Goal: Task Accomplishment & Management: Complete application form

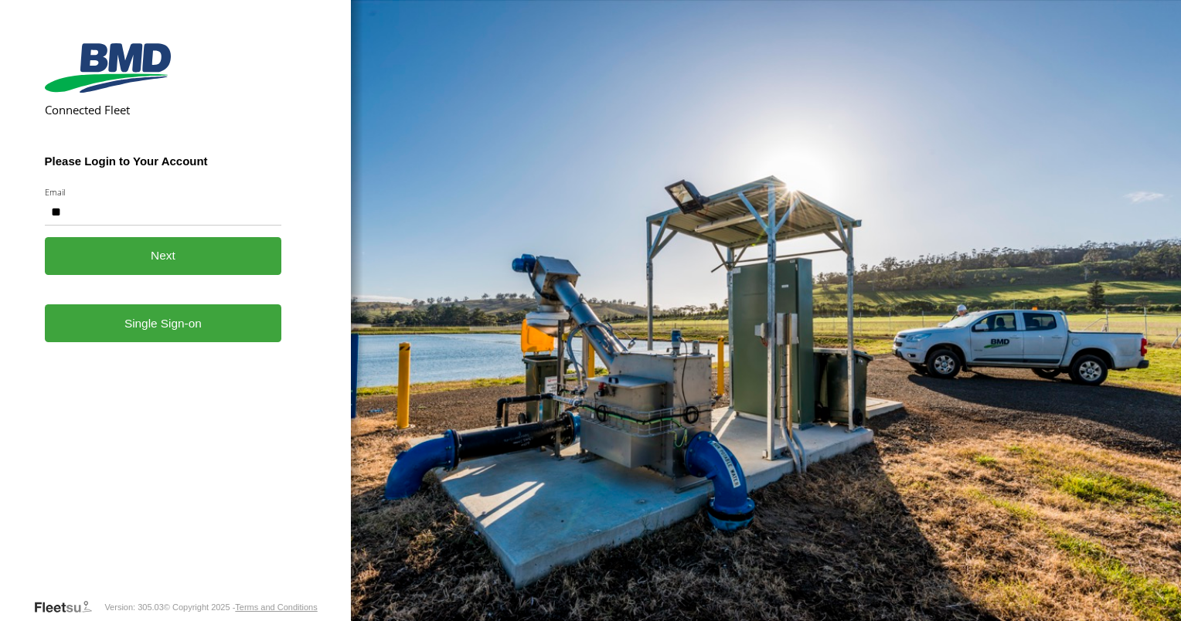
type input "**********"
click at [165, 335] on link "Single Sign-on" at bounding box center [163, 324] width 237 height 38
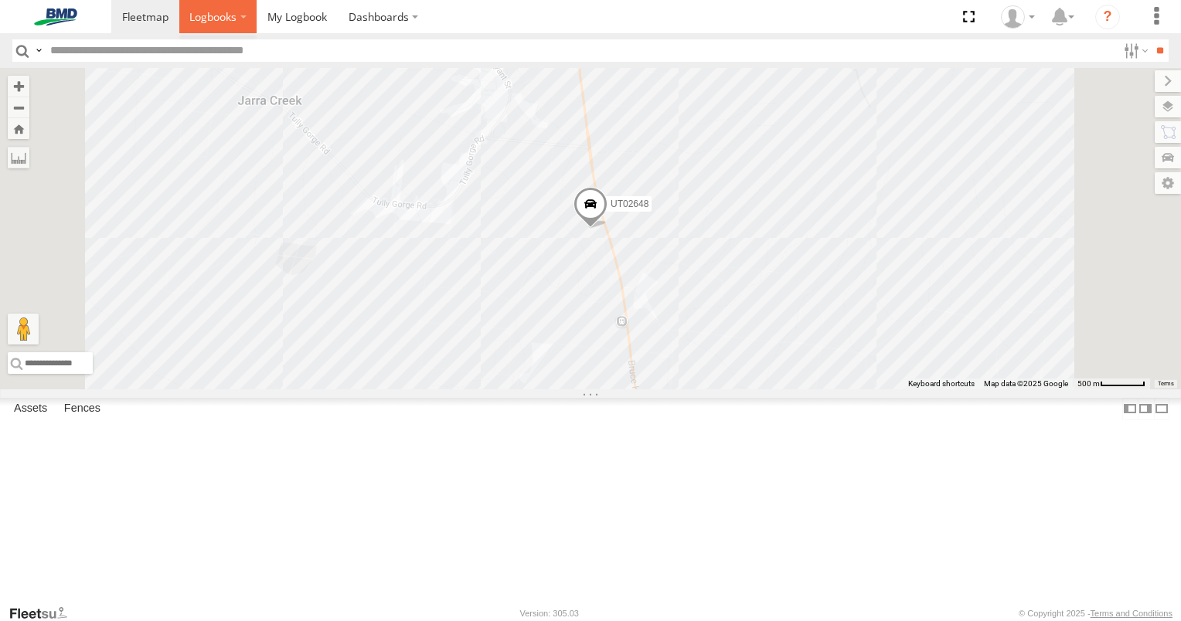
click at [230, 13] on span at bounding box center [212, 16] width 47 height 15
click at [294, 19] on span at bounding box center [297, 16] width 60 height 15
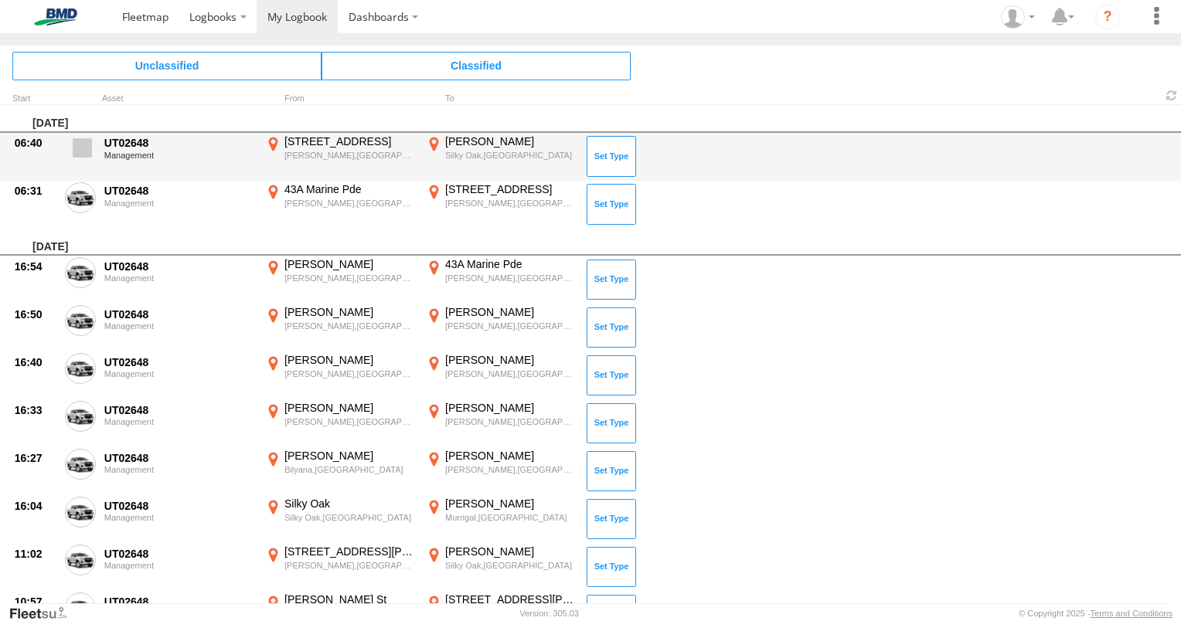
click at [87, 149] on span at bounding box center [82, 147] width 19 height 19
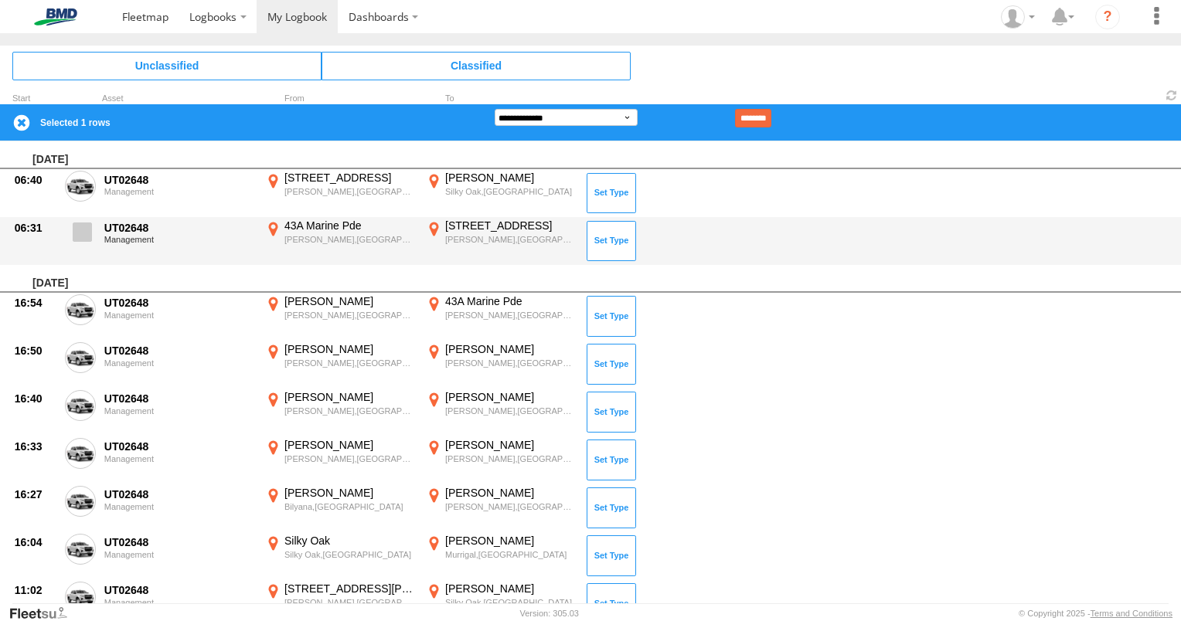
click at [82, 232] on span at bounding box center [82, 232] width 19 height 19
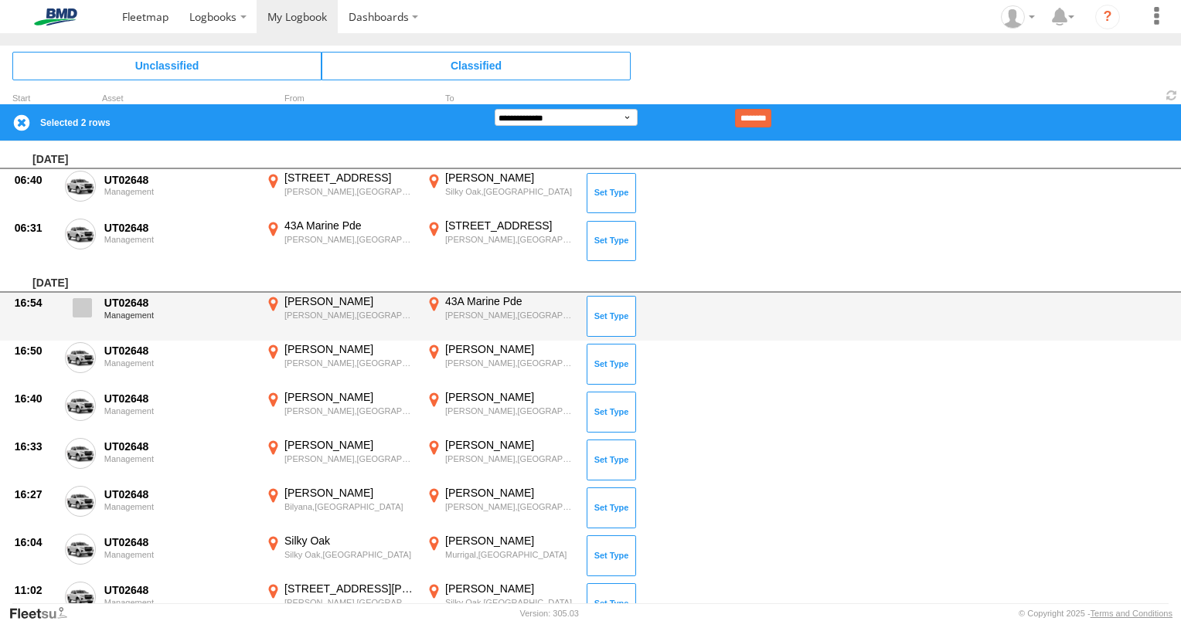
click at [88, 306] on span at bounding box center [82, 307] width 19 height 19
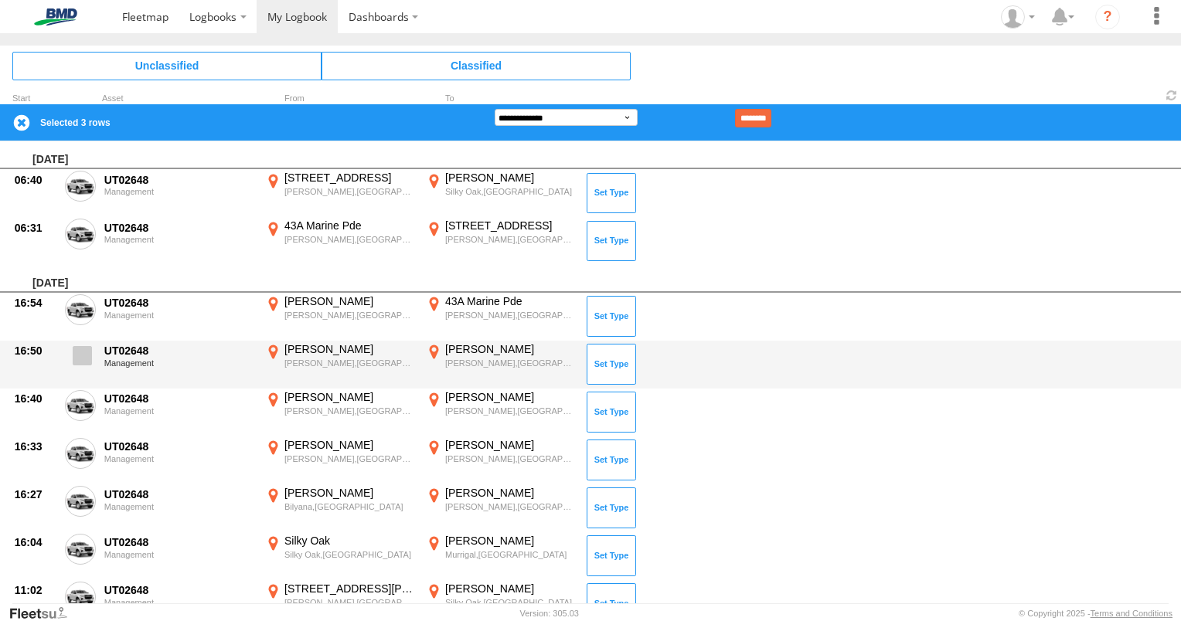
click at [83, 353] on span at bounding box center [82, 355] width 19 height 19
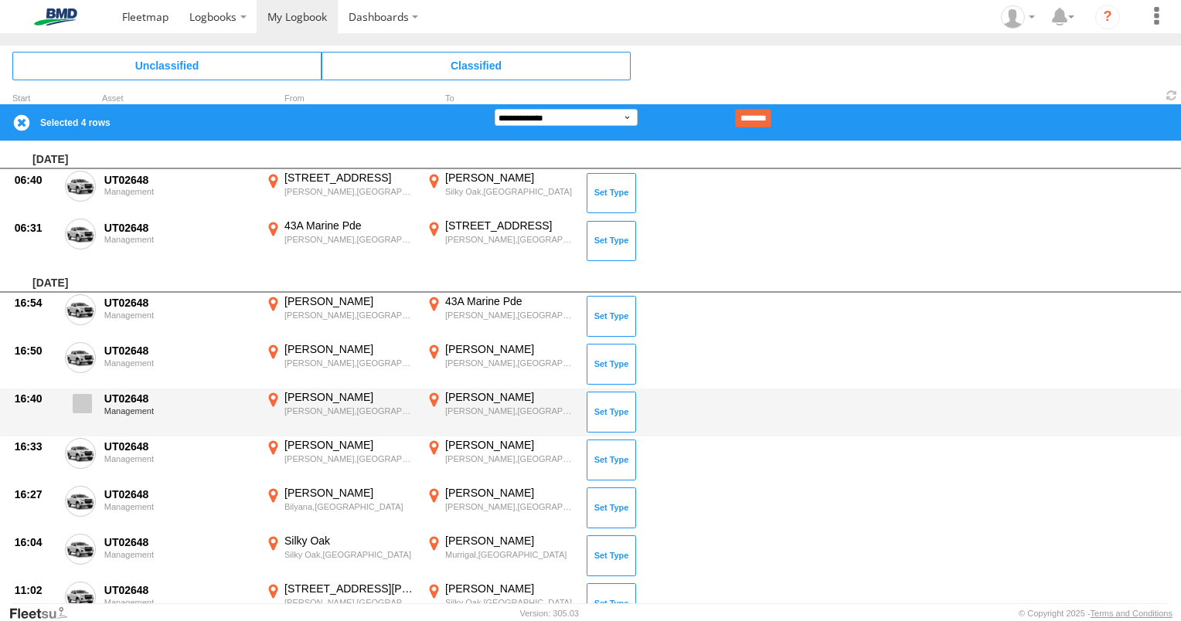
click at [82, 402] on span at bounding box center [82, 403] width 19 height 19
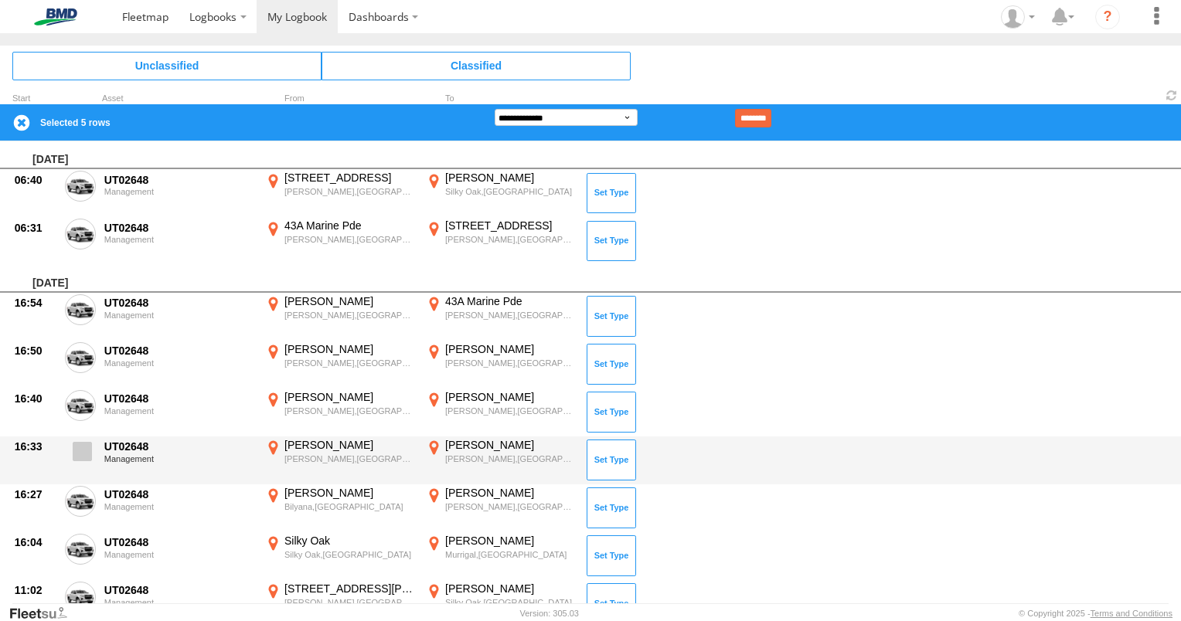
click at [82, 450] on span at bounding box center [82, 451] width 19 height 19
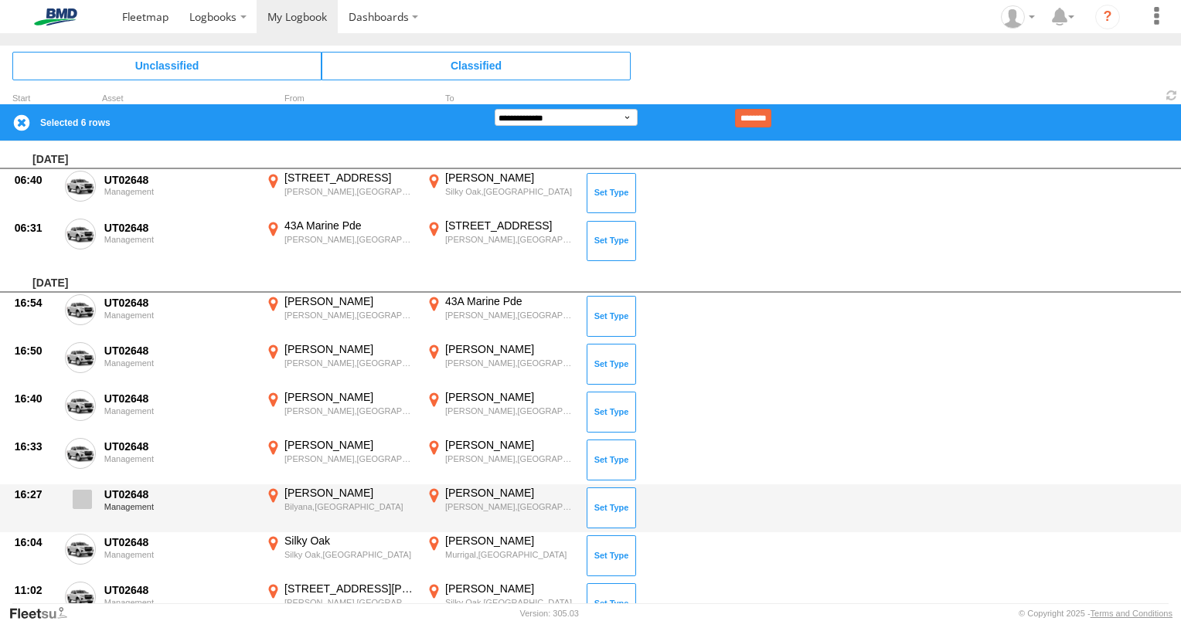
click at [86, 503] on span at bounding box center [82, 499] width 19 height 19
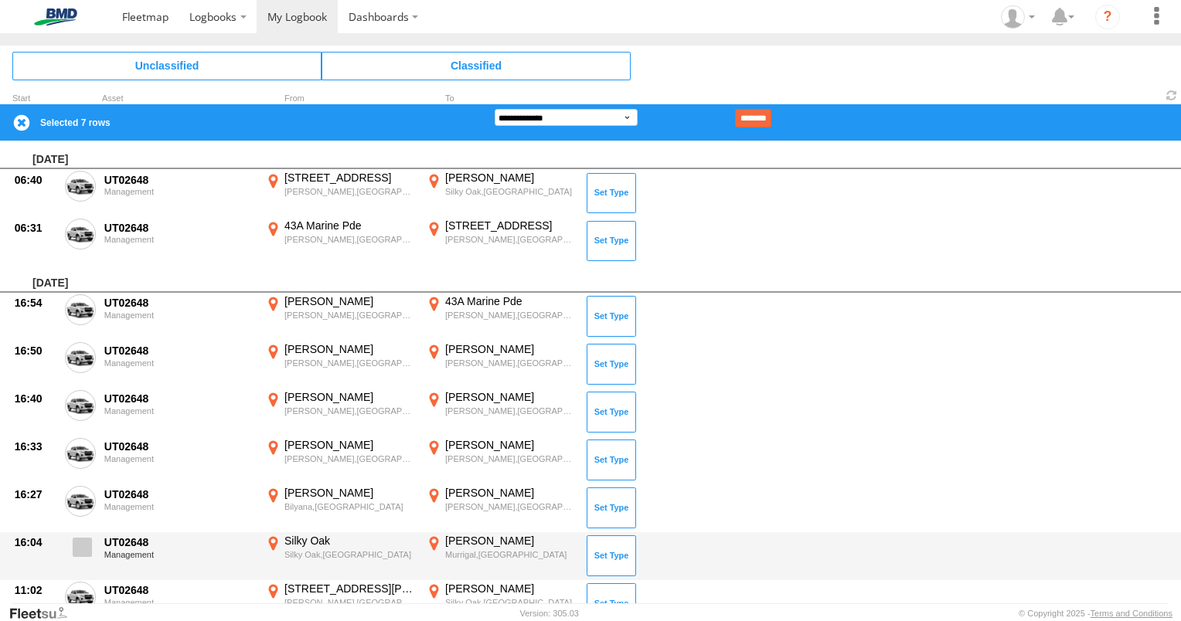
click at [80, 547] on span at bounding box center [82, 547] width 19 height 19
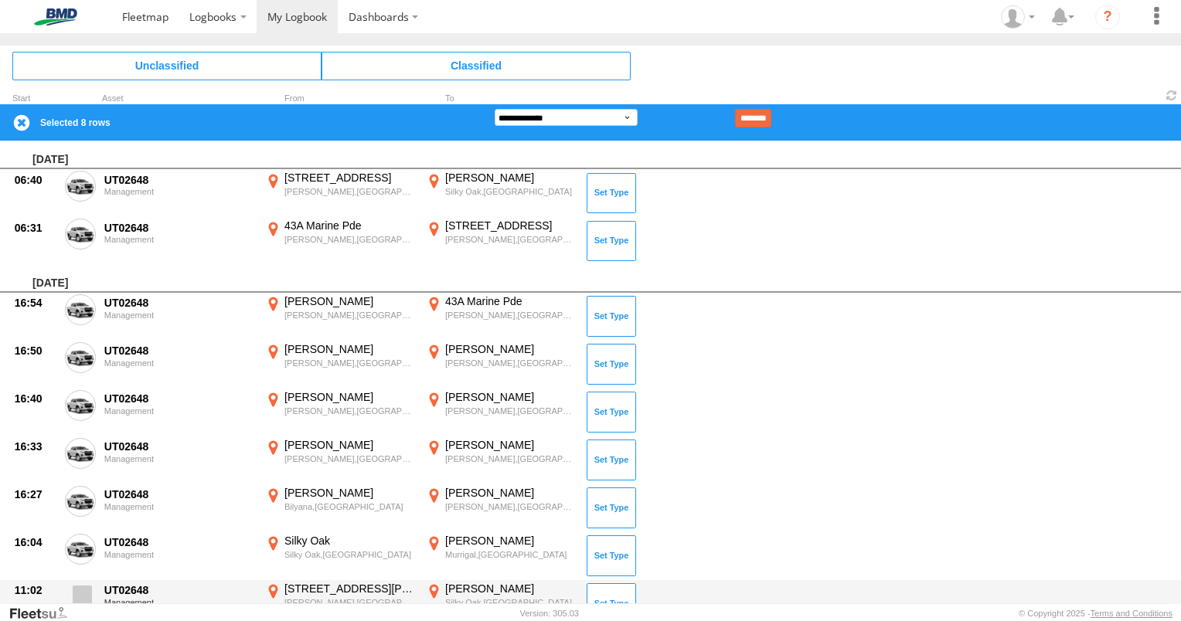
click at [80, 596] on span at bounding box center [82, 595] width 19 height 19
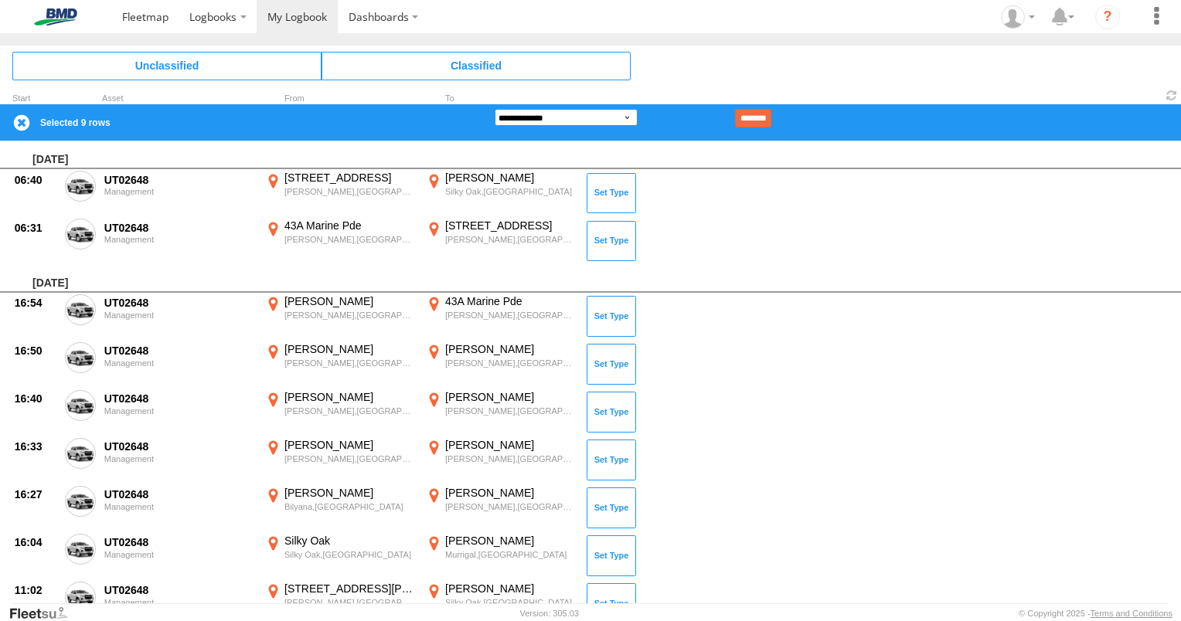
click at [624, 113] on select "**********" at bounding box center [566, 117] width 143 height 17
click at [495, 109] on select "**********" at bounding box center [566, 117] width 143 height 17
click at [771, 117] on input "********" at bounding box center [753, 118] width 36 height 19
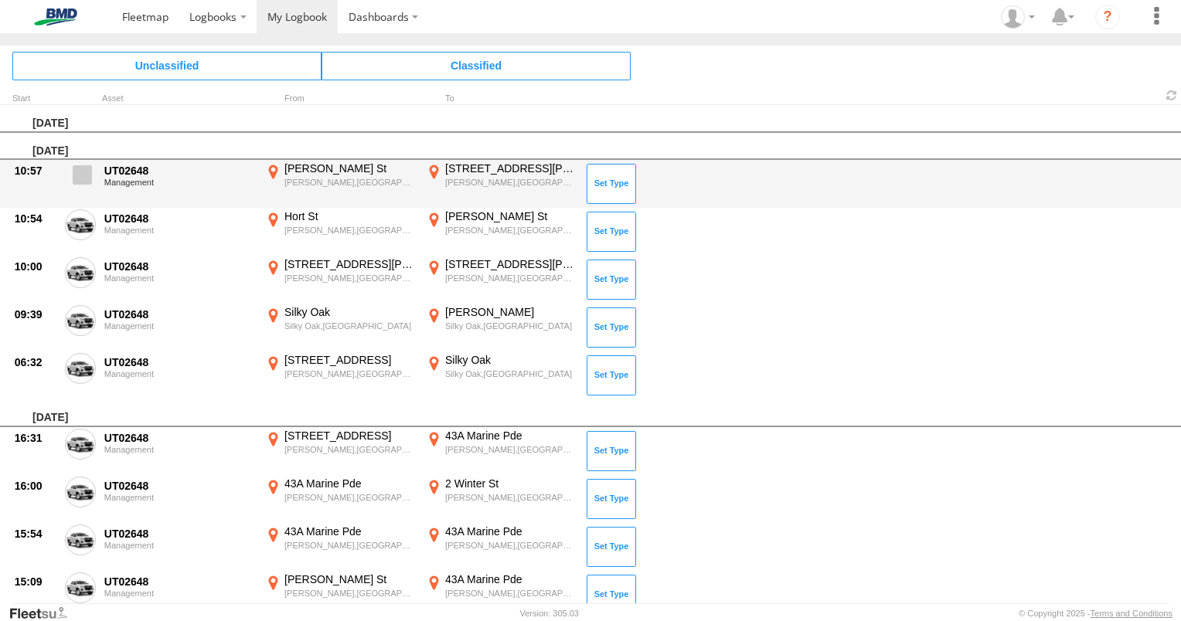
click at [81, 173] on span at bounding box center [82, 174] width 19 height 19
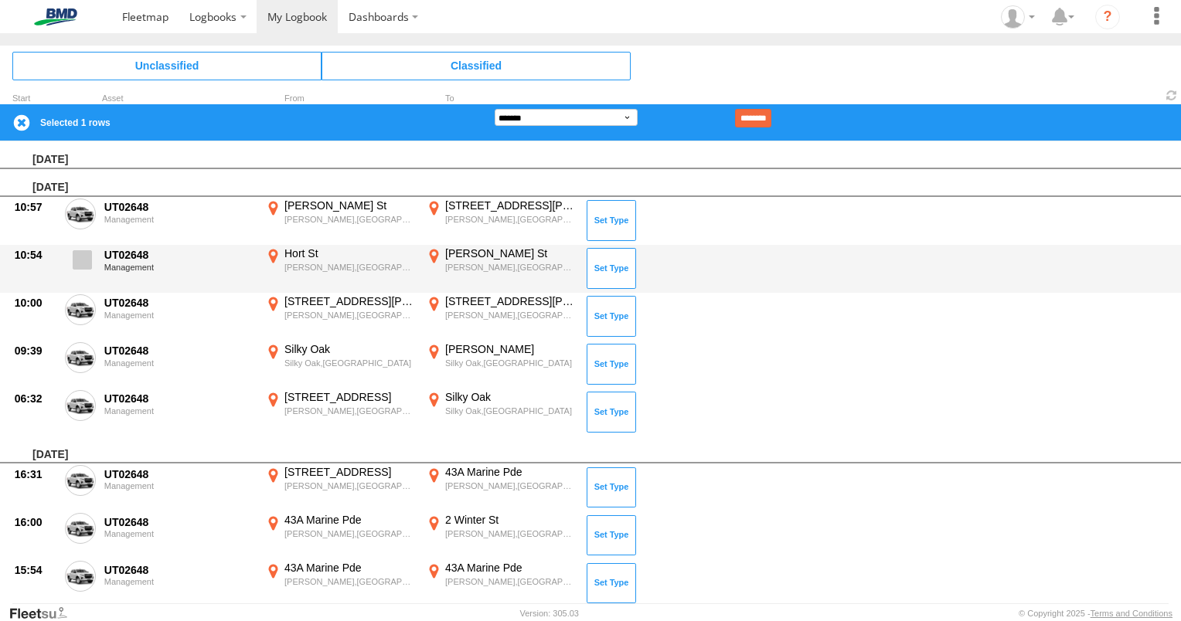
click at [86, 260] on span at bounding box center [82, 259] width 19 height 19
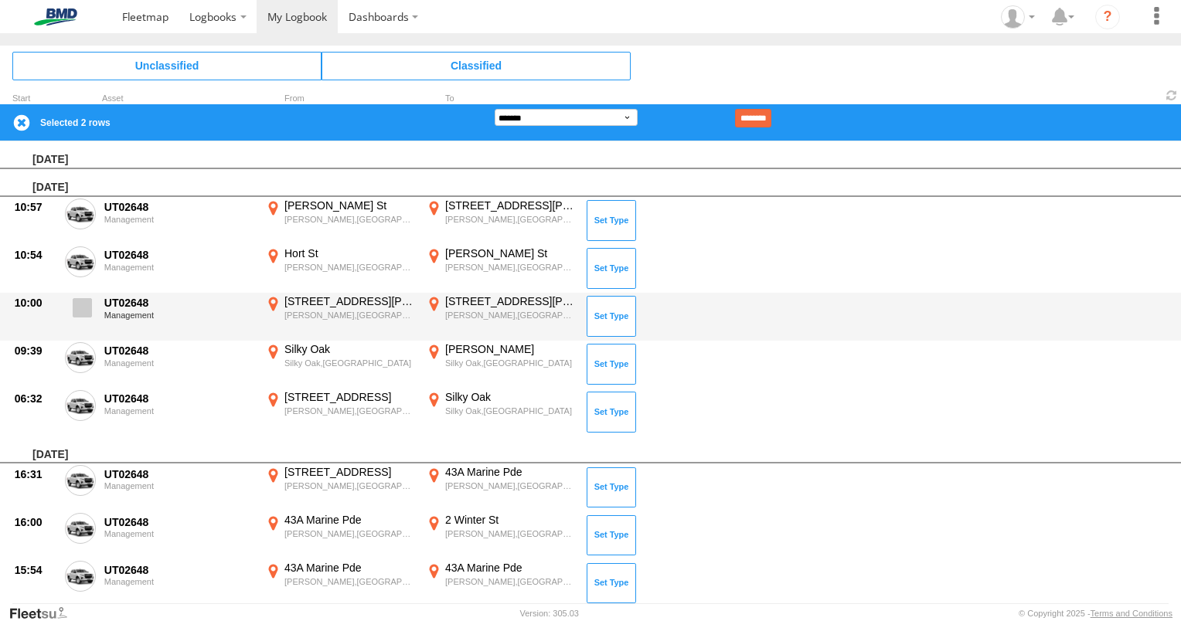
click at [80, 305] on span at bounding box center [82, 307] width 19 height 19
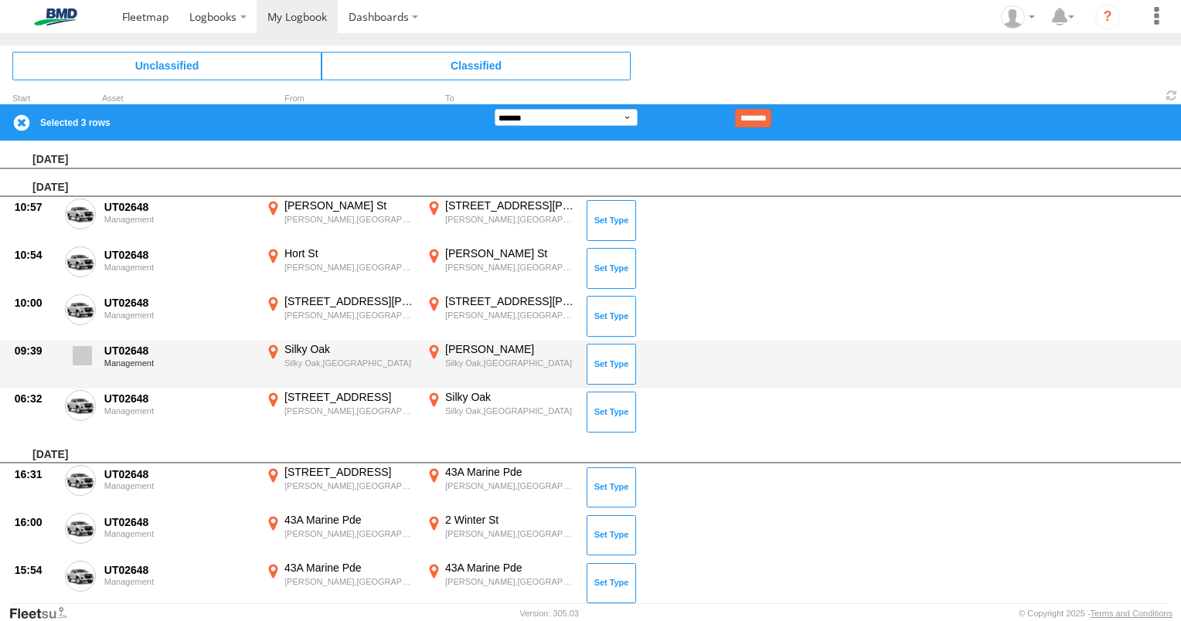
click at [80, 362] on span at bounding box center [82, 355] width 19 height 19
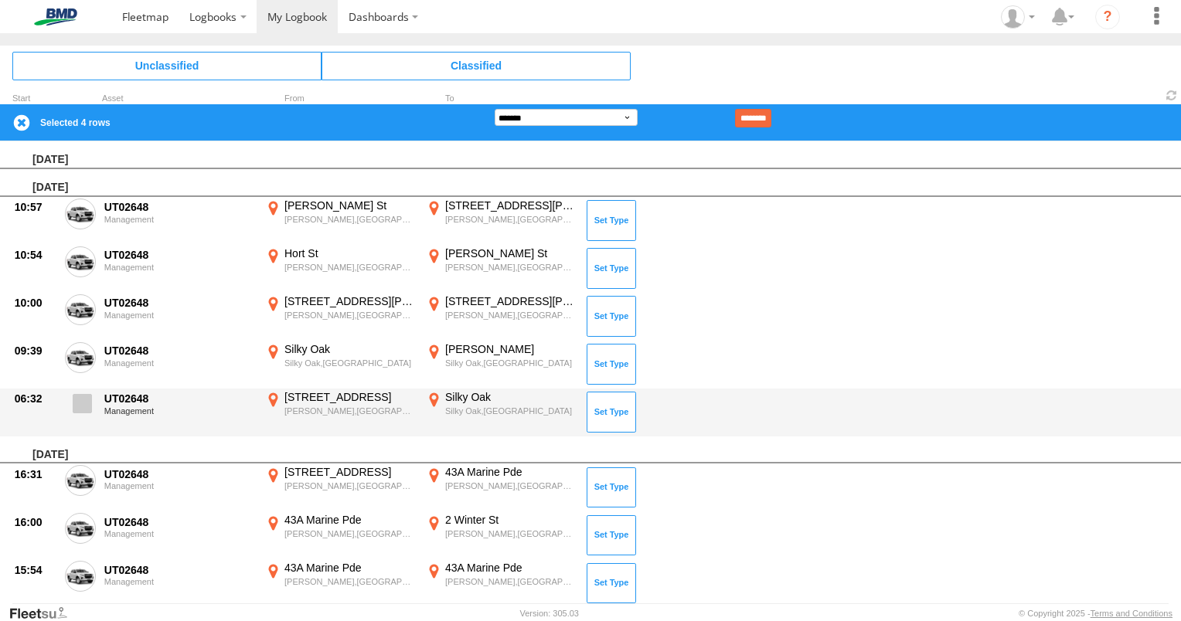
click at [80, 396] on span at bounding box center [82, 403] width 19 height 19
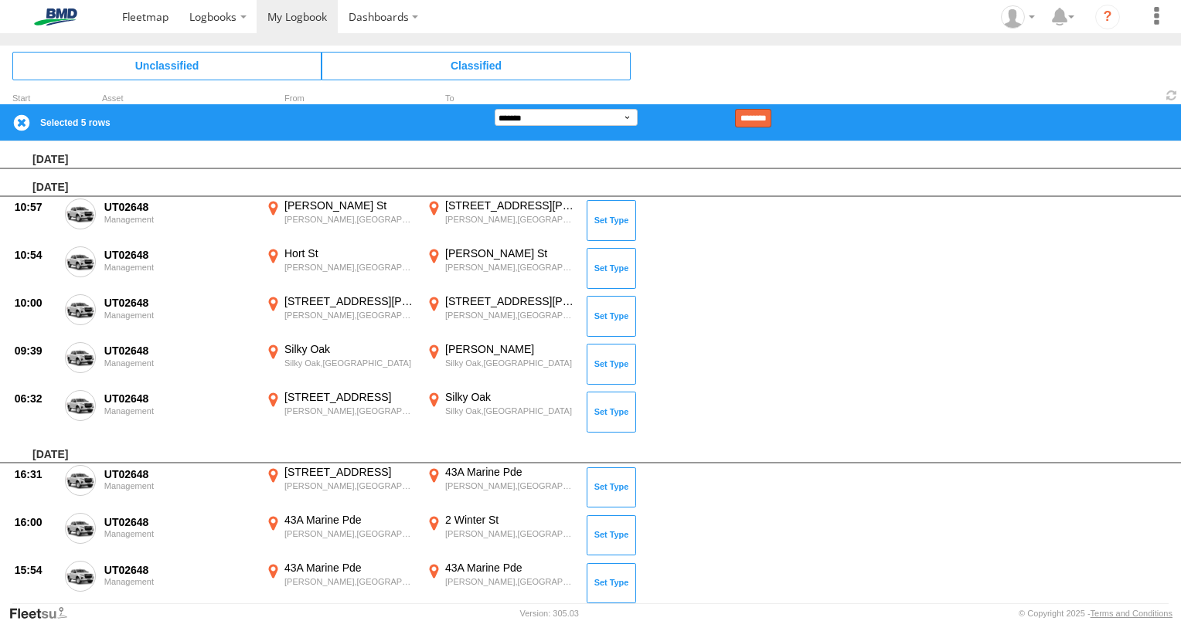
click at [771, 119] on input "********" at bounding box center [753, 118] width 36 height 19
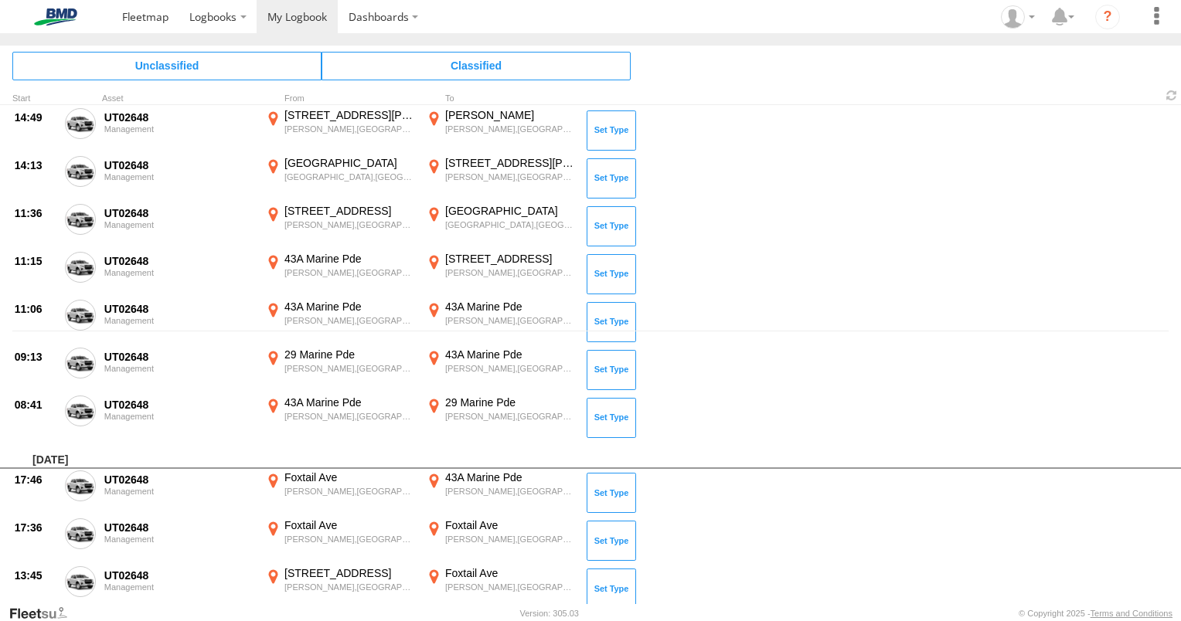
scroll to position [33, 0]
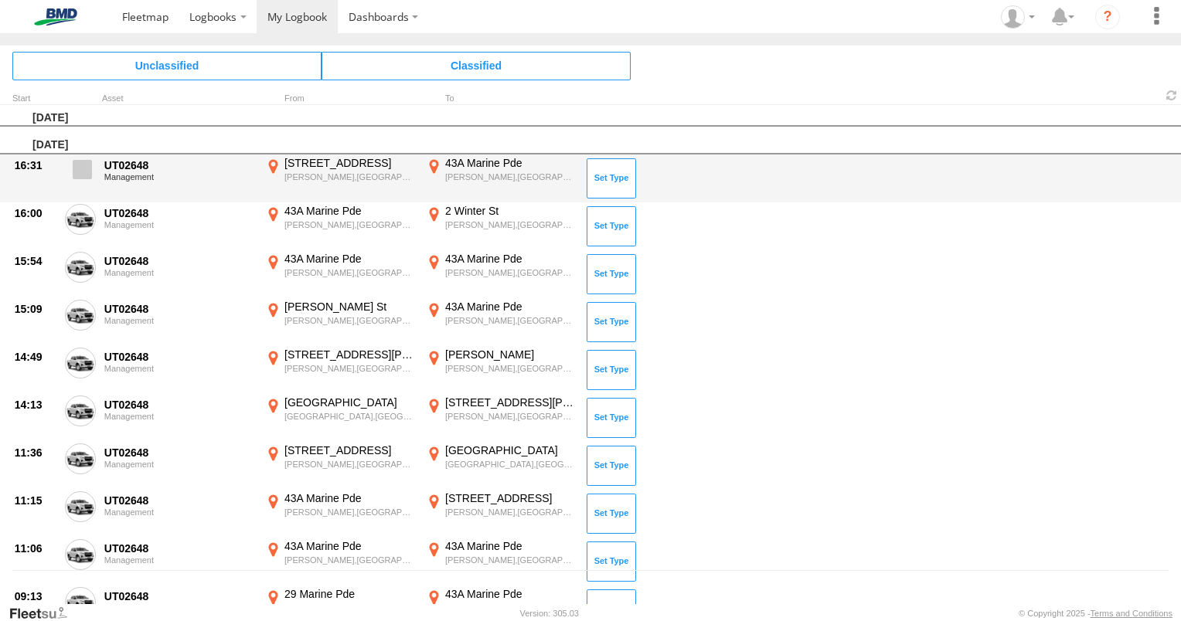
click at [87, 168] on span at bounding box center [82, 169] width 19 height 19
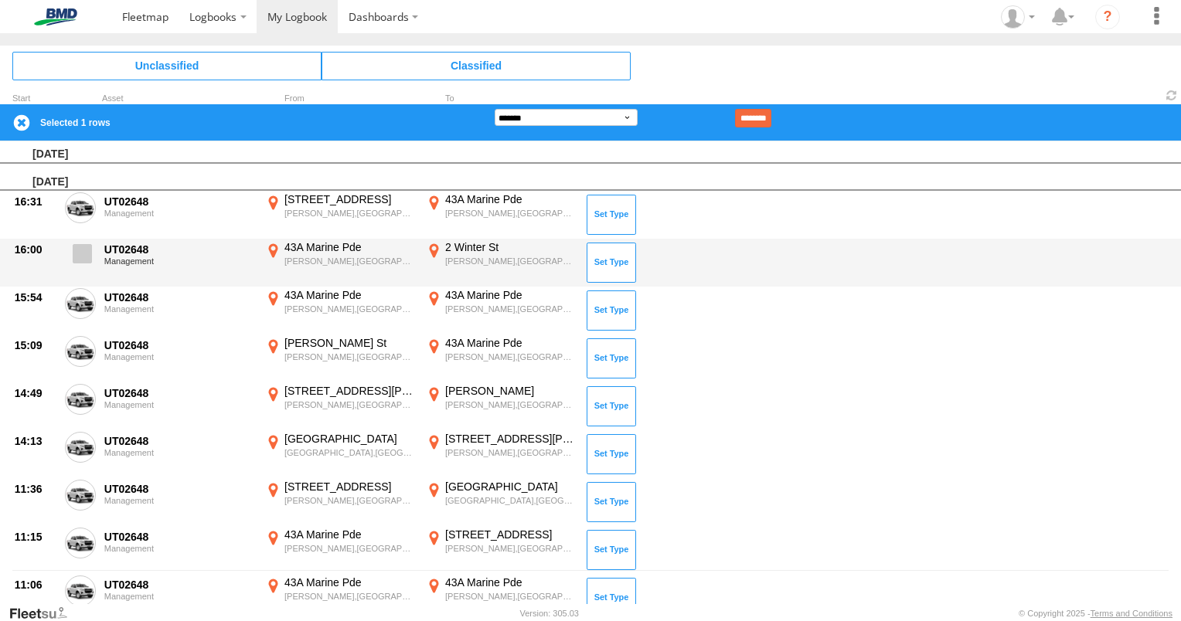
click at [87, 247] on span at bounding box center [82, 253] width 19 height 19
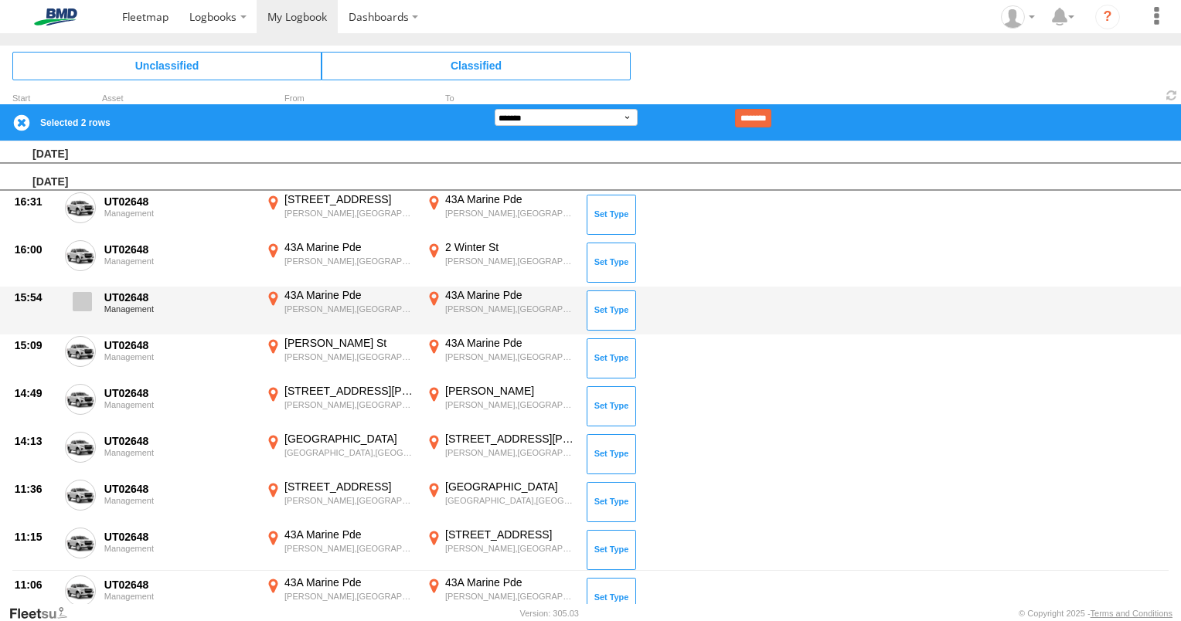
click at [83, 294] on span at bounding box center [82, 301] width 19 height 19
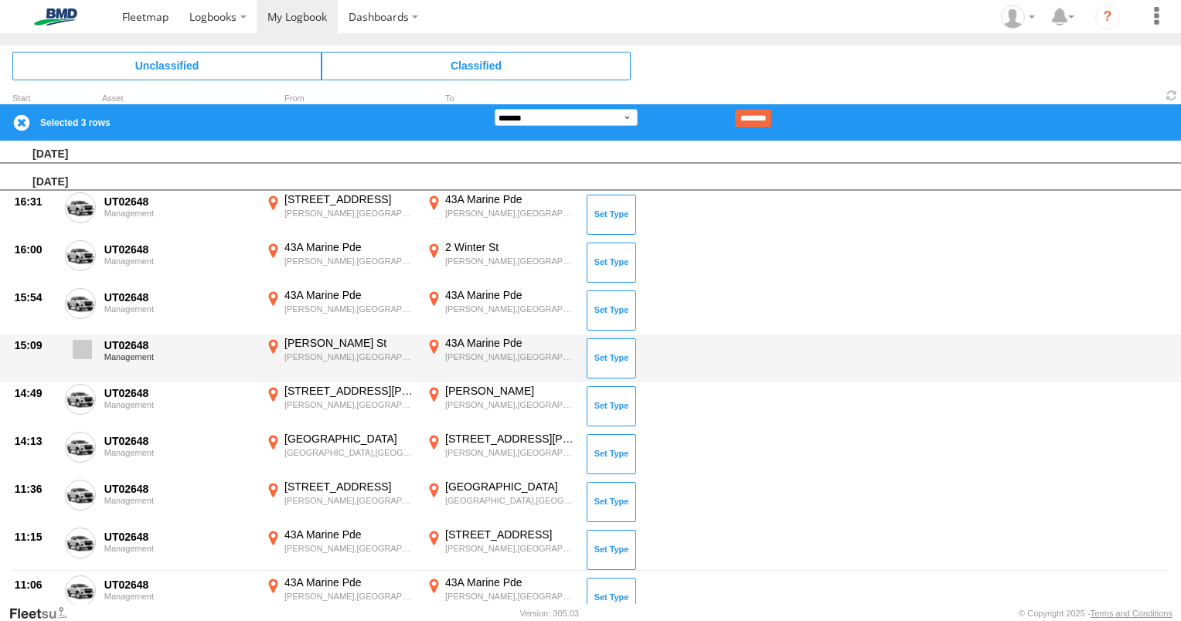
click at [78, 349] on span at bounding box center [82, 349] width 19 height 19
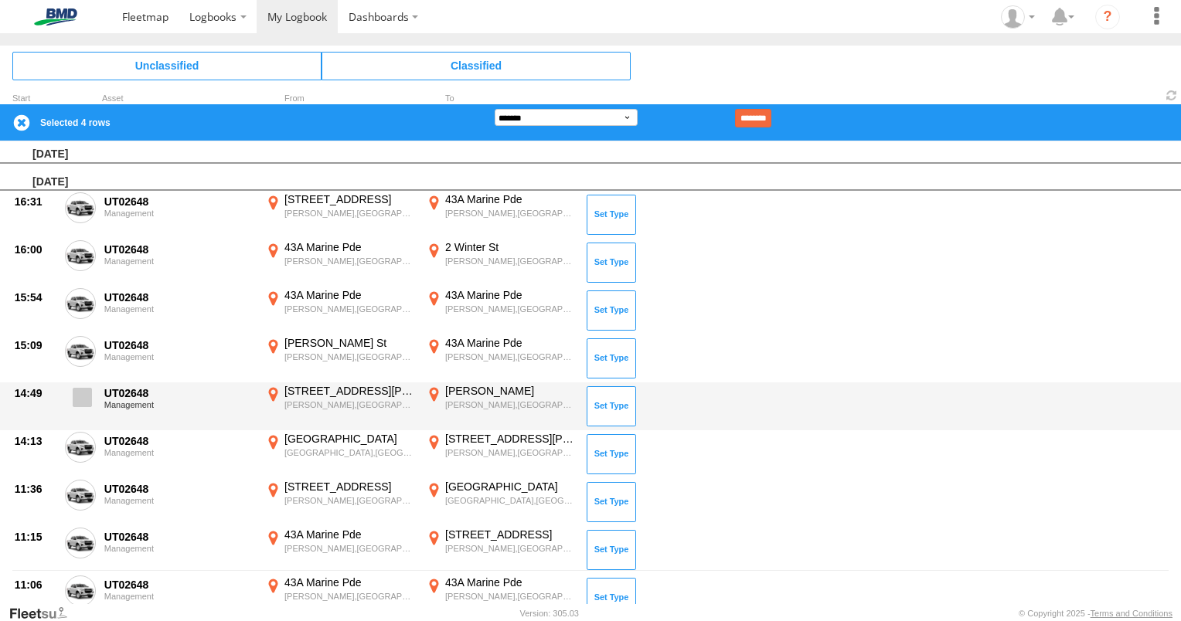
click at [77, 402] on span at bounding box center [82, 397] width 19 height 19
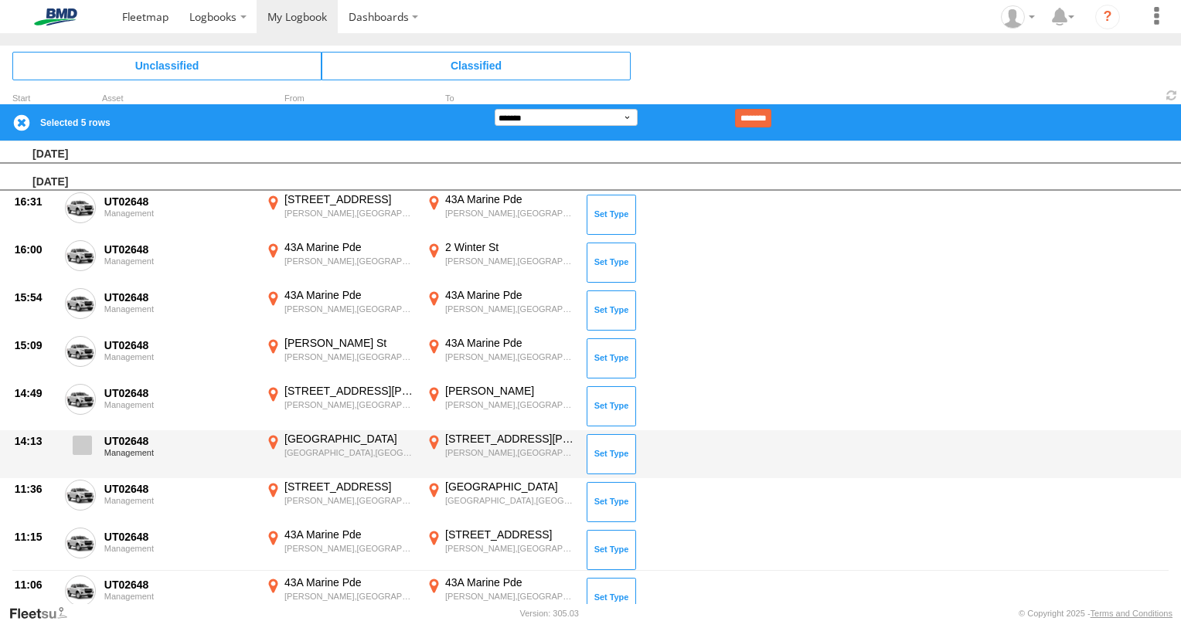
click at [77, 443] on span at bounding box center [82, 445] width 19 height 19
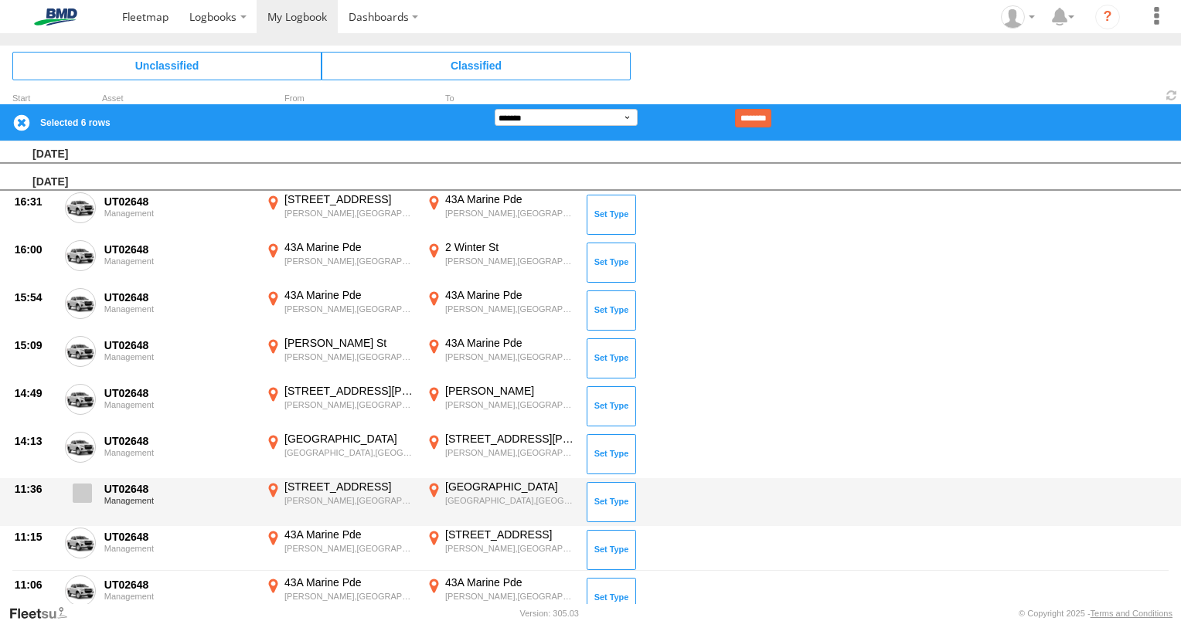
click at [83, 492] on span at bounding box center [82, 493] width 19 height 19
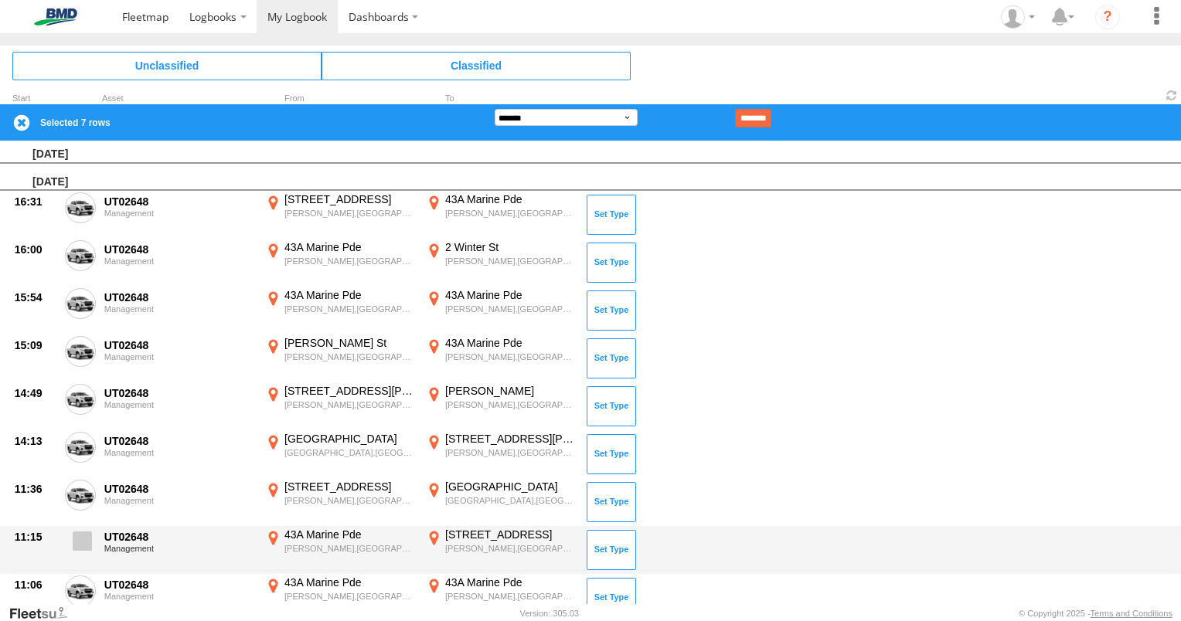
click at [77, 536] on span at bounding box center [82, 541] width 19 height 19
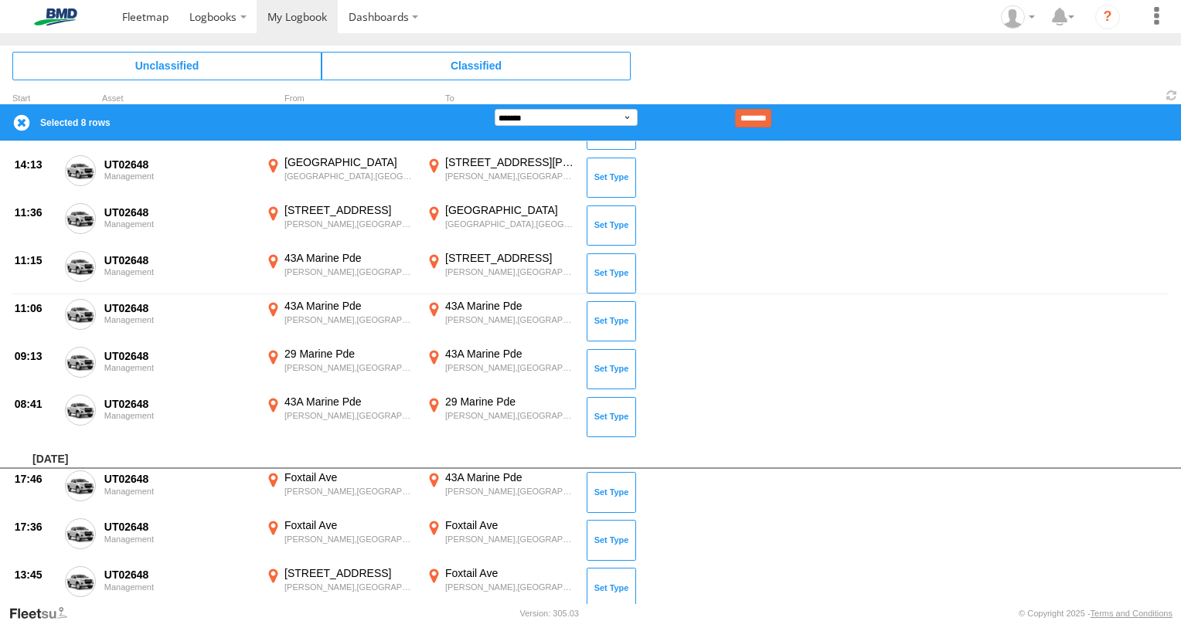
scroll to position [293, 0]
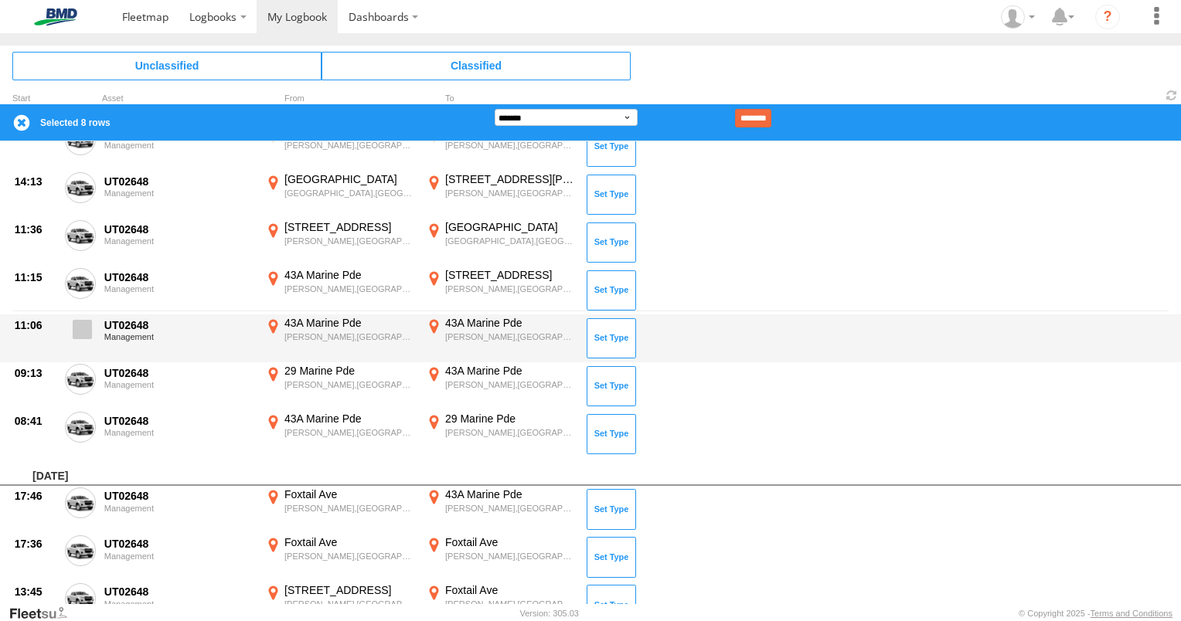
click at [86, 328] on span at bounding box center [82, 329] width 19 height 19
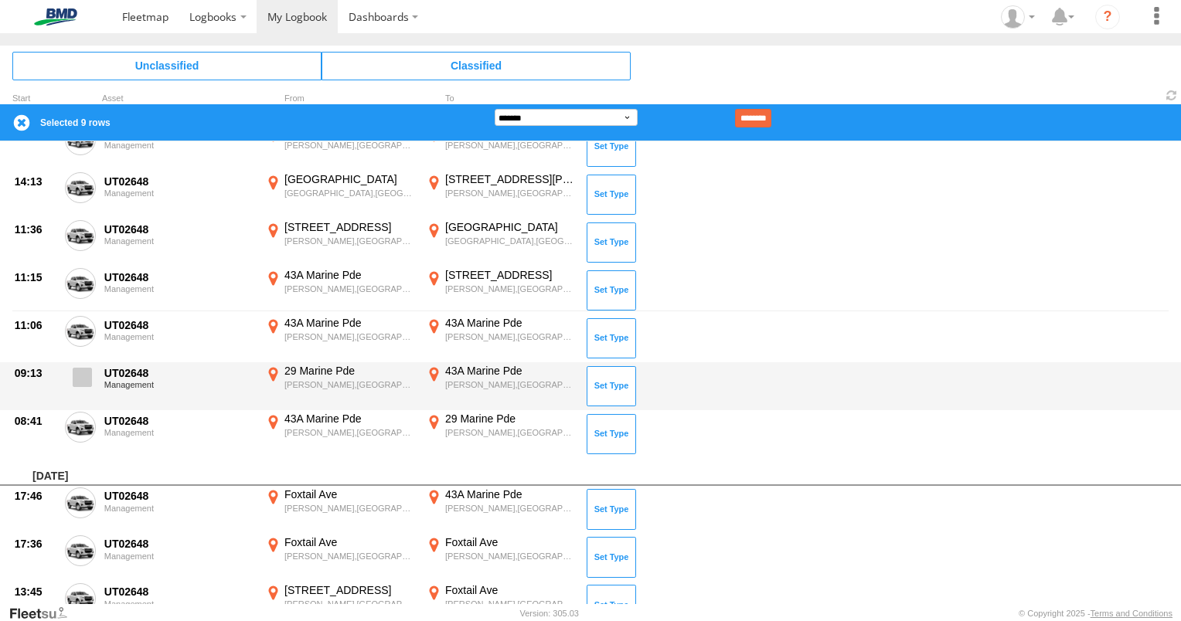
click at [81, 375] on span at bounding box center [82, 377] width 19 height 19
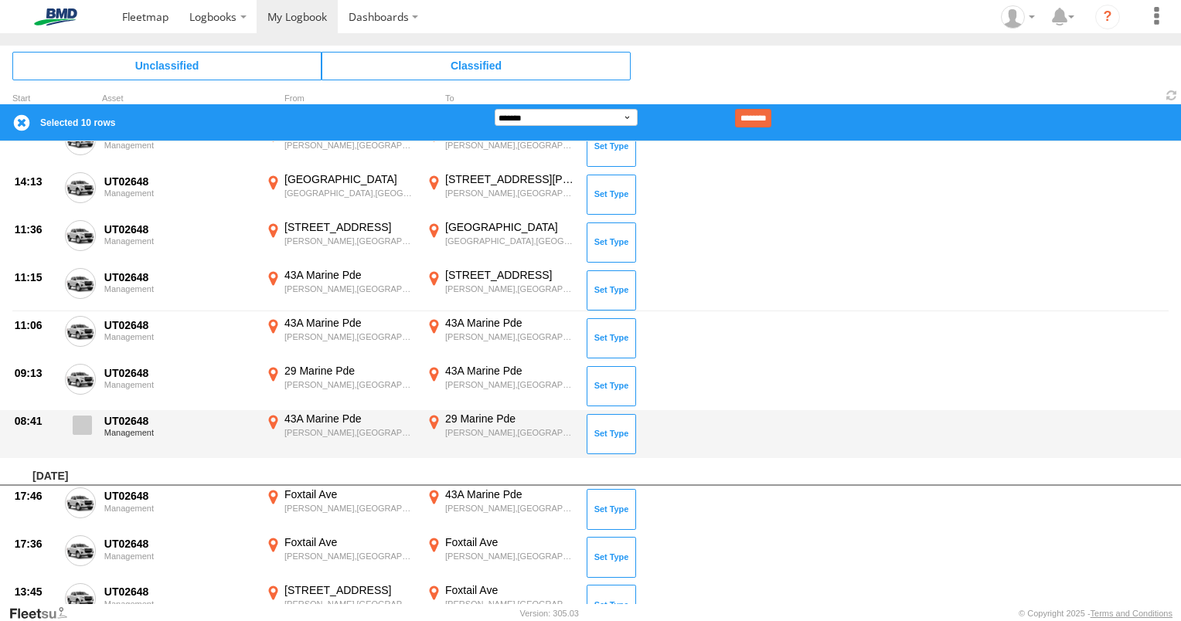
click at [83, 420] on span at bounding box center [82, 425] width 19 height 19
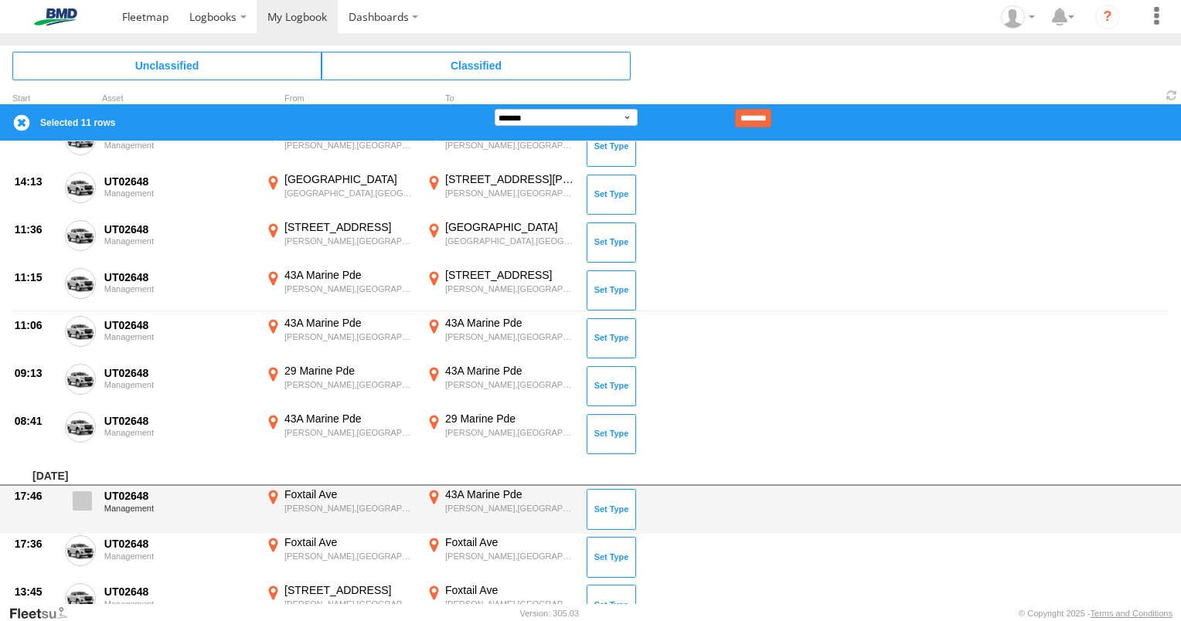
click at [76, 503] on span at bounding box center [82, 501] width 19 height 19
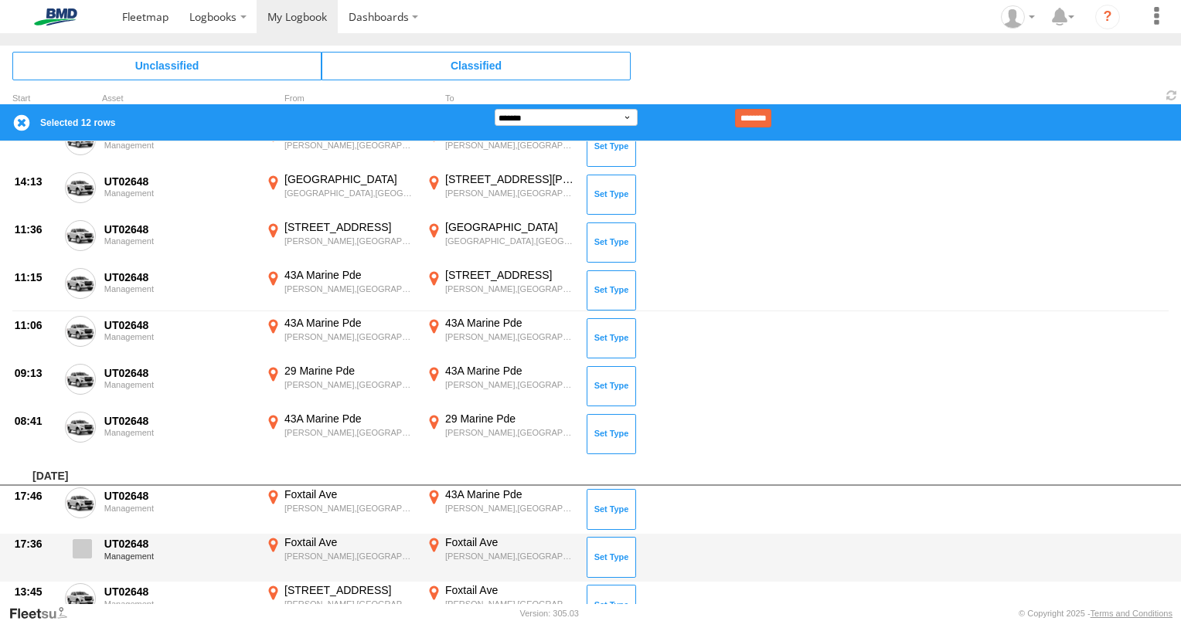
click at [79, 552] on span at bounding box center [82, 548] width 19 height 19
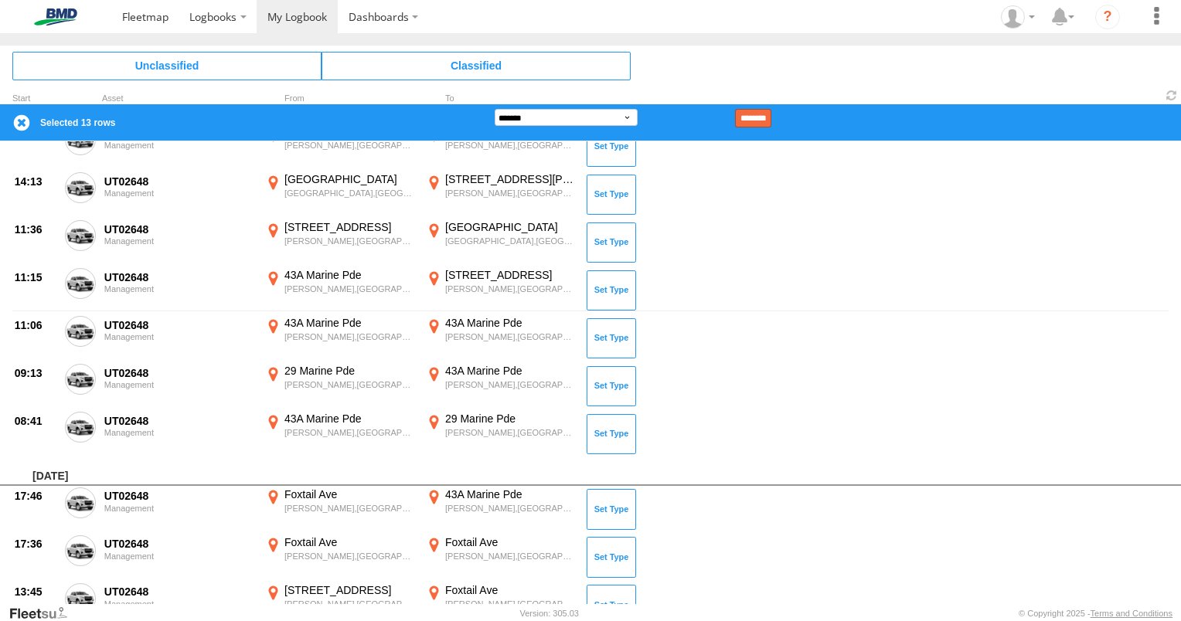
click at [771, 121] on input "********" at bounding box center [753, 118] width 36 height 19
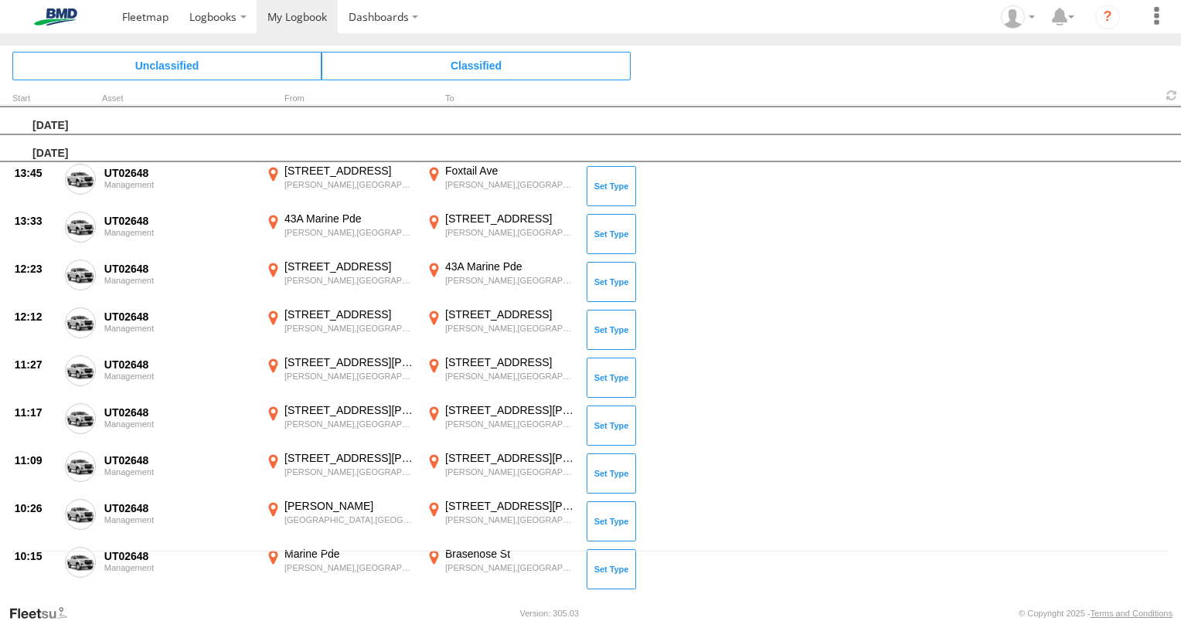
scroll to position [5, 0]
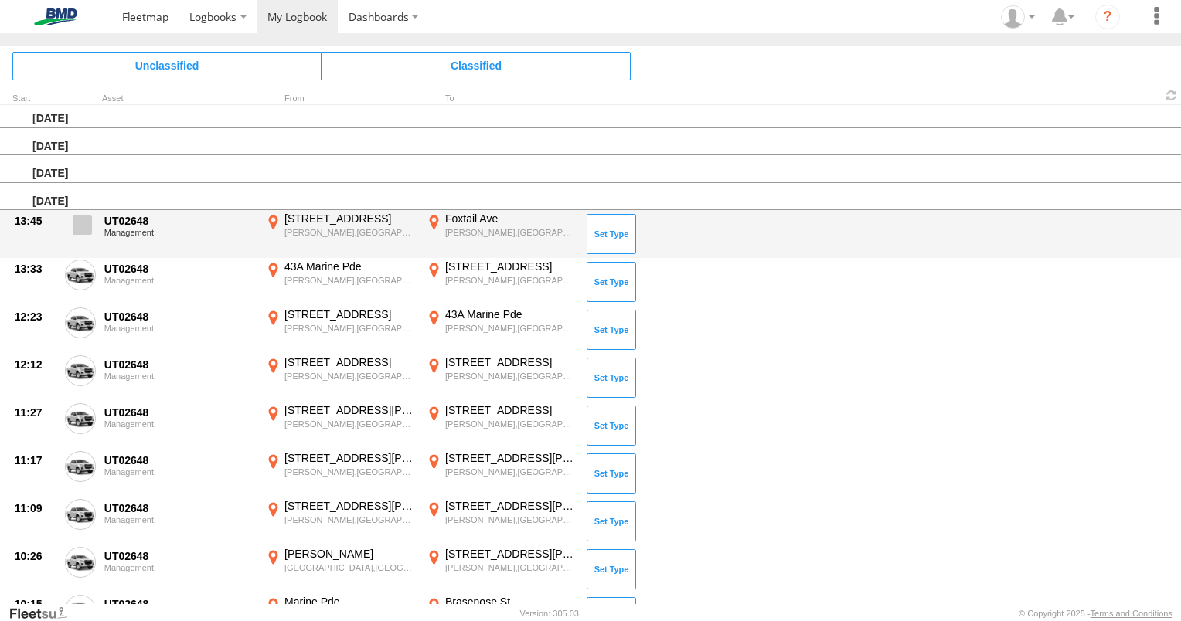
click at [81, 224] on span at bounding box center [82, 225] width 19 height 19
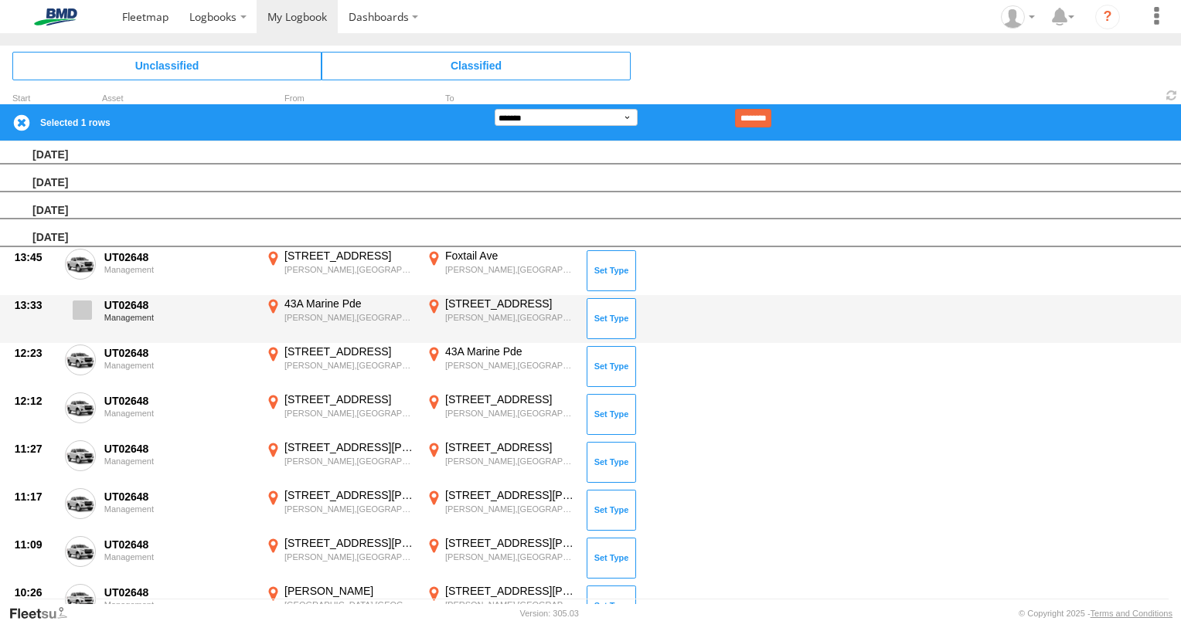
click at [80, 311] on span at bounding box center [82, 310] width 19 height 19
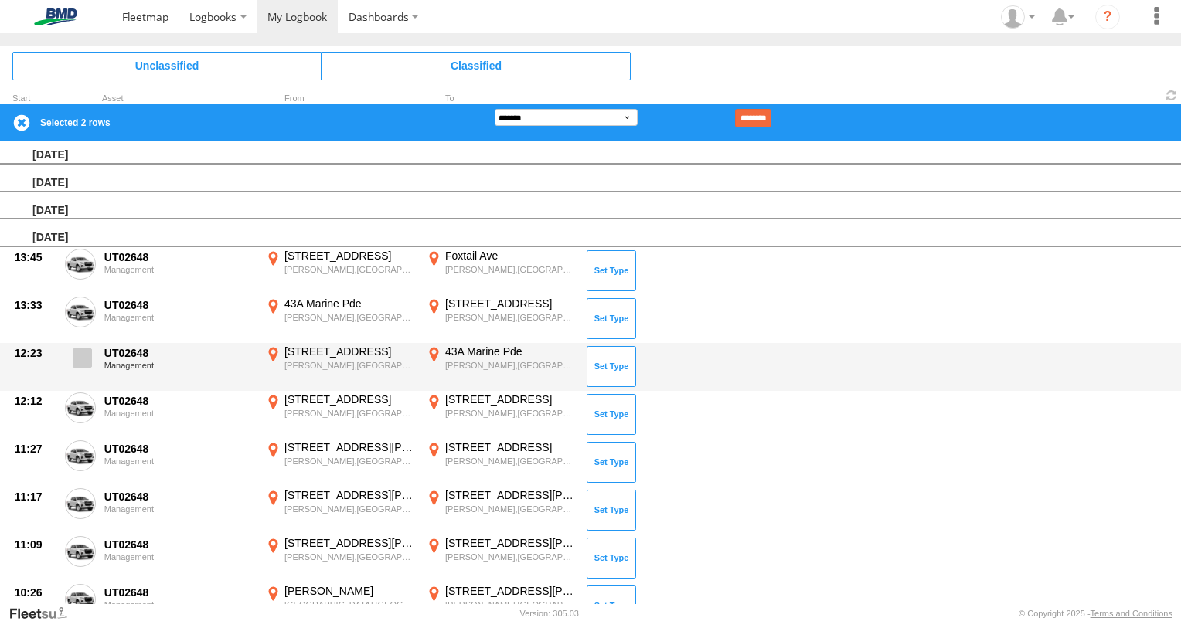
click at [83, 356] on span at bounding box center [82, 358] width 19 height 19
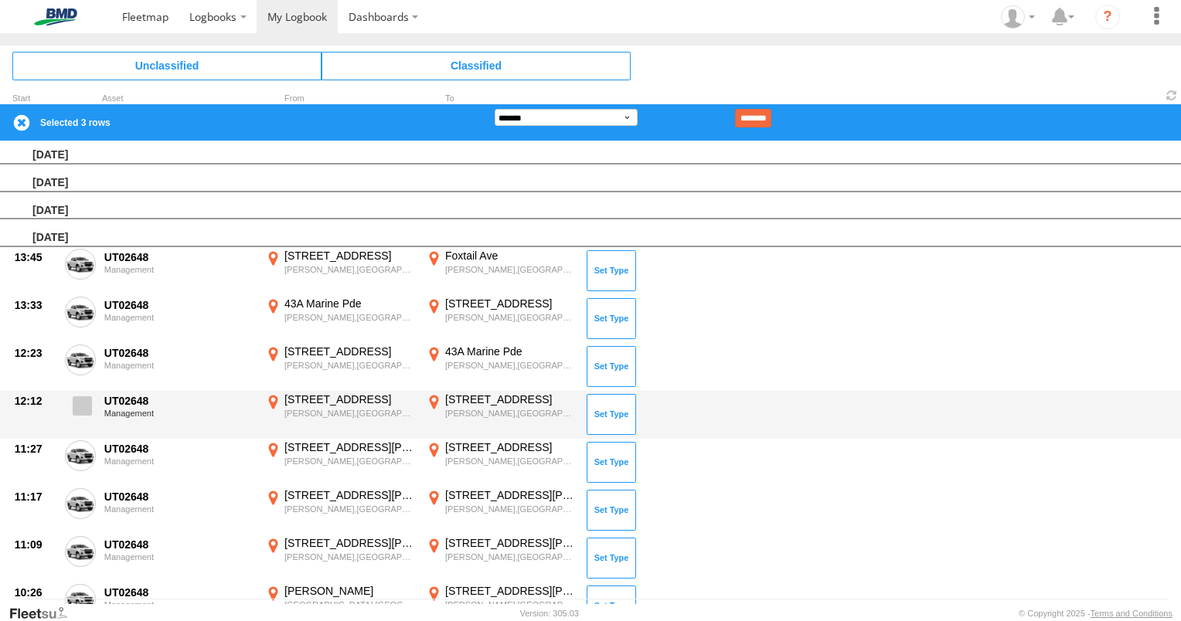
click at [86, 402] on span at bounding box center [82, 405] width 19 height 19
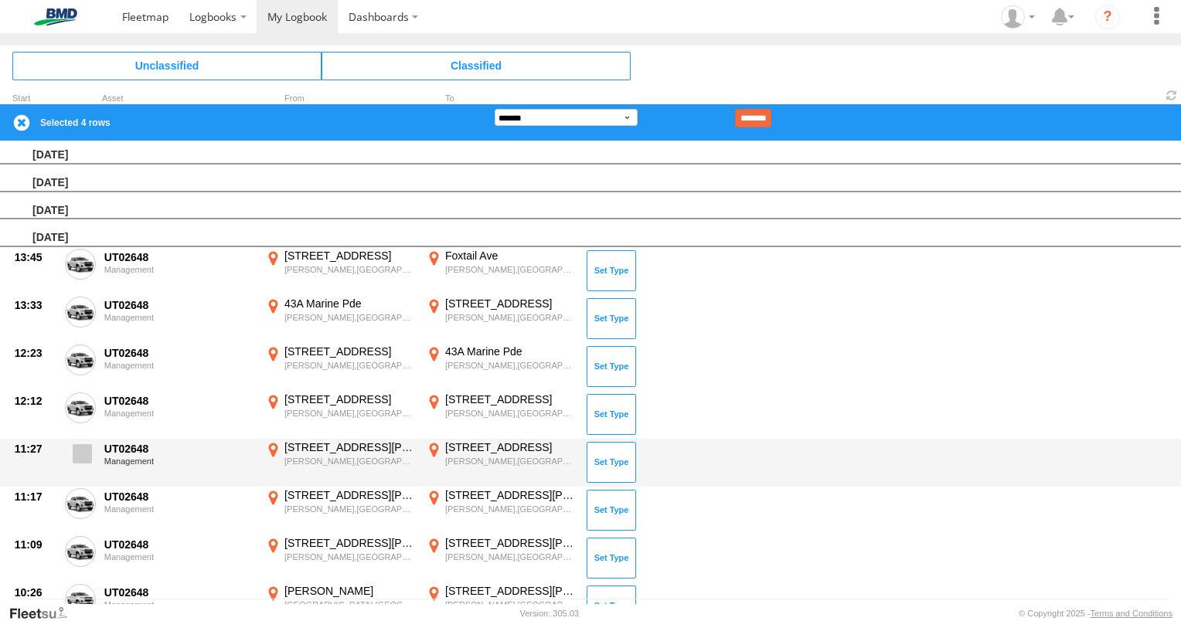
click at [86, 454] on span at bounding box center [82, 453] width 19 height 19
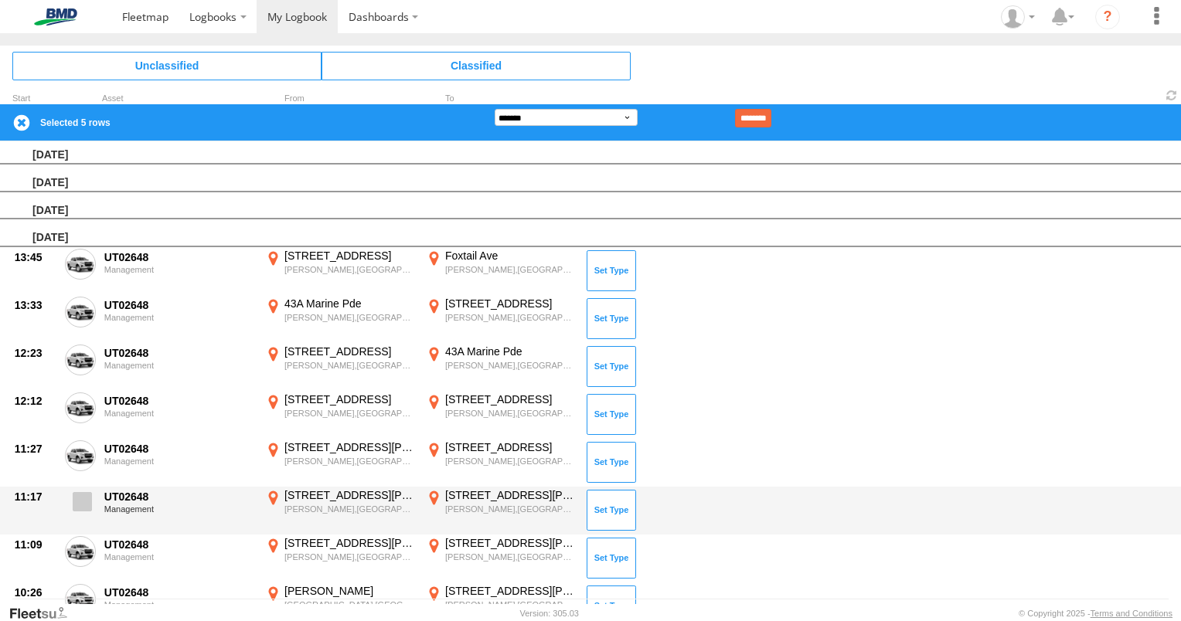
click at [88, 496] on span at bounding box center [82, 501] width 19 height 19
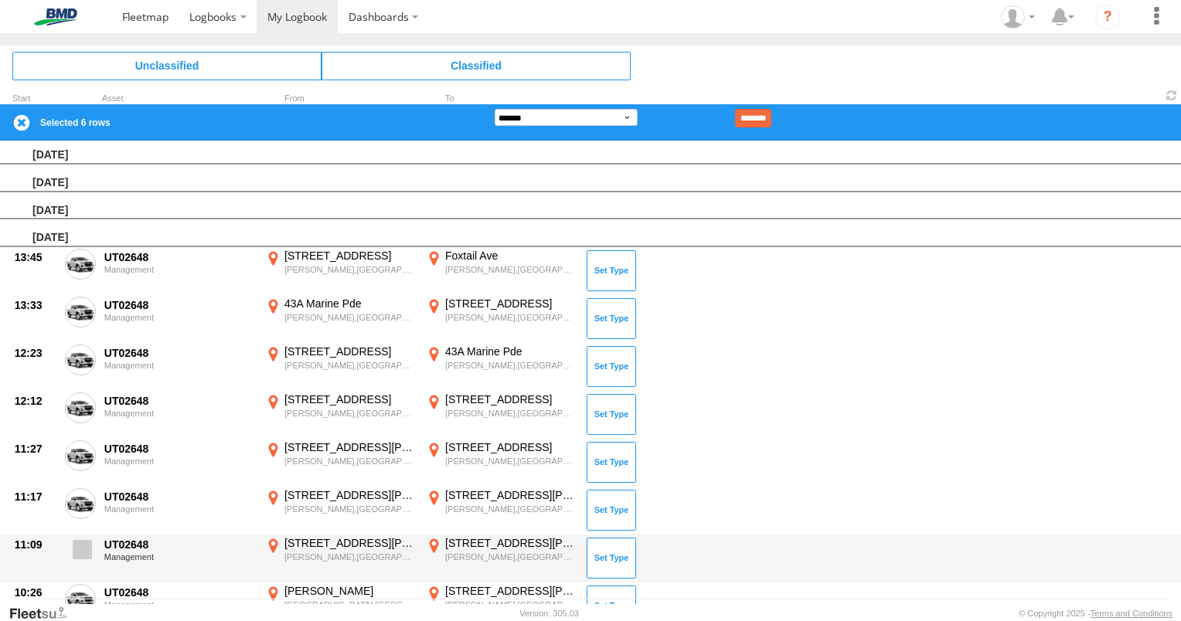
click at [84, 543] on span at bounding box center [82, 549] width 19 height 19
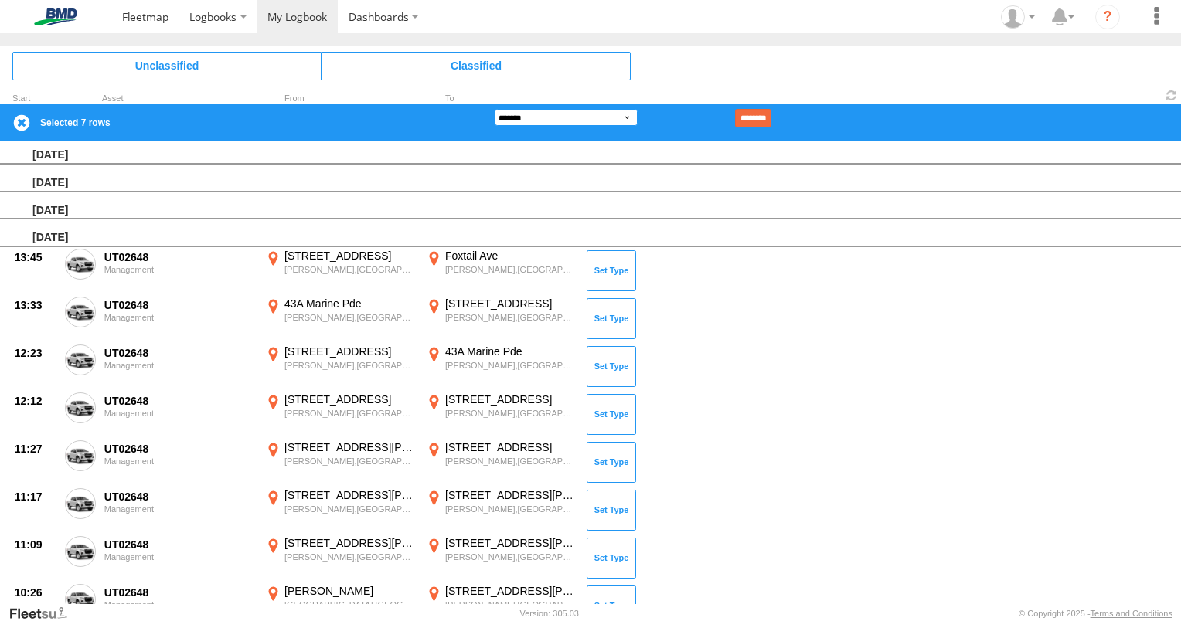
click at [629, 115] on select "**********" at bounding box center [566, 117] width 143 height 17
click at [495, 109] on select "**********" at bounding box center [566, 117] width 143 height 17
click at [771, 114] on input "********" at bounding box center [753, 118] width 36 height 19
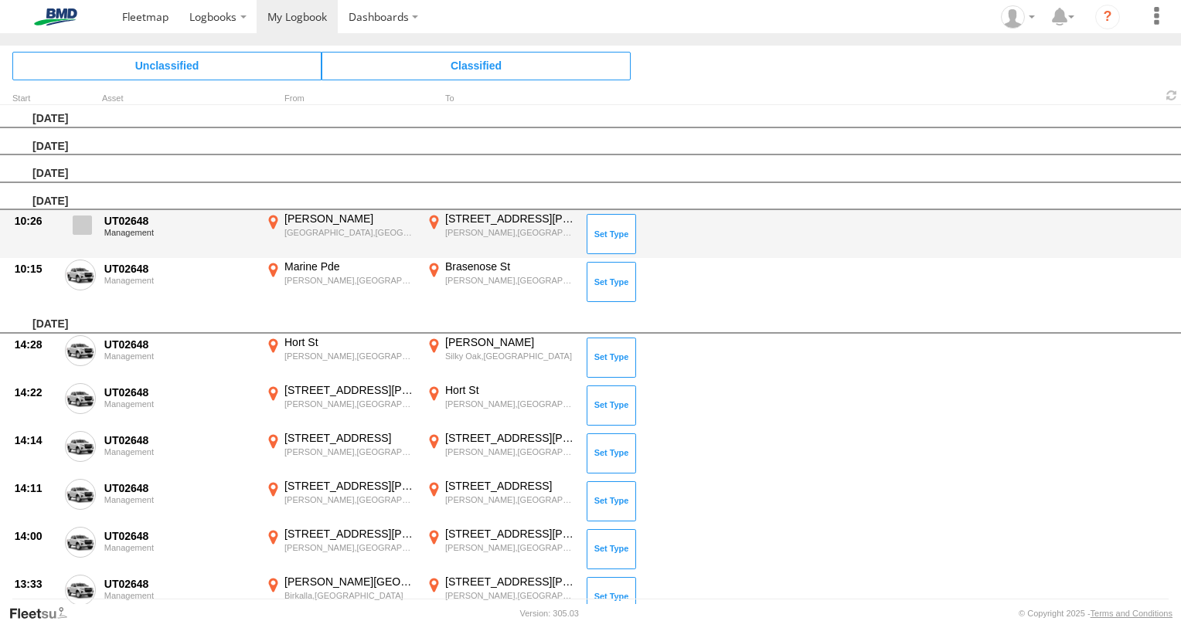
click at [85, 224] on span at bounding box center [82, 225] width 19 height 19
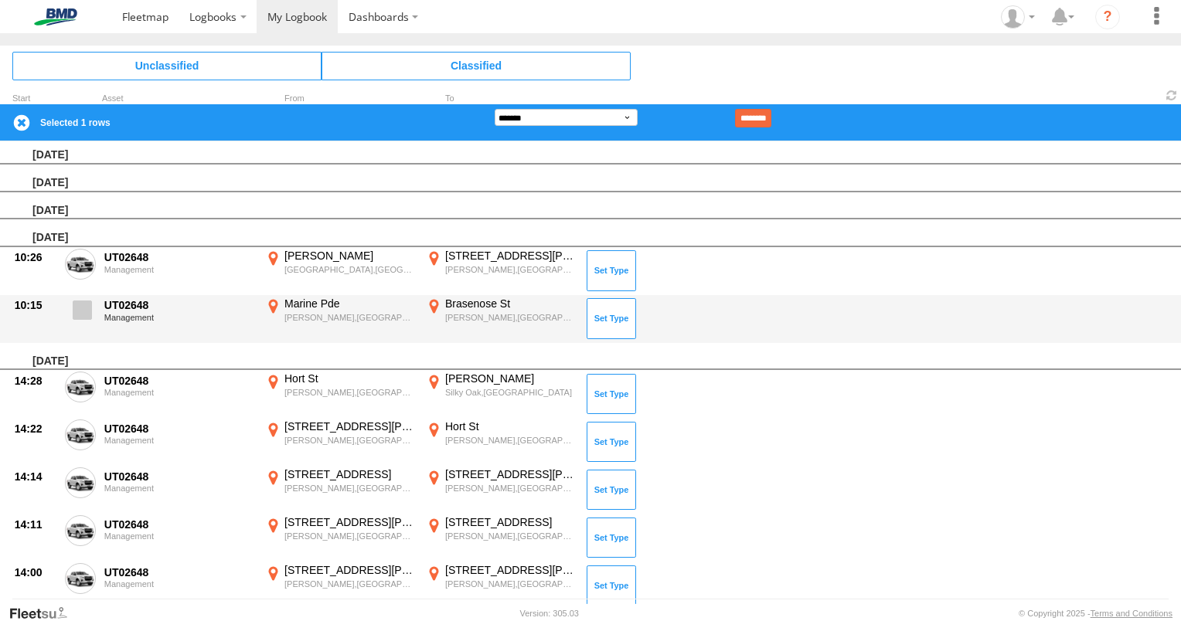
click at [82, 303] on span at bounding box center [82, 310] width 19 height 19
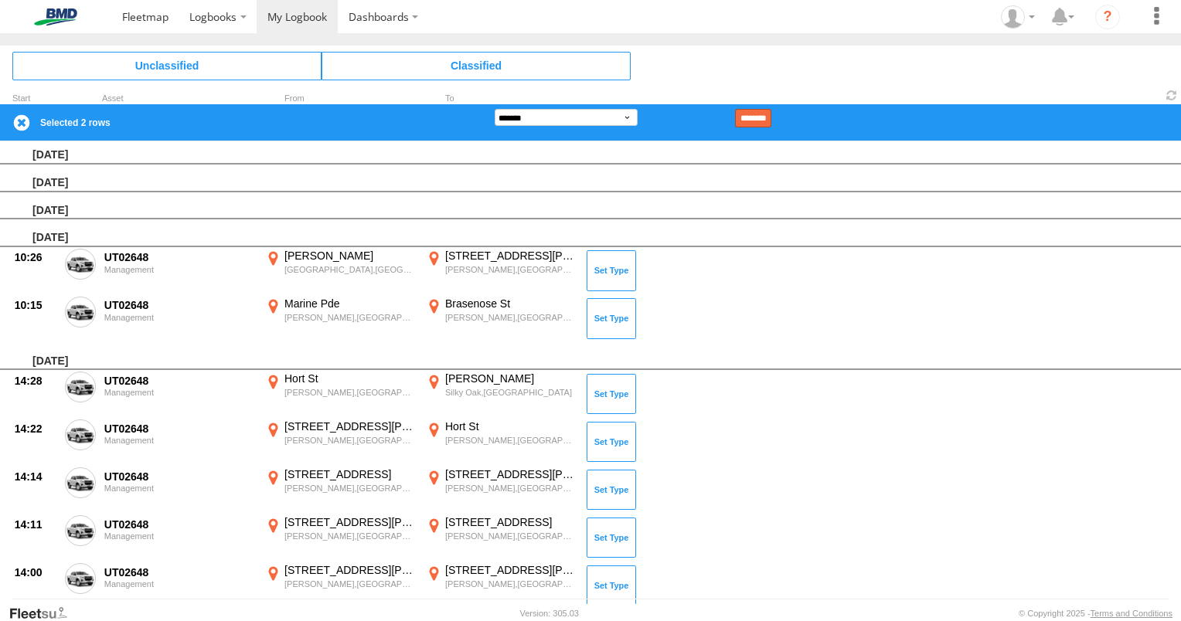
click at [771, 124] on input "********" at bounding box center [753, 118] width 36 height 19
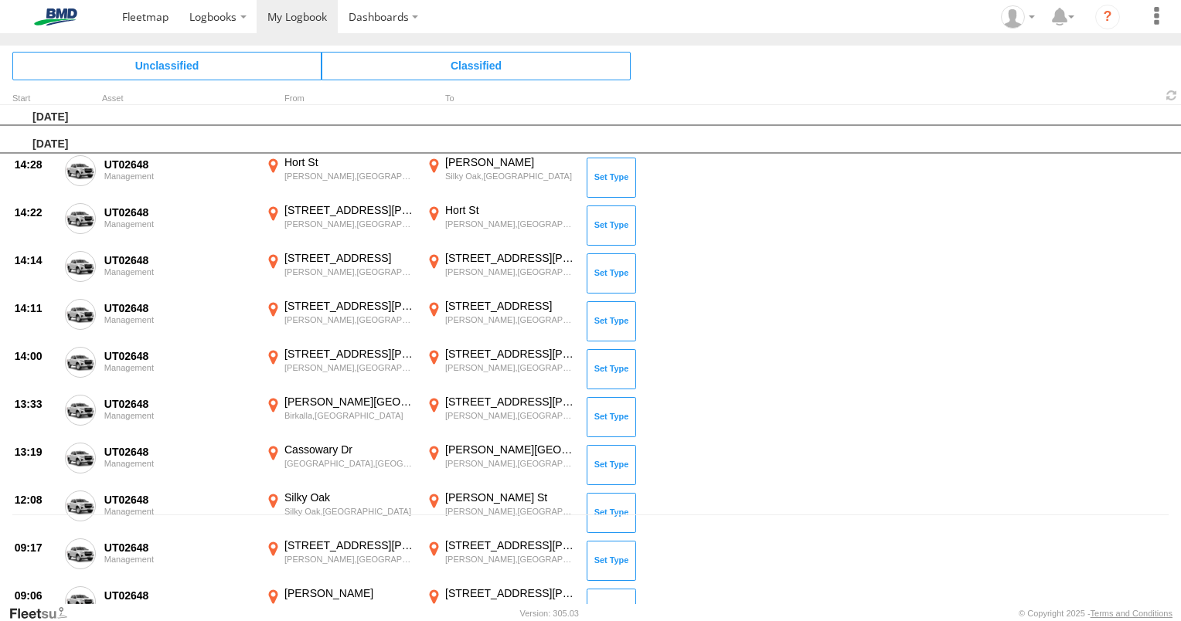
scroll to position [114, 0]
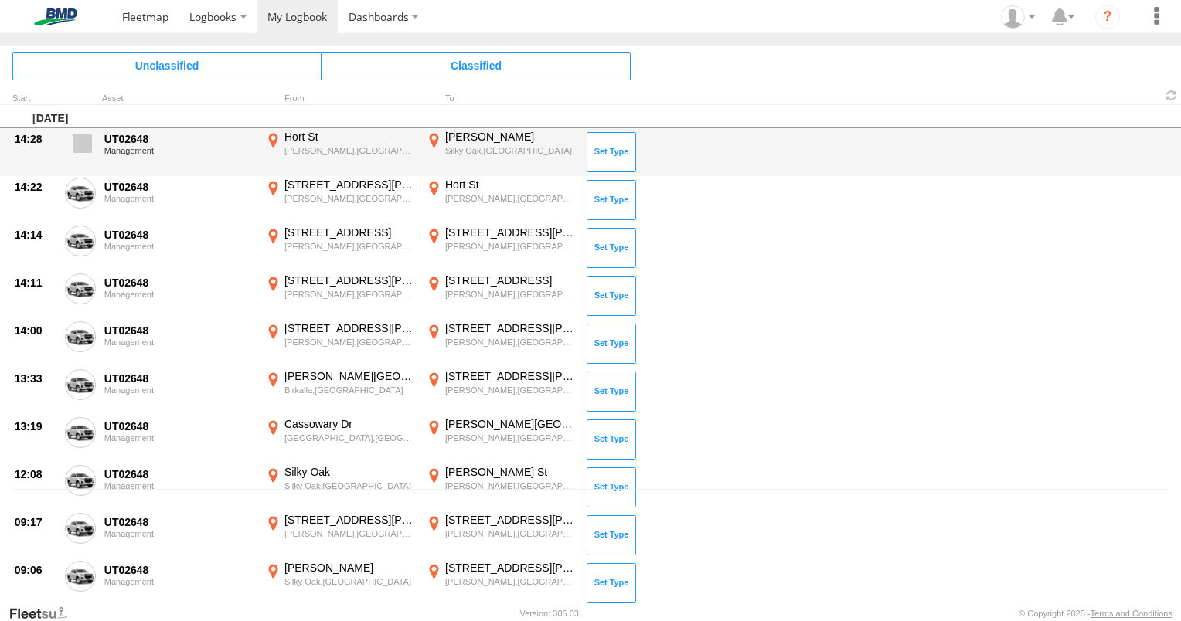
click at [82, 141] on span at bounding box center [82, 143] width 19 height 19
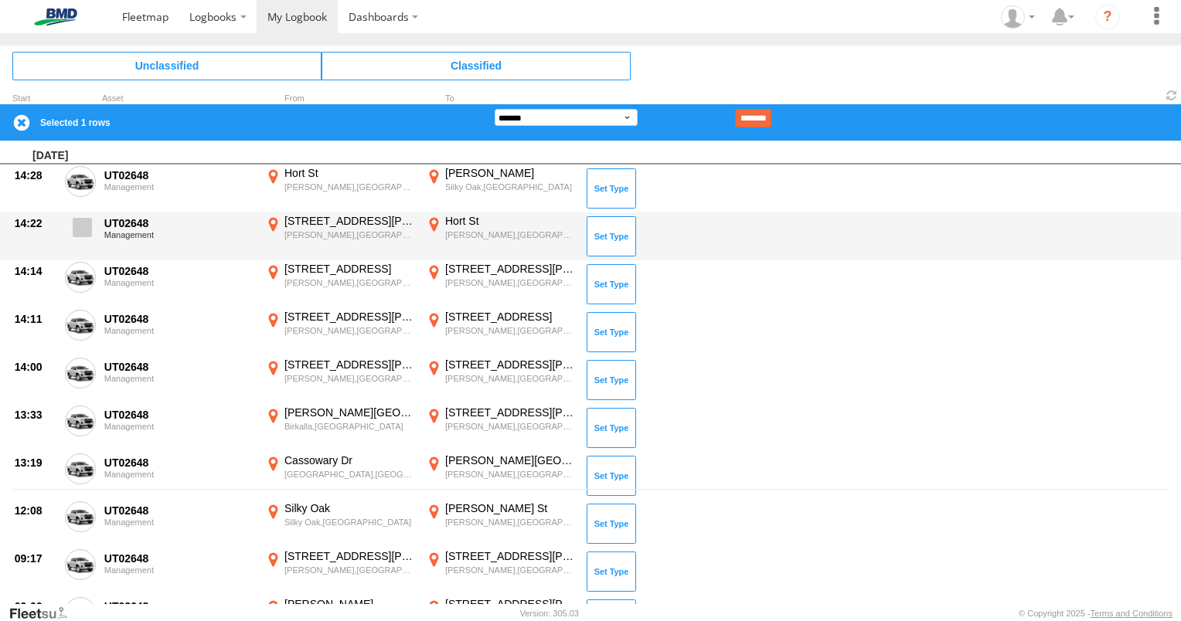
click at [83, 221] on span at bounding box center [82, 227] width 19 height 19
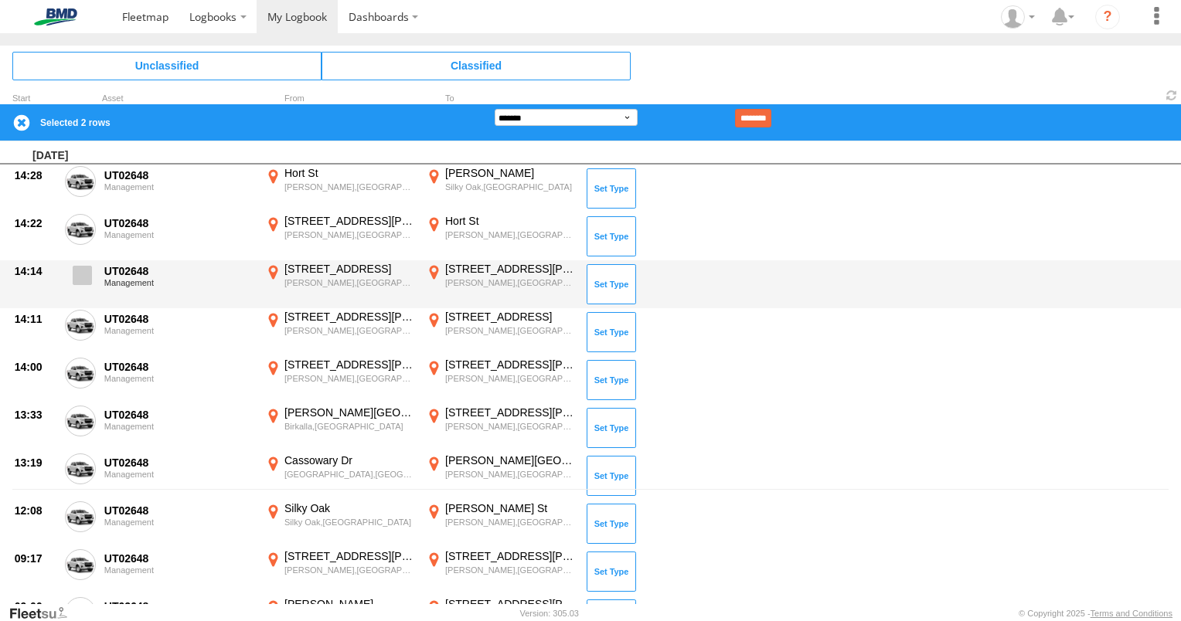
click at [83, 270] on span at bounding box center [82, 275] width 19 height 19
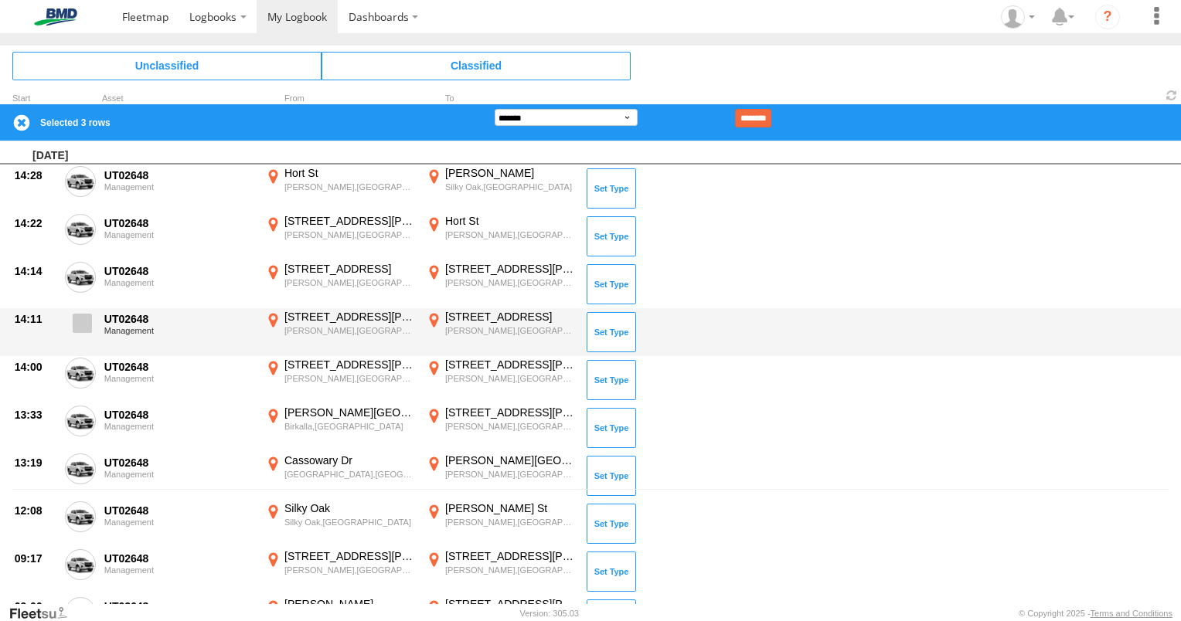
click at [83, 322] on span at bounding box center [82, 323] width 19 height 19
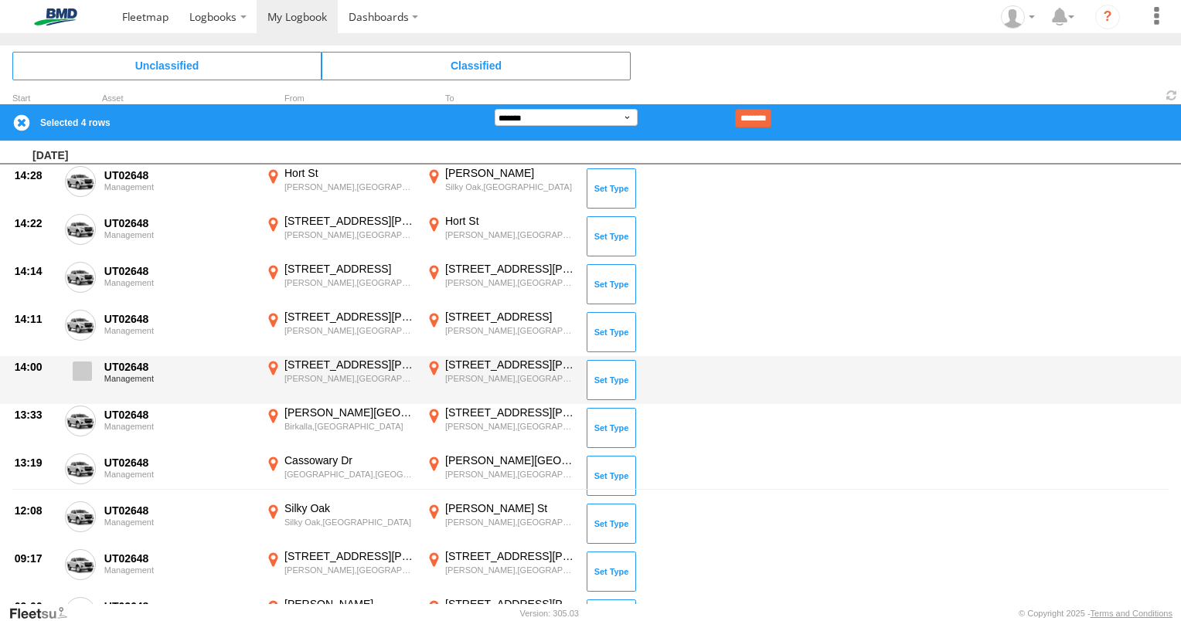
click at [78, 376] on span at bounding box center [82, 371] width 19 height 19
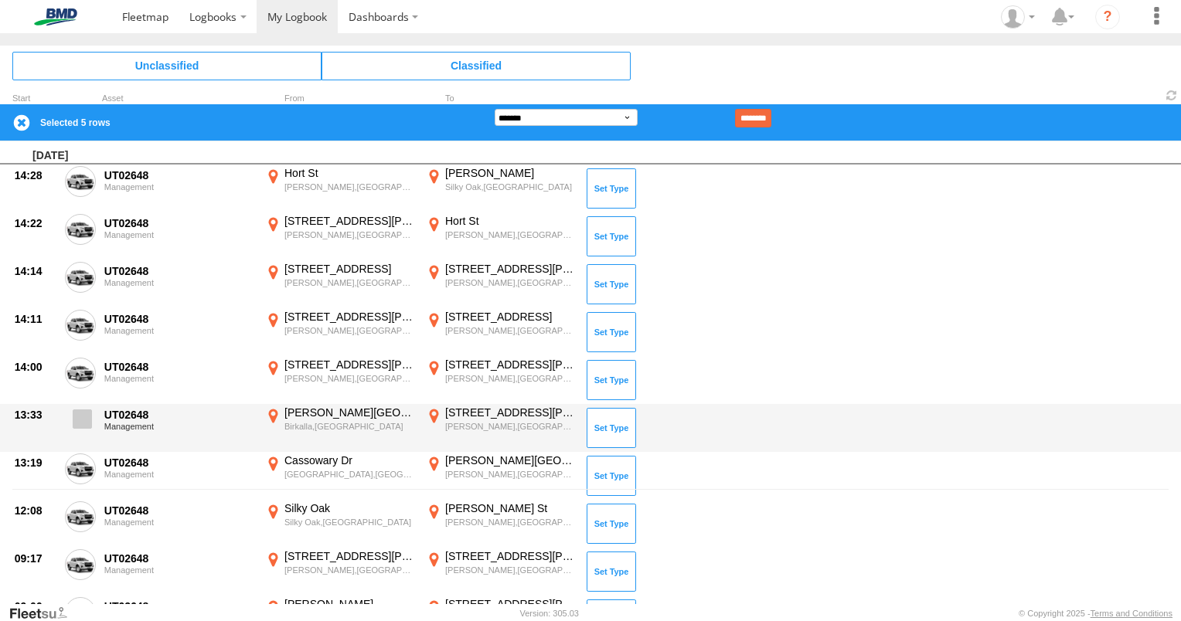
click at [78, 418] on span at bounding box center [82, 419] width 19 height 19
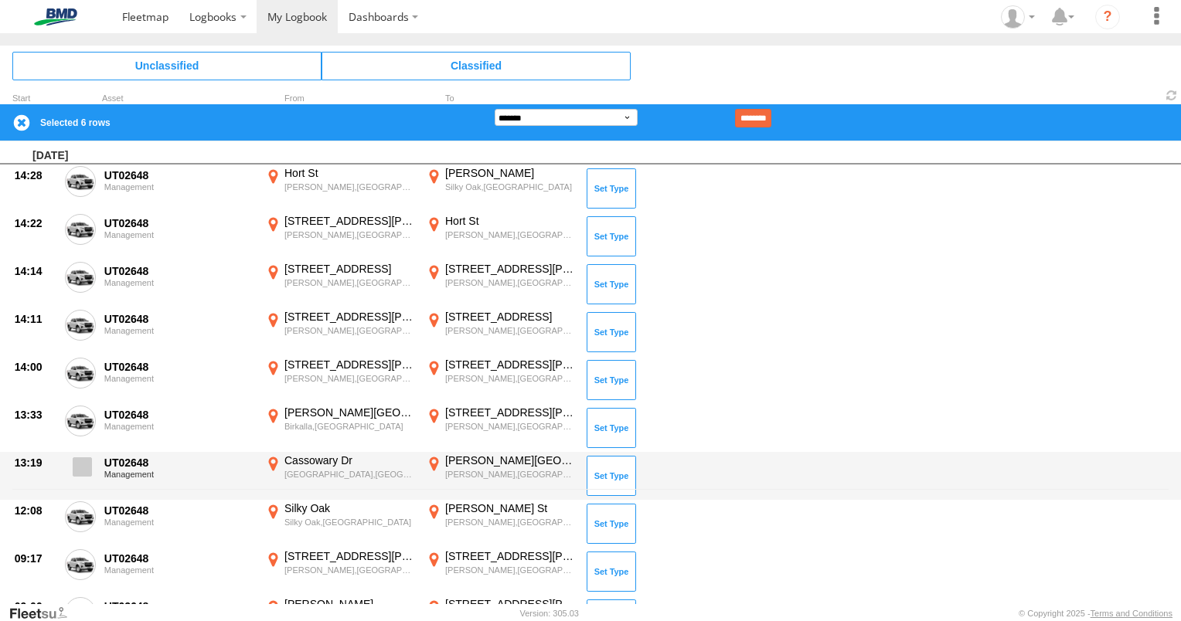
click at [81, 471] on span at bounding box center [82, 467] width 19 height 19
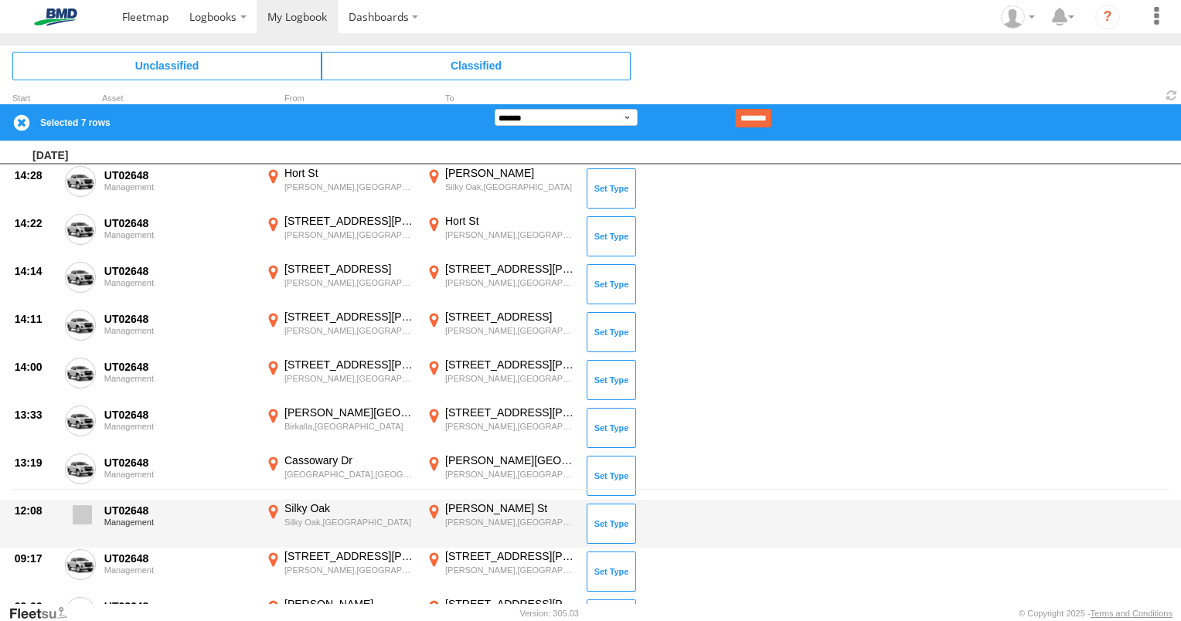
click at [80, 522] on span at bounding box center [82, 514] width 19 height 19
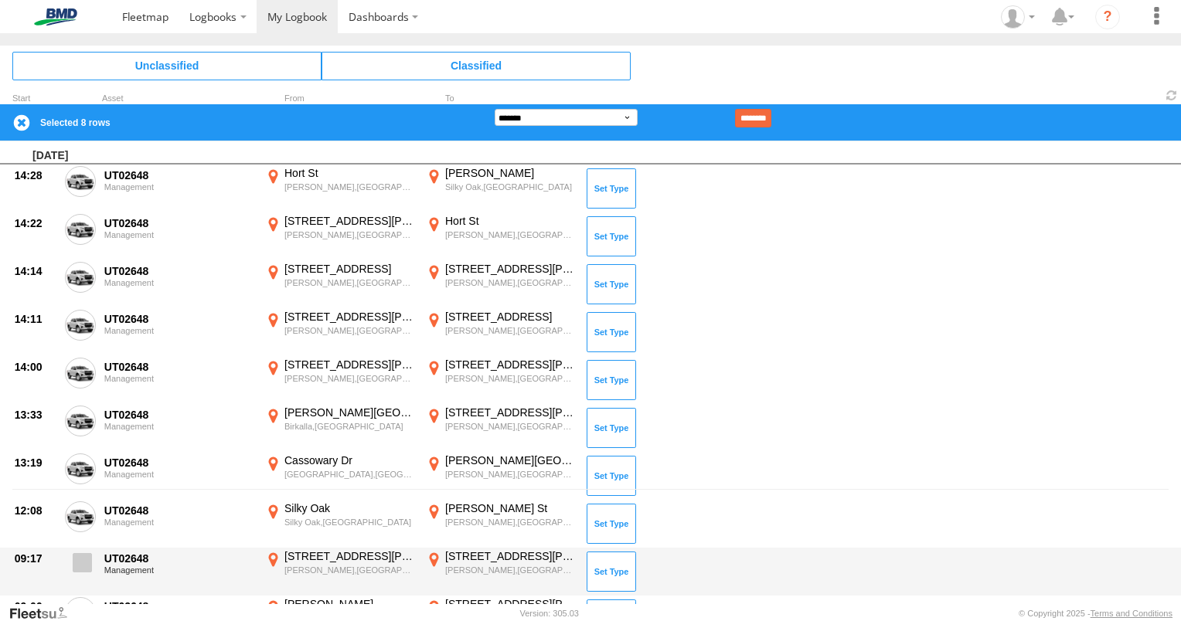
click at [81, 559] on span at bounding box center [82, 562] width 19 height 19
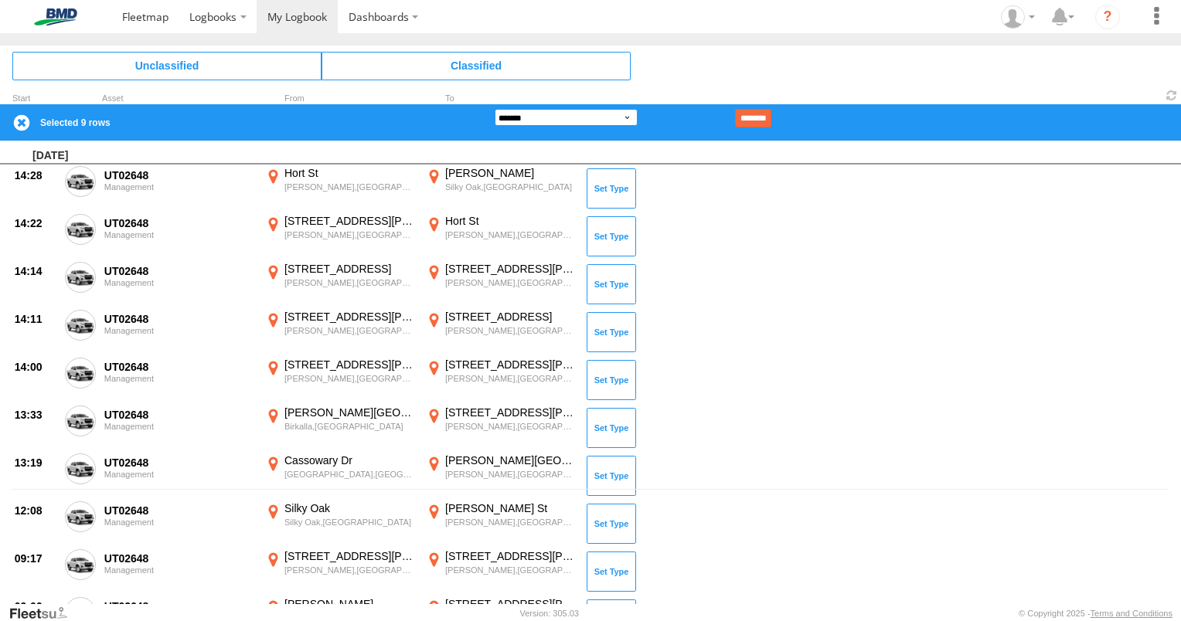
click at [631, 121] on select "**********" at bounding box center [566, 117] width 143 height 17
click at [495, 109] on select "**********" at bounding box center [566, 117] width 143 height 17
click at [771, 115] on input "********" at bounding box center [753, 118] width 36 height 19
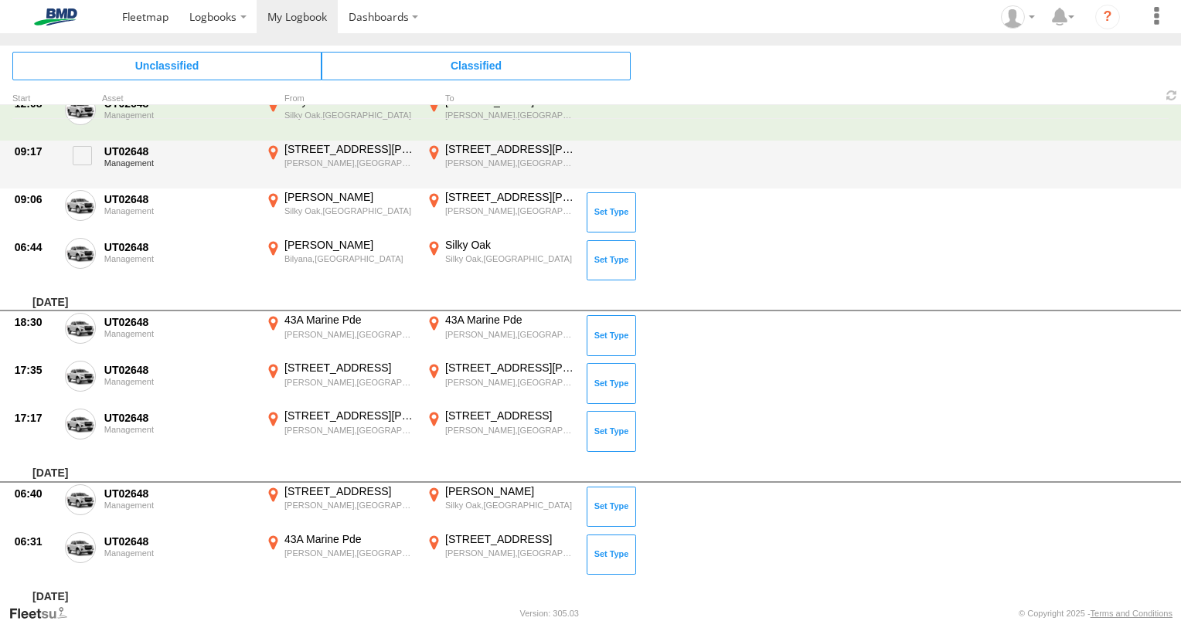
scroll to position [53, 0]
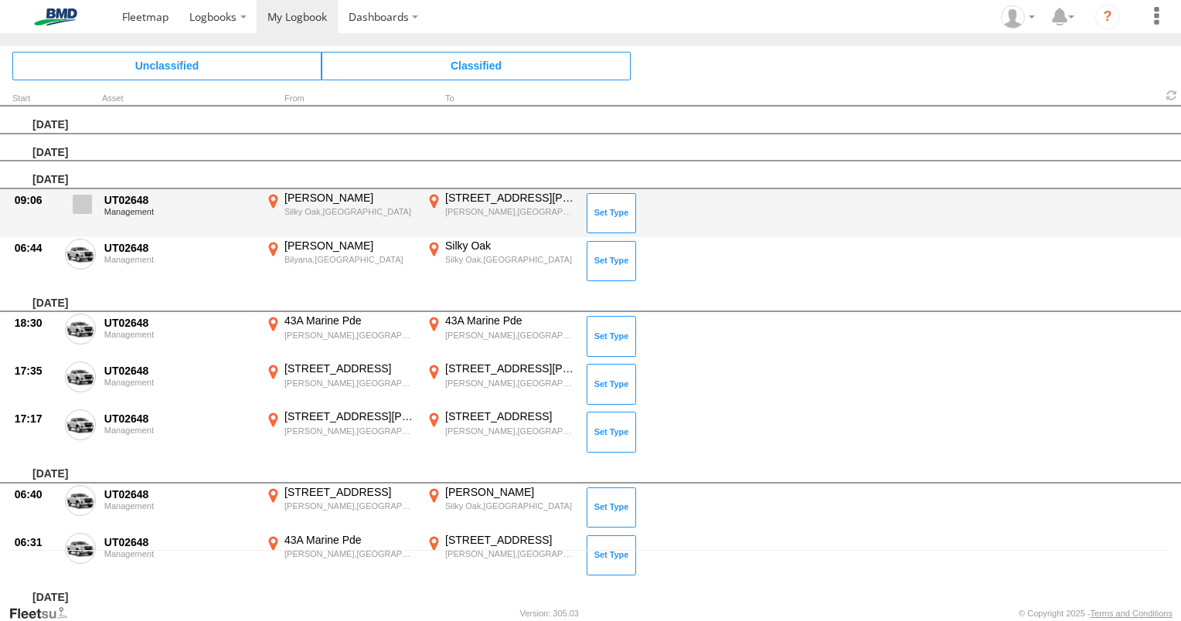
click at [87, 207] on span at bounding box center [82, 204] width 19 height 19
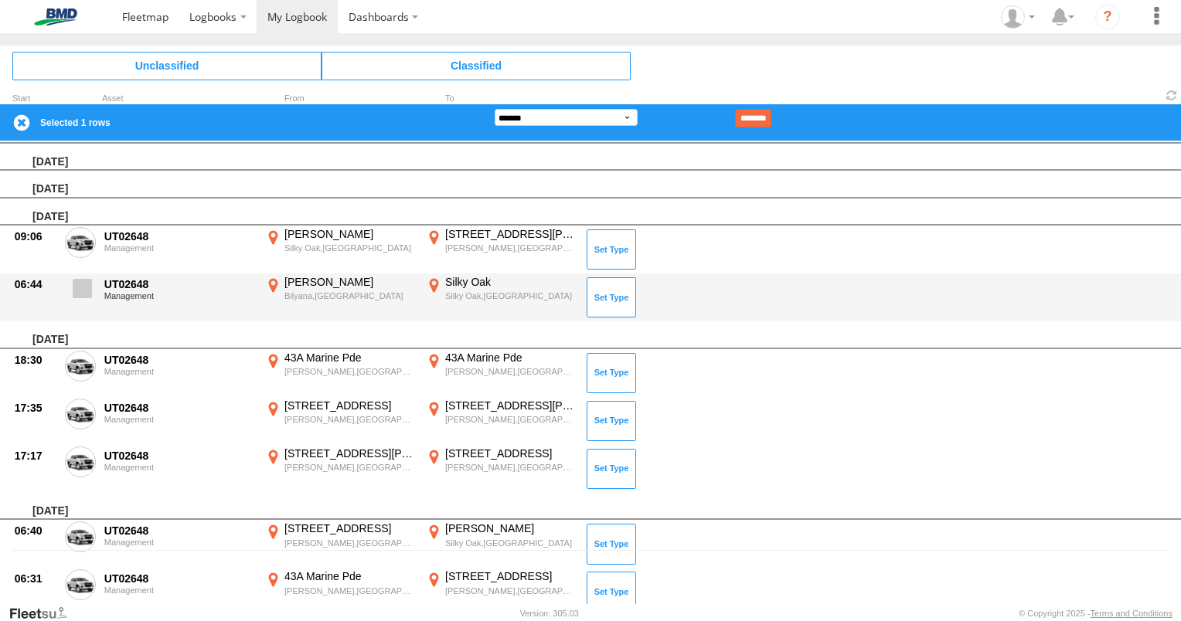
click at [87, 288] on span at bounding box center [82, 288] width 19 height 19
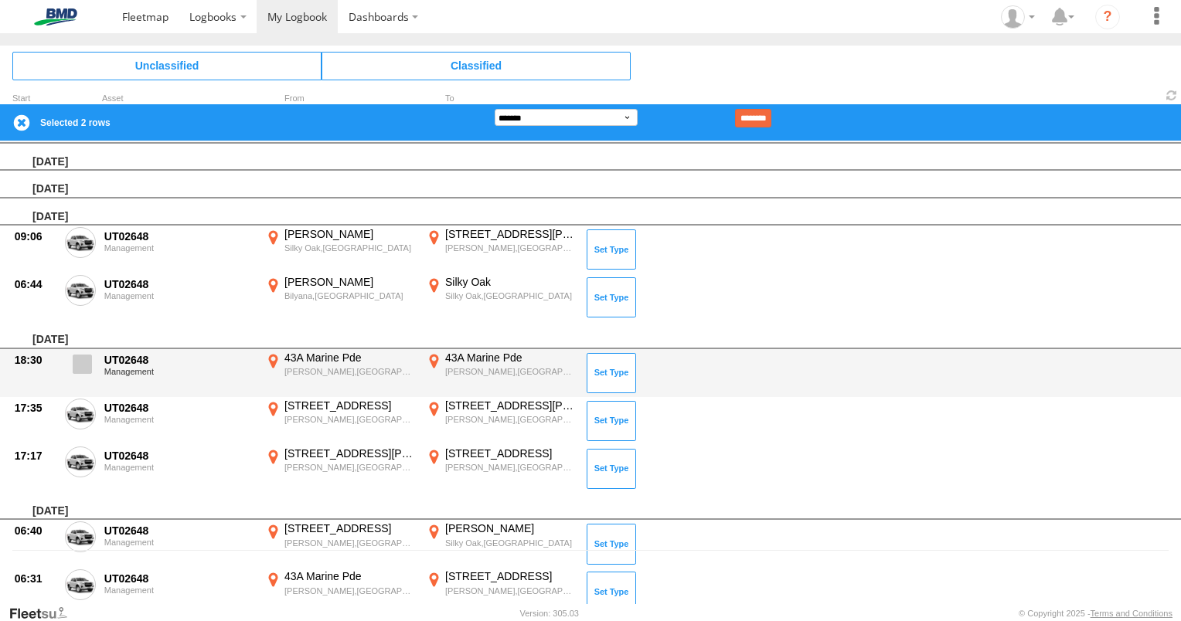
click at [87, 356] on span at bounding box center [82, 364] width 19 height 19
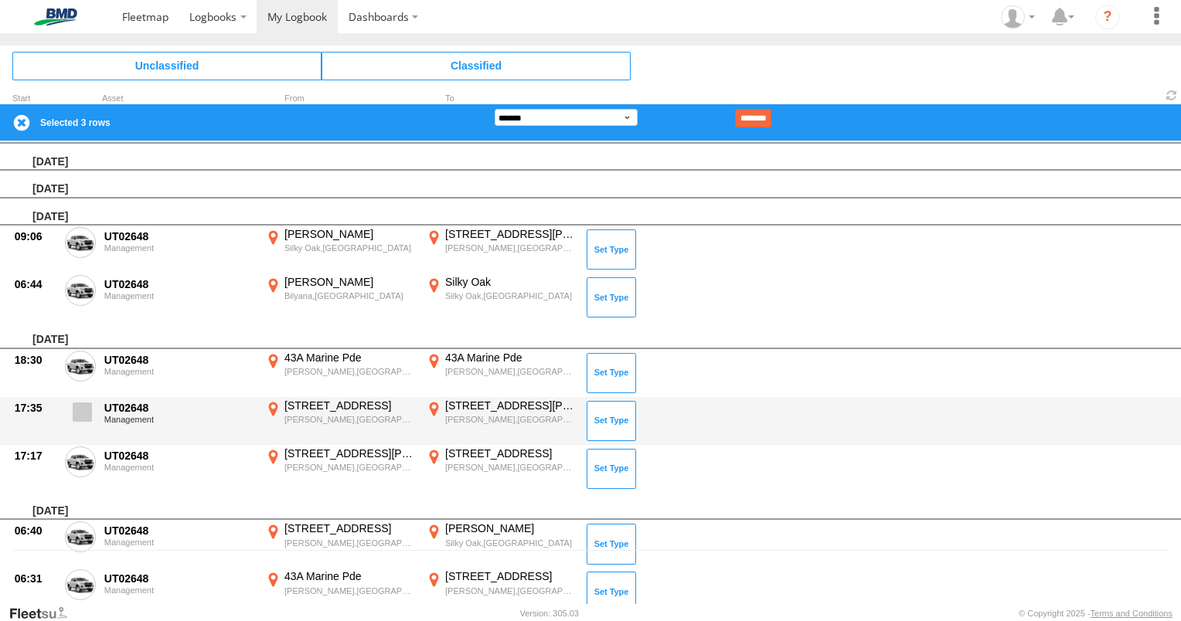
click at [85, 410] on span at bounding box center [82, 412] width 19 height 19
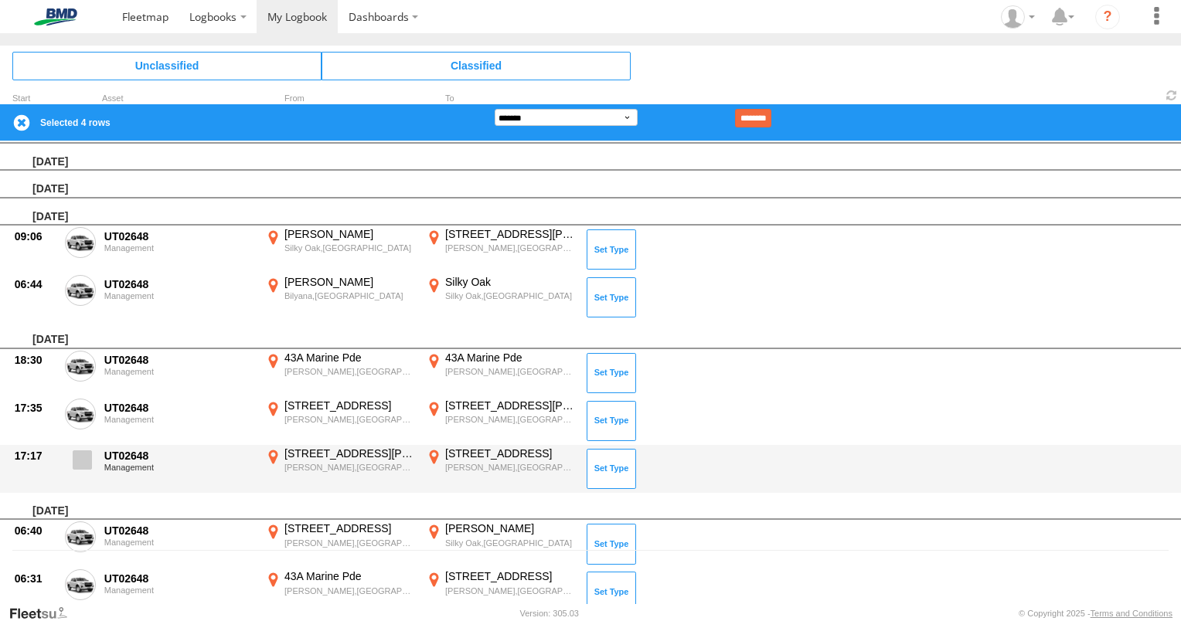
click at [80, 464] on span at bounding box center [82, 460] width 19 height 19
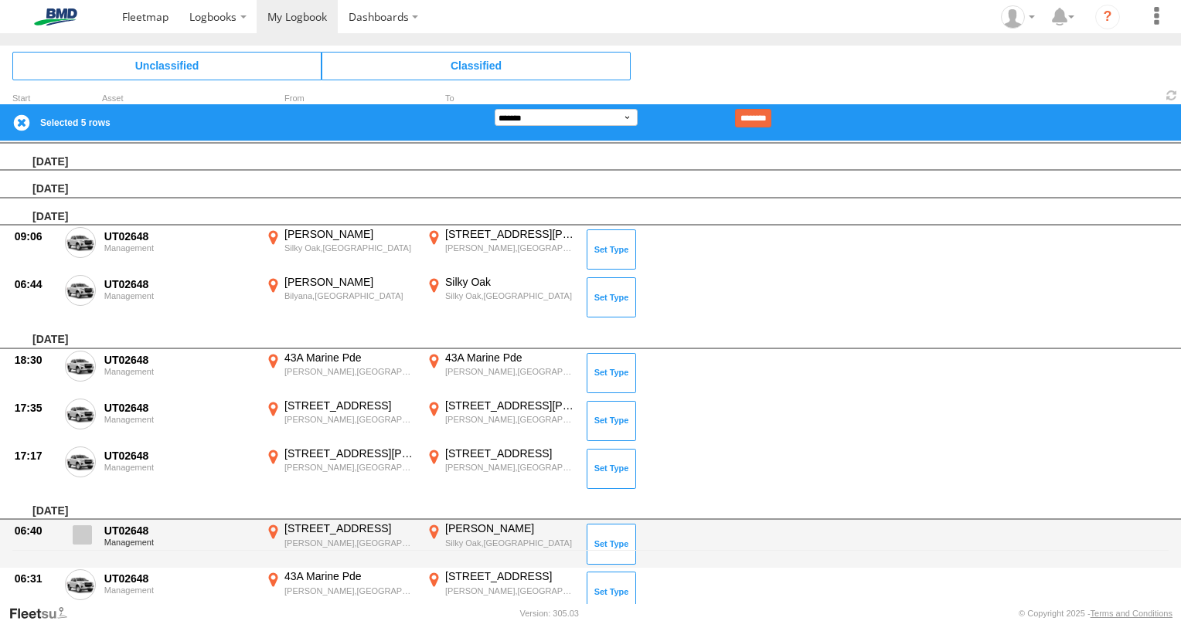
click at [80, 538] on span at bounding box center [82, 535] width 19 height 19
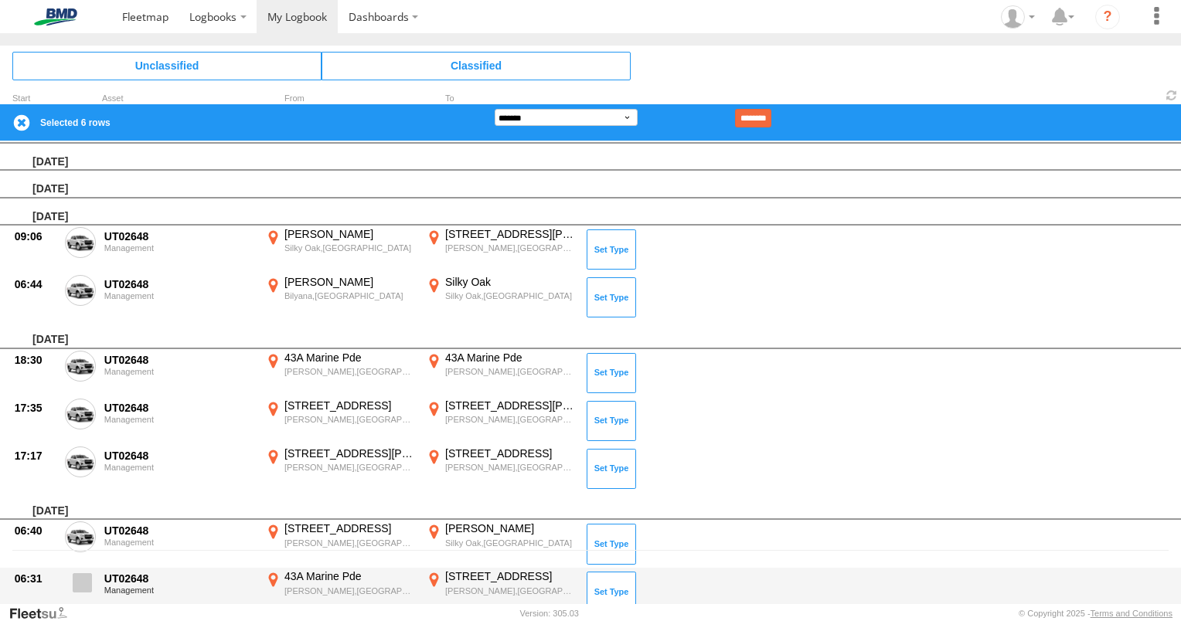
click at [83, 580] on span at bounding box center [82, 582] width 19 height 19
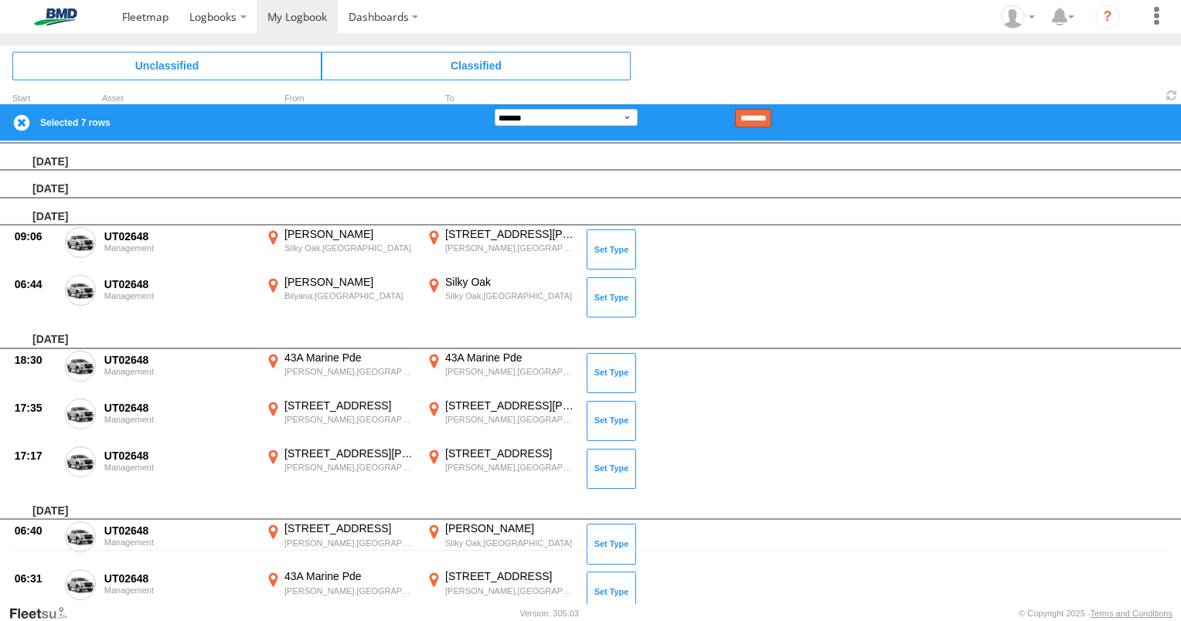
click at [771, 117] on input "********" at bounding box center [753, 118] width 36 height 19
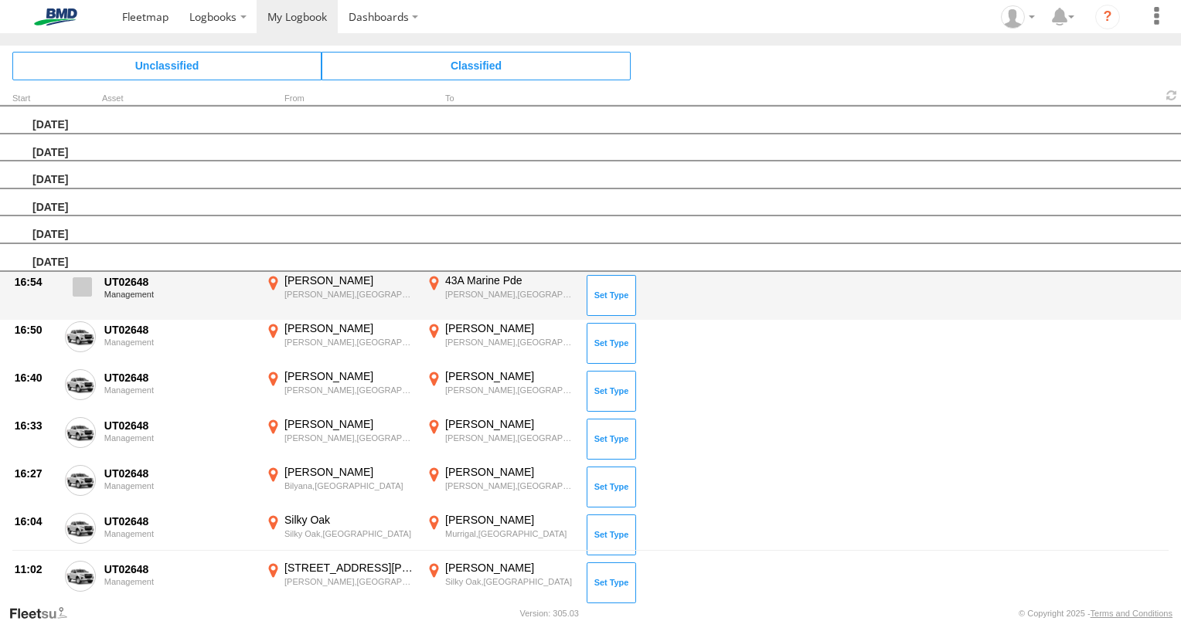
click at [83, 283] on span at bounding box center [82, 286] width 19 height 19
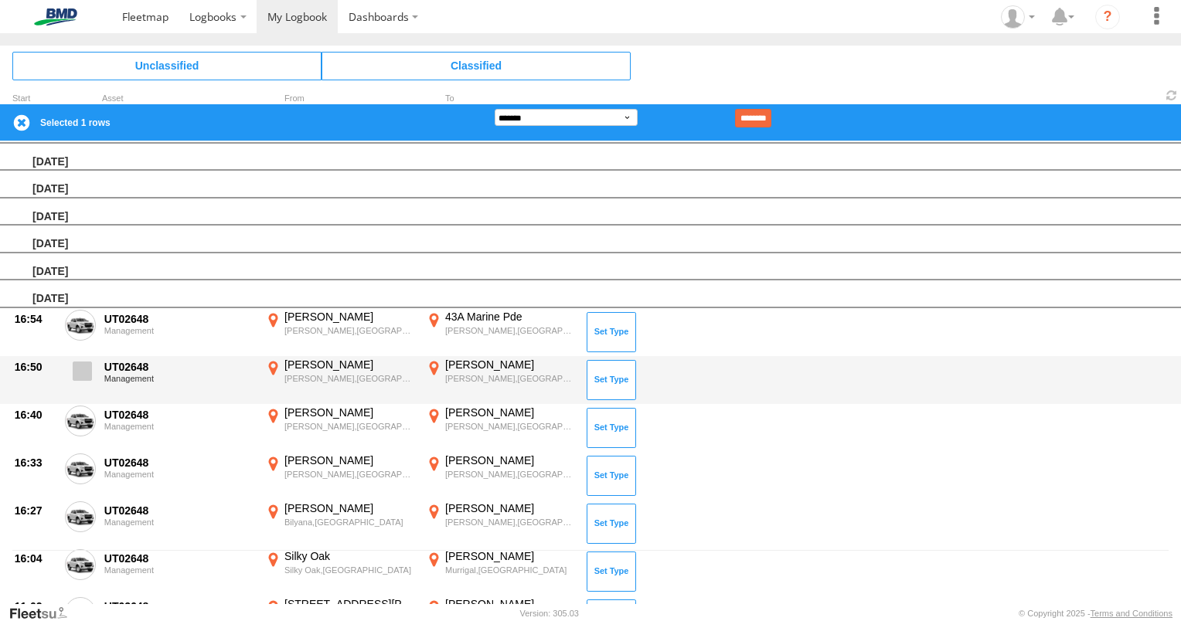
click at [80, 366] on span at bounding box center [82, 371] width 19 height 19
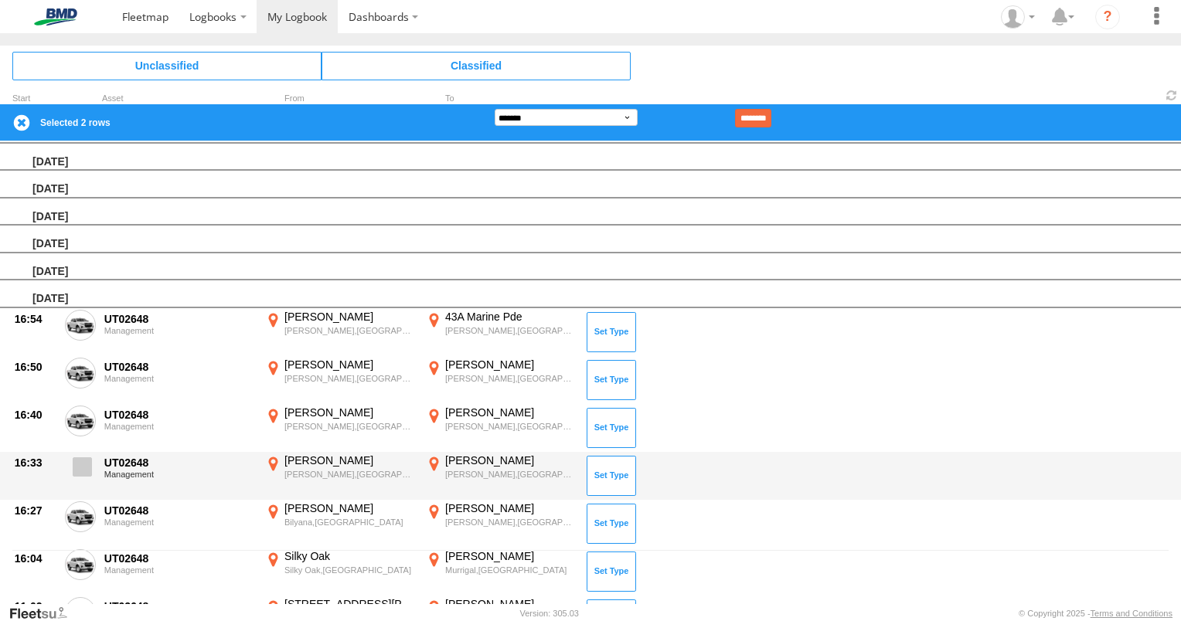
drag, startPoint x: 83, startPoint y: 420, endPoint x: 71, endPoint y: 470, distance: 51.0
click at [0, 0] on span at bounding box center [0, 0] width 0 height 0
click at [86, 458] on span at bounding box center [82, 467] width 19 height 19
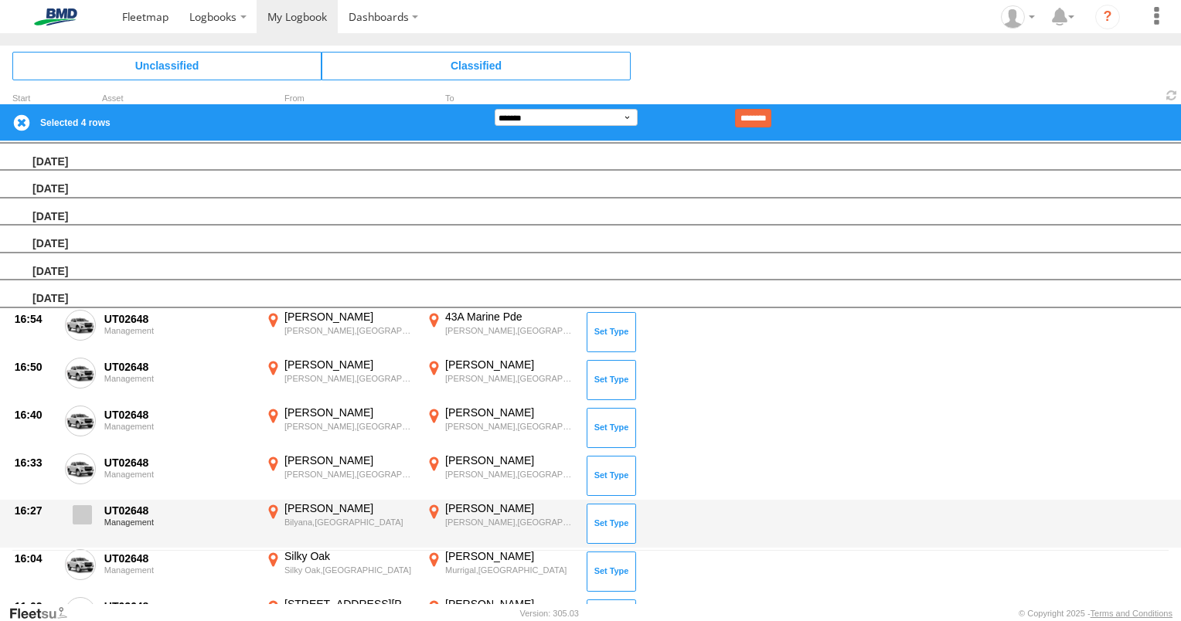
click at [87, 510] on span at bounding box center [82, 514] width 19 height 19
drag, startPoint x: 71, startPoint y: 562, endPoint x: 126, endPoint y: 544, distance: 57.7
click at [73, 562] on label at bounding box center [80, 568] width 31 height 36
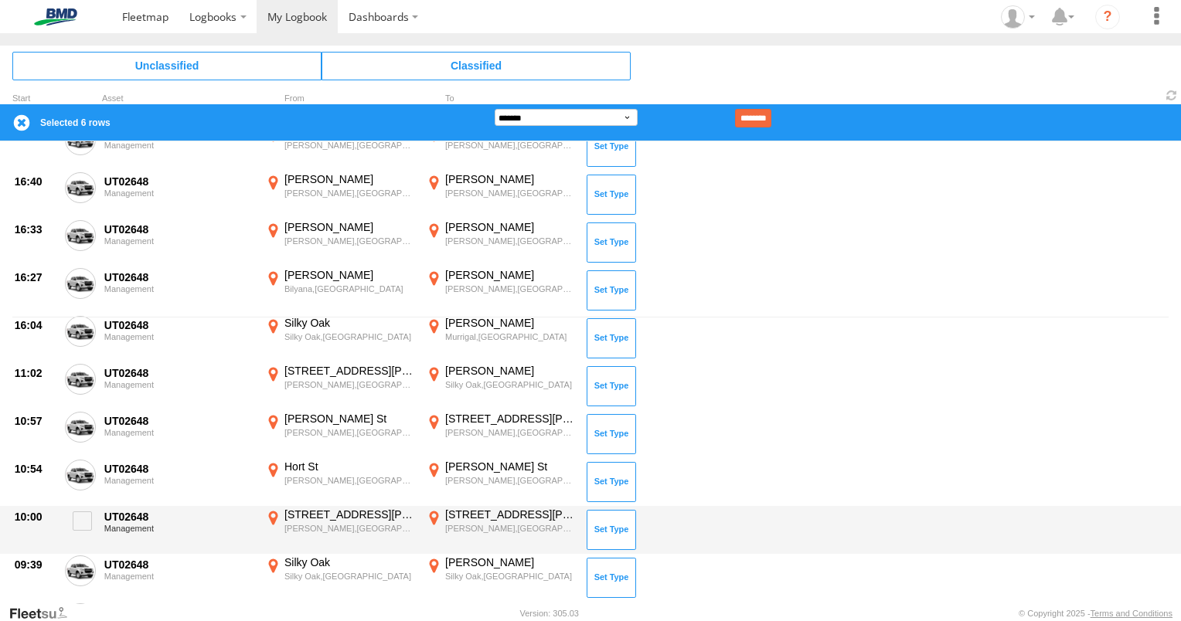
scroll to position [362, 0]
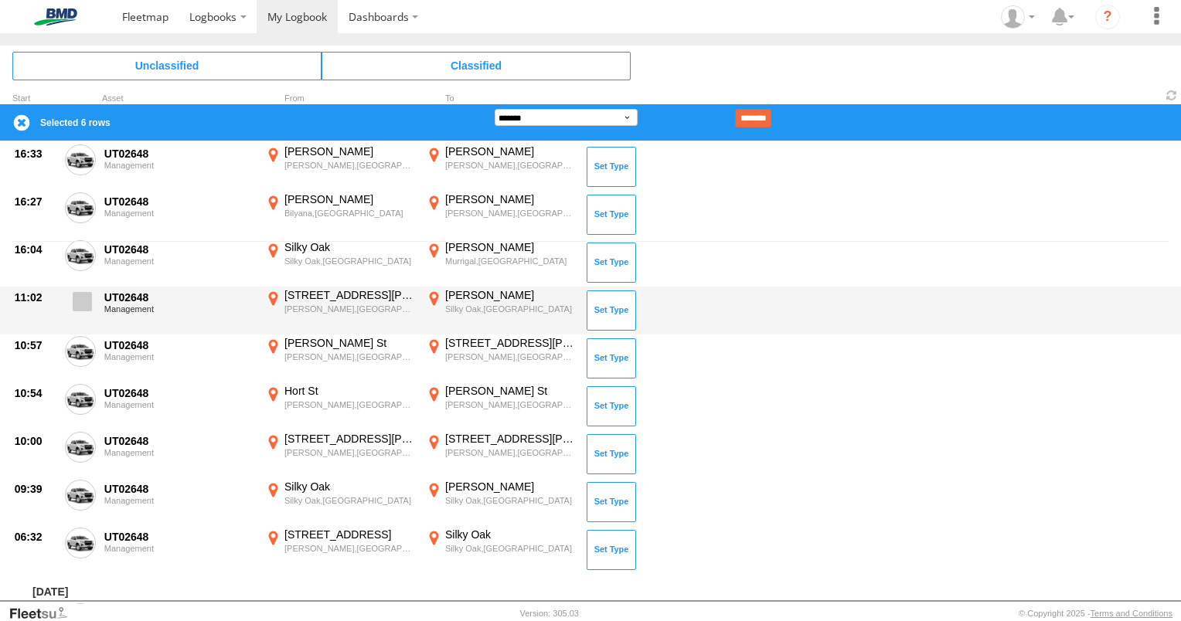
click at [90, 304] on span at bounding box center [82, 301] width 19 height 19
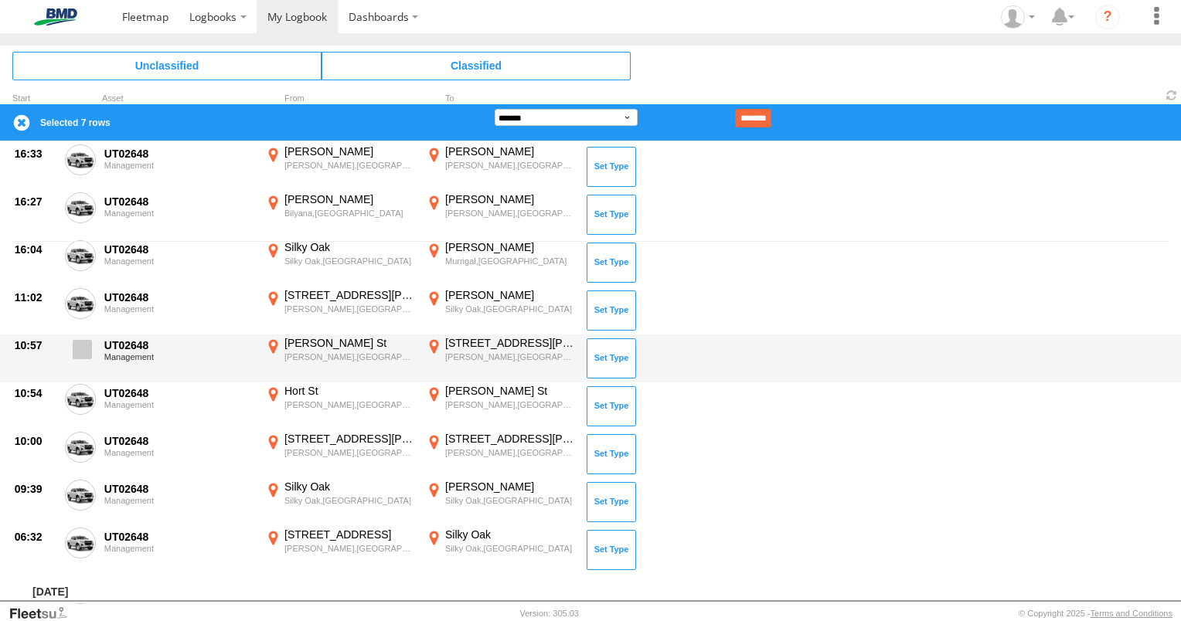
click at [79, 358] on label at bounding box center [80, 354] width 31 height 36
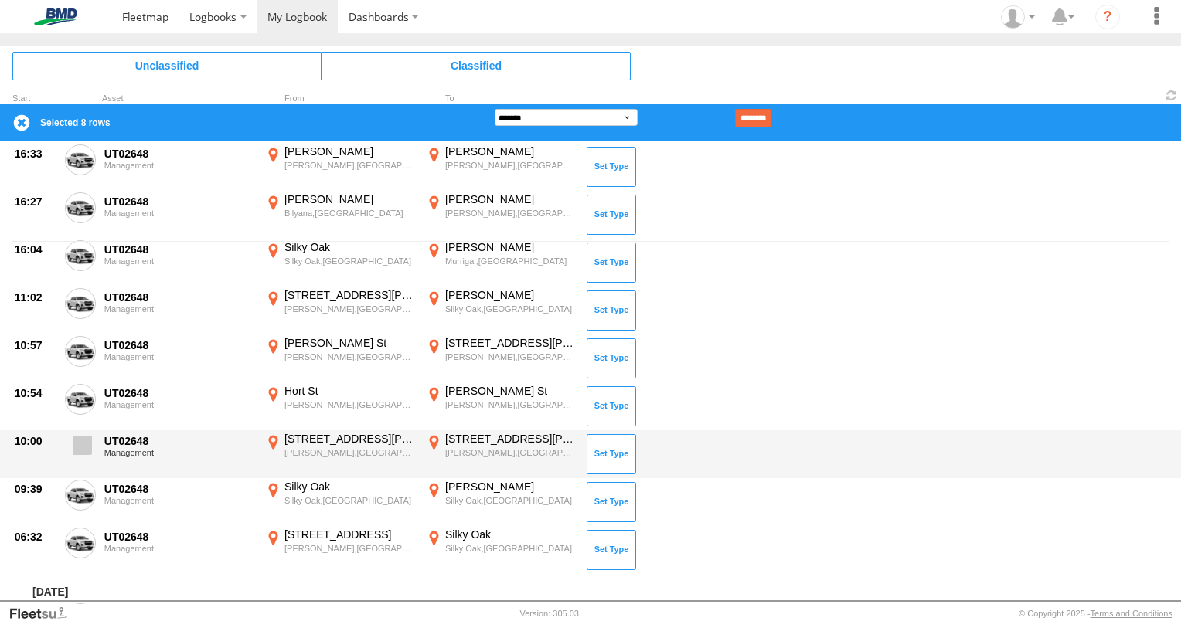
drag, startPoint x: 87, startPoint y: 393, endPoint x: 82, endPoint y: 436, distance: 43.6
click at [0, 0] on span at bounding box center [0, 0] width 0 height 0
drag, startPoint x: 77, startPoint y: 451, endPoint x: 80, endPoint y: 470, distance: 18.8
click at [76, 454] on label at bounding box center [80, 450] width 31 height 36
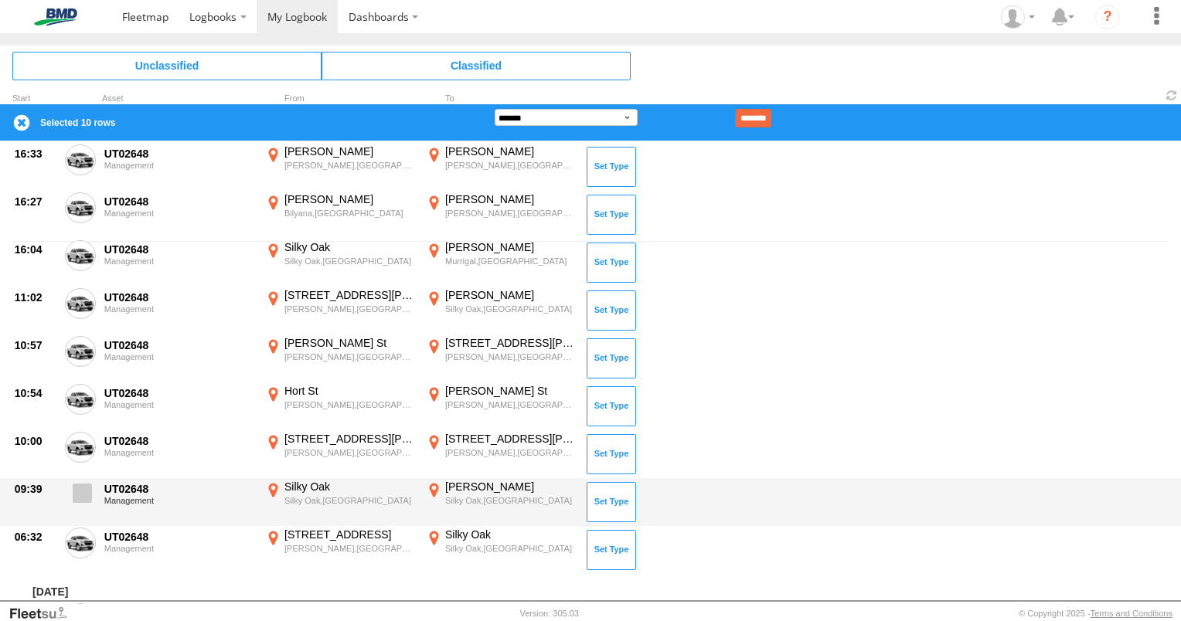
drag, startPoint x: 84, startPoint y: 485, endPoint x: 89, endPoint y: 505, distance: 20.6
click at [84, 485] on span at bounding box center [82, 493] width 19 height 19
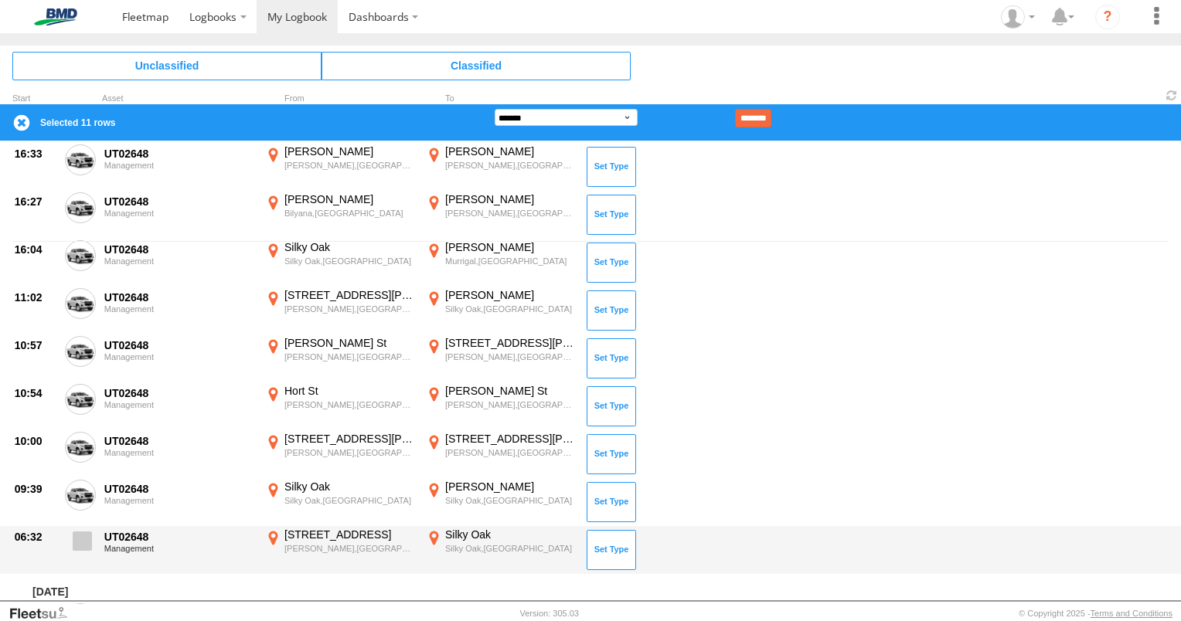
click at [86, 532] on span at bounding box center [82, 541] width 19 height 19
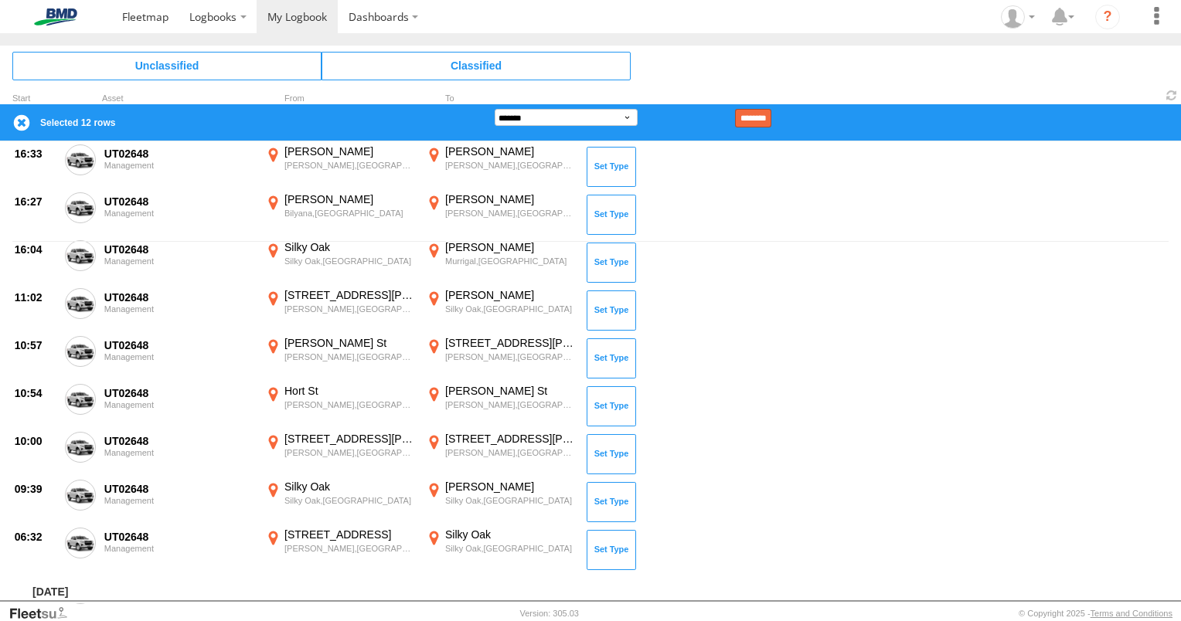
click at [771, 121] on input "********" at bounding box center [753, 118] width 36 height 19
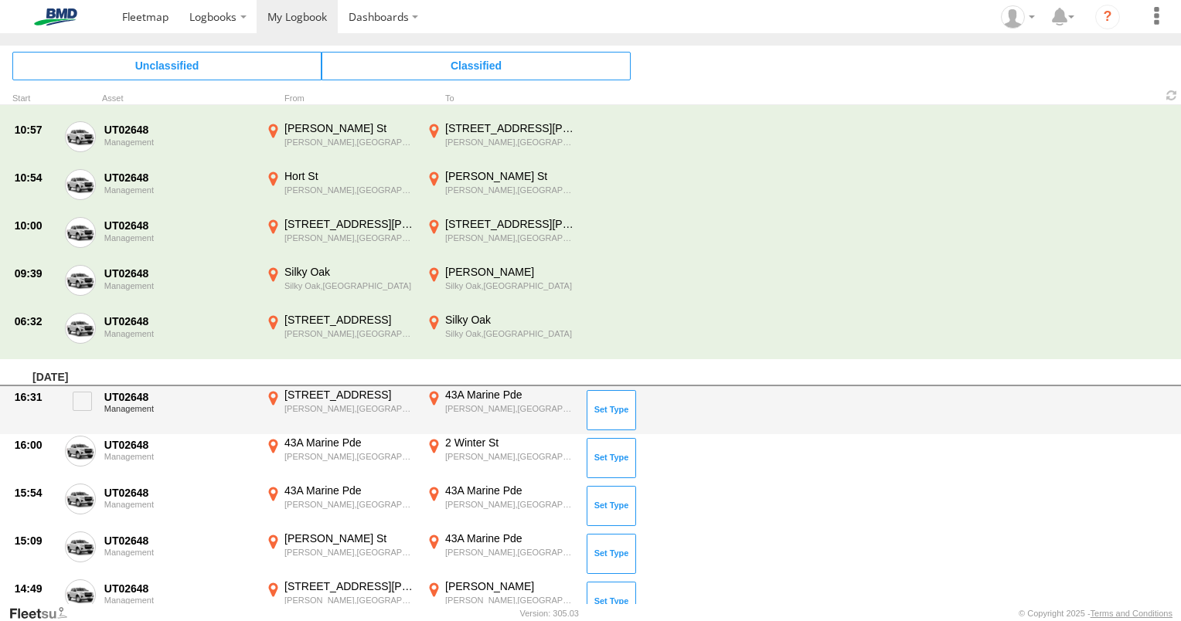
scroll to position [0, 0]
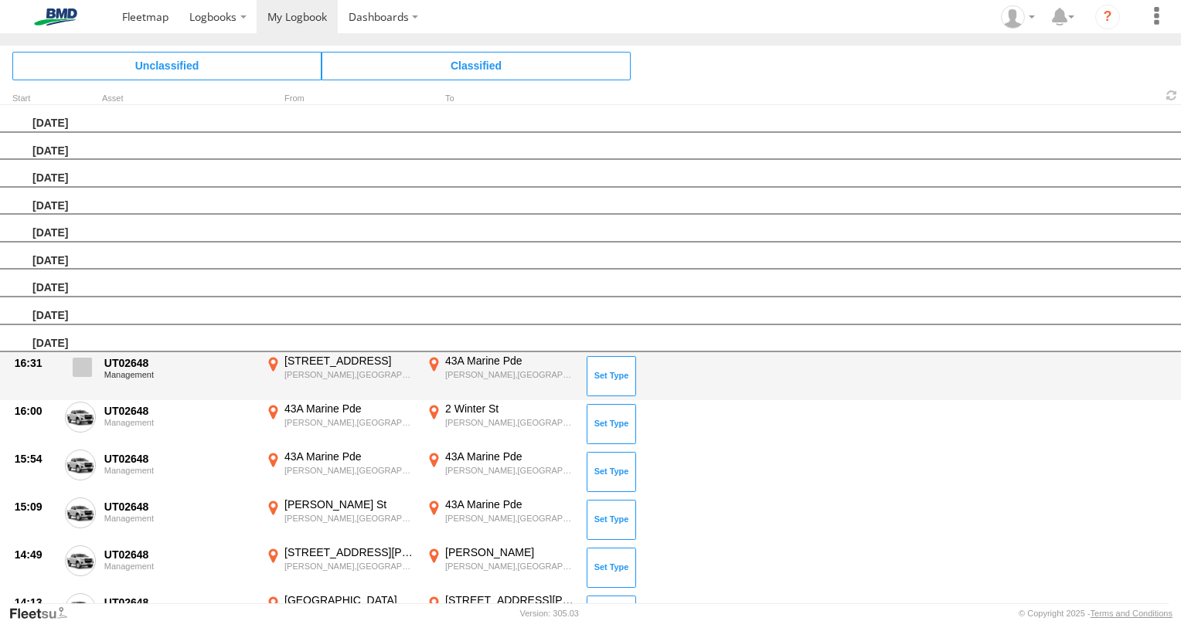
click at [82, 365] on span at bounding box center [82, 367] width 19 height 19
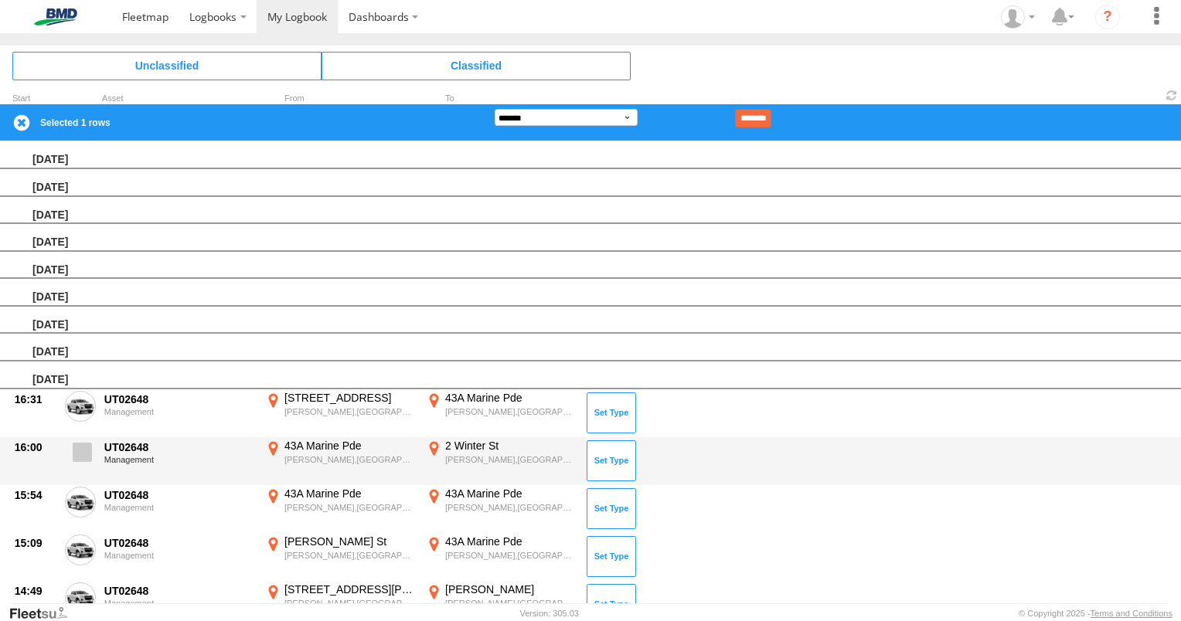
click at [77, 444] on span at bounding box center [82, 452] width 19 height 19
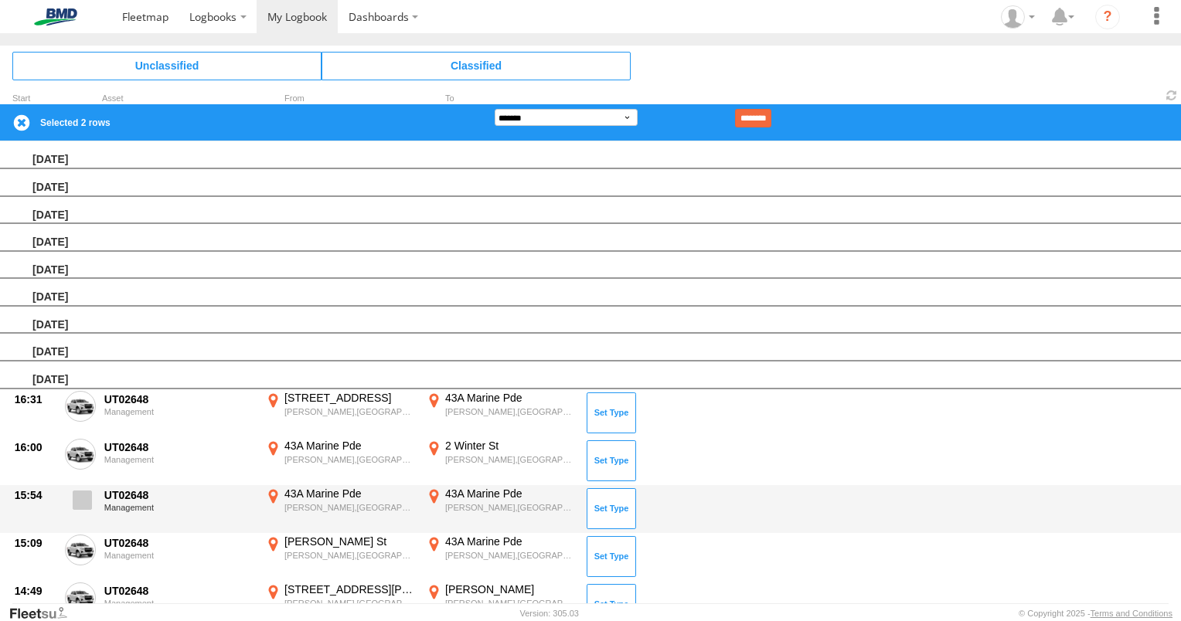
click at [86, 503] on span at bounding box center [82, 500] width 19 height 19
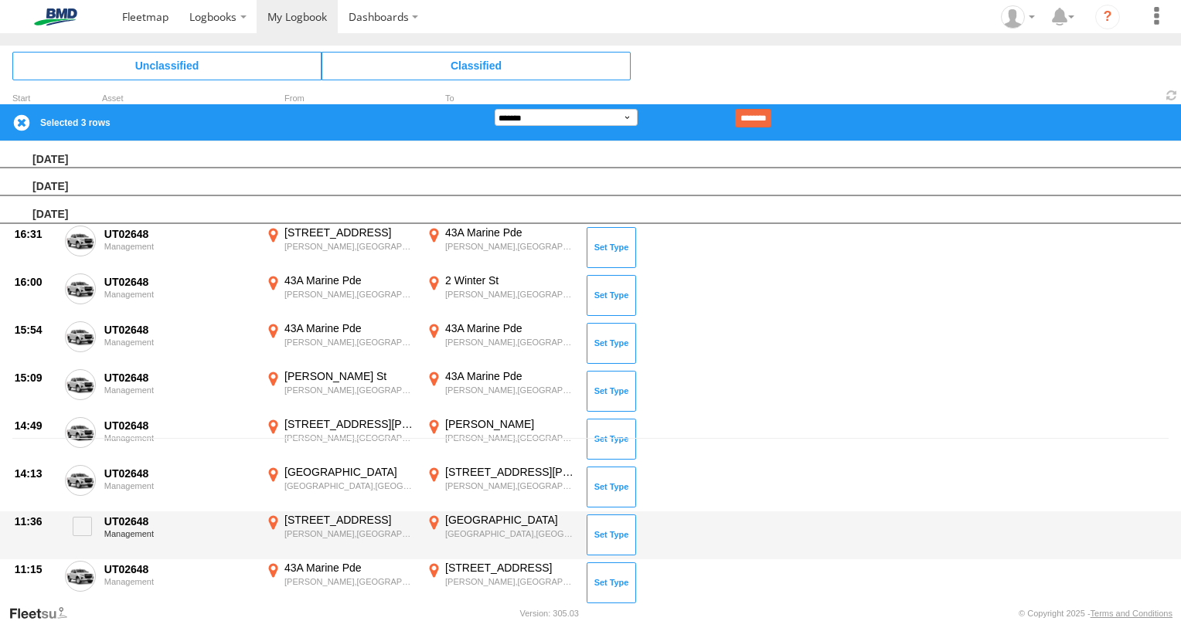
scroll to position [232, 0]
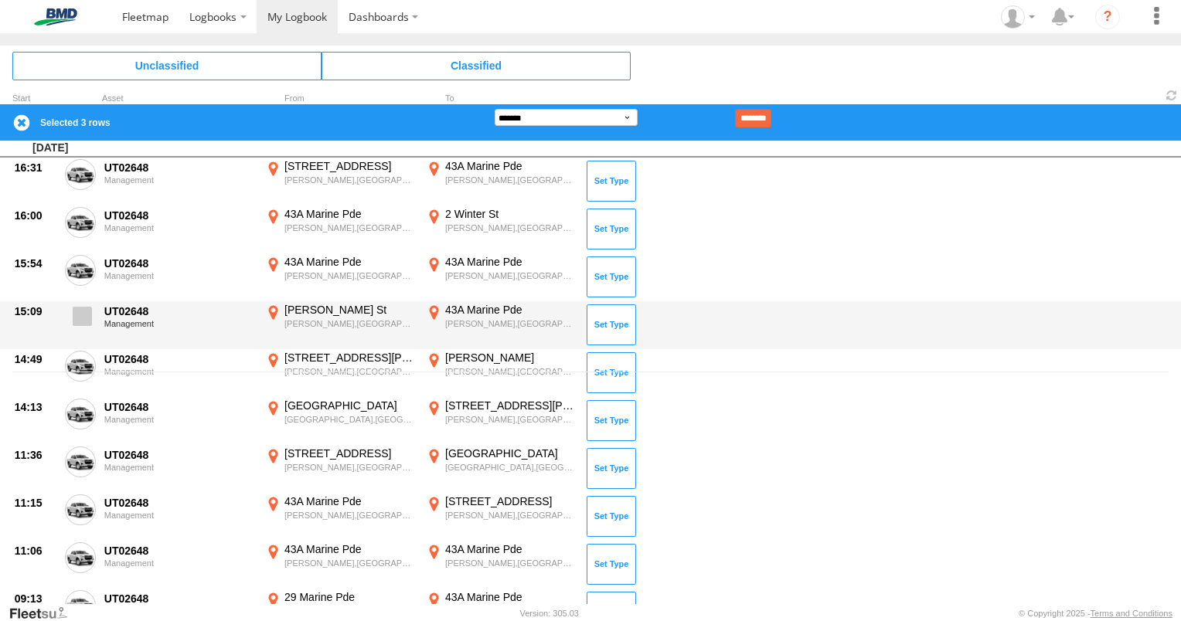
click at [80, 311] on span at bounding box center [82, 316] width 19 height 19
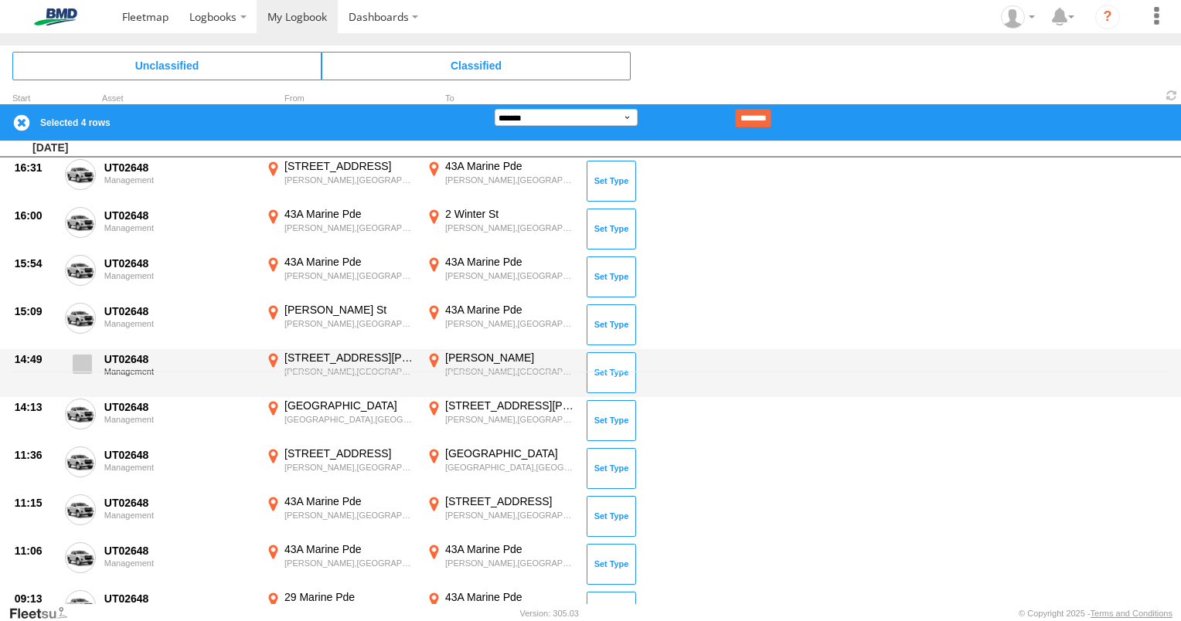
click at [83, 368] on span at bounding box center [82, 364] width 19 height 19
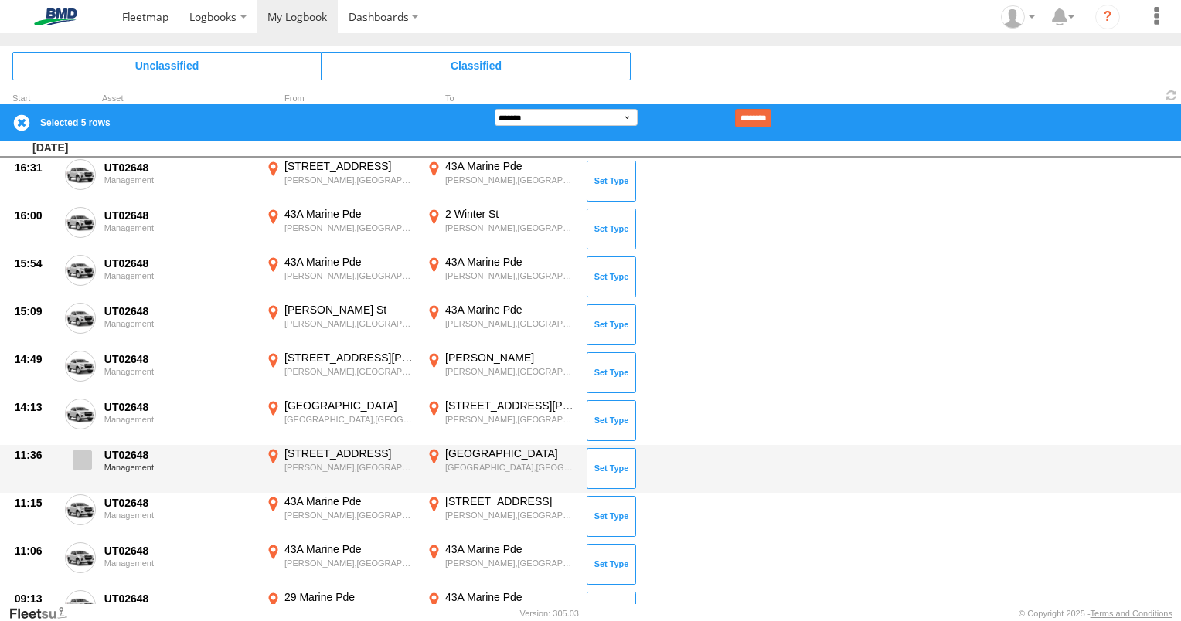
drag, startPoint x: 87, startPoint y: 413, endPoint x: 78, endPoint y: 447, distance: 35.8
click at [0, 0] on span at bounding box center [0, 0] width 0 height 0
click at [76, 460] on span at bounding box center [82, 460] width 19 height 19
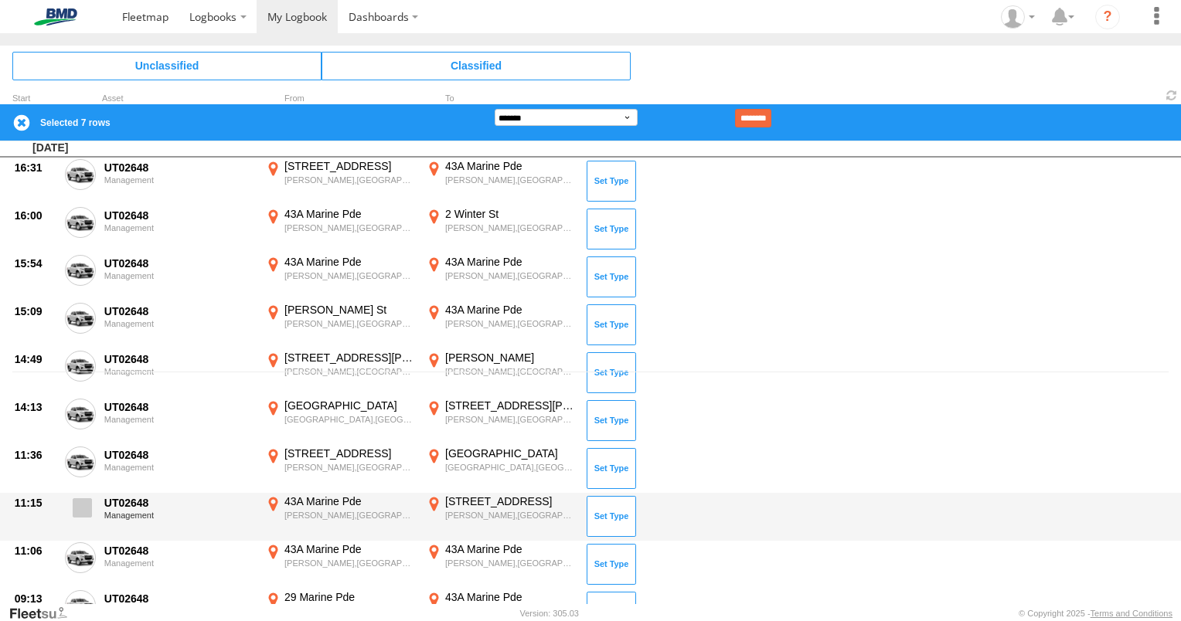
click at [73, 504] on span at bounding box center [82, 507] width 19 height 19
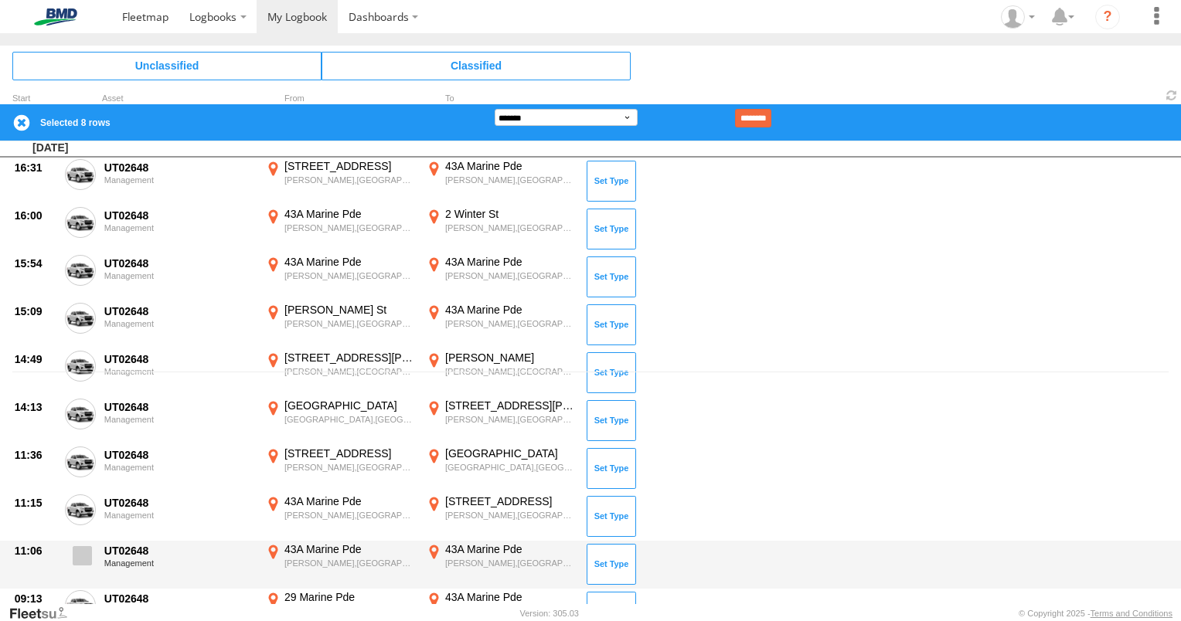
click at [83, 550] on span at bounding box center [82, 555] width 19 height 19
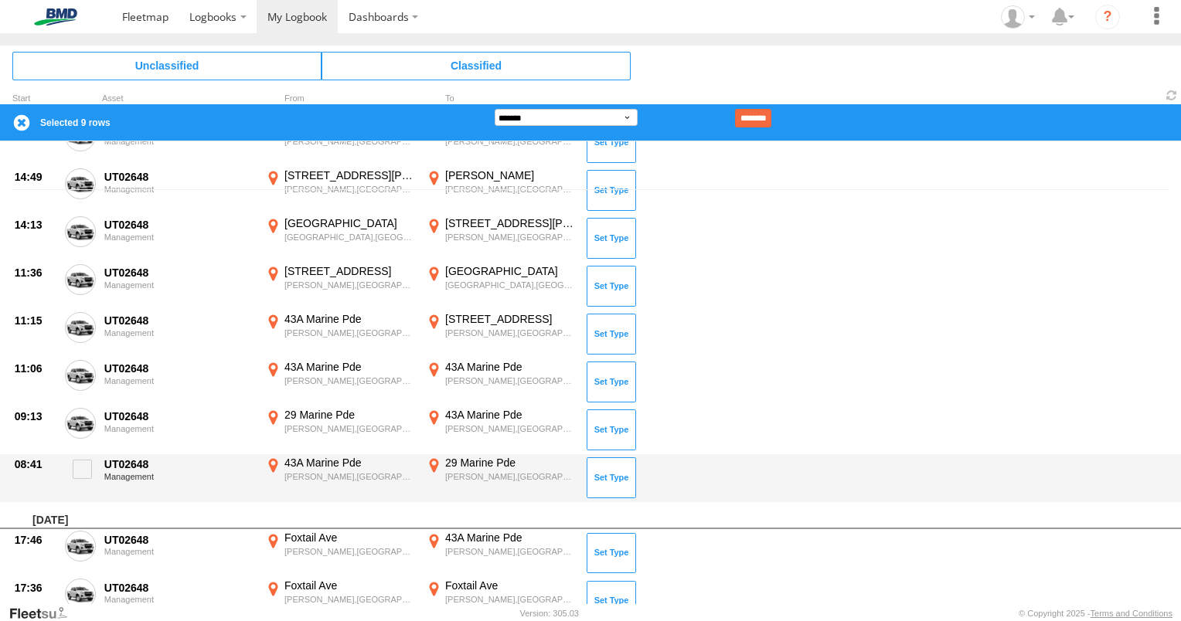
scroll to position [464, 0]
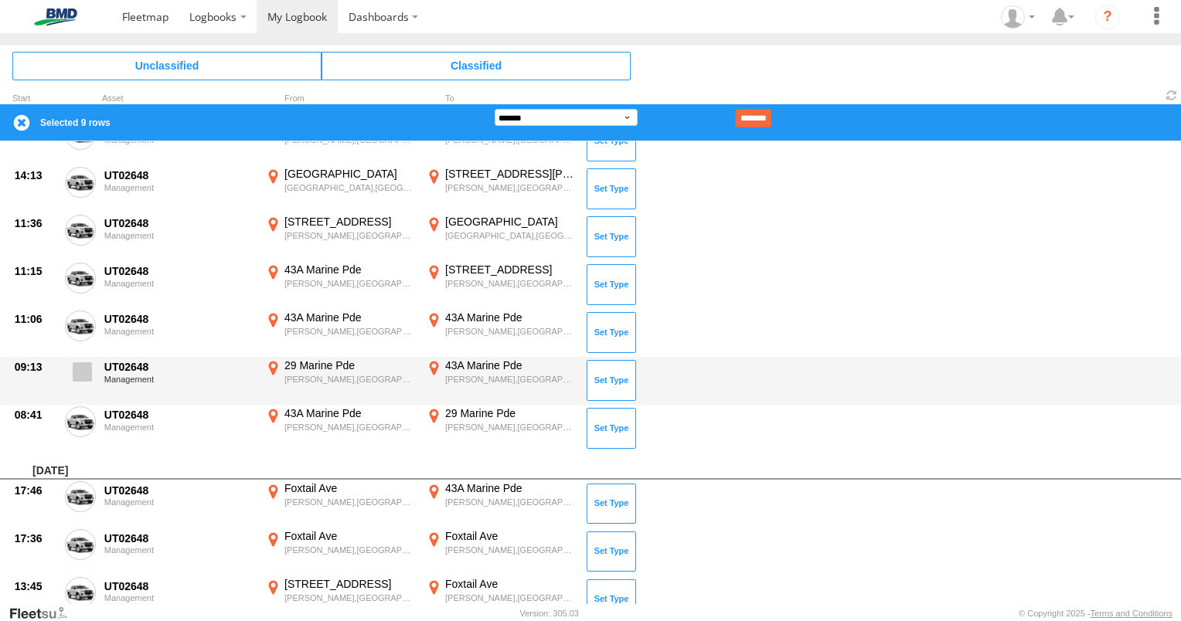
click at [80, 369] on span at bounding box center [82, 371] width 19 height 19
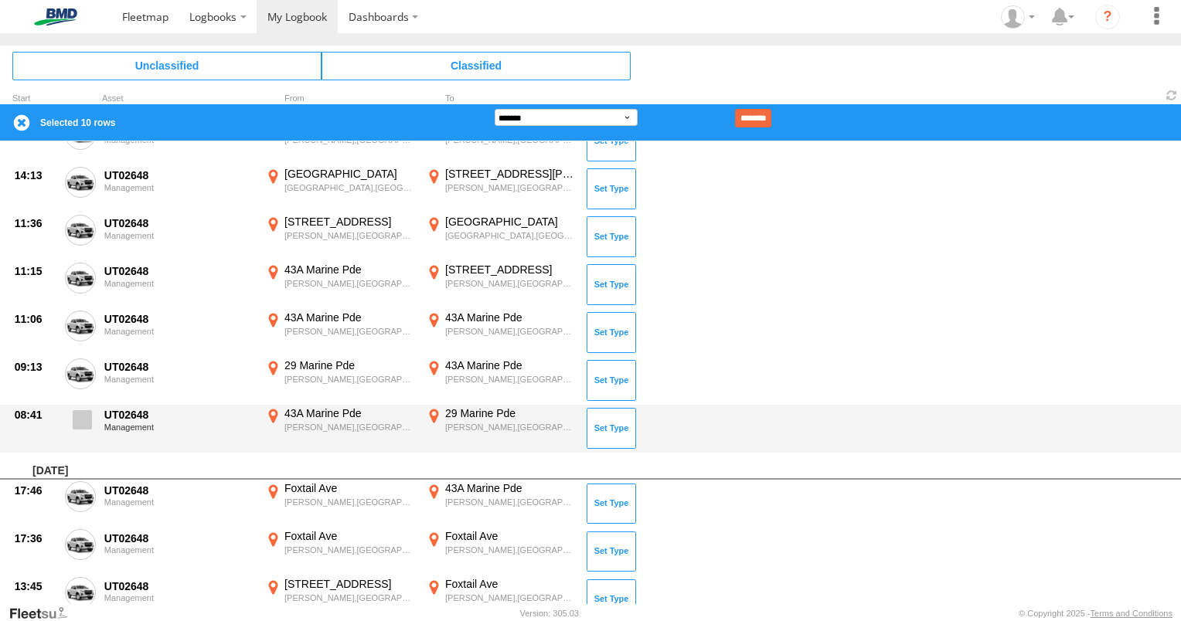
click at [75, 420] on span at bounding box center [82, 419] width 19 height 19
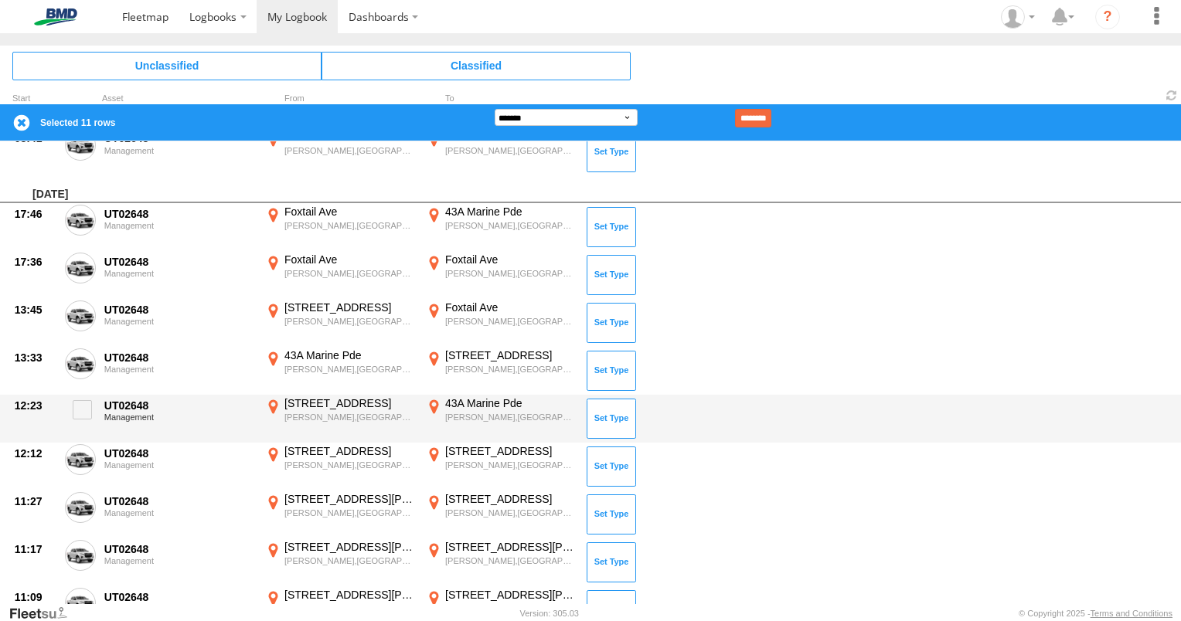
scroll to position [773, 0]
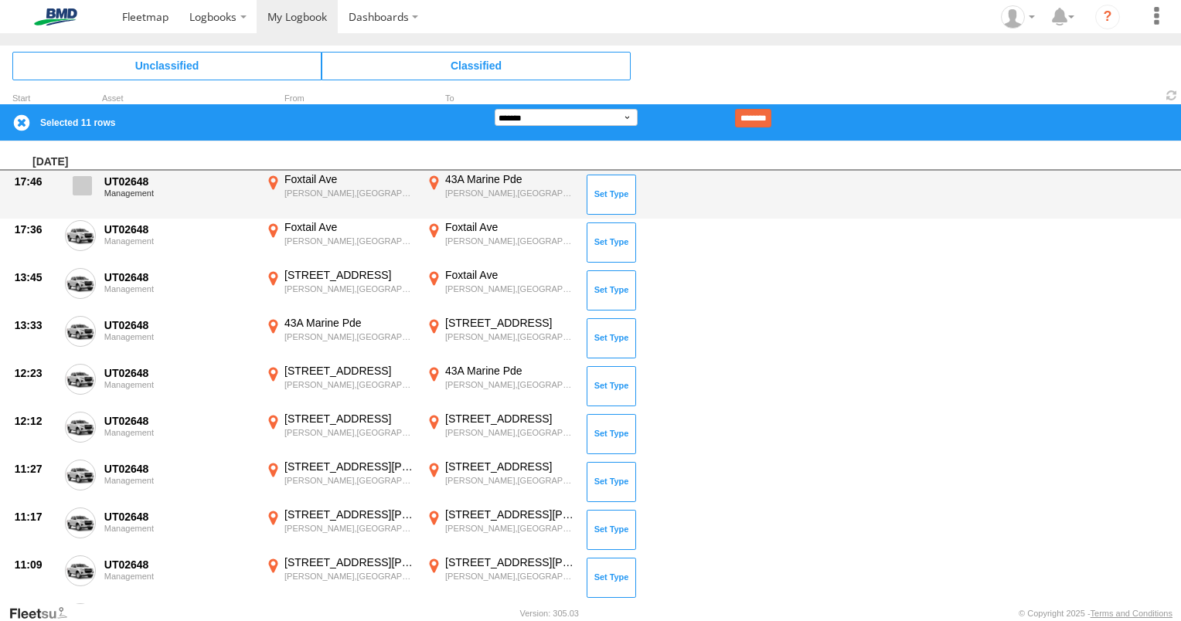
click at [83, 181] on span at bounding box center [82, 185] width 19 height 19
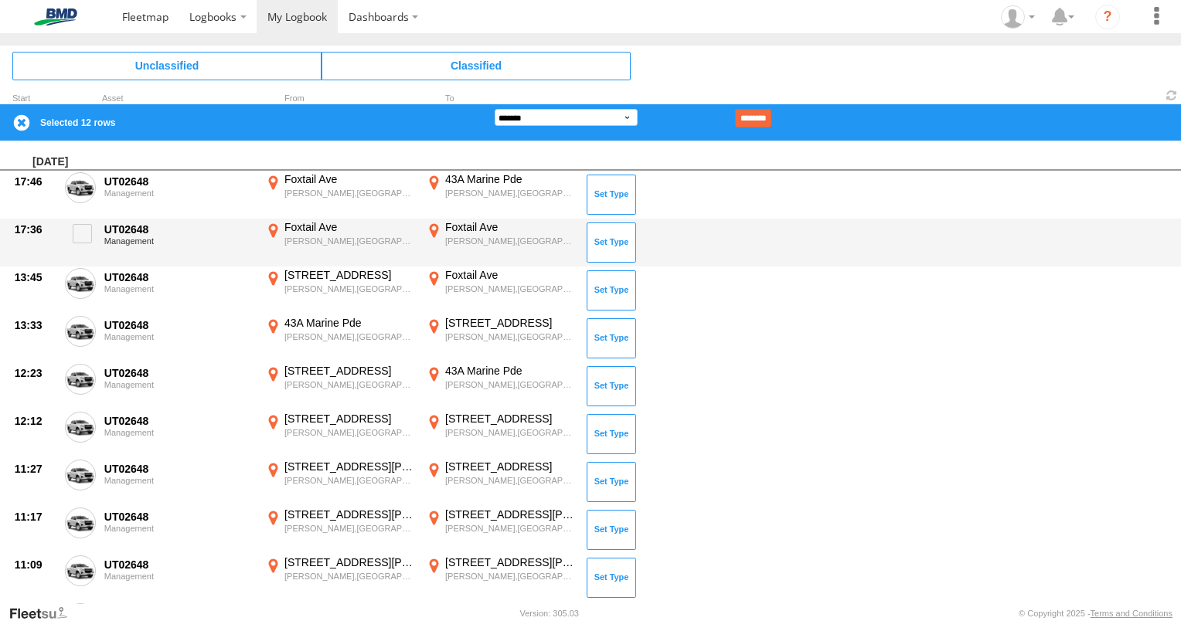
drag, startPoint x: 87, startPoint y: 223, endPoint x: 87, endPoint y: 253, distance: 30.1
click at [87, 224] on span at bounding box center [82, 233] width 19 height 19
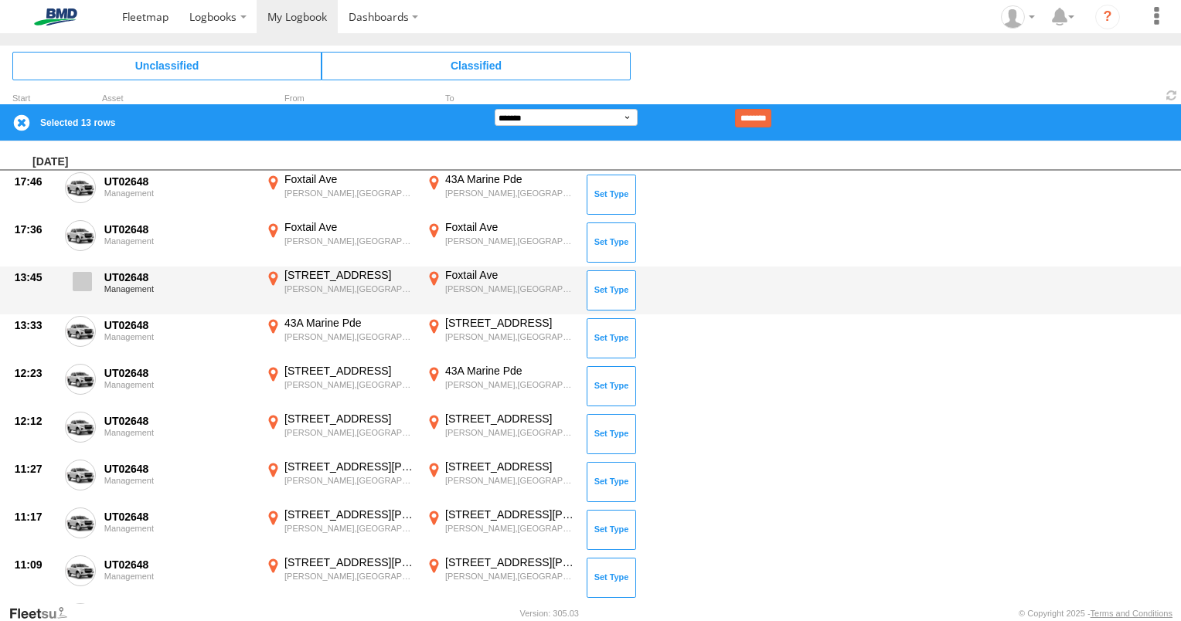
drag, startPoint x: 84, startPoint y: 275, endPoint x: 86, endPoint y: 305, distance: 29.4
click at [83, 277] on span at bounding box center [82, 281] width 19 height 19
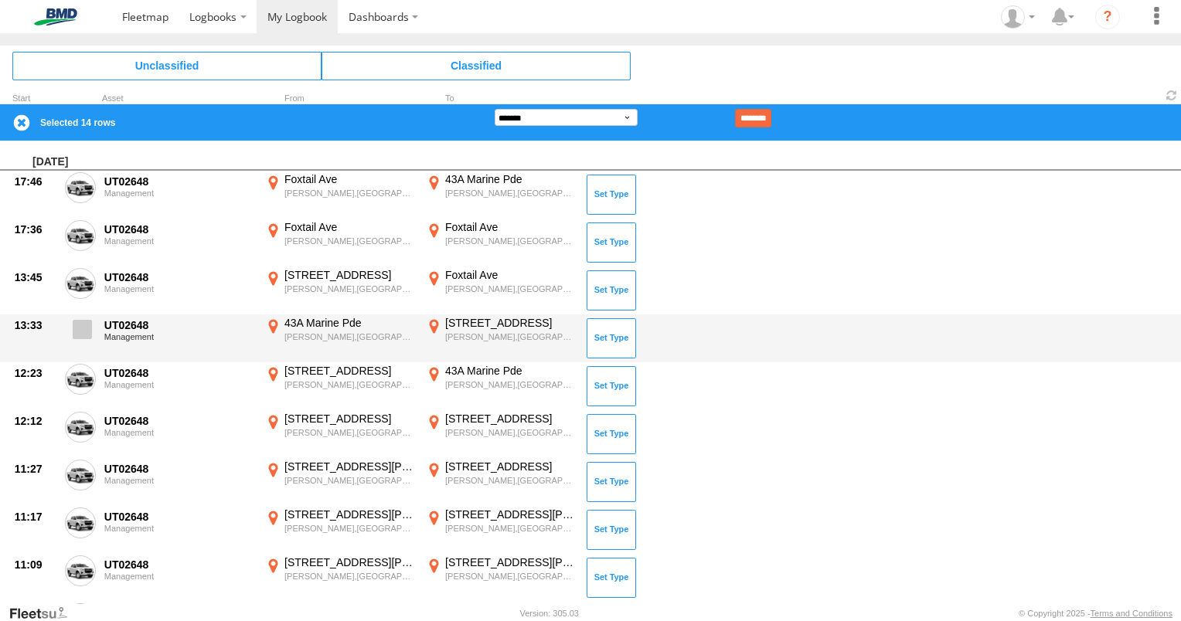
click at [80, 333] on span at bounding box center [82, 329] width 19 height 19
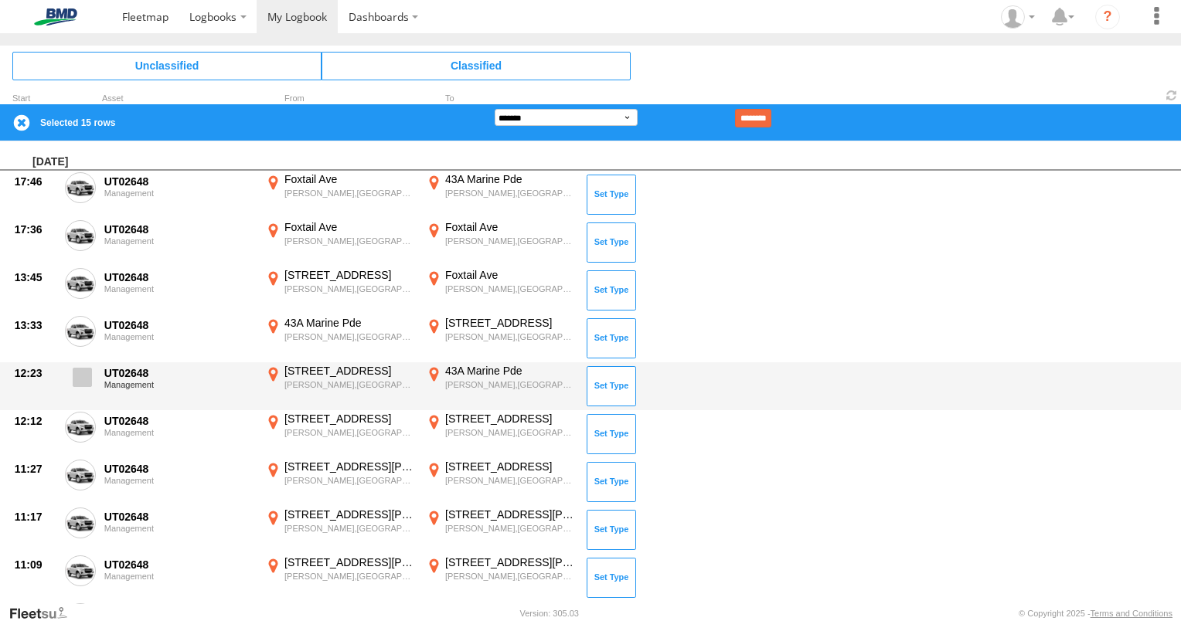
click at [80, 374] on span at bounding box center [82, 377] width 19 height 19
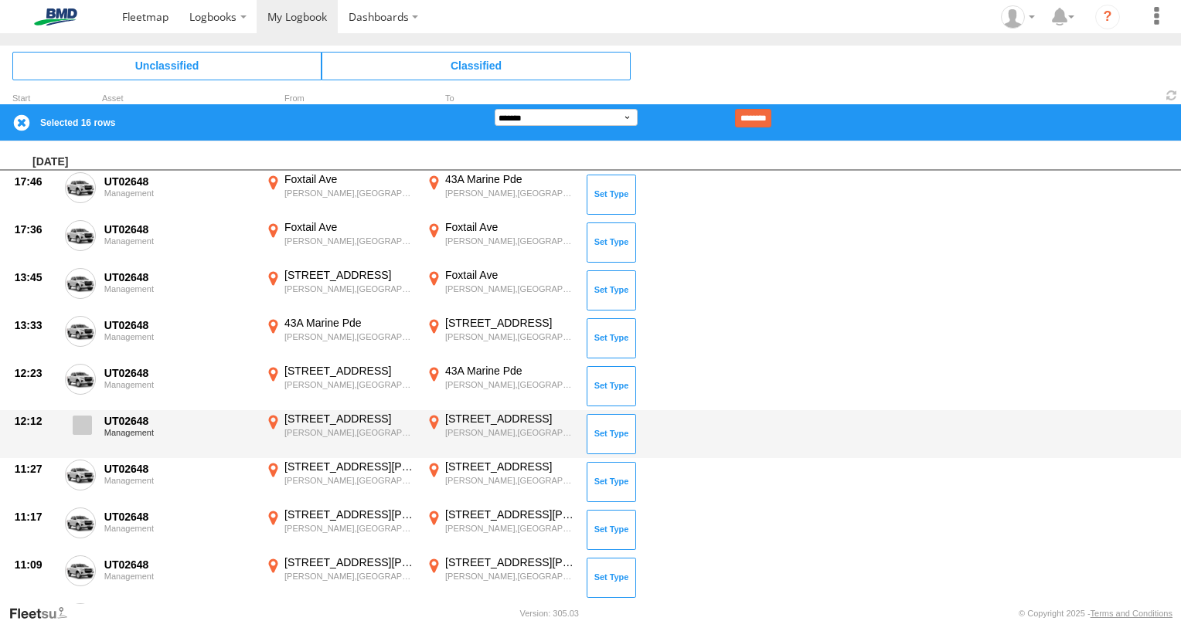
click at [76, 418] on span at bounding box center [82, 425] width 19 height 19
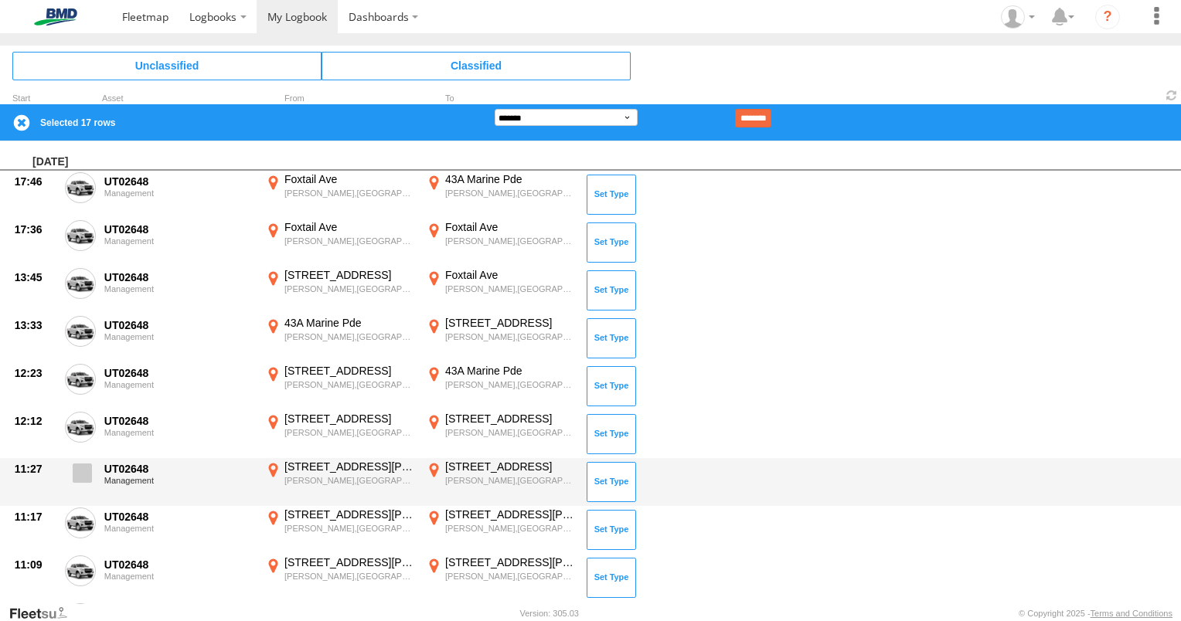
click at [83, 466] on span at bounding box center [82, 473] width 19 height 19
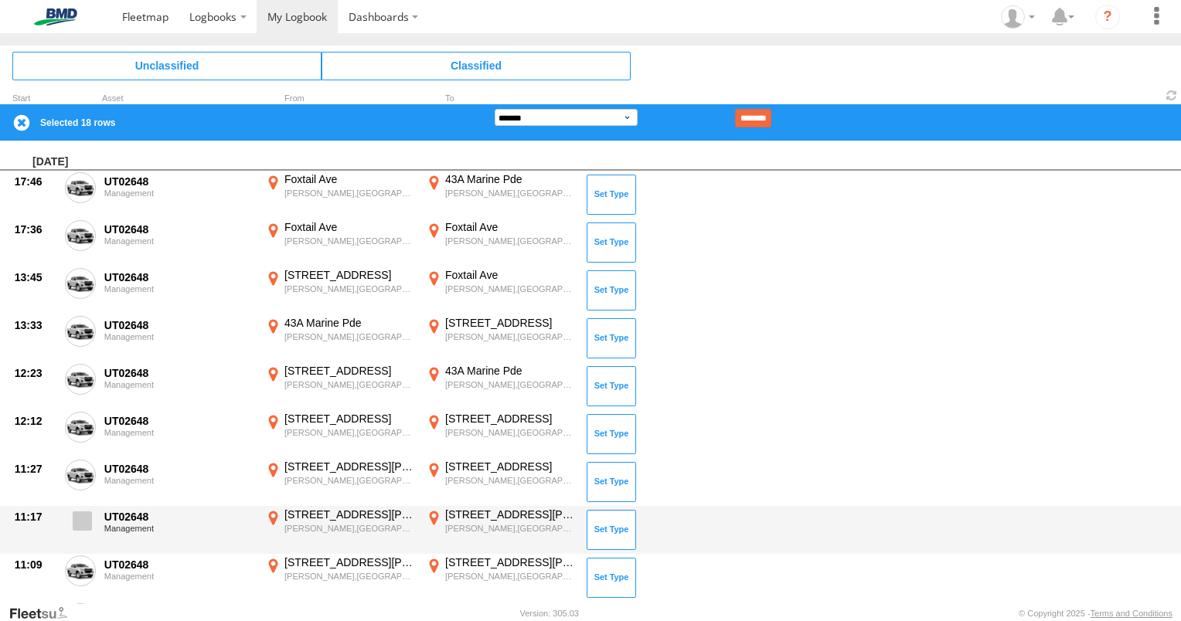
click at [87, 519] on span at bounding box center [82, 521] width 19 height 19
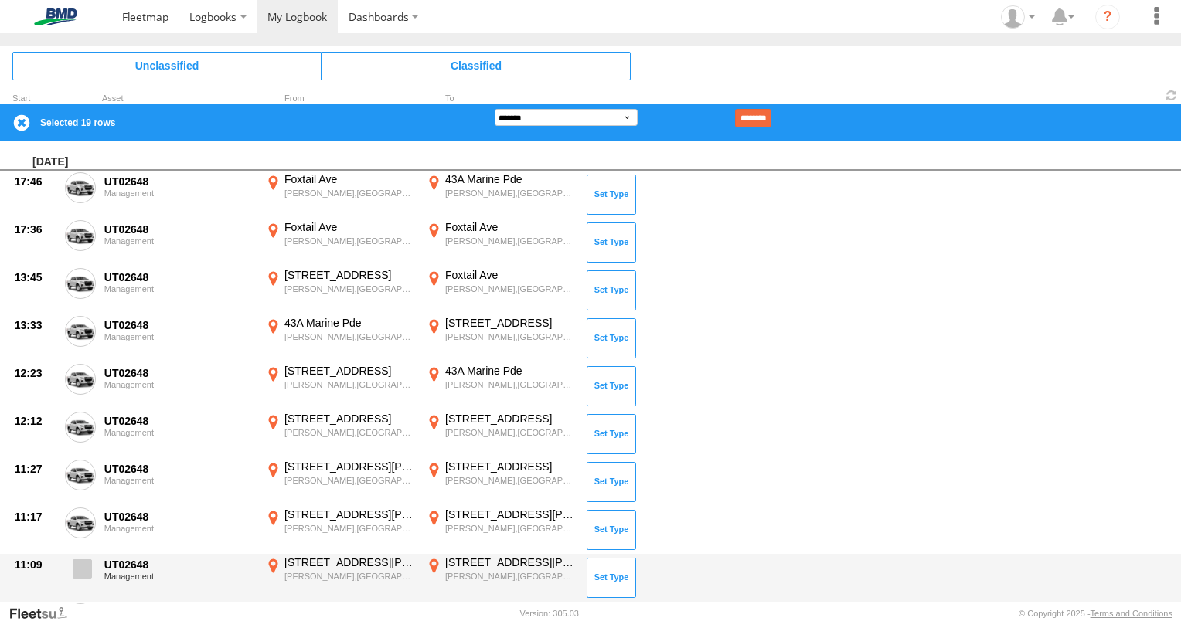
click at [83, 567] on span at bounding box center [82, 569] width 19 height 19
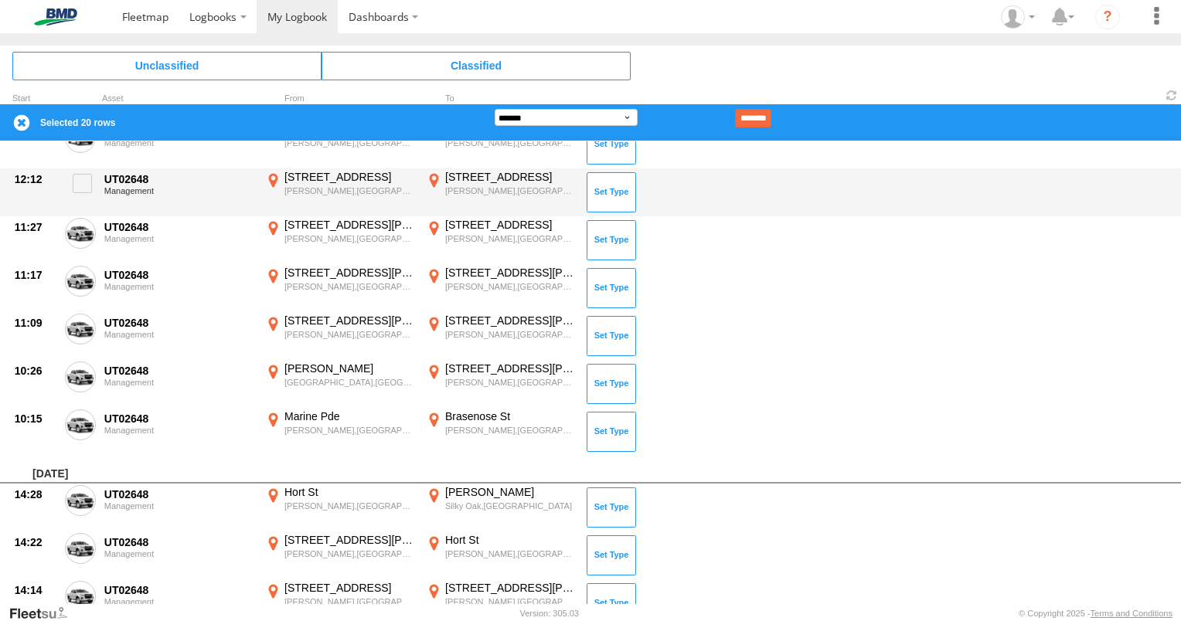
scroll to position [1082, 0]
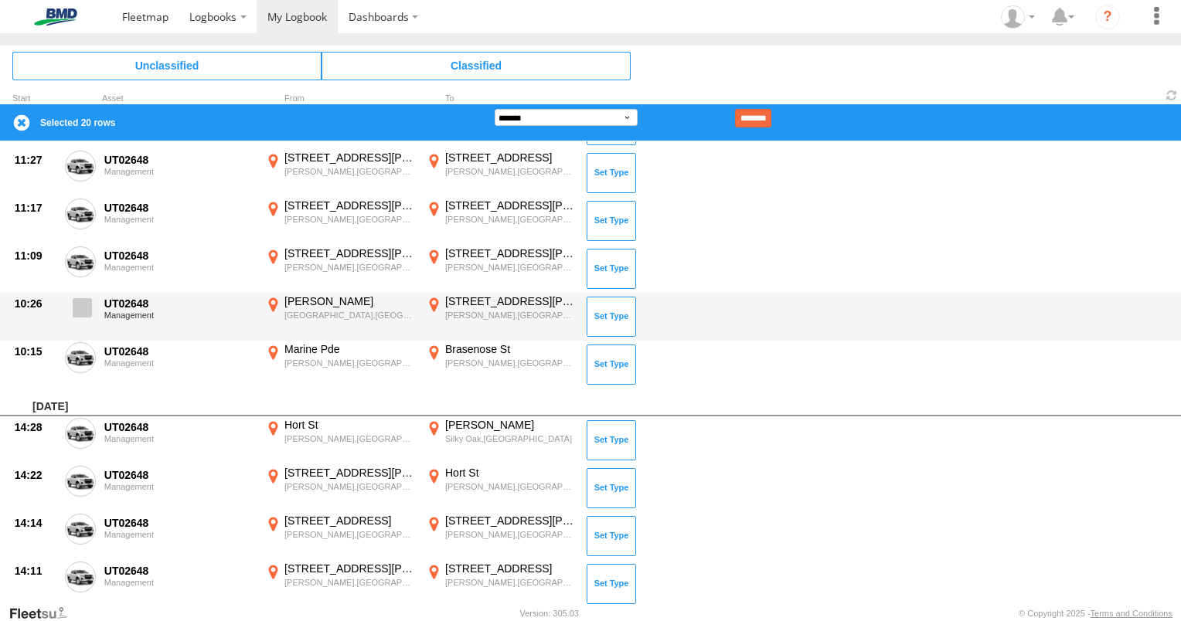
click at [84, 307] on span at bounding box center [82, 307] width 19 height 19
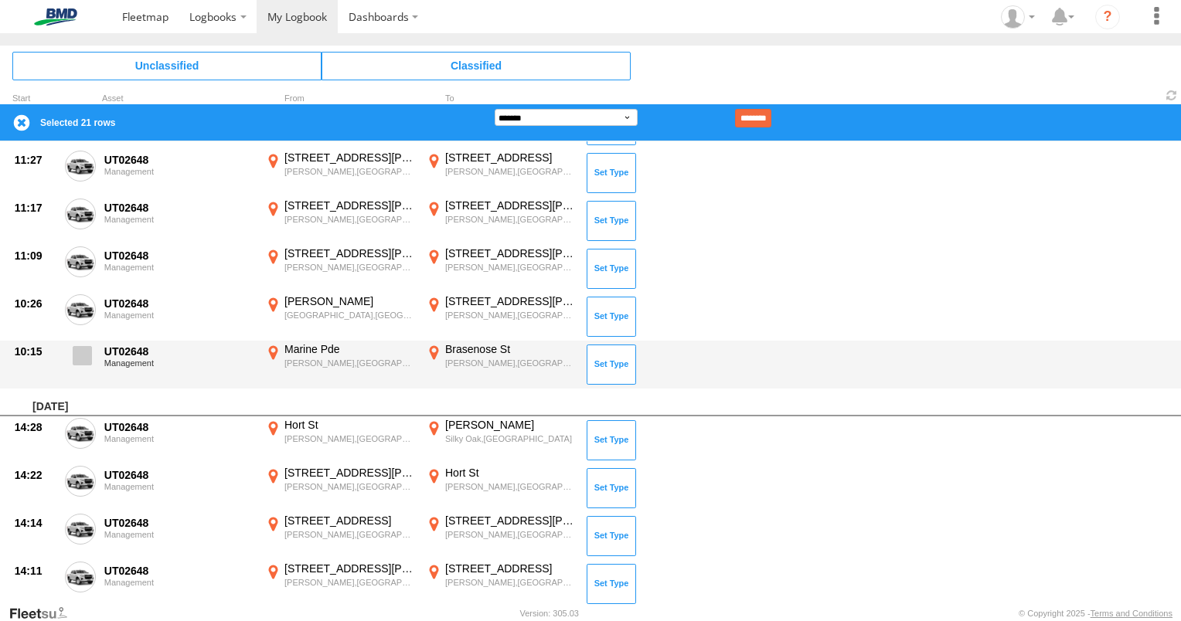
click at [85, 352] on span at bounding box center [82, 355] width 19 height 19
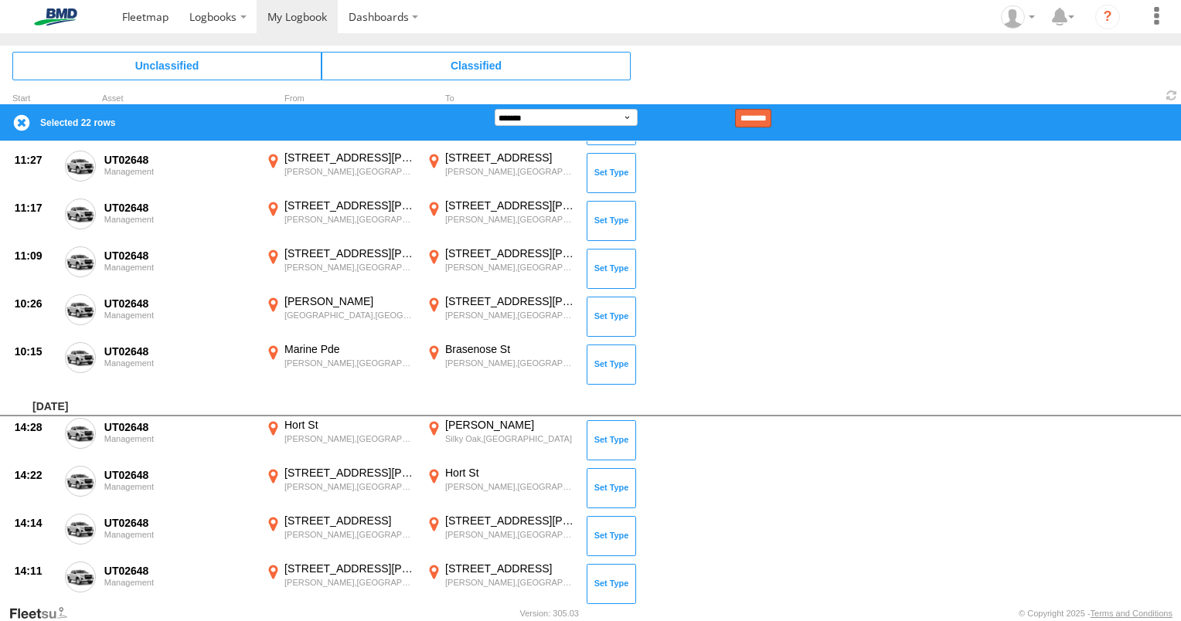
click at [771, 114] on input "********" at bounding box center [753, 118] width 36 height 19
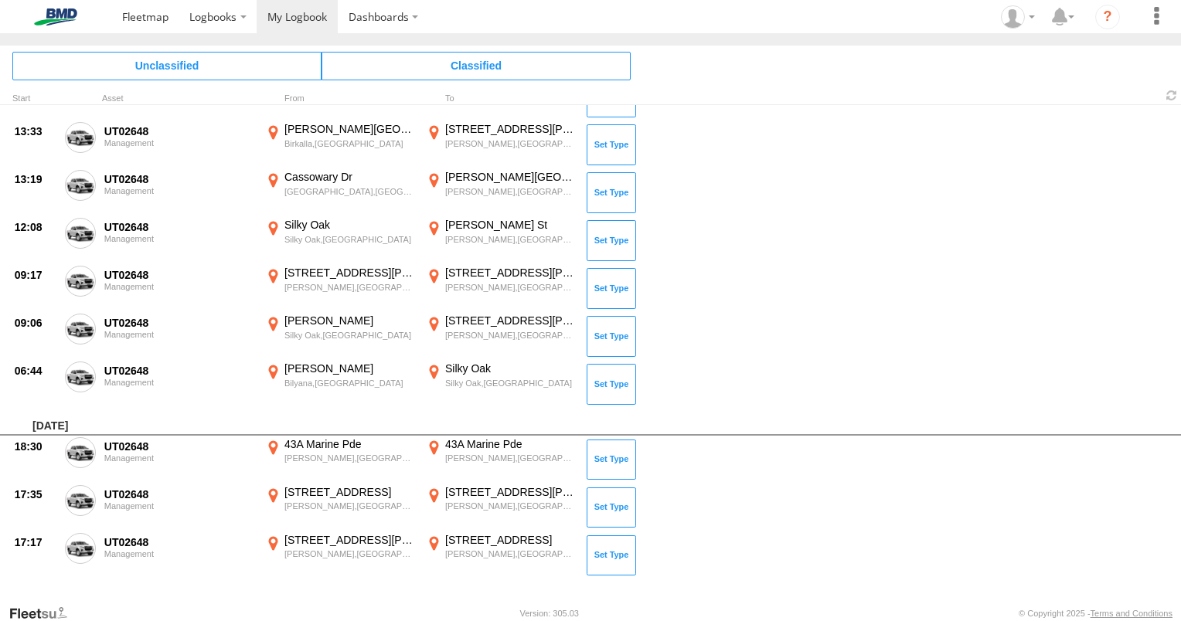
scroll to position [28, 0]
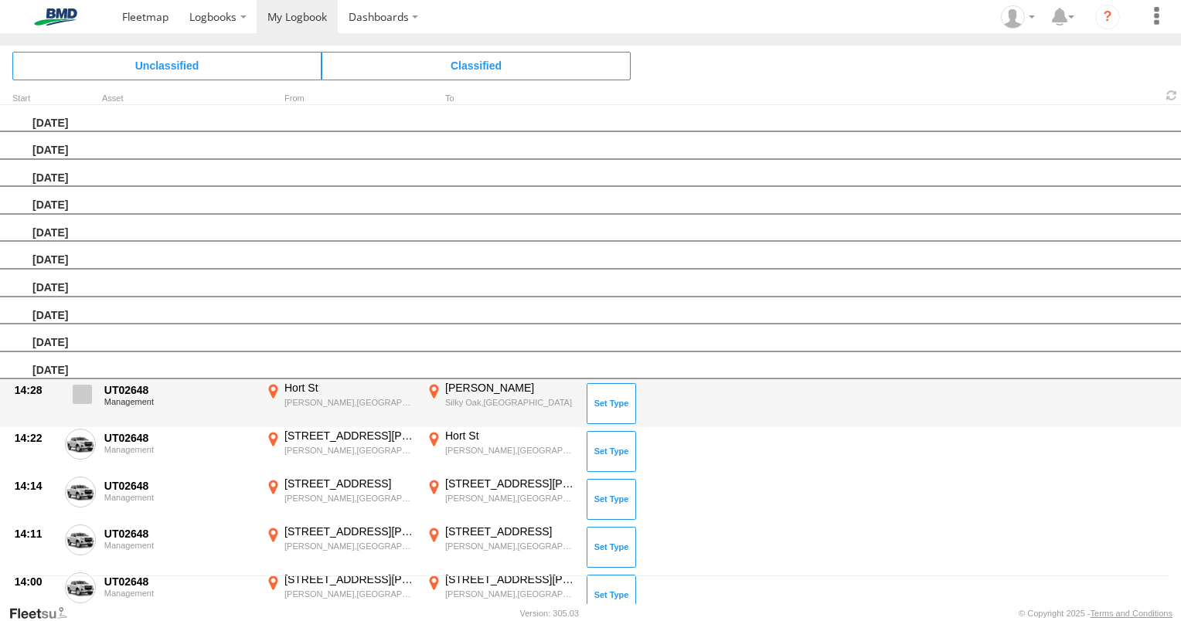
click at [80, 385] on span at bounding box center [82, 394] width 19 height 19
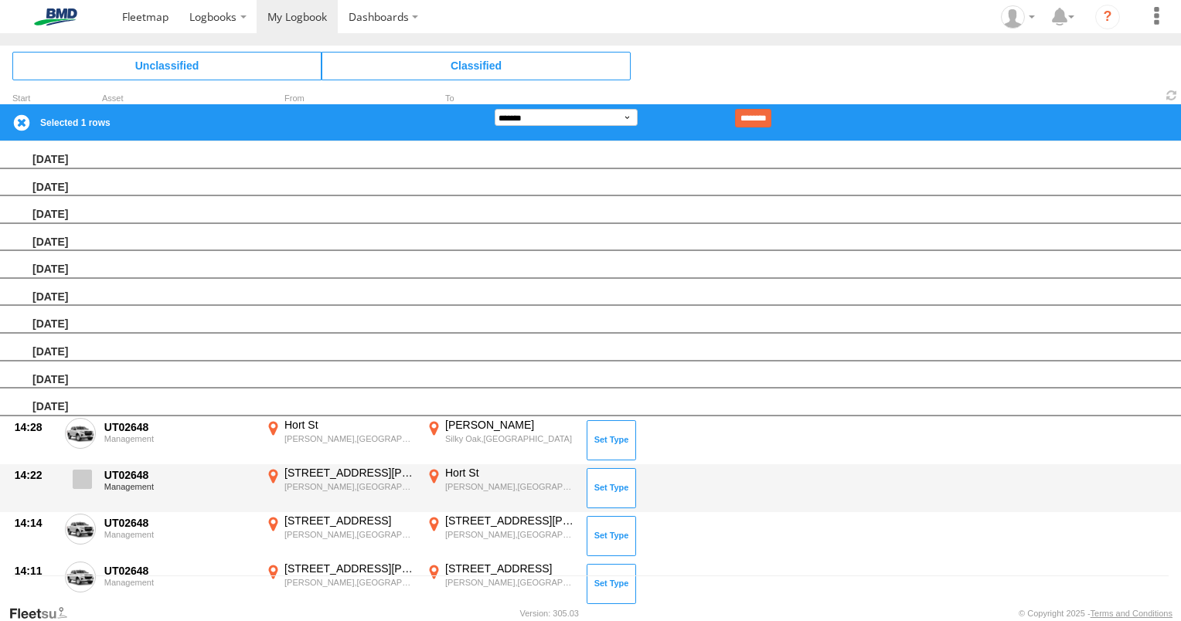
click at [82, 474] on span at bounding box center [82, 479] width 19 height 19
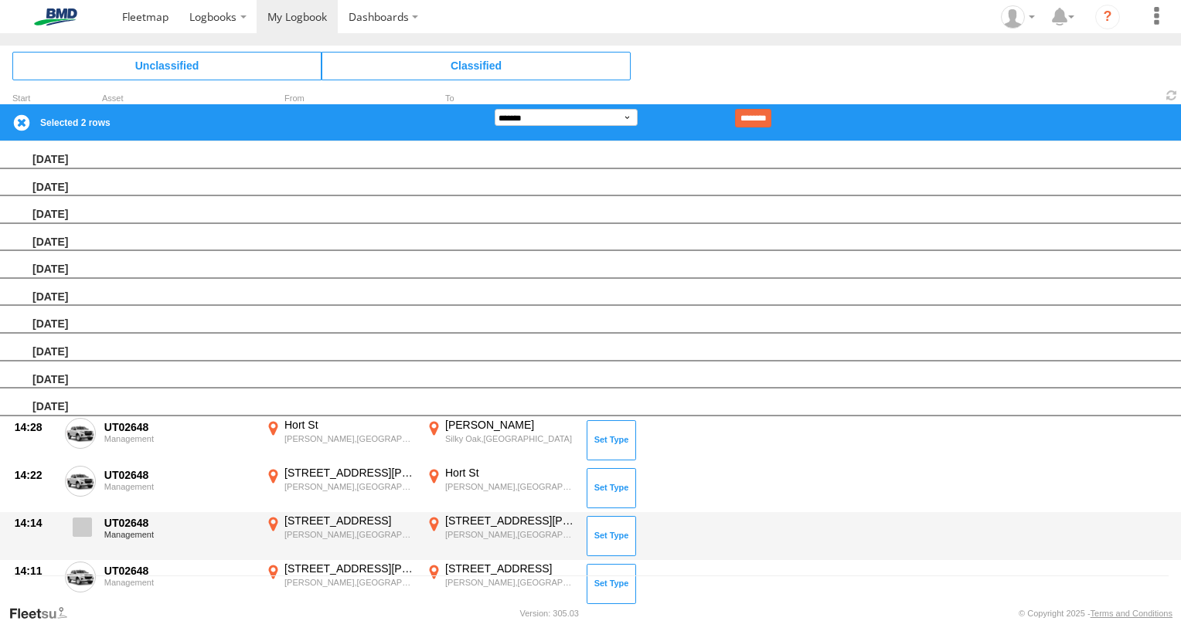
click at [83, 529] on span at bounding box center [82, 527] width 19 height 19
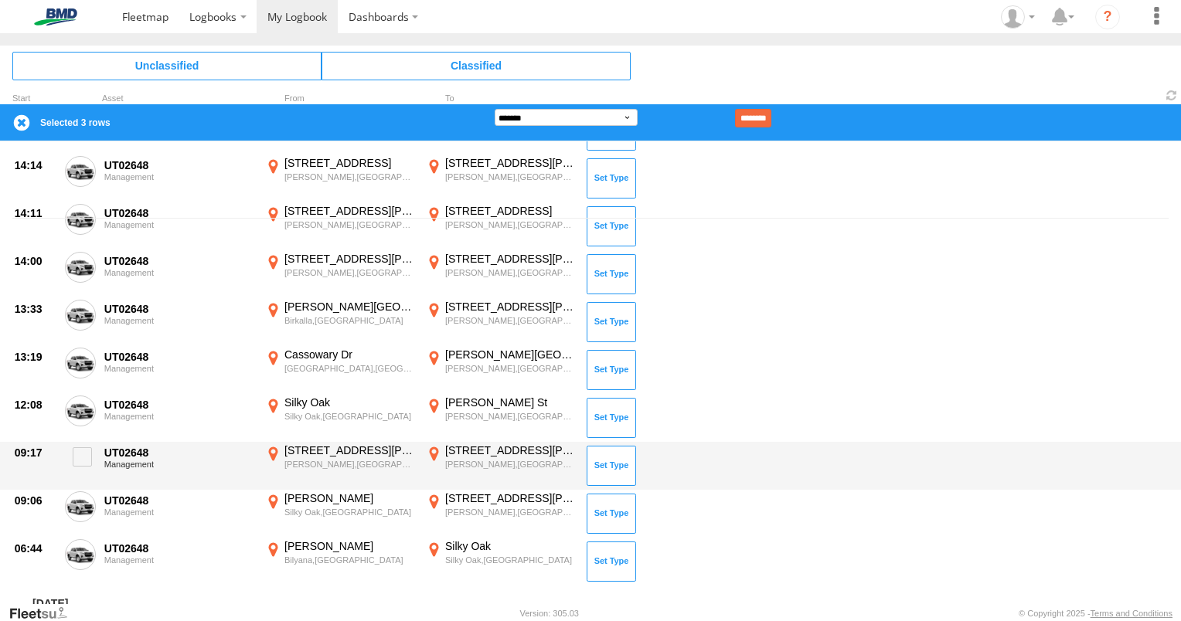
scroll to position [383, 0]
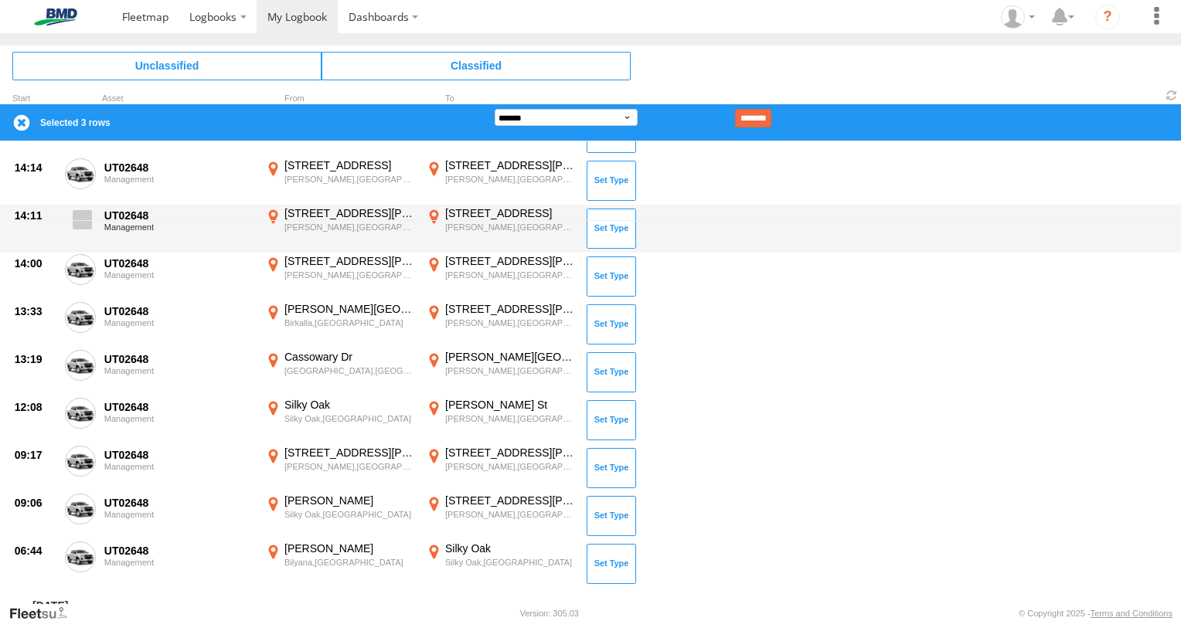
click at [85, 216] on span at bounding box center [82, 219] width 19 height 19
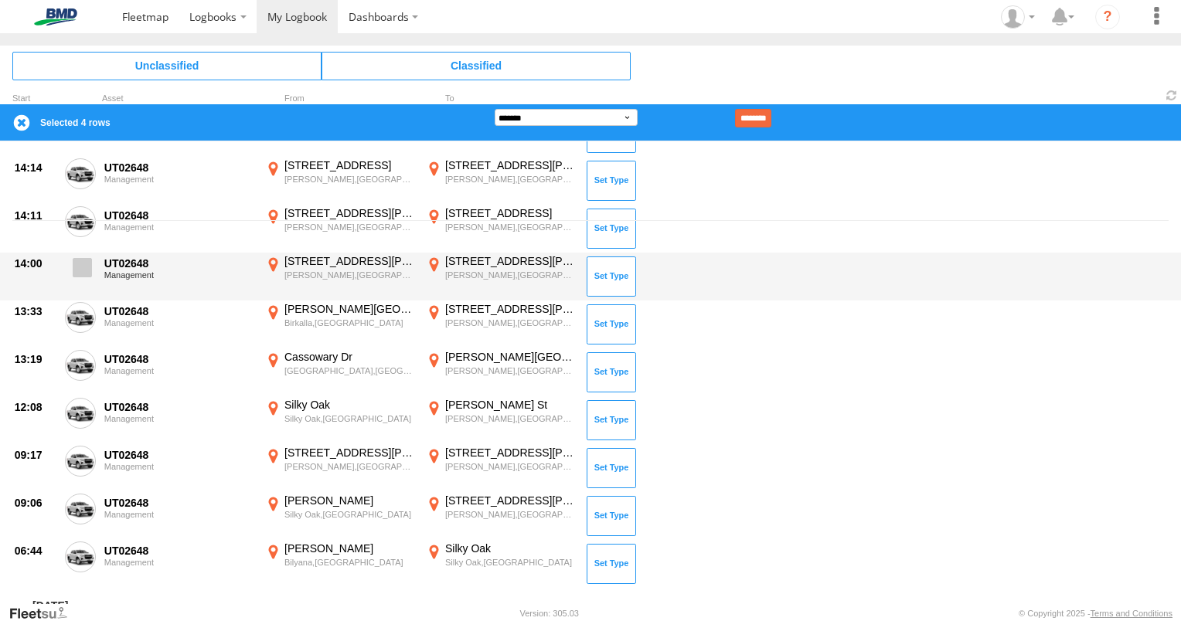
click at [83, 261] on span at bounding box center [82, 267] width 19 height 19
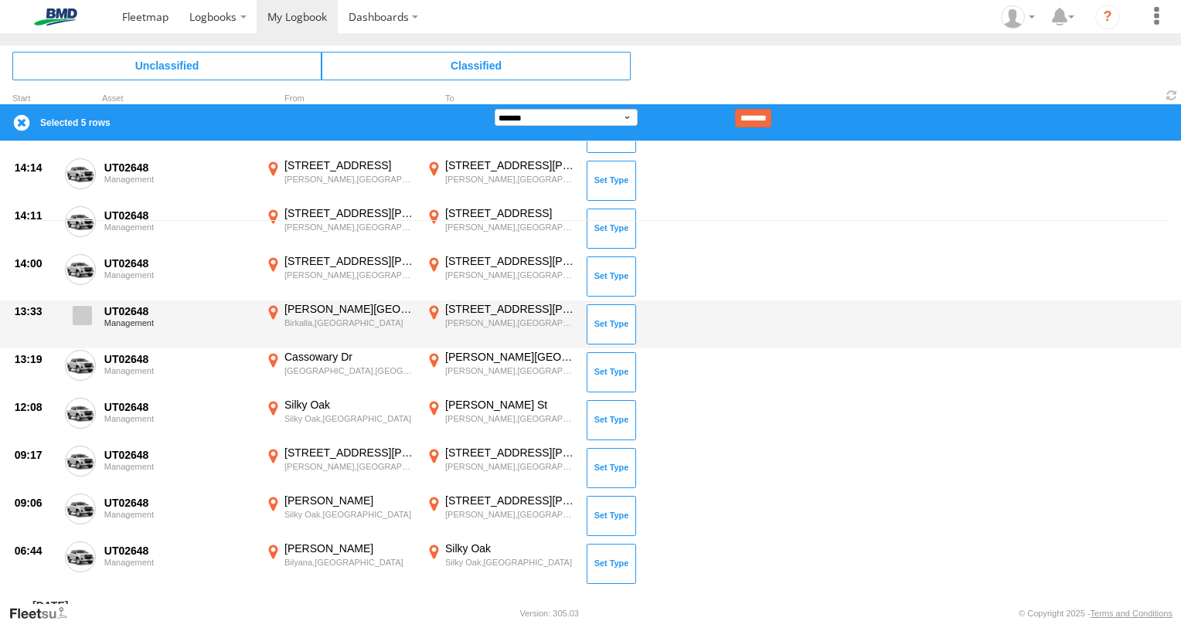
click at [79, 316] on span at bounding box center [82, 315] width 19 height 19
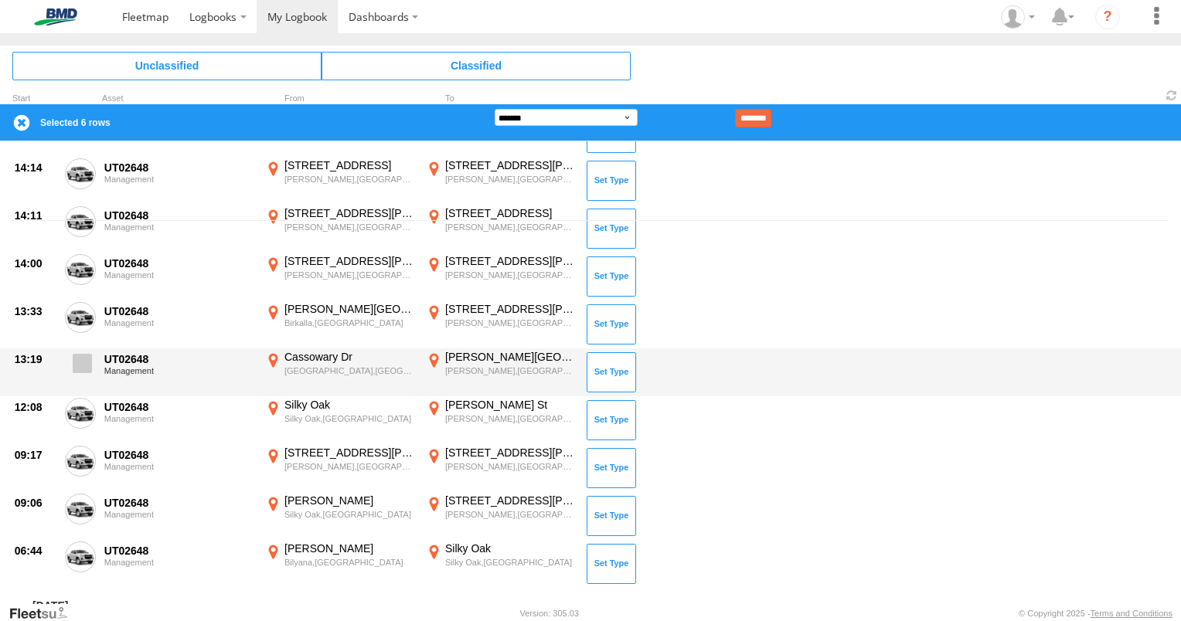
click at [80, 362] on span at bounding box center [82, 363] width 19 height 19
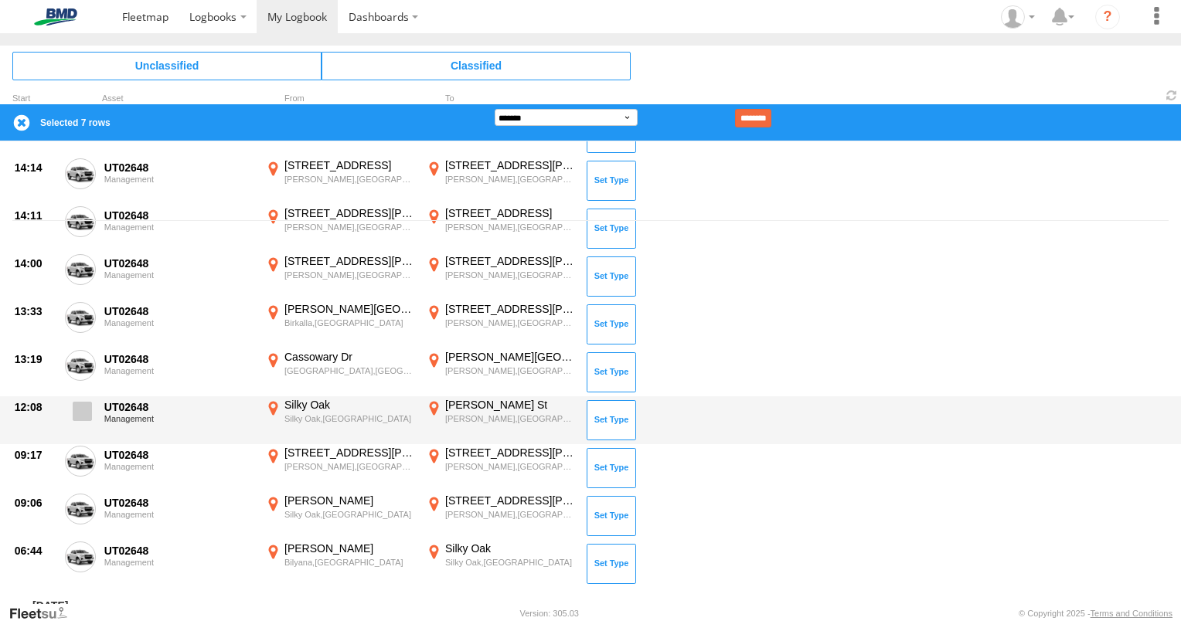
click at [82, 409] on span at bounding box center [82, 411] width 19 height 19
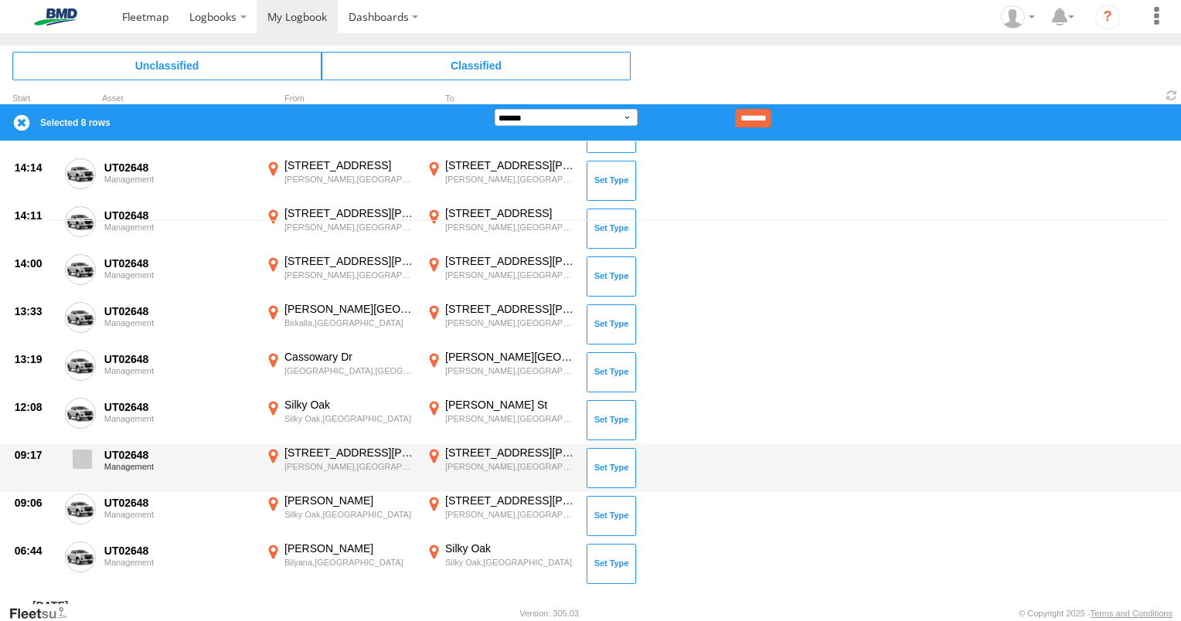
click at [82, 458] on span at bounding box center [82, 459] width 19 height 19
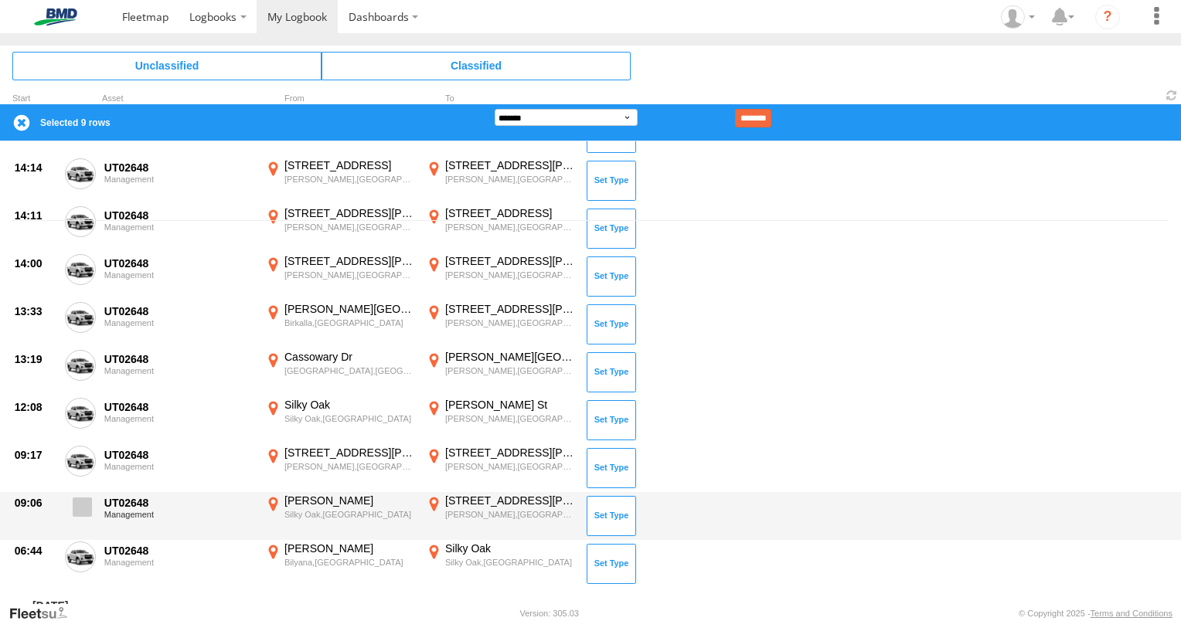
click at [87, 508] on span at bounding box center [82, 507] width 19 height 19
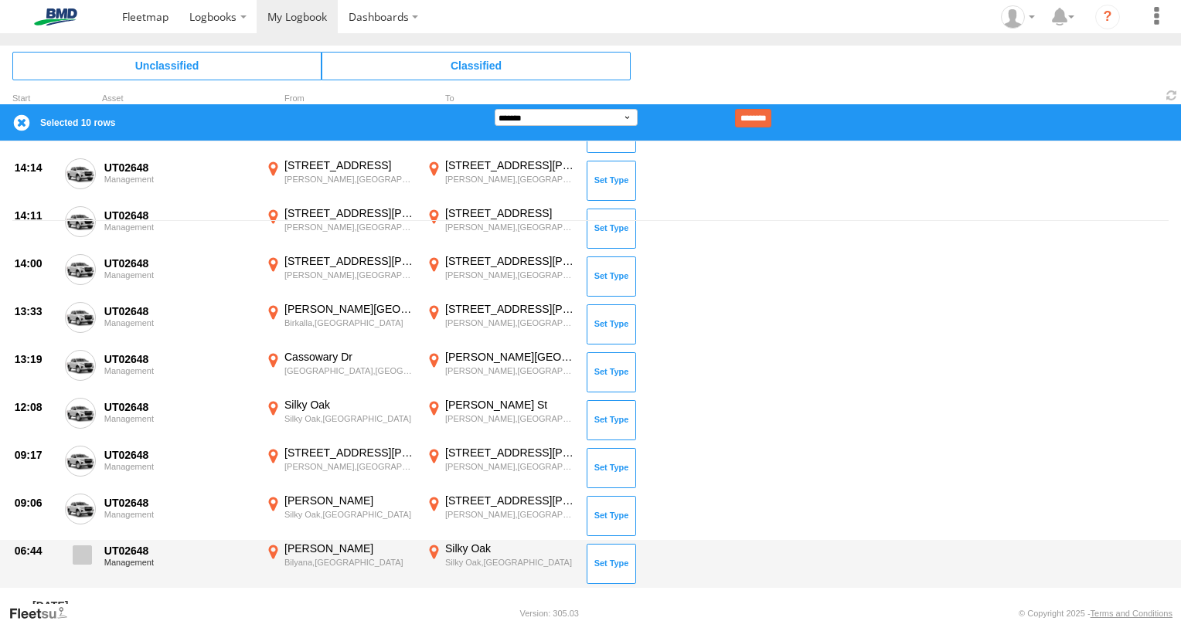
click at [82, 549] on span at bounding box center [82, 555] width 19 height 19
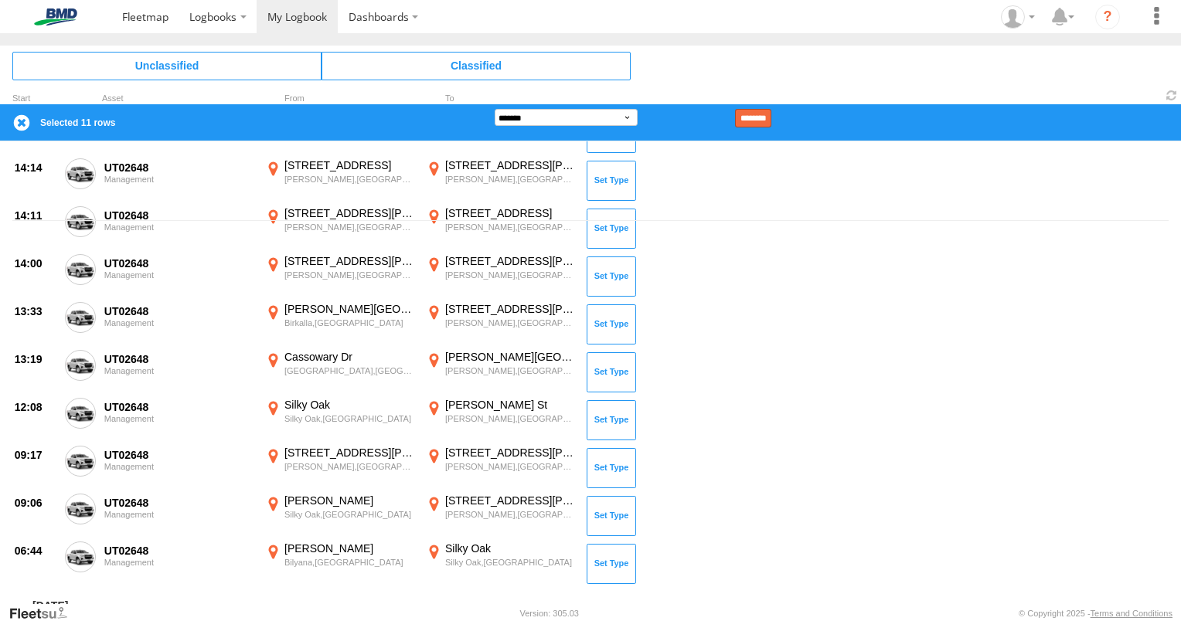
click at [770, 117] on input "********" at bounding box center [753, 118] width 36 height 19
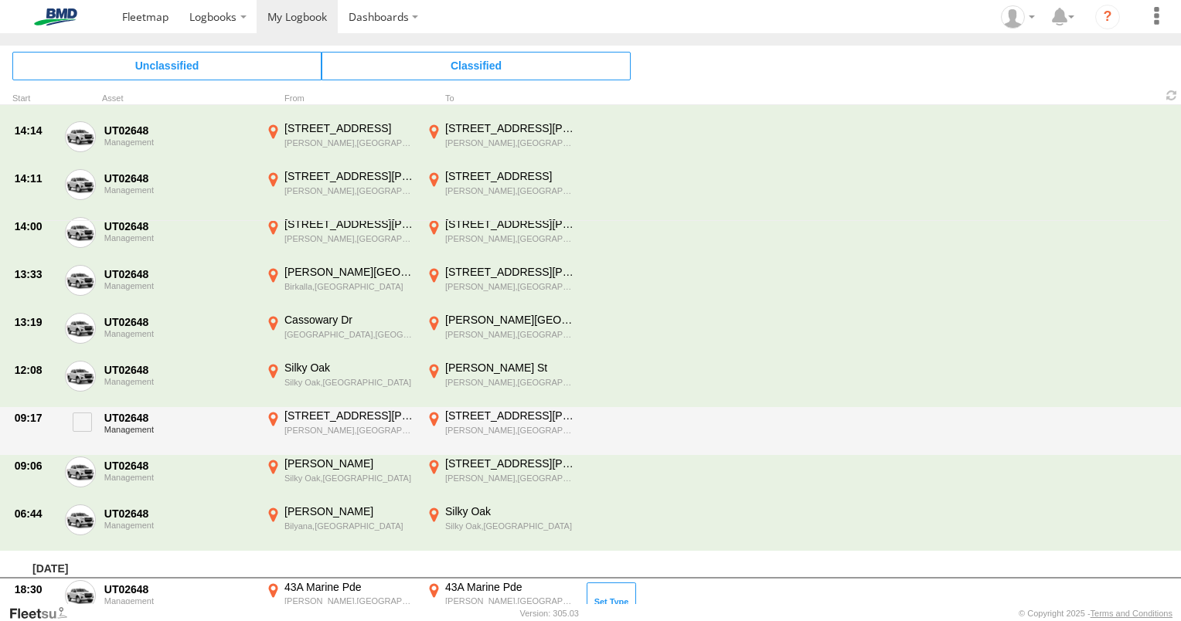
scroll to position [0, 0]
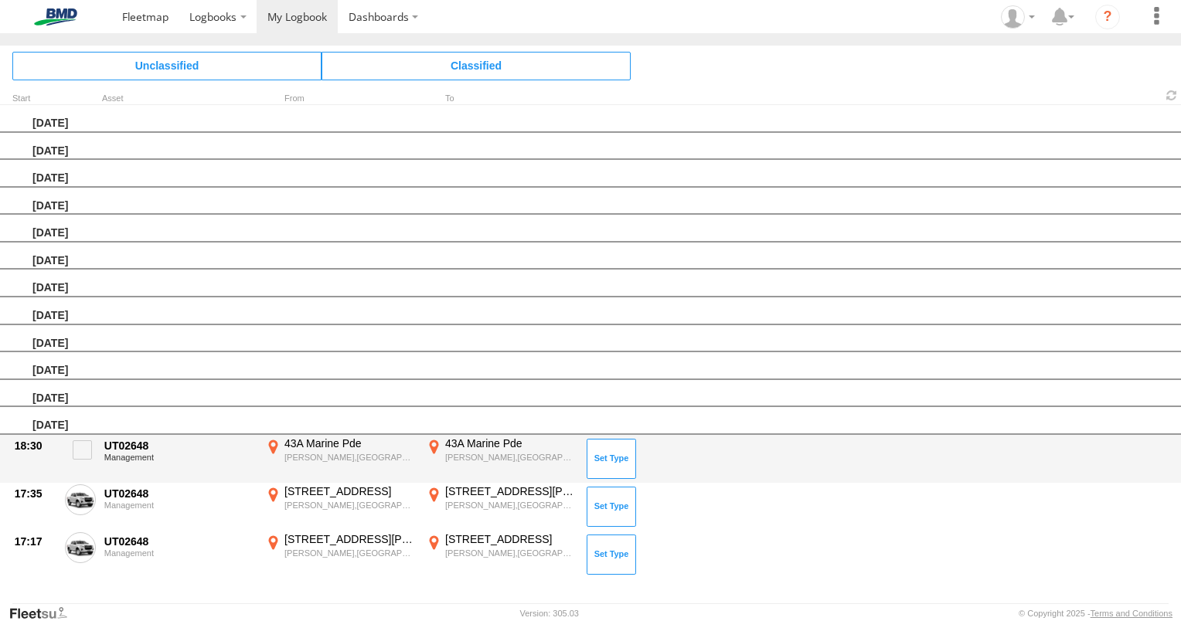
drag, startPoint x: 819, startPoint y: 421, endPoint x: 184, endPoint y: 477, distance: 637.7
click at [184, 477] on div "[DATE] [DATE] [DATE] [DATE] [DATE] [DATE] 18:30 UT02648 Management [STREET_ADDR…" at bounding box center [590, 424] width 1181 height 308
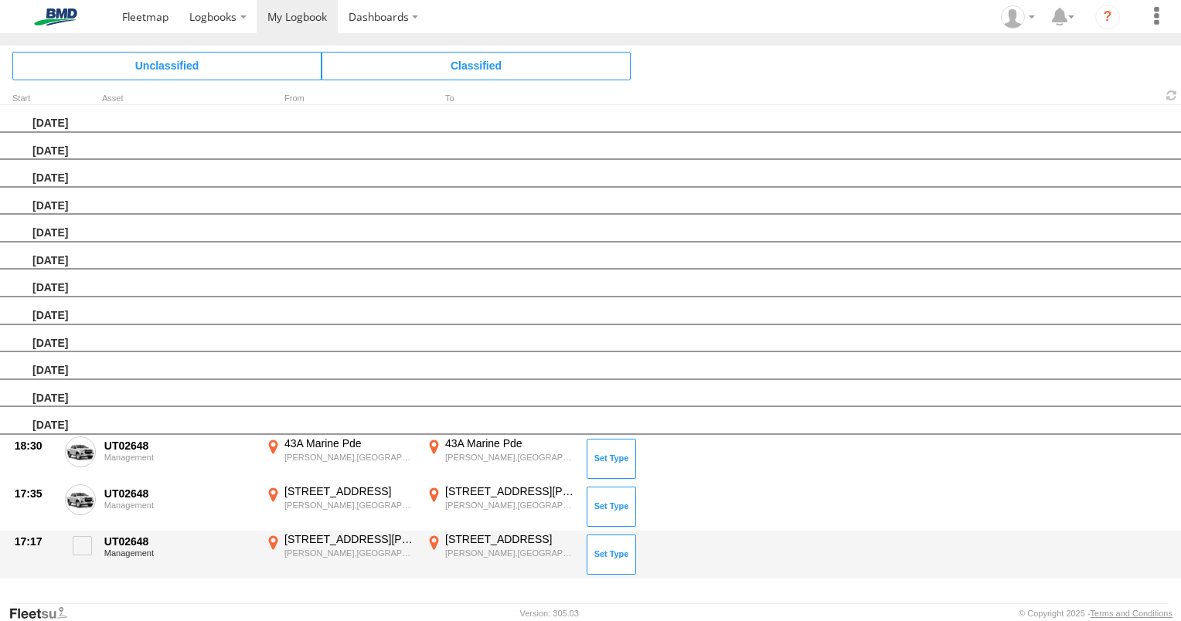
drag, startPoint x: 184, startPoint y: 477, endPoint x: 210, endPoint y: 570, distance: 96.4
click at [210, 570] on div "UT02648 Management" at bounding box center [179, 554] width 155 height 45
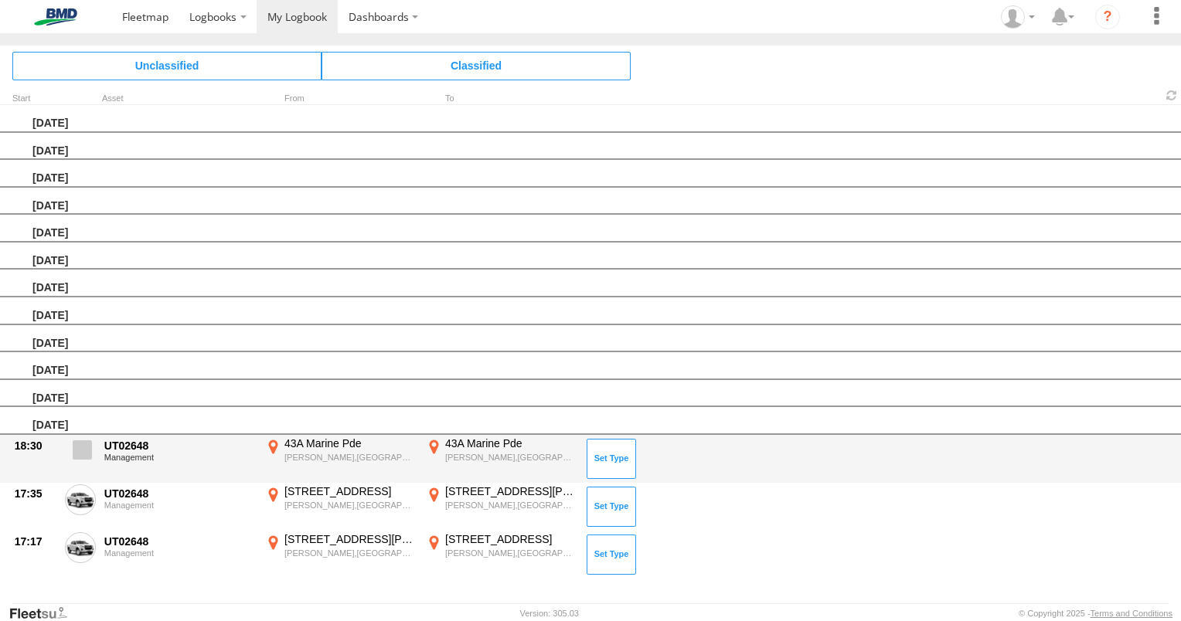
click at [83, 444] on span at bounding box center [82, 450] width 19 height 19
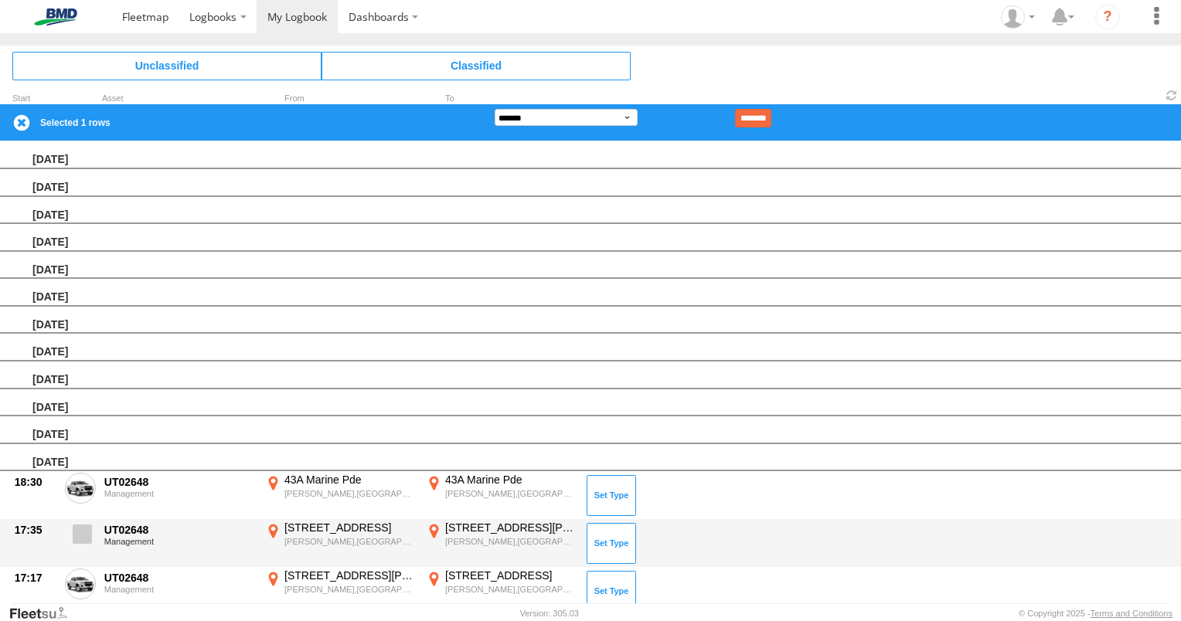
click at [83, 532] on span at bounding box center [82, 534] width 19 height 19
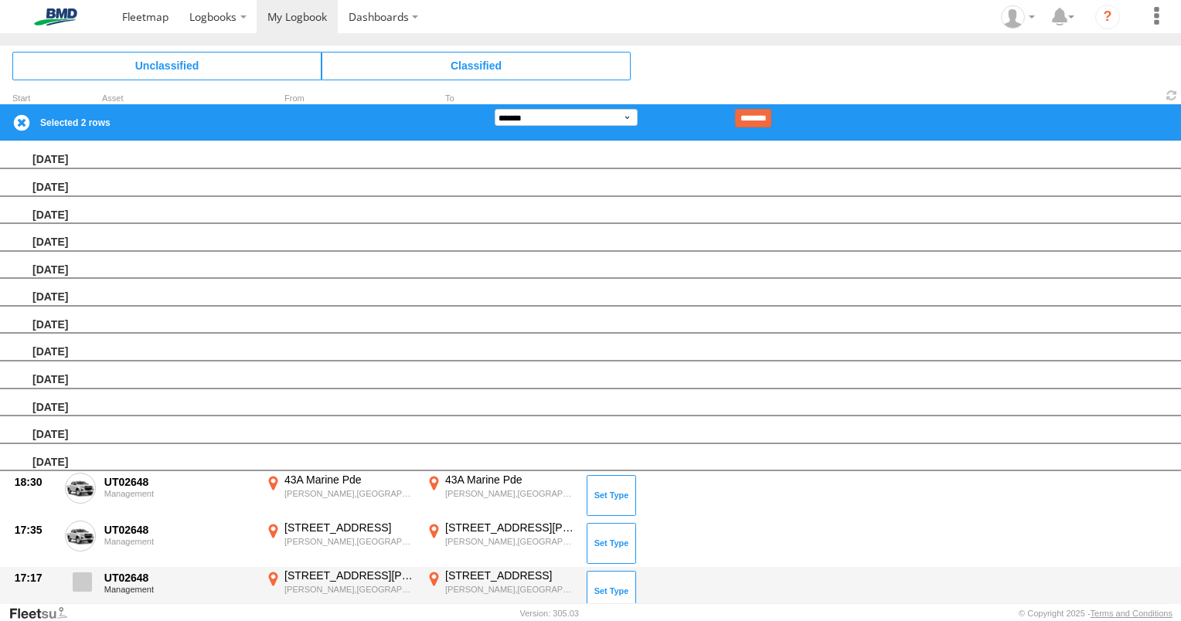
click at [82, 574] on span at bounding box center [82, 582] width 19 height 19
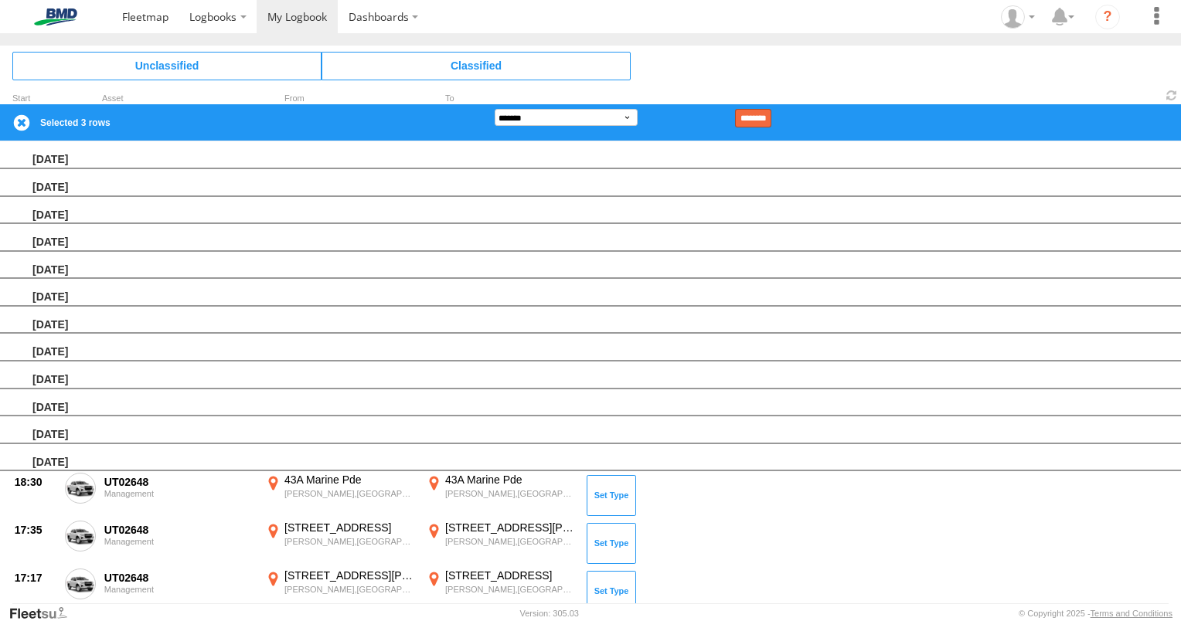
click at [761, 118] on input "********" at bounding box center [753, 118] width 36 height 19
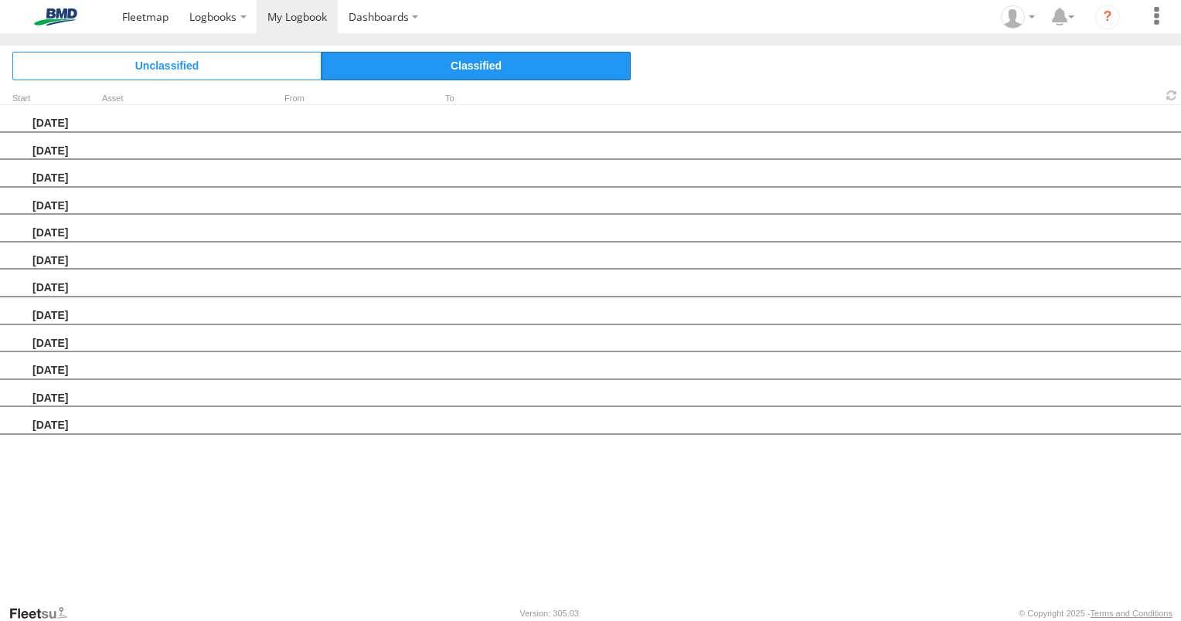
click at [441, 79] on span "Classified" at bounding box center [476, 66] width 309 height 28
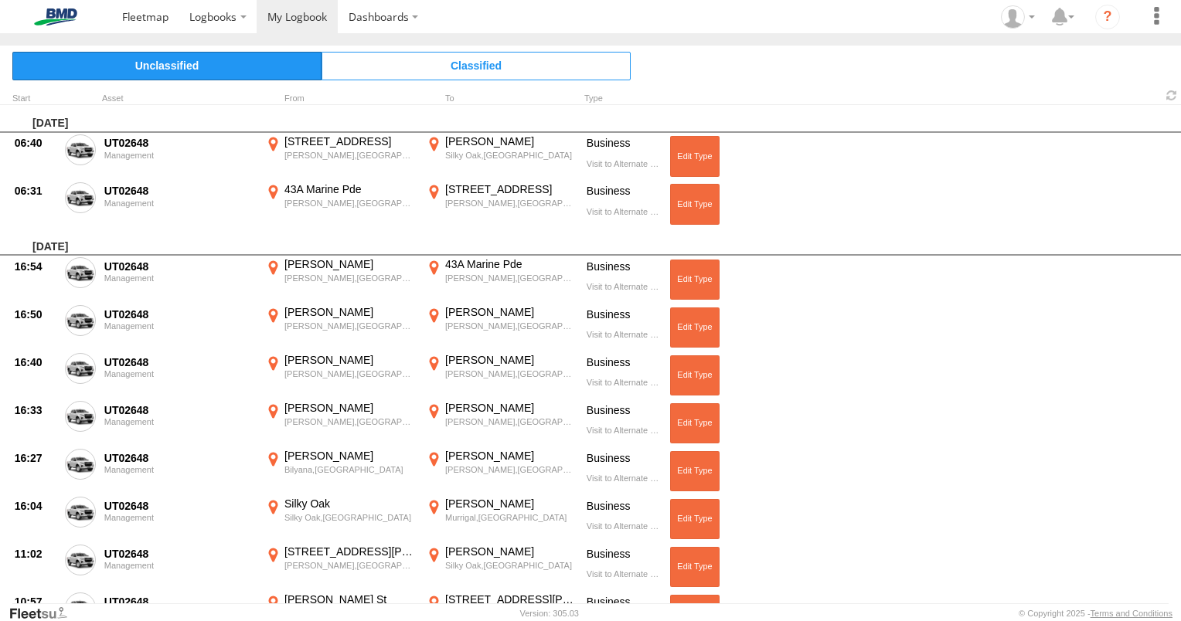
click at [154, 66] on span "Unclassified" at bounding box center [166, 66] width 309 height 28
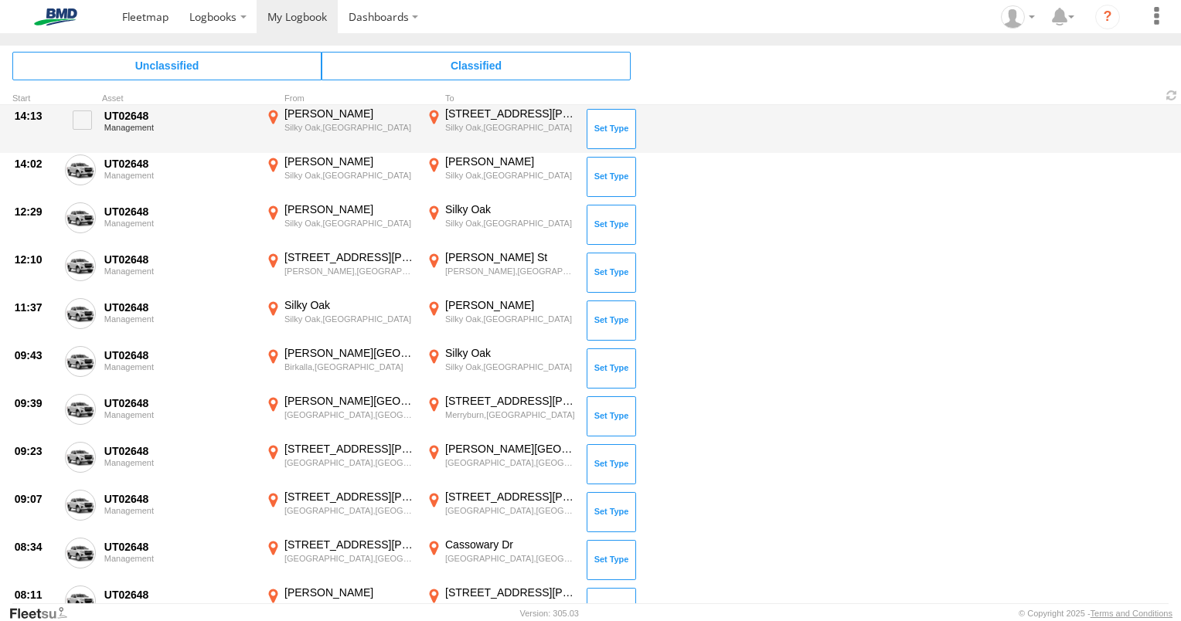
click at [1169, 146] on div "14:13 UT02648 Management [PERSON_NAME],QLD -17.95476 145.93358 [STREET_ADDRESS]…" at bounding box center [590, 129] width 1181 height 48
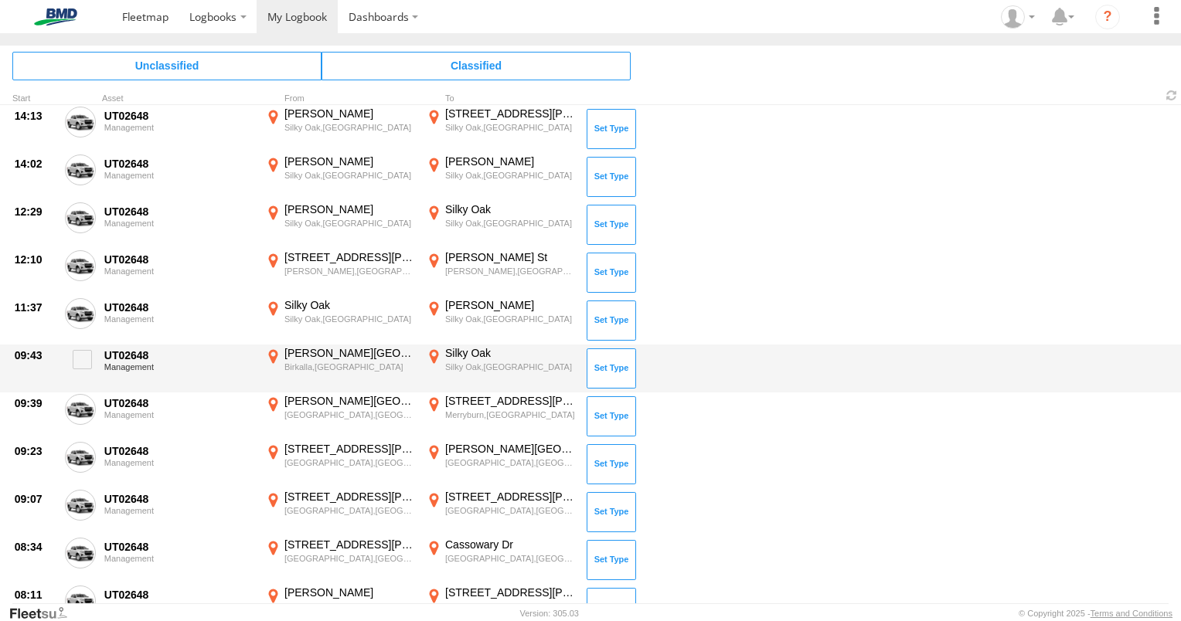
scroll to position [12, 0]
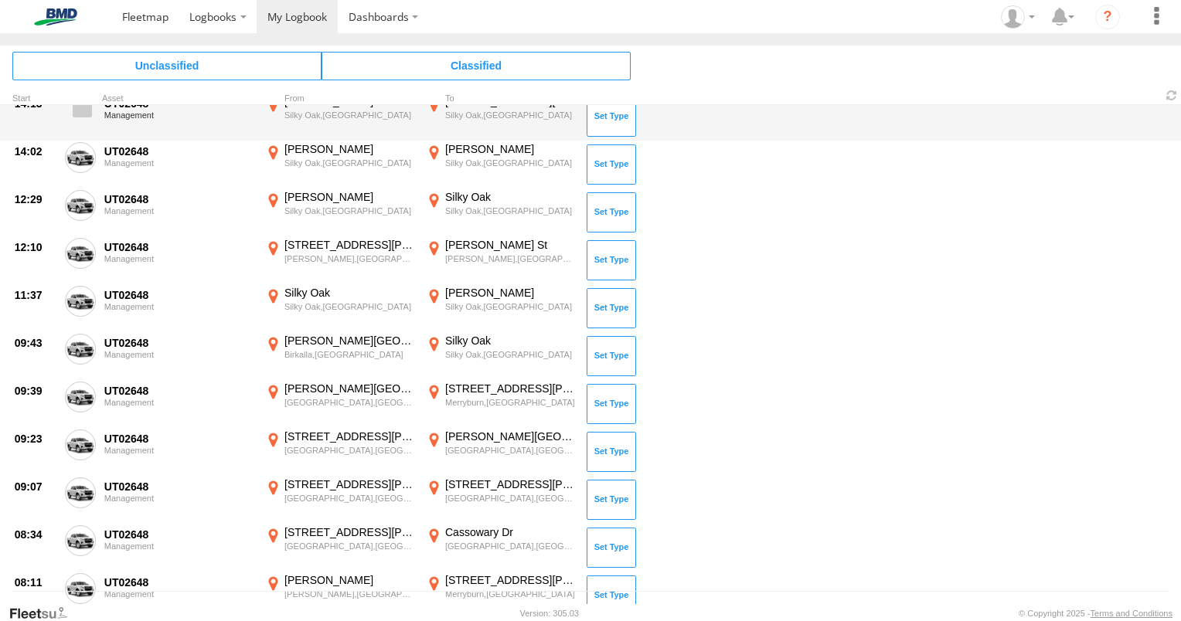
click at [80, 111] on span at bounding box center [82, 107] width 19 height 19
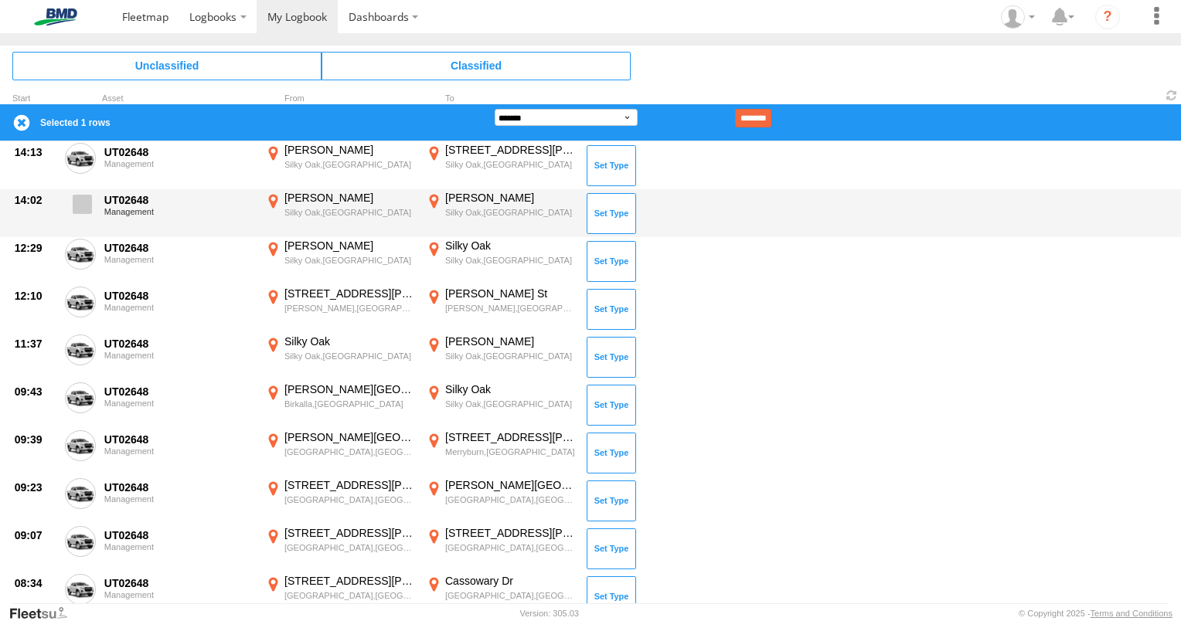
click at [81, 209] on span at bounding box center [82, 204] width 19 height 19
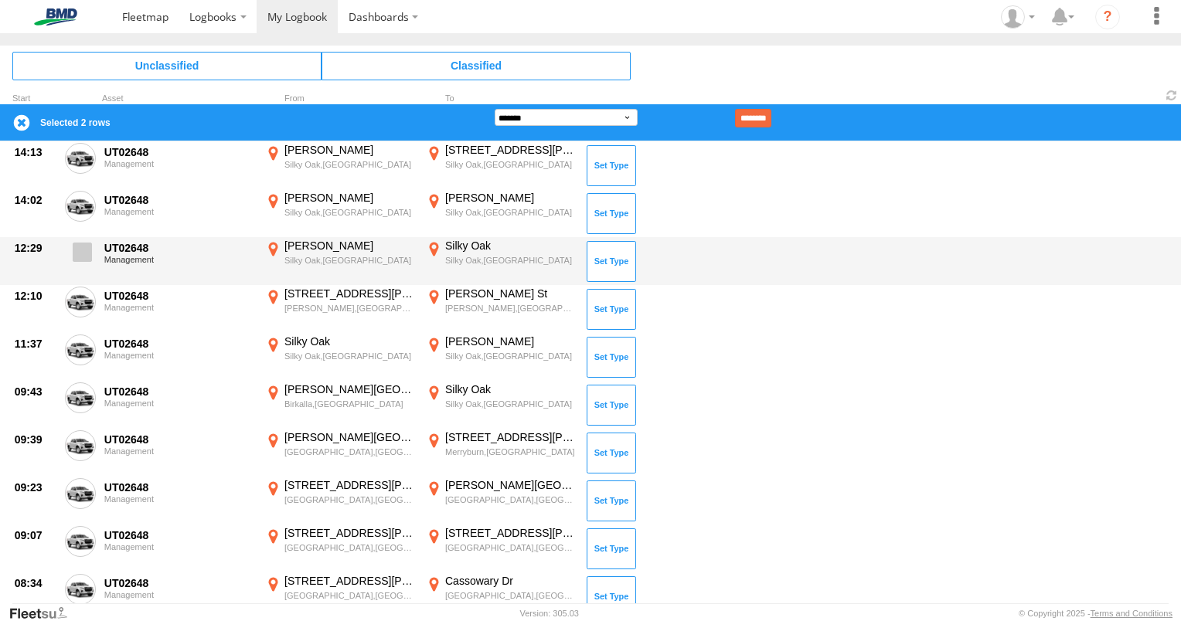
click at [81, 251] on span at bounding box center [82, 252] width 19 height 19
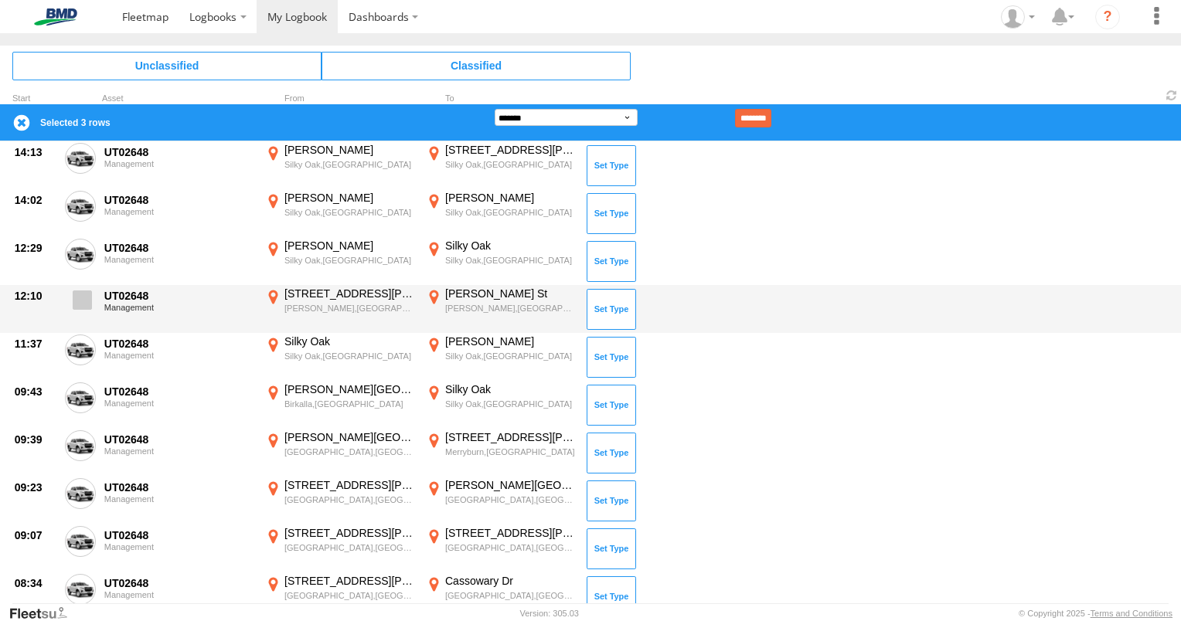
click at [83, 305] on span at bounding box center [82, 300] width 19 height 19
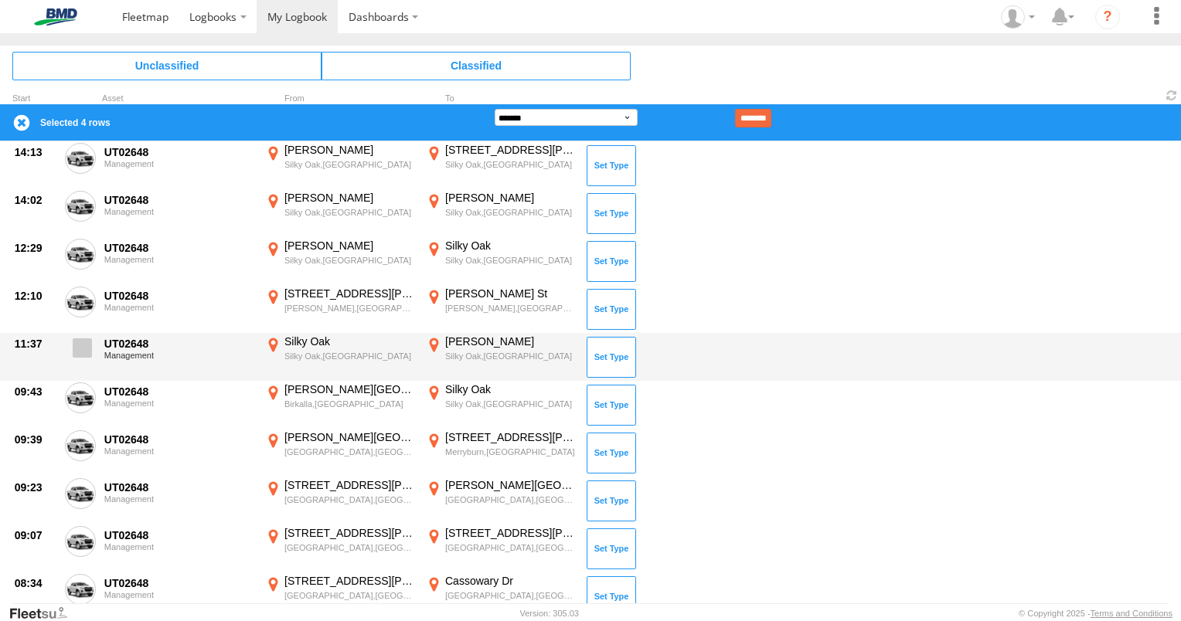
click at [83, 337] on label at bounding box center [80, 353] width 31 height 36
click at [83, 339] on span at bounding box center [82, 348] width 19 height 19
click at [77, 340] on span at bounding box center [82, 348] width 19 height 19
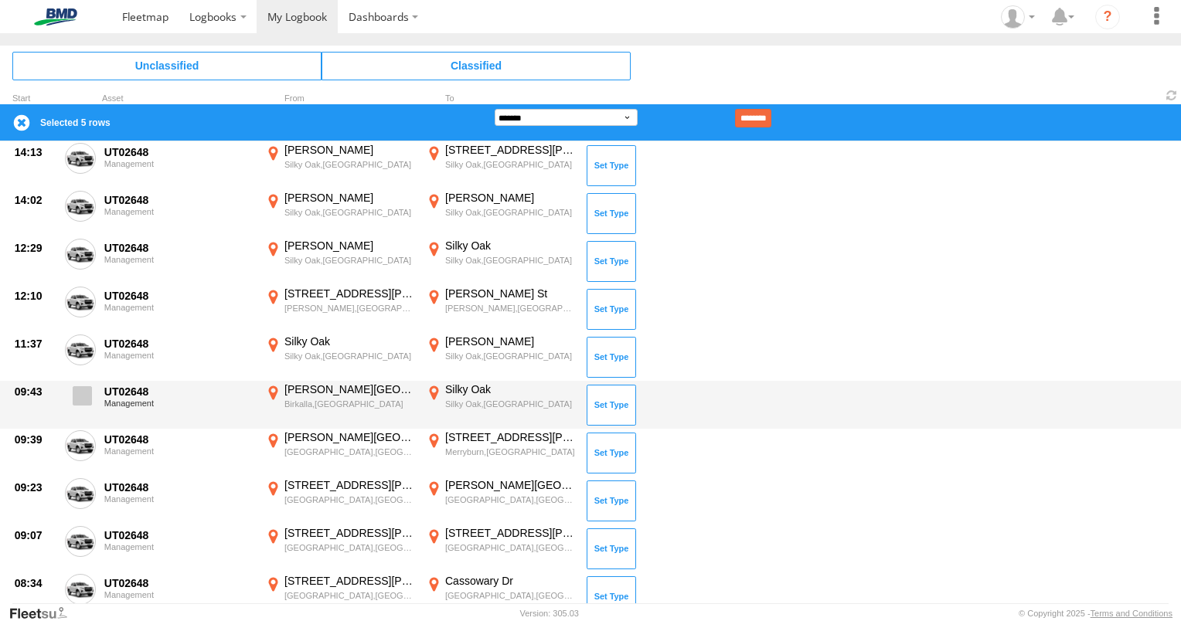
click at [74, 396] on span at bounding box center [82, 395] width 19 height 19
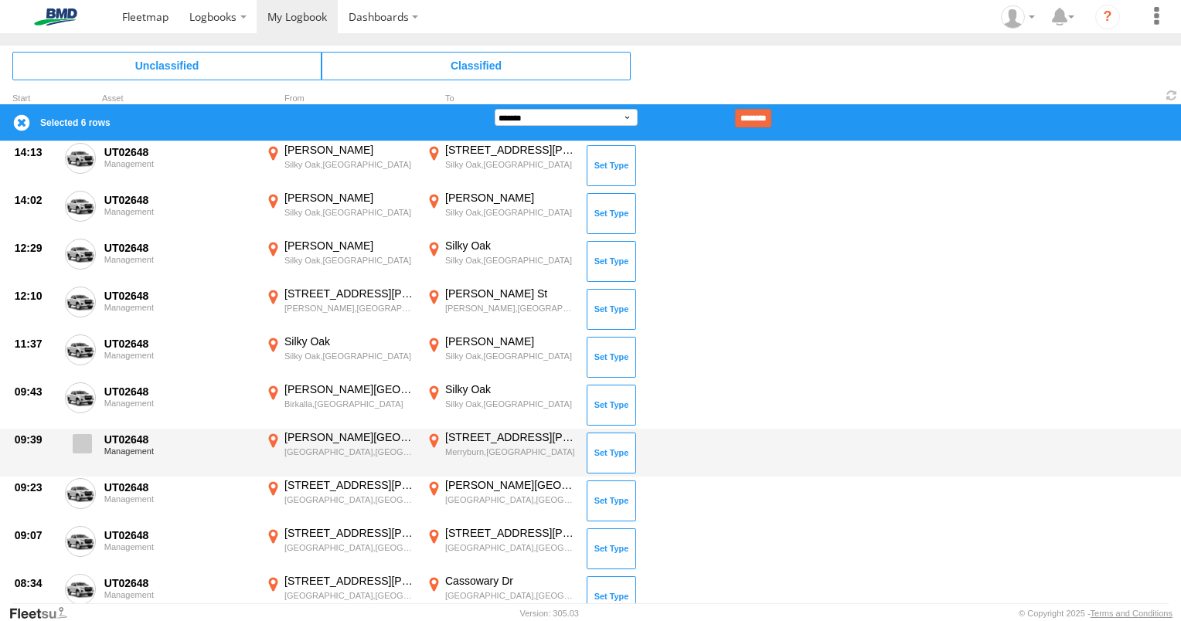
click at [81, 441] on span at bounding box center [82, 443] width 19 height 19
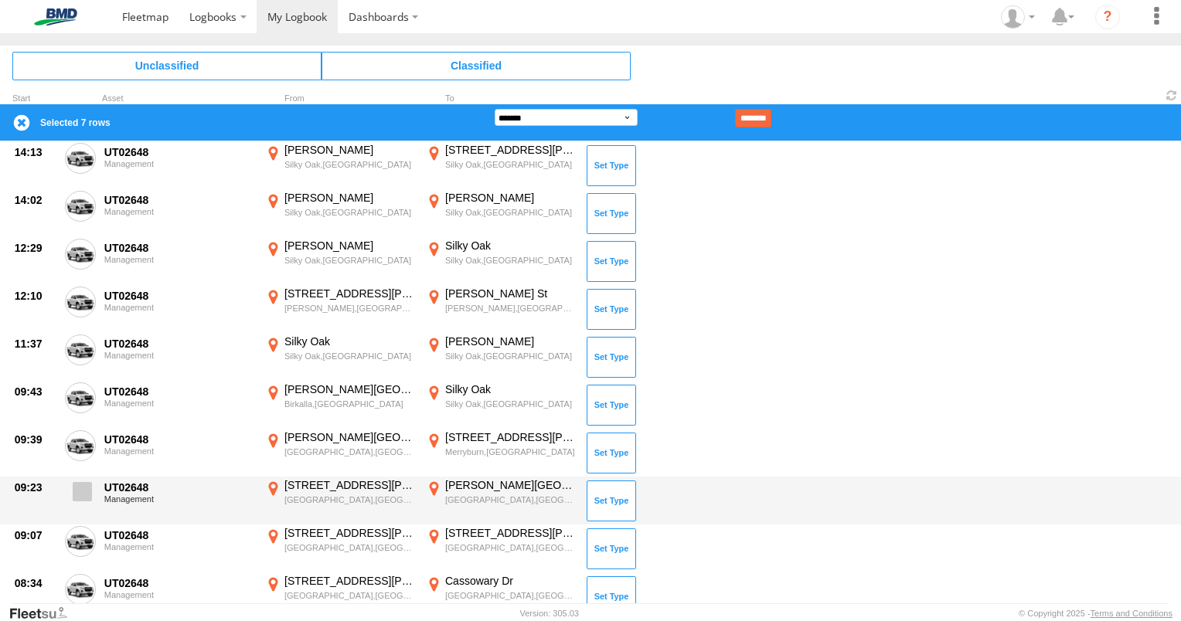
click at [83, 495] on span at bounding box center [82, 491] width 19 height 19
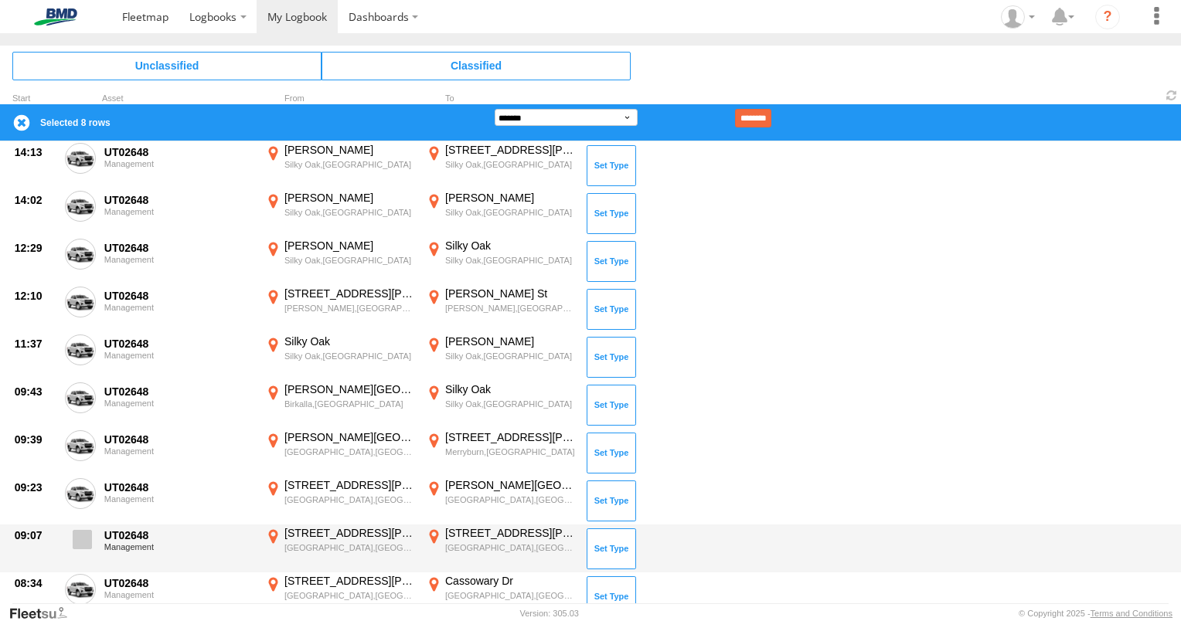
click at [80, 543] on span at bounding box center [82, 539] width 19 height 19
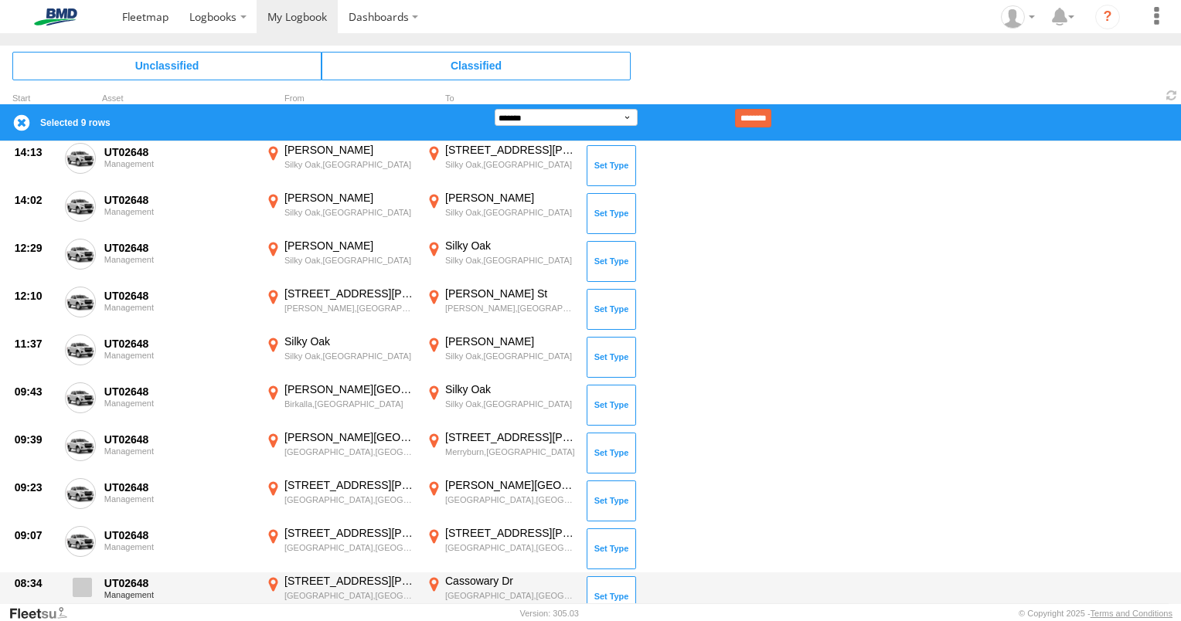
click at [83, 584] on span at bounding box center [82, 587] width 19 height 19
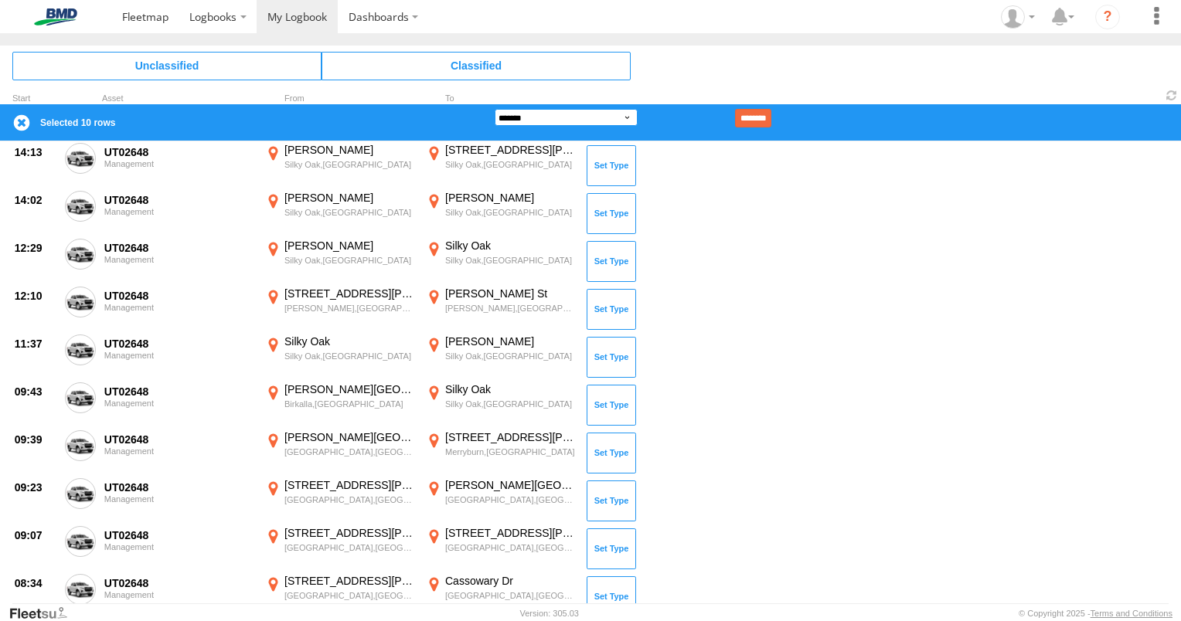
click at [627, 117] on select "**********" at bounding box center [566, 117] width 143 height 17
click at [495, 109] on select "**********" at bounding box center [566, 117] width 143 height 17
click at [771, 114] on input "********" at bounding box center [753, 118] width 36 height 19
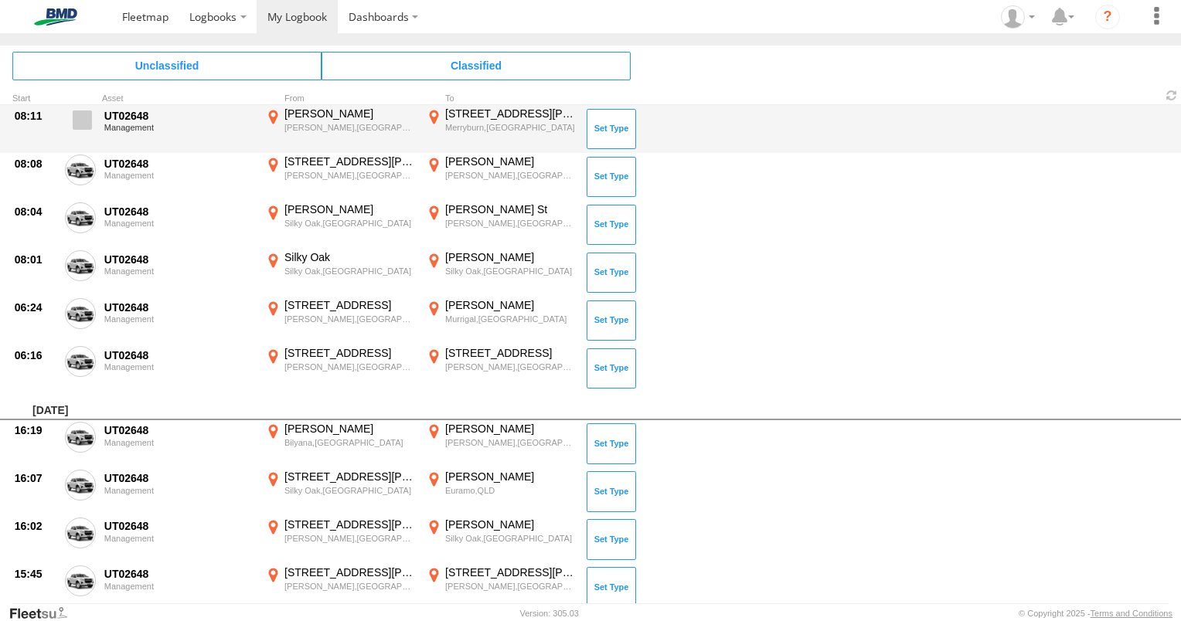
click at [80, 121] on span at bounding box center [82, 120] width 19 height 19
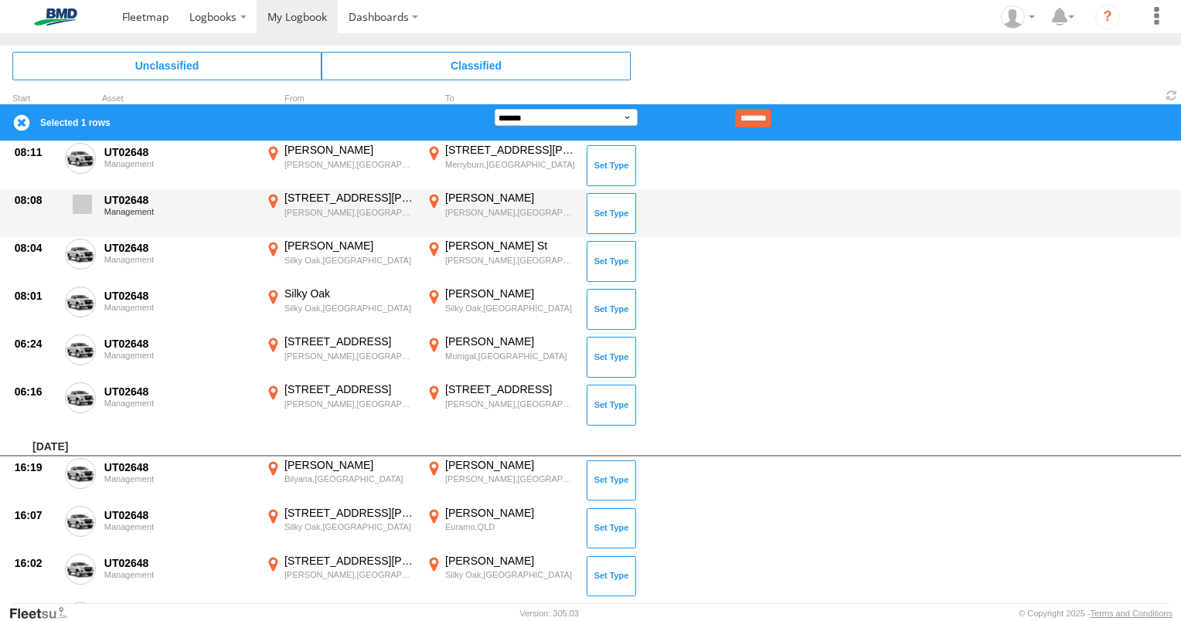
click at [84, 202] on span at bounding box center [82, 204] width 19 height 19
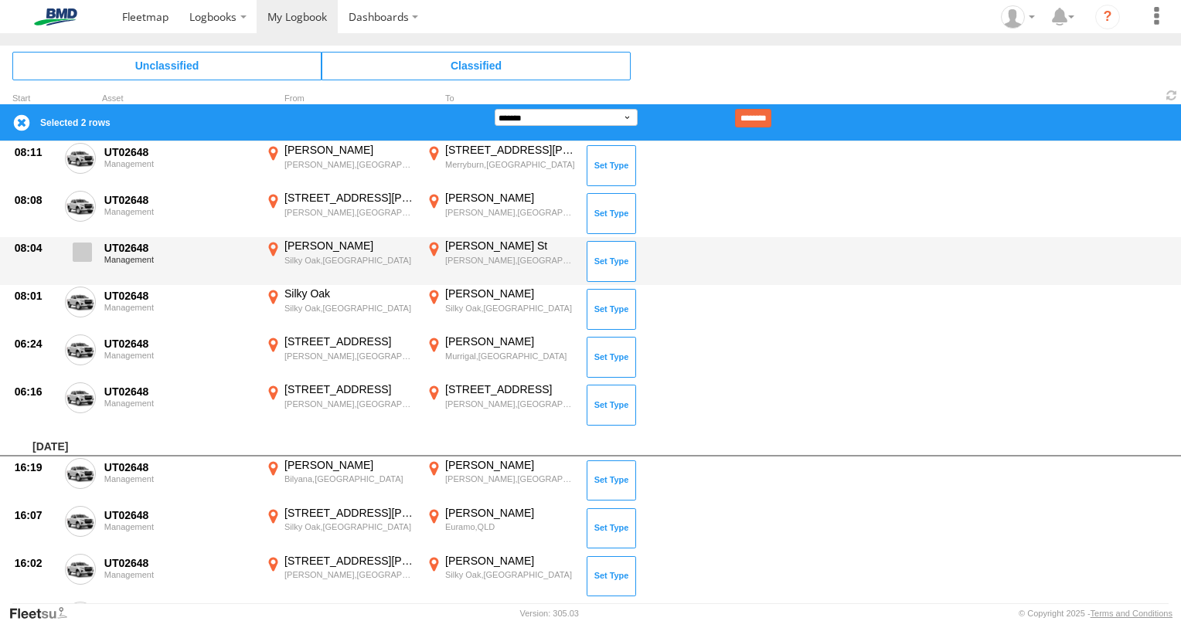
click at [83, 253] on span at bounding box center [82, 252] width 19 height 19
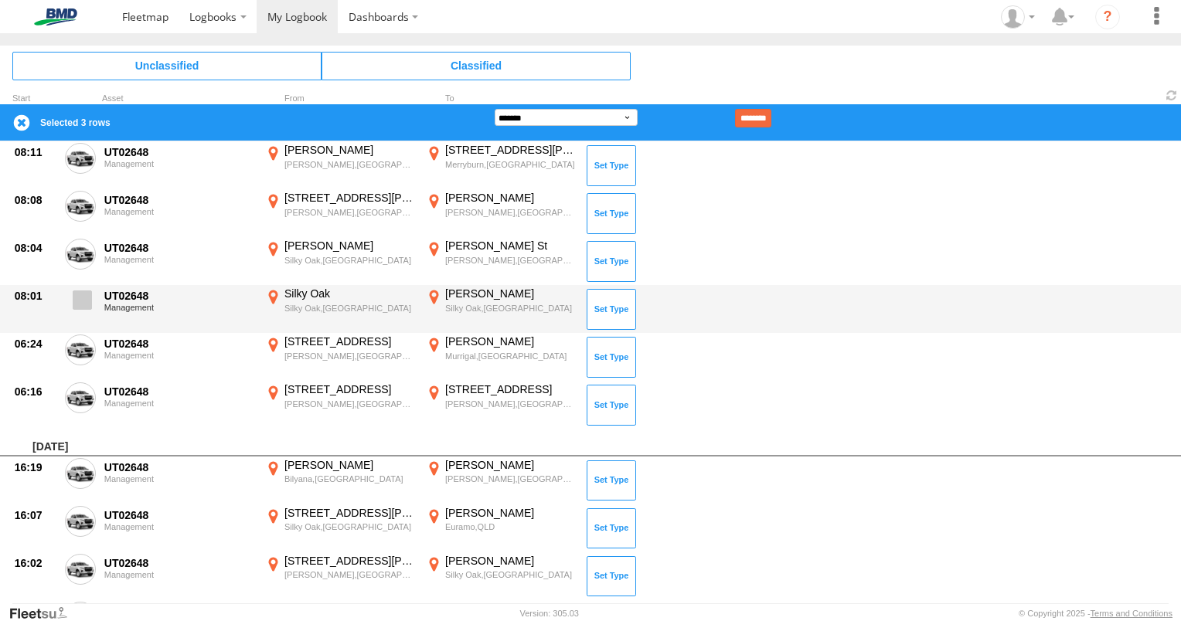
click at [83, 306] on span at bounding box center [82, 300] width 19 height 19
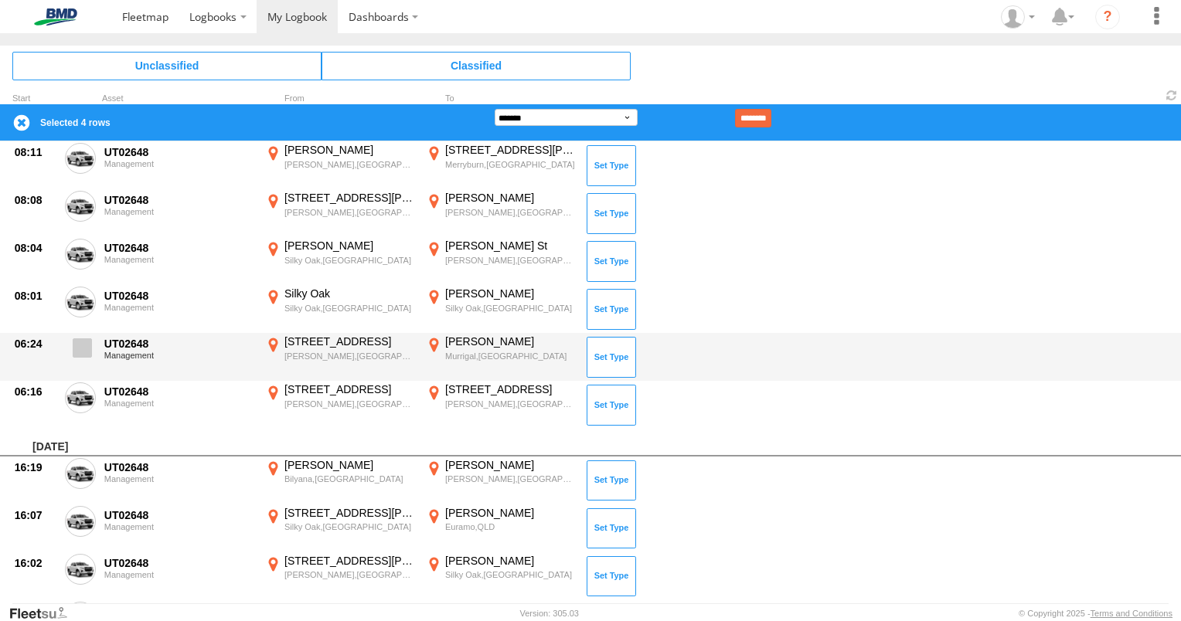
click at [80, 351] on span at bounding box center [82, 348] width 19 height 19
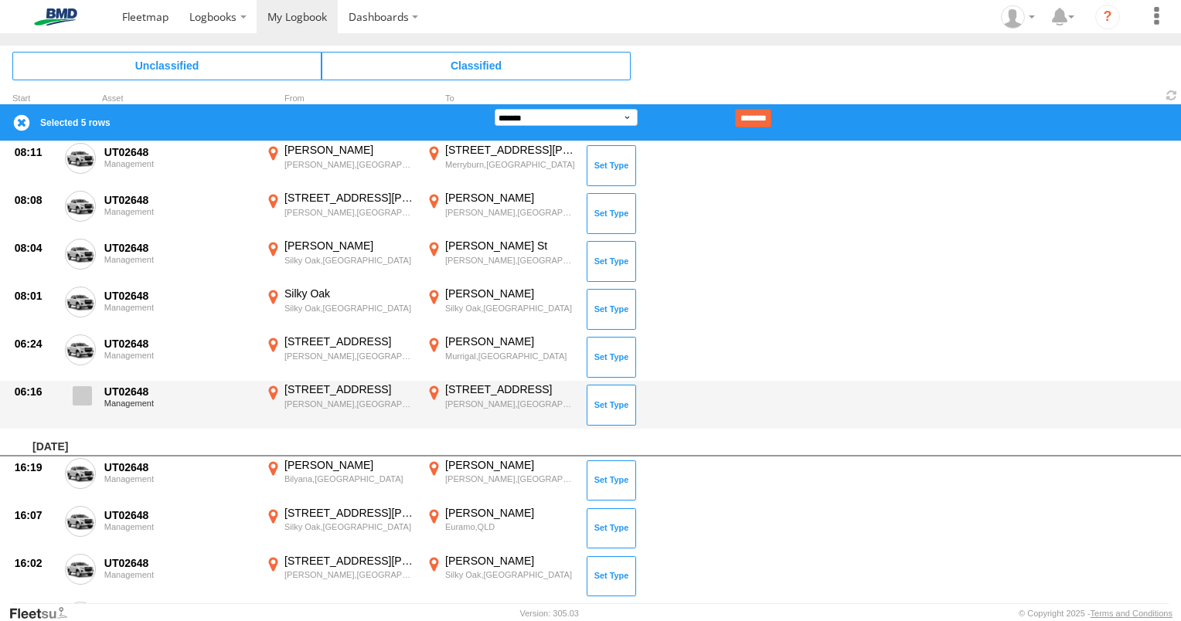
click at [83, 398] on span at bounding box center [82, 395] width 19 height 19
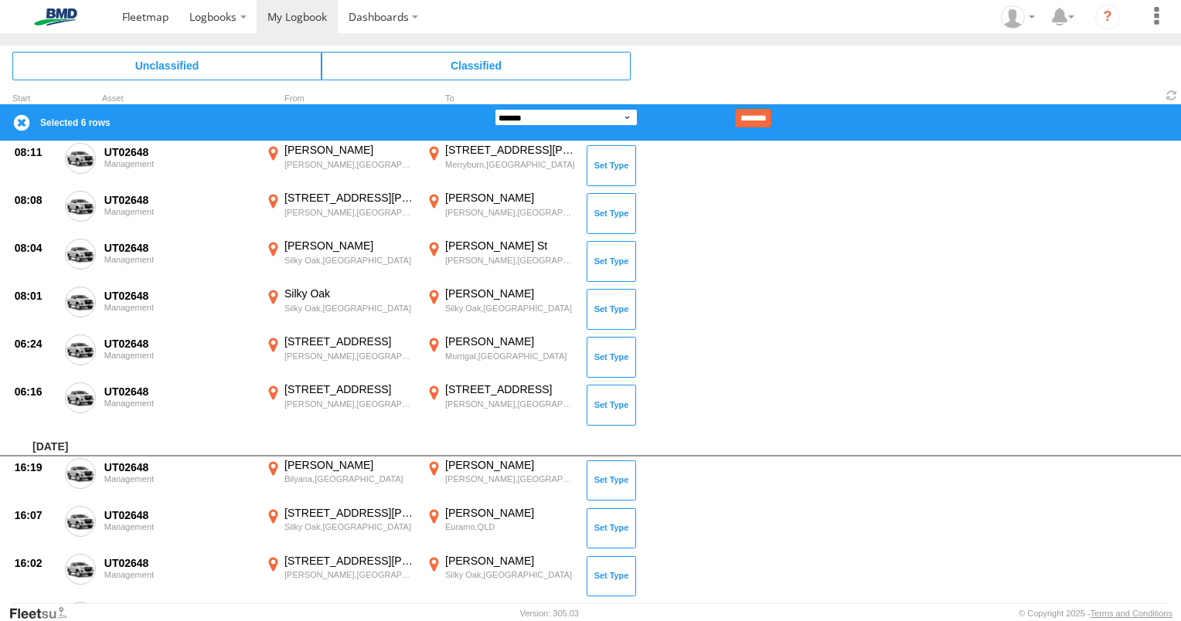
click at [625, 114] on select "**********" at bounding box center [566, 117] width 143 height 17
click at [770, 114] on input "********" at bounding box center [753, 118] width 36 height 19
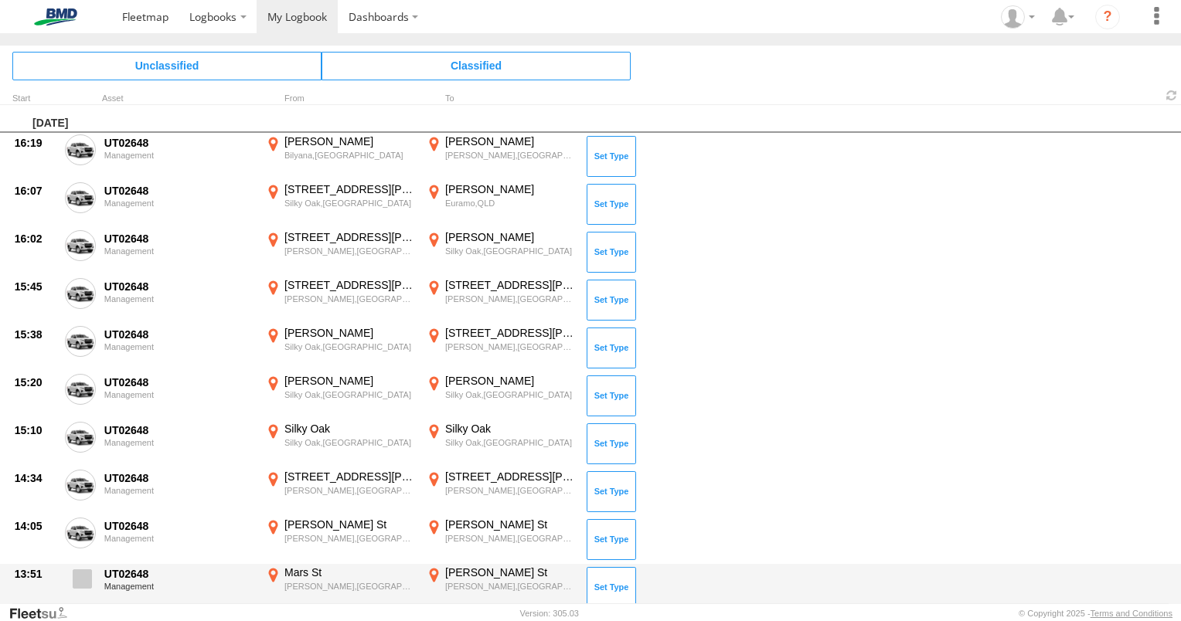
click at [85, 576] on span at bounding box center [82, 579] width 19 height 19
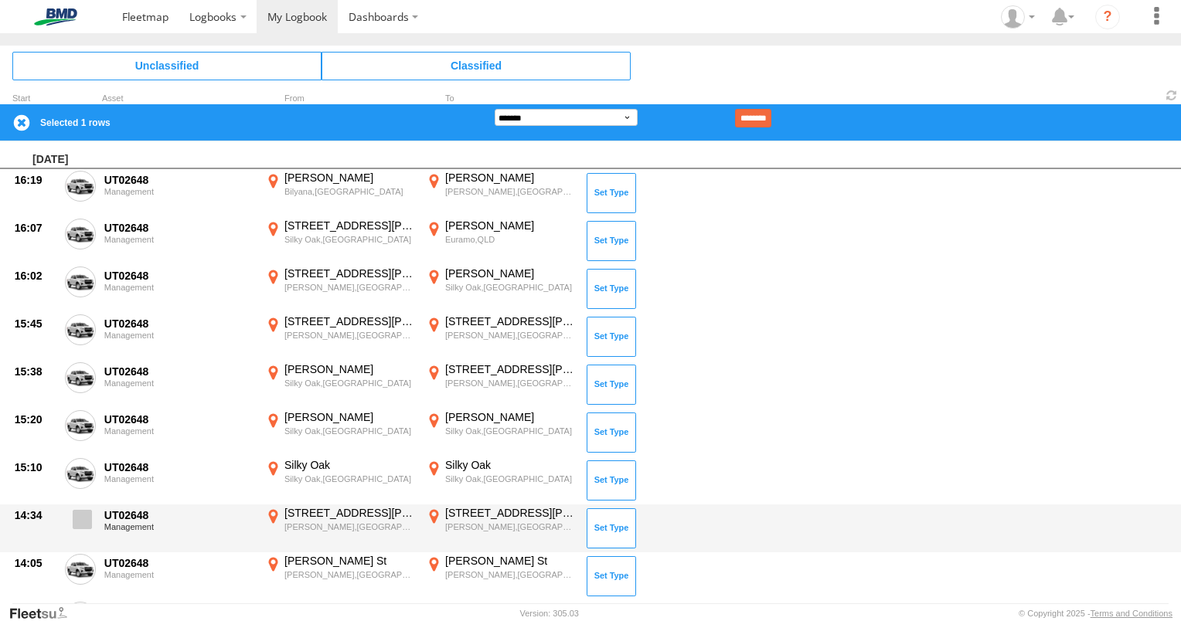
click at [87, 516] on span at bounding box center [82, 519] width 19 height 19
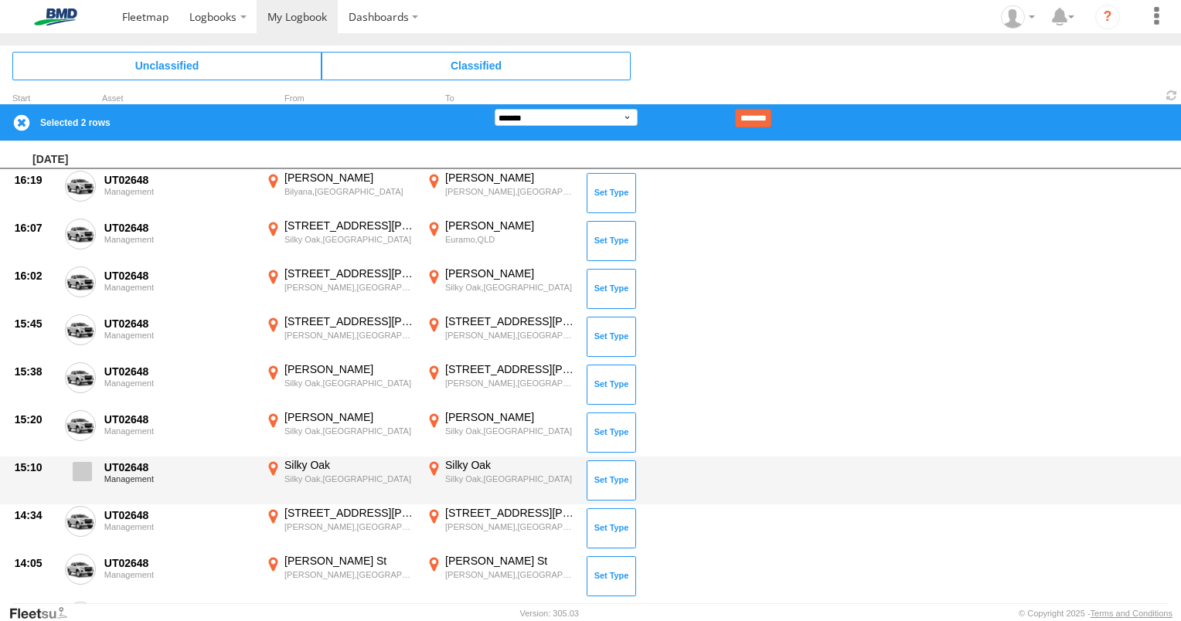
click at [84, 471] on span at bounding box center [82, 471] width 19 height 19
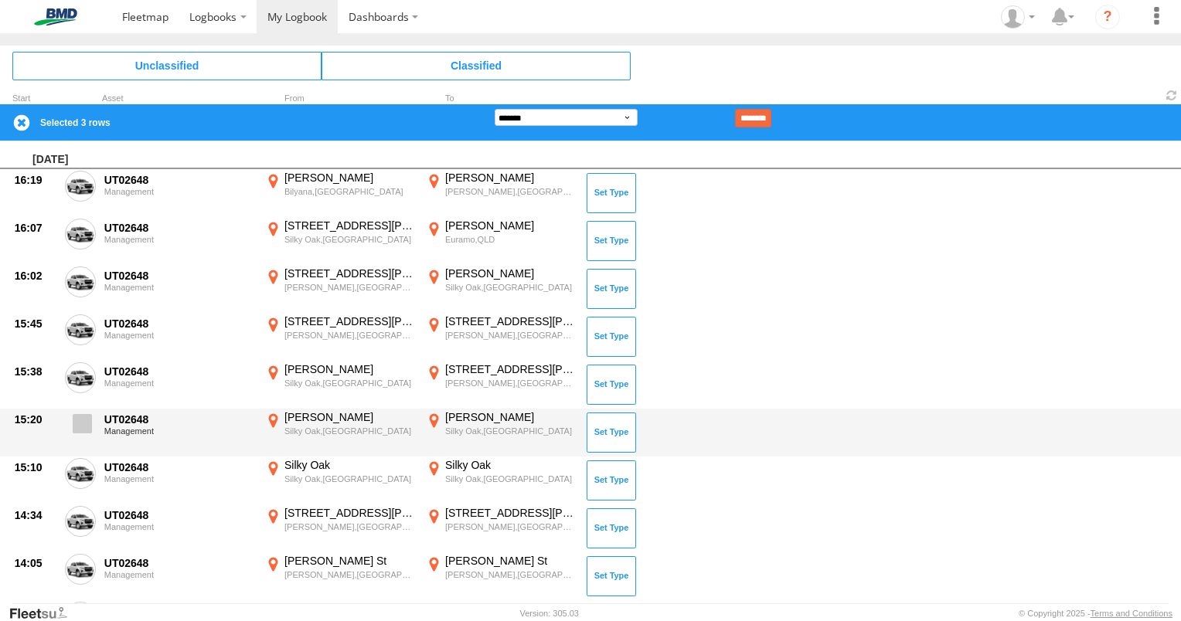
click at [81, 417] on span at bounding box center [82, 423] width 19 height 19
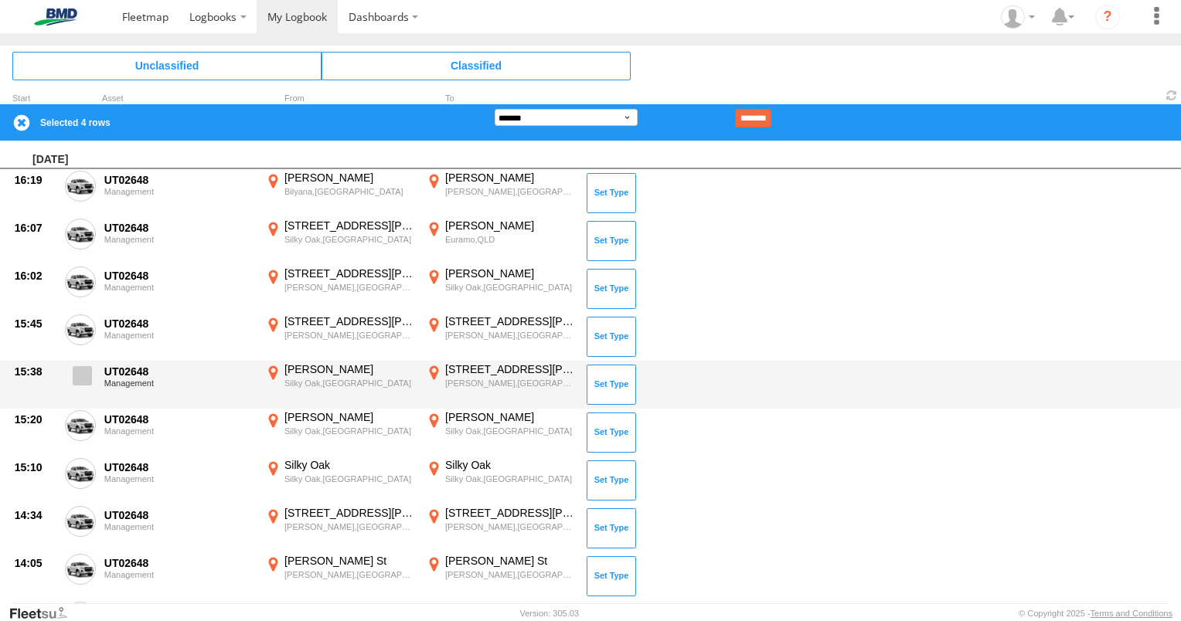
click at [85, 376] on span at bounding box center [82, 375] width 19 height 19
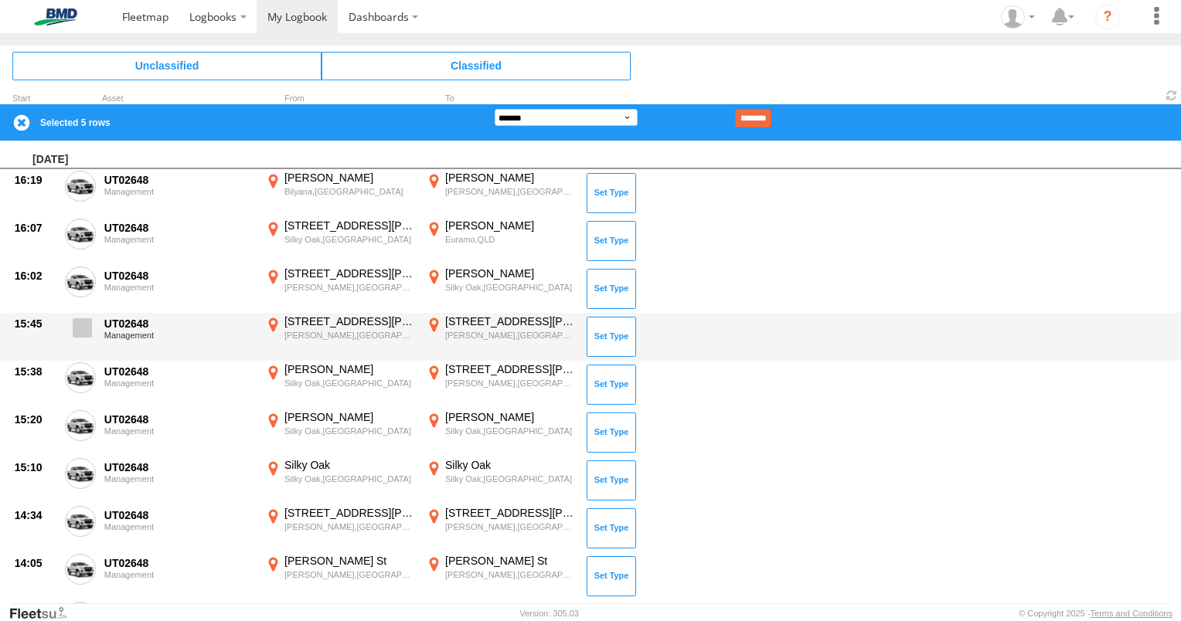
click at [86, 326] on span at bounding box center [82, 327] width 19 height 19
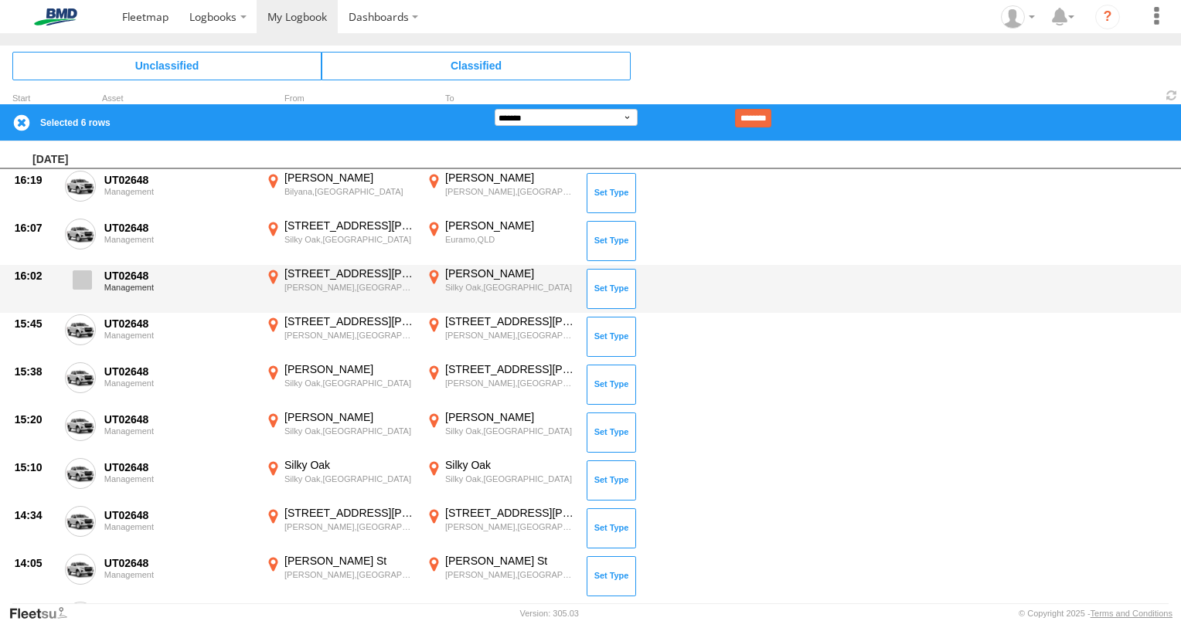
click at [83, 281] on span at bounding box center [82, 280] width 19 height 19
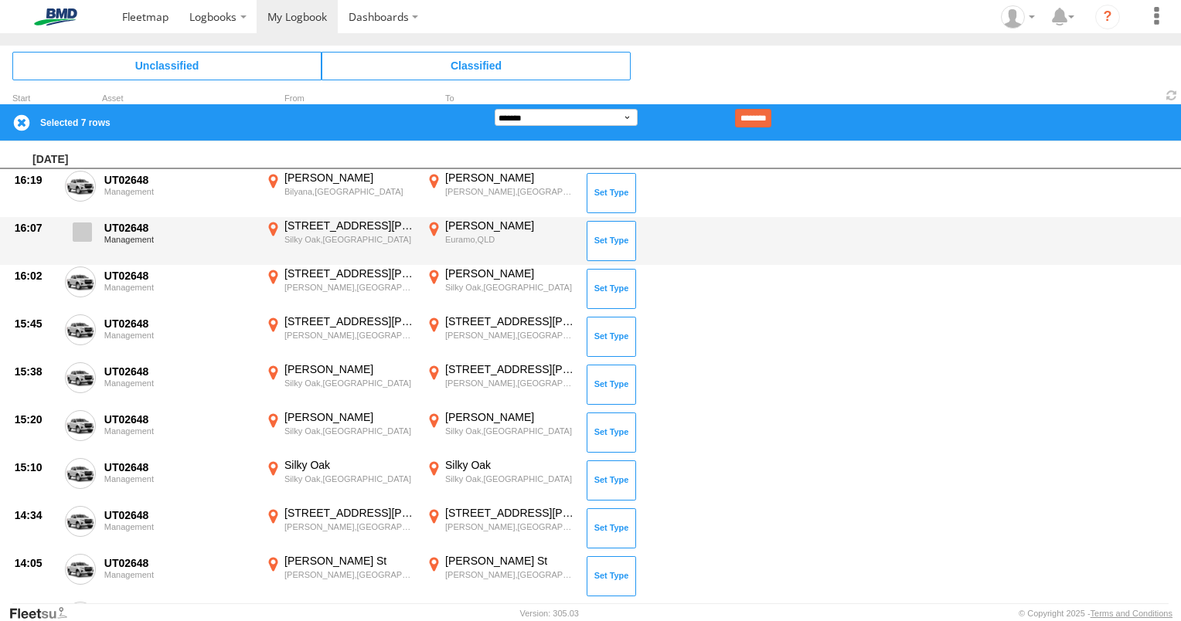
click at [79, 229] on span at bounding box center [82, 232] width 19 height 19
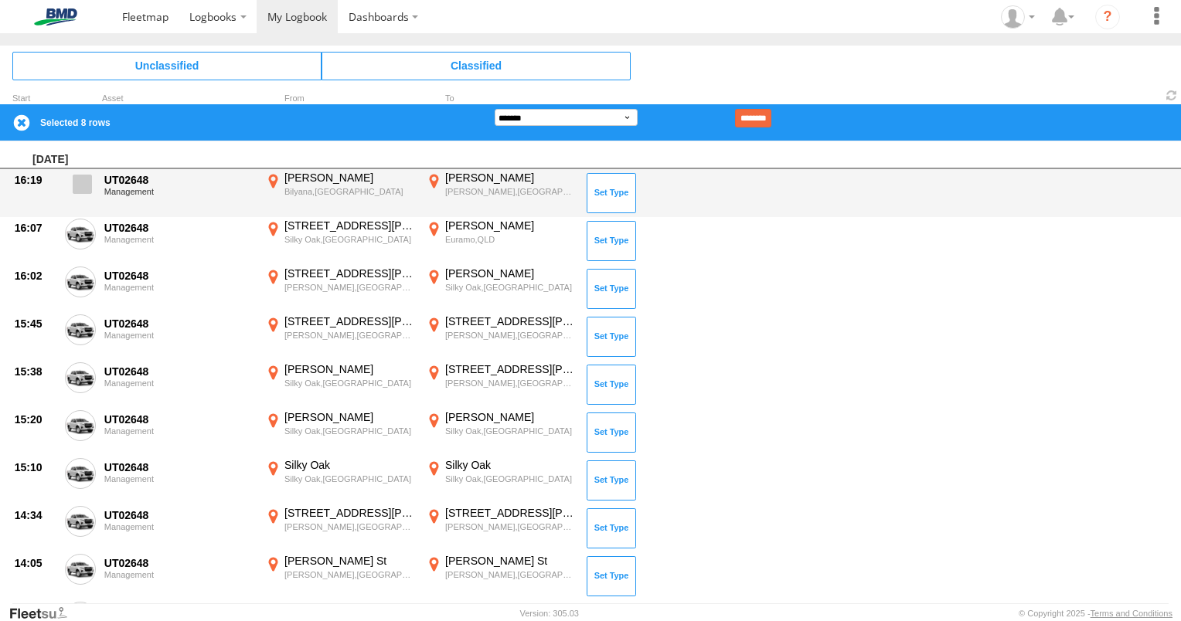
click at [80, 185] on span at bounding box center [82, 184] width 19 height 19
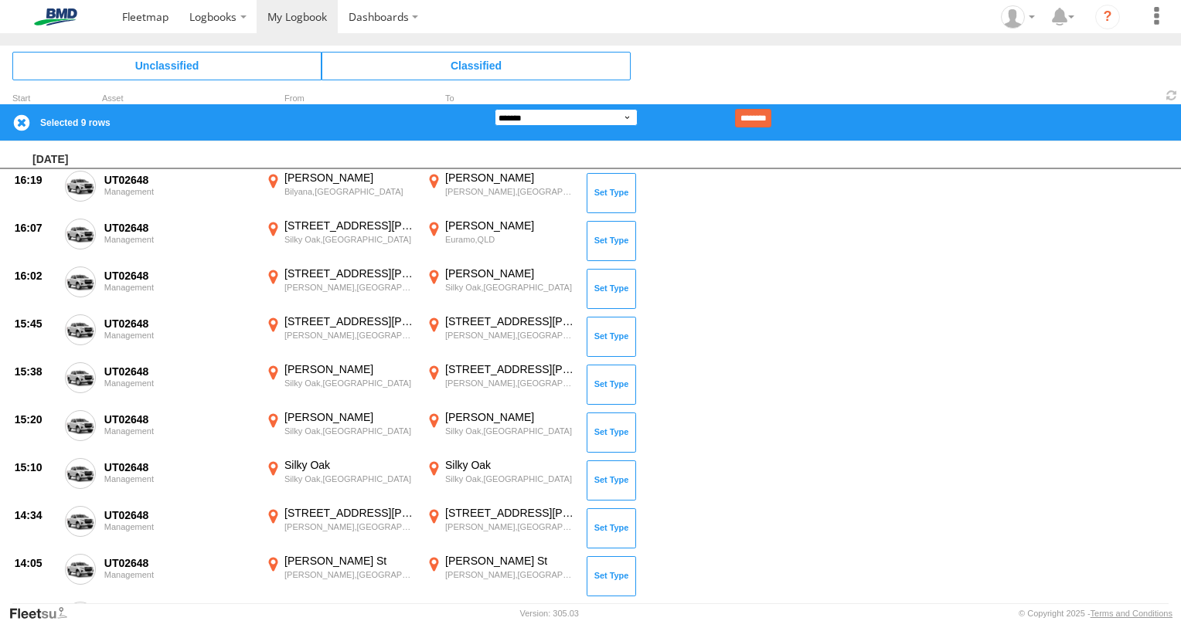
click at [630, 114] on select "**********" at bounding box center [566, 117] width 143 height 17
click at [495, 109] on select "**********" at bounding box center [566, 117] width 143 height 17
click at [768, 113] on input "********" at bounding box center [753, 118] width 36 height 19
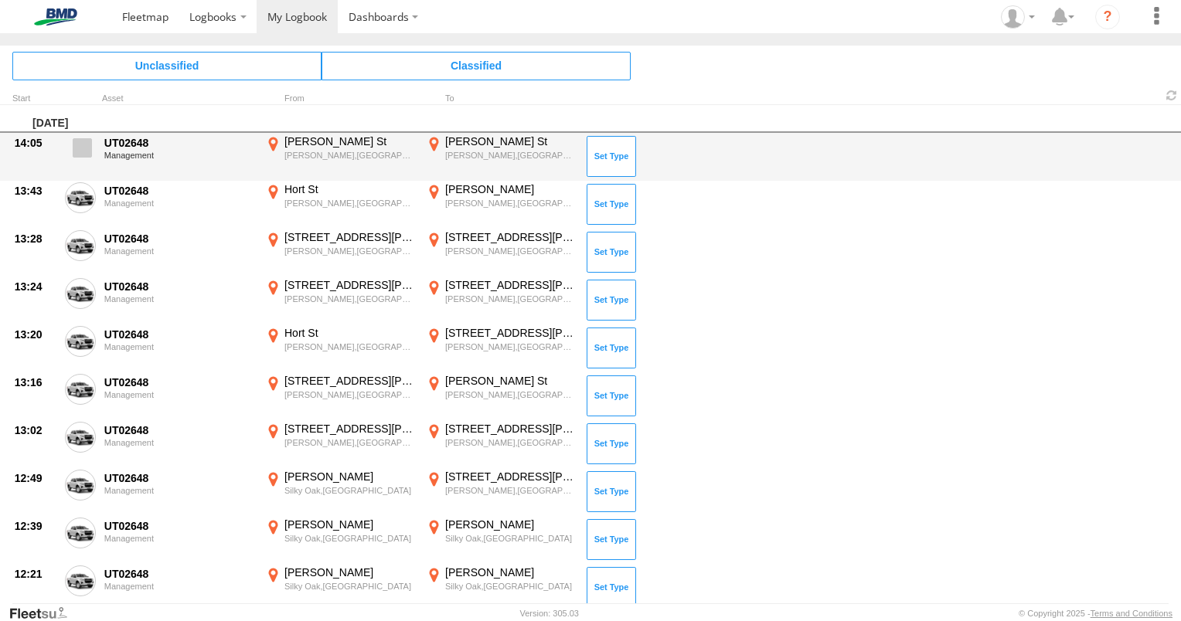
click at [83, 145] on span at bounding box center [82, 147] width 19 height 19
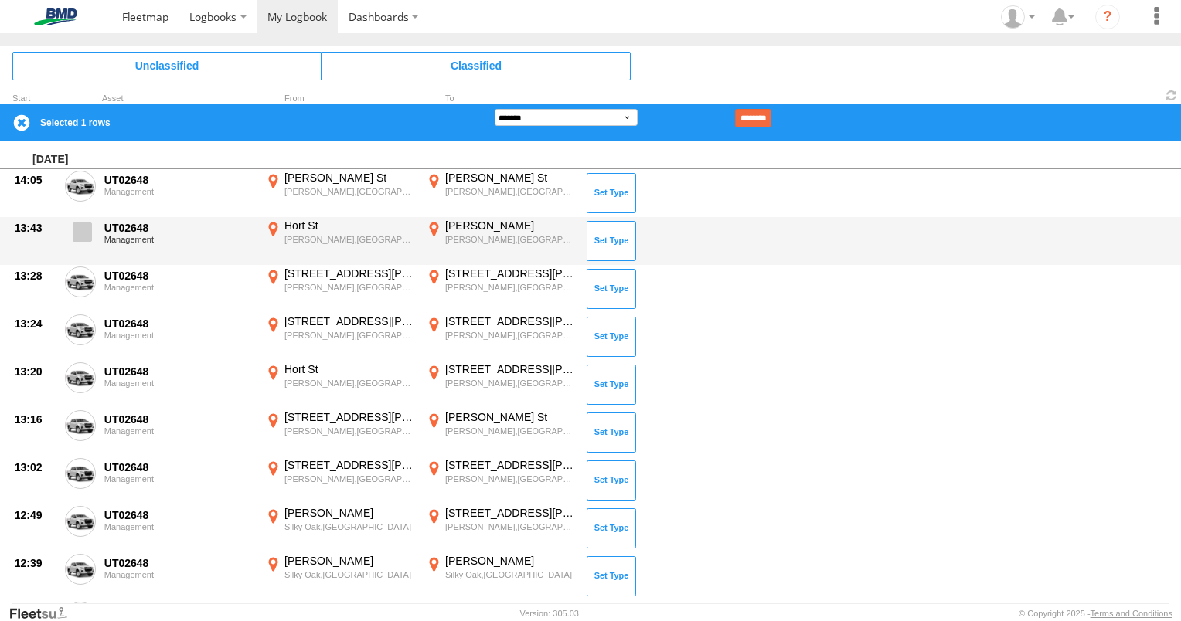
drag, startPoint x: 87, startPoint y: 227, endPoint x: 79, endPoint y: 261, distance: 34.9
click at [86, 228] on span at bounding box center [82, 232] width 19 height 19
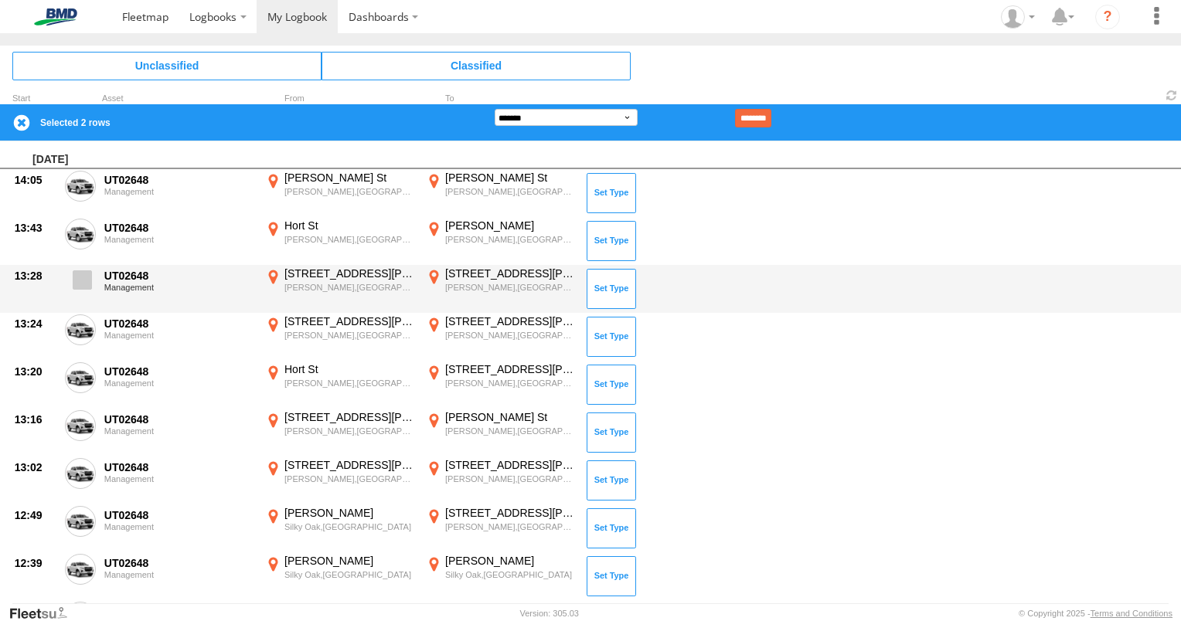
click at [77, 289] on label at bounding box center [80, 285] width 31 height 36
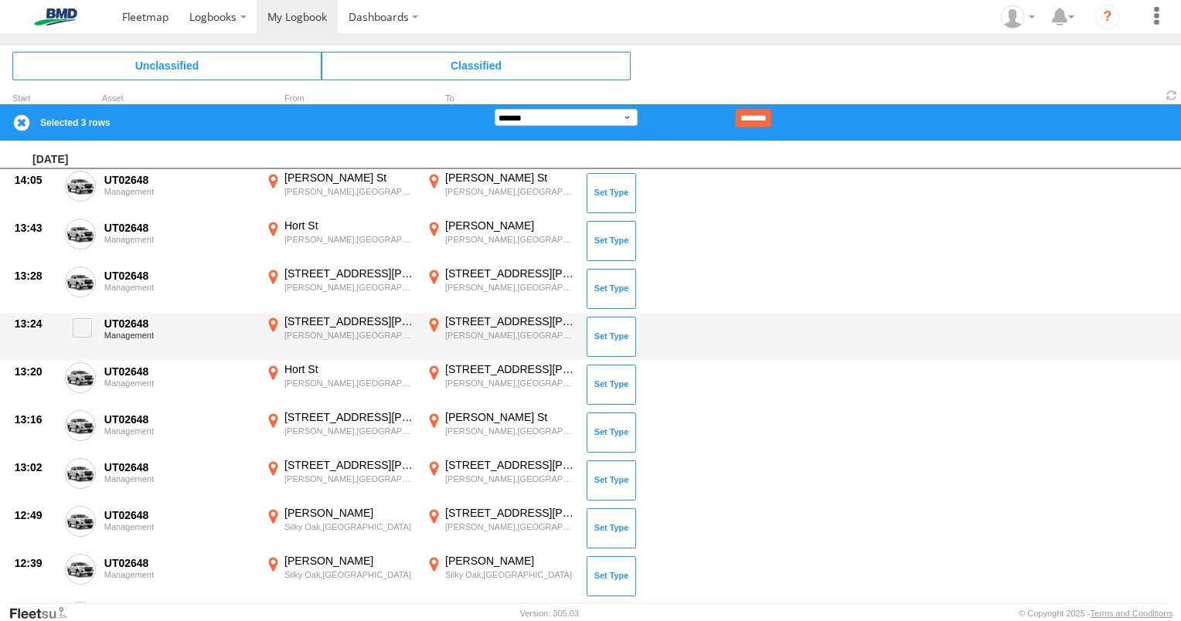
click at [82, 336] on span at bounding box center [82, 327] width 19 height 19
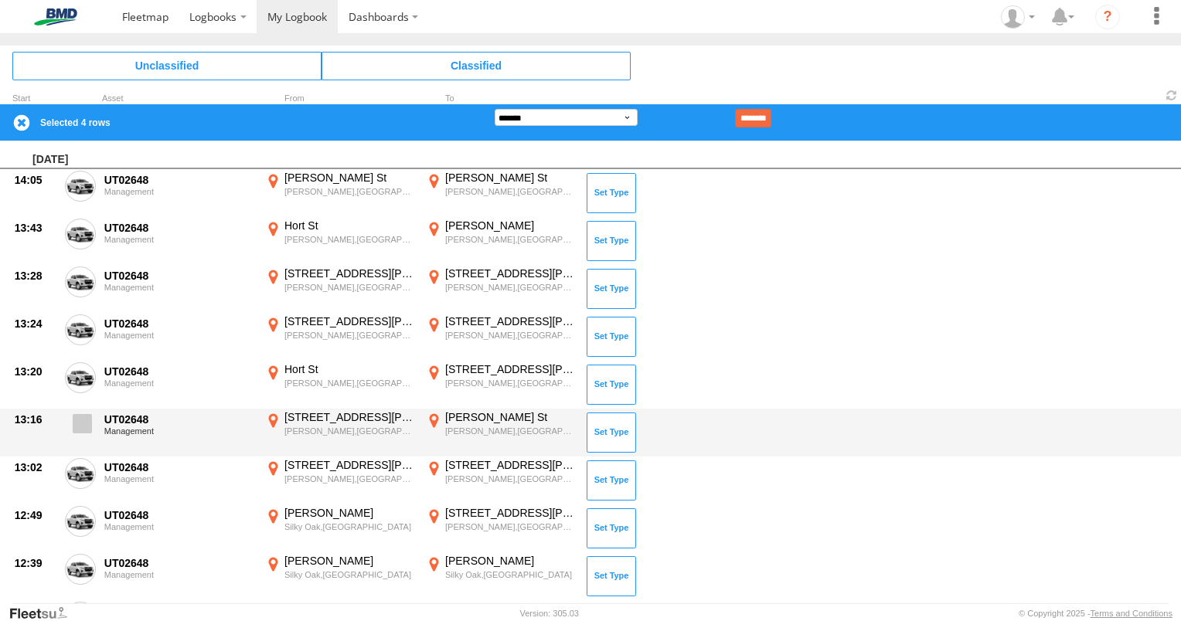
drag, startPoint x: 80, startPoint y: 381, endPoint x: 83, endPoint y: 410, distance: 28.9
click at [80, 386] on label at bounding box center [80, 380] width 31 height 36
drag, startPoint x: 86, startPoint y: 420, endPoint x: 90, endPoint y: 439, distance: 18.9
click at [90, 436] on label at bounding box center [80, 428] width 31 height 36
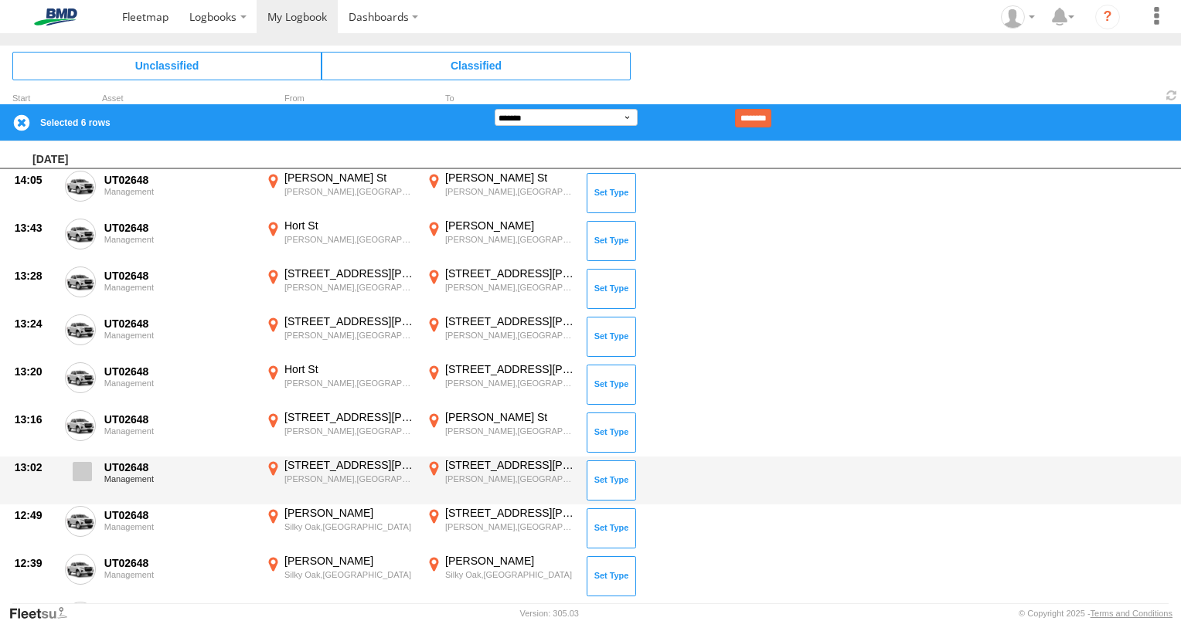
click at [76, 472] on span at bounding box center [82, 471] width 19 height 19
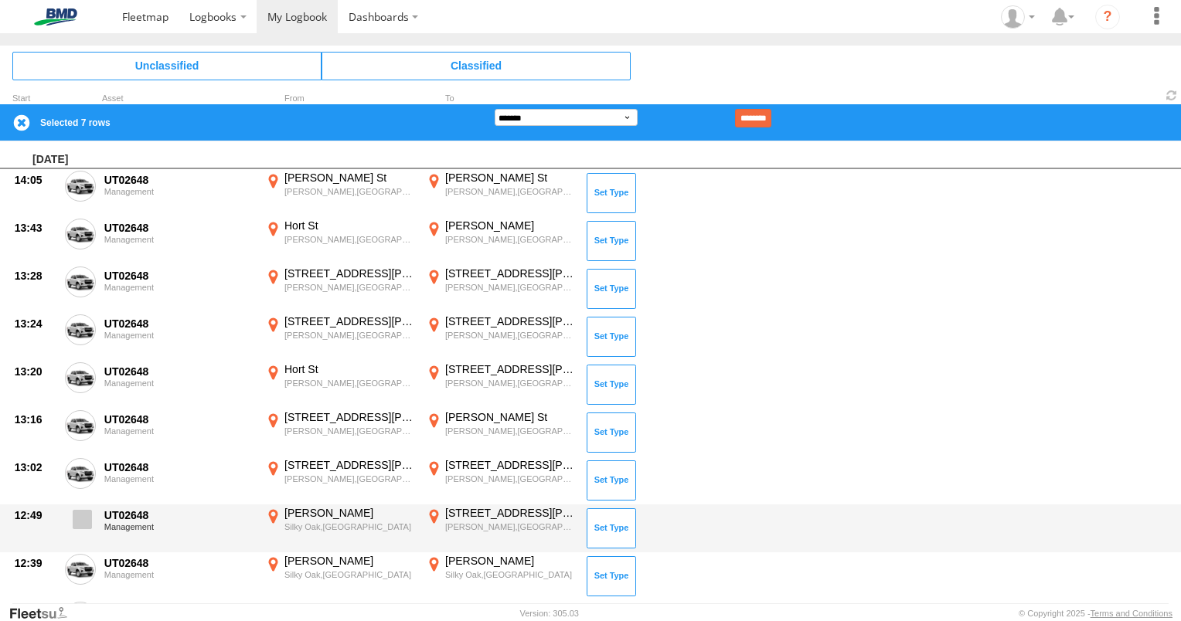
click at [80, 514] on span at bounding box center [82, 519] width 19 height 19
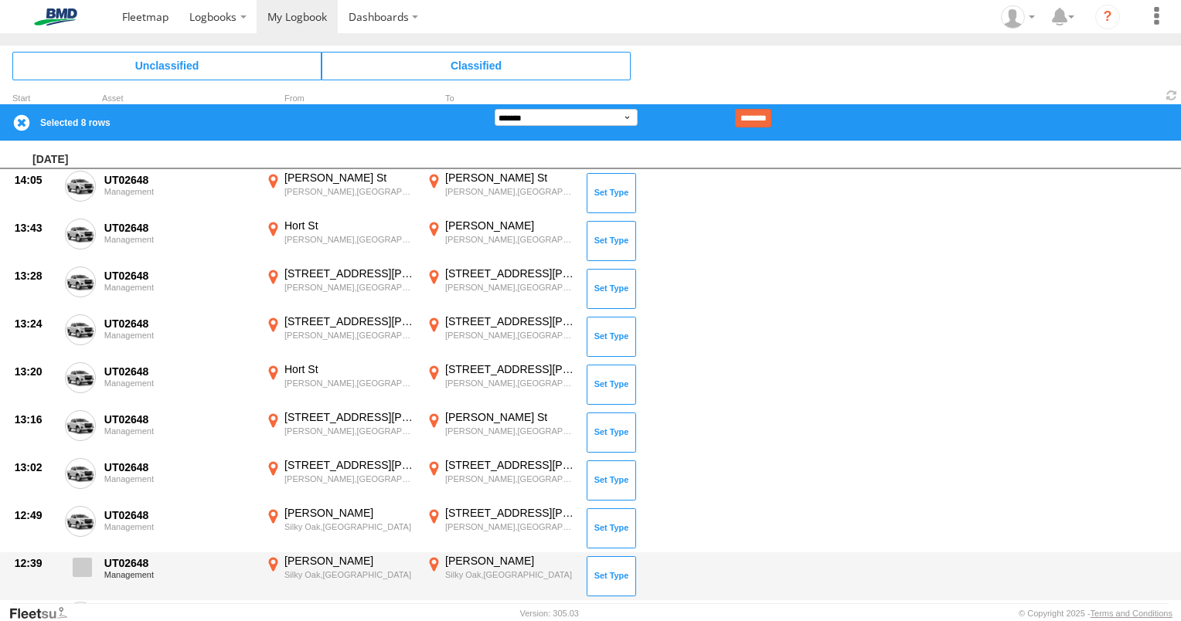
click at [87, 564] on span at bounding box center [82, 567] width 19 height 19
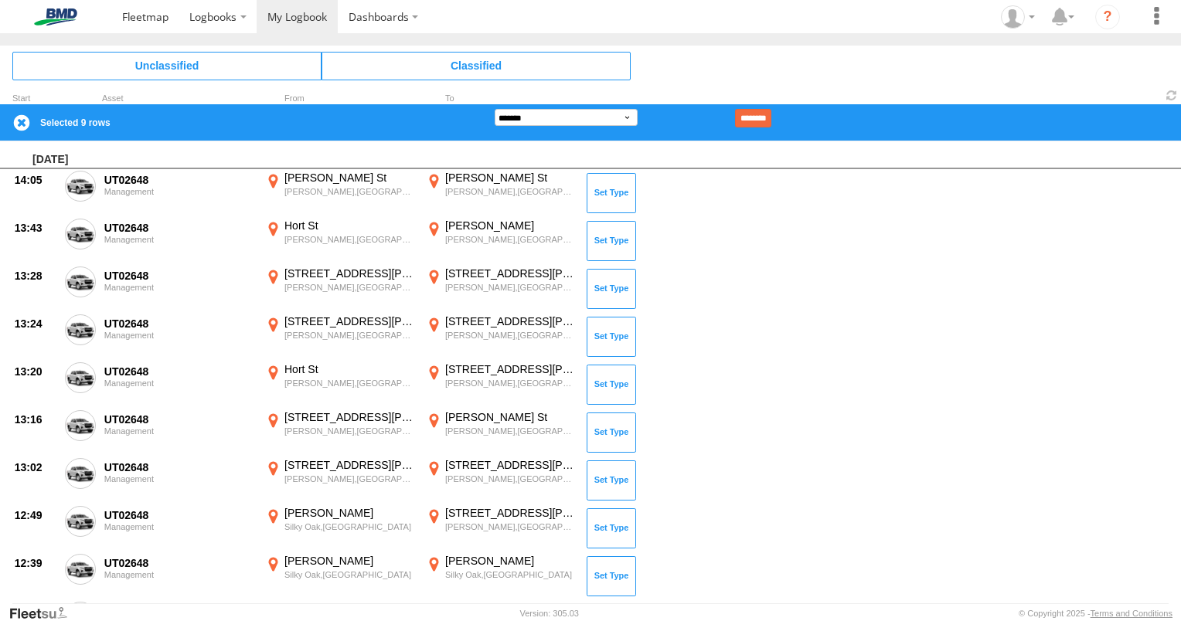
click at [771, 118] on input "********" at bounding box center [753, 118] width 36 height 19
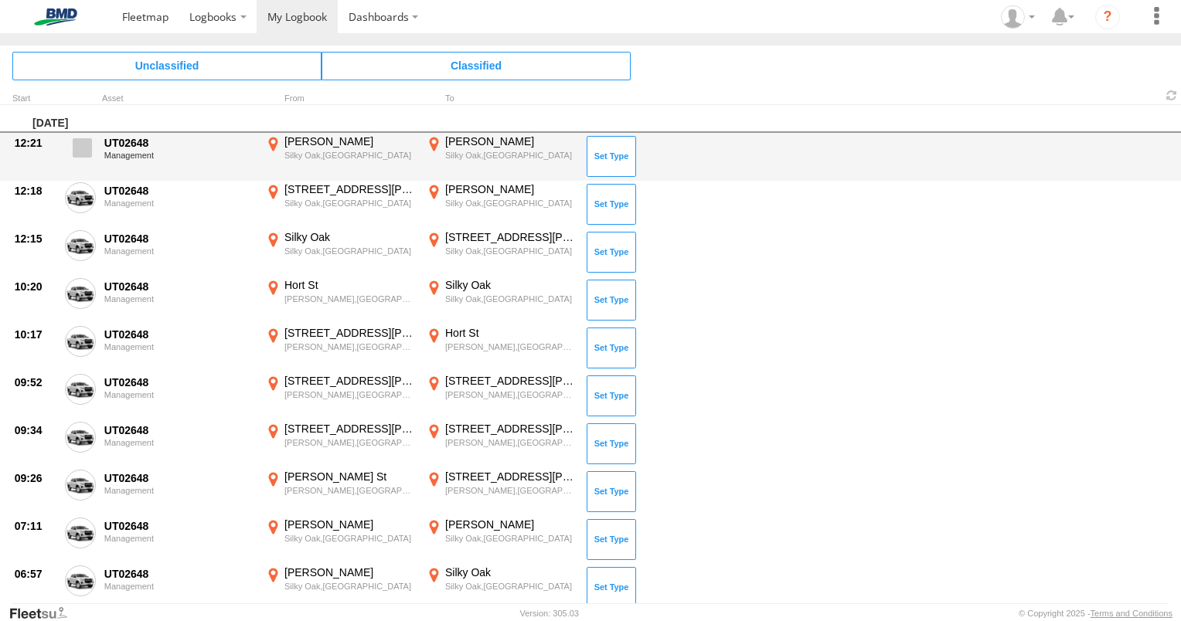
click at [83, 144] on span at bounding box center [82, 147] width 19 height 19
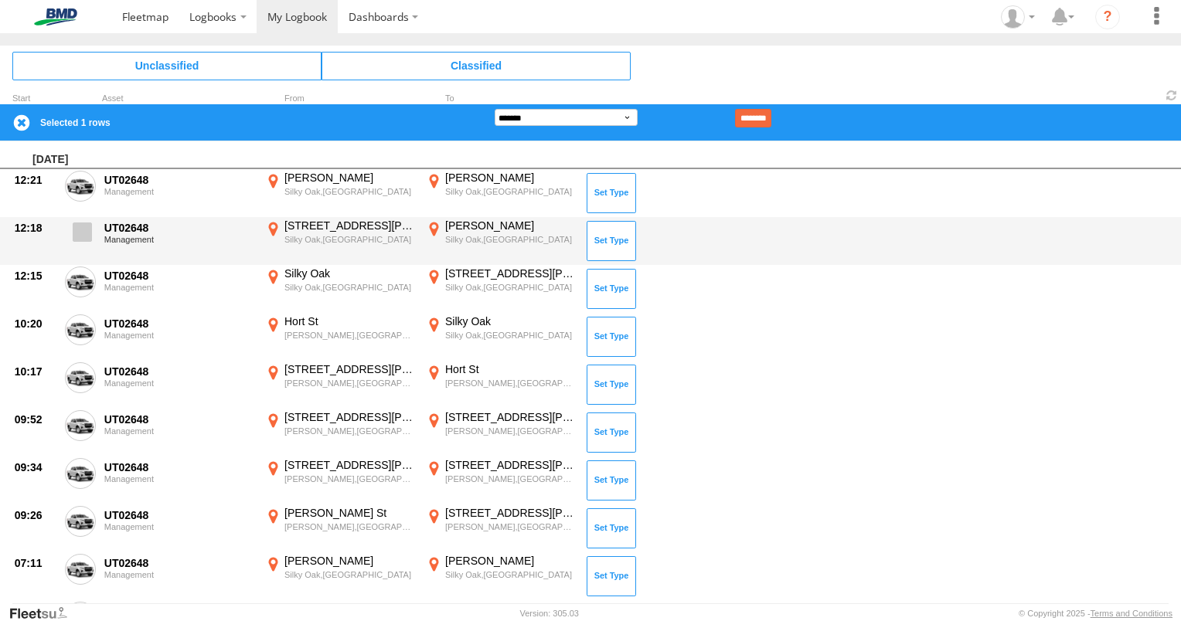
click at [75, 234] on span at bounding box center [82, 232] width 19 height 19
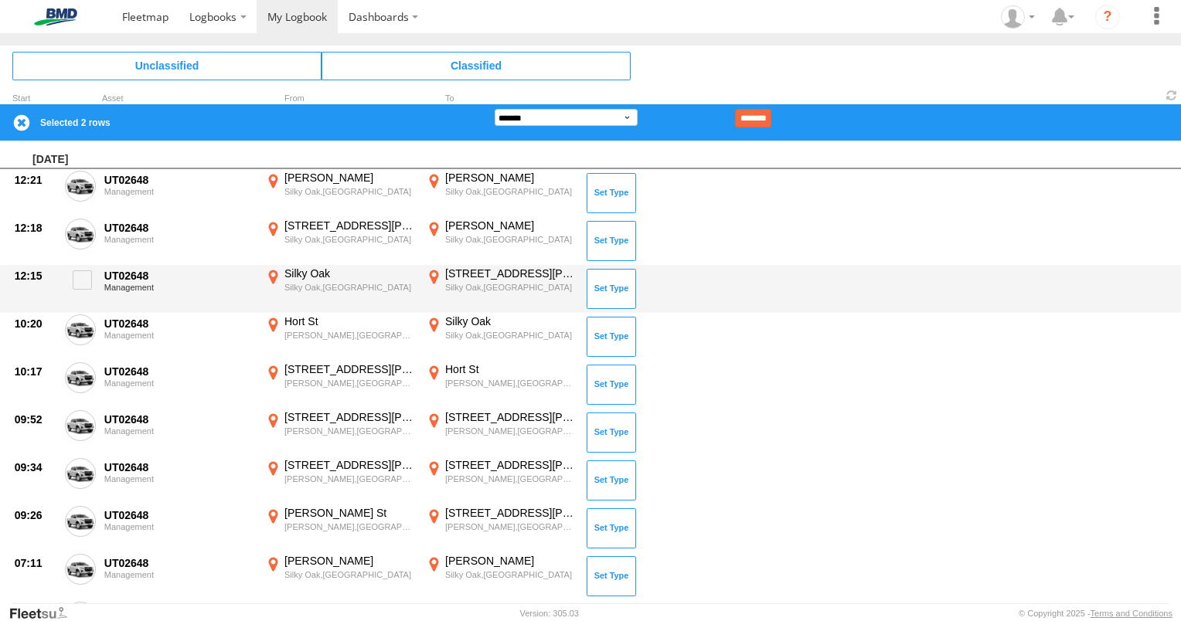
drag, startPoint x: 87, startPoint y: 278, endPoint x: 83, endPoint y: 309, distance: 31.1
click at [87, 279] on span at bounding box center [82, 280] width 19 height 19
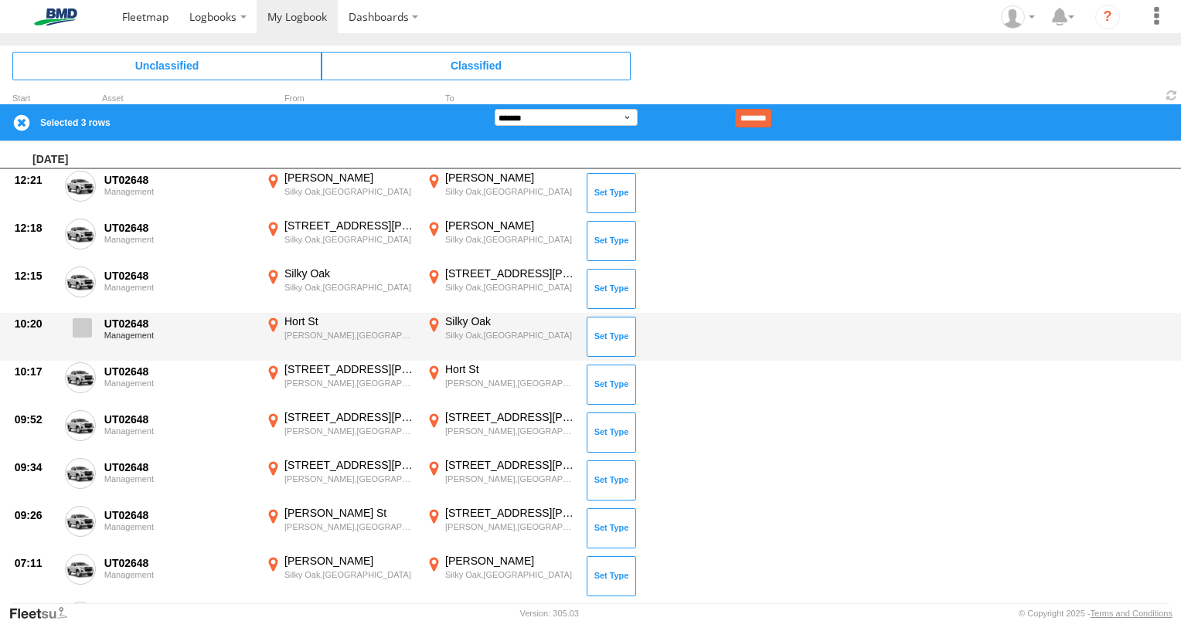
drag, startPoint x: 83, startPoint y: 328, endPoint x: 83, endPoint y: 341, distance: 13.1
click at [83, 331] on span at bounding box center [82, 327] width 19 height 19
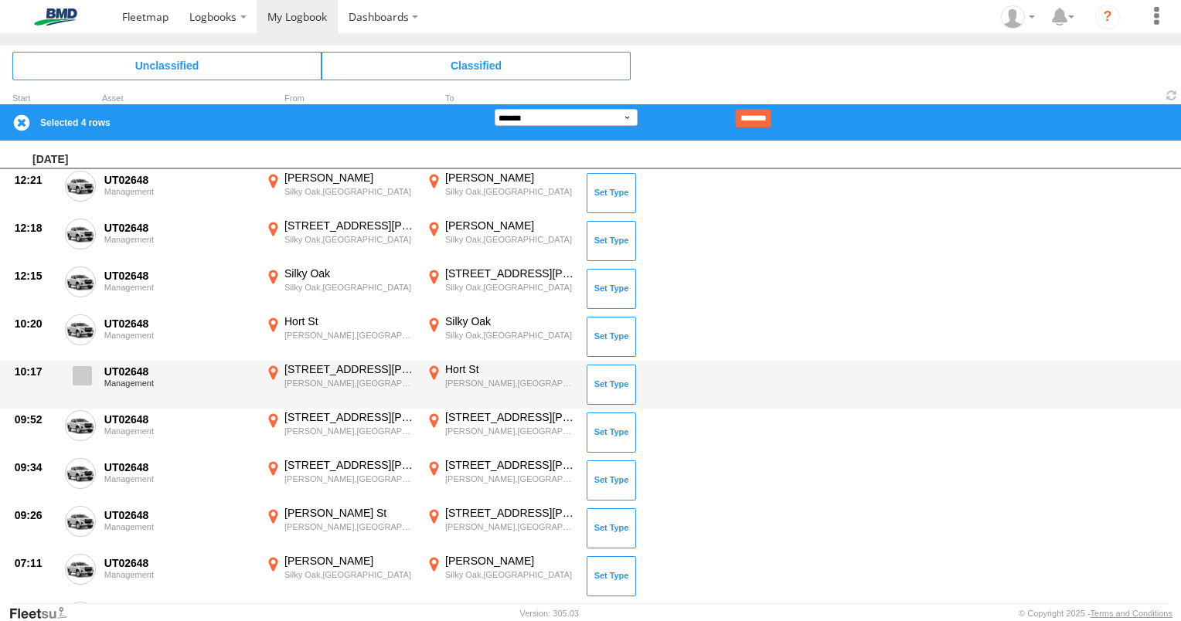
click at [84, 379] on span at bounding box center [82, 375] width 19 height 19
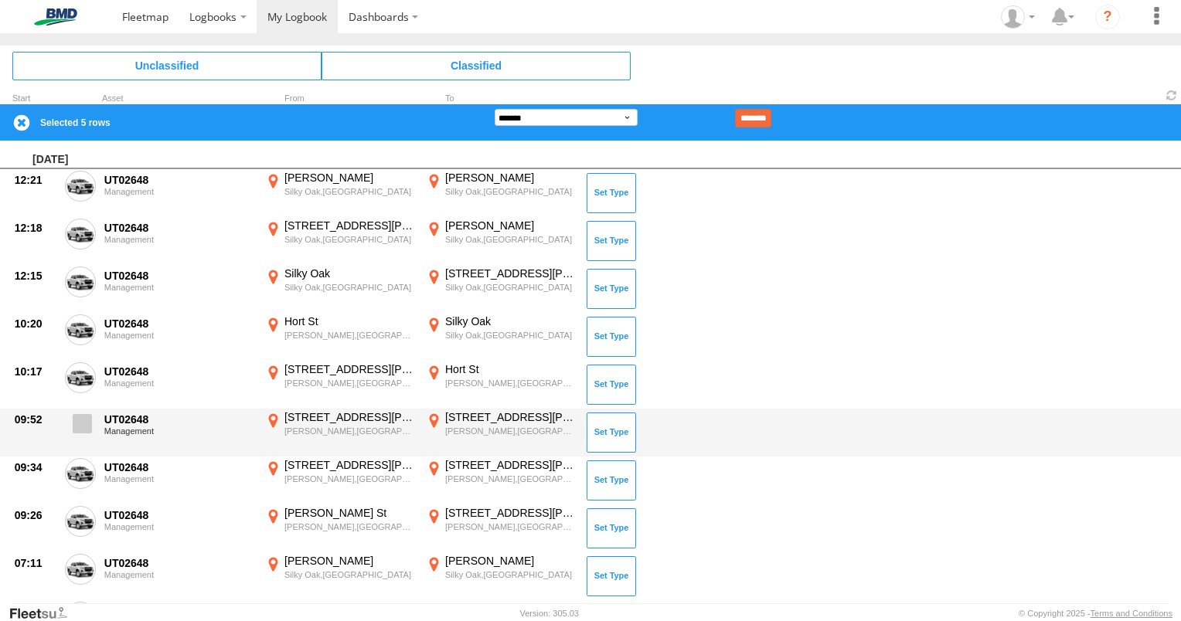
click at [83, 424] on span at bounding box center [82, 423] width 19 height 19
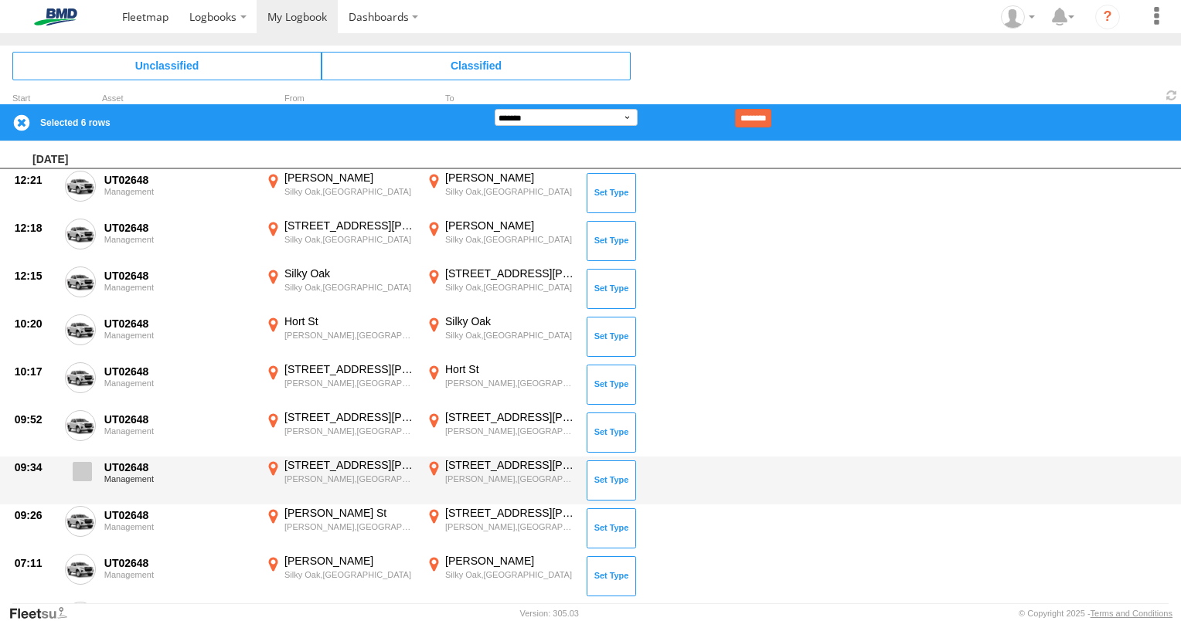
click at [83, 470] on span at bounding box center [82, 471] width 19 height 19
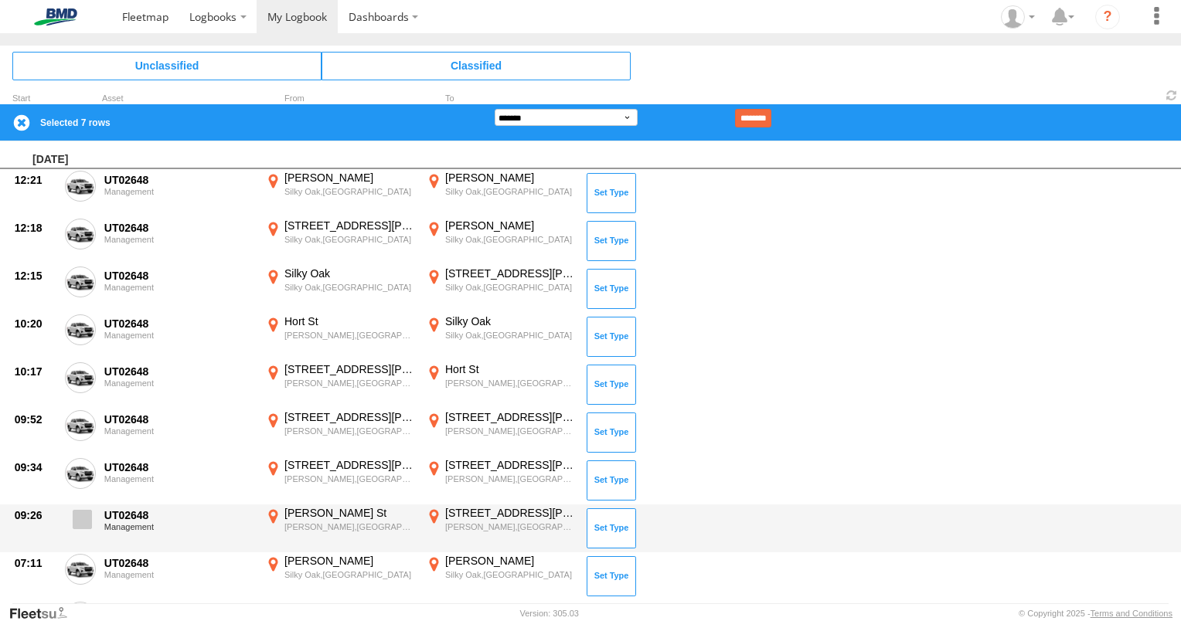
click at [83, 519] on span at bounding box center [82, 519] width 19 height 19
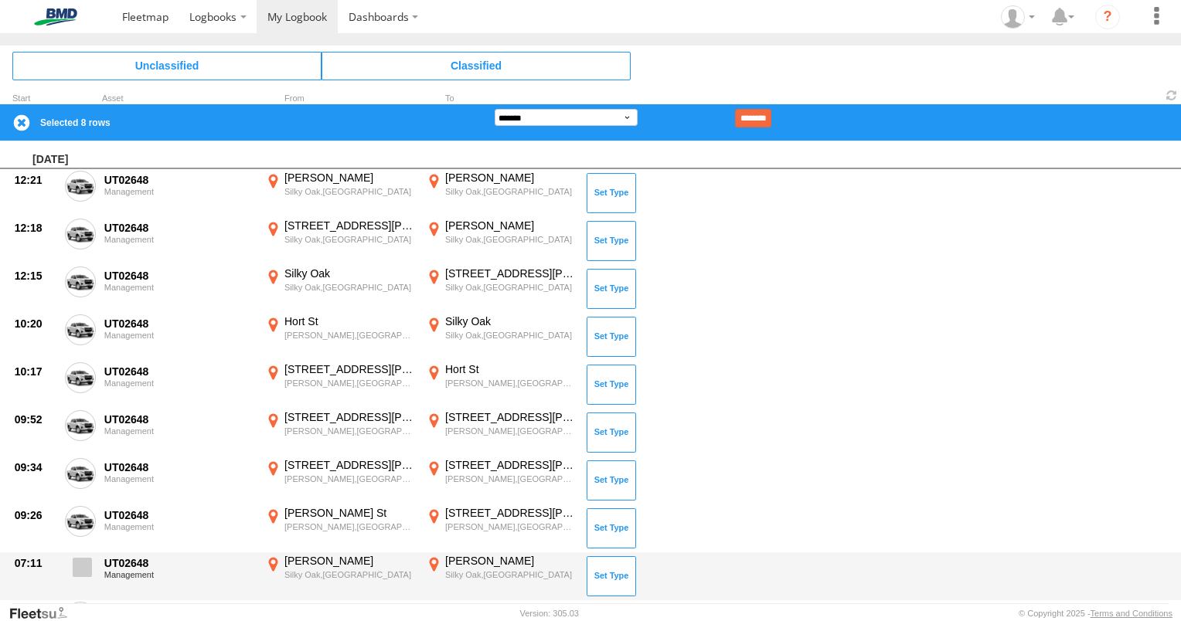
click at [83, 562] on span at bounding box center [82, 567] width 19 height 19
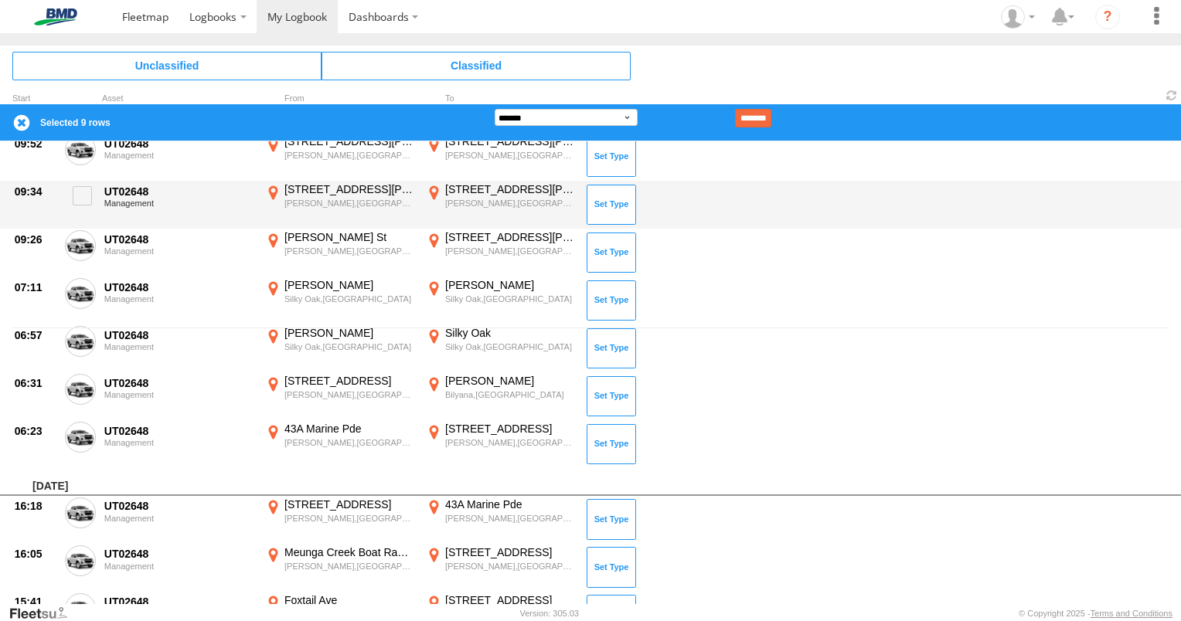
scroll to position [309, 0]
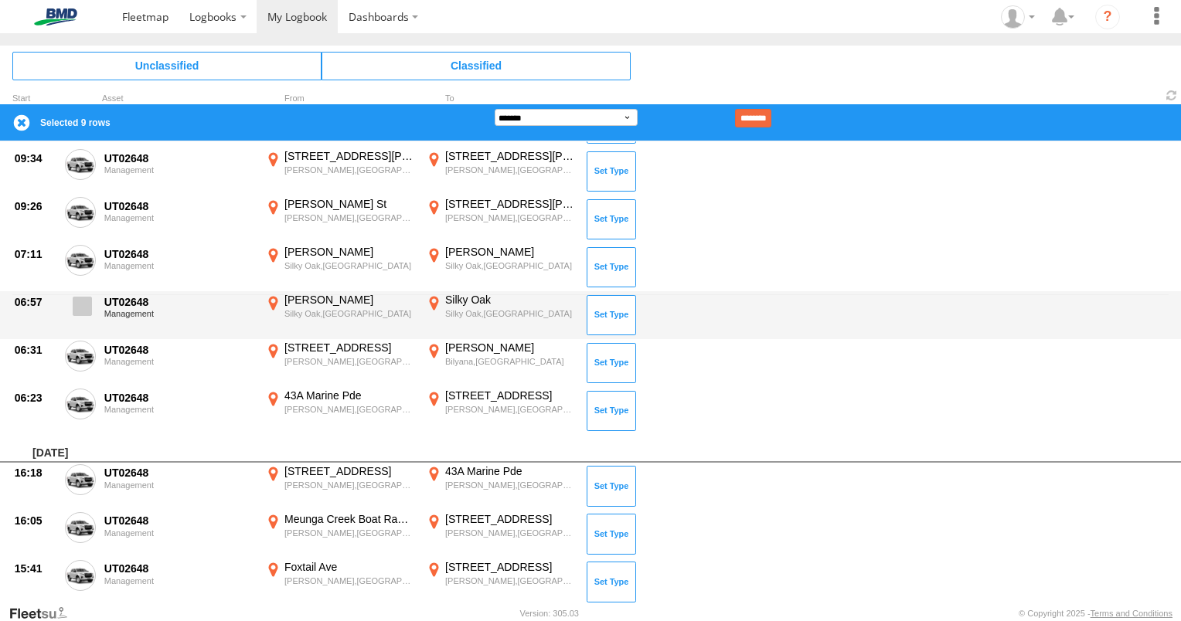
click at [85, 303] on span at bounding box center [82, 306] width 19 height 19
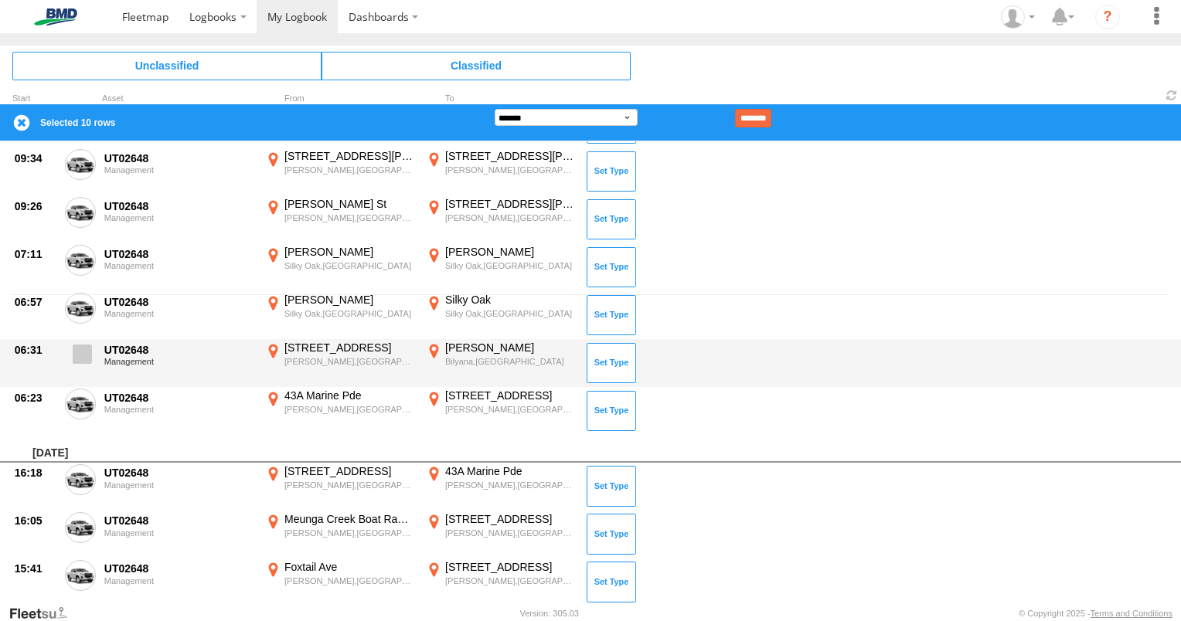
click at [84, 352] on span at bounding box center [82, 354] width 19 height 19
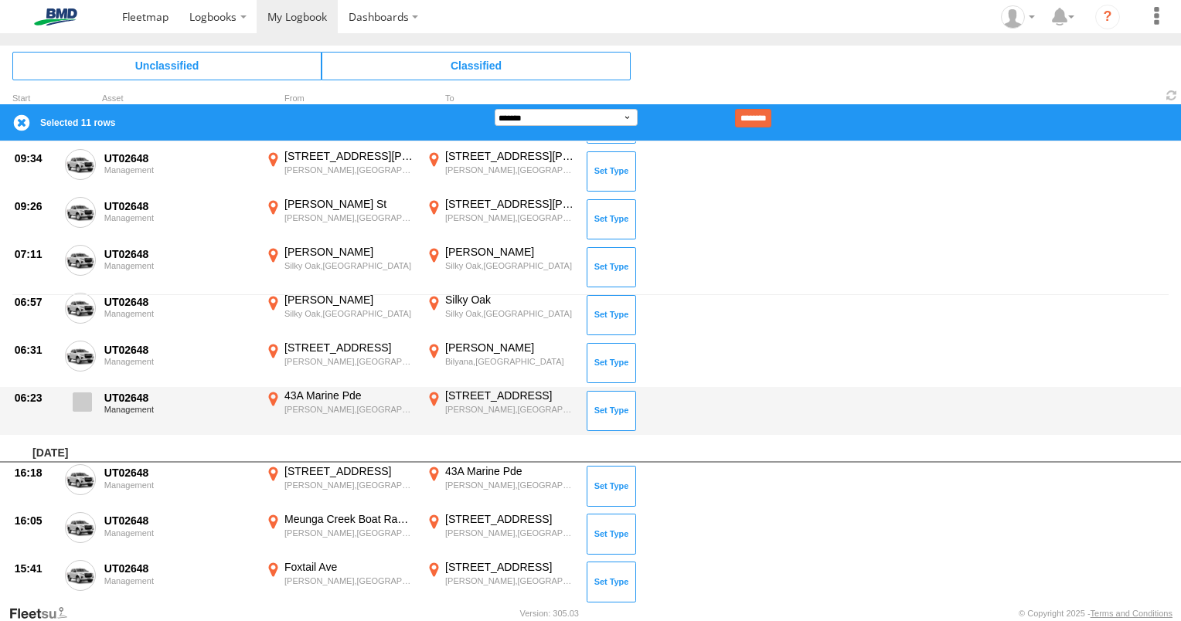
click at [78, 402] on span at bounding box center [82, 402] width 19 height 19
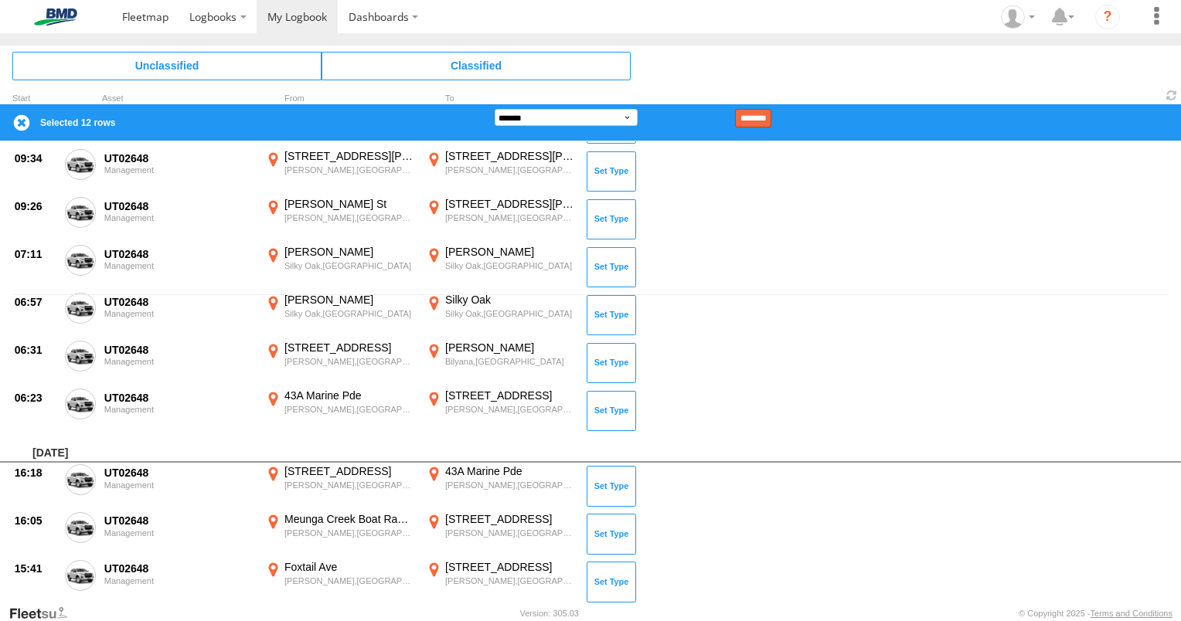
click at [771, 119] on input "********" at bounding box center [753, 118] width 36 height 19
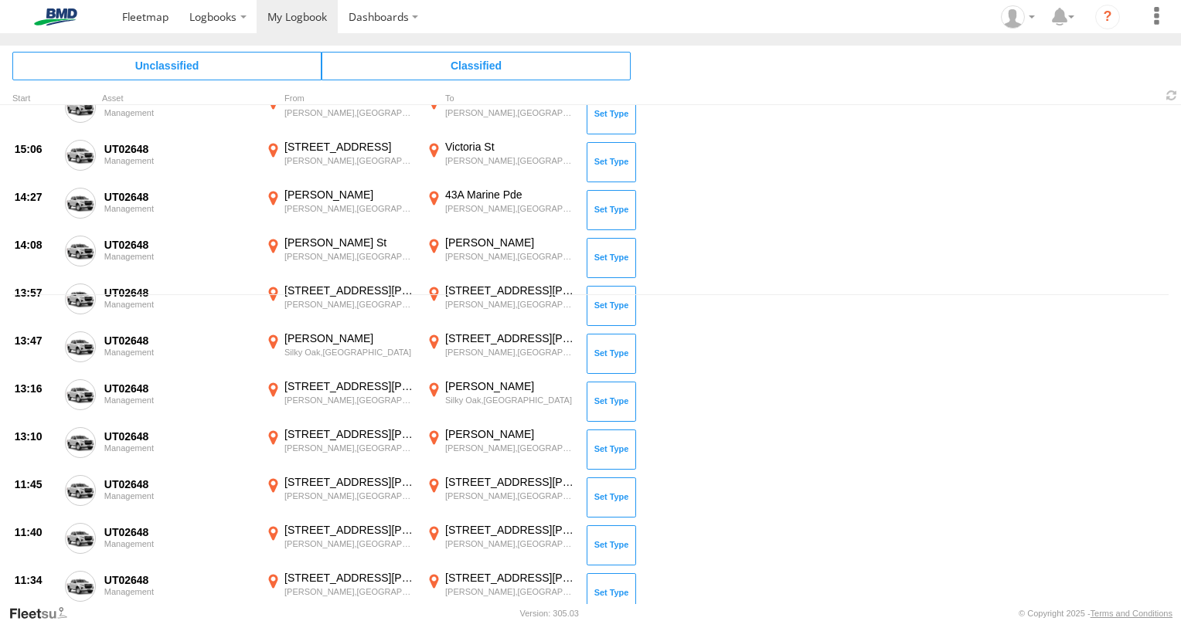
scroll to position [0, 0]
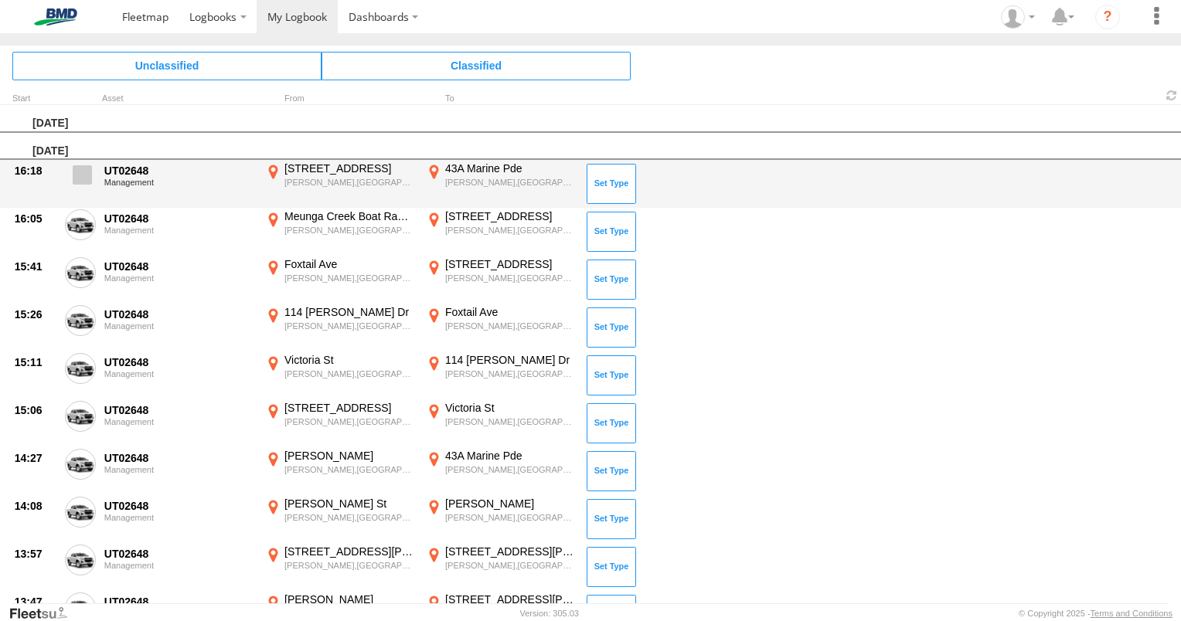
drag, startPoint x: 80, startPoint y: 175, endPoint x: 81, endPoint y: 189, distance: 13.2
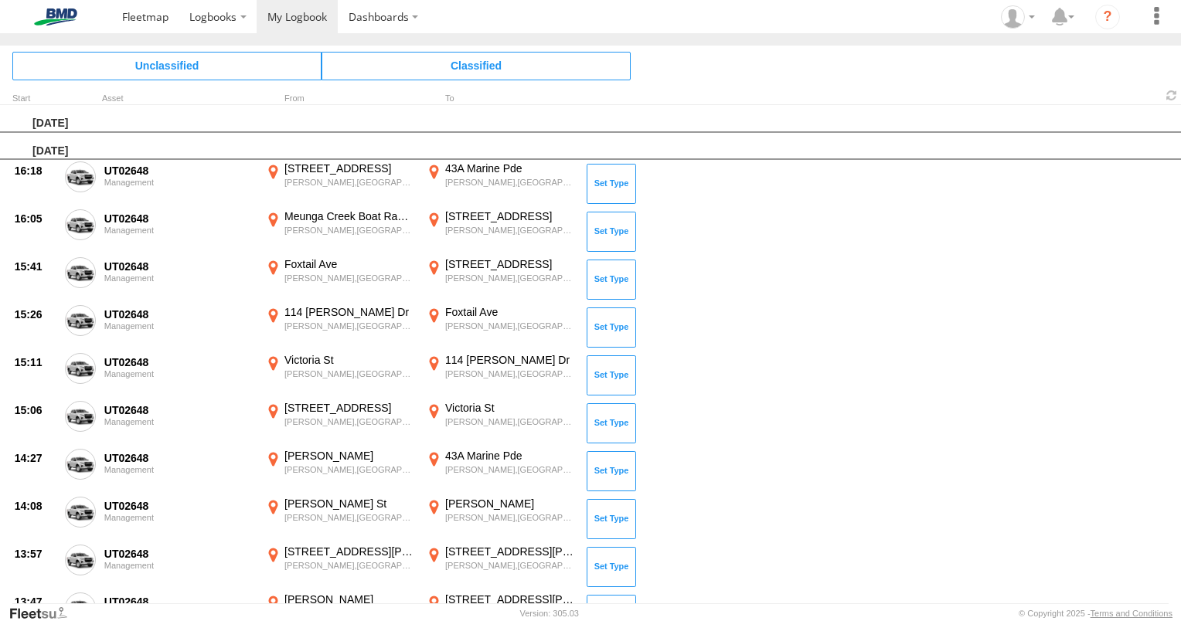
click at [0, 0] on span at bounding box center [0, 0] width 0 height 0
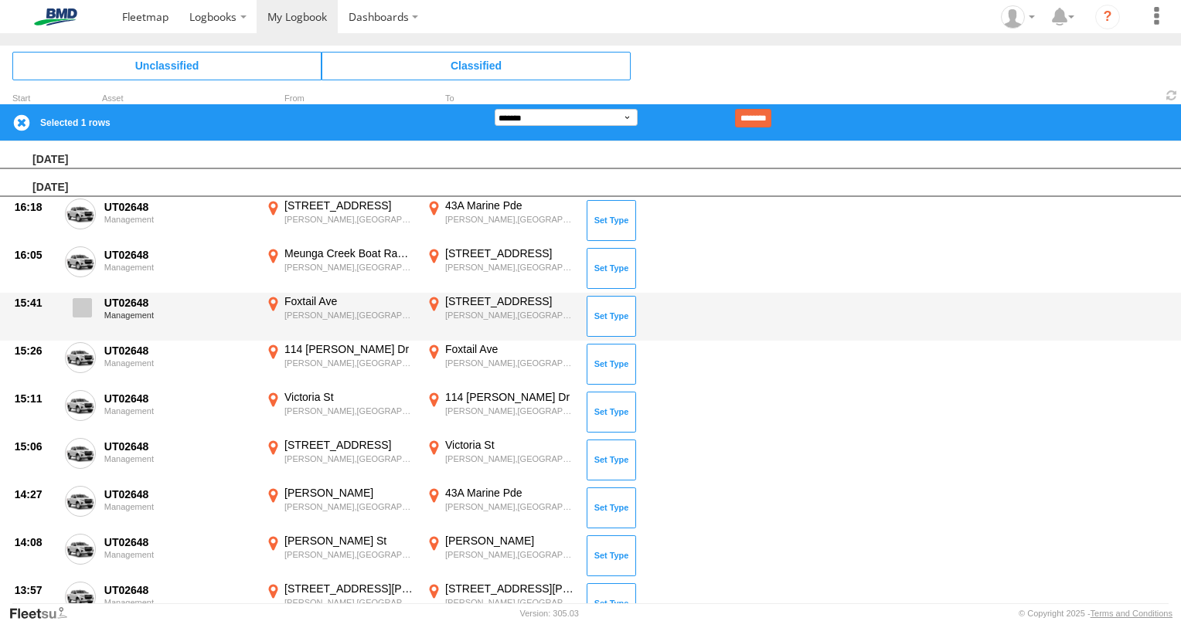
drag, startPoint x: 77, startPoint y: 264, endPoint x: 70, endPoint y: 301, distance: 38.5
click at [70, 301] on div "[DATE] [DATE] 16:18 UT02648 Management [STREET_ADDRESS][PERSON_NAME] 146.02533 …" at bounding box center [590, 264] width 1181 height 247
drag, startPoint x: 70, startPoint y: 301, endPoint x: 84, endPoint y: 311, distance: 17.2
click at [71, 303] on label at bounding box center [80, 312] width 31 height 36
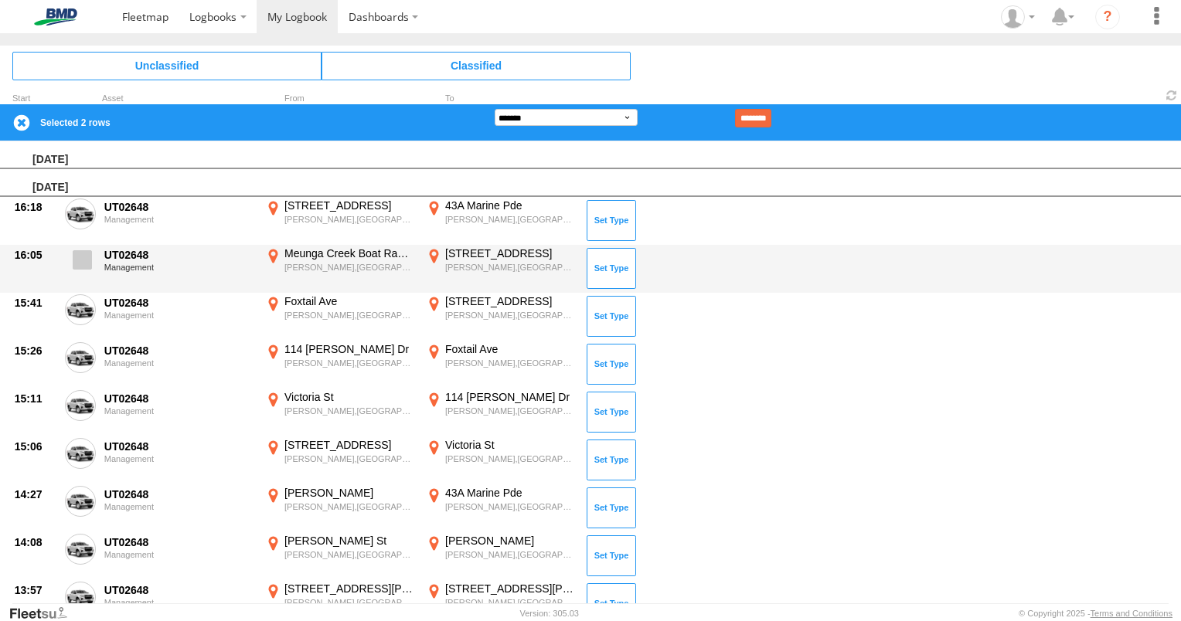
click at [86, 260] on span at bounding box center [82, 259] width 19 height 19
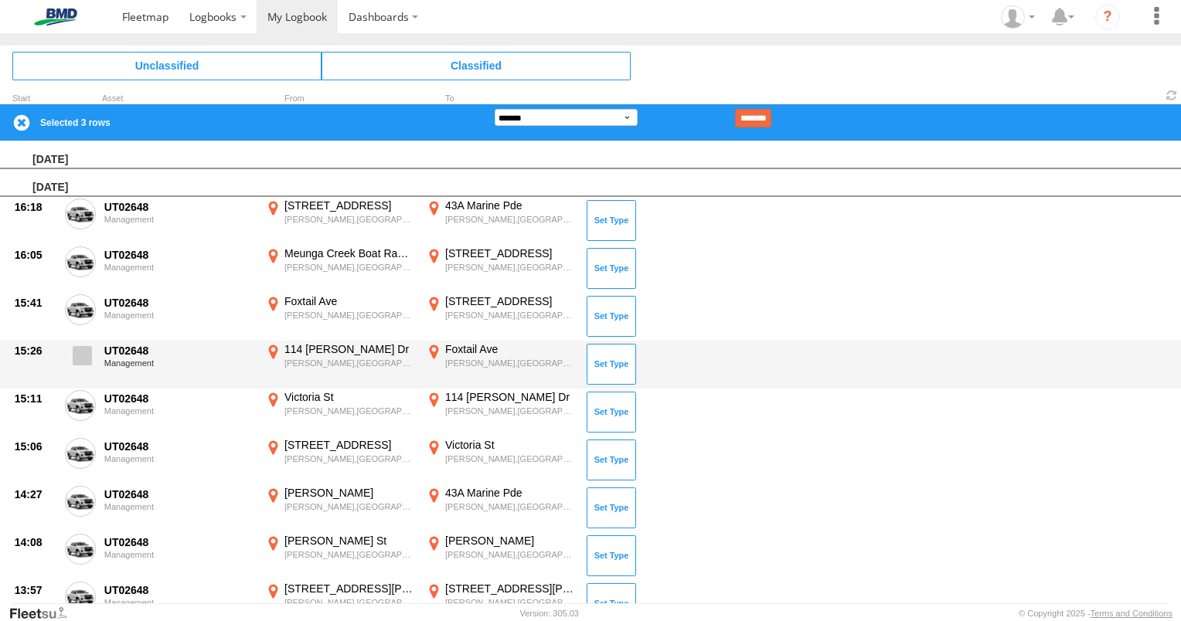
click at [80, 354] on span at bounding box center [82, 355] width 19 height 19
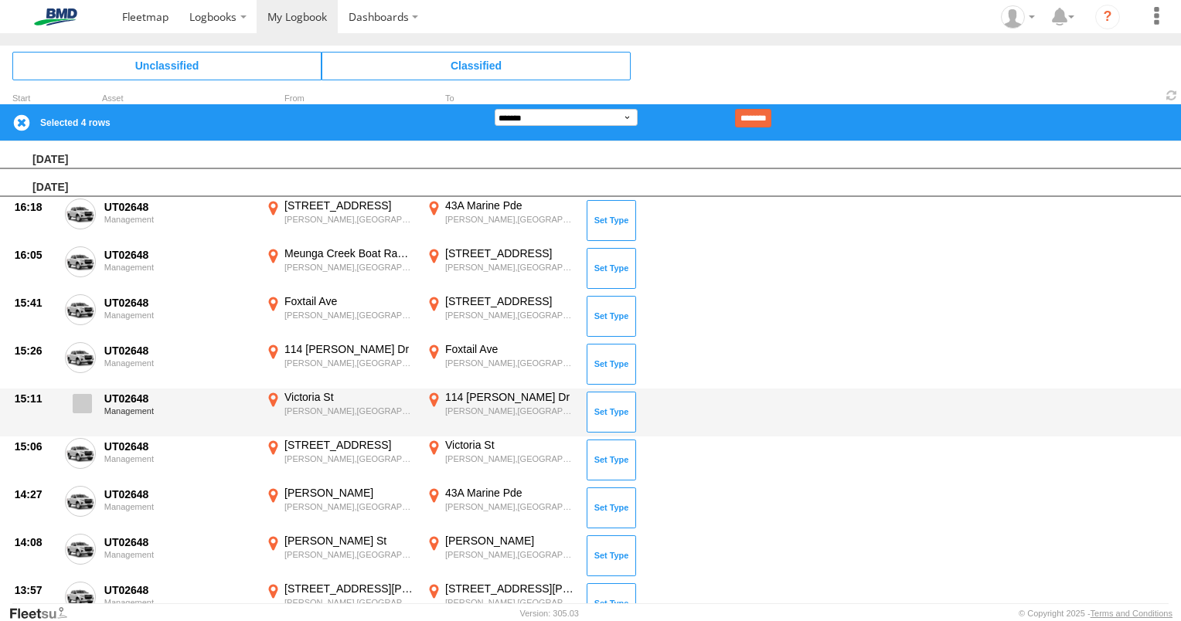
click at [84, 400] on span at bounding box center [82, 403] width 19 height 19
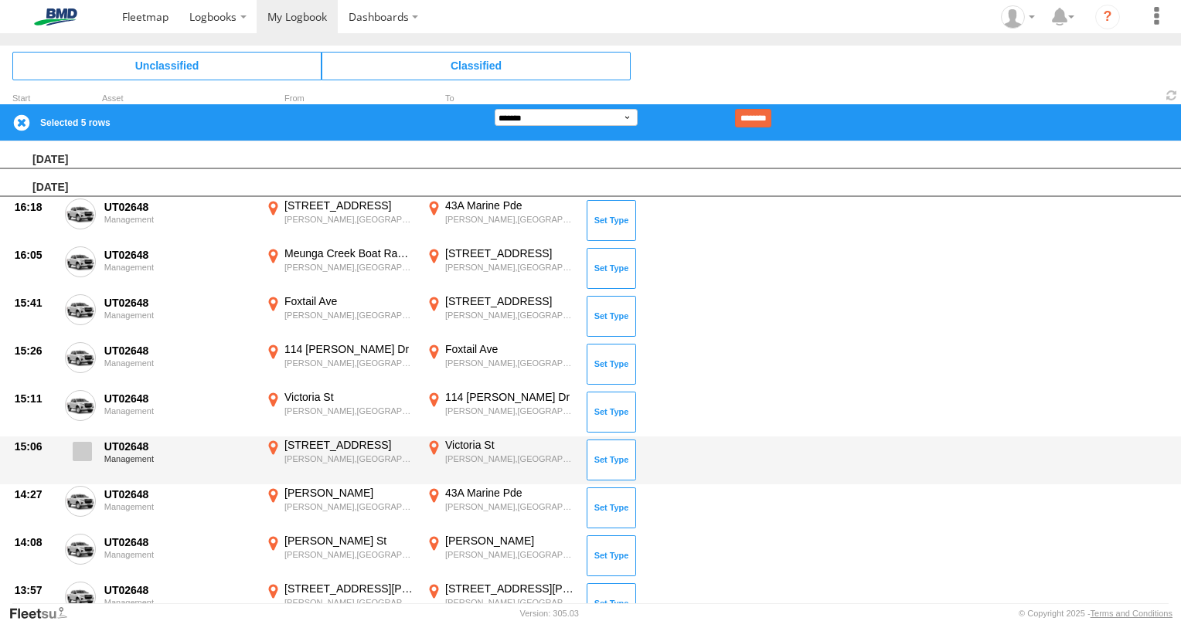
click at [90, 449] on span at bounding box center [82, 451] width 19 height 19
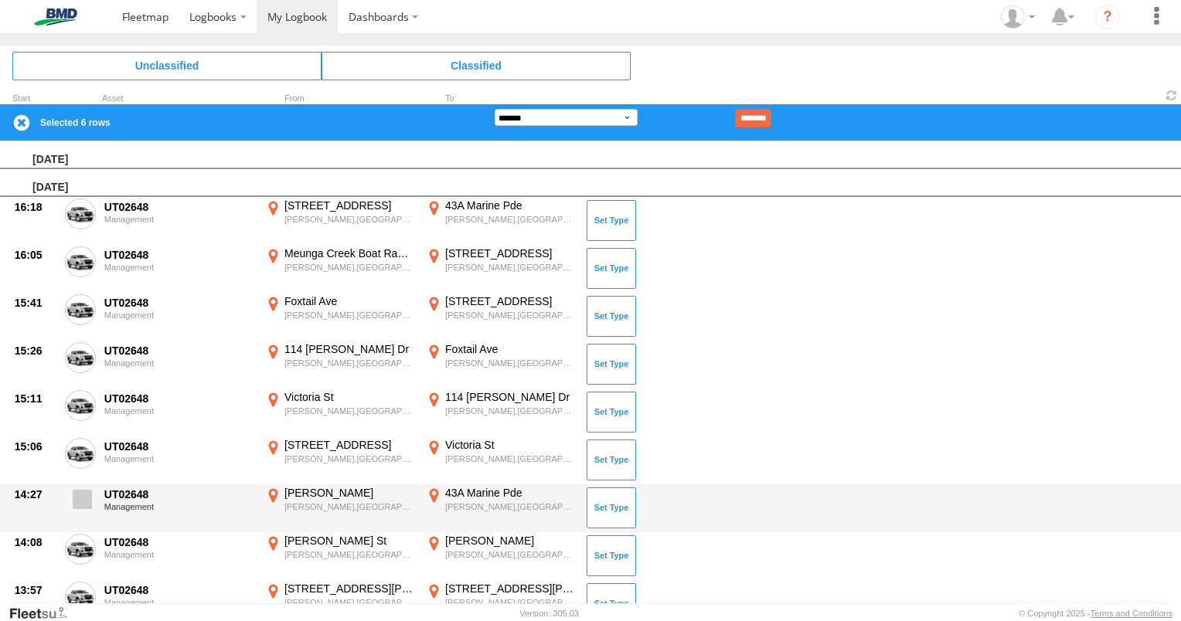
click at [93, 495] on label at bounding box center [80, 504] width 31 height 36
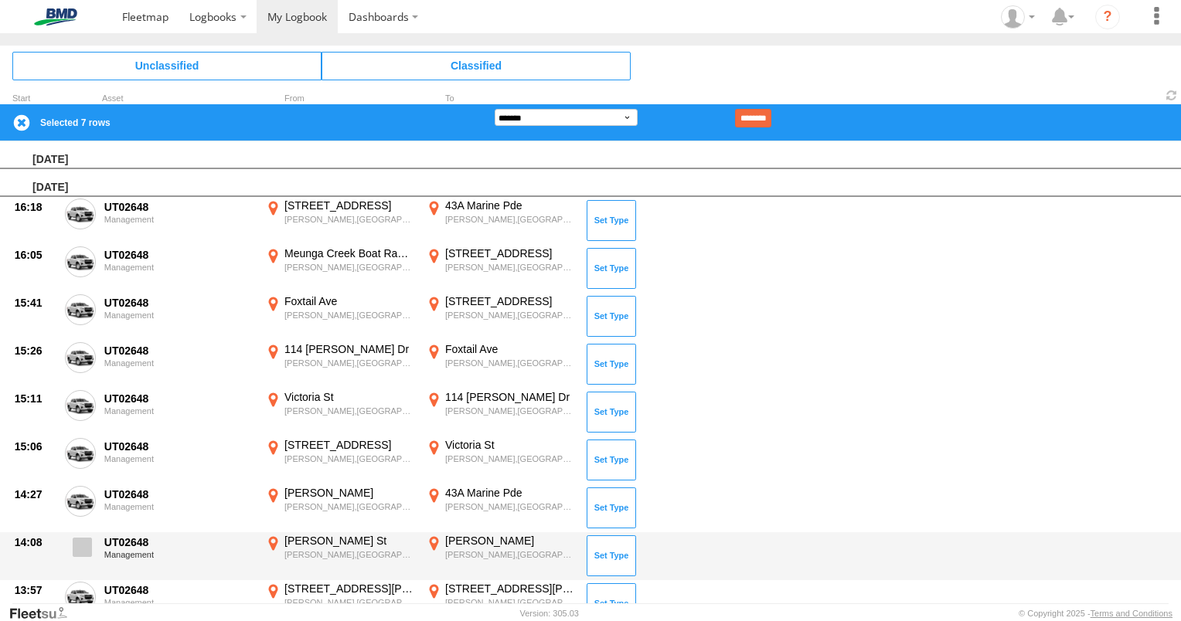
click at [83, 547] on span at bounding box center [82, 547] width 19 height 19
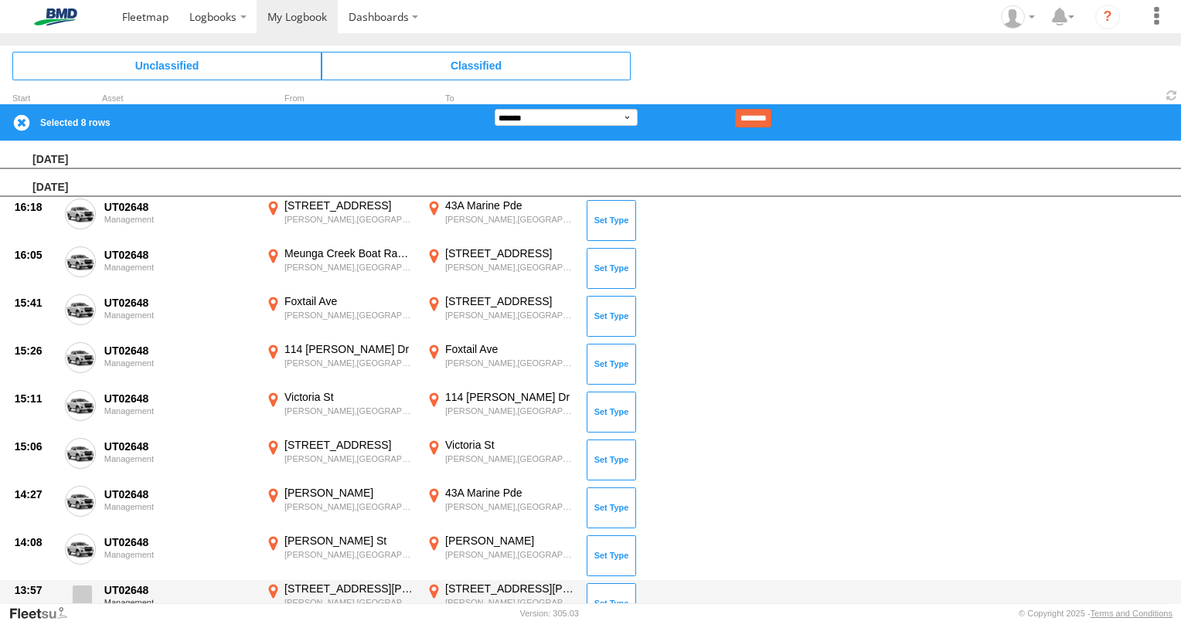
click at [83, 590] on span at bounding box center [82, 595] width 19 height 19
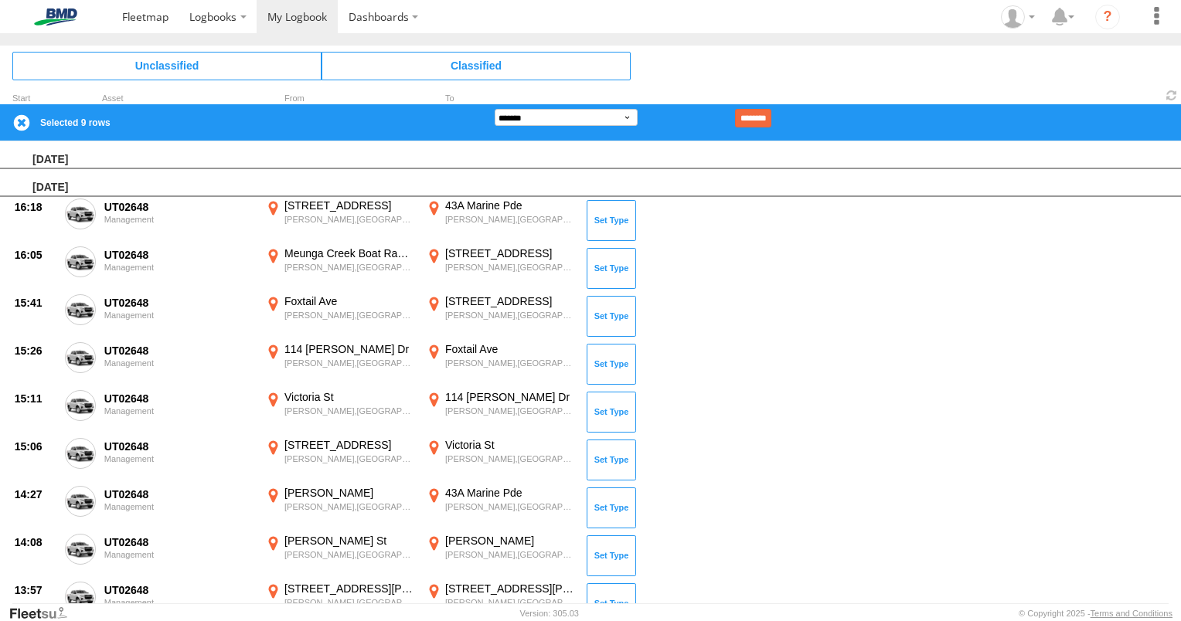
scroll to position [232, 0]
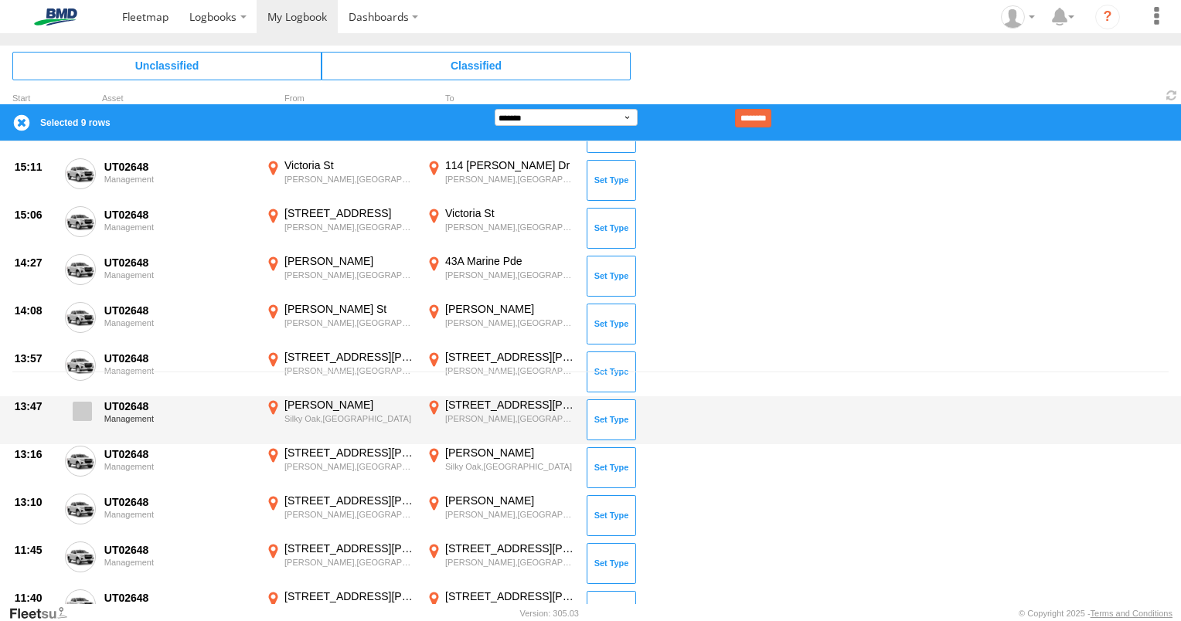
click at [84, 405] on span at bounding box center [82, 411] width 19 height 19
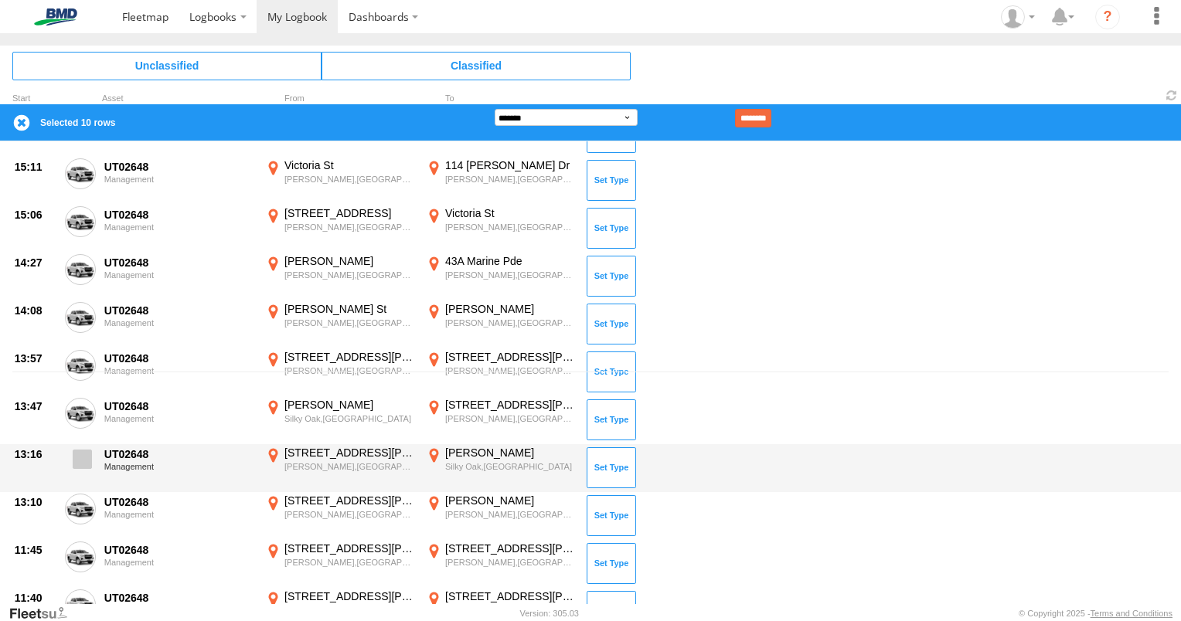
click at [90, 454] on span at bounding box center [82, 459] width 19 height 19
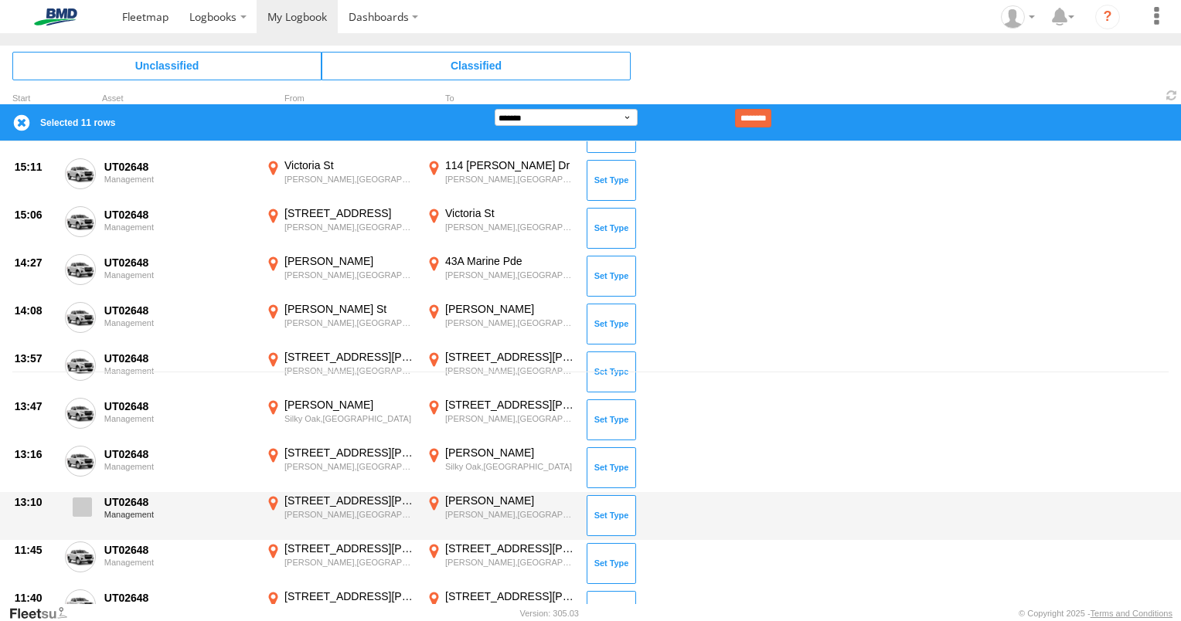
click at [88, 508] on span at bounding box center [82, 507] width 19 height 19
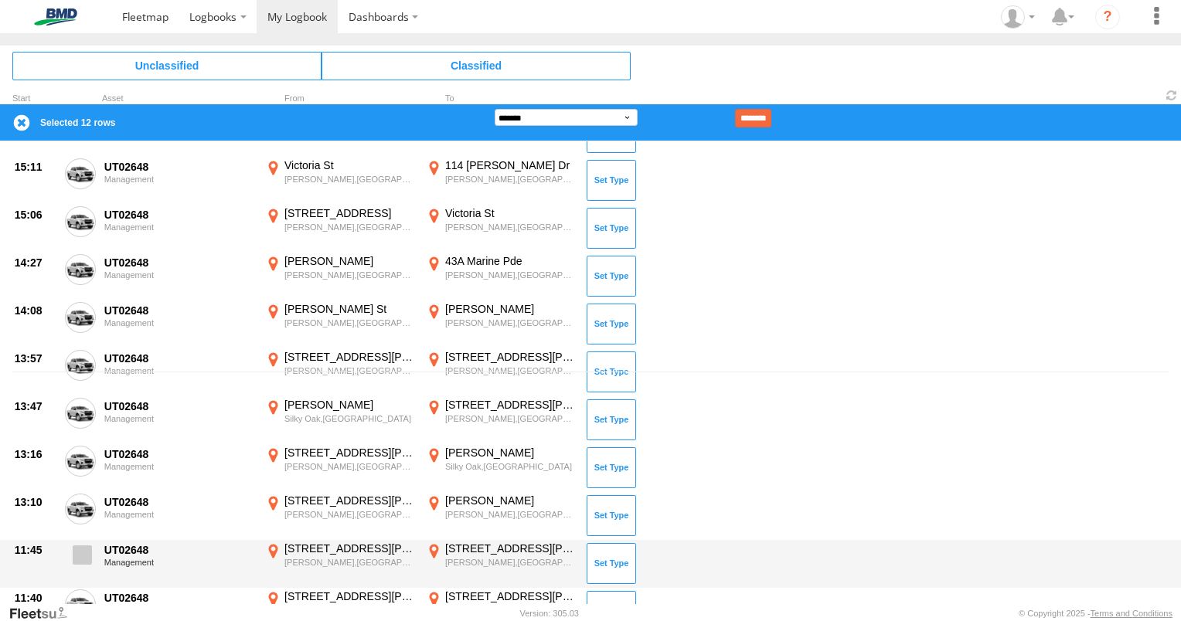
click at [83, 546] on span at bounding box center [82, 555] width 19 height 19
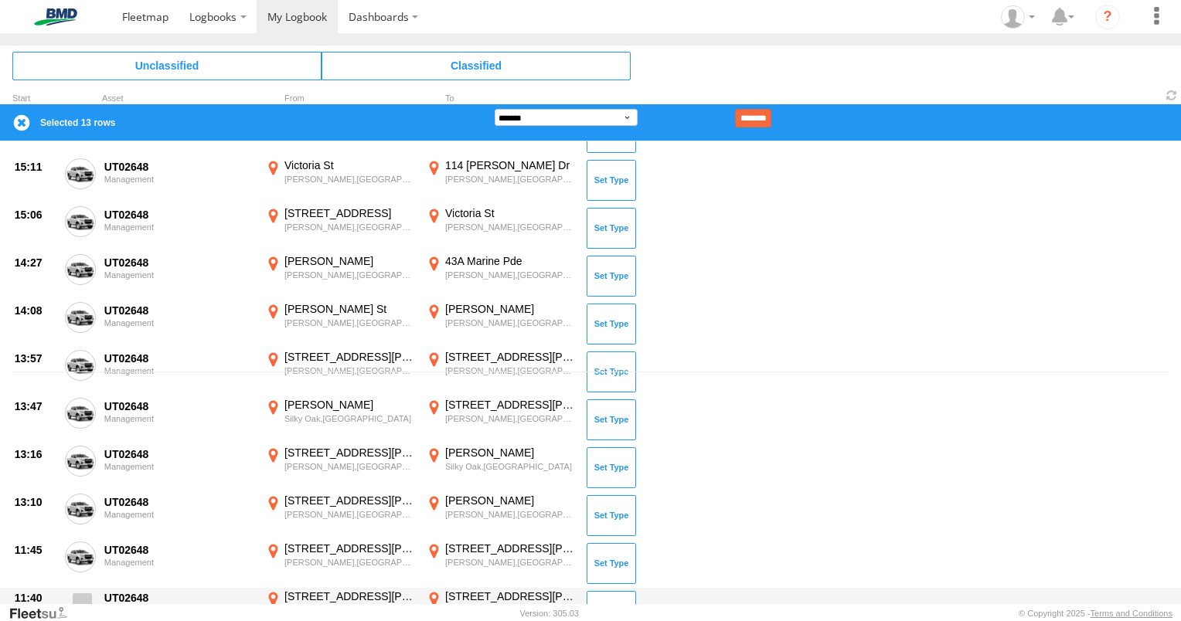
click at [77, 594] on span at bounding box center [82, 603] width 19 height 19
click at [770, 121] on input "********" at bounding box center [753, 118] width 36 height 19
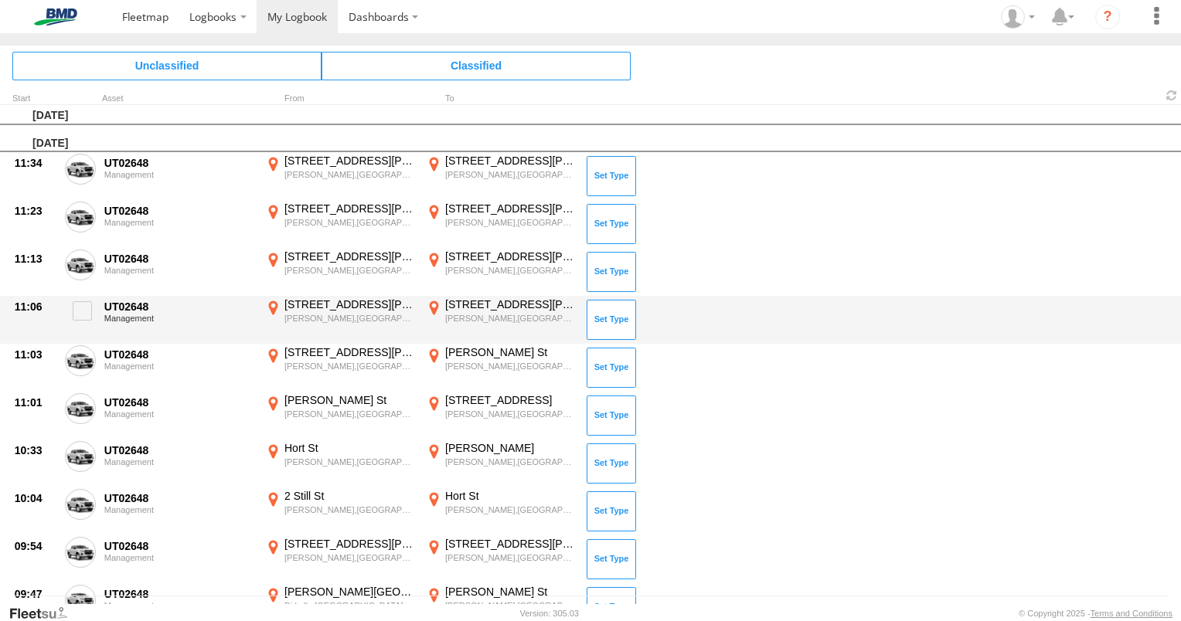
scroll to position [0, 0]
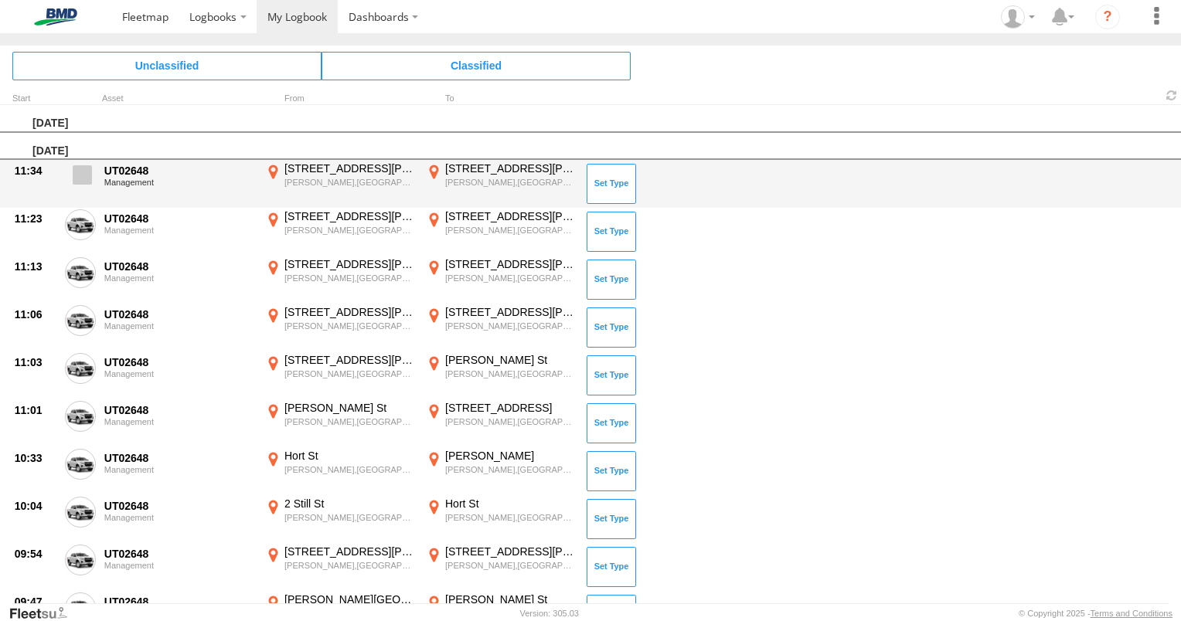
click at [90, 178] on span at bounding box center [82, 174] width 19 height 19
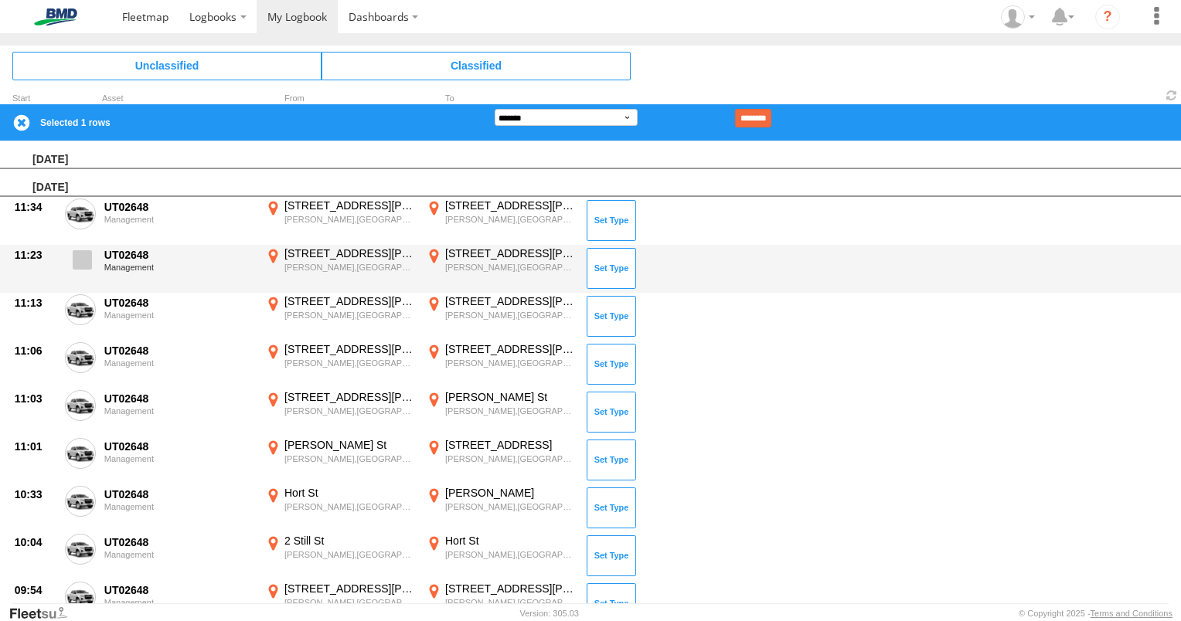
click at [83, 257] on span at bounding box center [82, 259] width 19 height 19
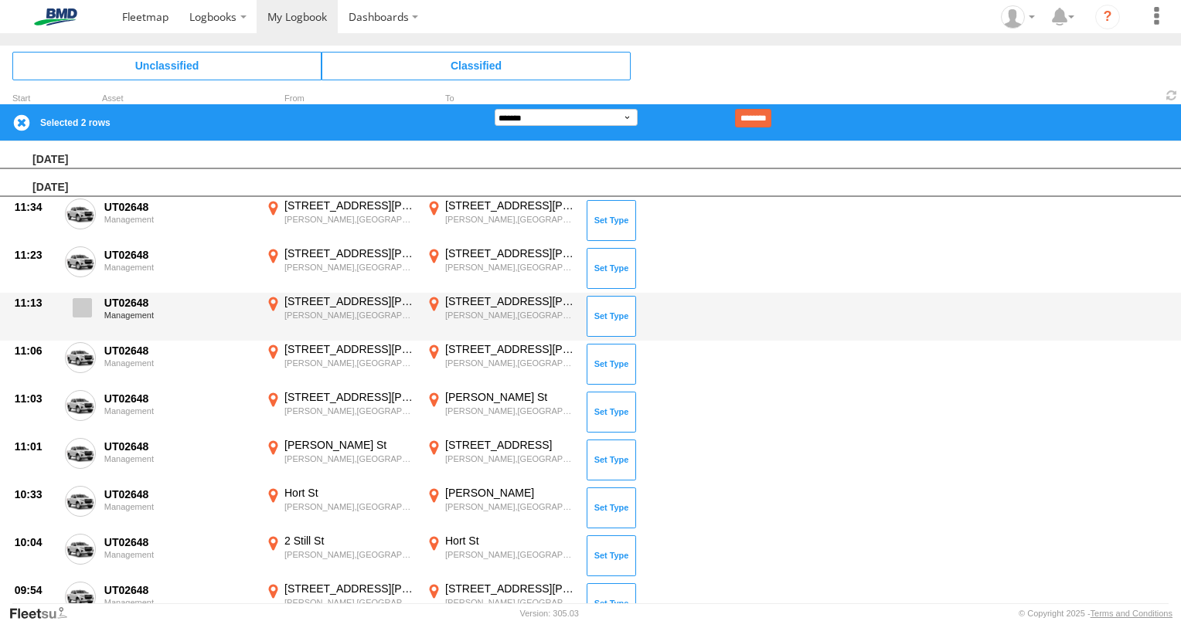
drag, startPoint x: 88, startPoint y: 306, endPoint x: 73, endPoint y: 360, distance: 56.1
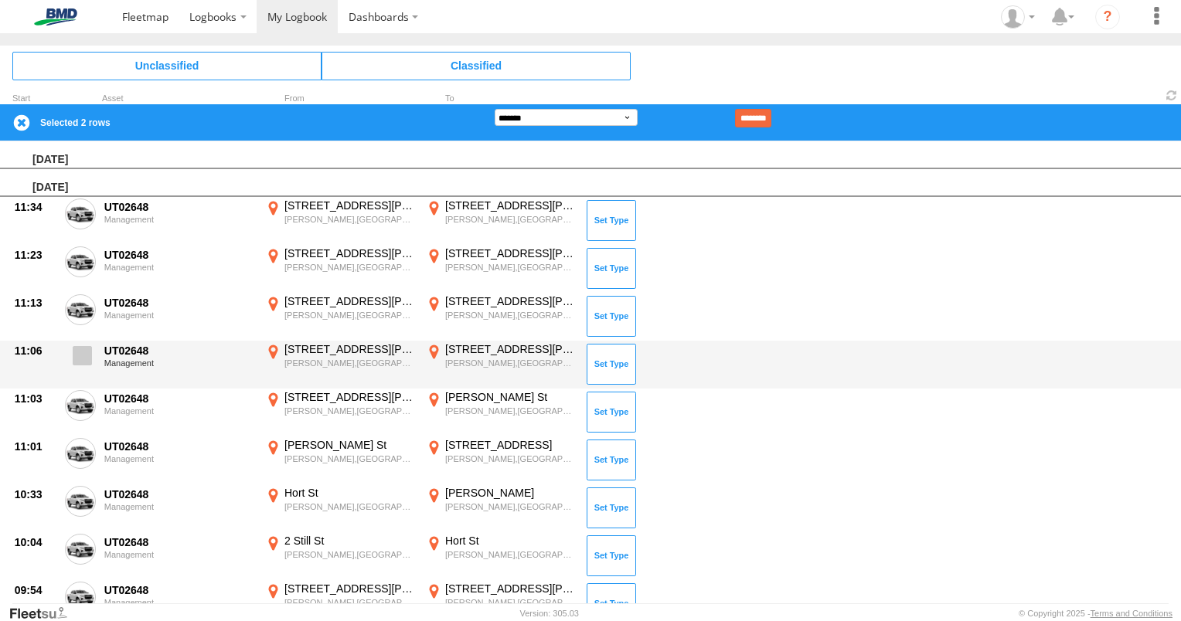
click at [0, 0] on span at bounding box center [0, 0] width 0 height 0
click at [71, 365] on label at bounding box center [80, 360] width 31 height 36
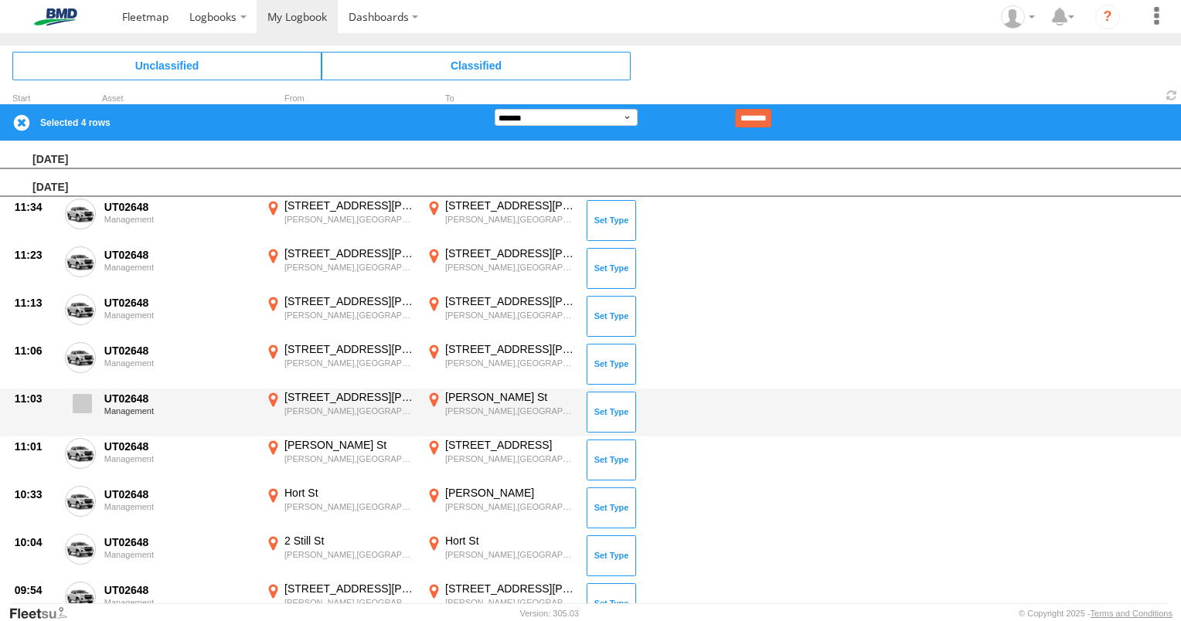
drag, startPoint x: 73, startPoint y: 409, endPoint x: 83, endPoint y: 422, distance: 16.5
click at [74, 409] on span at bounding box center [82, 403] width 19 height 19
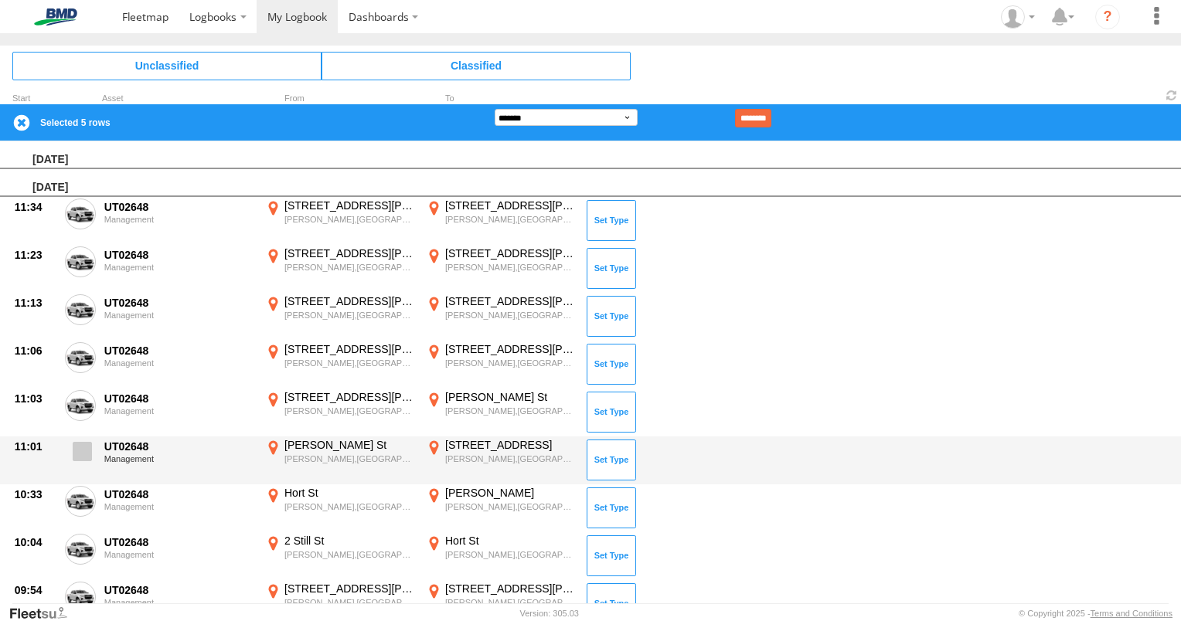
drag, startPoint x: 87, startPoint y: 443, endPoint x: 80, endPoint y: 469, distance: 27.0
click at [87, 444] on span at bounding box center [82, 451] width 19 height 19
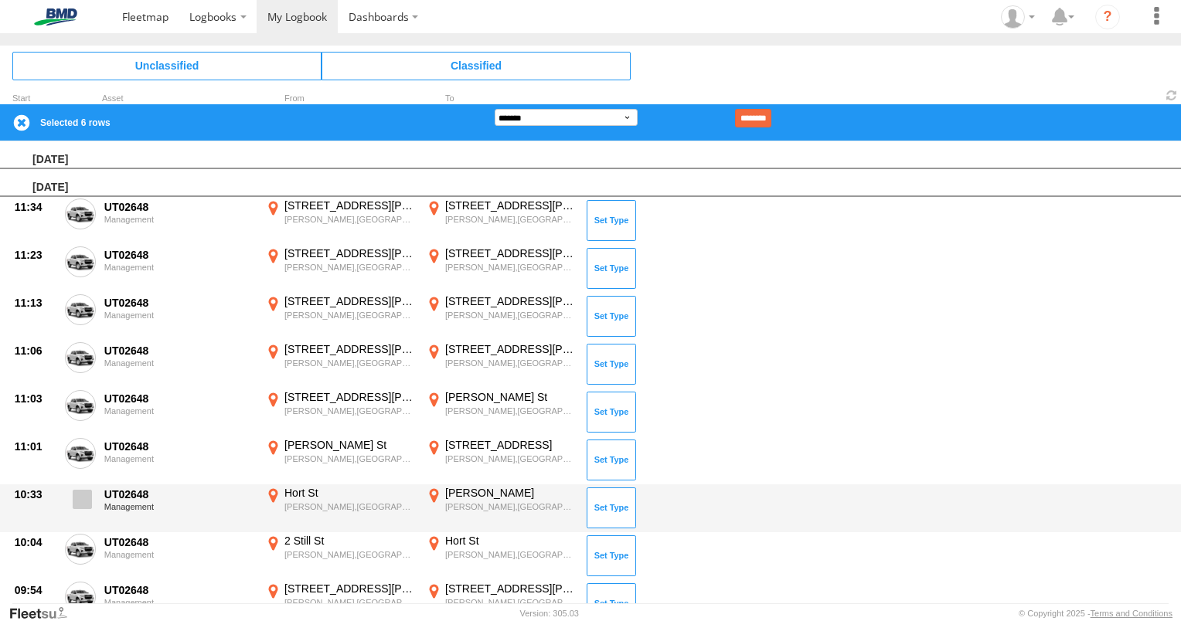
click at [79, 495] on span at bounding box center [82, 499] width 19 height 19
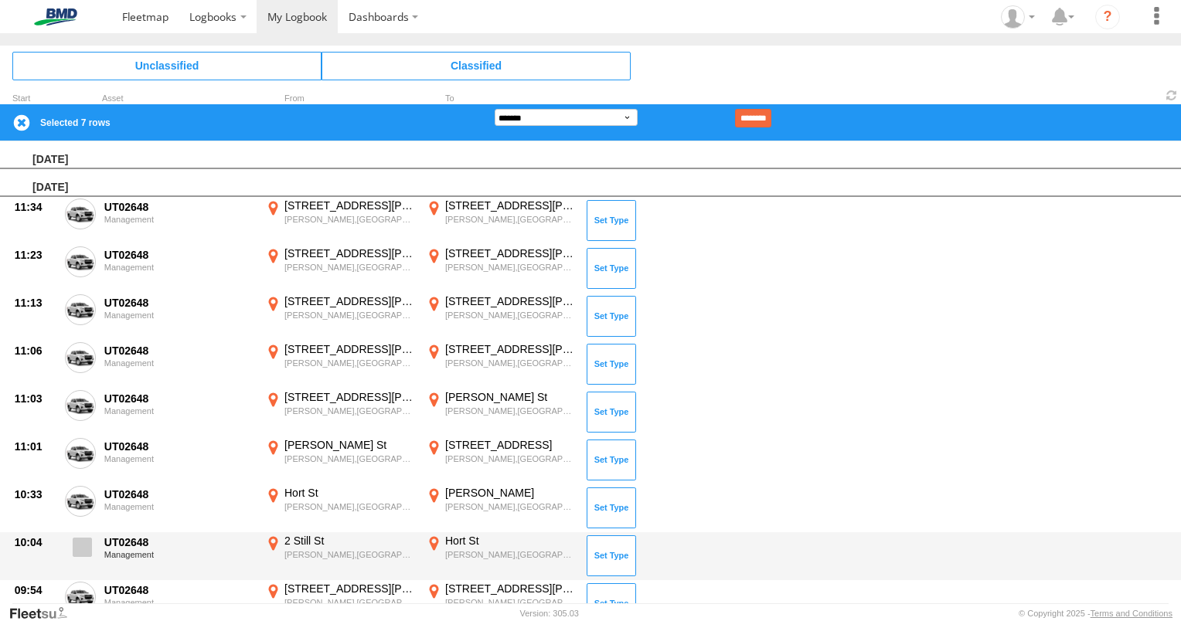
click at [81, 552] on span at bounding box center [82, 547] width 19 height 19
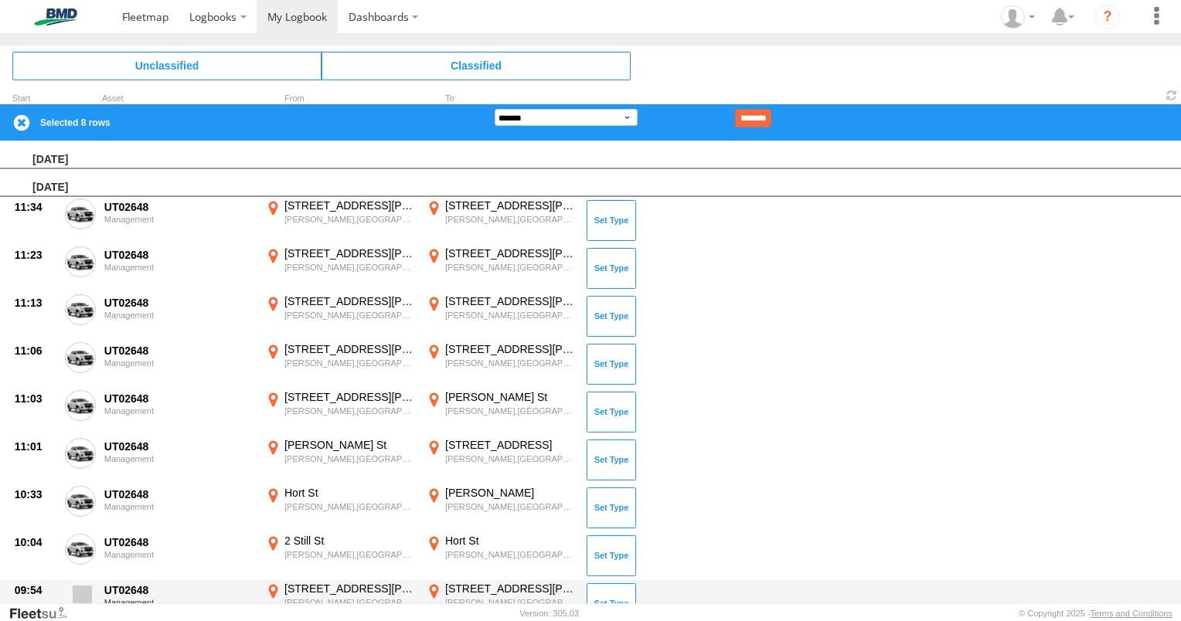
click at [89, 590] on span at bounding box center [82, 595] width 19 height 19
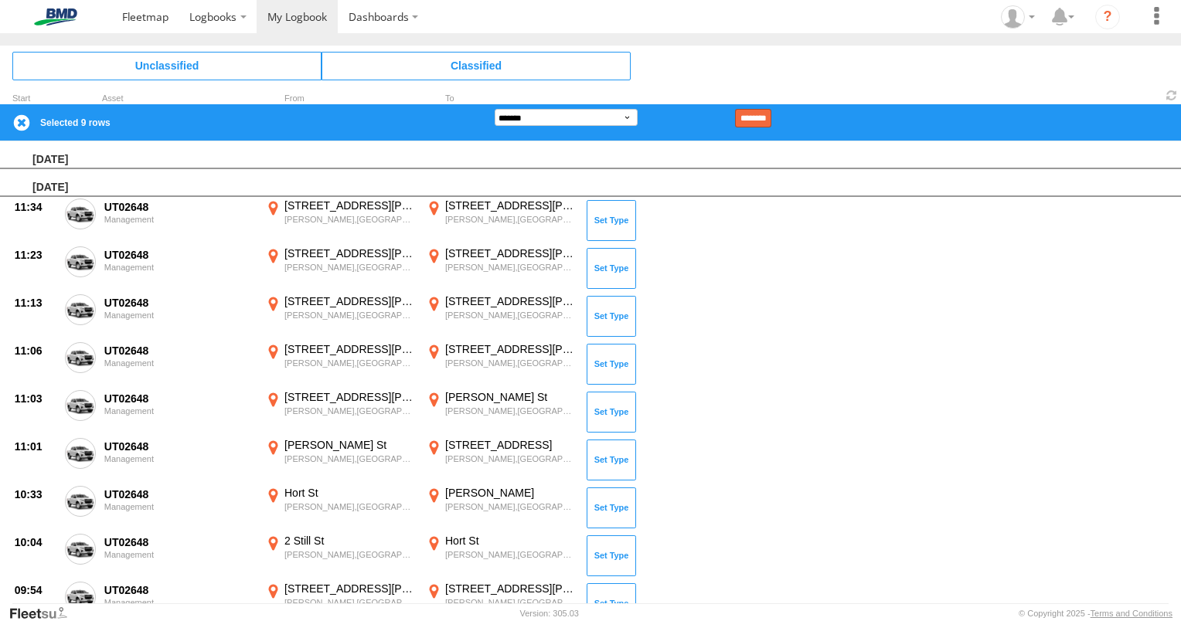
click at [771, 114] on input "********" at bounding box center [753, 118] width 36 height 19
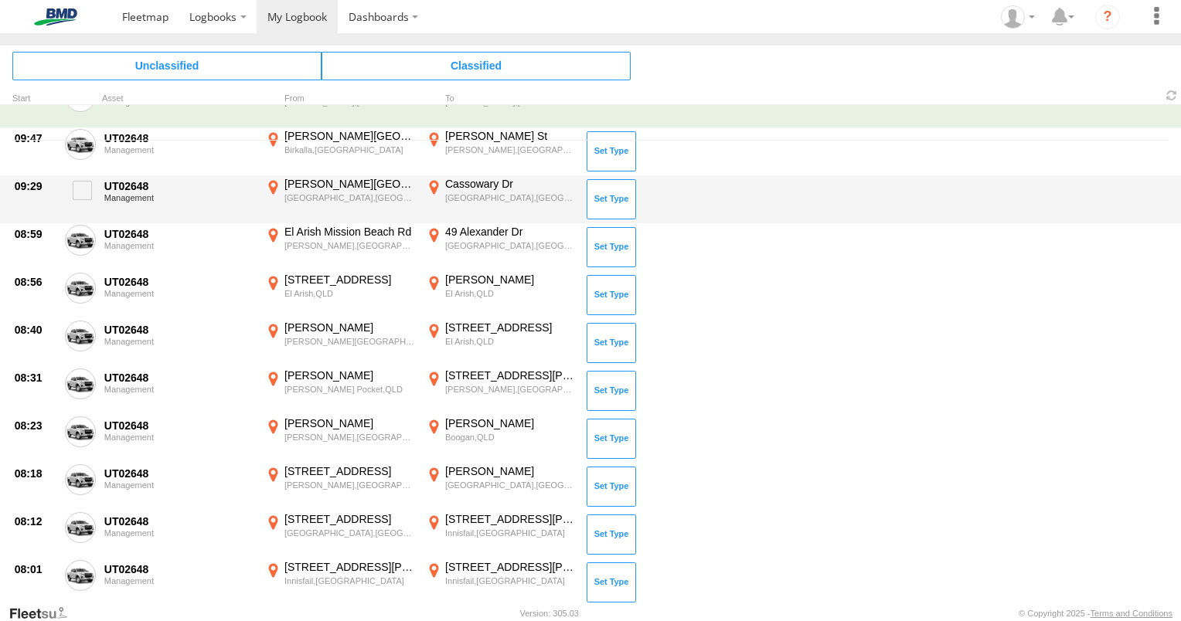
scroll to position [32, 0]
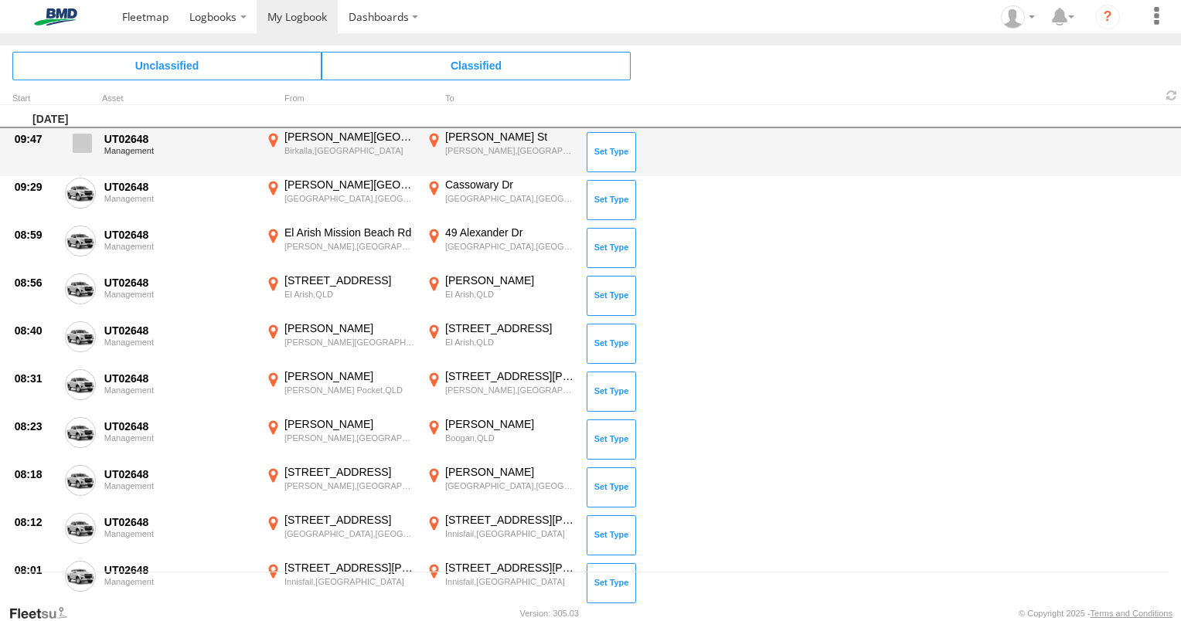
click at [80, 136] on span at bounding box center [82, 143] width 19 height 19
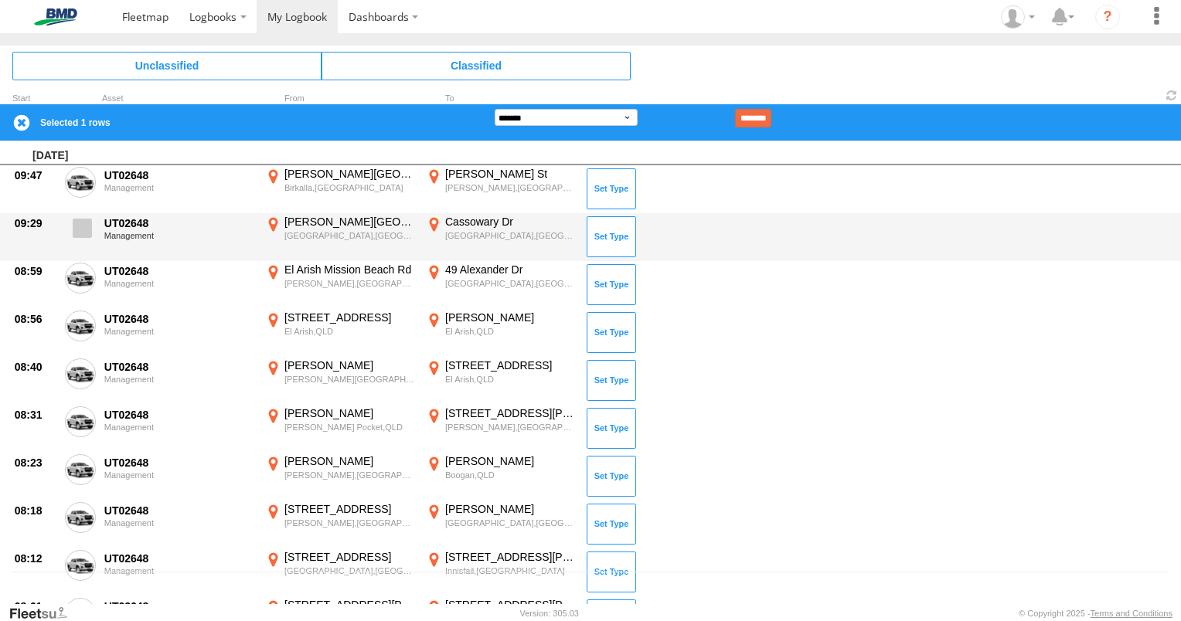
click at [84, 229] on span at bounding box center [82, 228] width 19 height 19
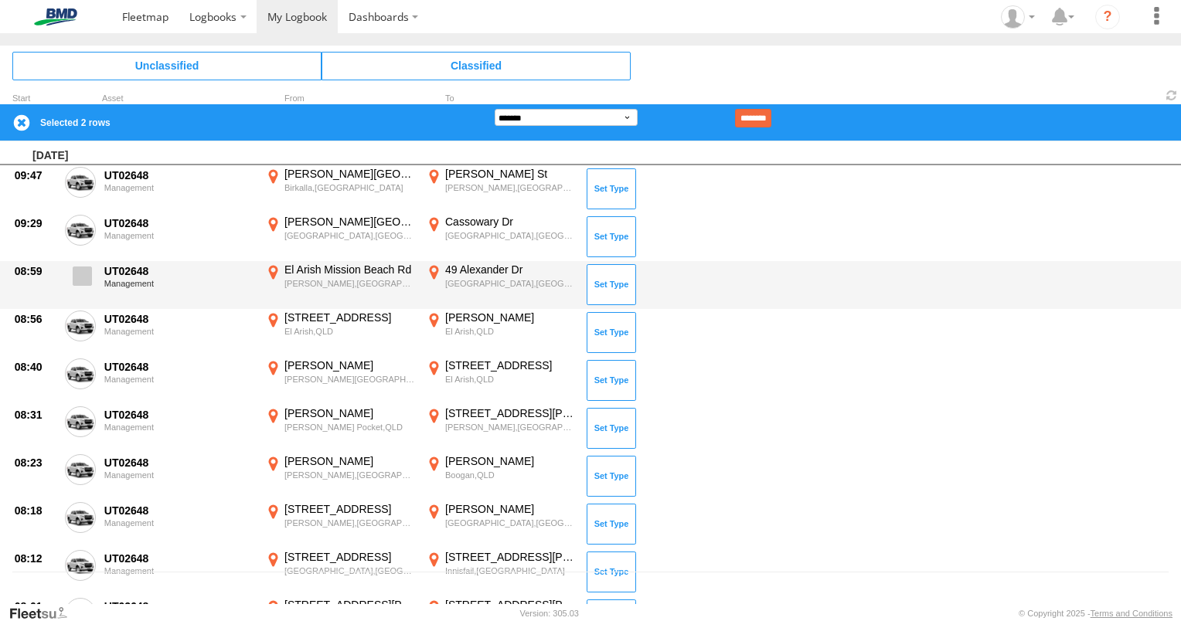
click at [81, 267] on span at bounding box center [82, 276] width 19 height 19
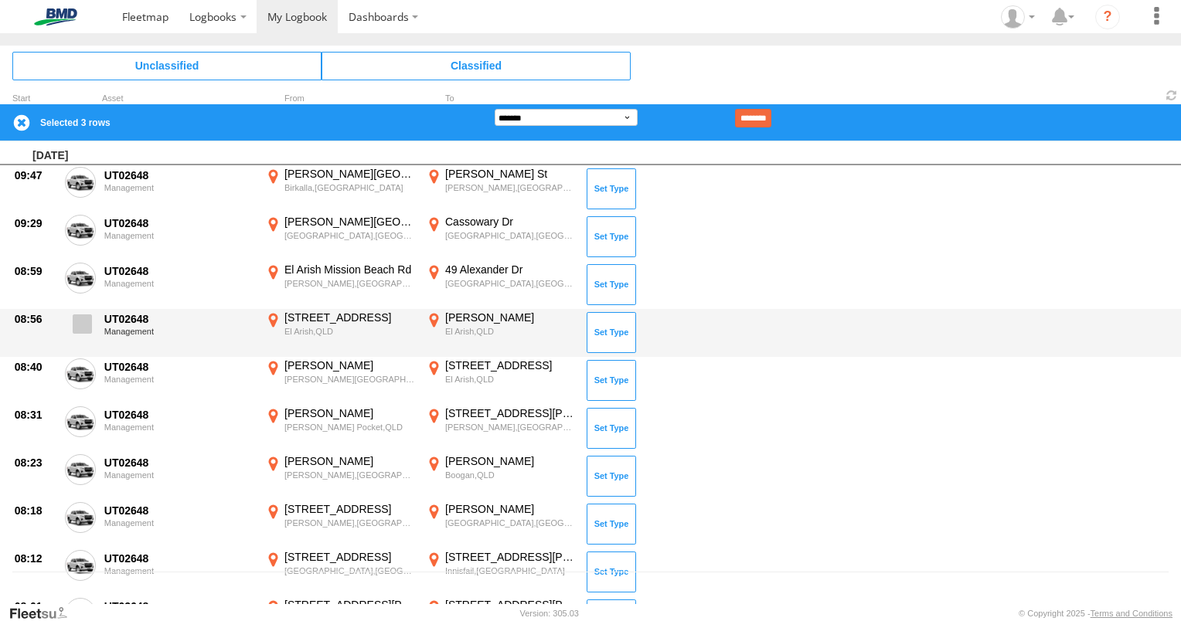
click at [88, 322] on span at bounding box center [82, 324] width 19 height 19
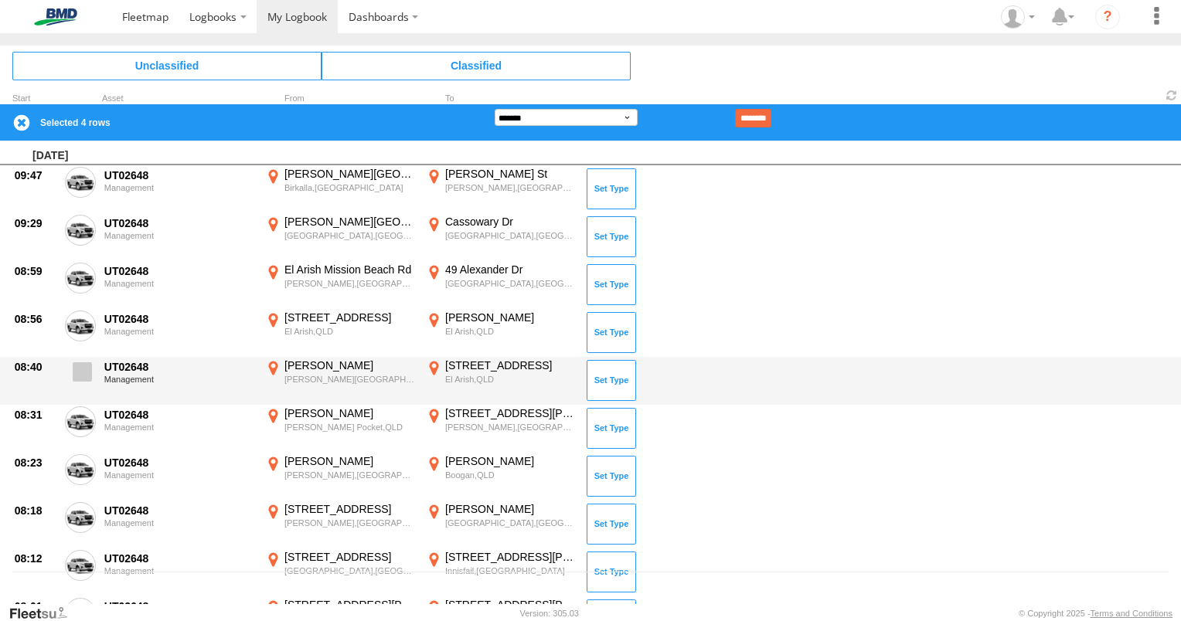
drag, startPoint x: 82, startPoint y: 369, endPoint x: 77, endPoint y: 408, distance: 38.9
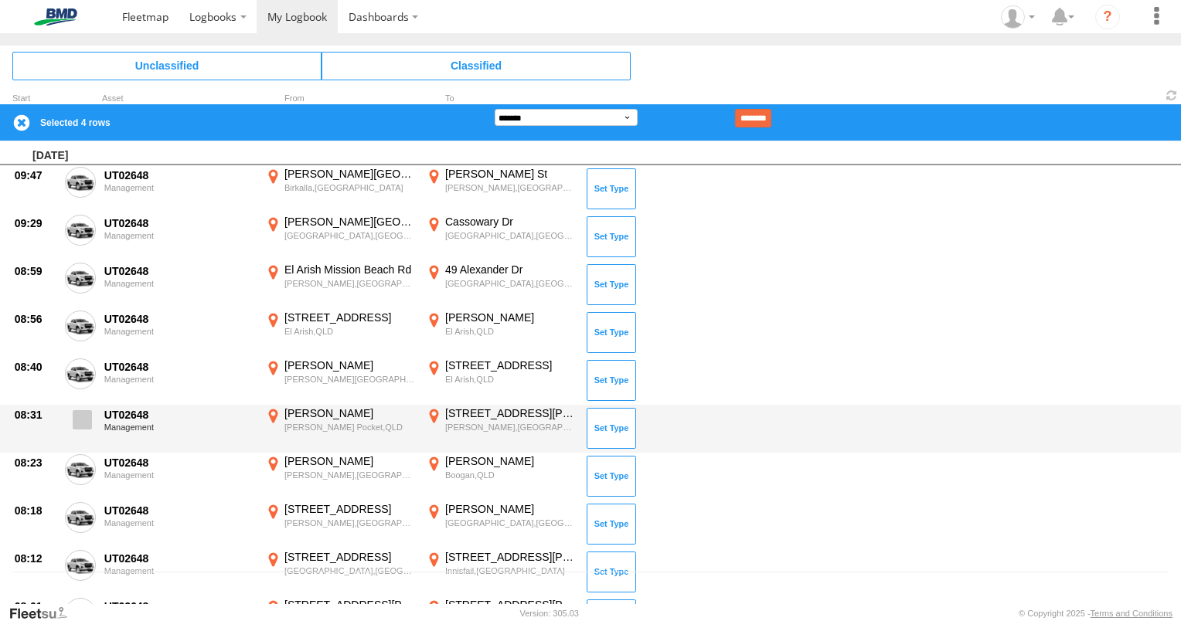
click at [0, 0] on span at bounding box center [0, 0] width 0 height 0
click at [83, 413] on span at bounding box center [82, 419] width 19 height 19
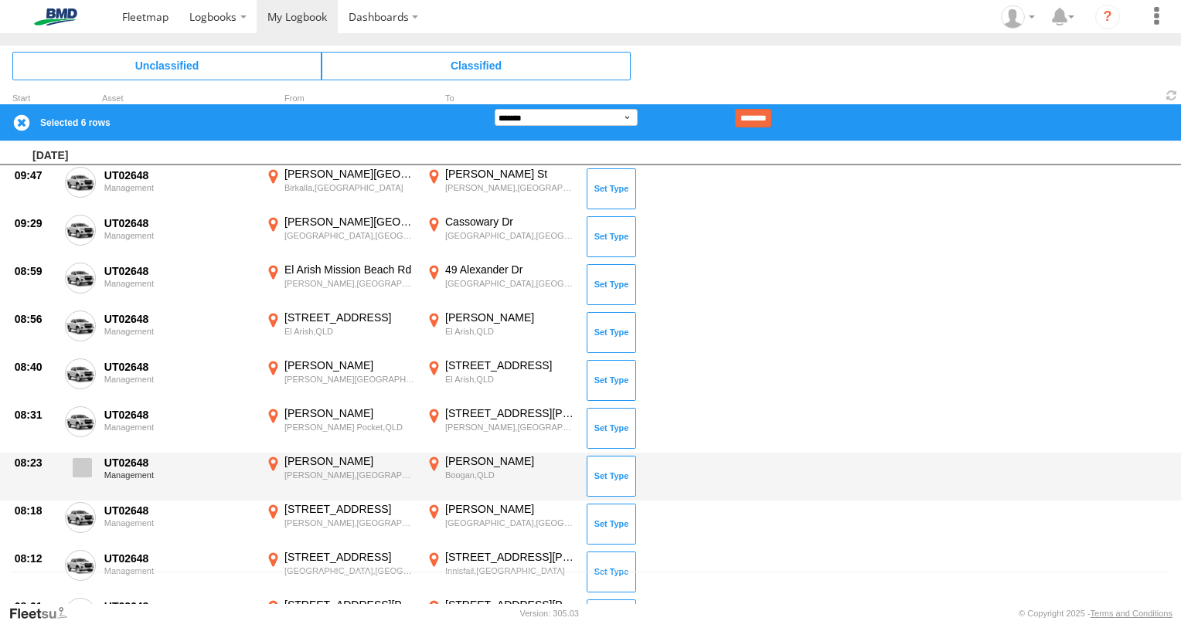
click at [86, 468] on span at bounding box center [82, 467] width 19 height 19
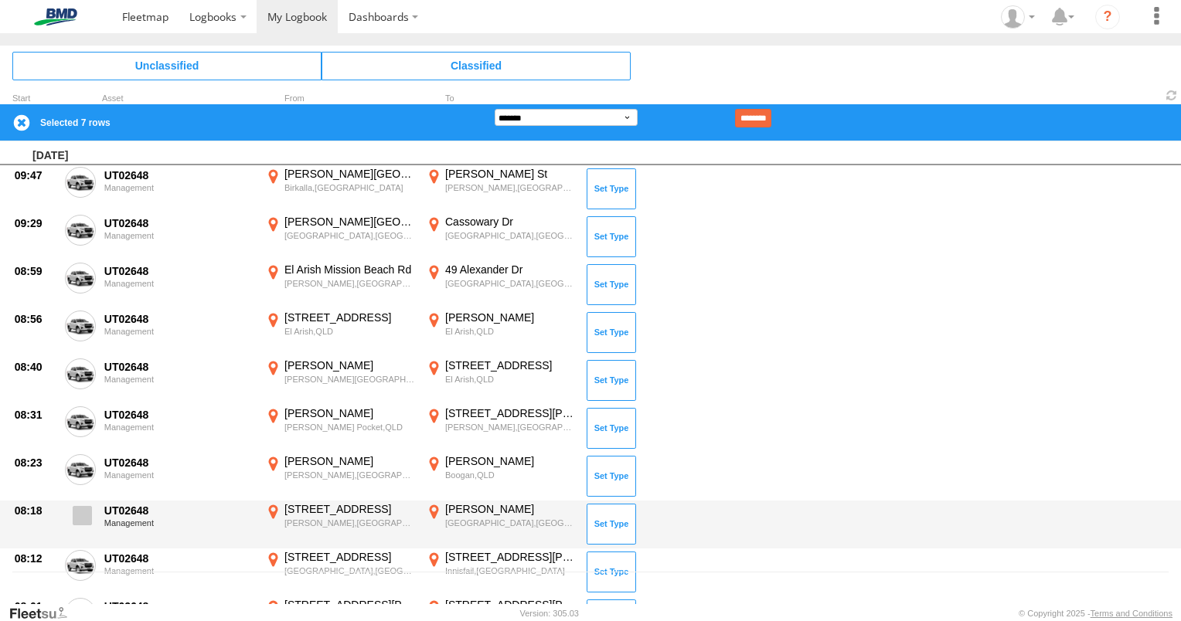
click at [84, 512] on span at bounding box center [82, 515] width 19 height 19
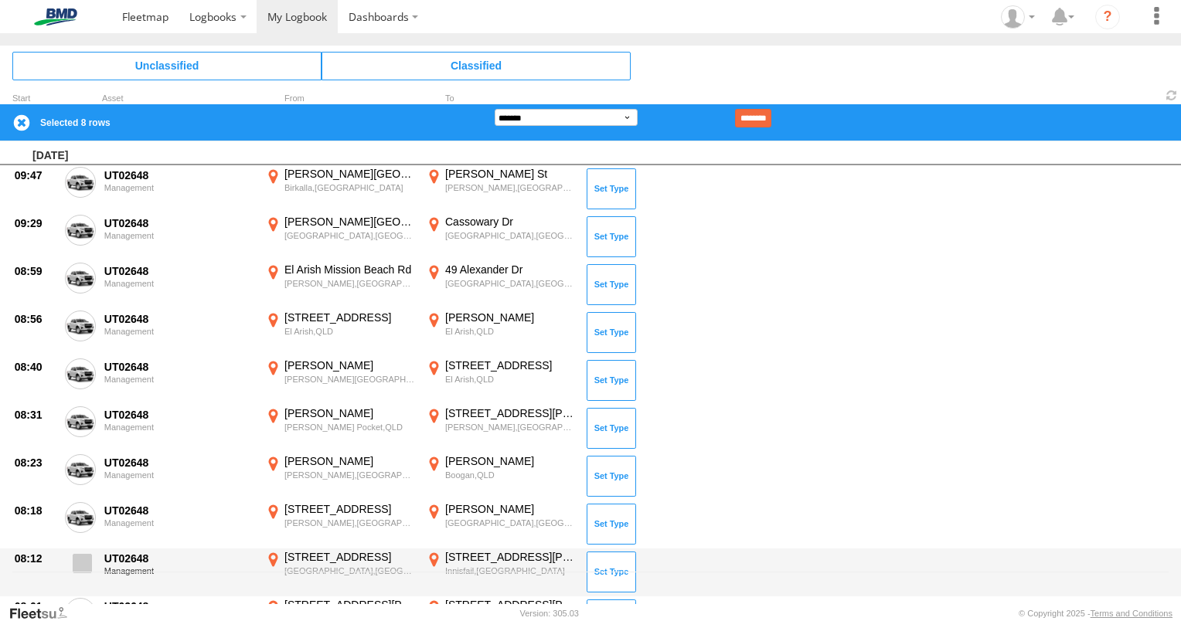
click at [83, 560] on span at bounding box center [82, 563] width 19 height 19
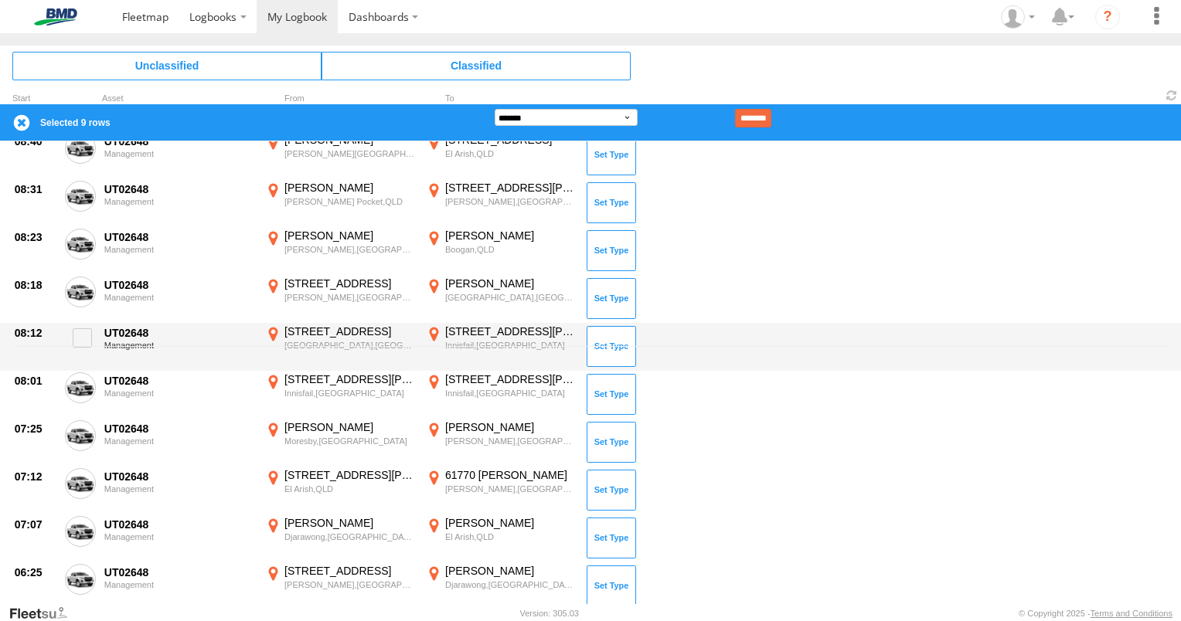
scroll to position [264, 0]
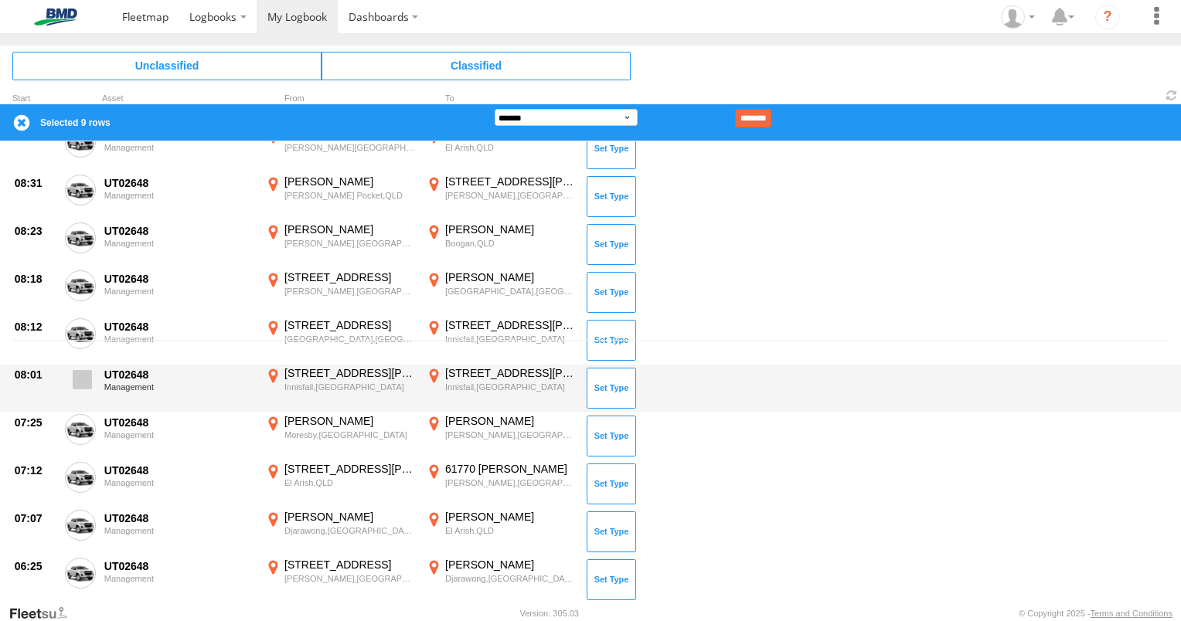
click at [88, 378] on span at bounding box center [82, 379] width 19 height 19
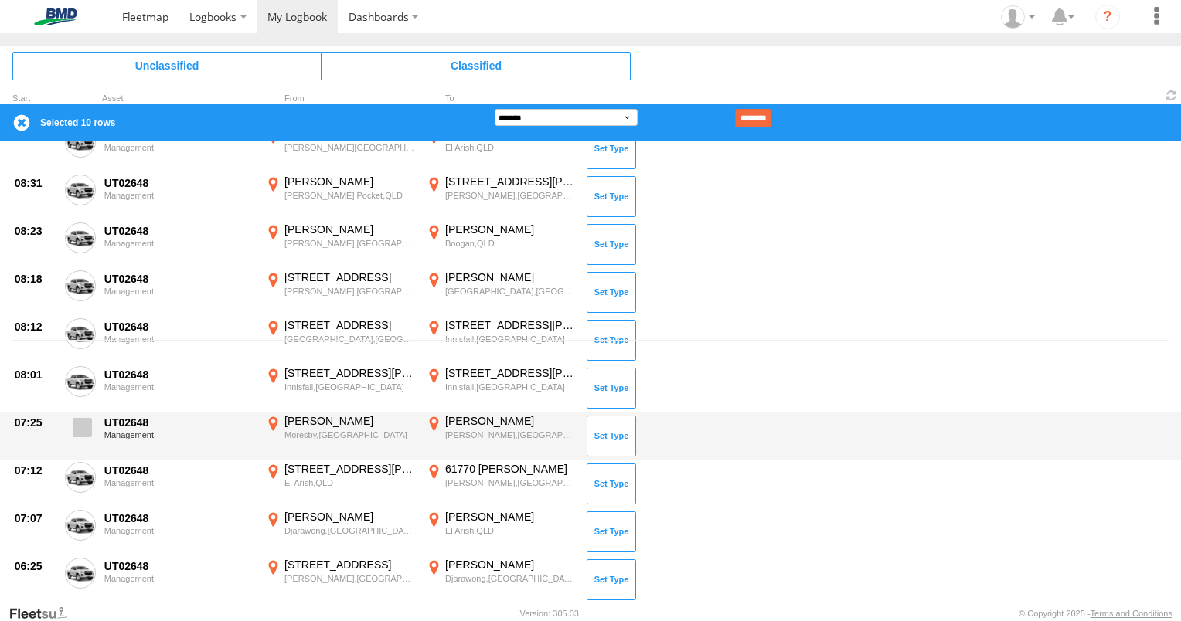
click at [89, 424] on span at bounding box center [82, 427] width 19 height 19
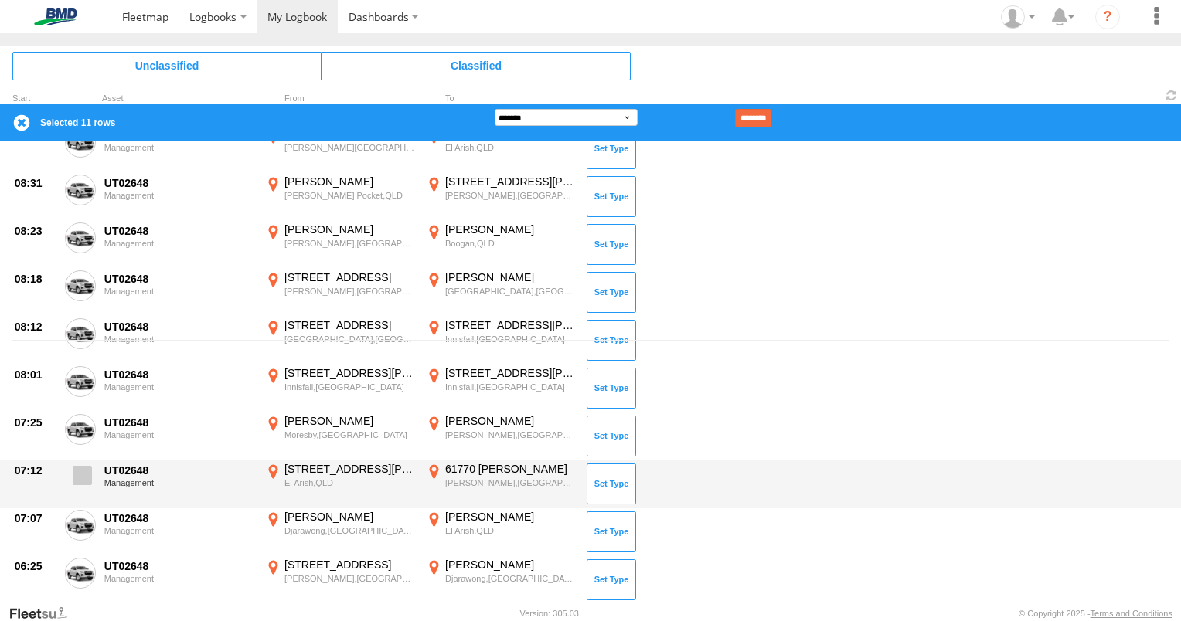
click at [83, 473] on span at bounding box center [82, 475] width 19 height 19
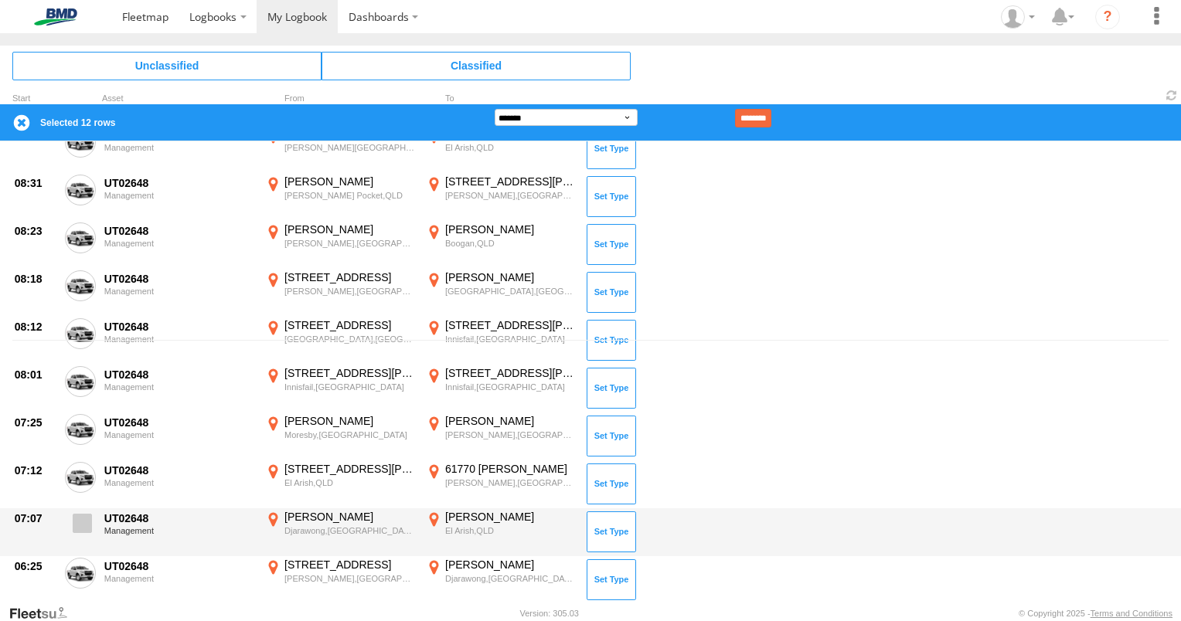
click at [66, 526] on label at bounding box center [80, 528] width 31 height 36
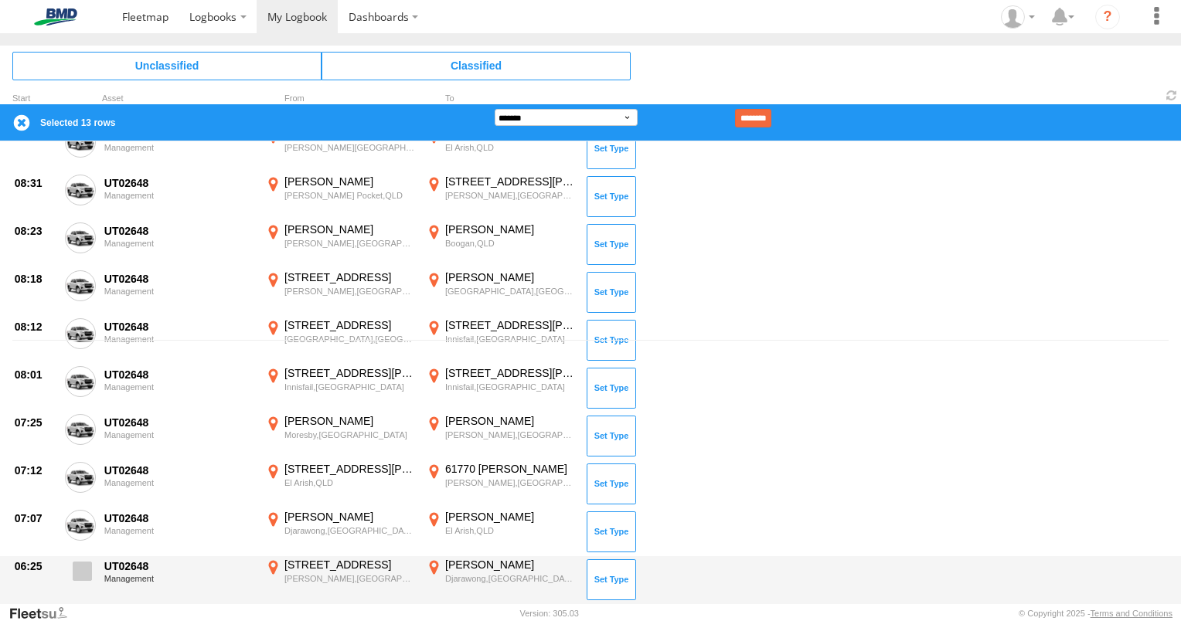
click at [73, 569] on span at bounding box center [82, 571] width 19 height 19
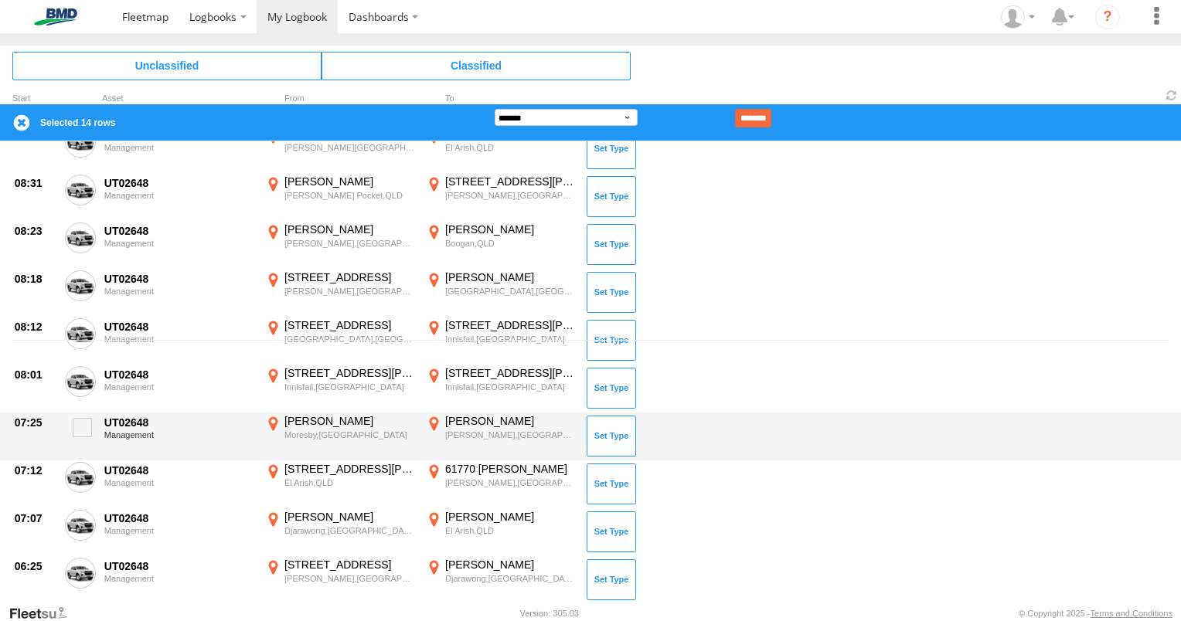
scroll to position [418, 0]
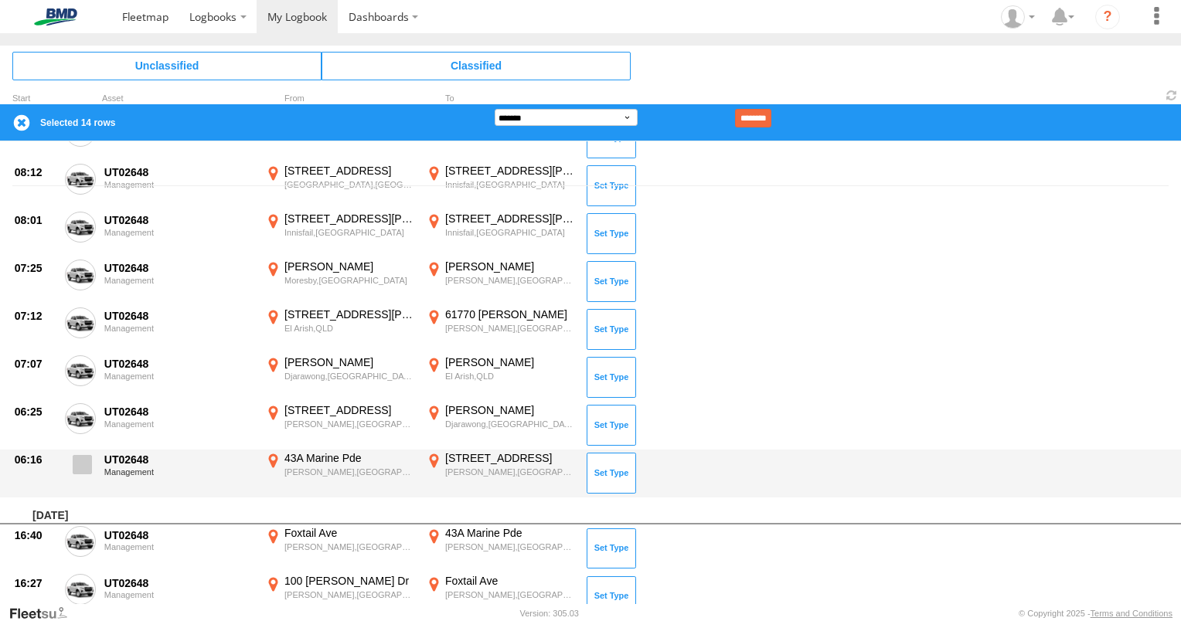
click at [83, 468] on span at bounding box center [82, 464] width 19 height 19
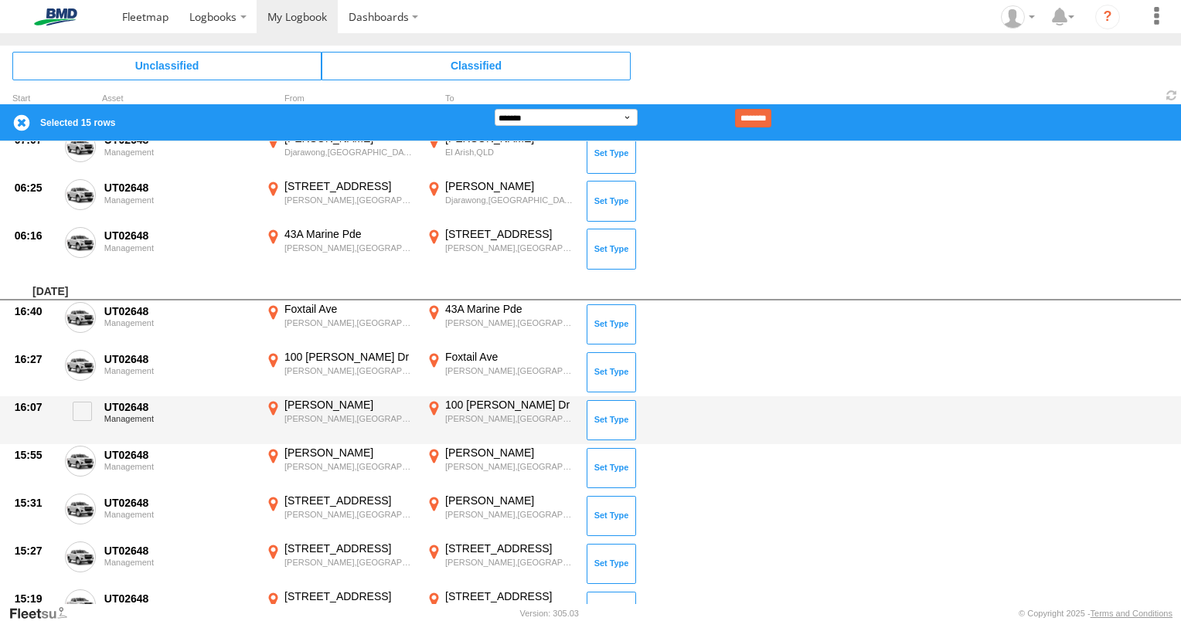
scroll to position [650, 0]
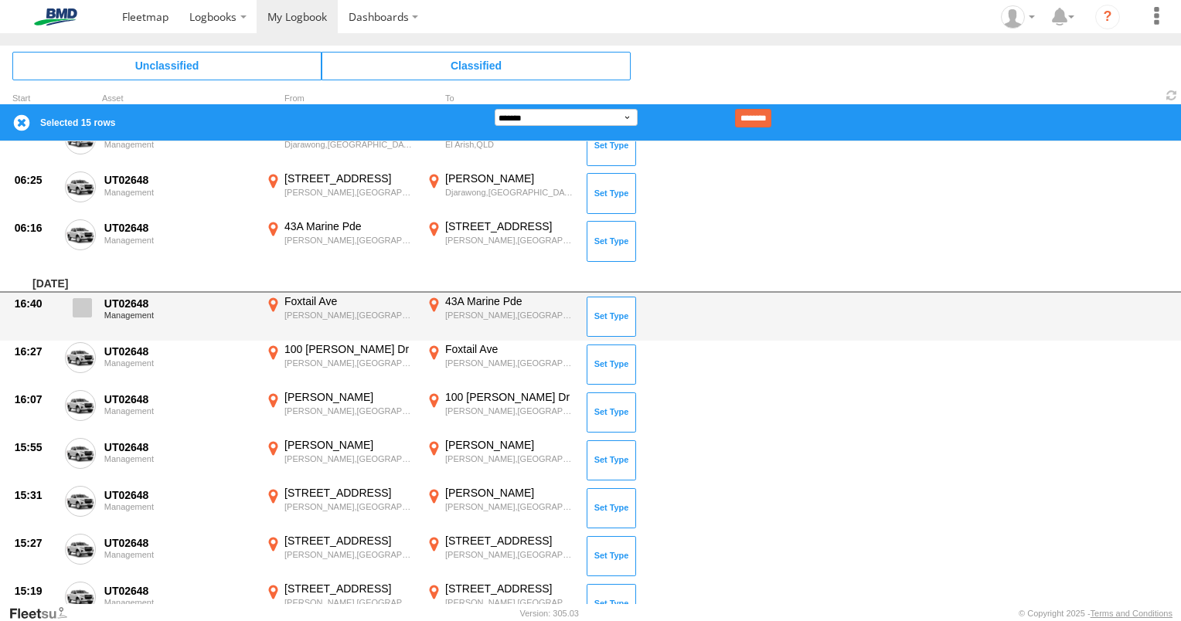
click at [83, 314] on span at bounding box center [82, 307] width 19 height 19
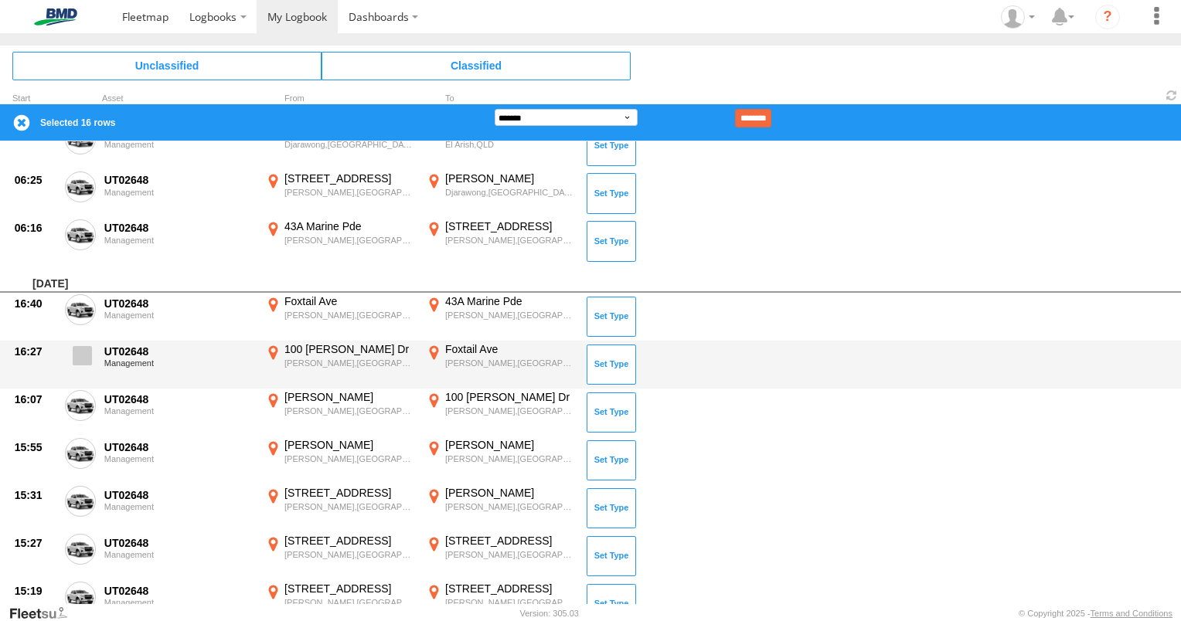
drag, startPoint x: 90, startPoint y: 356, endPoint x: 94, endPoint y: 391, distance: 35.8
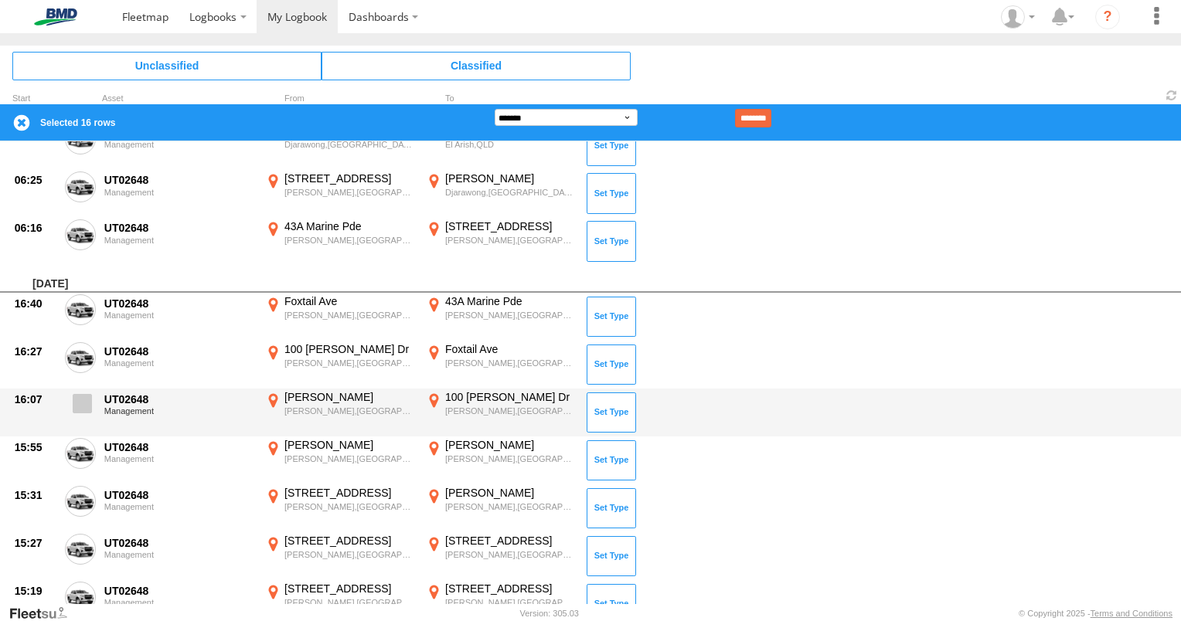
click at [0, 0] on span at bounding box center [0, 0] width 0 height 0
click at [93, 403] on label at bounding box center [80, 408] width 31 height 36
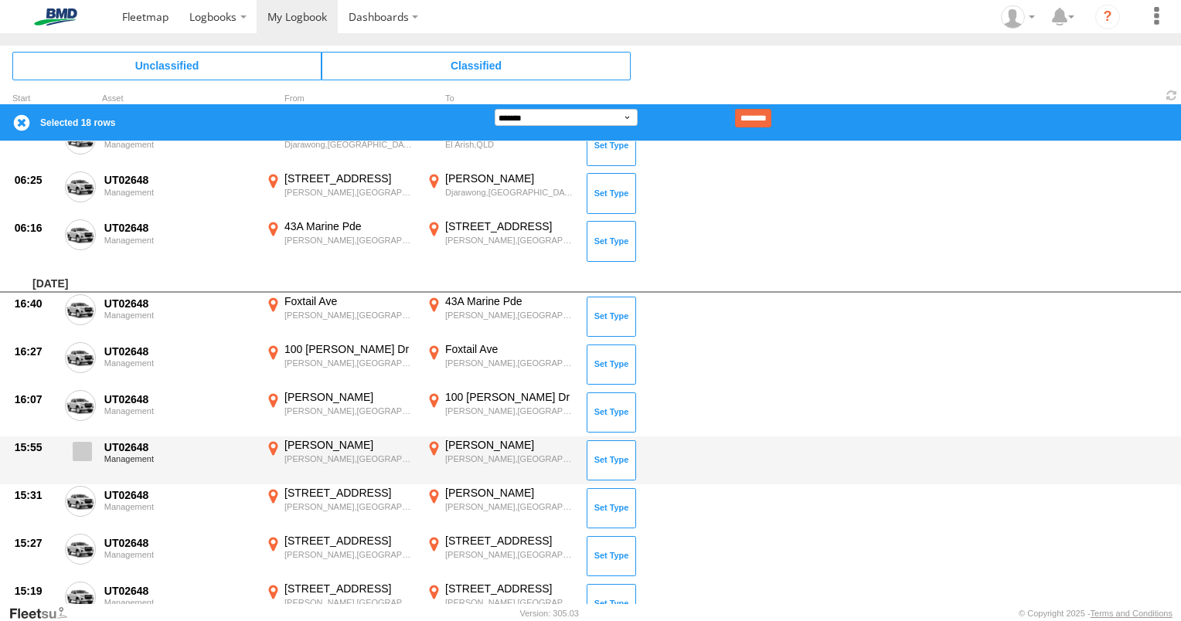
click at [87, 451] on span at bounding box center [82, 451] width 19 height 19
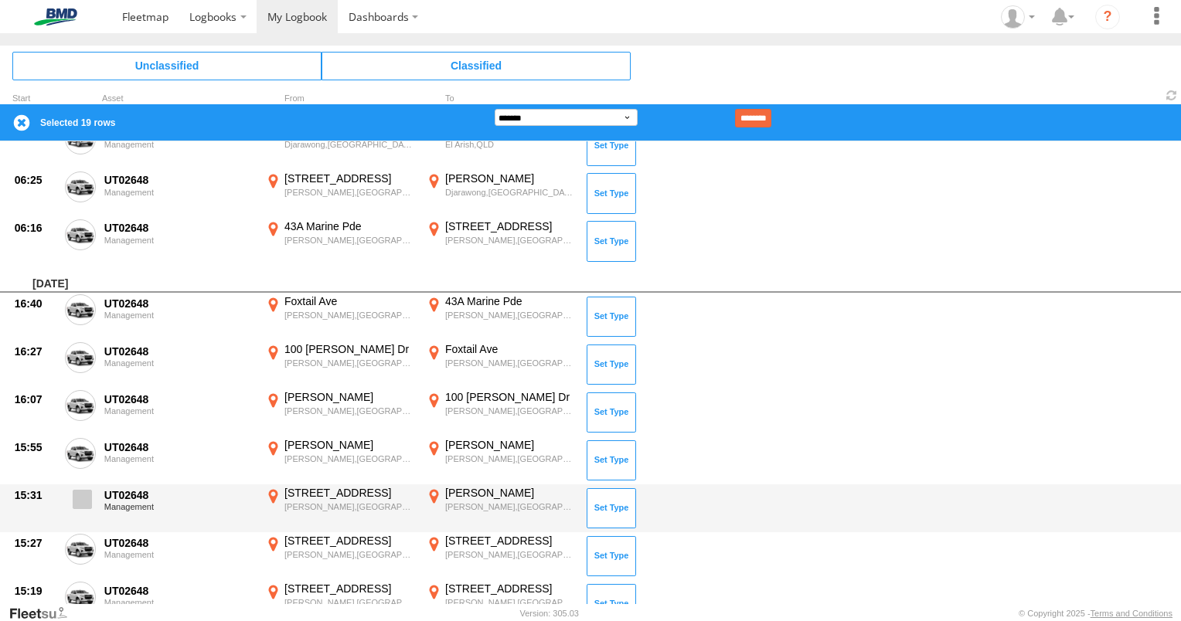
click at [90, 499] on span at bounding box center [82, 499] width 19 height 19
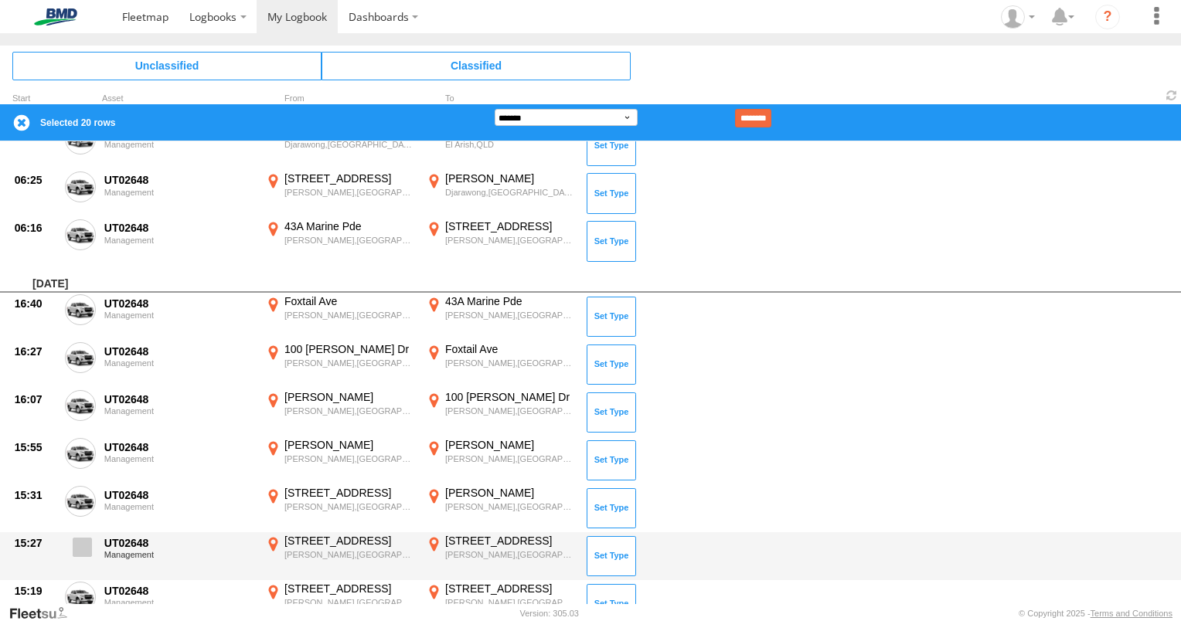
click at [80, 534] on label at bounding box center [80, 552] width 31 height 36
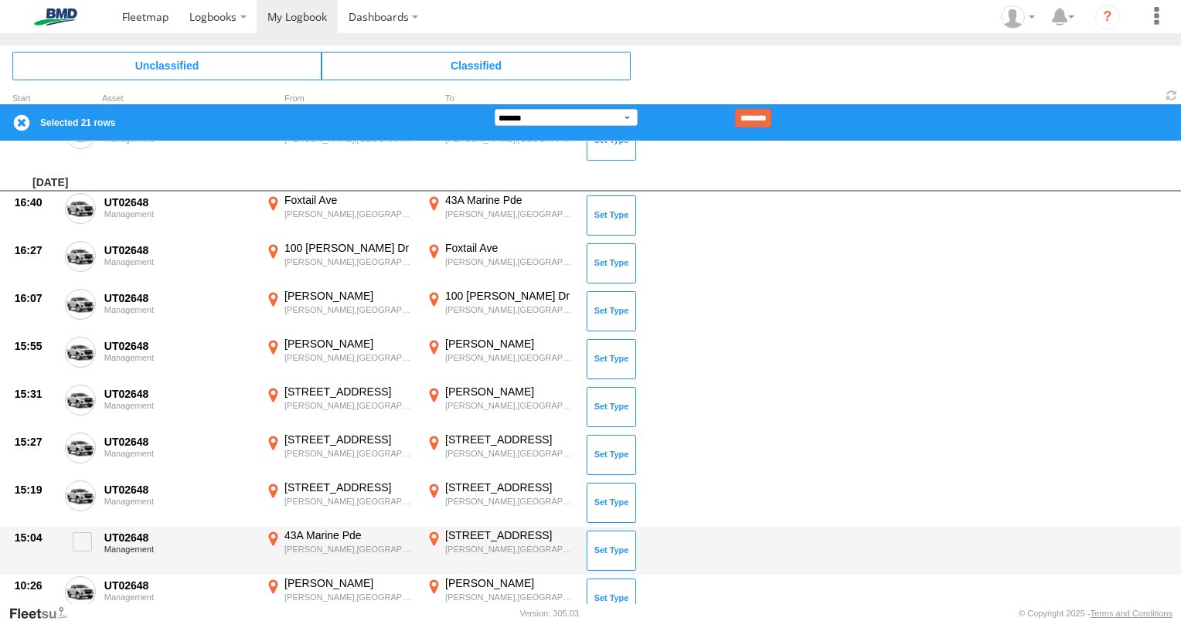
scroll to position [959, 0]
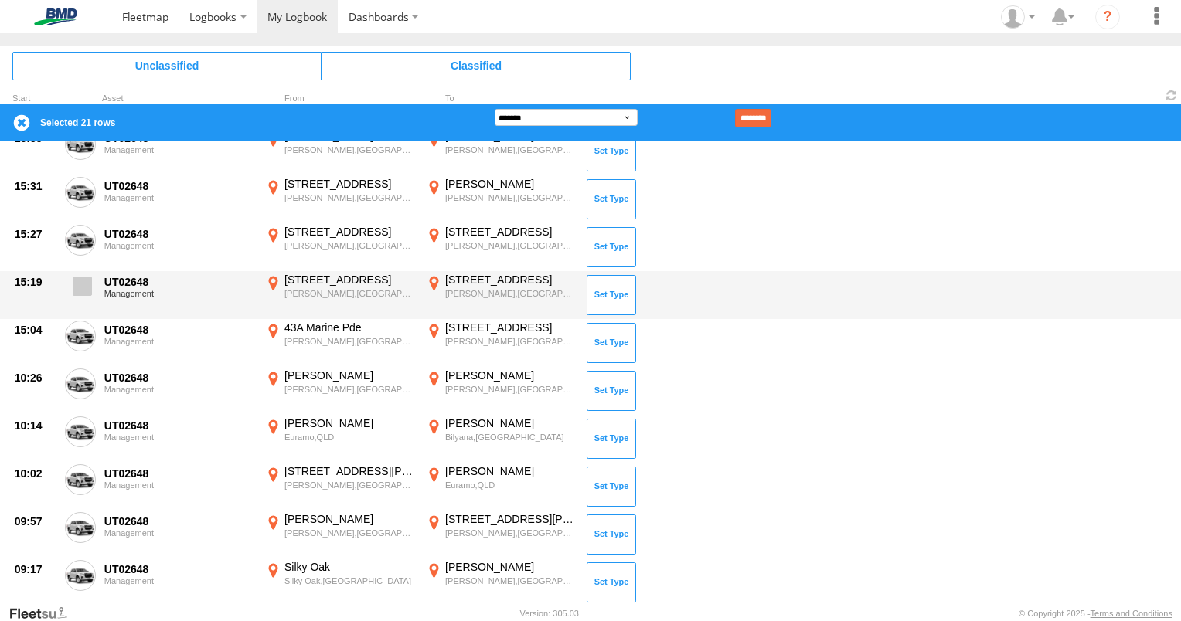
click at [88, 284] on span at bounding box center [82, 286] width 19 height 19
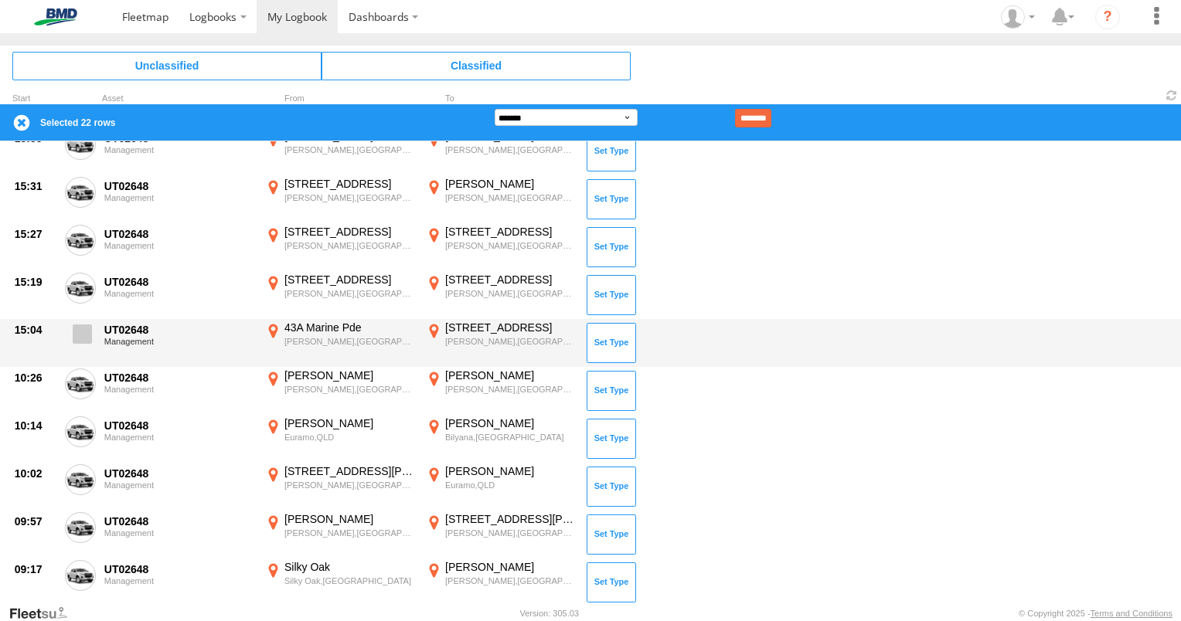
click at [80, 331] on span at bounding box center [82, 334] width 19 height 19
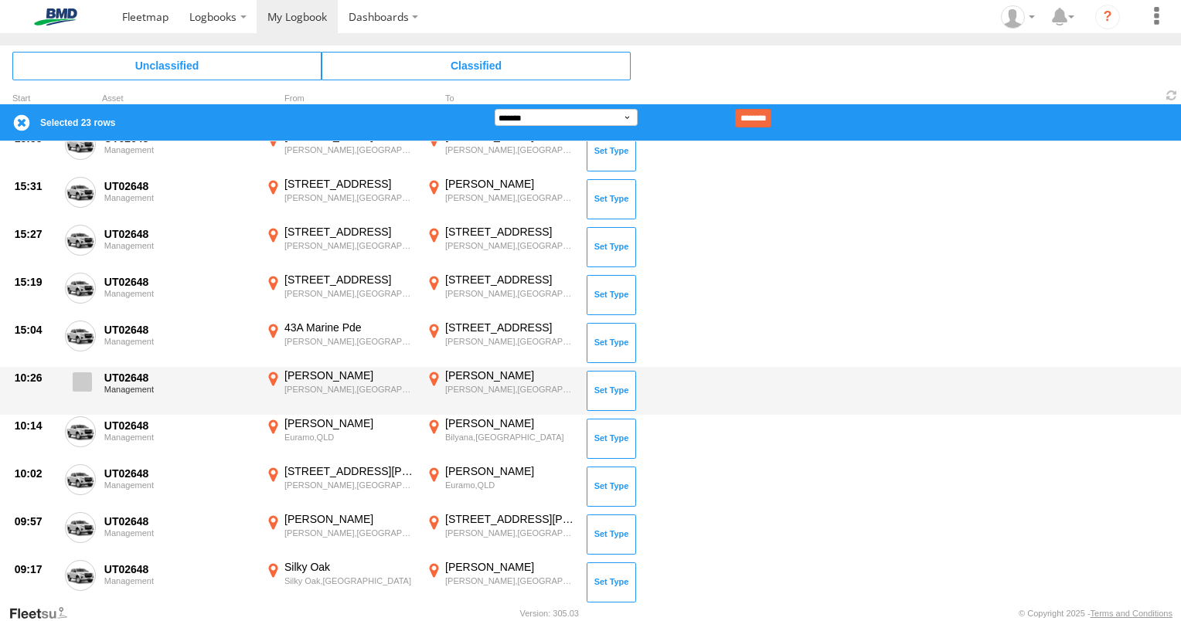
click at [90, 373] on span at bounding box center [82, 382] width 19 height 19
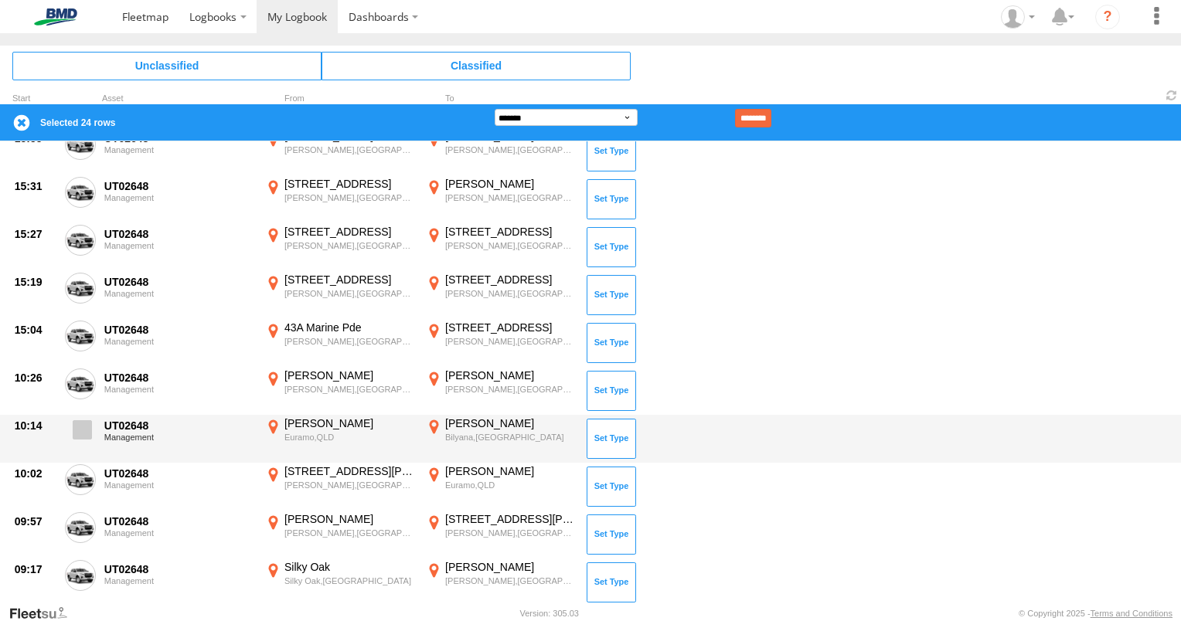
click at [83, 433] on span at bounding box center [82, 429] width 19 height 19
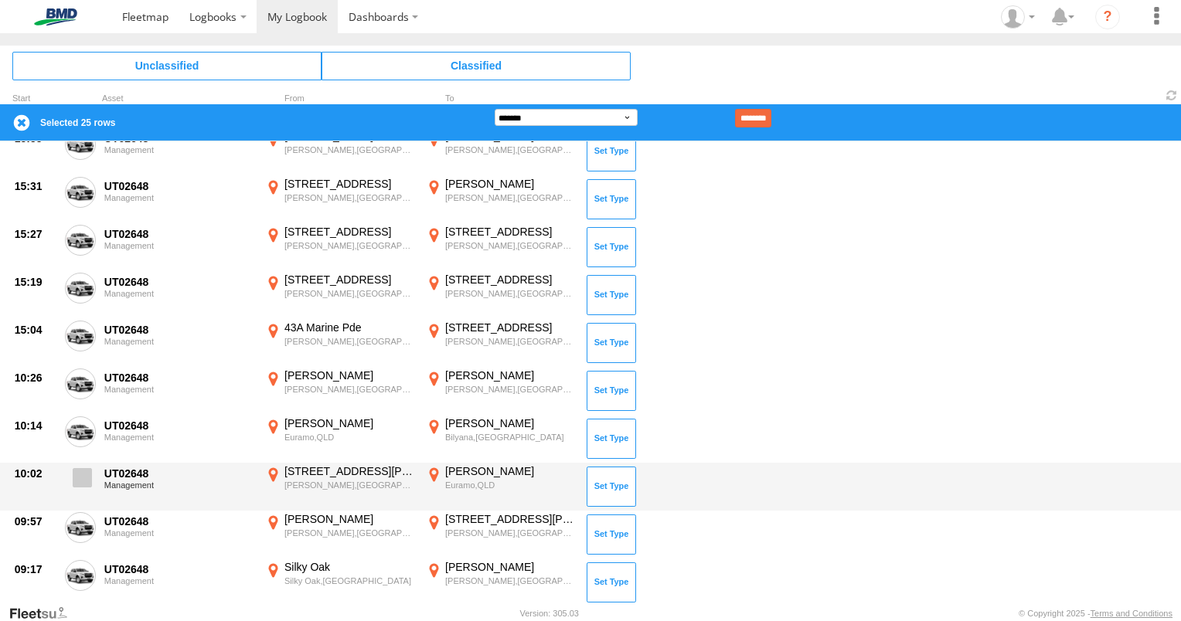
click at [87, 478] on span at bounding box center [82, 477] width 19 height 19
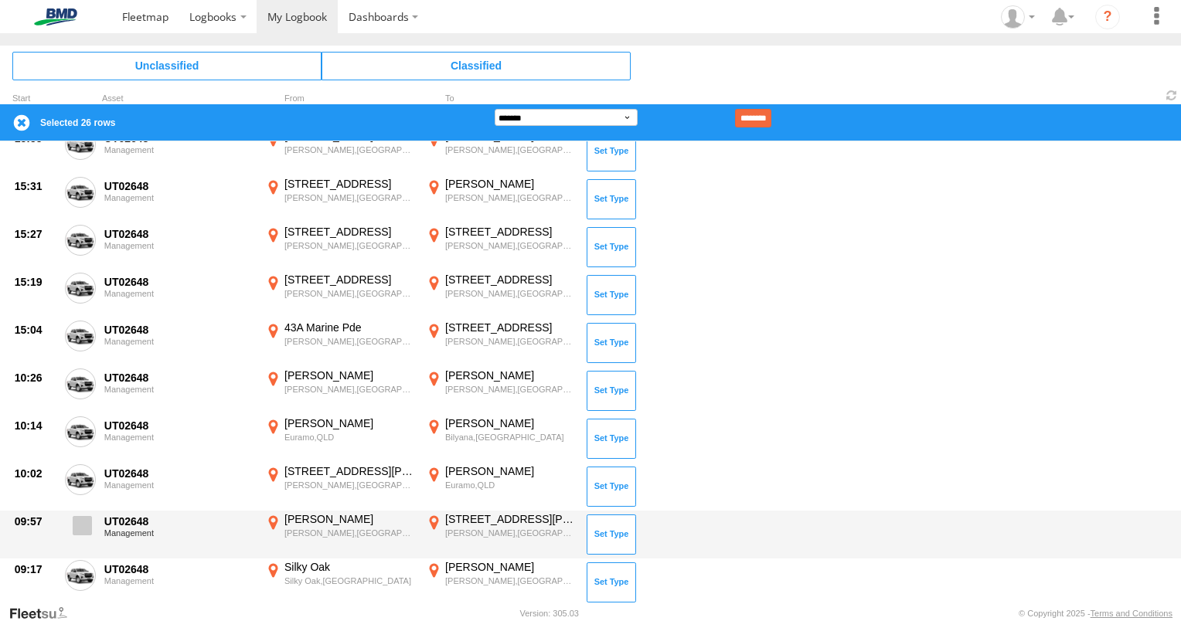
click at [84, 522] on span at bounding box center [82, 525] width 19 height 19
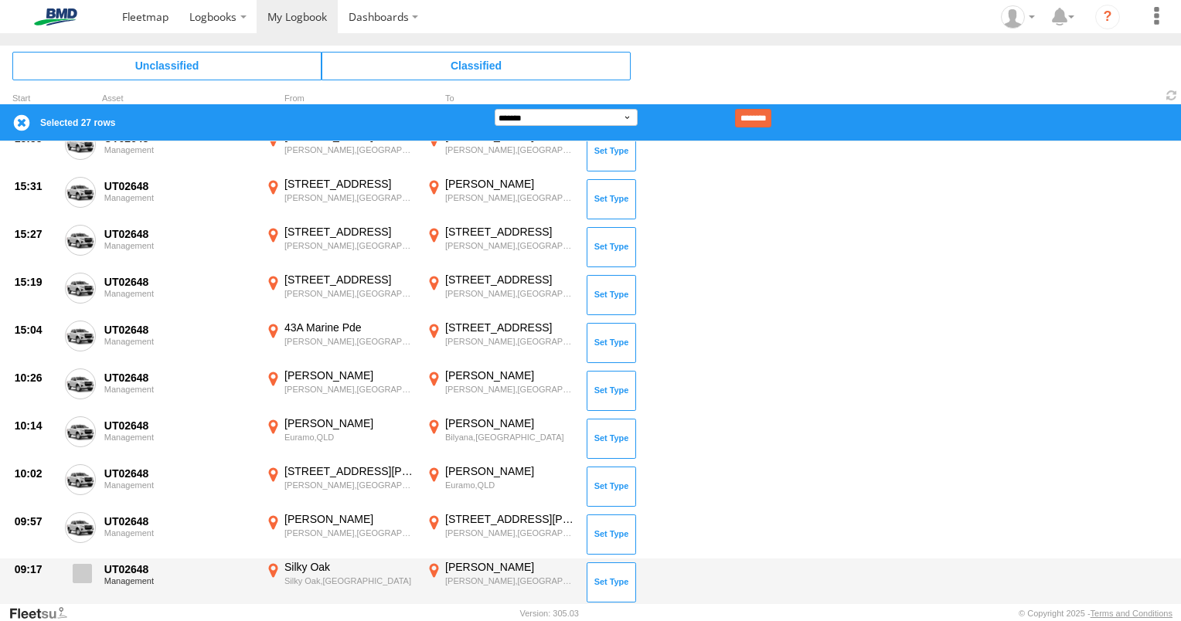
click at [86, 566] on span at bounding box center [82, 573] width 19 height 19
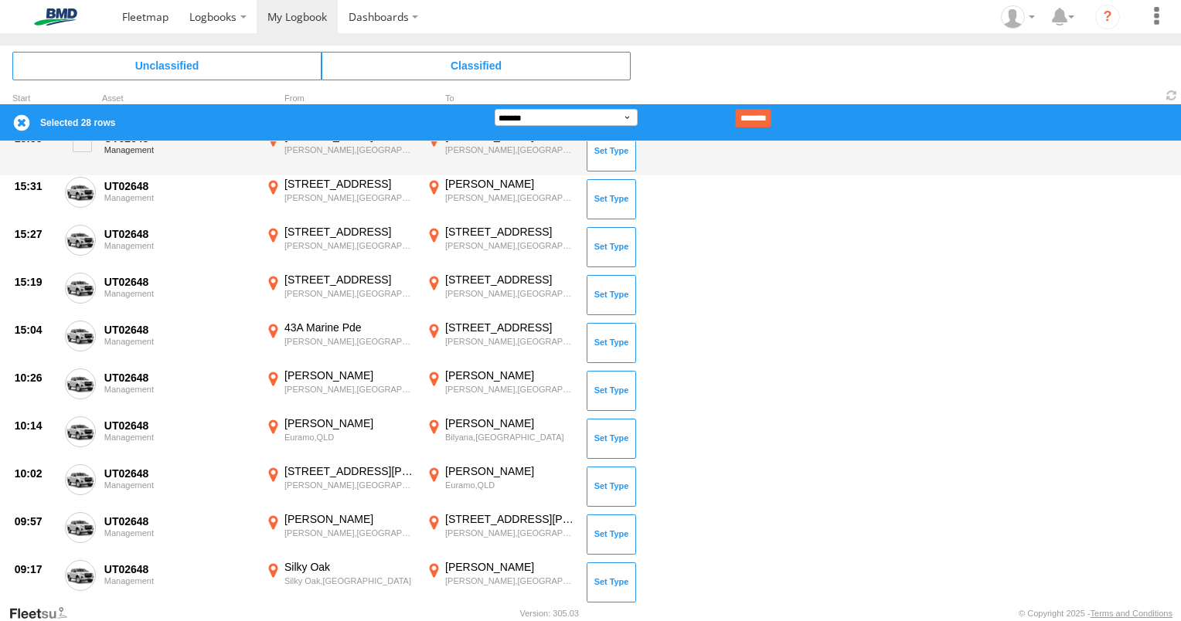
click at [765, 117] on input "********" at bounding box center [753, 118] width 36 height 19
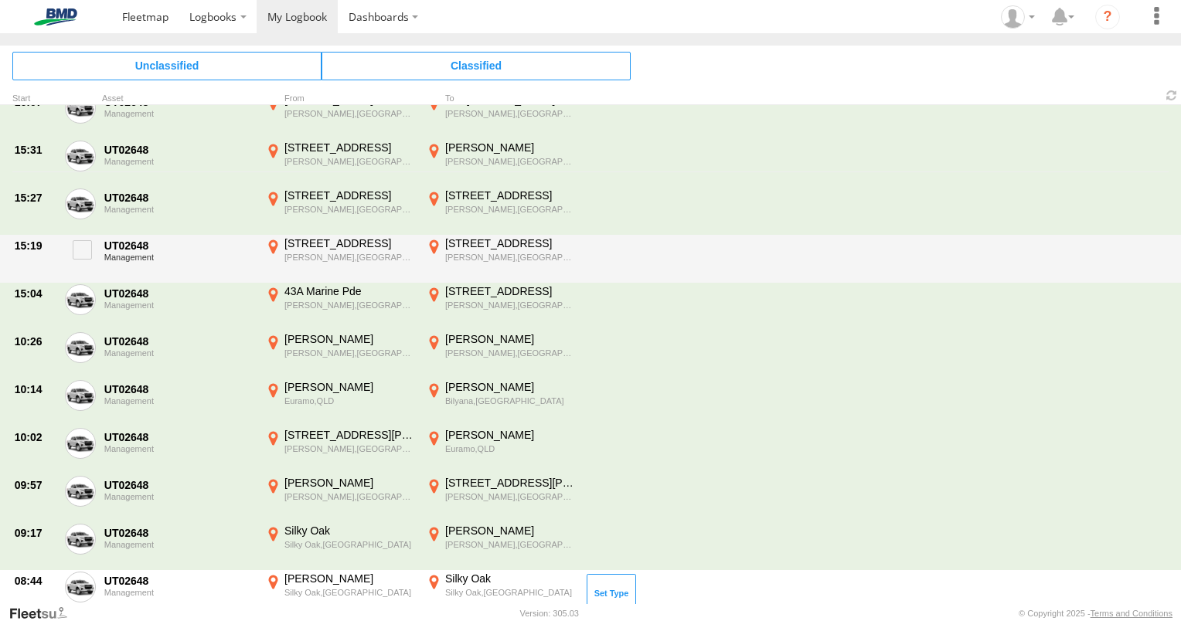
scroll to position [0, 0]
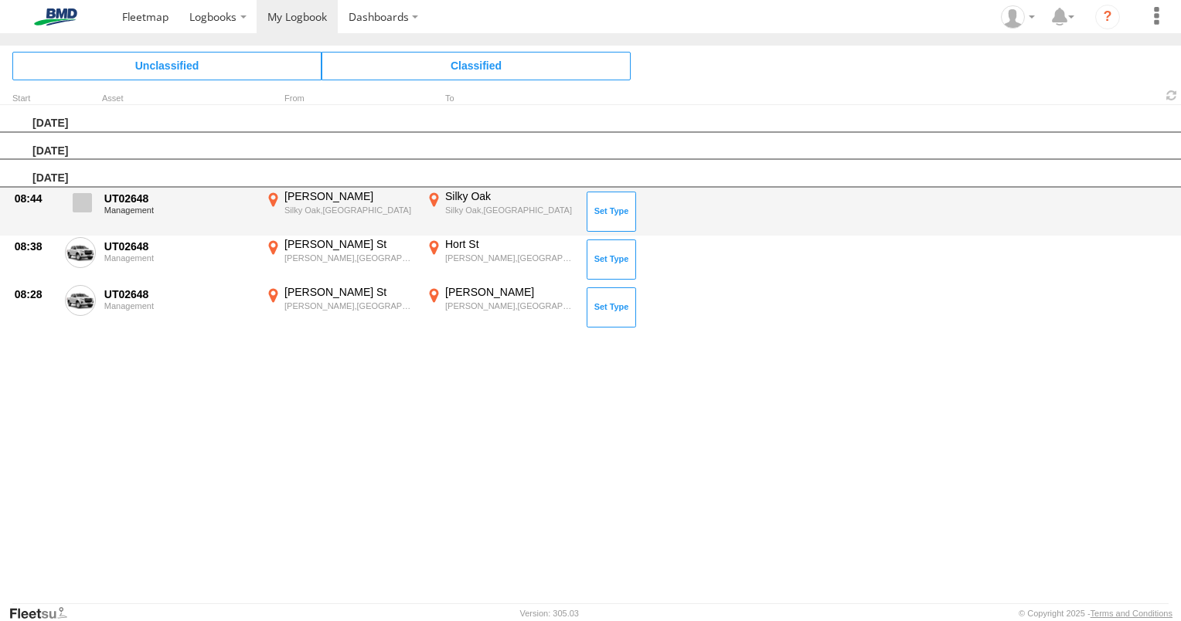
click at [86, 201] on span at bounding box center [82, 202] width 19 height 19
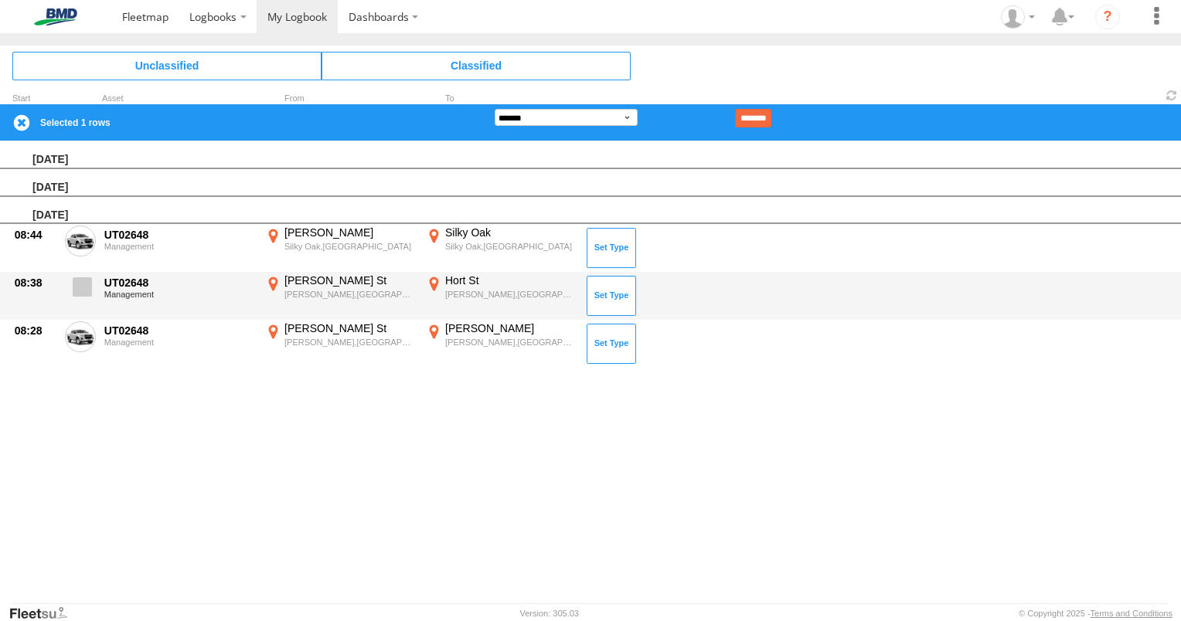
click at [92, 285] on label at bounding box center [80, 292] width 31 height 36
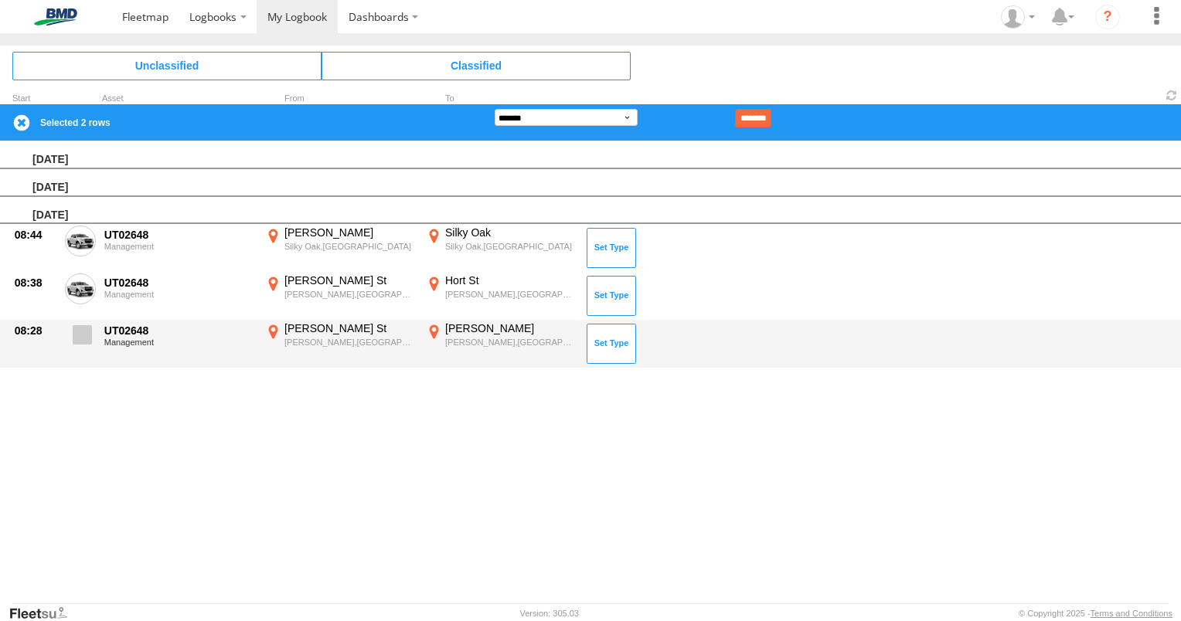
click at [80, 333] on span at bounding box center [82, 334] width 19 height 19
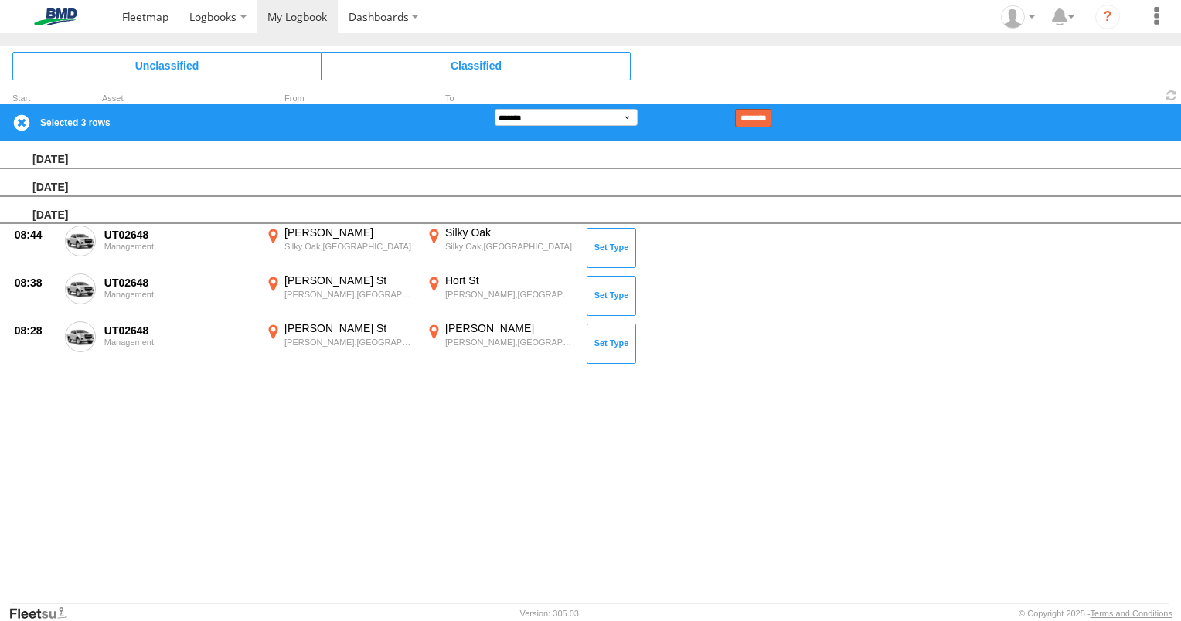
click at [768, 112] on input "********" at bounding box center [753, 118] width 36 height 19
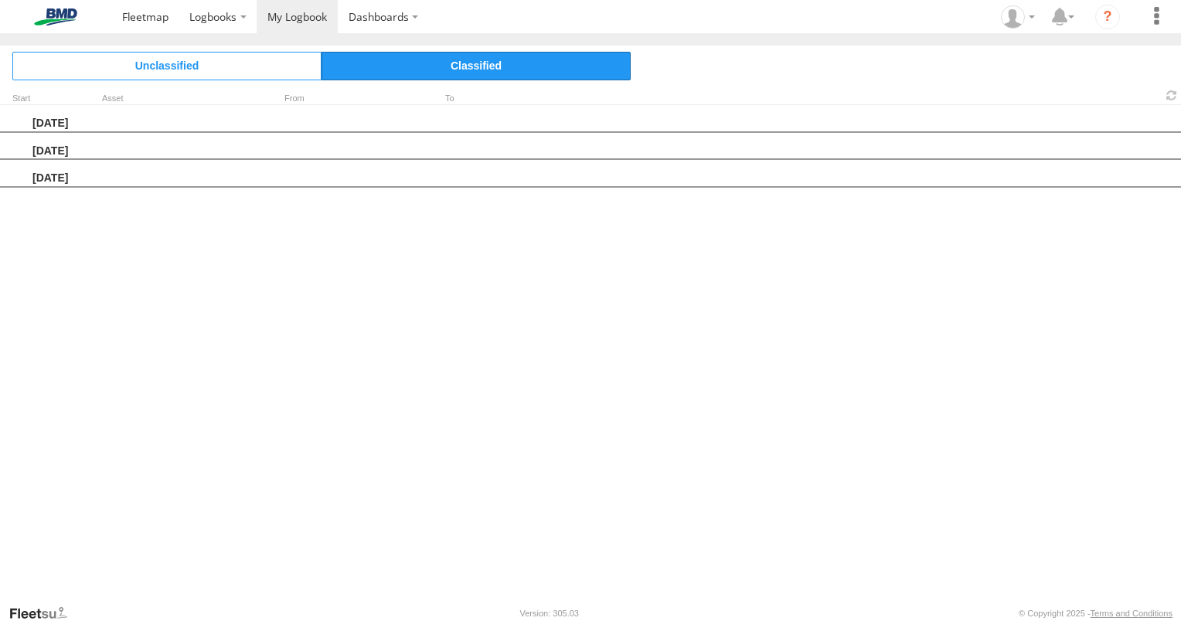
click at [462, 65] on span "Classified" at bounding box center [476, 66] width 309 height 28
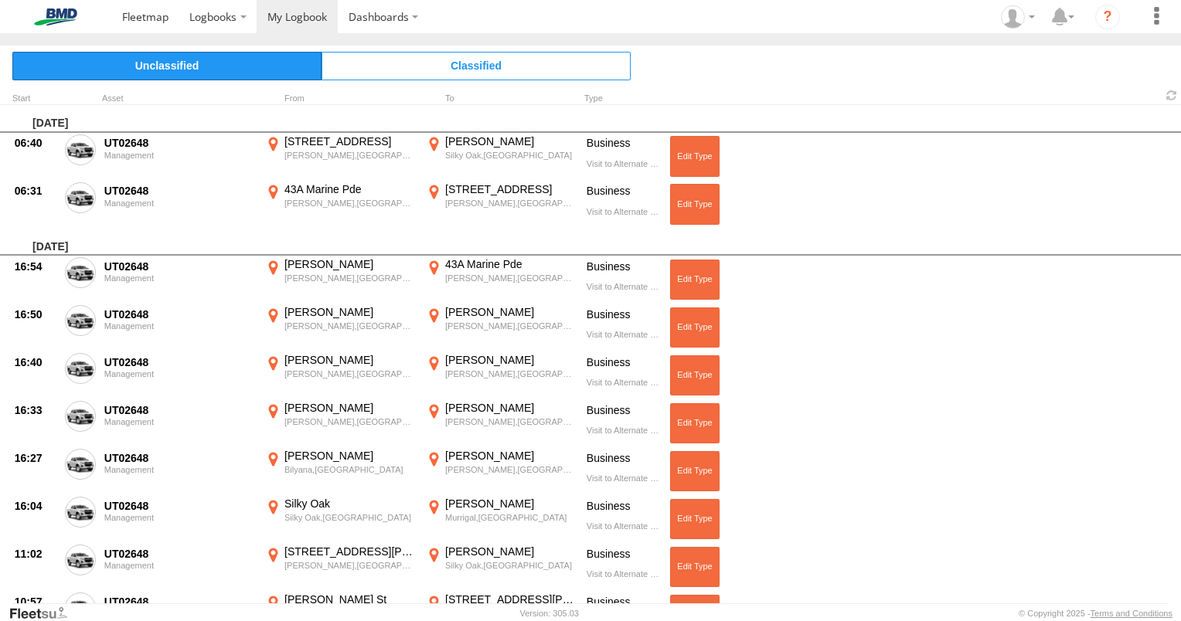
click at [165, 63] on span "Unclassified" at bounding box center [166, 66] width 309 height 28
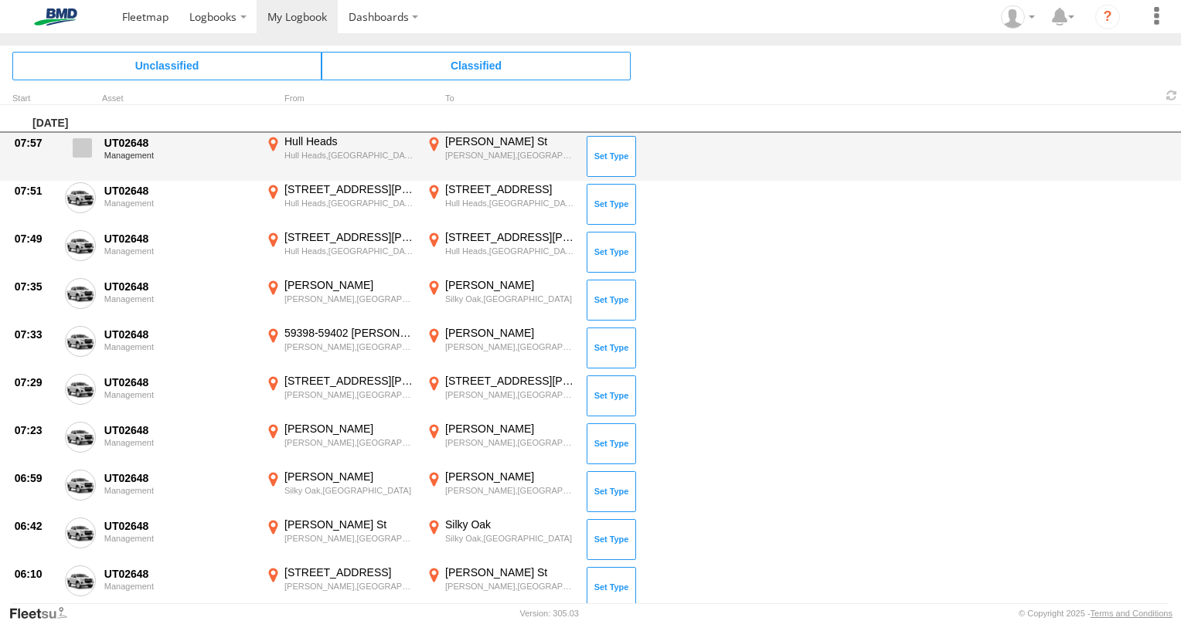
drag, startPoint x: 82, startPoint y: 150, endPoint x: 88, endPoint y: 189, distance: 39.9
click at [81, 150] on span at bounding box center [82, 147] width 19 height 19
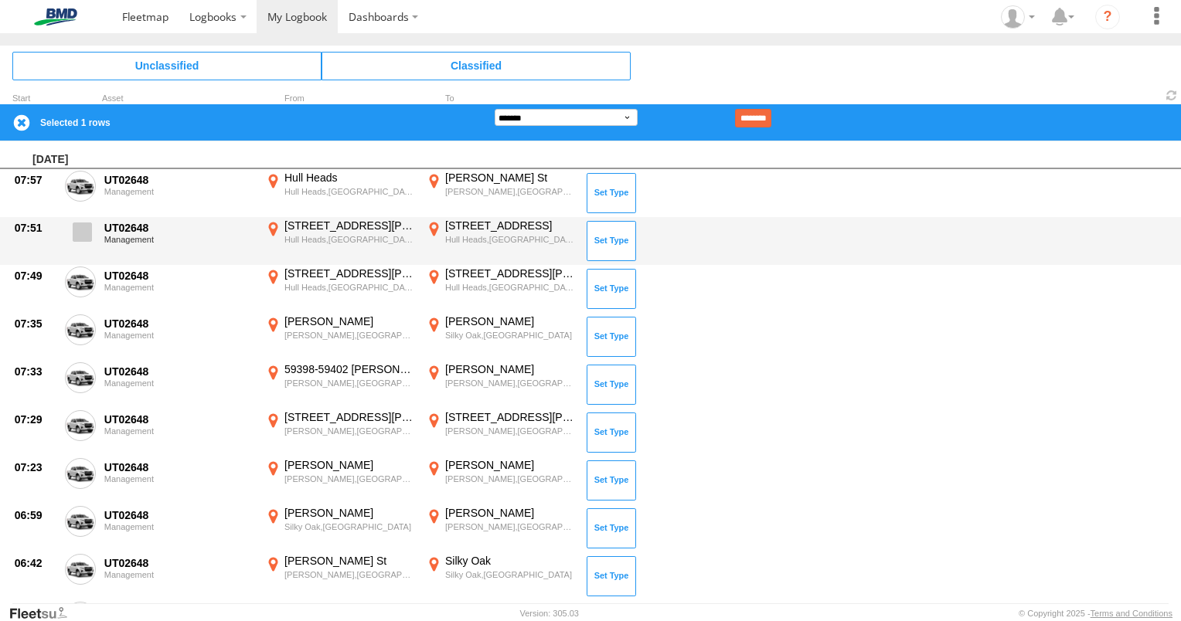
click at [77, 239] on span at bounding box center [82, 232] width 19 height 19
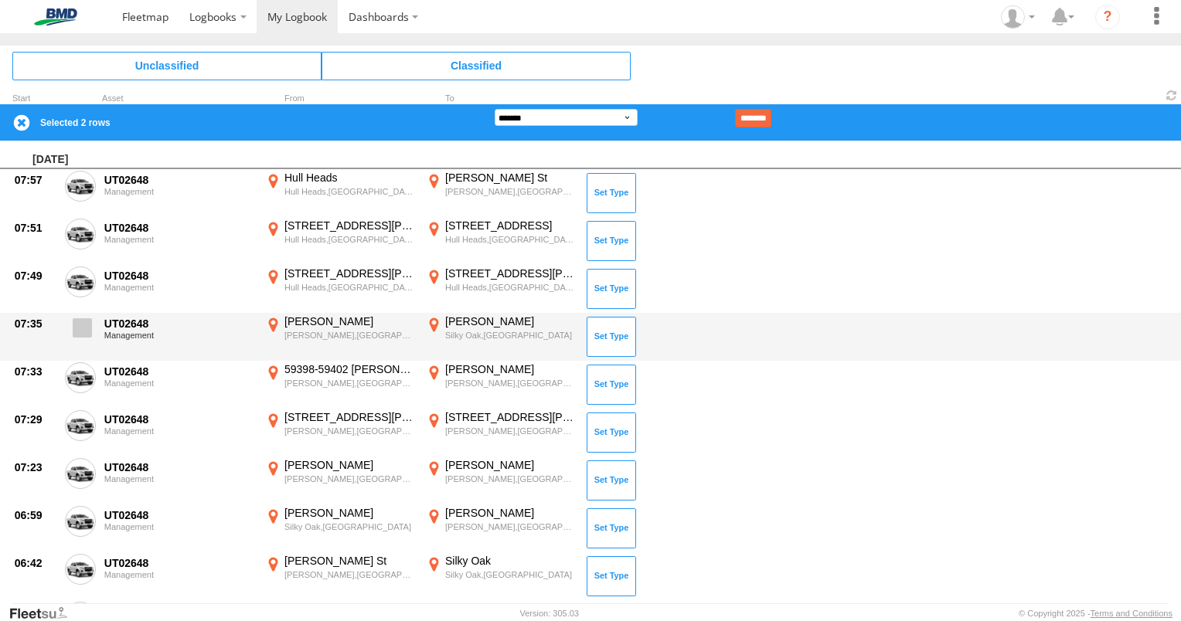
drag, startPoint x: 86, startPoint y: 274, endPoint x: 89, endPoint y: 315, distance: 40.3
click at [0, 0] on span at bounding box center [0, 0] width 0 height 0
click at [85, 325] on span at bounding box center [82, 327] width 19 height 19
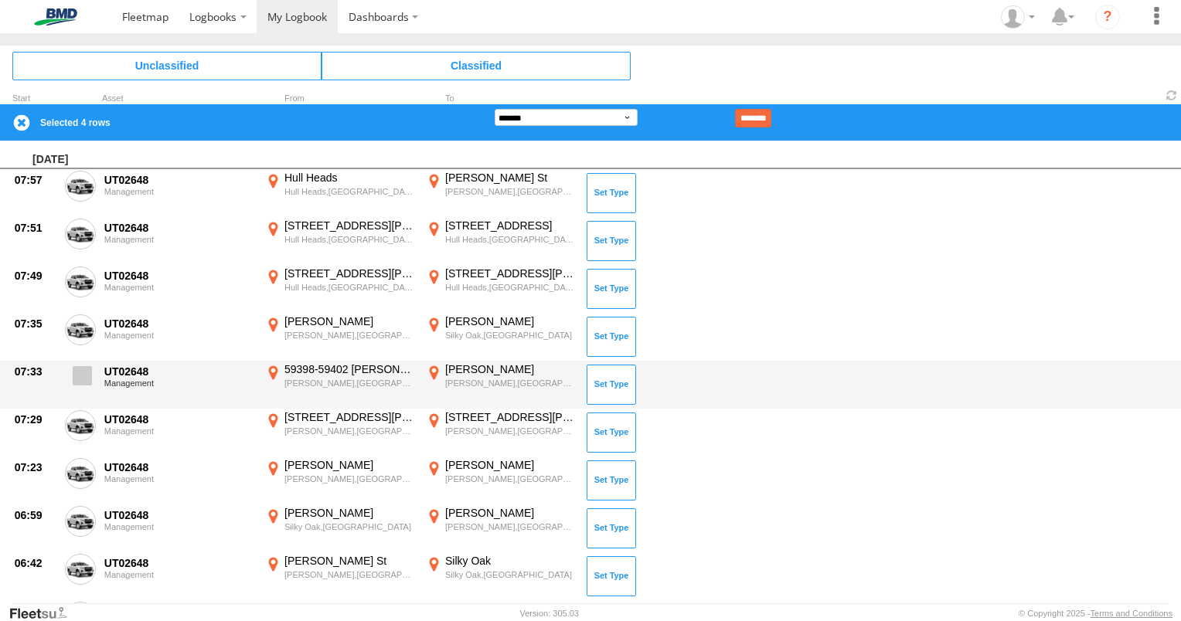
drag, startPoint x: 80, startPoint y: 370, endPoint x: 83, endPoint y: 396, distance: 26.5
click at [80, 372] on span at bounding box center [82, 375] width 19 height 19
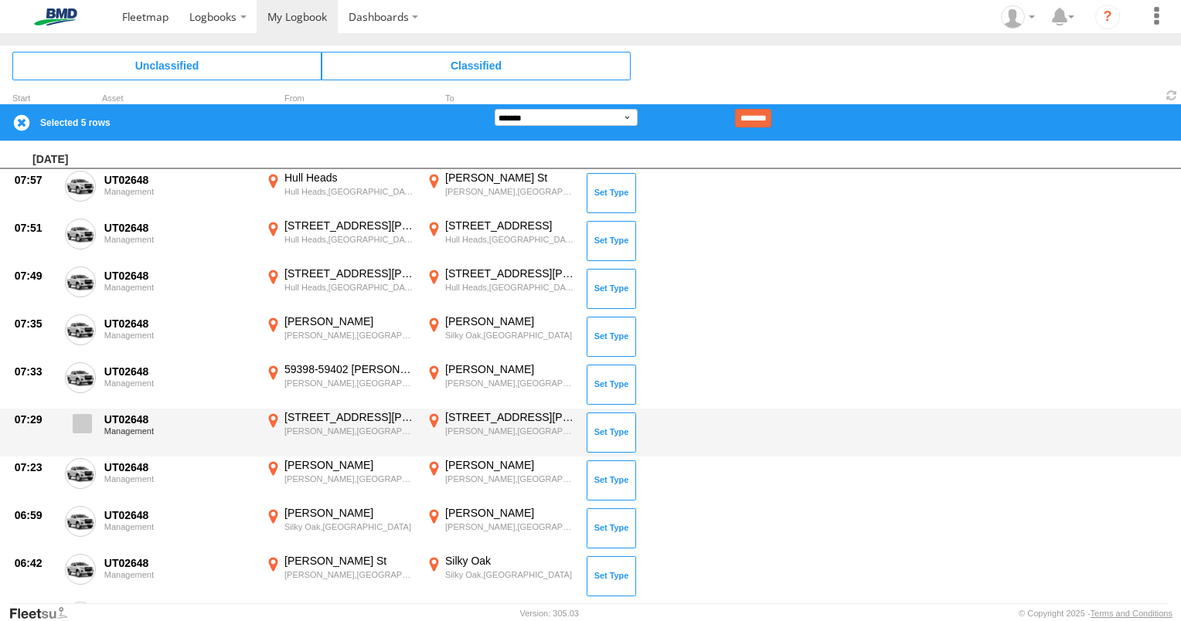
click at [78, 427] on span at bounding box center [82, 423] width 19 height 19
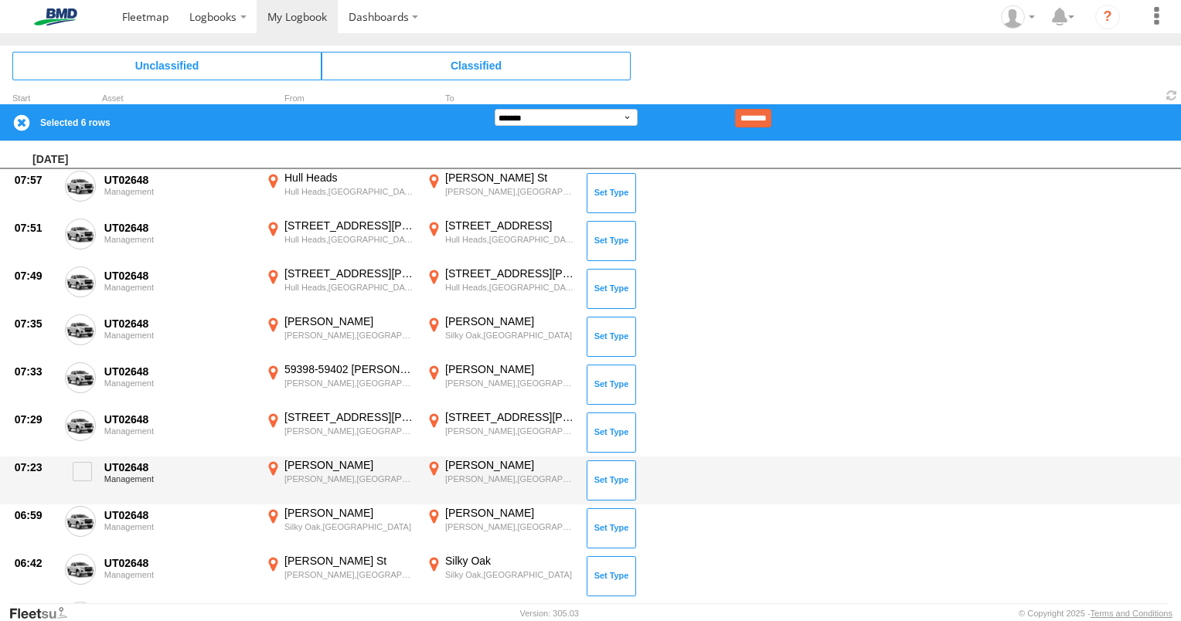
drag, startPoint x: 90, startPoint y: 473, endPoint x: 83, endPoint y: 495, distance: 23.5
click at [90, 475] on span at bounding box center [82, 471] width 19 height 19
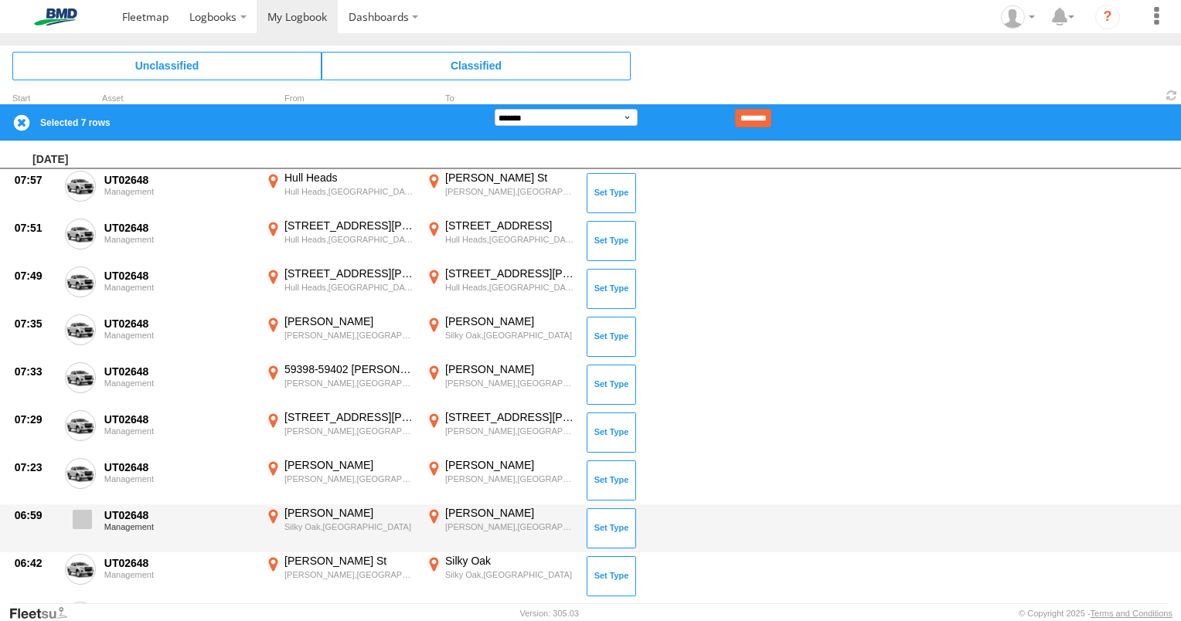
click at [75, 519] on span at bounding box center [82, 519] width 19 height 19
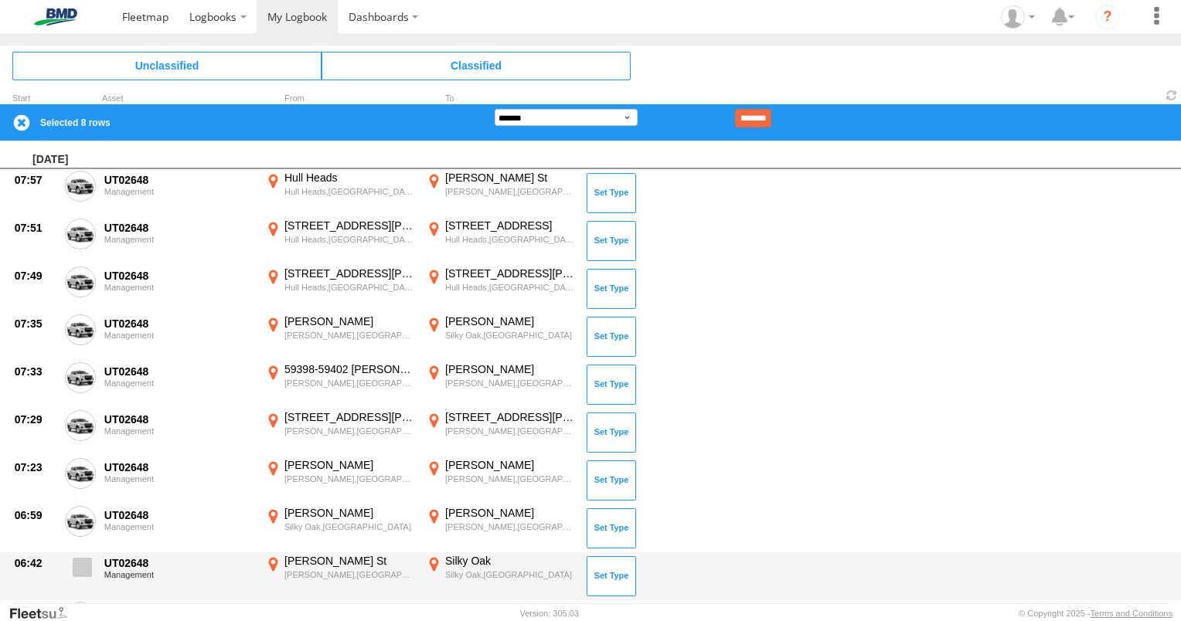
click at [76, 556] on label at bounding box center [80, 572] width 31 height 36
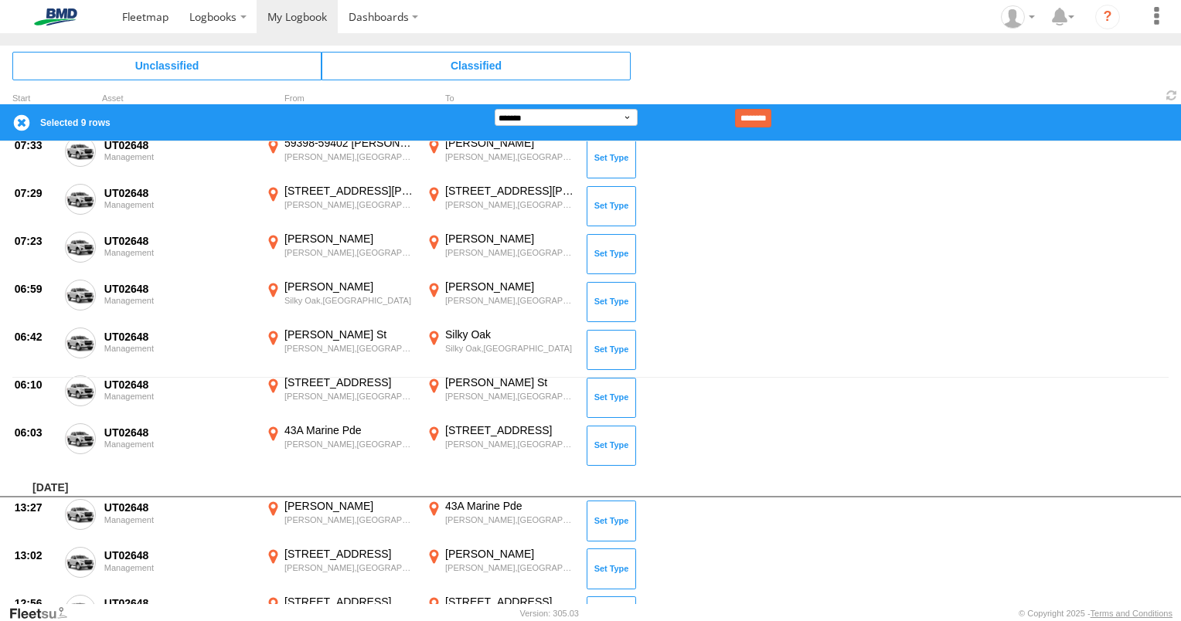
scroll to position [232, 0]
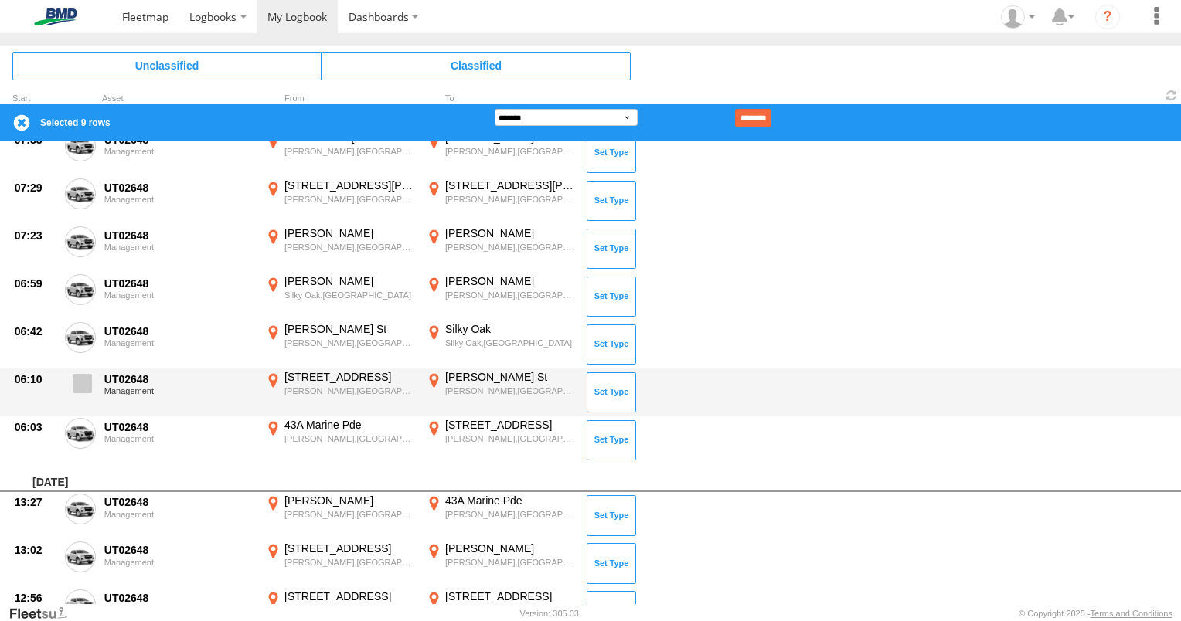
click at [83, 383] on span at bounding box center [82, 383] width 19 height 19
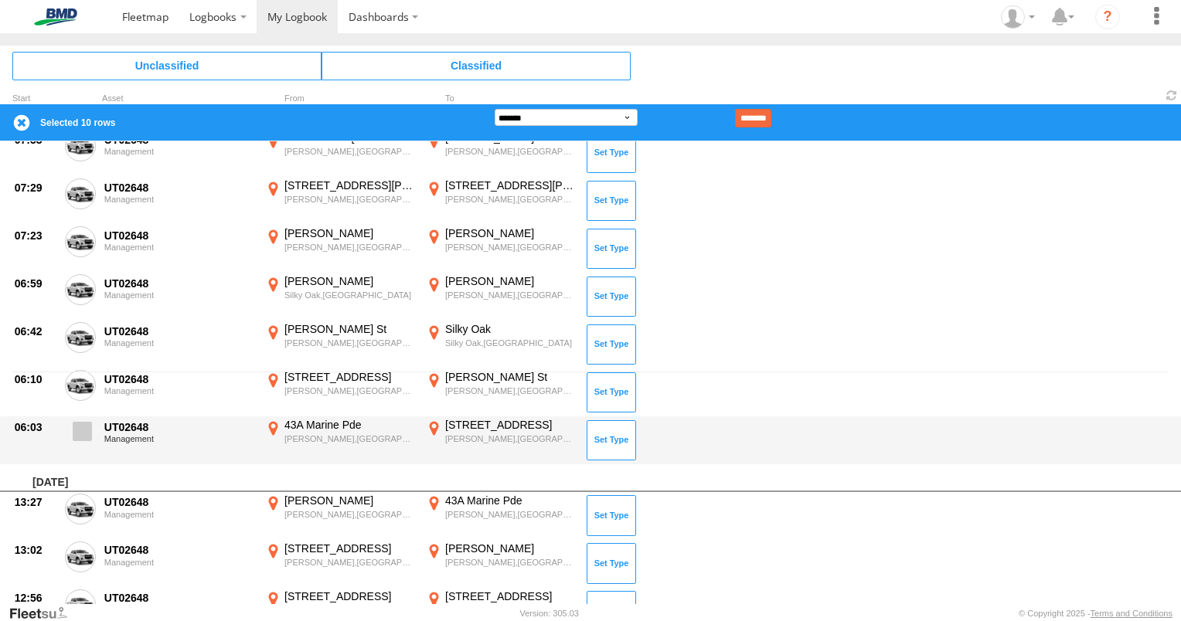
click at [90, 426] on span at bounding box center [82, 431] width 19 height 19
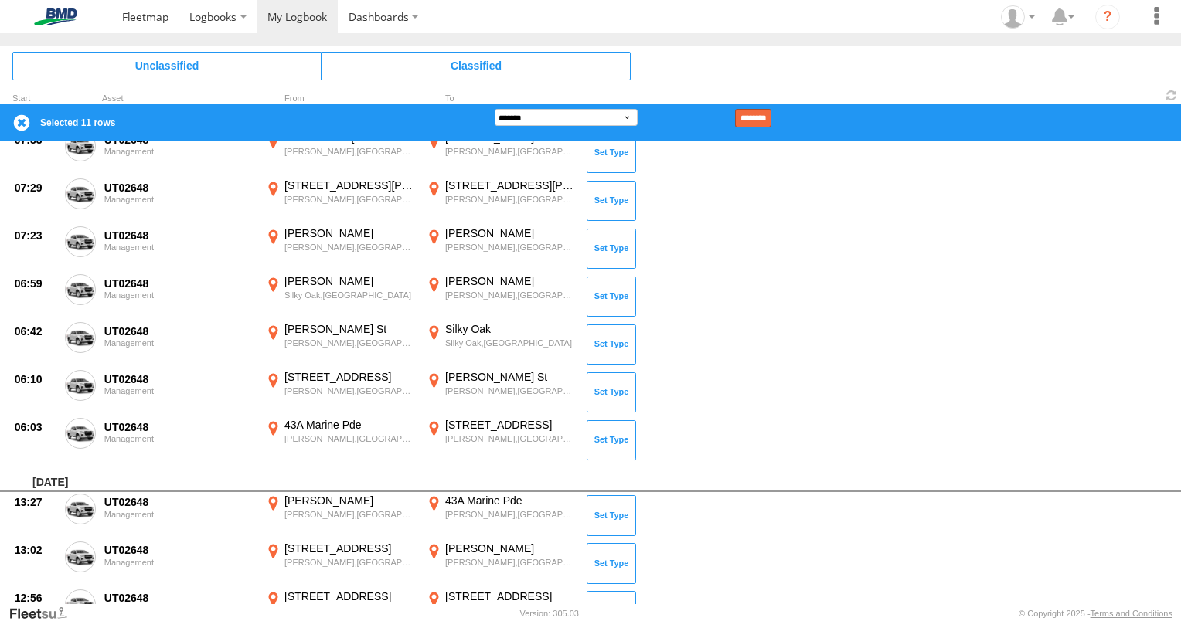
click at [771, 117] on input "********" at bounding box center [753, 118] width 36 height 19
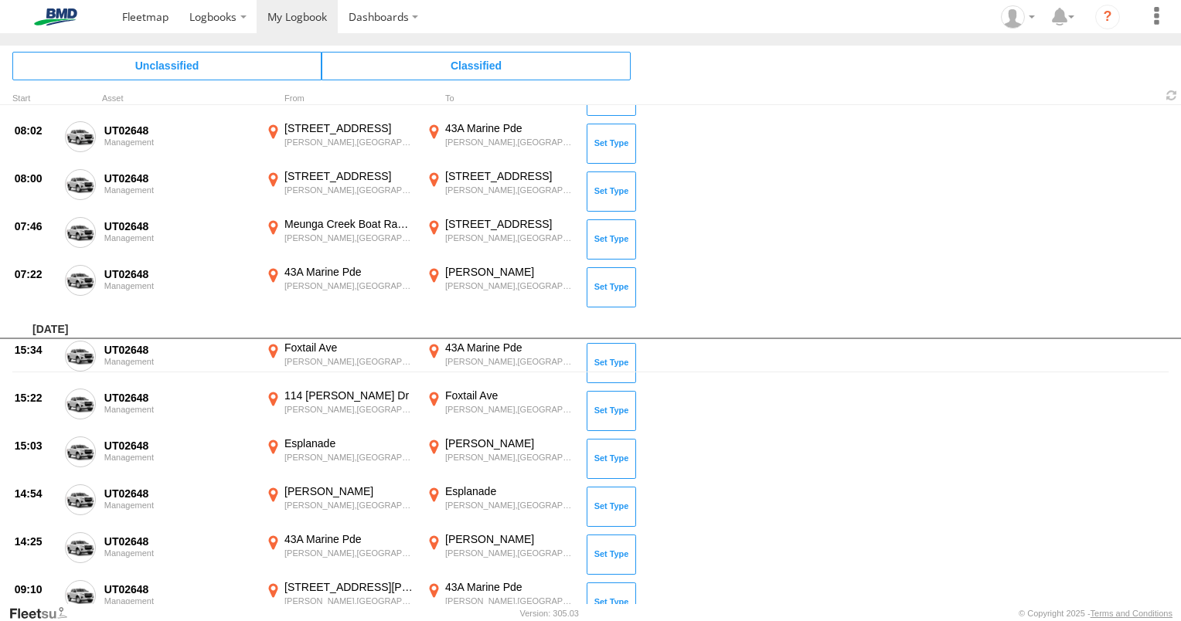
scroll to position [0, 0]
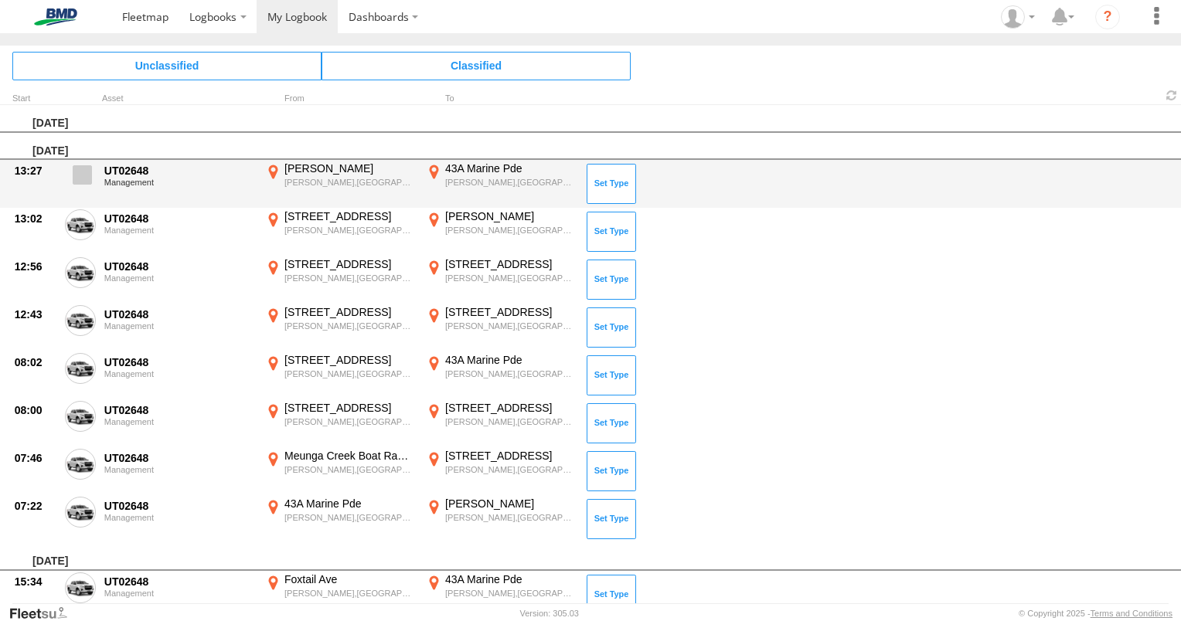
click at [87, 175] on span at bounding box center [82, 174] width 19 height 19
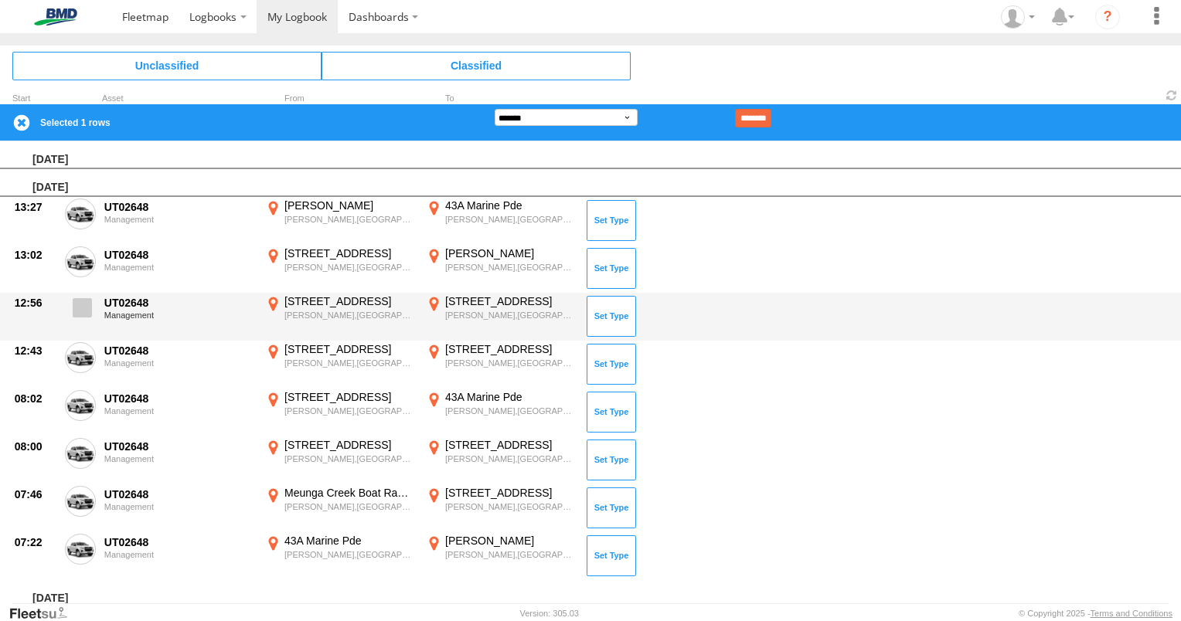
drag, startPoint x: 83, startPoint y: 257, endPoint x: 89, endPoint y: 315, distance: 59.1
click at [0, 0] on span at bounding box center [0, 0] width 0 height 0
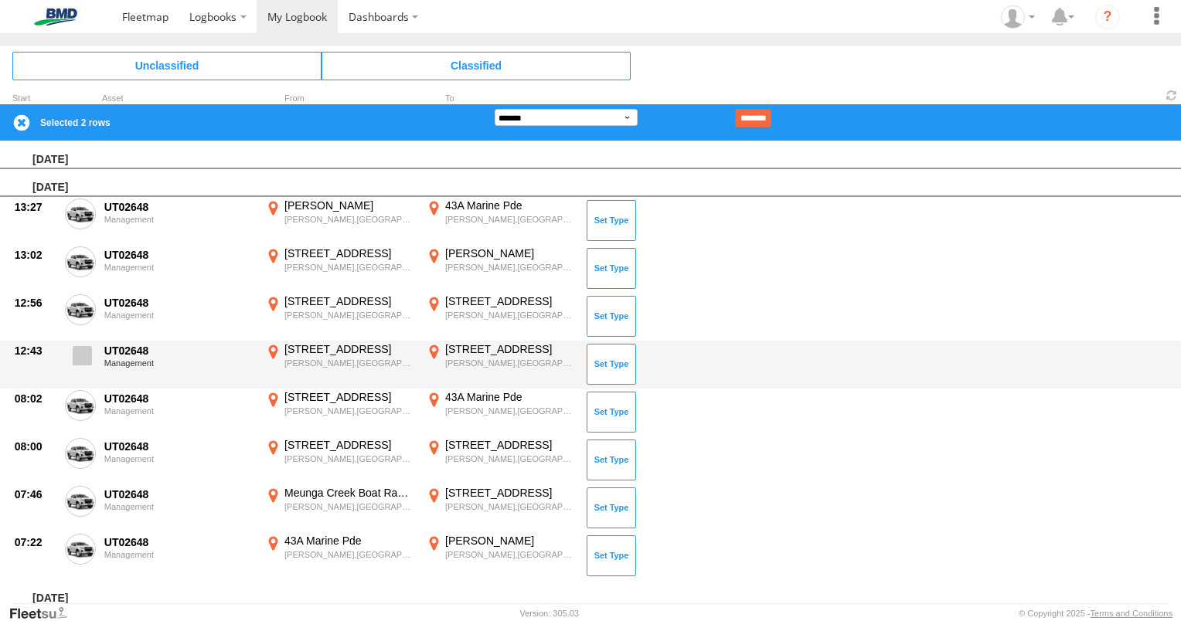
drag, startPoint x: 85, startPoint y: 315, endPoint x: 90, endPoint y: 348, distance: 33.7
click at [0, 0] on span at bounding box center [0, 0] width 0 height 0
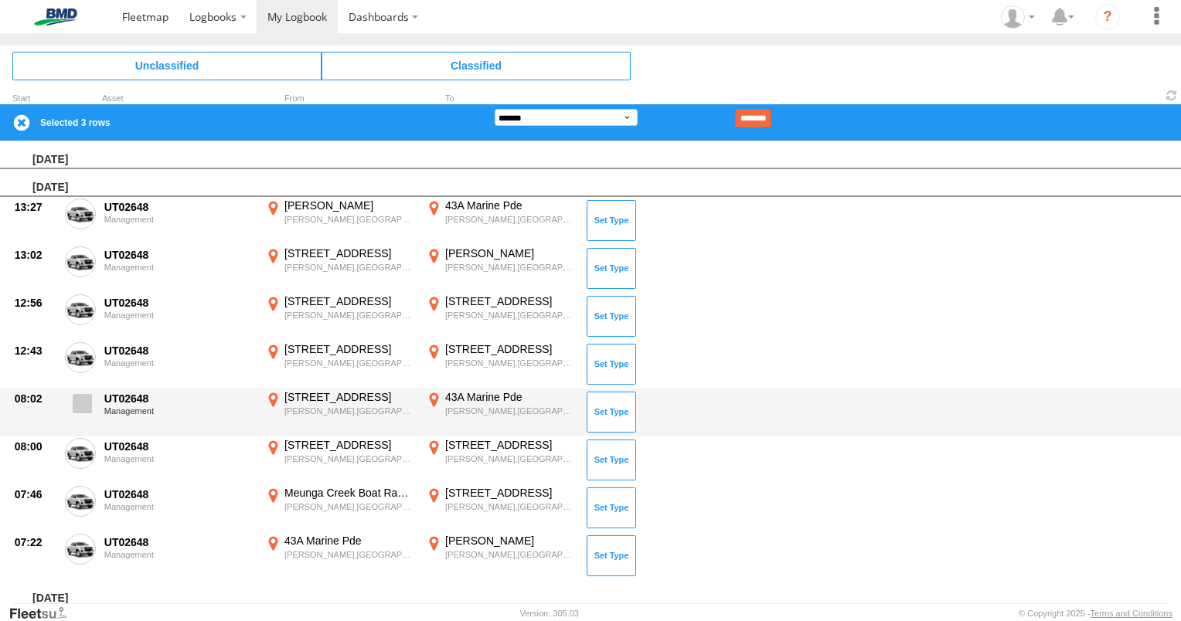
drag, startPoint x: 87, startPoint y: 367, endPoint x: 90, endPoint y: 405, distance: 38.0
click at [85, 368] on label at bounding box center [80, 360] width 31 height 36
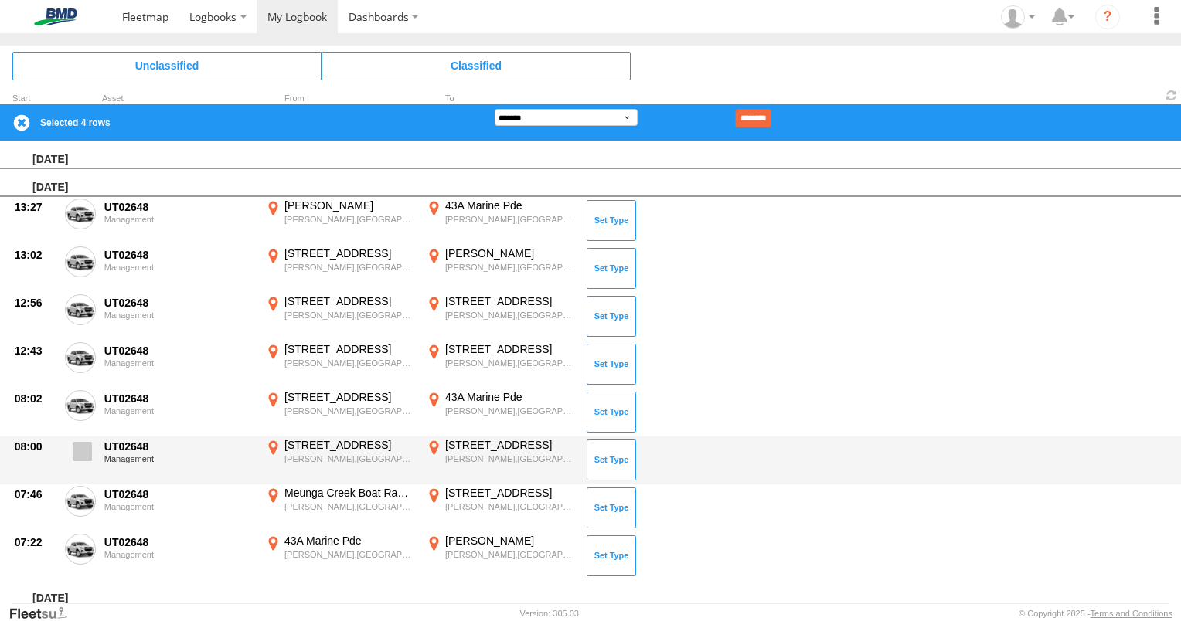
drag, startPoint x: 87, startPoint y: 411, endPoint x: 87, endPoint y: 471, distance: 60.3
click at [87, 413] on label at bounding box center [80, 408] width 31 height 36
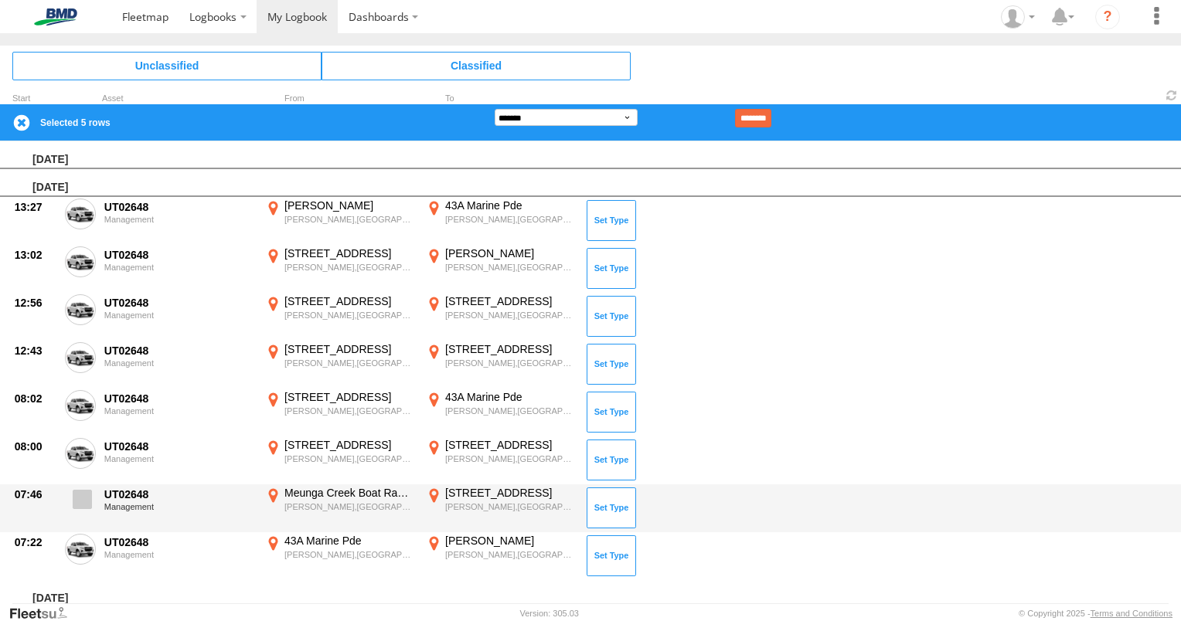
drag, startPoint x: 78, startPoint y: 454, endPoint x: 80, endPoint y: 503, distance: 49.5
click at [0, 0] on span at bounding box center [0, 0] width 0 height 0
drag, startPoint x: 78, startPoint y: 502, endPoint x: 95, endPoint y: 564, distance: 64.1
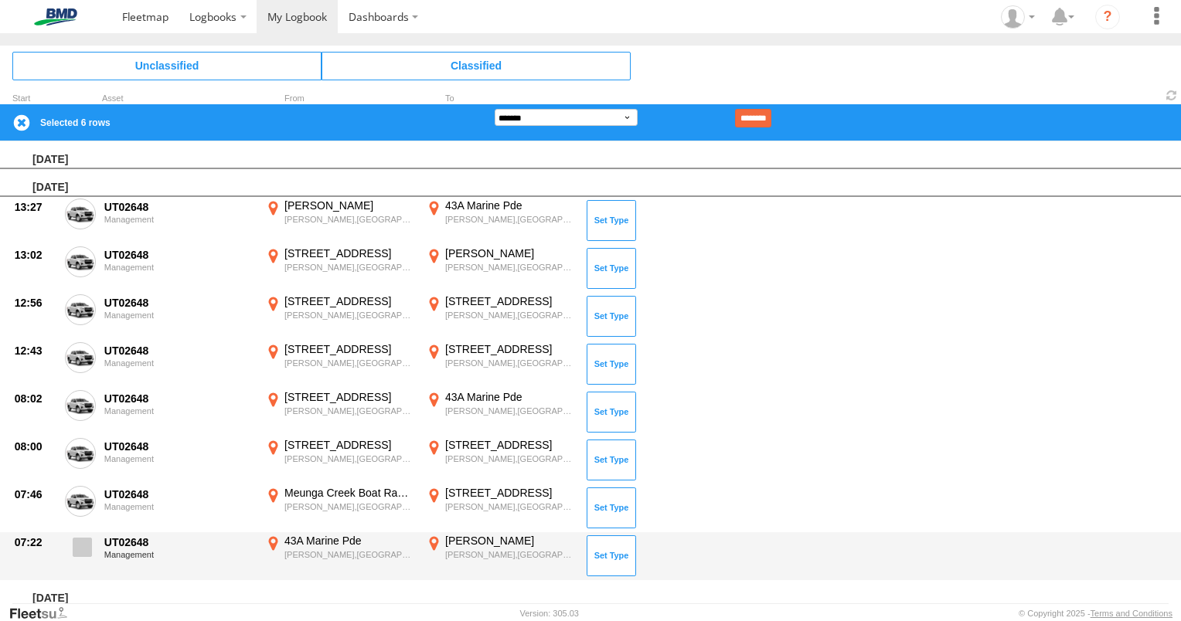
click at [0, 0] on span at bounding box center [0, 0] width 0 height 0
click at [83, 548] on span at bounding box center [82, 547] width 19 height 19
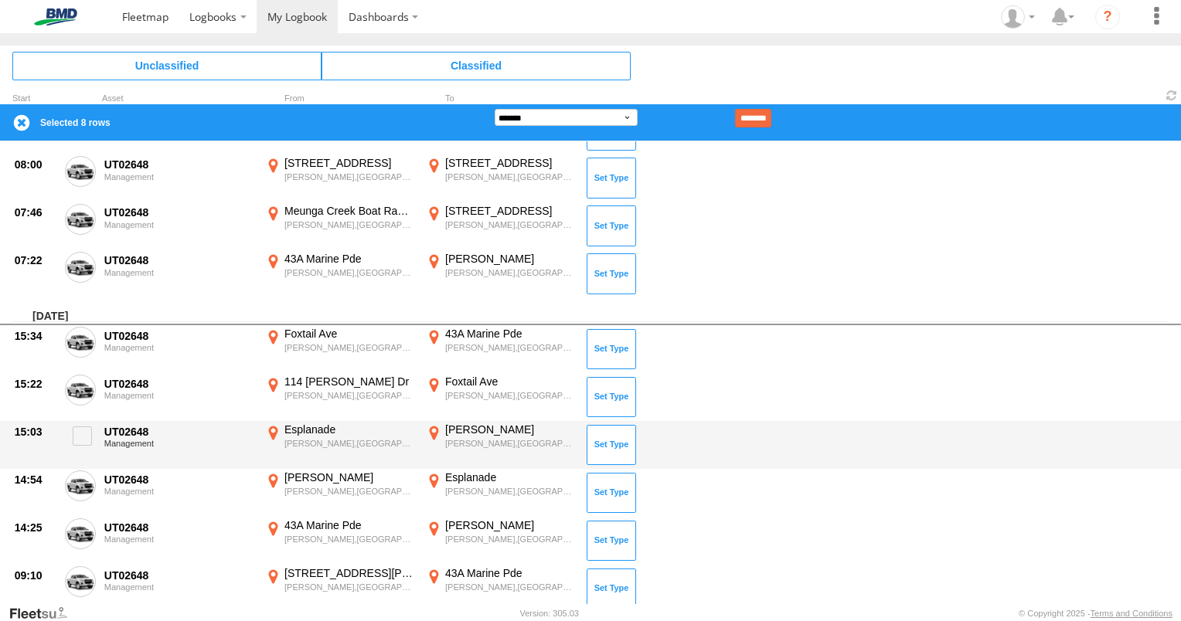
scroll to position [309, 0]
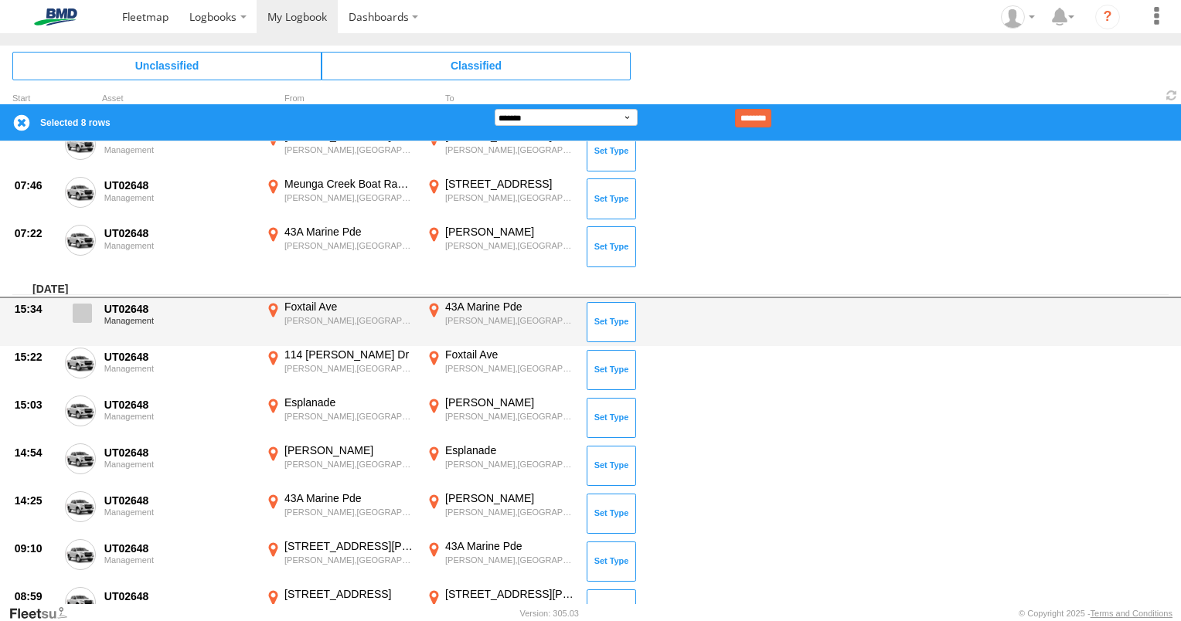
click at [78, 306] on span at bounding box center [82, 313] width 19 height 19
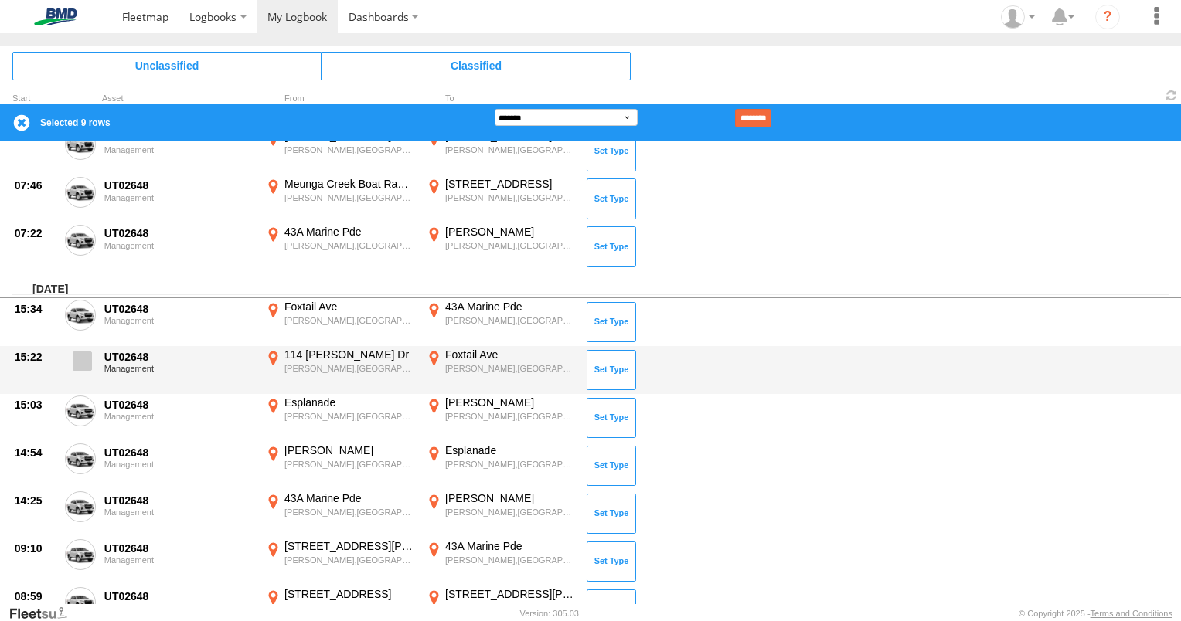
click at [88, 361] on span at bounding box center [82, 361] width 19 height 19
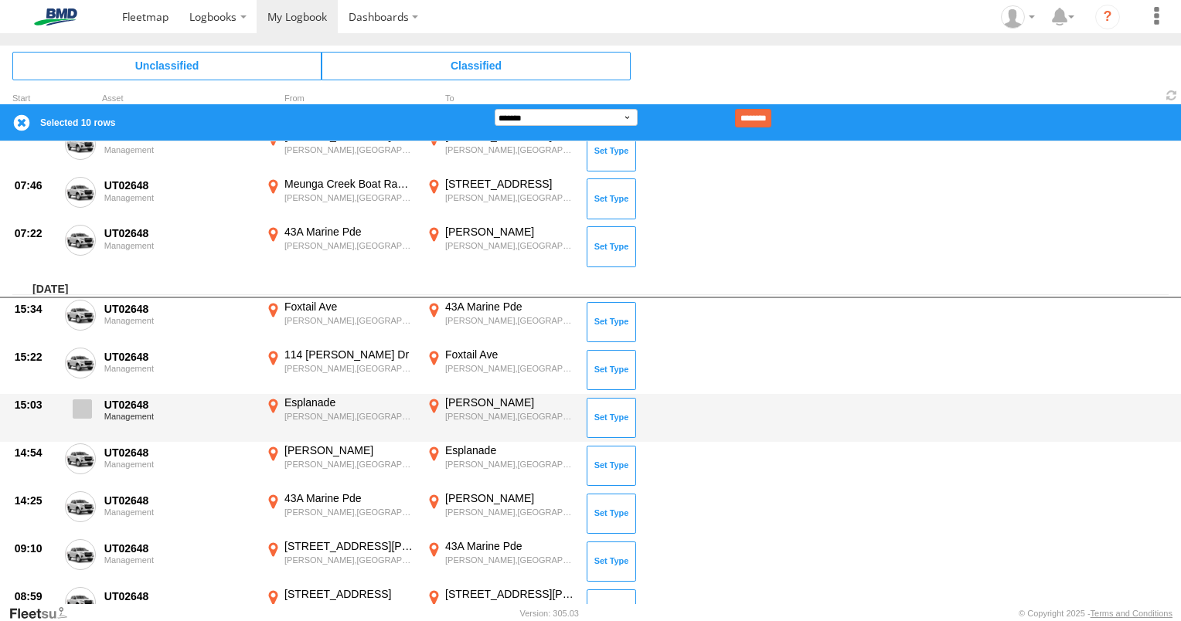
drag, startPoint x: 90, startPoint y: 408, endPoint x: 86, endPoint y: 417, distance: 10.0
click at [86, 417] on span at bounding box center [82, 409] width 19 height 19
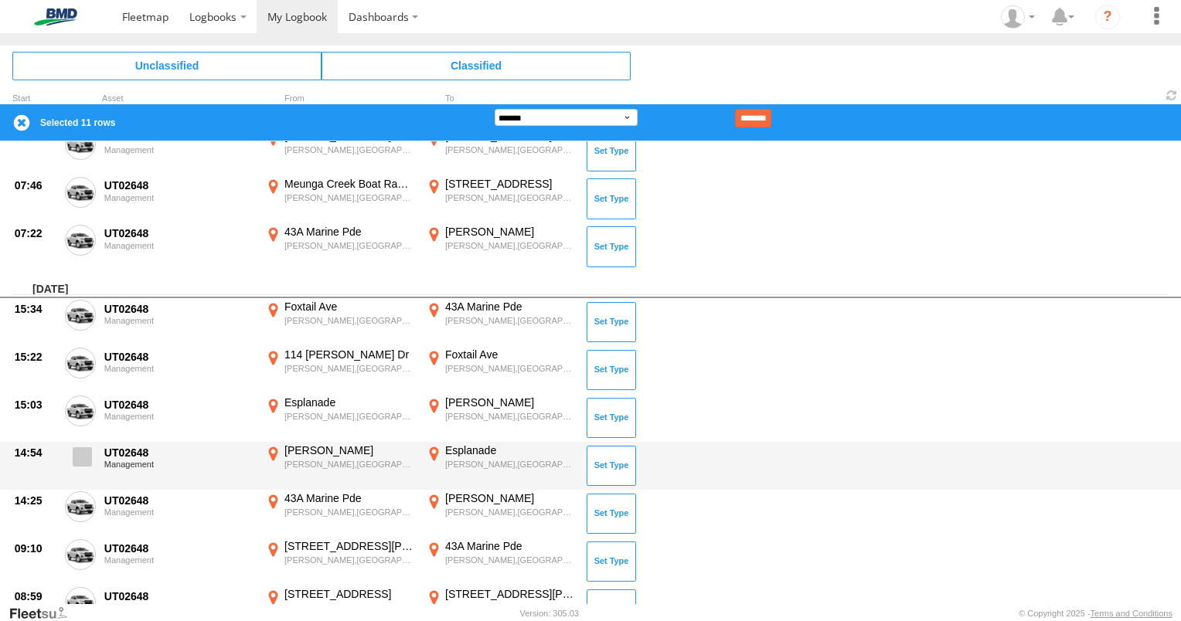
click at [90, 463] on span at bounding box center [82, 456] width 19 height 19
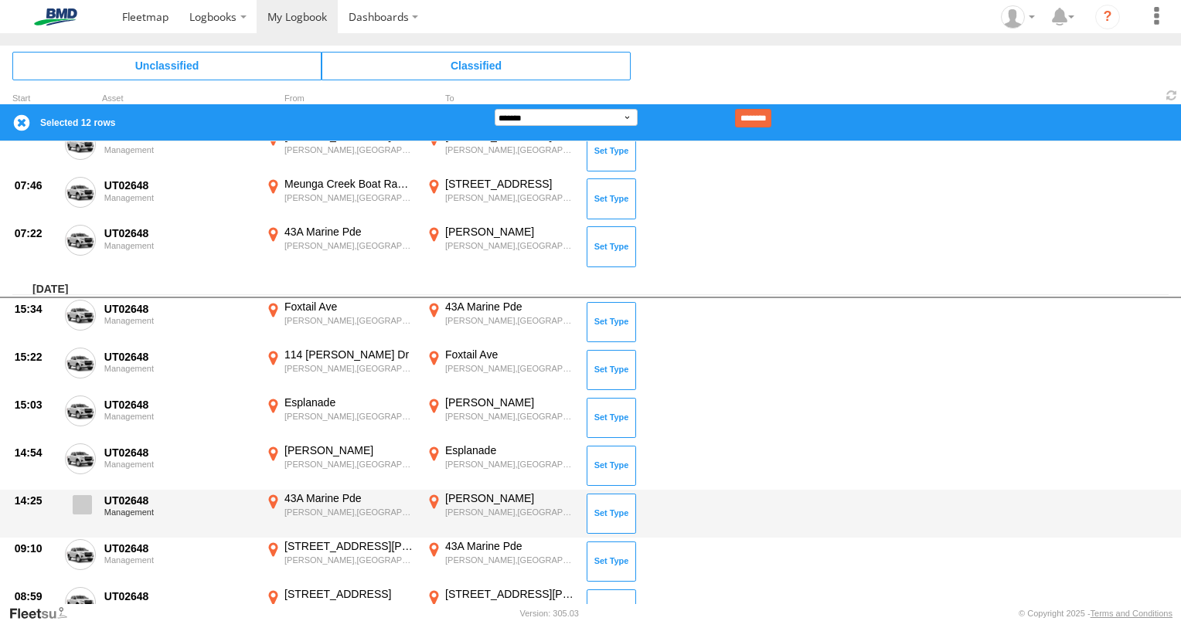
click at [84, 502] on span at bounding box center [82, 504] width 19 height 19
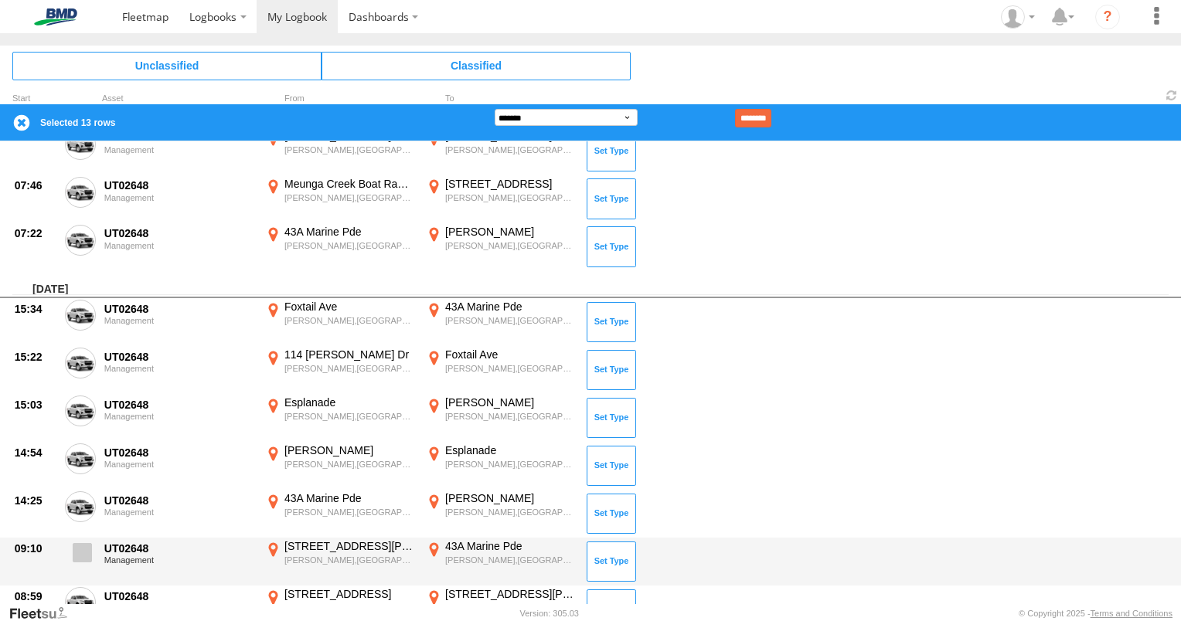
click at [77, 560] on span at bounding box center [82, 552] width 19 height 19
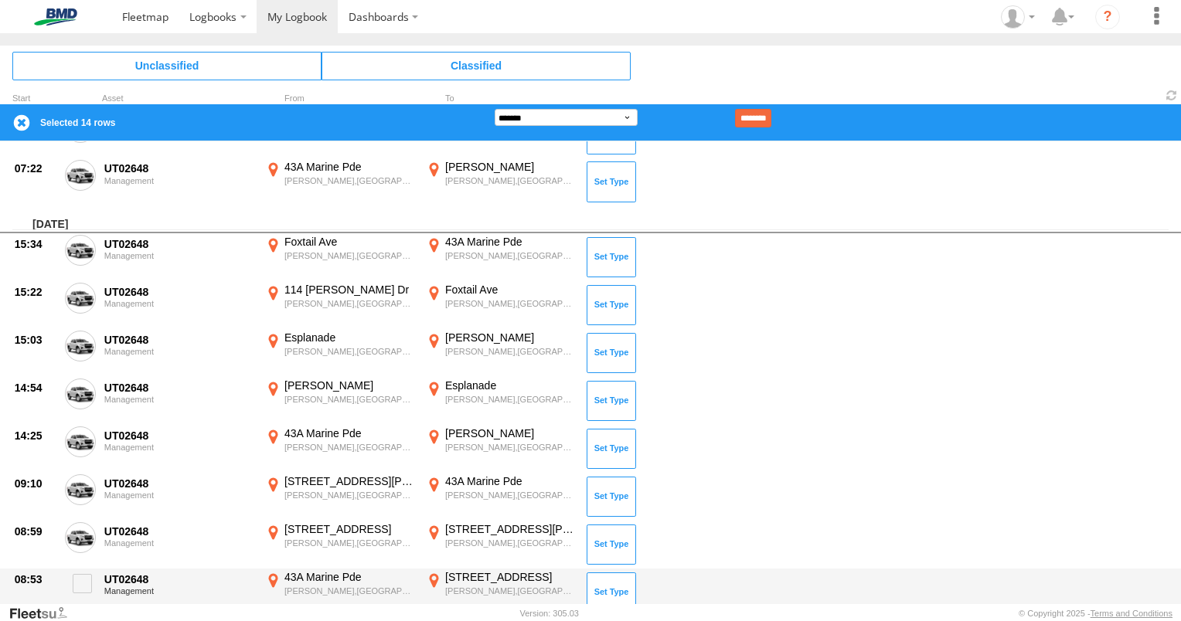
scroll to position [464, 0]
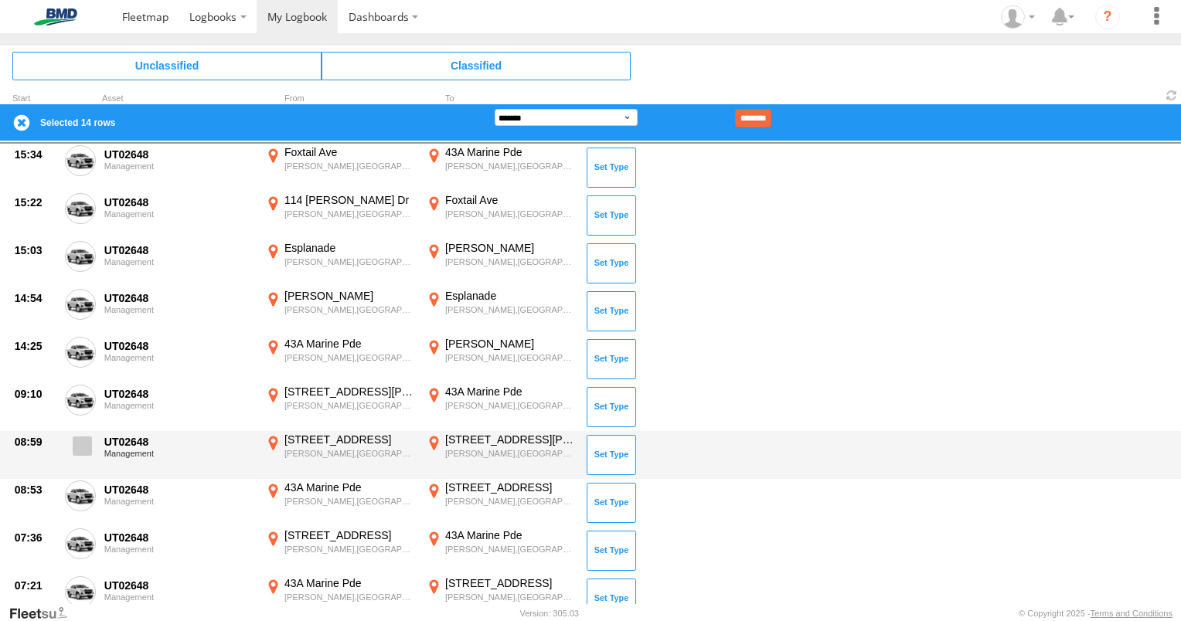
click at [90, 439] on span at bounding box center [82, 446] width 19 height 19
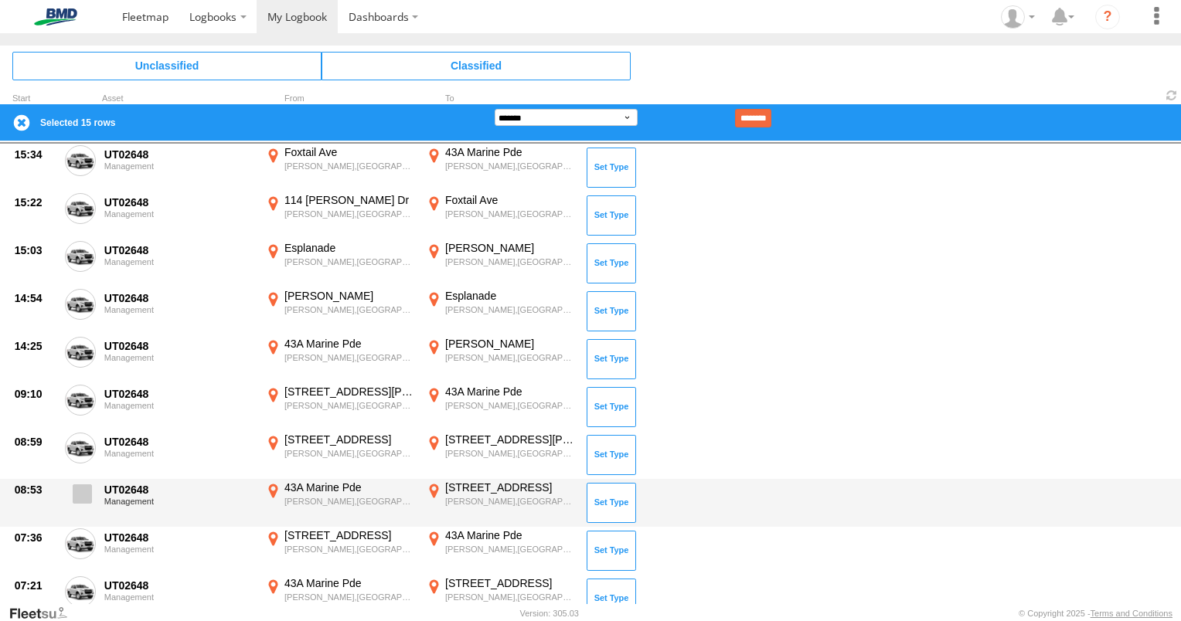
click at [85, 496] on span at bounding box center [82, 494] width 19 height 19
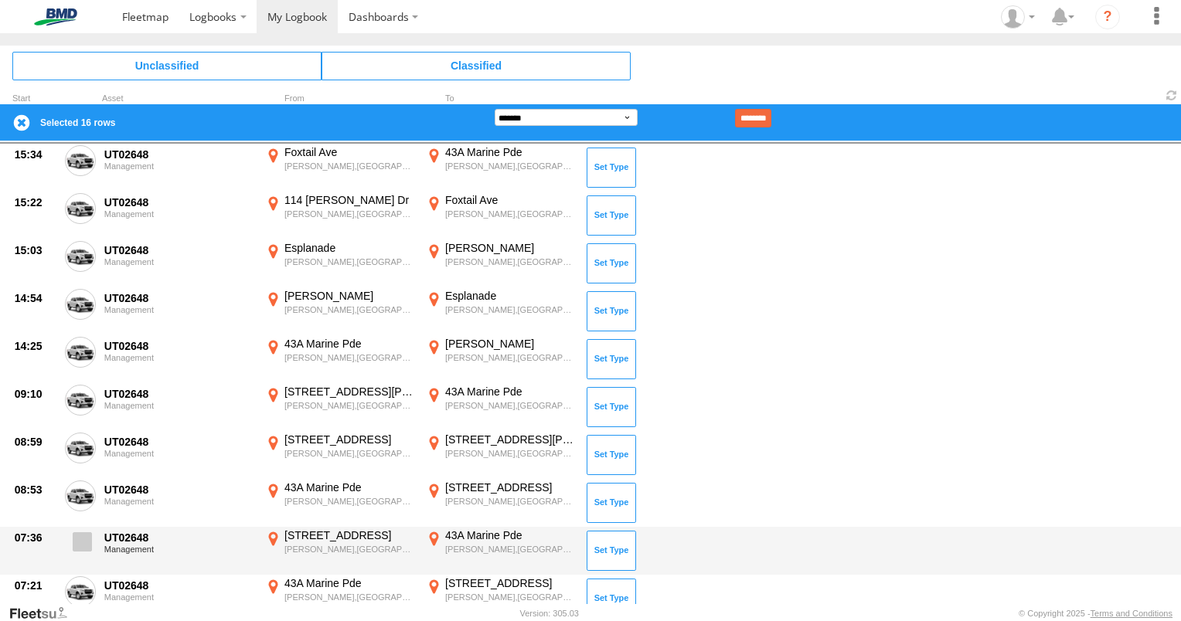
click at [80, 544] on span at bounding box center [82, 541] width 19 height 19
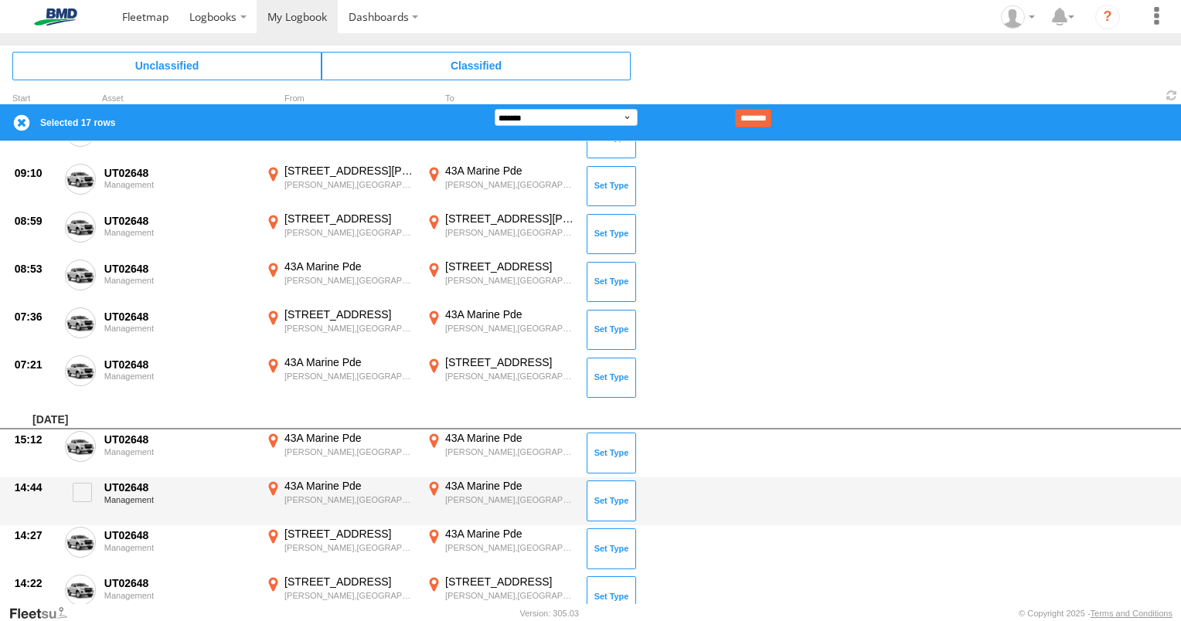
scroll to position [696, 0]
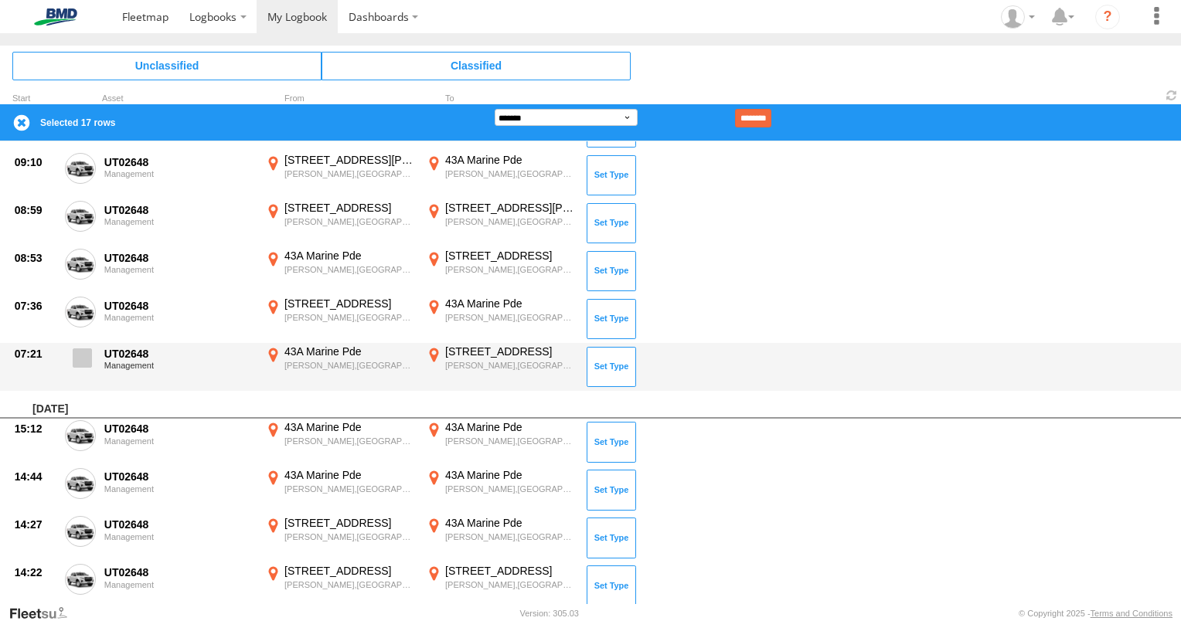
click at [83, 352] on span at bounding box center [82, 358] width 19 height 19
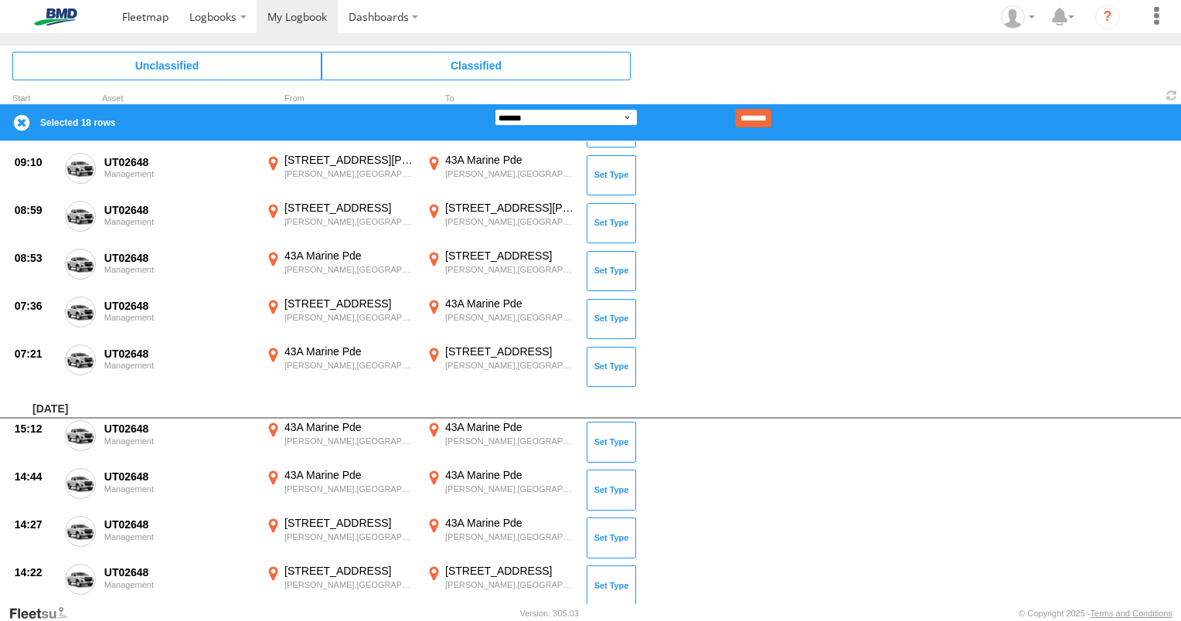
click at [636, 114] on select "**********" at bounding box center [566, 117] width 143 height 17
click at [495, 109] on select "**********" at bounding box center [566, 117] width 143 height 17
click at [771, 124] on input "********" at bounding box center [753, 118] width 36 height 19
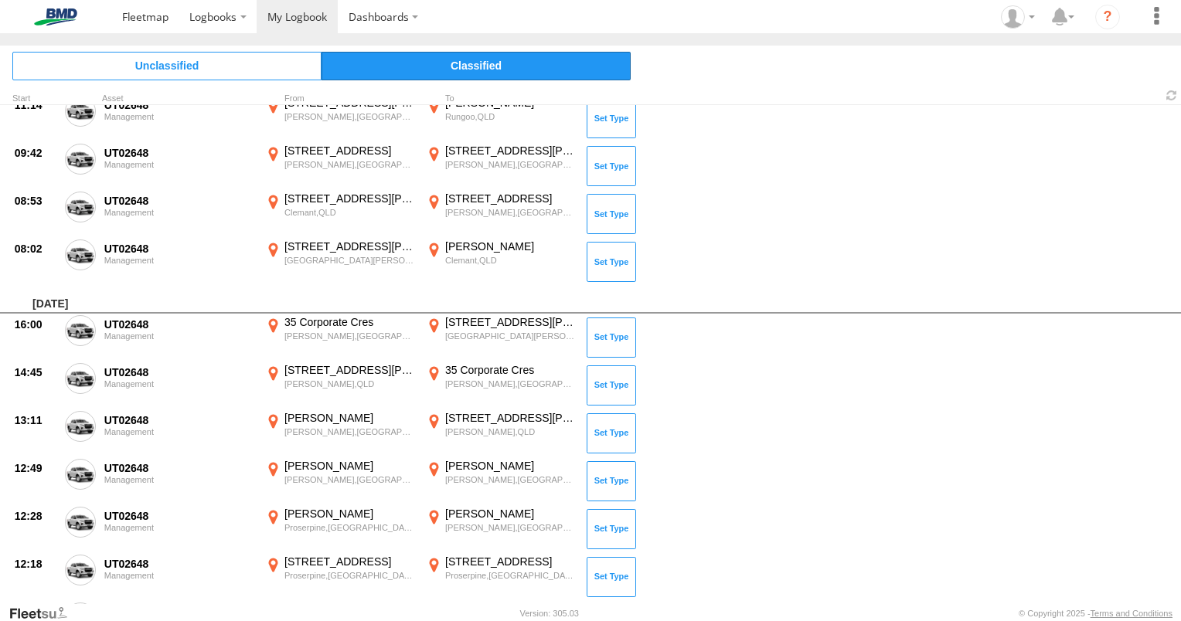
scroll to position [25, 0]
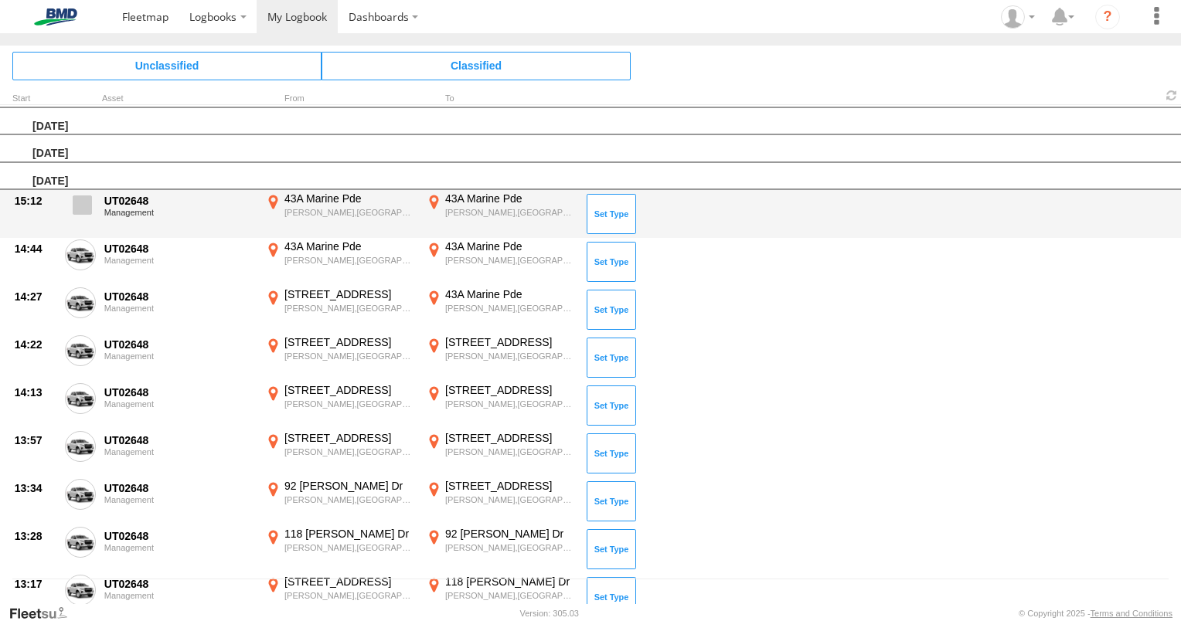
click at [80, 201] on span at bounding box center [82, 205] width 19 height 19
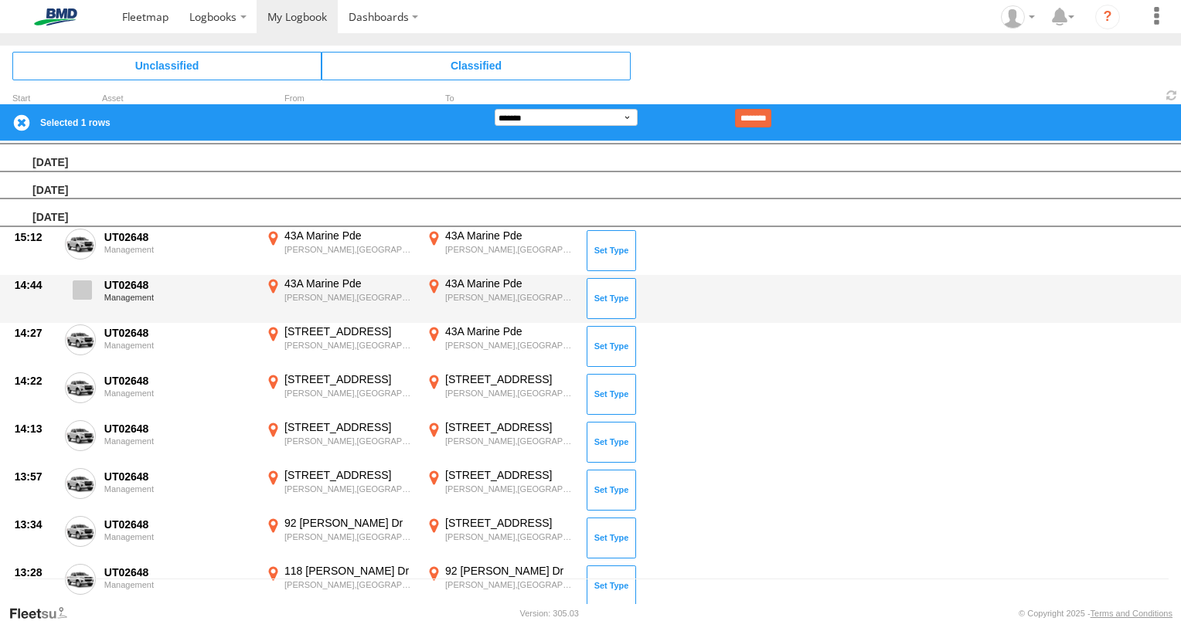
click at [85, 294] on span at bounding box center [82, 290] width 19 height 19
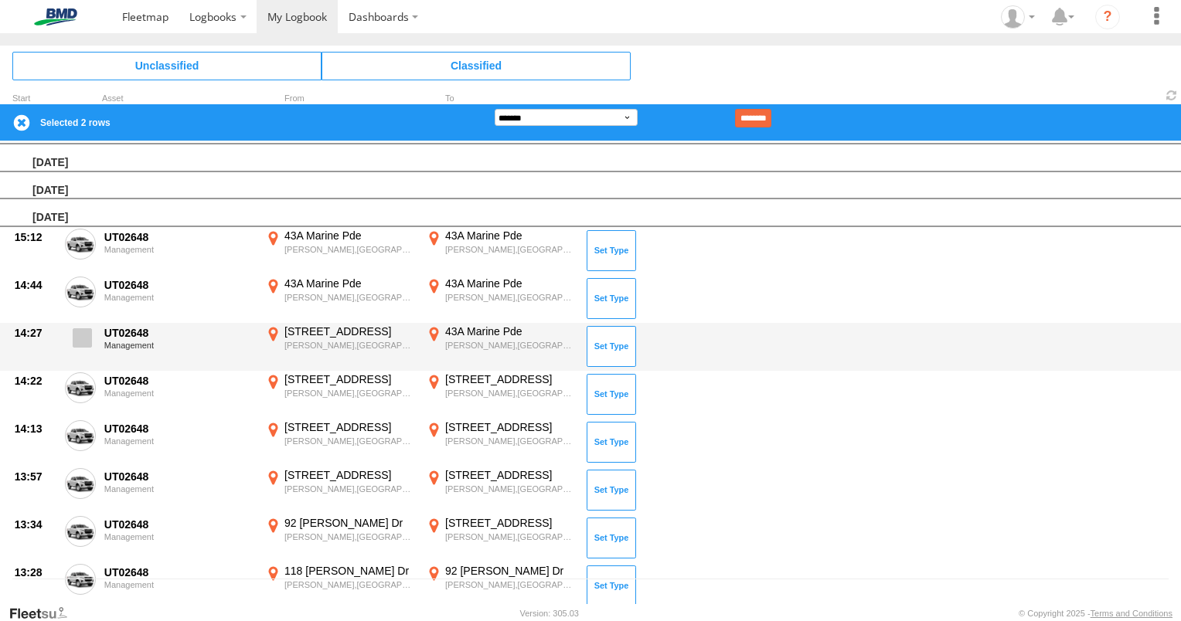
click at [86, 338] on span at bounding box center [82, 337] width 19 height 19
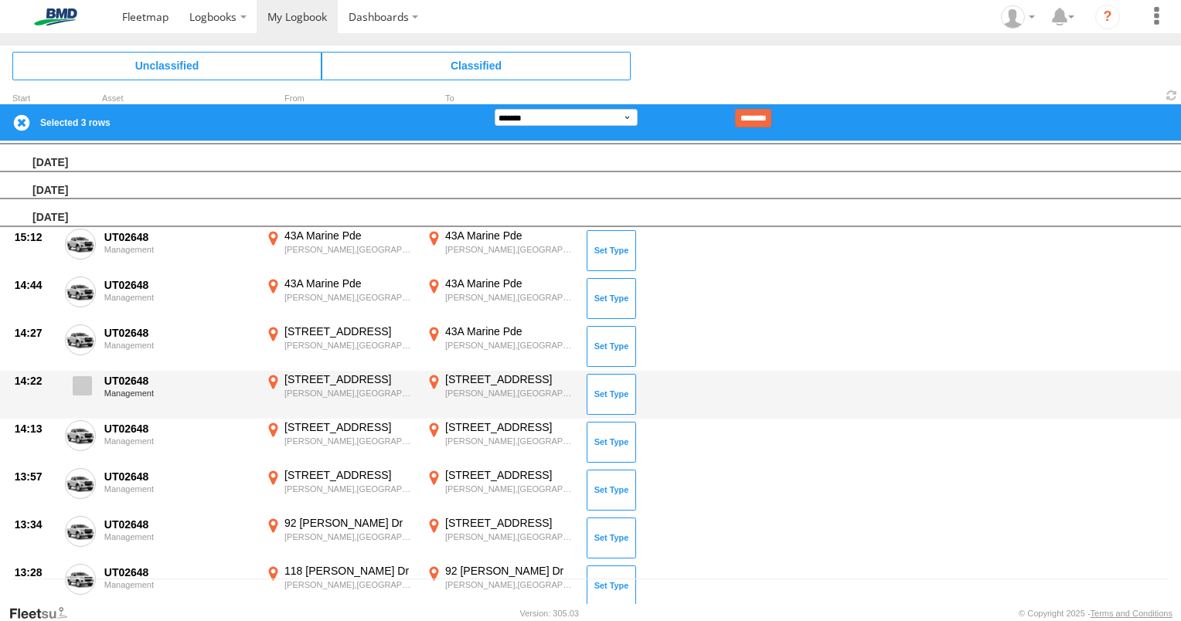
click at [83, 383] on span at bounding box center [82, 385] width 19 height 19
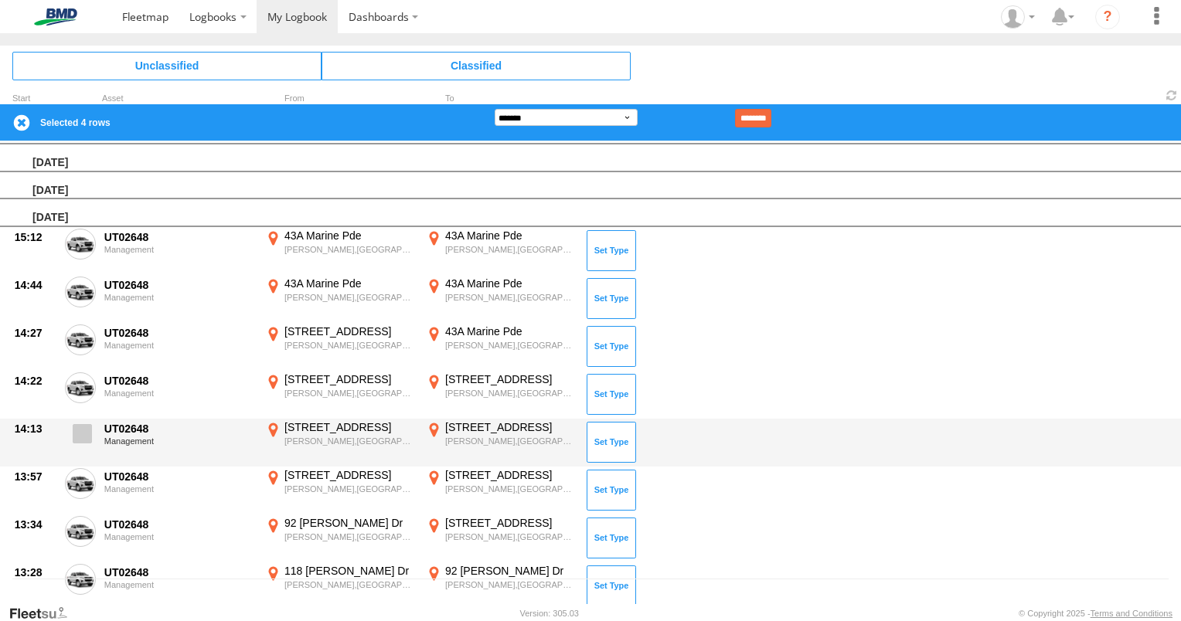
click at [83, 427] on span at bounding box center [82, 433] width 19 height 19
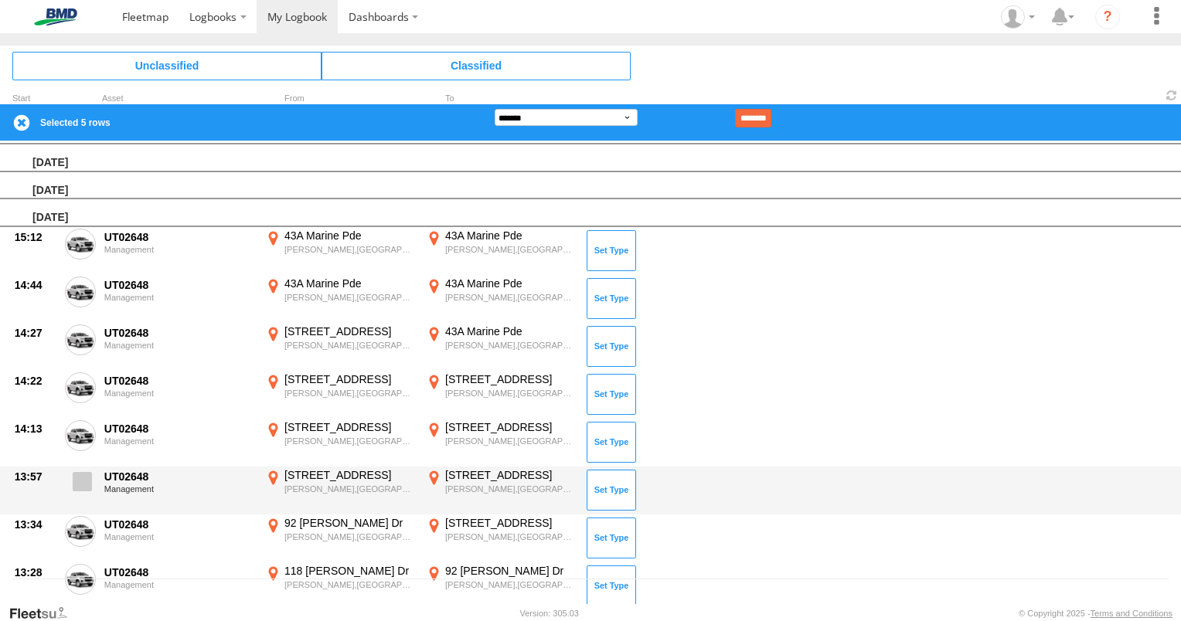
click at [79, 491] on label at bounding box center [80, 486] width 31 height 36
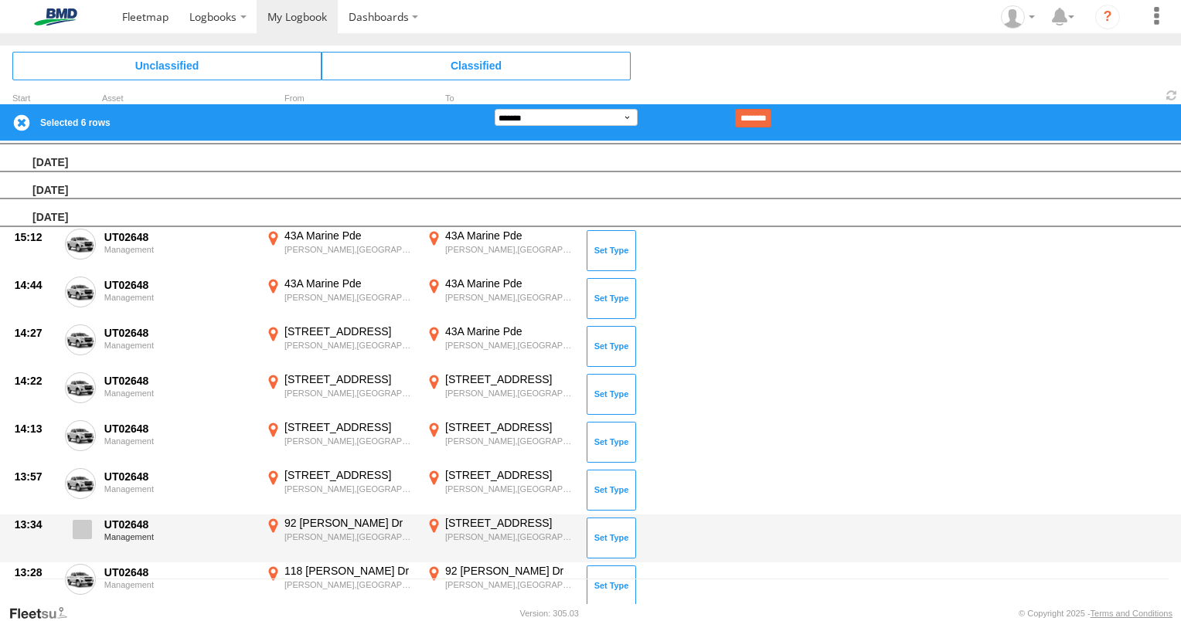
drag, startPoint x: 90, startPoint y: 526, endPoint x: 90, endPoint y: 536, distance: 9.3
click at [89, 526] on span at bounding box center [82, 529] width 19 height 19
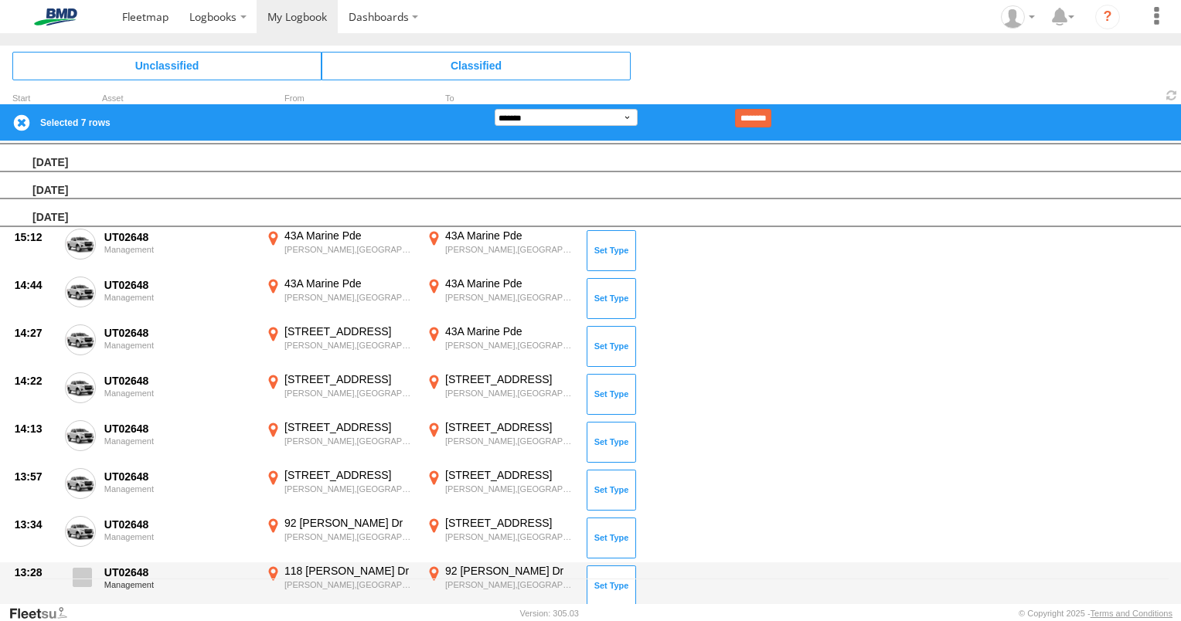
click at [80, 569] on span at bounding box center [82, 577] width 19 height 19
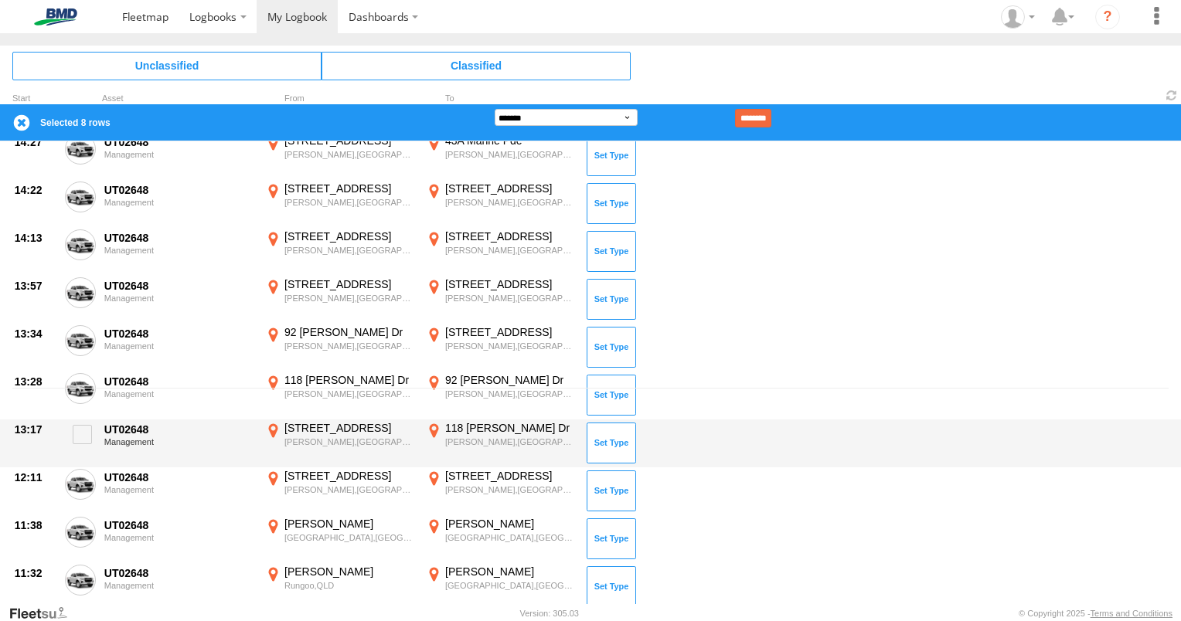
scroll to position [257, 0]
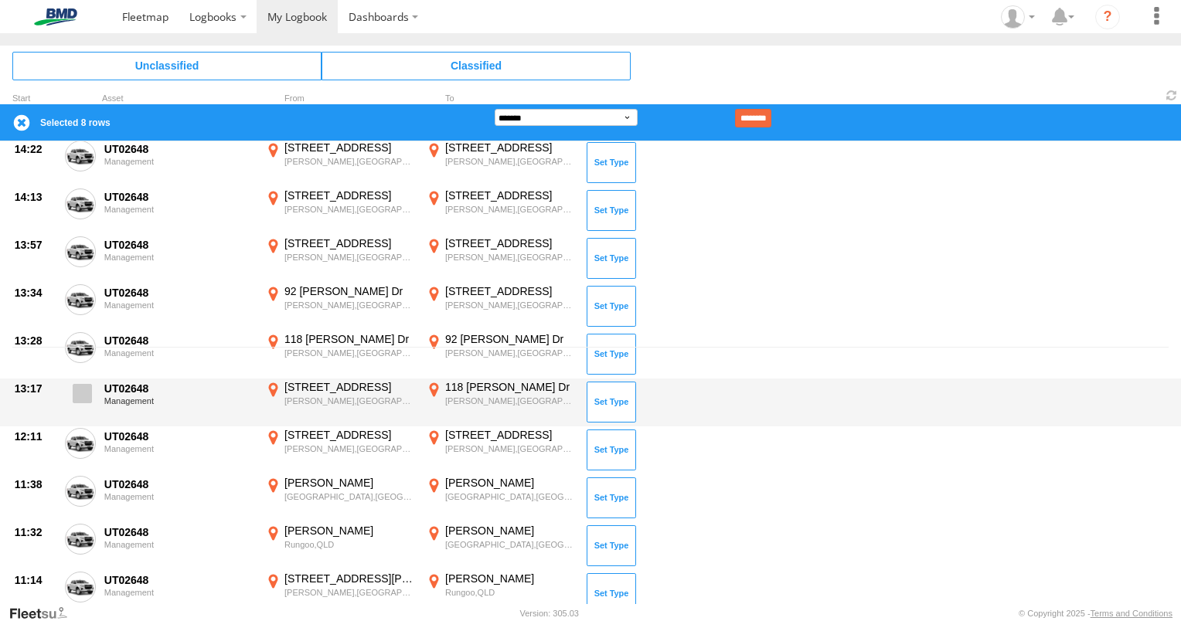
click at [80, 390] on span at bounding box center [82, 393] width 19 height 19
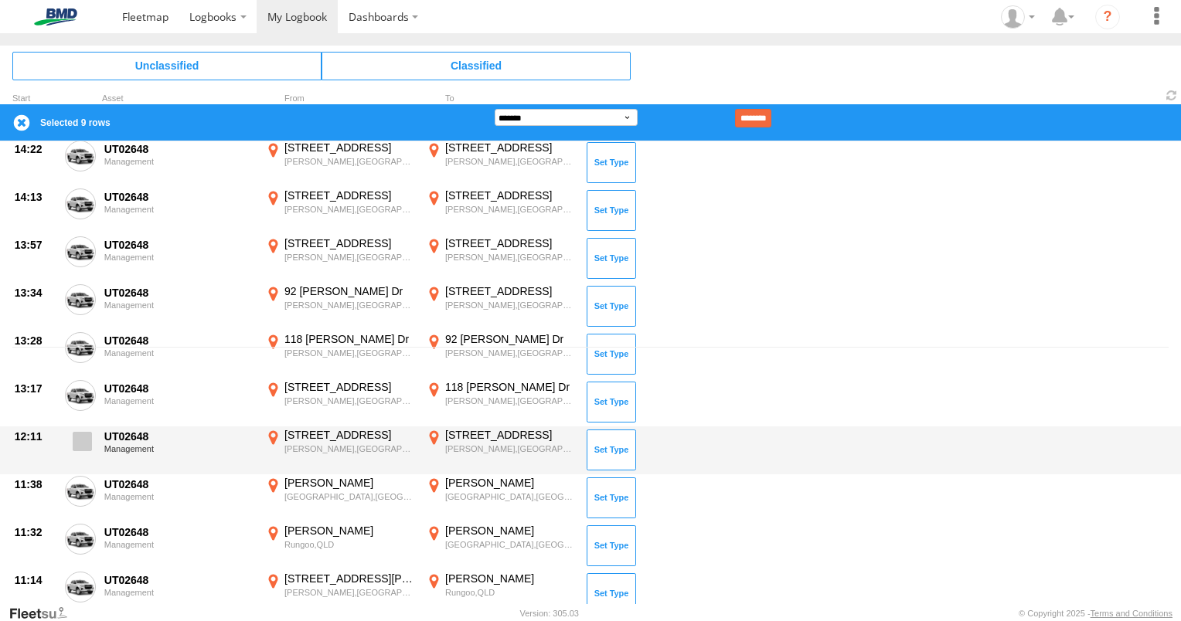
click at [79, 434] on span at bounding box center [82, 441] width 19 height 19
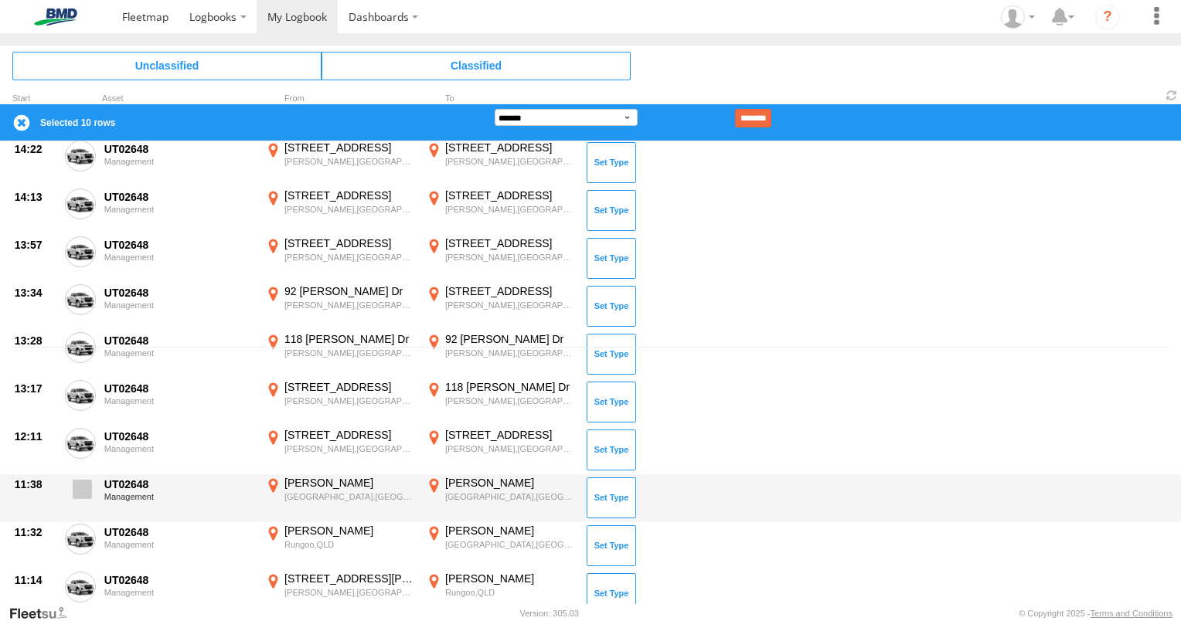
click at [91, 480] on span at bounding box center [82, 489] width 19 height 19
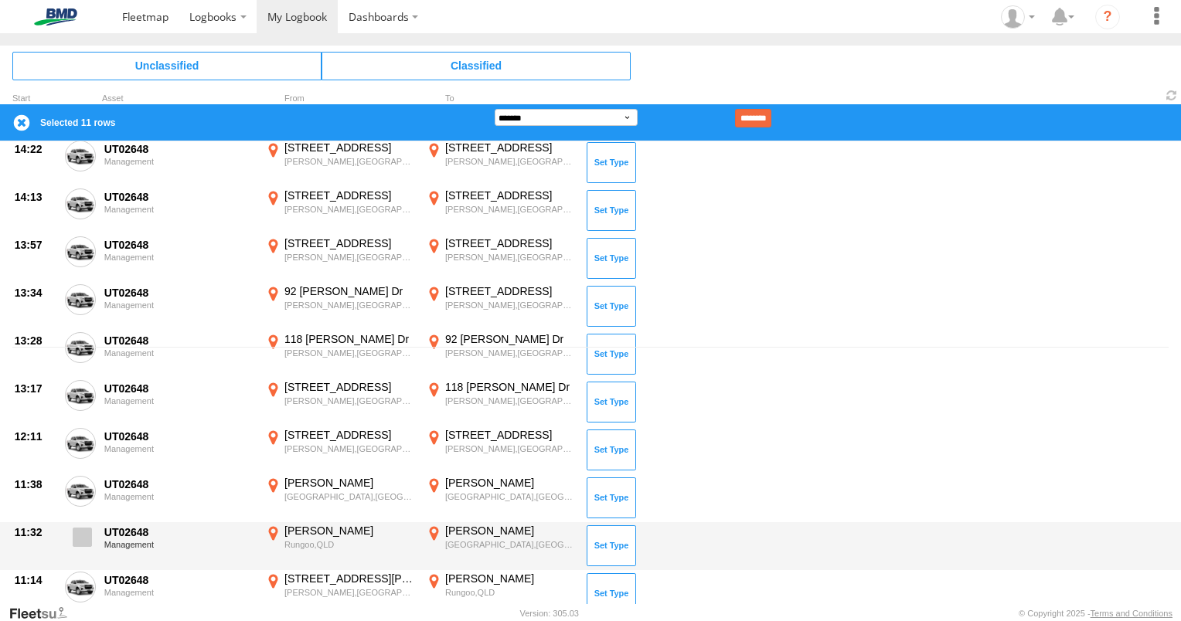
click at [86, 534] on span at bounding box center [82, 537] width 19 height 19
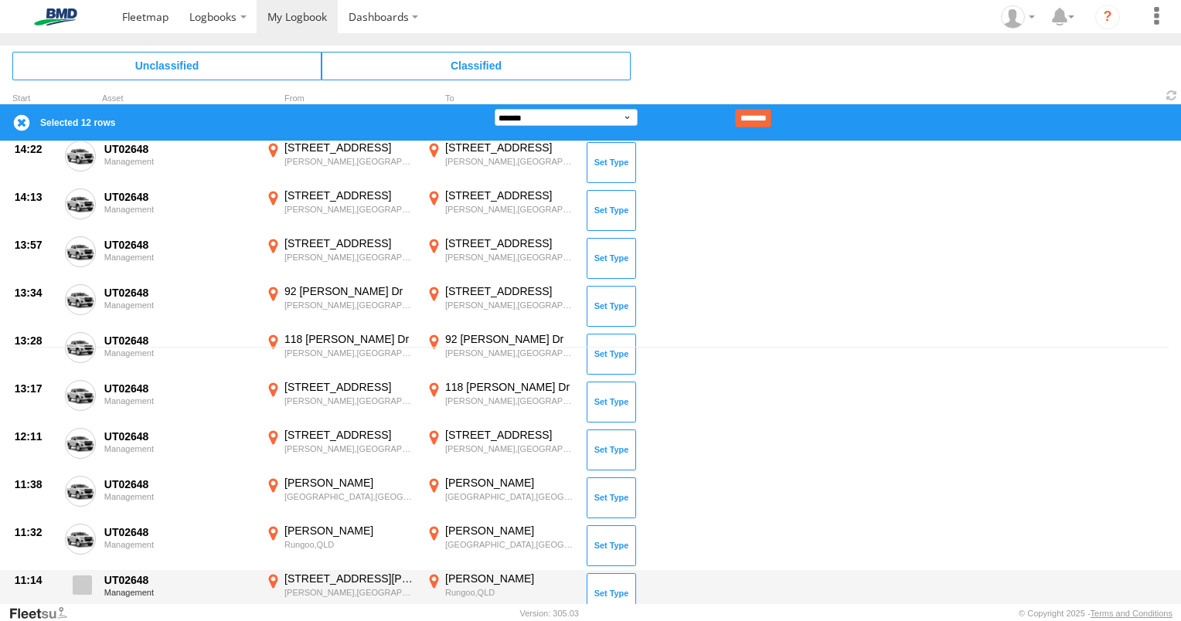
click at [80, 590] on span at bounding box center [82, 585] width 19 height 19
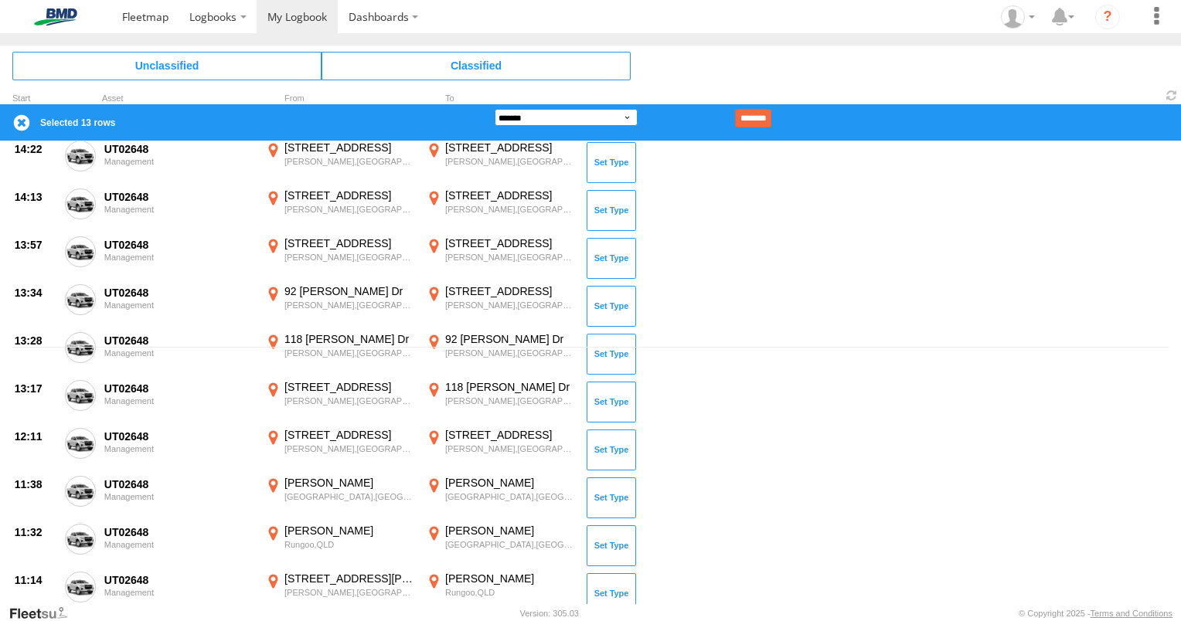
click at [624, 117] on select "**********" at bounding box center [566, 117] width 143 height 17
click at [495, 109] on select "**********" at bounding box center [566, 117] width 143 height 17
click at [771, 116] on input "********" at bounding box center [753, 118] width 36 height 19
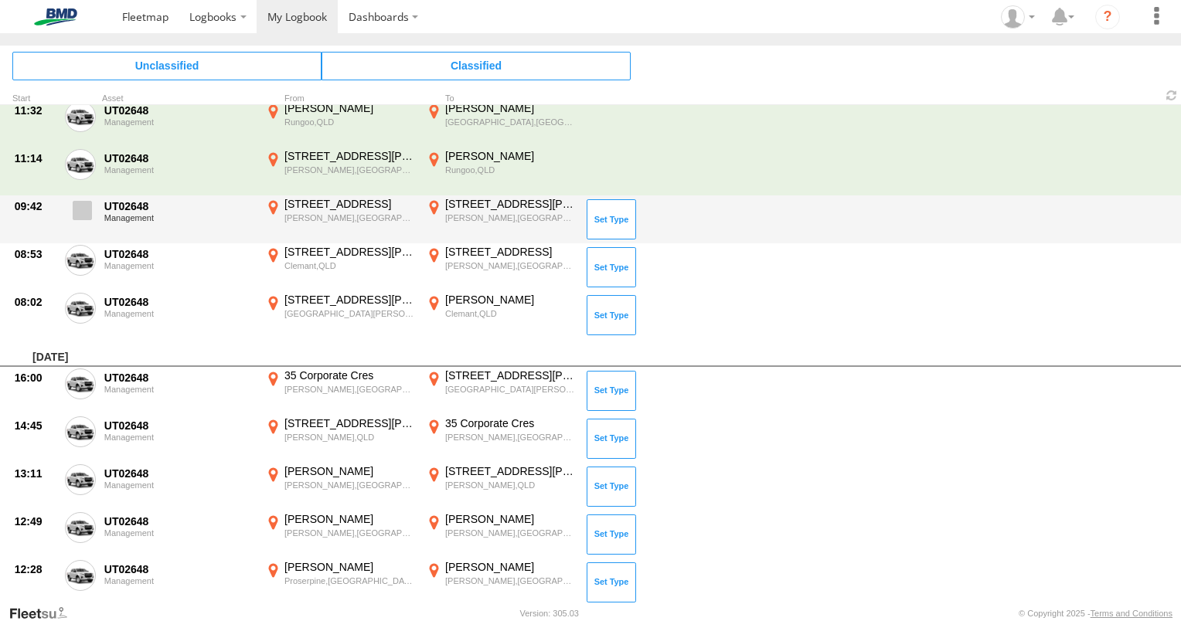
scroll to position [19, 0]
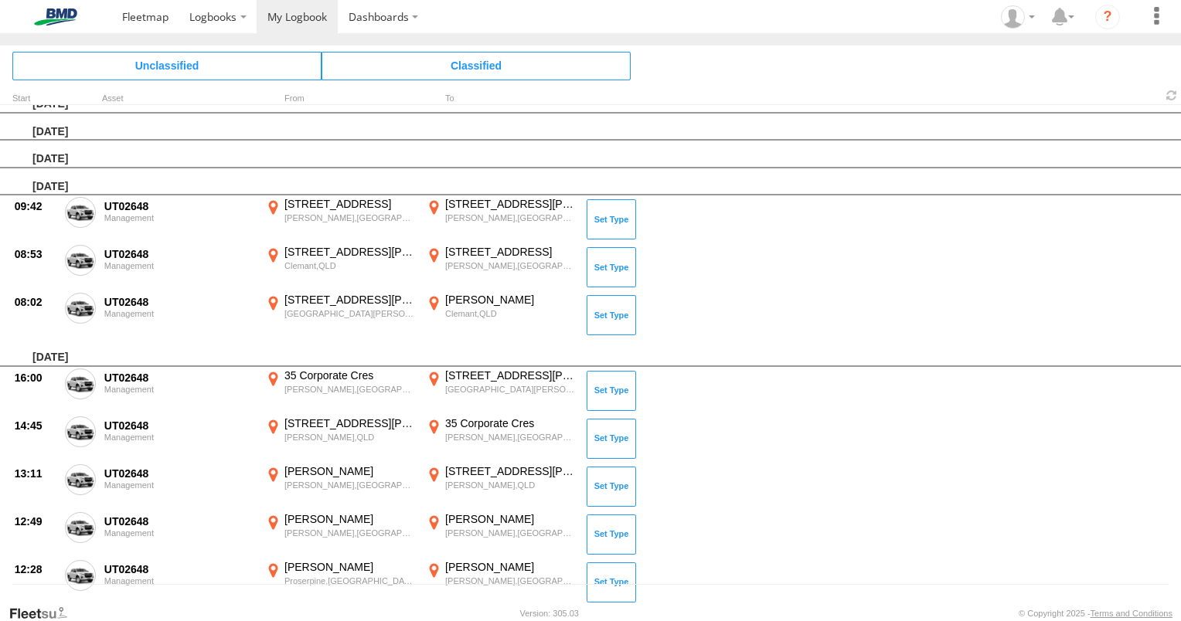
click at [0, 0] on span at bounding box center [0, 0] width 0 height 0
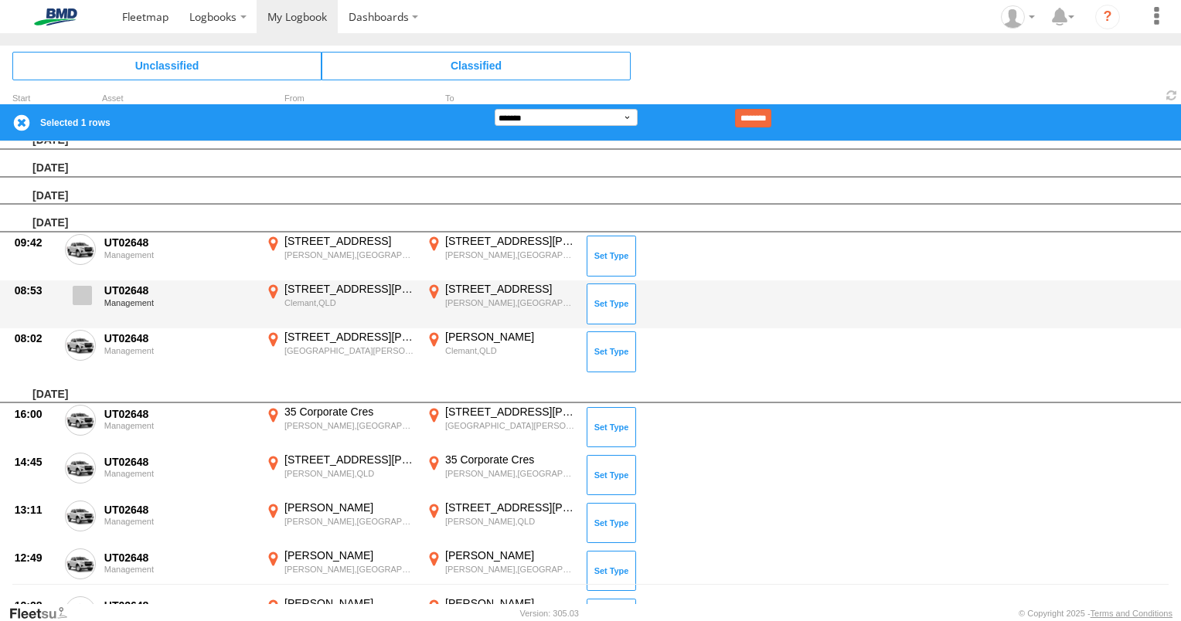
click at [85, 291] on span at bounding box center [82, 295] width 19 height 19
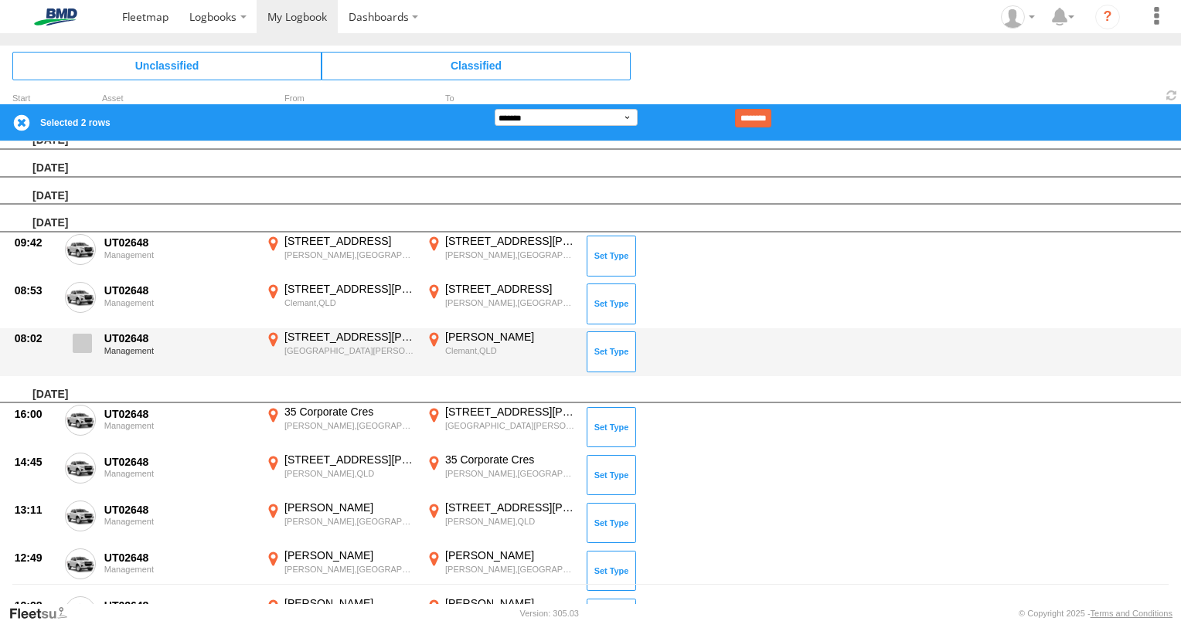
click at [87, 336] on span at bounding box center [82, 343] width 19 height 19
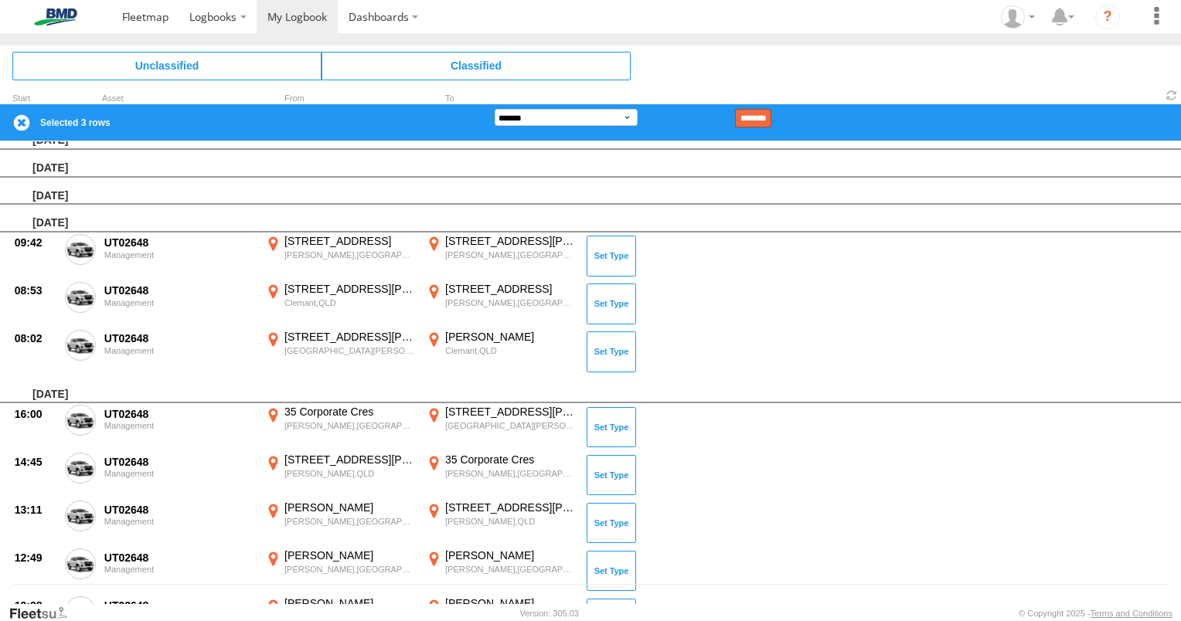
click at [762, 119] on input "********" at bounding box center [753, 118] width 36 height 19
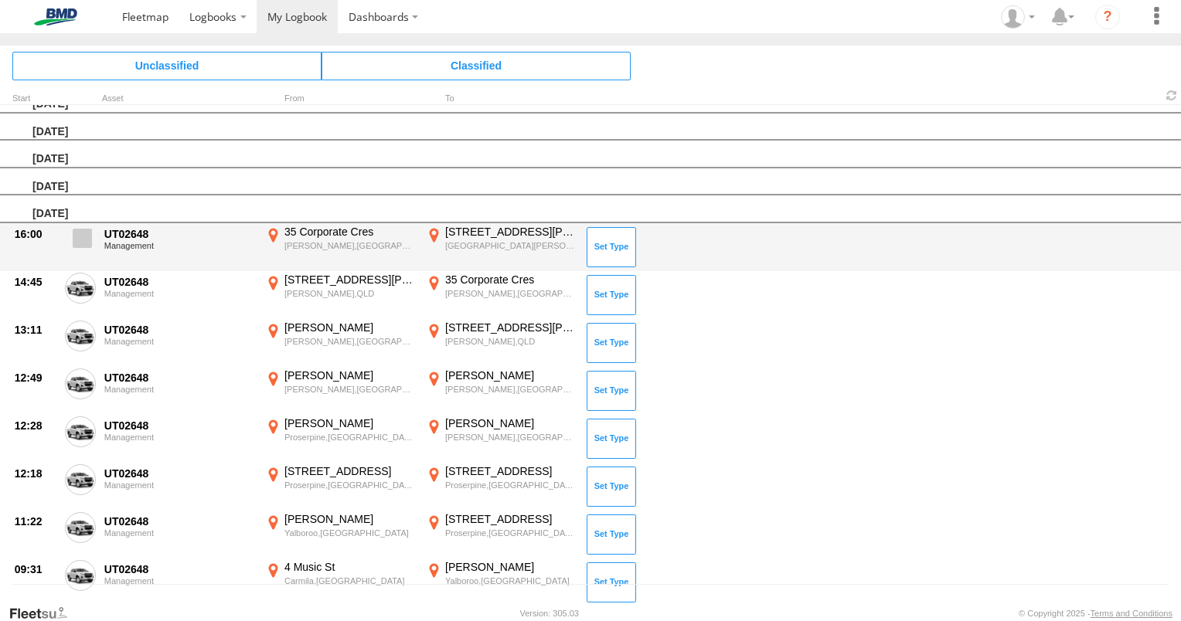
click at [84, 245] on span at bounding box center [82, 238] width 19 height 19
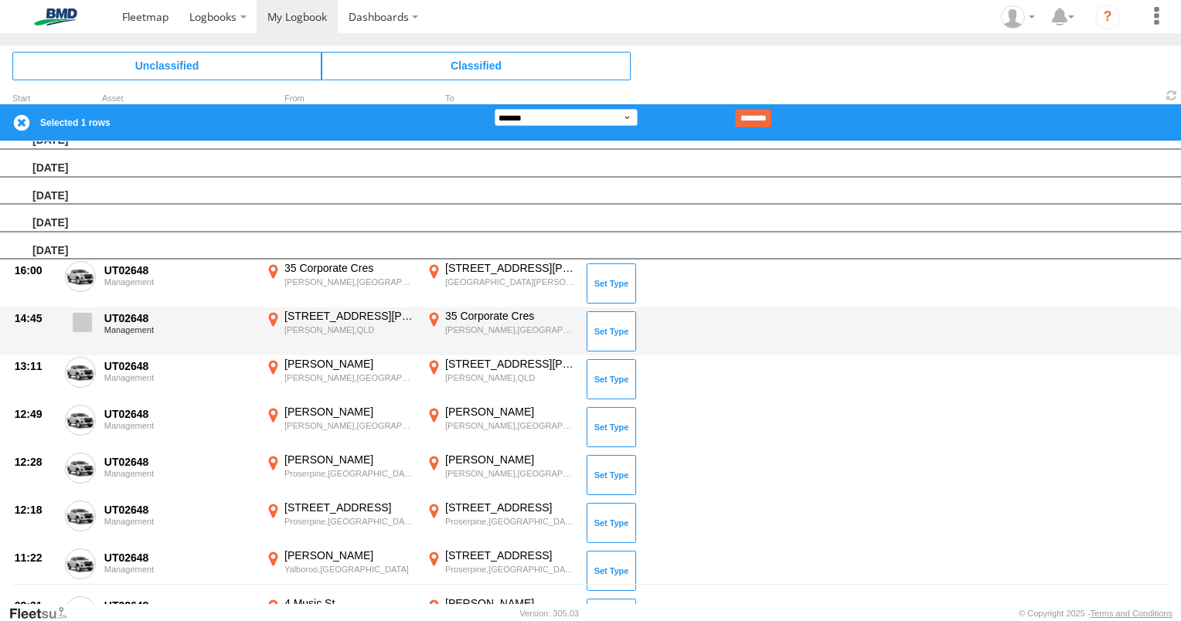
click at [80, 319] on span at bounding box center [82, 322] width 19 height 19
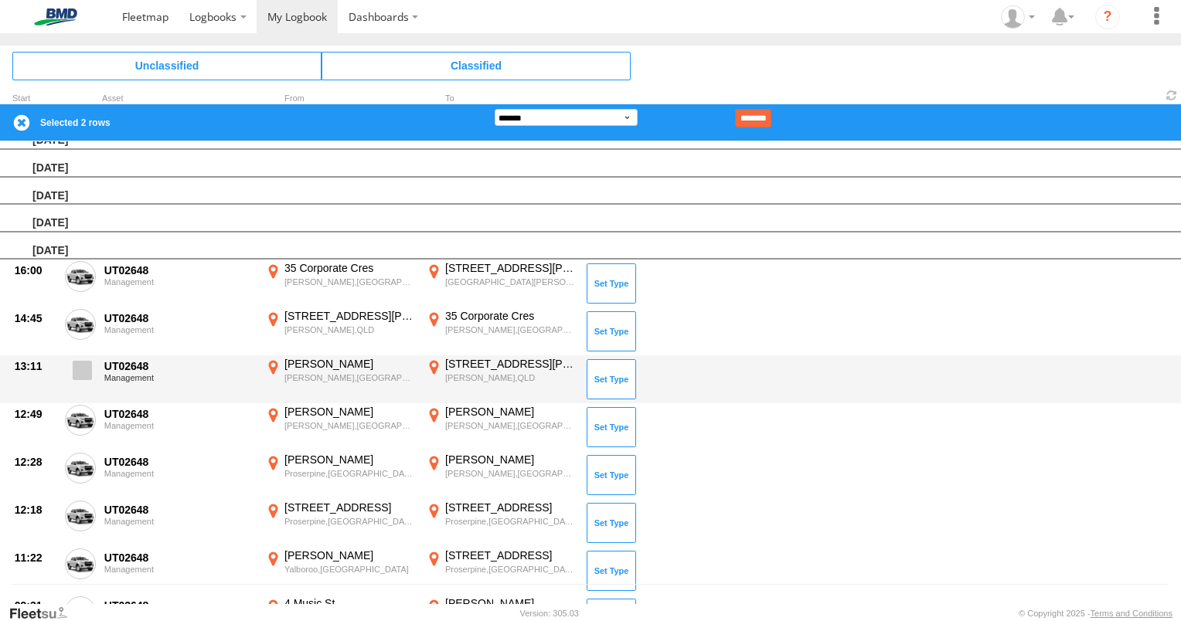
click at [75, 378] on label at bounding box center [80, 375] width 31 height 36
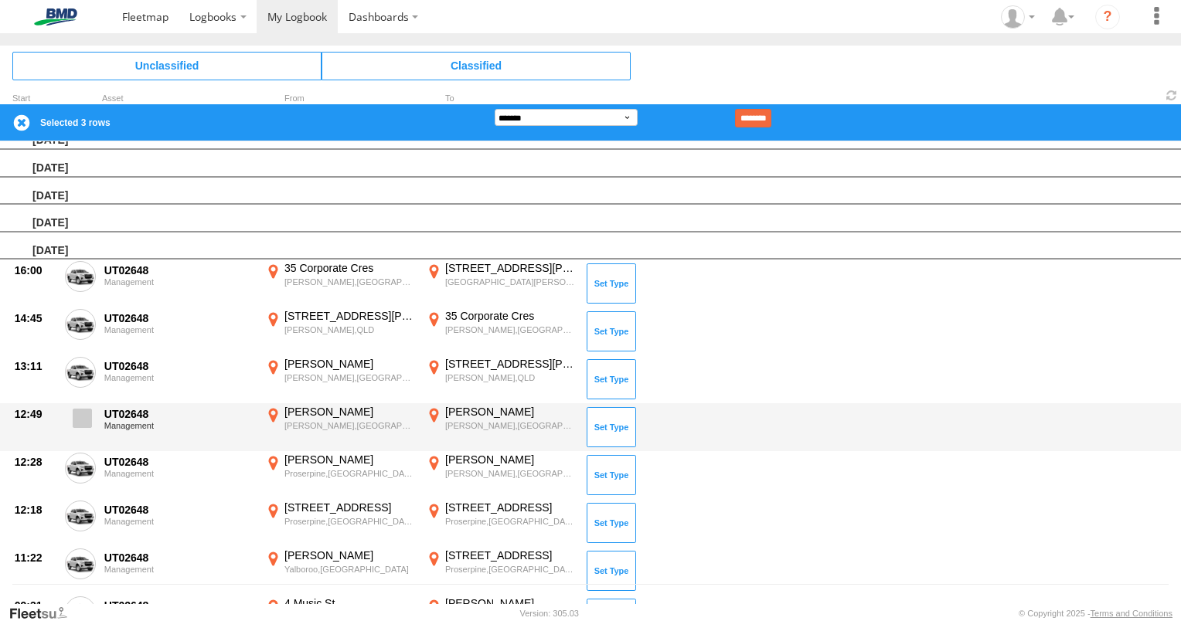
click at [79, 427] on label at bounding box center [80, 423] width 31 height 36
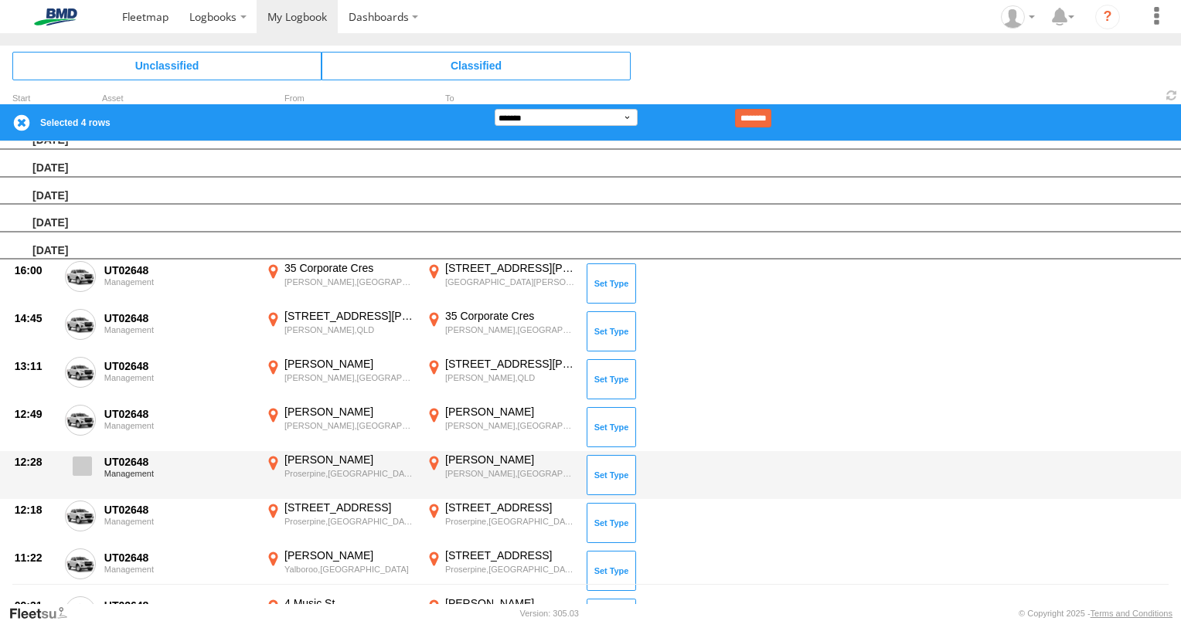
click at [86, 464] on span at bounding box center [82, 466] width 19 height 19
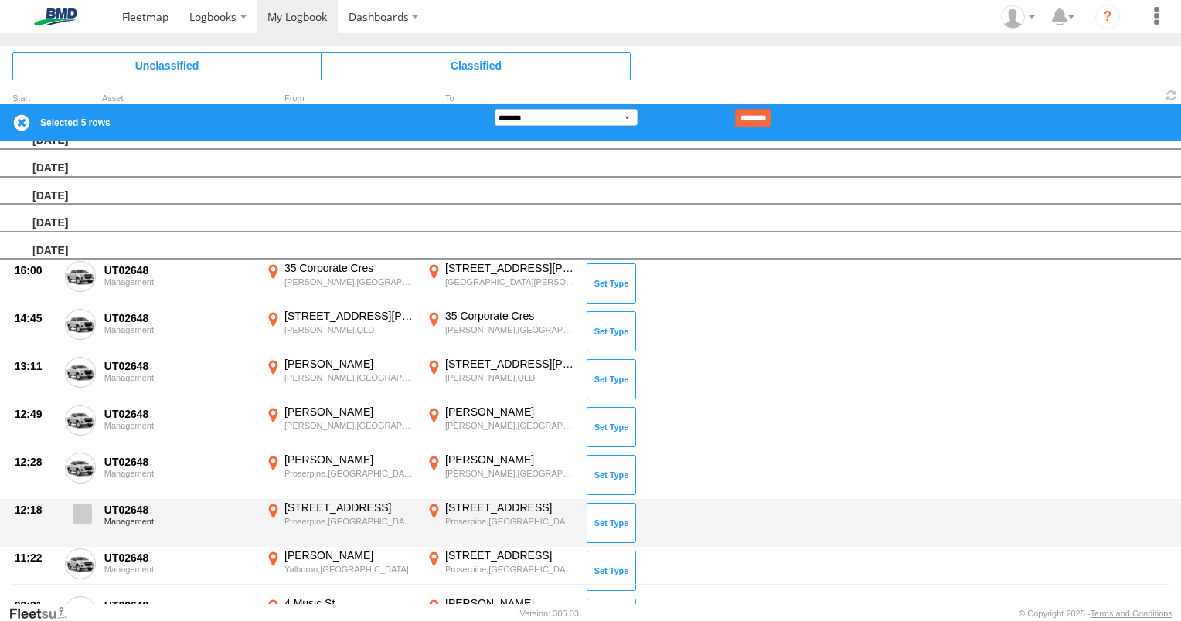
click at [77, 511] on span at bounding box center [82, 514] width 19 height 19
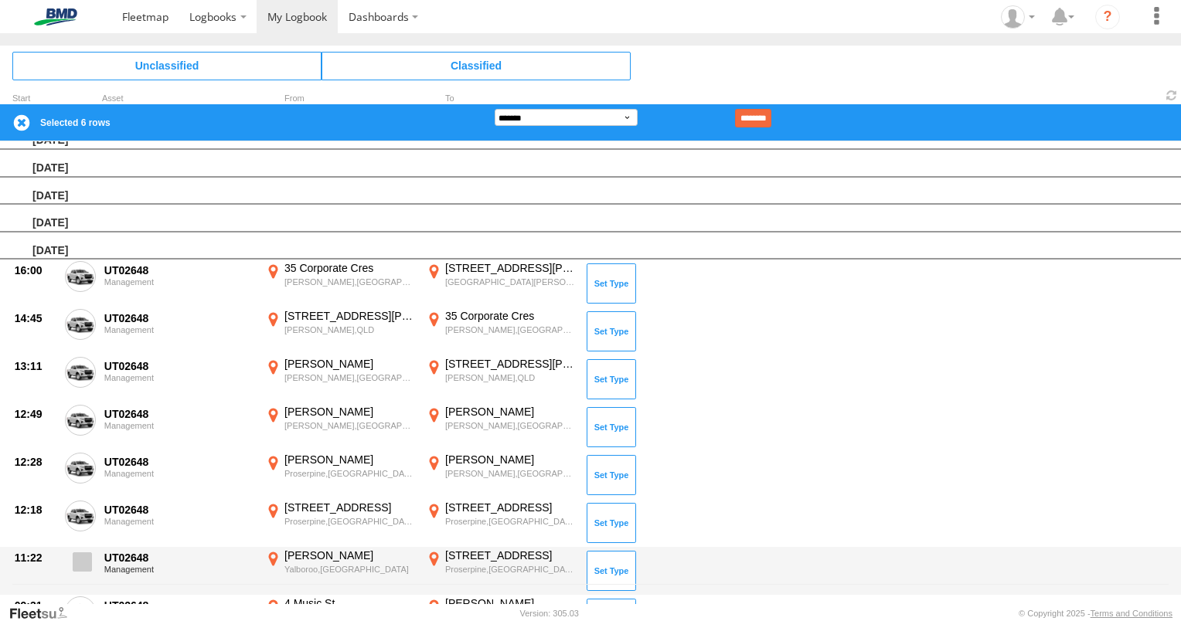
click at [80, 563] on span at bounding box center [82, 562] width 19 height 19
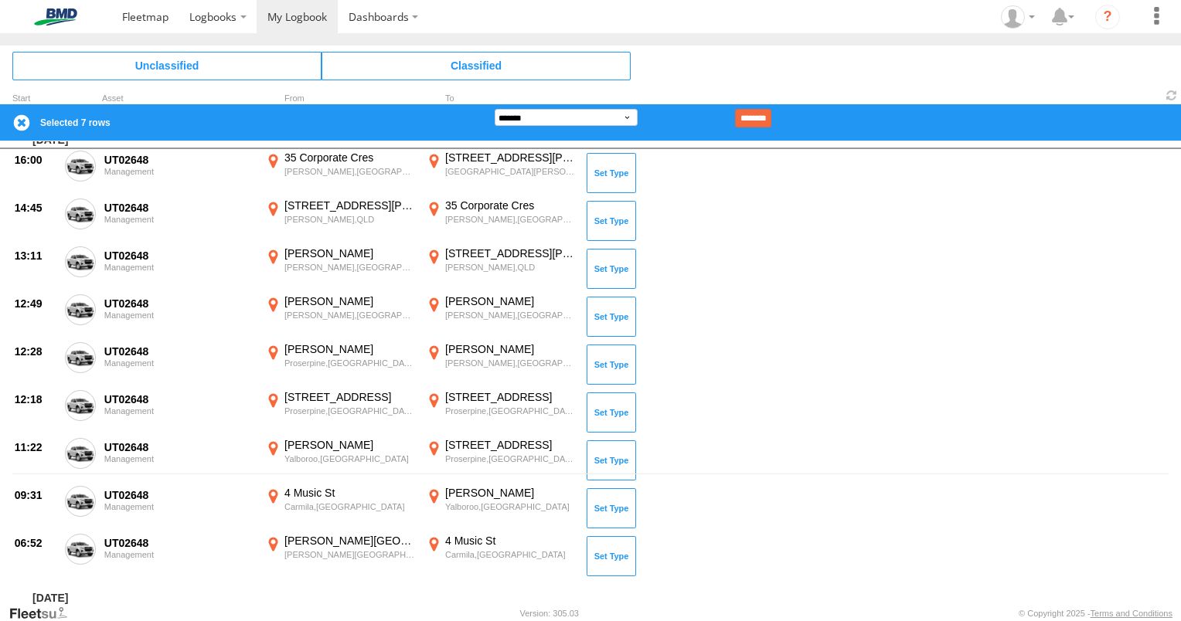
scroll to position [251, 0]
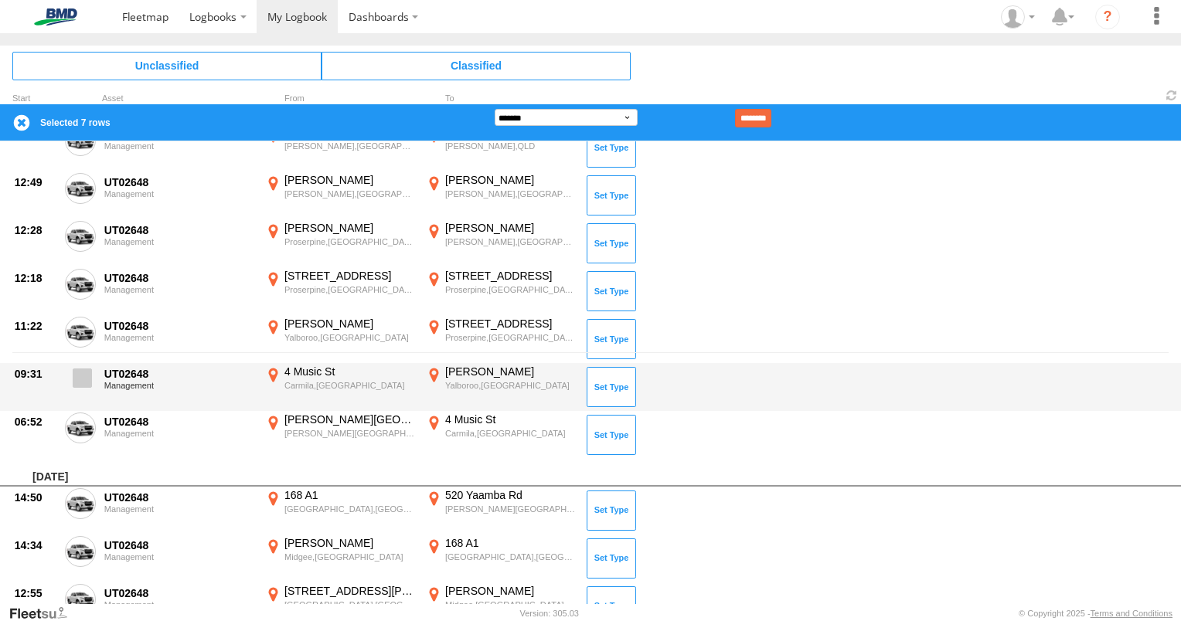
click at [90, 371] on span at bounding box center [82, 378] width 19 height 19
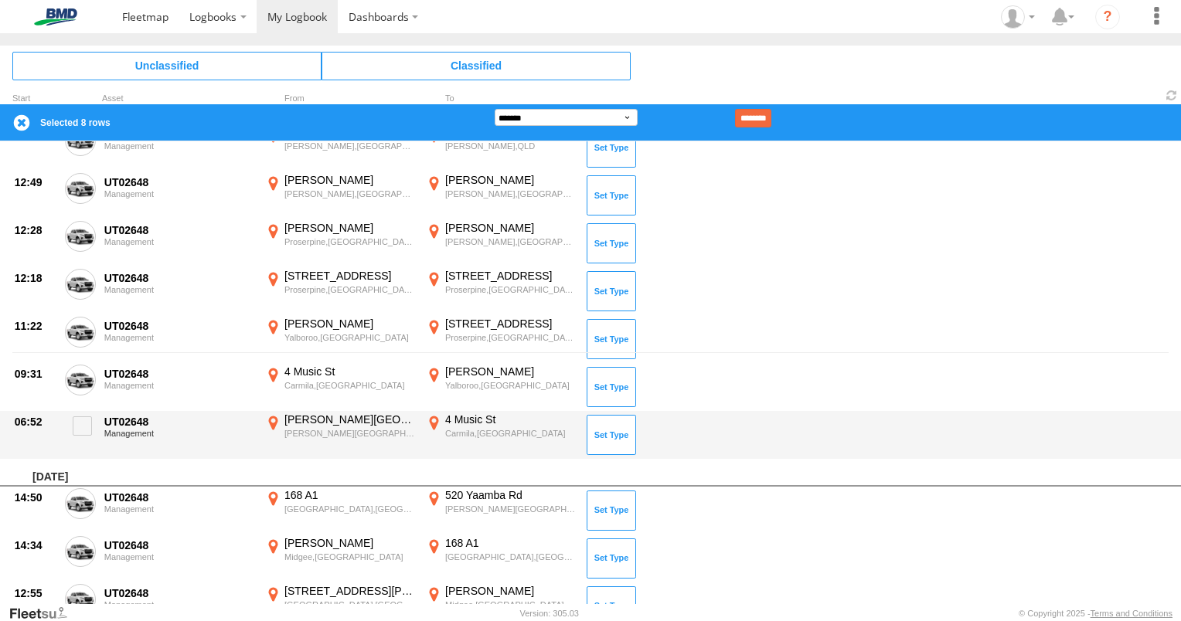
click at [98, 424] on div "06:52 UT02648 Management [PERSON_NAME][GEOGRAPHIC_DATA][PERSON_NAME] -23.33341 …" at bounding box center [590, 435] width 1181 height 48
click at [86, 424] on span at bounding box center [82, 426] width 19 height 19
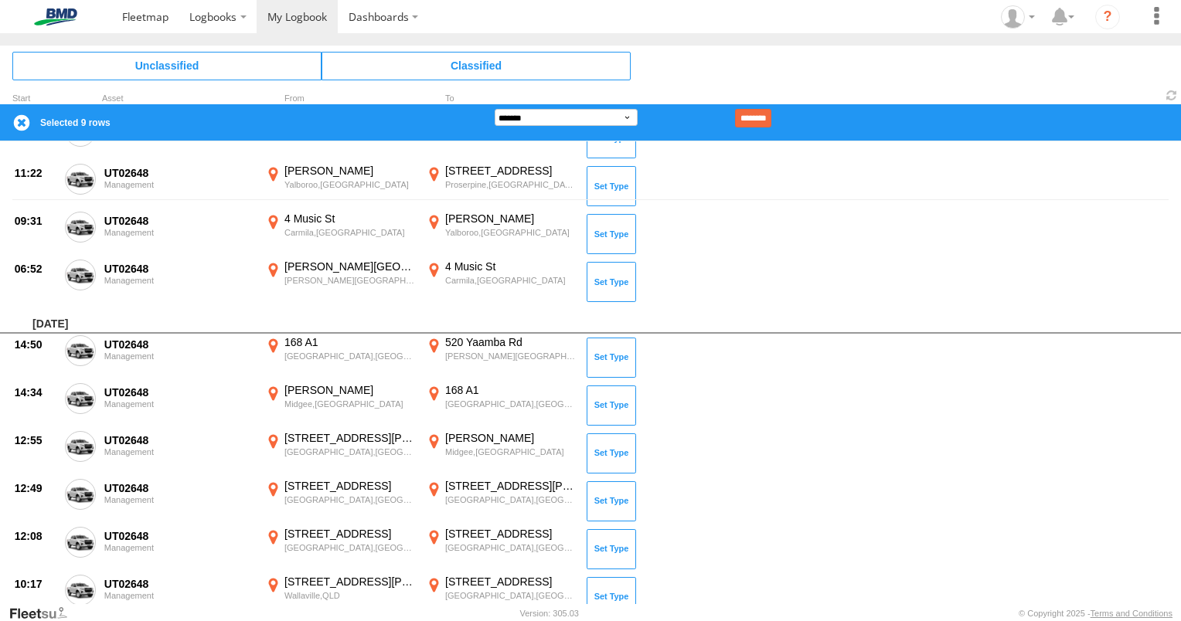
scroll to position [483, 0]
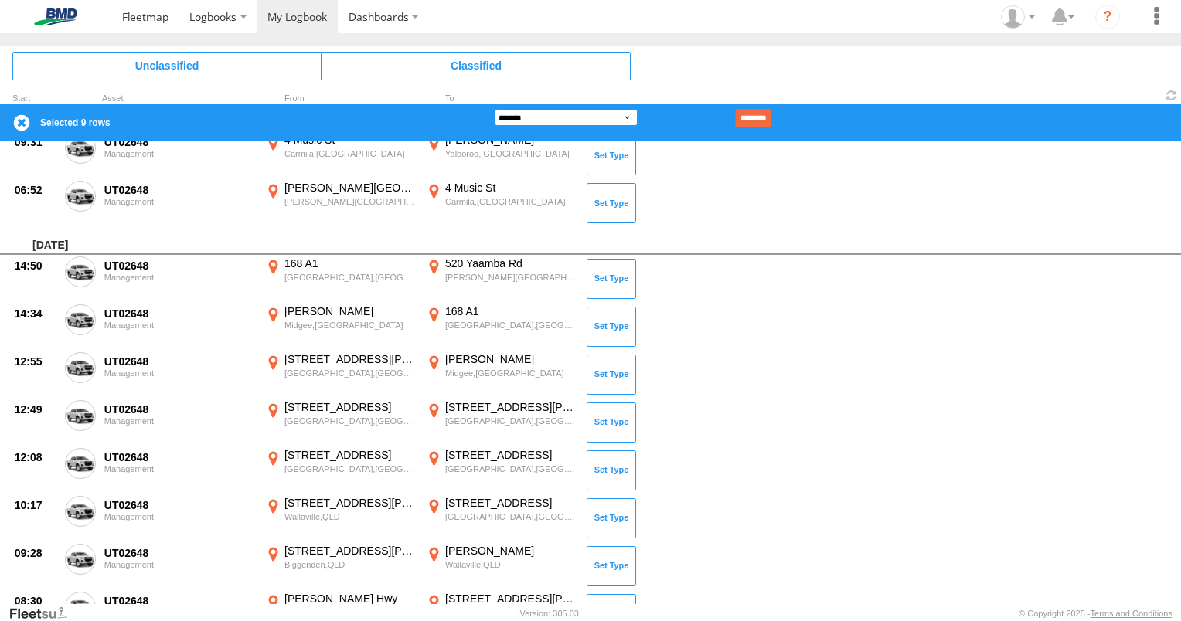
click at [629, 109] on select "**********" at bounding box center [566, 117] width 143 height 17
click at [495, 109] on select "**********" at bounding box center [566, 117] width 143 height 17
click at [771, 117] on input "********" at bounding box center [753, 118] width 36 height 19
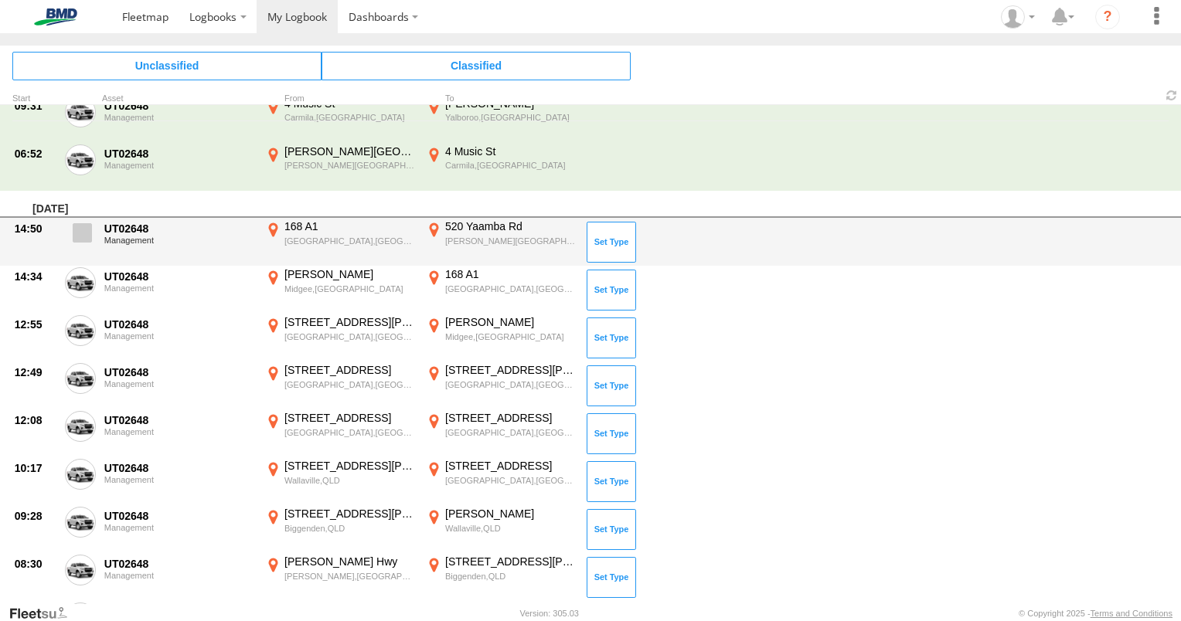
click at [80, 232] on span at bounding box center [82, 232] width 19 height 19
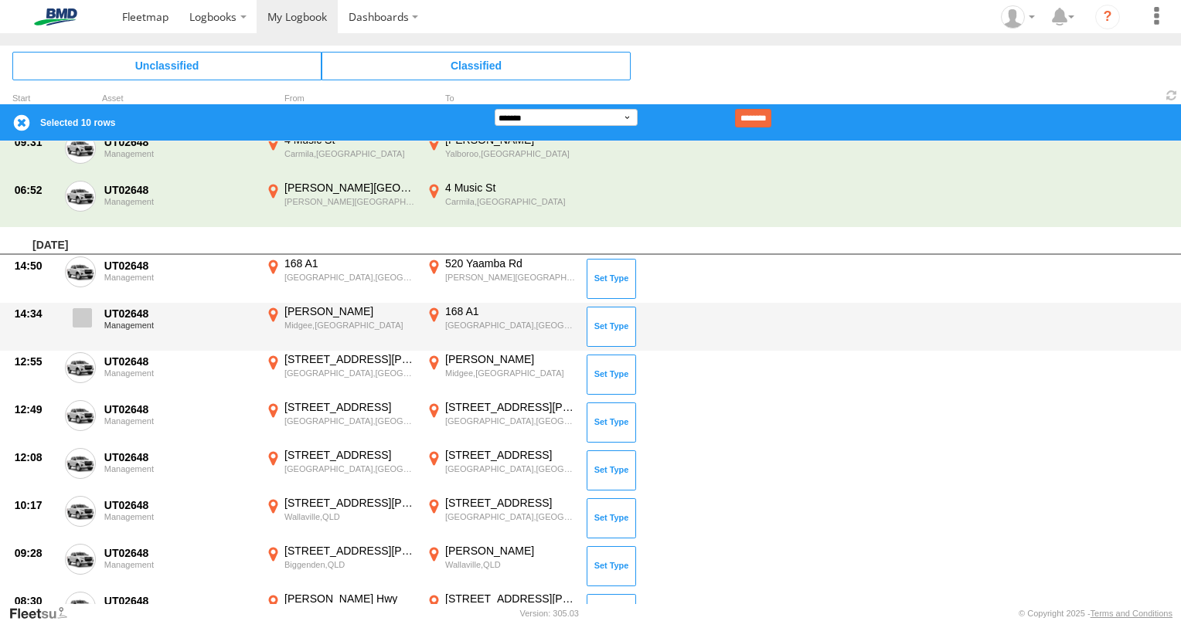
click at [83, 320] on span at bounding box center [82, 317] width 19 height 19
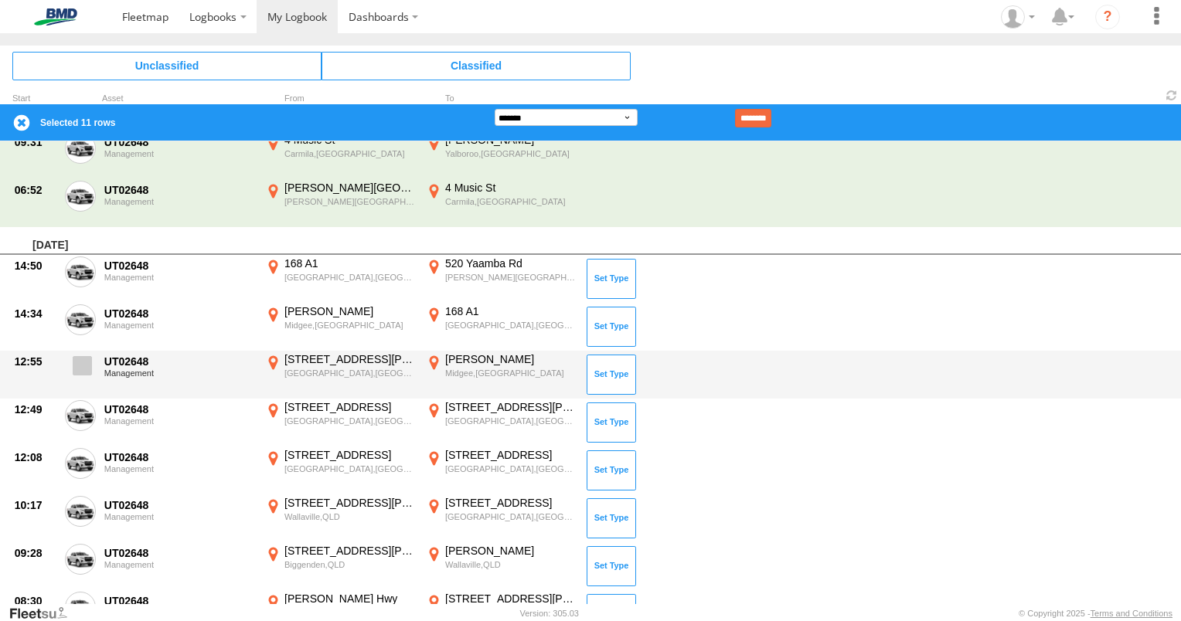
click at [90, 360] on span at bounding box center [82, 365] width 19 height 19
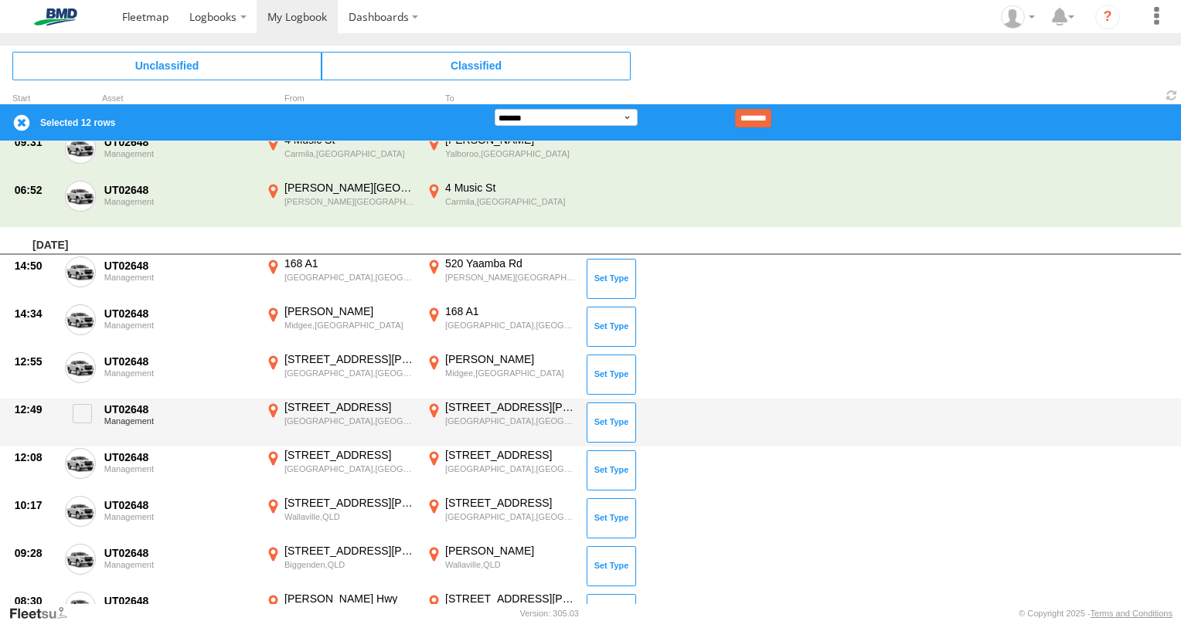
drag, startPoint x: 93, startPoint y: 404, endPoint x: 103, endPoint y: 435, distance: 32.5
click at [91, 409] on label at bounding box center [80, 418] width 31 height 36
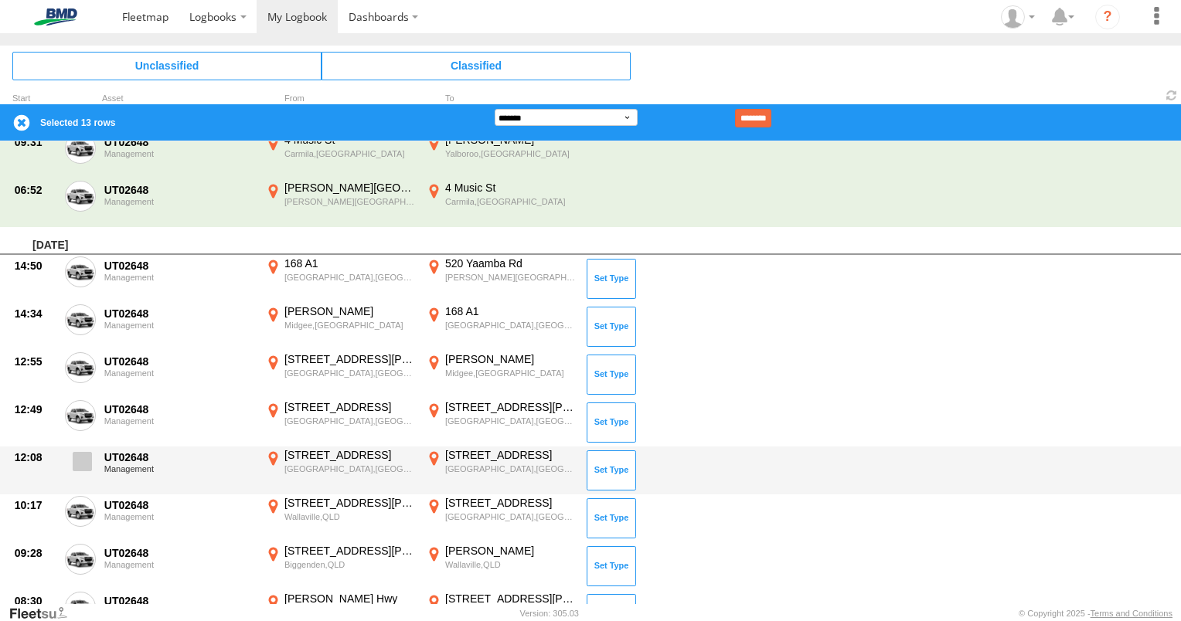
click at [80, 458] on span at bounding box center [82, 461] width 19 height 19
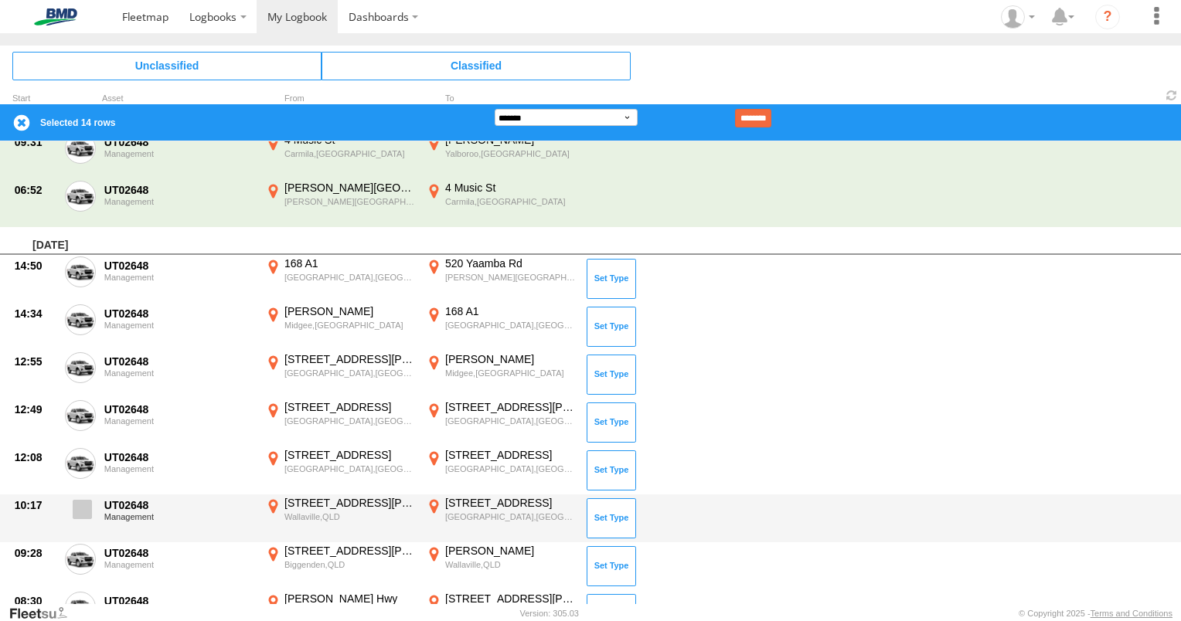
drag, startPoint x: 80, startPoint y: 512, endPoint x: 83, endPoint y: 529, distance: 16.5
click at [80, 513] on span at bounding box center [82, 509] width 19 height 19
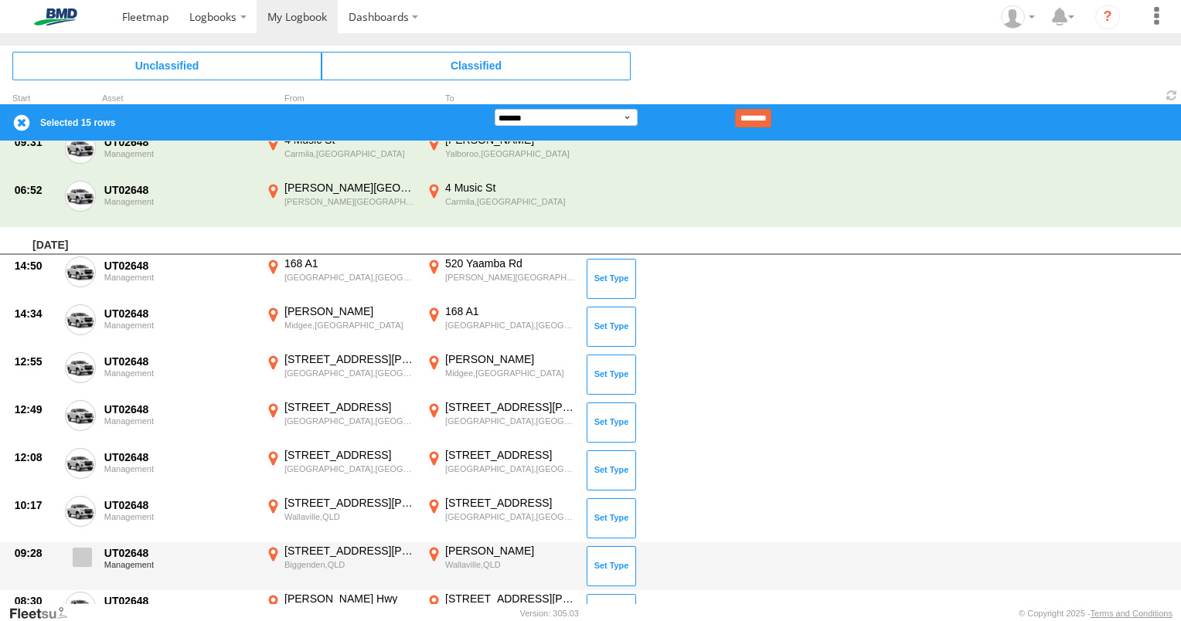
click at [84, 550] on span at bounding box center [82, 557] width 19 height 19
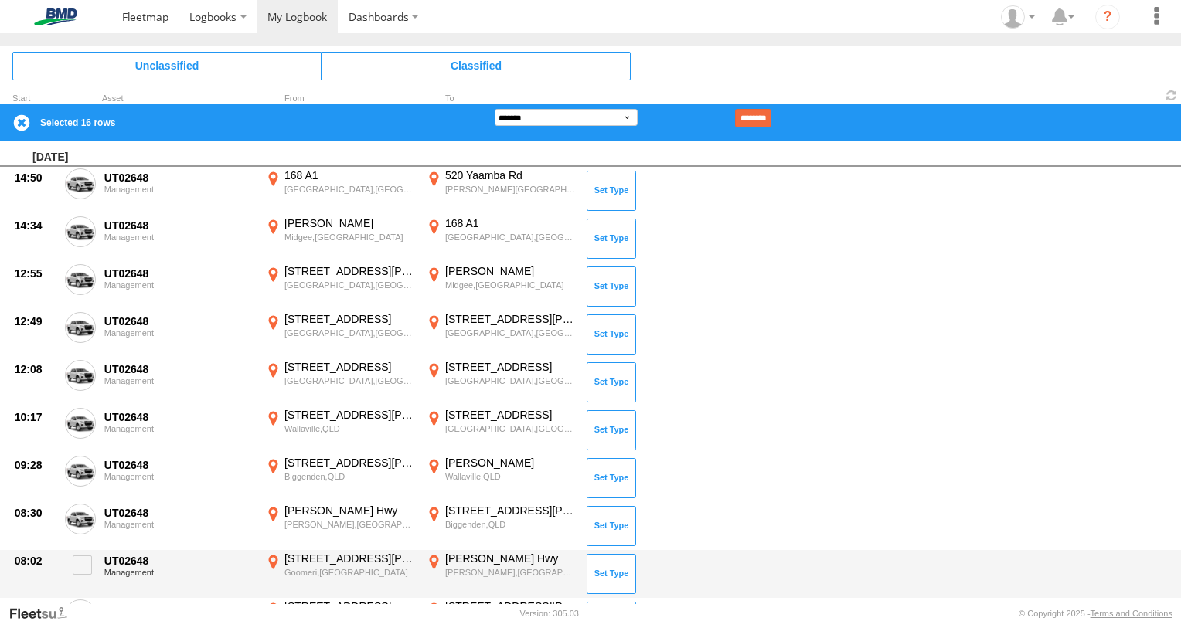
scroll to position [715, 0]
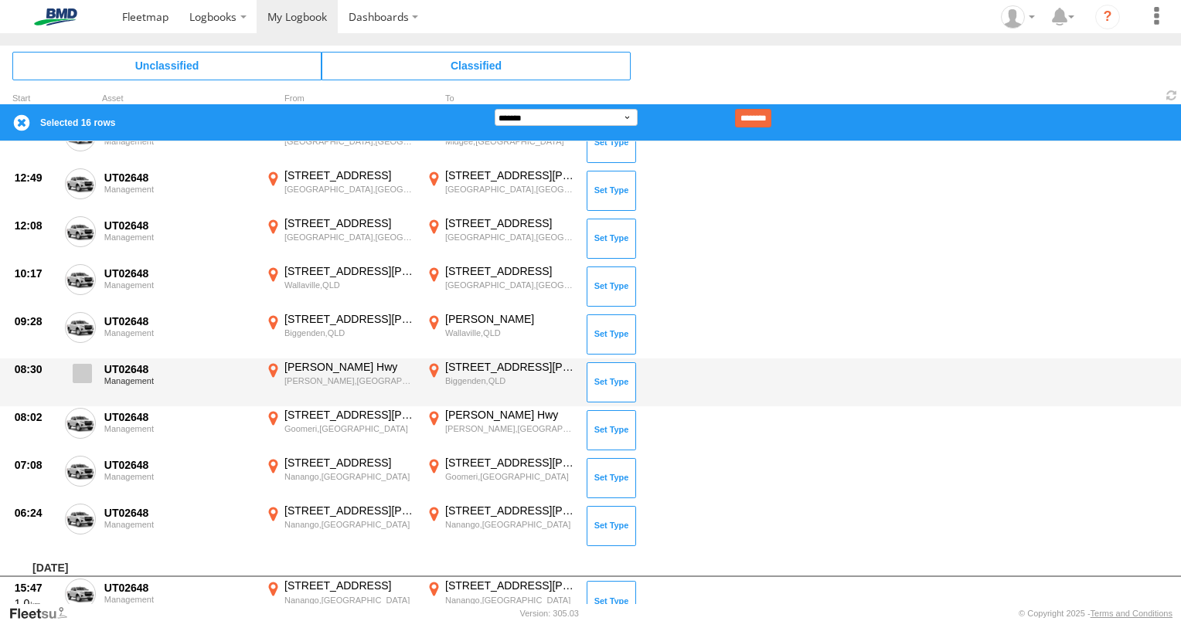
click at [77, 372] on span at bounding box center [82, 373] width 19 height 19
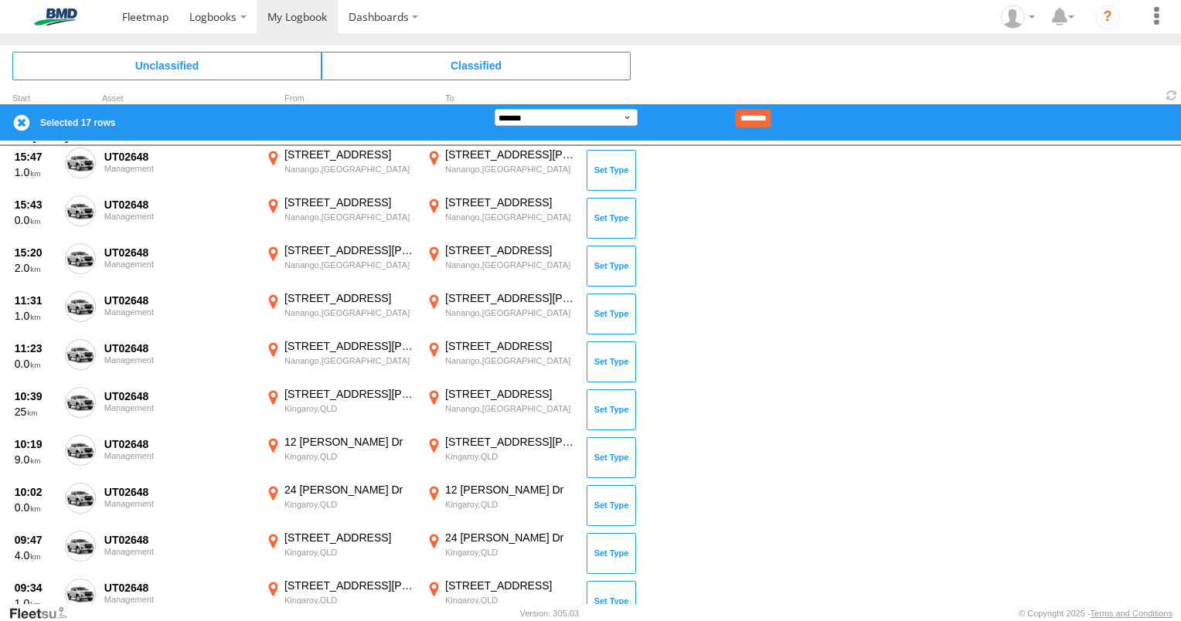
scroll to position [284, 0]
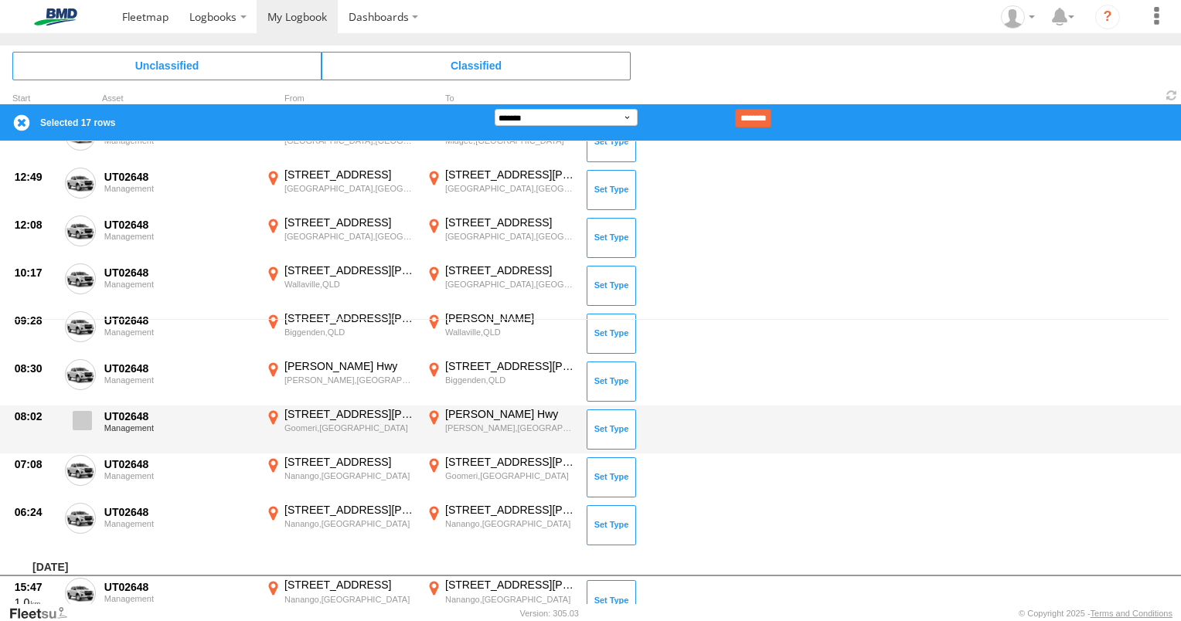
click at [86, 417] on span at bounding box center [82, 420] width 19 height 19
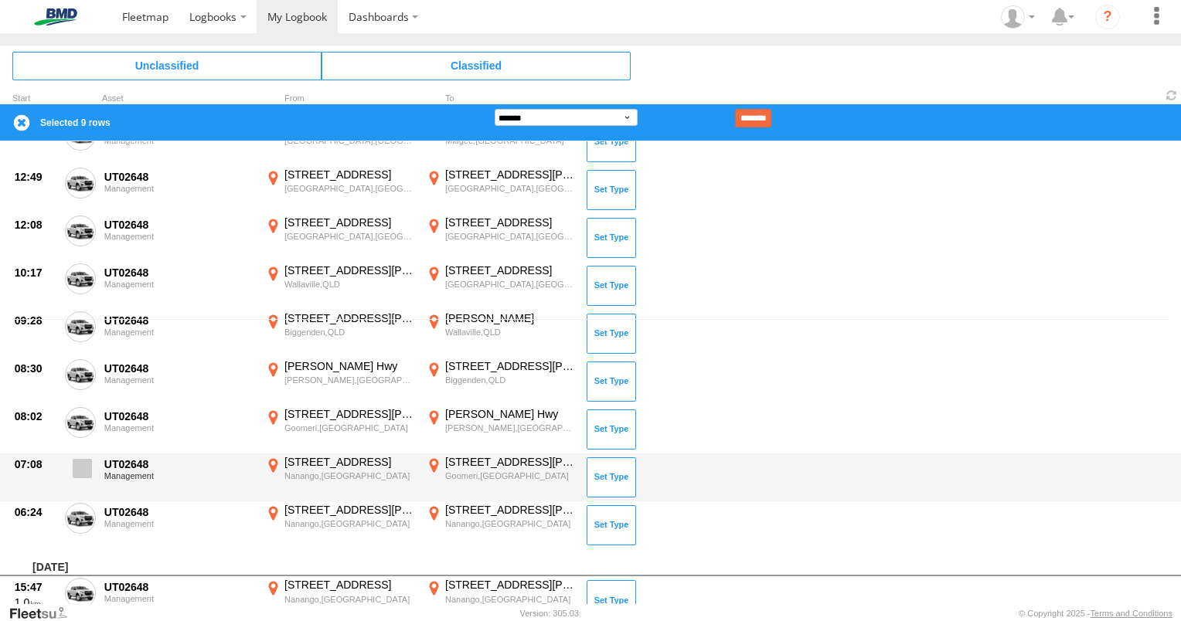
click at [87, 475] on span at bounding box center [82, 468] width 19 height 19
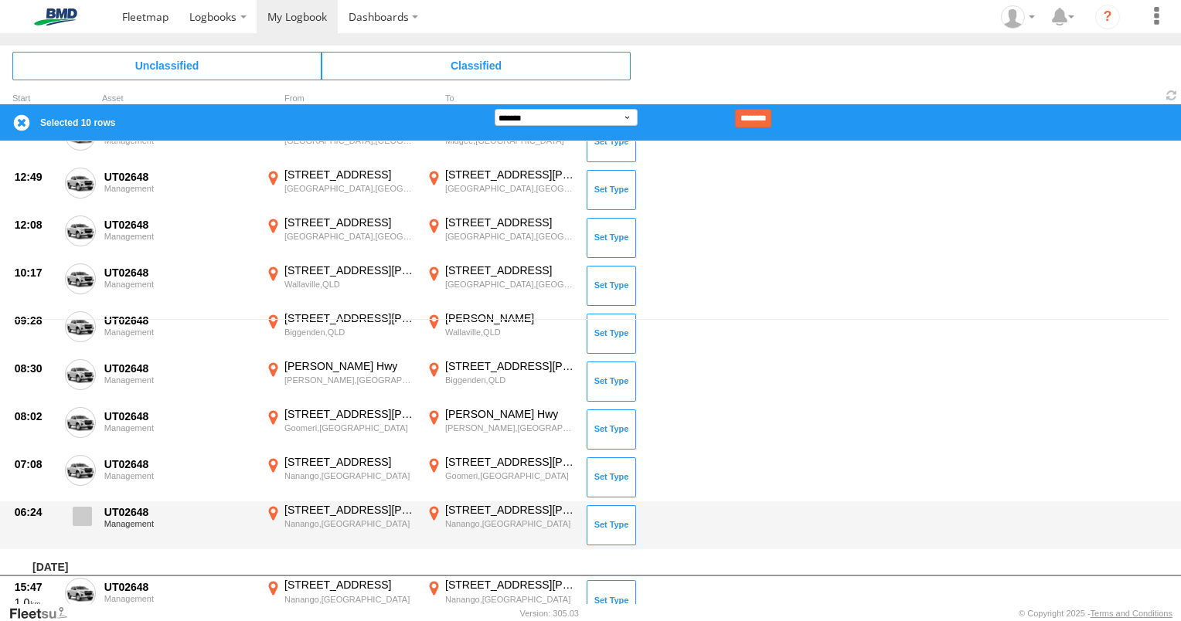
click at [93, 508] on label at bounding box center [80, 521] width 31 height 36
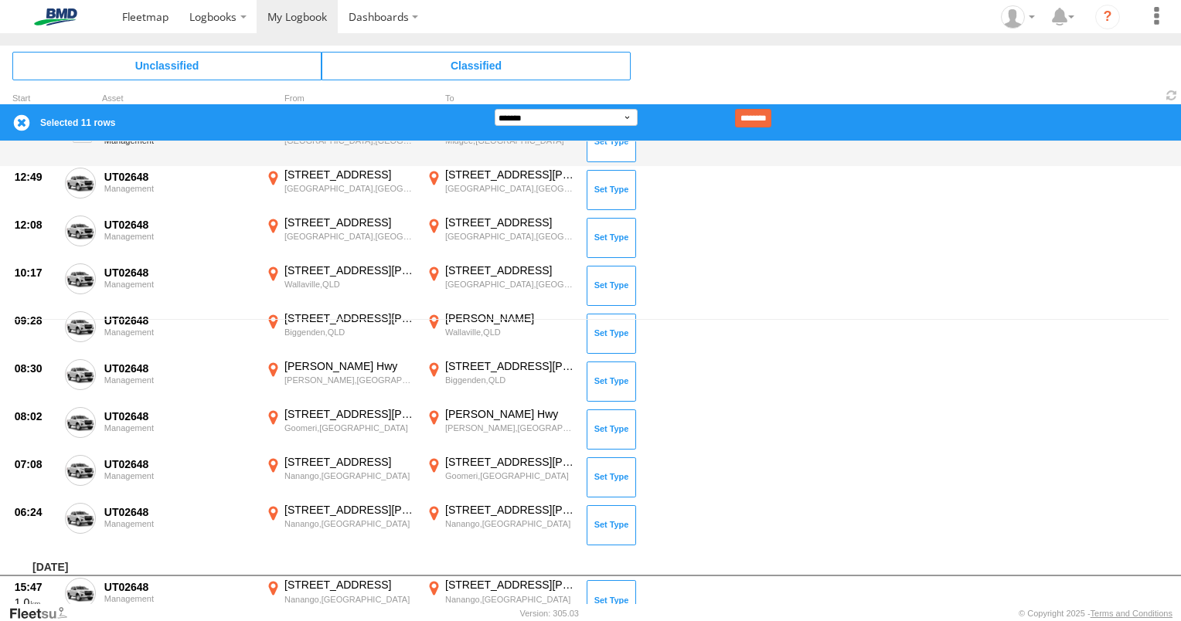
click at [771, 114] on input "********" at bounding box center [753, 118] width 36 height 19
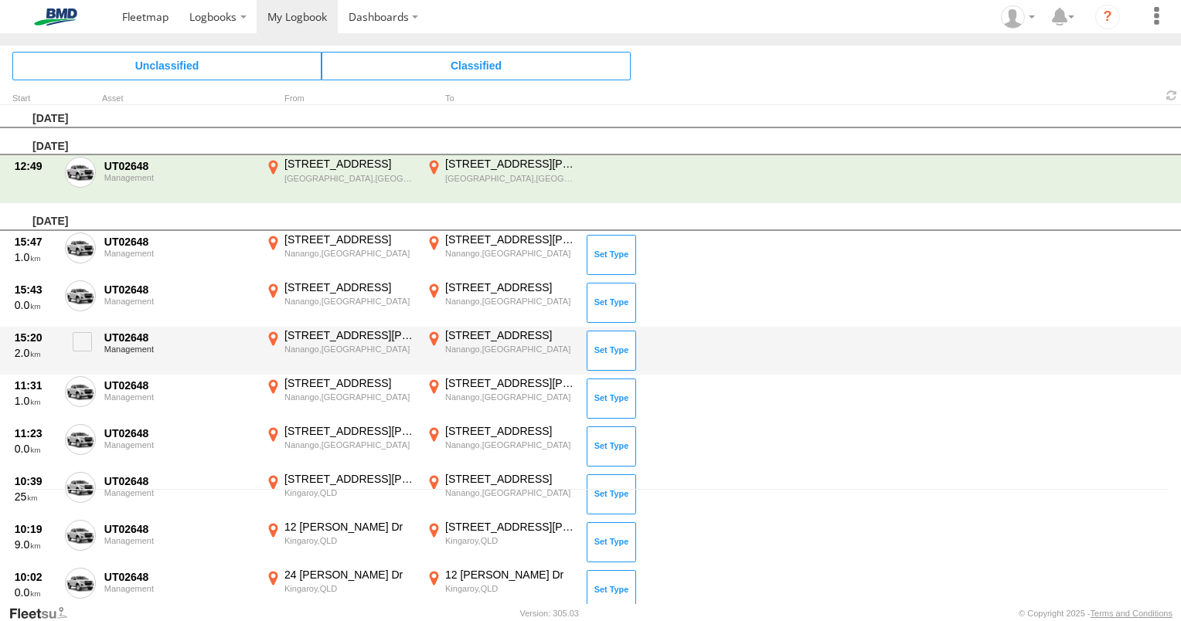
scroll to position [66, 0]
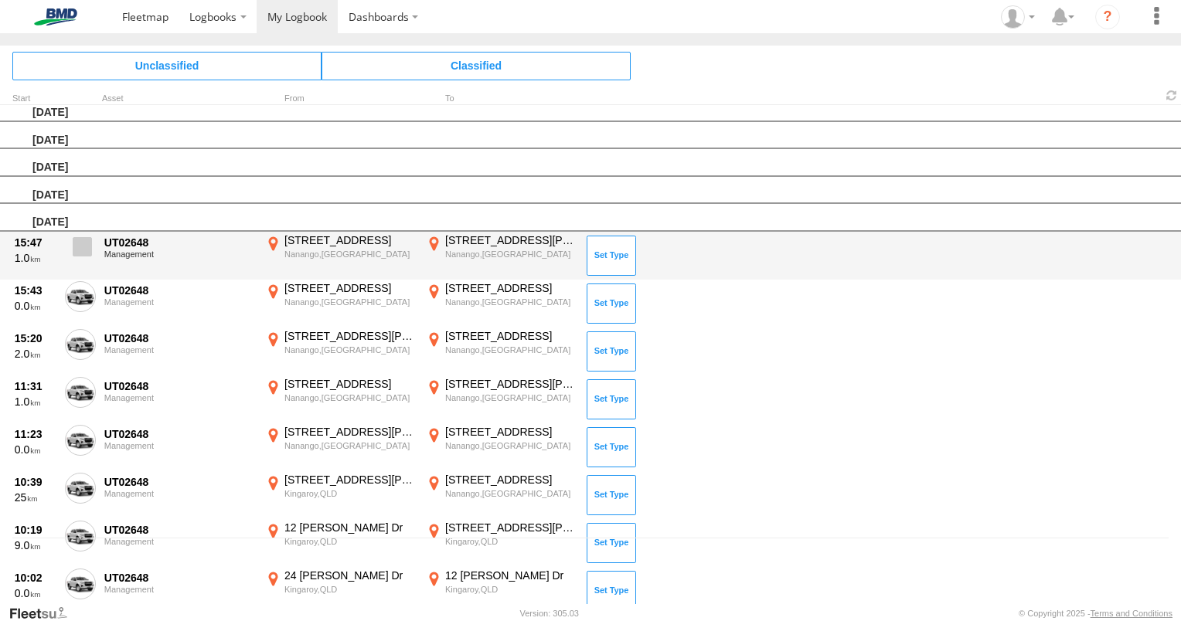
click at [85, 247] on span at bounding box center [82, 246] width 19 height 19
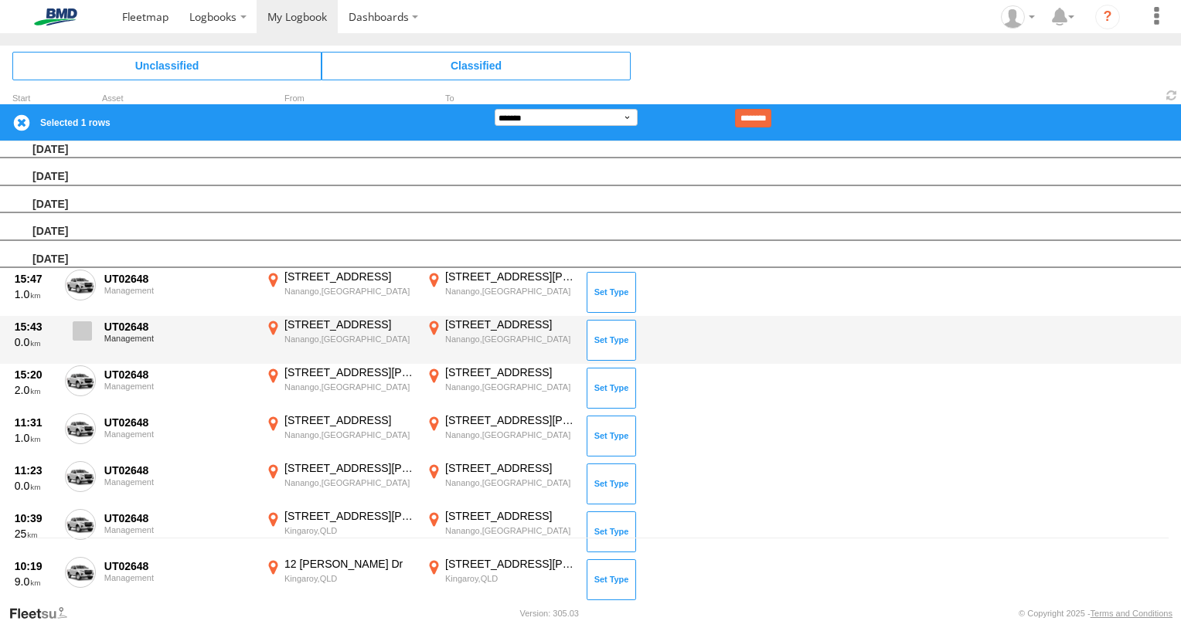
click at [80, 336] on span at bounding box center [82, 331] width 19 height 19
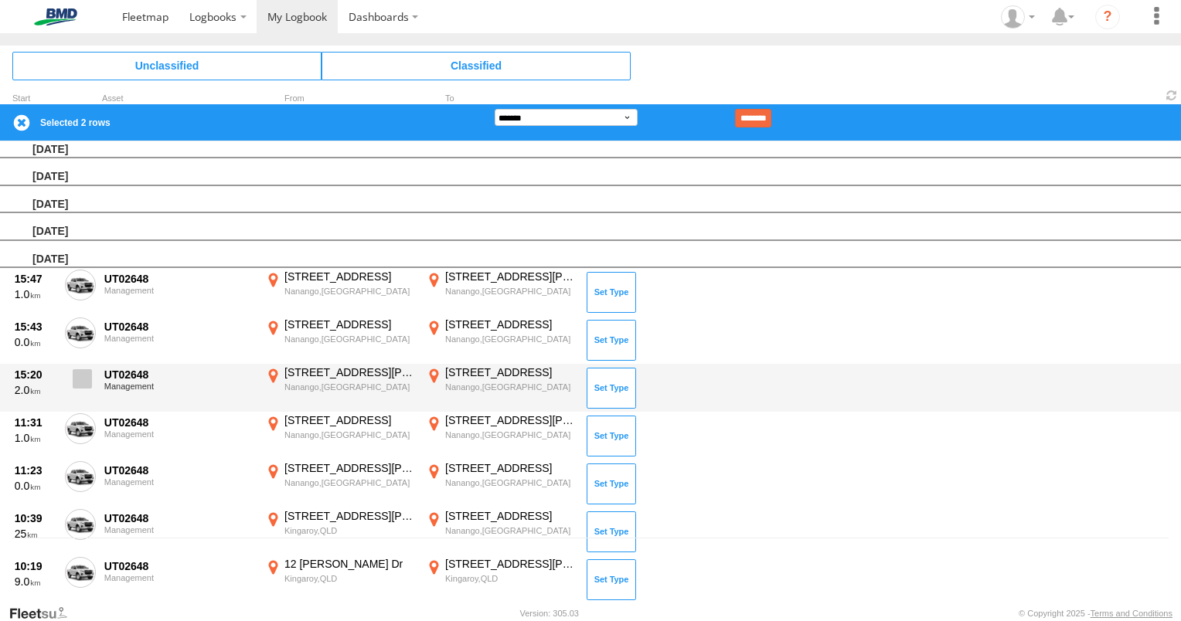
click at [91, 379] on span at bounding box center [82, 378] width 19 height 19
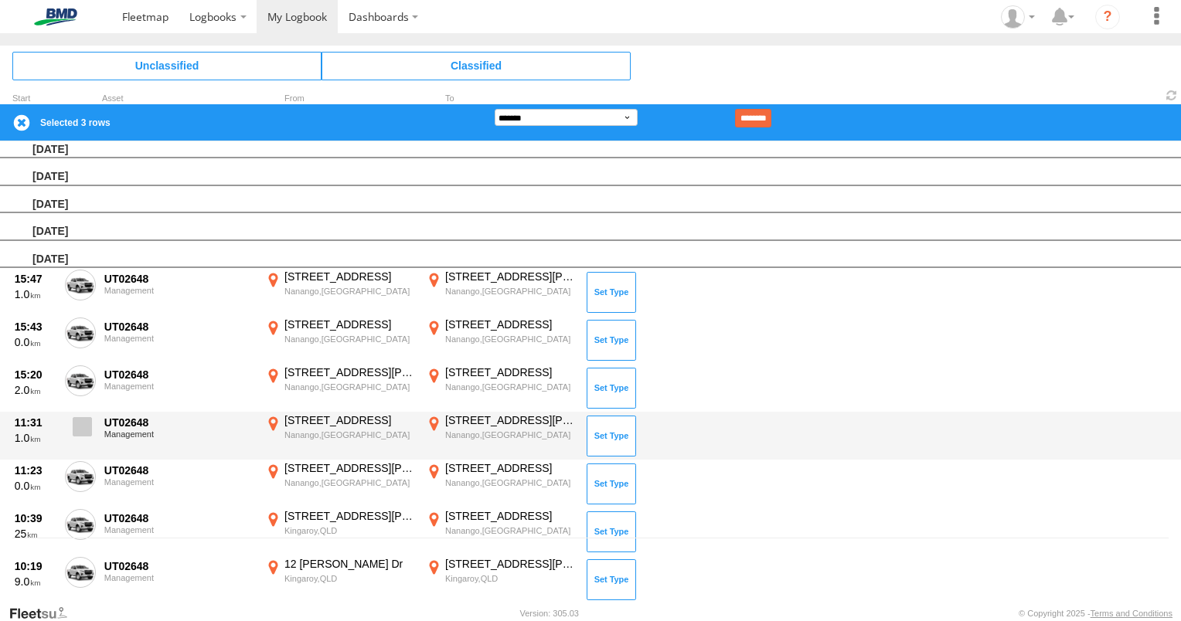
click at [90, 420] on span at bounding box center [82, 426] width 19 height 19
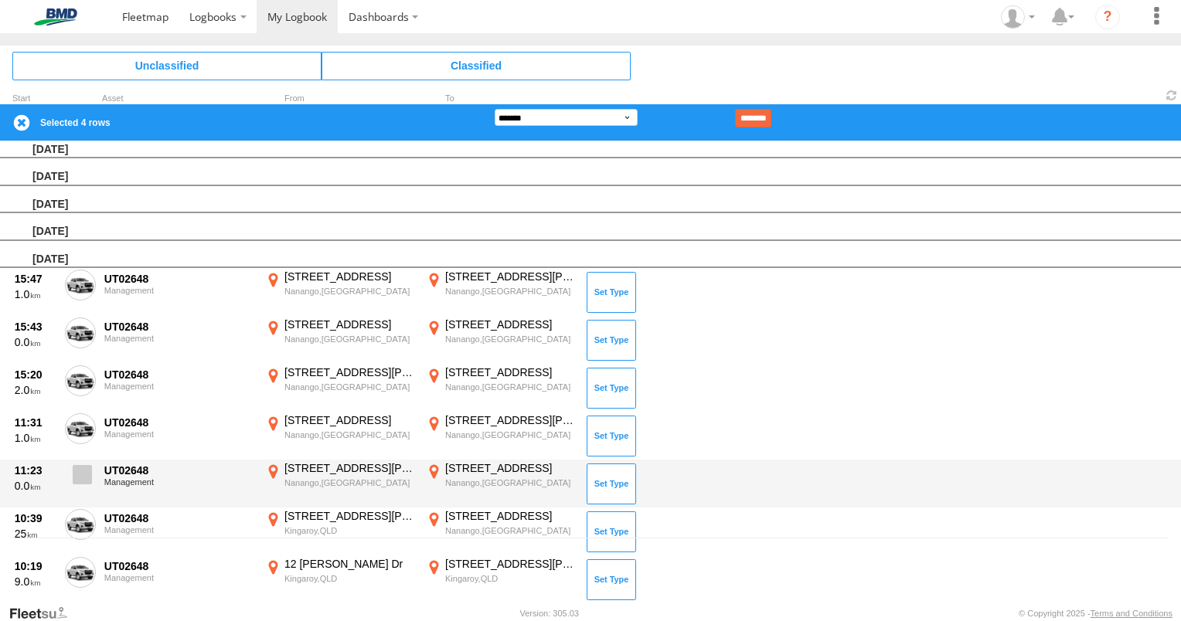
click at [90, 465] on span at bounding box center [82, 474] width 19 height 19
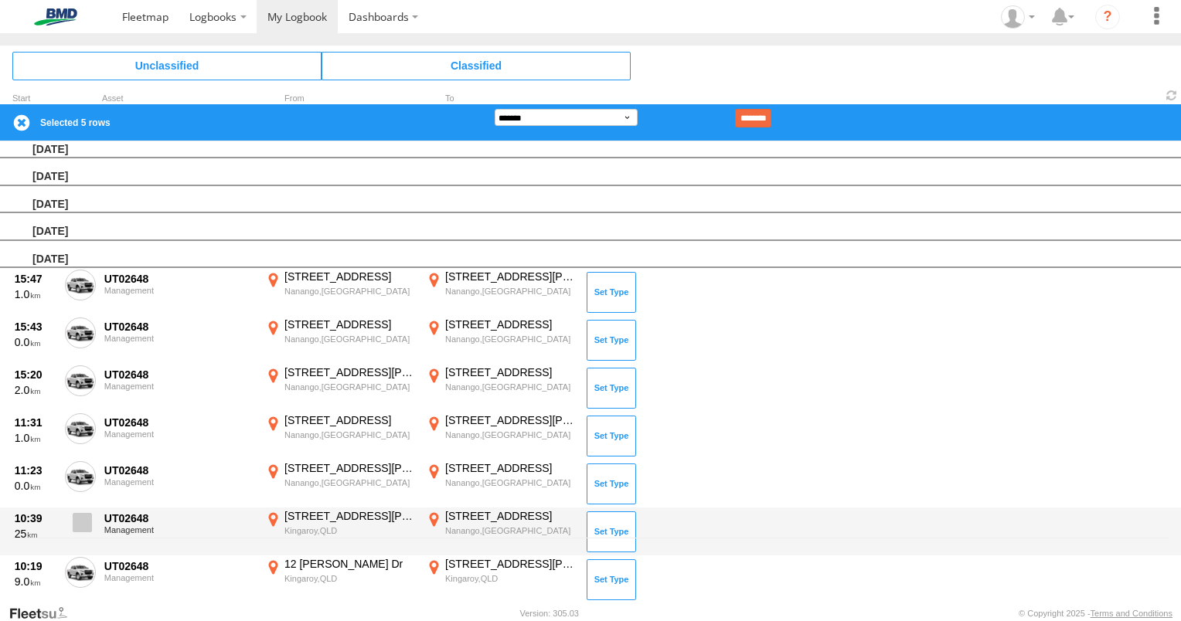
drag, startPoint x: 78, startPoint y: 516, endPoint x: 83, endPoint y: 522, distance: 8.2
click at [79, 516] on span at bounding box center [82, 522] width 19 height 19
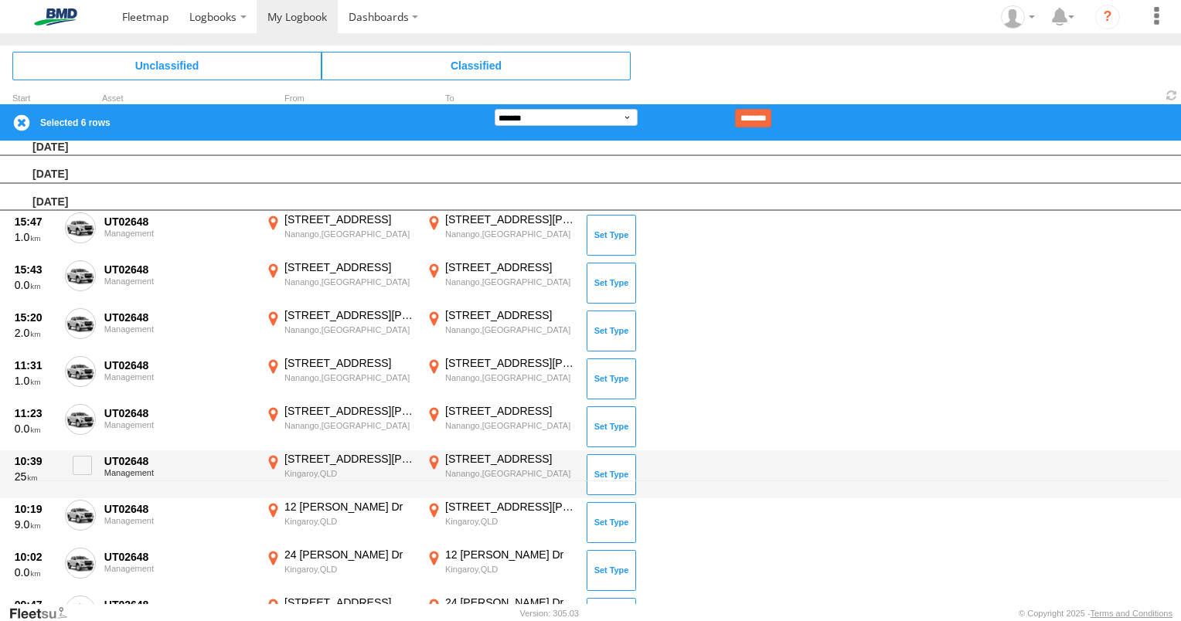
scroll to position [220, 0]
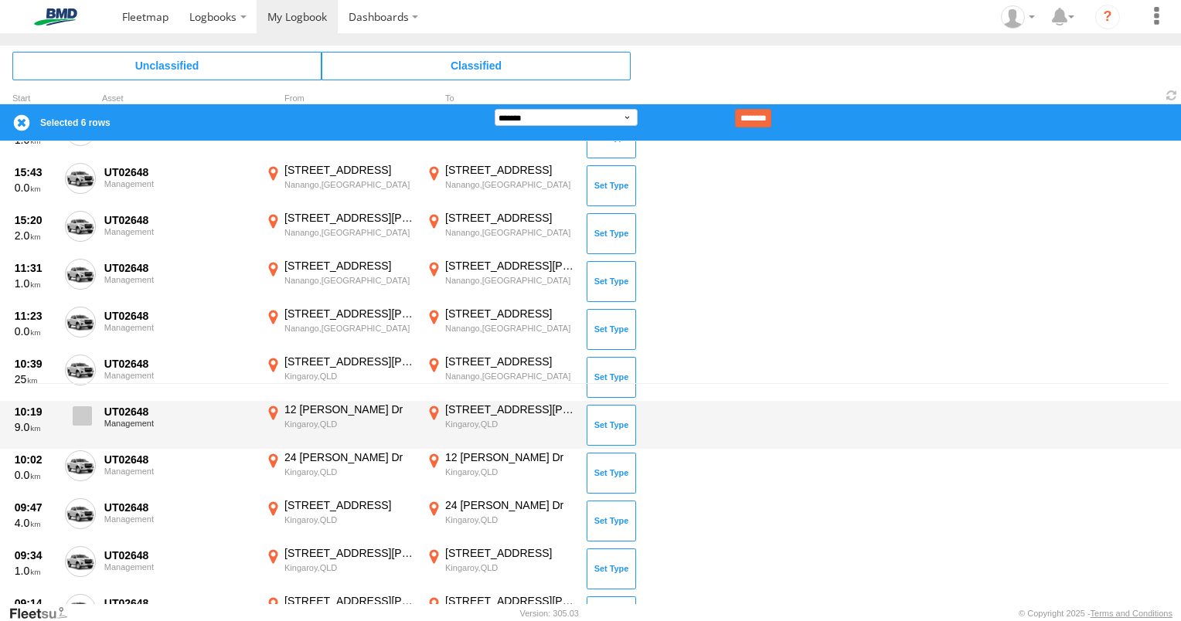
click at [81, 407] on span at bounding box center [82, 416] width 19 height 19
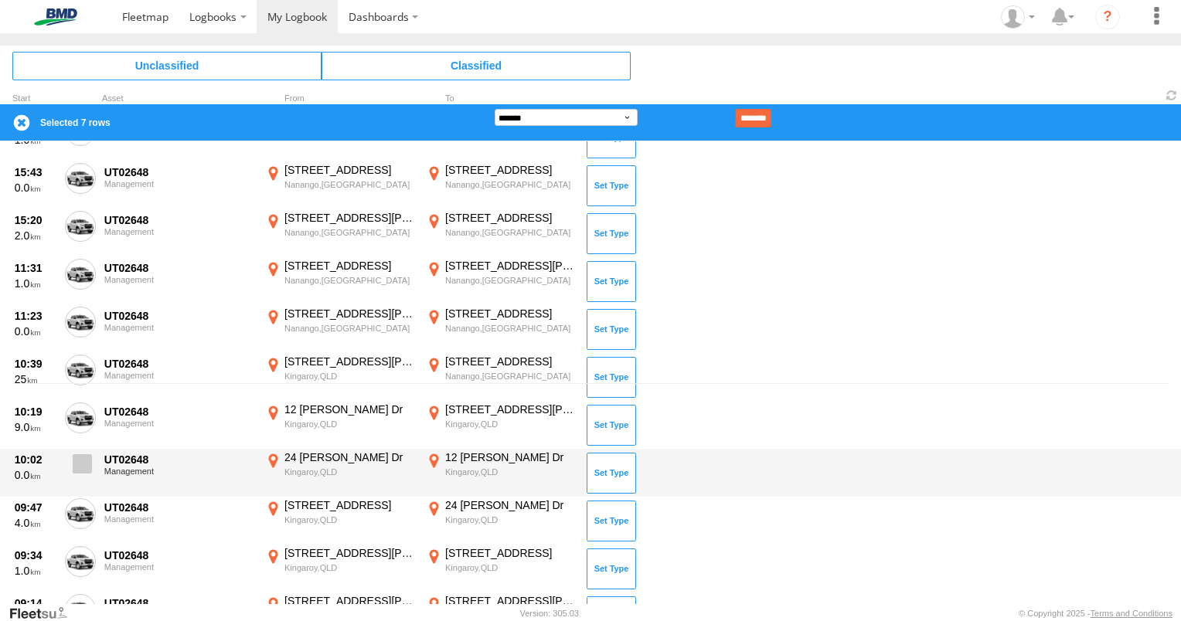
click at [90, 468] on span at bounding box center [82, 463] width 19 height 19
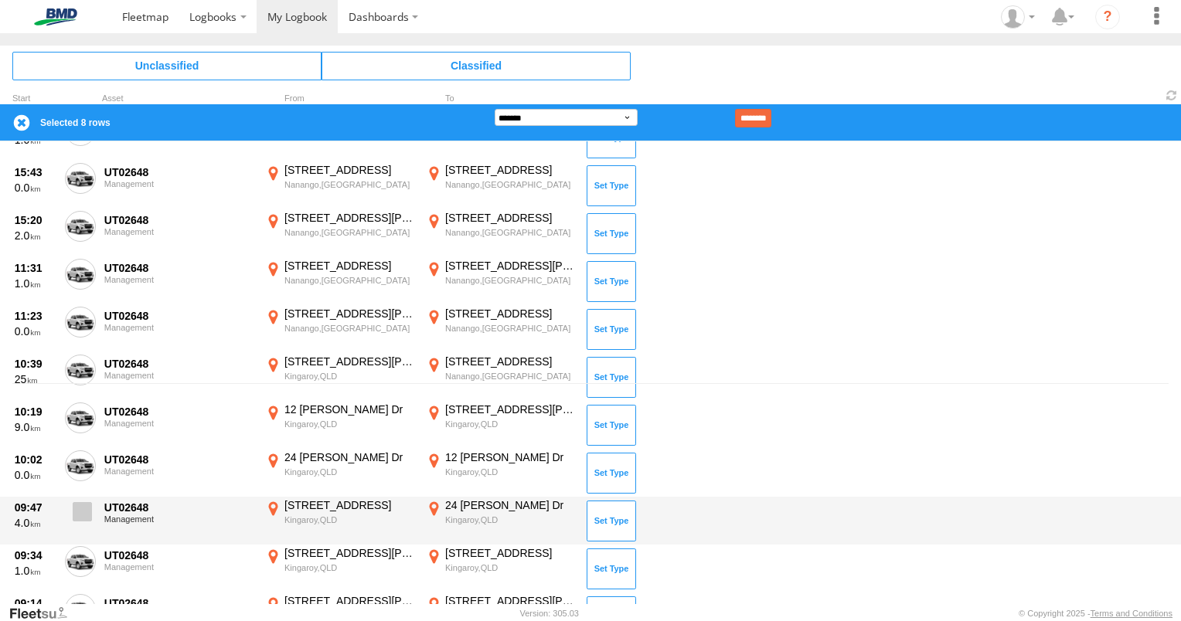
click at [83, 505] on span at bounding box center [82, 511] width 19 height 19
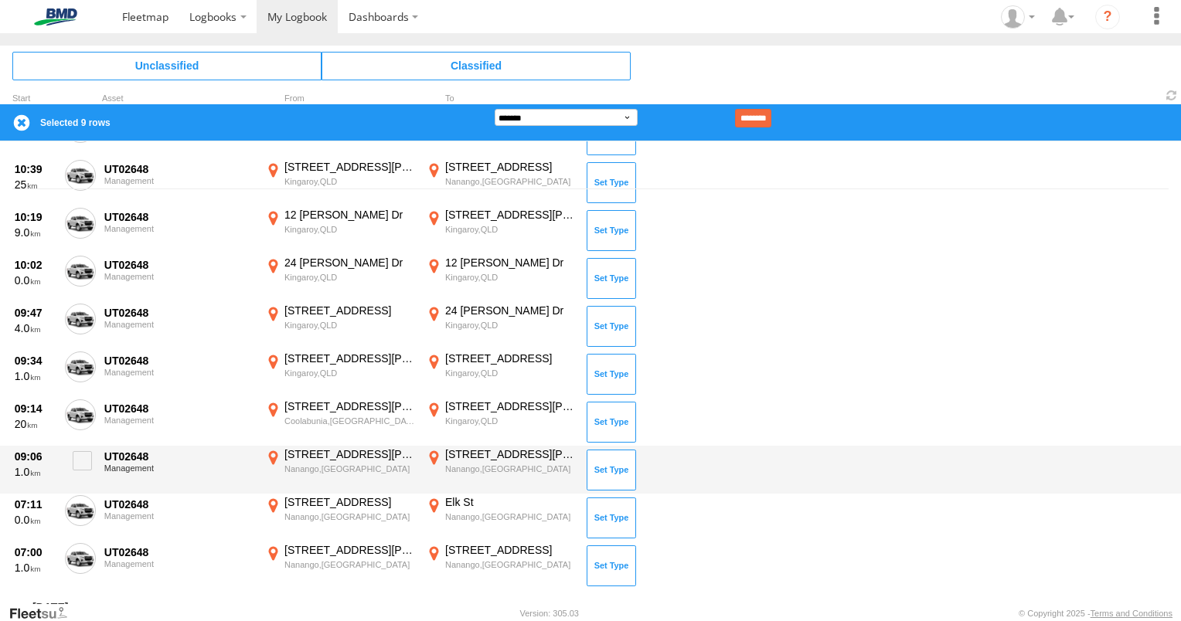
scroll to position [452, 0]
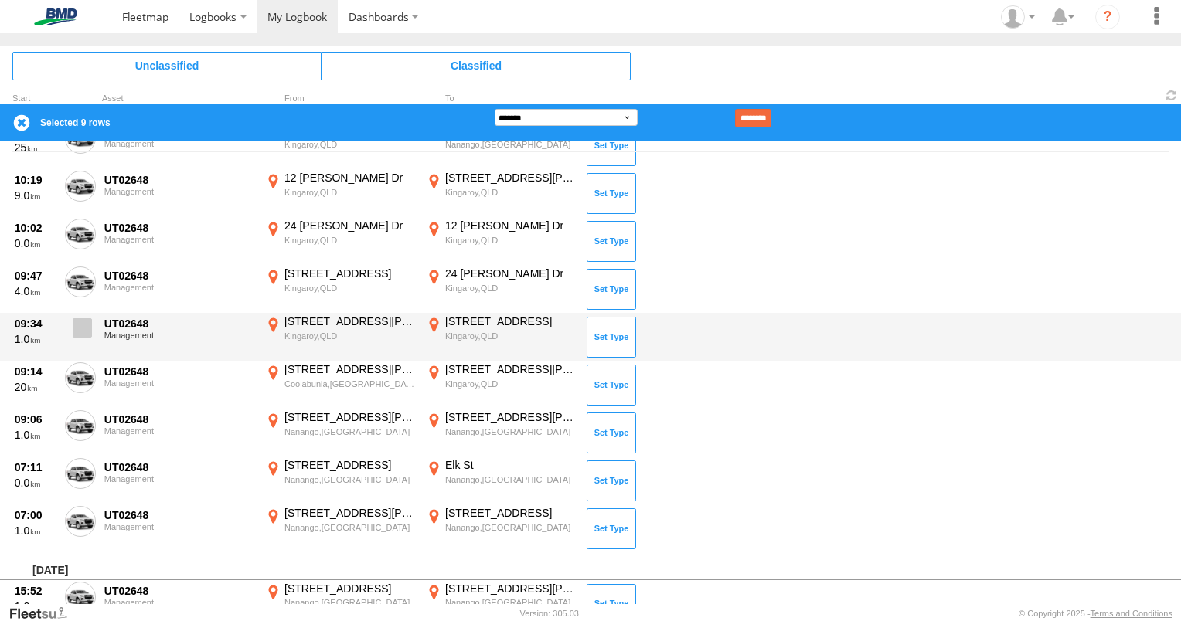
click at [82, 332] on span at bounding box center [82, 327] width 19 height 19
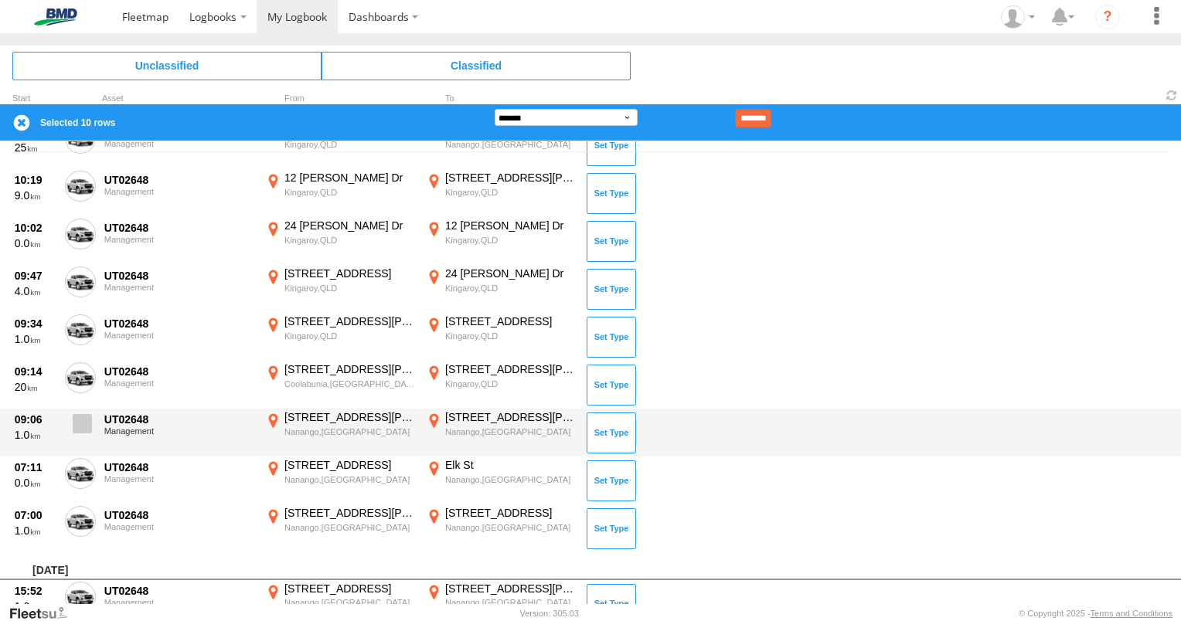
drag, startPoint x: 80, startPoint y: 376, endPoint x: 87, endPoint y: 413, distance: 37.7
click at [0, 0] on span at bounding box center [0, 0] width 0 height 0
click at [98, 430] on div "09:06 1.0 UT02648 Management [STREET_ADDRESS][PERSON_NAME] 151.97835 [STREET_AD…" at bounding box center [590, 433] width 1181 height 48
click at [89, 423] on span at bounding box center [82, 423] width 19 height 19
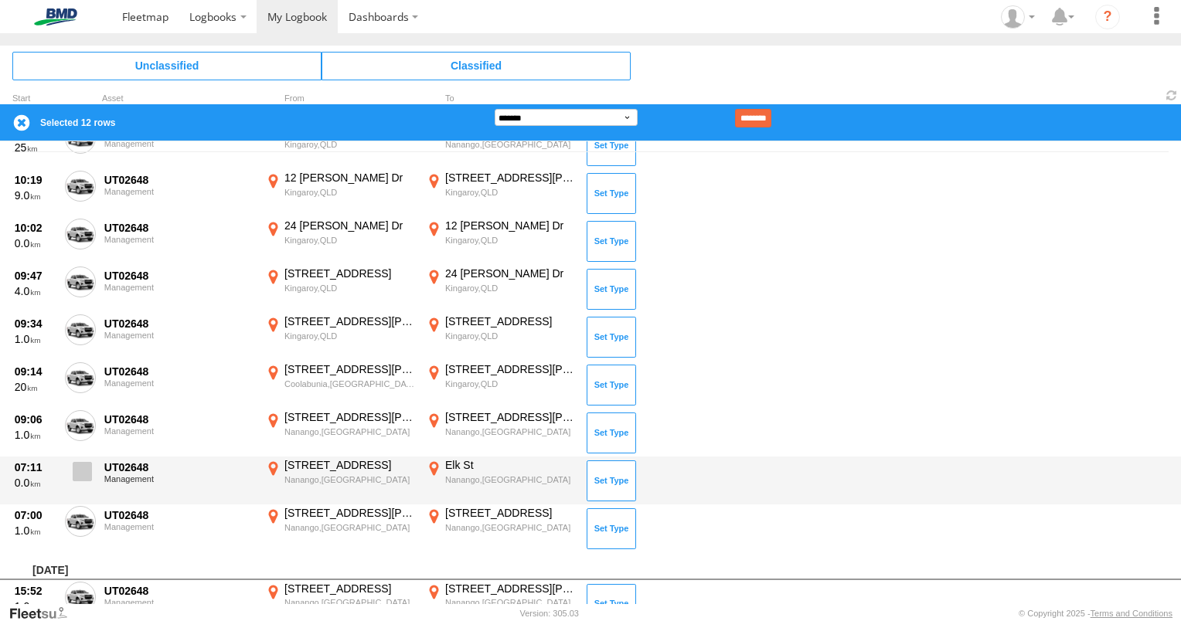
drag, startPoint x: 80, startPoint y: 466, endPoint x: 80, endPoint y: 488, distance: 22.4
click at [80, 469] on span at bounding box center [82, 471] width 19 height 19
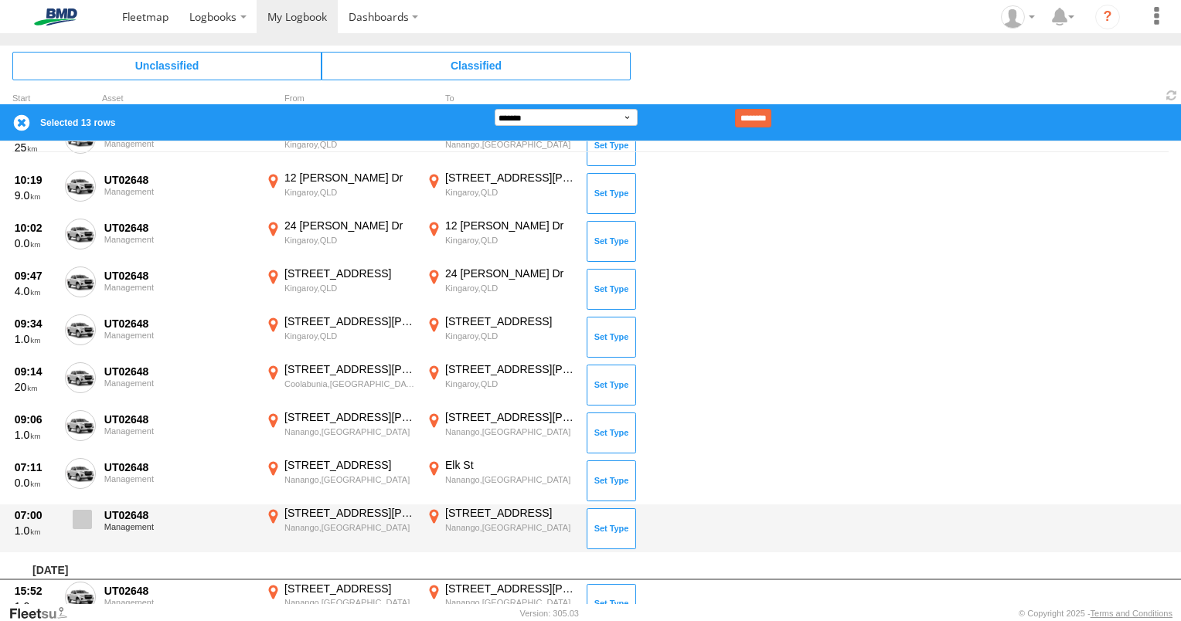
click at [79, 522] on span at bounding box center [82, 519] width 19 height 19
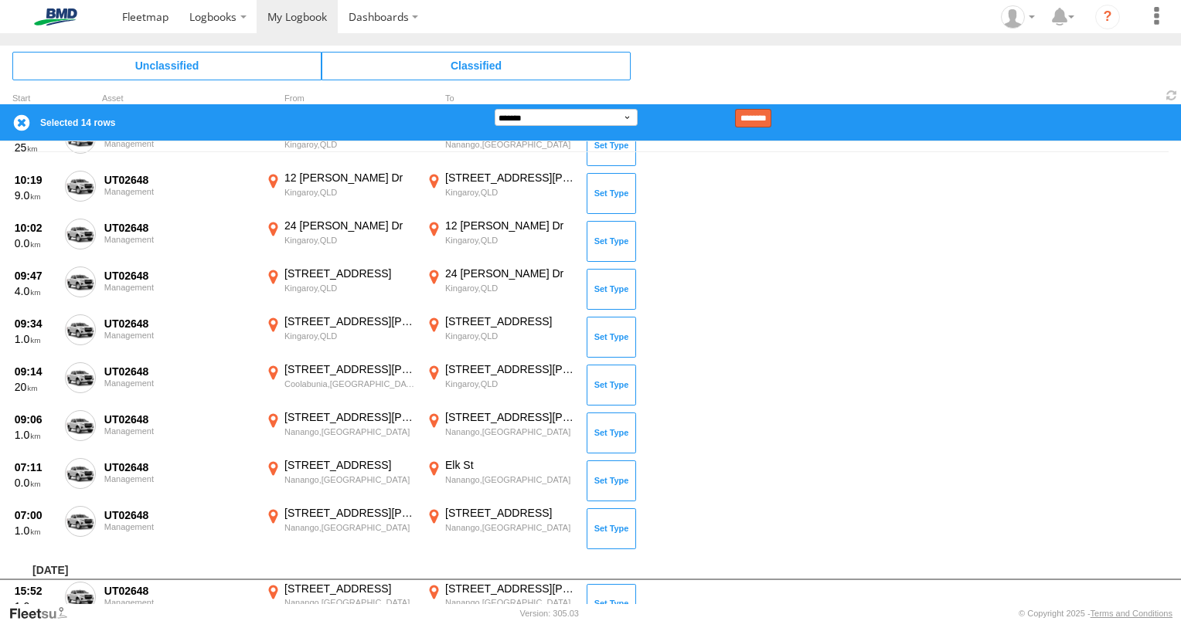
click at [771, 119] on input "********" at bounding box center [753, 118] width 36 height 19
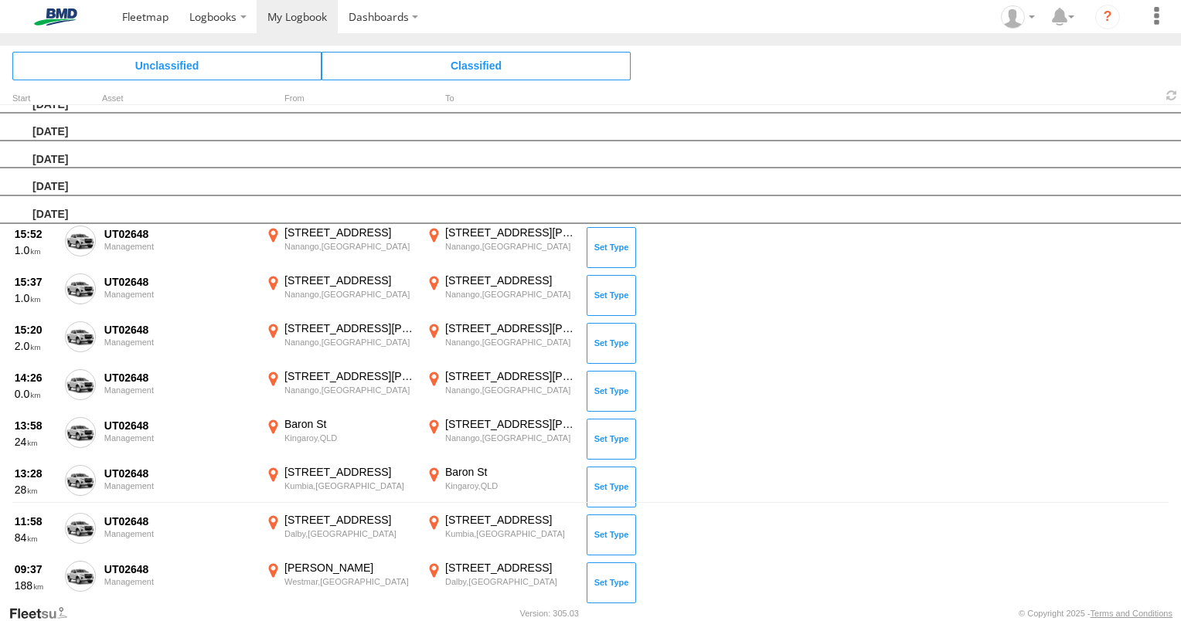
scroll to position [0, 0]
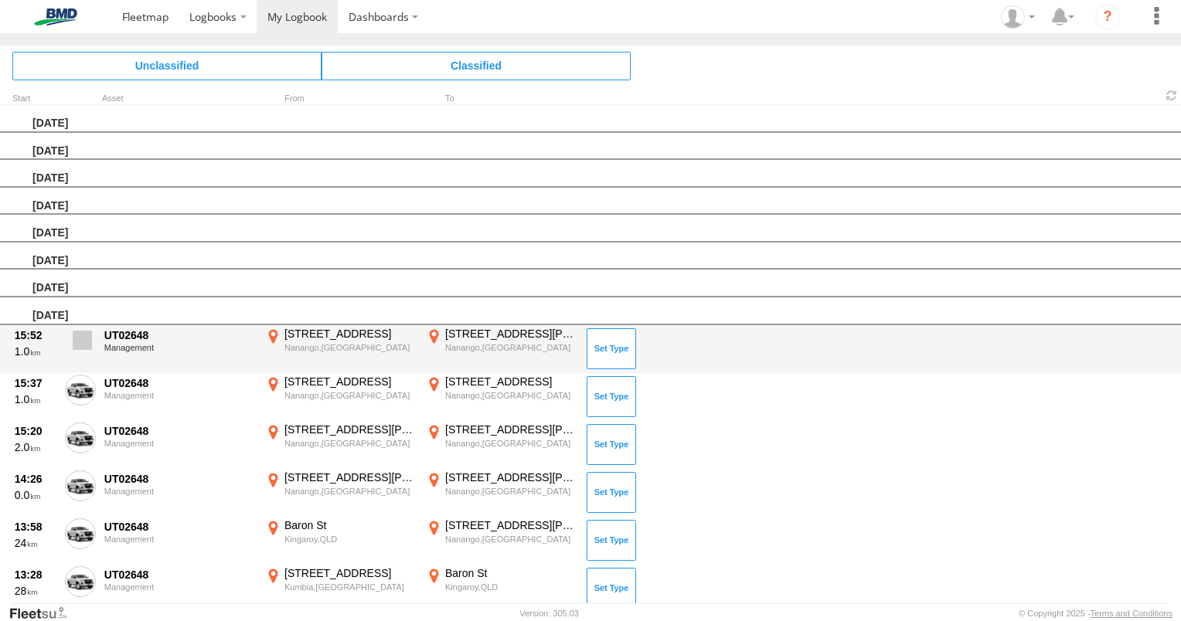
click at [81, 331] on span at bounding box center [82, 340] width 19 height 19
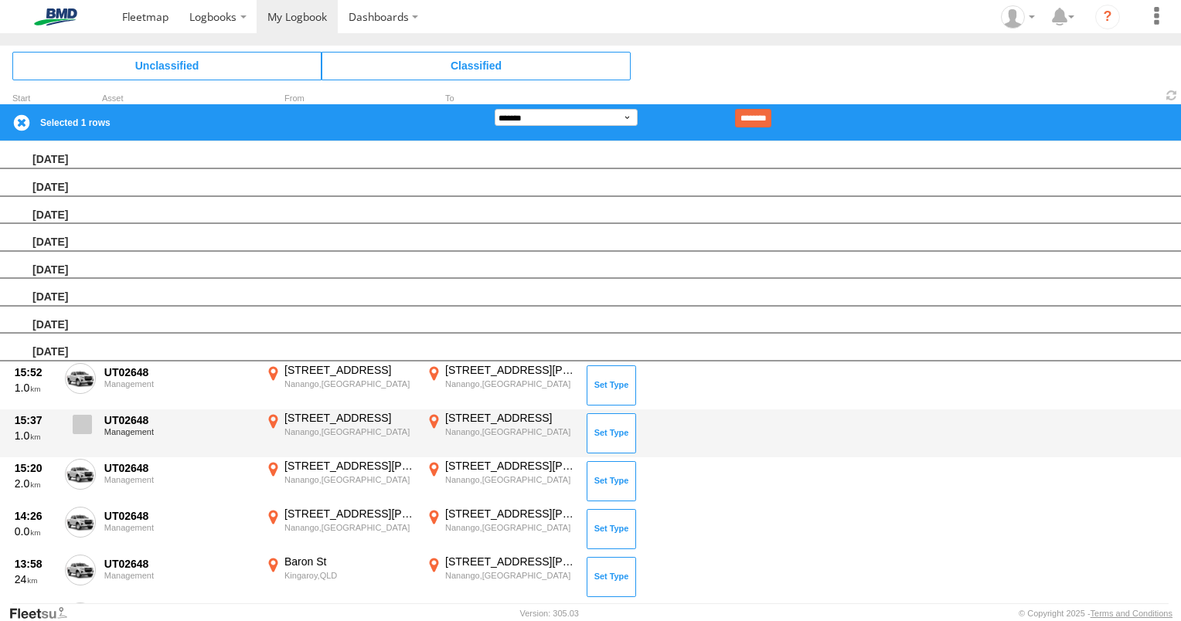
click at [77, 422] on span at bounding box center [82, 424] width 19 height 19
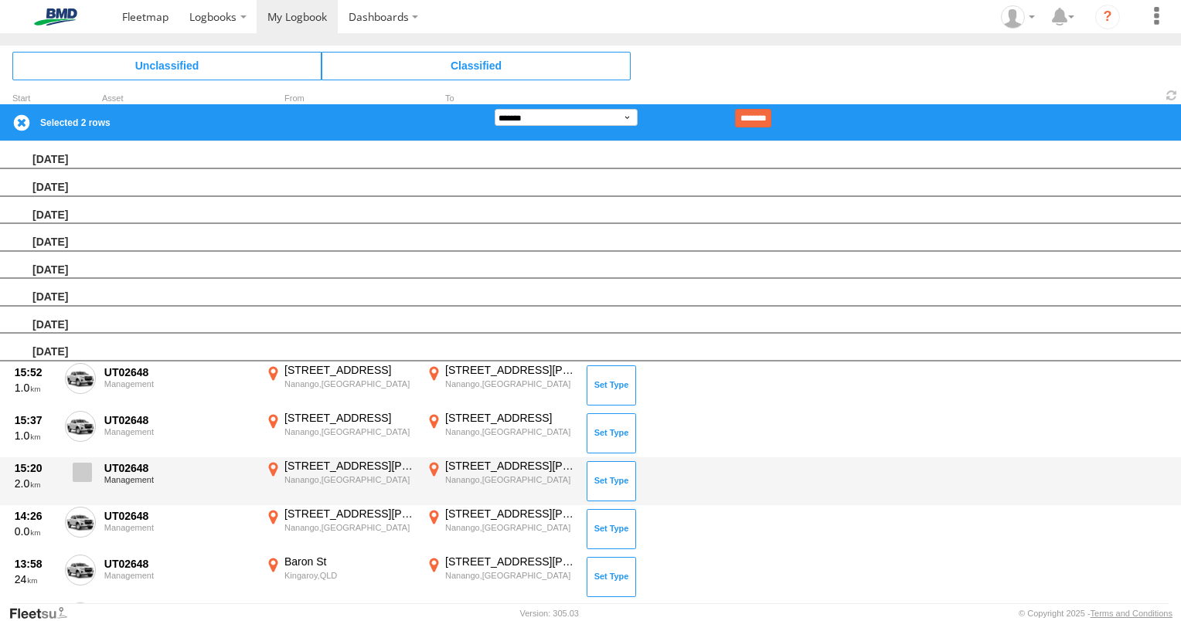
drag, startPoint x: 86, startPoint y: 465, endPoint x: 83, endPoint y: 489, distance: 24.2
click at [86, 466] on span at bounding box center [82, 472] width 19 height 19
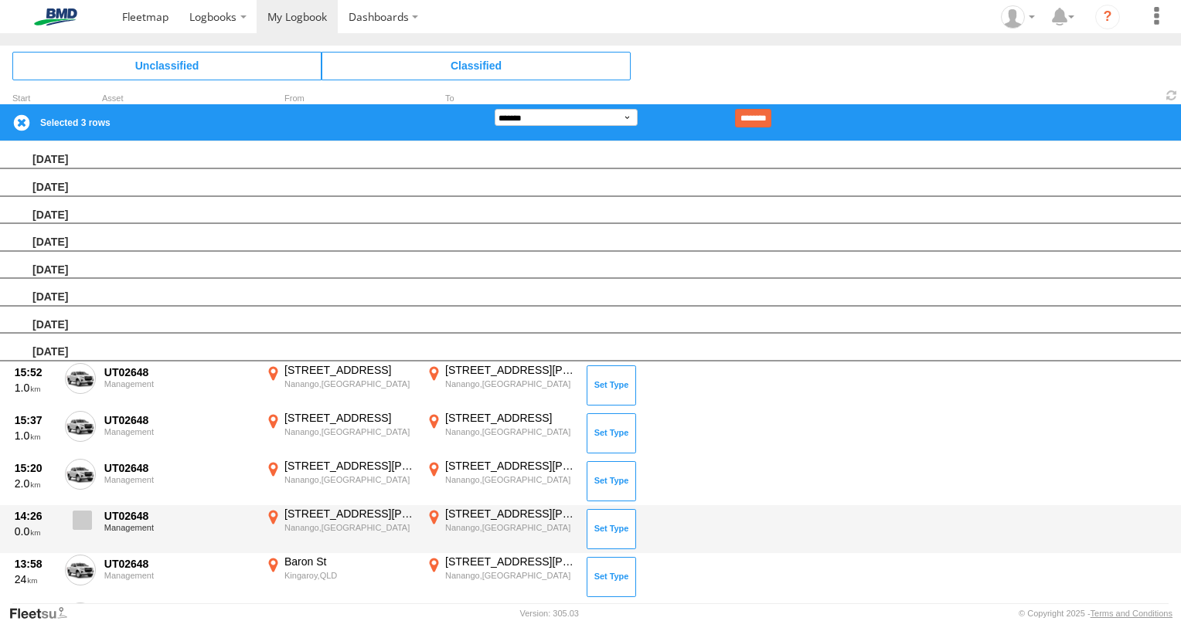
click at [81, 514] on span at bounding box center [82, 520] width 19 height 19
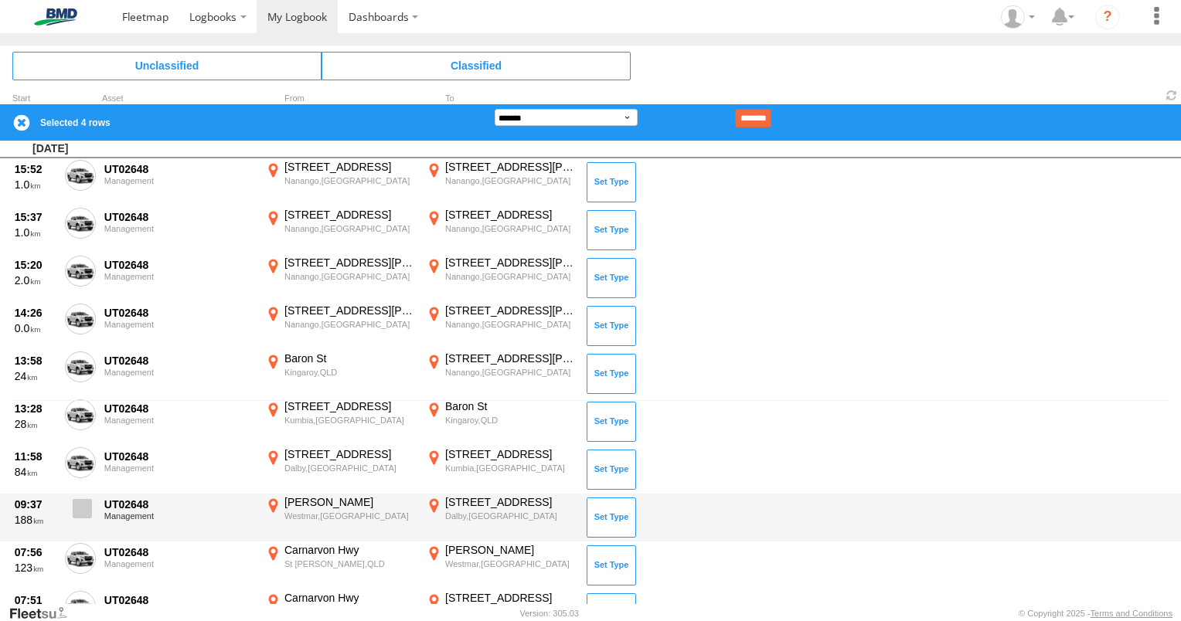
scroll to position [232, 0]
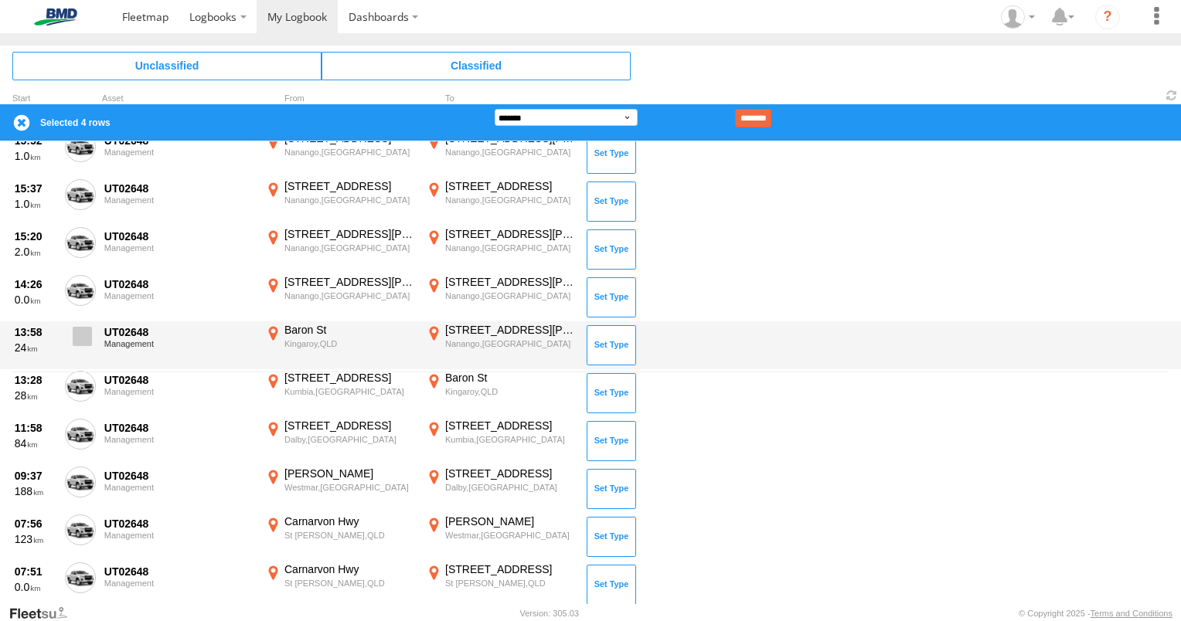
click at [82, 335] on span at bounding box center [82, 336] width 19 height 19
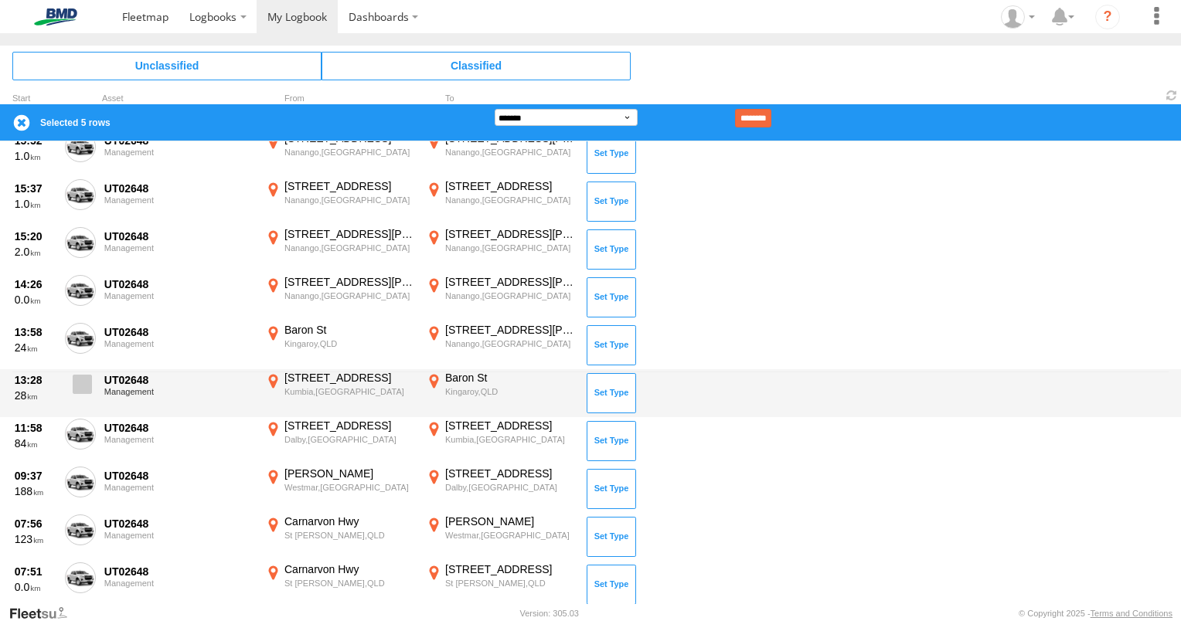
click at [83, 385] on span at bounding box center [82, 384] width 19 height 19
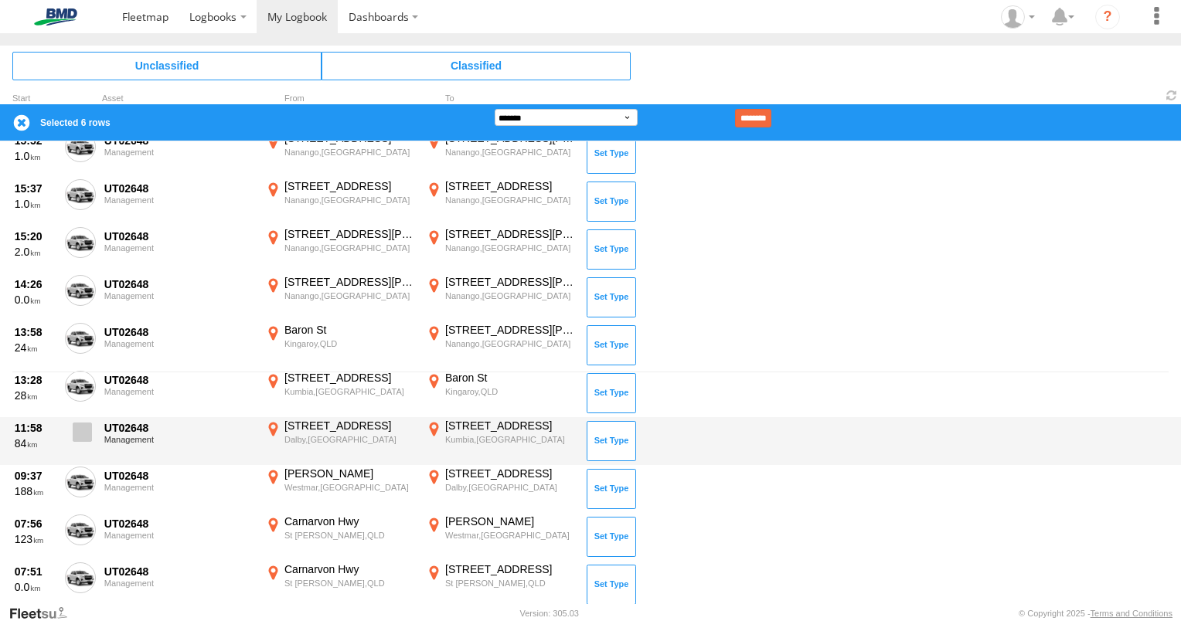
click at [85, 429] on span at bounding box center [82, 432] width 19 height 19
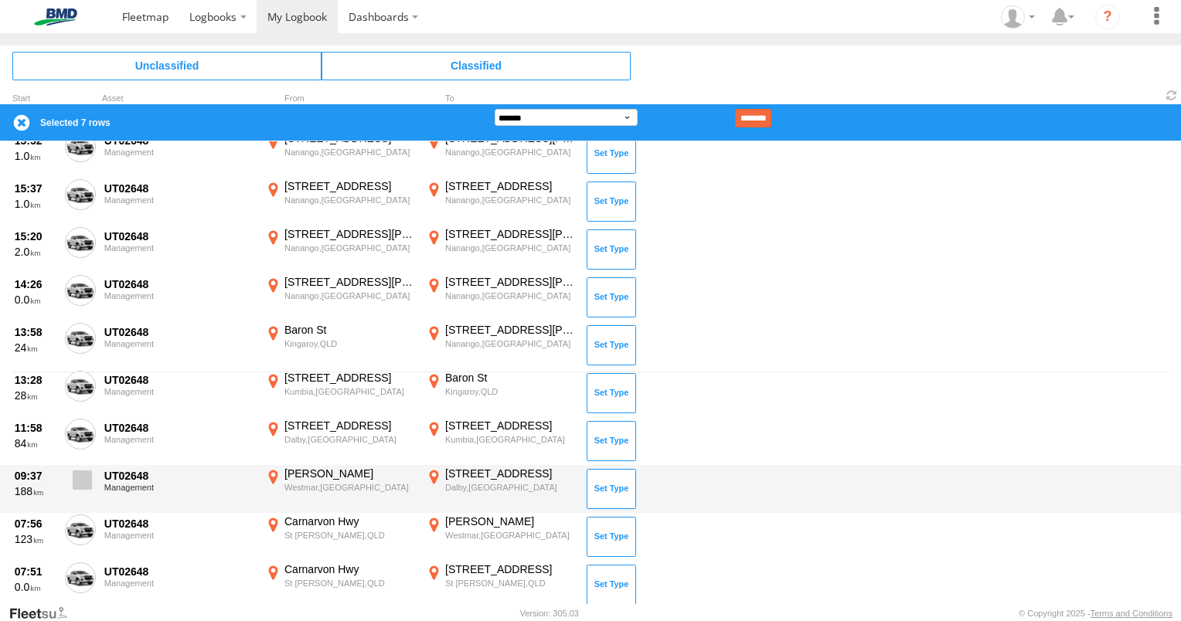
click at [87, 473] on span at bounding box center [82, 480] width 19 height 19
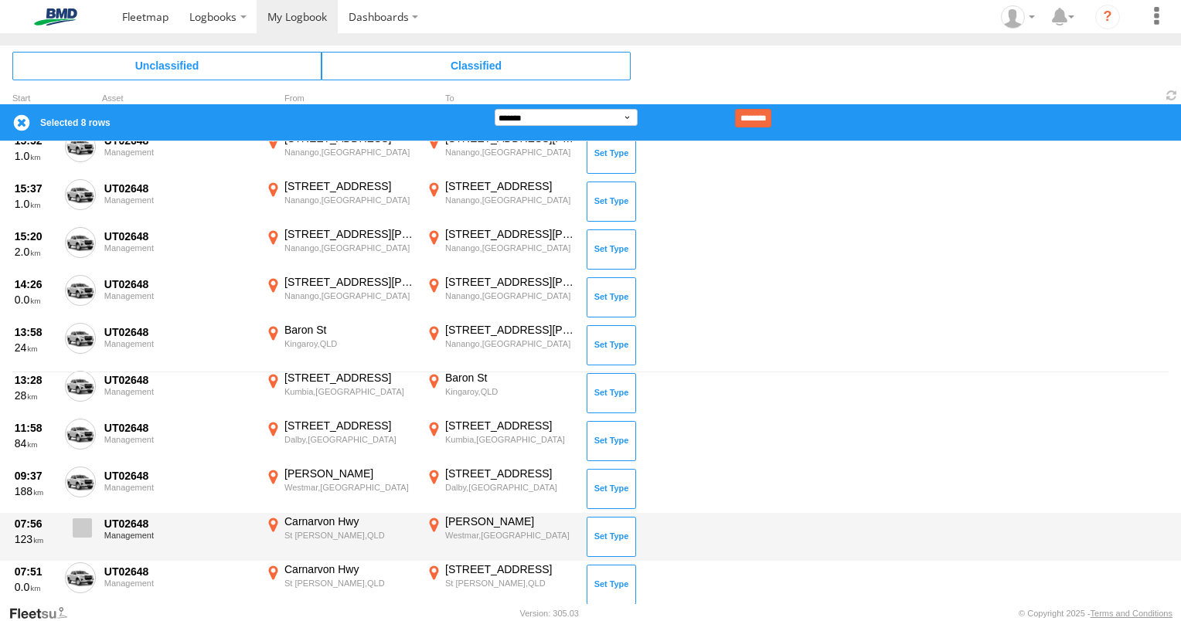
click at [82, 522] on span at bounding box center [82, 528] width 19 height 19
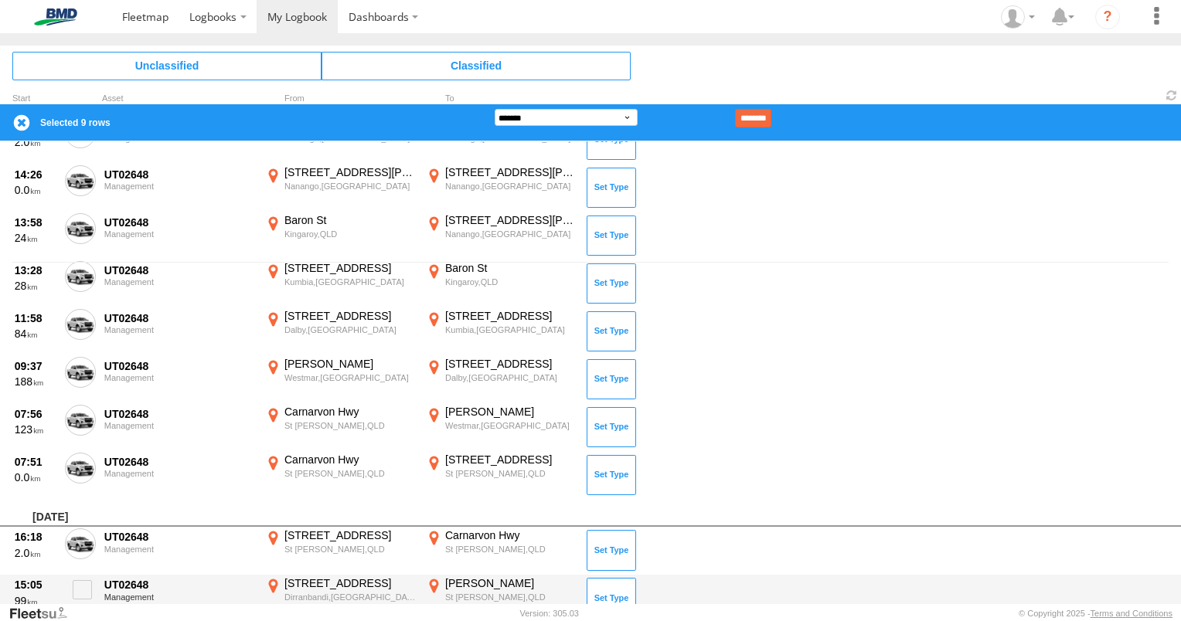
scroll to position [541, 0]
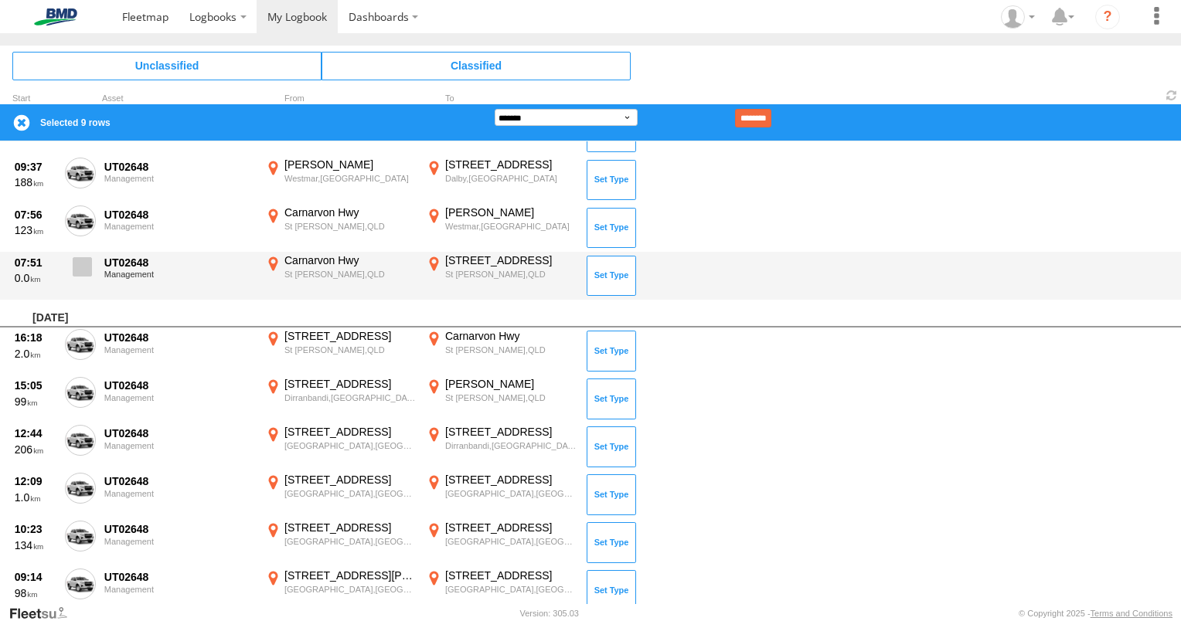
click at [80, 261] on span at bounding box center [82, 266] width 19 height 19
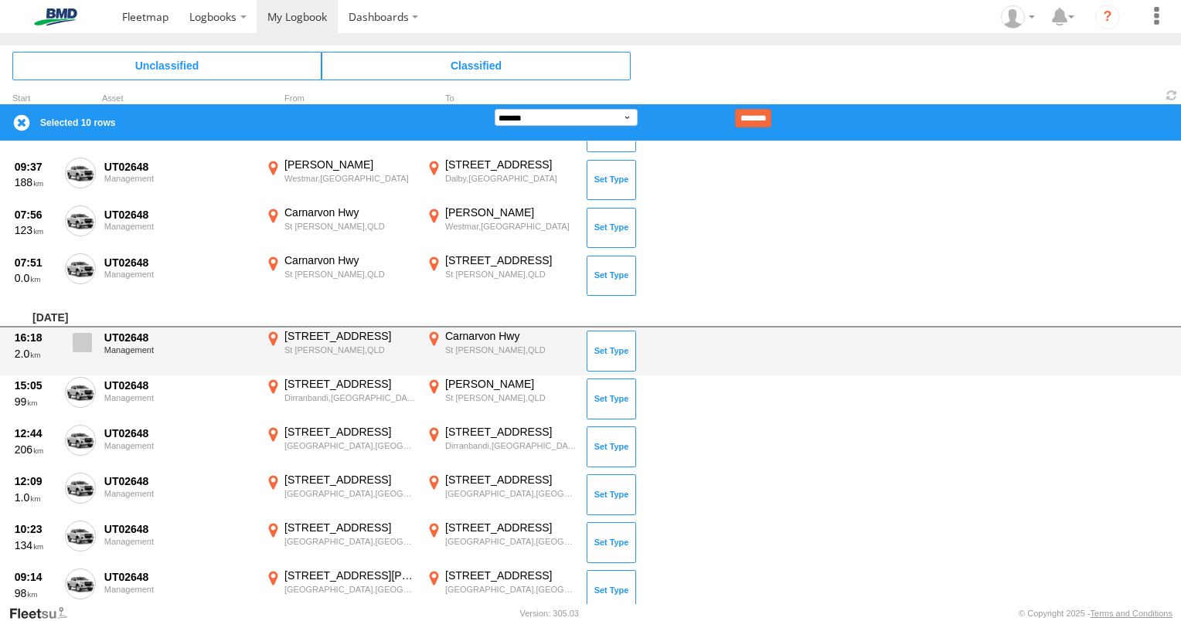
click at [86, 336] on span at bounding box center [82, 342] width 19 height 19
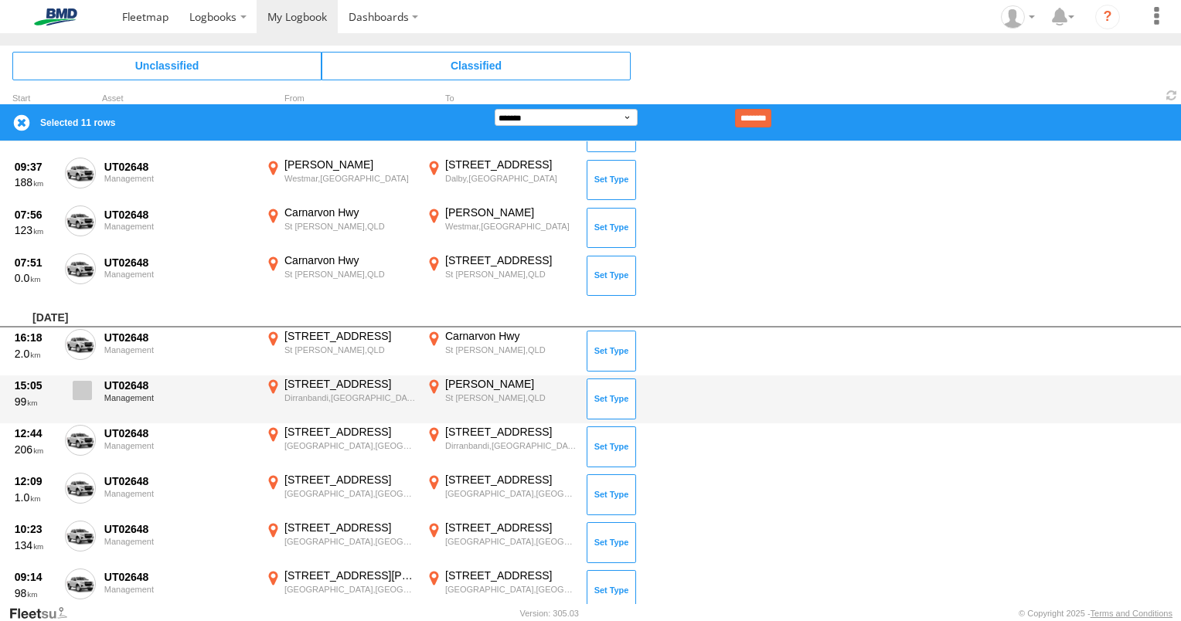
click at [73, 381] on span at bounding box center [82, 390] width 19 height 19
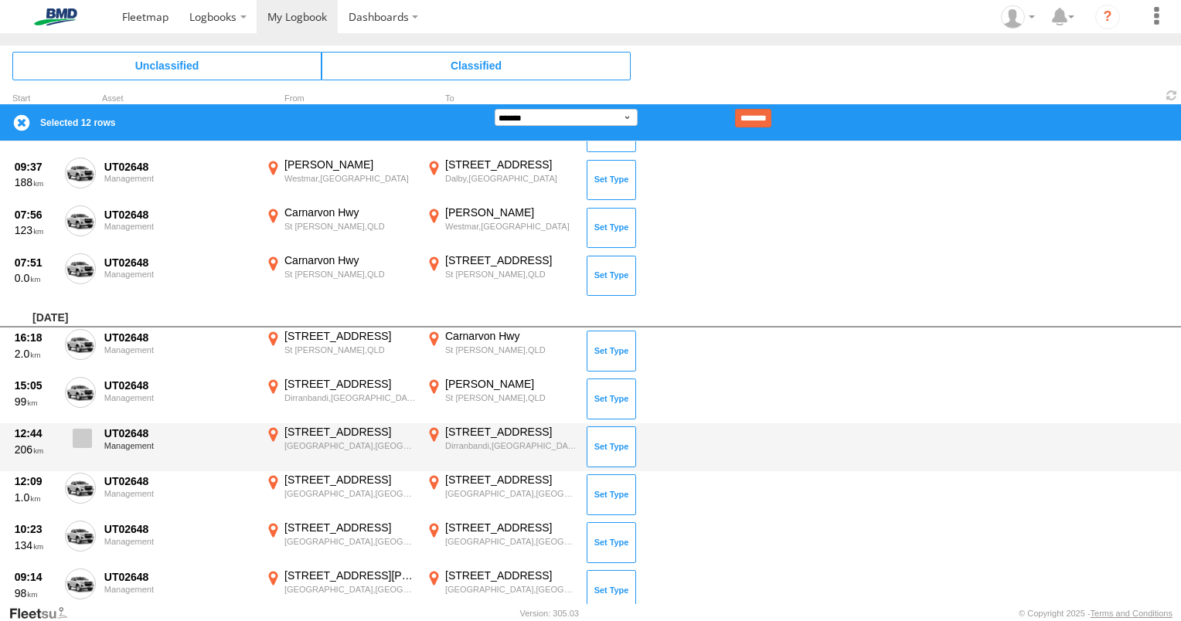
click at [87, 437] on span at bounding box center [82, 438] width 19 height 19
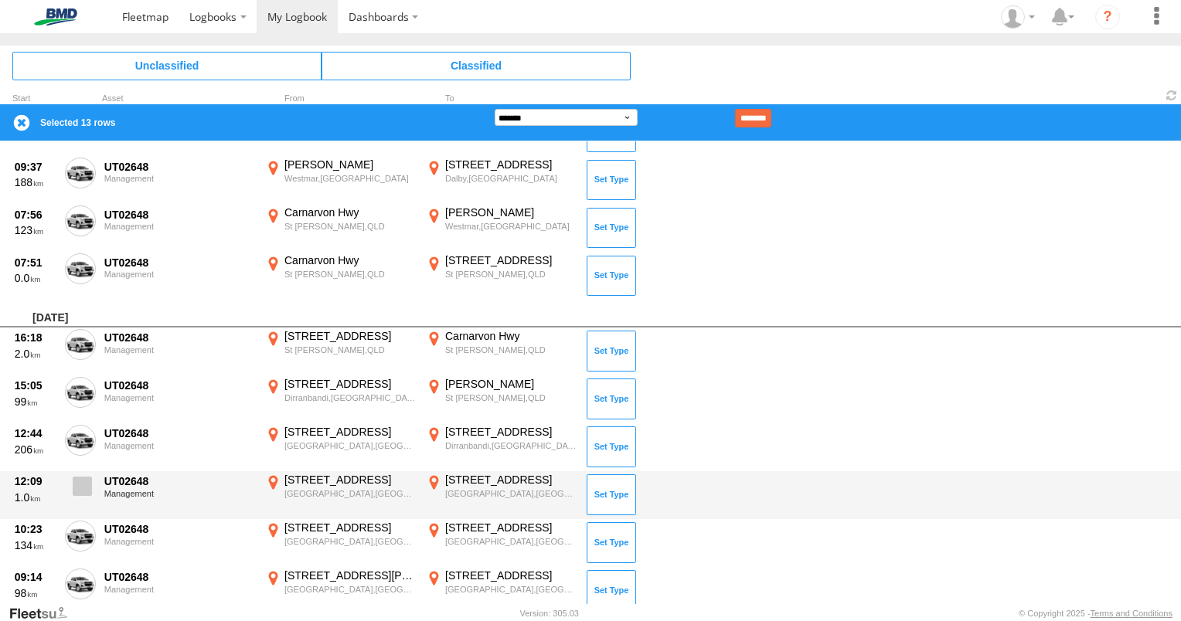
click at [83, 491] on span at bounding box center [82, 486] width 19 height 19
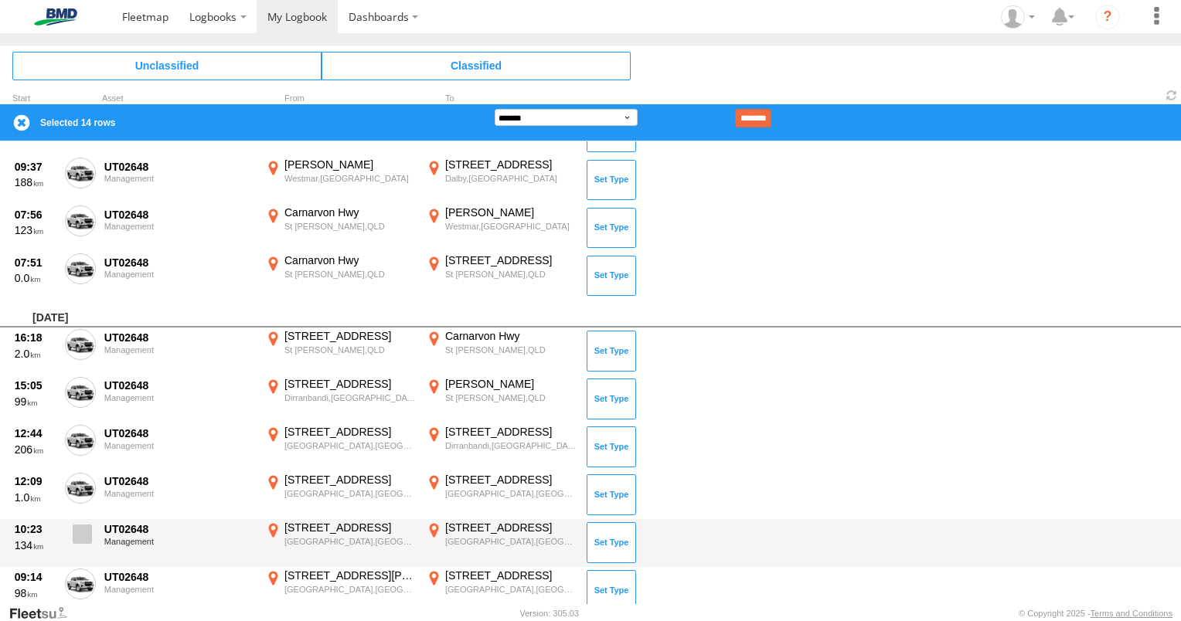
click at [80, 535] on span at bounding box center [82, 534] width 19 height 19
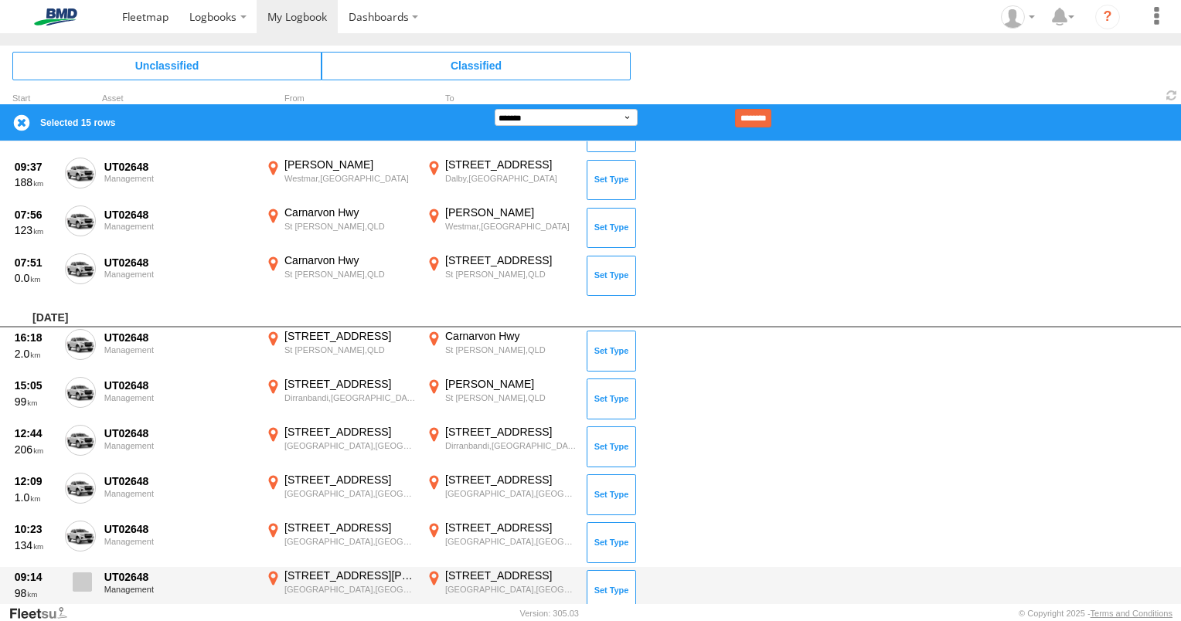
click at [82, 580] on span at bounding box center [82, 582] width 19 height 19
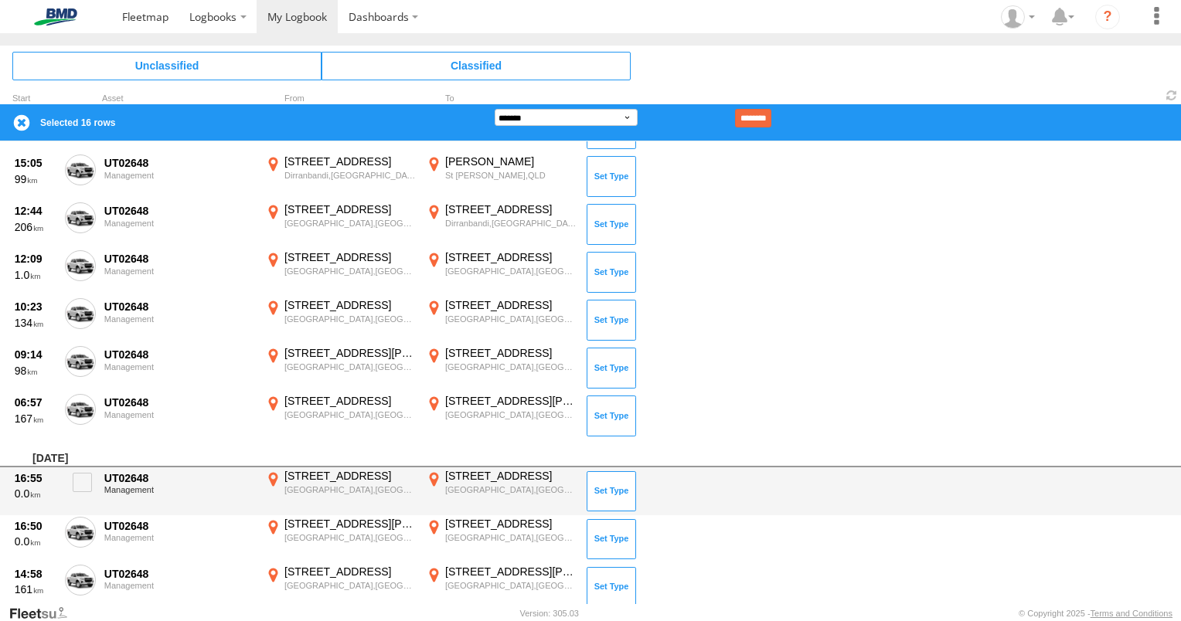
scroll to position [839, 0]
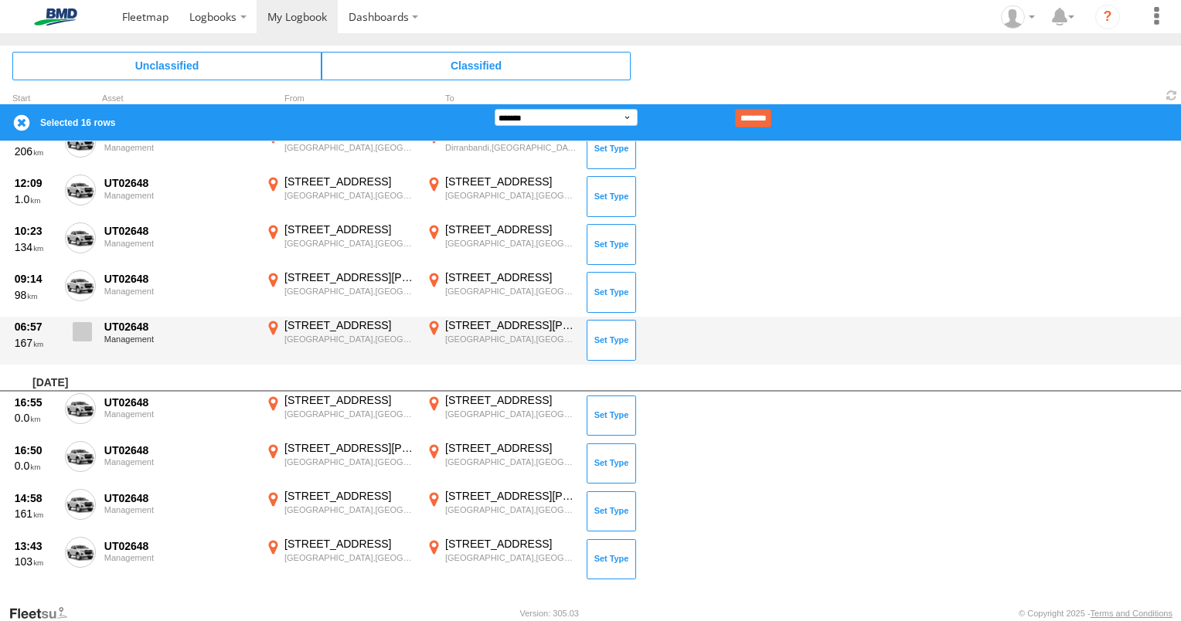
click at [78, 331] on span at bounding box center [82, 331] width 19 height 19
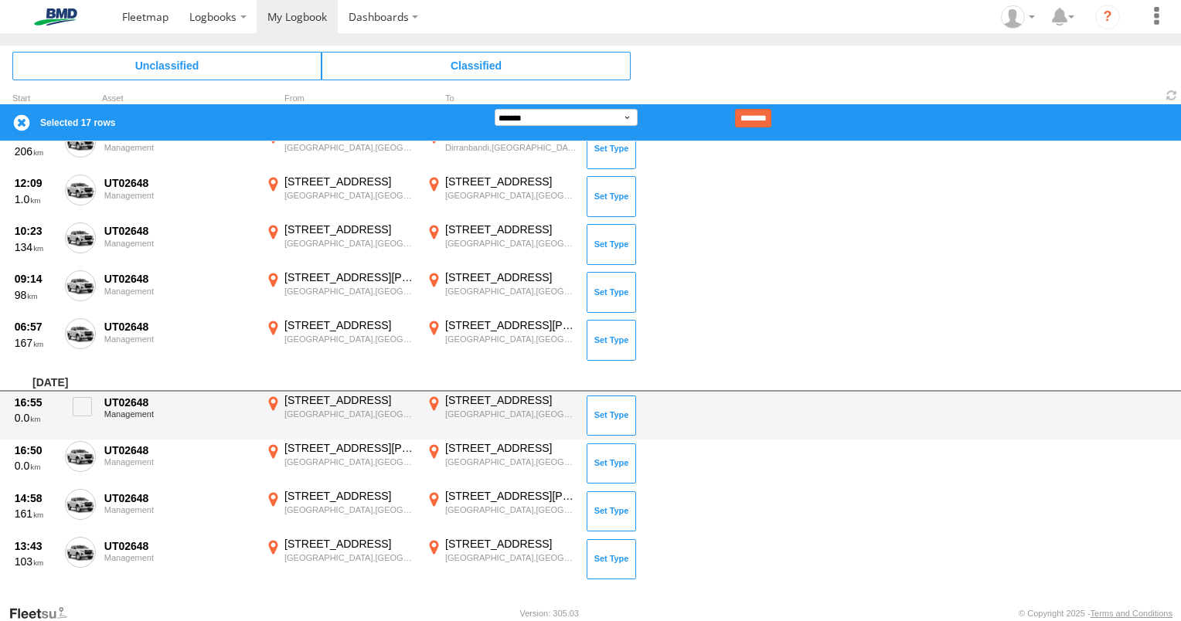
drag, startPoint x: 83, startPoint y: 413, endPoint x: 76, endPoint y: 433, distance: 20.5
click at [82, 413] on label at bounding box center [80, 411] width 31 height 36
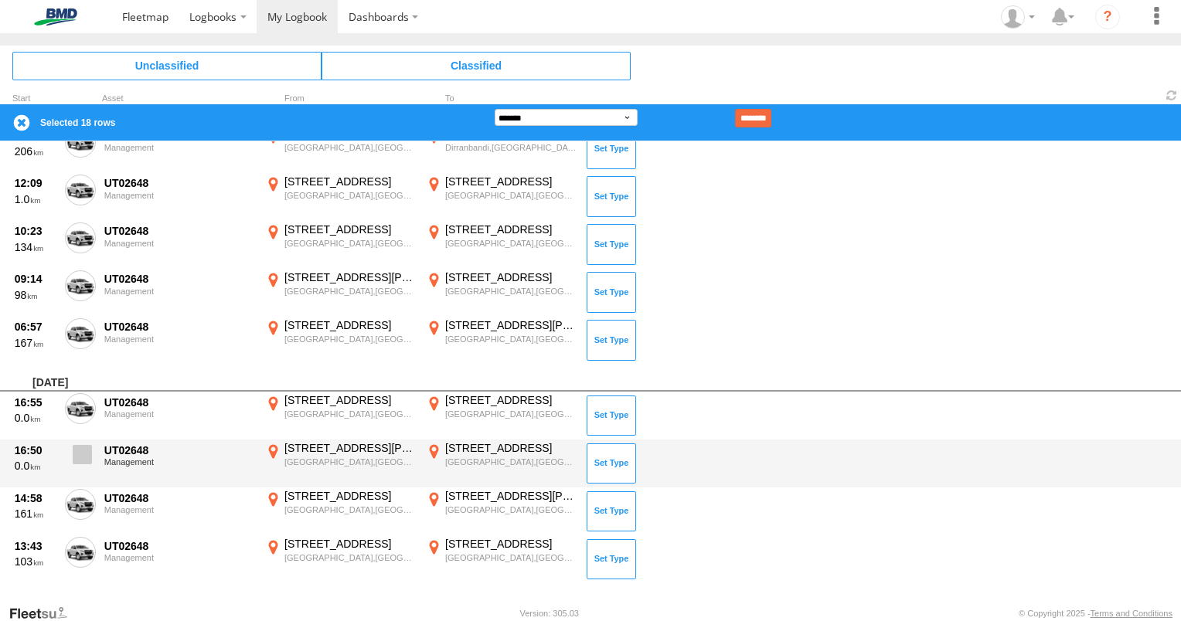
drag, startPoint x: 80, startPoint y: 451, endPoint x: 79, endPoint y: 469, distance: 17.8
click at [80, 452] on span at bounding box center [82, 454] width 19 height 19
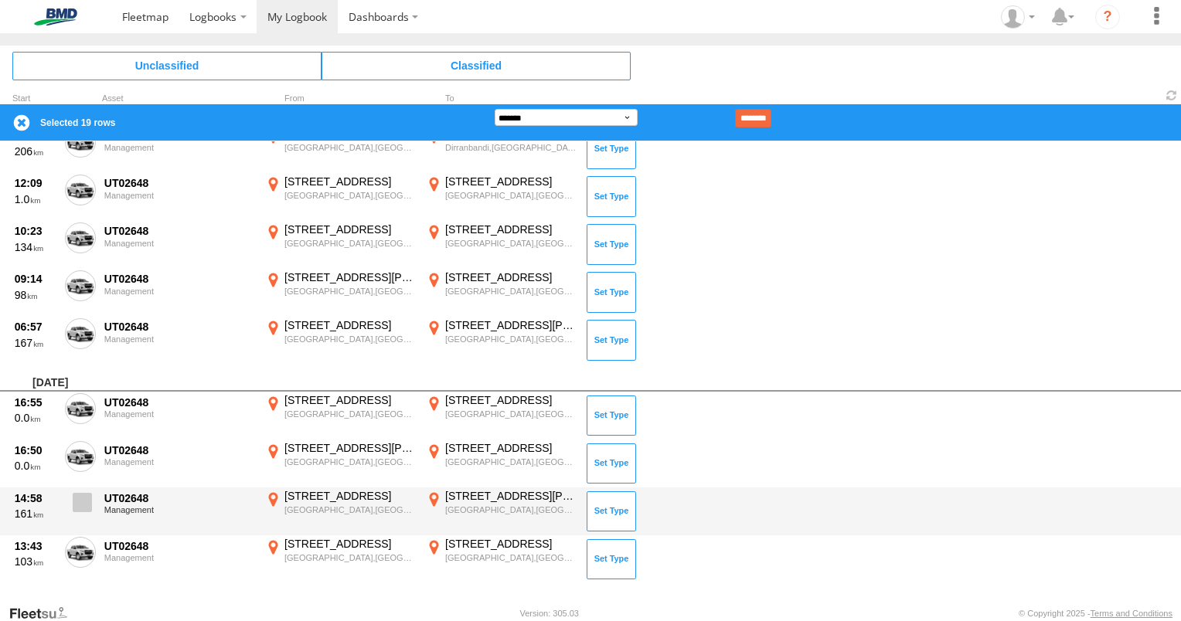
drag, startPoint x: 88, startPoint y: 495, endPoint x: 83, endPoint y: 504, distance: 10.4
click at [87, 495] on span at bounding box center [82, 502] width 19 height 19
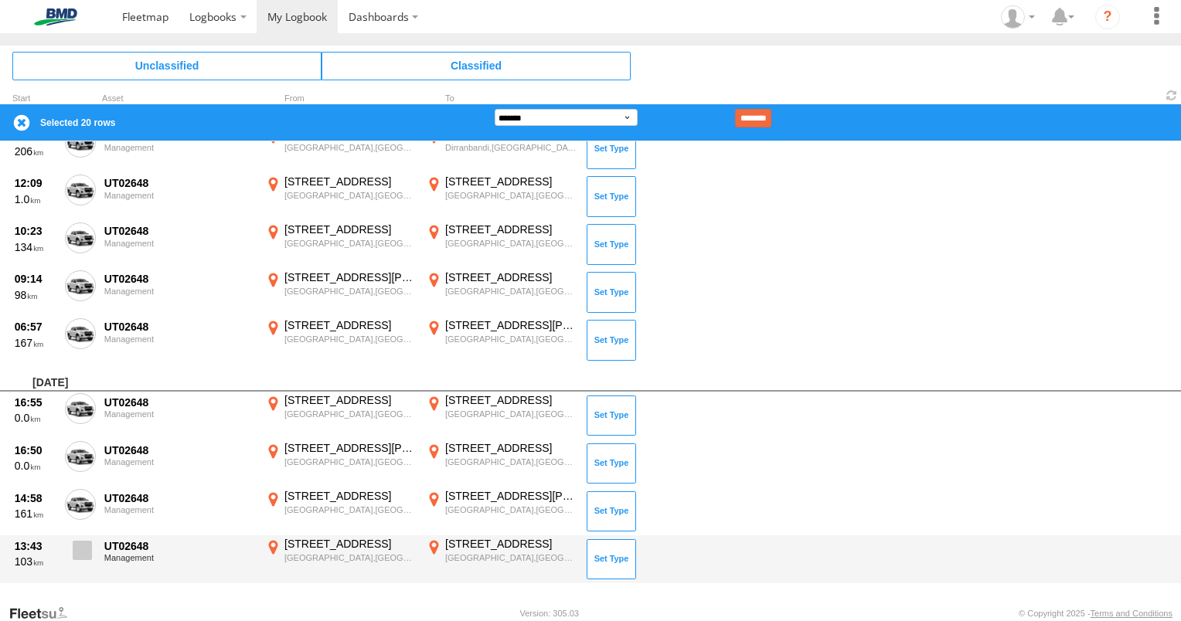
click at [81, 548] on span at bounding box center [82, 550] width 19 height 19
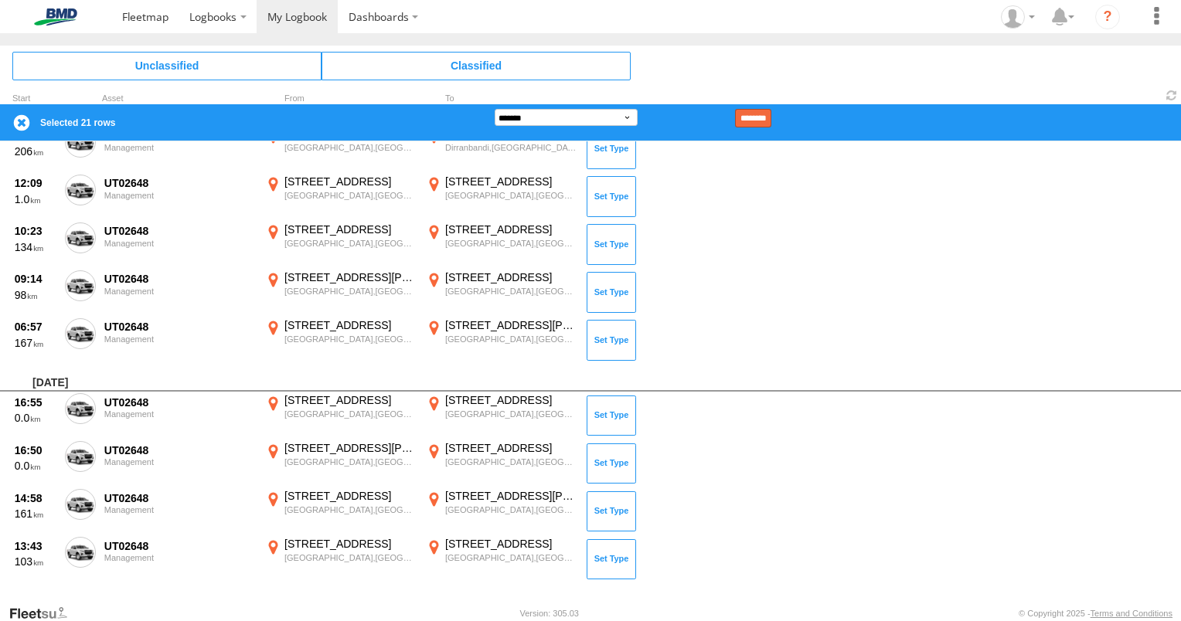
click at [770, 122] on input "********" at bounding box center [753, 118] width 36 height 19
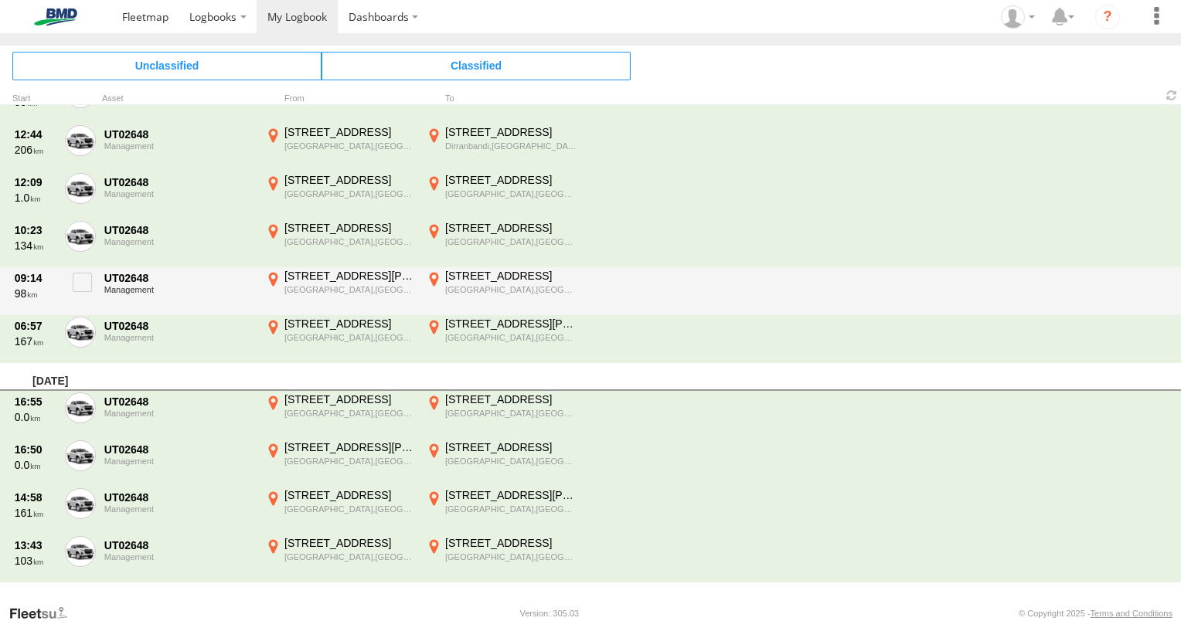
scroll to position [0, 0]
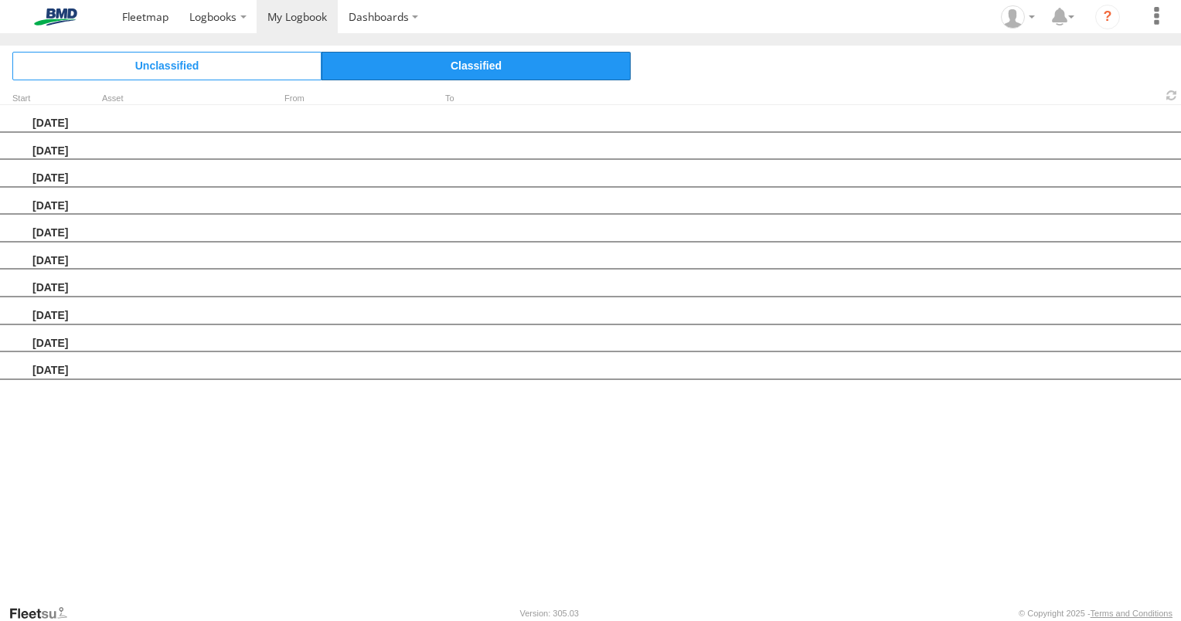
click at [473, 68] on span "Classified" at bounding box center [476, 66] width 309 height 28
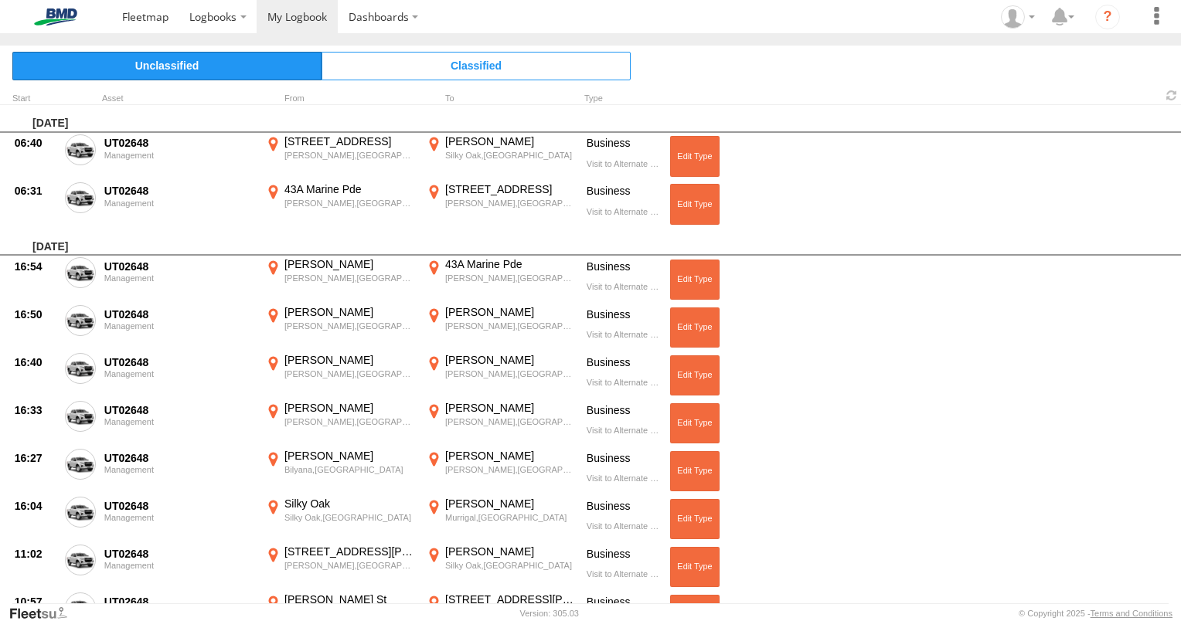
click at [165, 72] on span "Unclassified" at bounding box center [166, 66] width 309 height 28
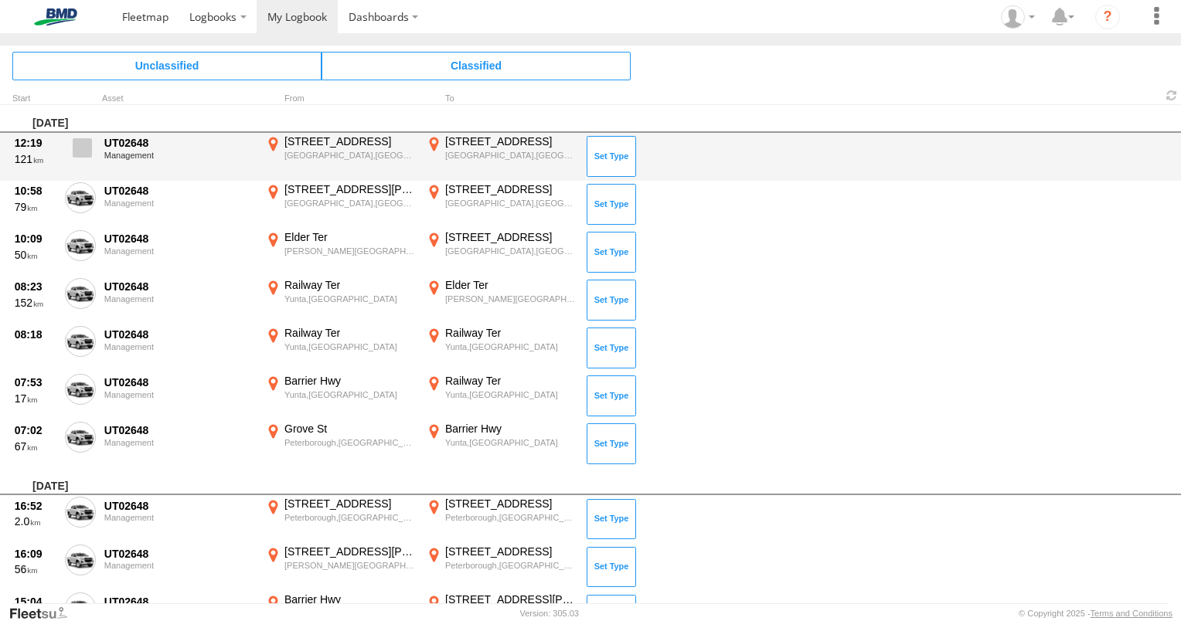
click at [78, 146] on span at bounding box center [82, 147] width 19 height 19
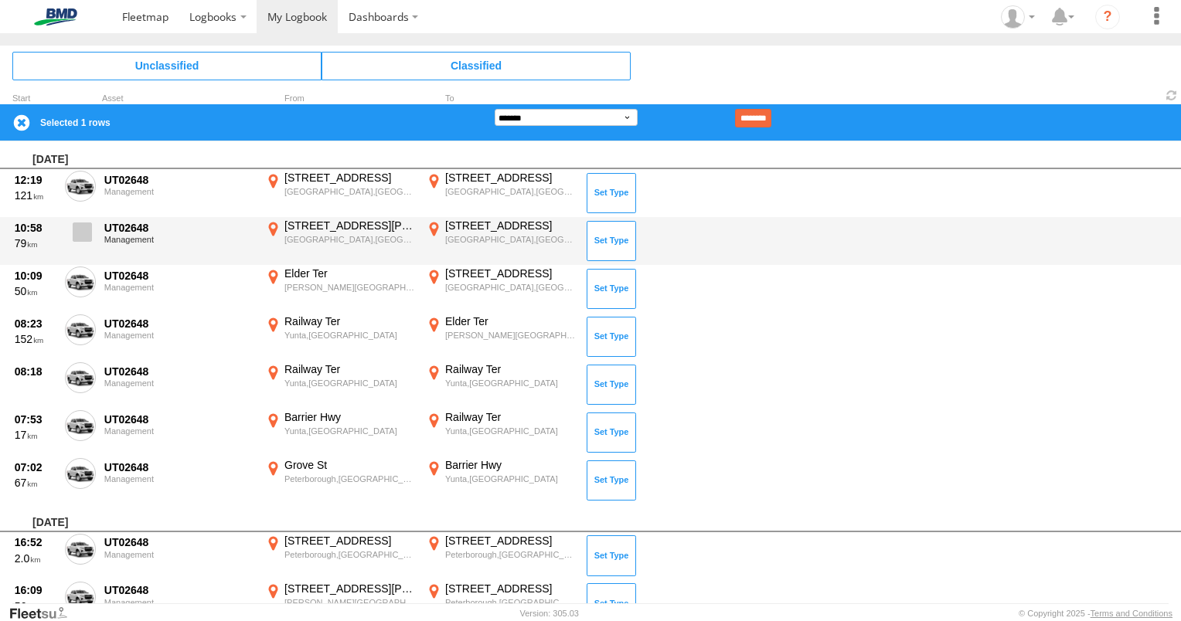
click at [77, 232] on span at bounding box center [82, 232] width 19 height 19
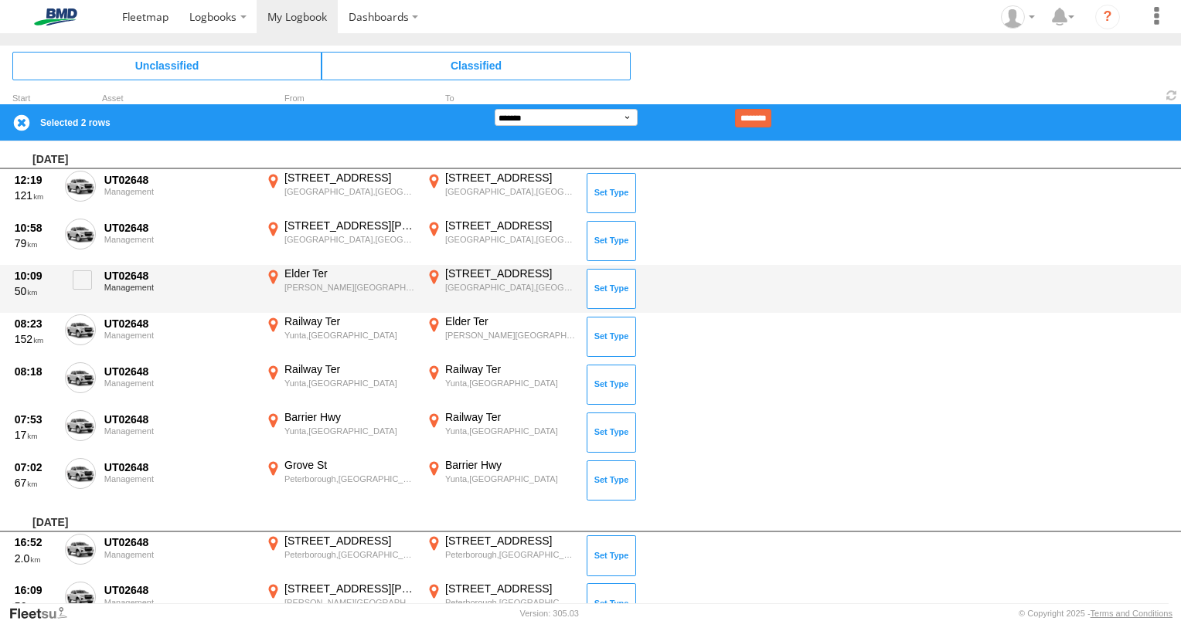
drag, startPoint x: 83, startPoint y: 274, endPoint x: 80, endPoint y: 303, distance: 28.7
click at [83, 278] on span at bounding box center [82, 280] width 19 height 19
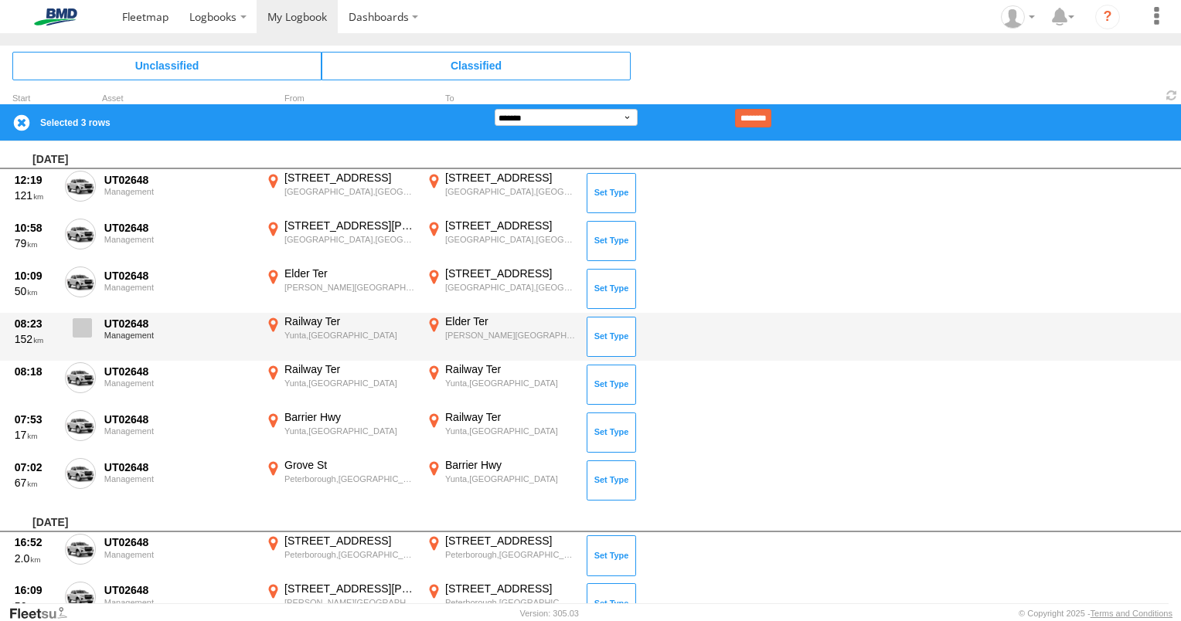
drag, startPoint x: 87, startPoint y: 325, endPoint x: 81, endPoint y: 346, distance: 21.6
click at [87, 328] on span at bounding box center [82, 327] width 19 height 19
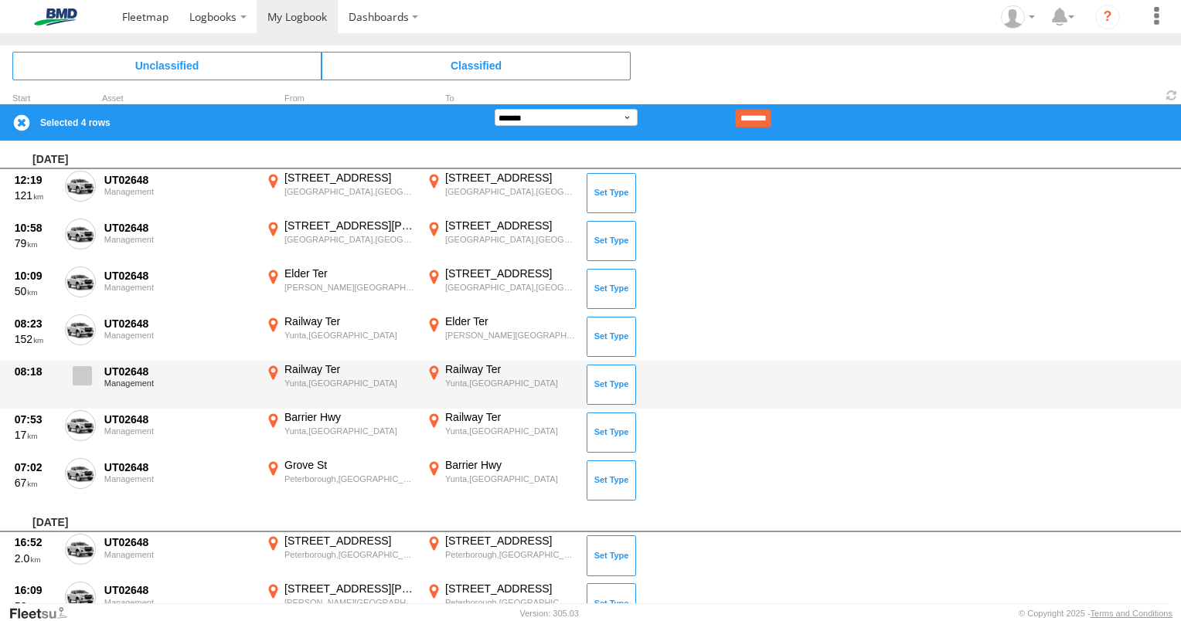
click at [80, 384] on span at bounding box center [82, 375] width 19 height 19
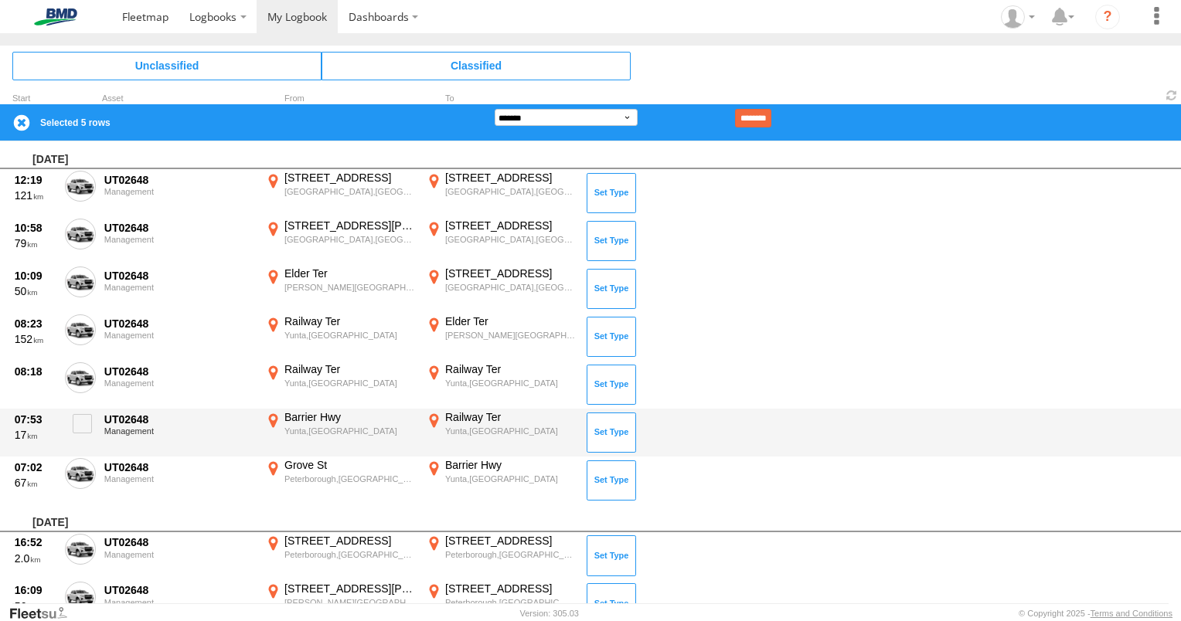
drag, startPoint x: 83, startPoint y: 424, endPoint x: 83, endPoint y: 451, distance: 27.1
click at [80, 431] on span at bounding box center [82, 423] width 19 height 19
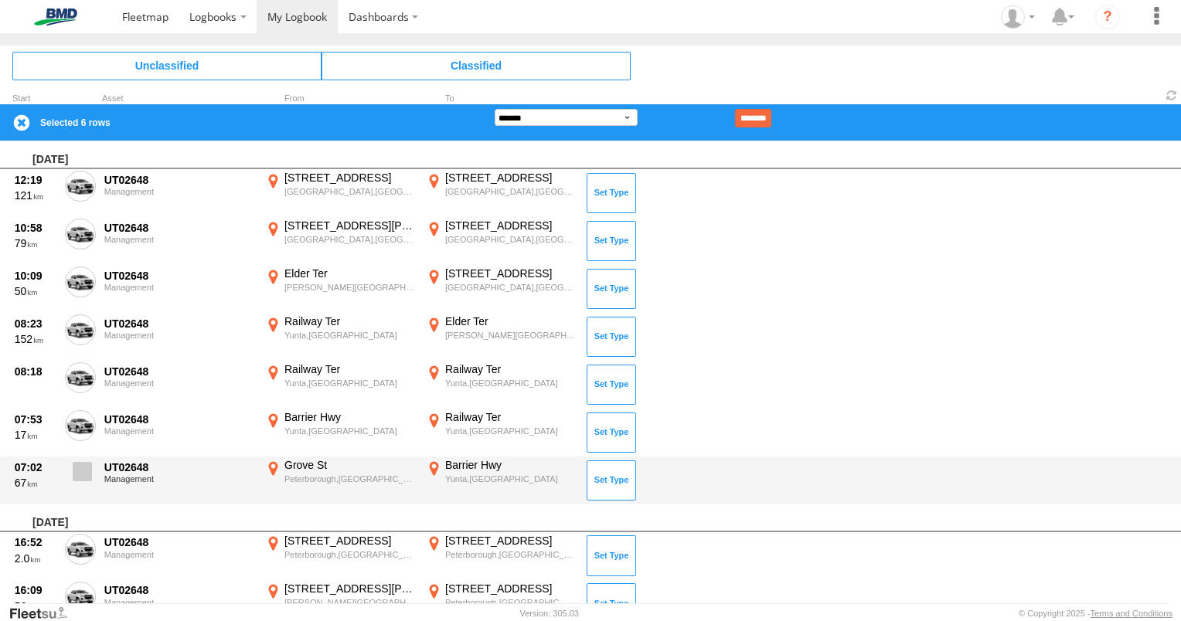
drag, startPoint x: 85, startPoint y: 471, endPoint x: 79, endPoint y: 492, distance: 21.8
click at [83, 473] on span at bounding box center [82, 471] width 19 height 19
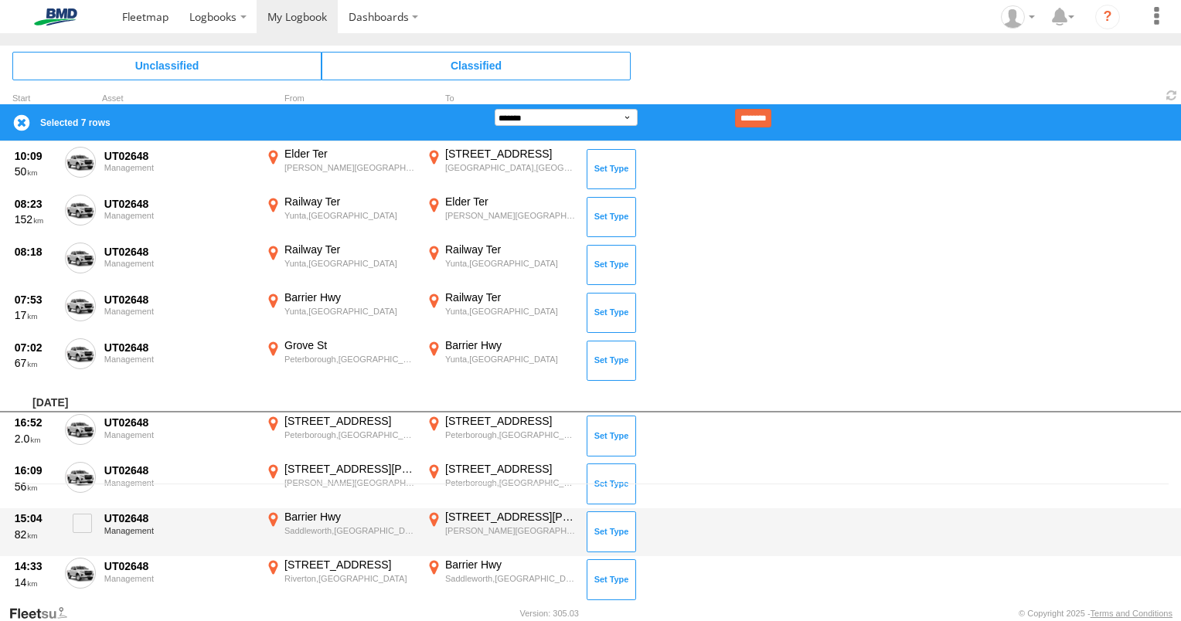
scroll to position [232, 0]
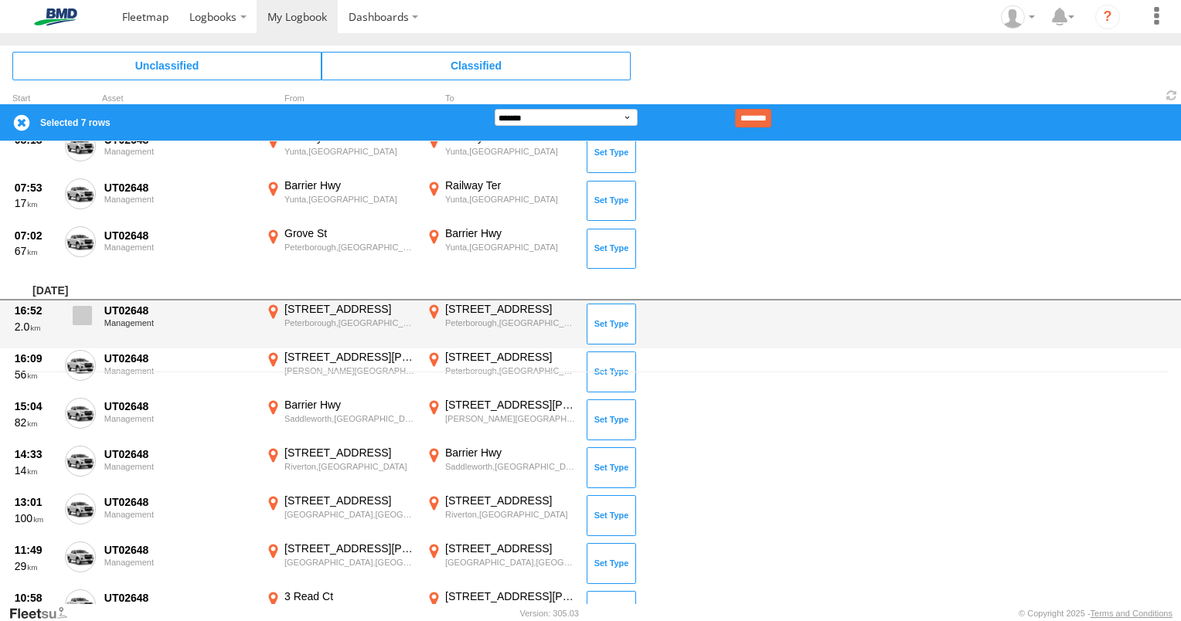
click at [87, 318] on span at bounding box center [82, 315] width 19 height 19
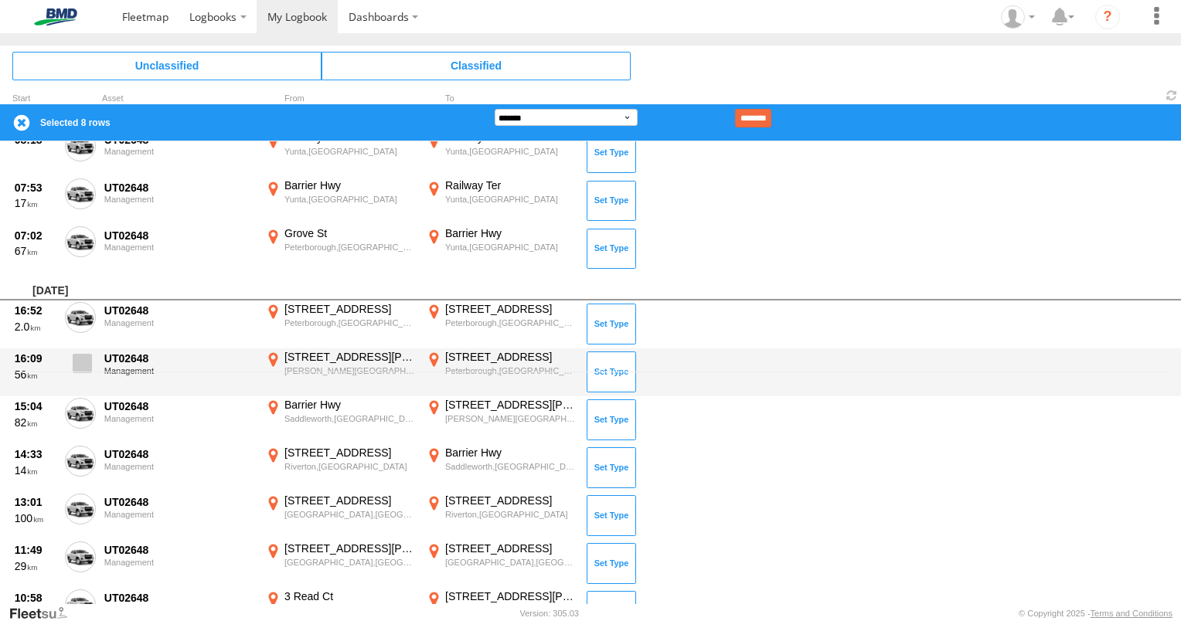
click at [86, 374] on label at bounding box center [80, 368] width 31 height 36
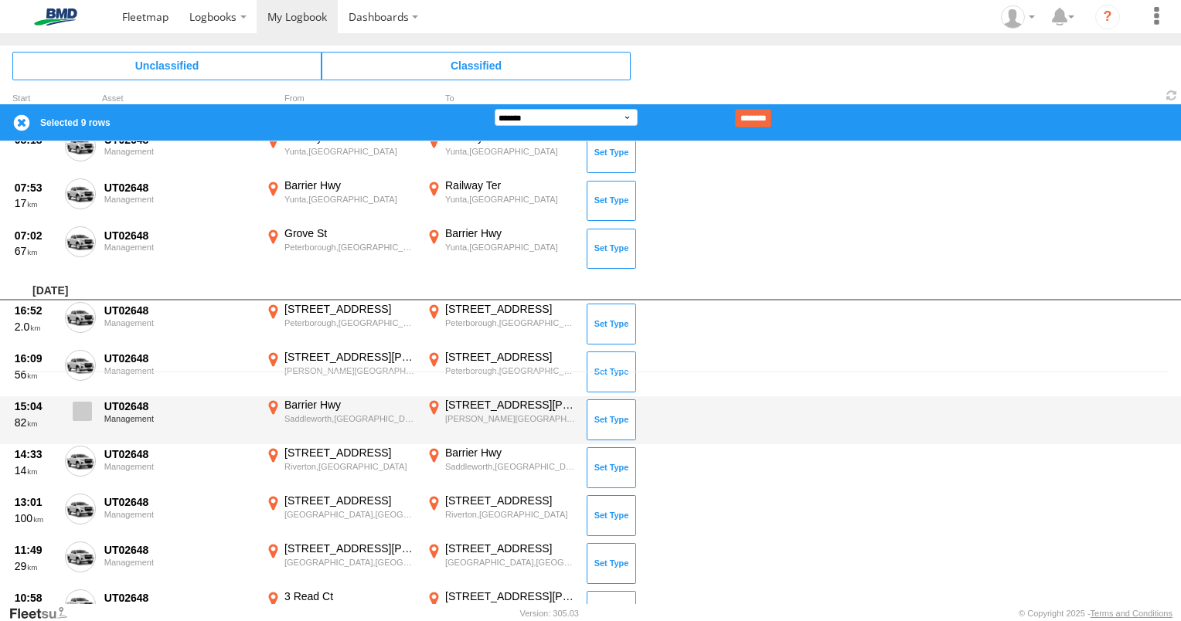
click at [83, 407] on span at bounding box center [82, 411] width 19 height 19
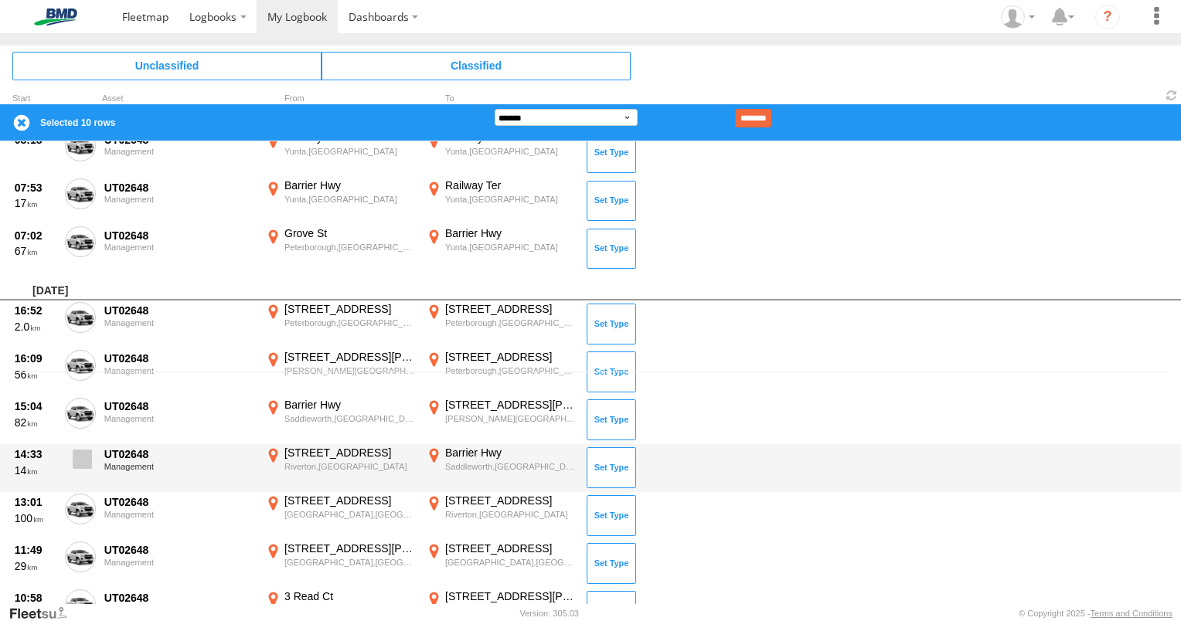
click at [87, 456] on span at bounding box center [82, 459] width 19 height 19
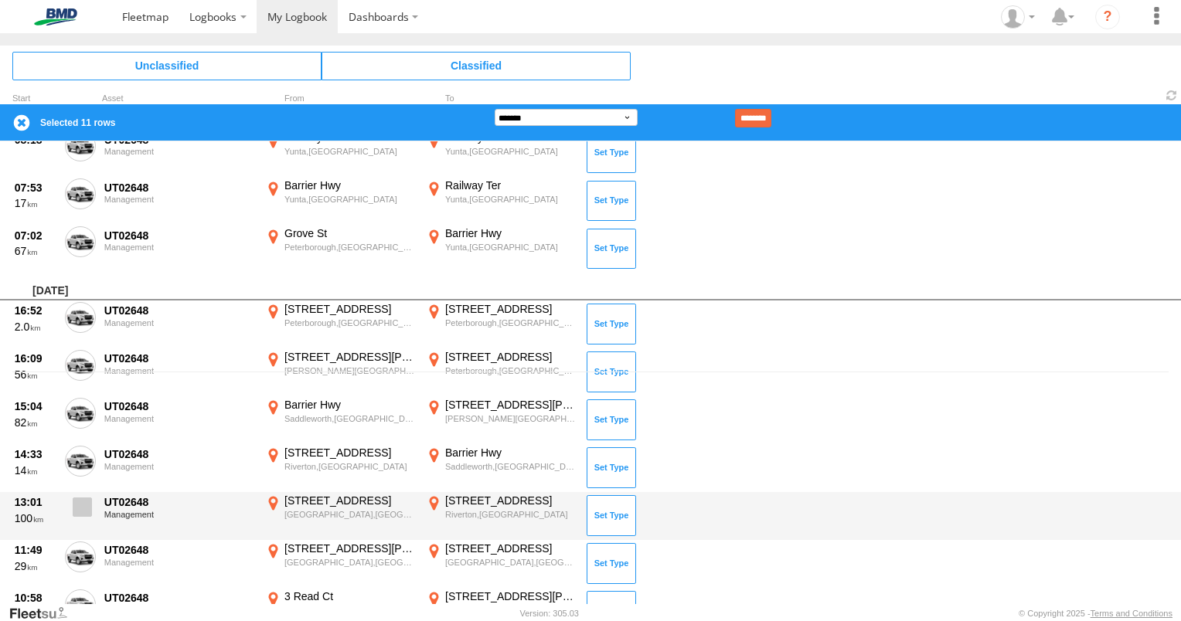
click at [85, 509] on span at bounding box center [82, 507] width 19 height 19
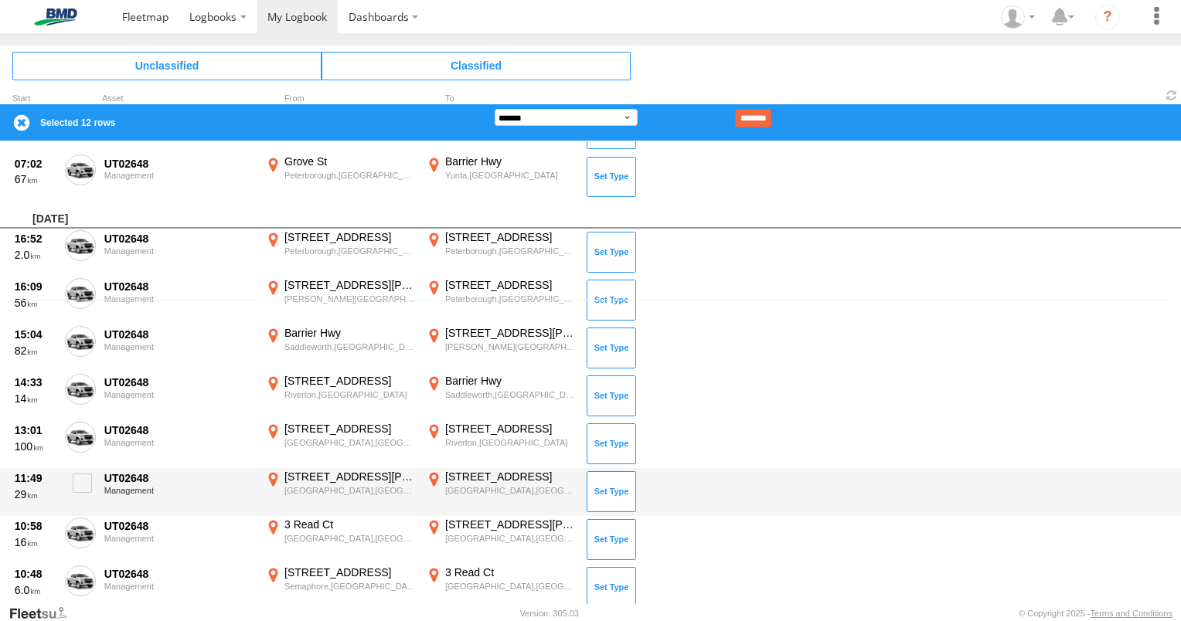
scroll to position [386, 0]
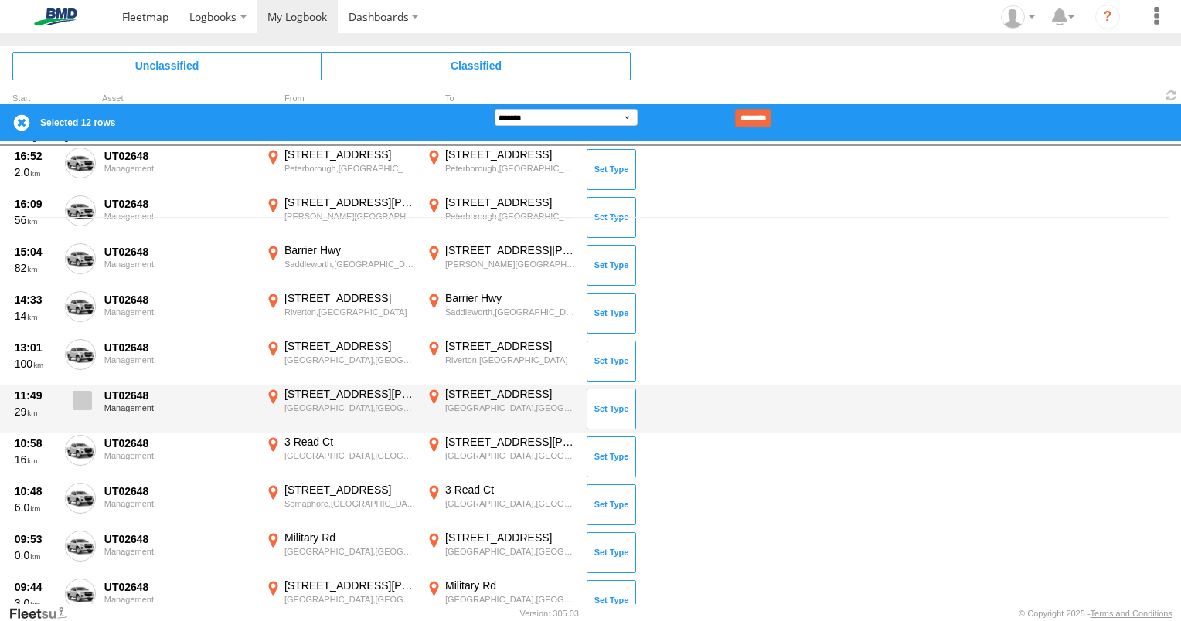
click at [90, 400] on span at bounding box center [82, 400] width 19 height 19
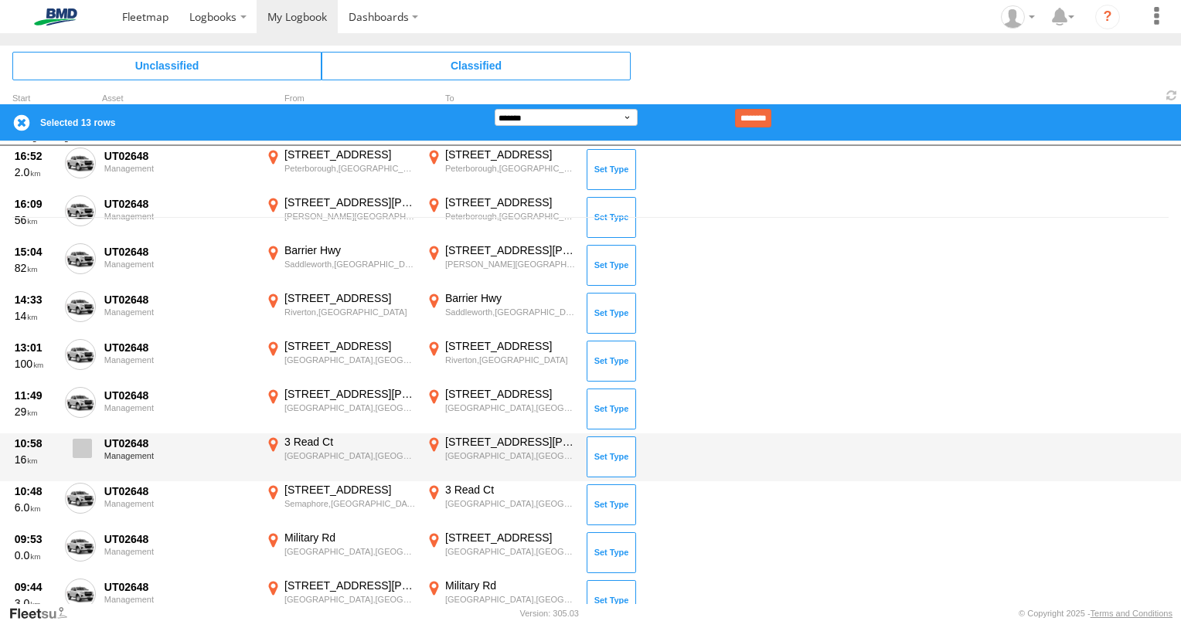
click at [82, 446] on span at bounding box center [82, 448] width 19 height 19
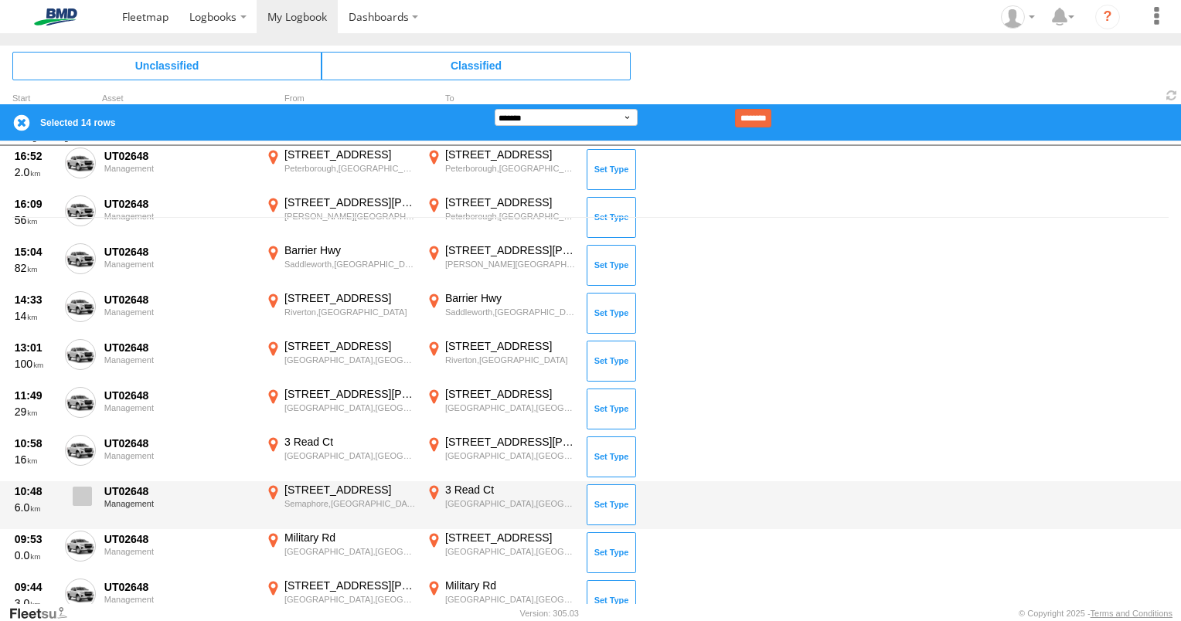
click at [88, 492] on span at bounding box center [82, 496] width 19 height 19
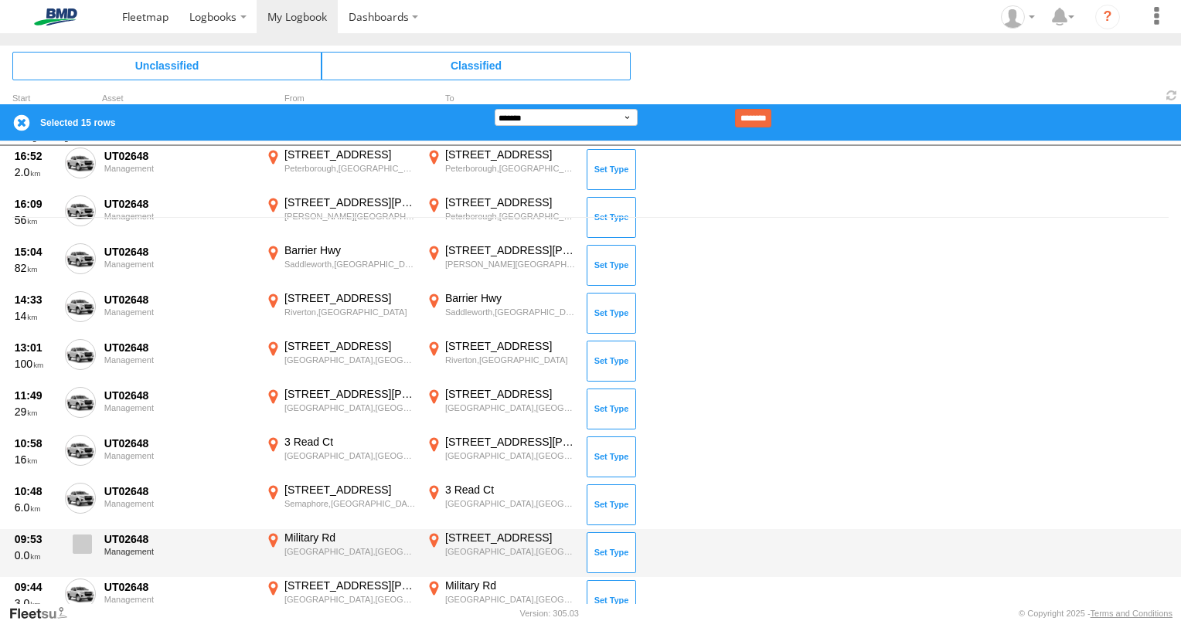
click at [86, 538] on span at bounding box center [82, 544] width 19 height 19
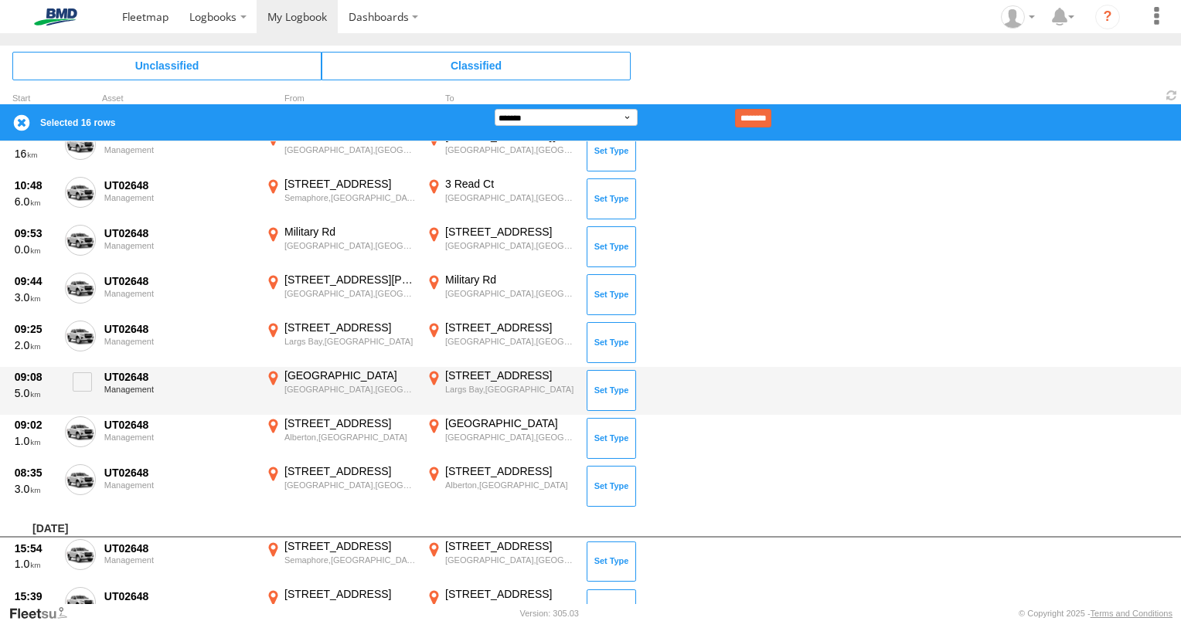
scroll to position [696, 0]
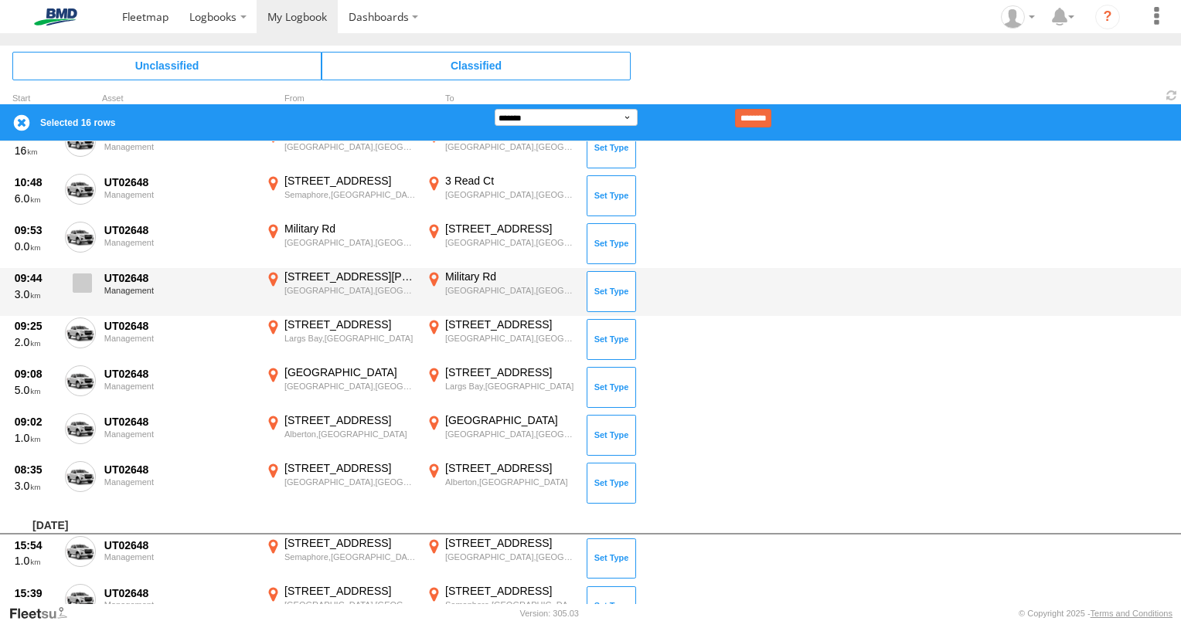
click at [90, 278] on span at bounding box center [82, 283] width 19 height 19
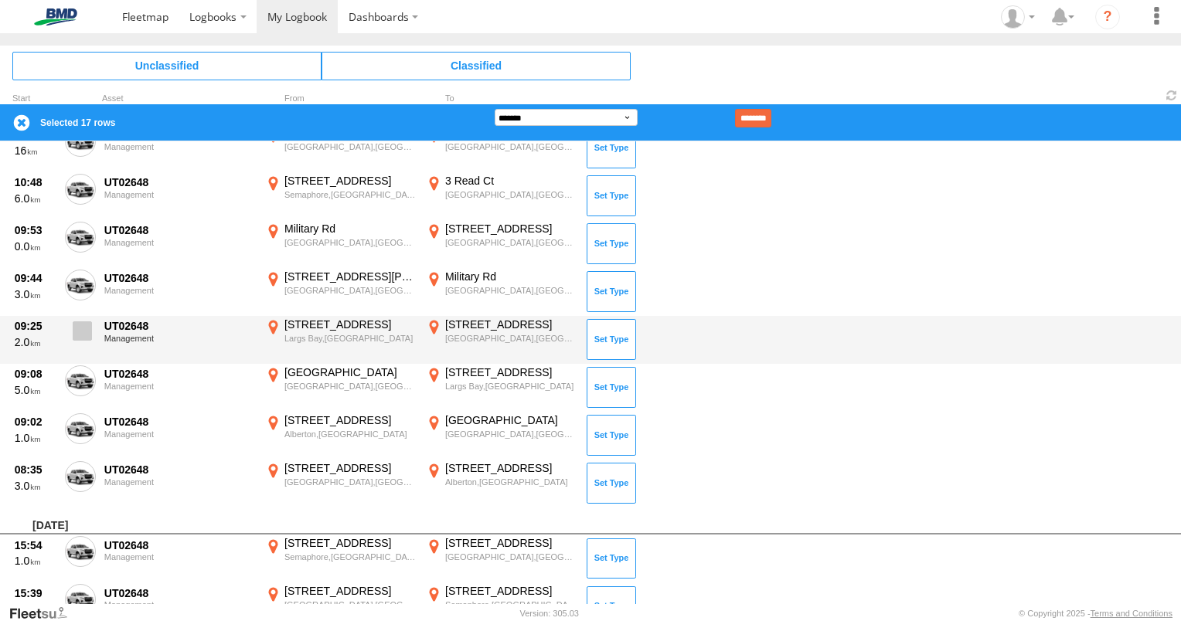
drag, startPoint x: 83, startPoint y: 329, endPoint x: 75, endPoint y: 338, distance: 11.5
click at [83, 328] on span at bounding box center [82, 331] width 19 height 19
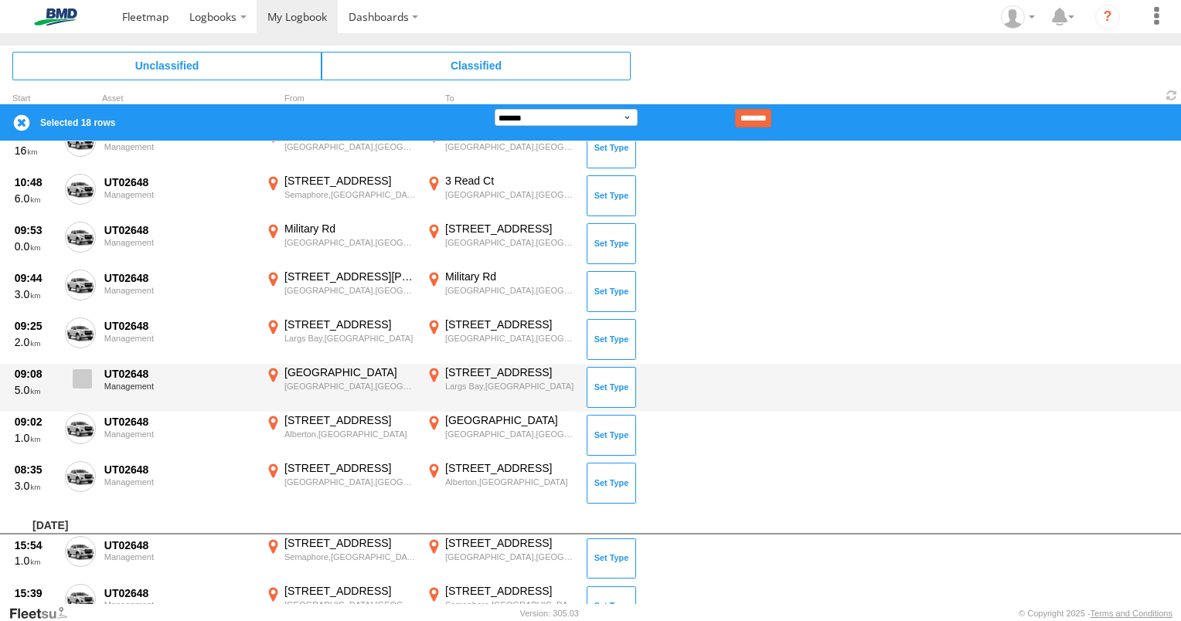
click at [90, 372] on span at bounding box center [82, 378] width 19 height 19
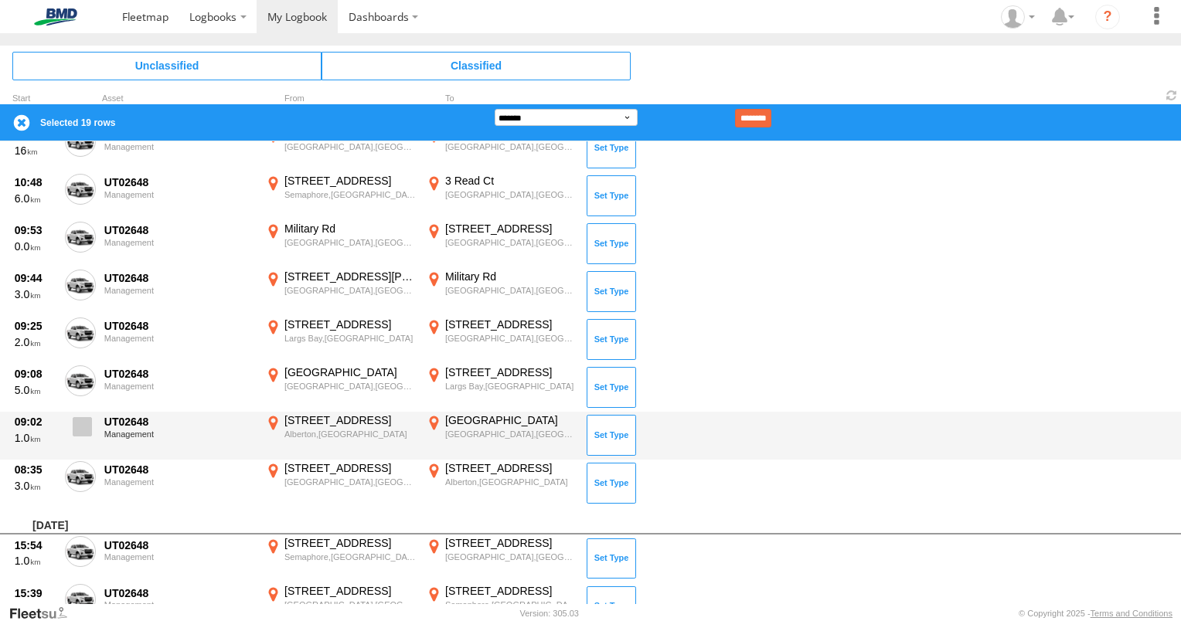
click at [90, 431] on span at bounding box center [82, 426] width 19 height 19
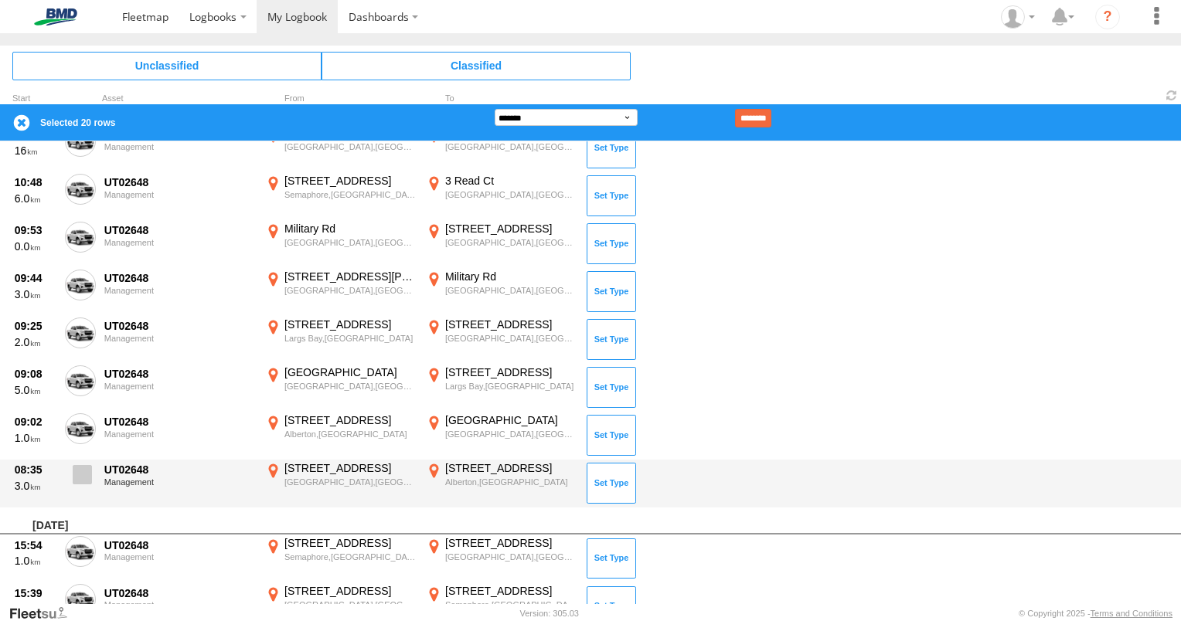
click at [84, 470] on span at bounding box center [82, 474] width 19 height 19
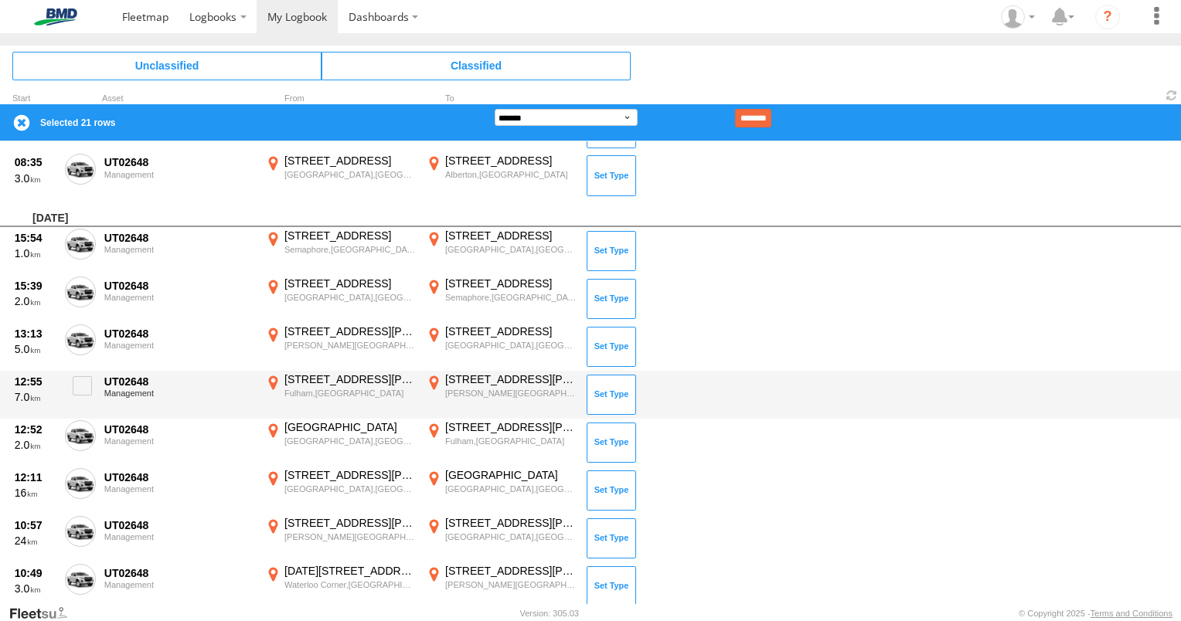
scroll to position [1005, 0]
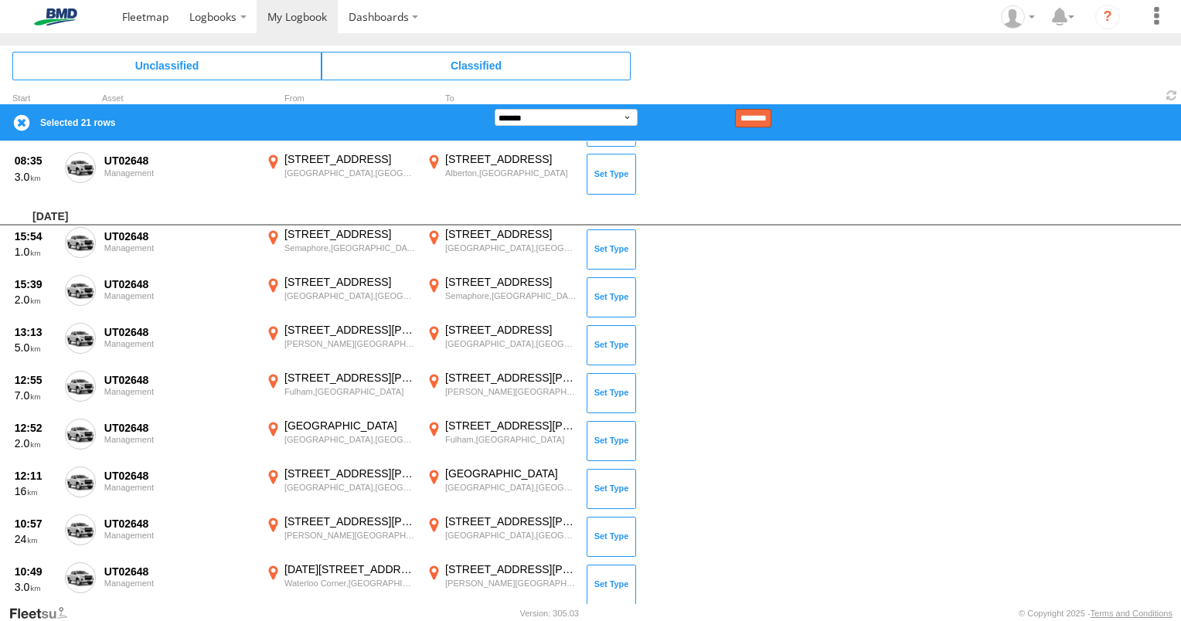
click at [771, 119] on input "********" at bounding box center [753, 118] width 36 height 19
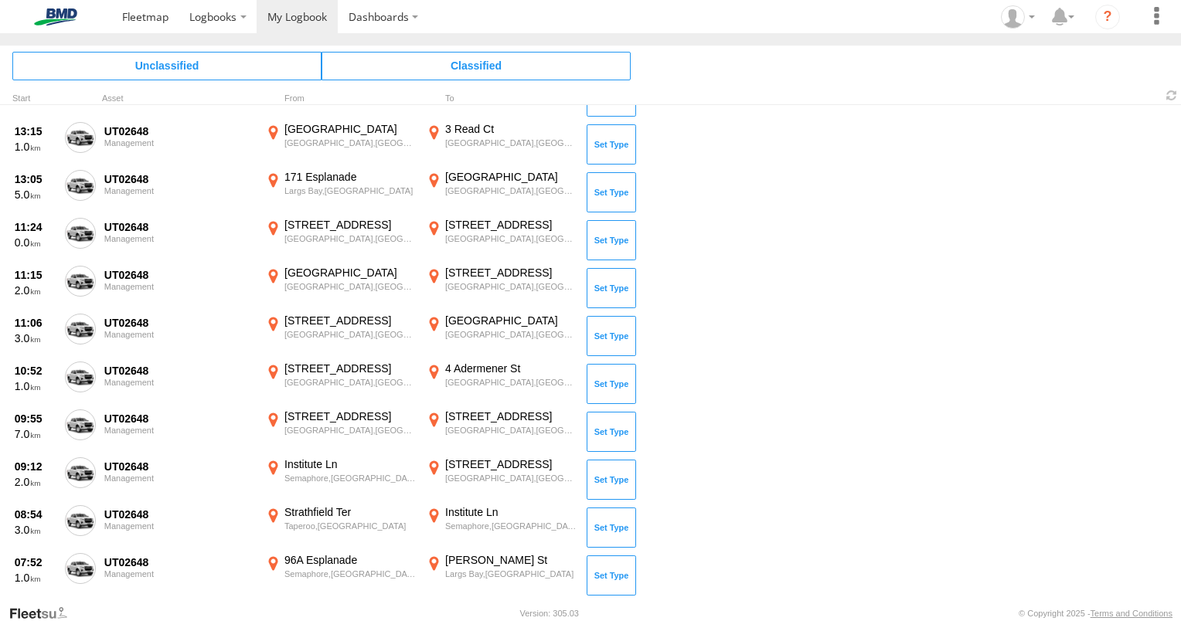
scroll to position [0, 0]
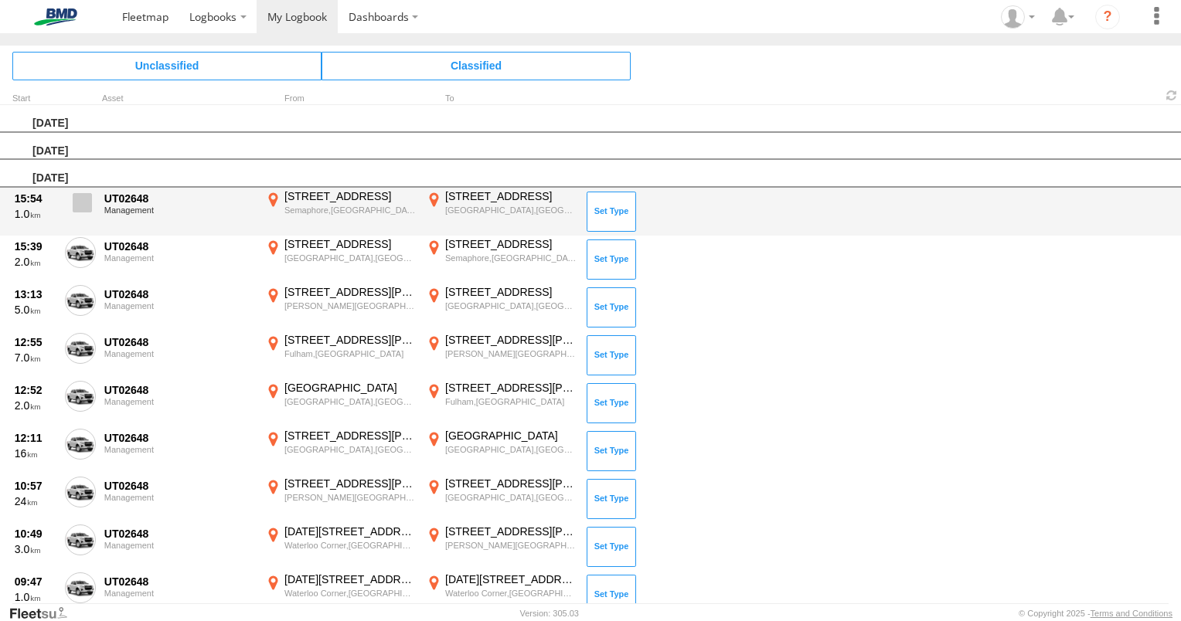
drag, startPoint x: 77, startPoint y: 199, endPoint x: 80, endPoint y: 243, distance: 44.1
click at [77, 199] on span at bounding box center [82, 202] width 19 height 19
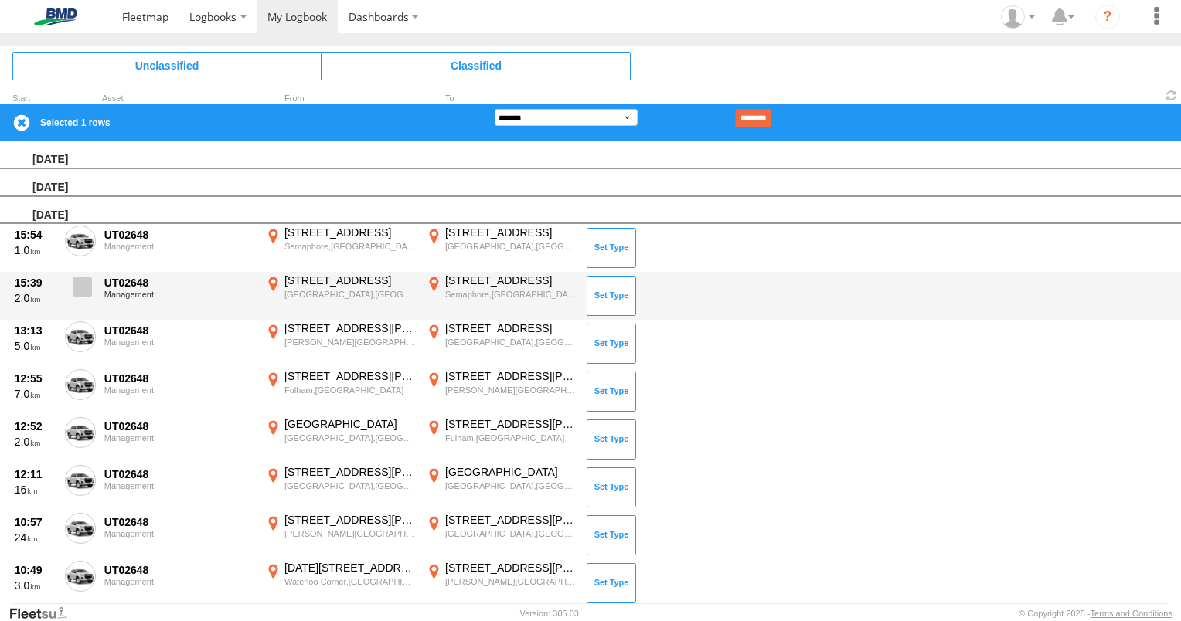
click at [68, 286] on label at bounding box center [80, 292] width 31 height 36
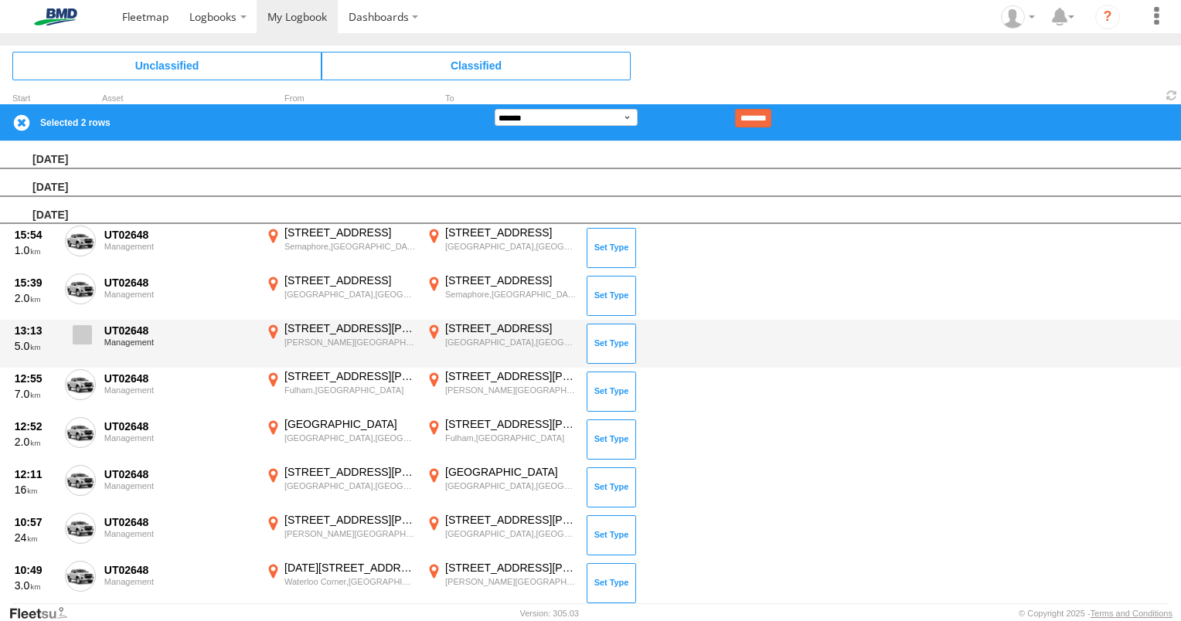
drag, startPoint x: 82, startPoint y: 335, endPoint x: 83, endPoint y: 349, distance: 14.8
click at [83, 346] on label at bounding box center [80, 340] width 31 height 36
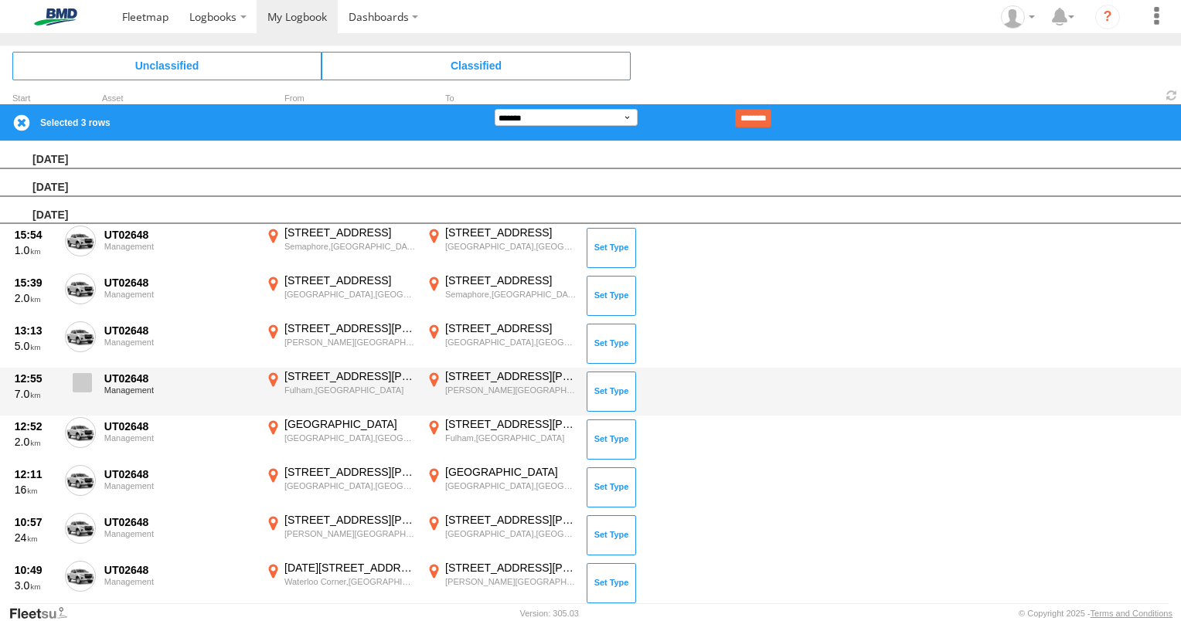
drag, startPoint x: 90, startPoint y: 381, endPoint x: 87, endPoint y: 390, distance: 9.0
click at [88, 385] on span at bounding box center [82, 382] width 19 height 19
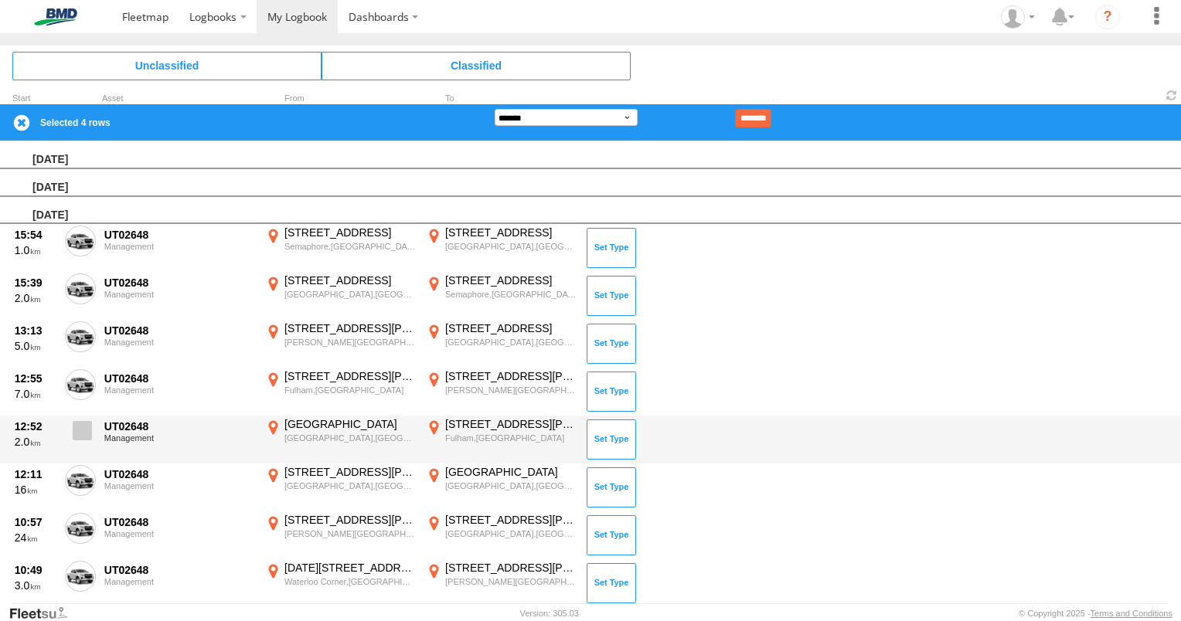
click at [77, 427] on span at bounding box center [82, 430] width 19 height 19
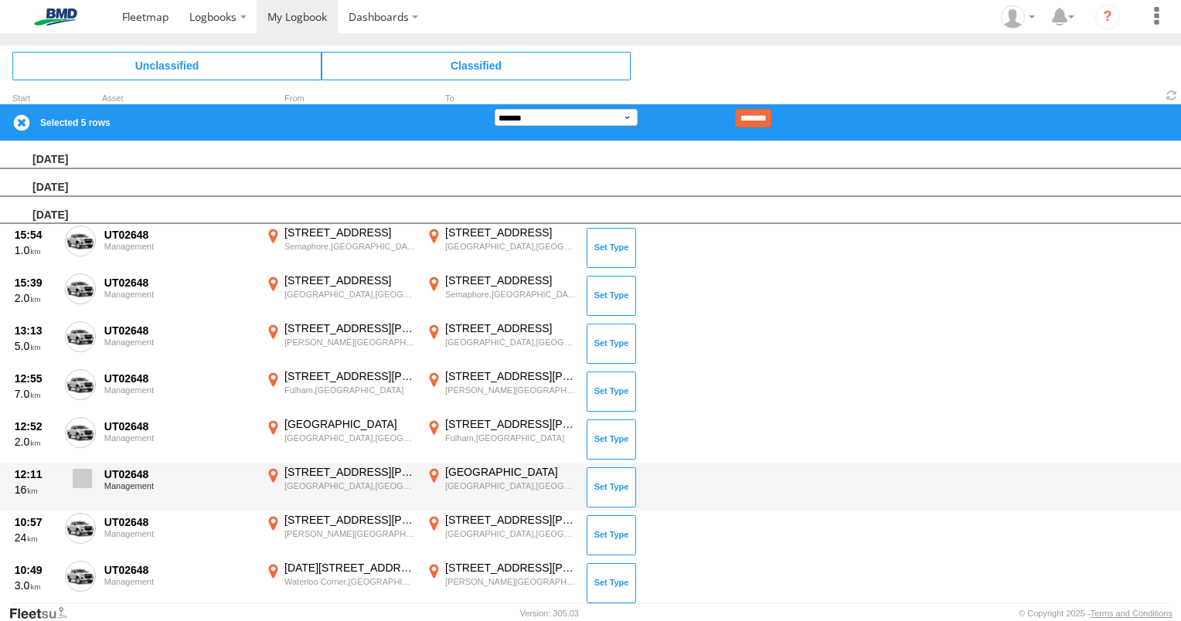
click at [87, 485] on span at bounding box center [82, 478] width 19 height 19
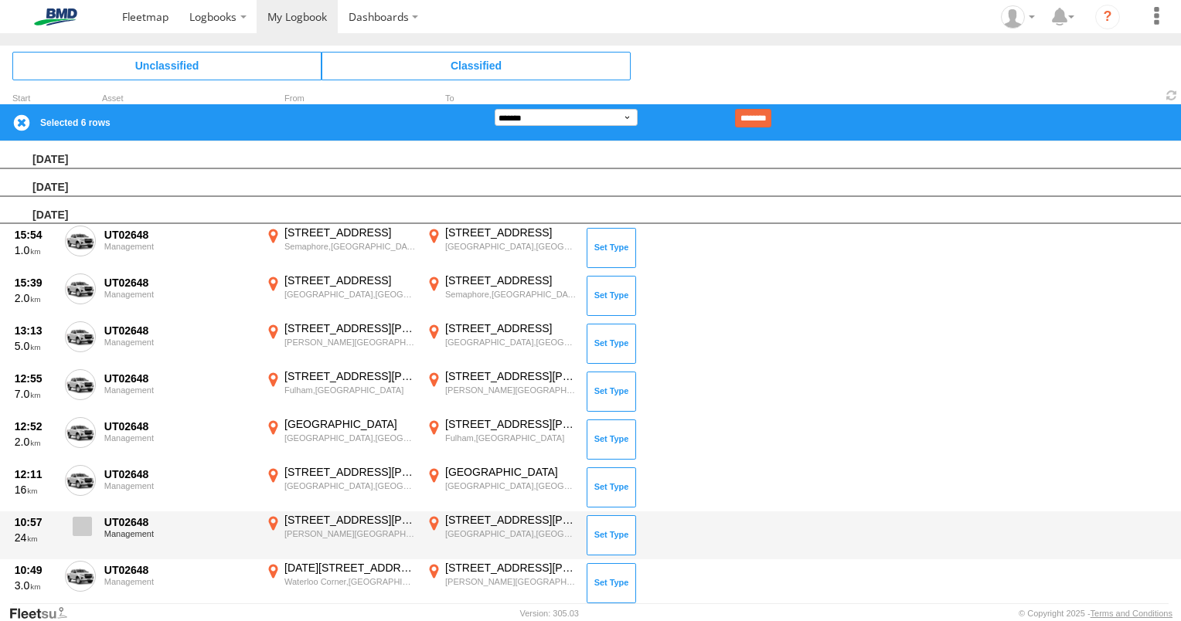
click at [81, 532] on span at bounding box center [82, 526] width 19 height 19
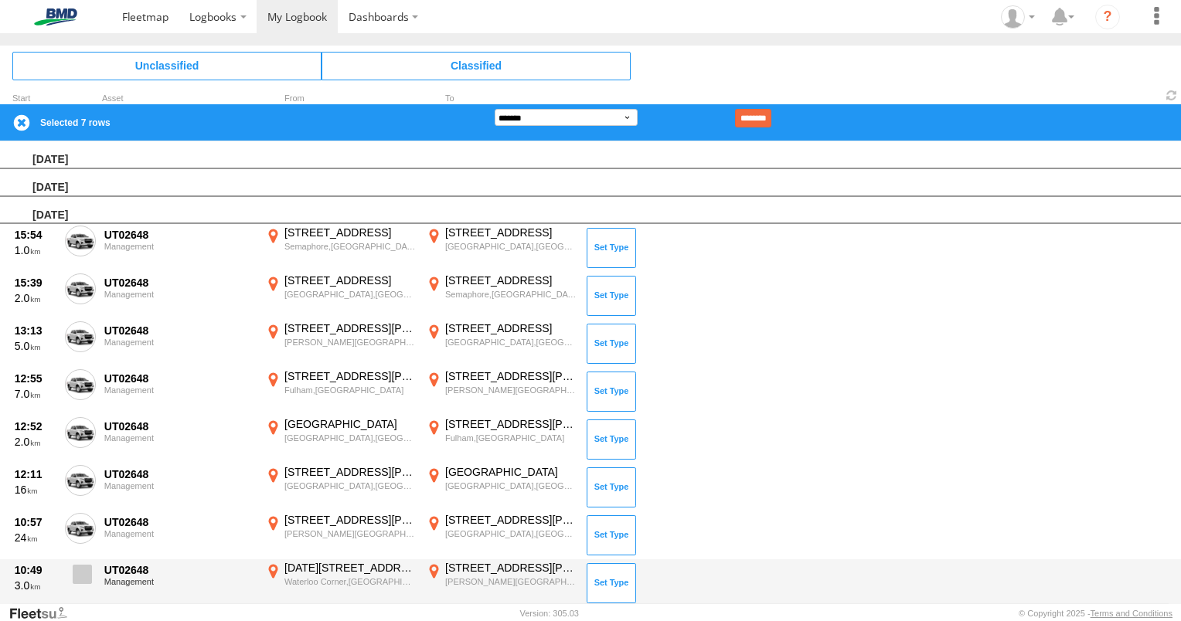
click at [82, 572] on span at bounding box center [82, 574] width 19 height 19
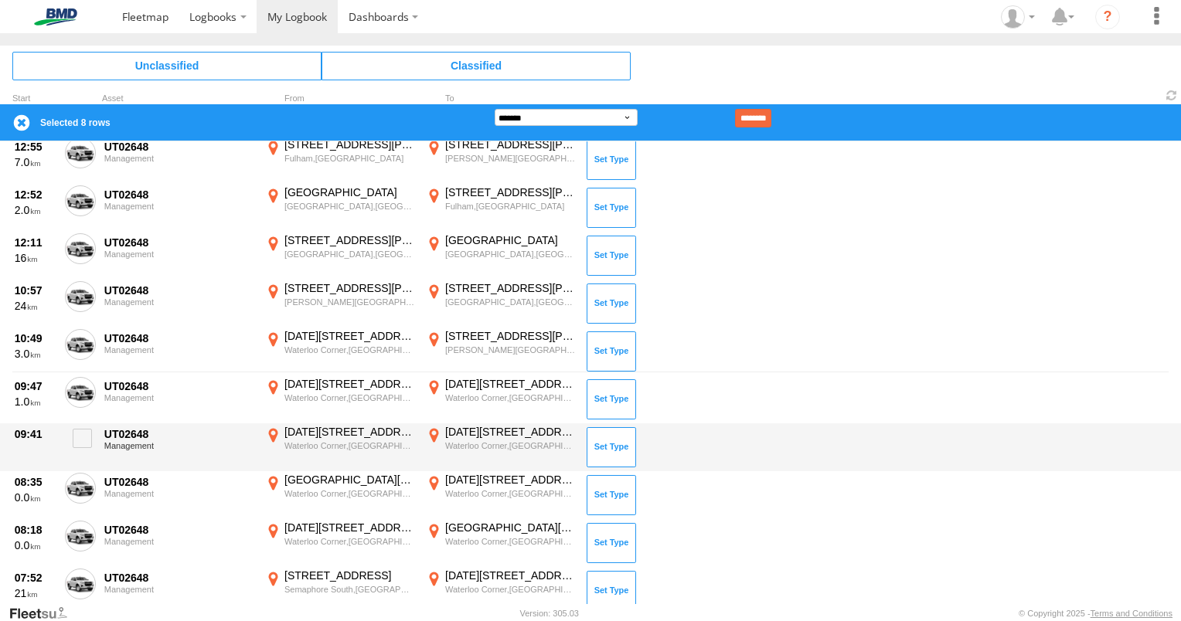
scroll to position [309, 0]
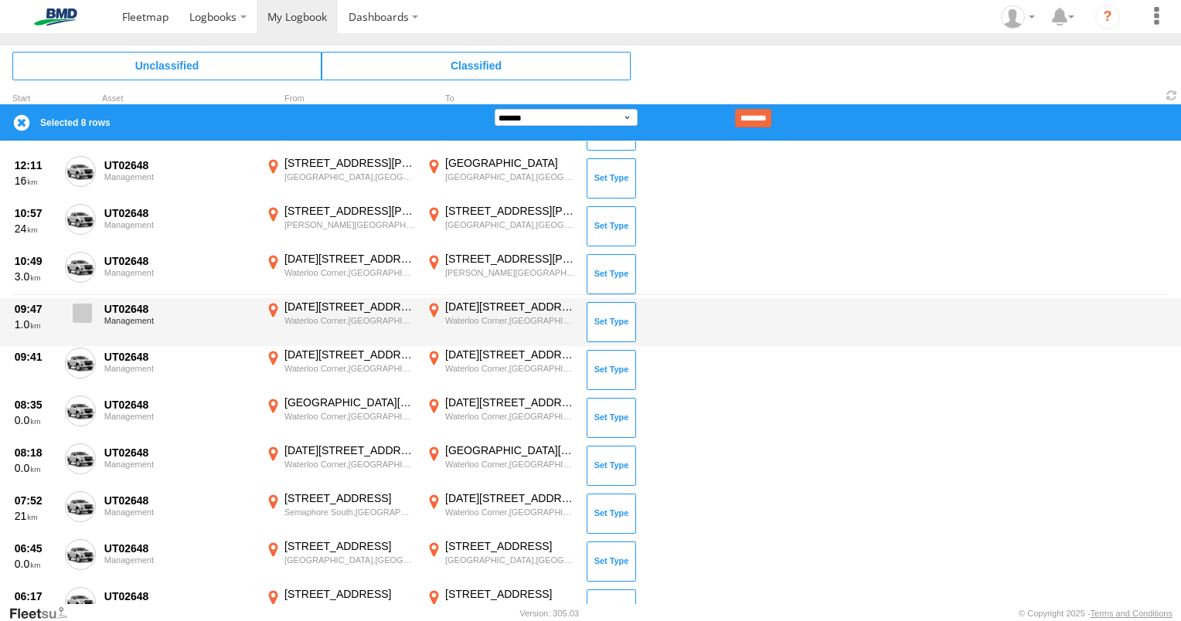
click at [83, 311] on span at bounding box center [82, 313] width 19 height 19
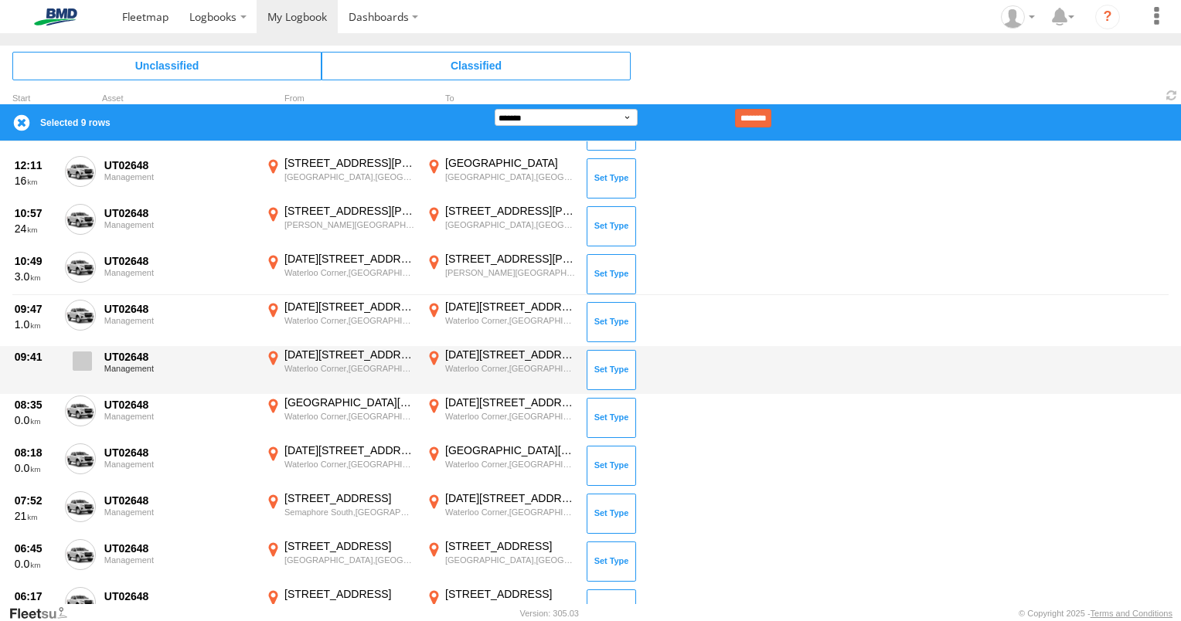
click at [92, 364] on label at bounding box center [80, 366] width 31 height 36
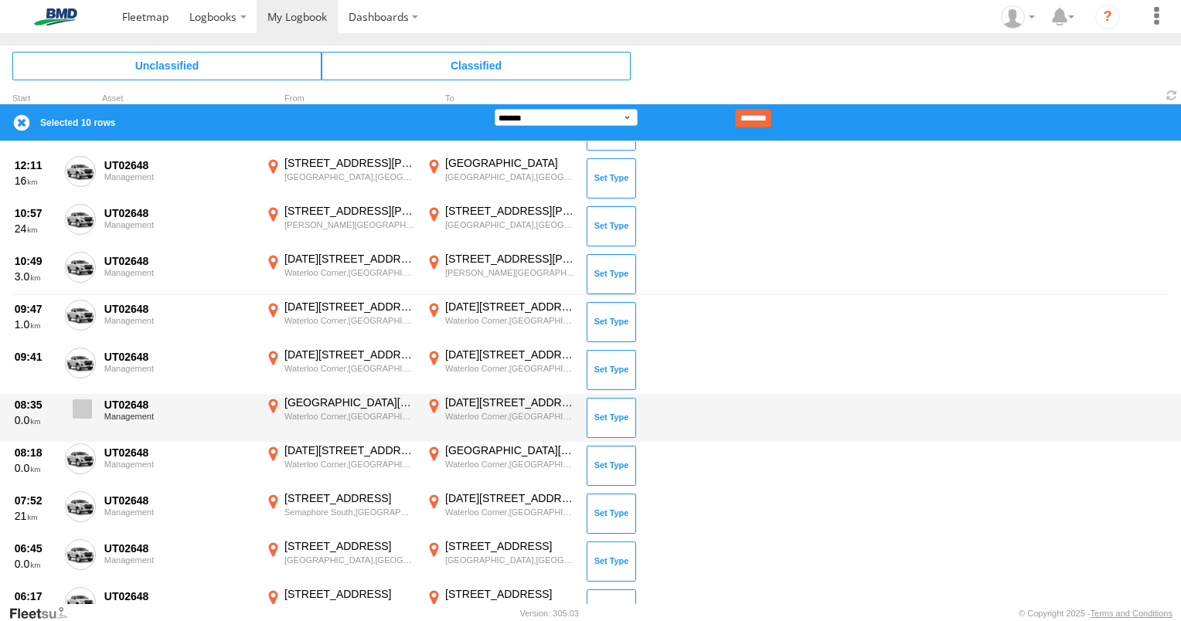
click at [85, 410] on span at bounding box center [82, 409] width 19 height 19
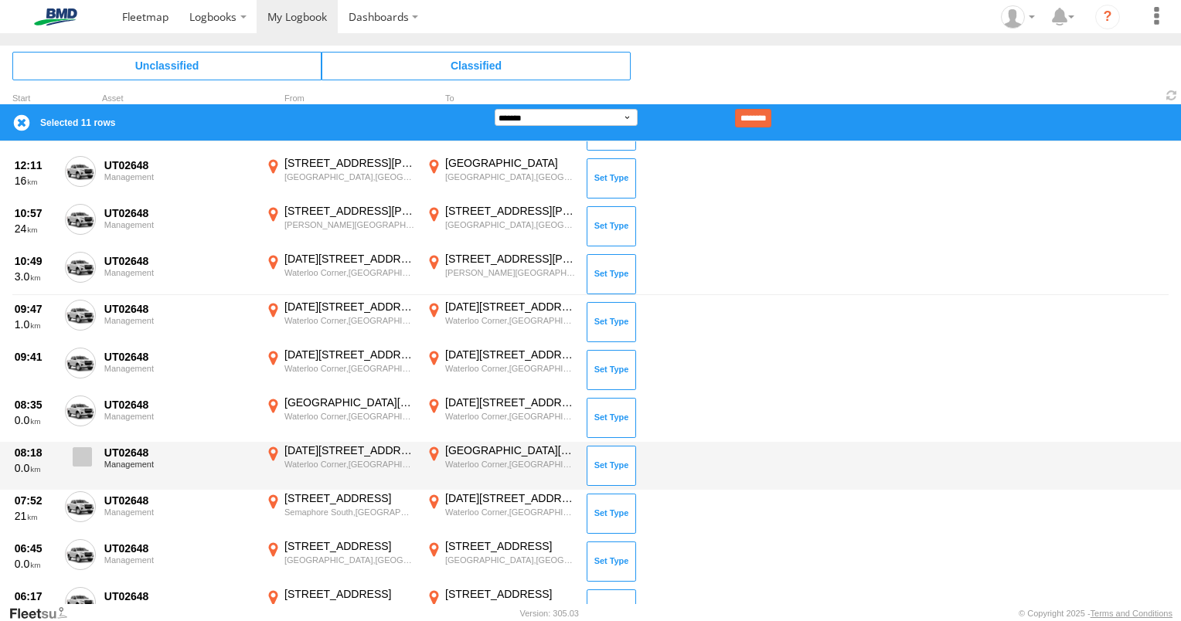
click at [83, 457] on span at bounding box center [82, 456] width 19 height 19
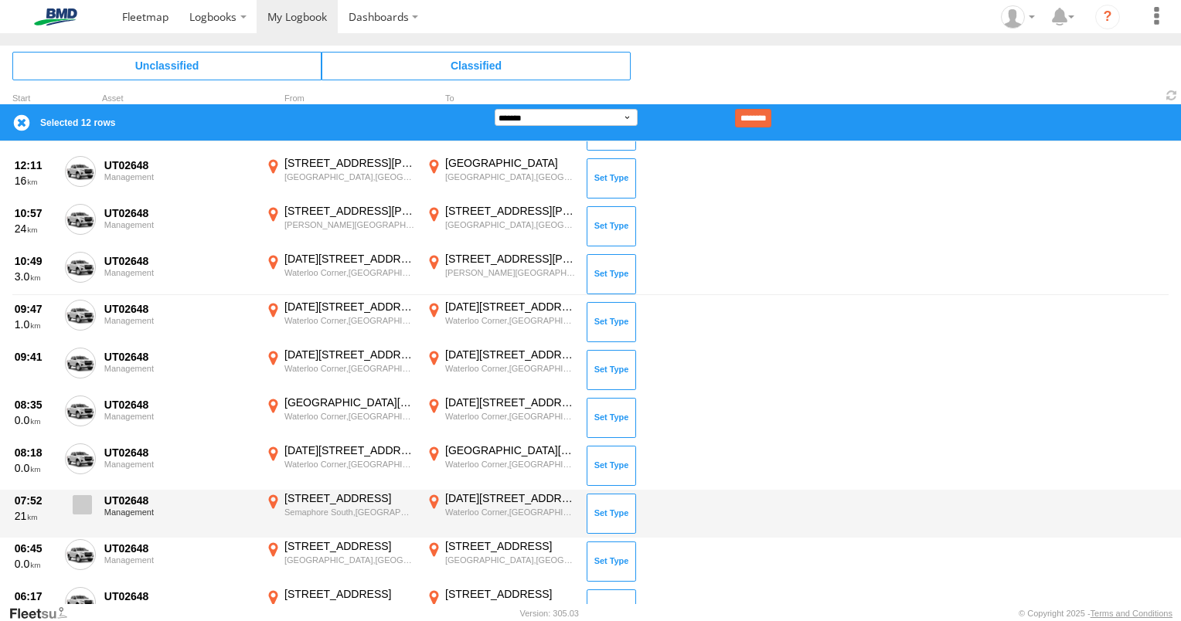
click at [80, 498] on span at bounding box center [82, 504] width 19 height 19
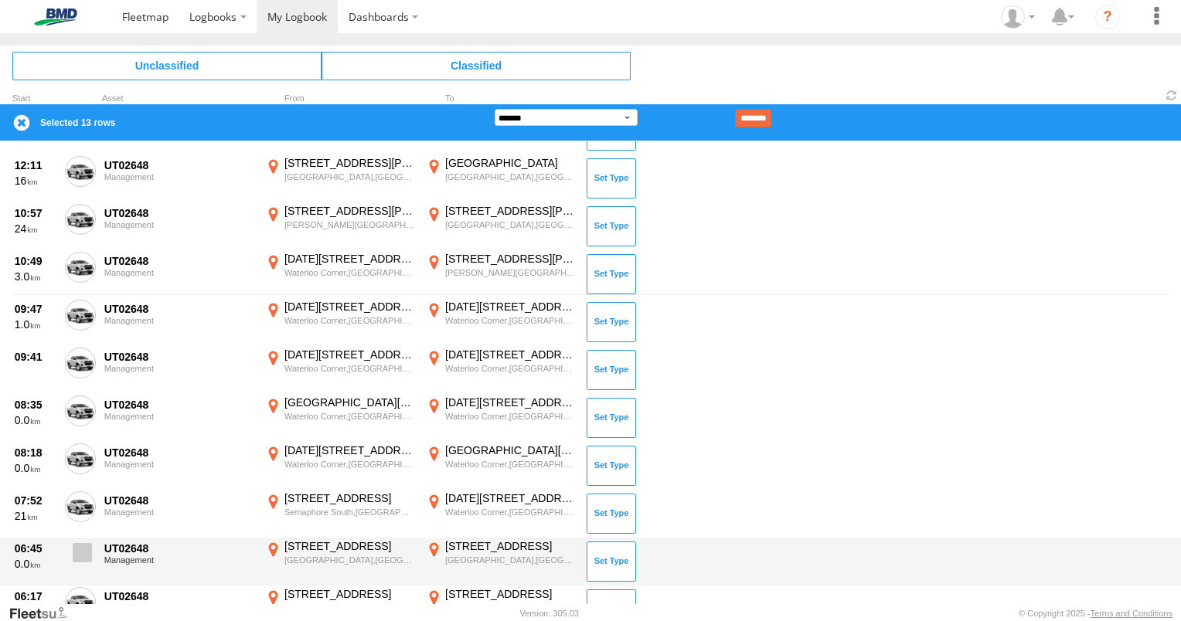
click at [87, 549] on span at bounding box center [82, 552] width 19 height 19
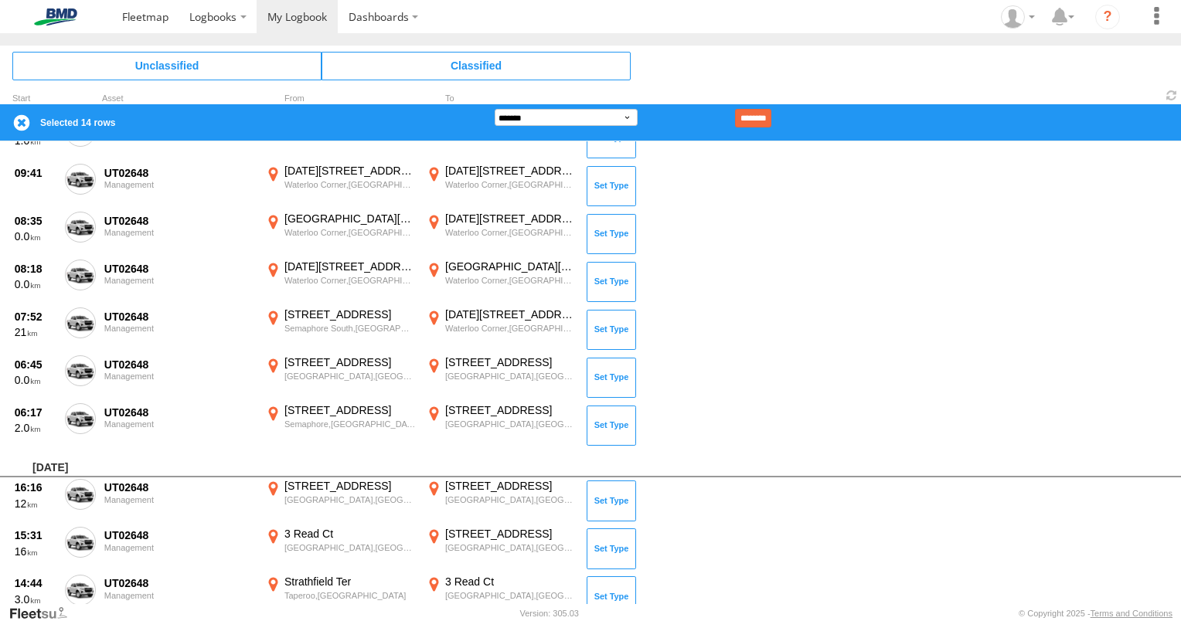
scroll to position [541, 0]
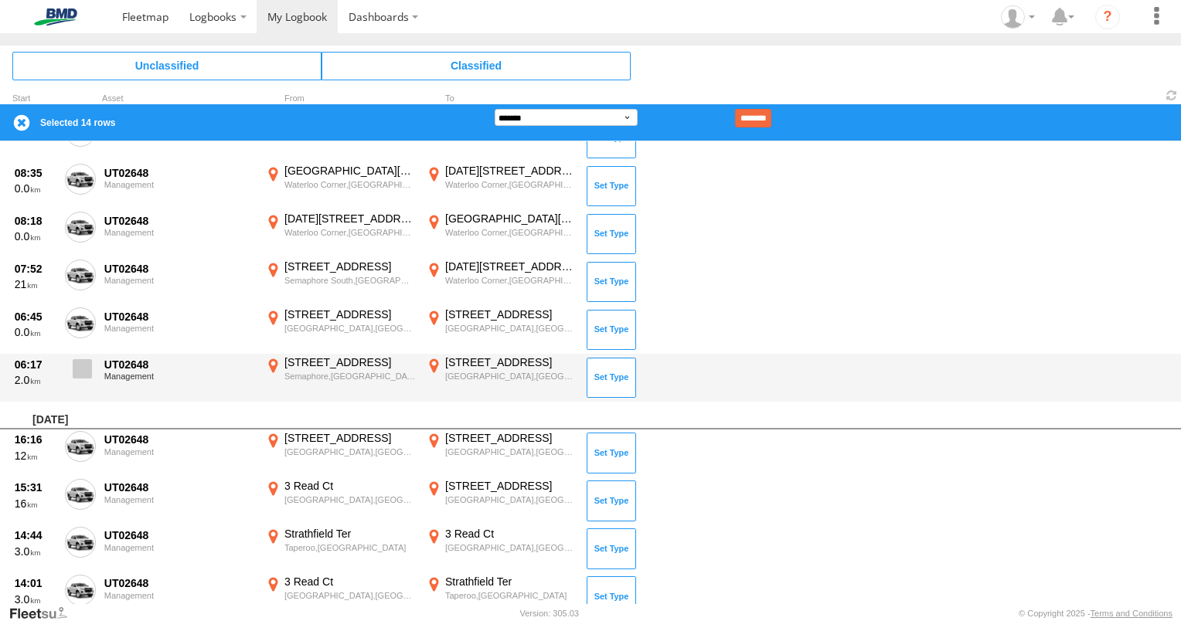
click at [86, 364] on span at bounding box center [82, 368] width 19 height 19
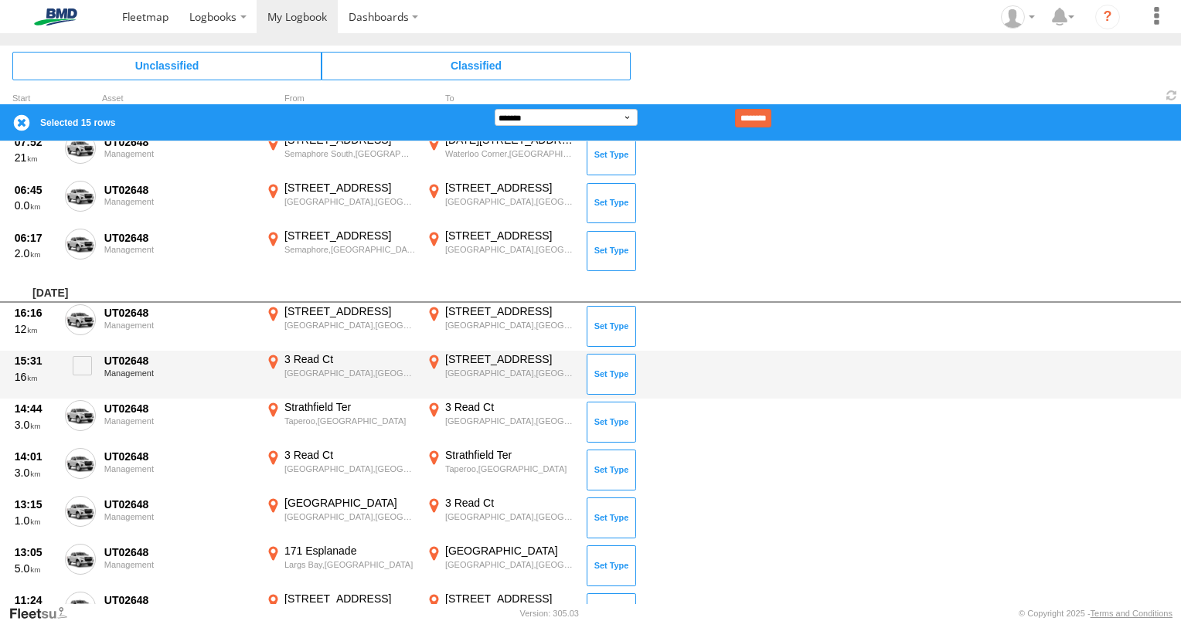
scroll to position [696, 0]
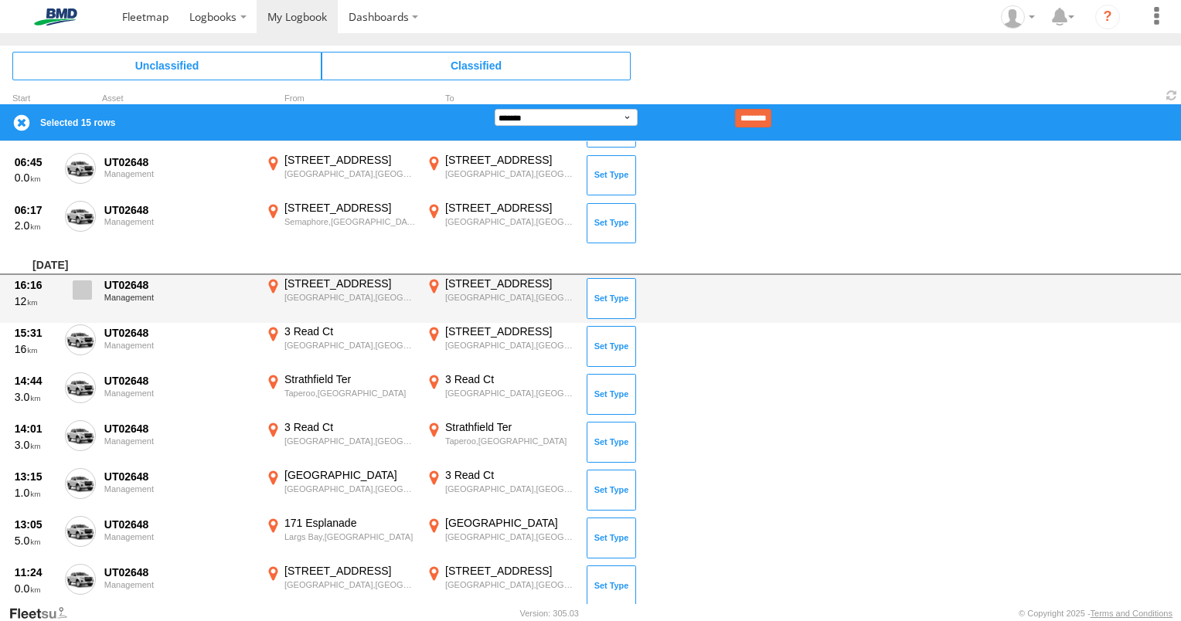
click at [79, 282] on span at bounding box center [82, 290] width 19 height 19
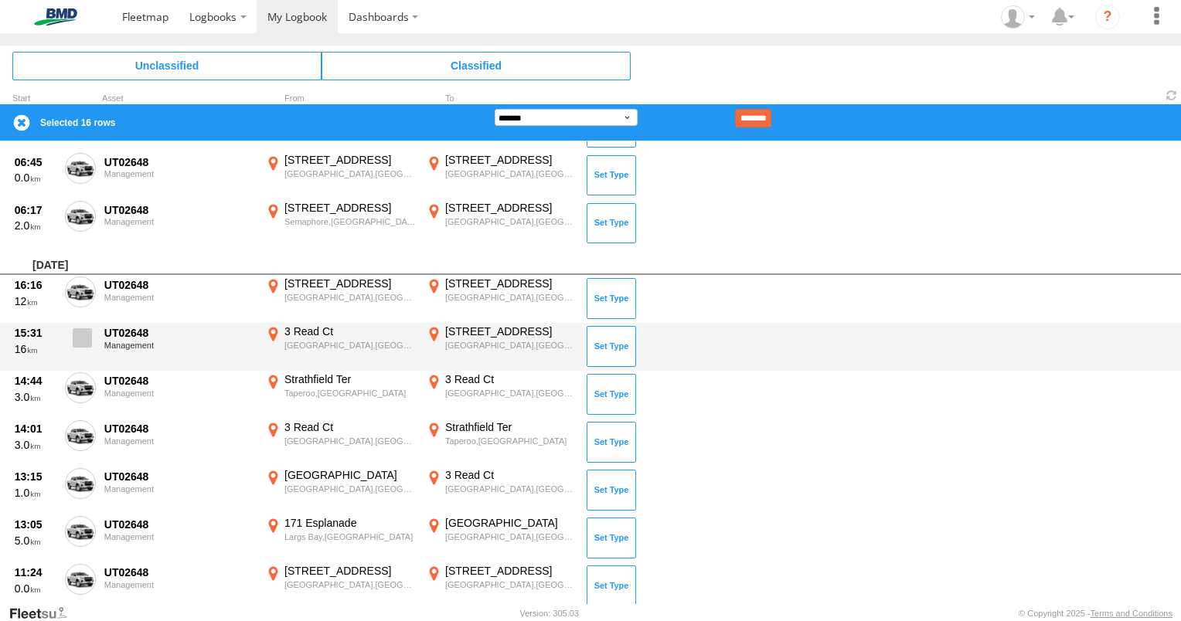
click at [89, 343] on span at bounding box center [82, 337] width 19 height 19
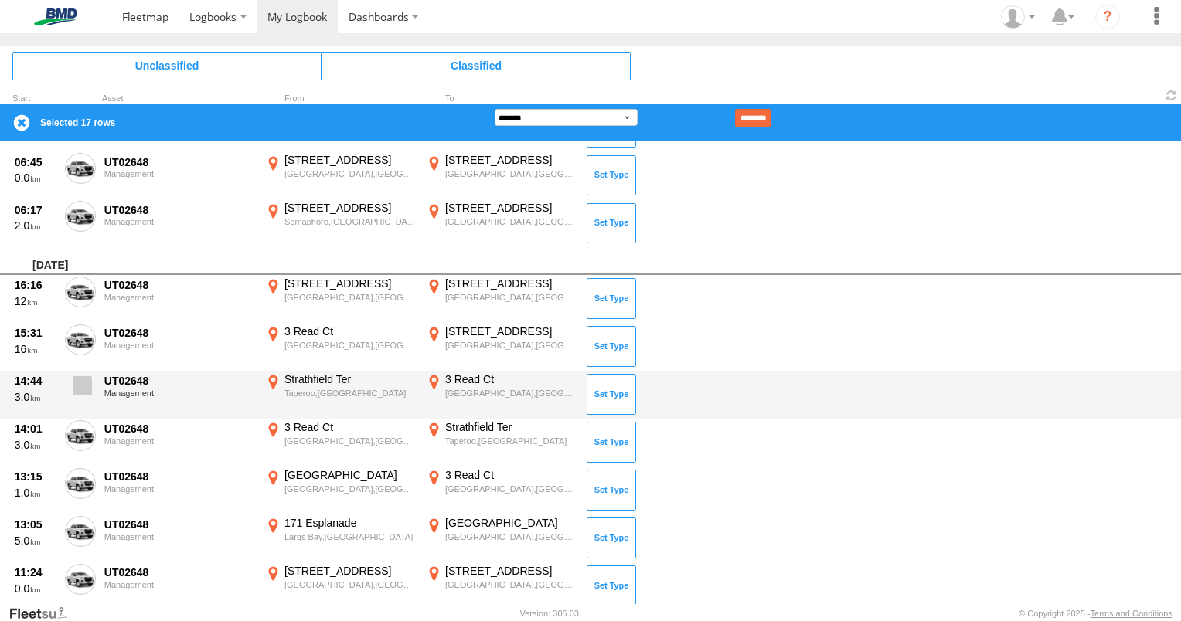
drag, startPoint x: 83, startPoint y: 369, endPoint x: 77, endPoint y: 399, distance: 30.0
click at [83, 373] on div "14:44 3.0 UT02648 Management [GEOGRAPHIC_DATA],[GEOGRAPHIC_DATA] -34.81205 138.…" at bounding box center [590, 395] width 1181 height 48
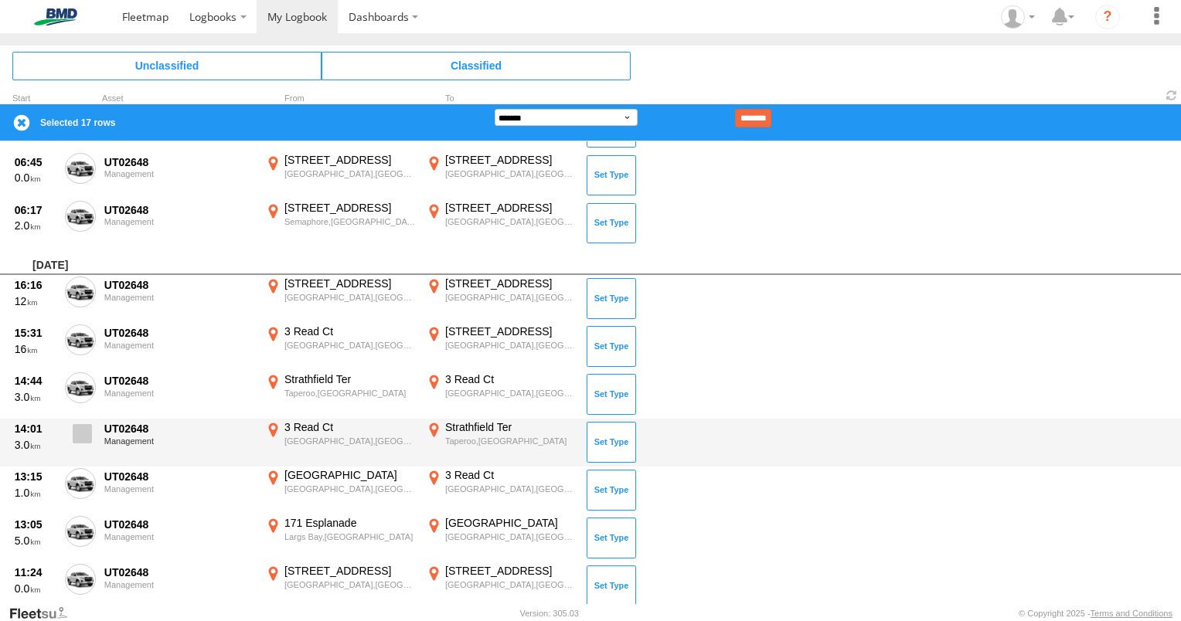
click at [90, 432] on span at bounding box center [82, 433] width 19 height 19
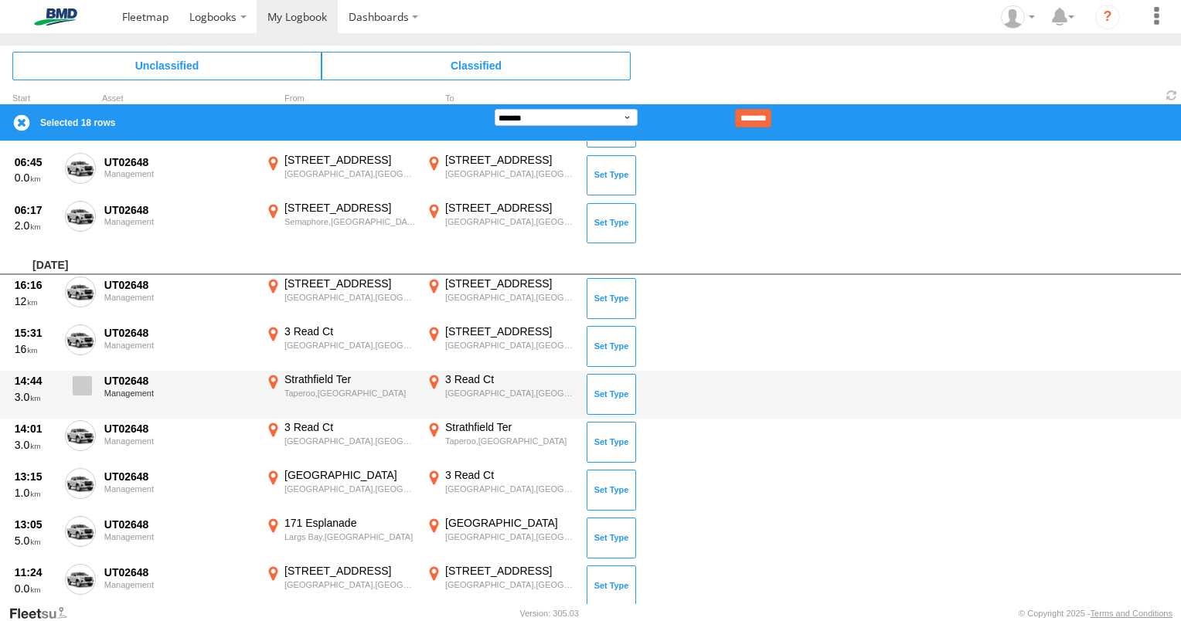
click at [87, 391] on span at bounding box center [82, 385] width 19 height 19
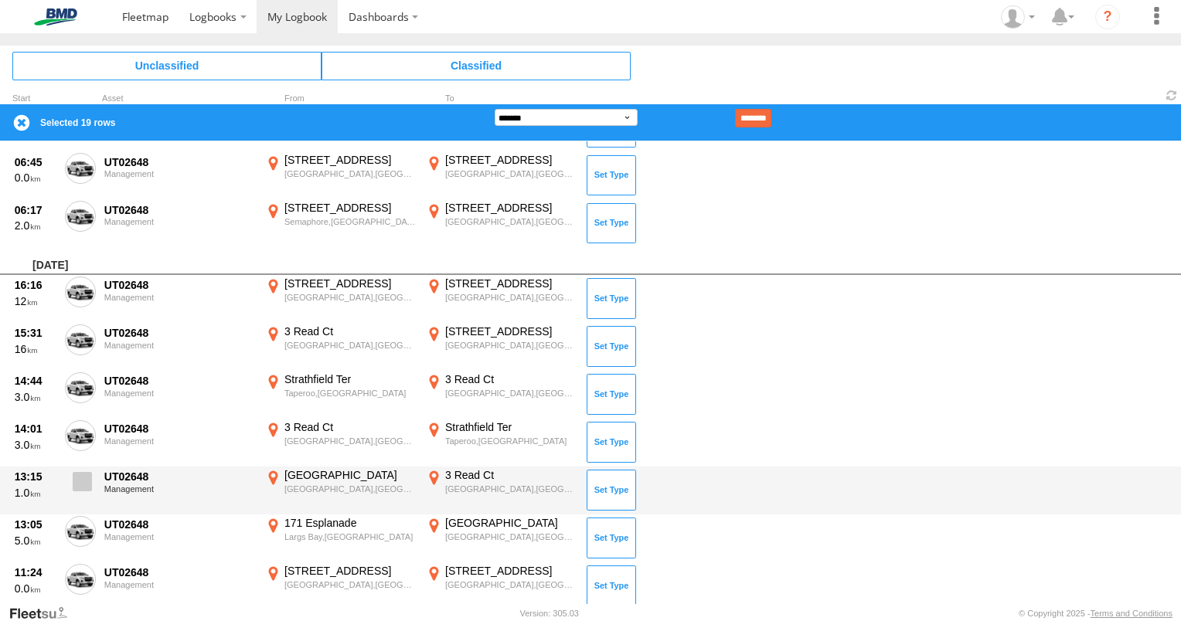
click at [80, 480] on span at bounding box center [82, 481] width 19 height 19
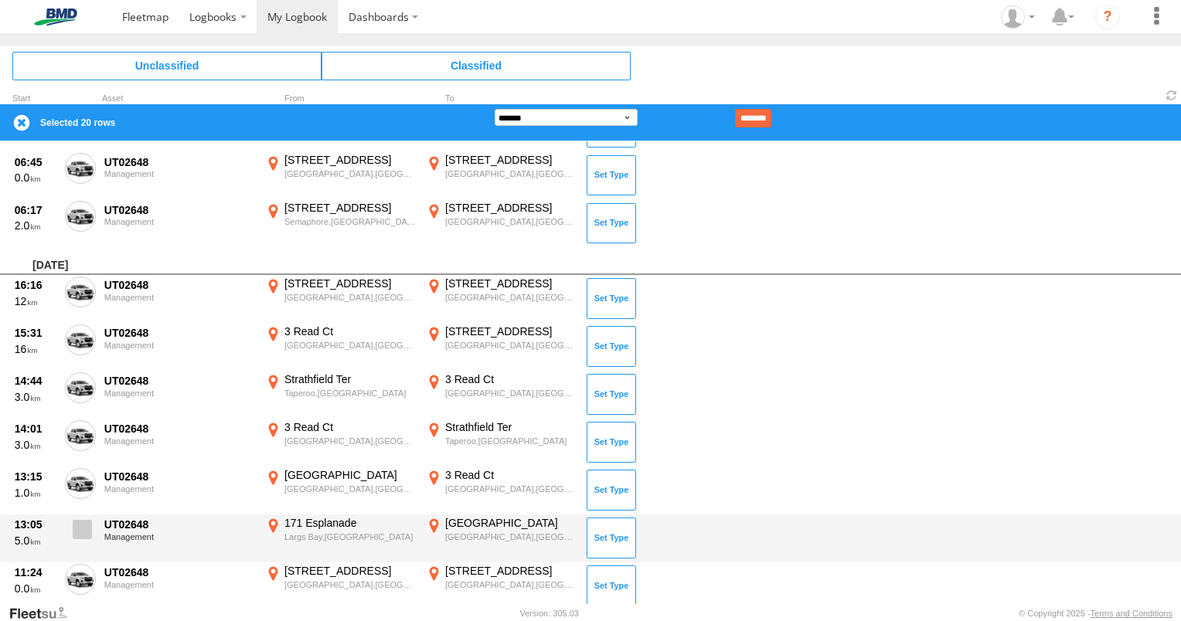
click at [90, 520] on span at bounding box center [82, 529] width 19 height 19
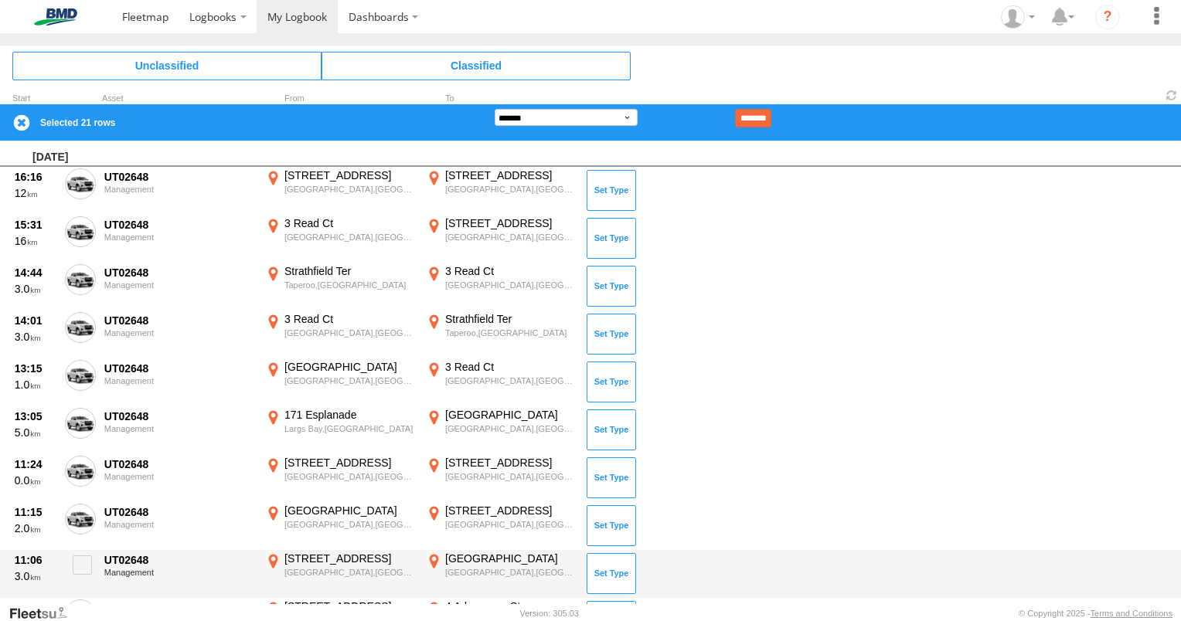
scroll to position [927, 0]
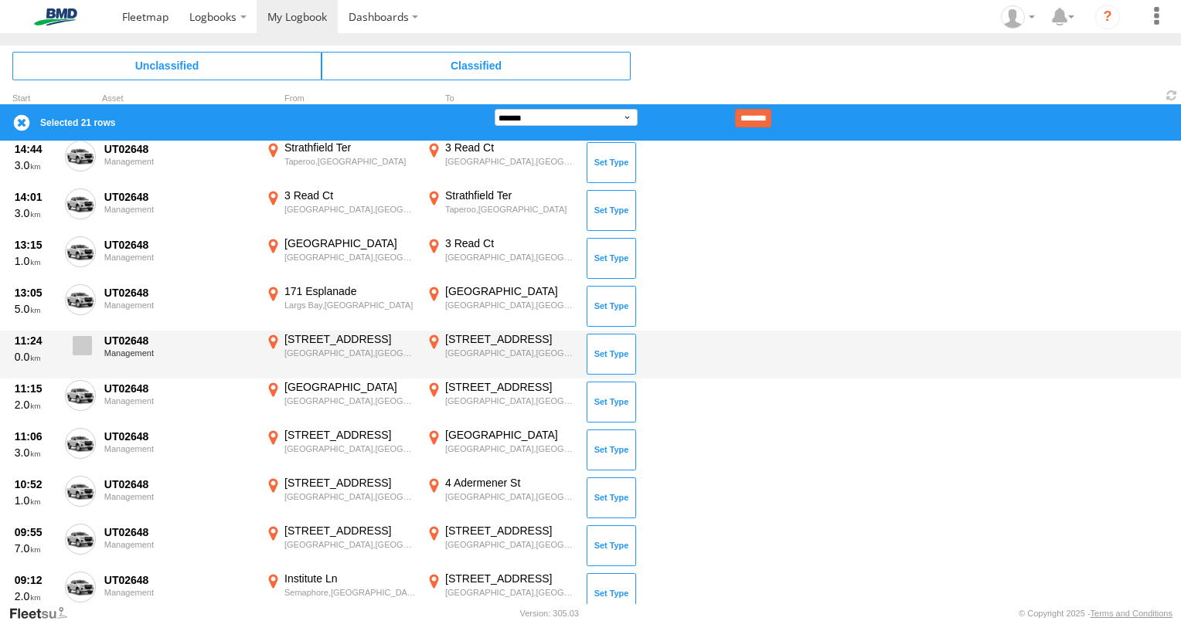
click at [83, 339] on span at bounding box center [82, 345] width 19 height 19
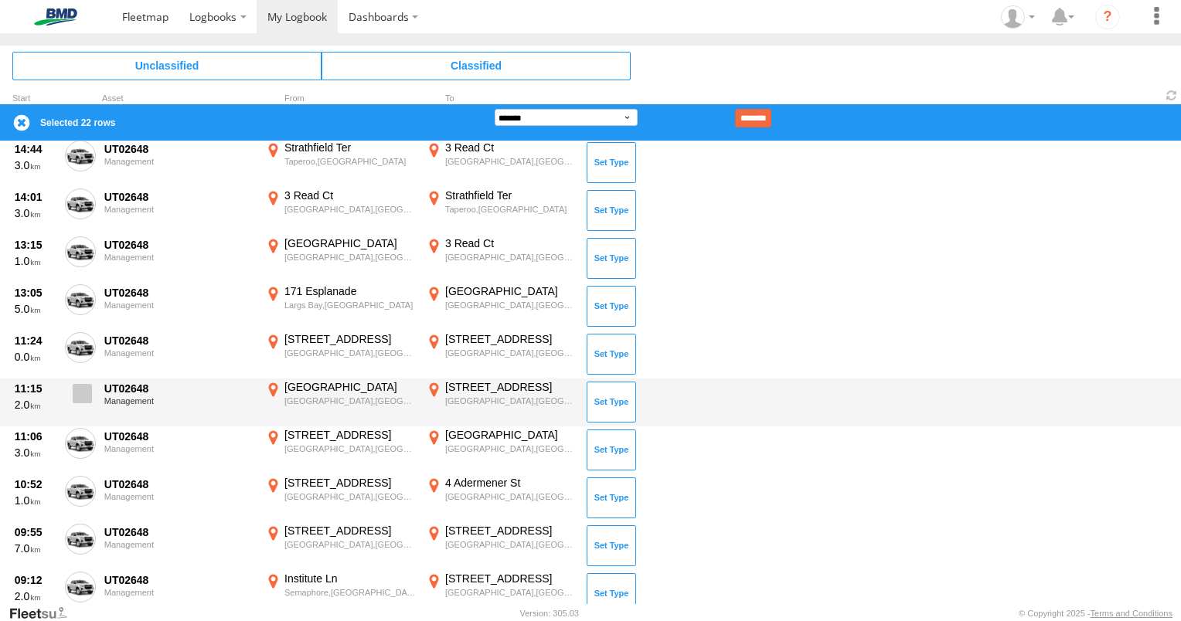
drag, startPoint x: 83, startPoint y: 390, endPoint x: 79, endPoint y: 403, distance: 14.7
click at [81, 398] on span at bounding box center [82, 393] width 19 height 19
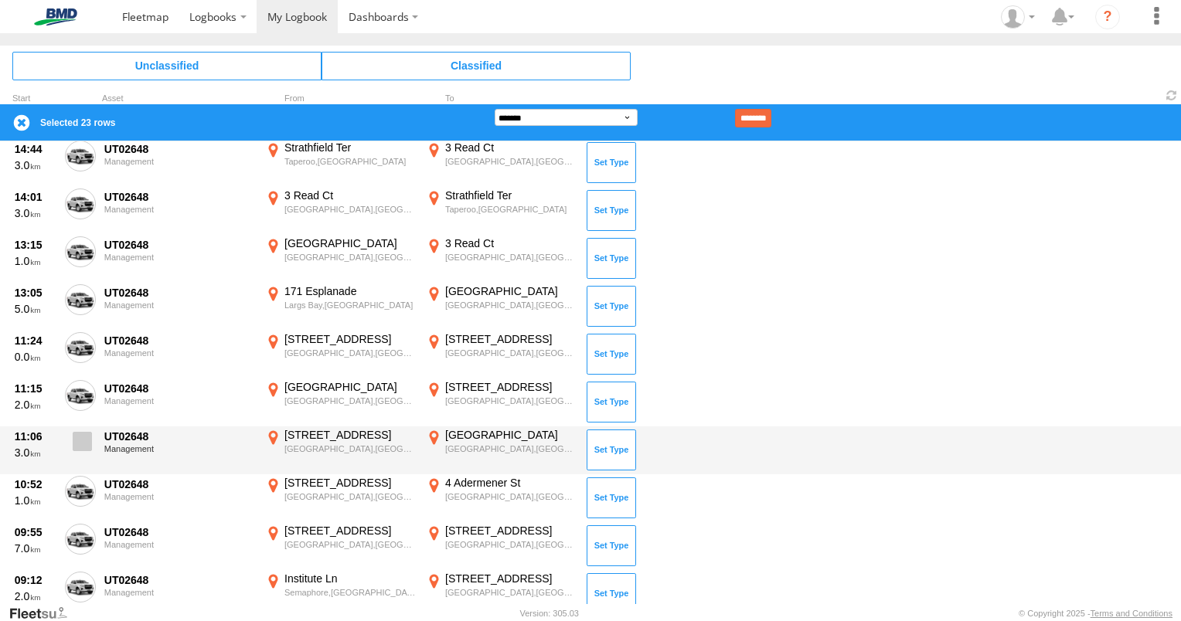
click at [80, 434] on span at bounding box center [82, 441] width 19 height 19
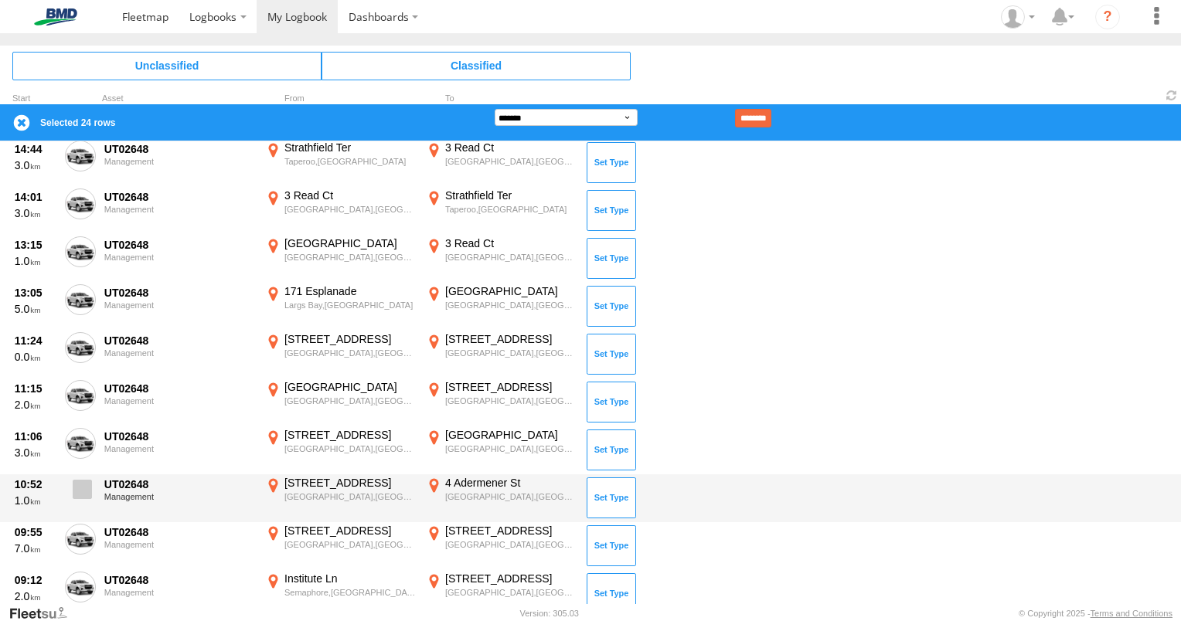
click at [87, 489] on span at bounding box center [82, 489] width 19 height 19
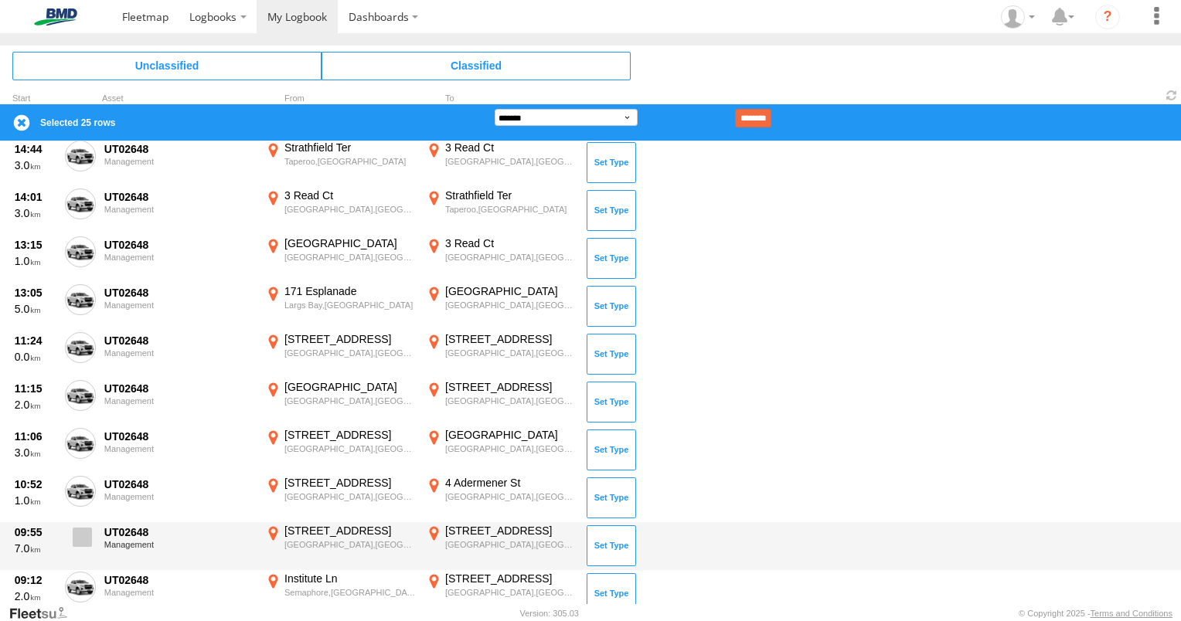
click at [94, 535] on label at bounding box center [80, 542] width 31 height 36
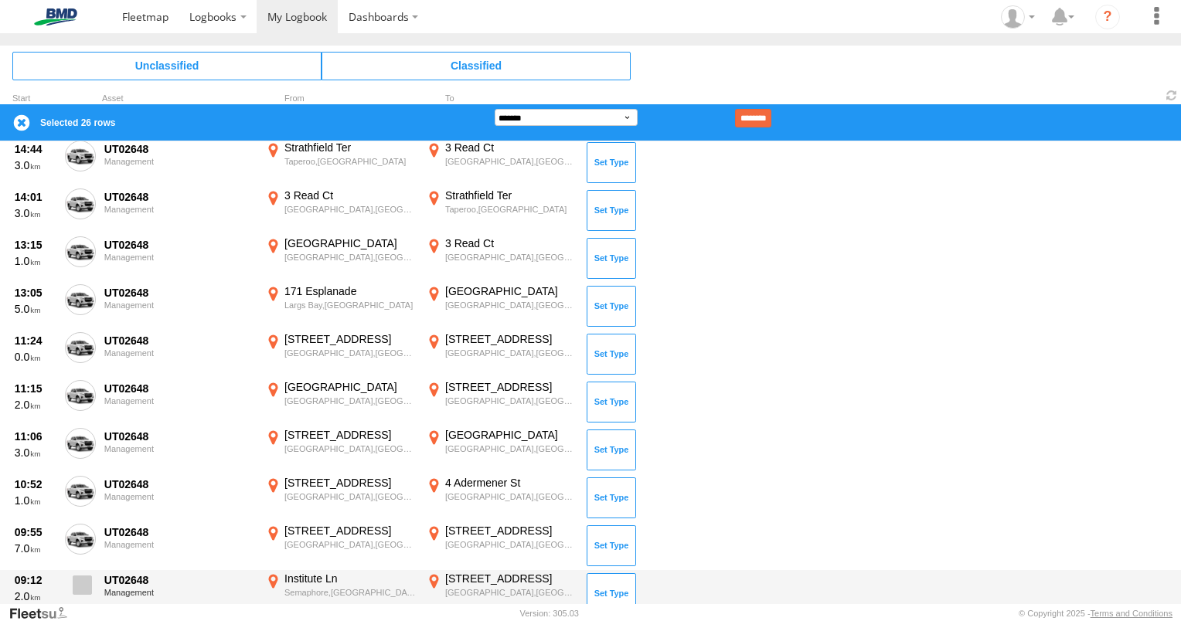
click at [80, 584] on span at bounding box center [82, 585] width 19 height 19
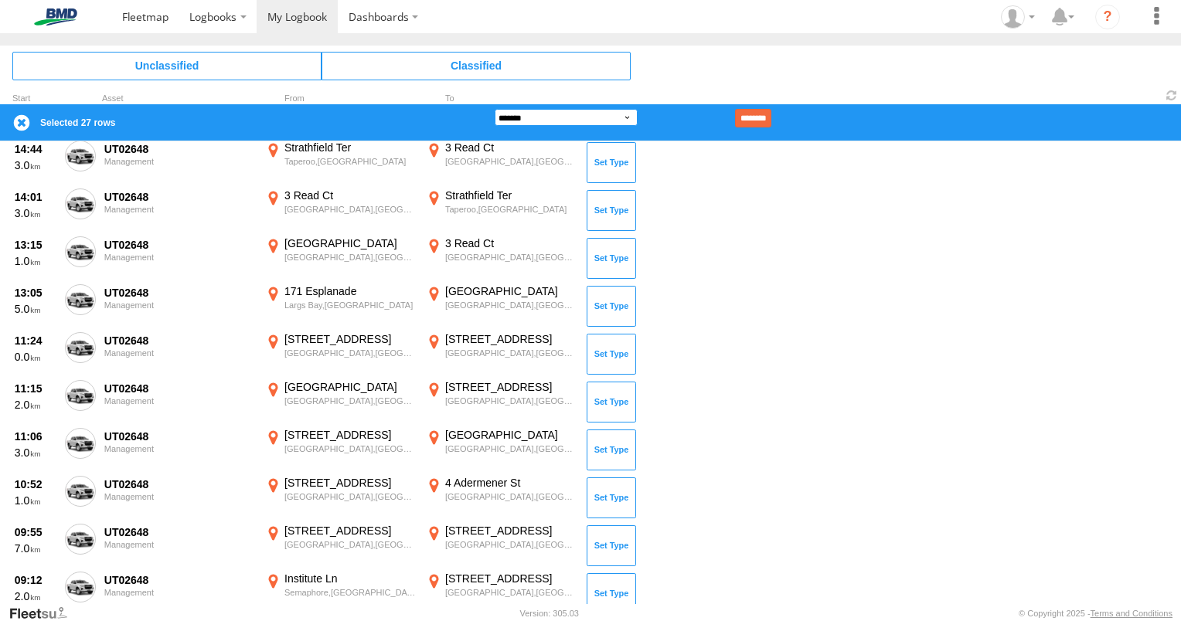
click at [624, 122] on select "**********" at bounding box center [566, 117] width 143 height 17
click at [495, 109] on select "**********" at bounding box center [566, 117] width 143 height 17
click at [771, 115] on input "********" at bounding box center [753, 118] width 36 height 19
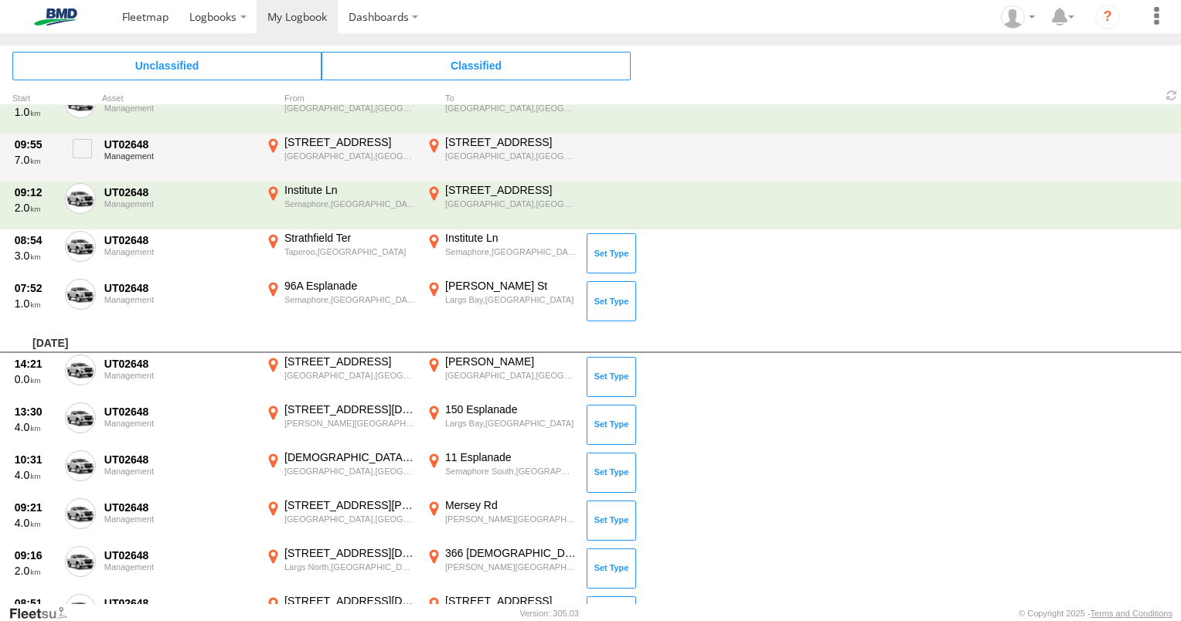
scroll to position [1314, 0]
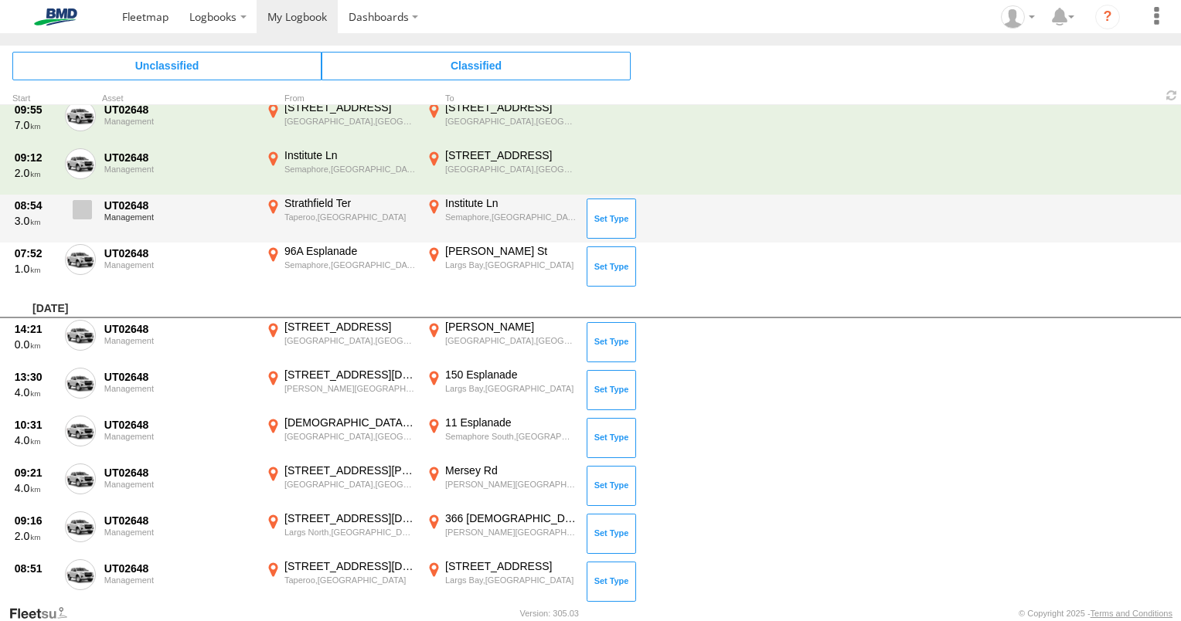
click at [82, 210] on span at bounding box center [82, 209] width 19 height 19
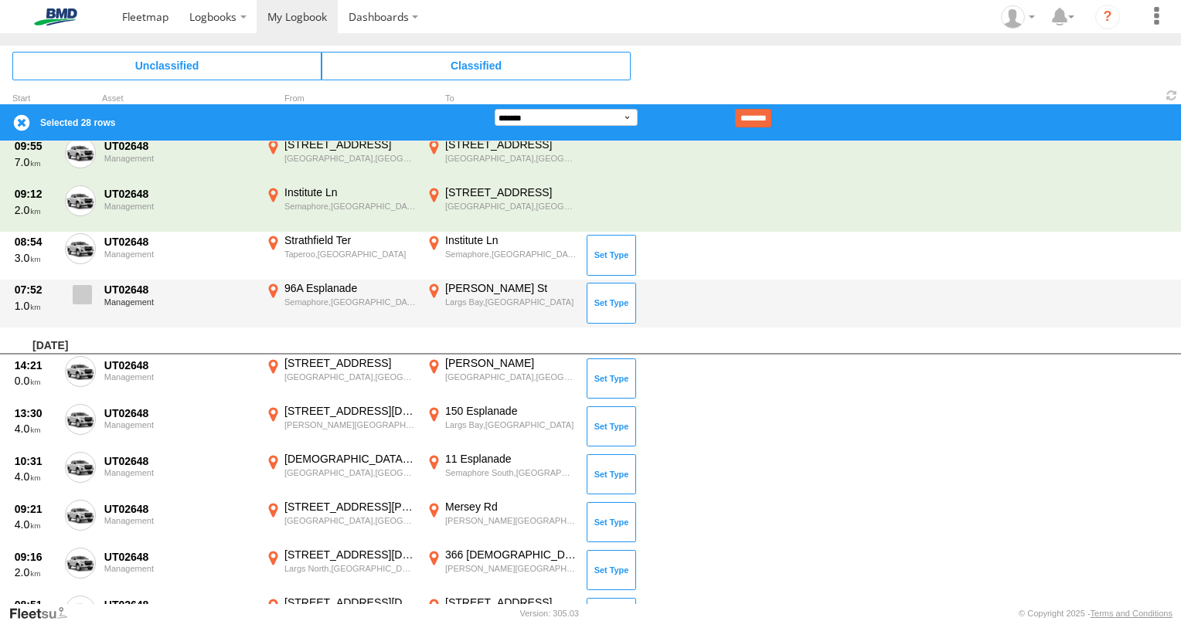
drag, startPoint x: 80, startPoint y: 294, endPoint x: 81, endPoint y: 305, distance: 10.8
click at [80, 294] on span at bounding box center [82, 294] width 19 height 19
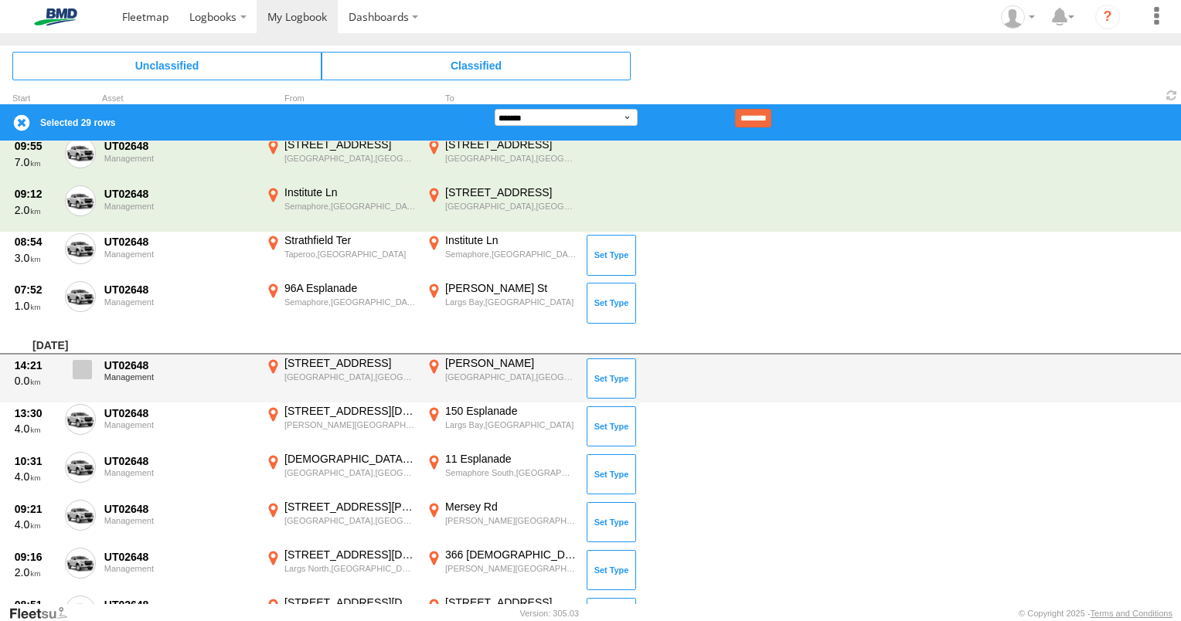
click at [77, 379] on label at bounding box center [80, 374] width 31 height 36
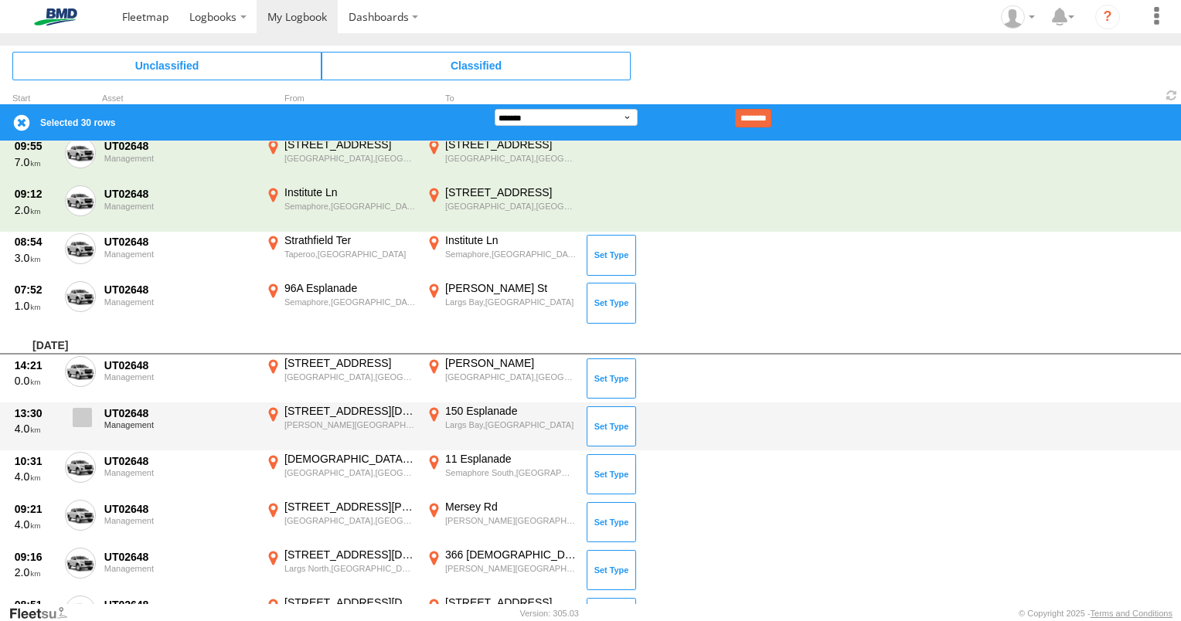
click at [85, 417] on span at bounding box center [82, 417] width 19 height 19
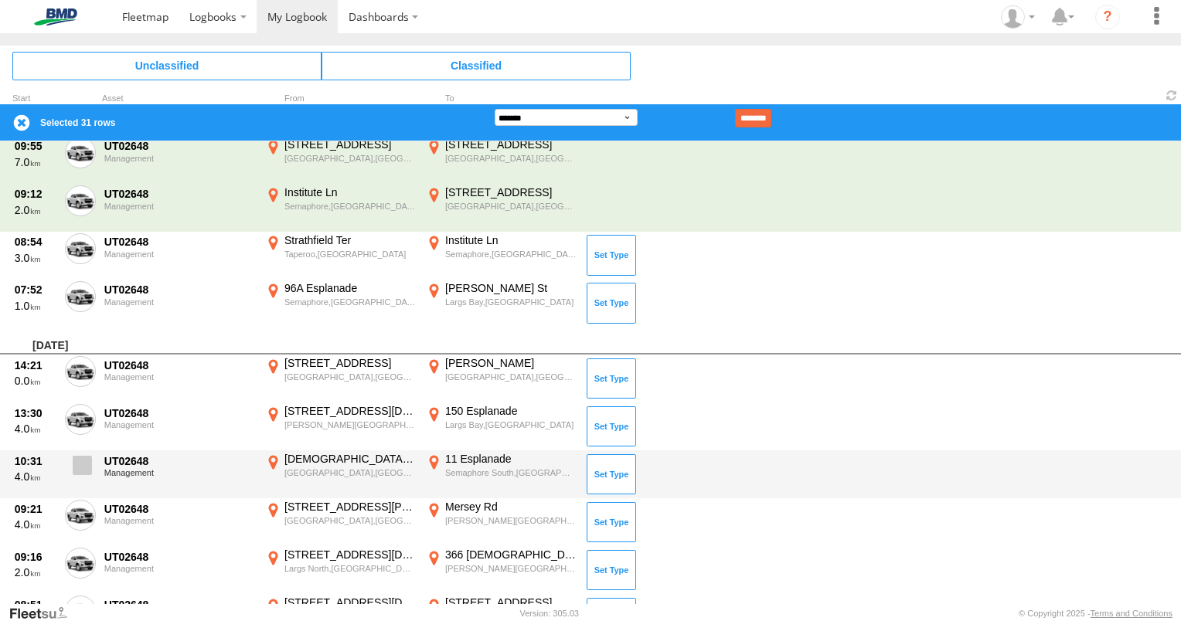
drag, startPoint x: 85, startPoint y: 461, endPoint x: 83, endPoint y: 469, distance: 8.6
click at [85, 461] on span at bounding box center [82, 465] width 19 height 19
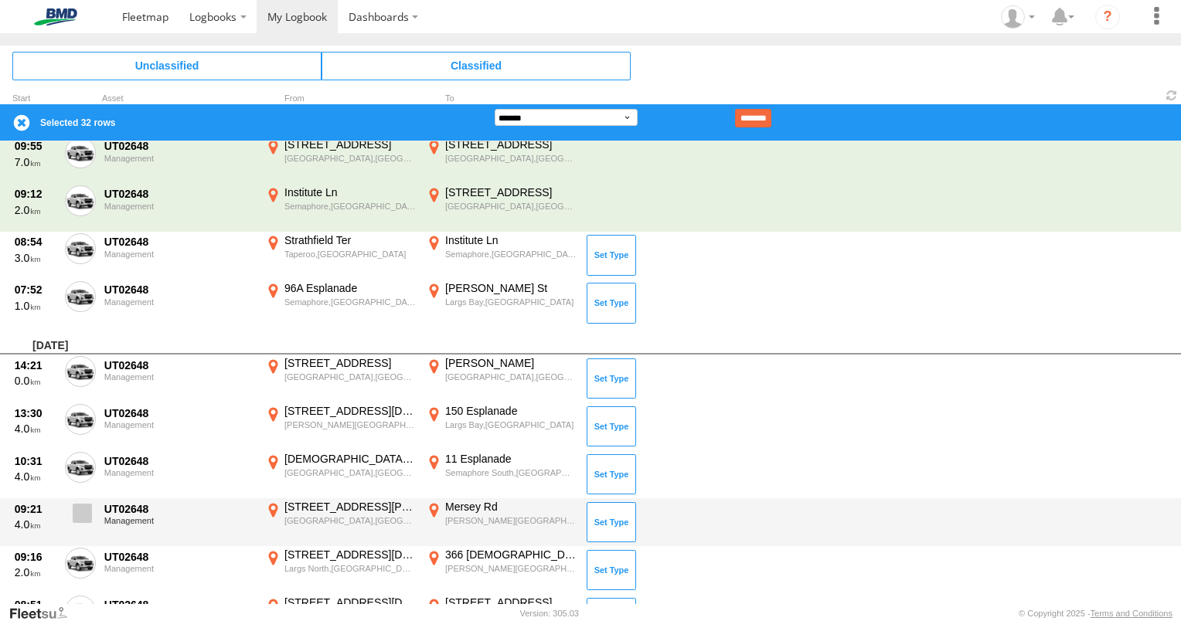
scroll to position [19, 0]
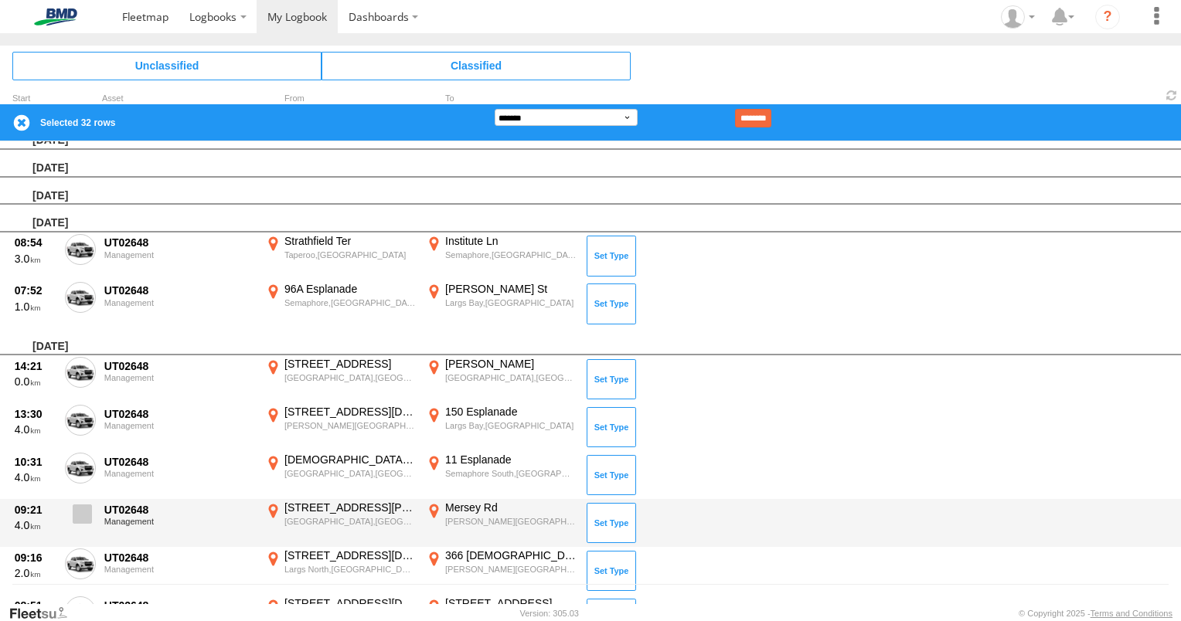
click at [85, 515] on span at bounding box center [82, 514] width 19 height 19
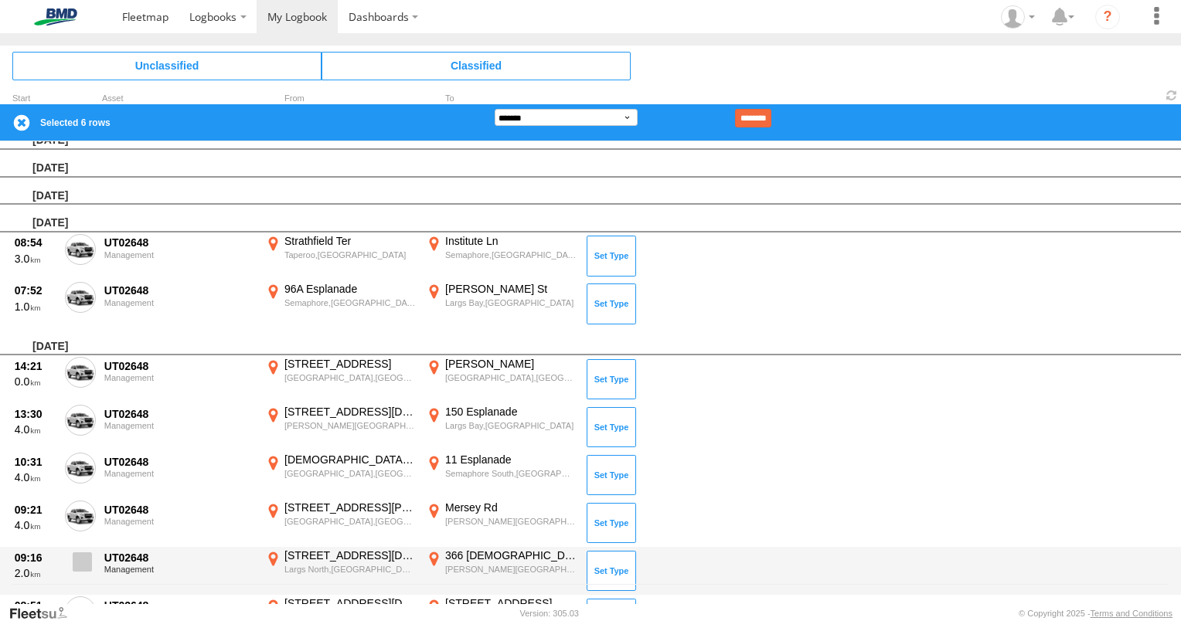
click at [83, 557] on span at bounding box center [82, 562] width 19 height 19
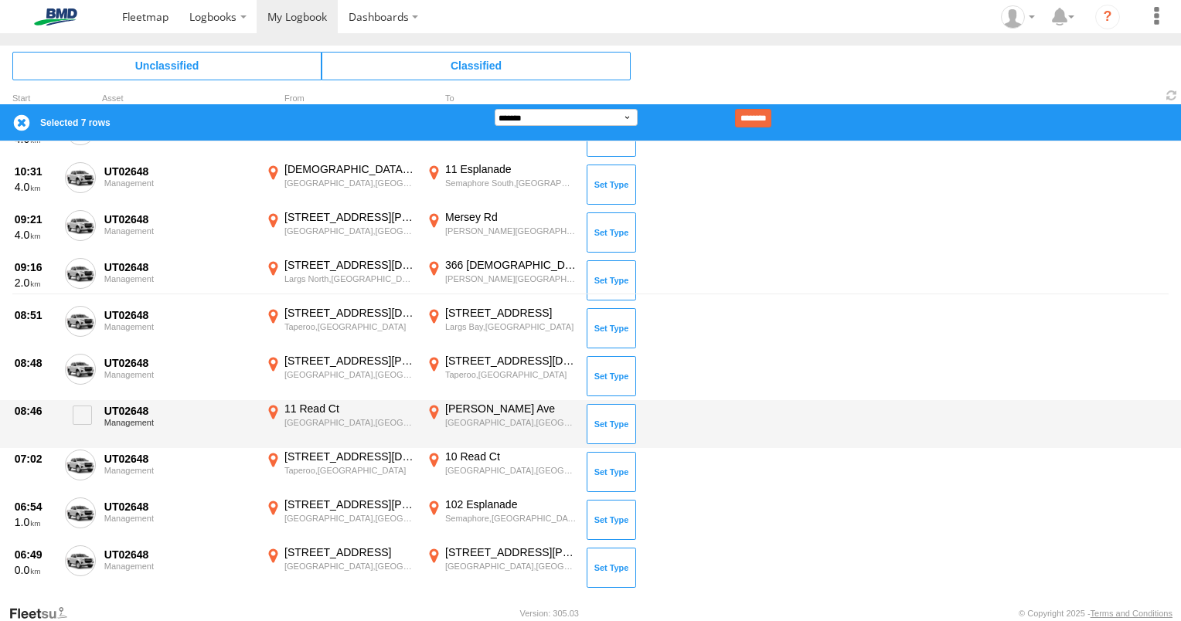
scroll to position [328, 0]
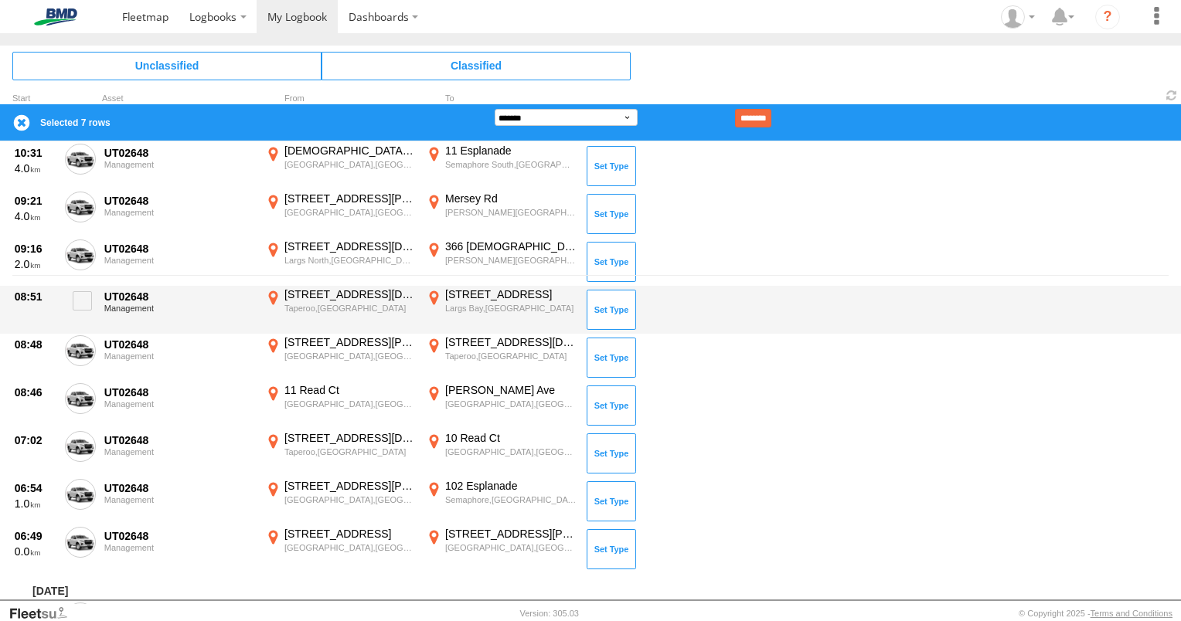
drag, startPoint x: 80, startPoint y: 301, endPoint x: 77, endPoint y: 325, distance: 24.2
click at [80, 301] on span at bounding box center [82, 300] width 19 height 19
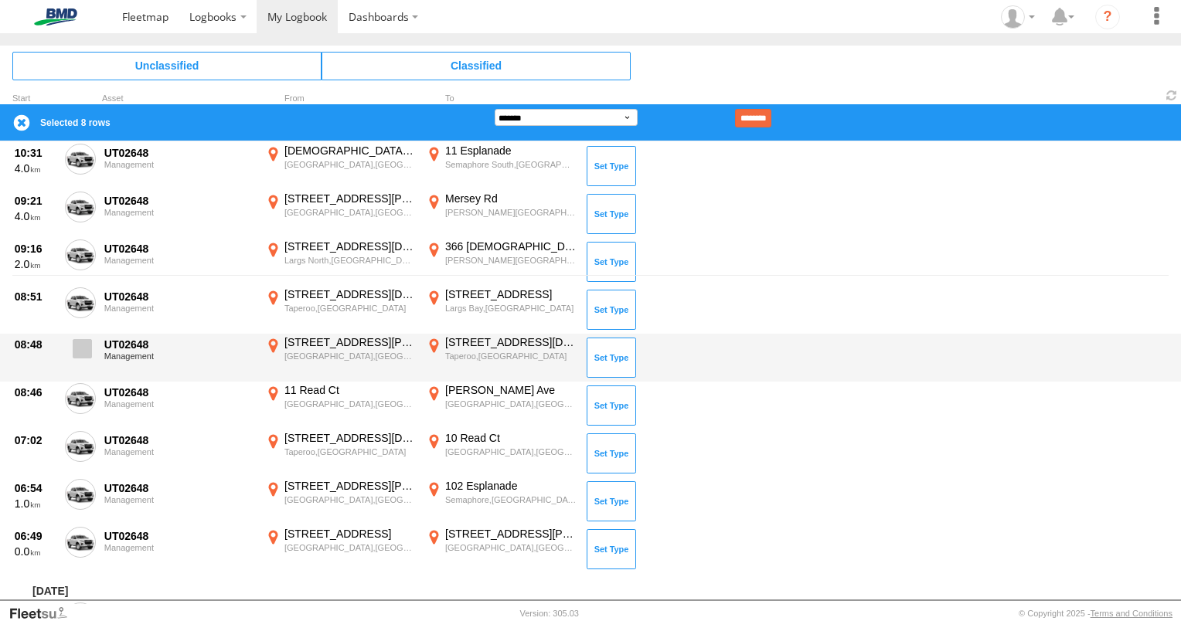
click at [83, 349] on span at bounding box center [82, 348] width 19 height 19
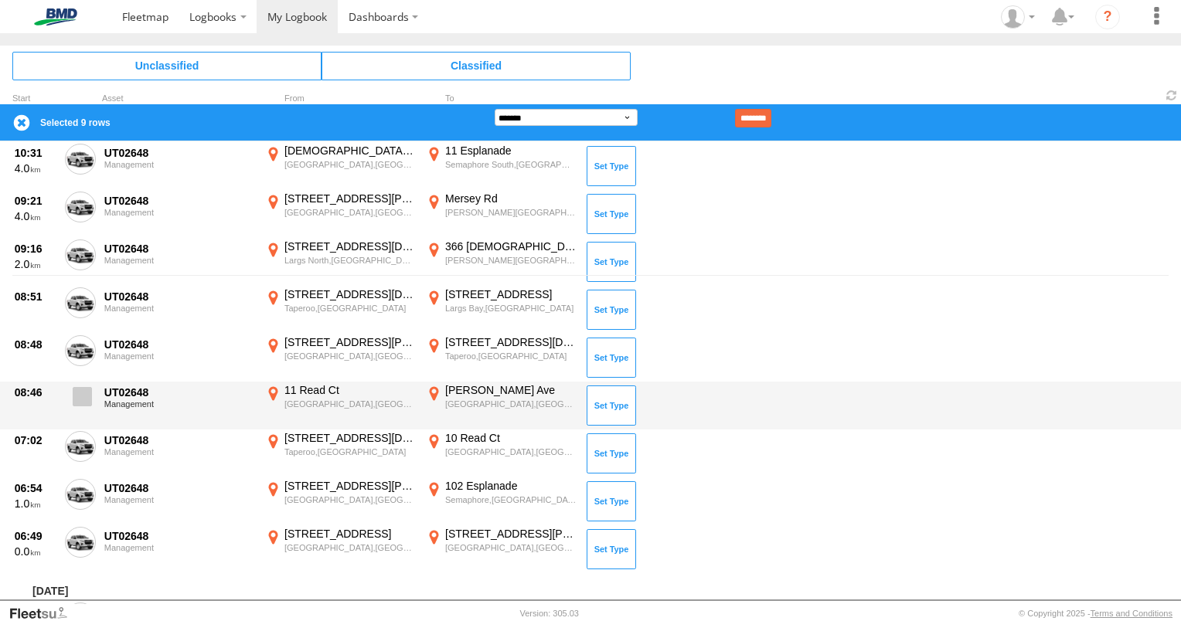
click at [87, 407] on label at bounding box center [80, 401] width 31 height 36
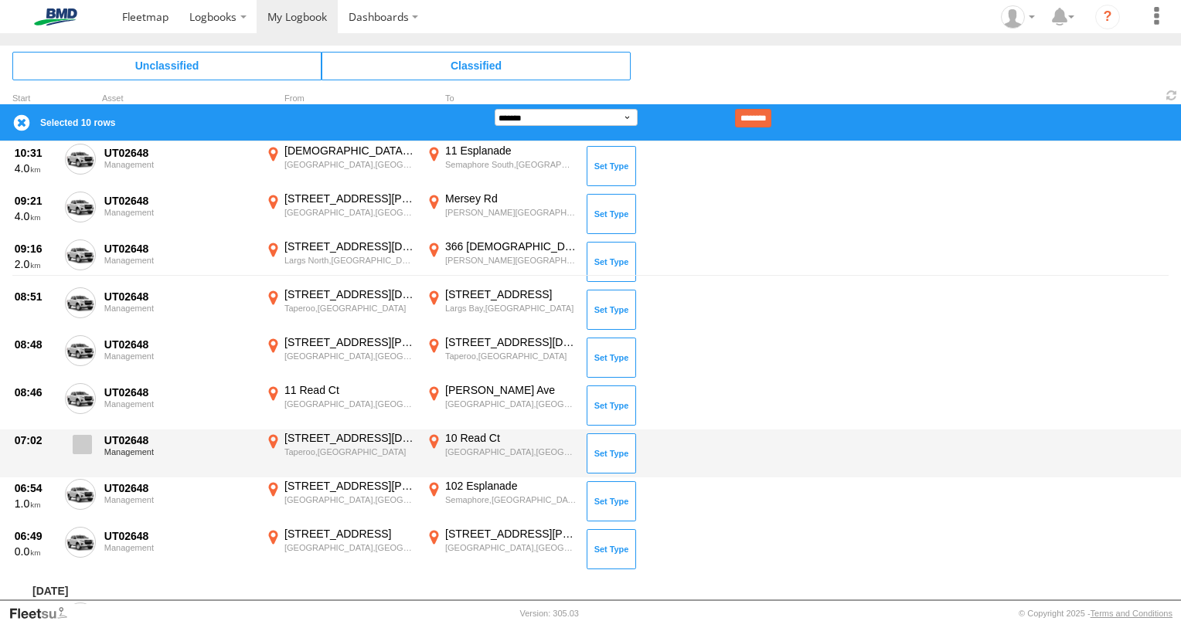
click at [88, 438] on span at bounding box center [82, 444] width 19 height 19
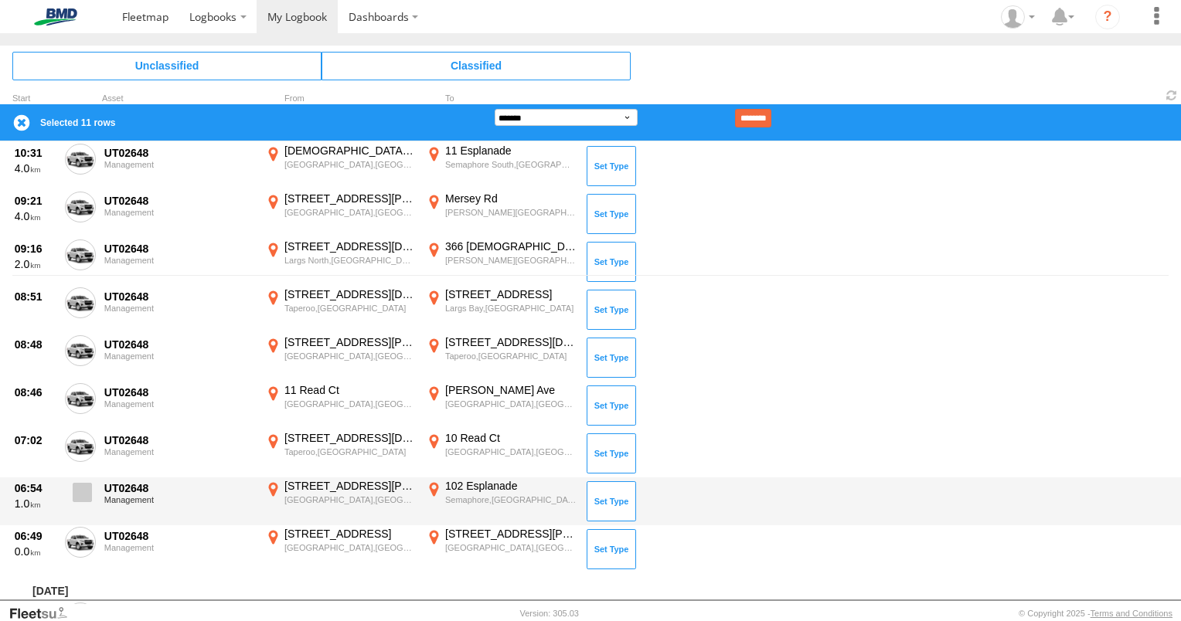
click at [90, 486] on span at bounding box center [82, 492] width 19 height 19
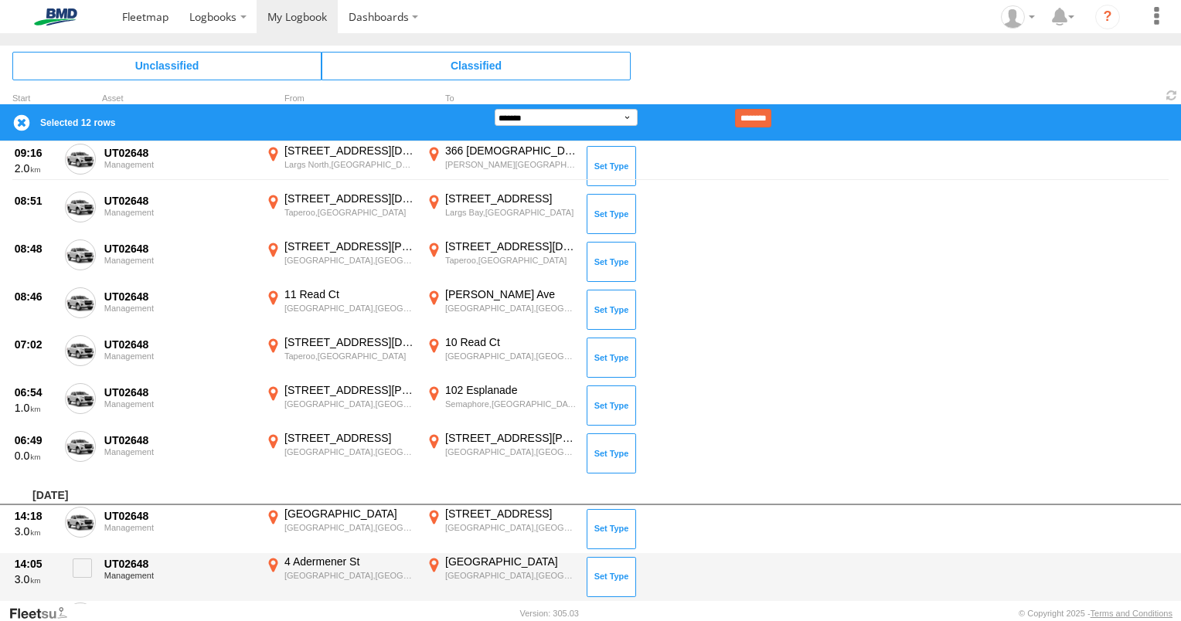
scroll to position [638, 0]
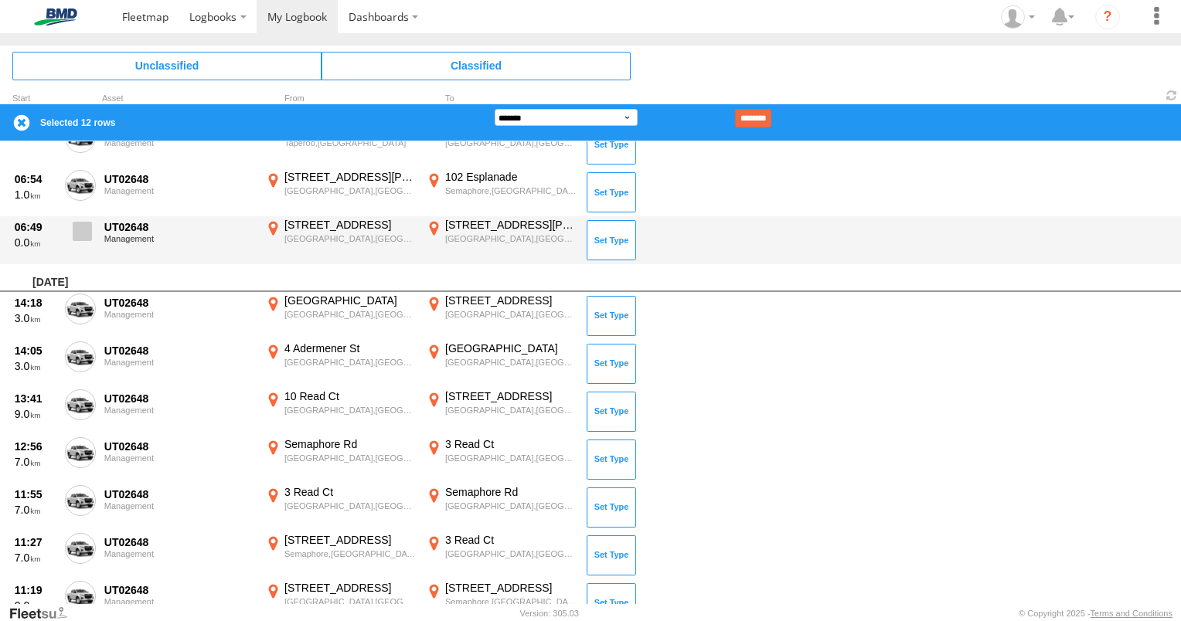
click at [80, 226] on span at bounding box center [82, 231] width 19 height 19
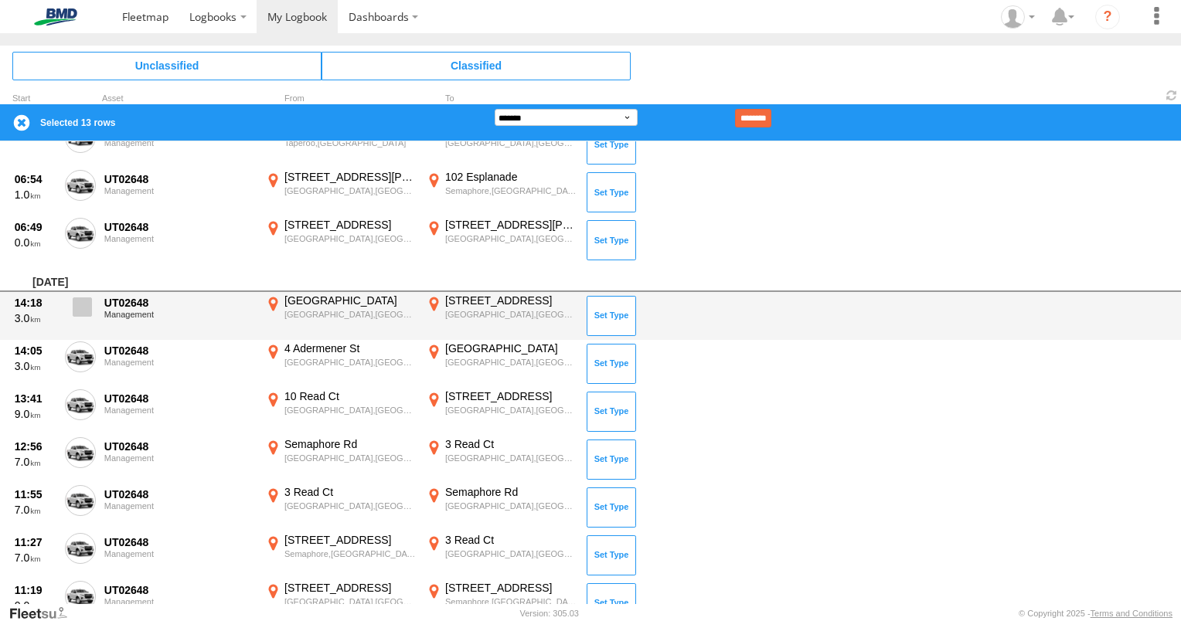
click at [85, 298] on span at bounding box center [82, 307] width 19 height 19
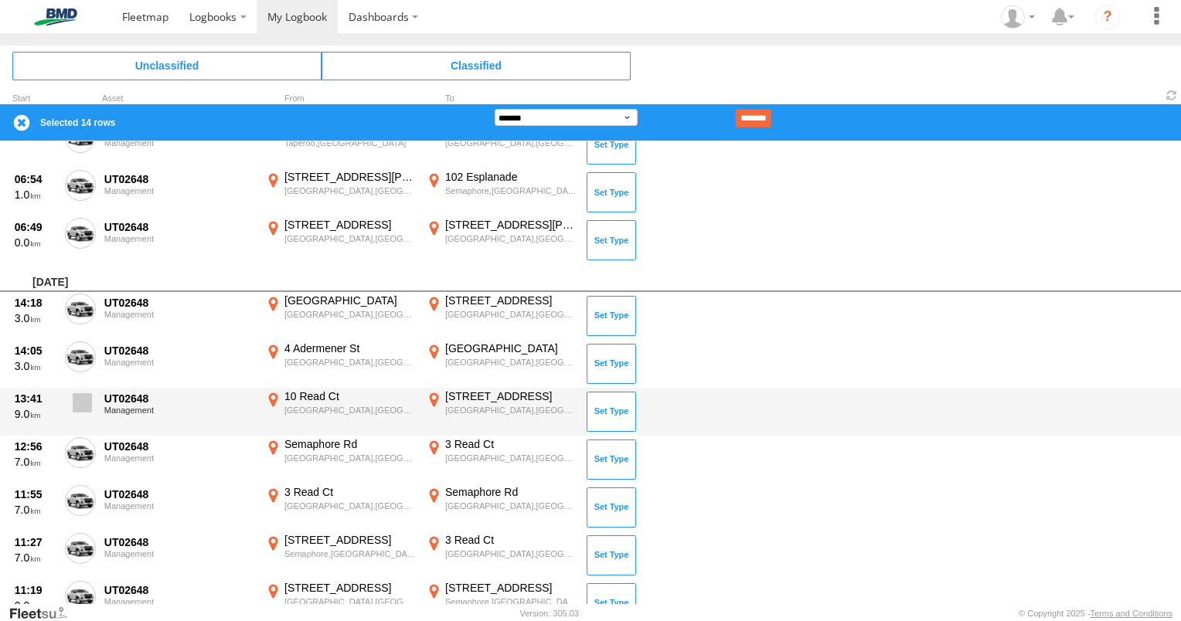
drag, startPoint x: 87, startPoint y: 347, endPoint x: 79, endPoint y: 396, distance: 49.4
click at [0, 0] on span at bounding box center [0, 0] width 0 height 0
click at [88, 404] on span at bounding box center [82, 402] width 19 height 19
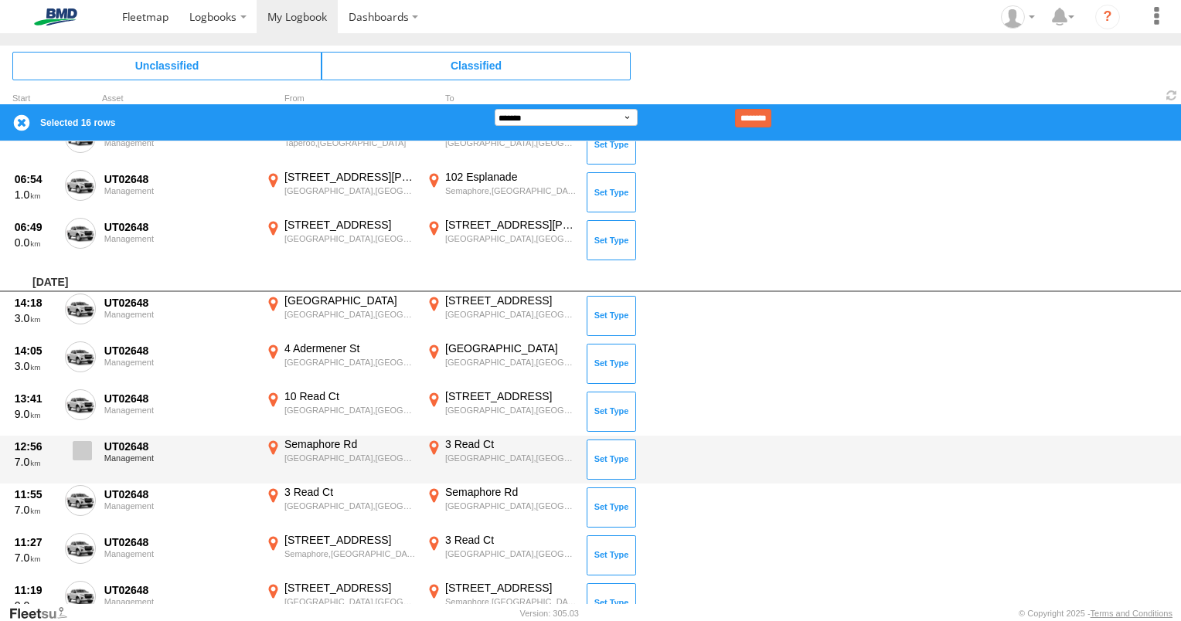
drag, startPoint x: 84, startPoint y: 444, endPoint x: 170, endPoint y: 368, distance: 114.4
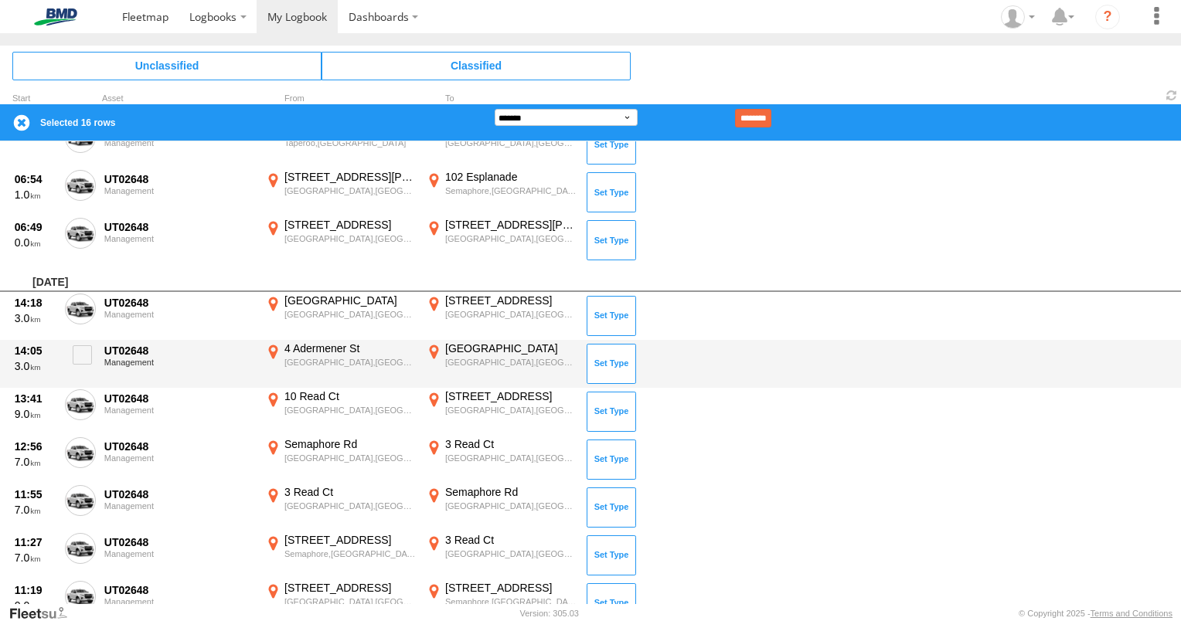
click at [0, 0] on span at bounding box center [0, 0] width 0 height 0
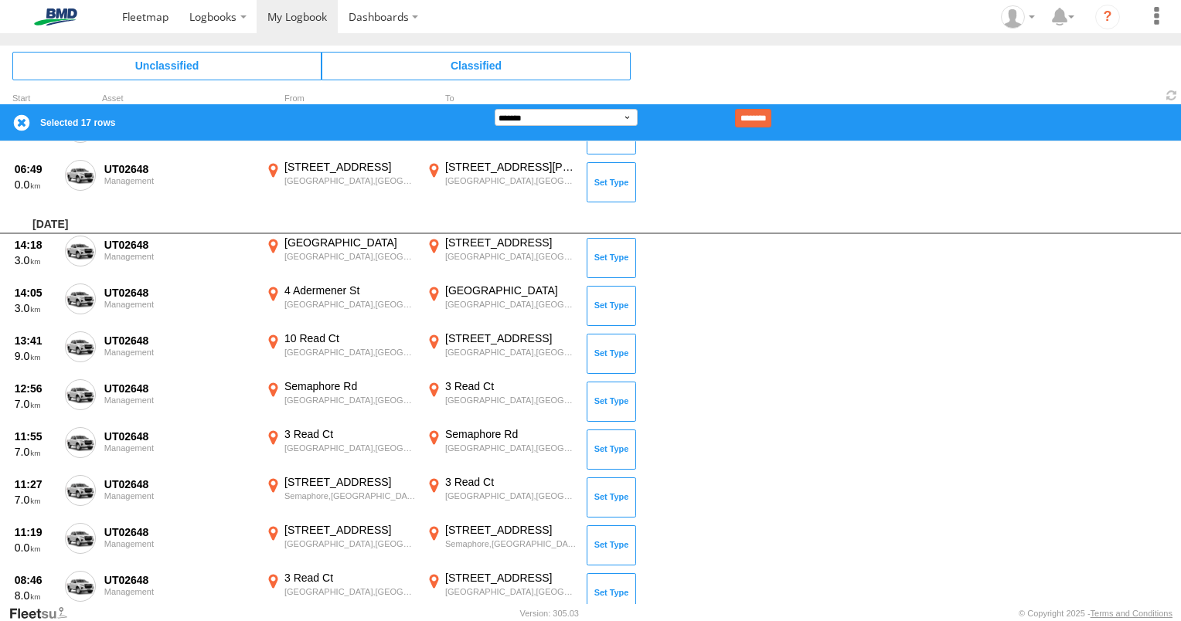
scroll to position [792, 0]
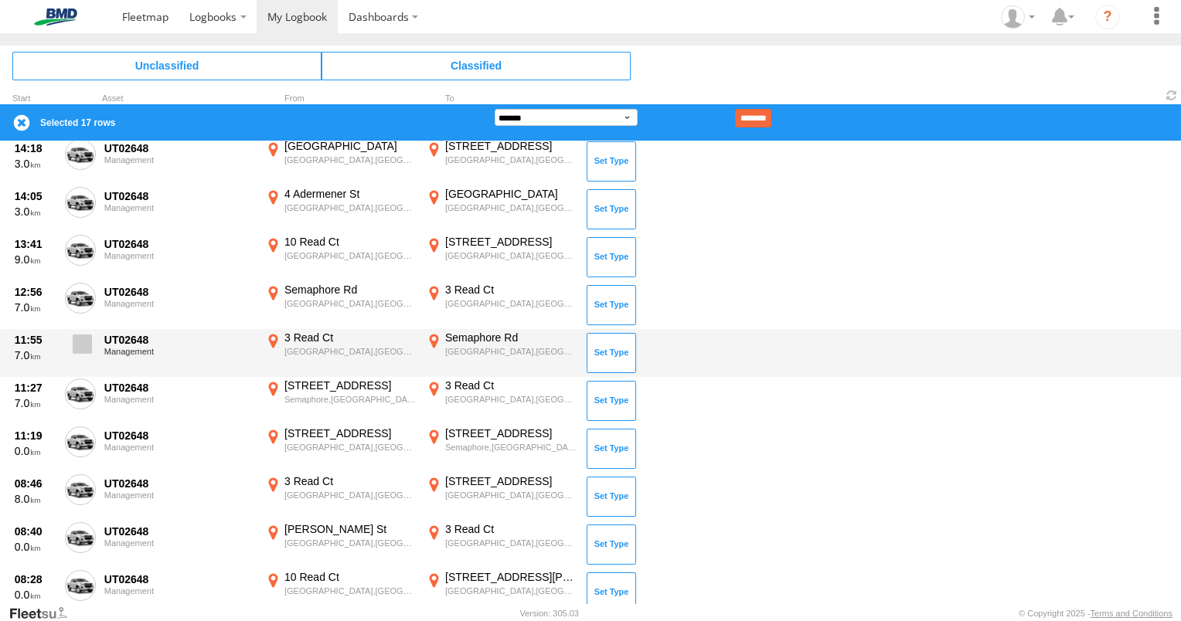
drag, startPoint x: 79, startPoint y: 335, endPoint x: 77, endPoint y: 360, distance: 25.6
click at [78, 335] on span at bounding box center [82, 344] width 19 height 19
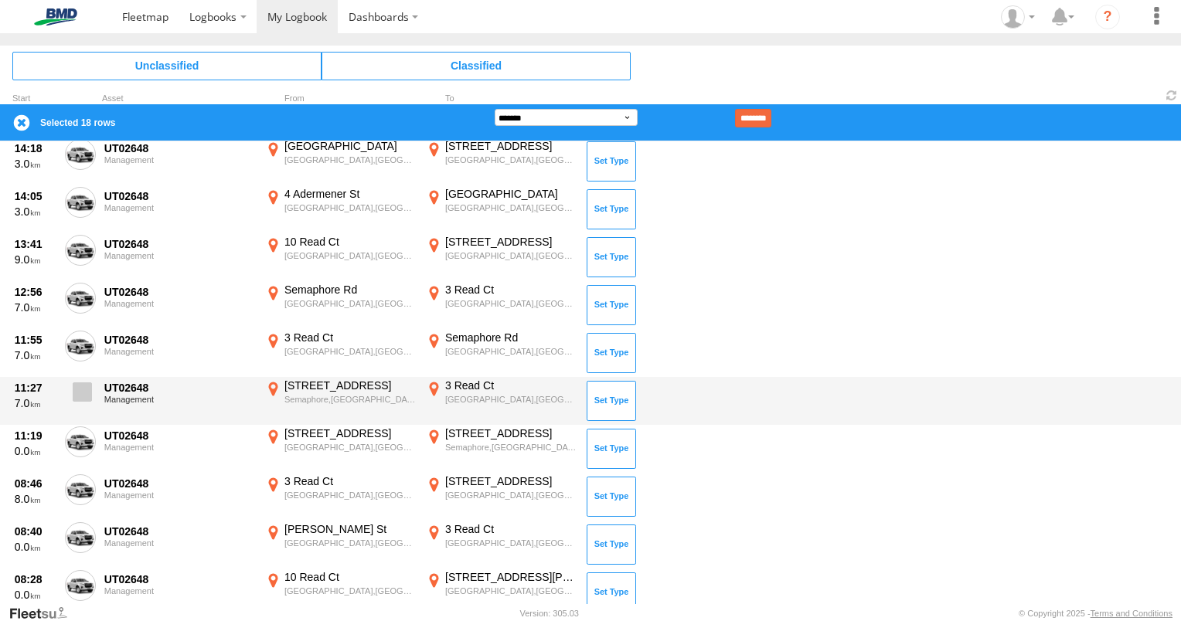
click at [85, 383] on span at bounding box center [82, 392] width 19 height 19
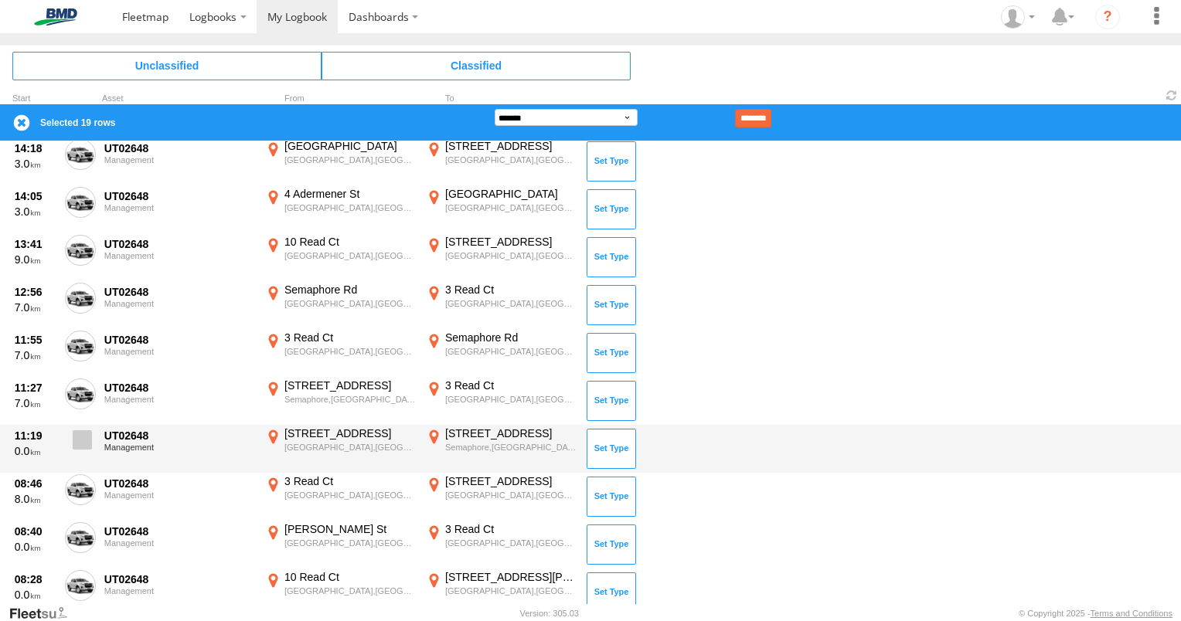
click at [85, 430] on span at bounding box center [82, 439] width 19 height 19
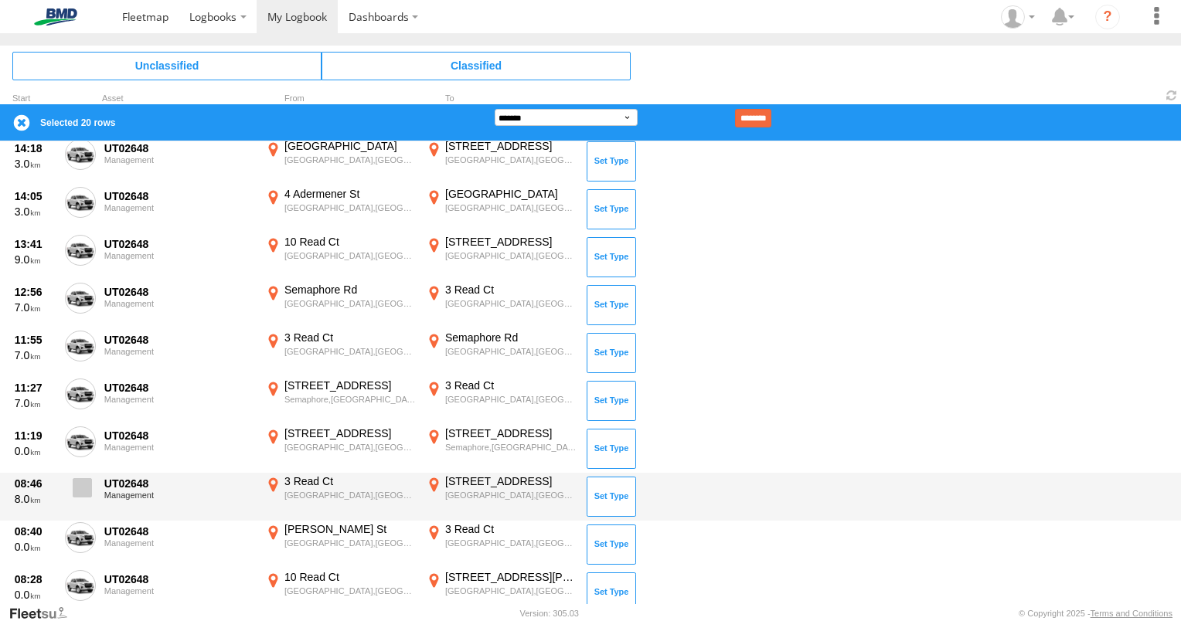
click at [77, 478] on span at bounding box center [82, 487] width 19 height 19
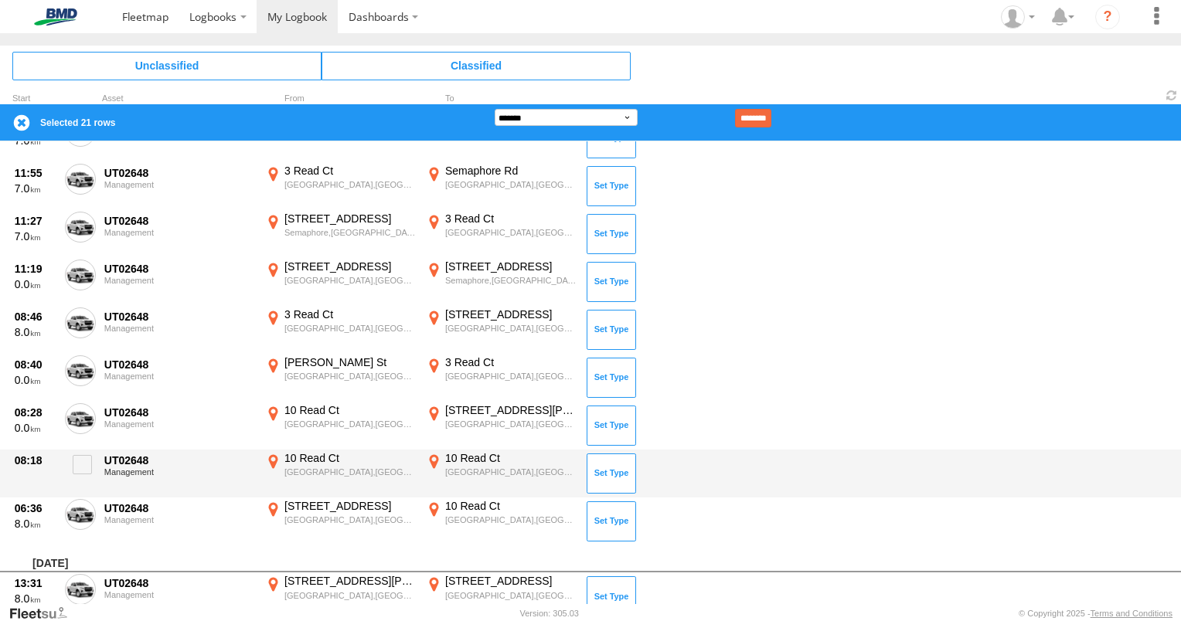
scroll to position [1024, 0]
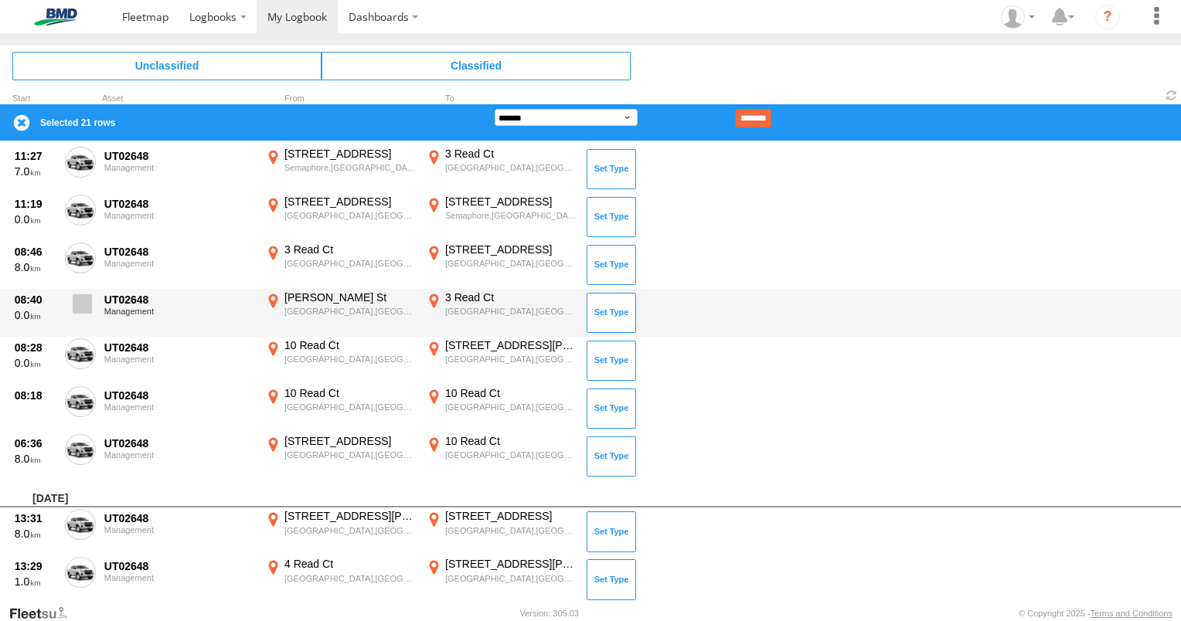
click at [88, 303] on span at bounding box center [82, 303] width 19 height 19
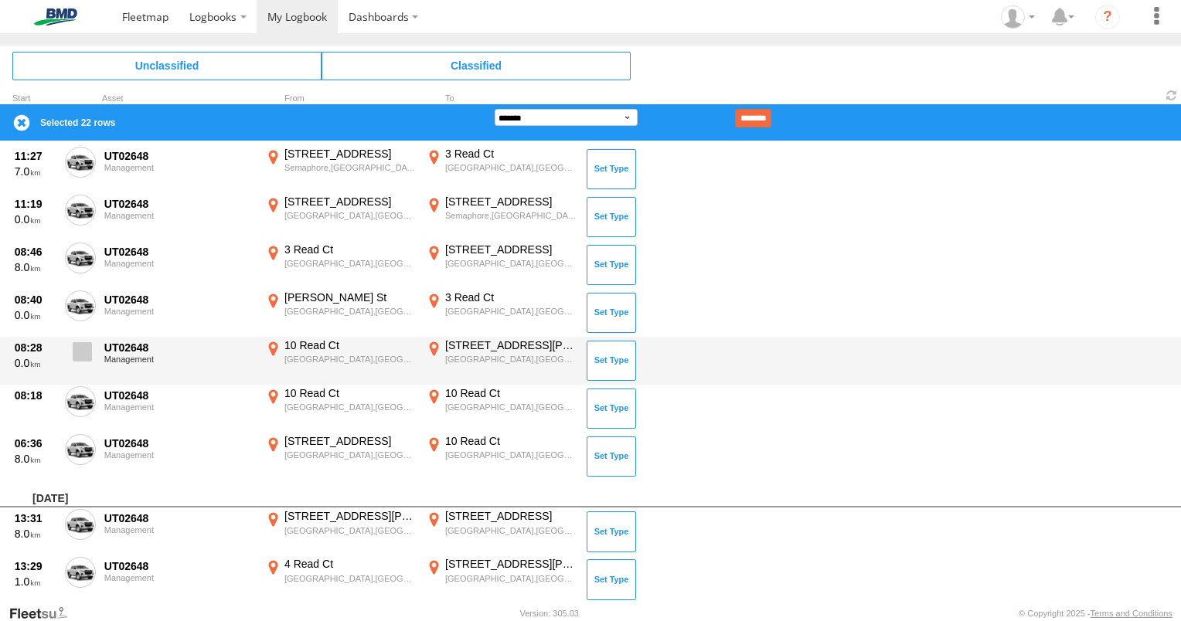
click at [93, 352] on label at bounding box center [80, 357] width 31 height 36
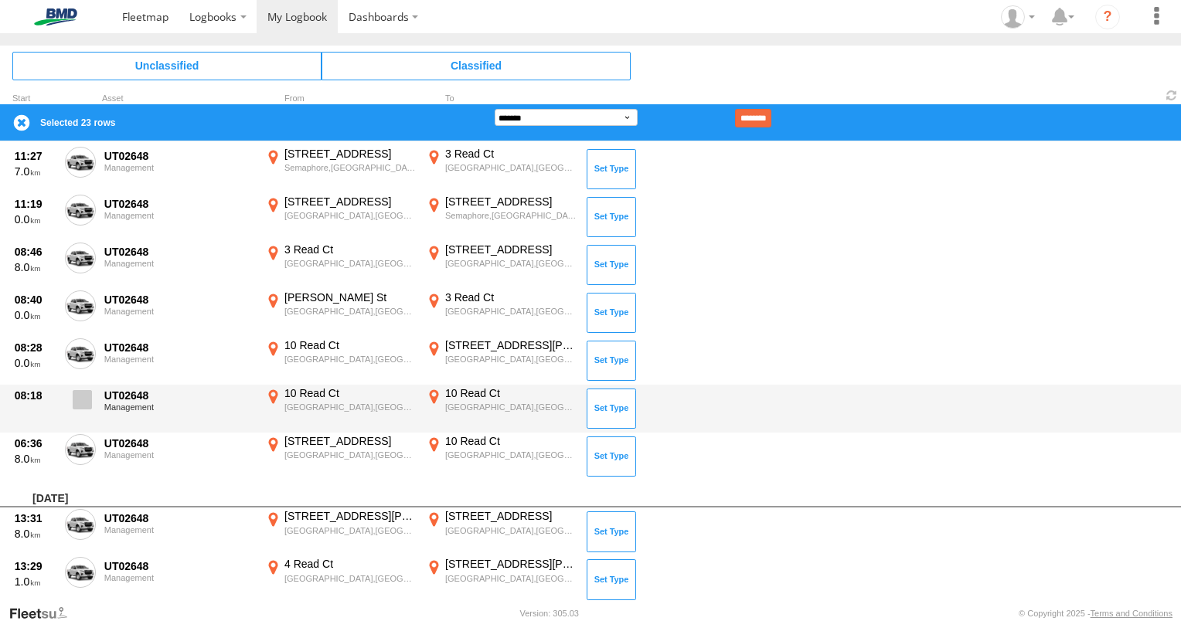
click at [80, 390] on span at bounding box center [82, 399] width 19 height 19
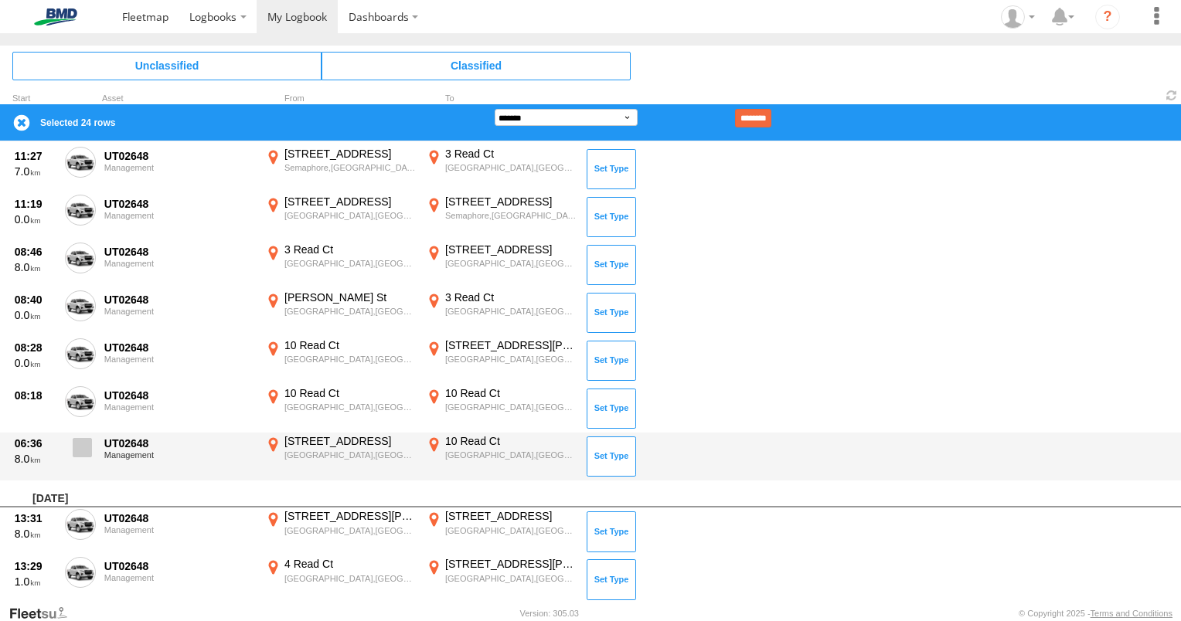
click at [83, 442] on span at bounding box center [82, 447] width 19 height 19
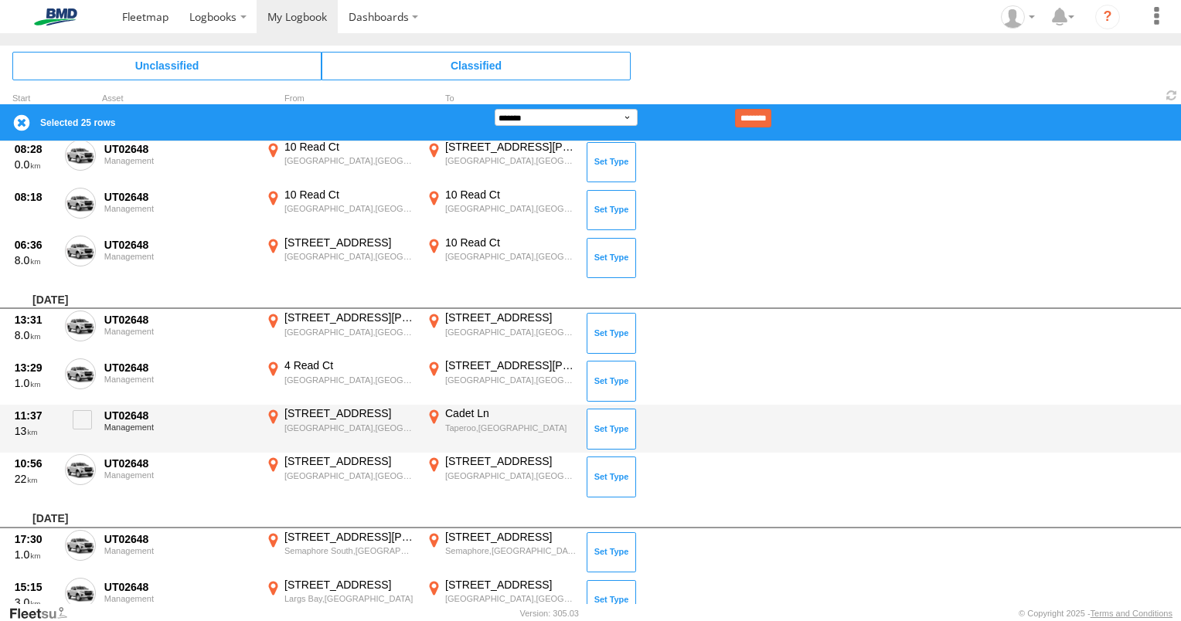
scroll to position [1256, 0]
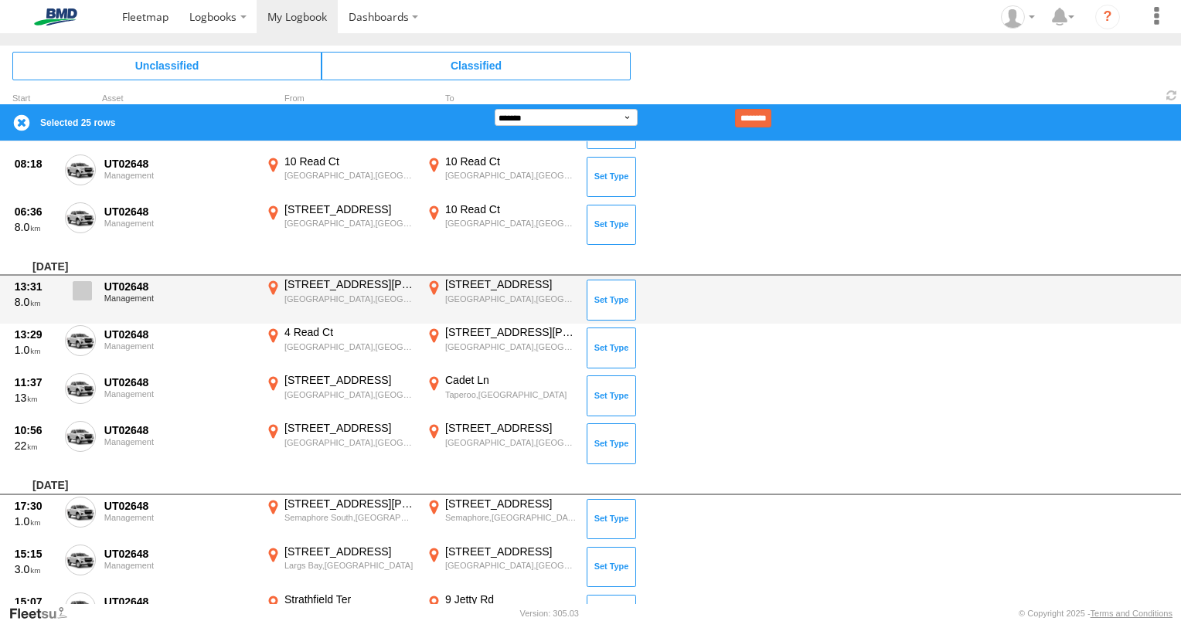
click at [87, 288] on span at bounding box center [82, 290] width 19 height 19
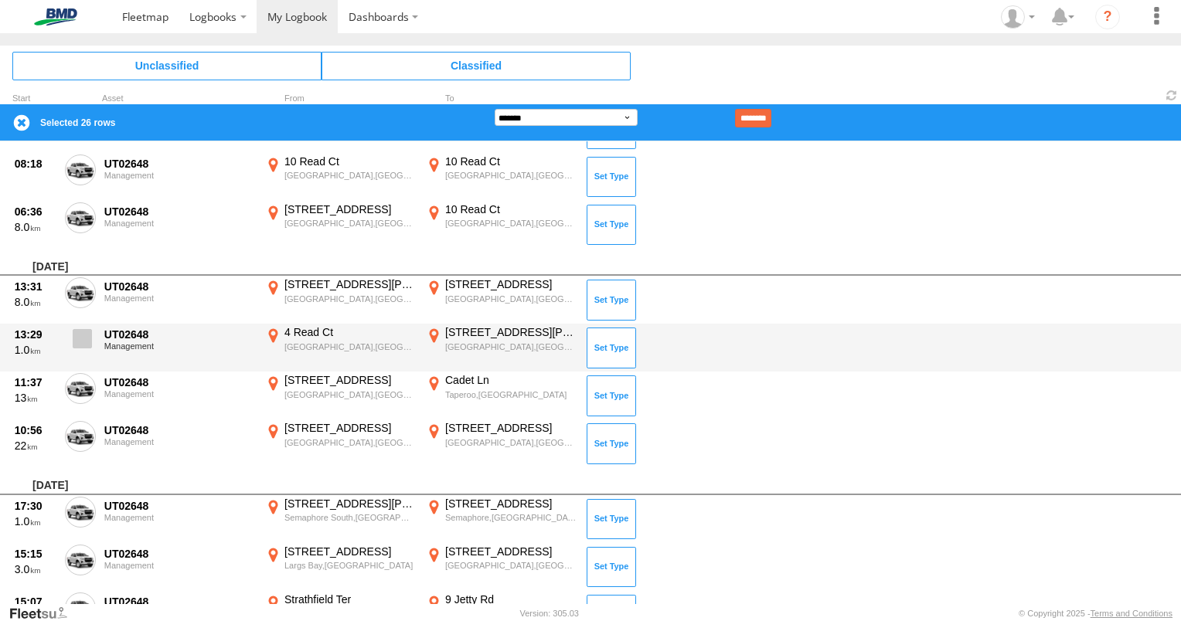
click at [79, 339] on span at bounding box center [82, 338] width 19 height 19
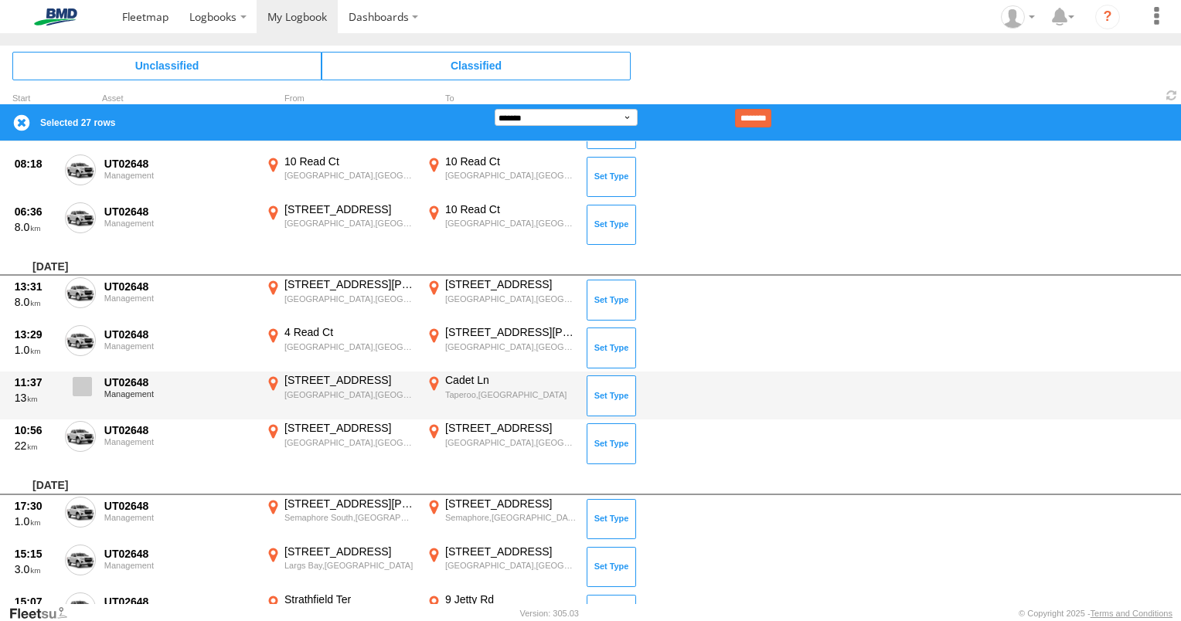
click at [79, 380] on span at bounding box center [82, 386] width 19 height 19
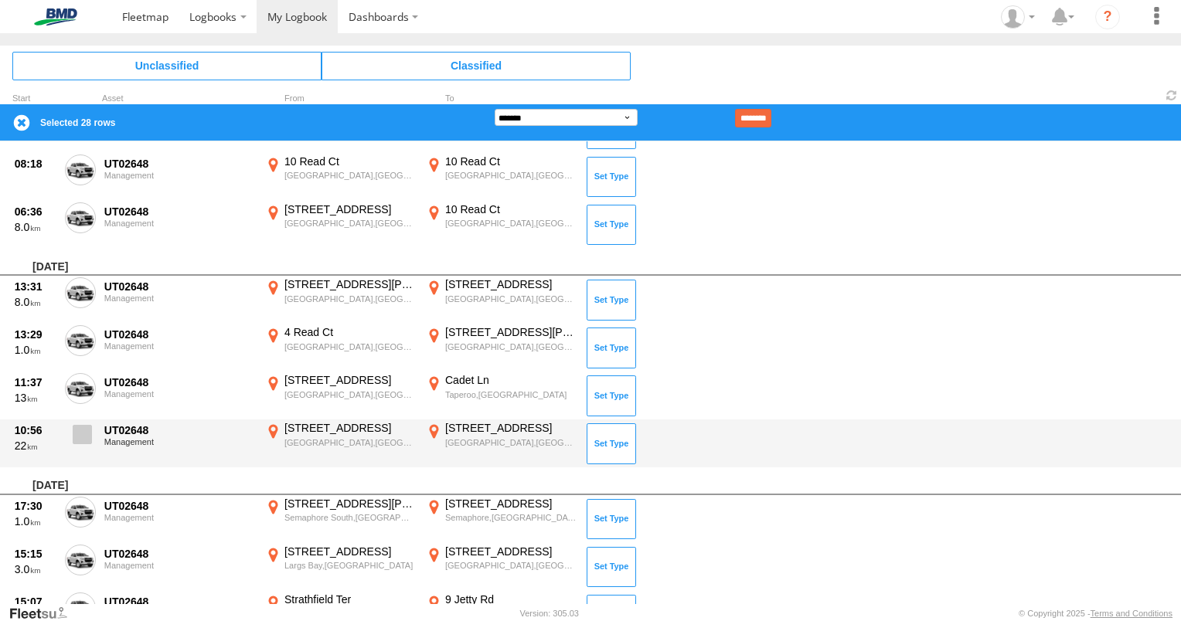
click at [83, 430] on span at bounding box center [82, 434] width 19 height 19
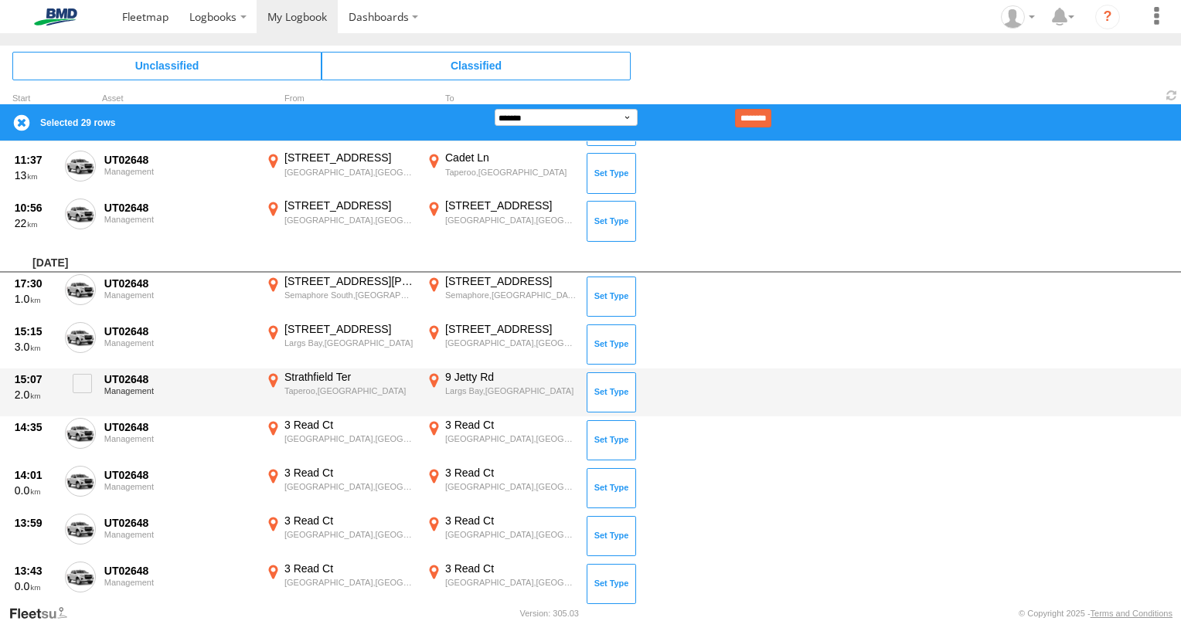
scroll to position [1488, 0]
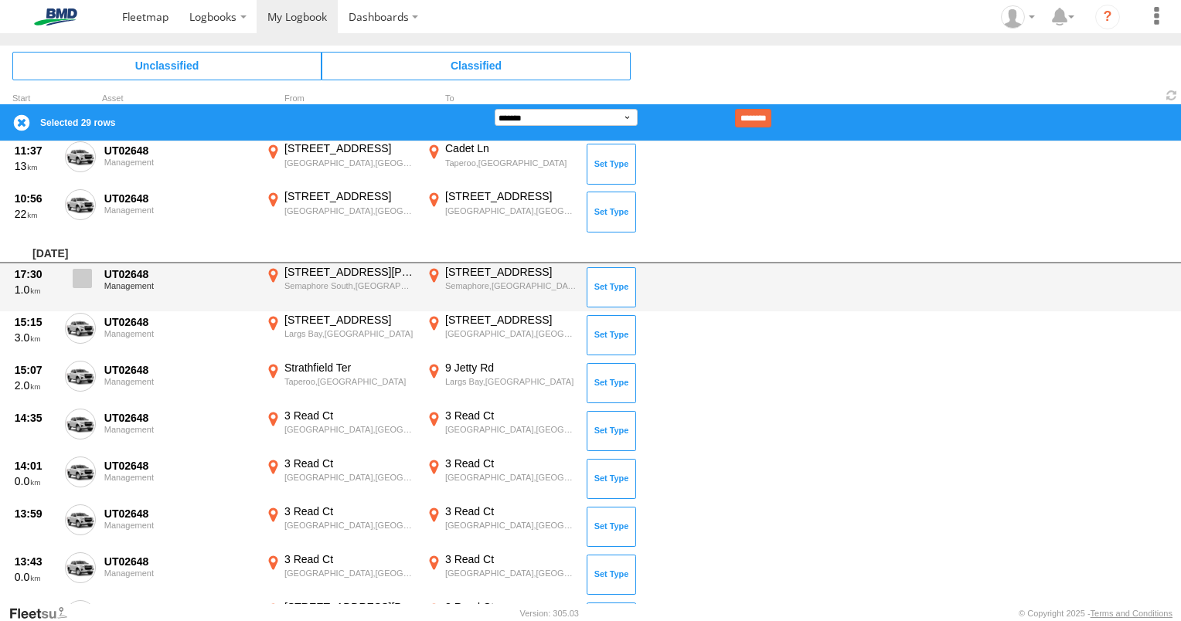
click at [83, 270] on span at bounding box center [82, 278] width 19 height 19
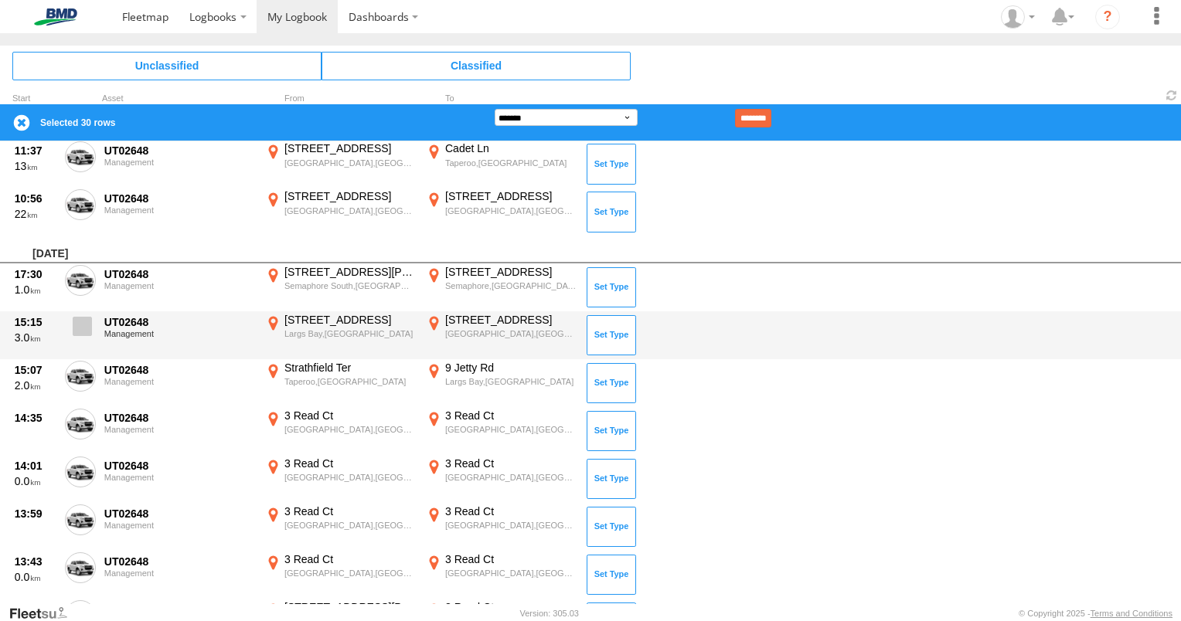
click at [83, 322] on span at bounding box center [82, 326] width 19 height 19
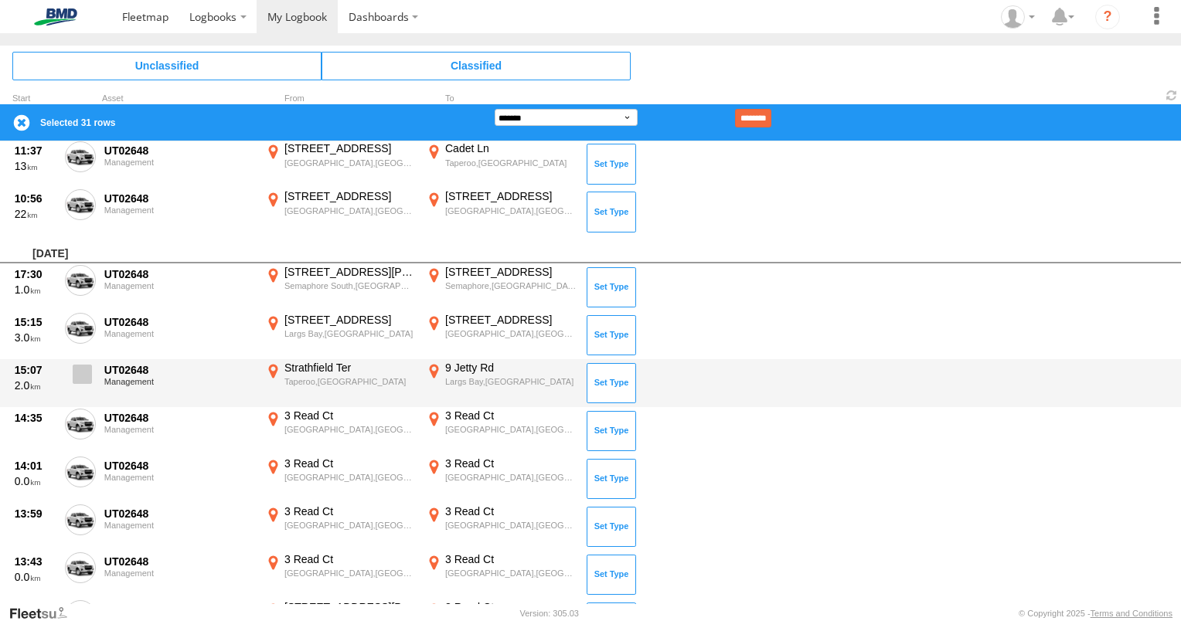
click at [85, 373] on span at bounding box center [82, 374] width 19 height 19
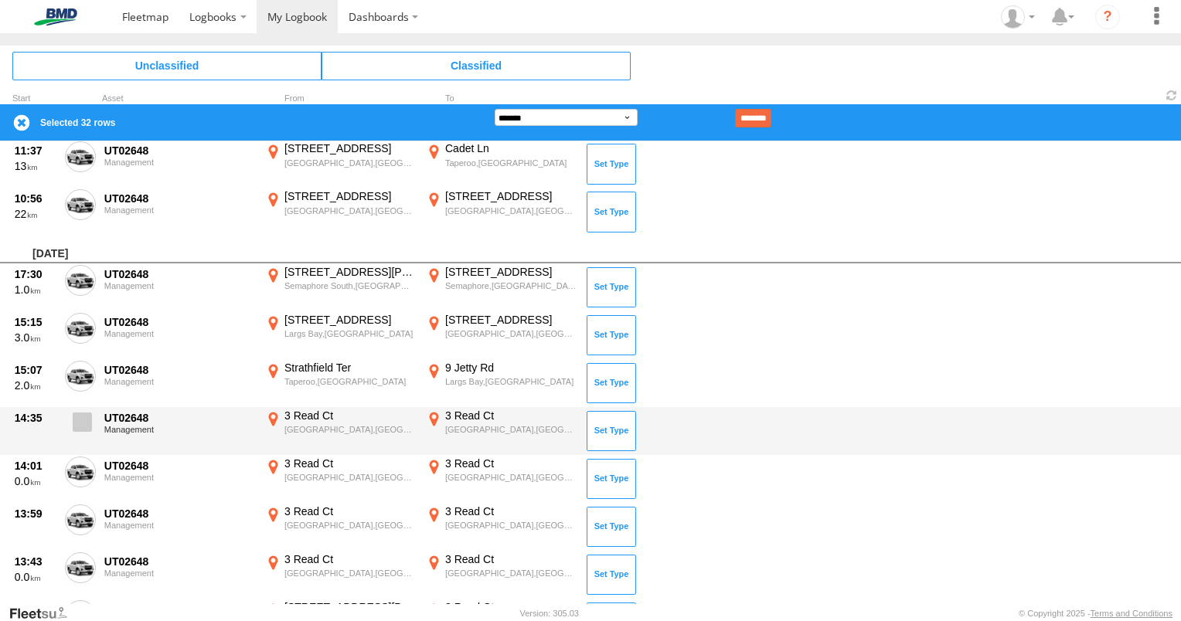
click at [85, 417] on span at bounding box center [82, 422] width 19 height 19
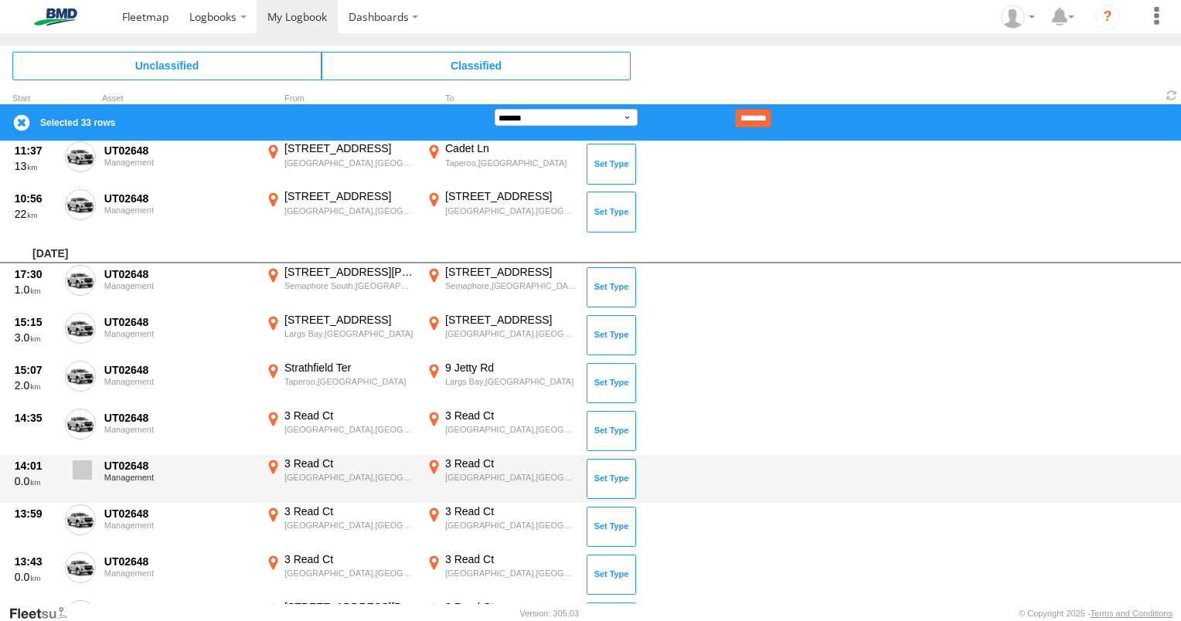
click at [83, 470] on span at bounding box center [82, 470] width 19 height 19
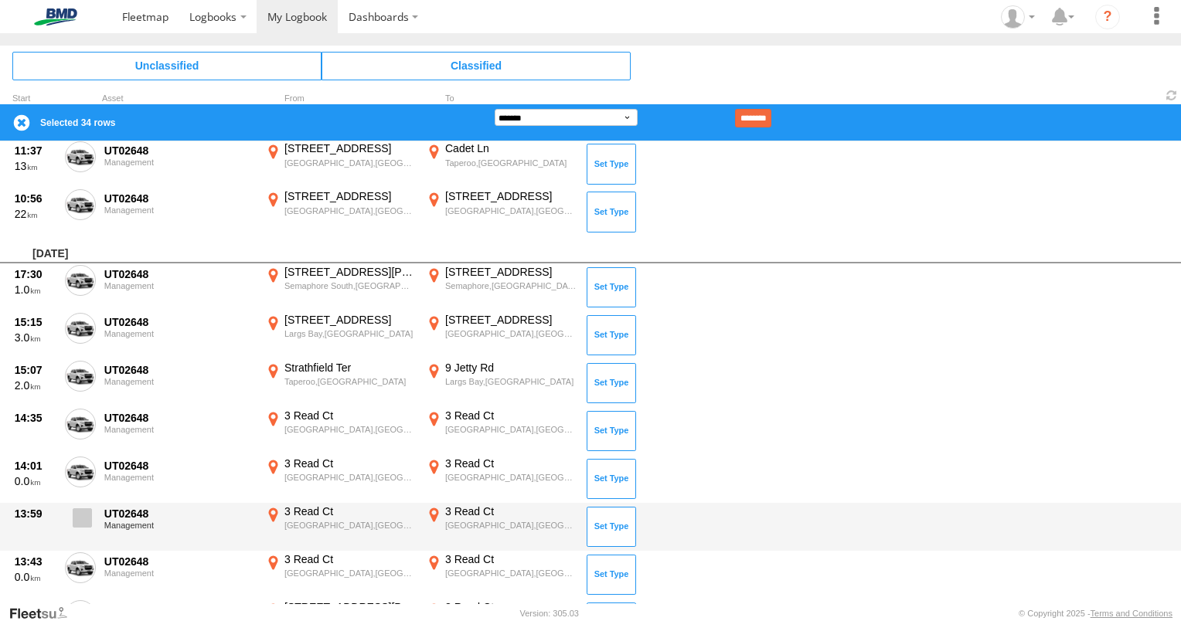
click at [80, 522] on span at bounding box center [82, 518] width 19 height 19
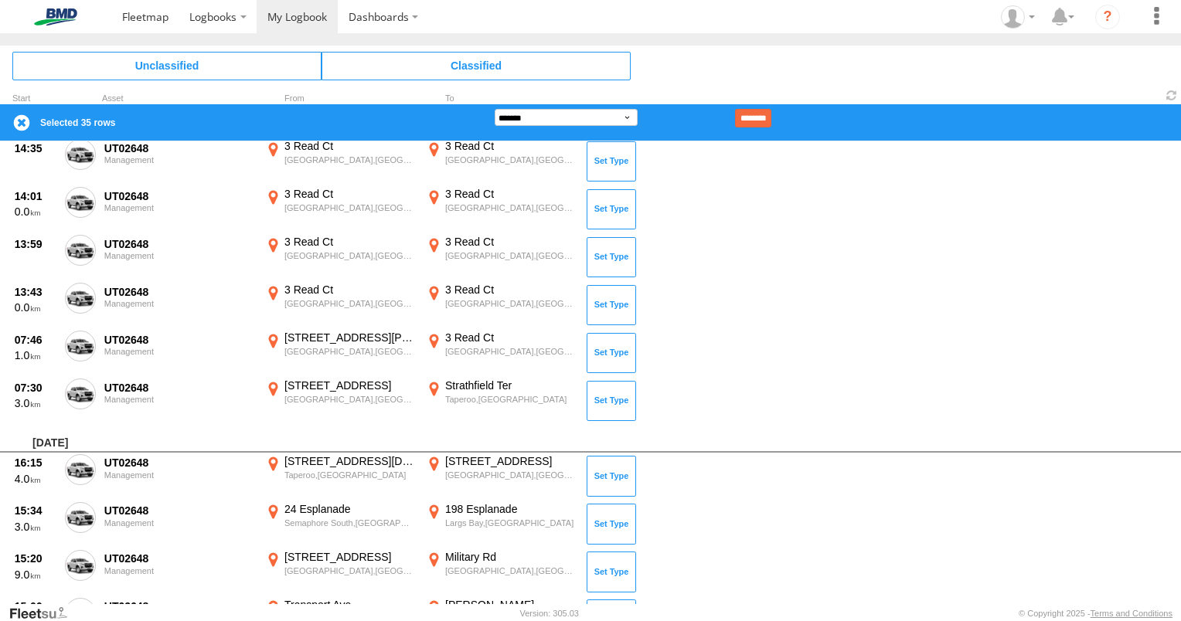
scroll to position [1797, 0]
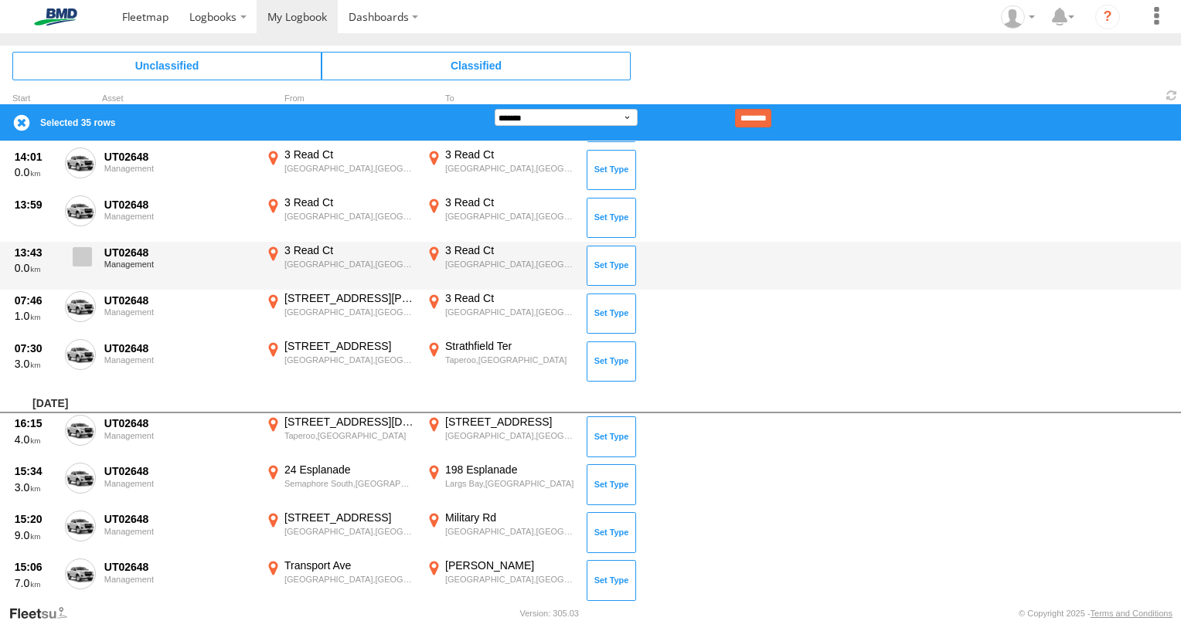
click at [86, 257] on span at bounding box center [82, 256] width 19 height 19
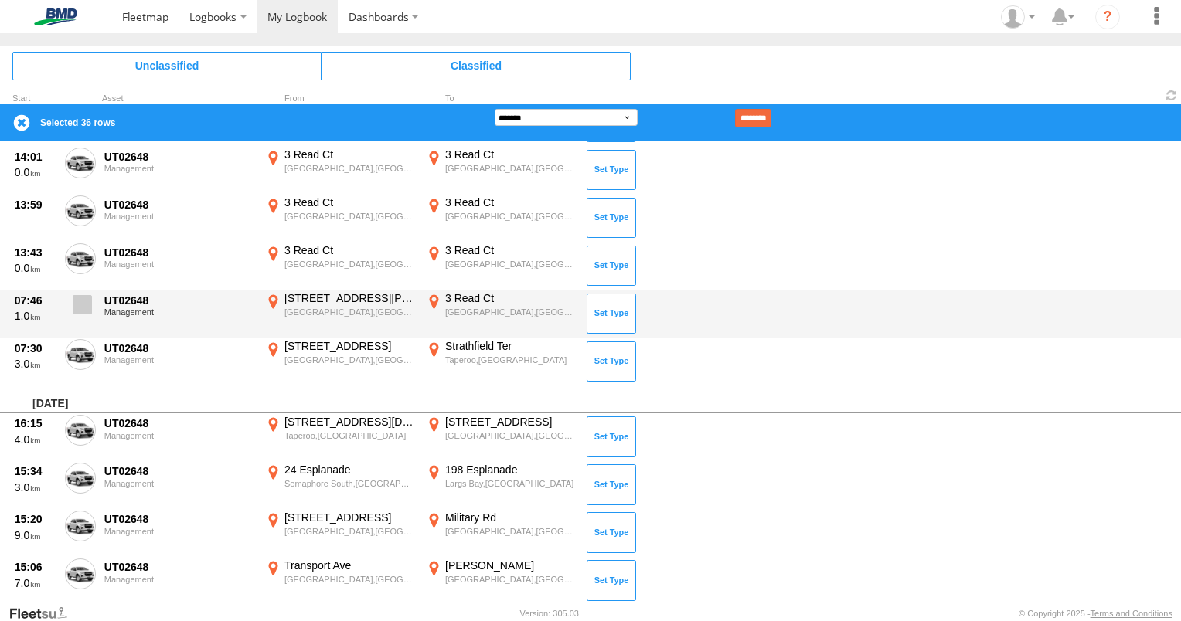
click at [87, 302] on span at bounding box center [82, 304] width 19 height 19
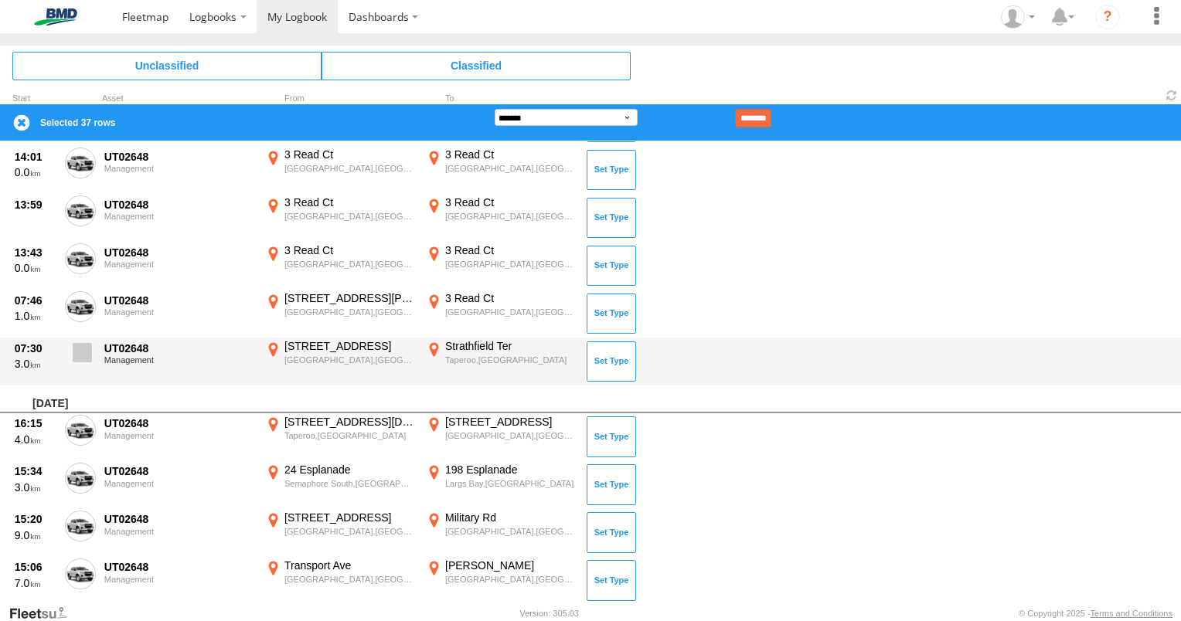
click at [90, 349] on span at bounding box center [82, 352] width 19 height 19
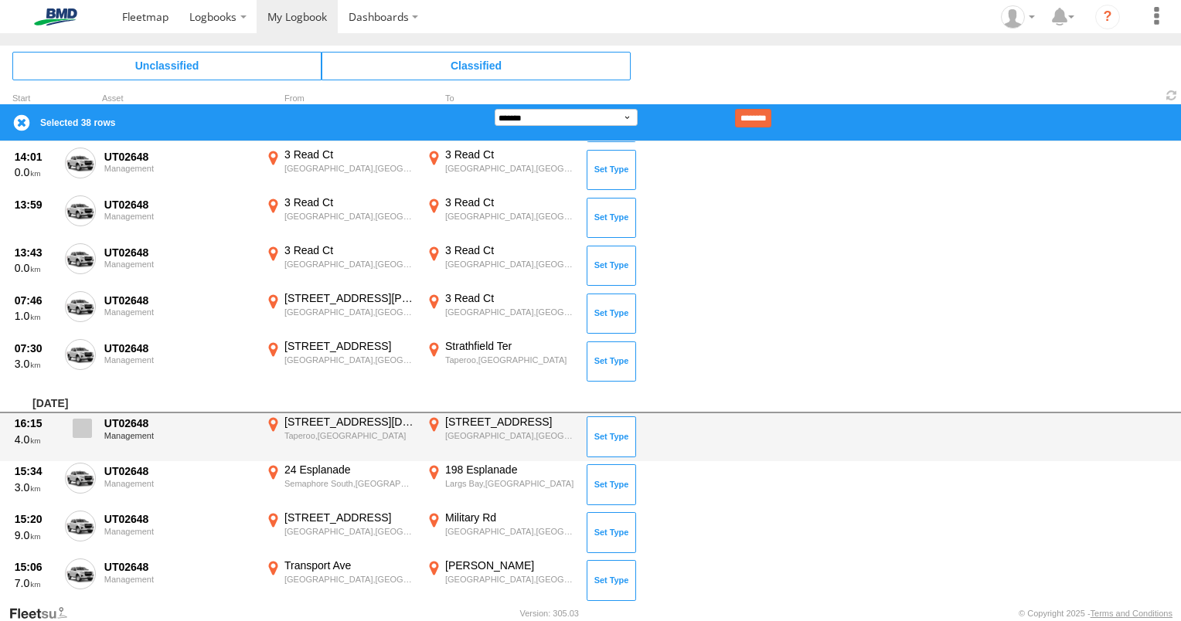
click at [82, 419] on span at bounding box center [82, 428] width 19 height 19
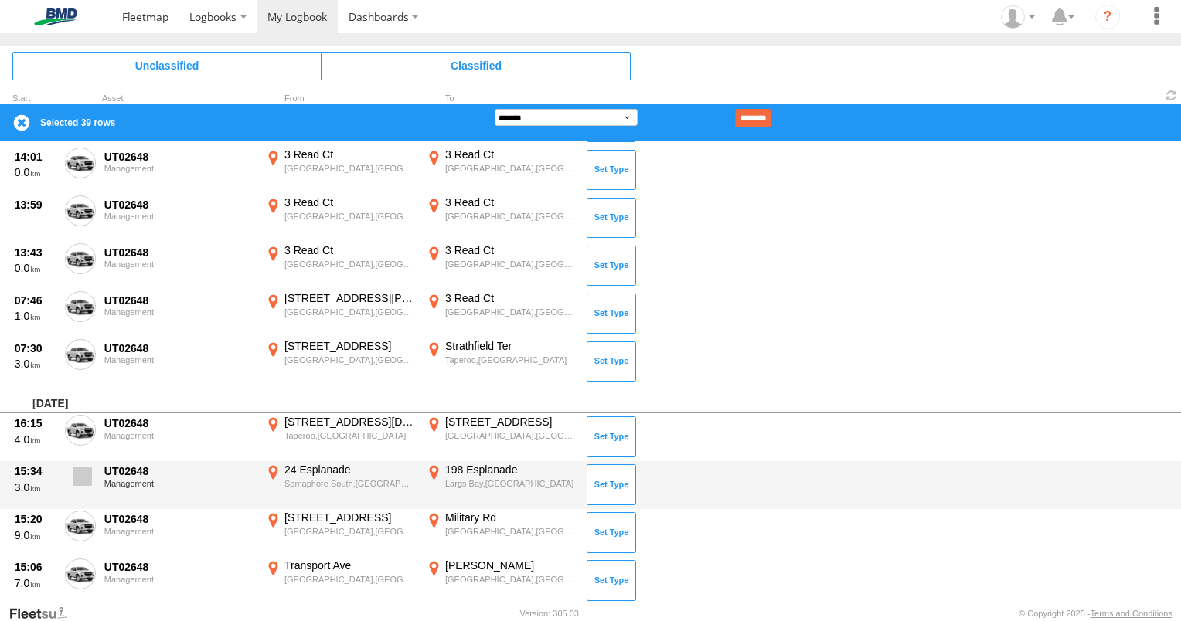
click at [87, 471] on span at bounding box center [82, 476] width 19 height 19
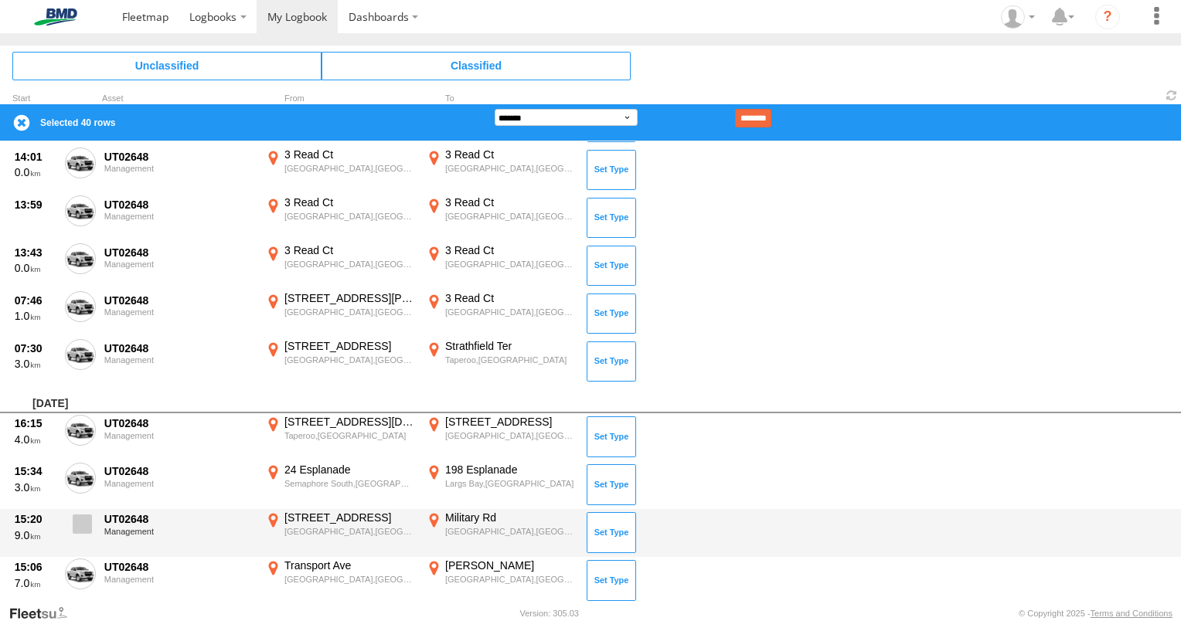
click at [93, 512] on label at bounding box center [80, 529] width 31 height 36
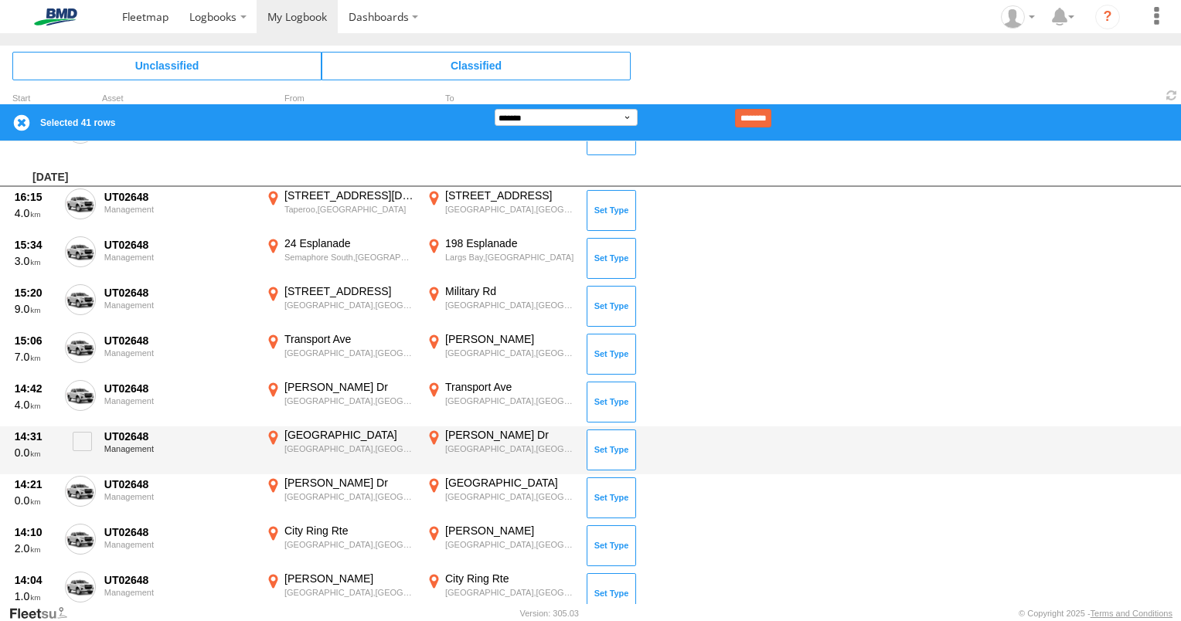
scroll to position [2029, 0]
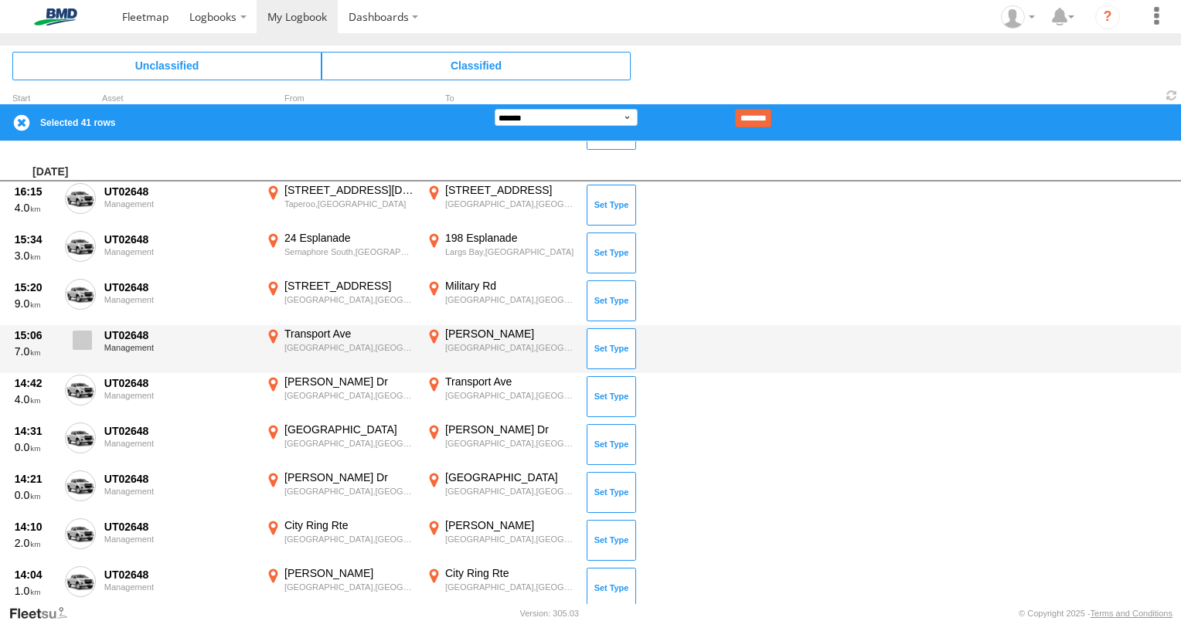
click at [81, 339] on span at bounding box center [82, 340] width 19 height 19
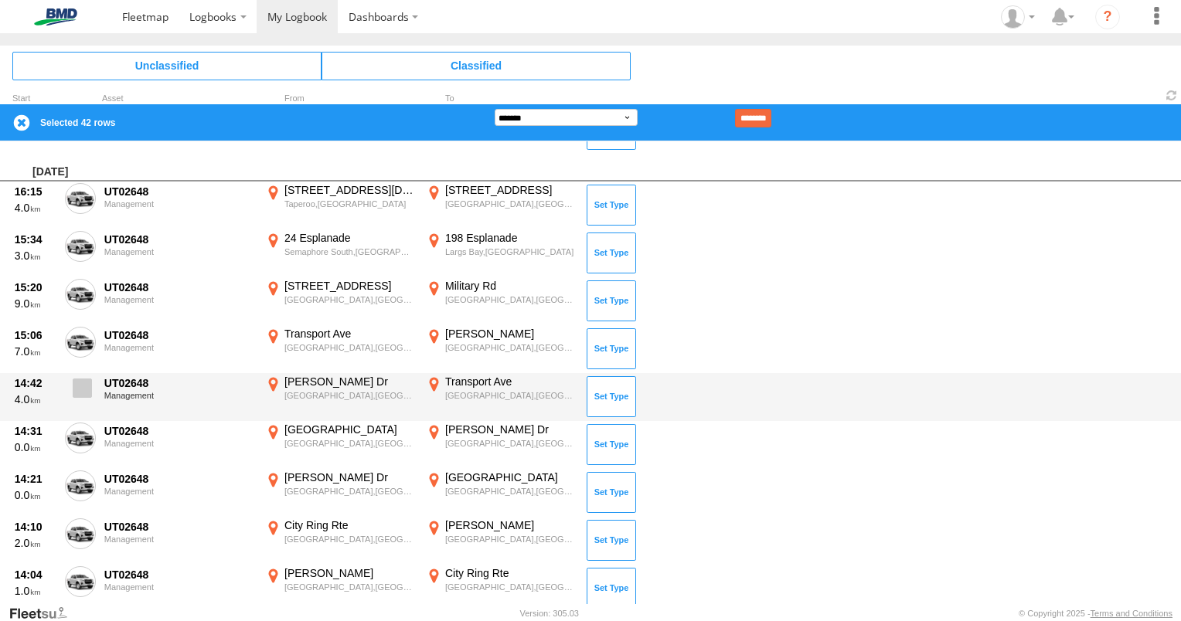
click at [78, 393] on span at bounding box center [82, 388] width 19 height 19
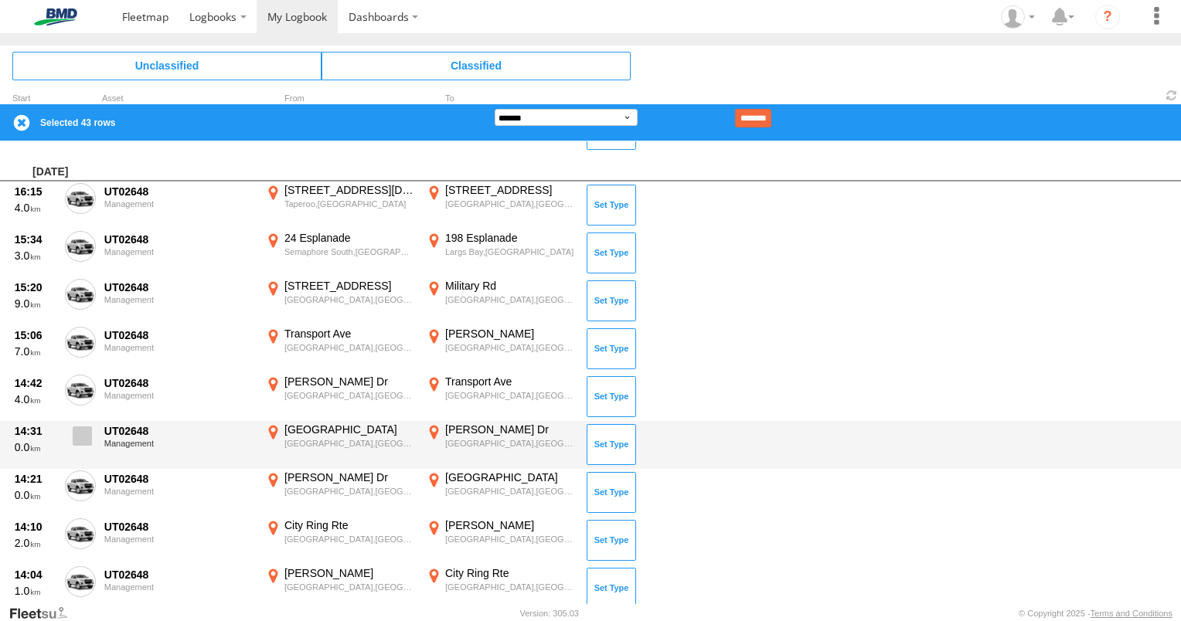
click at [80, 432] on span at bounding box center [82, 436] width 19 height 19
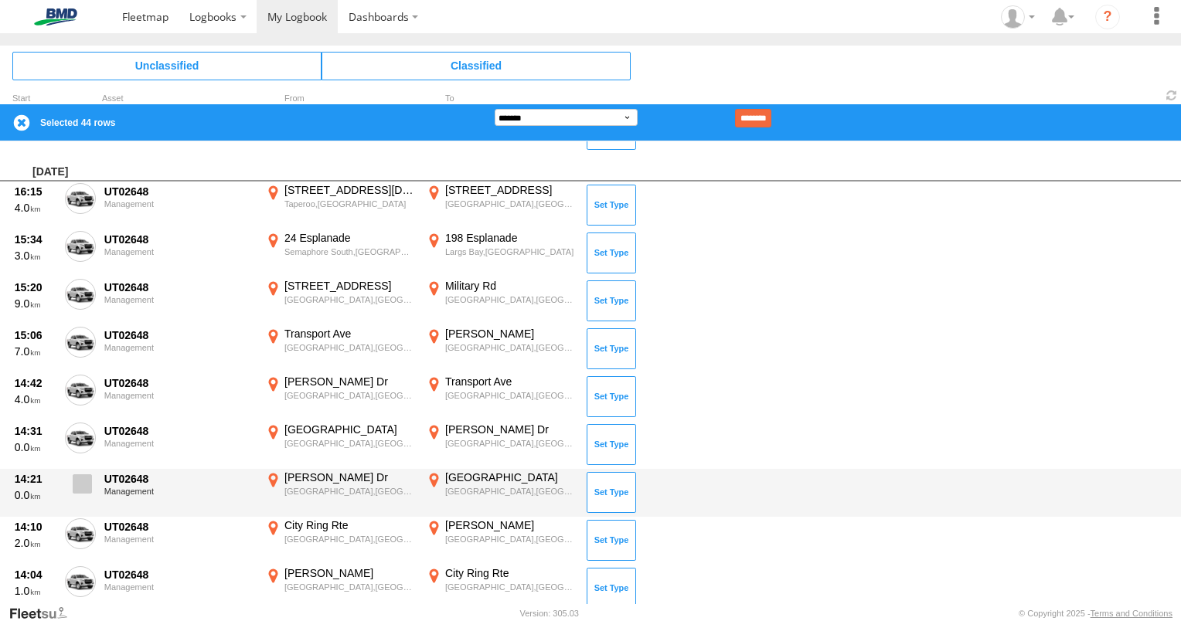
click at [85, 485] on span at bounding box center [82, 484] width 19 height 19
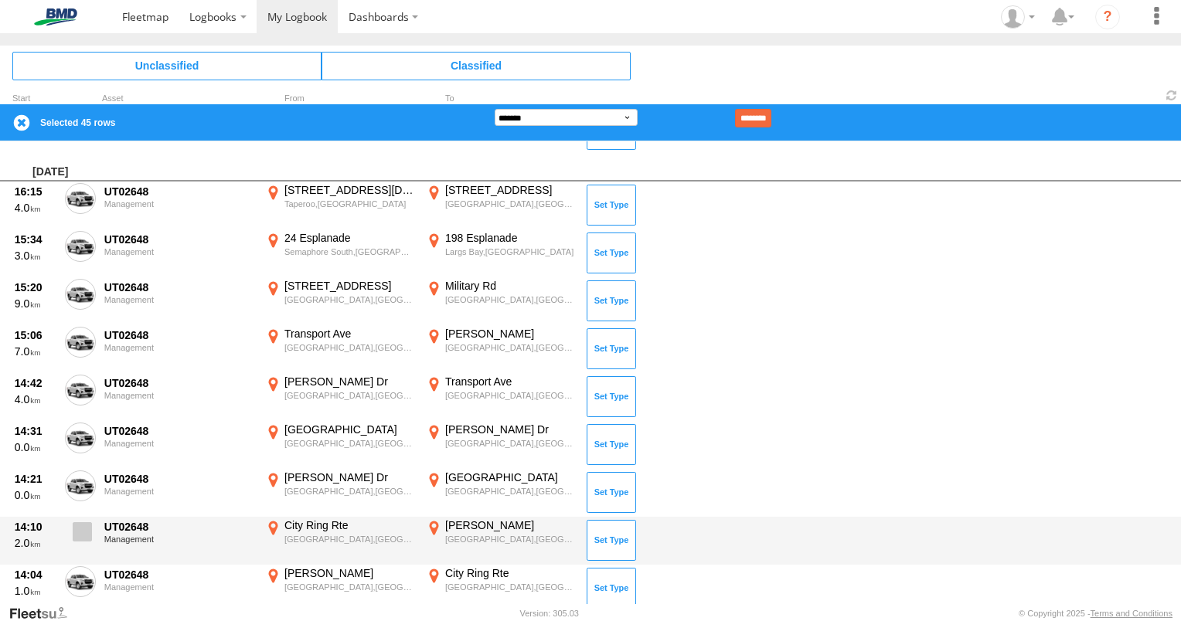
click at [80, 526] on span at bounding box center [82, 531] width 19 height 19
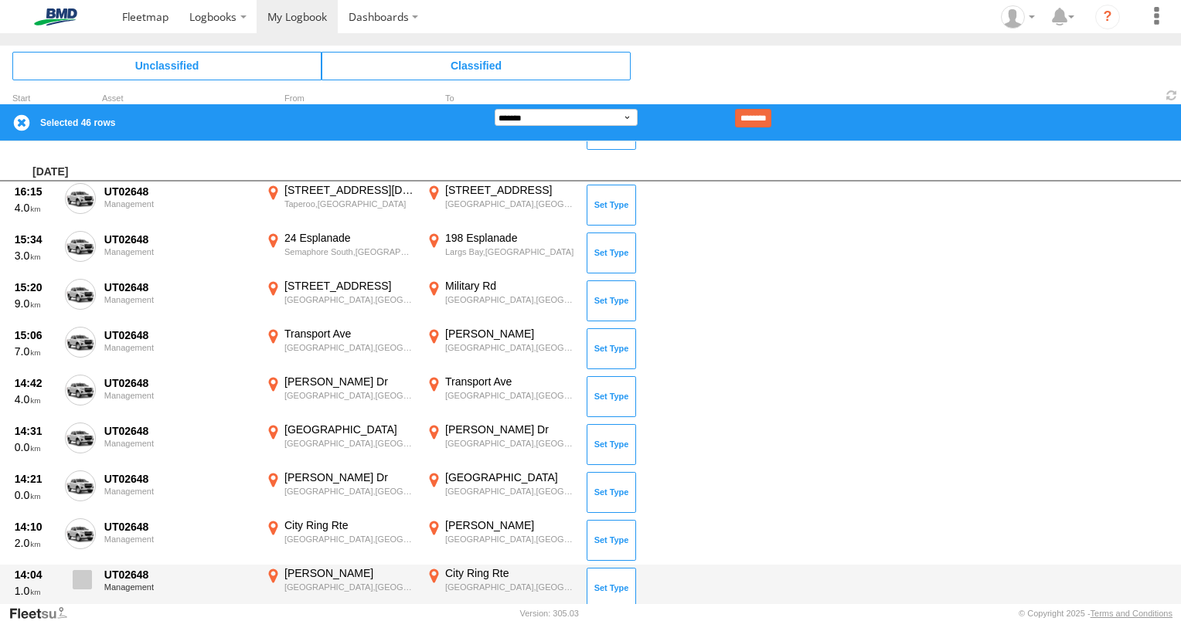
click at [83, 573] on span at bounding box center [82, 579] width 19 height 19
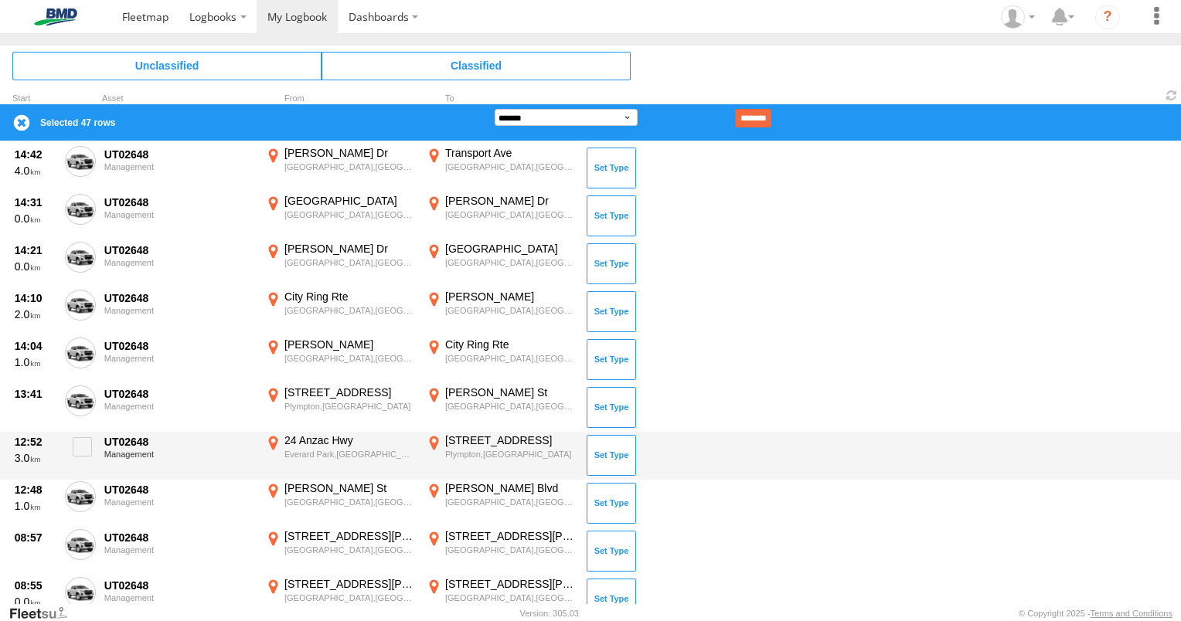
scroll to position [2261, 0]
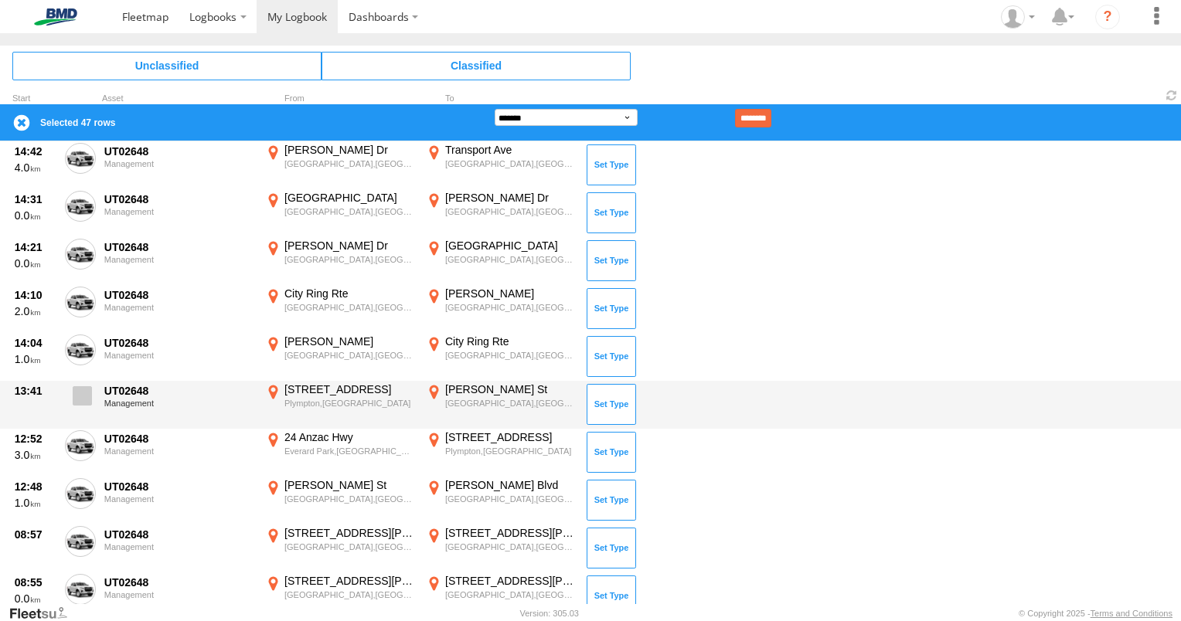
click at [82, 388] on span at bounding box center [82, 395] width 19 height 19
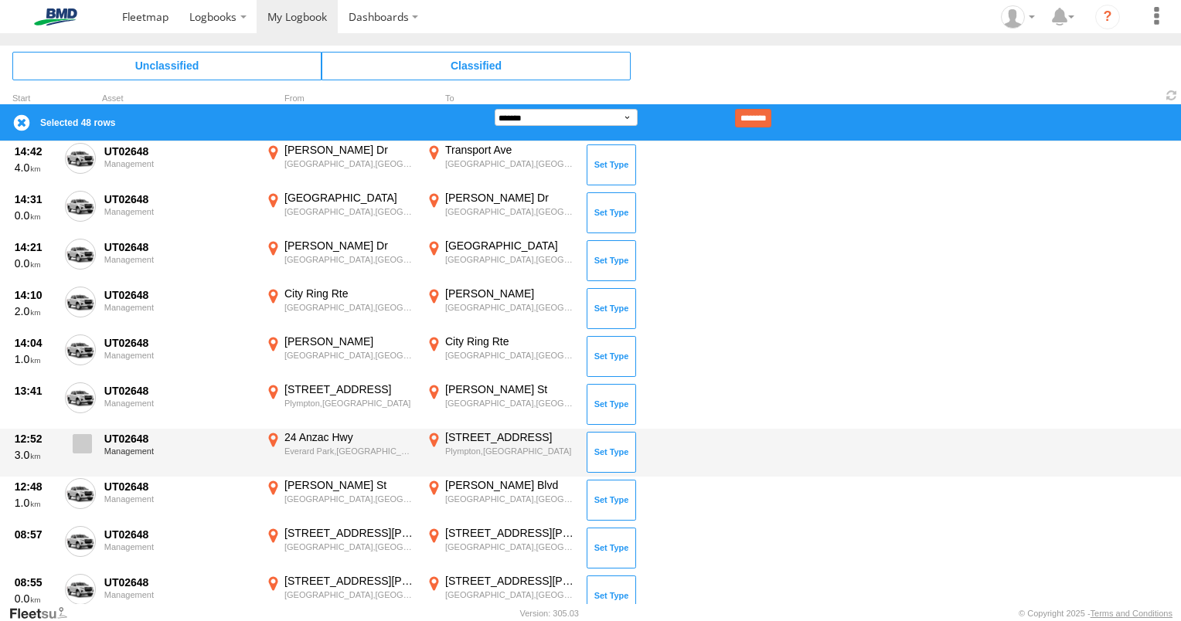
click at [83, 439] on span at bounding box center [82, 443] width 19 height 19
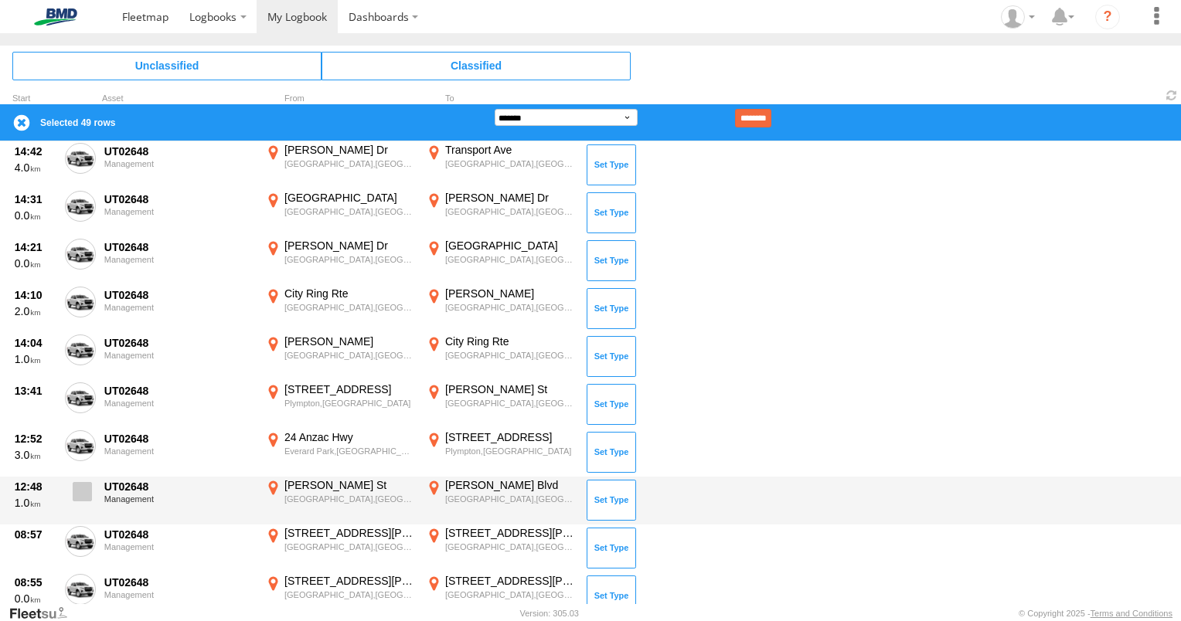
click at [90, 488] on span at bounding box center [82, 491] width 19 height 19
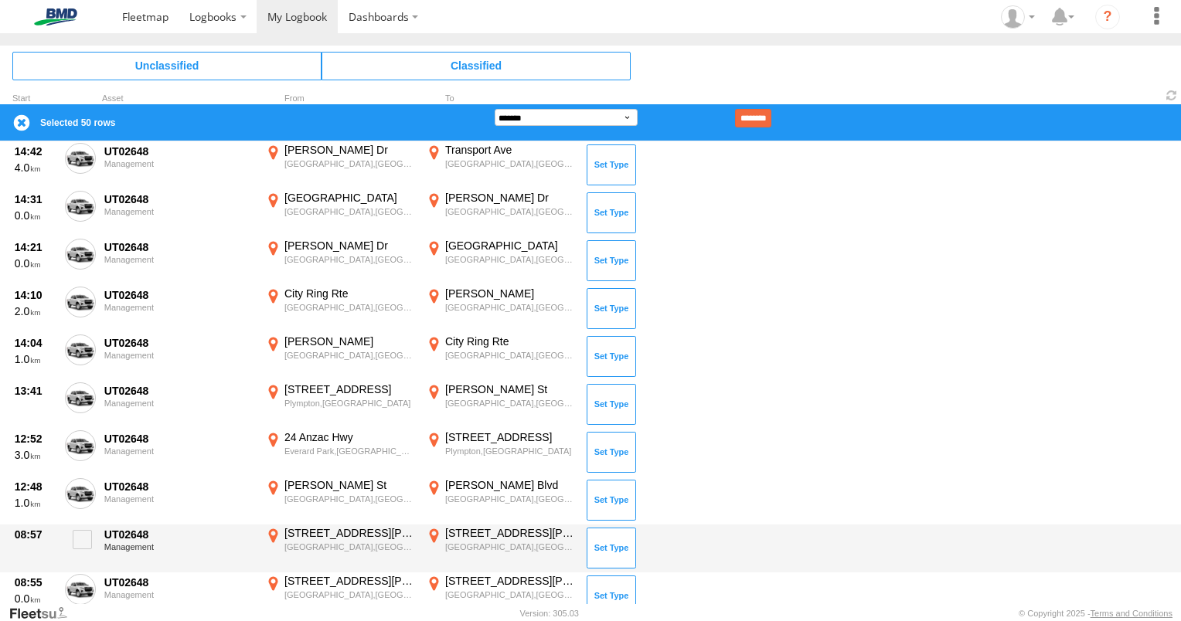
drag, startPoint x: 93, startPoint y: 535, endPoint x: 106, endPoint y: 530, distance: 13.9
click at [92, 535] on label at bounding box center [80, 544] width 31 height 36
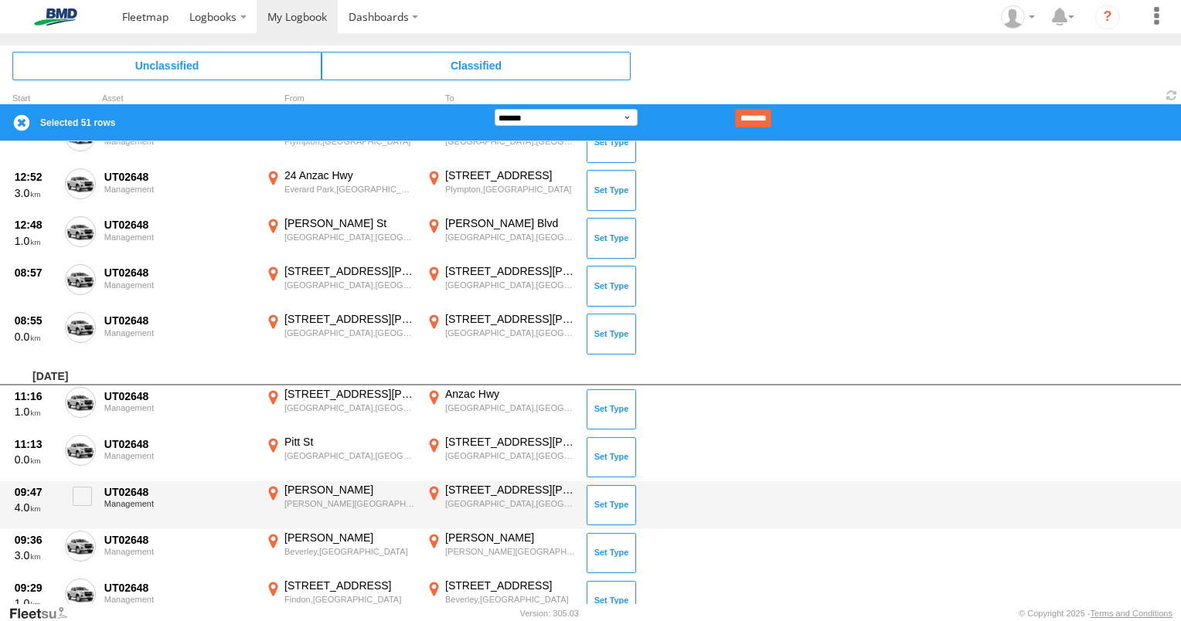
scroll to position [2570, 0]
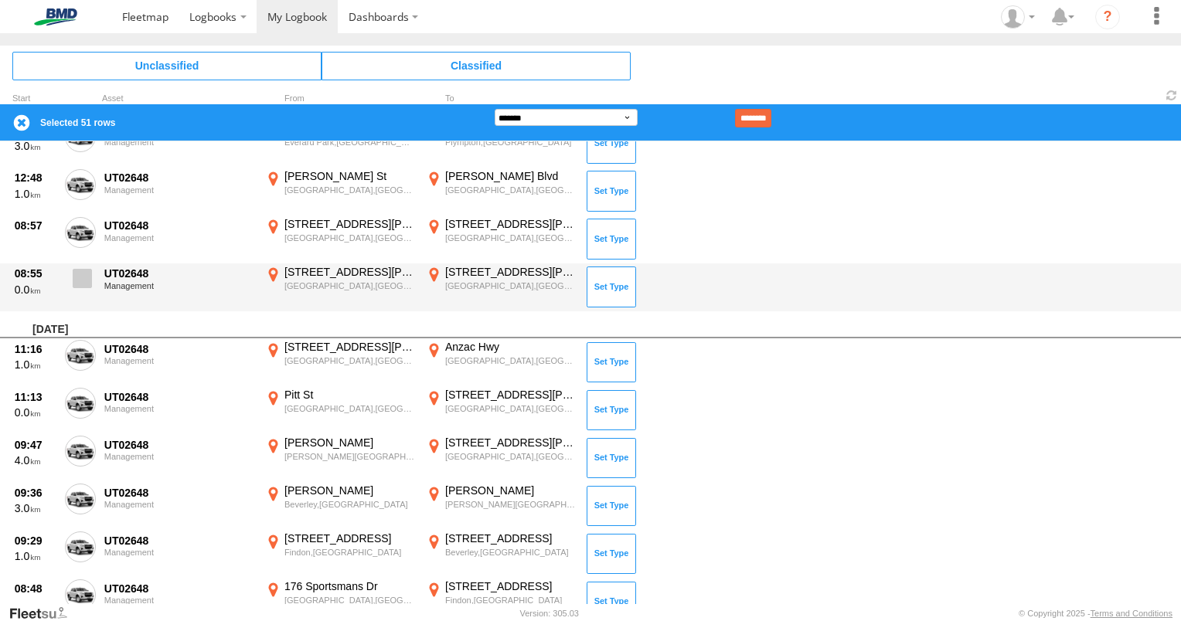
click at [81, 272] on span at bounding box center [82, 278] width 19 height 19
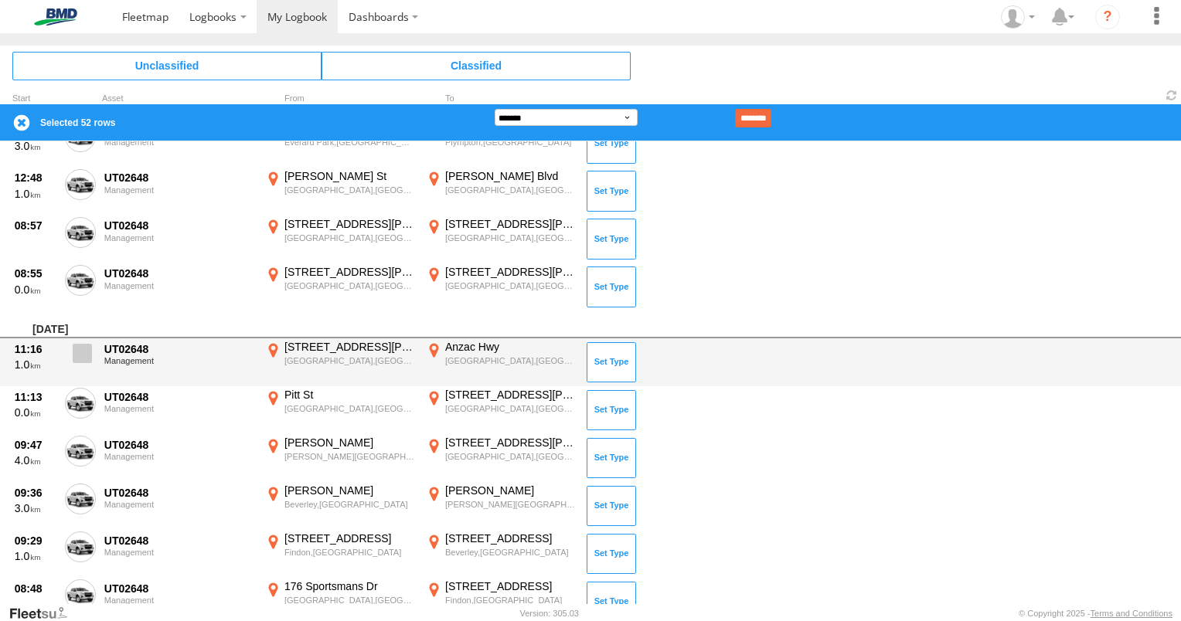
click at [84, 356] on span at bounding box center [82, 353] width 19 height 19
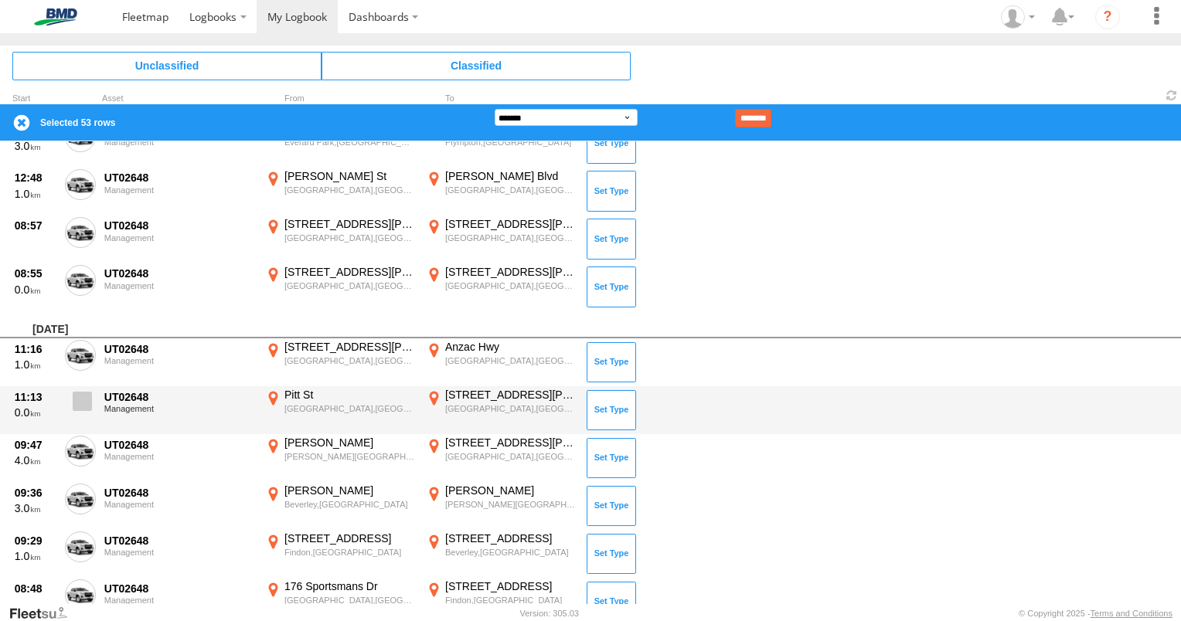
click at [80, 398] on span at bounding box center [82, 401] width 19 height 19
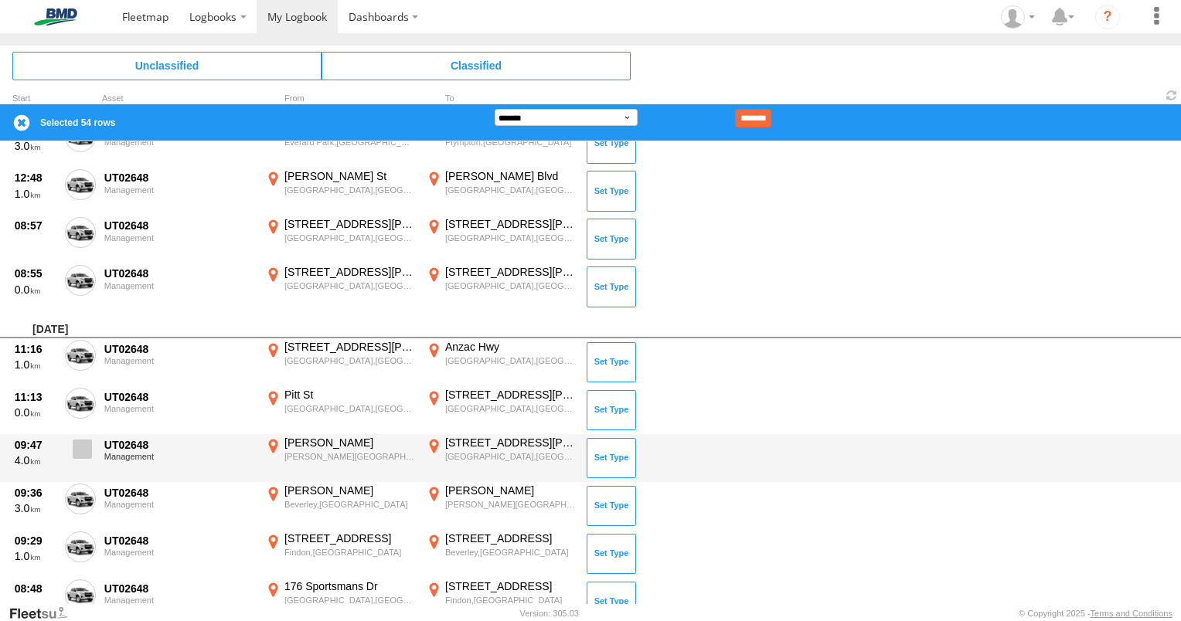
drag, startPoint x: 93, startPoint y: 447, endPoint x: 93, endPoint y: 458, distance: 10.0
click at [92, 447] on label at bounding box center [80, 454] width 31 height 36
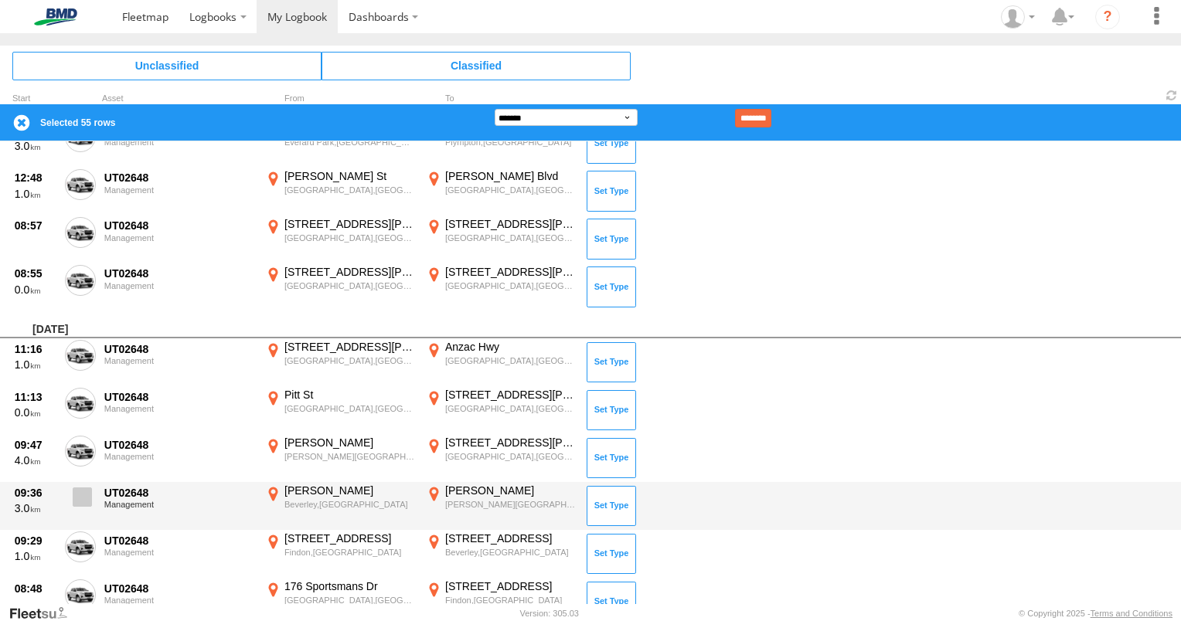
click at [86, 495] on span at bounding box center [82, 497] width 19 height 19
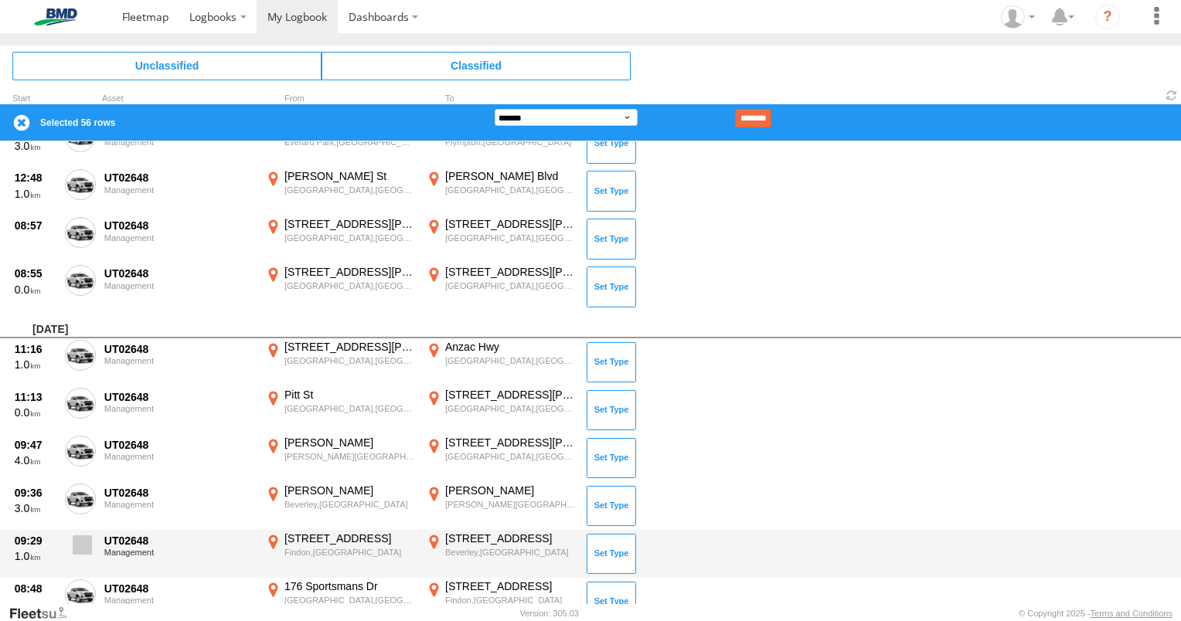
click at [88, 539] on span at bounding box center [82, 545] width 19 height 19
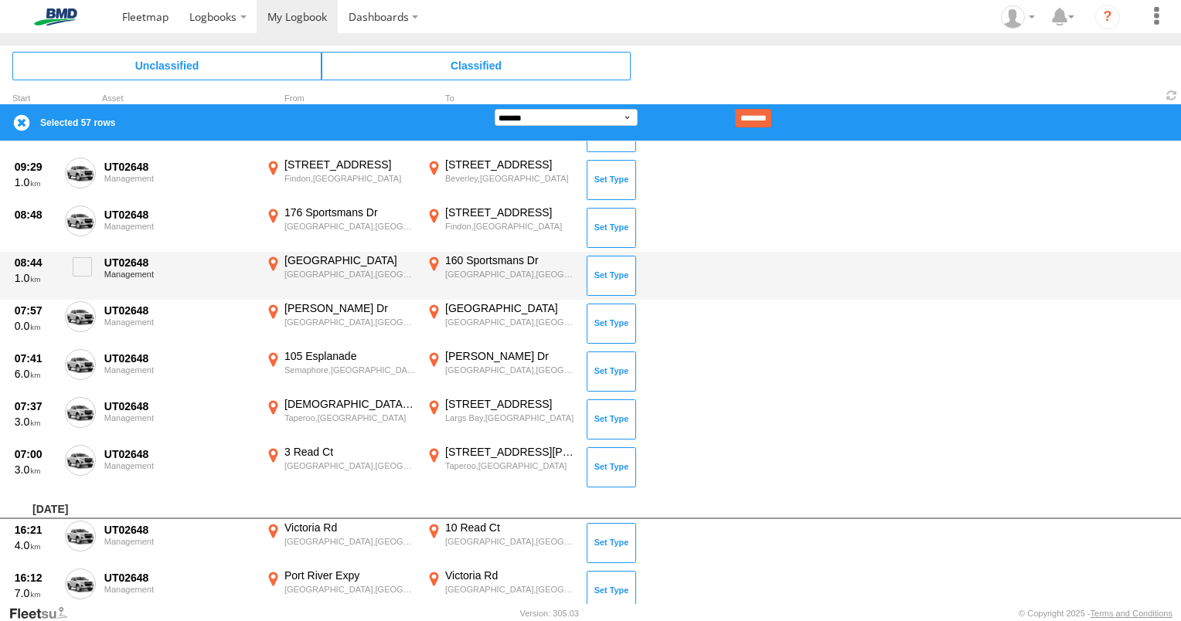
scroll to position [2956, 0]
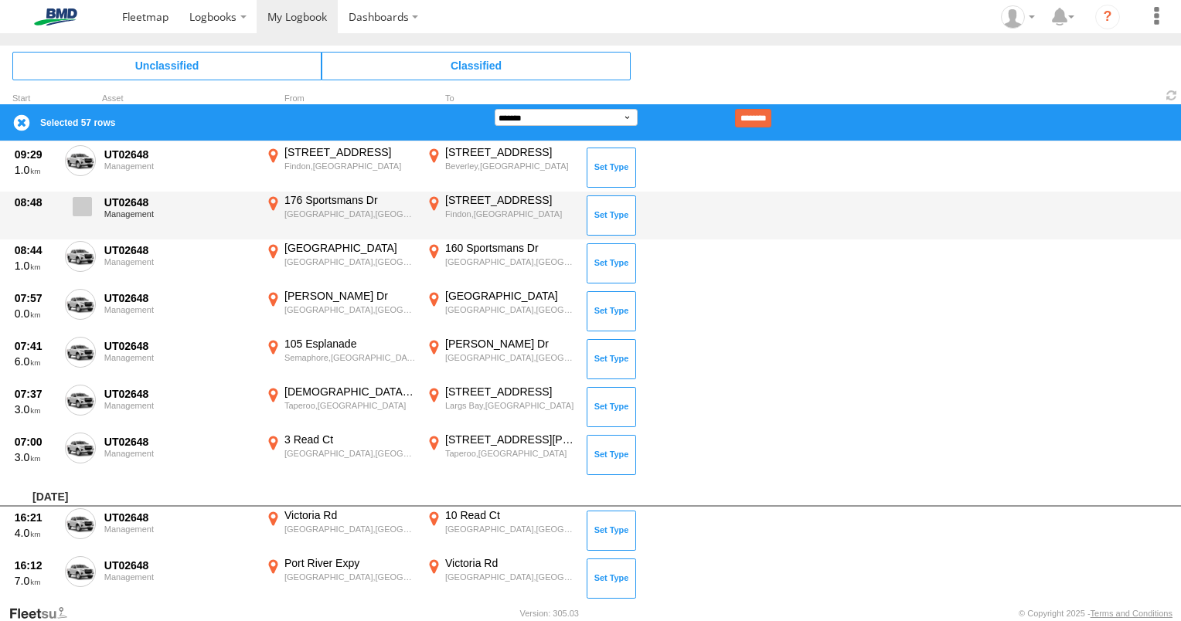
click at [84, 204] on span at bounding box center [82, 206] width 19 height 19
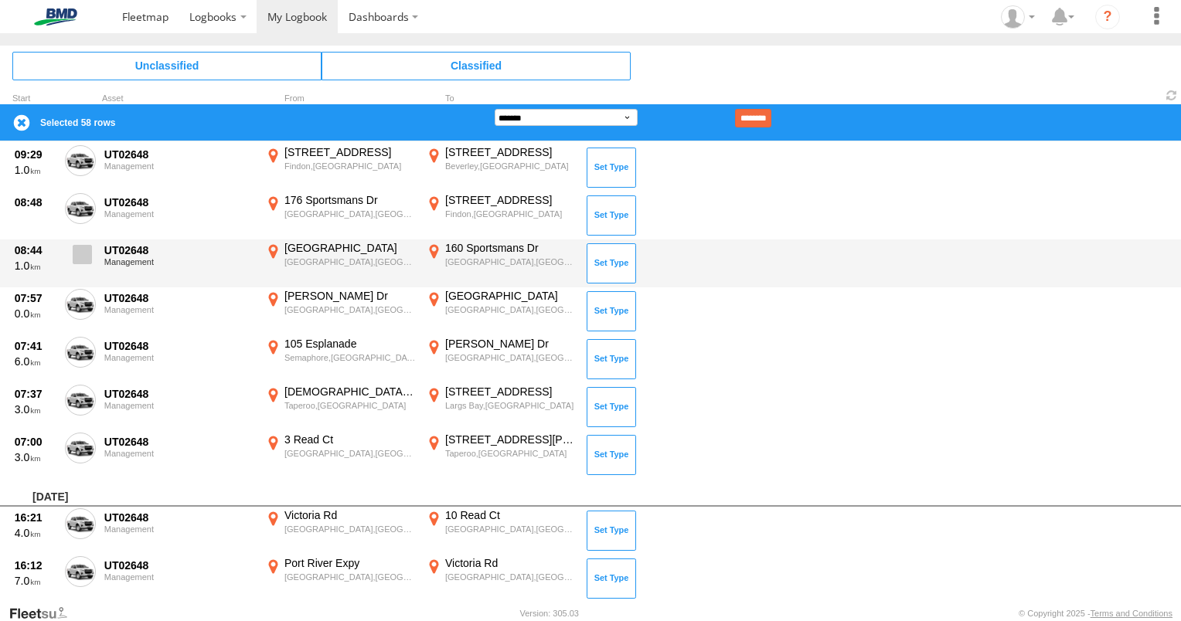
click at [85, 250] on span at bounding box center [82, 254] width 19 height 19
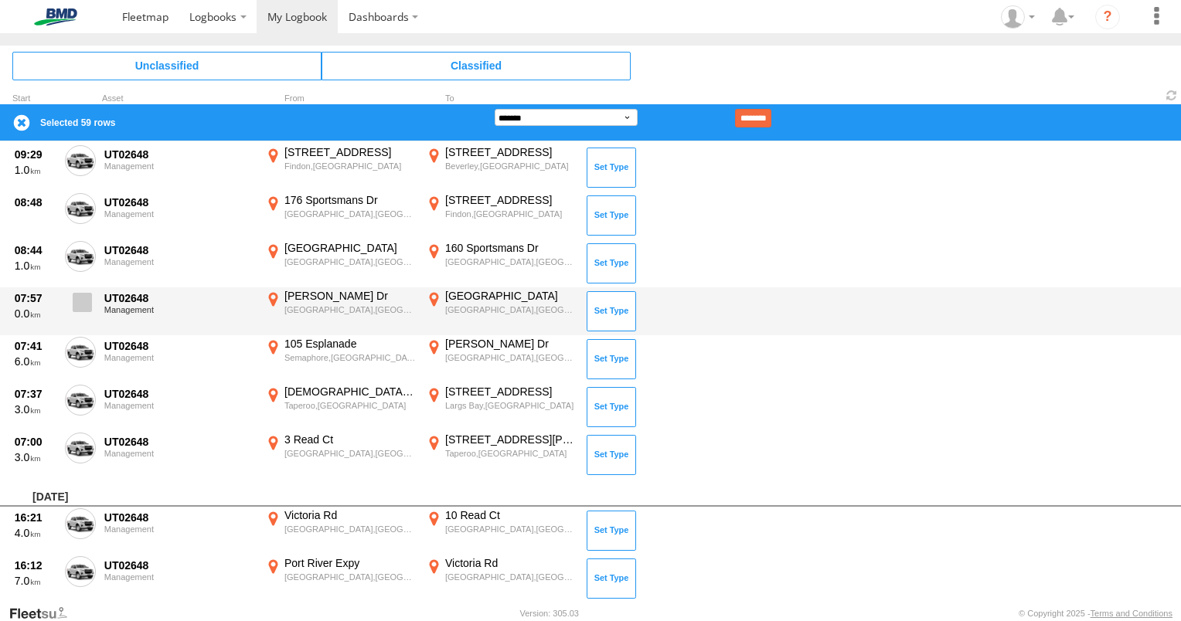
click at [84, 294] on span at bounding box center [82, 302] width 19 height 19
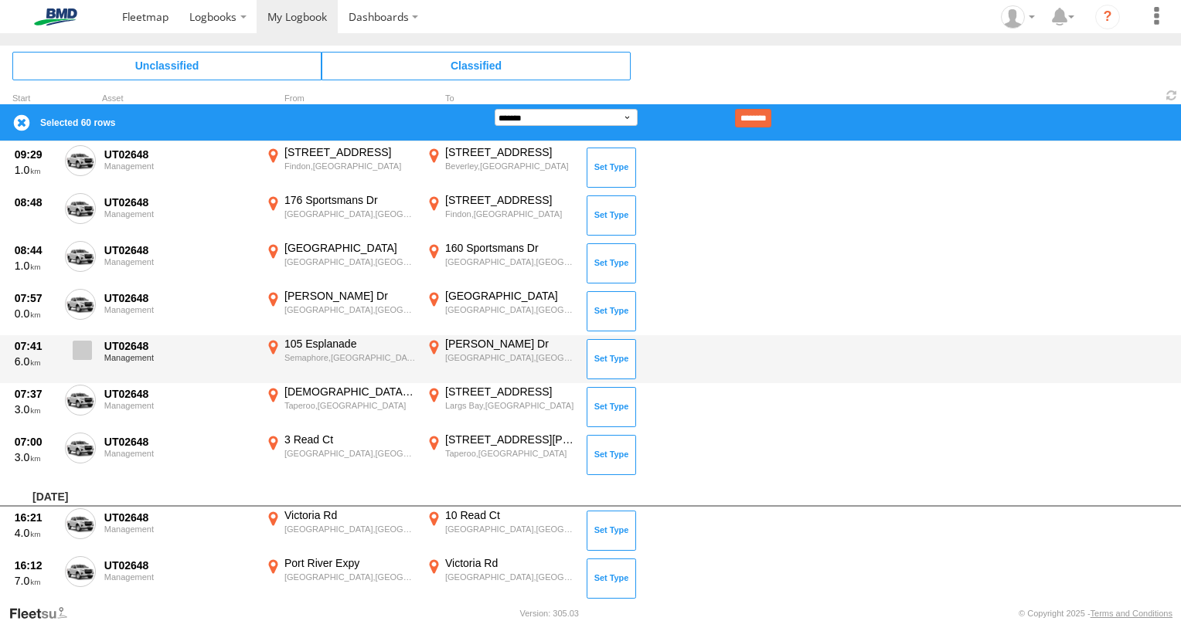
click at [83, 341] on span at bounding box center [82, 350] width 19 height 19
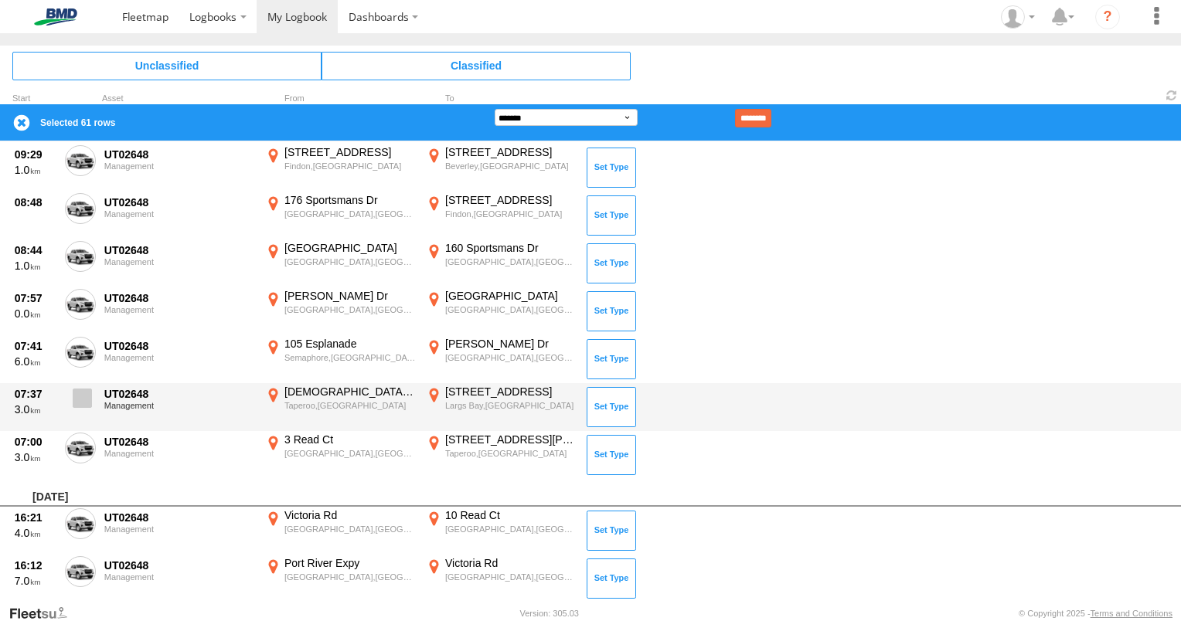
click at [85, 390] on span at bounding box center [82, 398] width 19 height 19
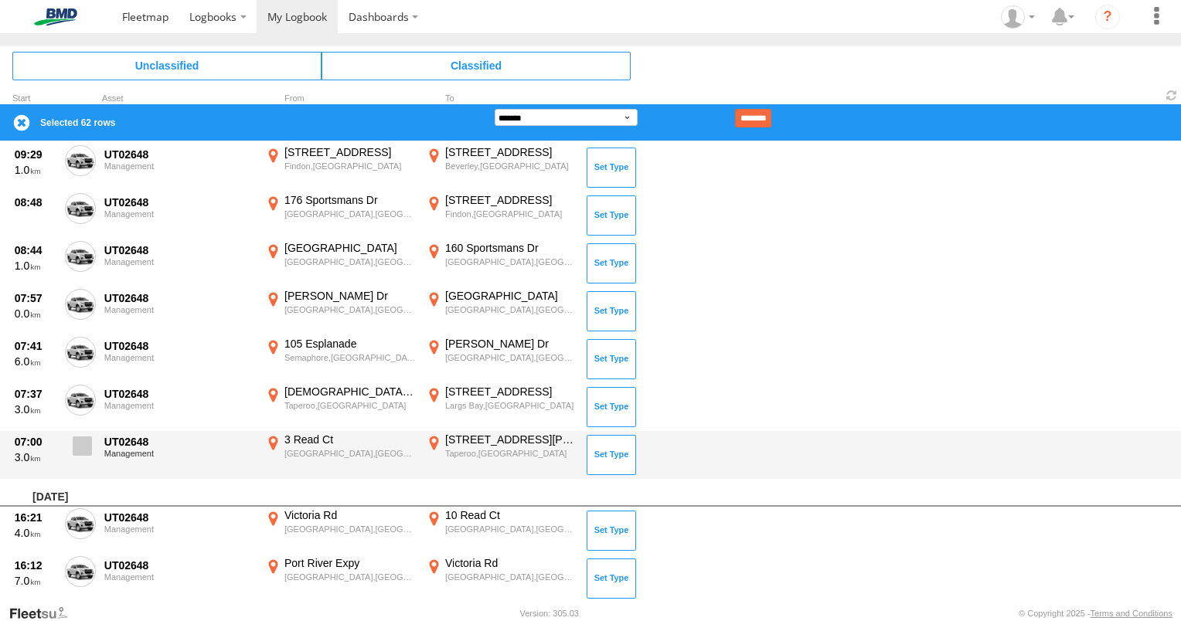
click at [82, 437] on span at bounding box center [82, 446] width 19 height 19
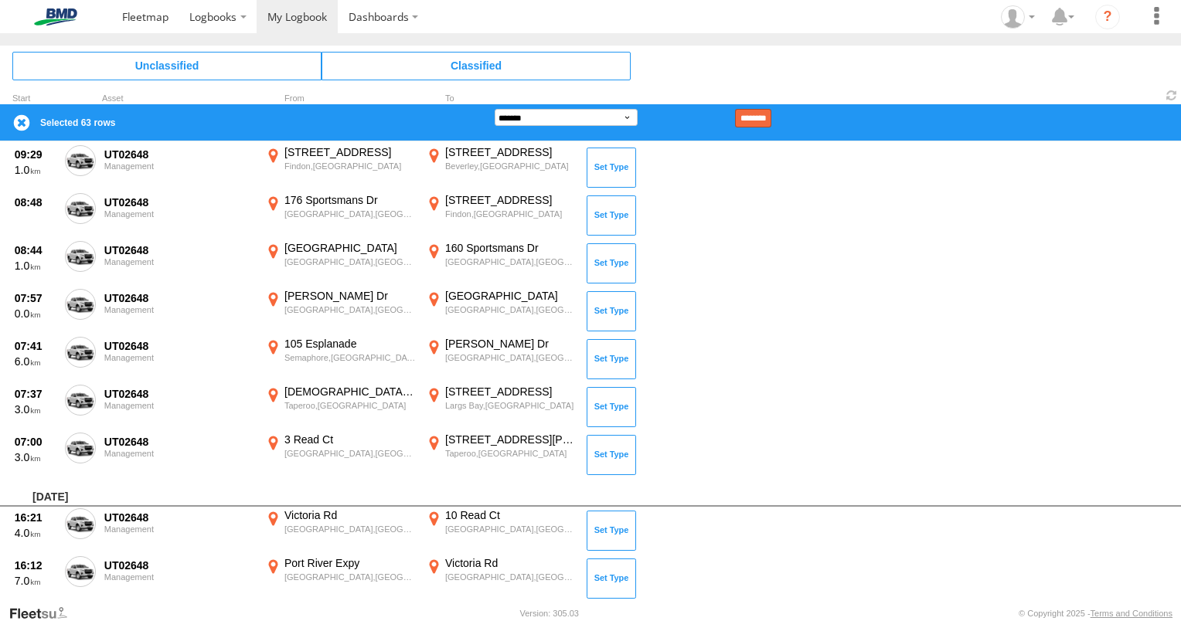
click at [770, 114] on input "********" at bounding box center [753, 118] width 36 height 19
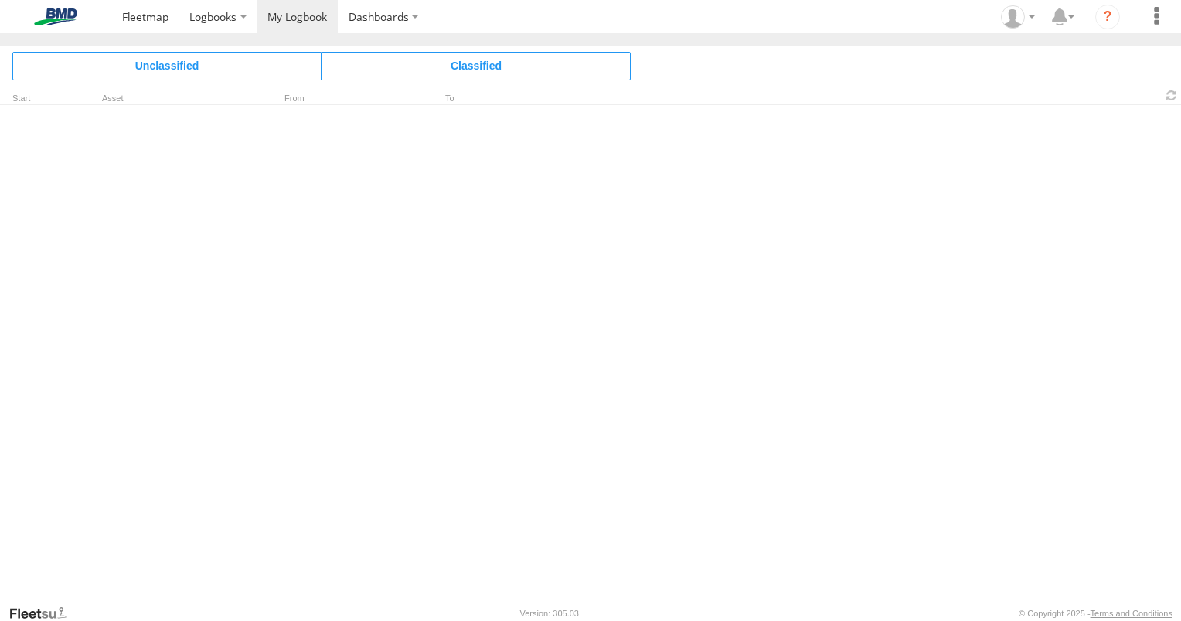
scroll to position [464, 0]
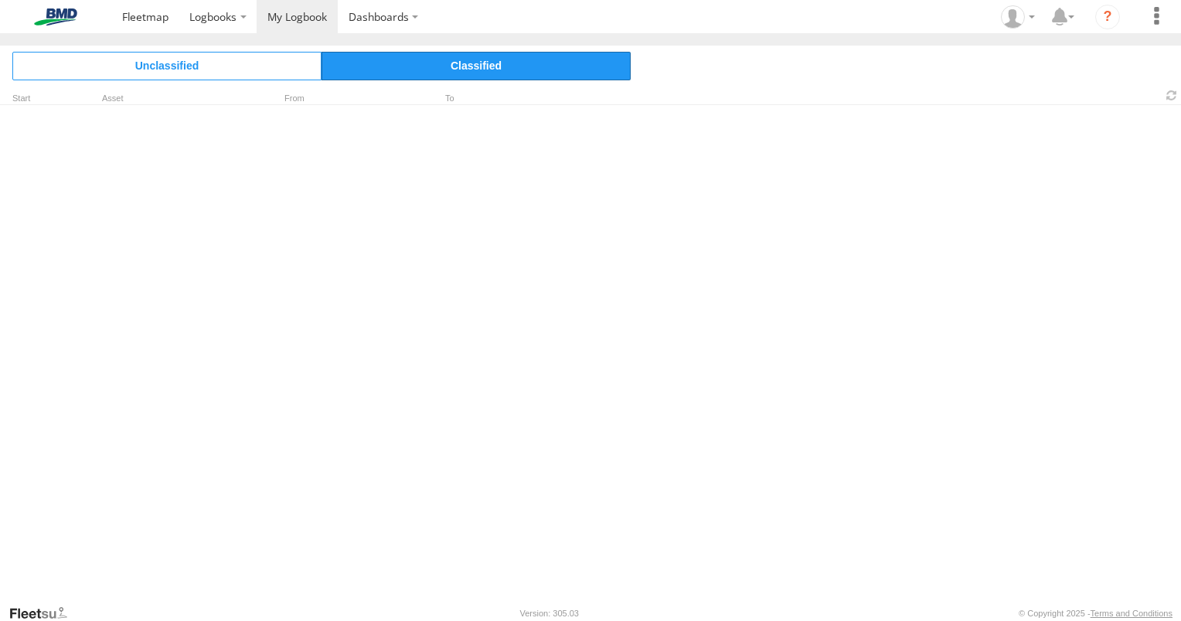
click at [481, 68] on span "Classified" at bounding box center [476, 66] width 309 height 28
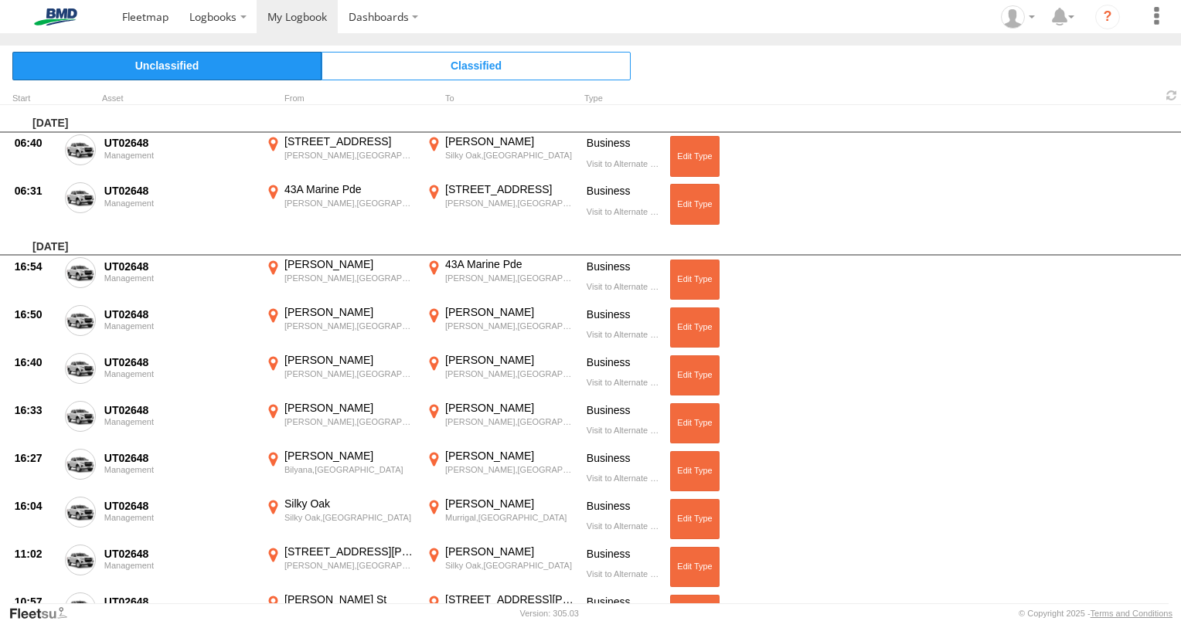
click at [197, 65] on span "Unclassified" at bounding box center [166, 66] width 309 height 28
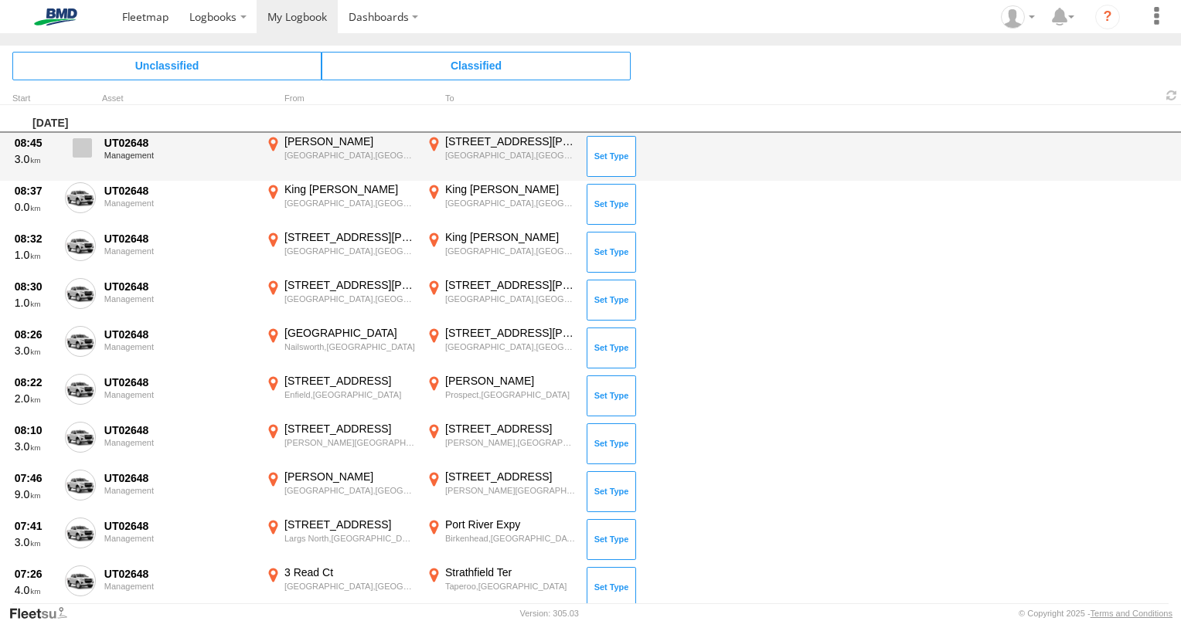
click at [85, 141] on span at bounding box center [82, 147] width 19 height 19
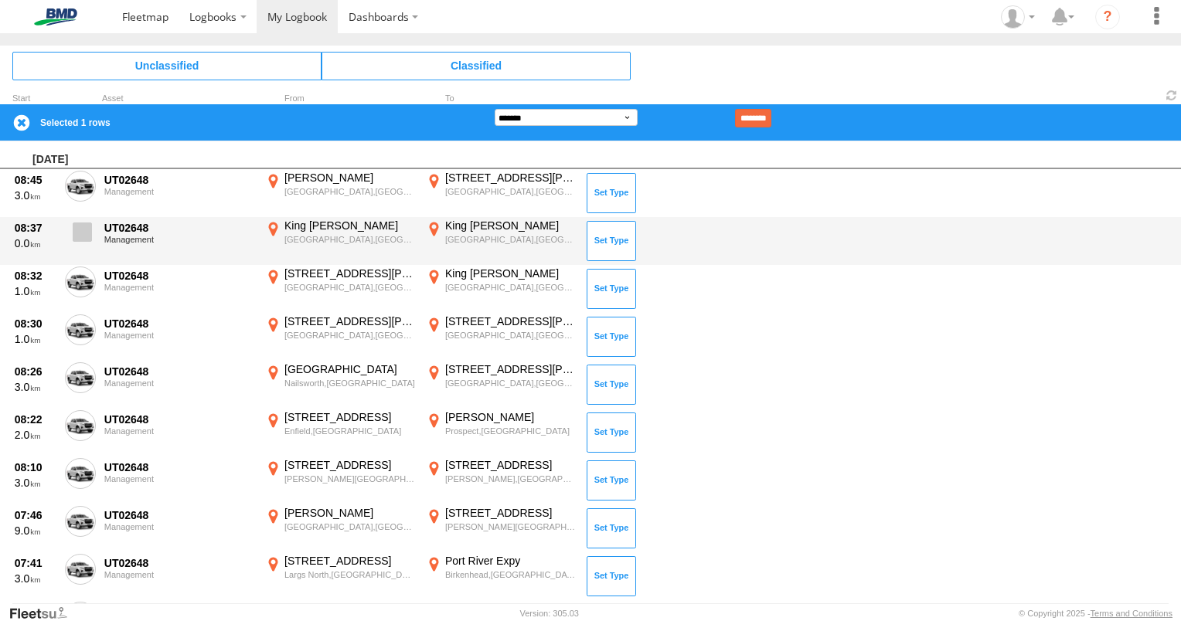
click at [77, 235] on span at bounding box center [82, 232] width 19 height 19
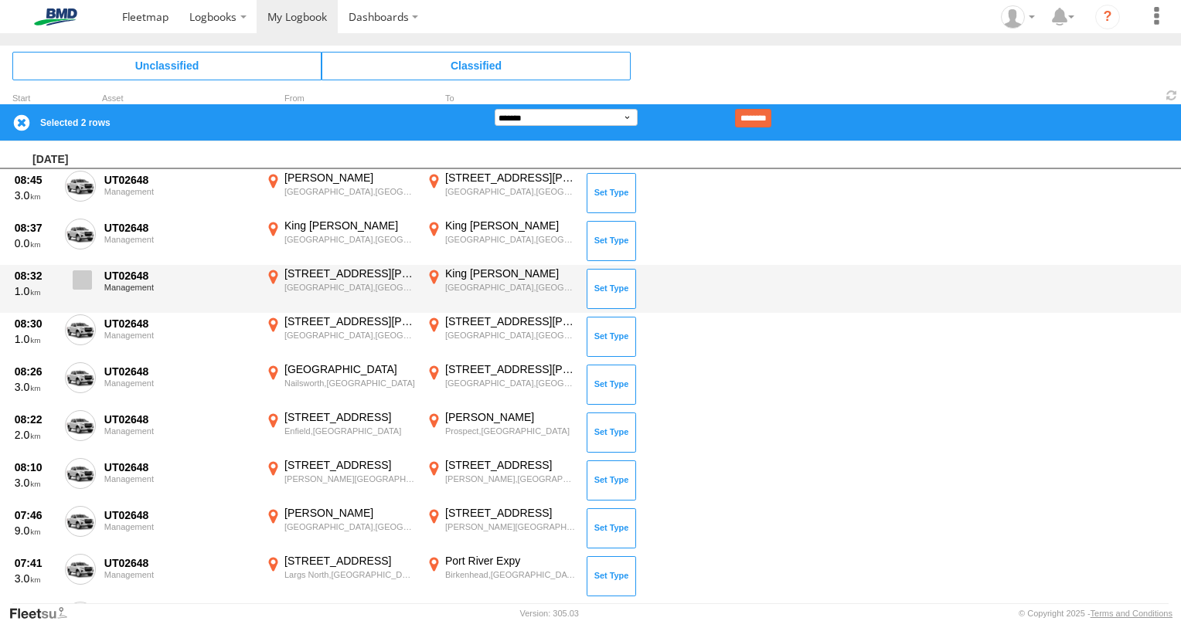
click at [78, 288] on span at bounding box center [82, 280] width 19 height 19
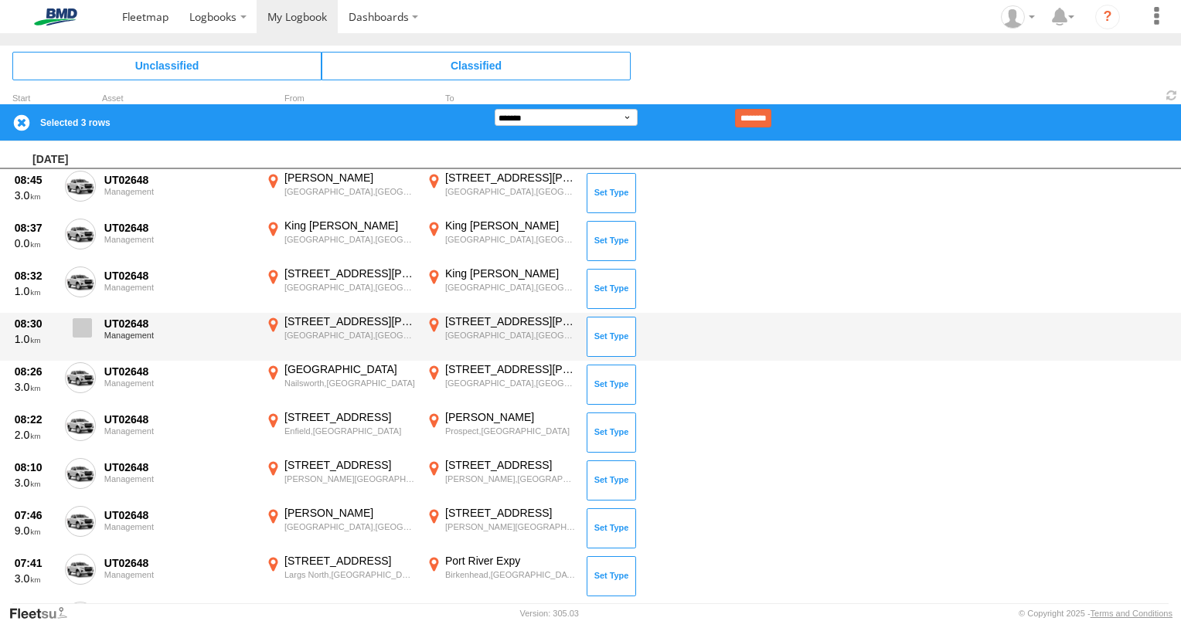
click at [85, 332] on span at bounding box center [82, 327] width 19 height 19
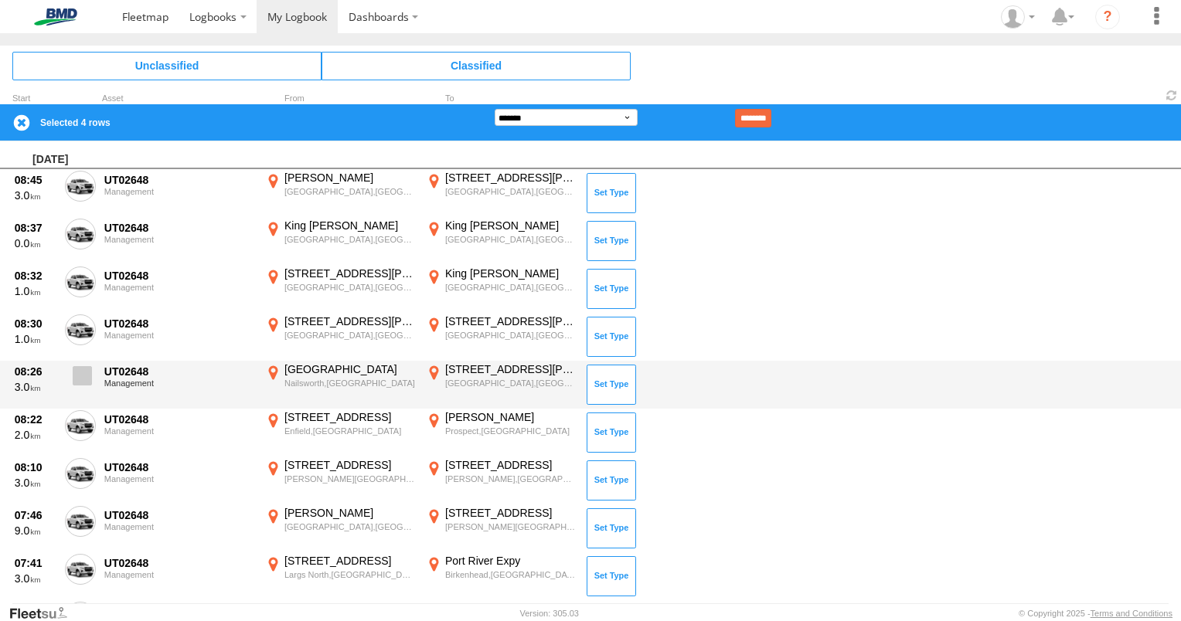
click at [85, 375] on span at bounding box center [82, 375] width 19 height 19
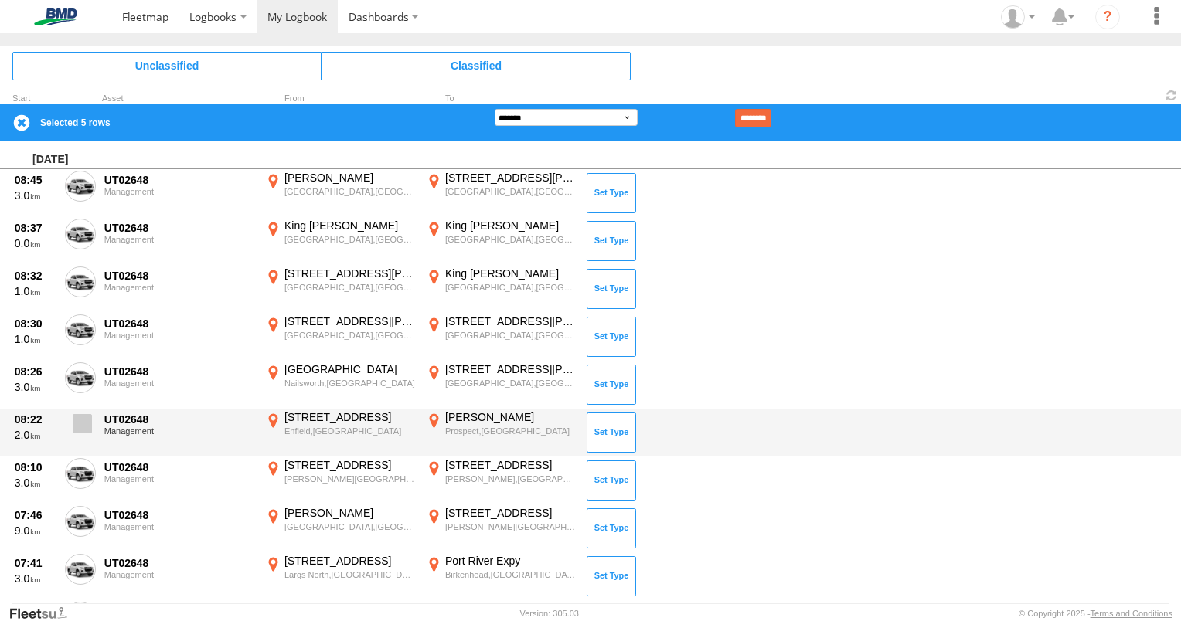
click at [78, 430] on span at bounding box center [82, 423] width 19 height 19
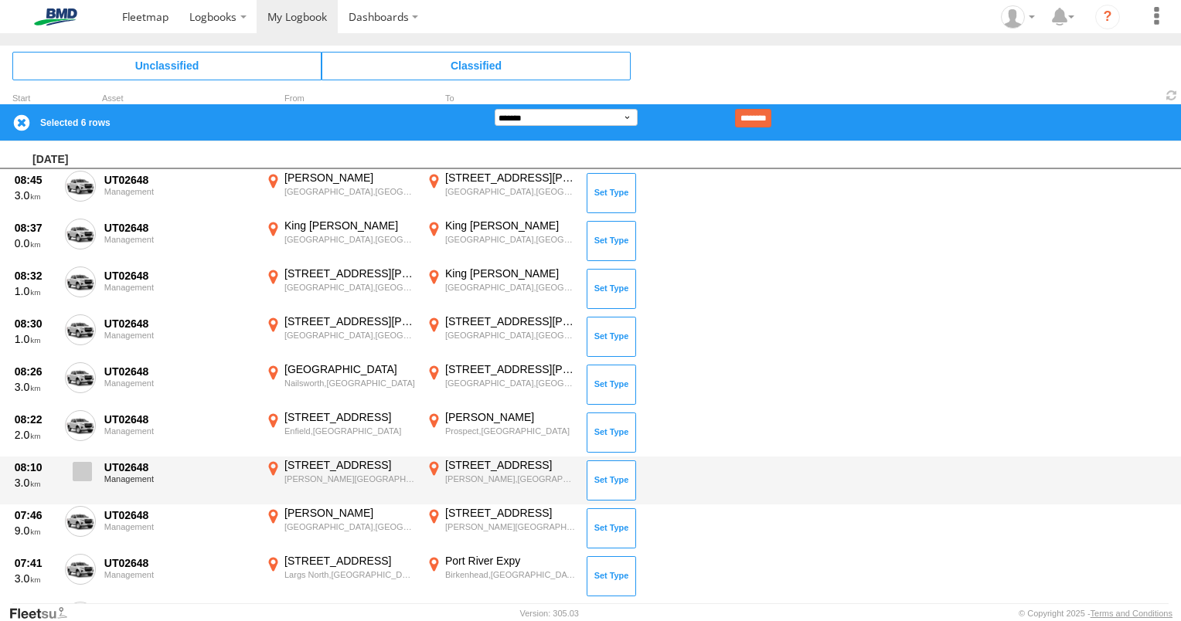
click at [89, 474] on span at bounding box center [82, 471] width 19 height 19
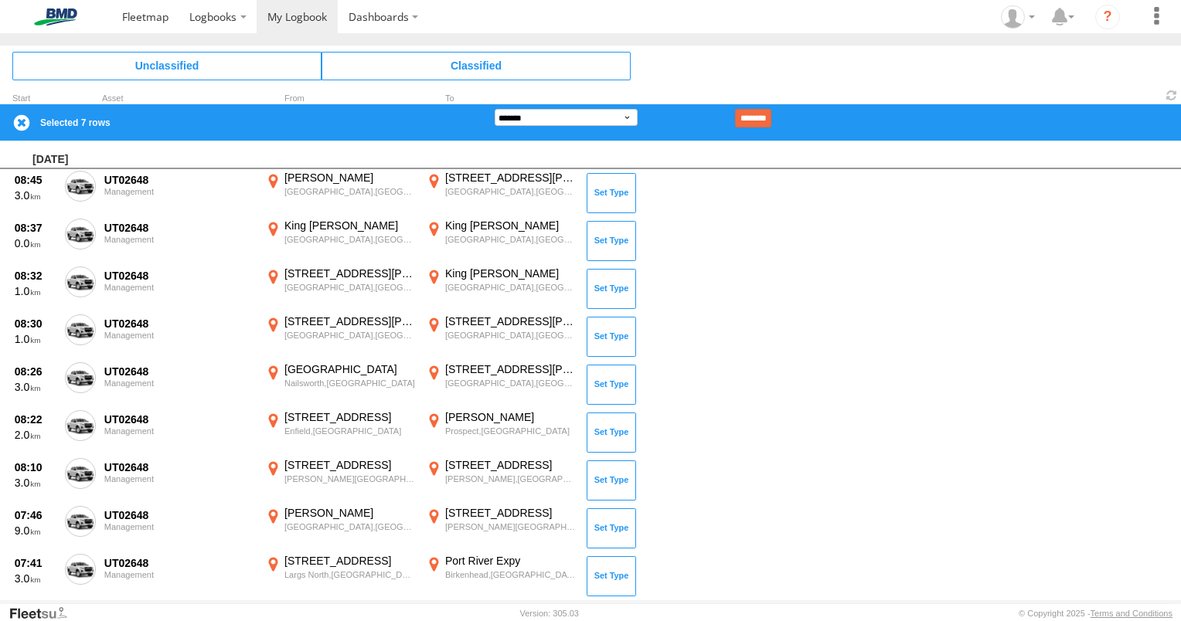
scroll to position [232, 0]
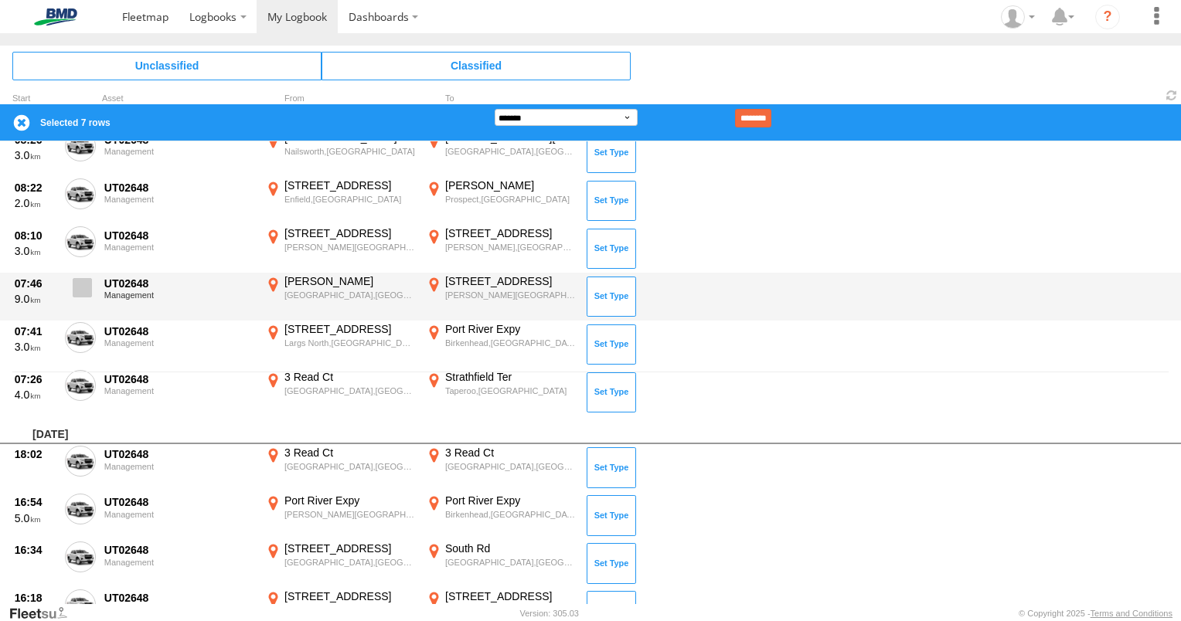
click at [77, 284] on span at bounding box center [82, 287] width 19 height 19
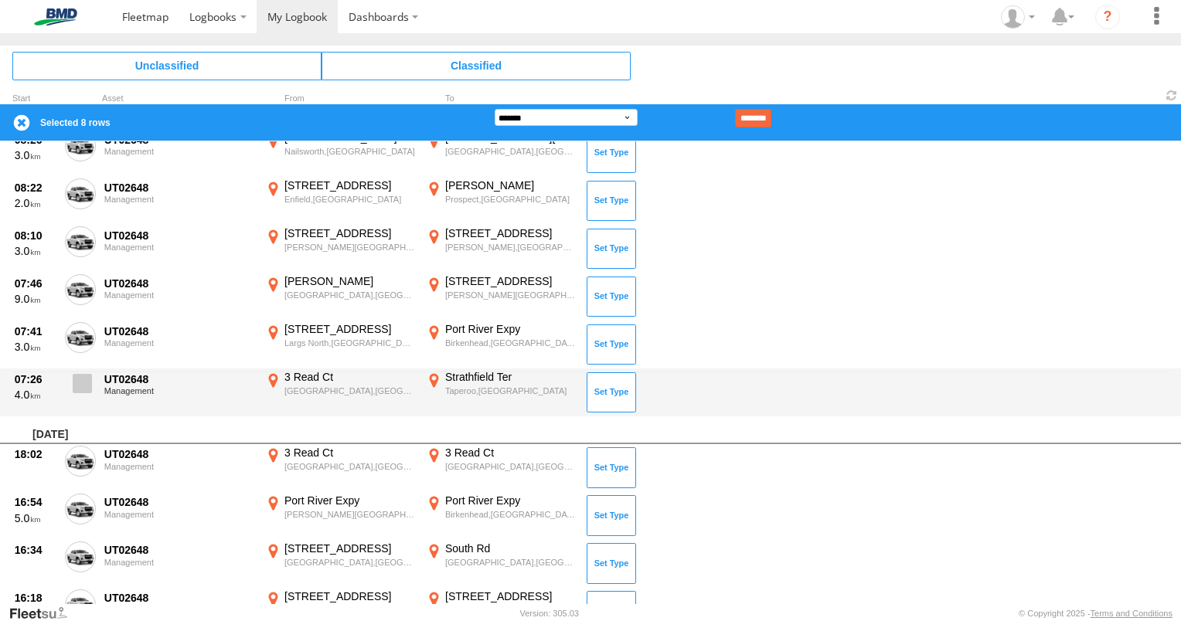
drag, startPoint x: 83, startPoint y: 343, endPoint x: 78, endPoint y: 390, distance: 47.5
click at [0, 0] on span at bounding box center [0, 0] width 0 height 0
click at [78, 392] on span at bounding box center [82, 383] width 19 height 19
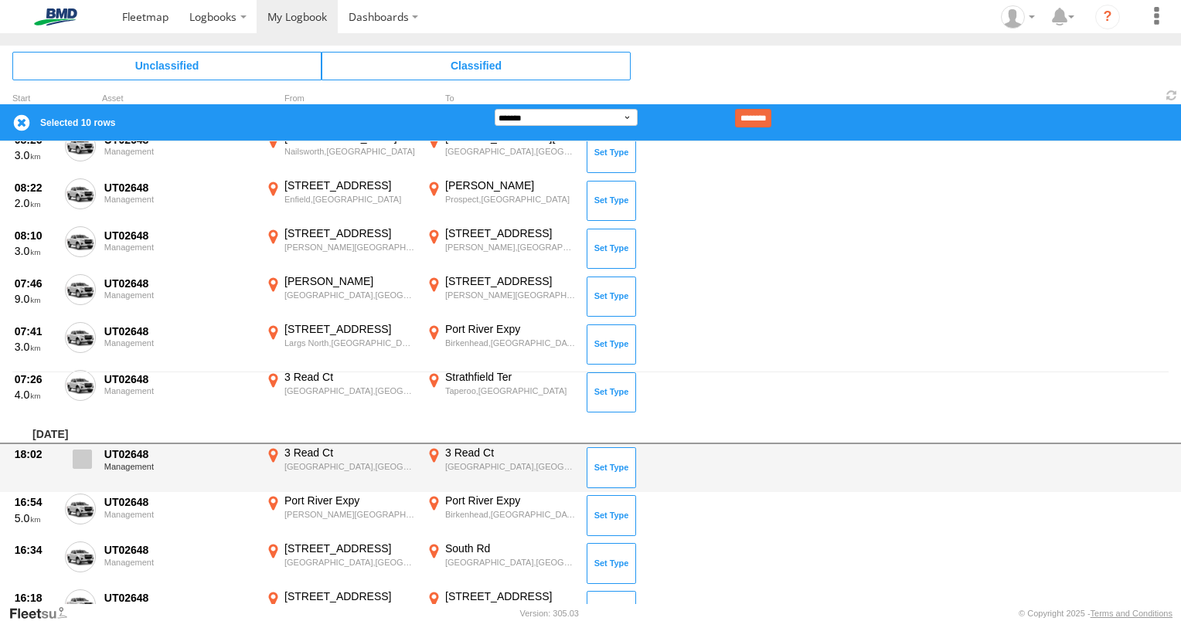
click at [79, 475] on label at bounding box center [80, 464] width 31 height 36
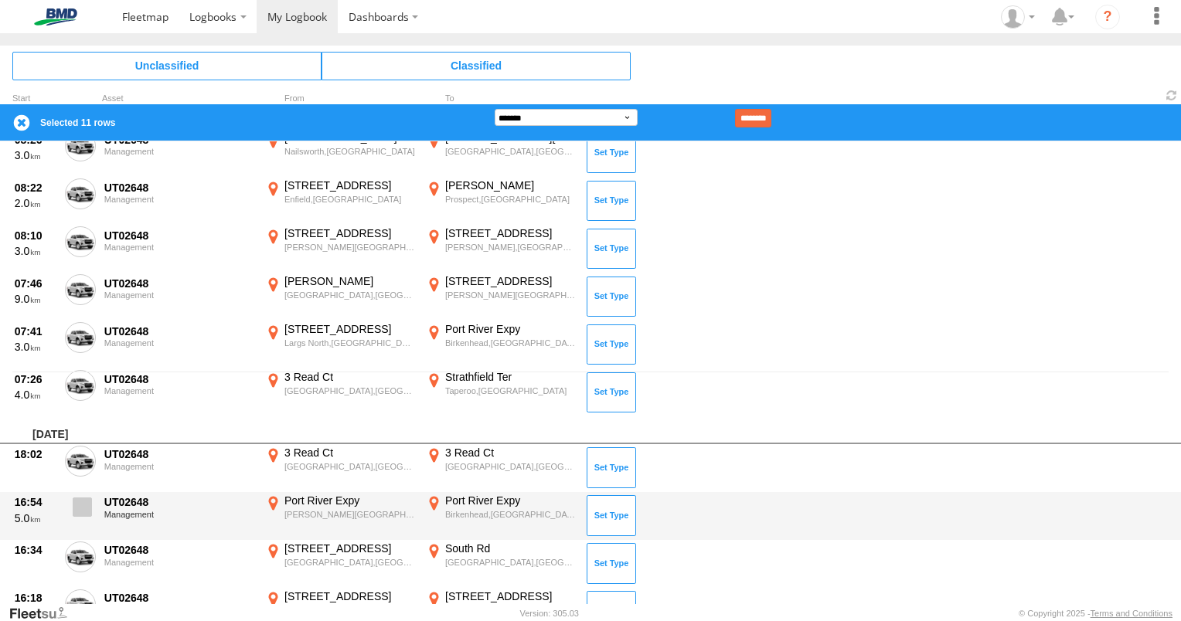
click at [80, 505] on span at bounding box center [82, 507] width 19 height 19
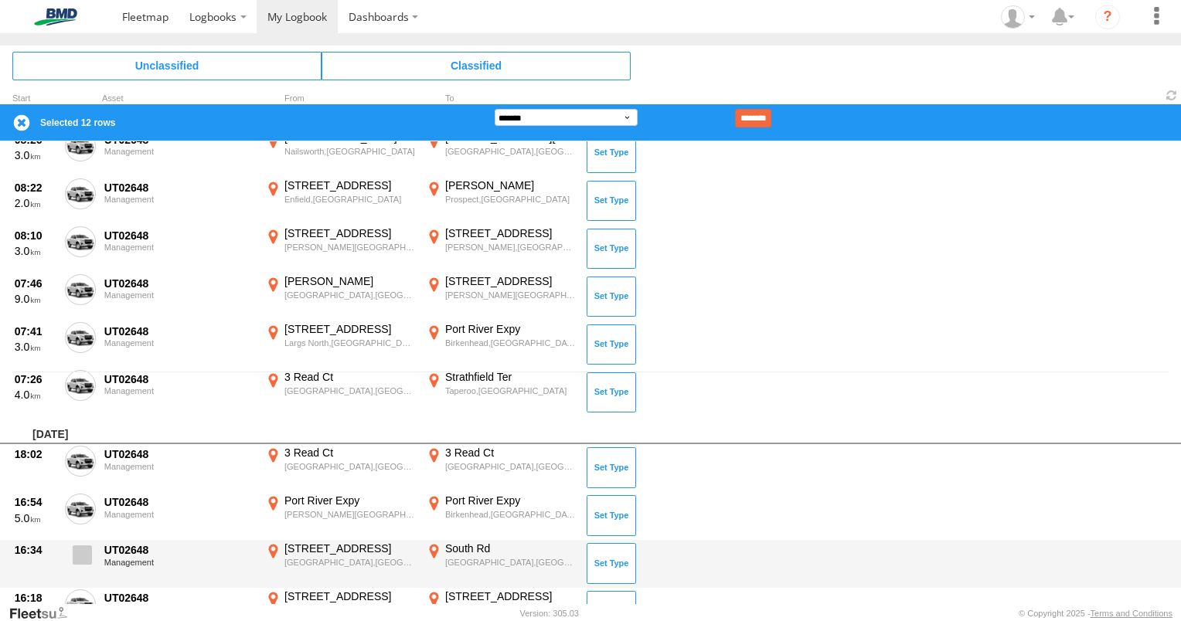
click at [82, 553] on span at bounding box center [82, 555] width 19 height 19
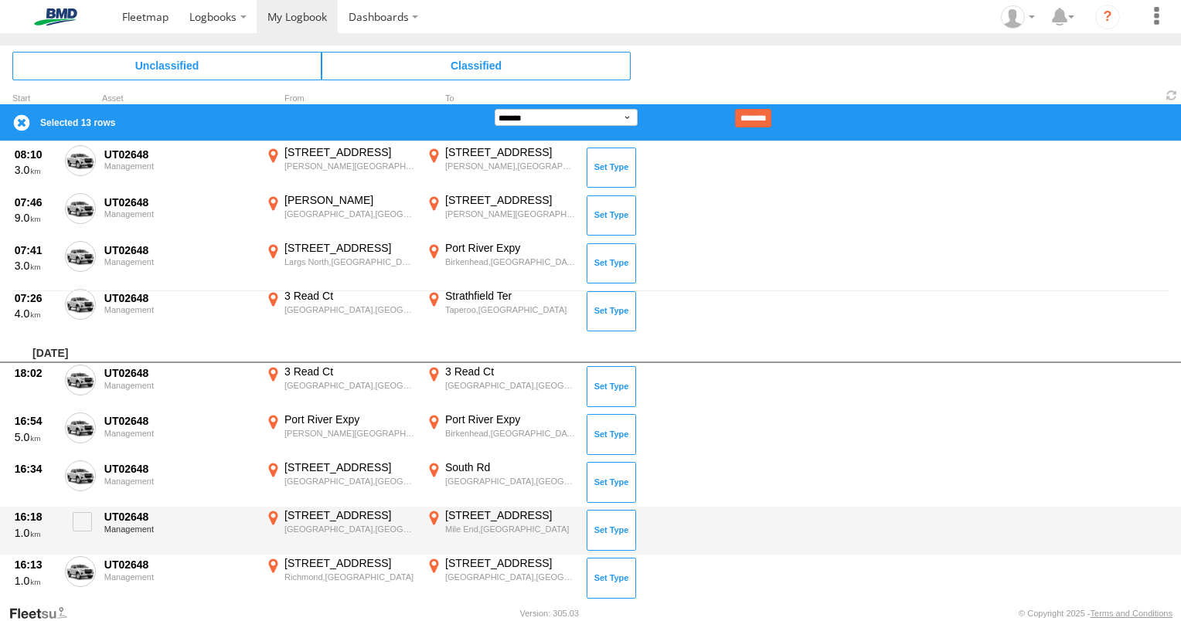
scroll to position [464, 0]
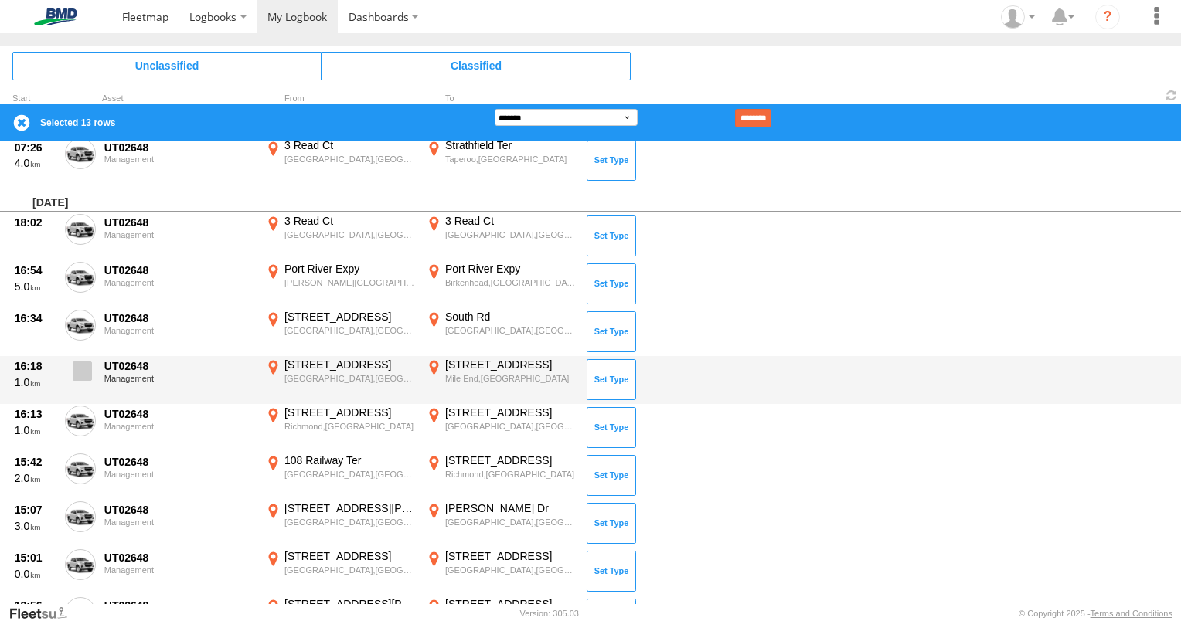
click at [82, 373] on span at bounding box center [82, 371] width 19 height 19
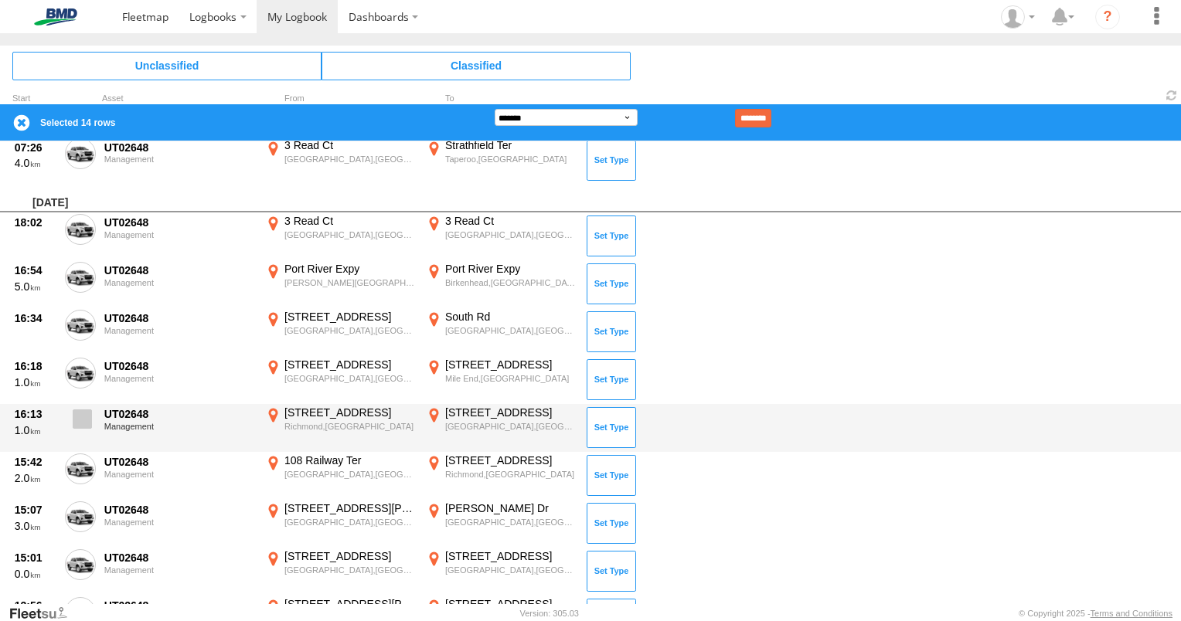
drag, startPoint x: 74, startPoint y: 430, endPoint x: 77, endPoint y: 441, distance: 11.3
click at [74, 430] on label at bounding box center [80, 424] width 31 height 36
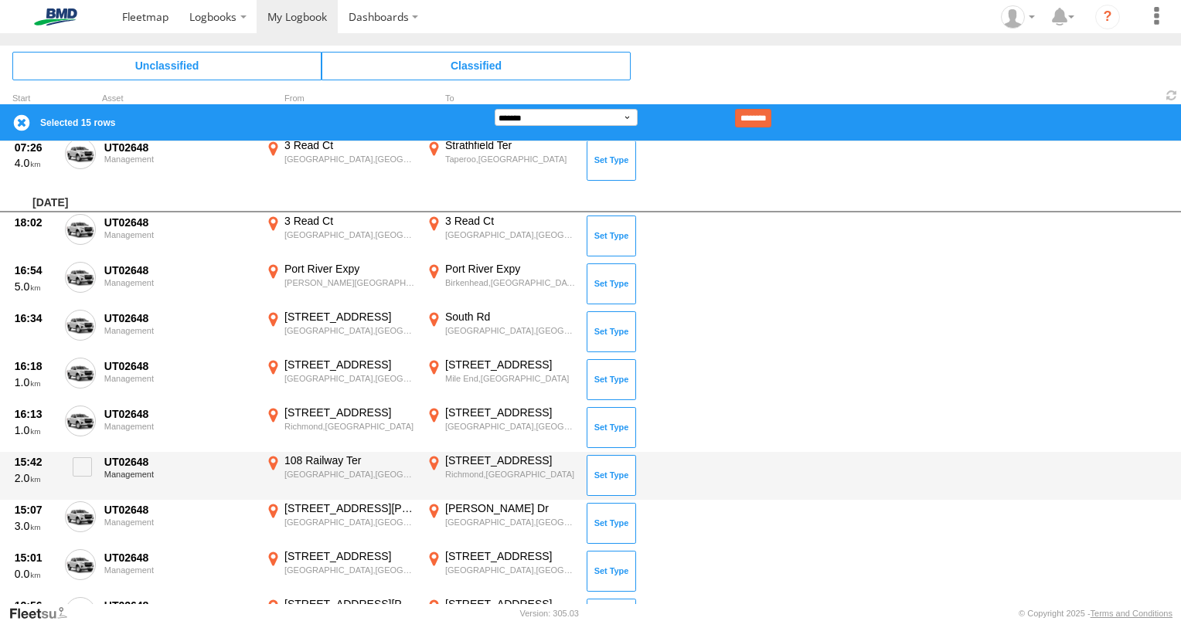
drag, startPoint x: 92, startPoint y: 465, endPoint x: 85, endPoint y: 495, distance: 30.9
click at [90, 470] on label at bounding box center [80, 472] width 31 height 36
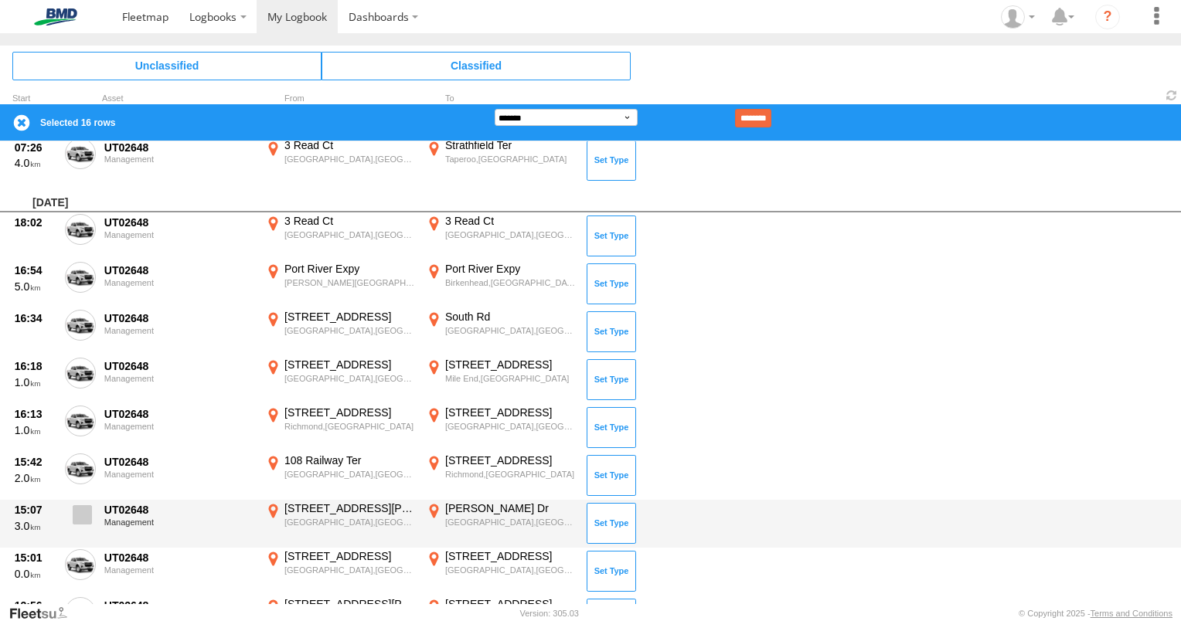
drag, startPoint x: 83, startPoint y: 501, endPoint x: 83, endPoint y: 516, distance: 15.5
click at [83, 507] on label at bounding box center [80, 520] width 31 height 36
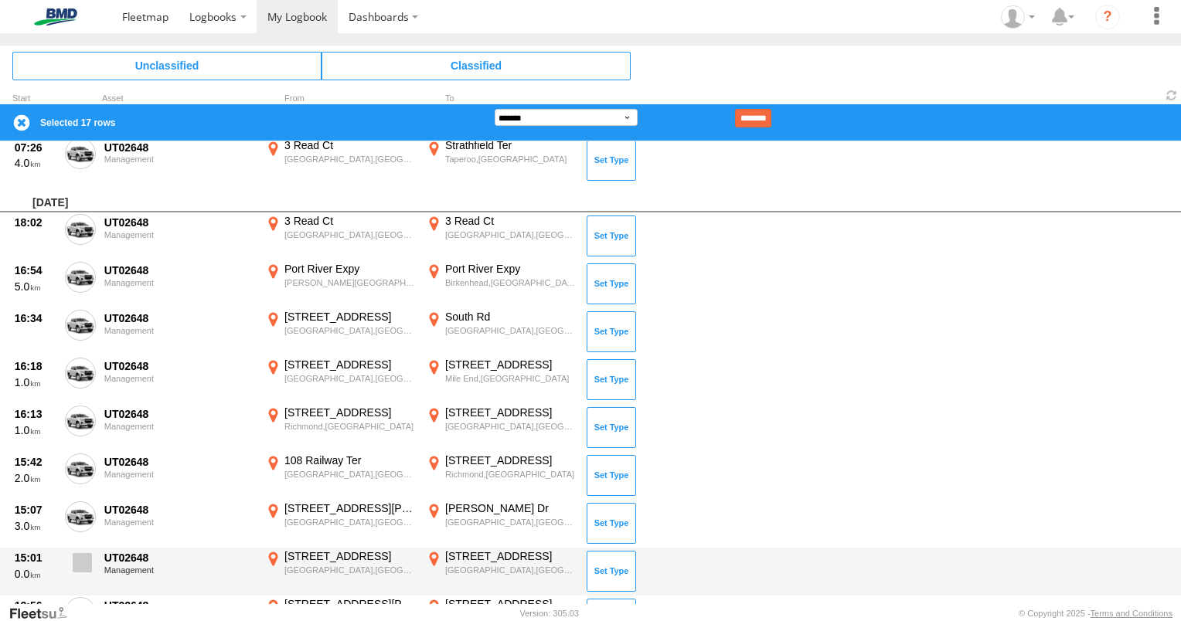
click at [87, 563] on span at bounding box center [82, 562] width 19 height 19
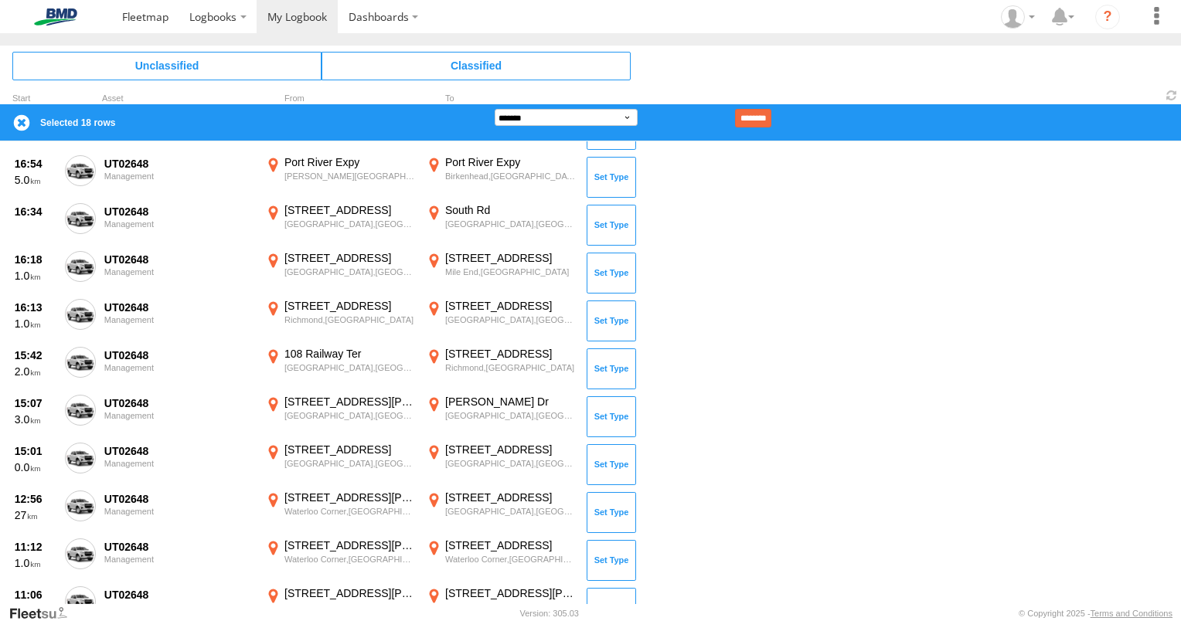
scroll to position [773, 0]
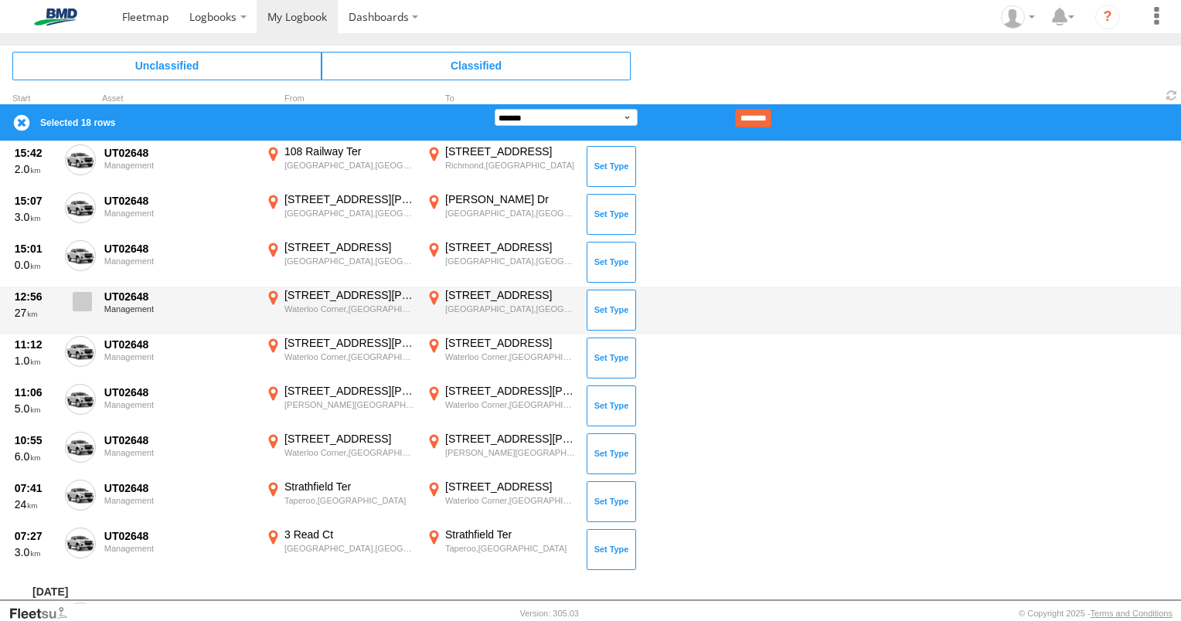
click at [77, 297] on span at bounding box center [82, 301] width 19 height 19
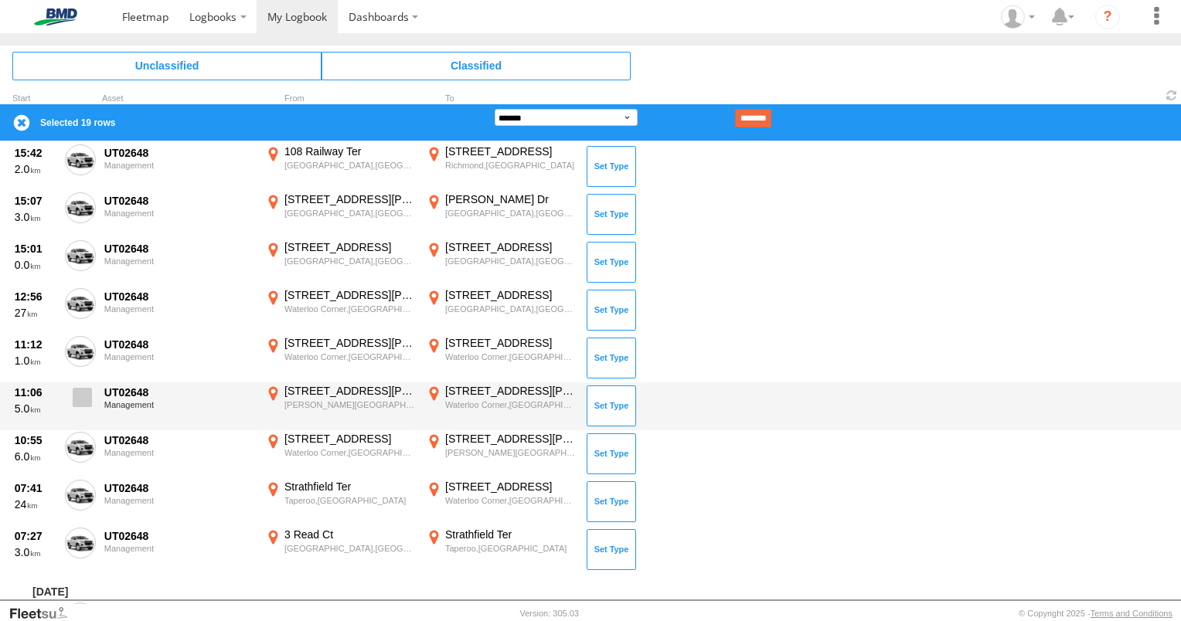
drag, startPoint x: 80, startPoint y: 361, endPoint x: 76, endPoint y: 383, distance: 22.1
click at [80, 363] on label at bounding box center [80, 354] width 31 height 36
drag, startPoint x: 78, startPoint y: 395, endPoint x: 80, endPoint y: 421, distance: 26.4
click at [78, 396] on span at bounding box center [82, 397] width 19 height 19
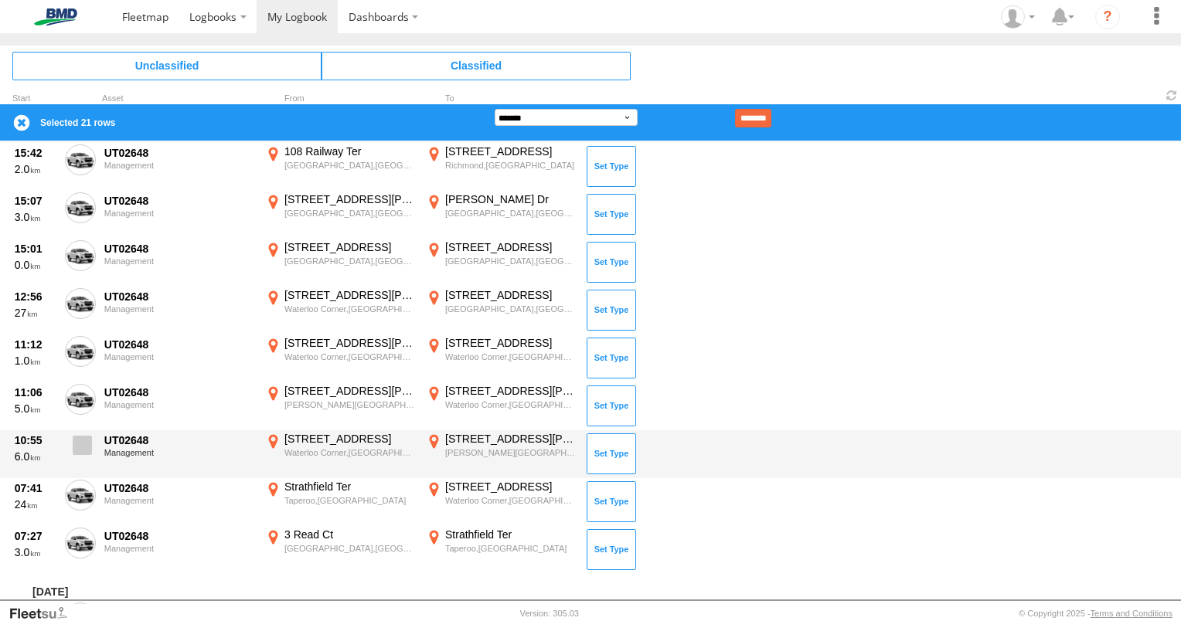
drag, startPoint x: 83, startPoint y: 446, endPoint x: 83, endPoint y: 460, distance: 13.9
click at [83, 447] on span at bounding box center [82, 445] width 19 height 19
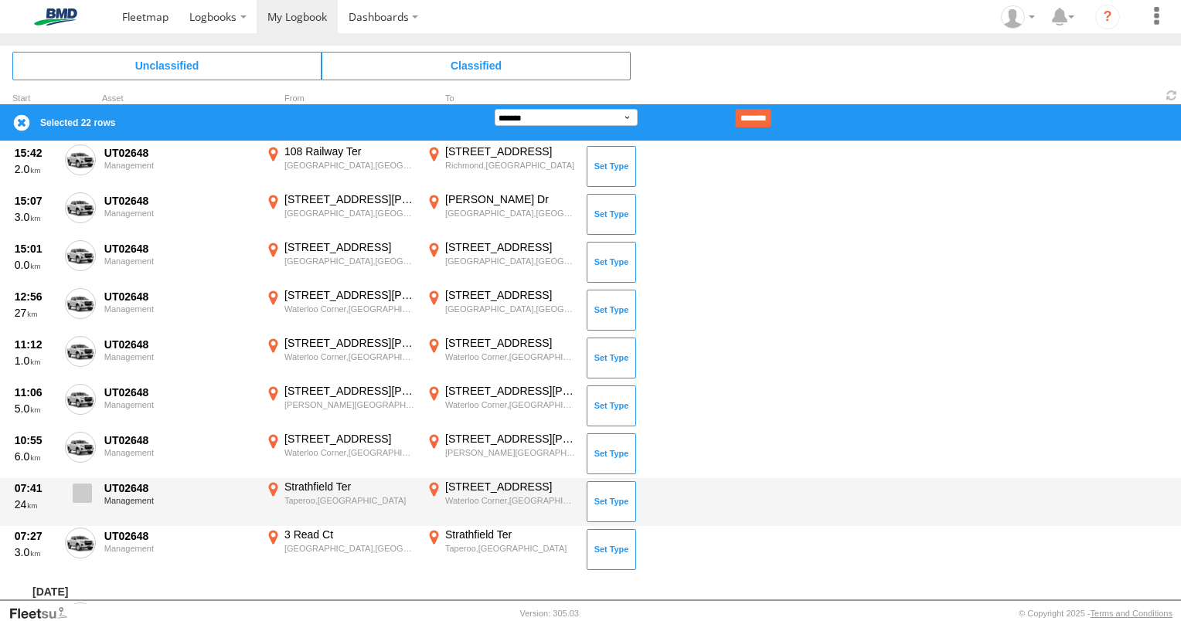
click at [77, 489] on span at bounding box center [82, 493] width 19 height 19
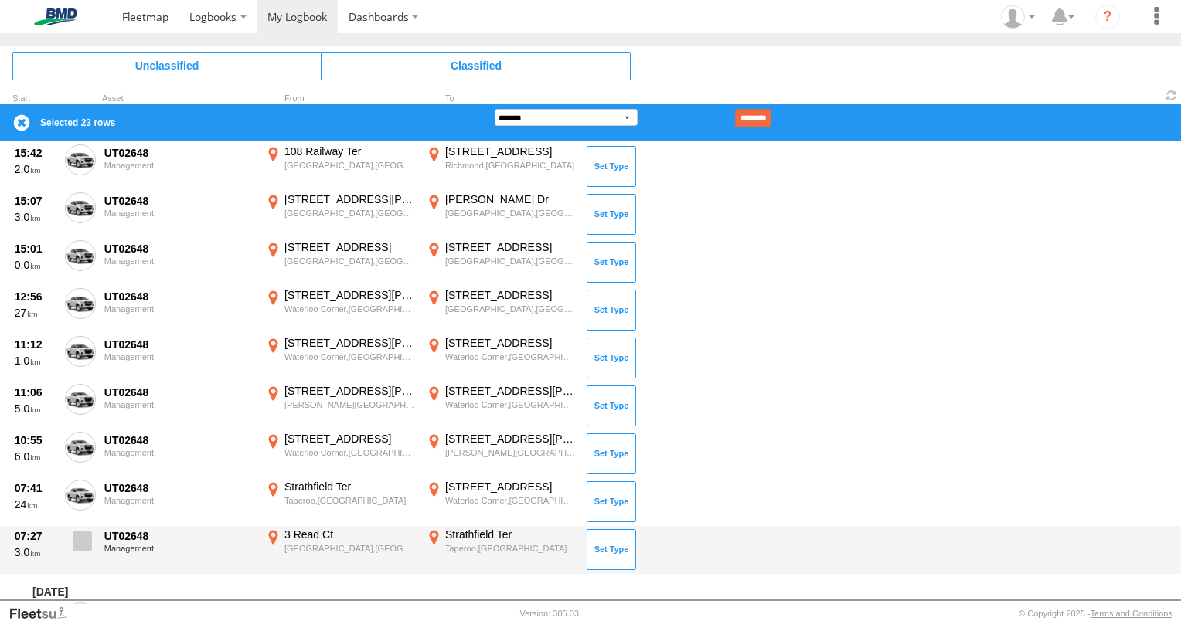
click at [86, 547] on span at bounding box center [82, 541] width 19 height 19
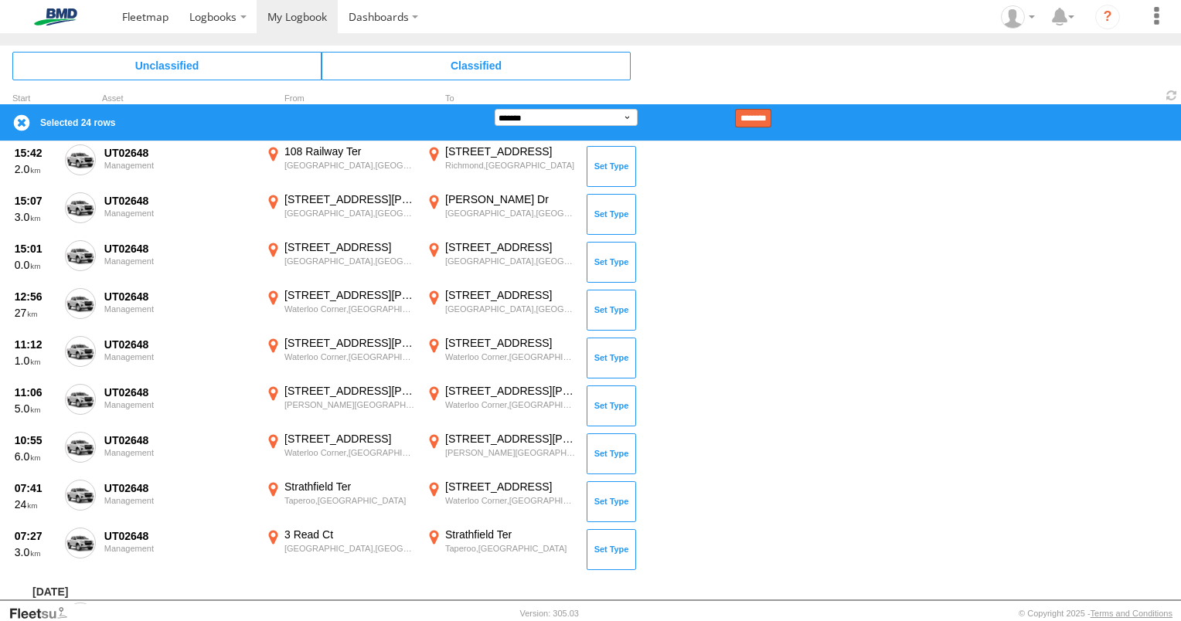
click at [767, 117] on input "********" at bounding box center [753, 118] width 36 height 19
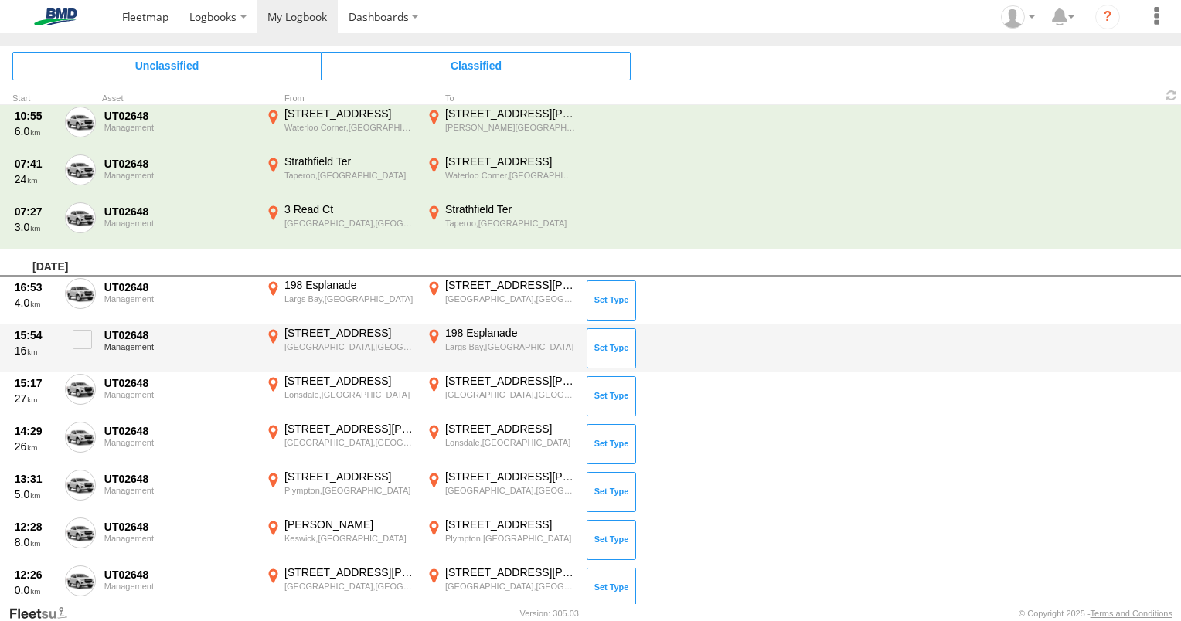
scroll to position [1082, 0]
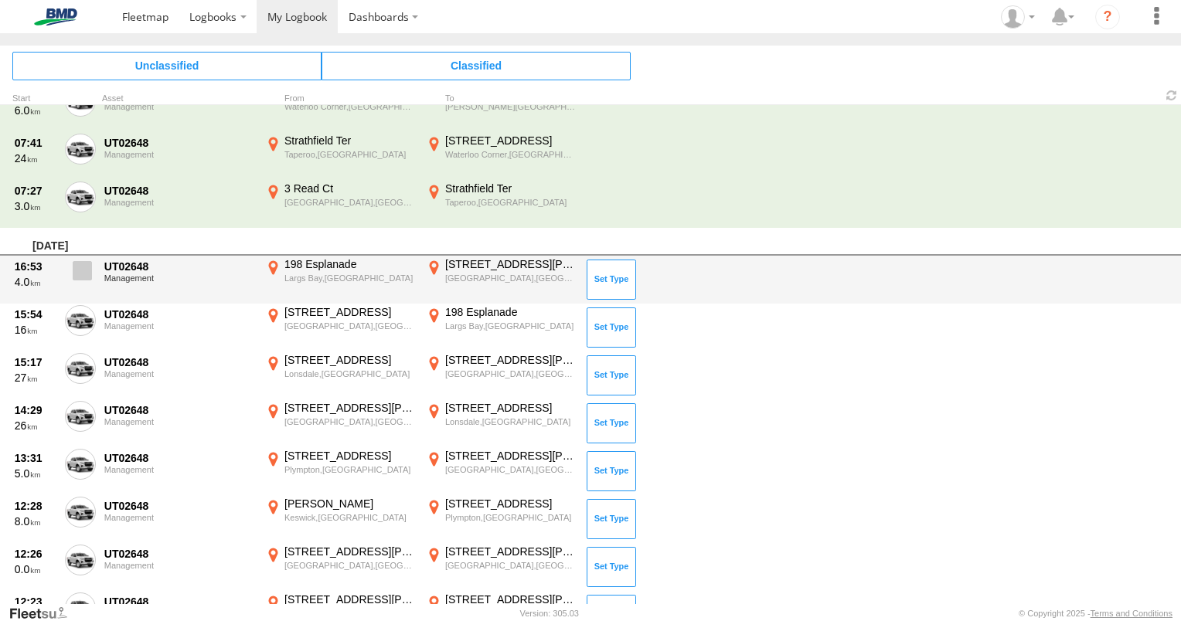
click at [83, 264] on span at bounding box center [82, 270] width 19 height 19
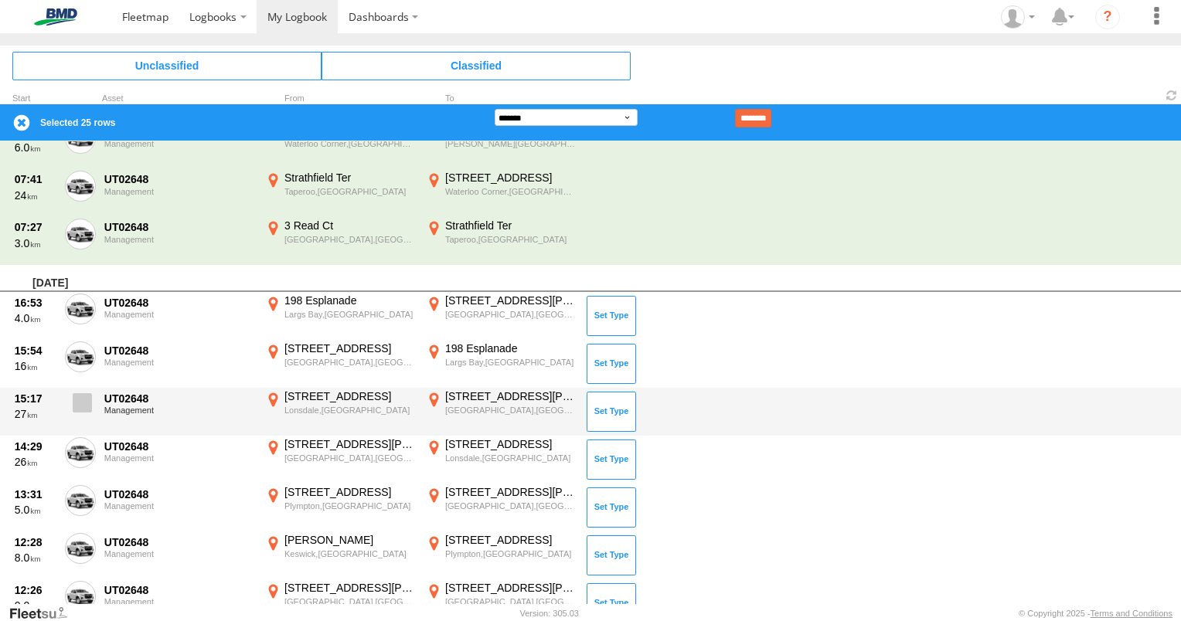
drag, startPoint x: 77, startPoint y: 348, endPoint x: 84, endPoint y: 402, distance: 54.5
click at [0, 0] on span at bounding box center [0, 0] width 0 height 0
click at [82, 404] on span at bounding box center [82, 402] width 19 height 19
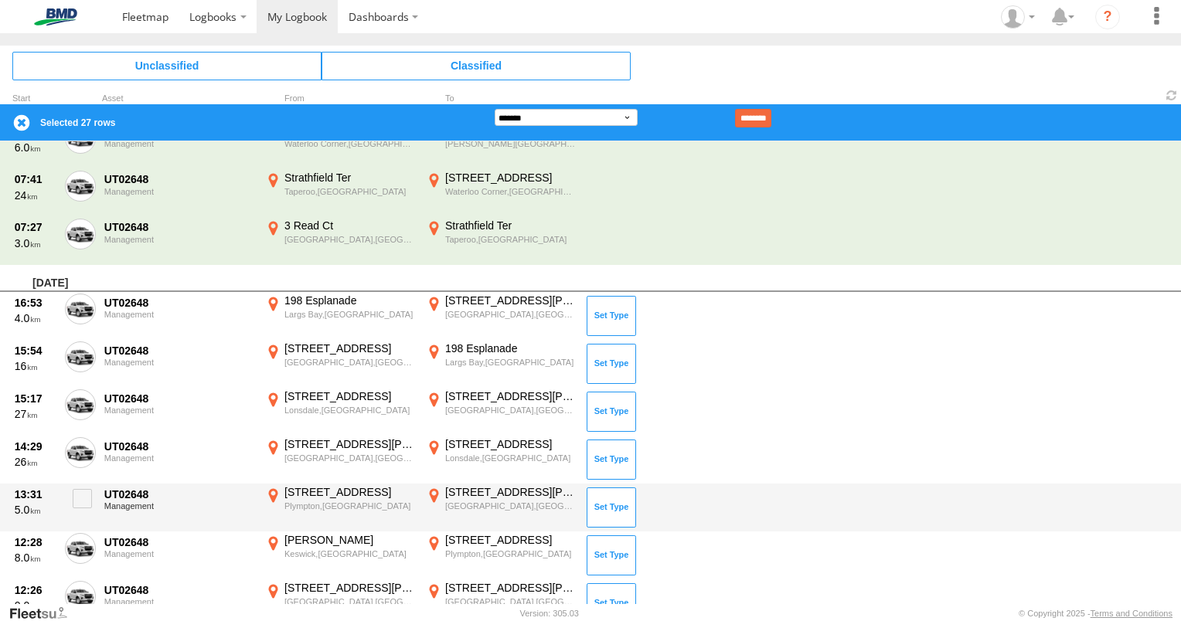
drag, startPoint x: 81, startPoint y: 438, endPoint x: 79, endPoint y: 473, distance: 34.9
click at [81, 441] on label at bounding box center [80, 455] width 31 height 36
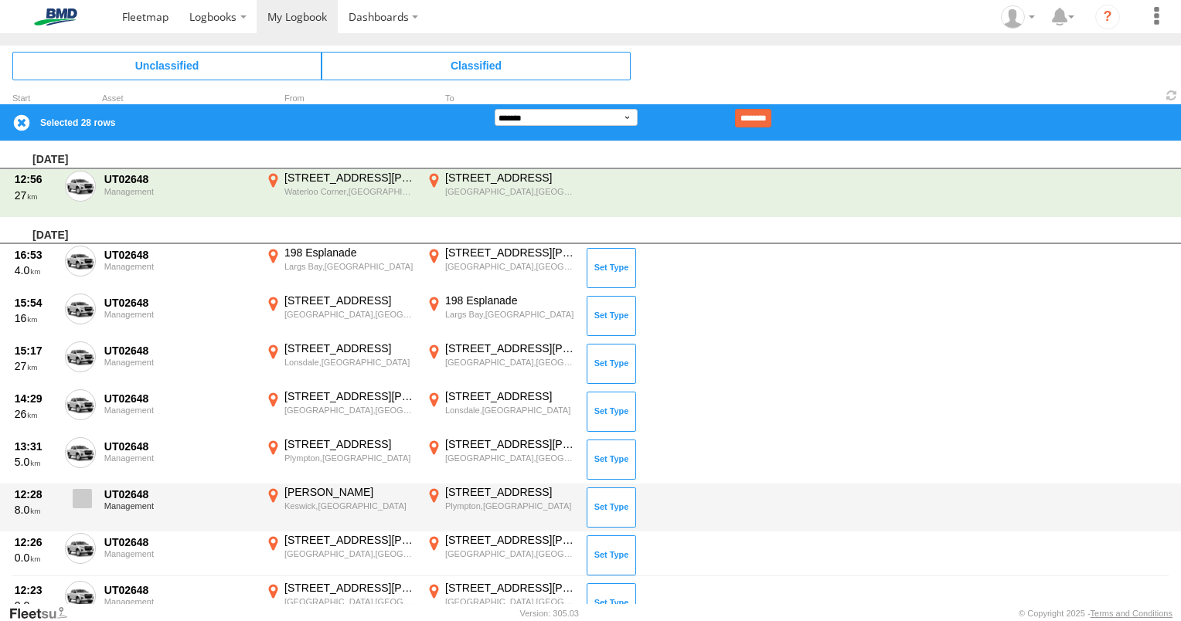
scroll to position [0, 0]
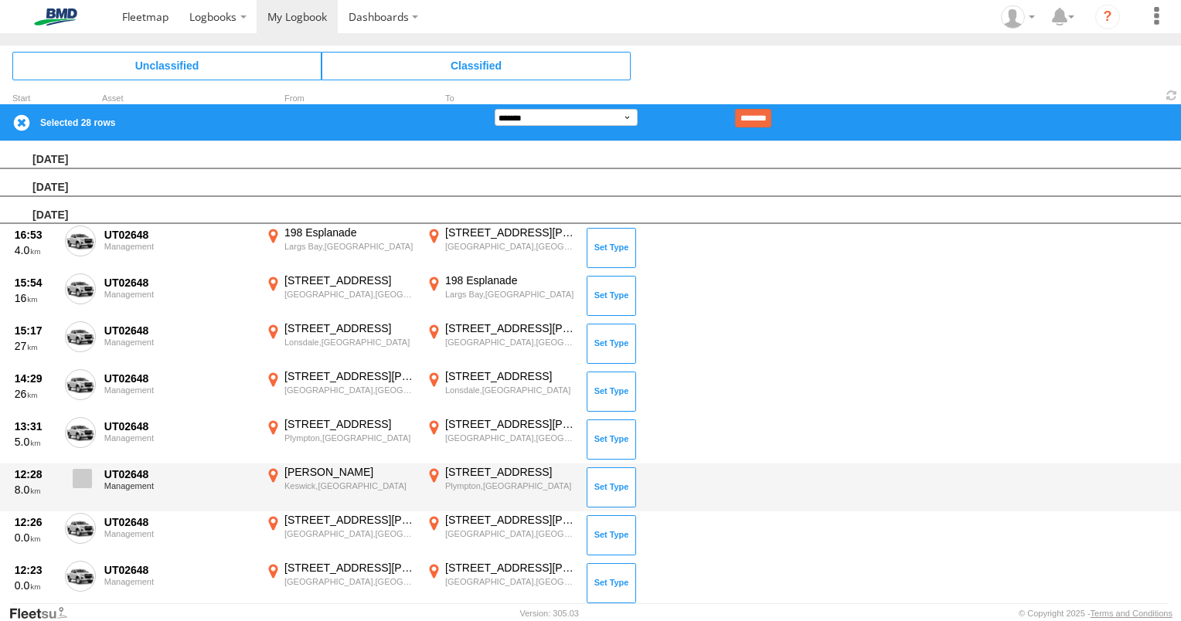
click at [85, 497] on label at bounding box center [80, 483] width 31 height 36
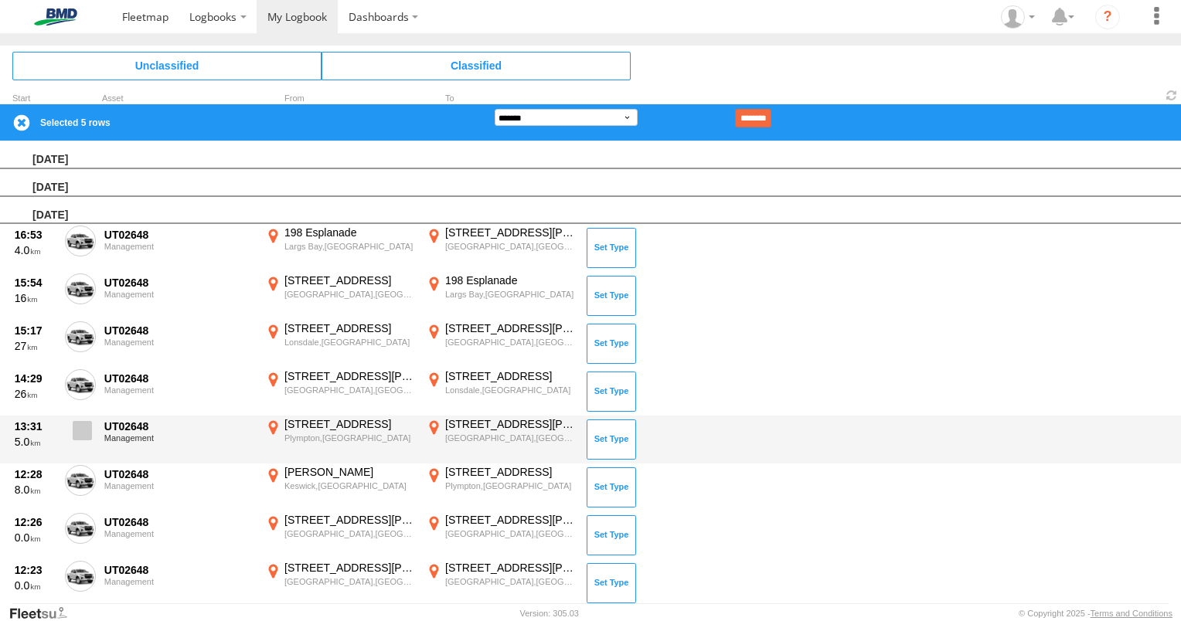
click at [82, 431] on span at bounding box center [82, 430] width 19 height 19
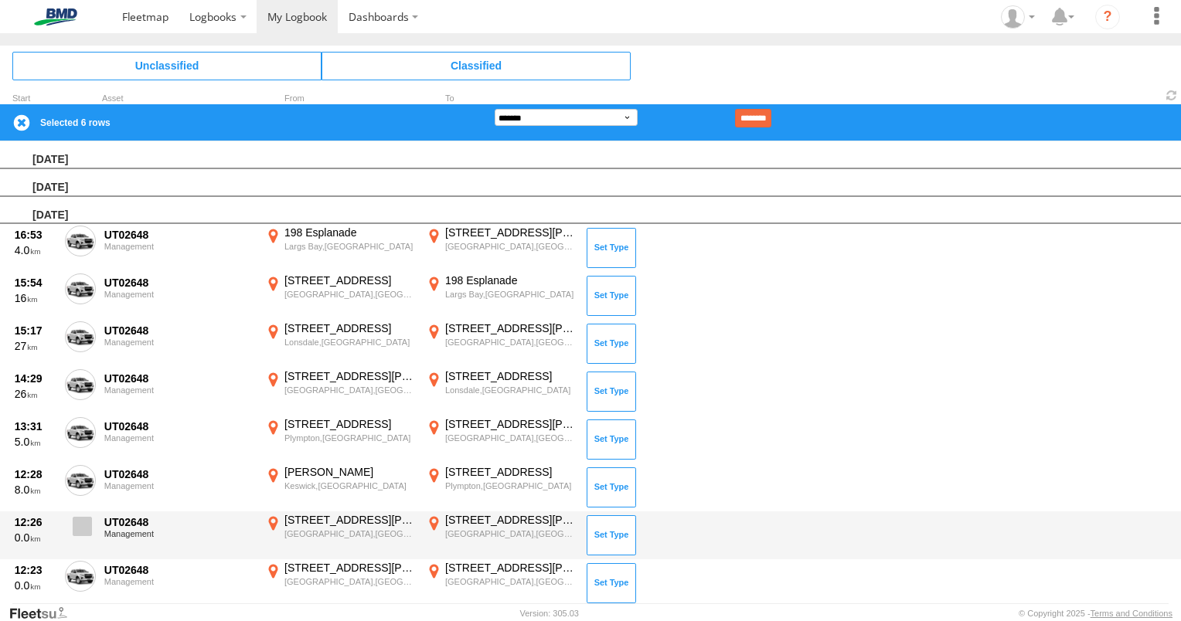
click at [90, 519] on span at bounding box center [82, 526] width 19 height 19
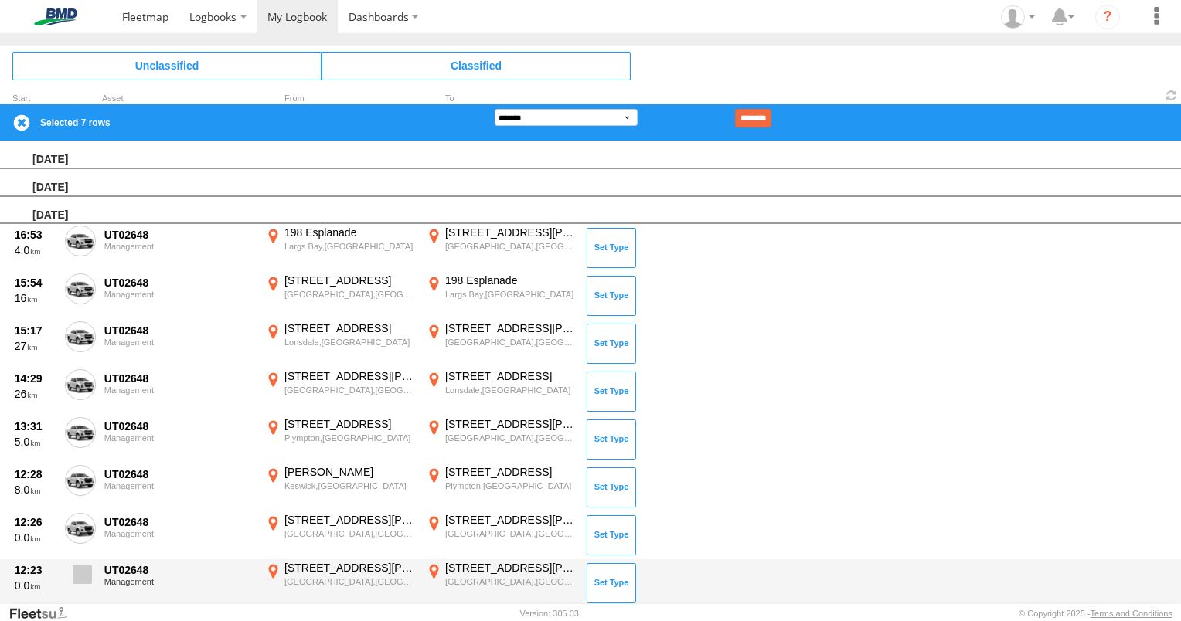
click at [80, 573] on span at bounding box center [82, 574] width 19 height 19
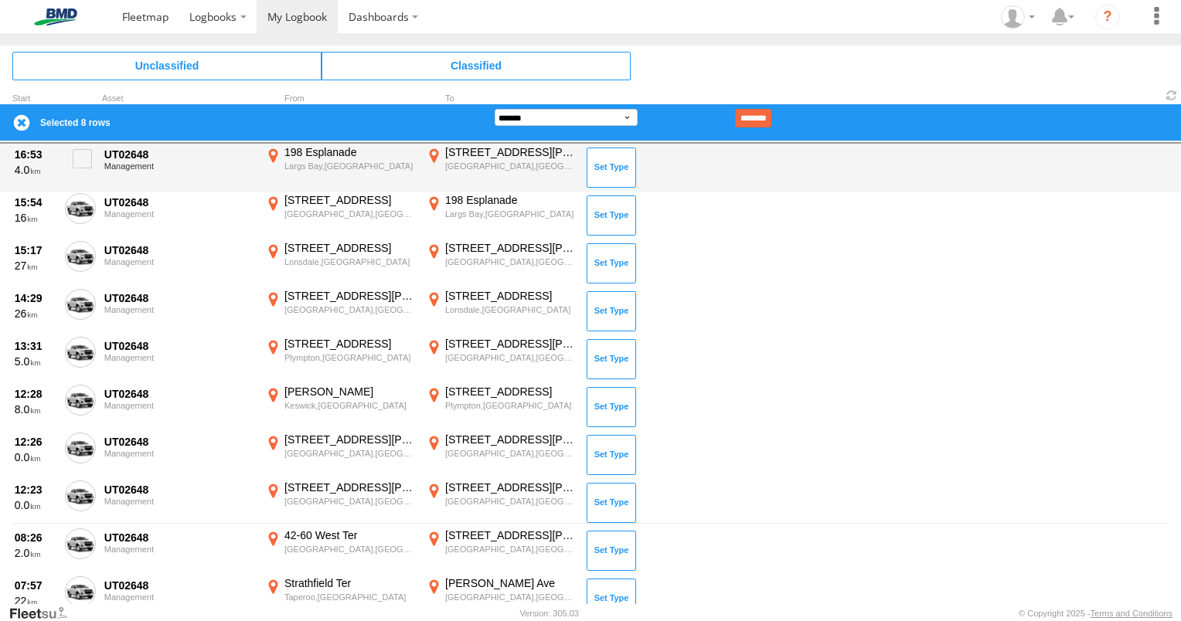
scroll to position [309, 0]
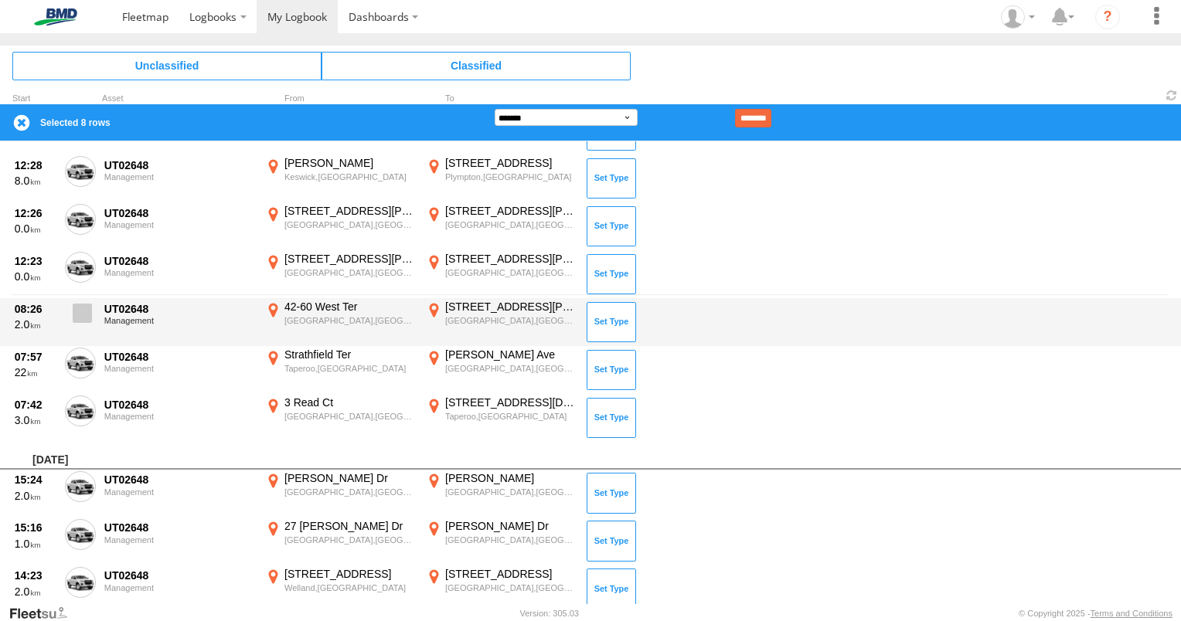
click at [87, 318] on span at bounding box center [82, 313] width 19 height 19
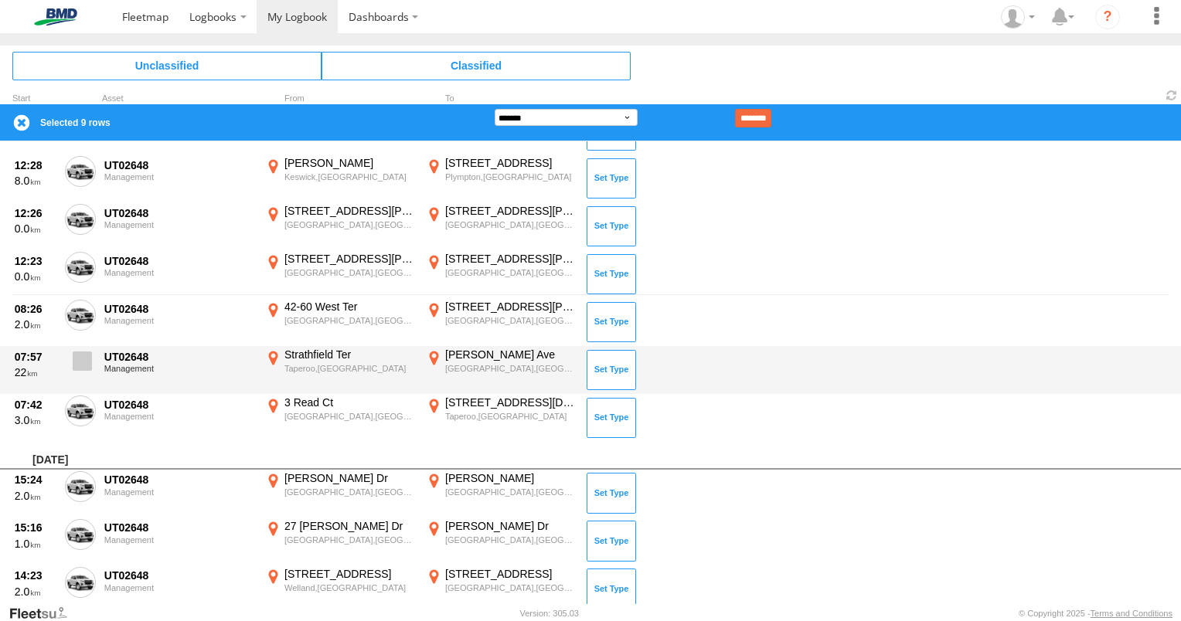
click at [77, 367] on span at bounding box center [82, 361] width 19 height 19
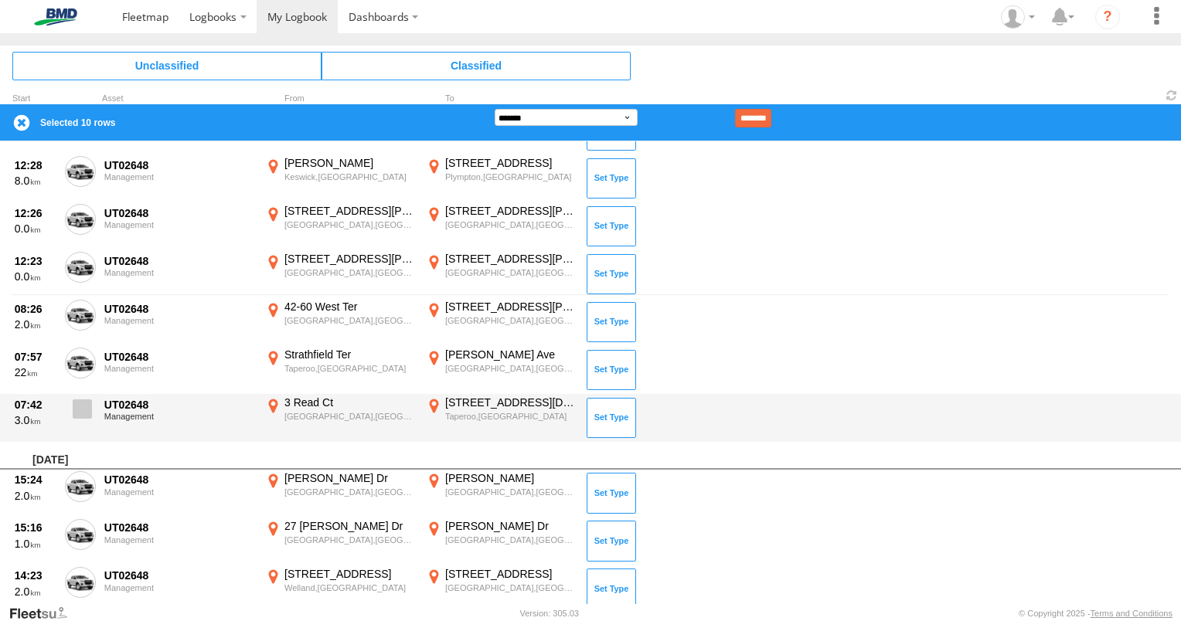
click at [77, 410] on span at bounding box center [82, 409] width 19 height 19
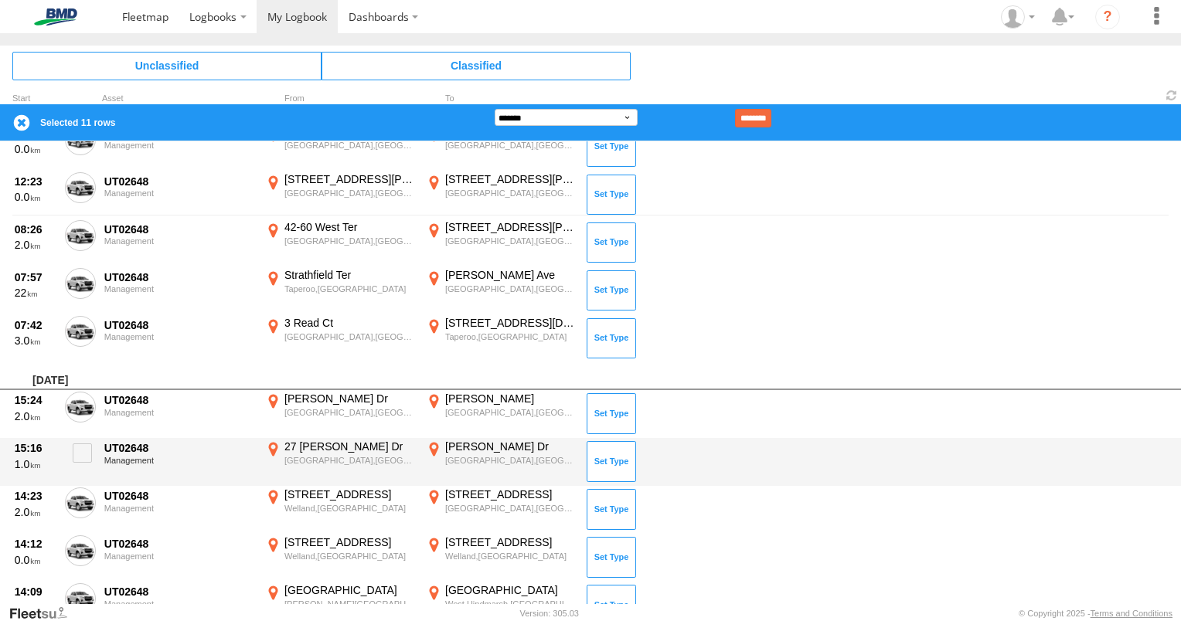
scroll to position [541, 0]
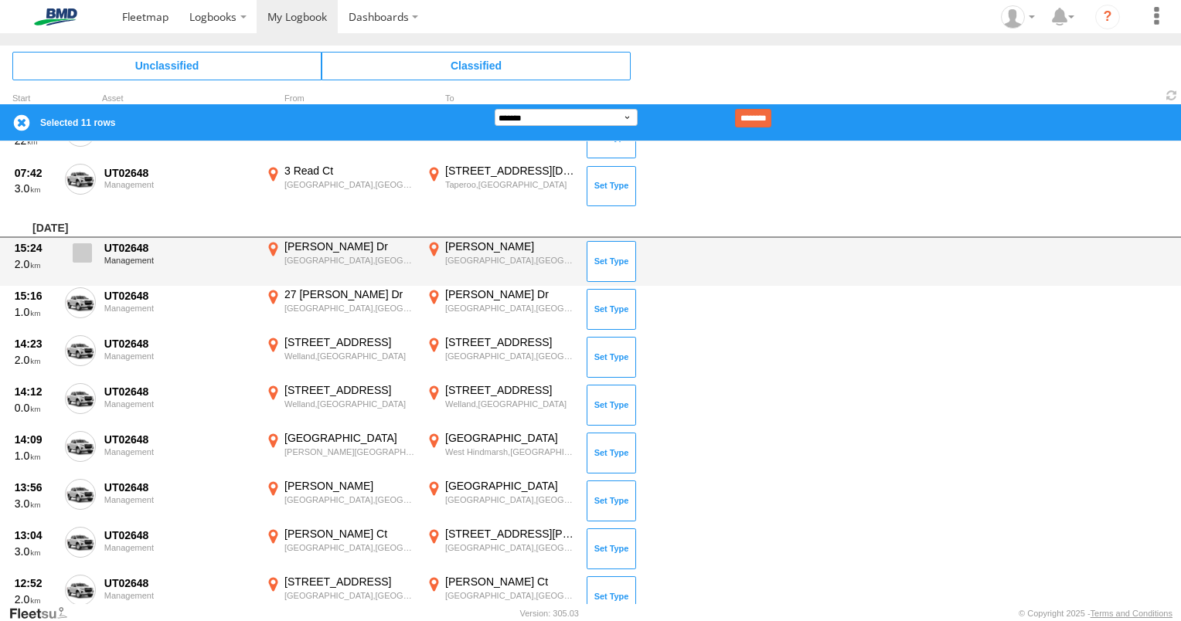
click at [80, 249] on span at bounding box center [82, 252] width 19 height 19
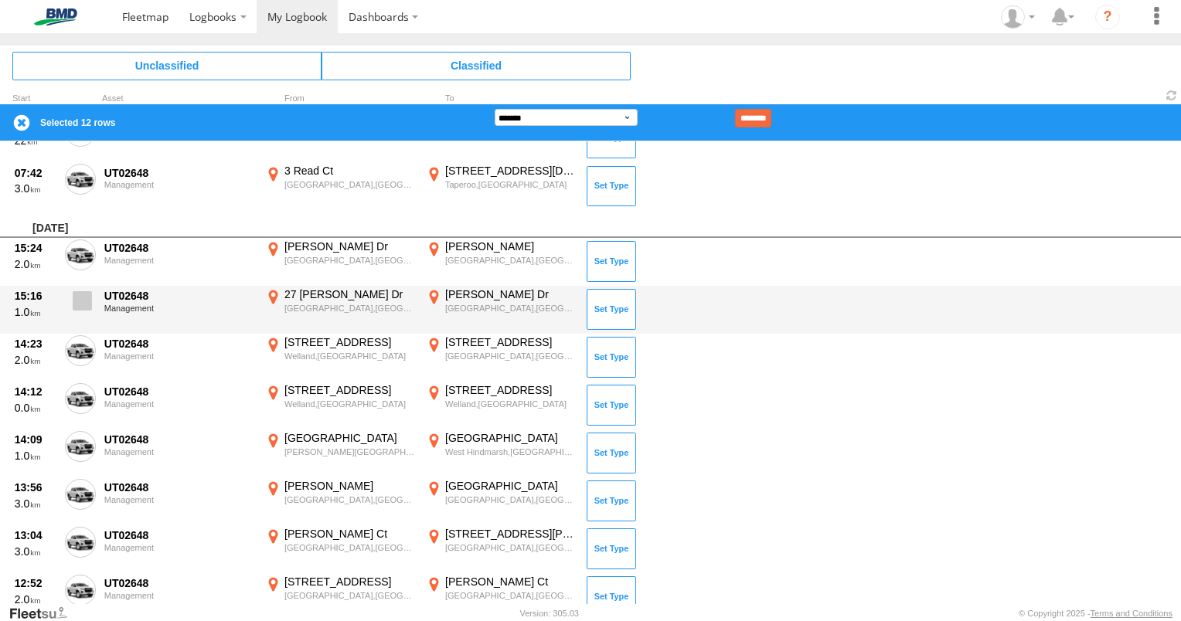
click at [89, 297] on span at bounding box center [82, 300] width 19 height 19
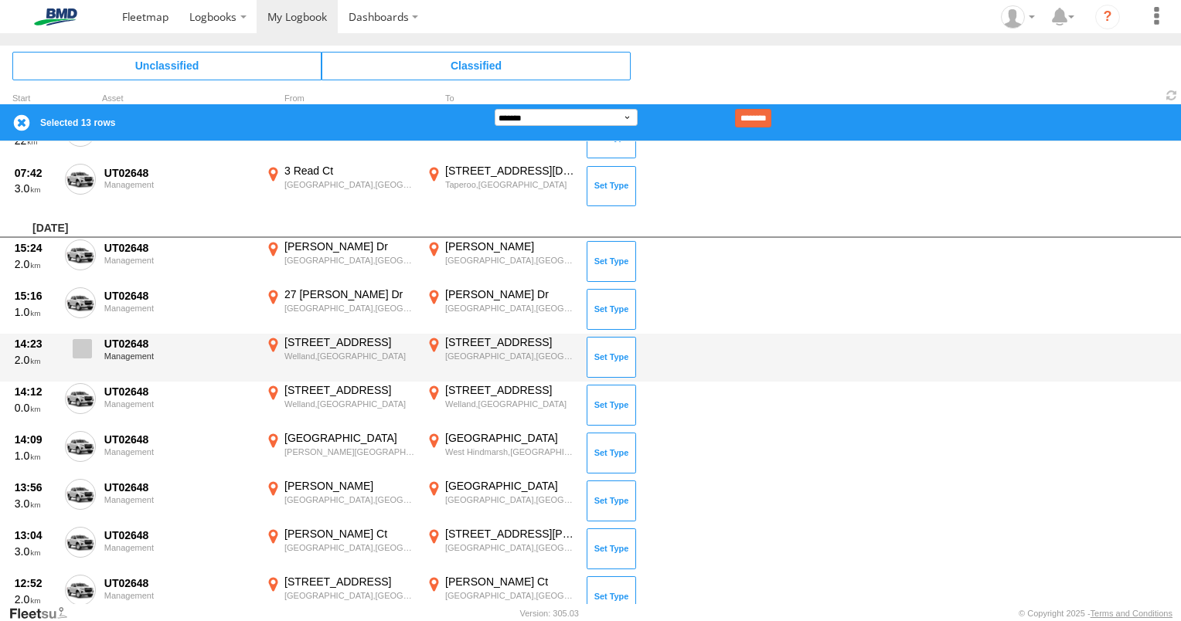
click at [91, 341] on span at bounding box center [82, 348] width 19 height 19
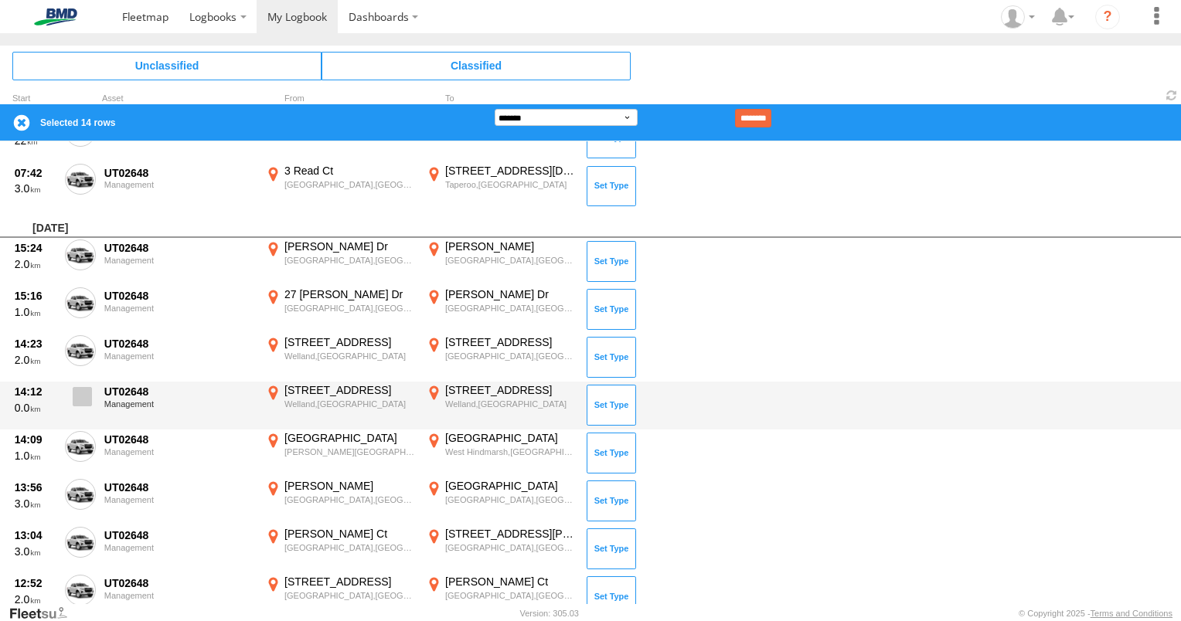
click at [87, 396] on span at bounding box center [82, 396] width 19 height 19
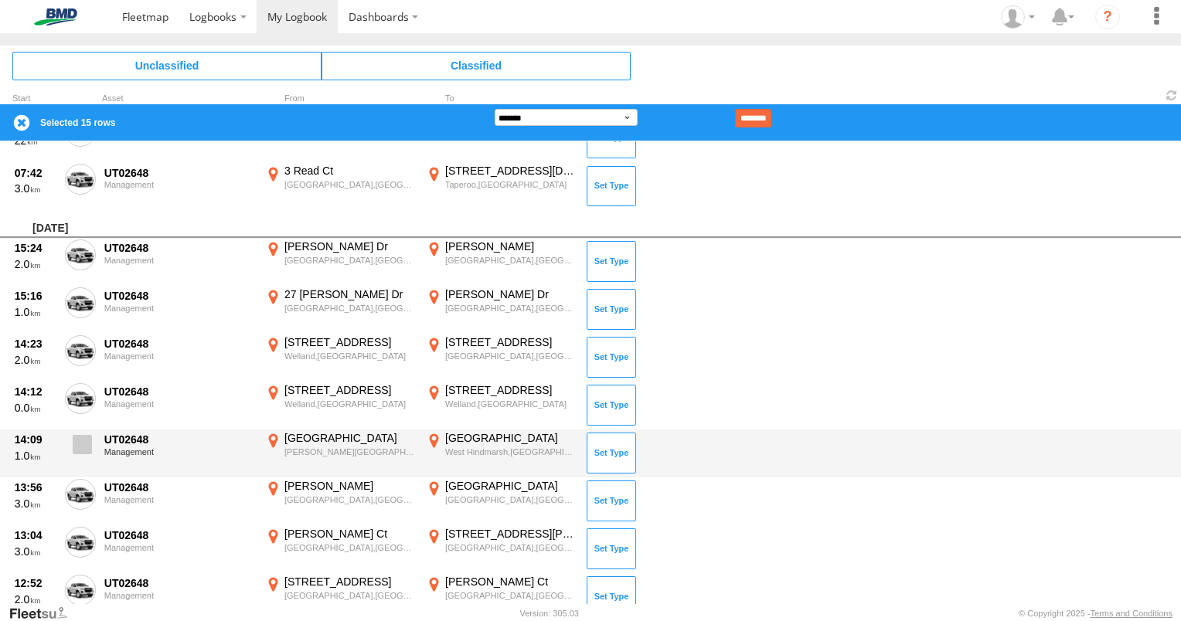
click at [85, 445] on span at bounding box center [82, 444] width 19 height 19
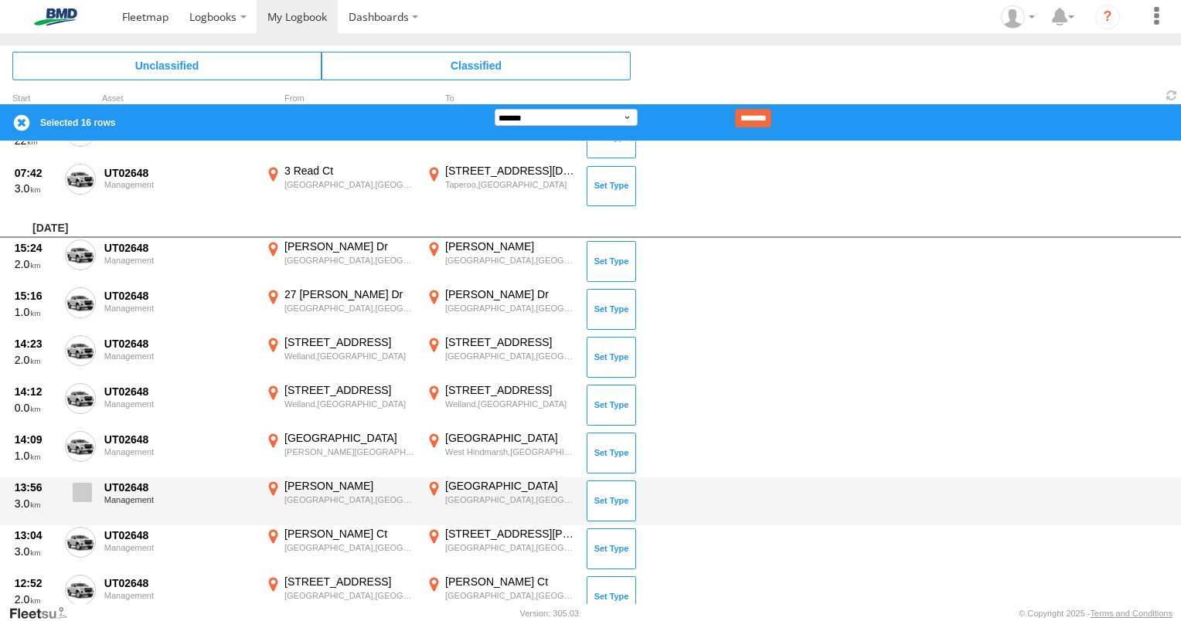
drag, startPoint x: 77, startPoint y: 490, endPoint x: 79, endPoint y: 501, distance: 10.9
click at [77, 492] on span at bounding box center [82, 492] width 19 height 19
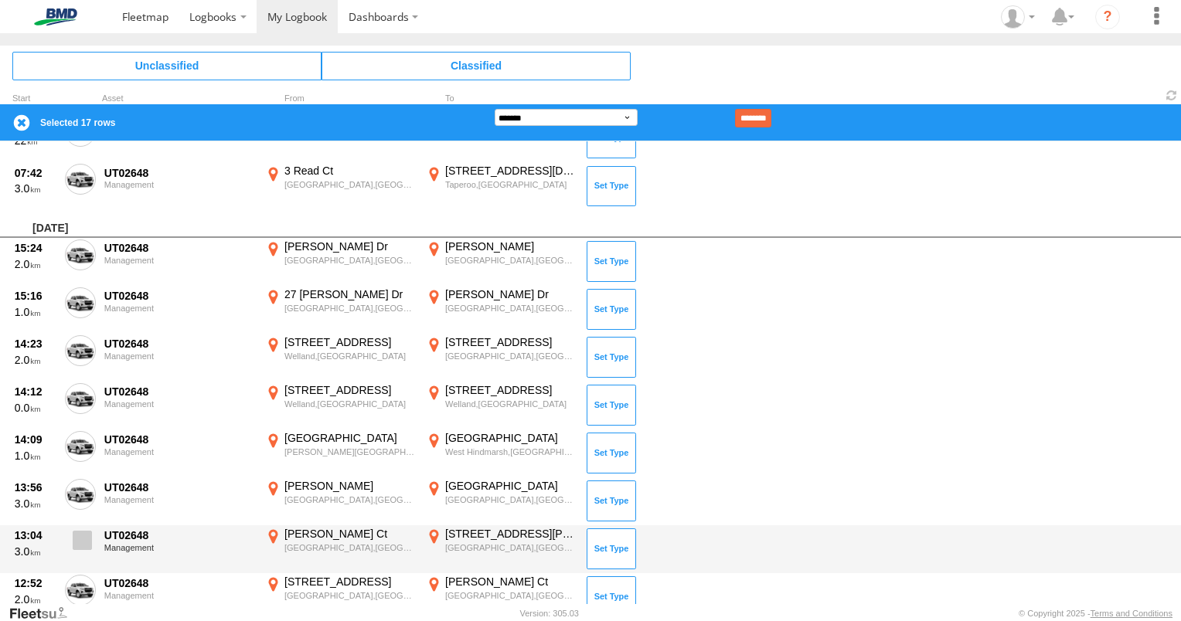
click at [87, 543] on span at bounding box center [82, 540] width 19 height 19
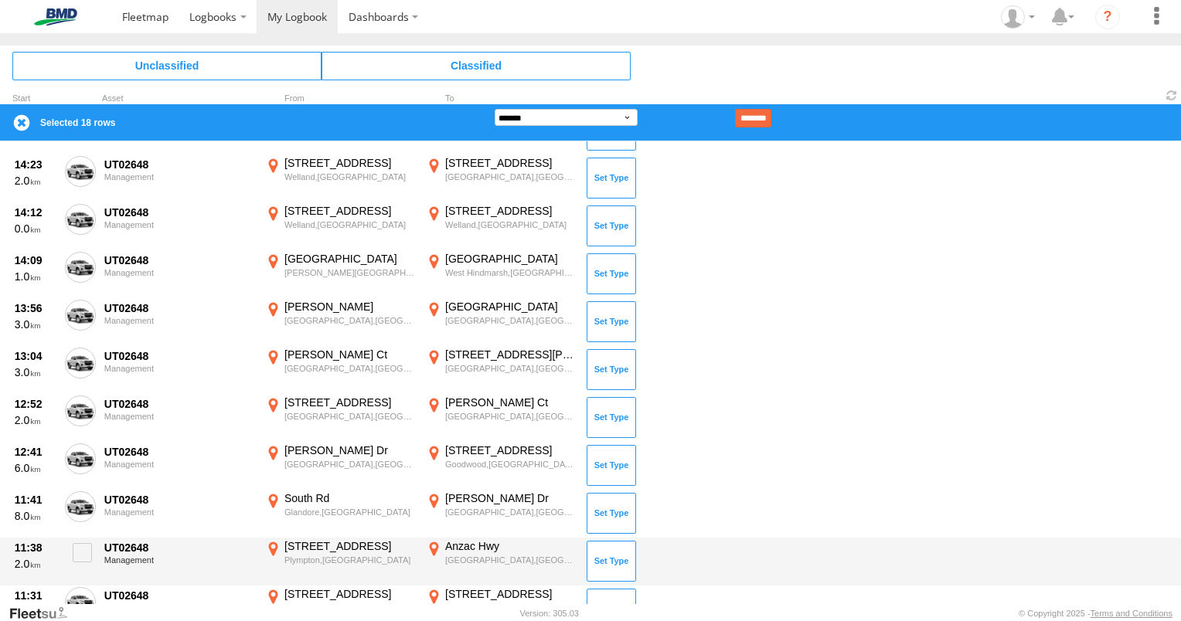
scroll to position [850, 0]
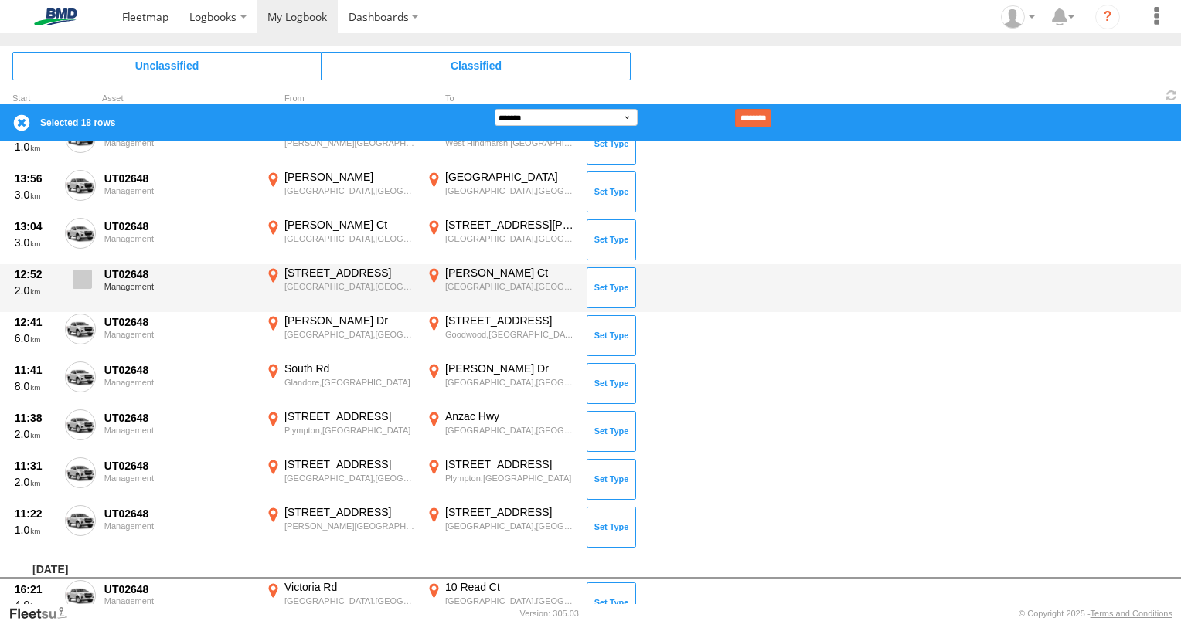
click at [86, 270] on span at bounding box center [82, 279] width 19 height 19
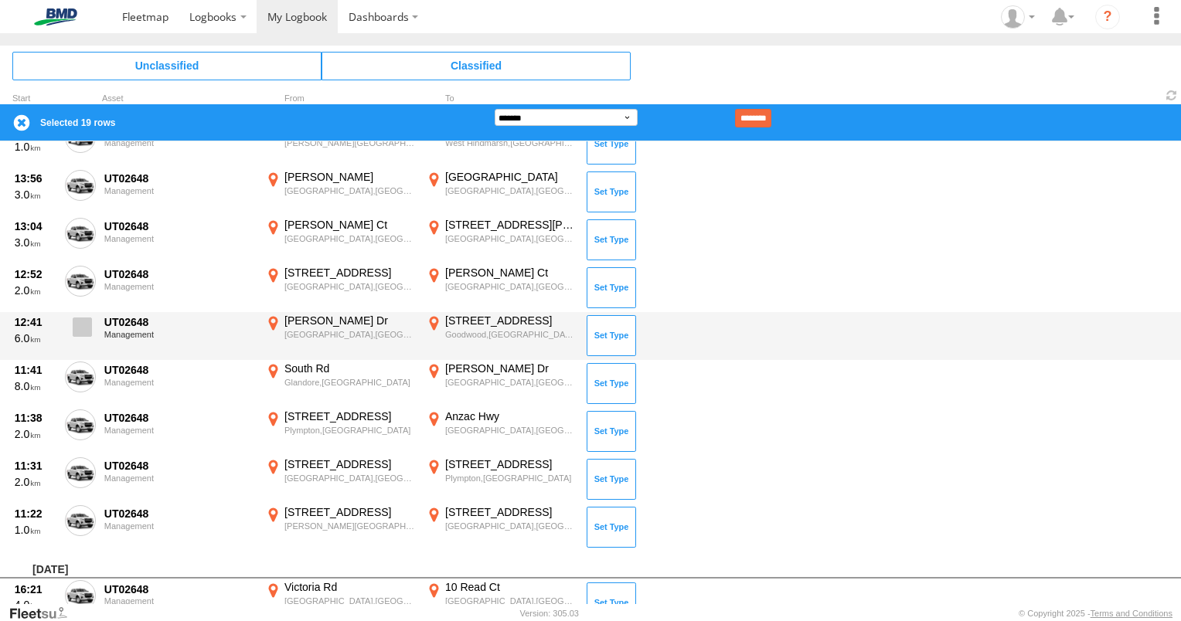
click at [81, 325] on span at bounding box center [82, 327] width 19 height 19
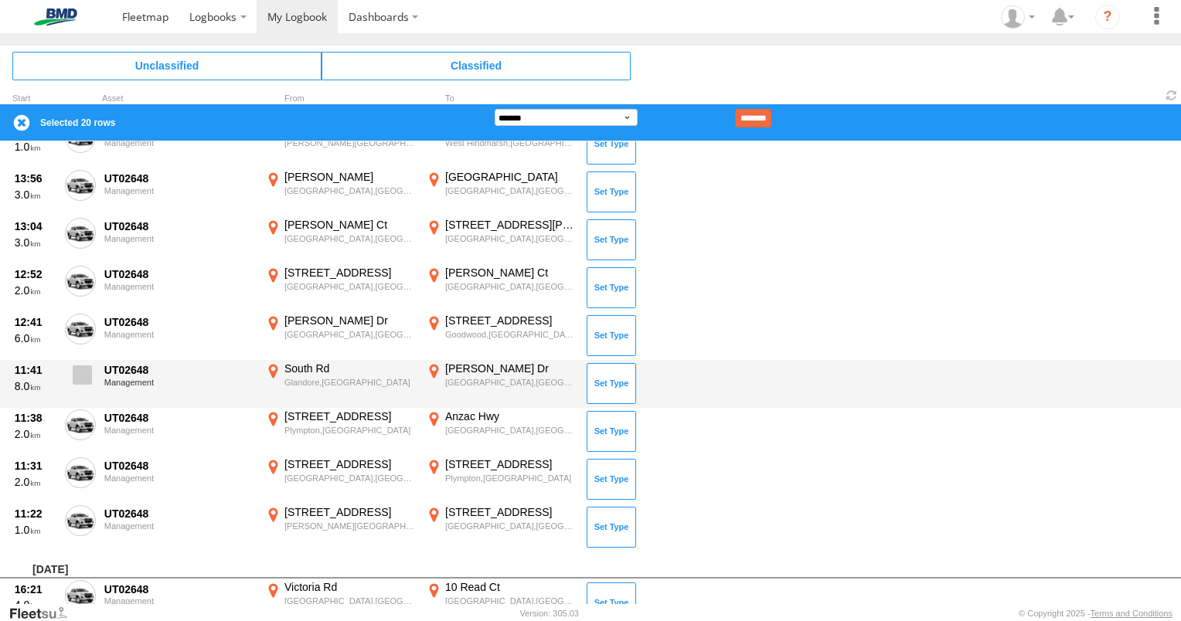
click at [84, 370] on span at bounding box center [82, 375] width 19 height 19
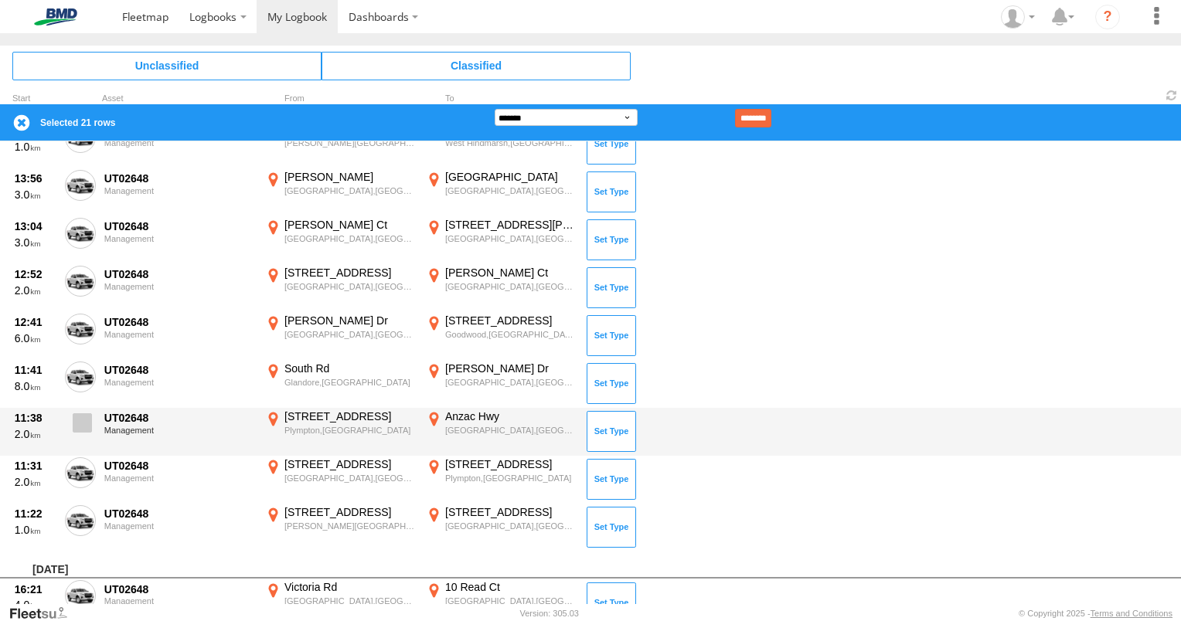
click at [83, 428] on span at bounding box center [82, 422] width 19 height 19
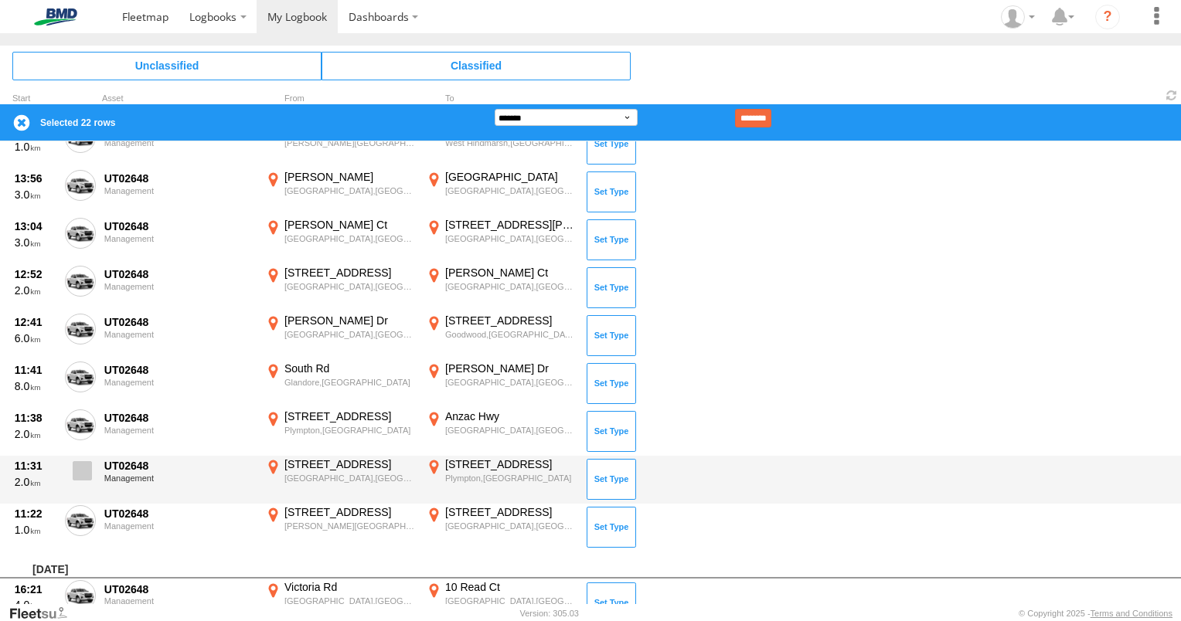
drag, startPoint x: 77, startPoint y: 463, endPoint x: 73, endPoint y: 480, distance: 17.4
click at [73, 471] on span at bounding box center [82, 470] width 19 height 19
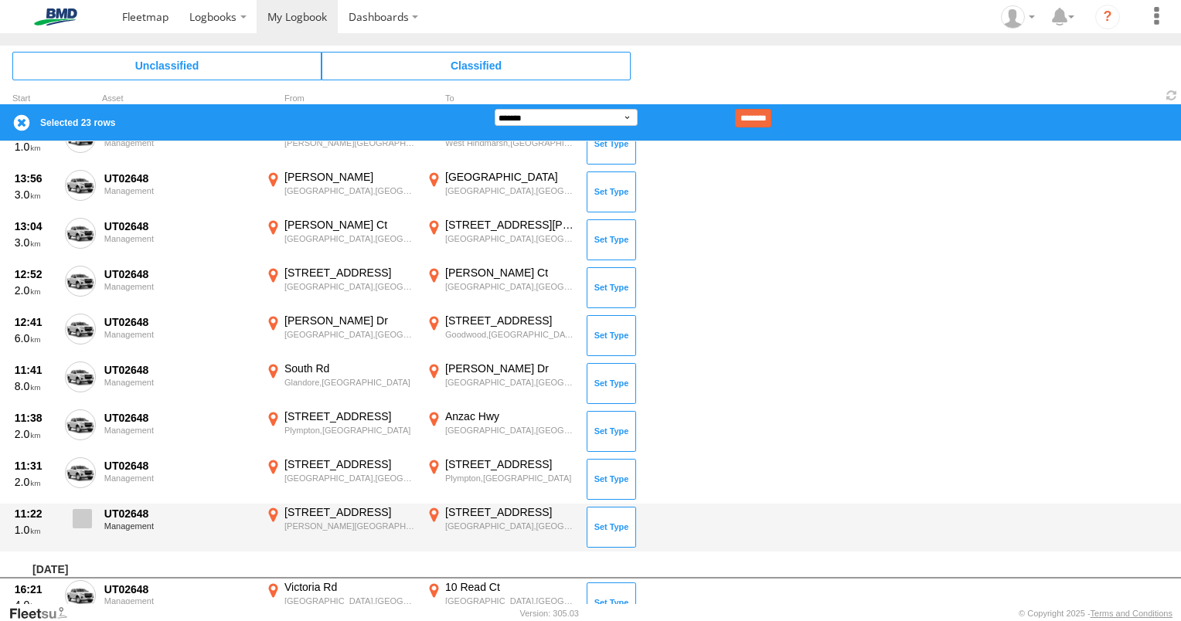
click at [87, 512] on span at bounding box center [82, 518] width 19 height 19
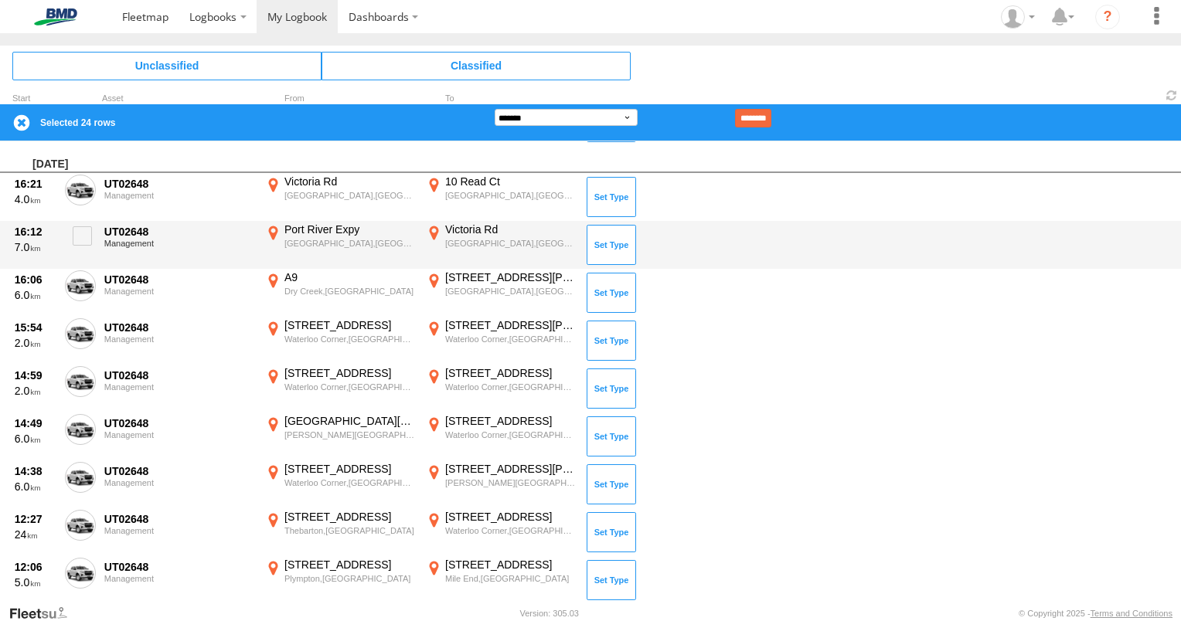
scroll to position [1159, 0]
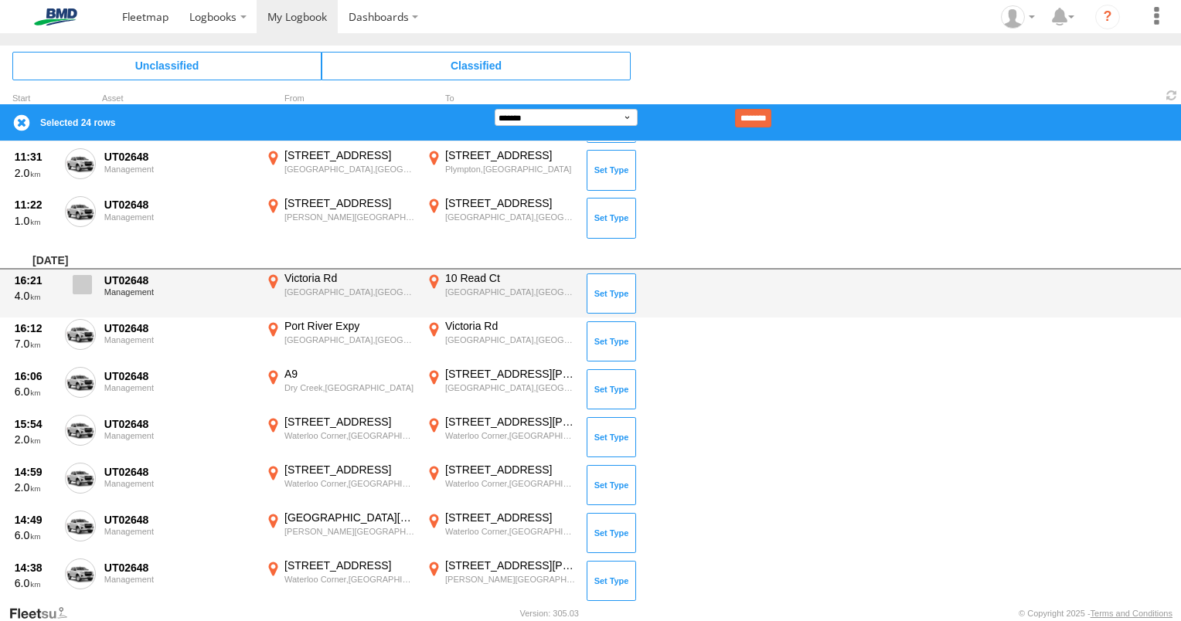
click at [75, 275] on span at bounding box center [82, 284] width 19 height 19
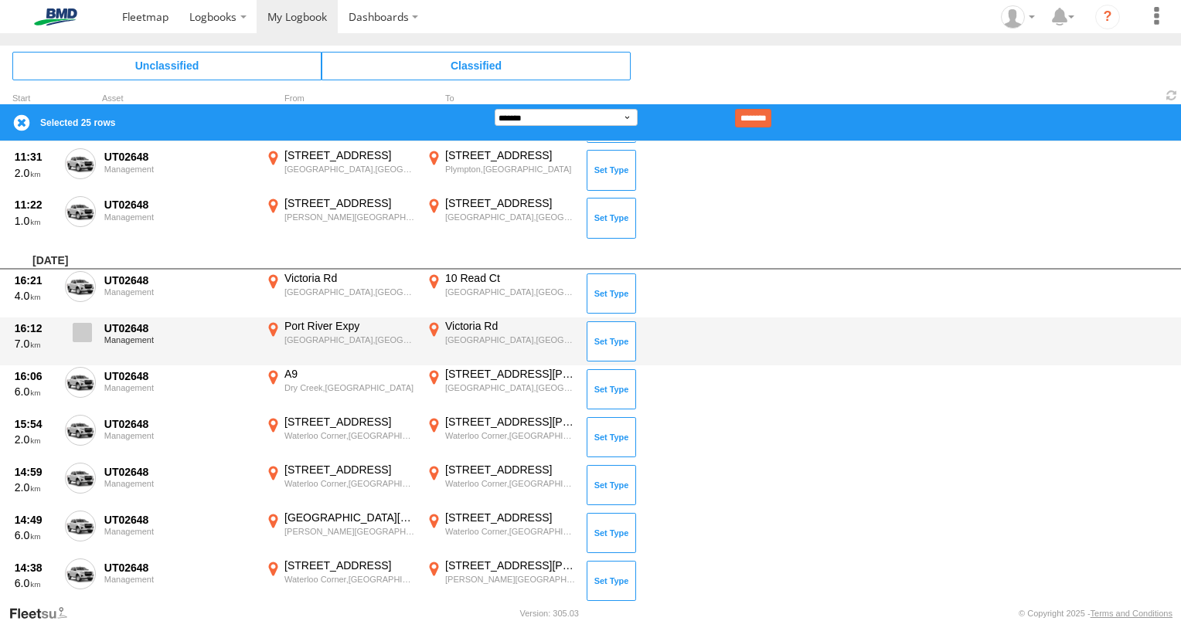
click at [89, 335] on span at bounding box center [82, 332] width 19 height 19
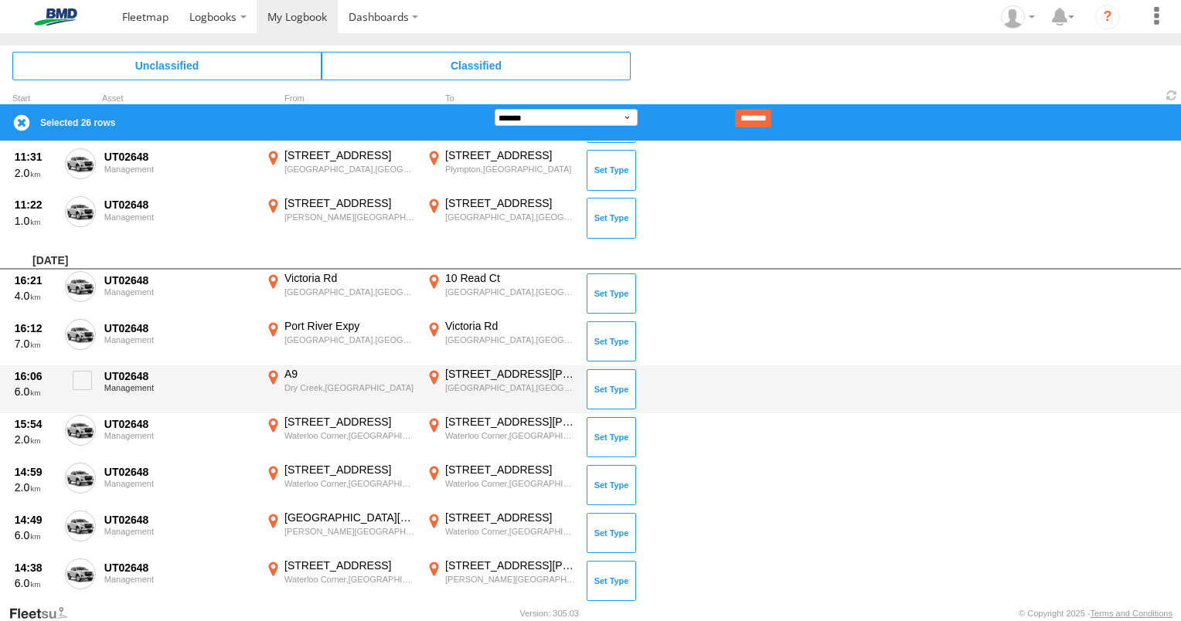
drag, startPoint x: 80, startPoint y: 371, endPoint x: 87, endPoint y: 402, distance: 31.7
click at [80, 379] on span at bounding box center [82, 380] width 19 height 19
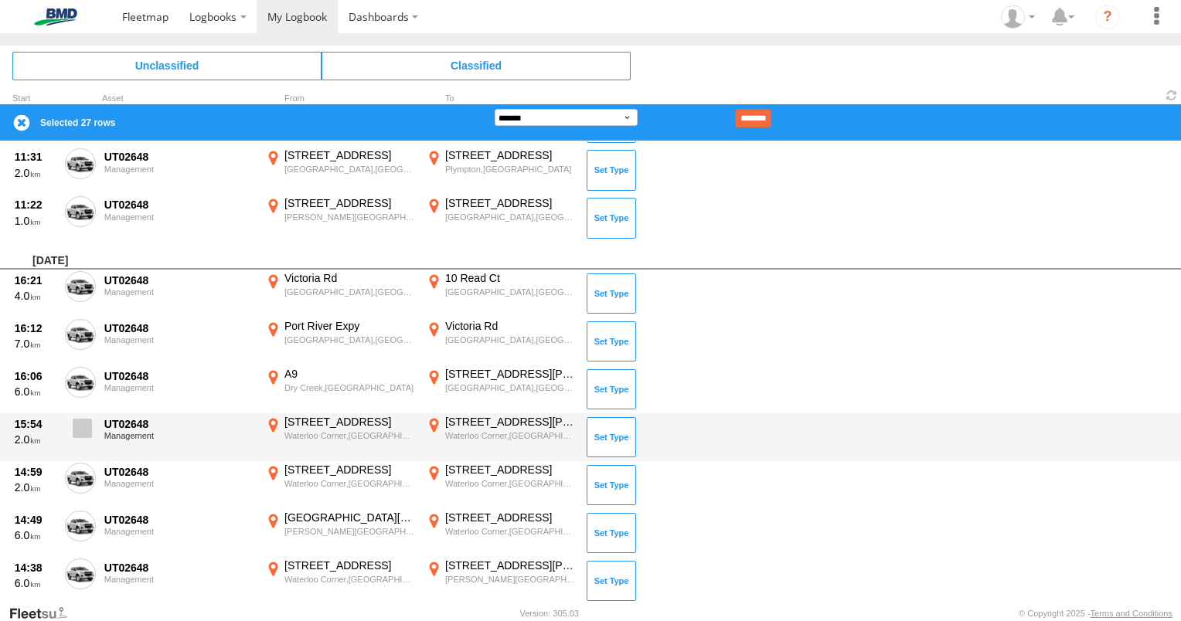
click at [83, 432] on span at bounding box center [82, 428] width 19 height 19
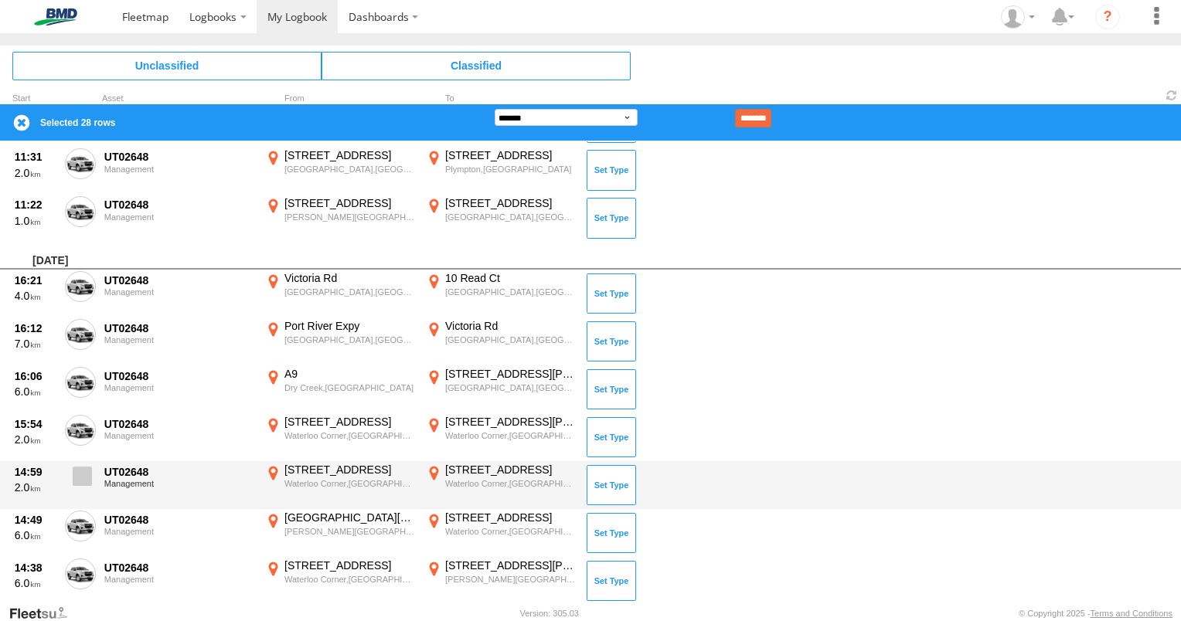
click at [80, 482] on span at bounding box center [82, 476] width 19 height 19
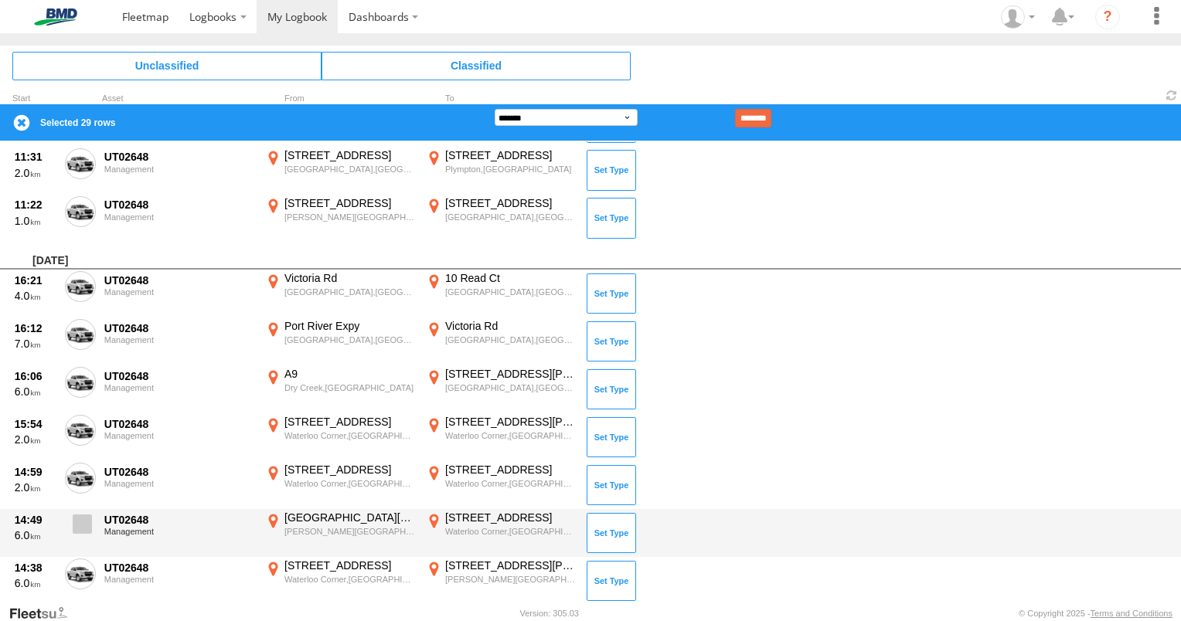
drag, startPoint x: 88, startPoint y: 526, endPoint x: 87, endPoint y: 553, distance: 27.9
click at [90, 532] on label at bounding box center [80, 529] width 31 height 36
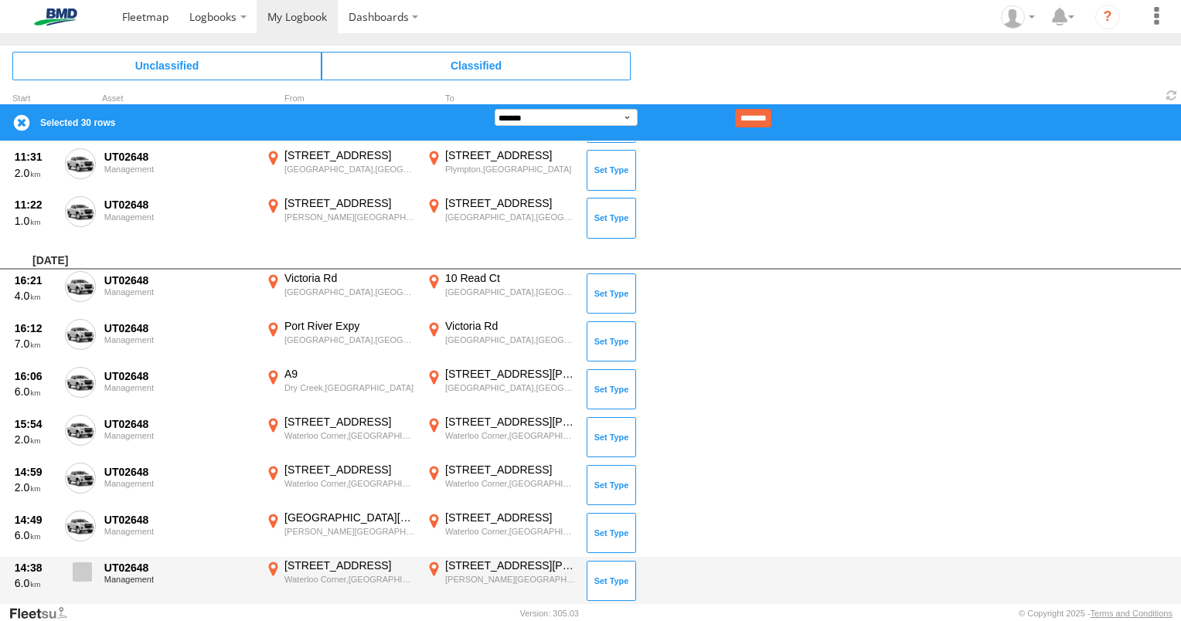
click at [87, 567] on span at bounding box center [82, 572] width 19 height 19
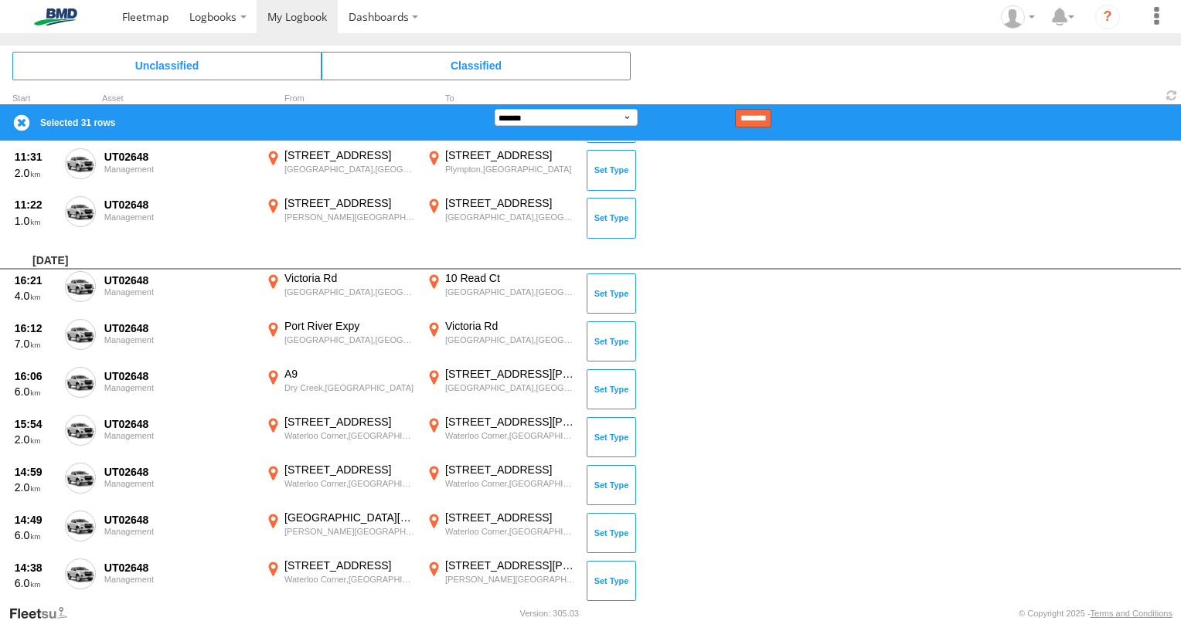
click at [770, 123] on input "********" at bounding box center [753, 118] width 36 height 19
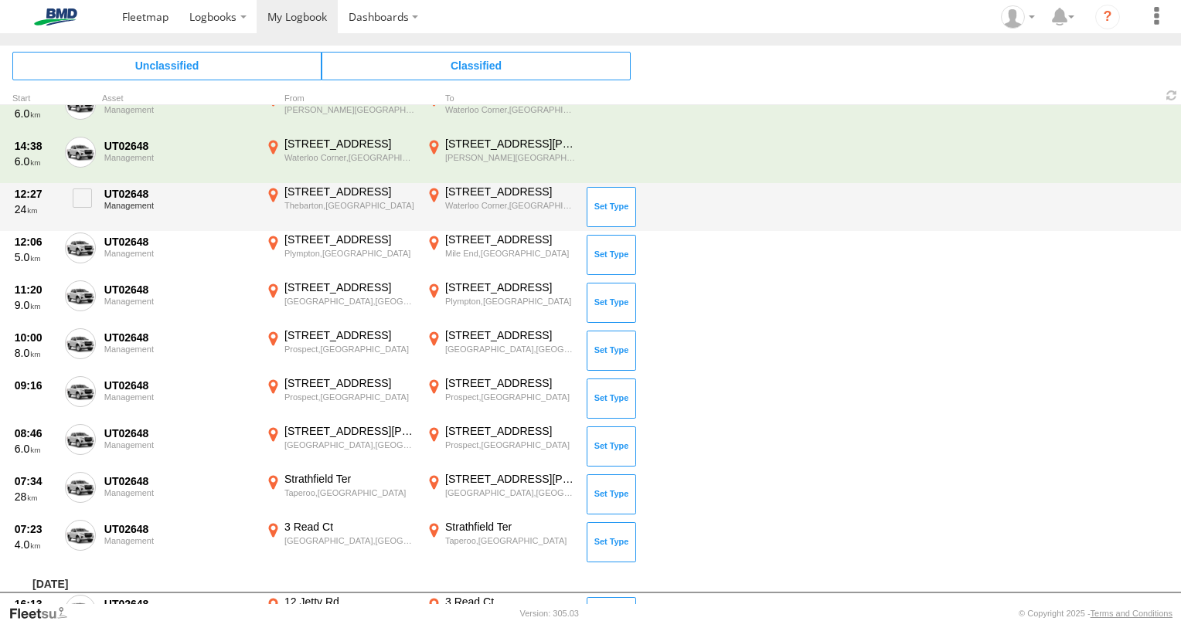
scroll to position [1546, 0]
click at [87, 198] on span at bounding box center [82, 197] width 19 height 19
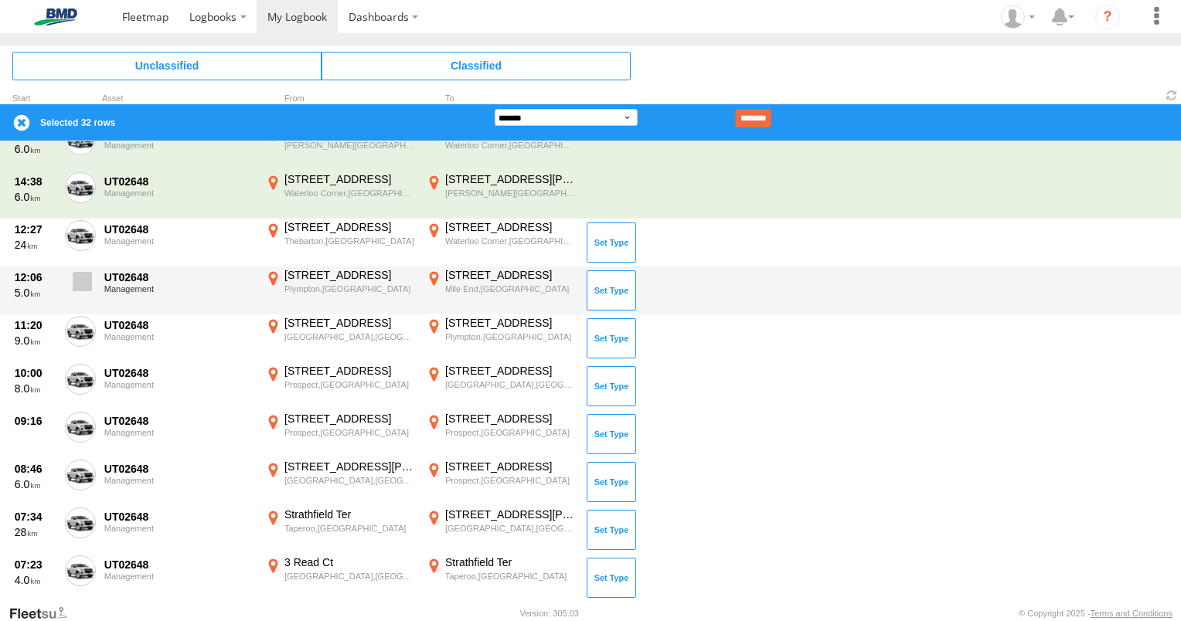
click at [83, 284] on span at bounding box center [82, 281] width 19 height 19
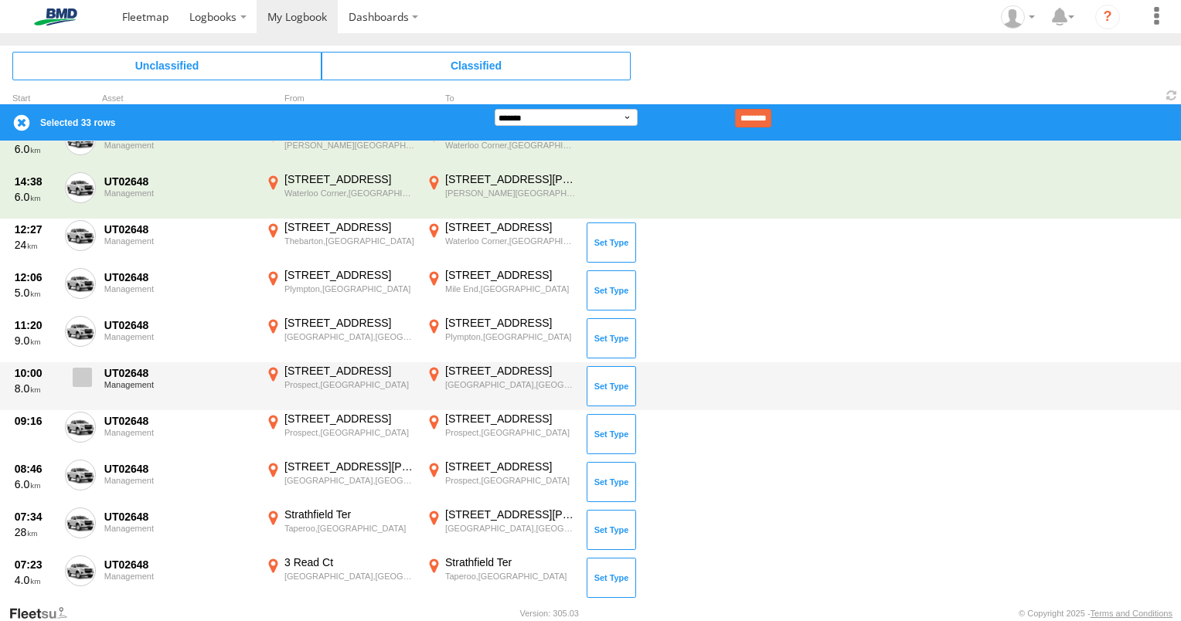
scroll to position [107, 0]
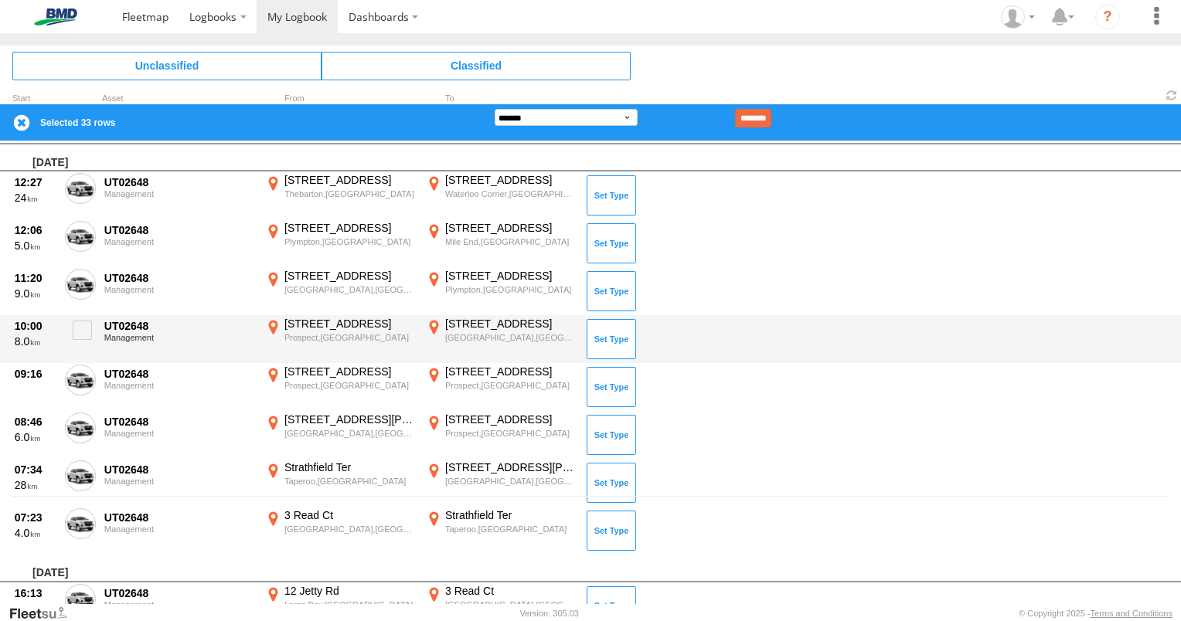
drag, startPoint x: 87, startPoint y: 328, endPoint x: 82, endPoint y: 355, distance: 27.6
click at [87, 331] on span at bounding box center [82, 330] width 19 height 19
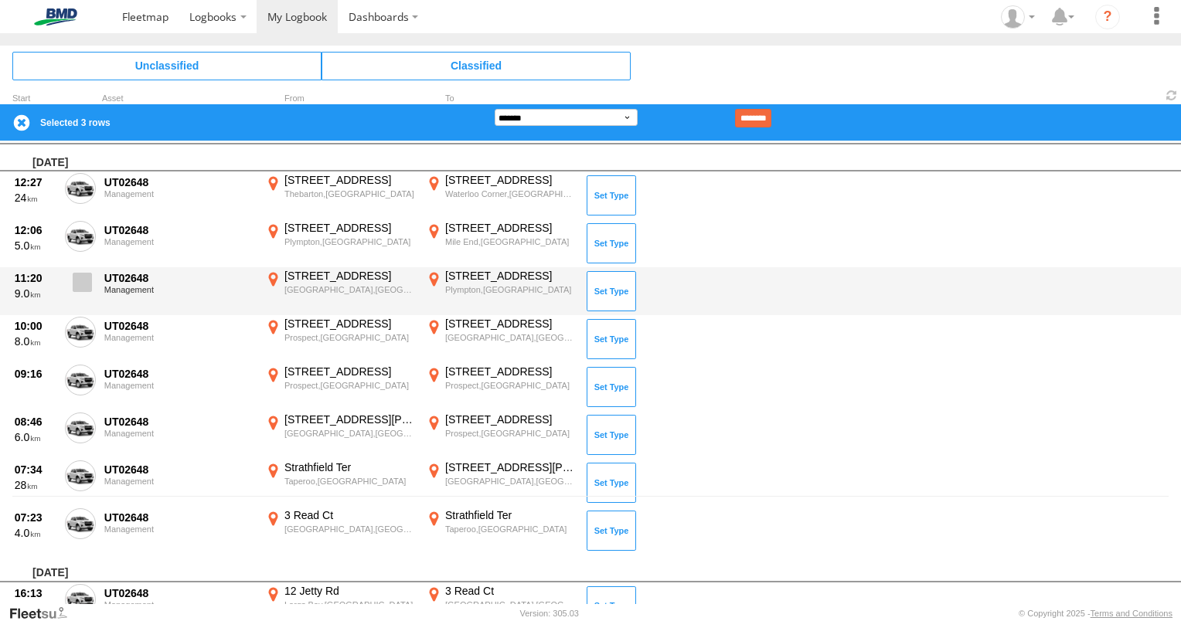
drag, startPoint x: 80, startPoint y: 282, endPoint x: 78, endPoint y: 290, distance: 8.1
click at [80, 281] on span at bounding box center [82, 282] width 19 height 19
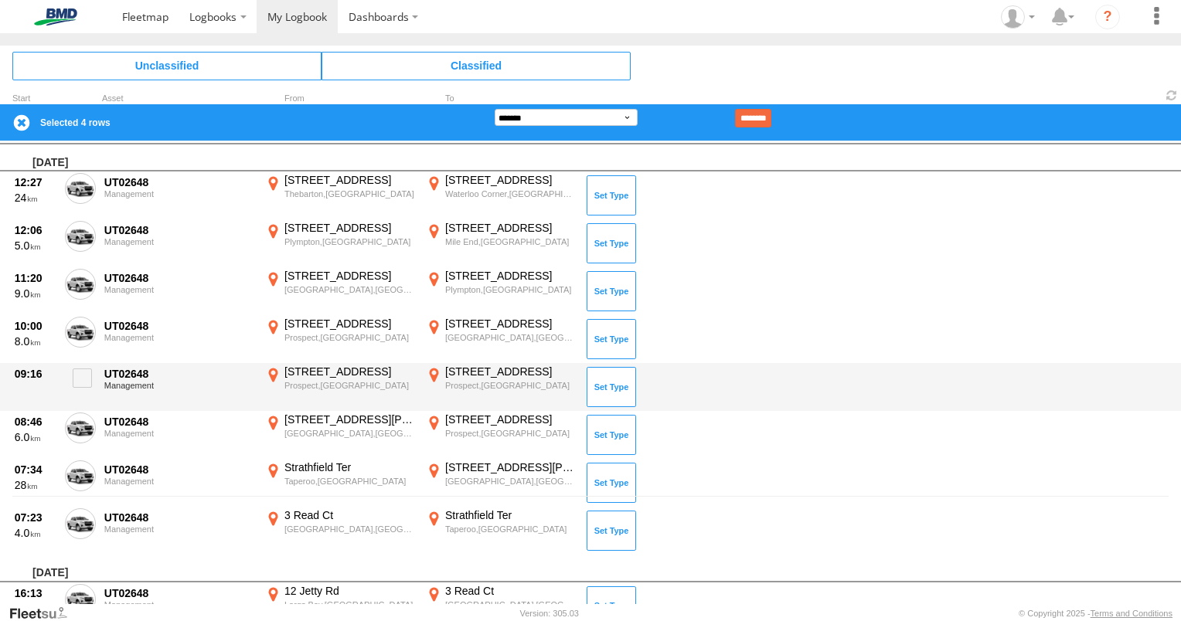
drag, startPoint x: 83, startPoint y: 386, endPoint x: 83, endPoint y: 400, distance: 13.1
click at [83, 386] on label at bounding box center [80, 383] width 31 height 36
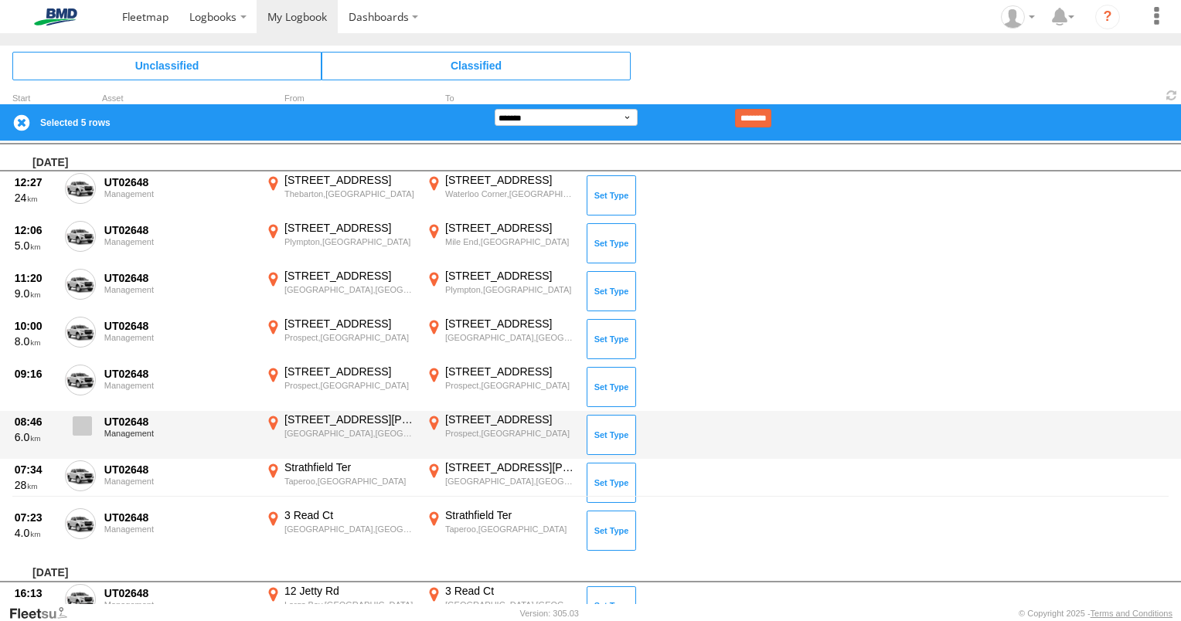
click at [82, 427] on span at bounding box center [82, 426] width 19 height 19
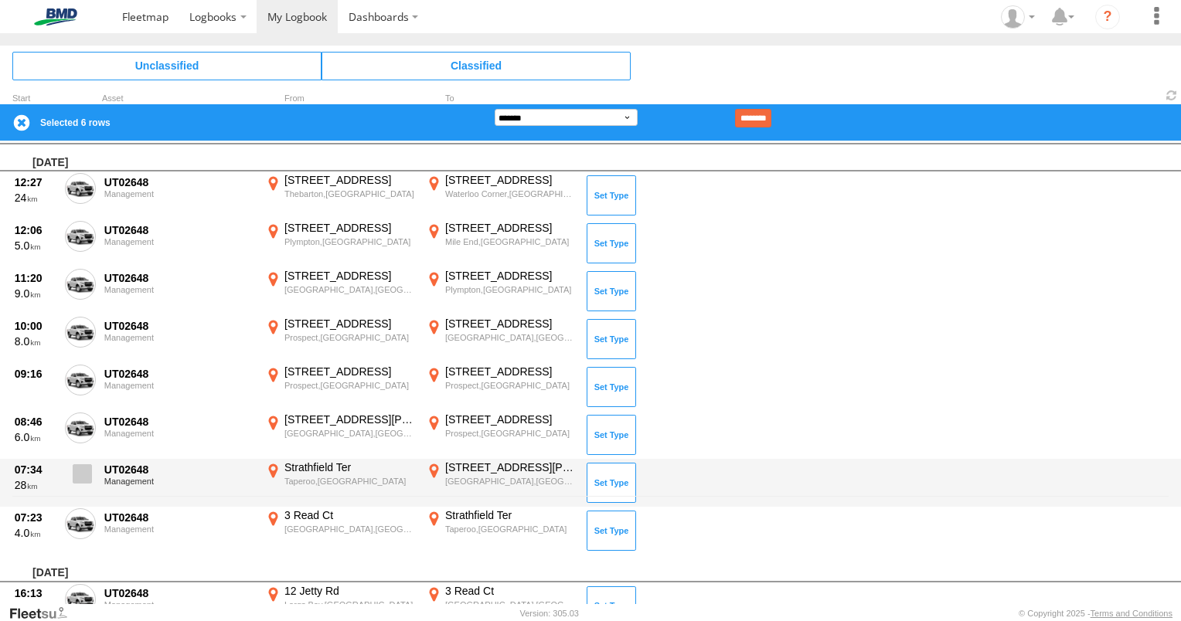
click at [90, 479] on label at bounding box center [80, 479] width 31 height 36
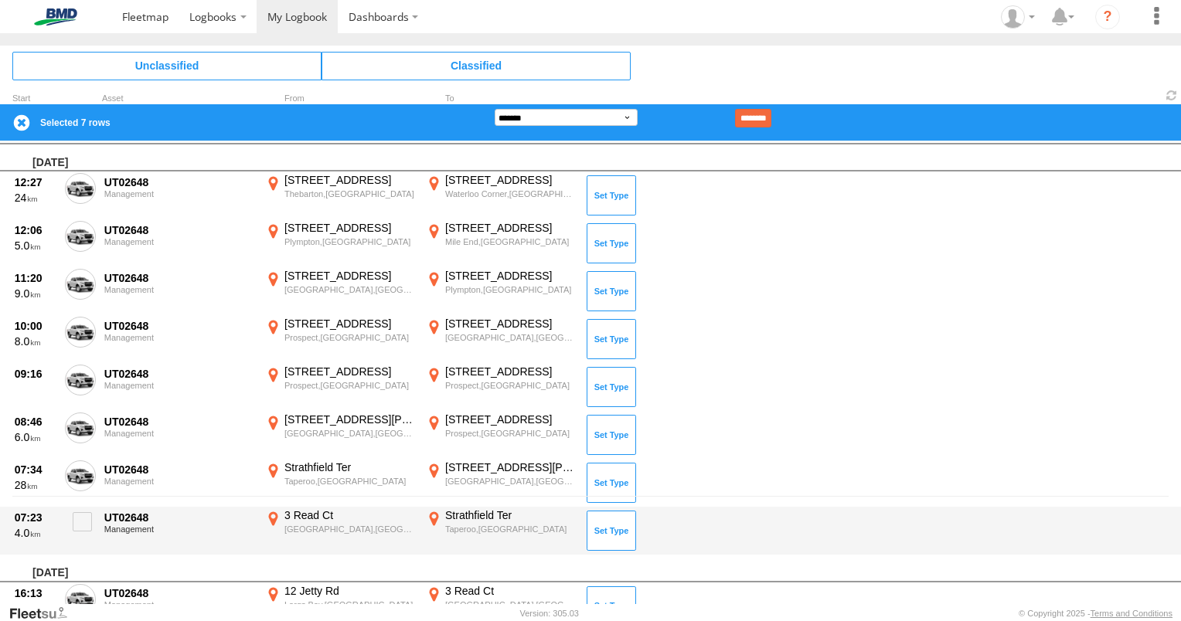
drag, startPoint x: 82, startPoint y: 529, endPoint x: 105, endPoint y: 515, distance: 26.6
click at [83, 529] on span at bounding box center [82, 521] width 19 height 19
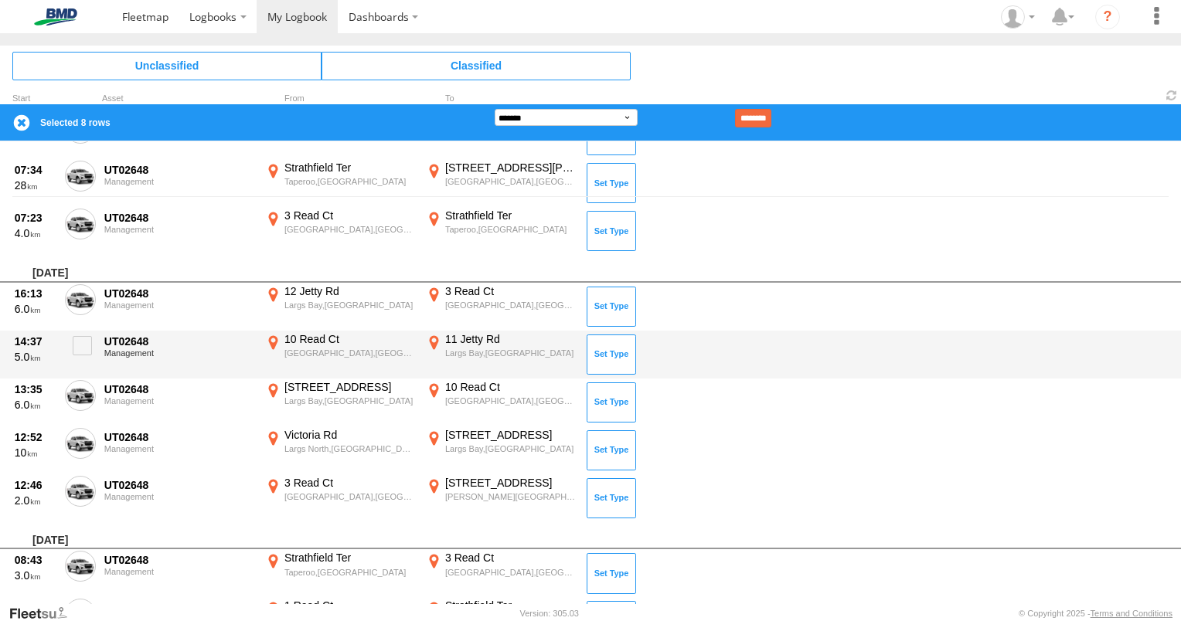
scroll to position [417, 0]
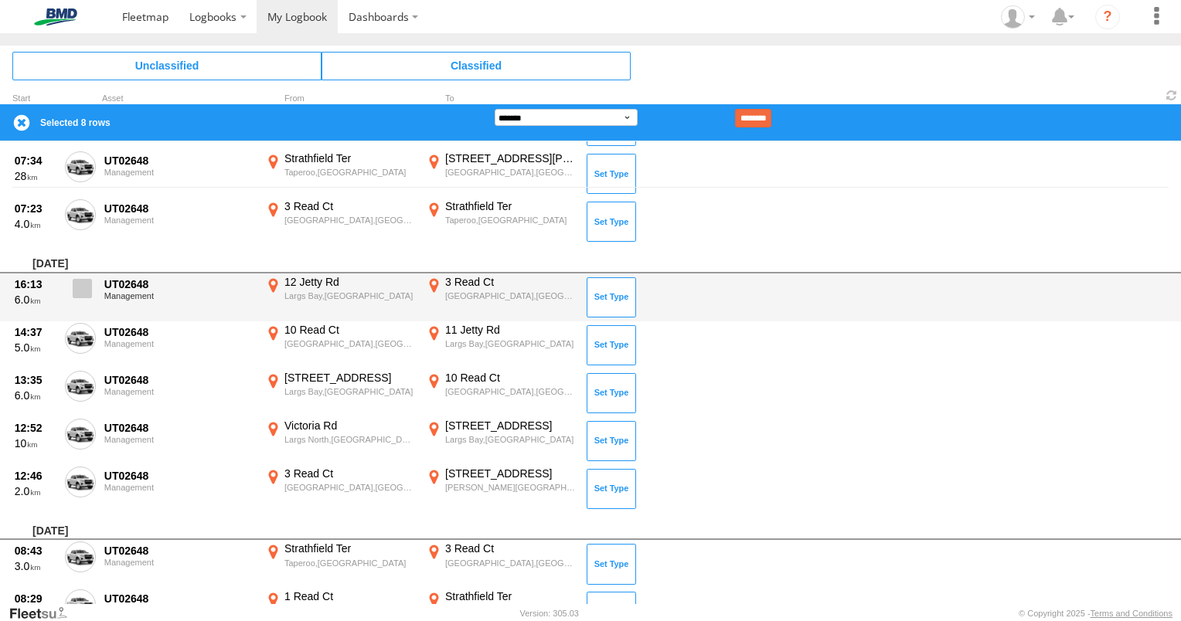
click at [90, 275] on label at bounding box center [80, 293] width 31 height 36
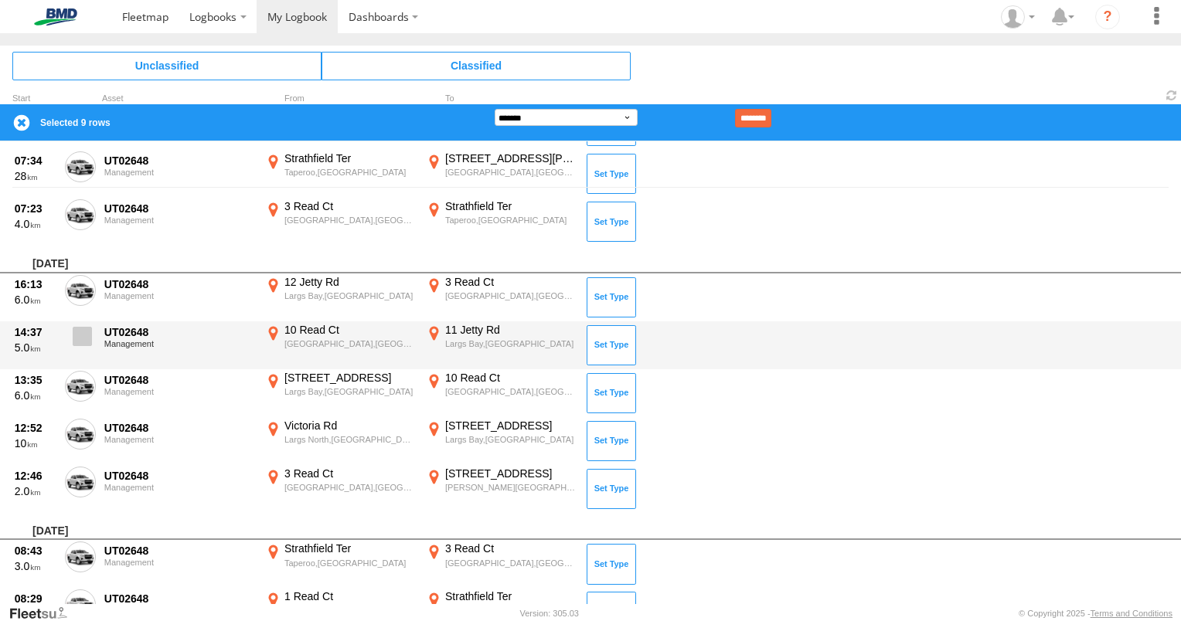
click at [82, 329] on span at bounding box center [82, 336] width 19 height 19
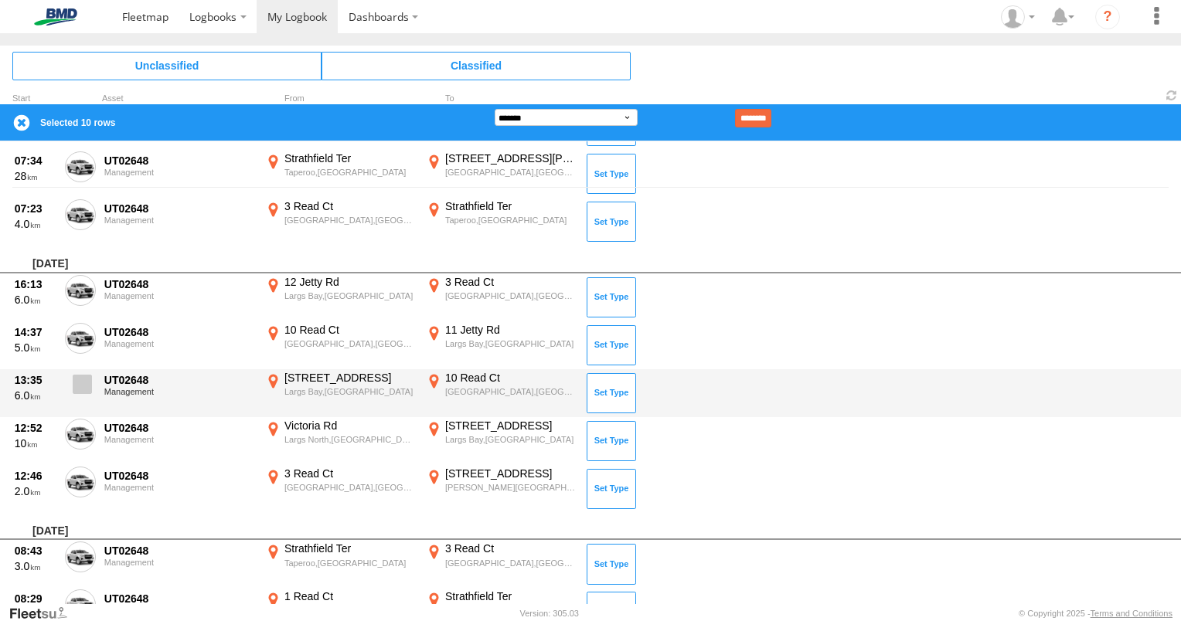
click at [75, 389] on span at bounding box center [82, 384] width 19 height 19
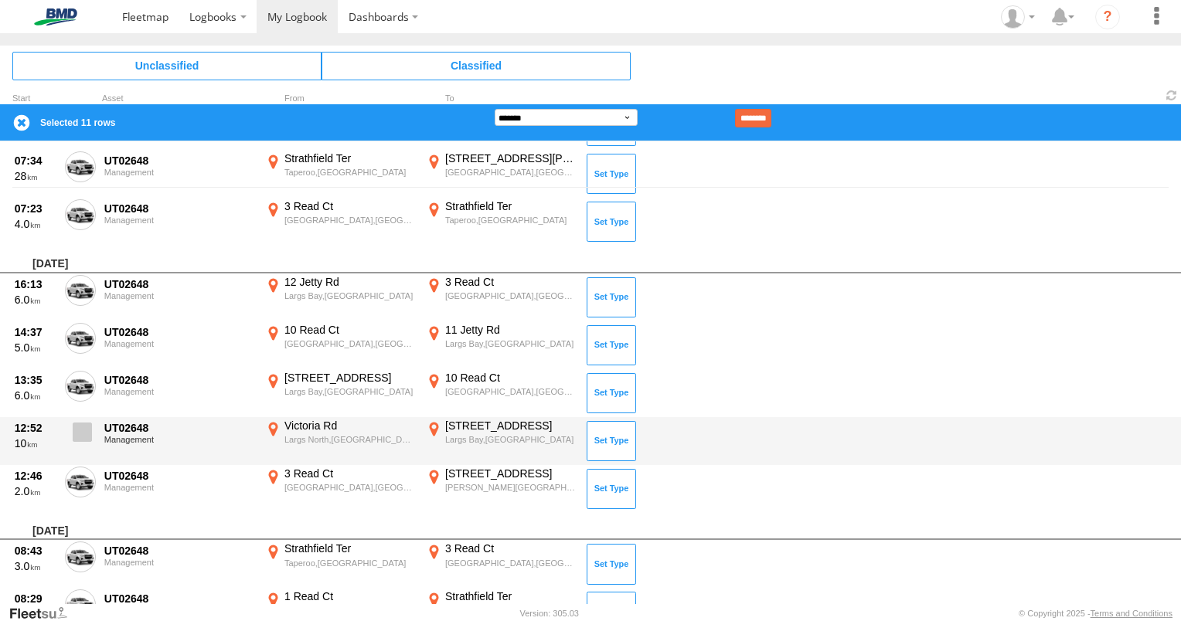
drag, startPoint x: 85, startPoint y: 425, endPoint x: 86, endPoint y: 436, distance: 10.8
click at [85, 427] on span at bounding box center [82, 432] width 19 height 19
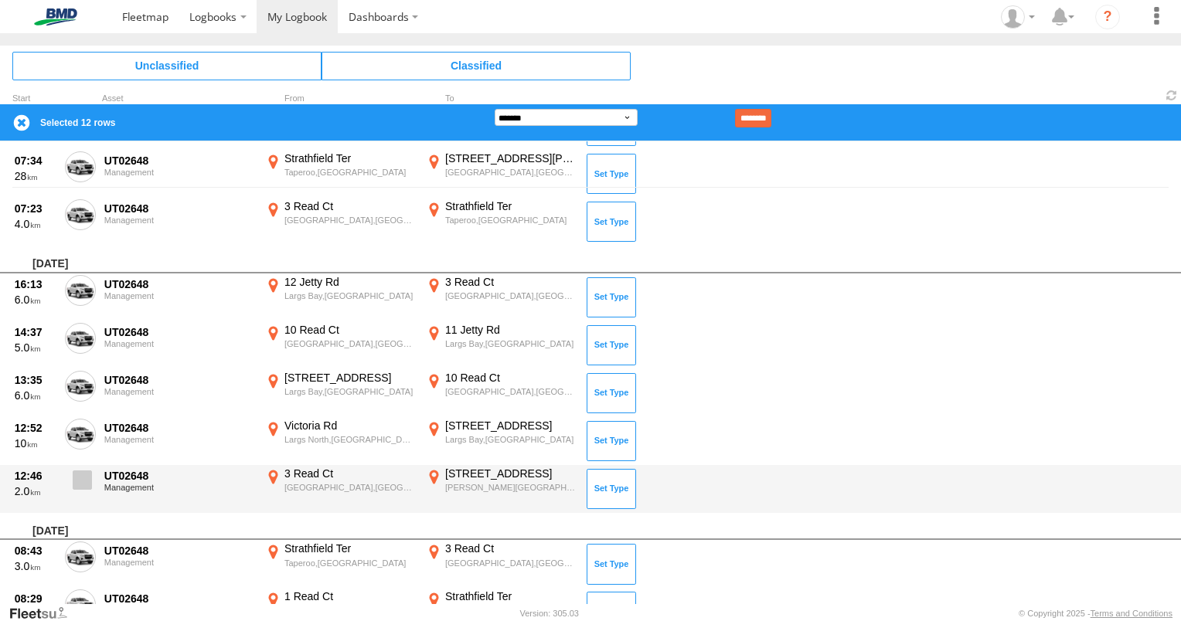
click at [81, 477] on span at bounding box center [82, 480] width 19 height 19
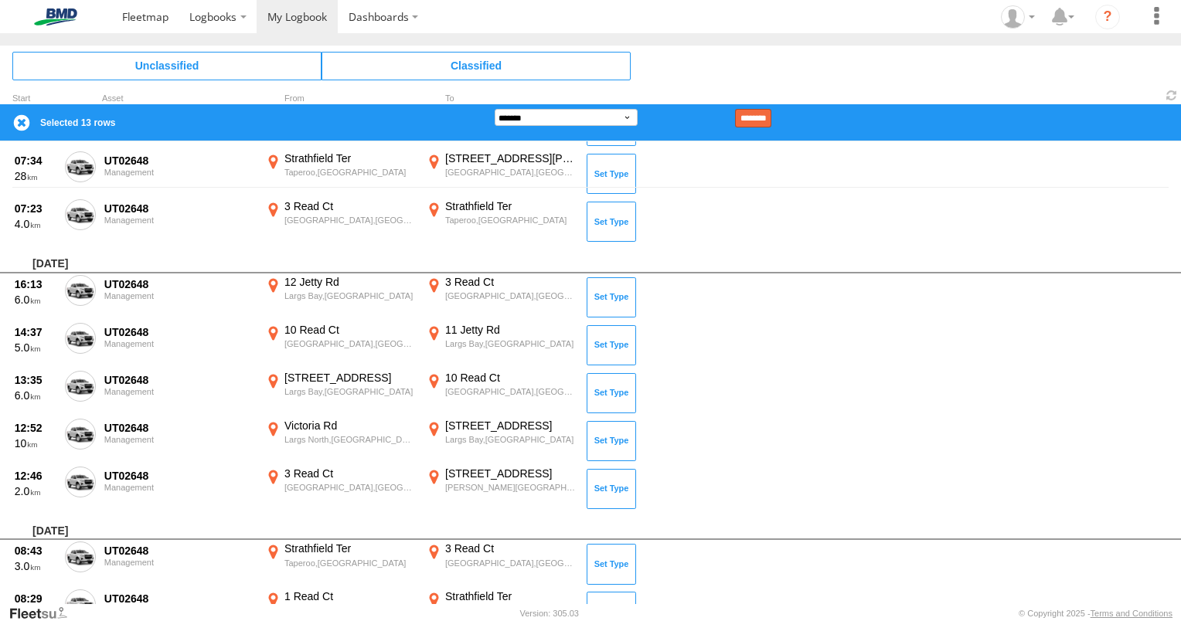
click at [771, 120] on input "********" at bounding box center [753, 118] width 36 height 19
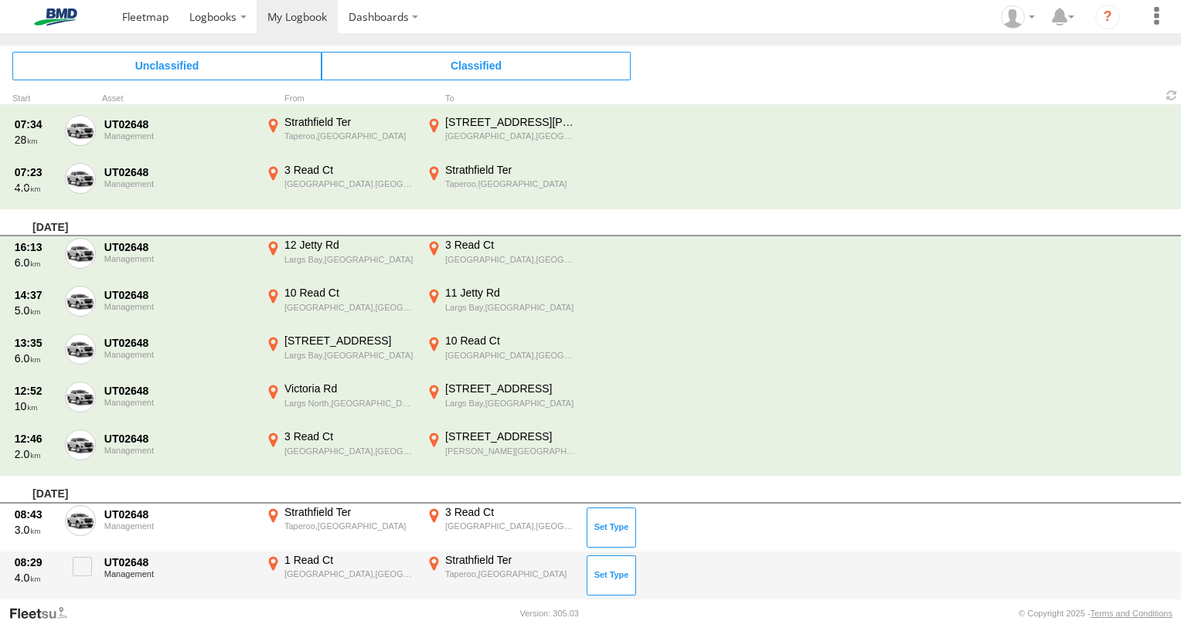
scroll to position [33, 0]
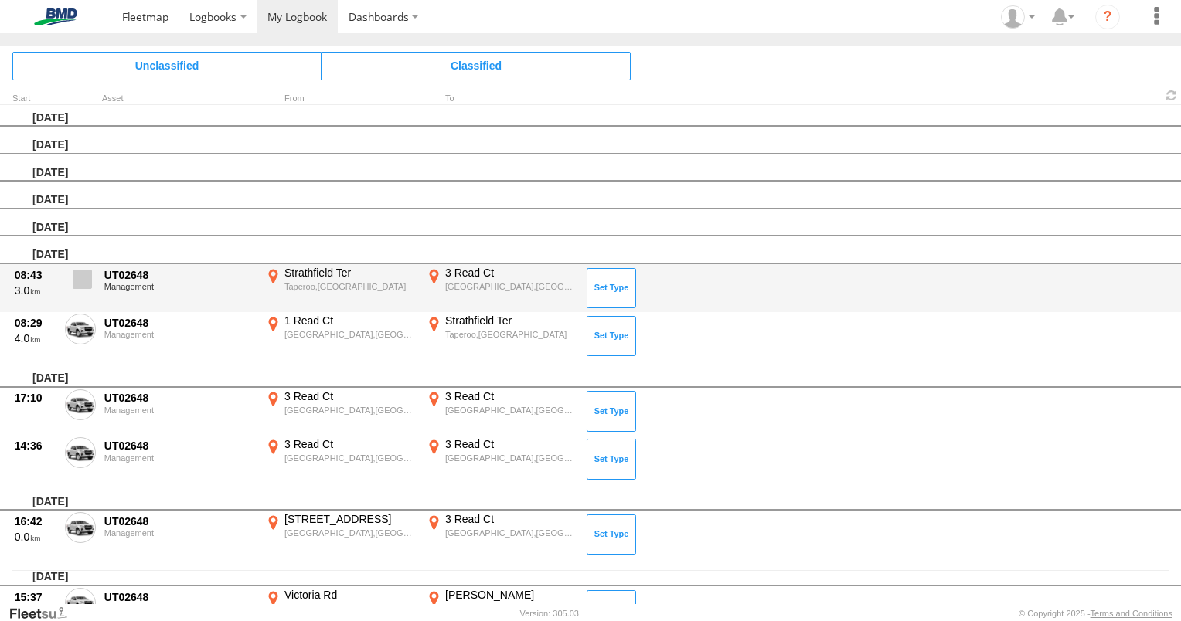
click at [87, 278] on span at bounding box center [82, 279] width 19 height 19
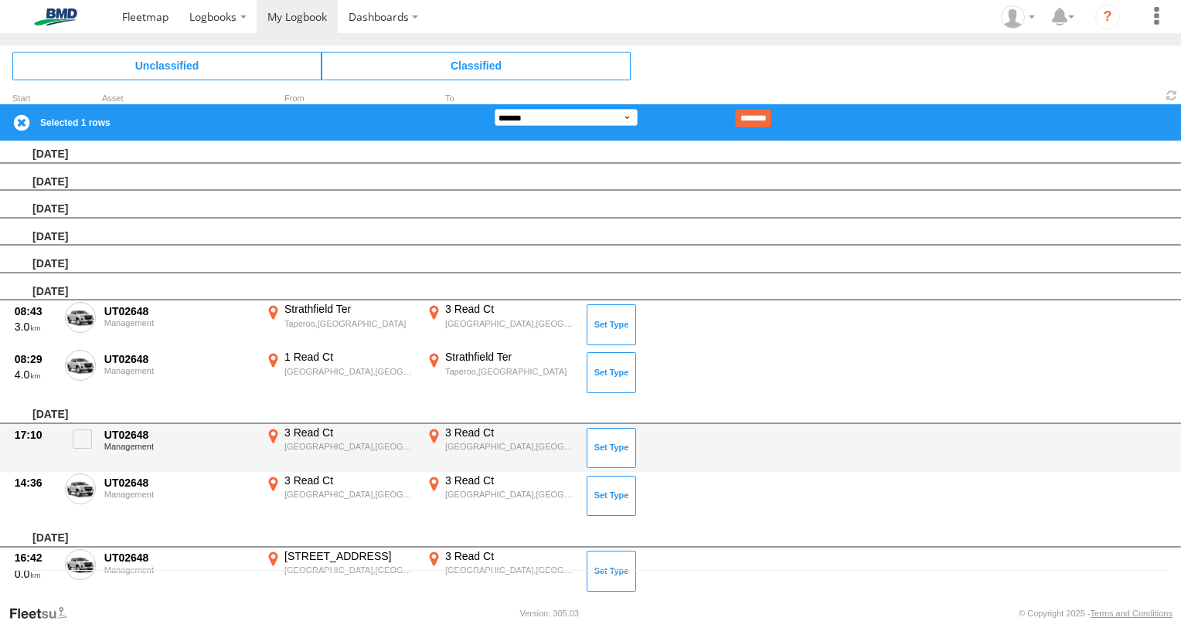
drag, startPoint x: 80, startPoint y: 361, endPoint x: 83, endPoint y: 422, distance: 61.1
click at [82, 371] on label at bounding box center [80, 368] width 31 height 36
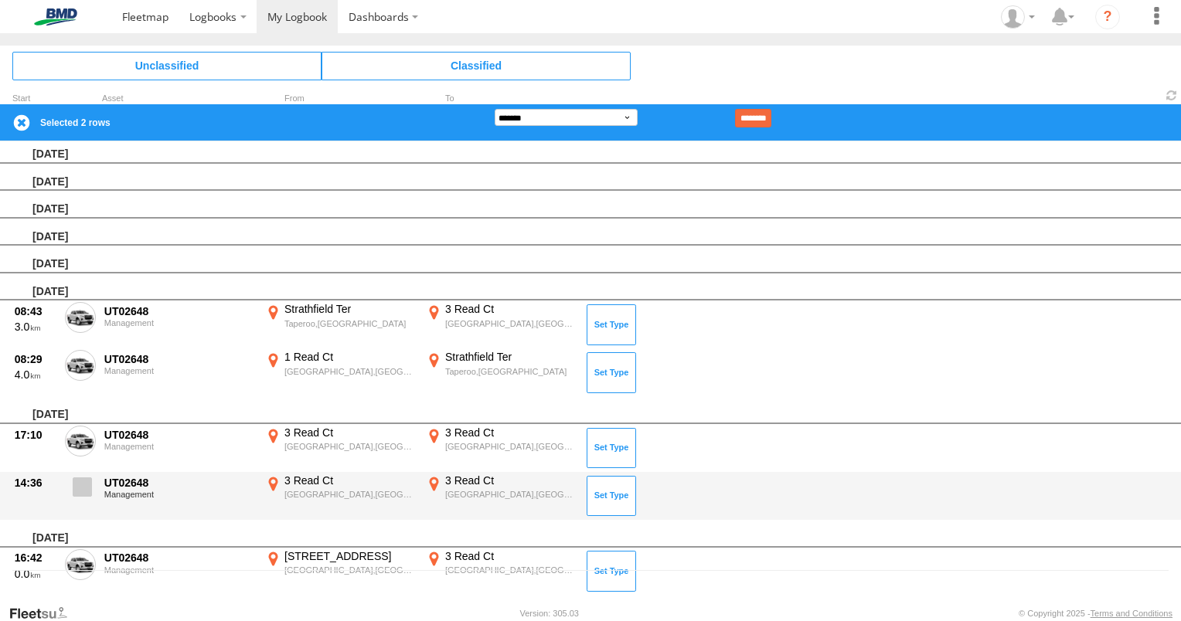
drag, startPoint x: 80, startPoint y: 438, endPoint x: 82, endPoint y: 472, distance: 34.0
click at [0, 0] on span at bounding box center [0, 0] width 0 height 0
drag, startPoint x: 83, startPoint y: 479, endPoint x: 73, endPoint y: 506, distance: 29.1
click at [82, 486] on span at bounding box center [82, 487] width 19 height 19
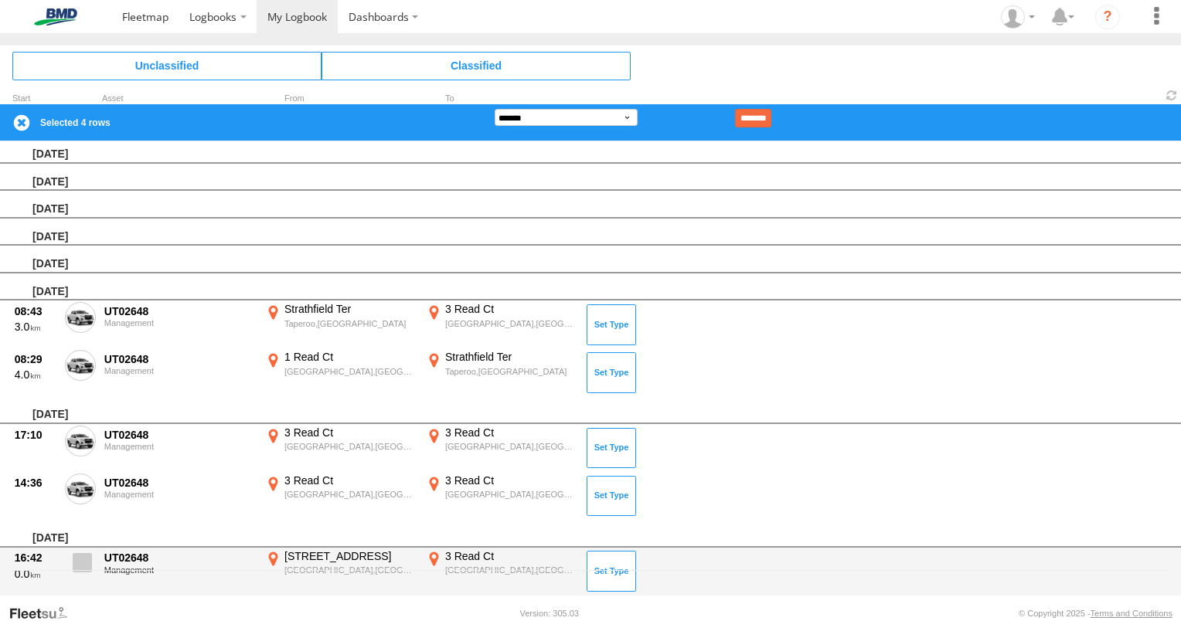
click at [83, 560] on span at bounding box center [82, 562] width 19 height 19
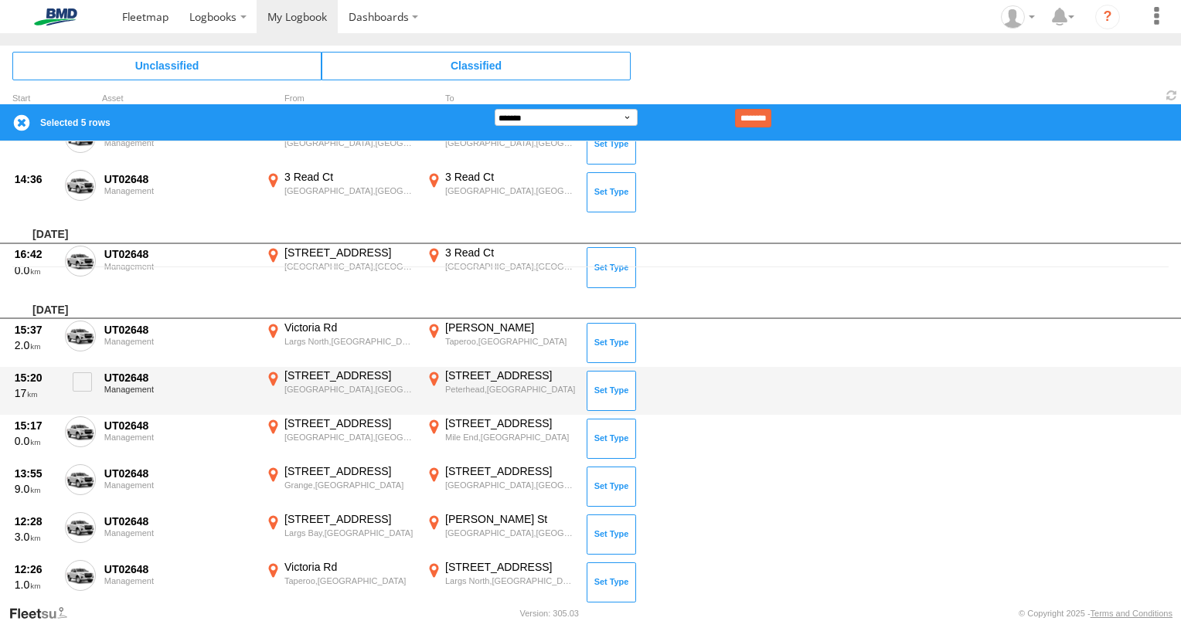
scroll to position [342, 0]
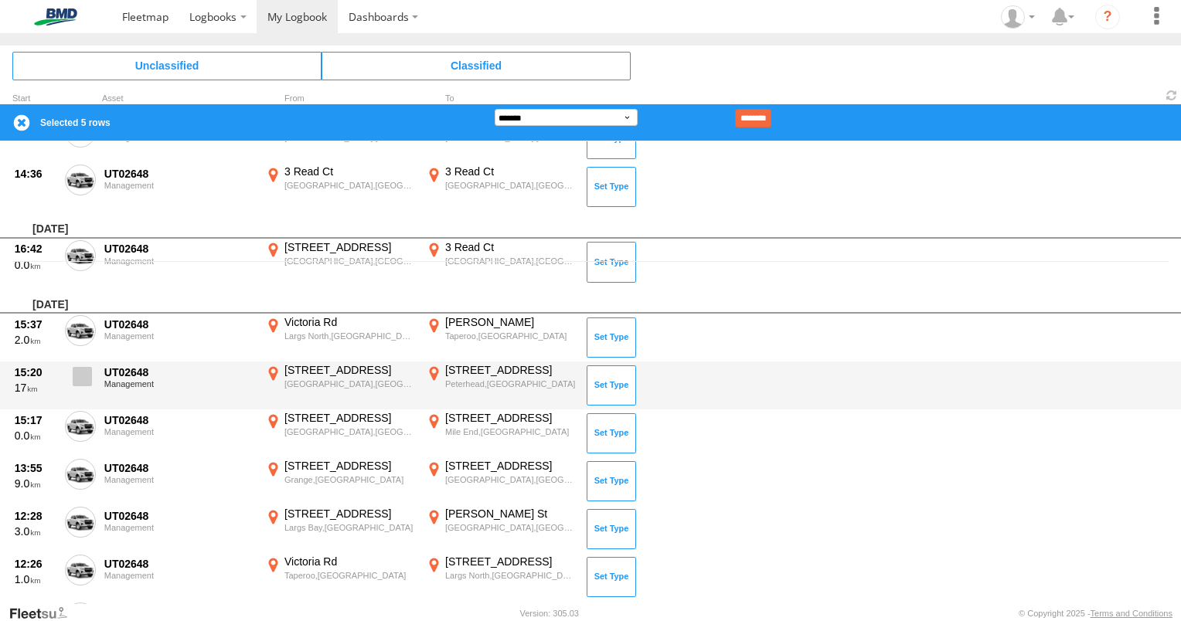
drag, startPoint x: 86, startPoint y: 327, endPoint x: 79, endPoint y: 365, distance: 38.5
click at [0, 0] on span at bounding box center [0, 0] width 0 height 0
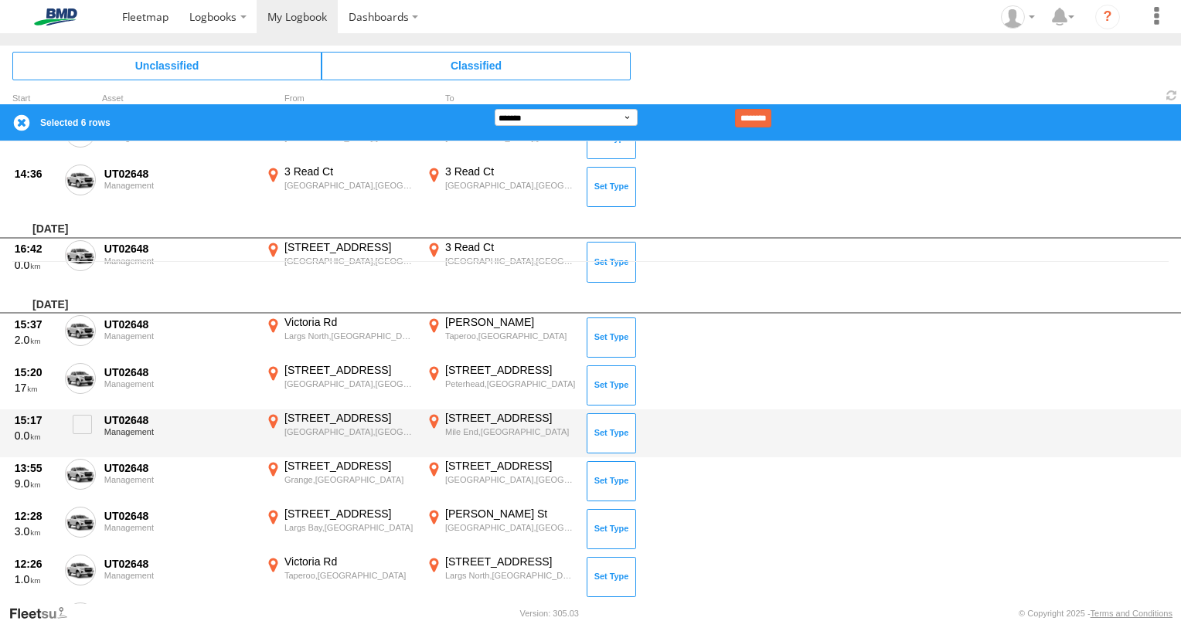
drag, startPoint x: 85, startPoint y: 375, endPoint x: 79, endPoint y: 406, distance: 31.5
click at [0, 0] on span at bounding box center [0, 0] width 0 height 0
click at [80, 415] on span at bounding box center [82, 424] width 19 height 19
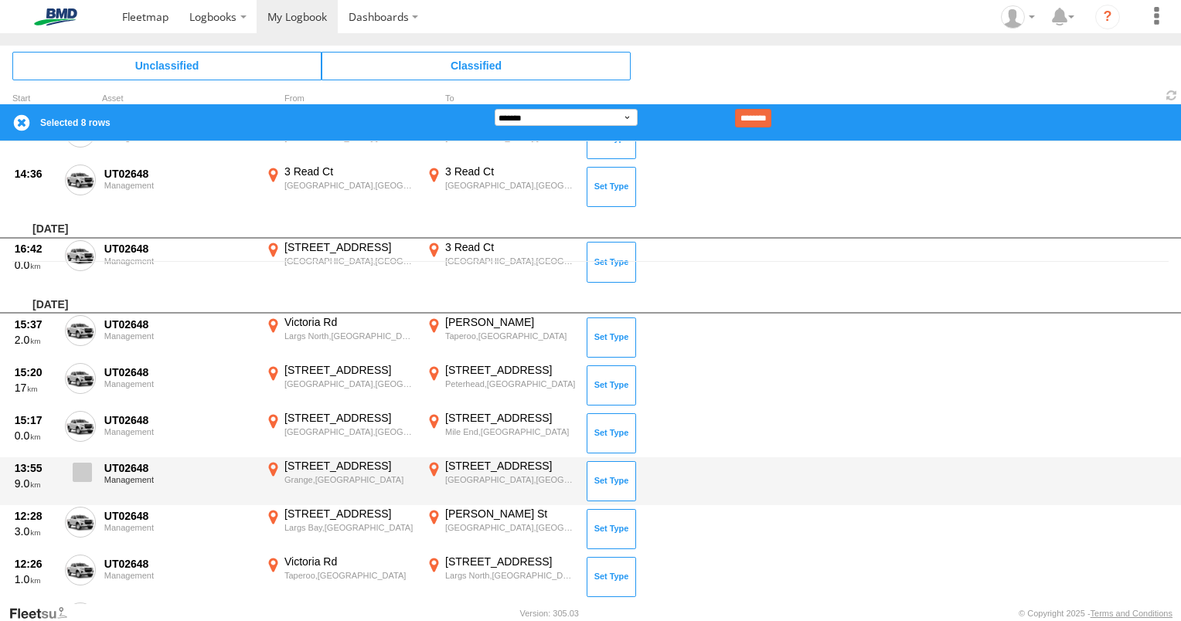
drag, startPoint x: 82, startPoint y: 464, endPoint x: 81, endPoint y: 482, distance: 17.8
click at [80, 468] on span at bounding box center [82, 472] width 19 height 19
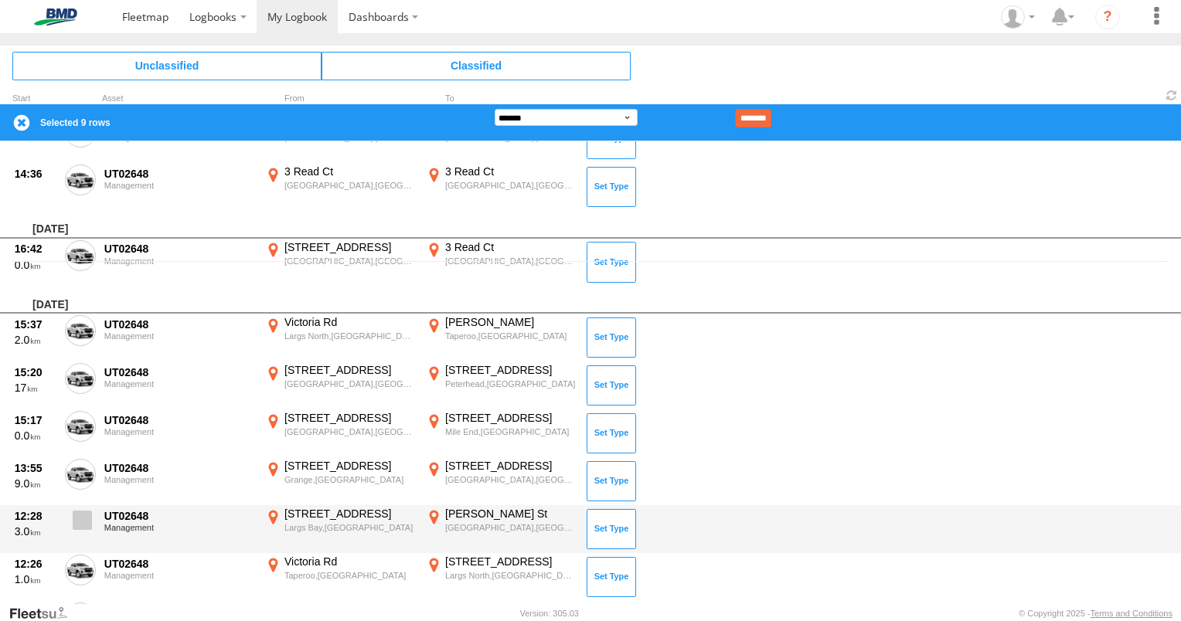
click at [84, 522] on span at bounding box center [82, 520] width 19 height 19
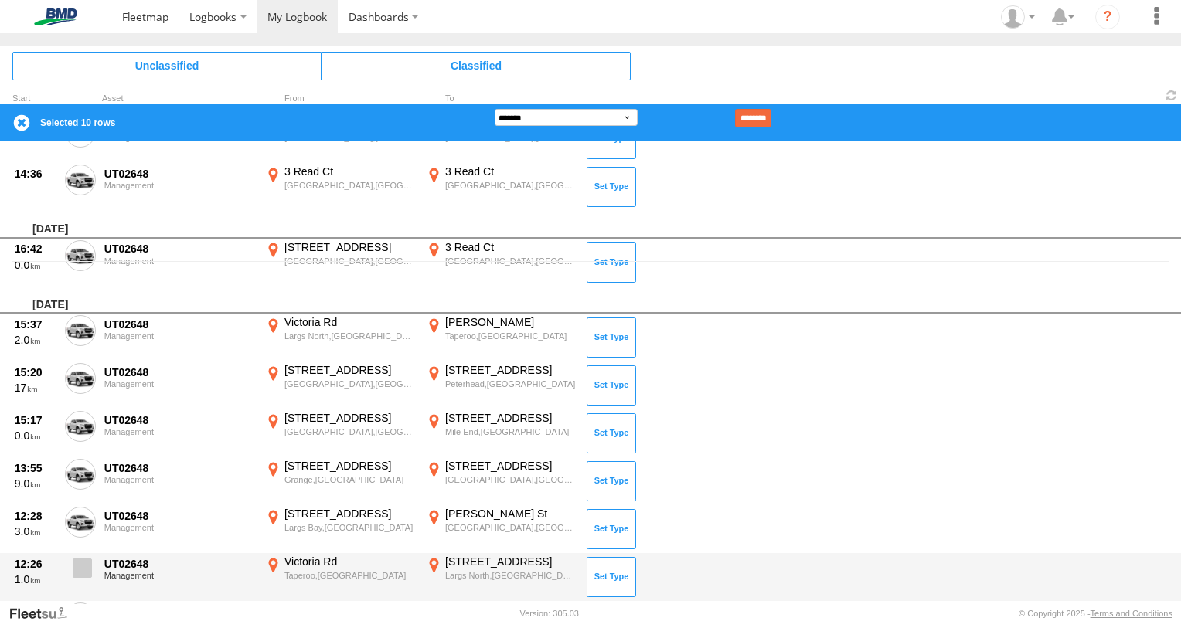
click at [83, 563] on span at bounding box center [82, 568] width 19 height 19
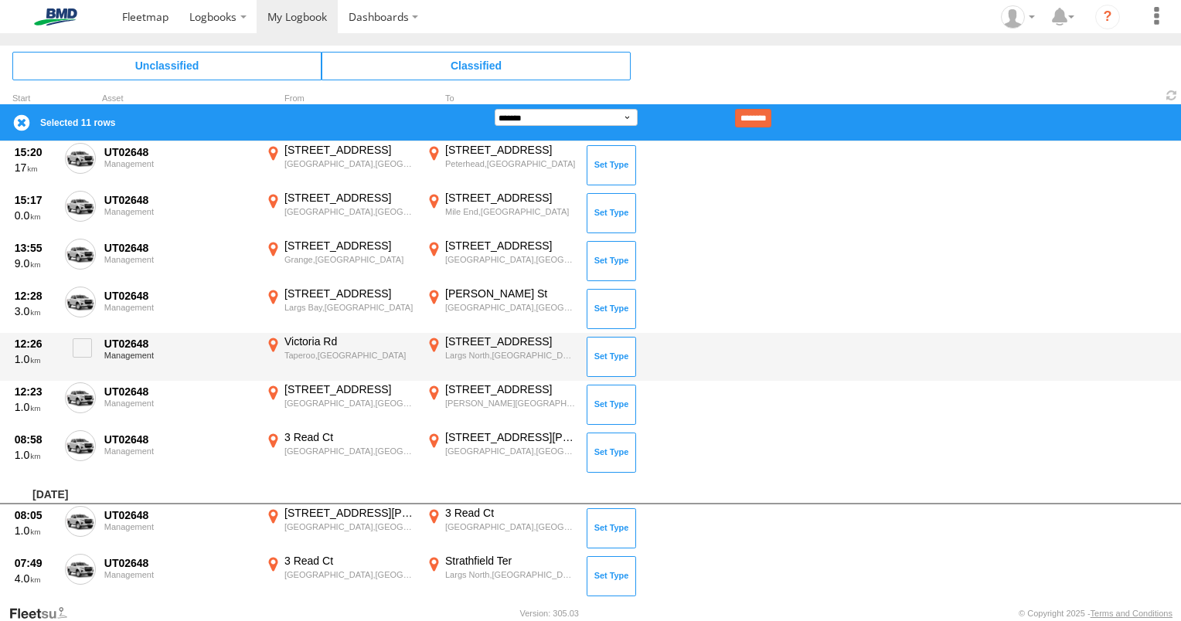
scroll to position [574, 0]
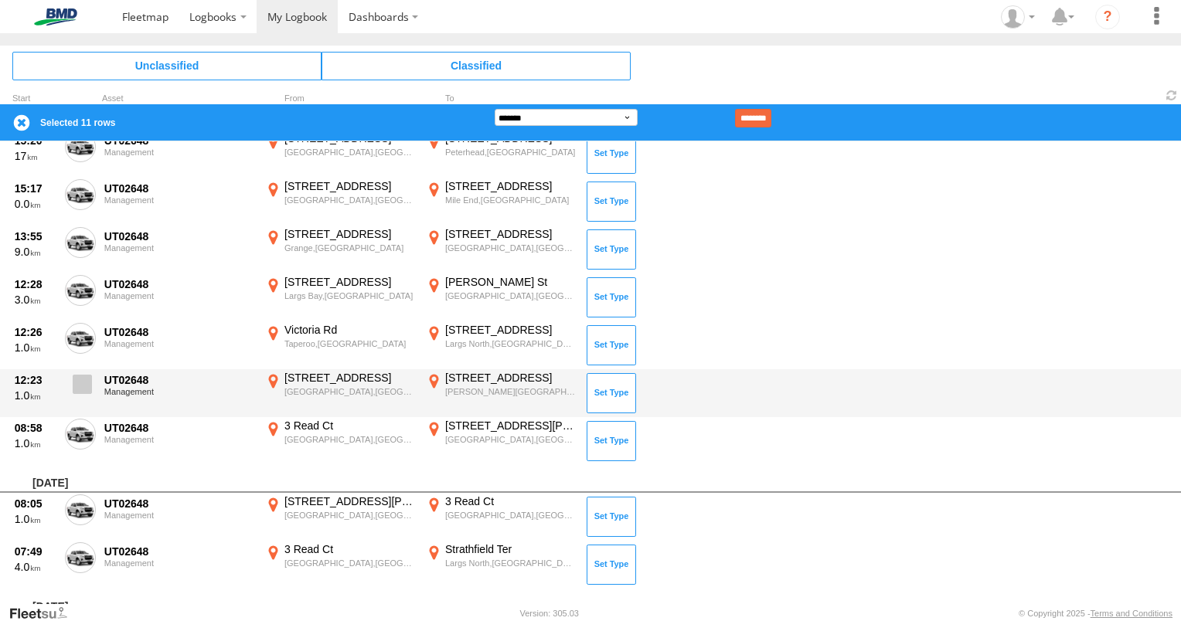
click at [83, 380] on span at bounding box center [82, 384] width 19 height 19
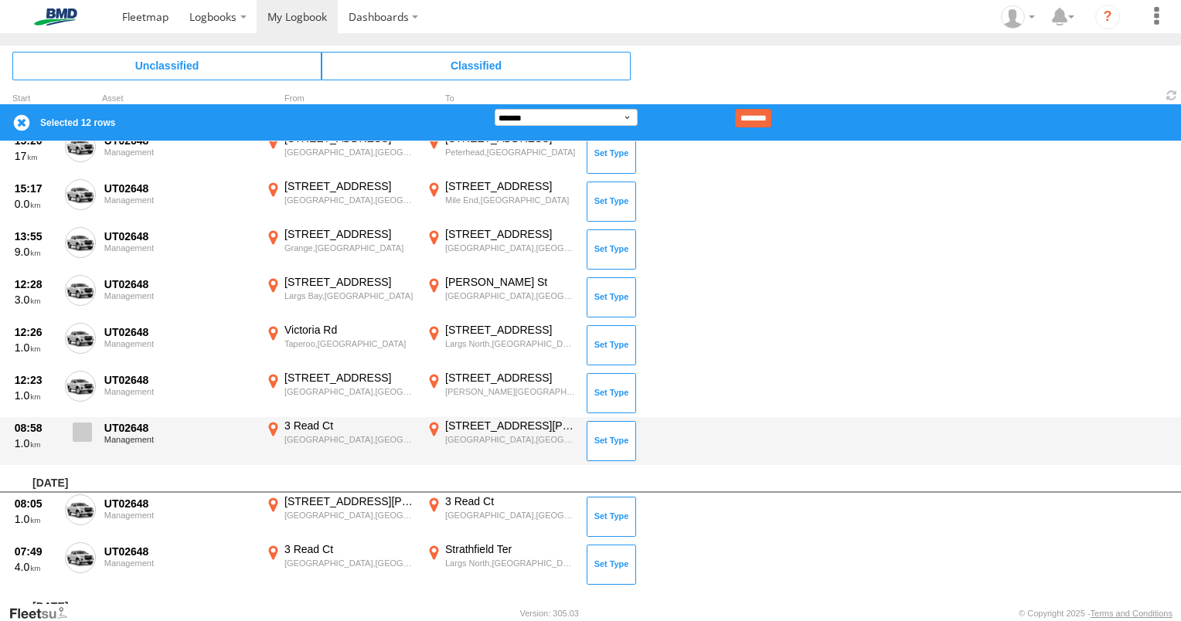
click at [77, 431] on span at bounding box center [82, 432] width 19 height 19
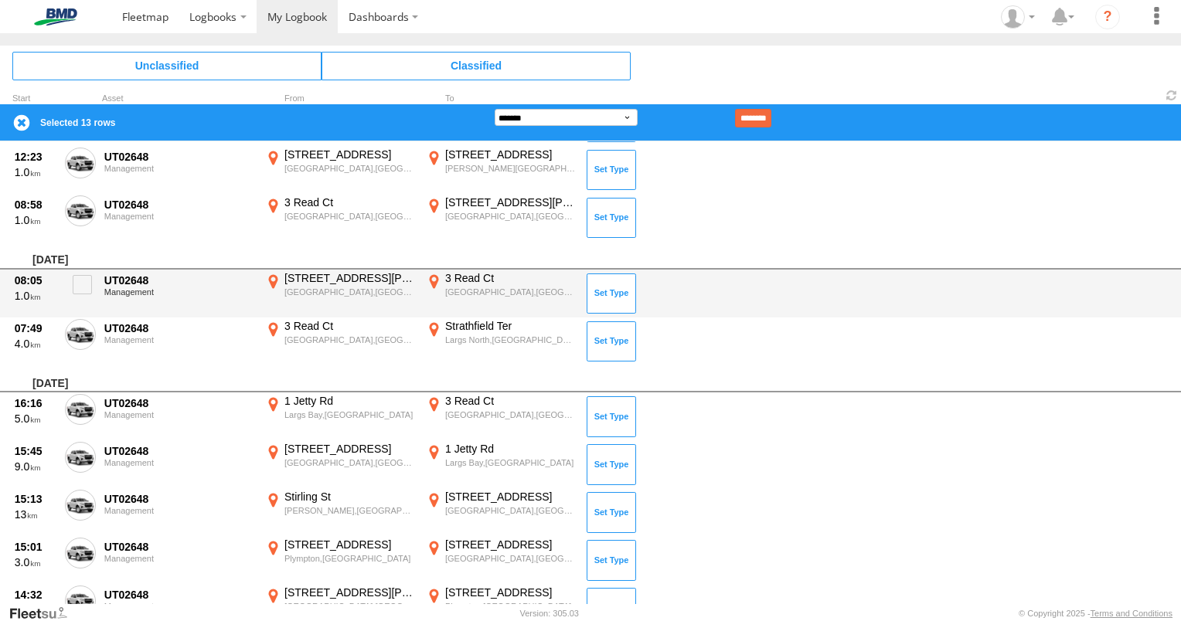
scroll to position [806, 0]
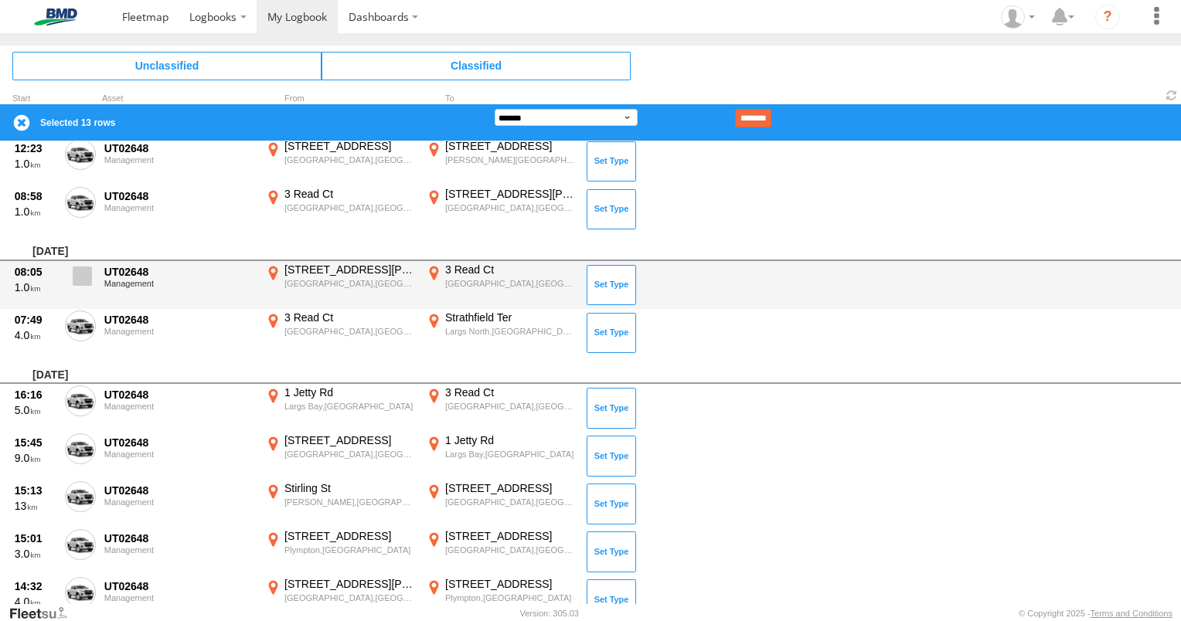
click at [87, 277] on span at bounding box center [82, 276] width 19 height 19
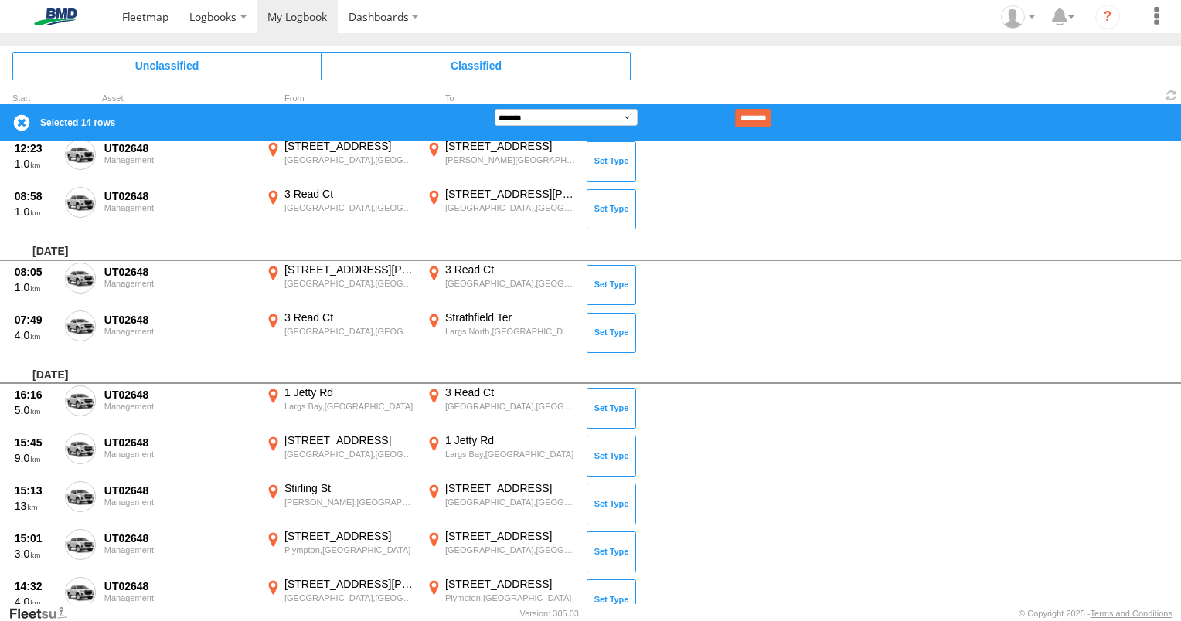
drag, startPoint x: 80, startPoint y: 322, endPoint x: 73, endPoint y: 369, distance: 47.5
click at [0, 0] on span at bounding box center [0, 0] width 0 height 0
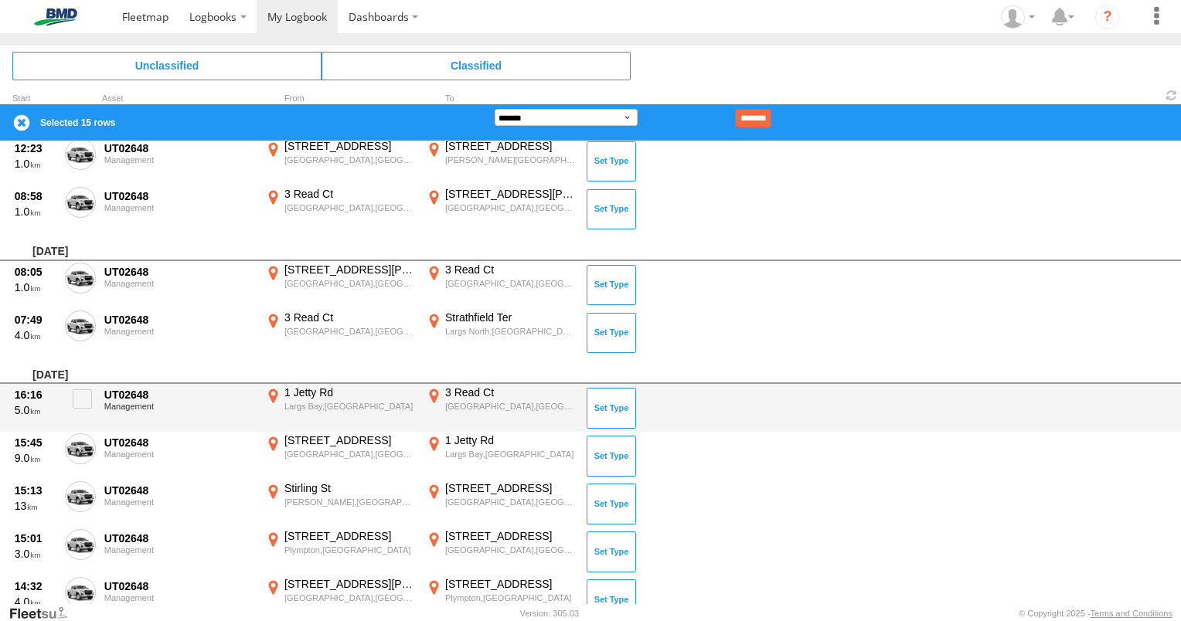
drag, startPoint x: 77, startPoint y: 395, endPoint x: 83, endPoint y: 420, distance: 26.2
click at [78, 397] on span at bounding box center [82, 399] width 19 height 19
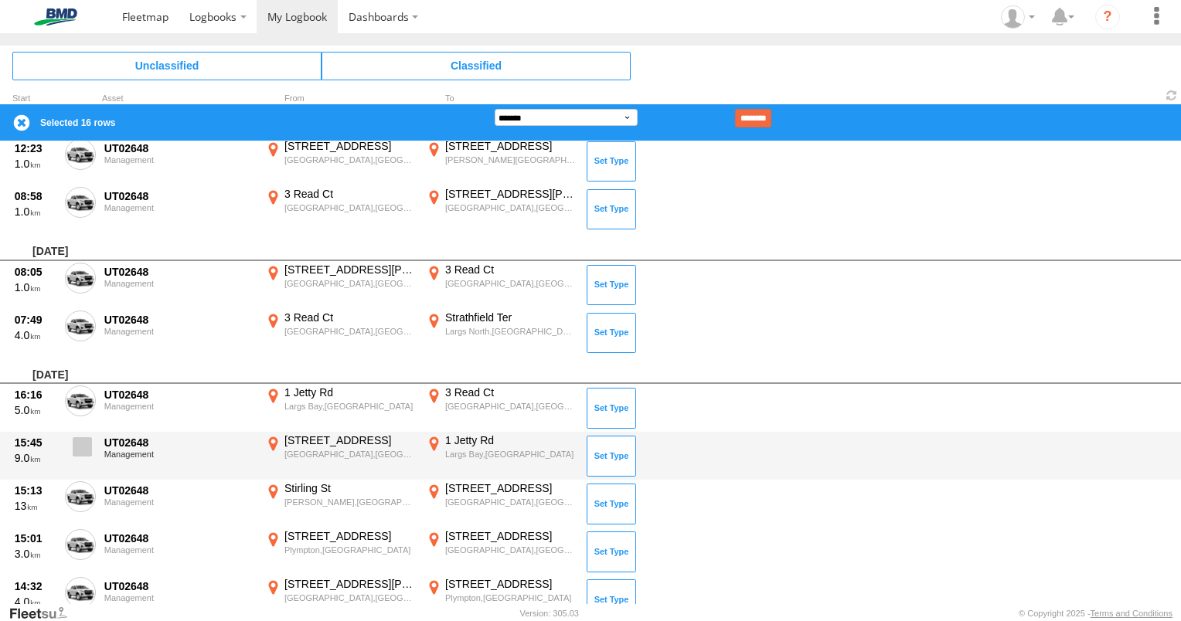
drag, startPoint x: 80, startPoint y: 441, endPoint x: 83, endPoint y: 448, distance: 8.1
click at [80, 441] on span at bounding box center [82, 446] width 19 height 19
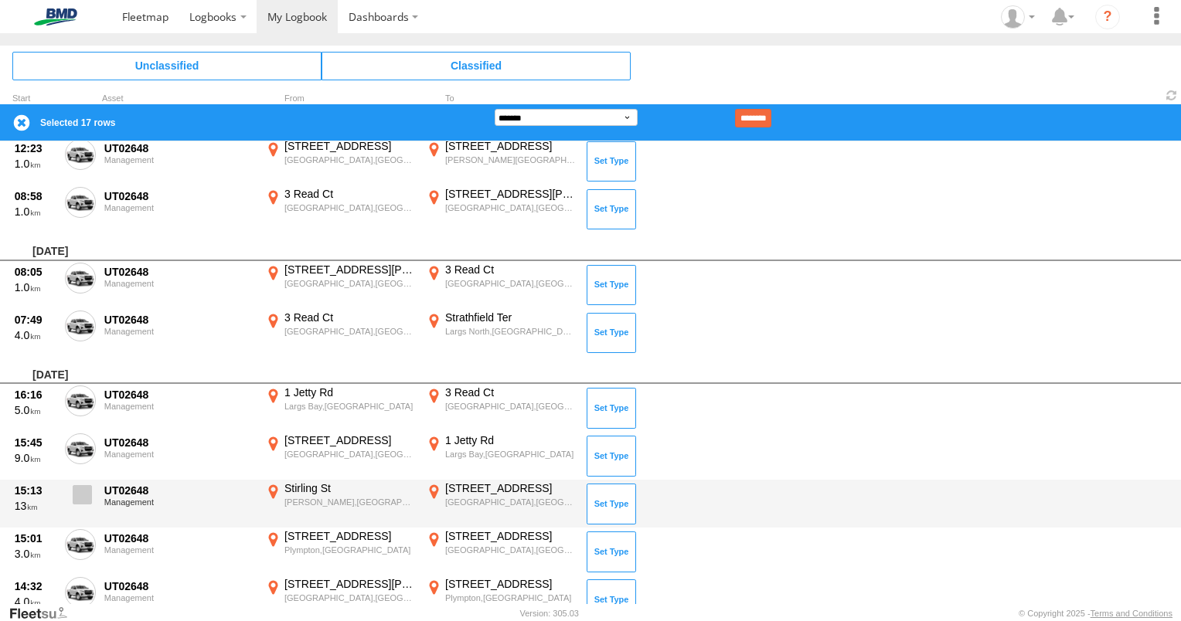
drag, startPoint x: 90, startPoint y: 485, endPoint x: 87, endPoint y: 509, distance: 24.2
click at [90, 488] on label at bounding box center [80, 499] width 31 height 36
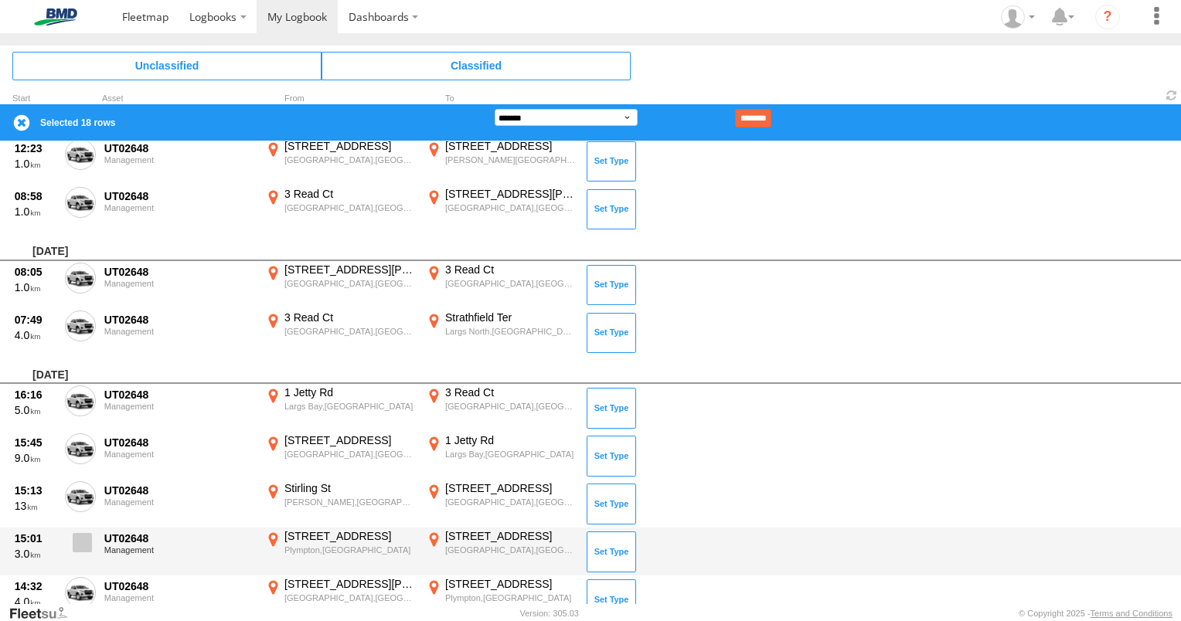
drag, startPoint x: 92, startPoint y: 532, endPoint x: 87, endPoint y: 541, distance: 10.7
click at [89, 536] on label at bounding box center [80, 547] width 31 height 36
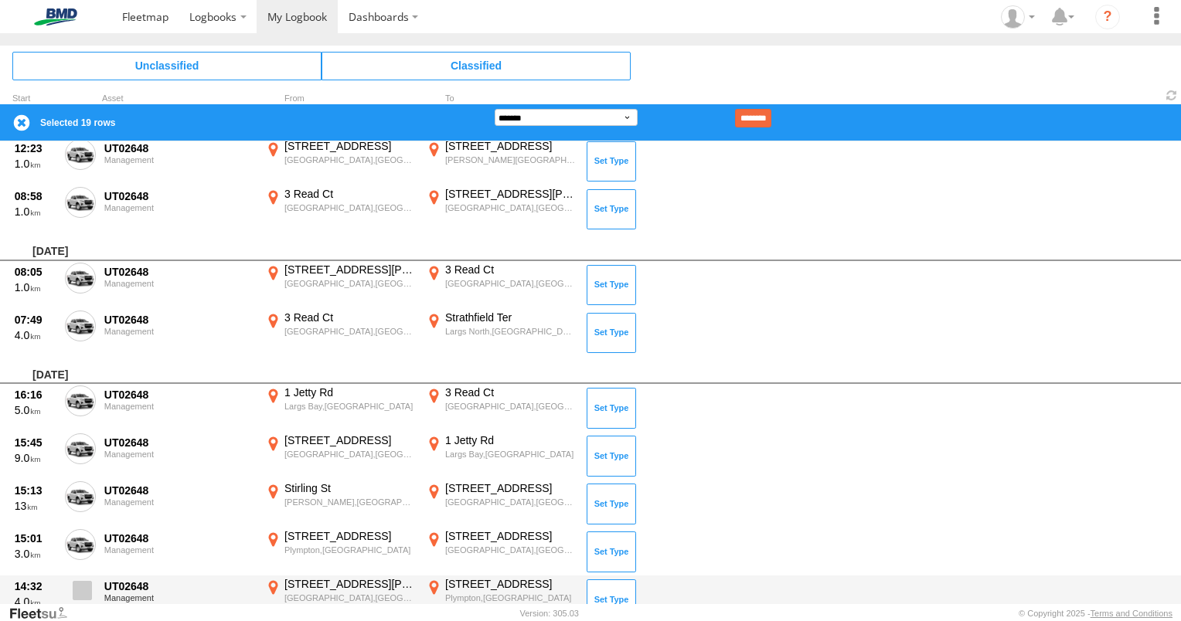
click at [90, 593] on span at bounding box center [82, 590] width 19 height 19
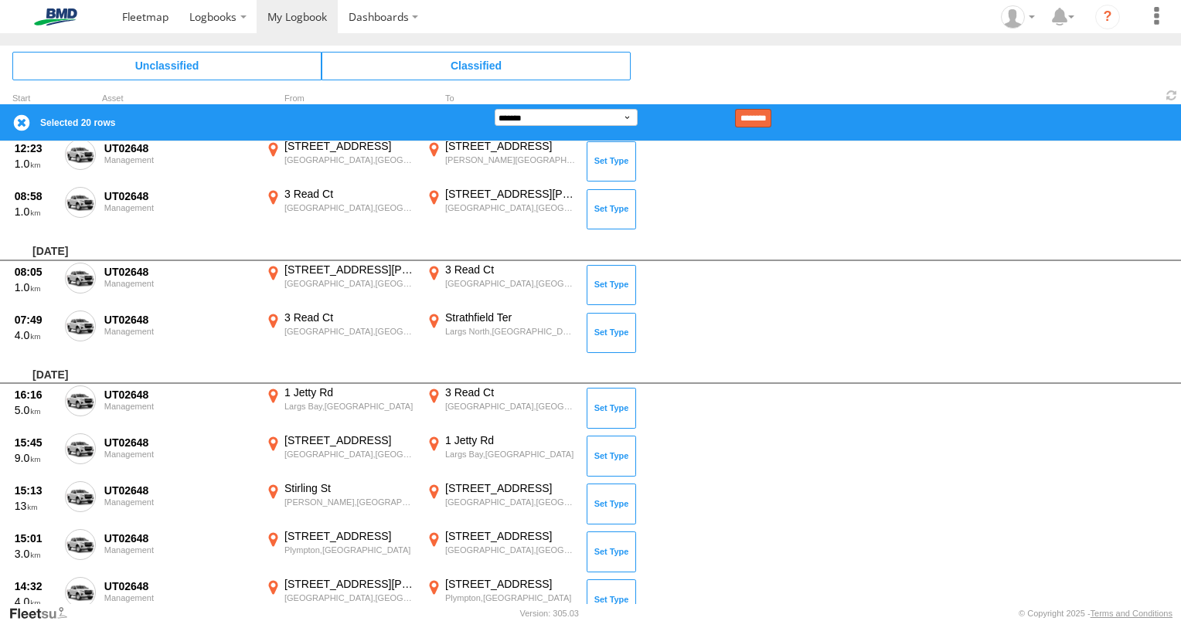
click at [771, 117] on input "********" at bounding box center [753, 118] width 36 height 19
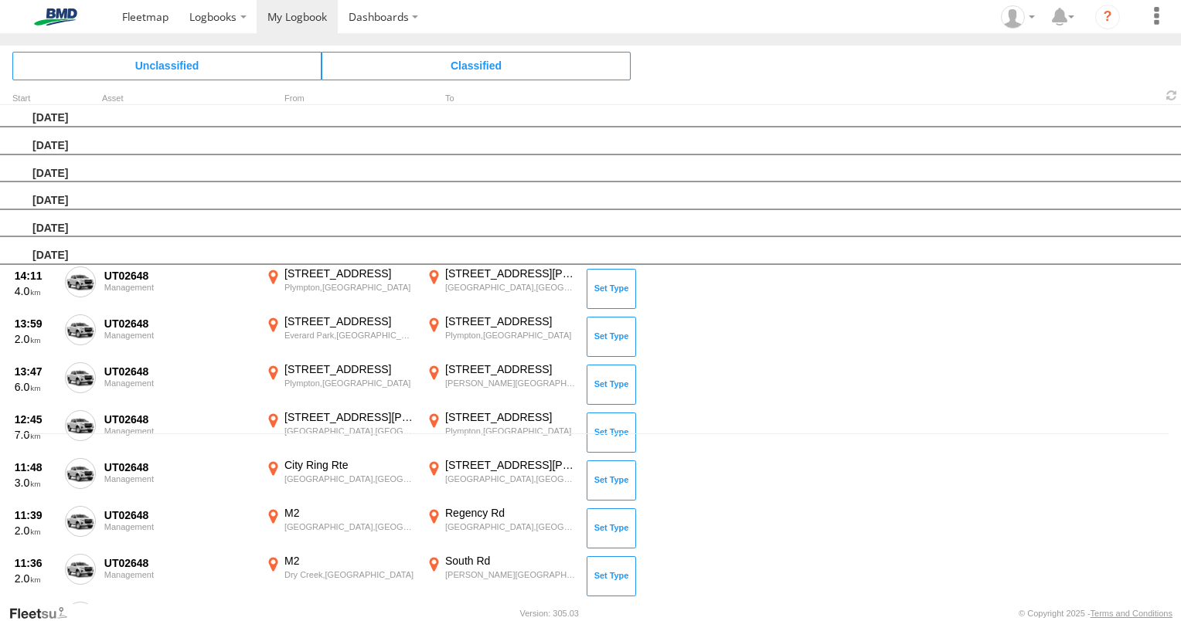
scroll to position [70, 0]
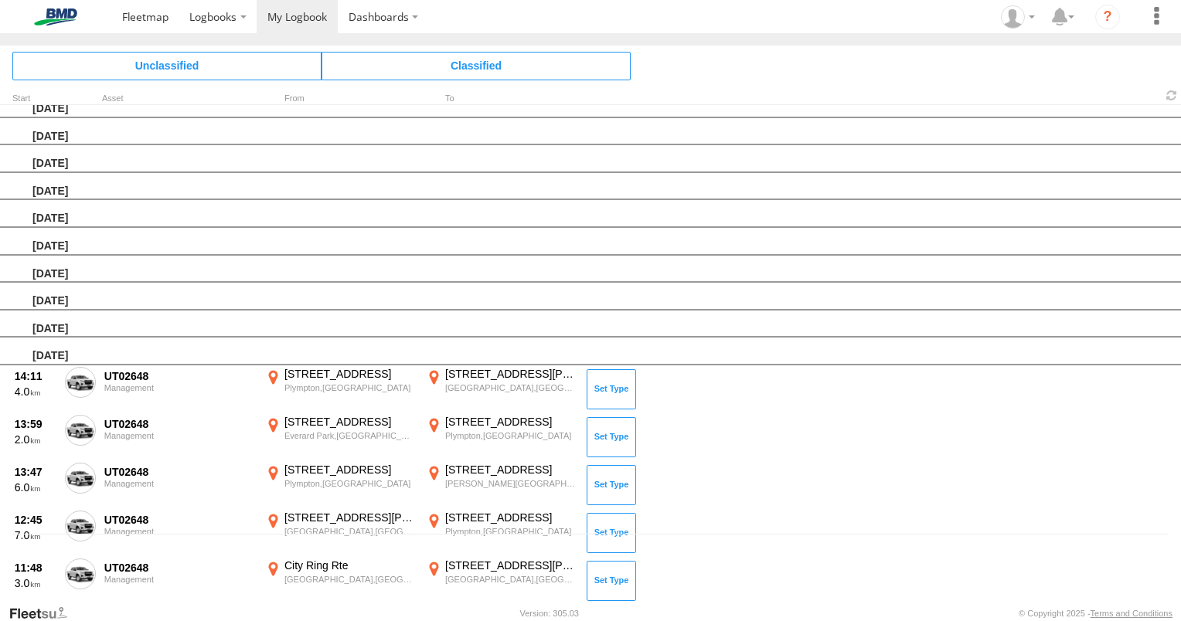
click at [0, 0] on span at bounding box center [0, 0] width 0 height 0
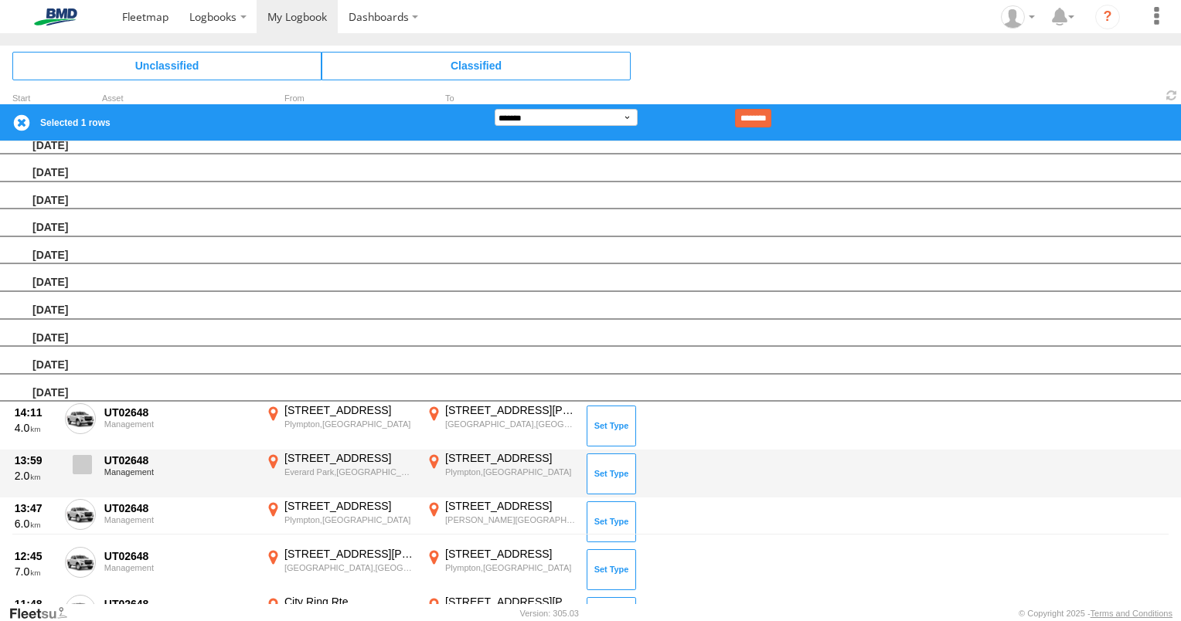
drag, startPoint x: 87, startPoint y: 463, endPoint x: 87, endPoint y: 481, distance: 18.6
click at [87, 471] on label at bounding box center [80, 469] width 31 height 36
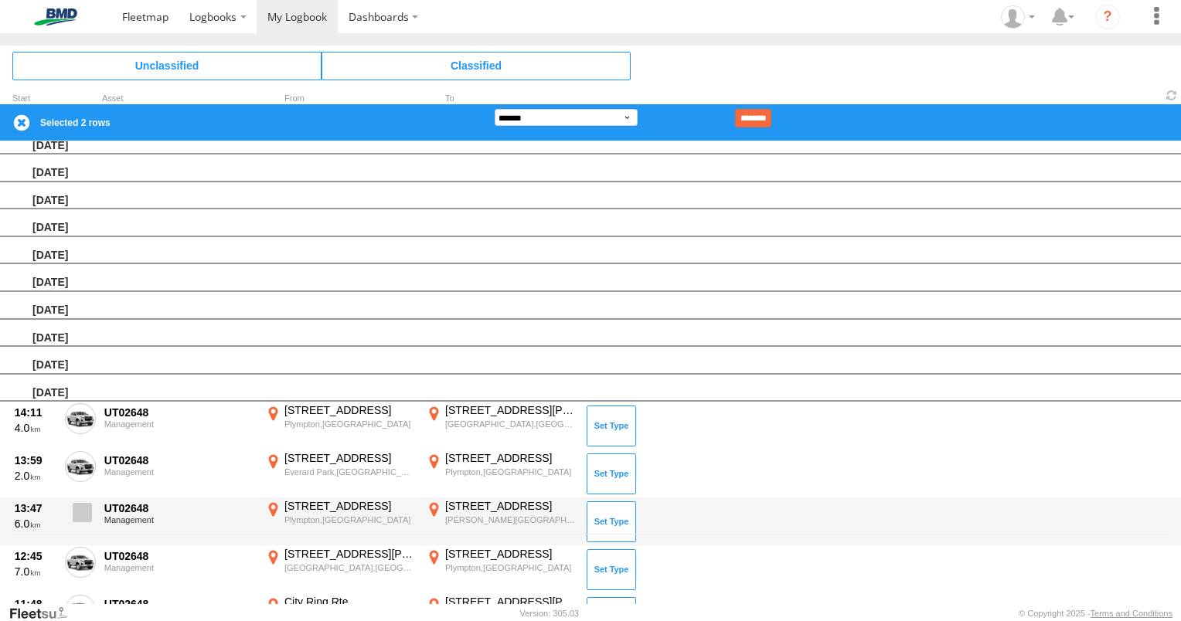
click at [87, 519] on label at bounding box center [80, 517] width 31 height 36
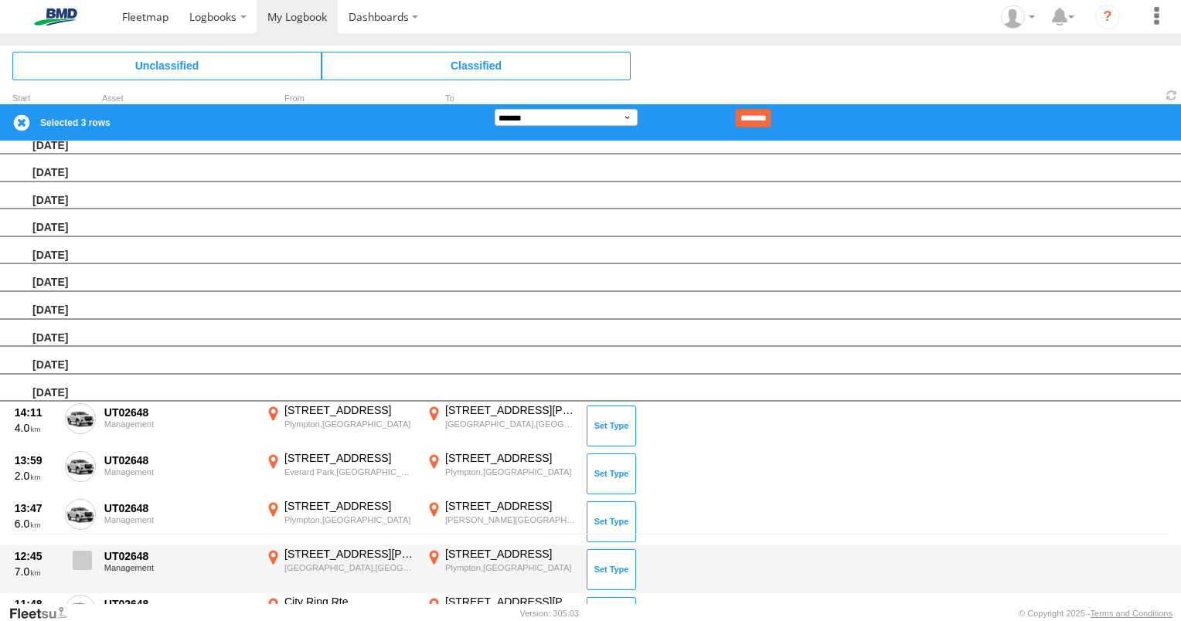
click at [71, 578] on label at bounding box center [80, 565] width 31 height 36
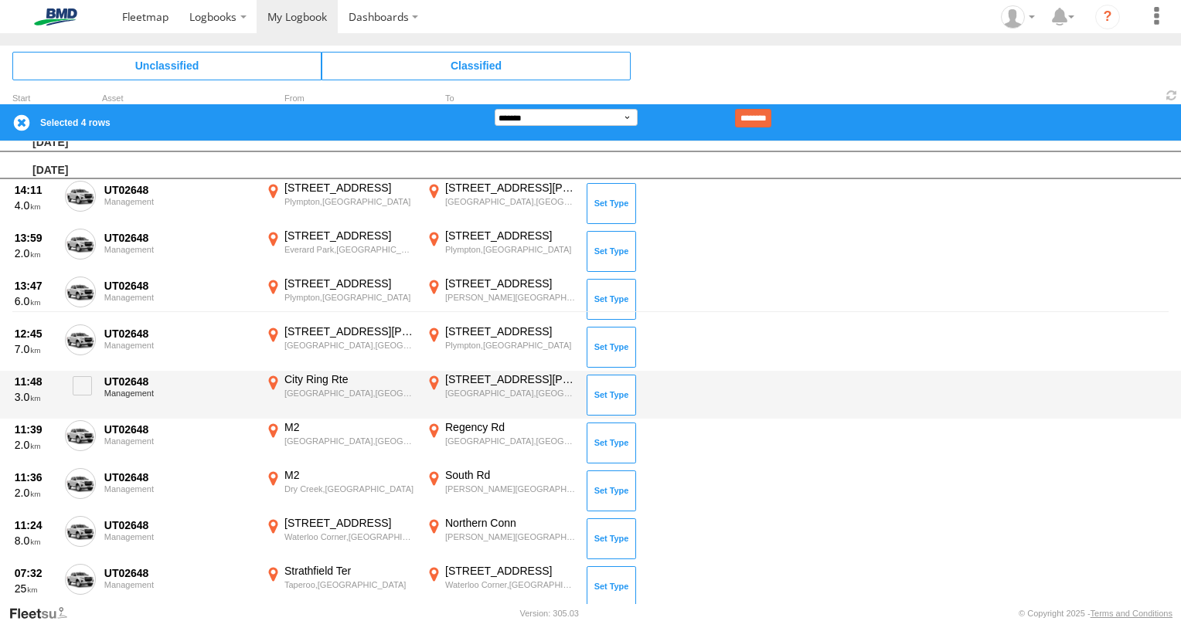
scroll to position [301, 0]
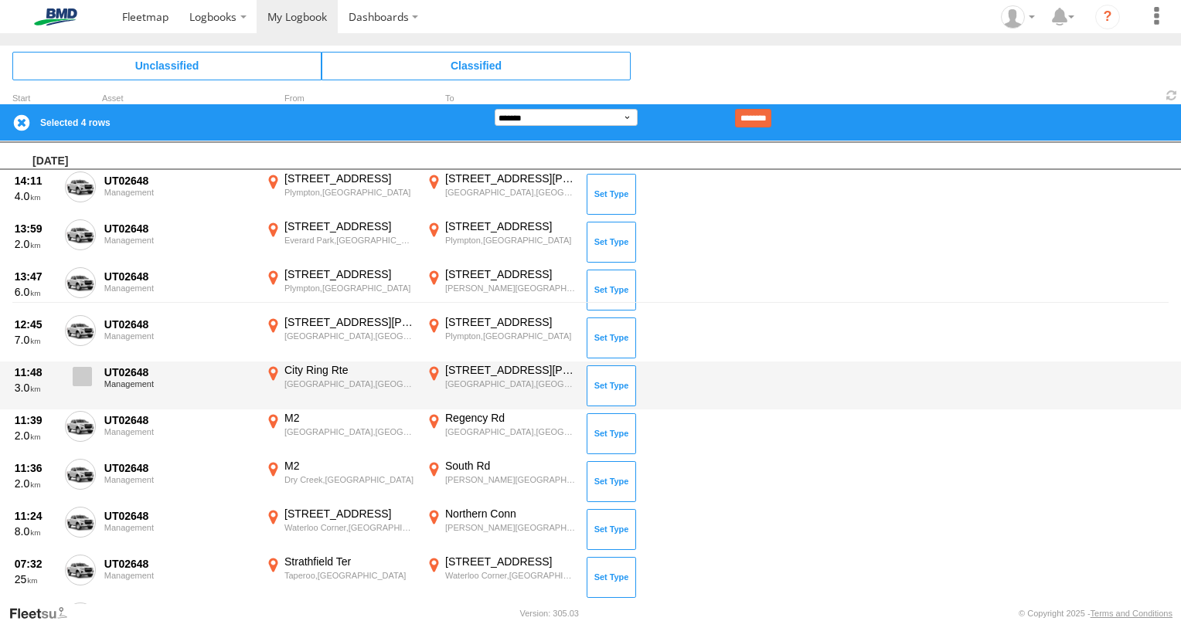
click at [87, 371] on span at bounding box center [82, 376] width 19 height 19
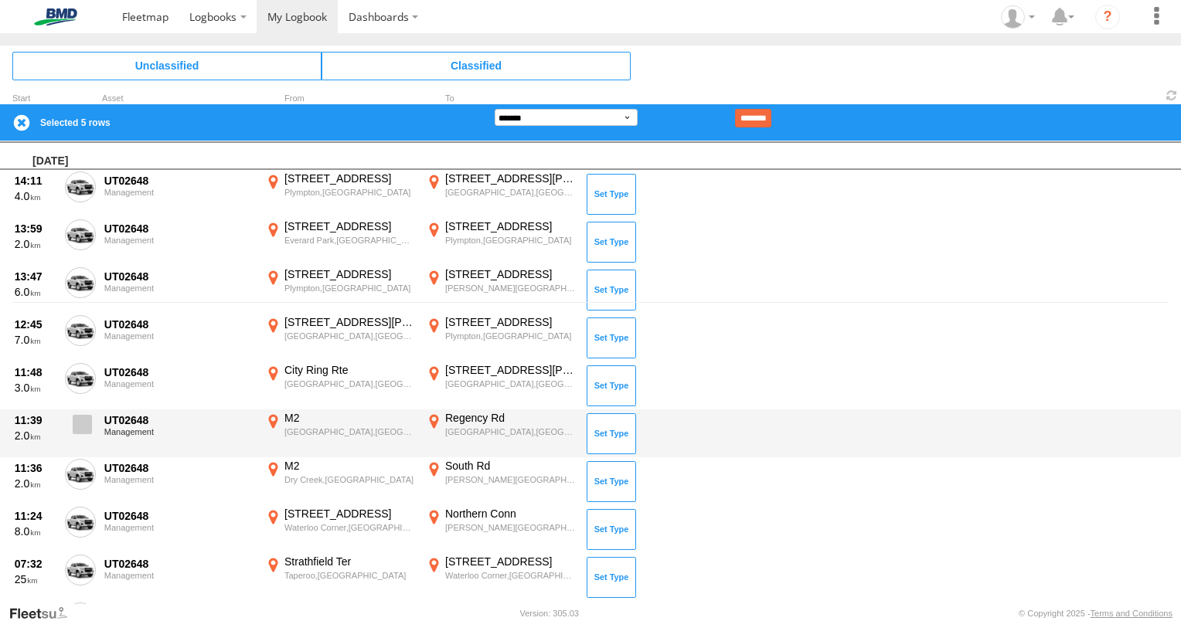
click at [83, 416] on span at bounding box center [82, 424] width 19 height 19
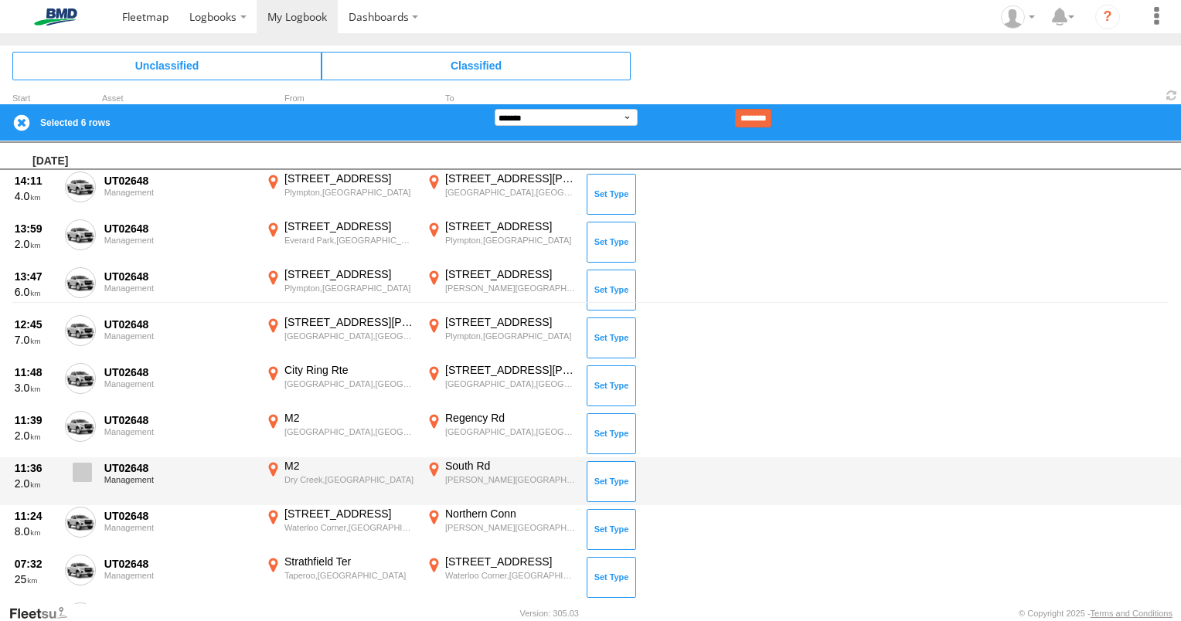
click at [84, 463] on span at bounding box center [82, 472] width 19 height 19
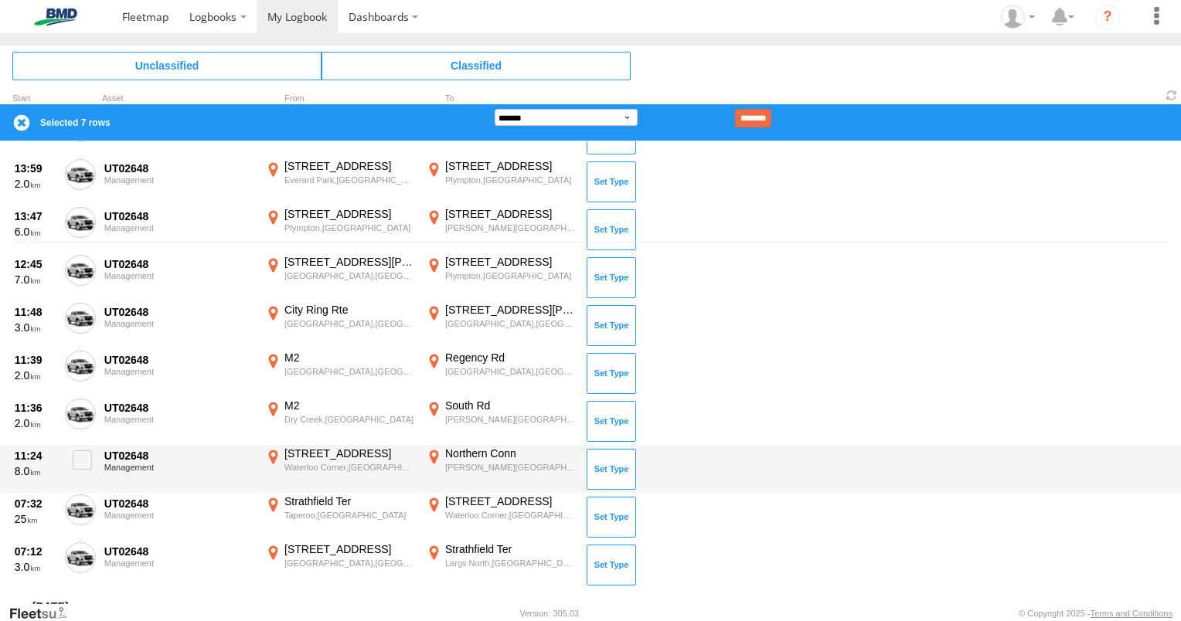
scroll to position [456, 0]
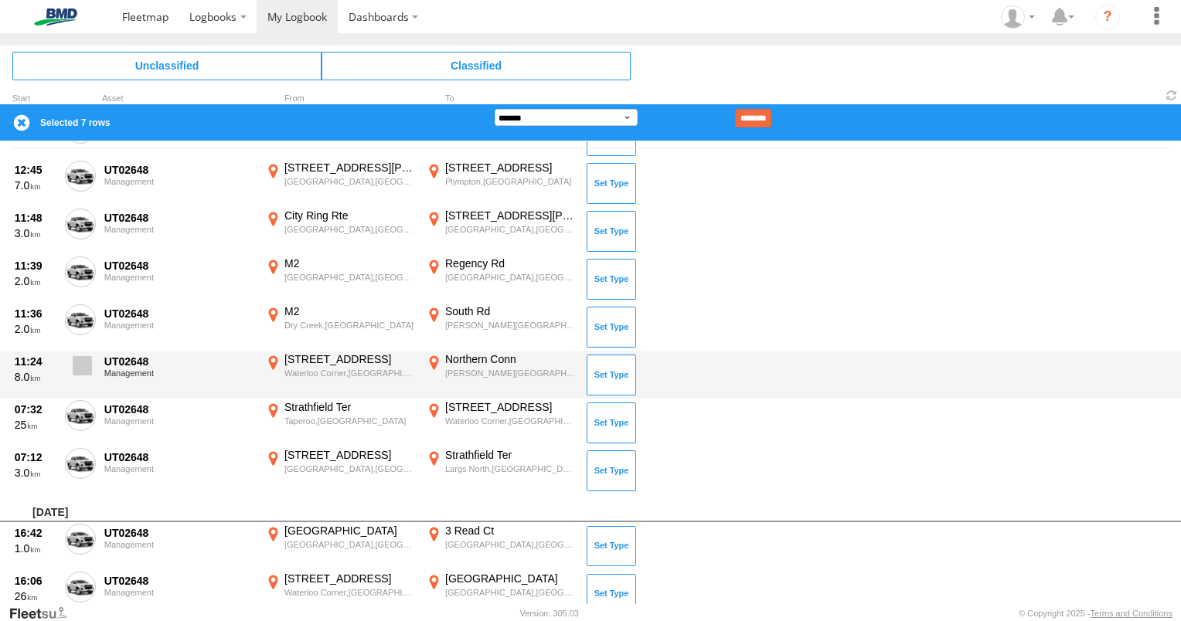
drag, startPoint x: 87, startPoint y: 352, endPoint x: 87, endPoint y: 371, distance: 18.6
click at [87, 369] on span at bounding box center [82, 365] width 19 height 19
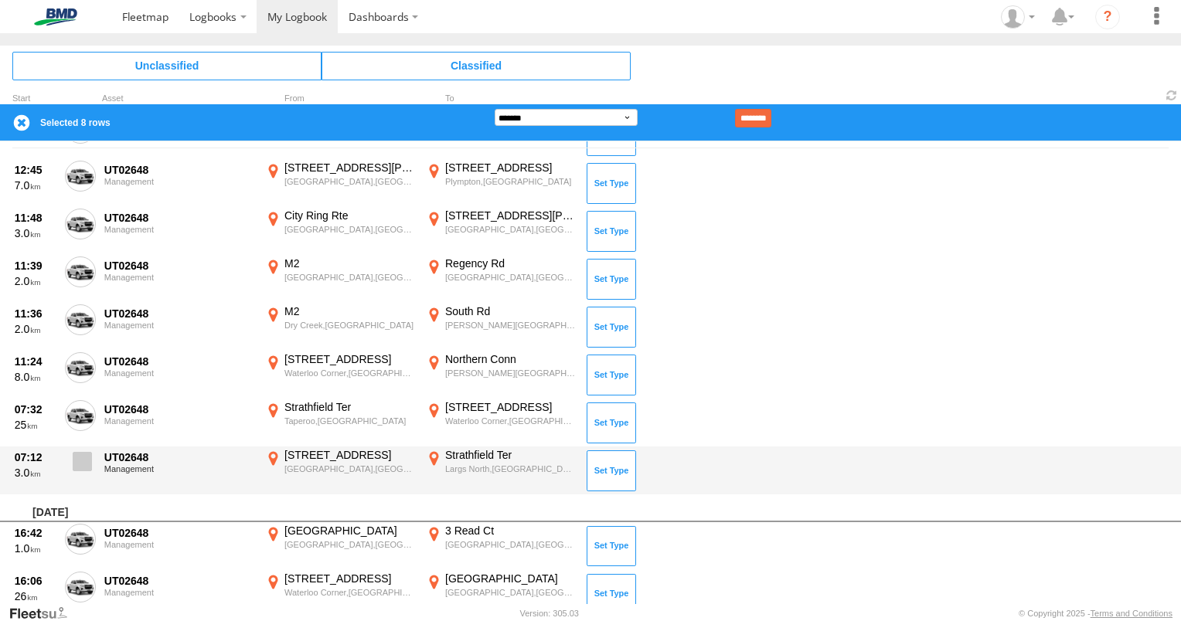
drag, startPoint x: 77, startPoint y: 419, endPoint x: 83, endPoint y: 445, distance: 27.0
click at [77, 427] on label at bounding box center [80, 418] width 31 height 36
drag, startPoint x: 83, startPoint y: 456, endPoint x: 97, endPoint y: 448, distance: 15.9
click at [83, 454] on span at bounding box center [82, 461] width 19 height 19
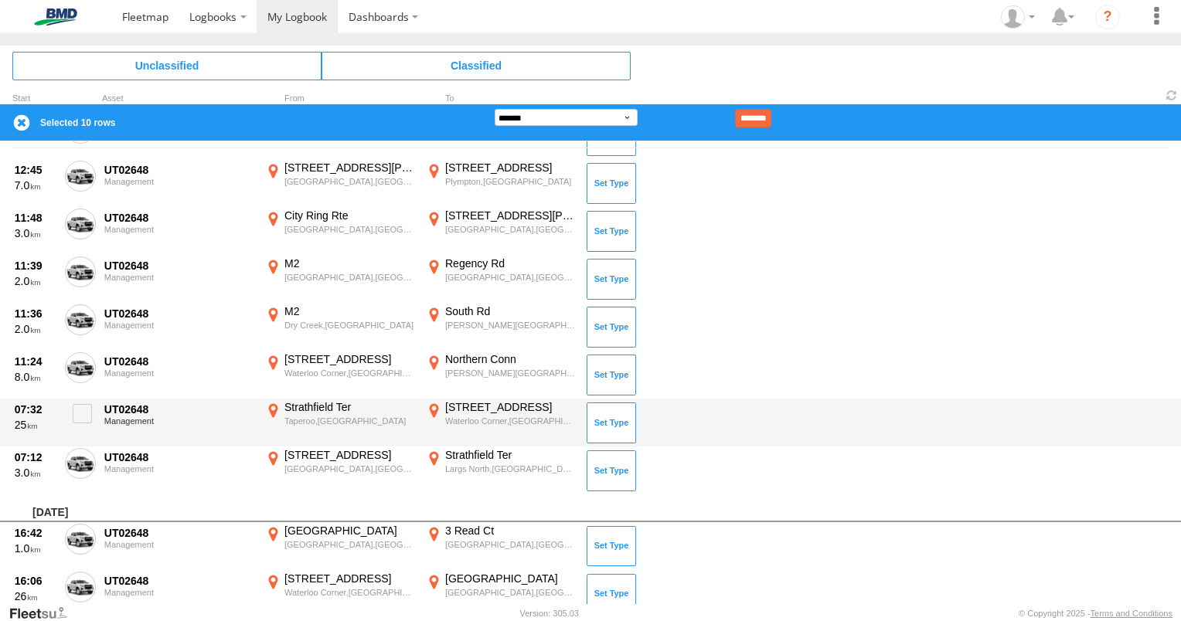
scroll to position [490, 0]
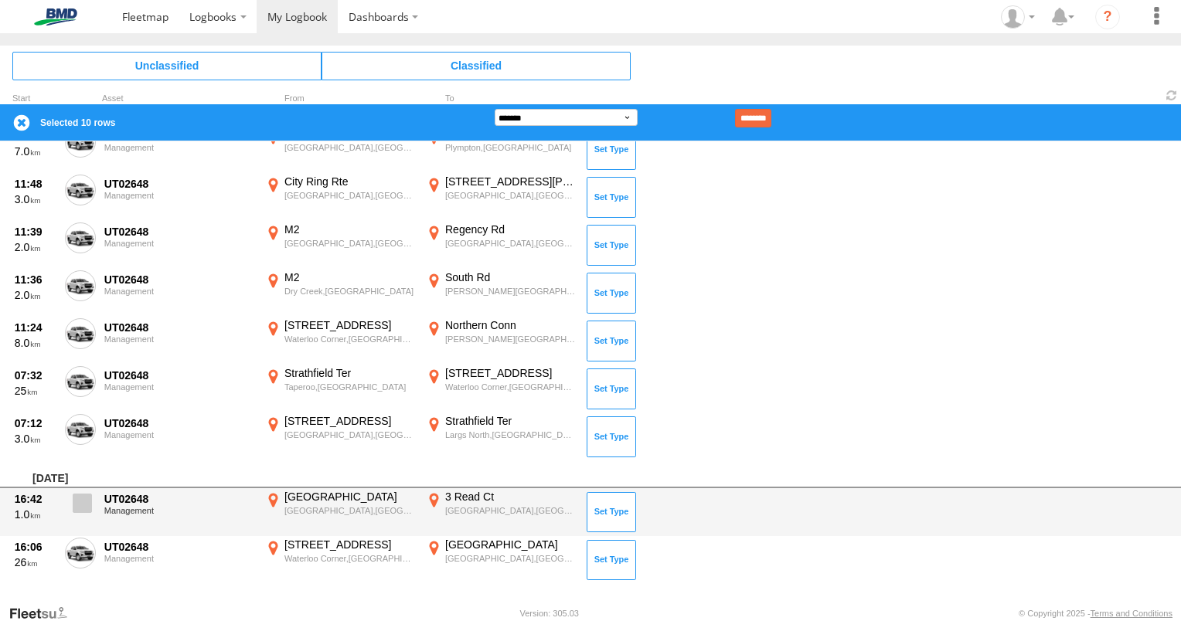
click at [78, 507] on span at bounding box center [82, 503] width 19 height 19
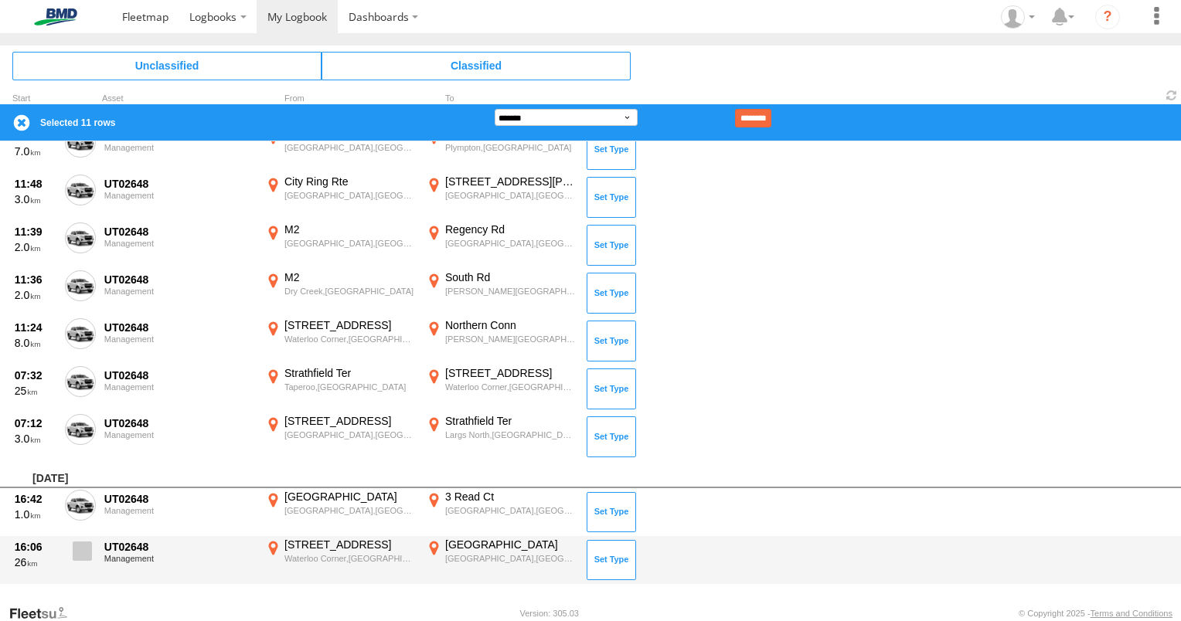
click at [77, 545] on span at bounding box center [82, 551] width 19 height 19
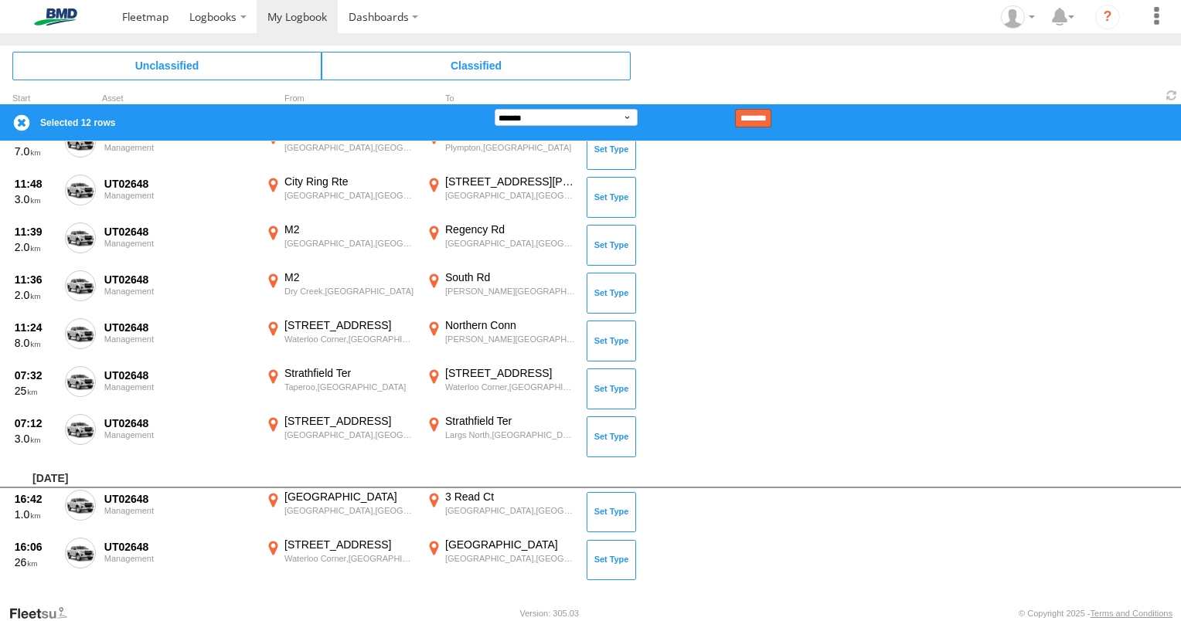
click at [771, 119] on input "********" at bounding box center [753, 118] width 36 height 19
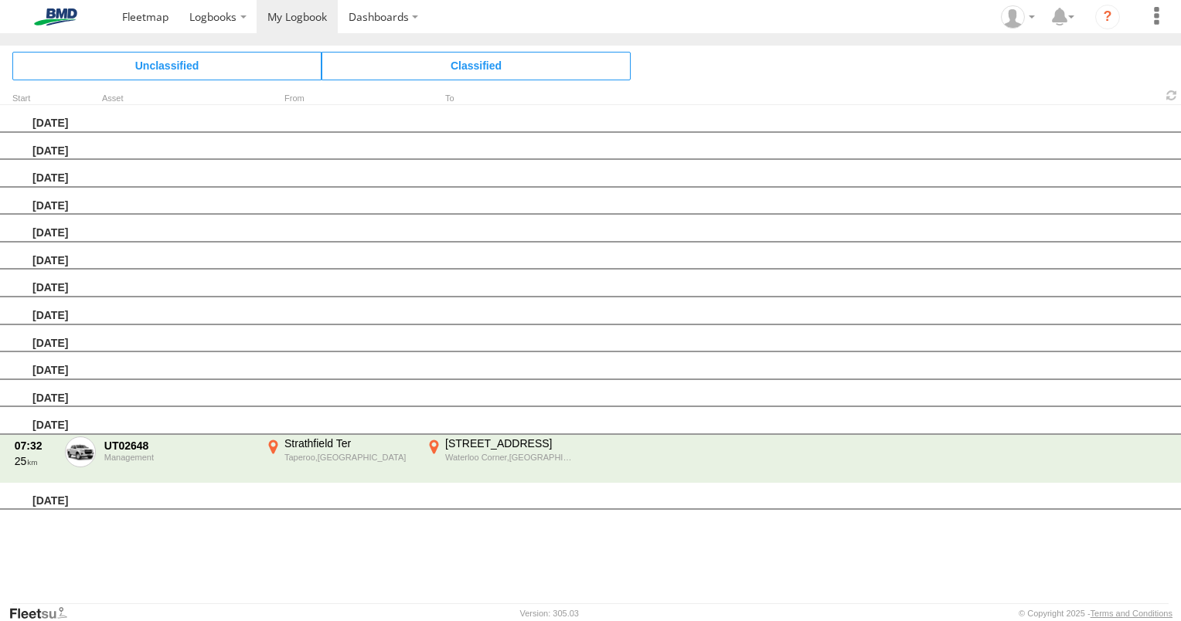
scroll to position [0, 0]
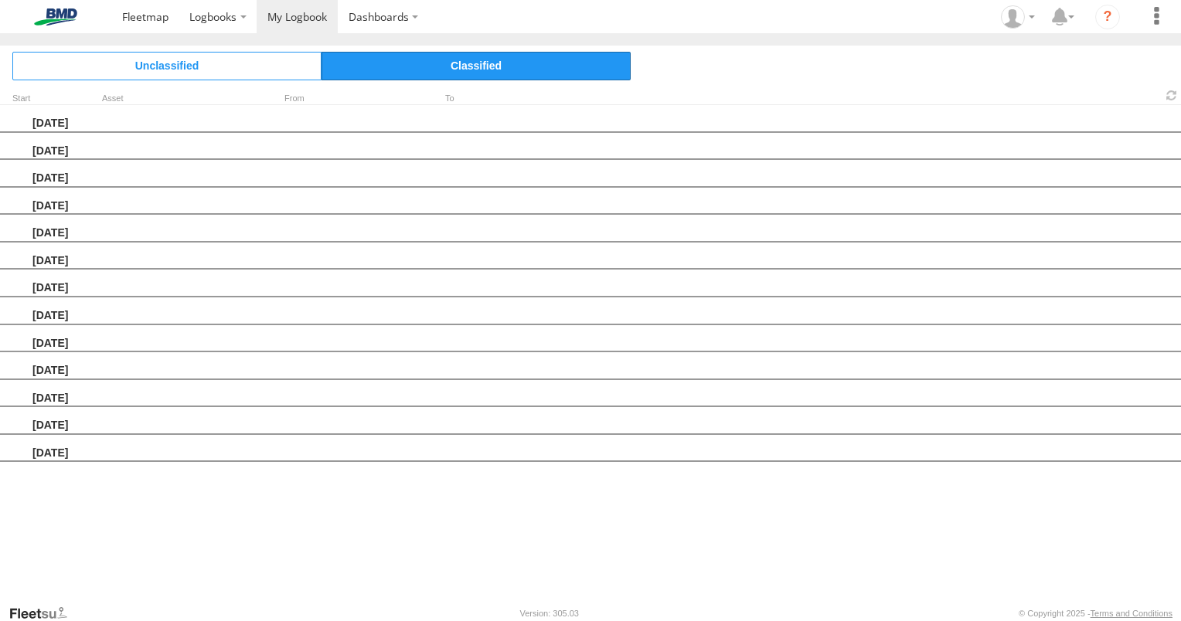
click at [501, 64] on span "Classified" at bounding box center [476, 66] width 309 height 28
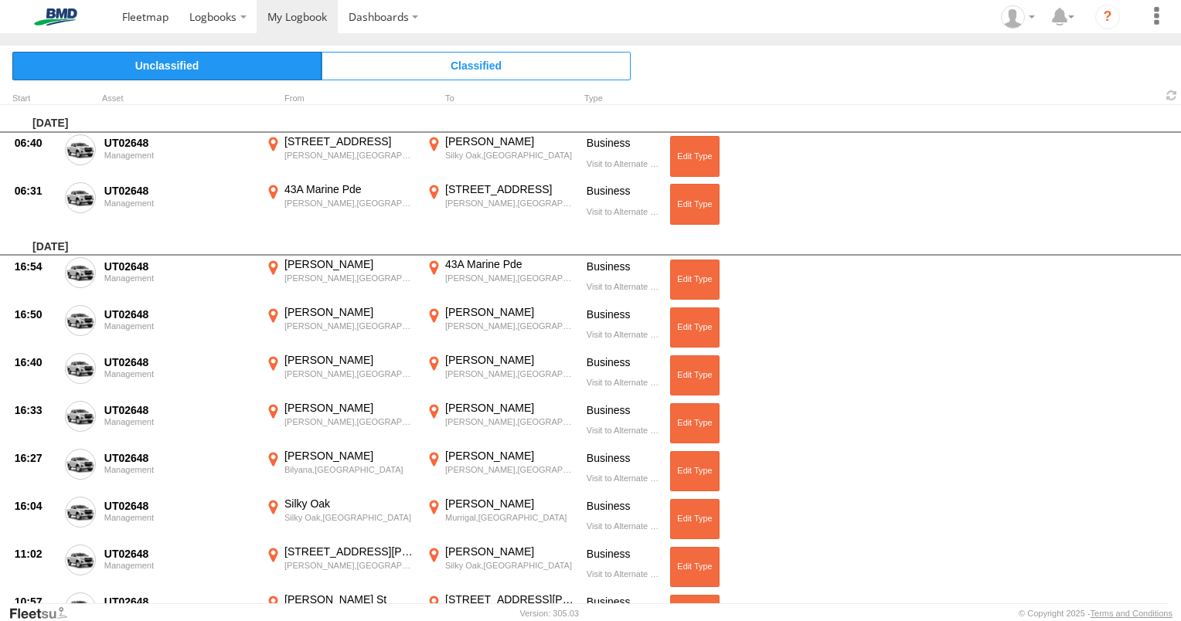
click at [187, 65] on span "Unclassified" at bounding box center [166, 66] width 309 height 28
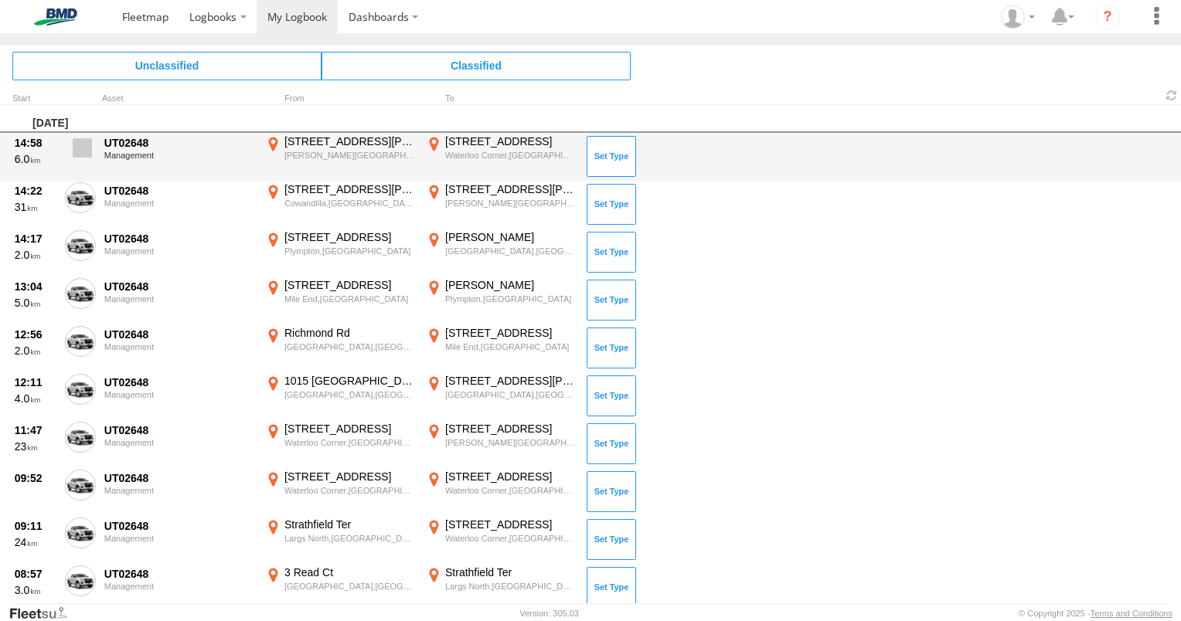
click at [81, 147] on span at bounding box center [82, 147] width 19 height 19
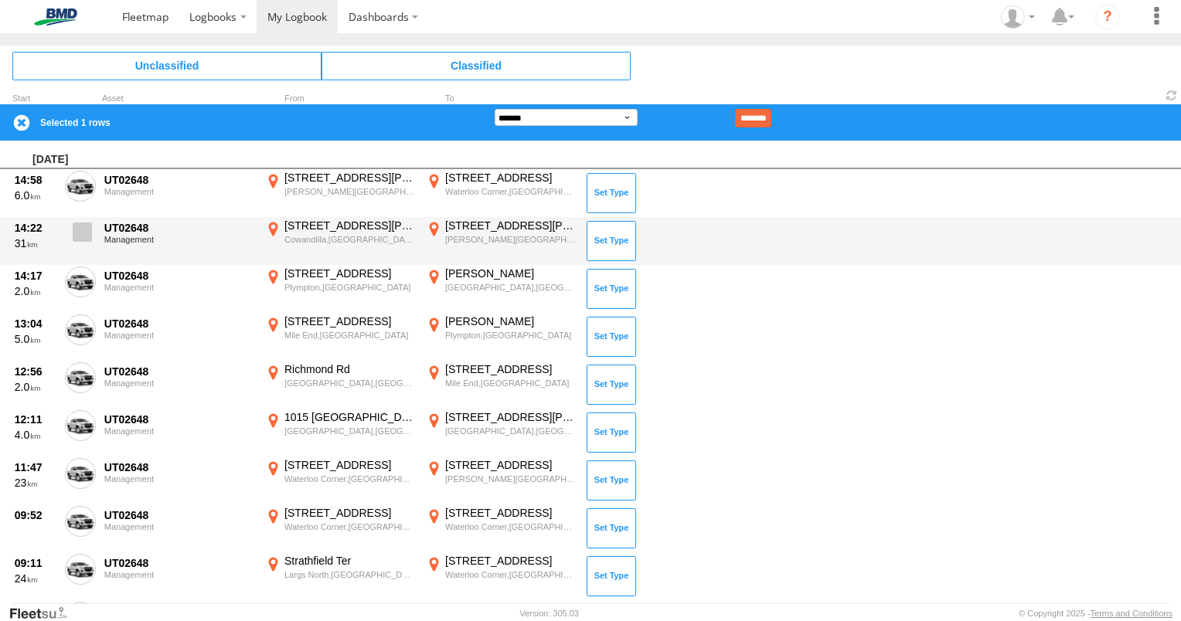
click at [91, 231] on span at bounding box center [82, 232] width 19 height 19
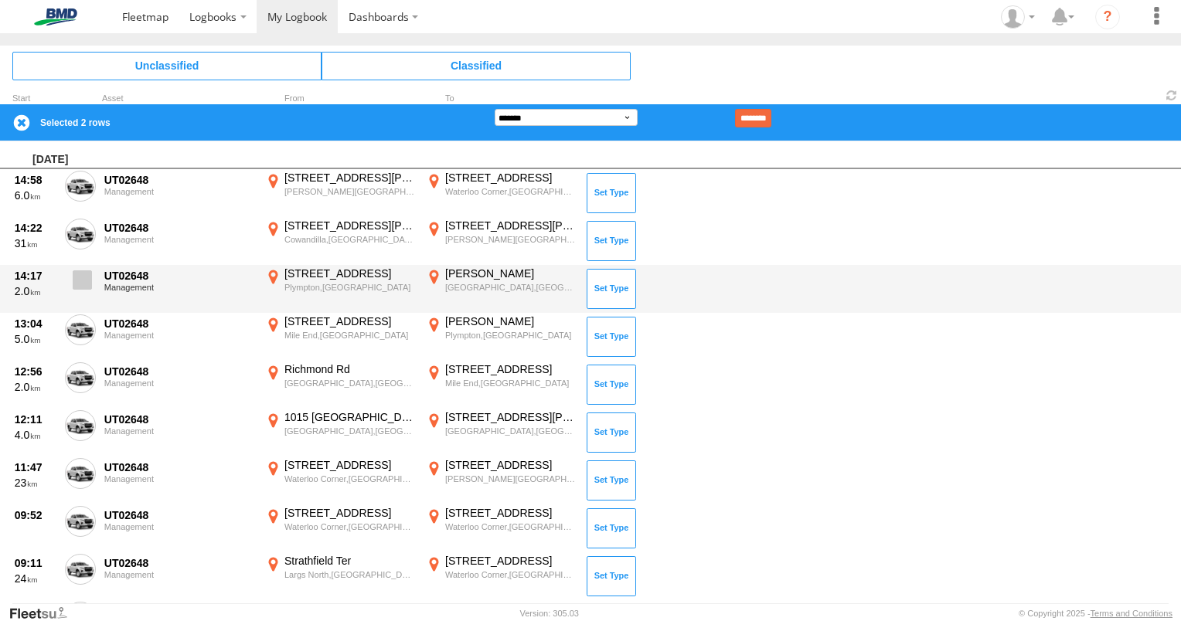
click at [82, 281] on span at bounding box center [82, 280] width 19 height 19
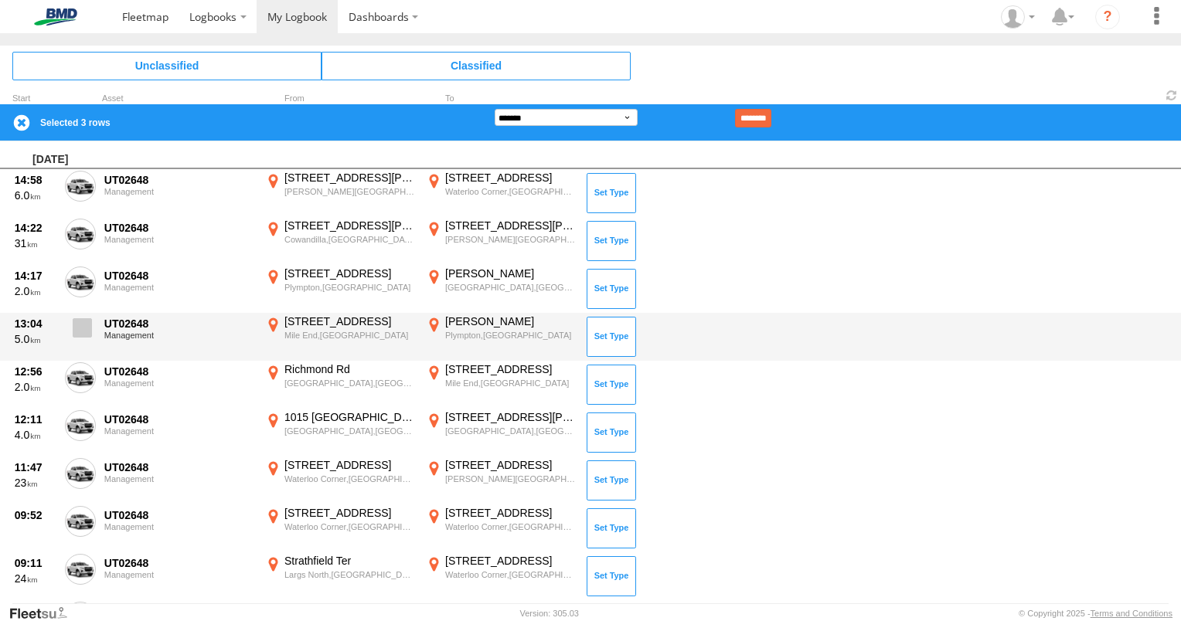
click at [79, 328] on span at bounding box center [82, 327] width 19 height 19
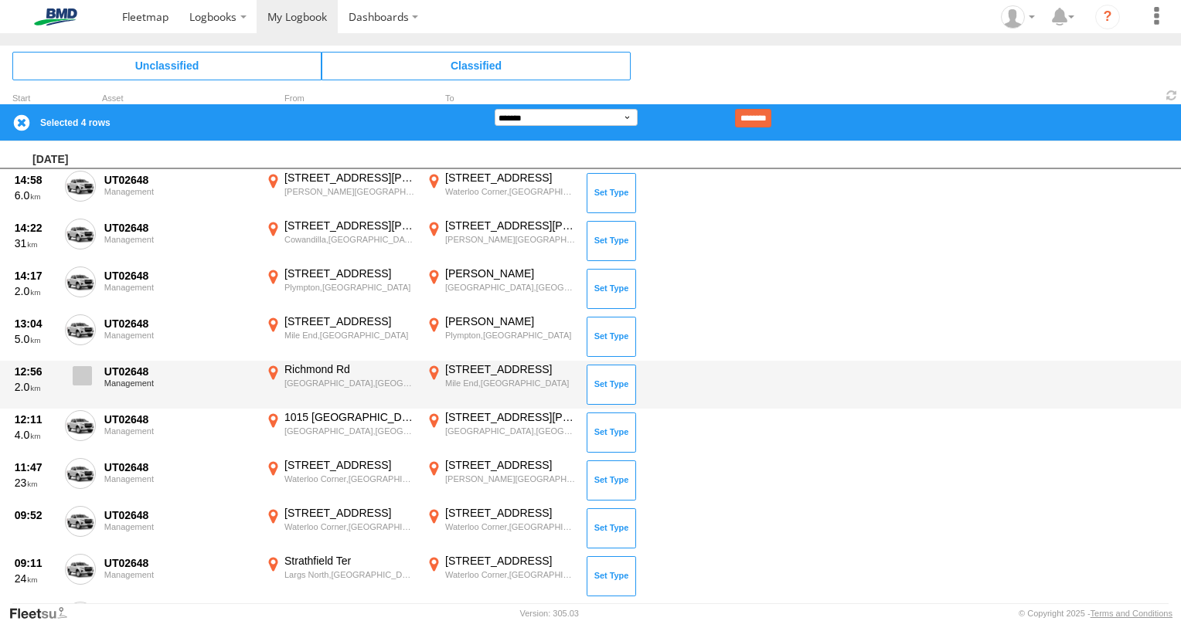
click at [80, 372] on span at bounding box center [82, 375] width 19 height 19
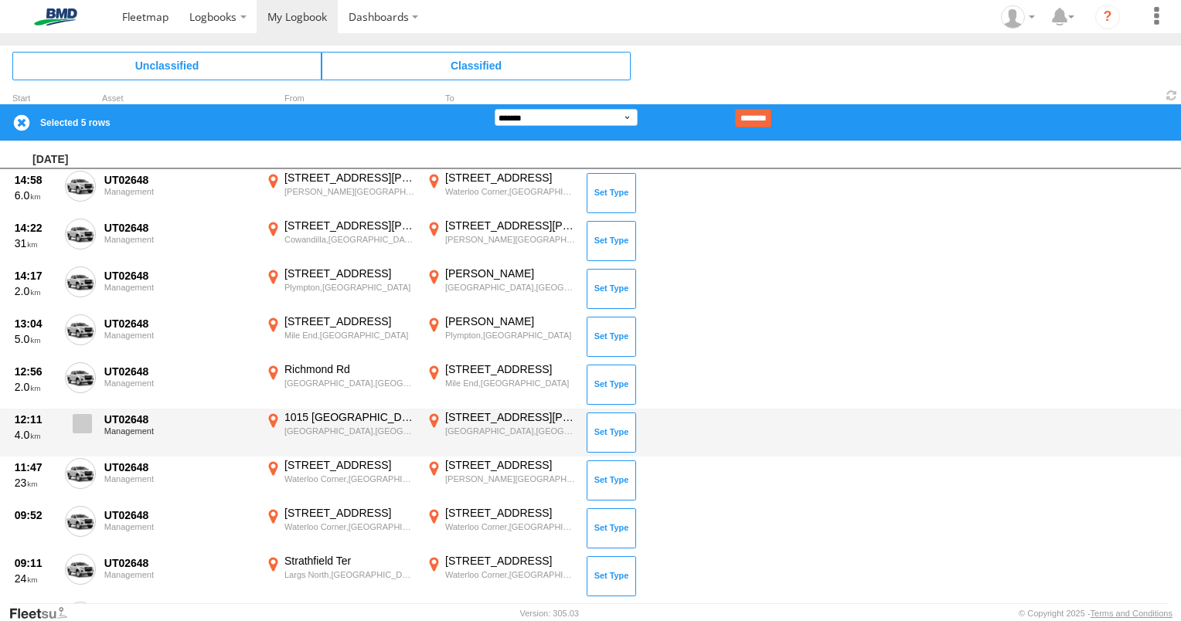
drag, startPoint x: 80, startPoint y: 420, endPoint x: 83, endPoint y: 444, distance: 24.2
click at [82, 420] on span at bounding box center [82, 423] width 19 height 19
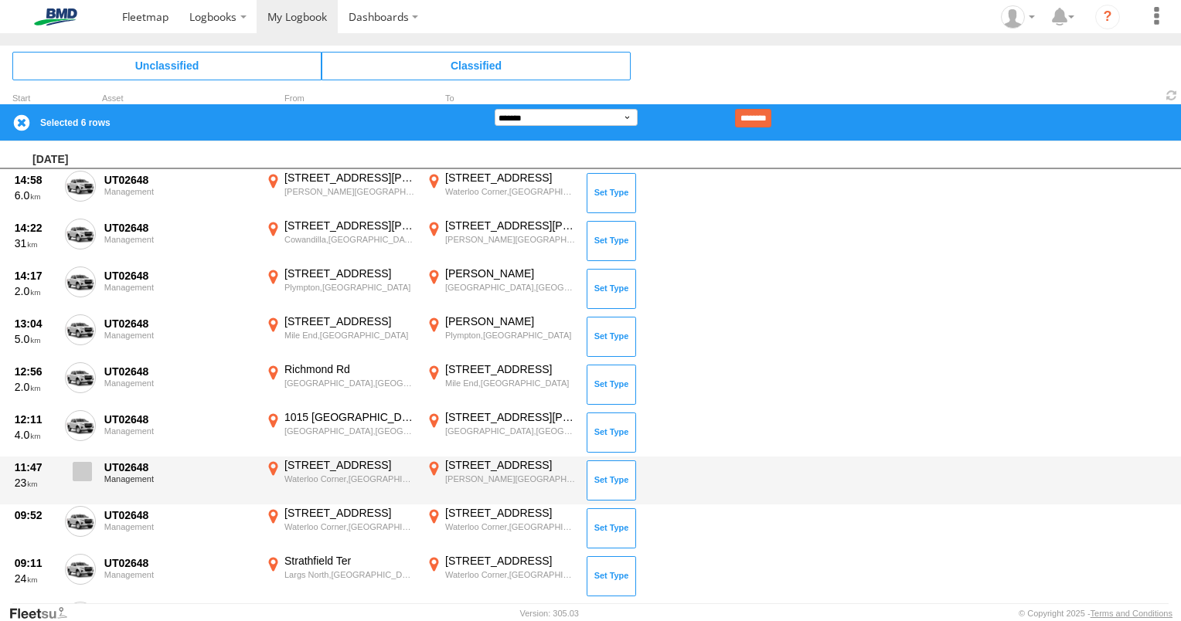
click at [80, 469] on span at bounding box center [82, 471] width 19 height 19
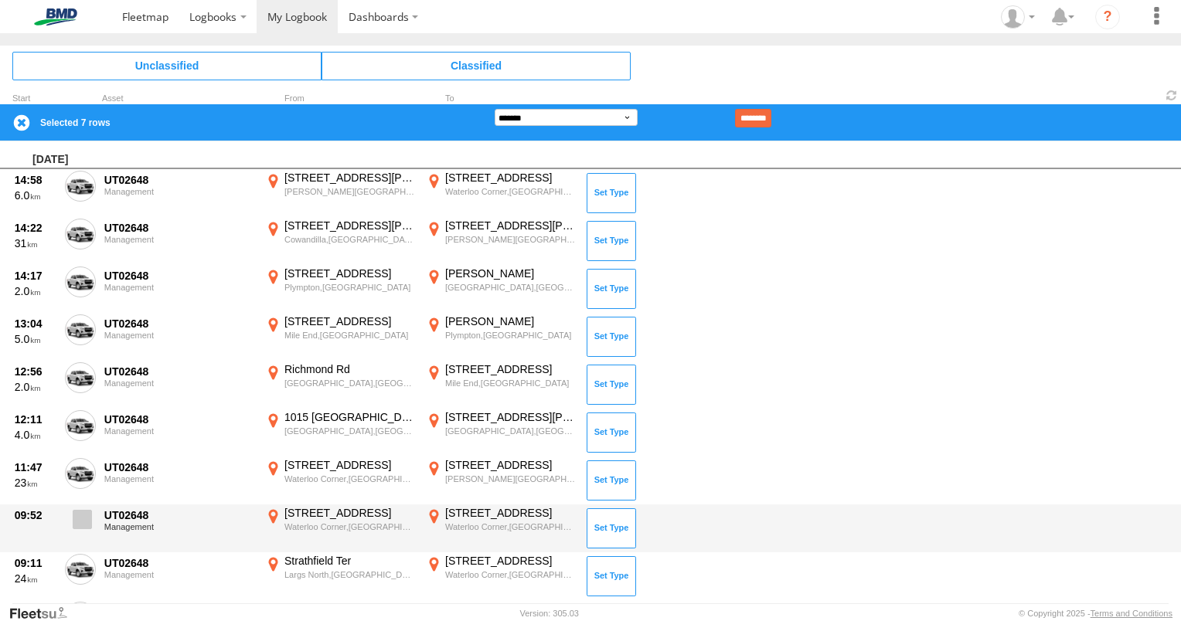
click at [77, 522] on span at bounding box center [82, 519] width 19 height 19
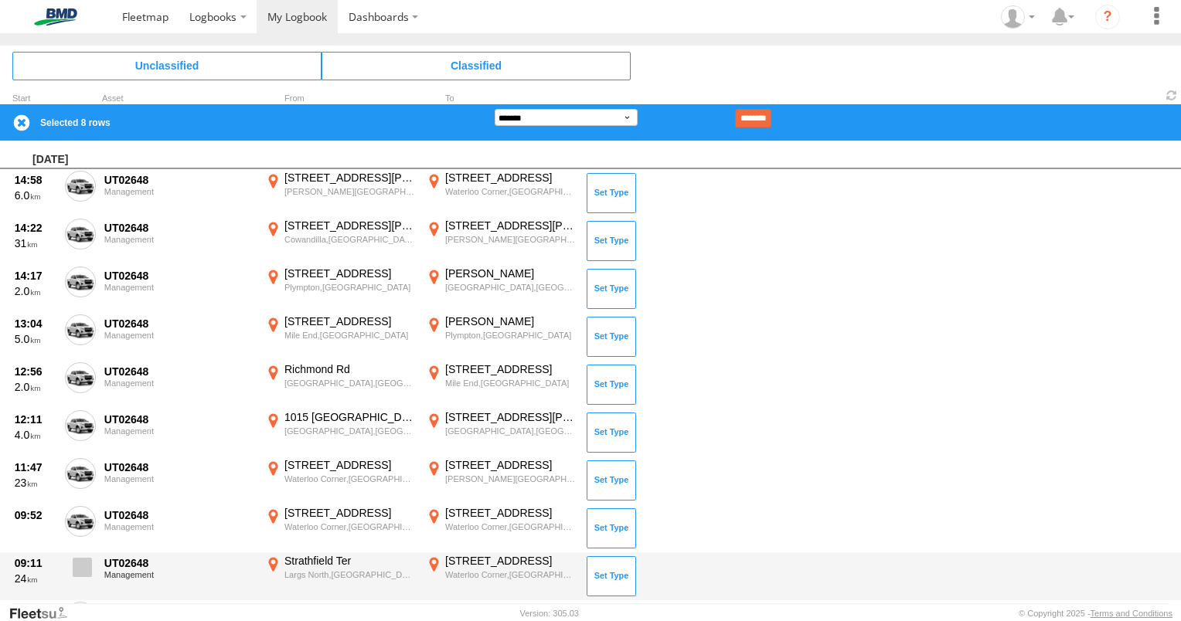
click at [77, 564] on span at bounding box center [82, 567] width 19 height 19
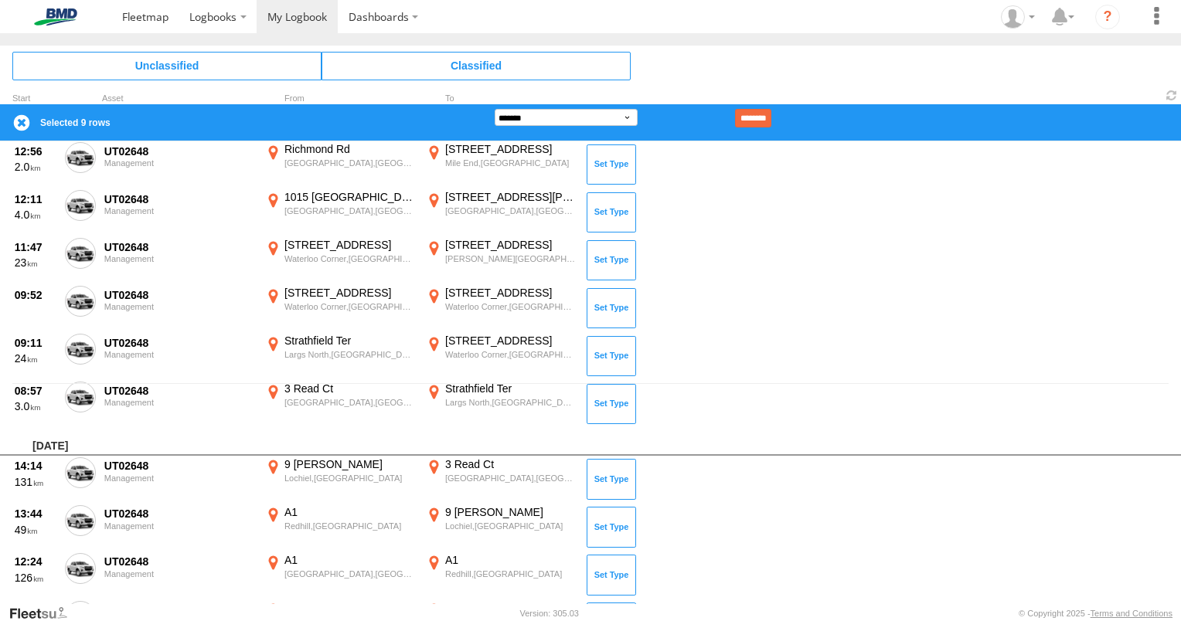
scroll to position [232, 0]
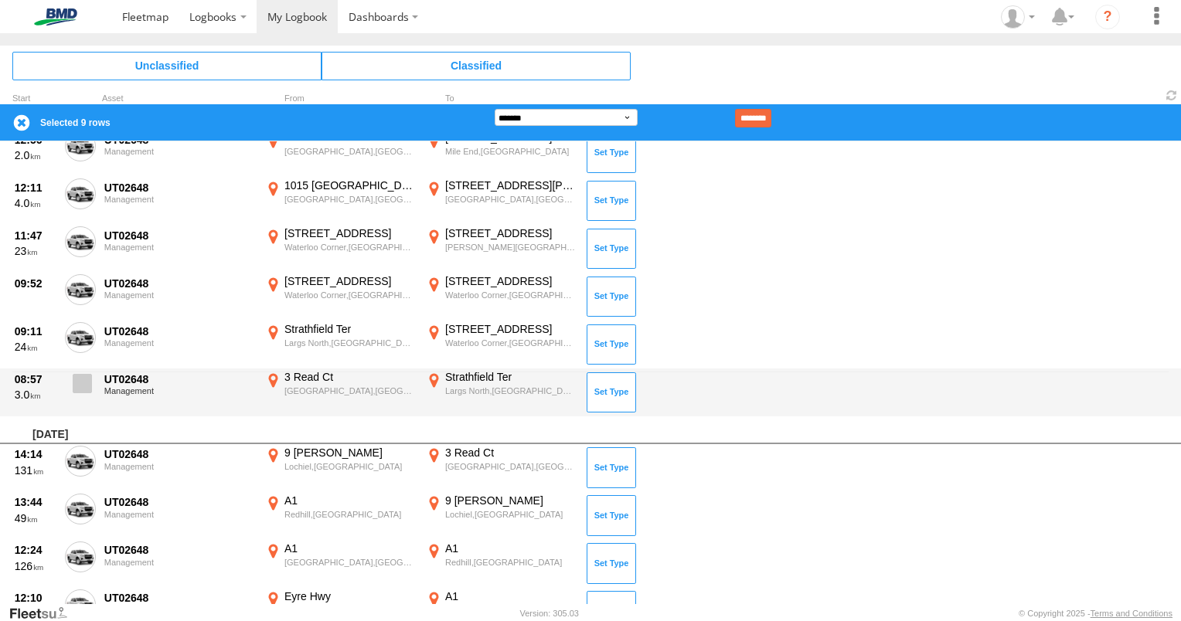
click at [77, 383] on span at bounding box center [82, 383] width 19 height 19
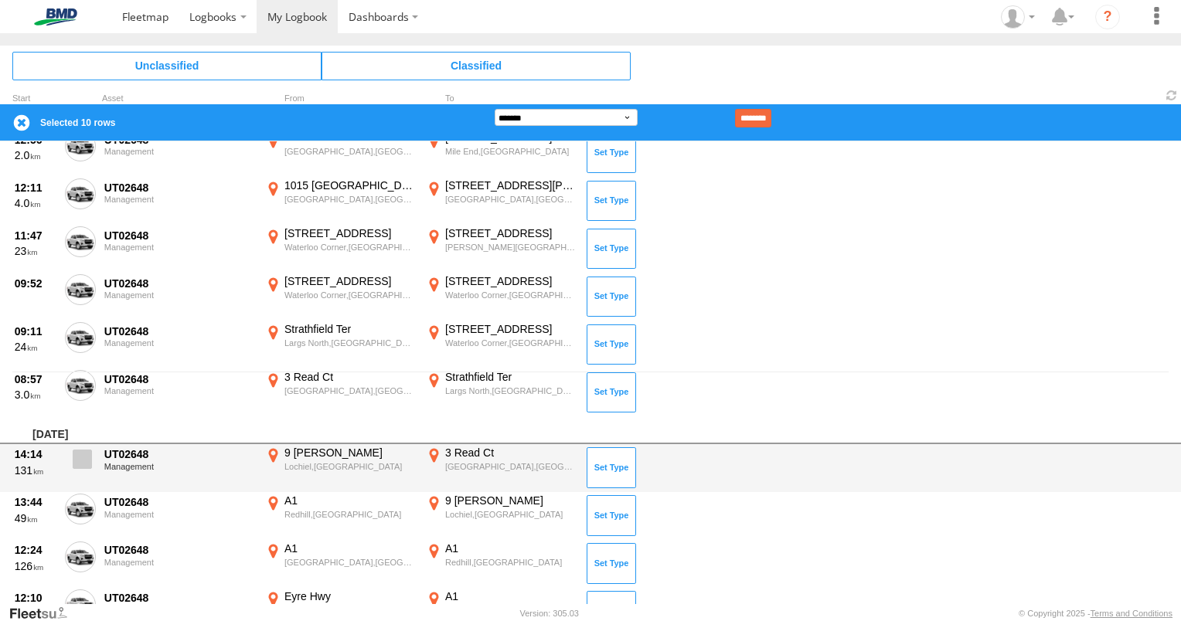
click at [85, 456] on span at bounding box center [82, 459] width 19 height 19
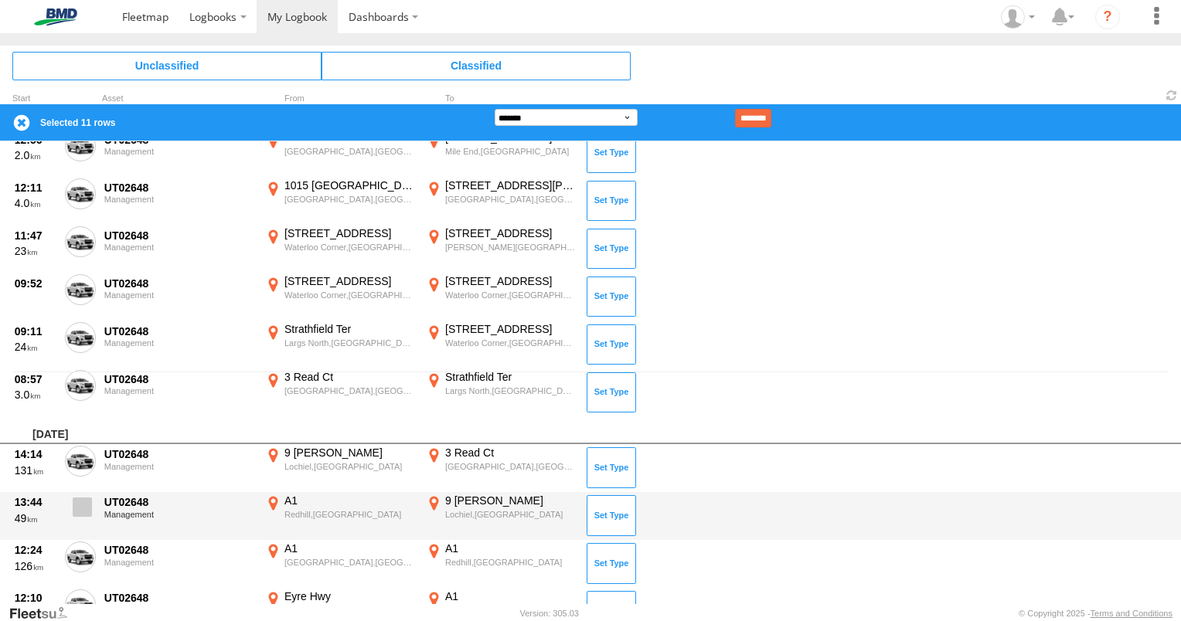
click at [90, 509] on span at bounding box center [82, 507] width 19 height 19
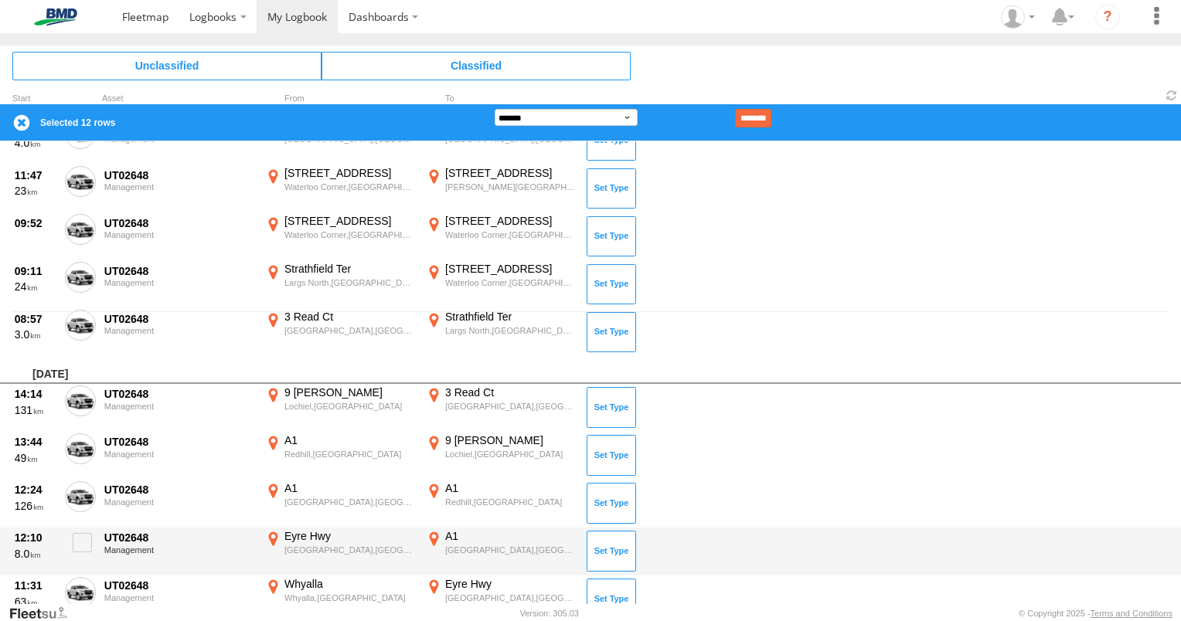
scroll to position [386, 0]
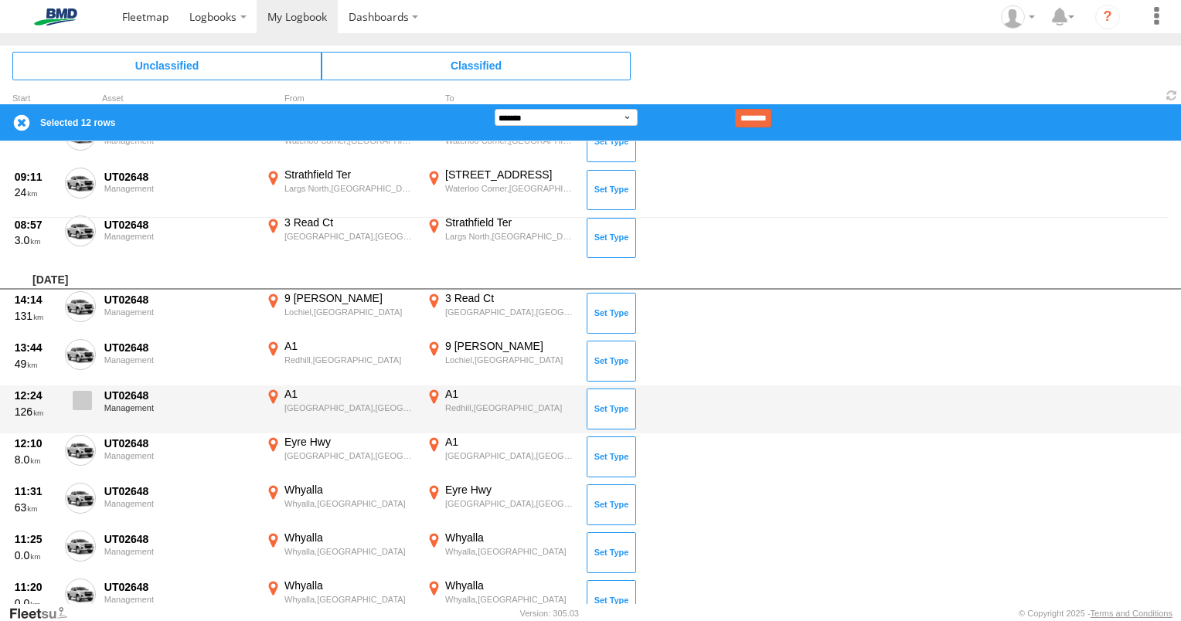
click at [86, 399] on span at bounding box center [82, 400] width 19 height 19
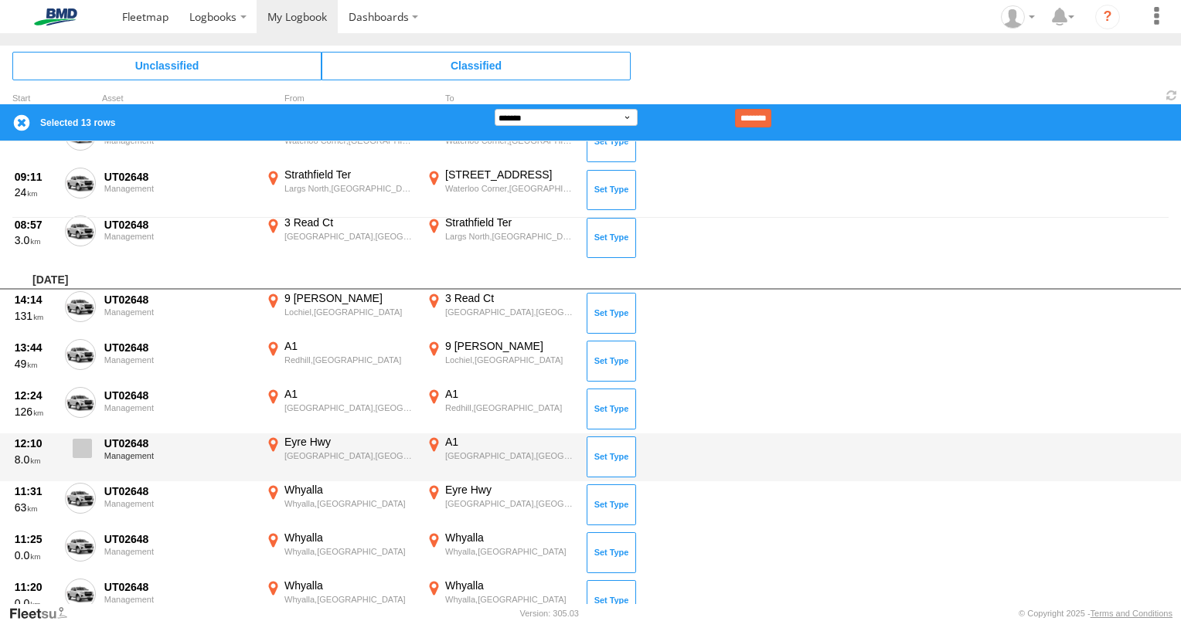
click at [80, 454] on label at bounding box center [80, 453] width 31 height 36
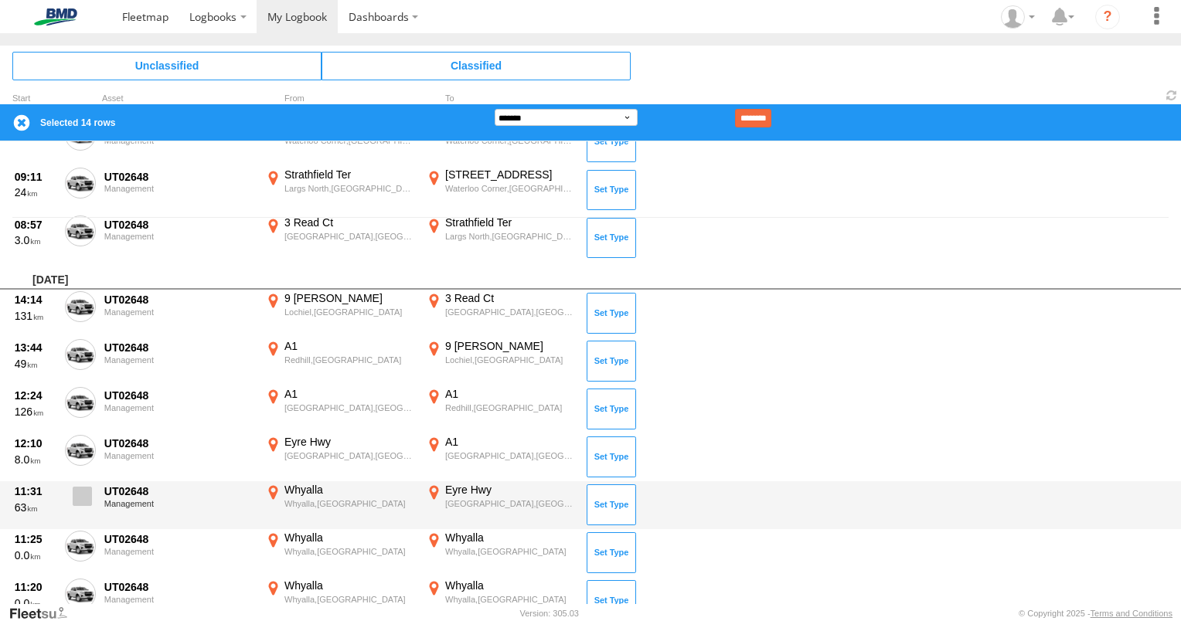
click at [84, 494] on span at bounding box center [82, 496] width 19 height 19
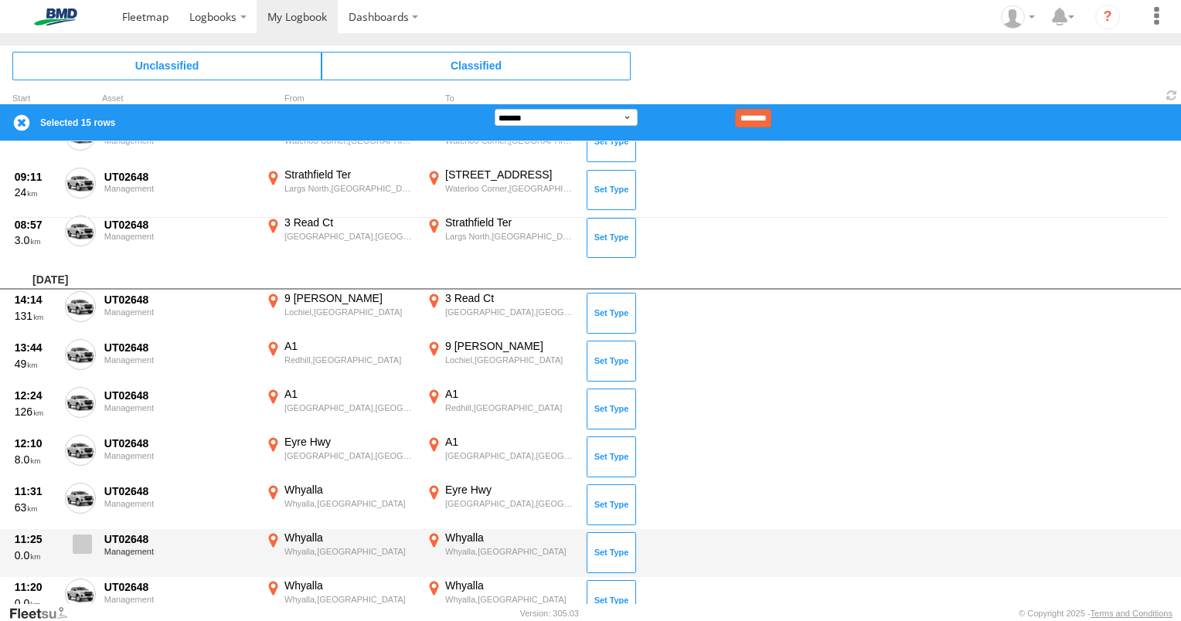
click at [84, 544] on span at bounding box center [82, 544] width 19 height 19
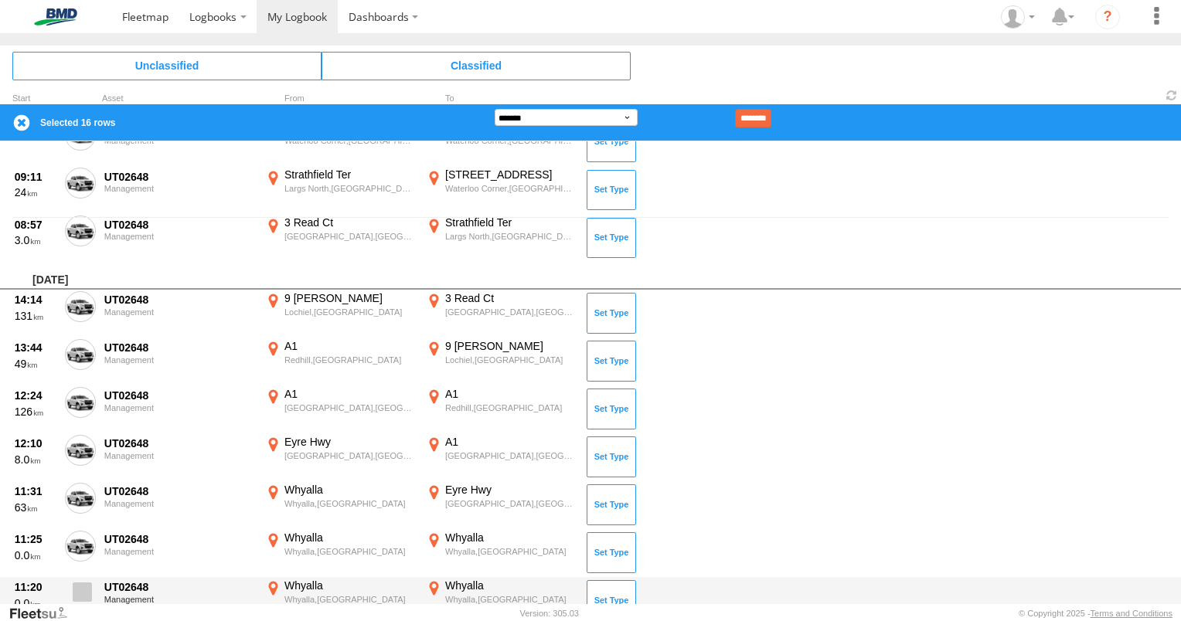
click at [93, 592] on label at bounding box center [80, 597] width 31 height 36
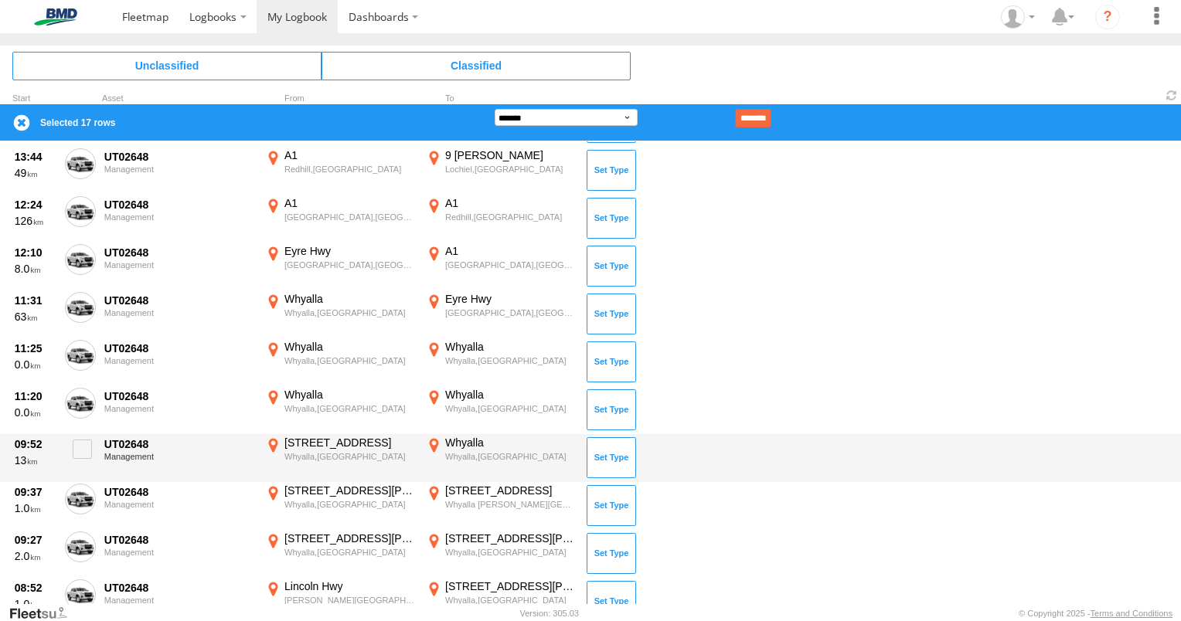
scroll to position [618, 0]
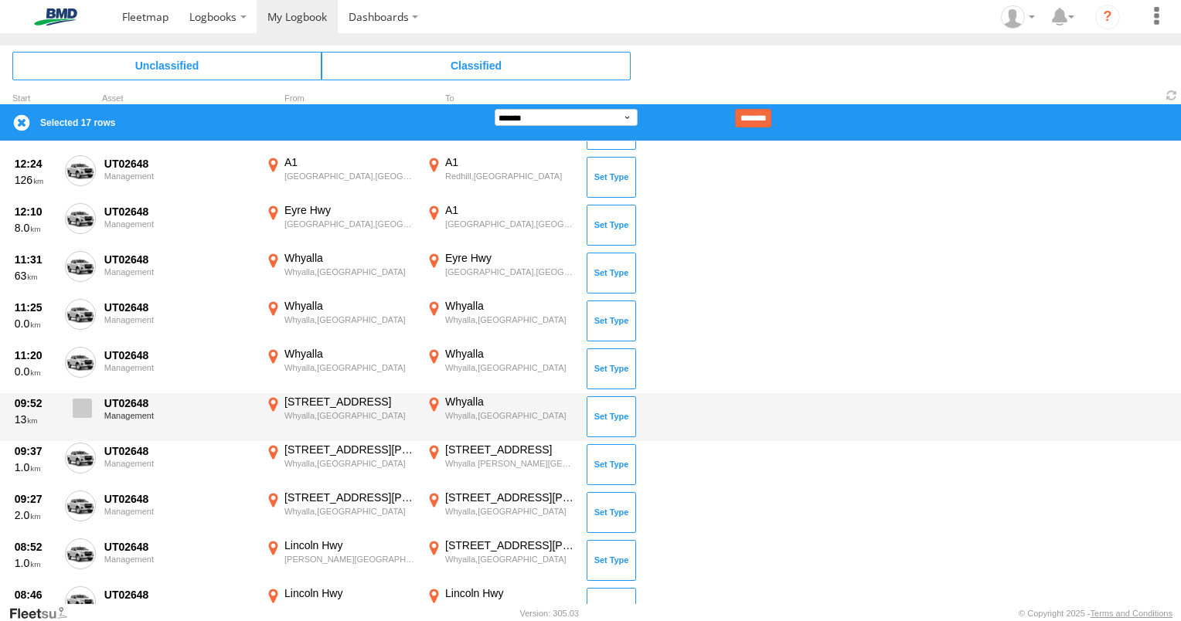
click at [90, 408] on span at bounding box center [82, 408] width 19 height 19
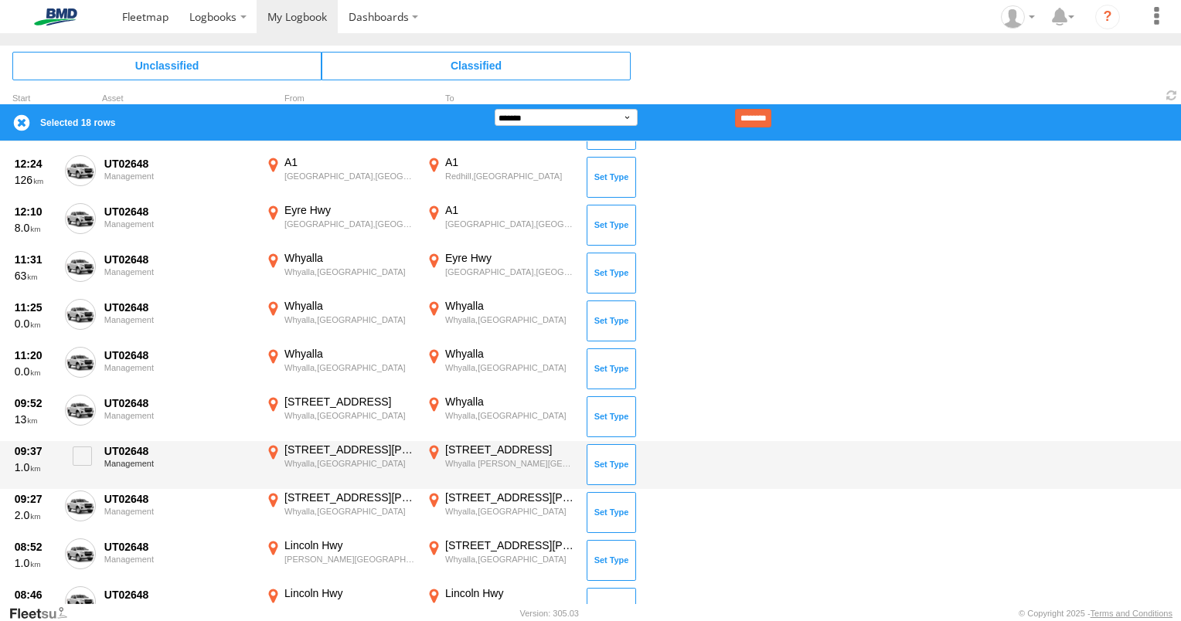
drag, startPoint x: 85, startPoint y: 455, endPoint x: 86, endPoint y: 482, distance: 27.1
click at [84, 455] on span at bounding box center [82, 456] width 19 height 19
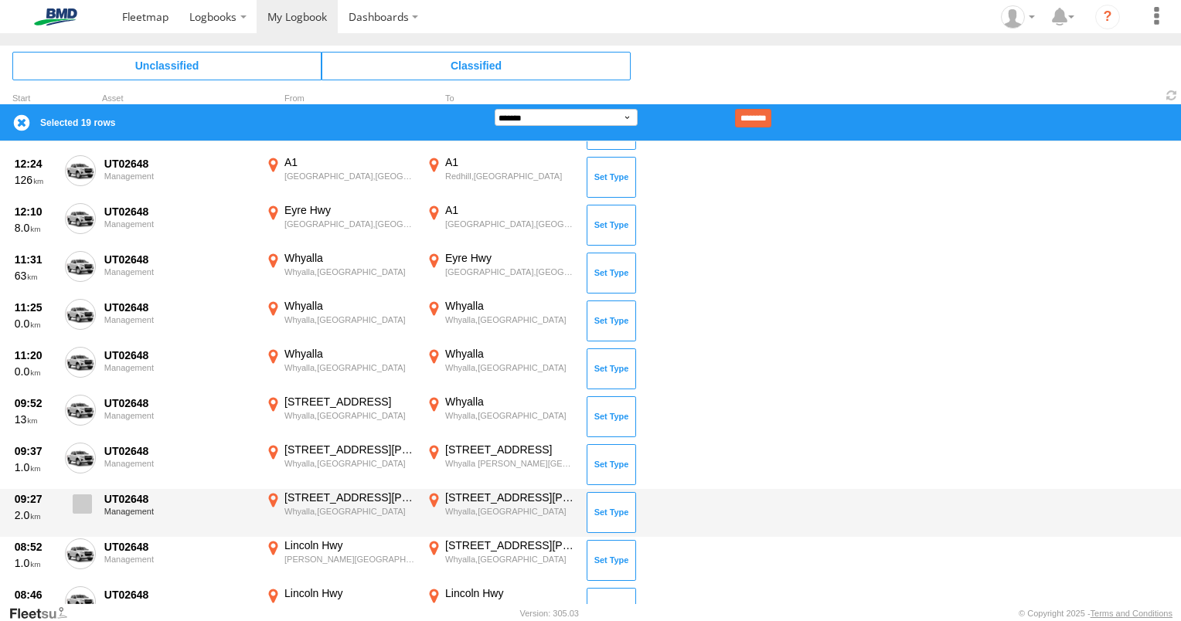
click at [90, 503] on span at bounding box center [82, 504] width 19 height 19
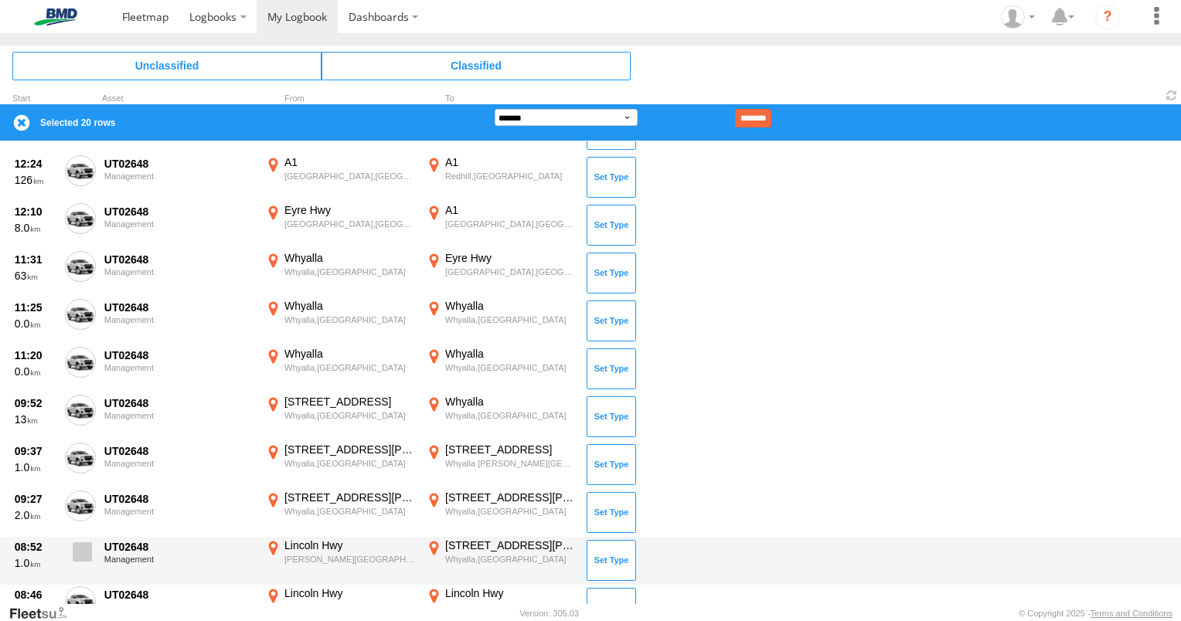
click at [83, 552] on span at bounding box center [82, 552] width 19 height 19
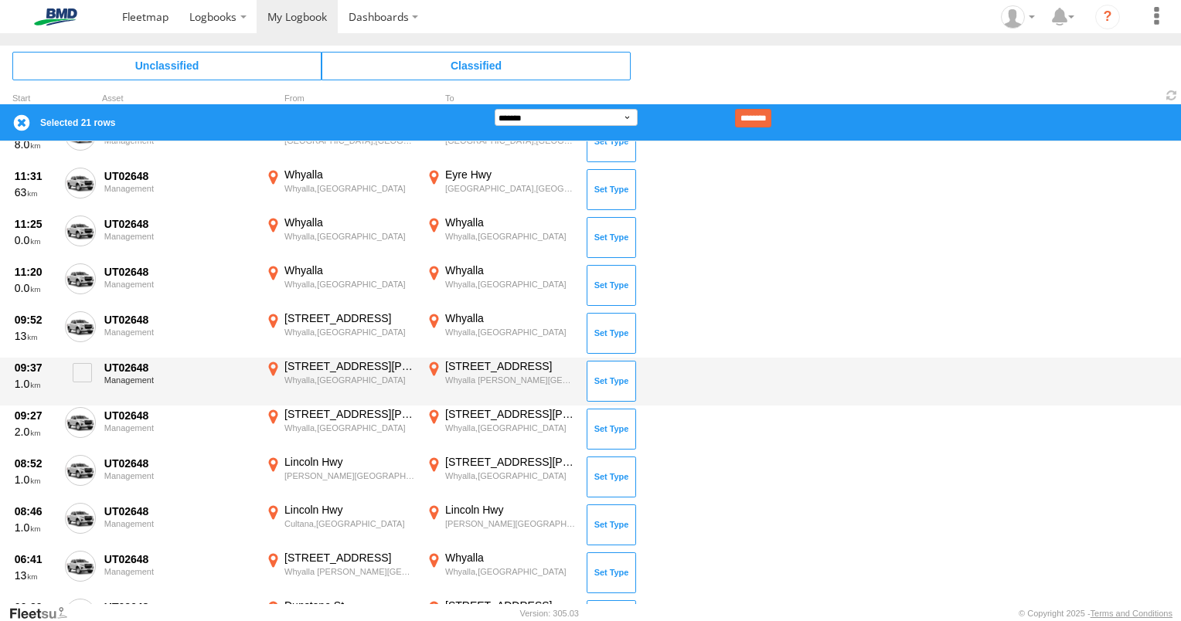
scroll to position [927, 0]
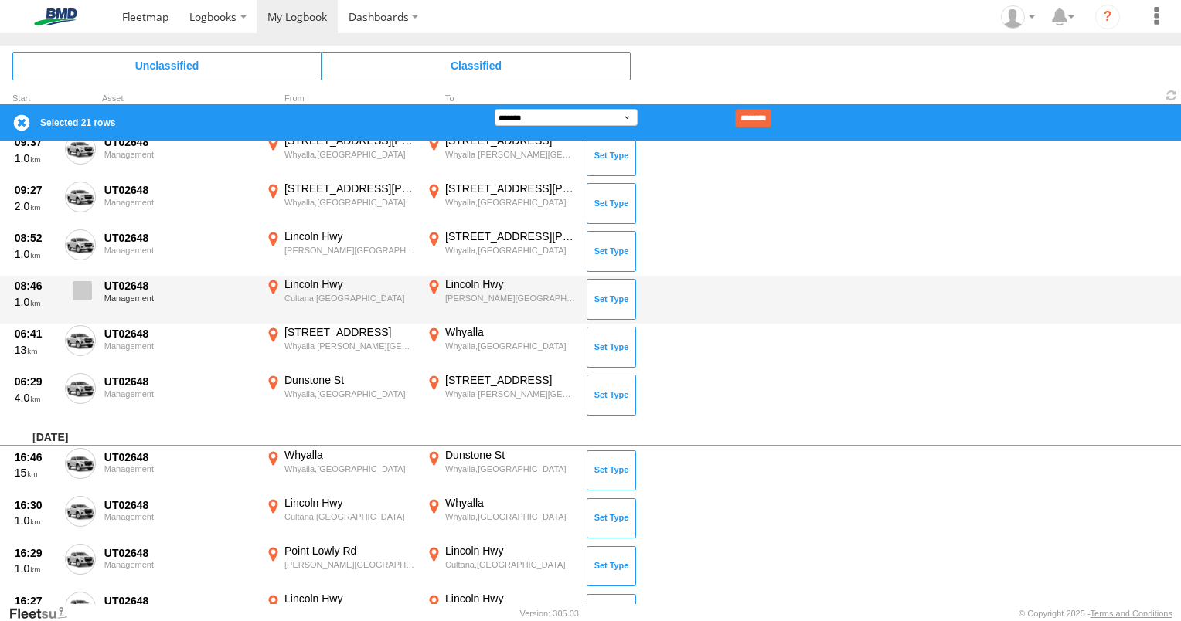
click at [83, 288] on span at bounding box center [82, 290] width 19 height 19
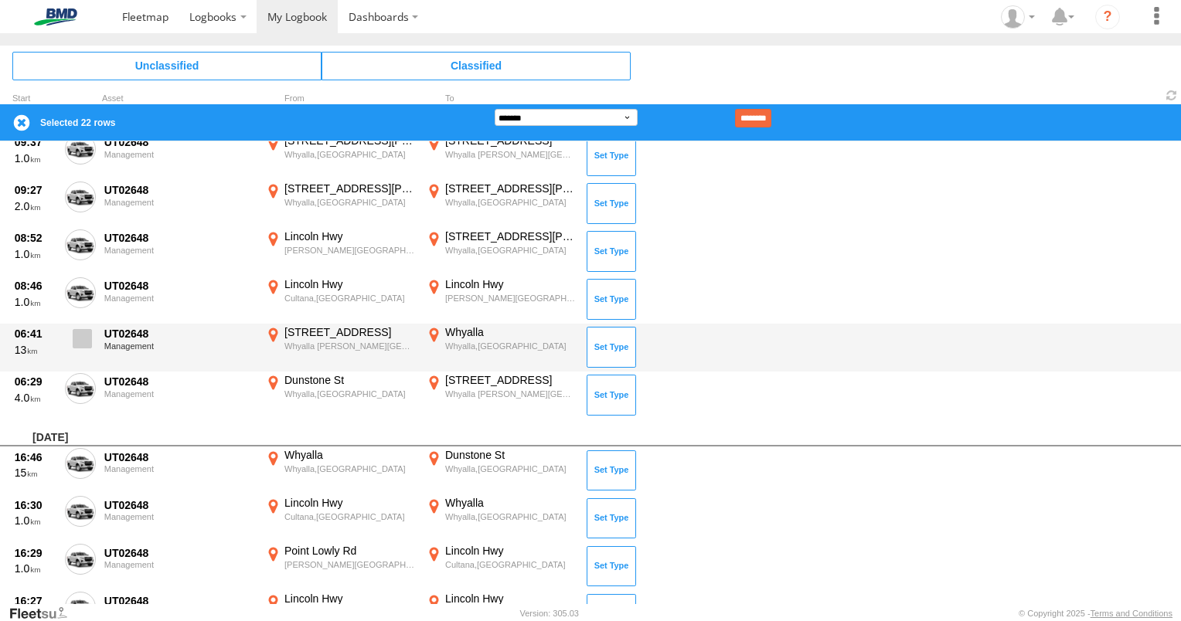
click at [81, 333] on span at bounding box center [82, 338] width 19 height 19
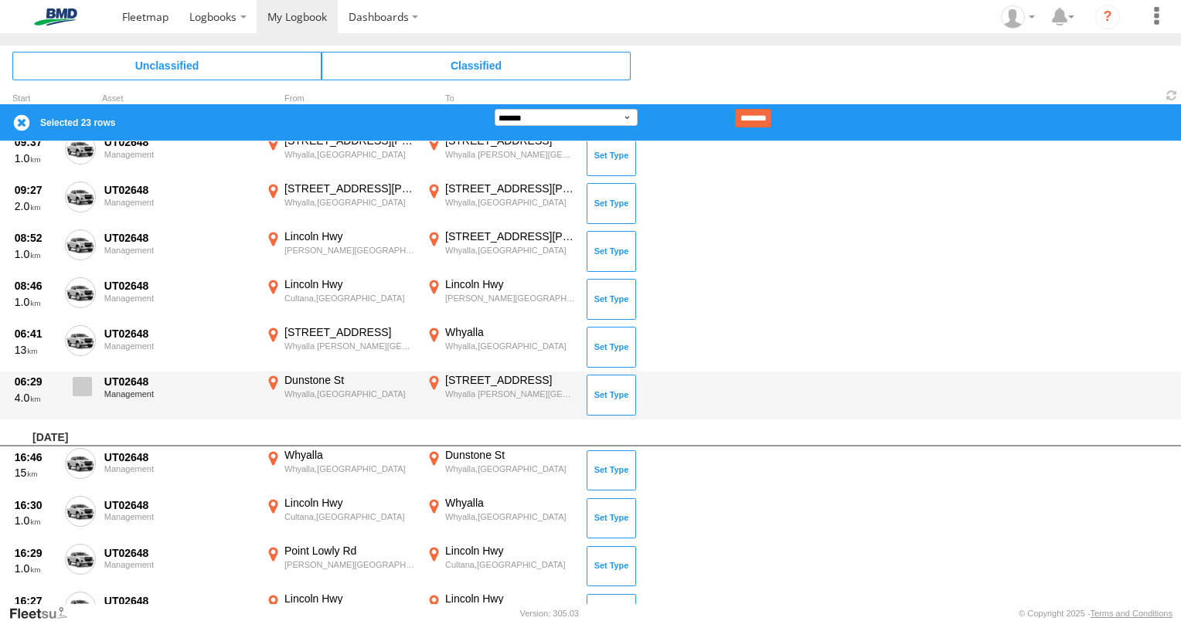
click at [81, 391] on span at bounding box center [82, 386] width 19 height 19
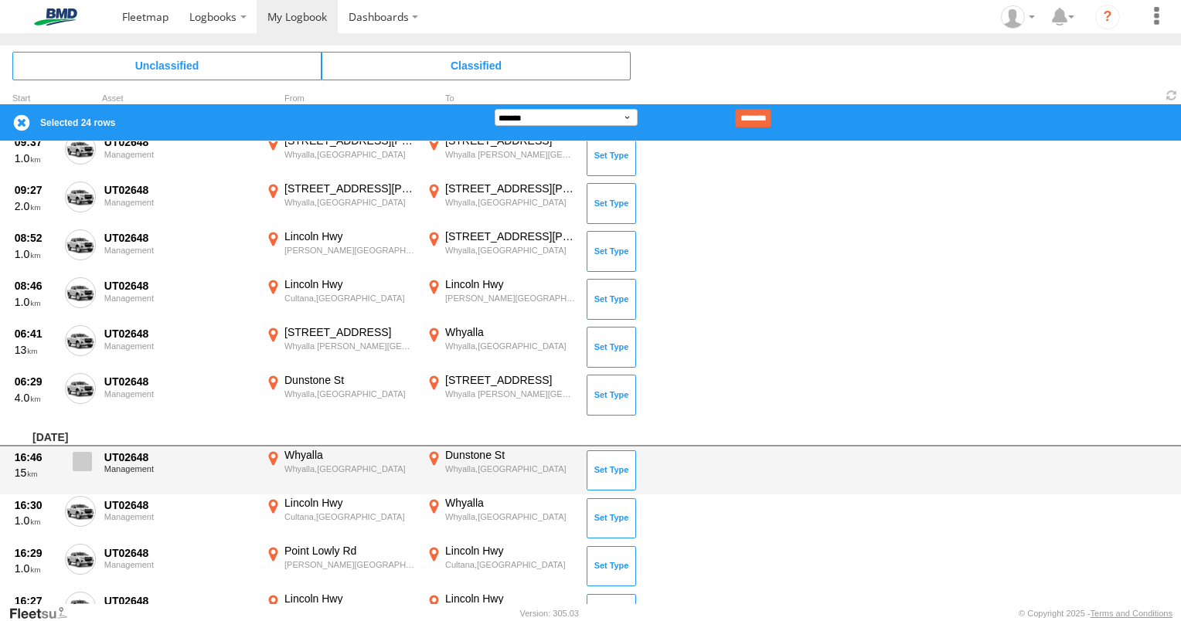
click at [81, 454] on span at bounding box center [82, 461] width 19 height 19
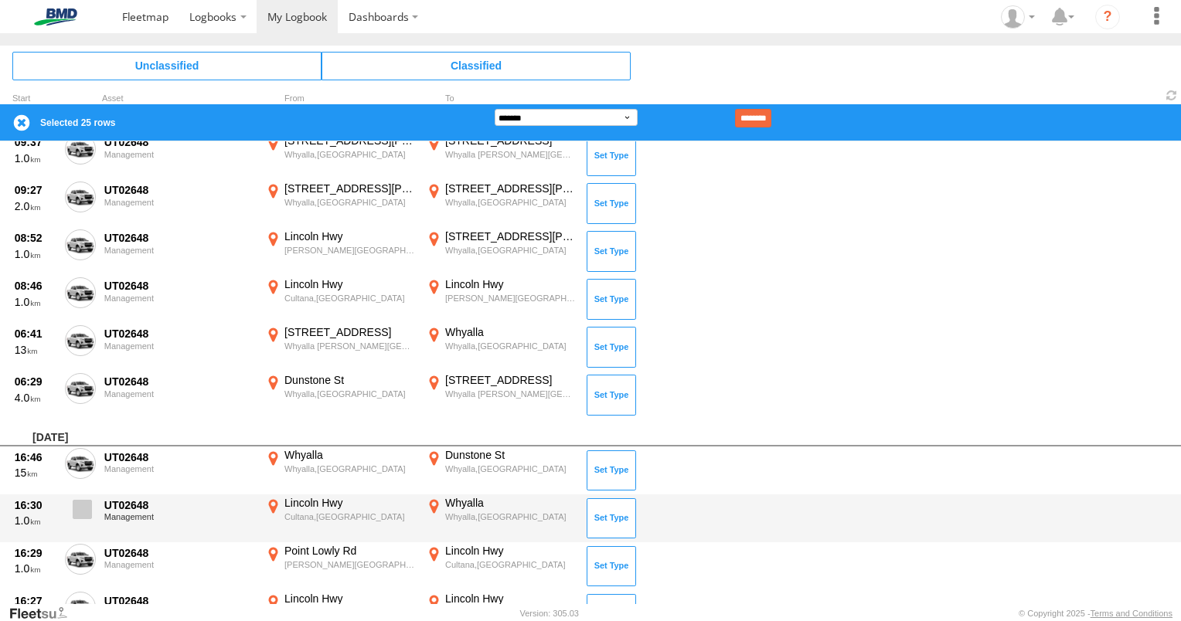
click at [83, 502] on span at bounding box center [82, 509] width 19 height 19
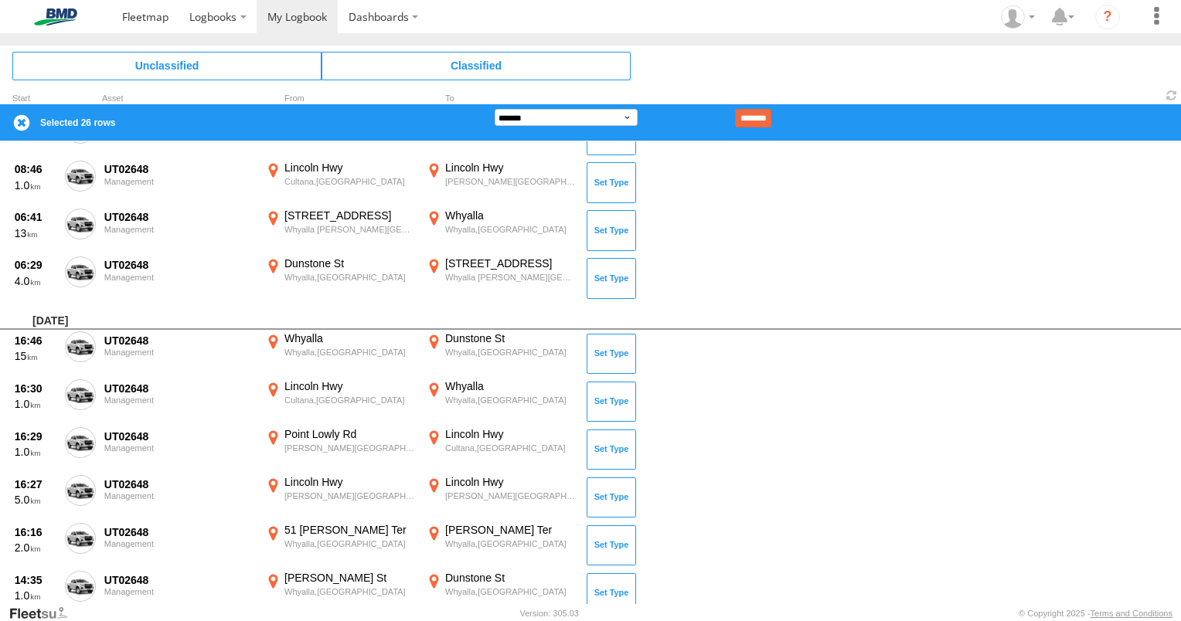
scroll to position [1237, 0]
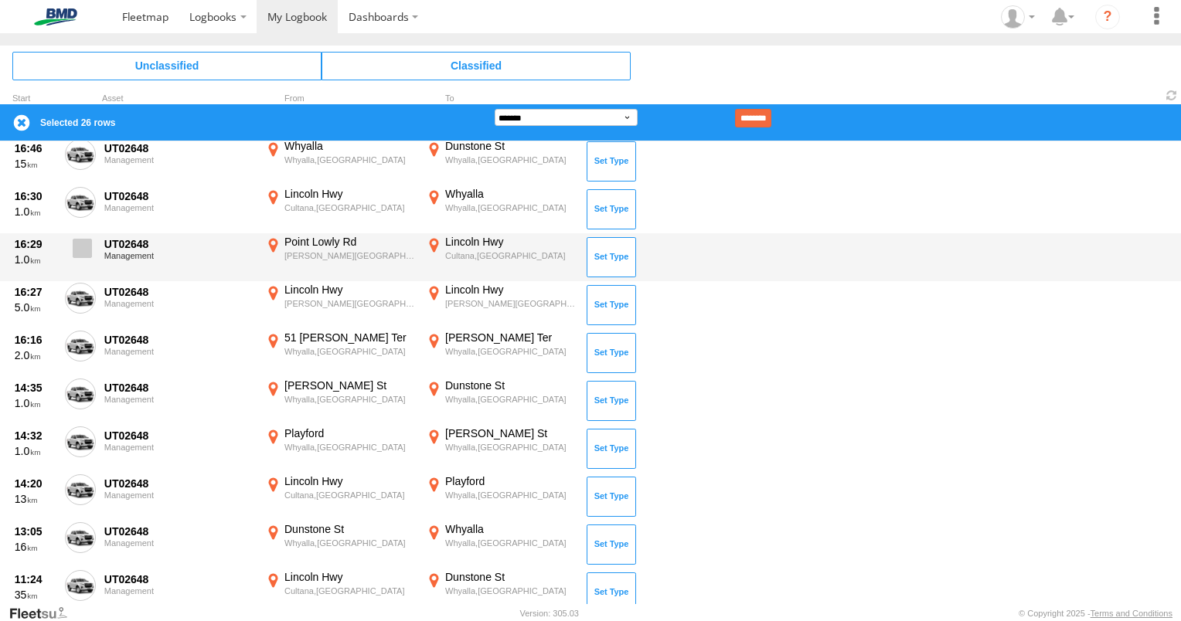
click at [87, 247] on span at bounding box center [82, 248] width 19 height 19
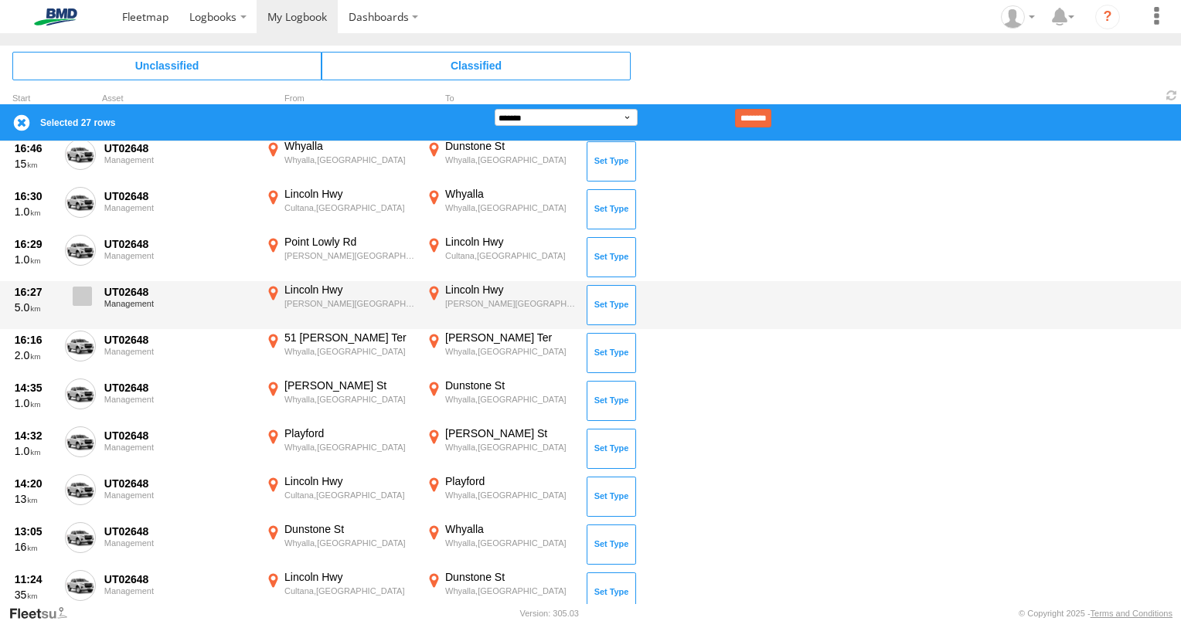
click at [84, 305] on label at bounding box center [80, 301] width 31 height 36
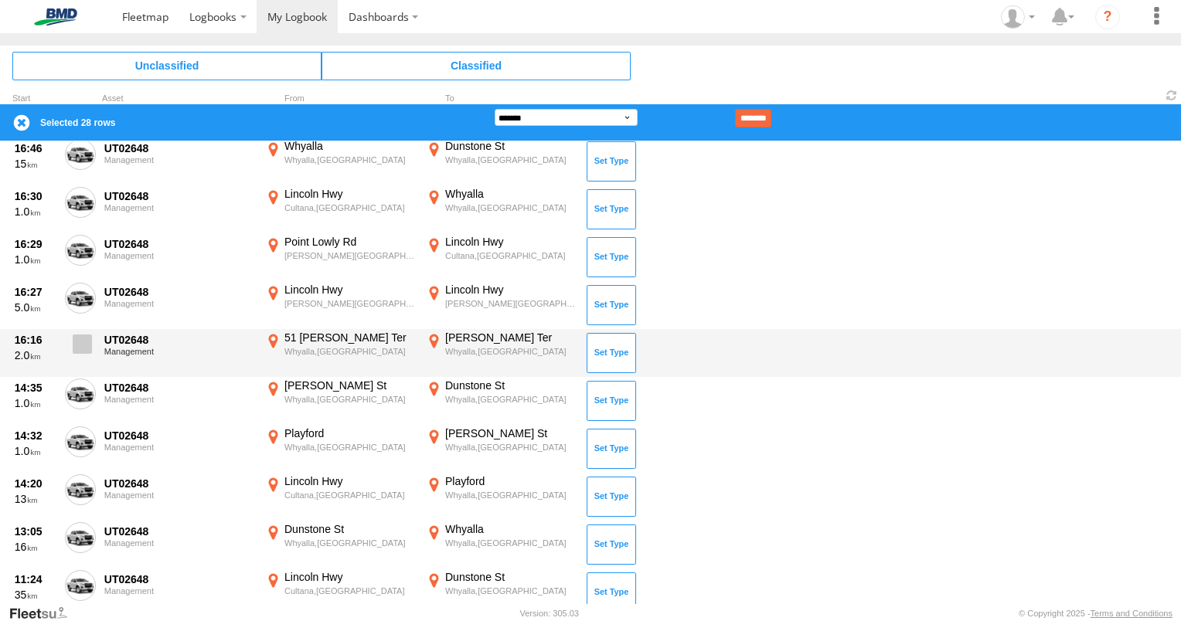
drag, startPoint x: 93, startPoint y: 345, endPoint x: 82, endPoint y: 362, distance: 20.2
click at [91, 345] on label at bounding box center [80, 349] width 31 height 36
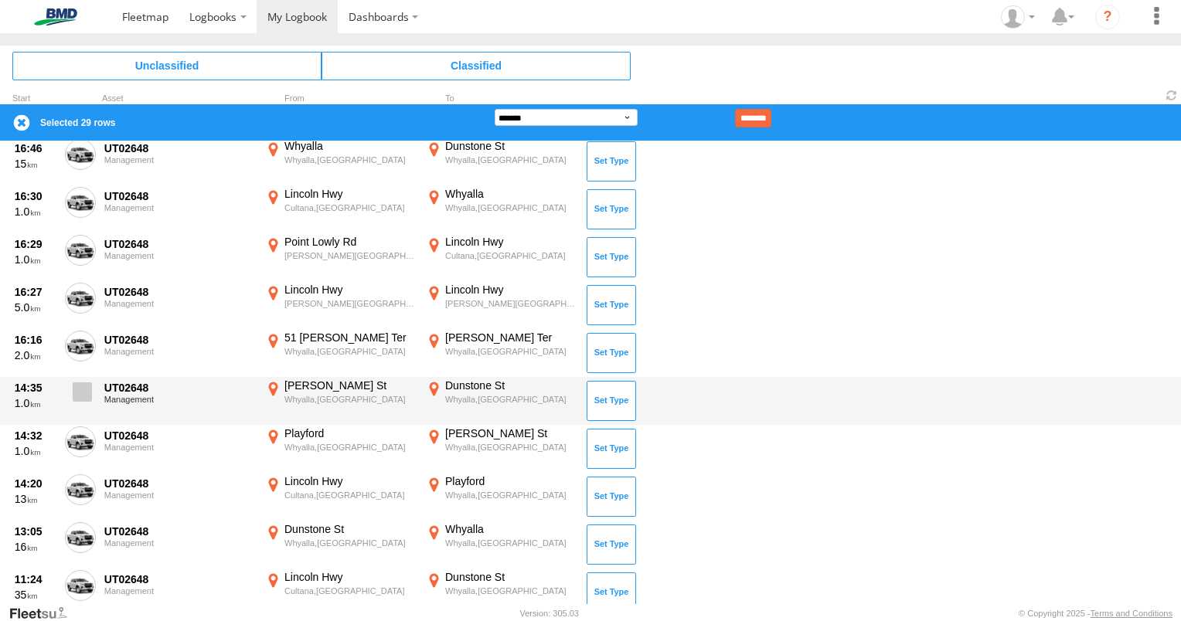
click at [88, 397] on span at bounding box center [82, 392] width 19 height 19
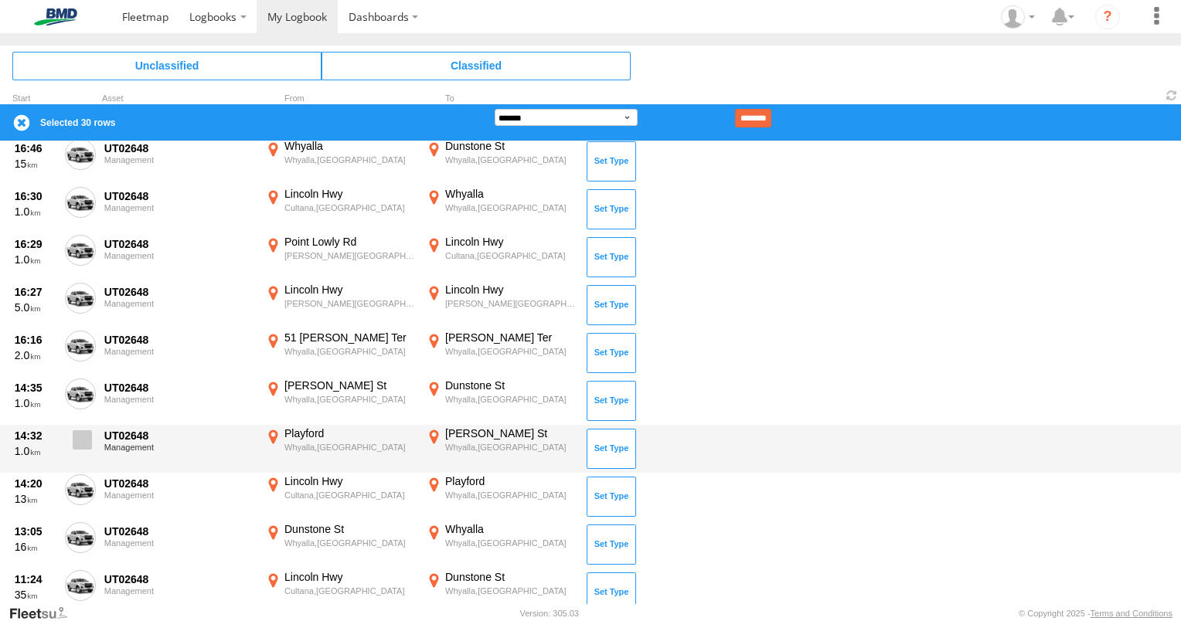
click at [87, 443] on span at bounding box center [82, 439] width 19 height 19
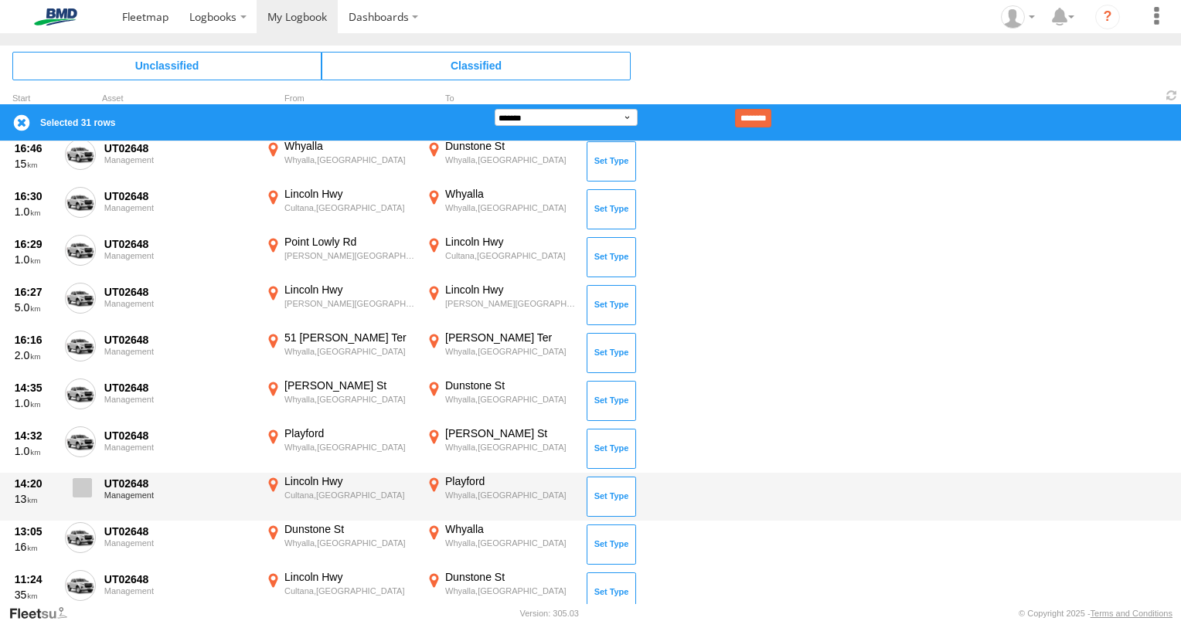
click at [77, 488] on span at bounding box center [82, 487] width 19 height 19
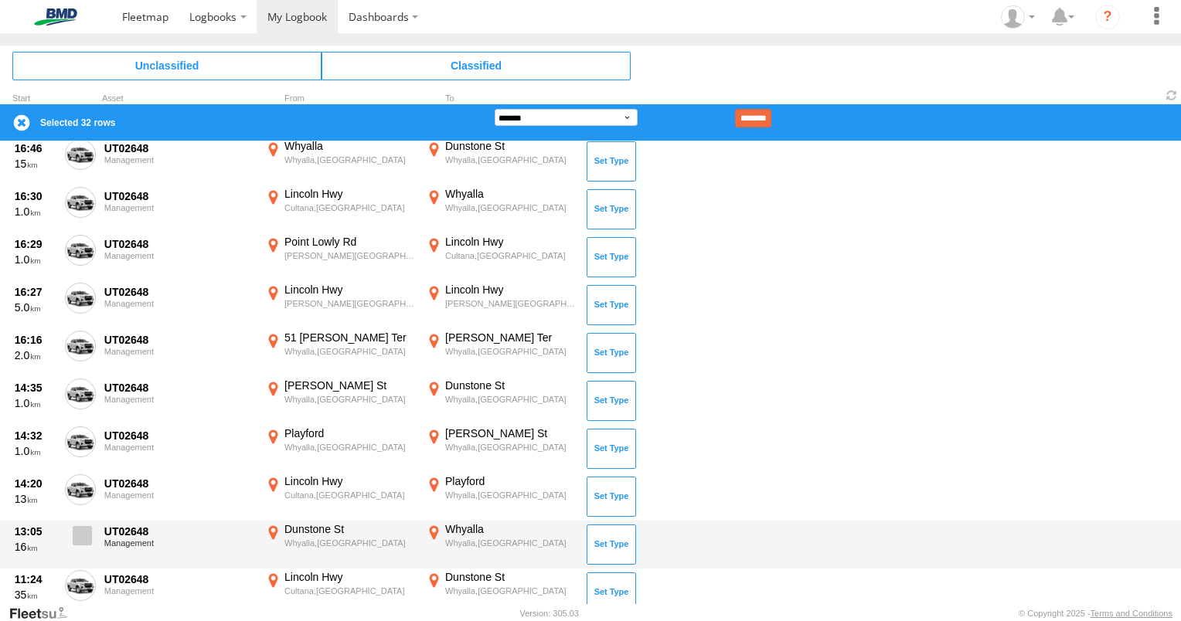
click at [80, 532] on span at bounding box center [82, 535] width 19 height 19
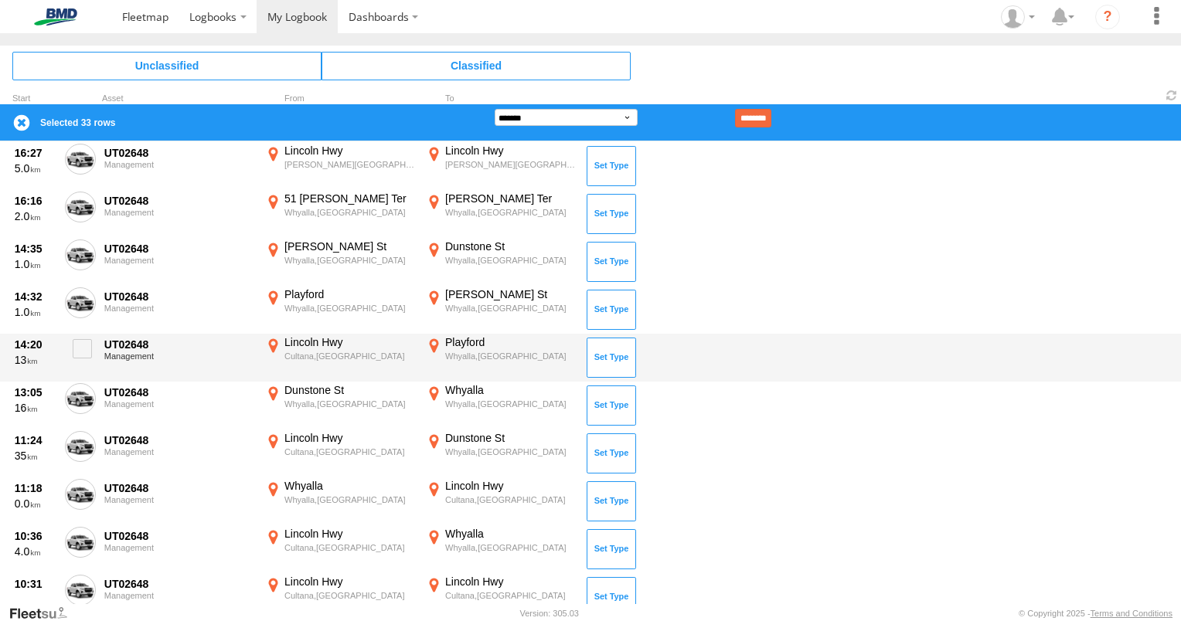
scroll to position [1391, 0]
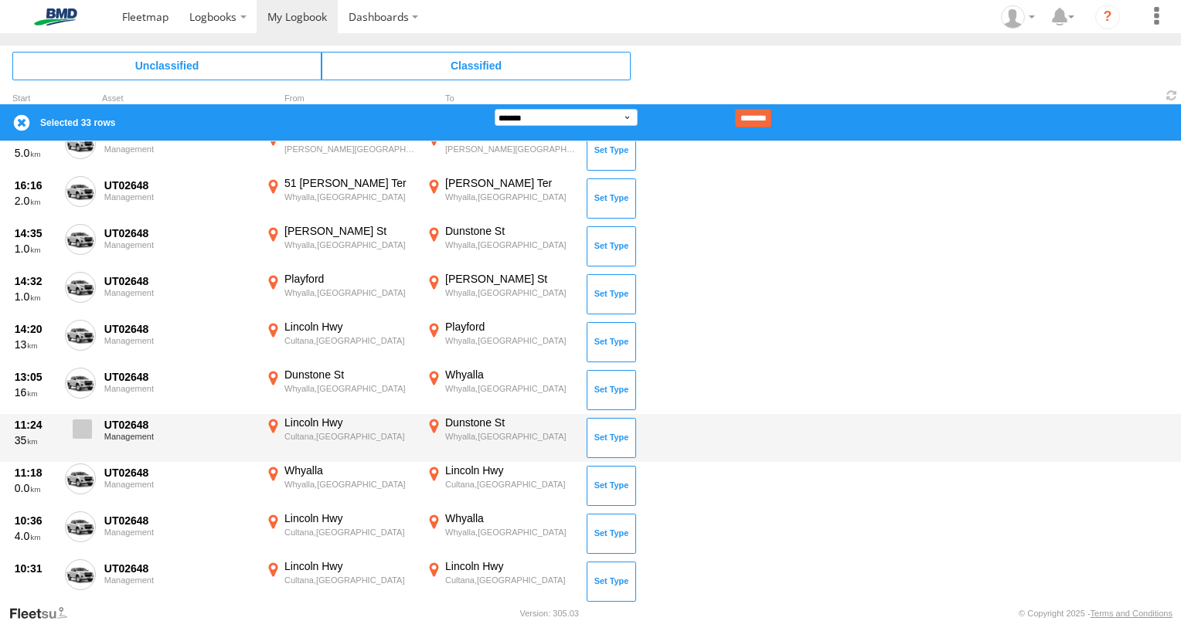
click at [87, 430] on span at bounding box center [82, 429] width 19 height 19
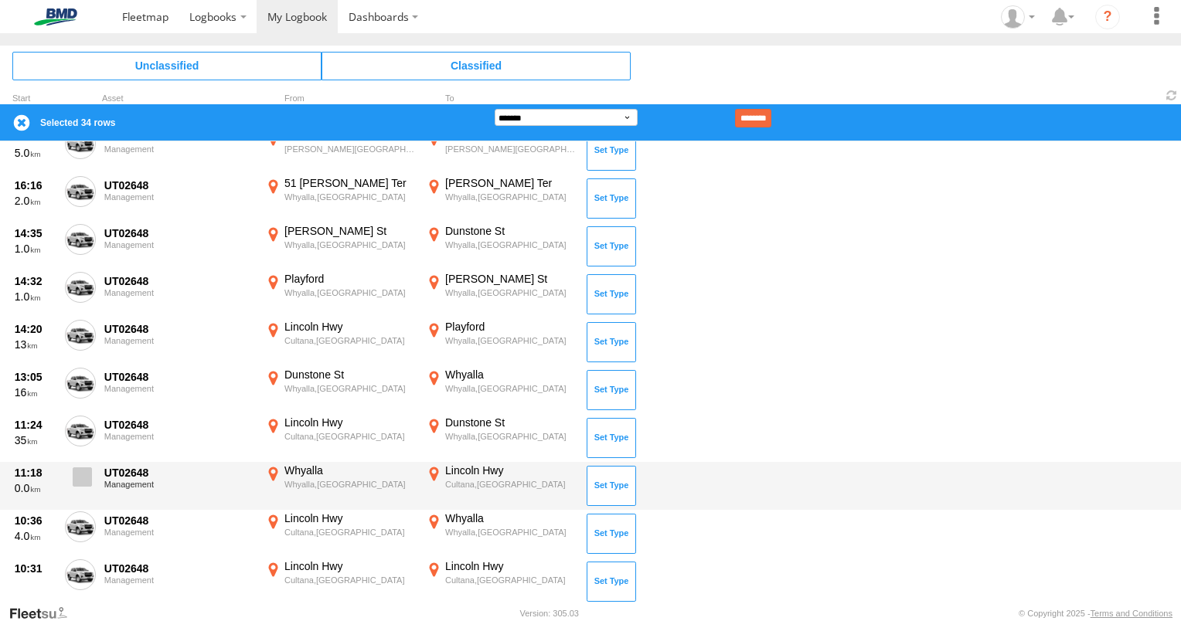
click at [79, 482] on span at bounding box center [82, 477] width 19 height 19
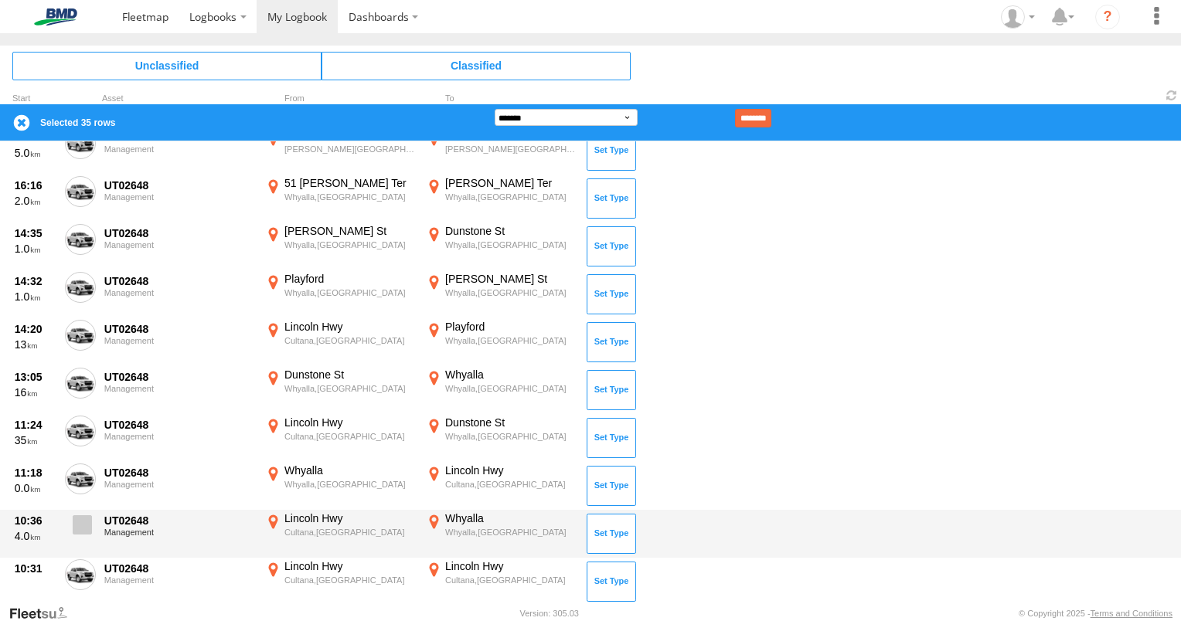
click at [82, 524] on span at bounding box center [82, 524] width 19 height 19
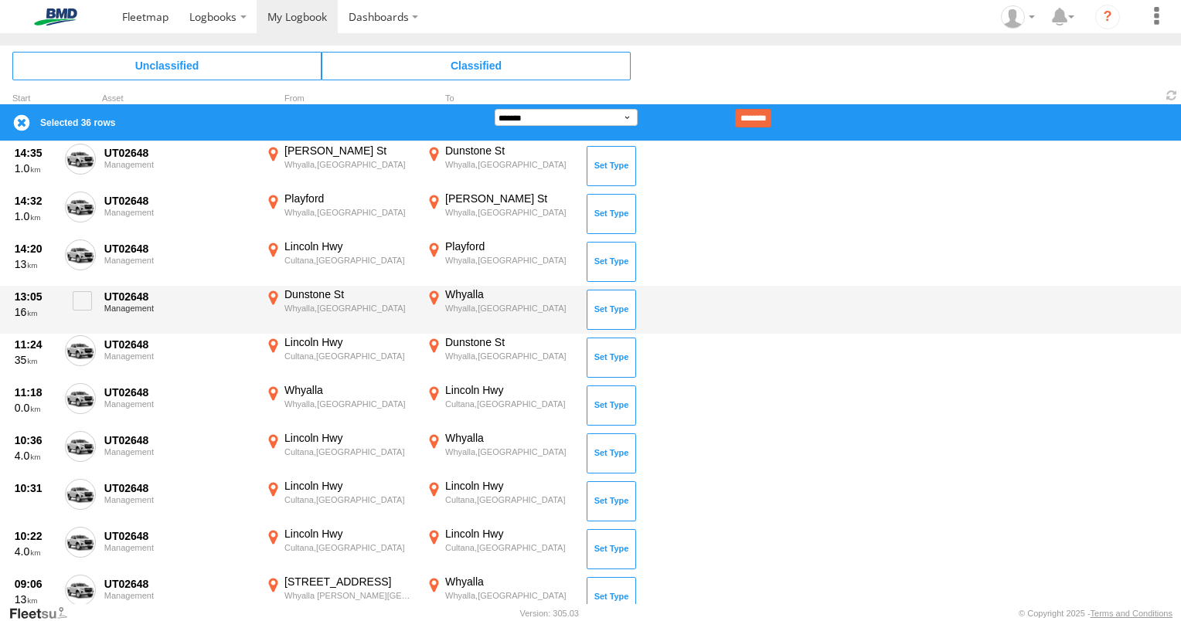
scroll to position [1546, 0]
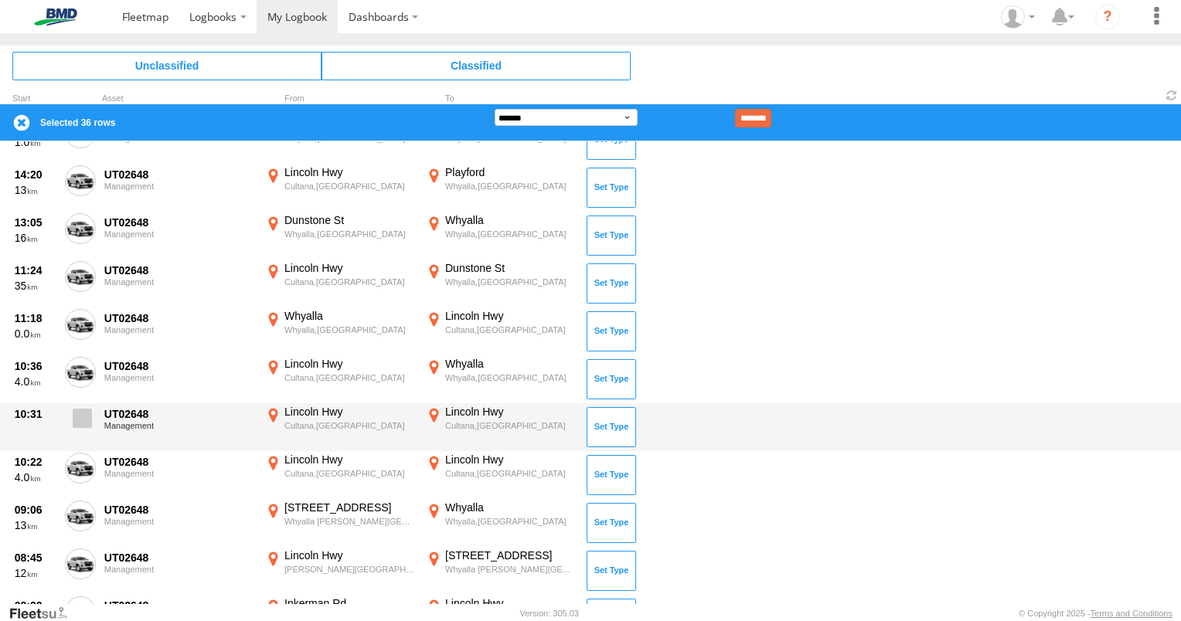
click at [83, 420] on span at bounding box center [82, 418] width 19 height 19
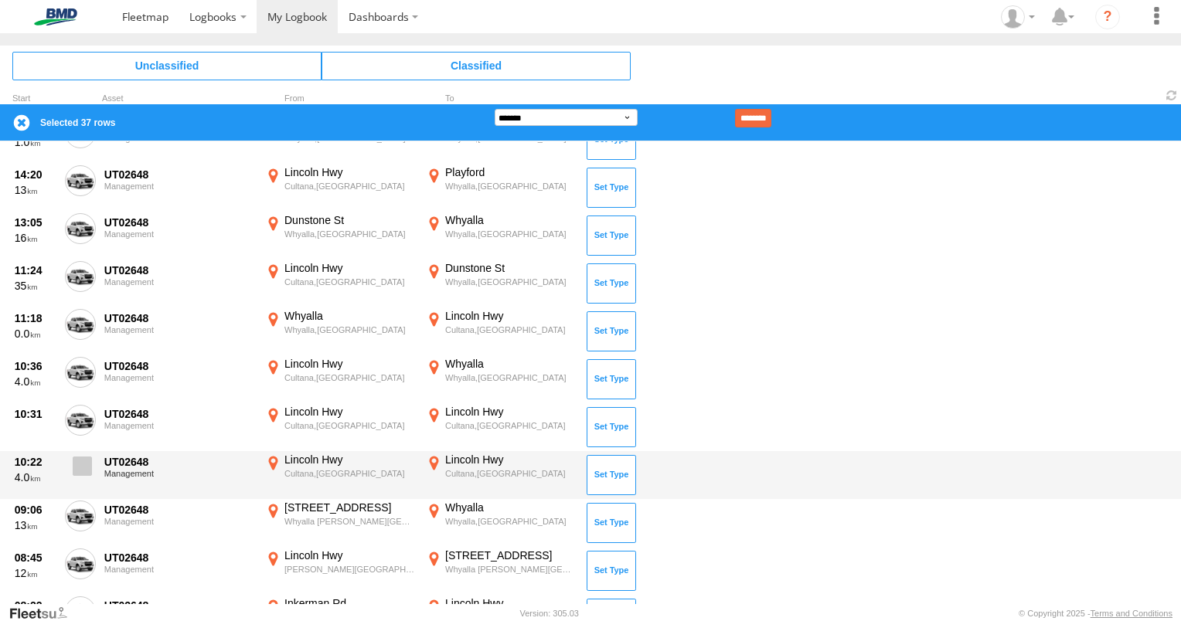
click at [80, 464] on span at bounding box center [82, 466] width 19 height 19
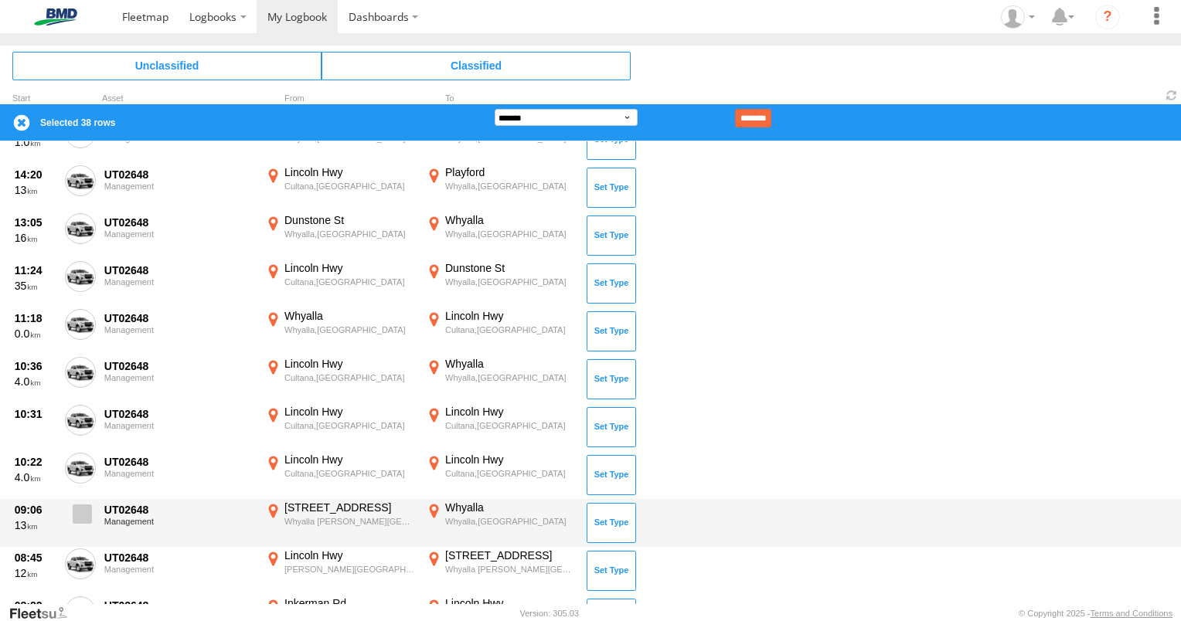
click at [77, 512] on span at bounding box center [82, 514] width 19 height 19
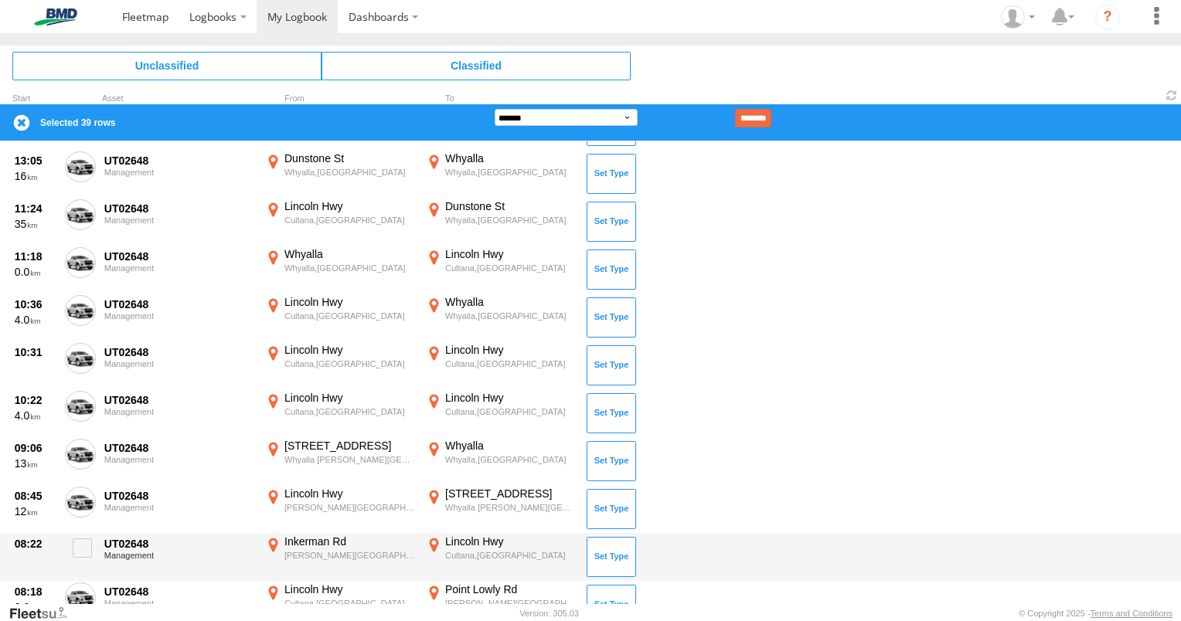
scroll to position [1700, 0]
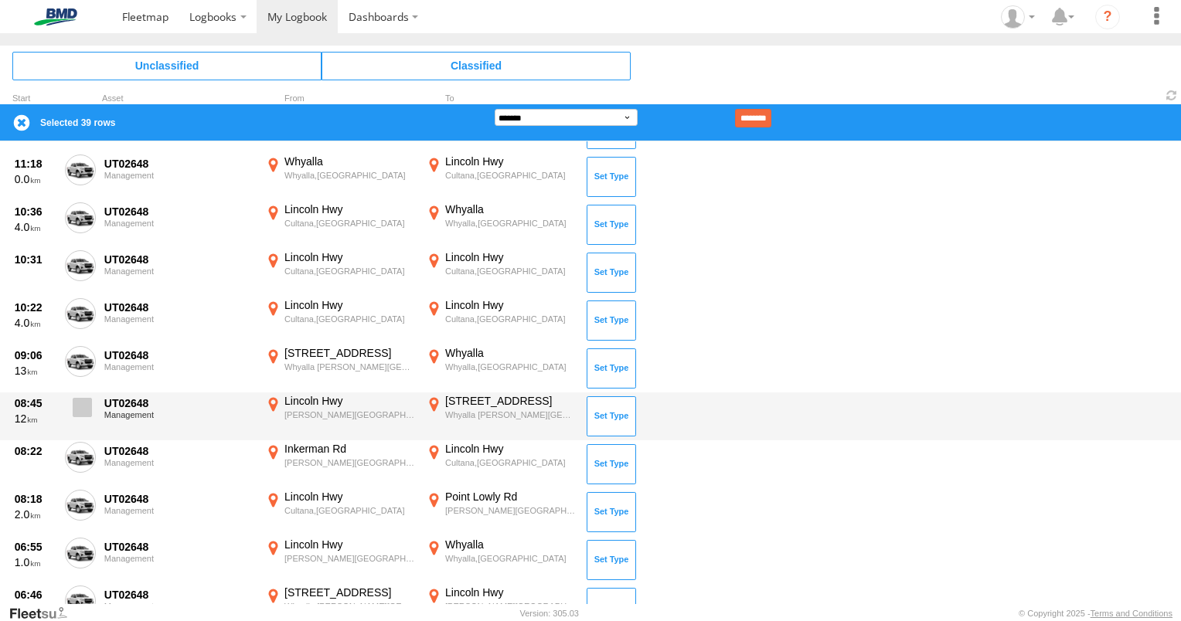
drag, startPoint x: 87, startPoint y: 403, endPoint x: 90, endPoint y: 427, distance: 24.2
click at [87, 403] on span at bounding box center [82, 407] width 19 height 19
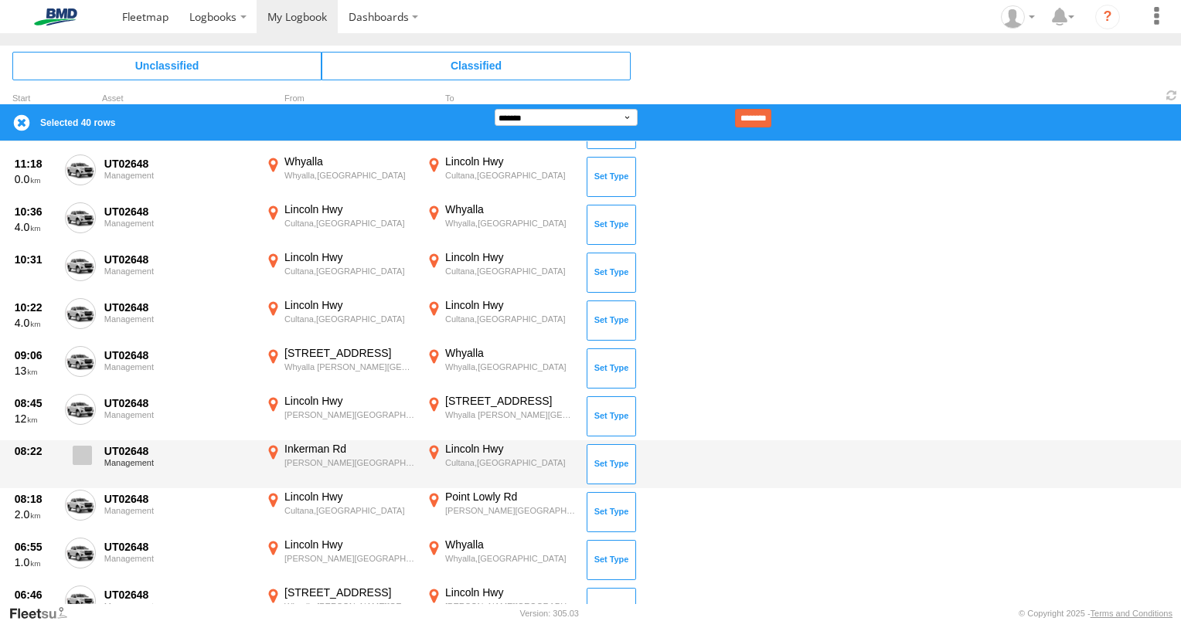
click at [88, 451] on span at bounding box center [82, 455] width 19 height 19
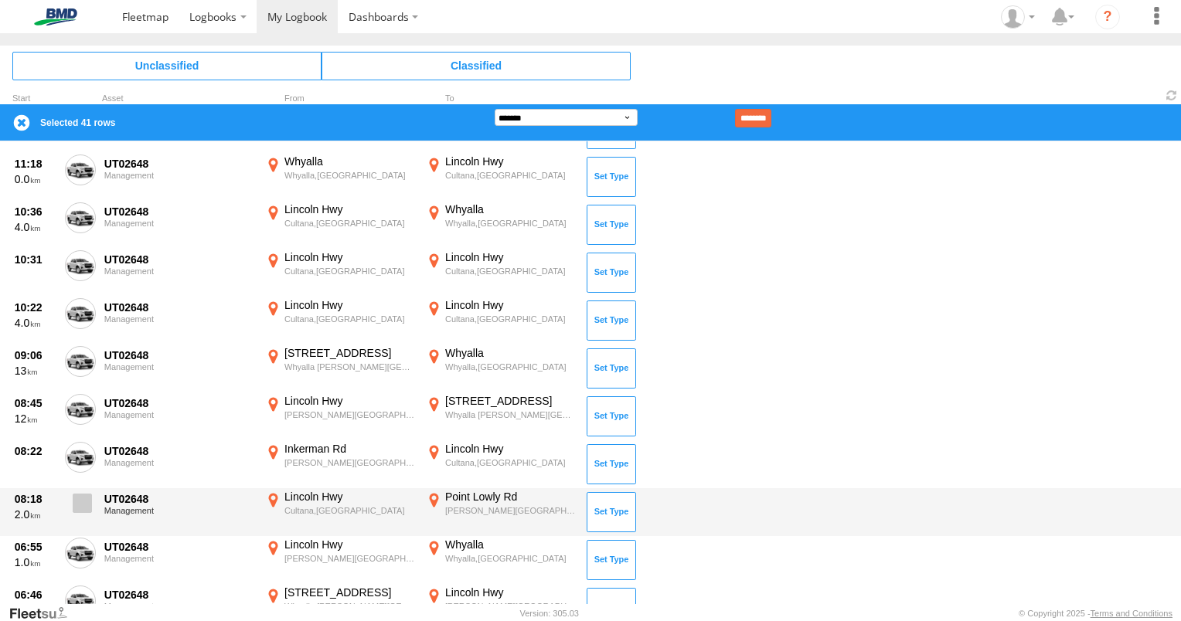
click at [82, 500] on span at bounding box center [82, 503] width 19 height 19
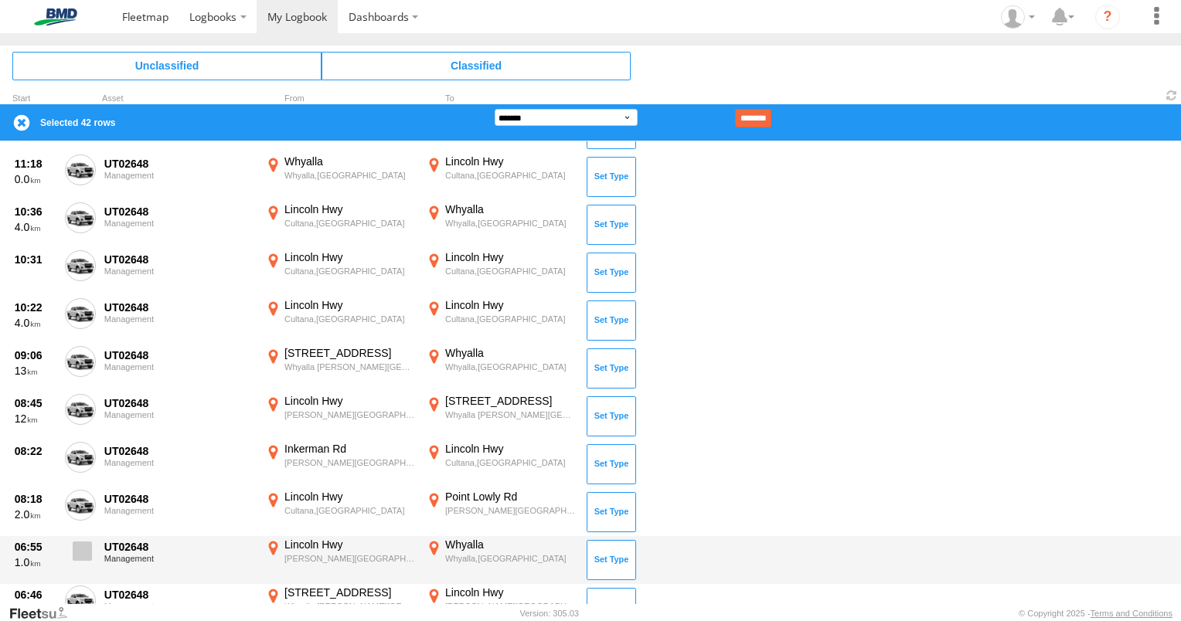
drag, startPoint x: 83, startPoint y: 544, endPoint x: 133, endPoint y: 523, distance: 54.4
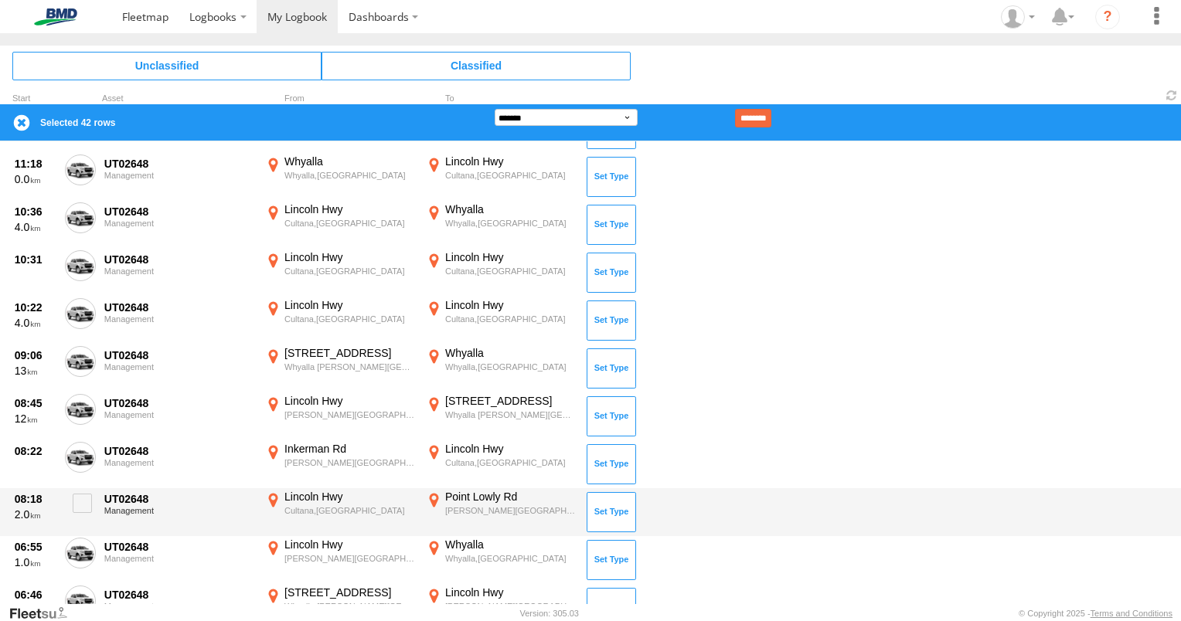
click at [0, 0] on span at bounding box center [0, 0] width 0 height 0
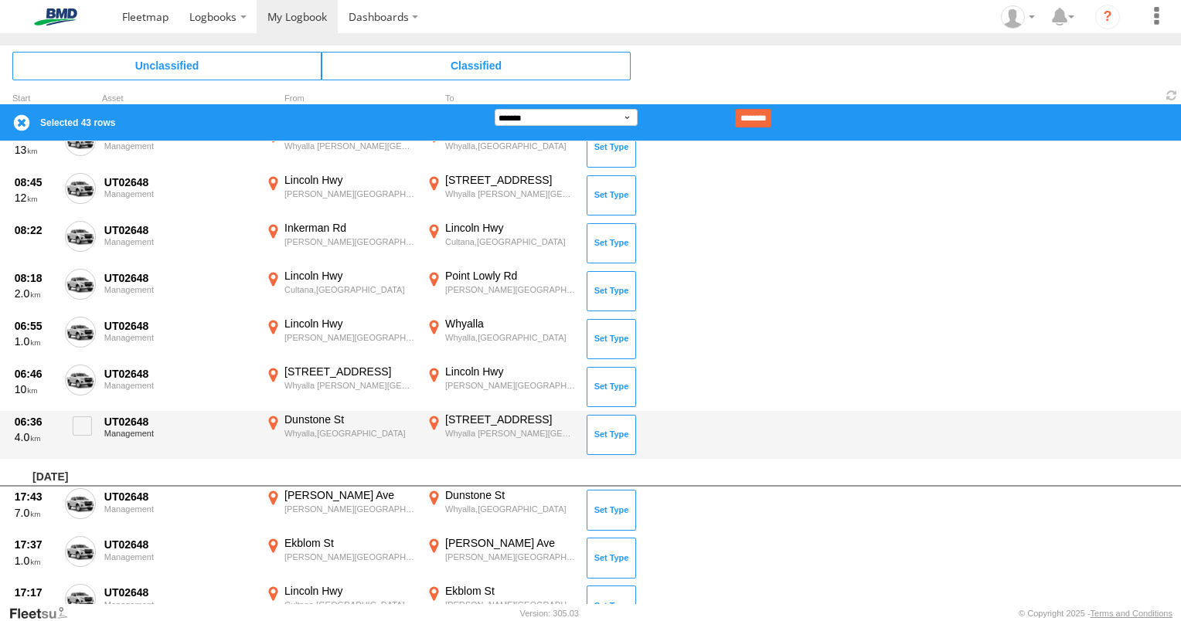
scroll to position [1932, 0]
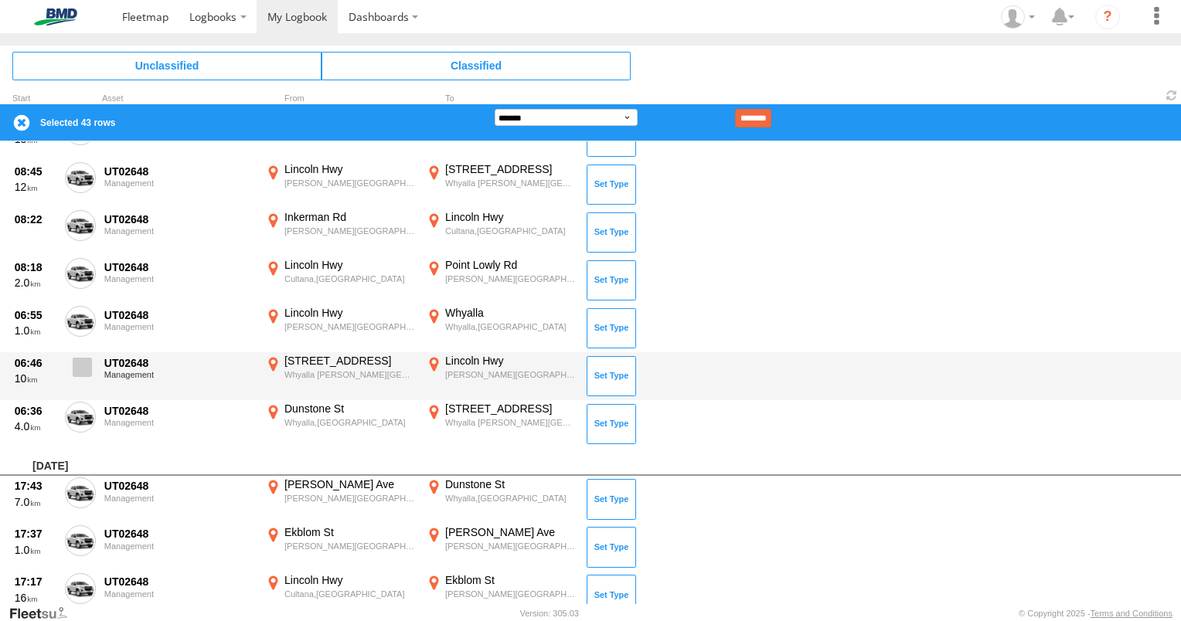
click at [74, 369] on span at bounding box center [82, 367] width 19 height 19
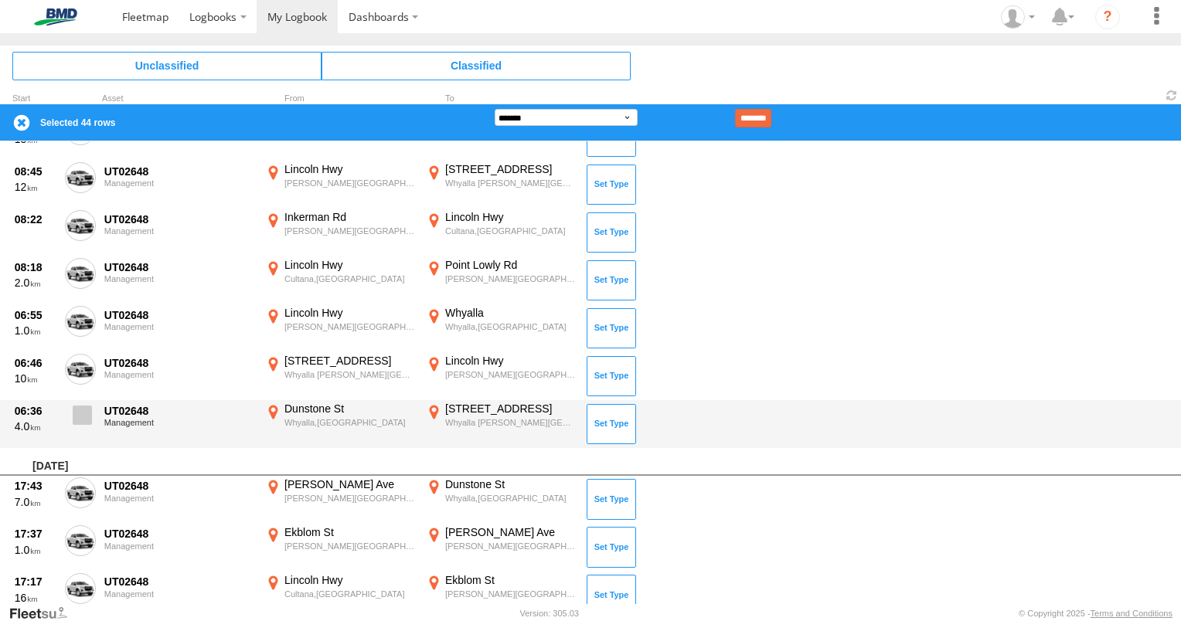
click at [86, 406] on span at bounding box center [82, 415] width 19 height 19
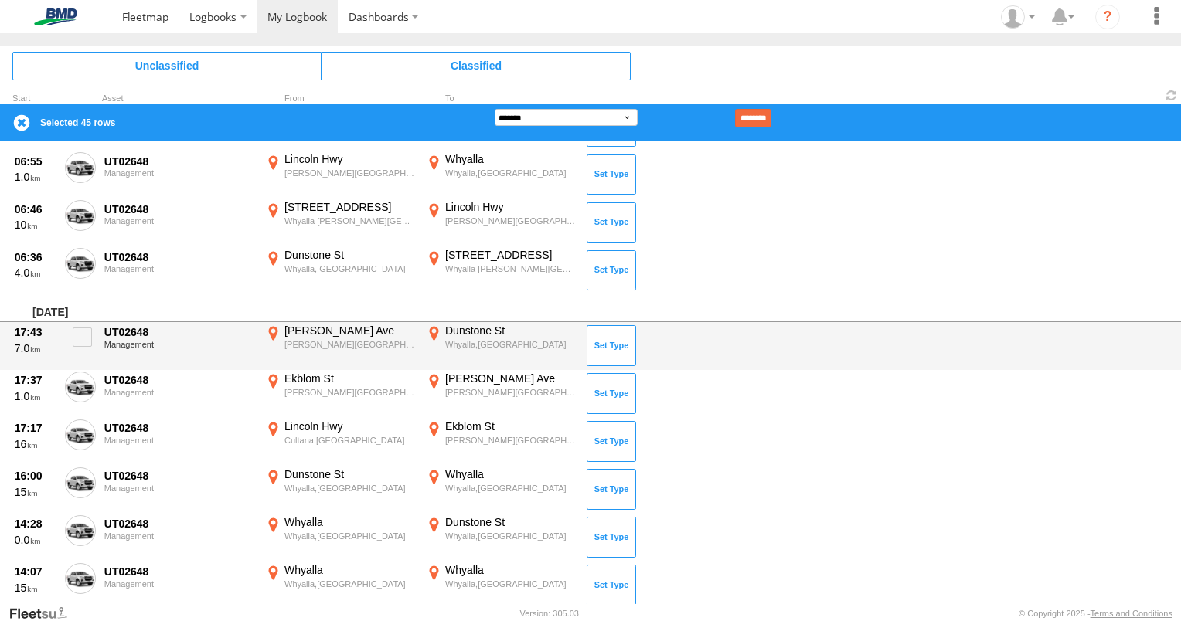
scroll to position [2087, 0]
drag, startPoint x: 83, startPoint y: 334, endPoint x: 80, endPoint y: 362, distance: 28.0
click at [83, 335] on span at bounding box center [82, 336] width 19 height 19
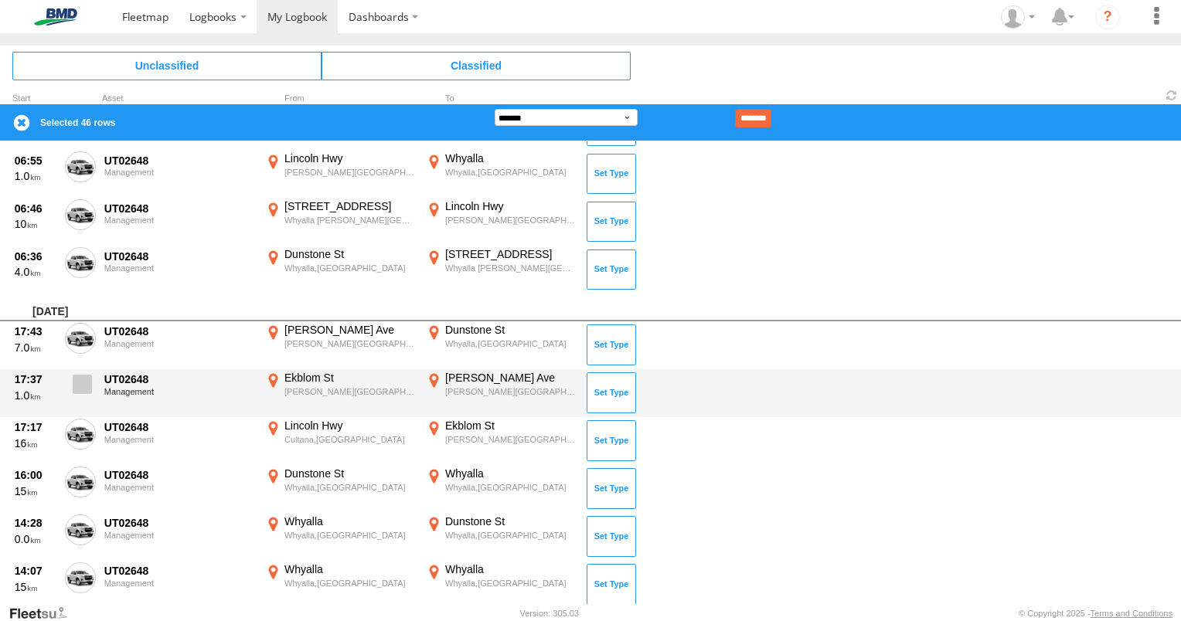
click at [80, 383] on span at bounding box center [82, 384] width 19 height 19
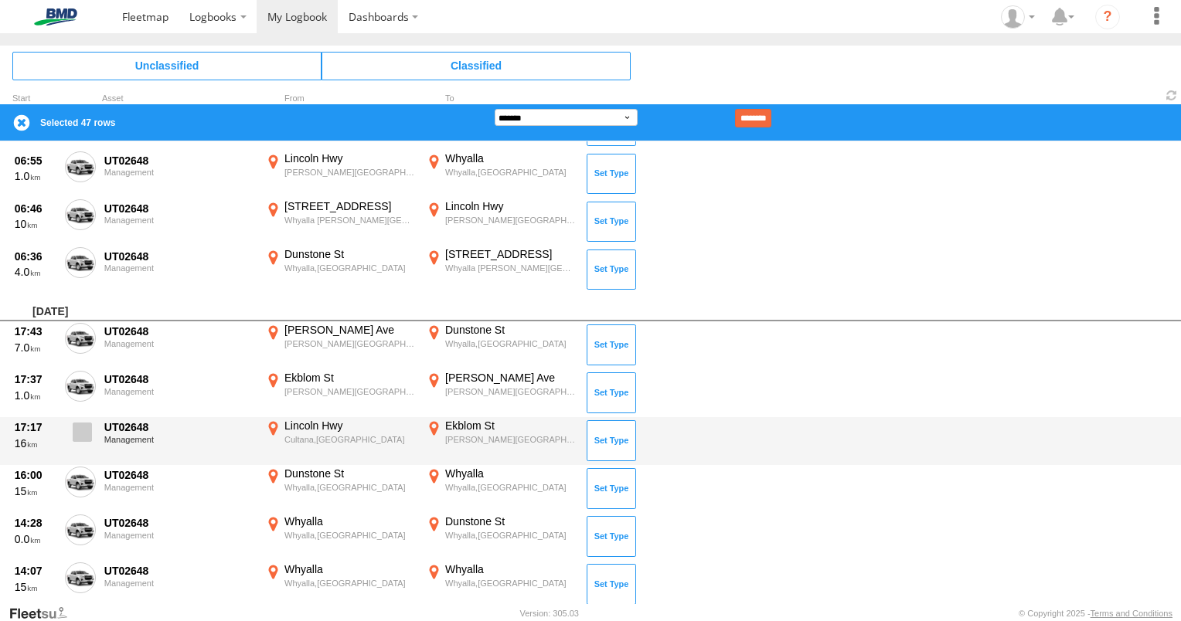
drag, startPoint x: 87, startPoint y: 424, endPoint x: 84, endPoint y: 438, distance: 14.3
click at [87, 425] on span at bounding box center [82, 432] width 19 height 19
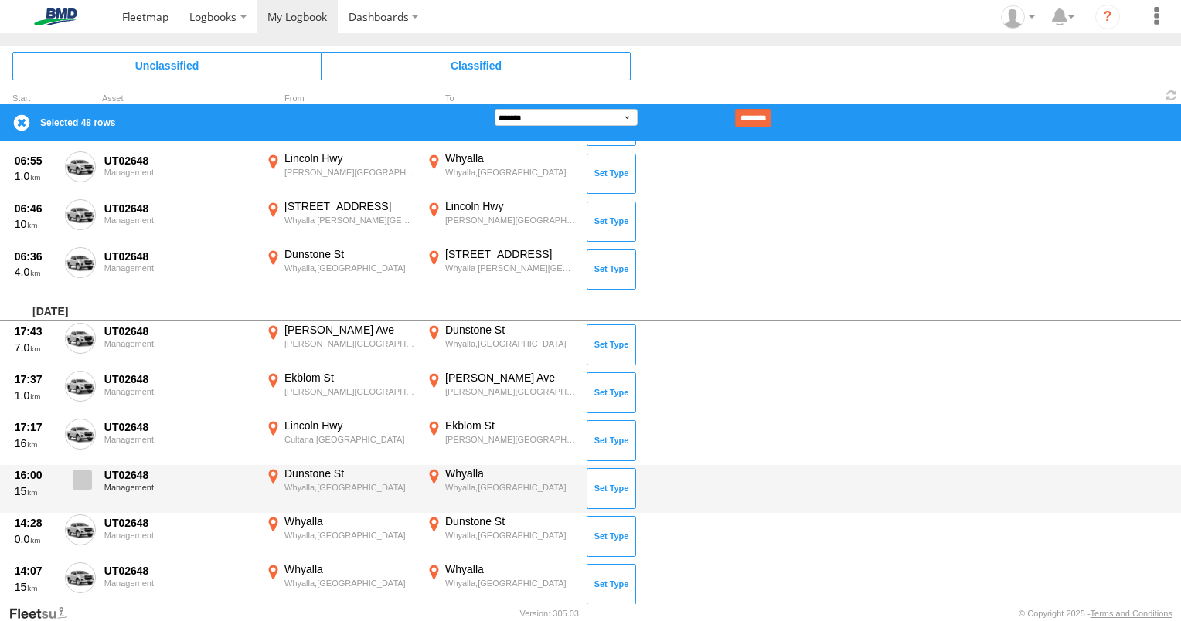
click at [88, 479] on span at bounding box center [82, 480] width 19 height 19
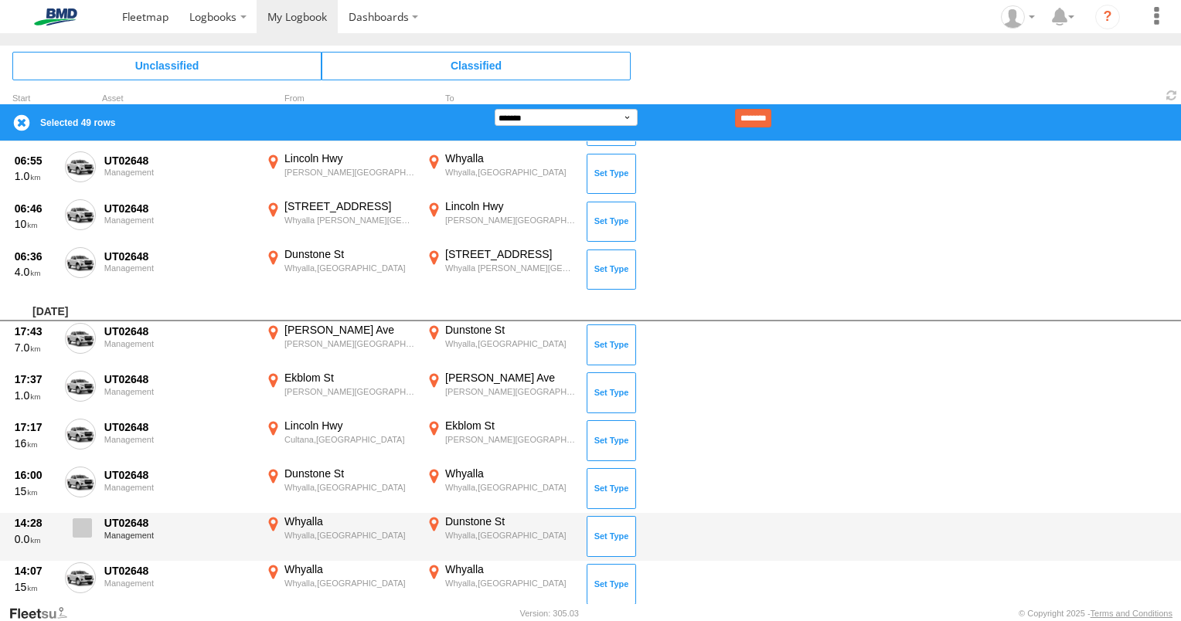
click at [85, 529] on span at bounding box center [82, 528] width 19 height 19
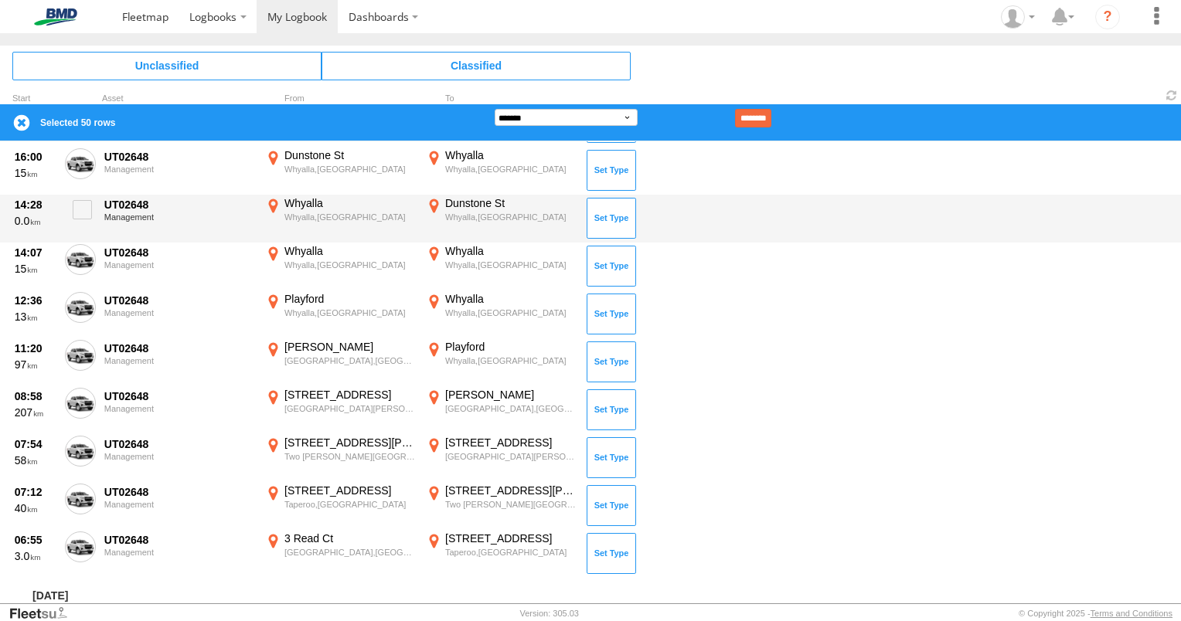
scroll to position [2319, 0]
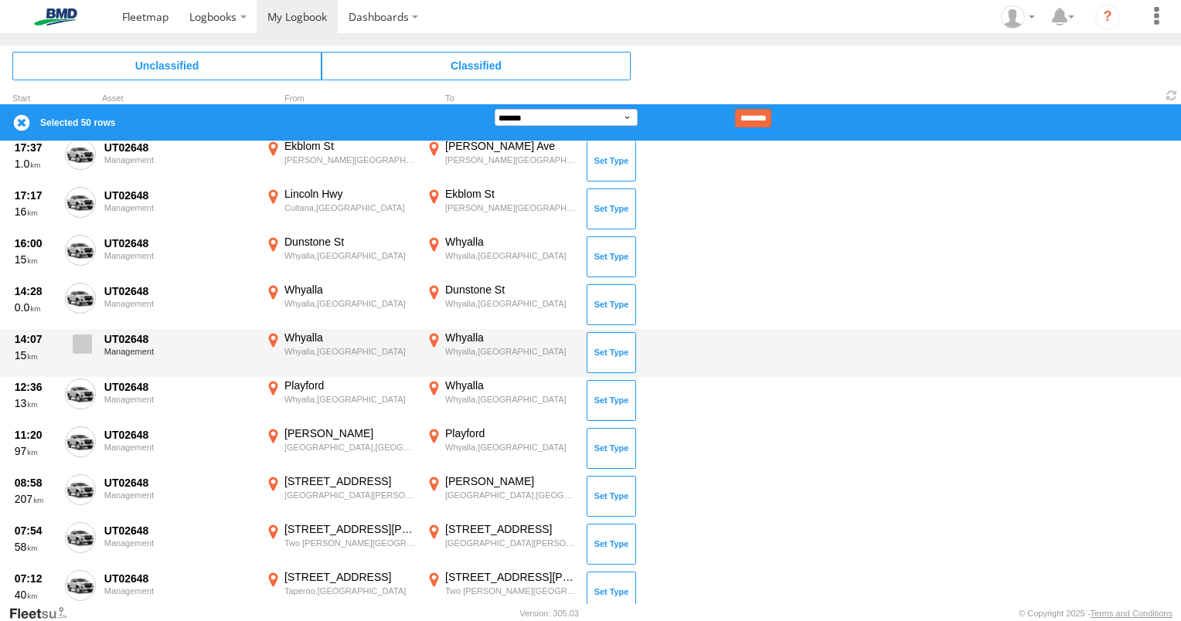
click at [79, 342] on span at bounding box center [82, 344] width 19 height 19
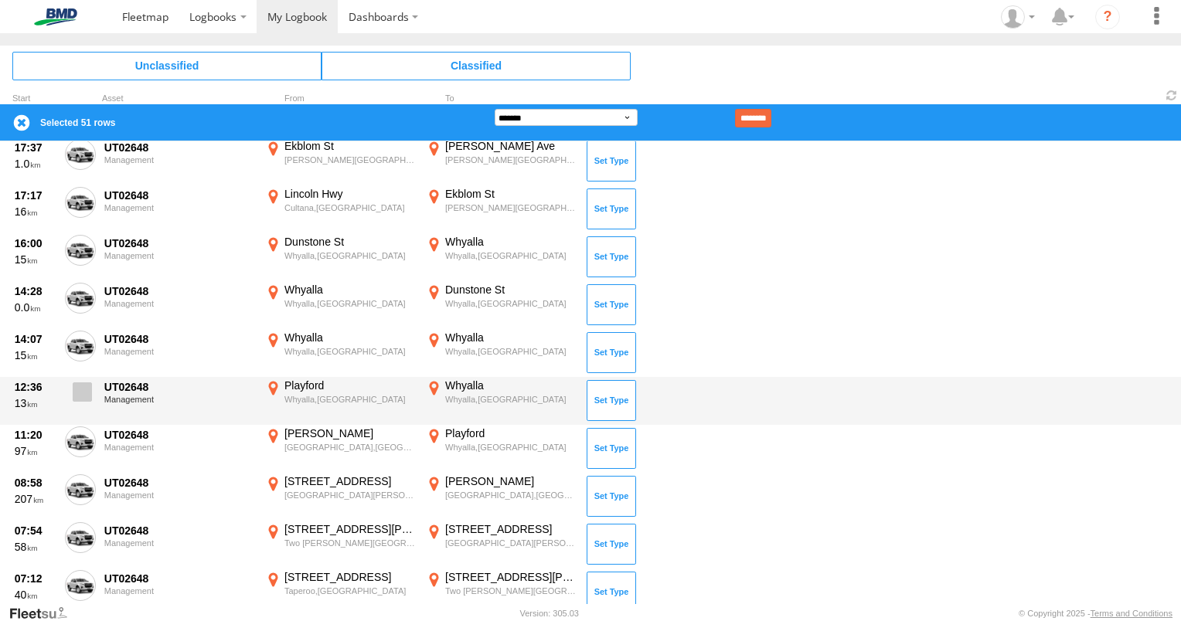
click at [87, 392] on span at bounding box center [82, 392] width 19 height 19
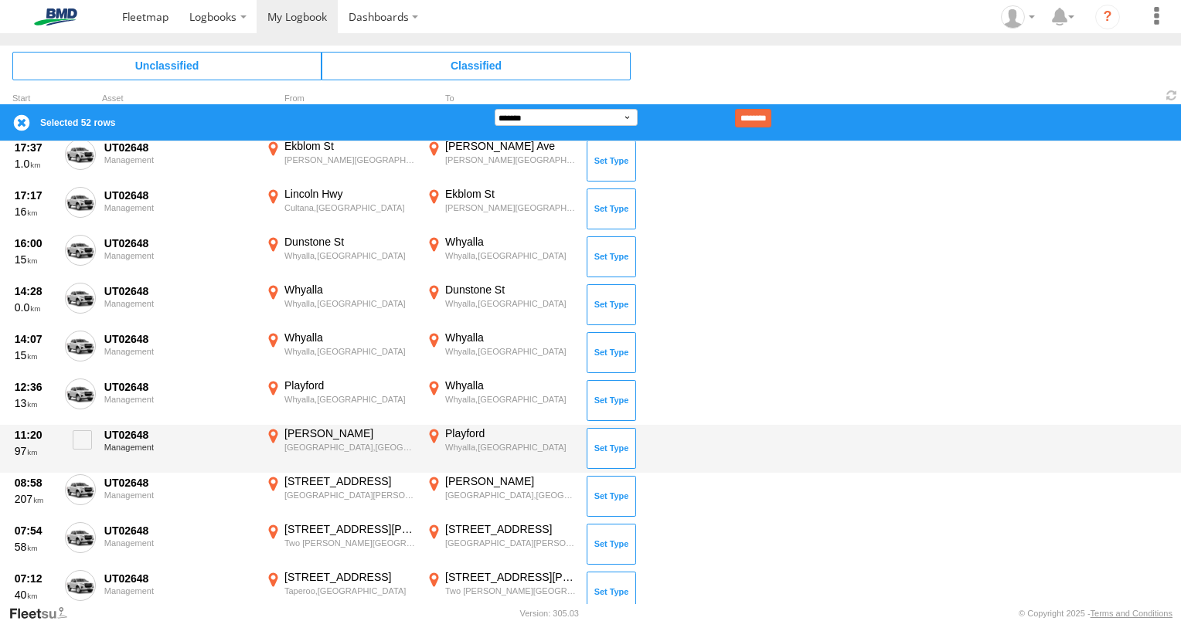
drag, startPoint x: 77, startPoint y: 437, endPoint x: 87, endPoint y: 468, distance: 31.5
click at [79, 445] on span at bounding box center [82, 439] width 19 height 19
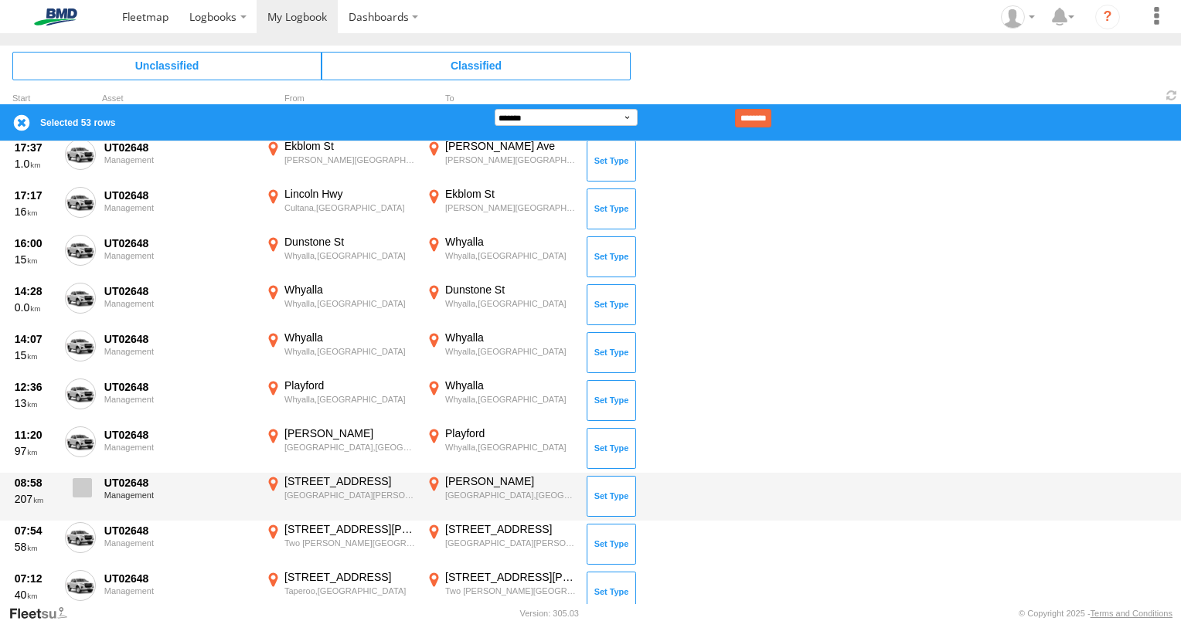
drag, startPoint x: 80, startPoint y: 485, endPoint x: 80, endPoint y: 496, distance: 10.8
click at [80, 487] on span at bounding box center [82, 487] width 19 height 19
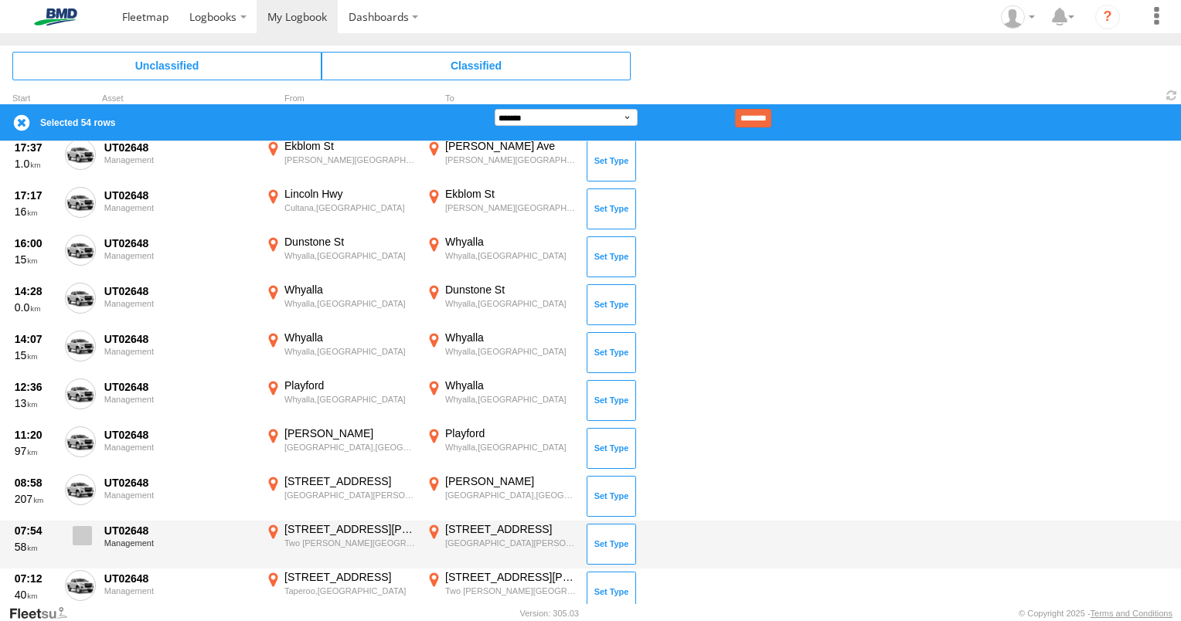
click at [87, 541] on span at bounding box center [82, 535] width 19 height 19
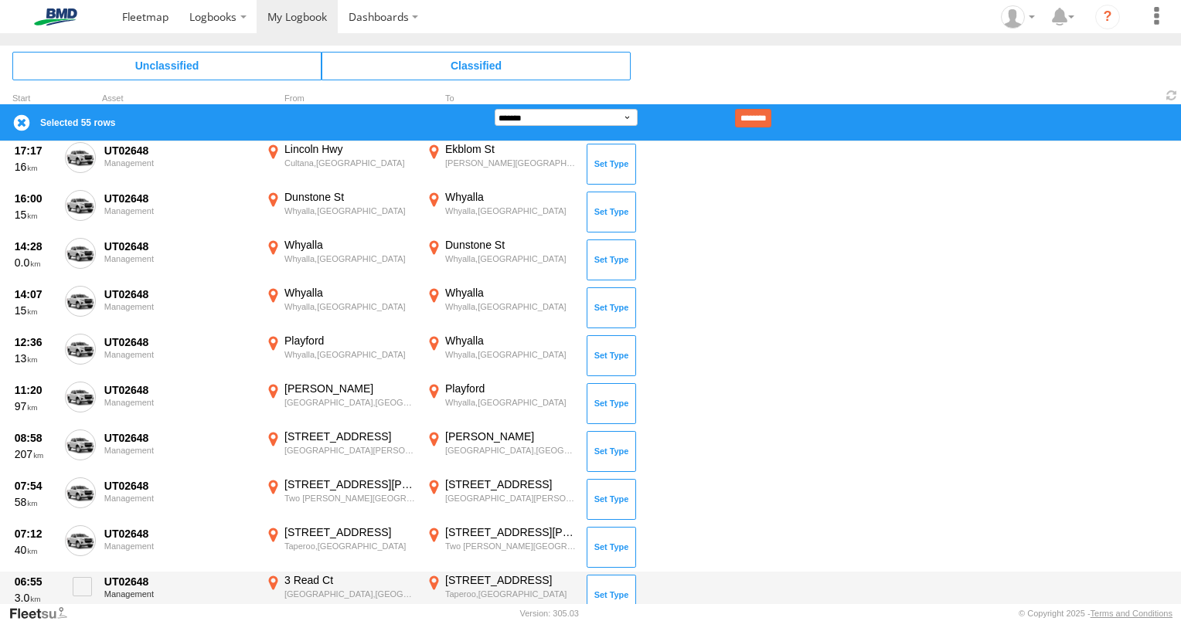
scroll to position [2550, 0]
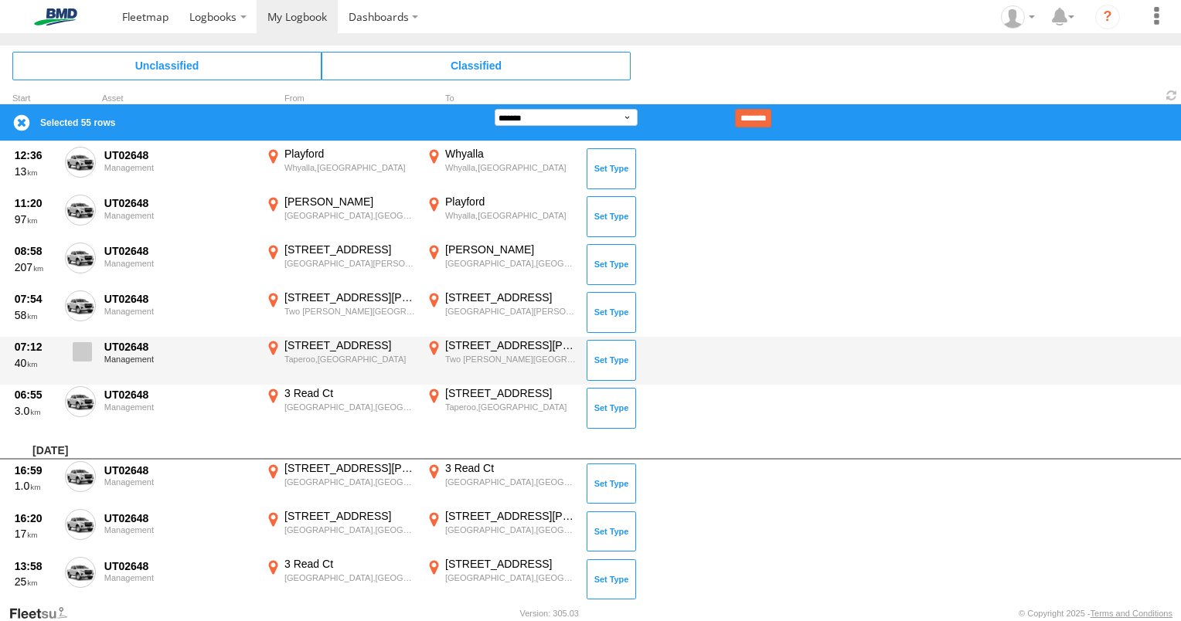
drag, startPoint x: 77, startPoint y: 340, endPoint x: 77, endPoint y: 348, distance: 7.8
click at [77, 339] on label at bounding box center [80, 357] width 31 height 36
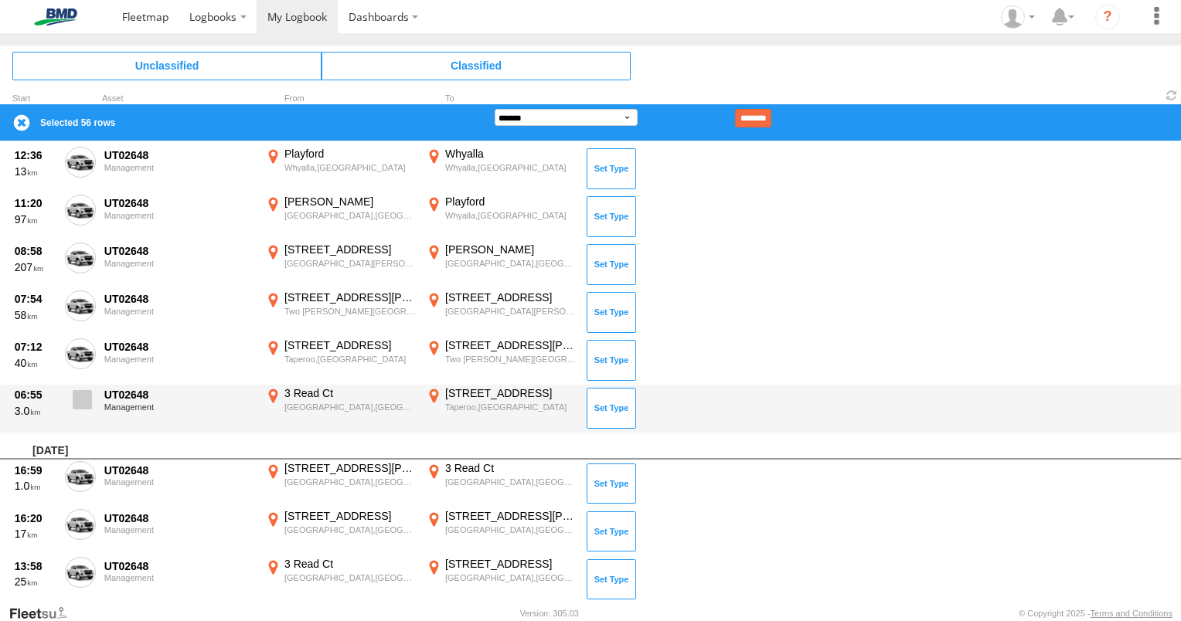
click at [83, 403] on span at bounding box center [82, 399] width 19 height 19
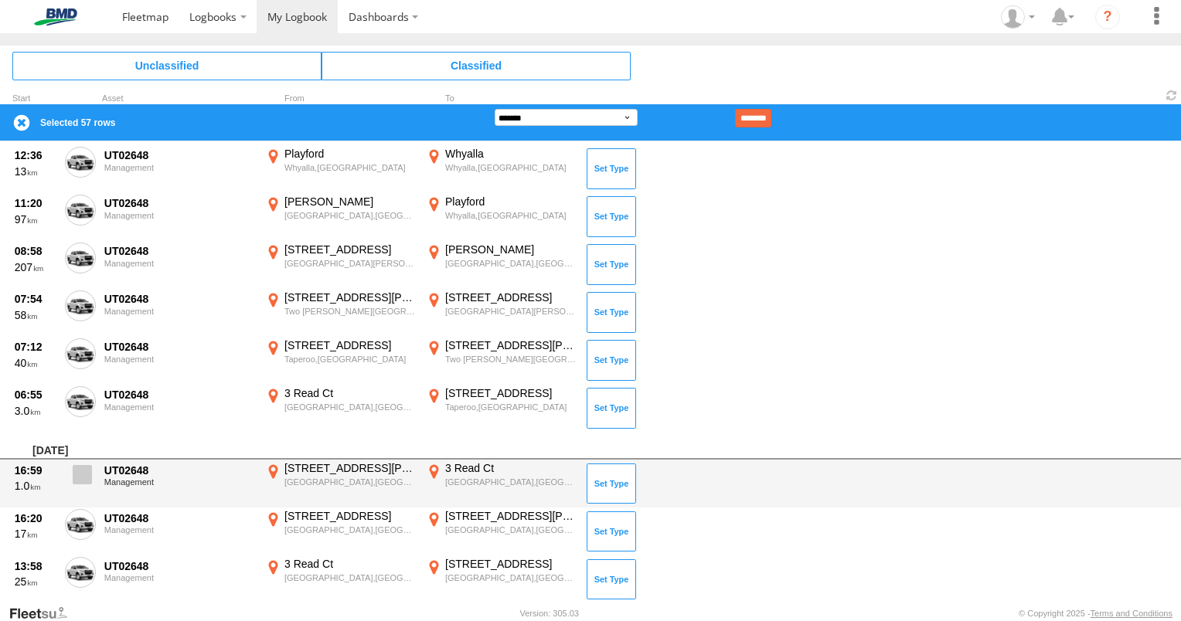
drag, startPoint x: 84, startPoint y: 477, endPoint x: 83, endPoint y: 488, distance: 10.9
click at [83, 479] on span at bounding box center [82, 474] width 19 height 19
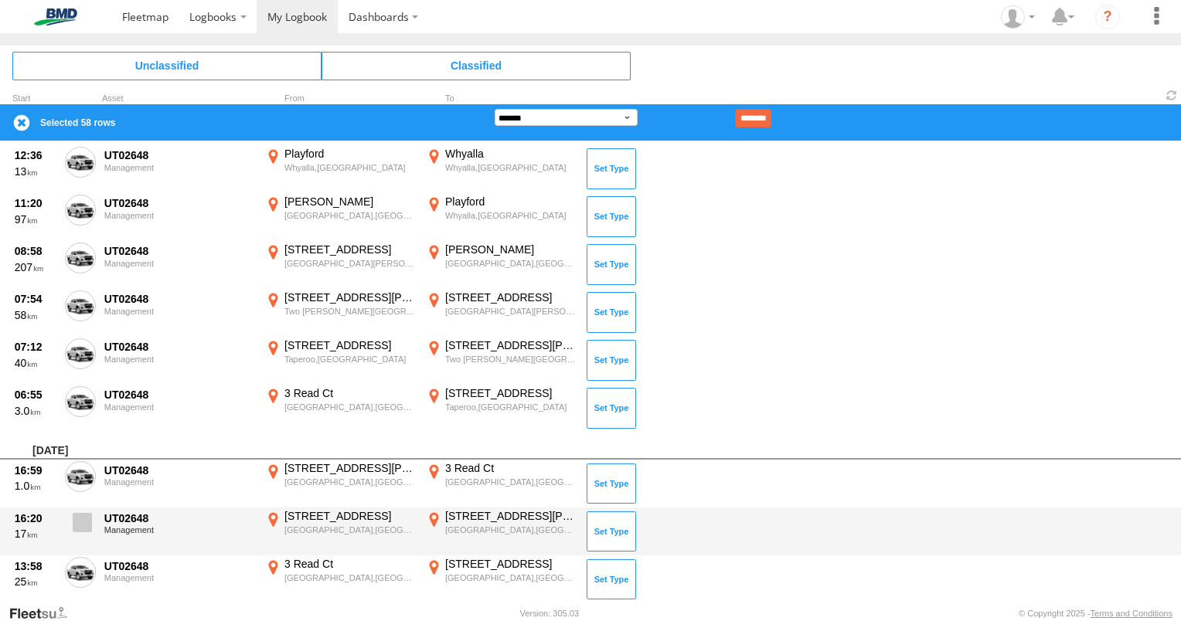
click at [87, 526] on span at bounding box center [82, 522] width 19 height 19
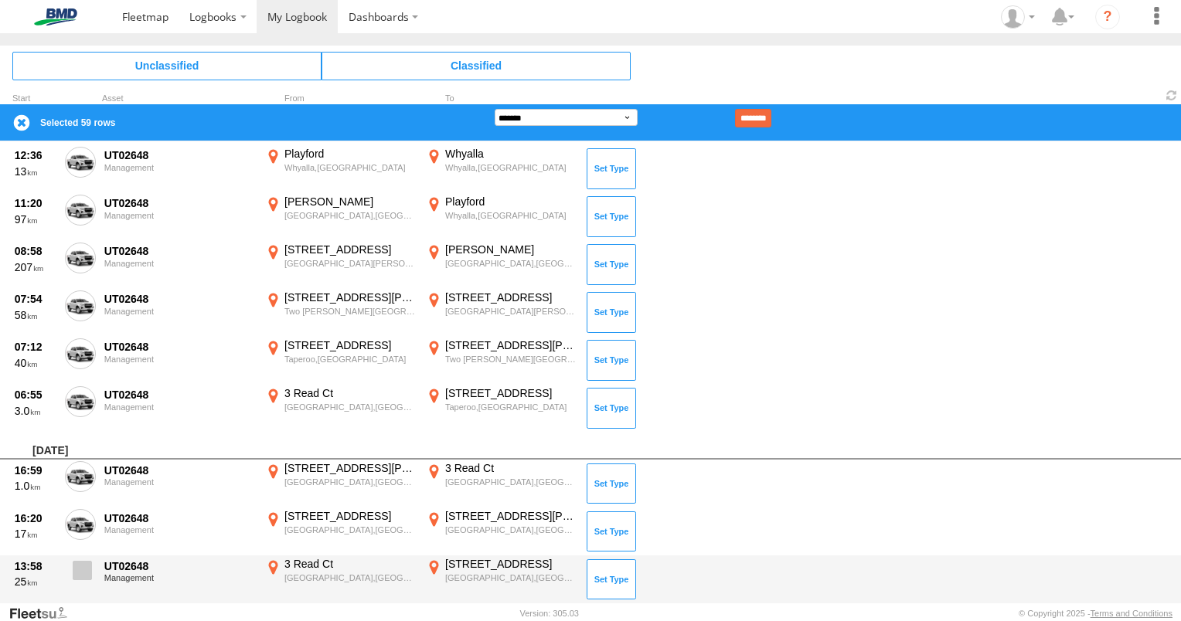
click at [90, 567] on span at bounding box center [82, 570] width 19 height 19
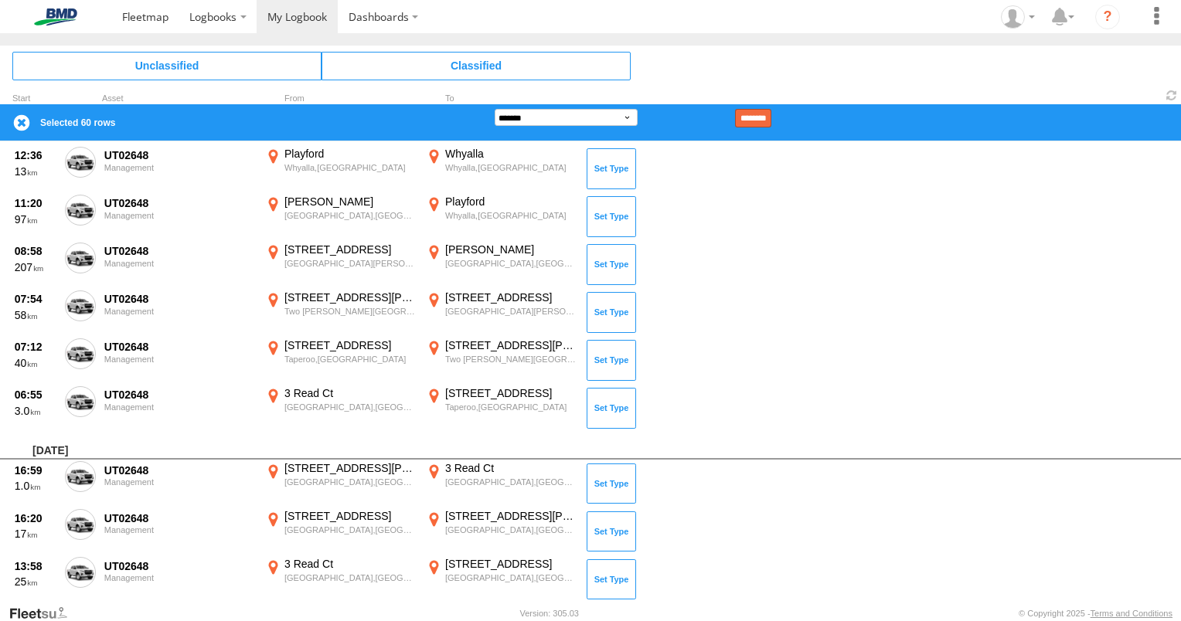
click at [771, 118] on input "********" at bounding box center [753, 118] width 36 height 19
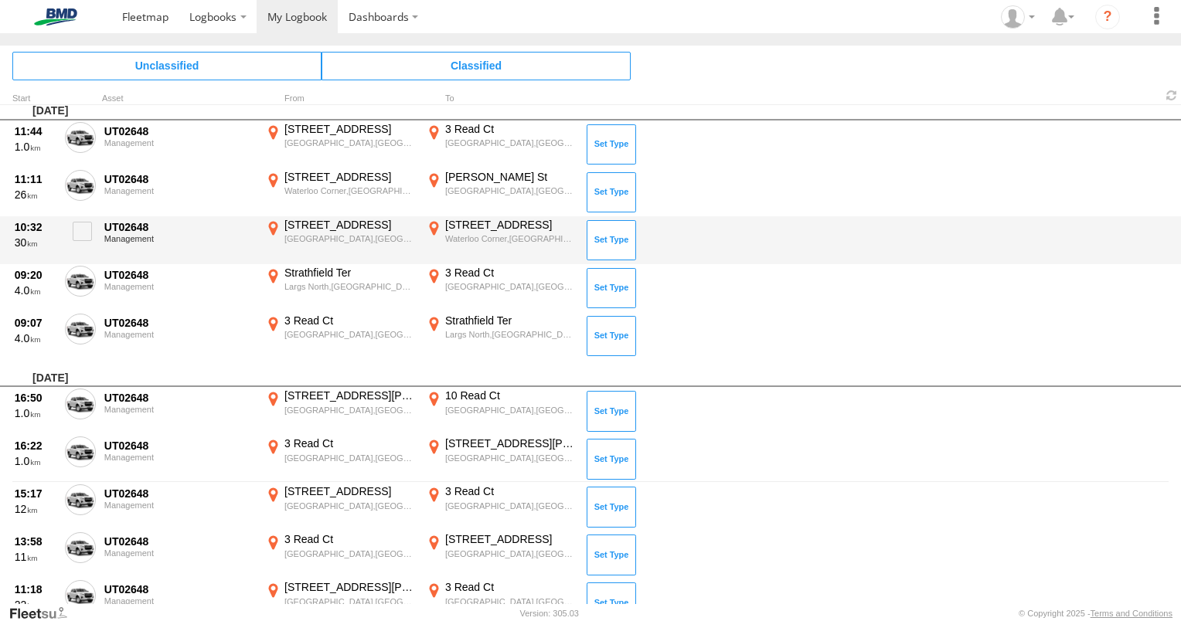
scroll to position [87, 0]
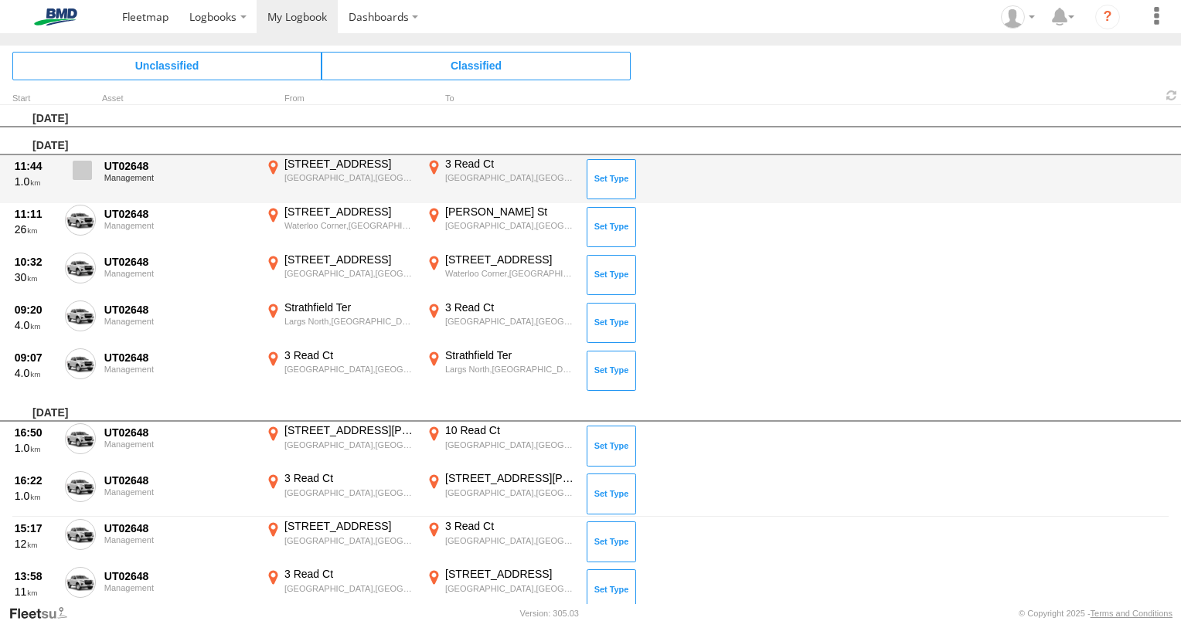
click at [87, 165] on span at bounding box center [82, 170] width 19 height 19
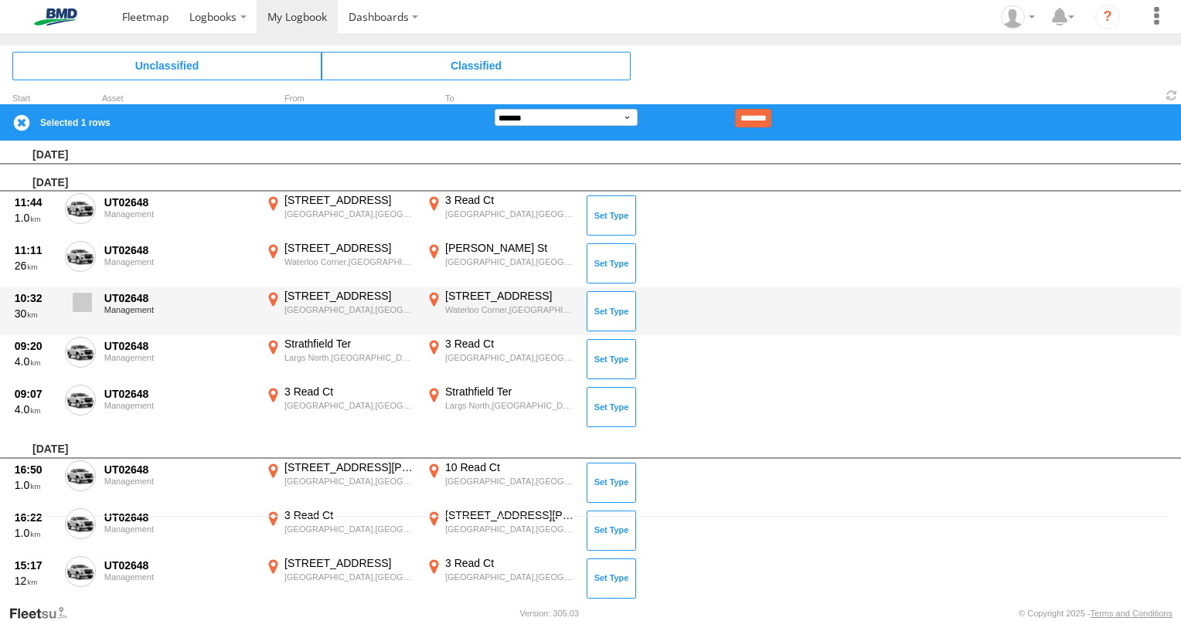
drag, startPoint x: 83, startPoint y: 261, endPoint x: 89, endPoint y: 291, distance: 29.9
click at [83, 263] on label at bounding box center [80, 259] width 31 height 36
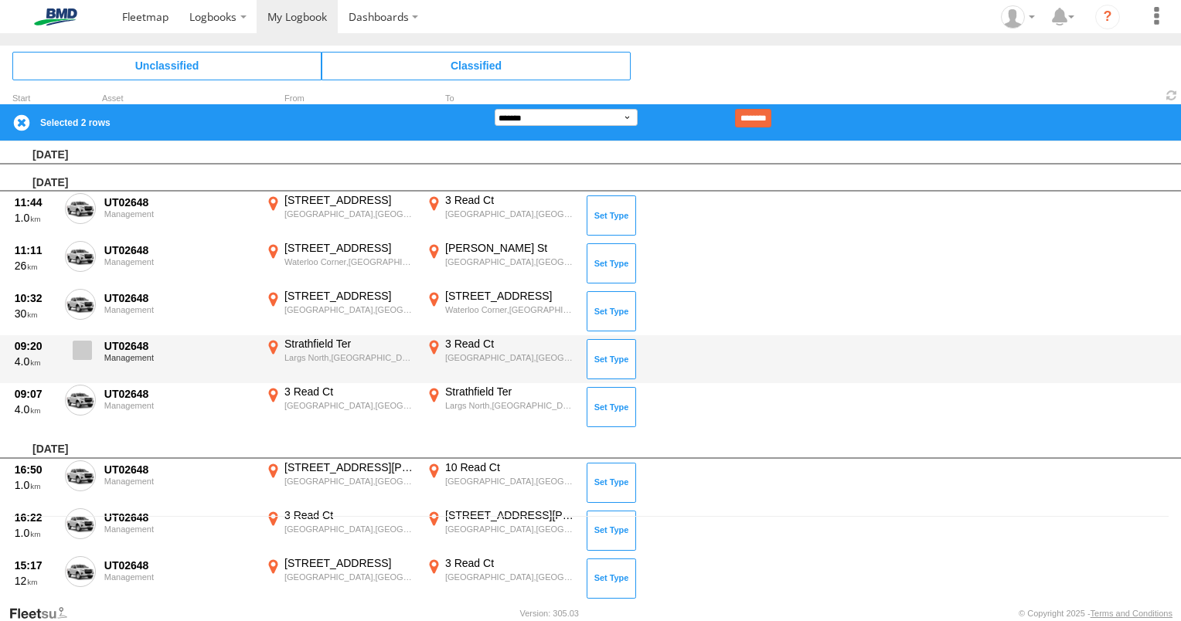
drag, startPoint x: 86, startPoint y: 302, endPoint x: 83, endPoint y: 340, distance: 37.9
click at [0, 0] on span at bounding box center [0, 0] width 0 height 0
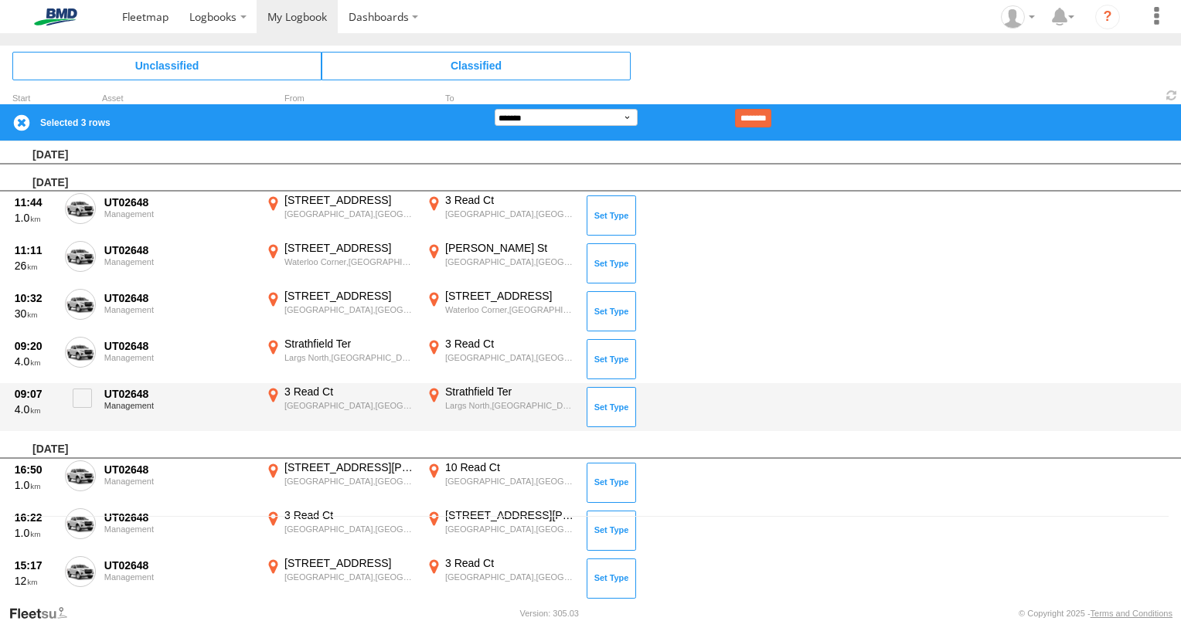
drag, startPoint x: 80, startPoint y: 359, endPoint x: 87, endPoint y: 381, distance: 23.3
click at [80, 362] on label at bounding box center [80, 355] width 31 height 36
click at [87, 394] on span at bounding box center [82, 398] width 19 height 19
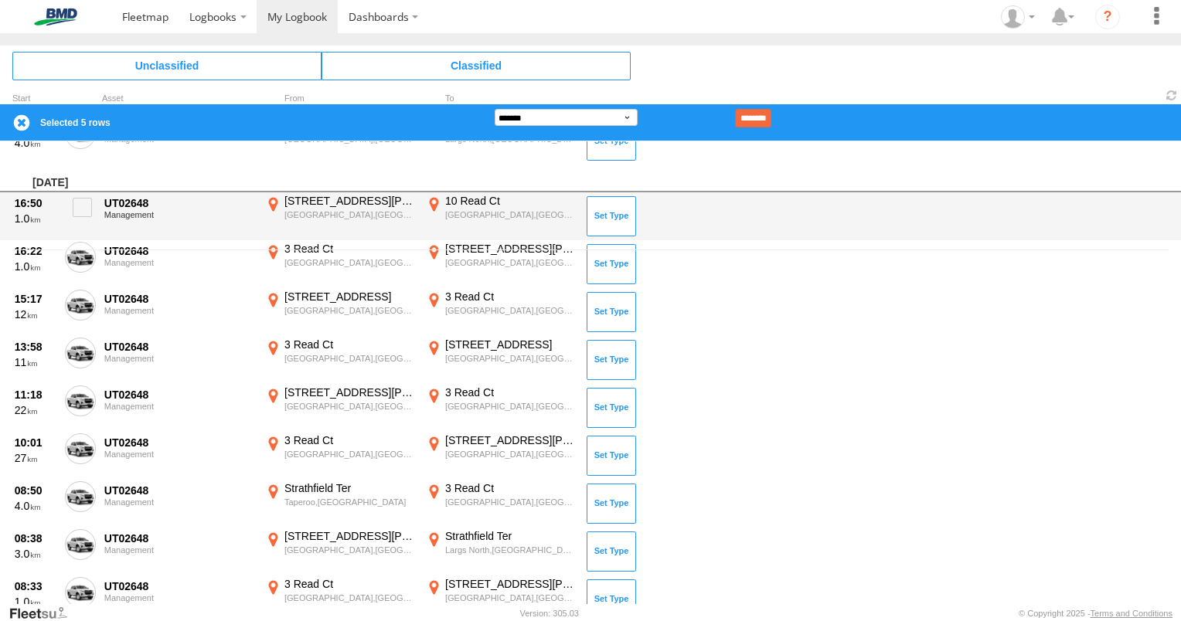
scroll to position [319, 0]
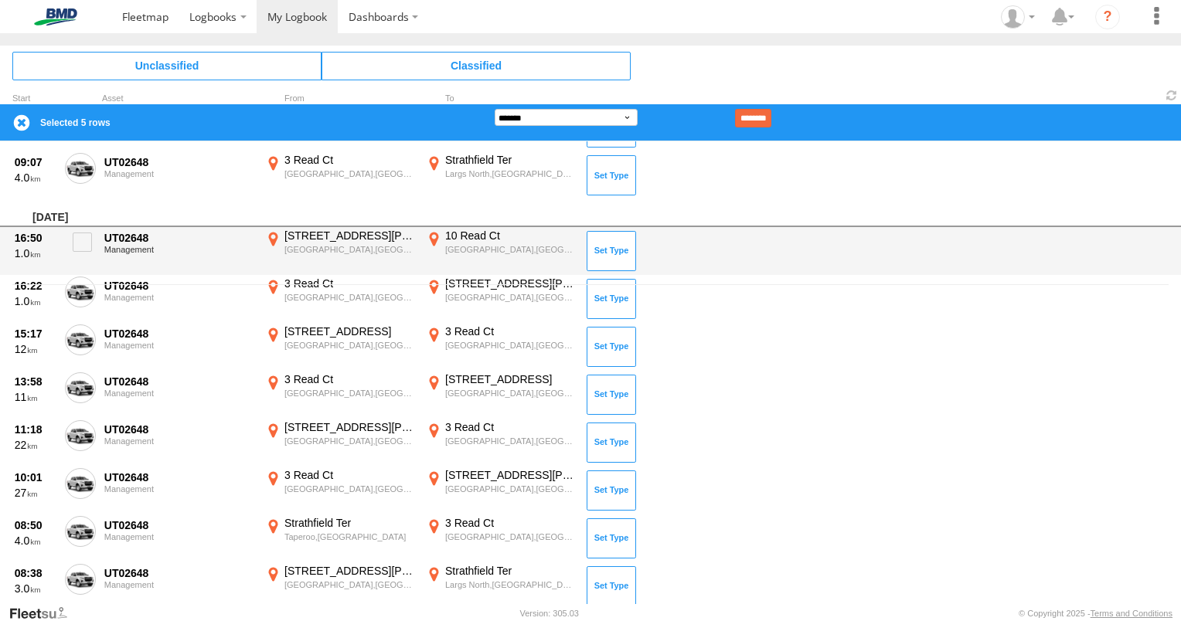
drag, startPoint x: 83, startPoint y: 243, endPoint x: 80, endPoint y: 265, distance: 22.0
click at [83, 245] on span at bounding box center [82, 242] width 19 height 19
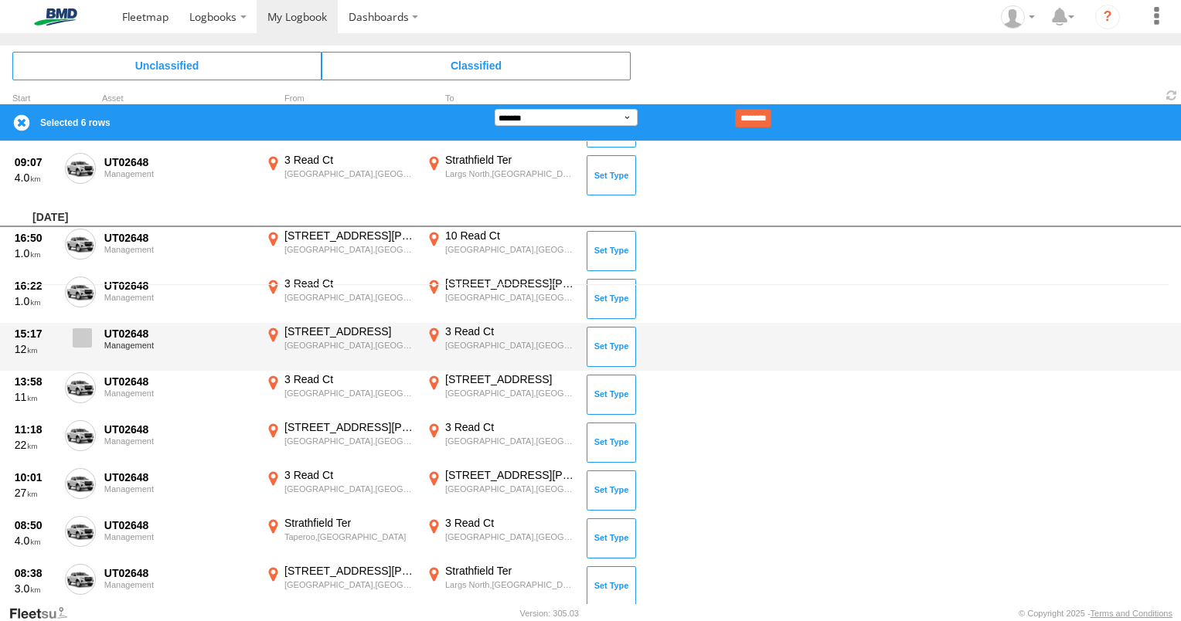
drag, startPoint x: 81, startPoint y: 291, endPoint x: 86, endPoint y: 328, distance: 37.4
click at [83, 343] on span at bounding box center [82, 337] width 19 height 19
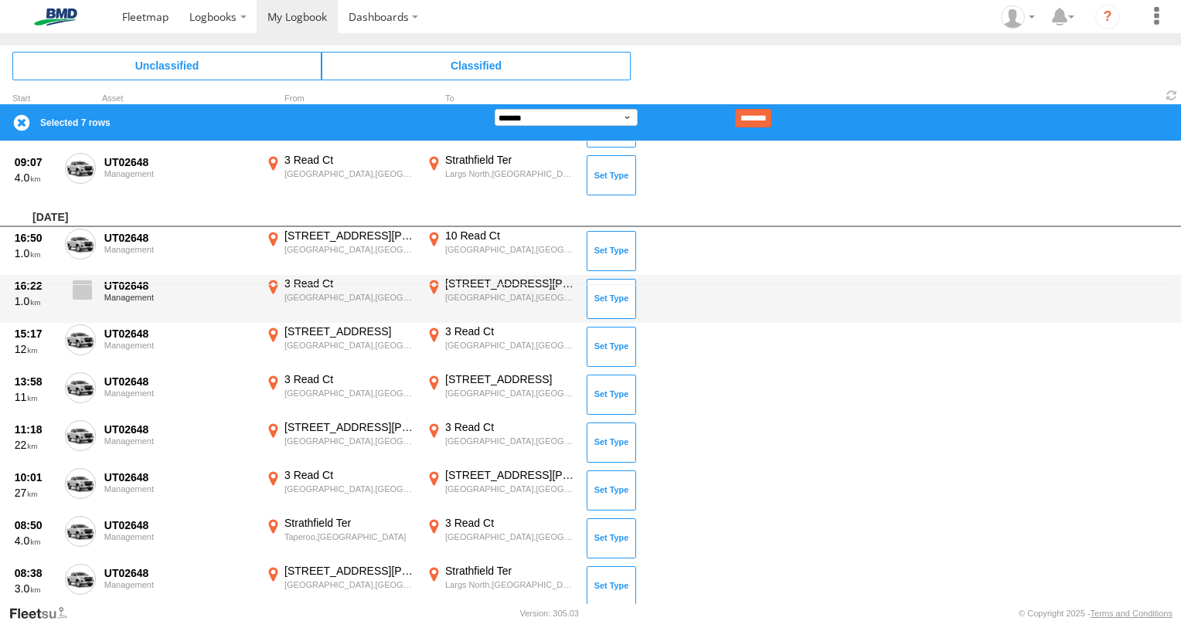
click at [79, 287] on span at bounding box center [82, 290] width 19 height 19
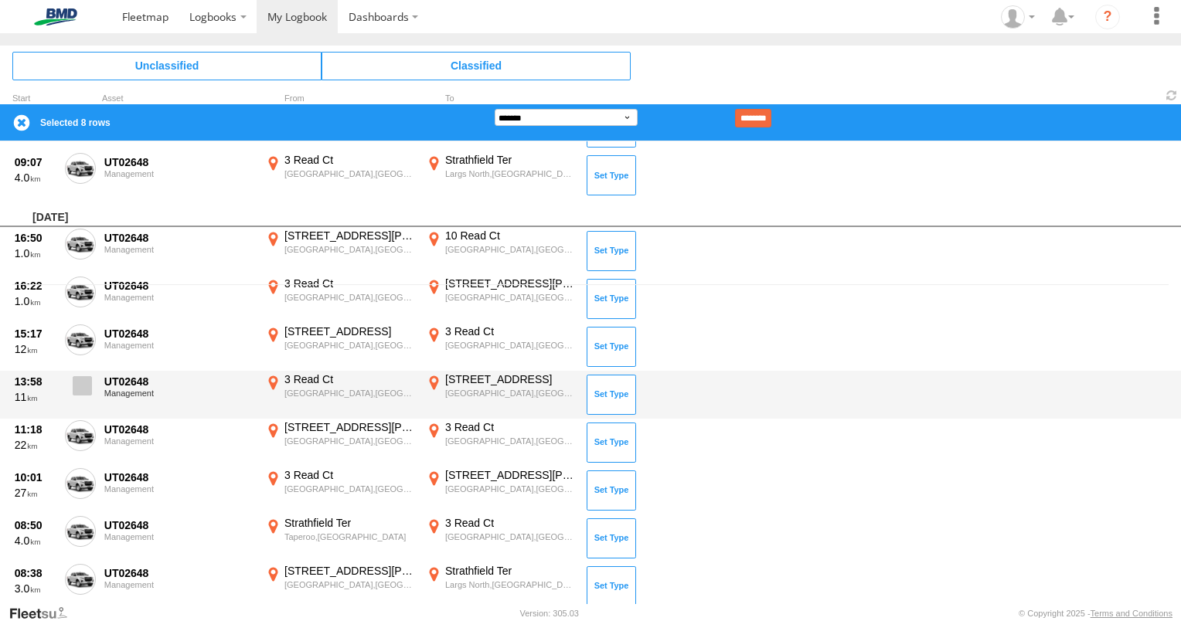
click at [80, 390] on span at bounding box center [82, 385] width 19 height 19
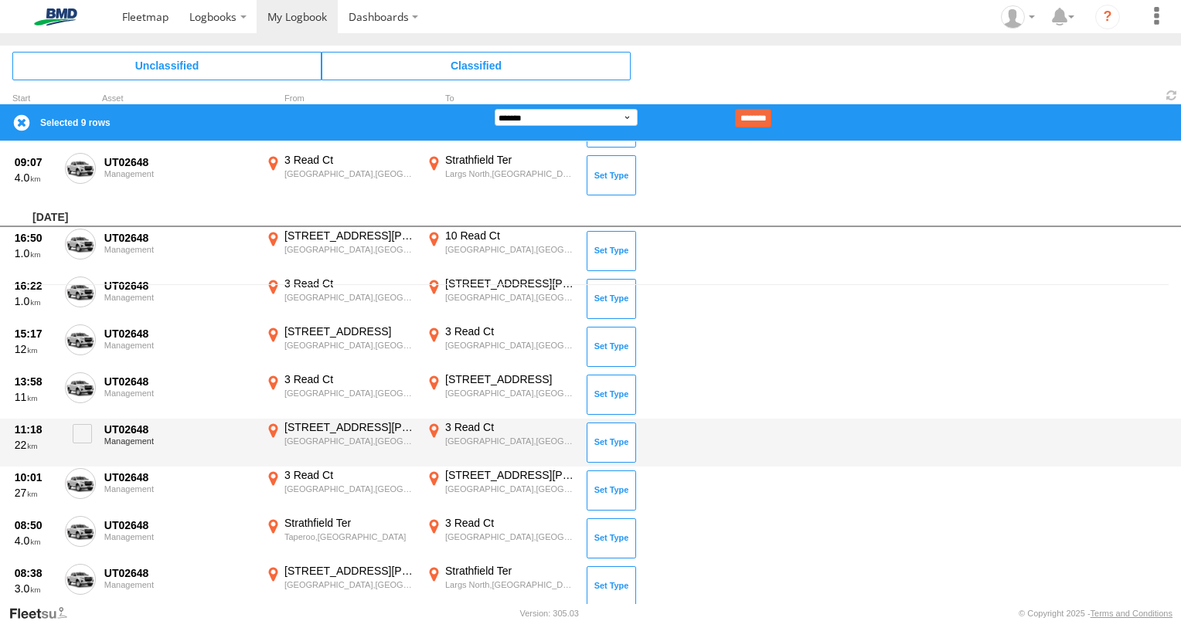
drag, startPoint x: 79, startPoint y: 431, endPoint x: 86, endPoint y: 453, distance: 22.7
click at [80, 432] on span at bounding box center [82, 433] width 19 height 19
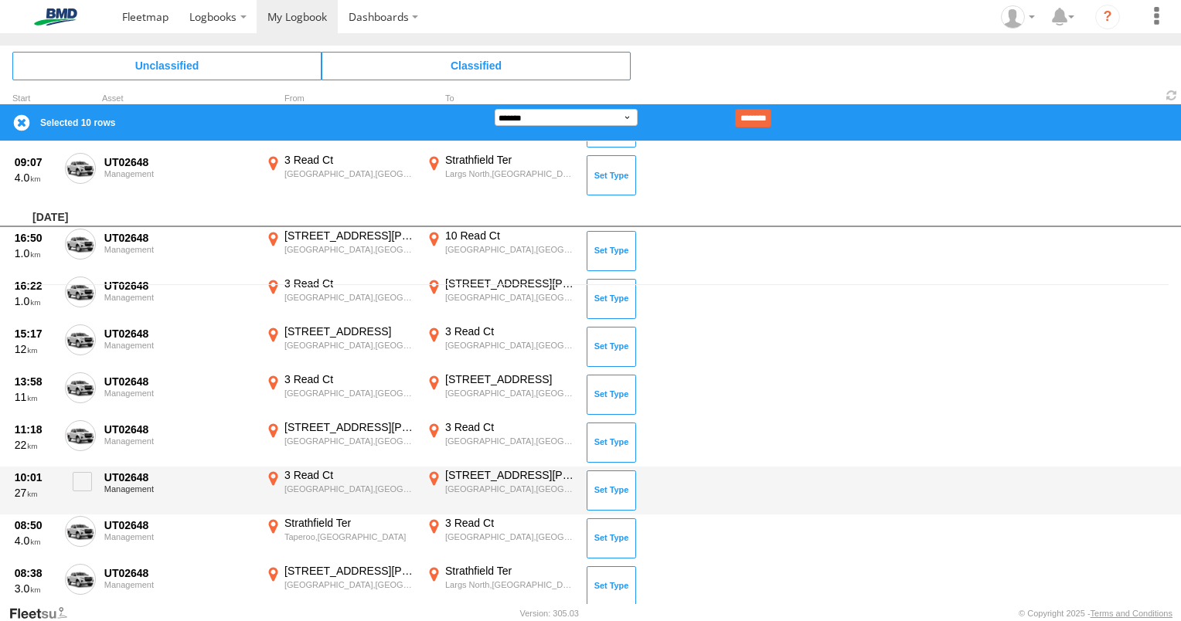
drag, startPoint x: 87, startPoint y: 475, endPoint x: 83, endPoint y: 509, distance: 33.5
click at [85, 476] on span at bounding box center [82, 481] width 19 height 19
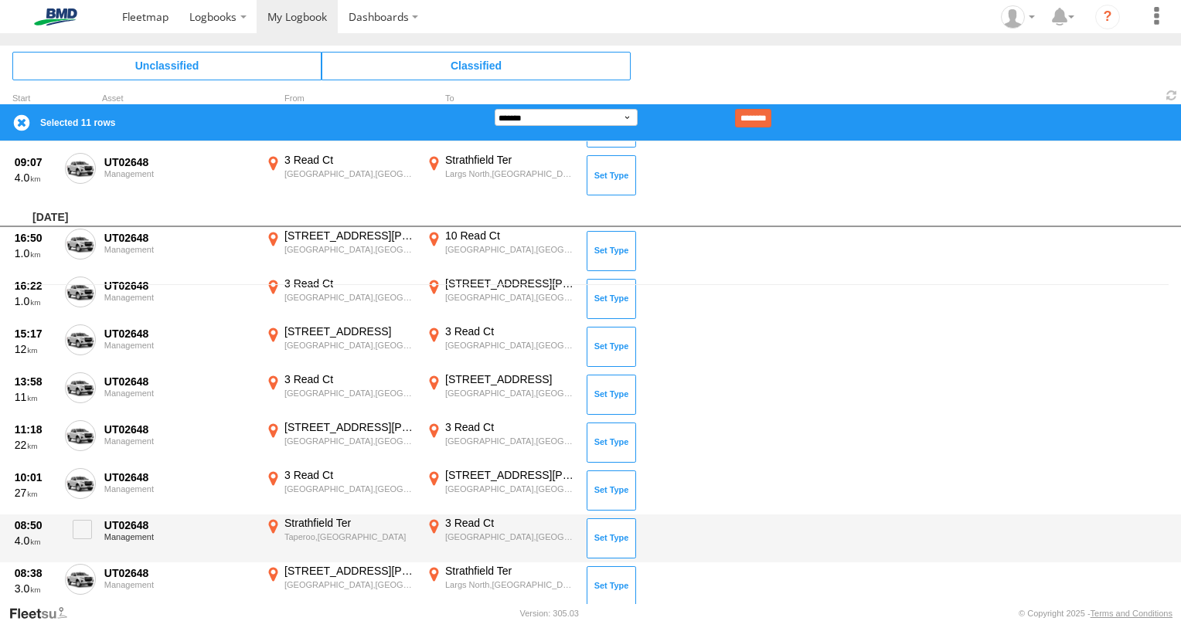
drag, startPoint x: 79, startPoint y: 530, endPoint x: 82, endPoint y: 550, distance: 19.6
click at [79, 531] on span at bounding box center [82, 529] width 19 height 19
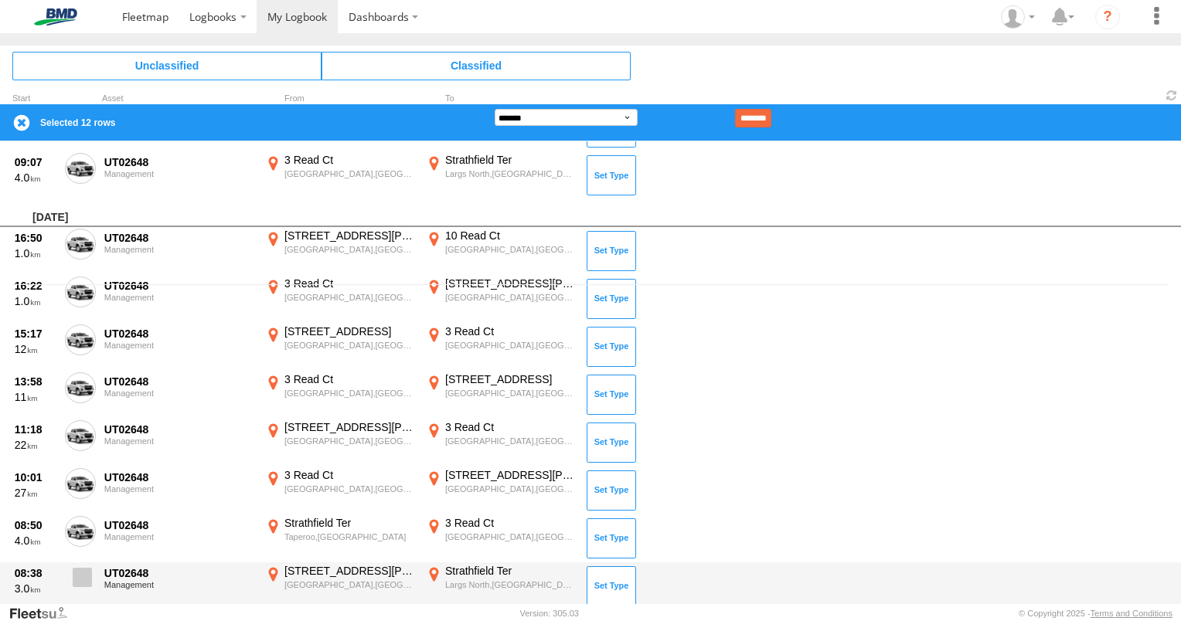
click at [83, 574] on span at bounding box center [82, 577] width 19 height 19
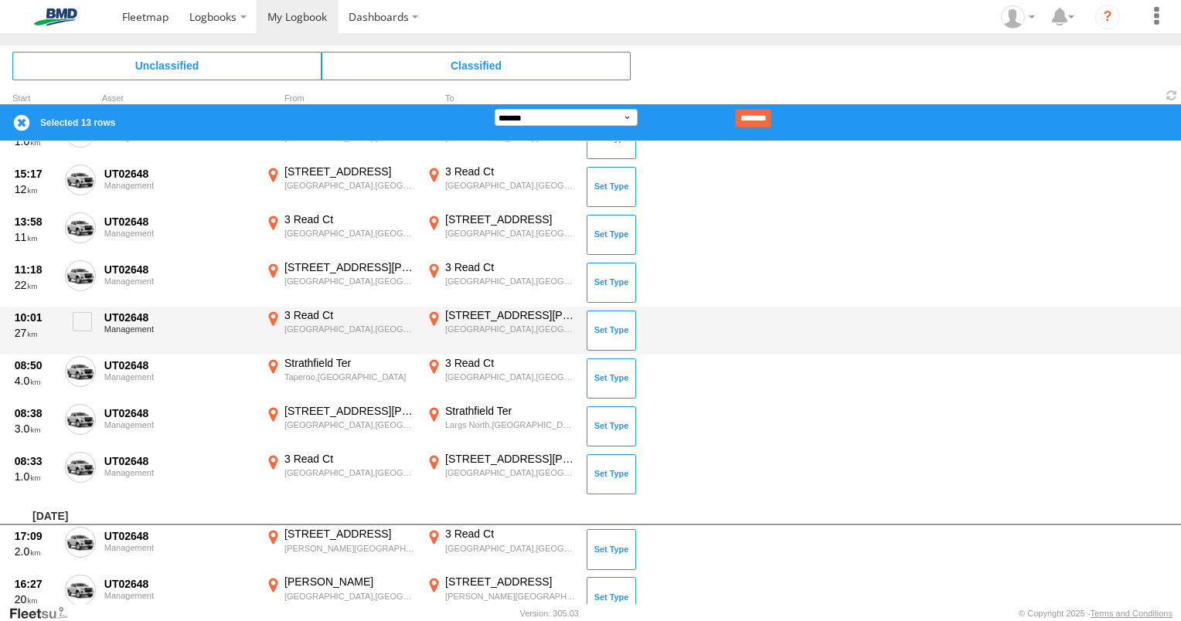
scroll to position [551, 0]
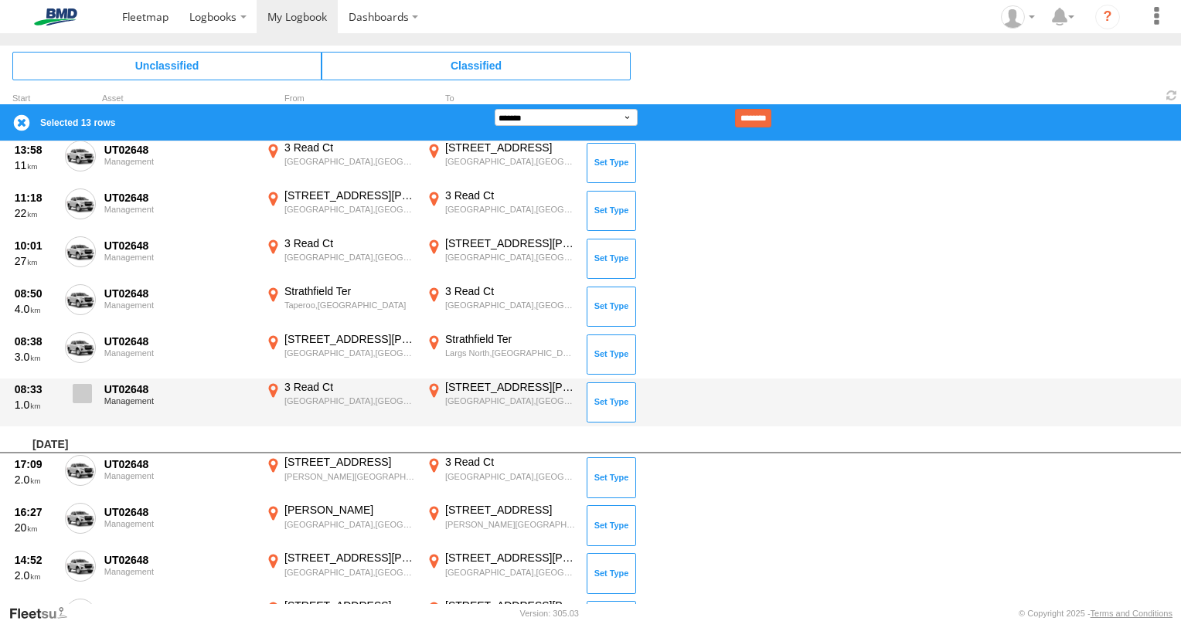
click at [80, 393] on span at bounding box center [82, 393] width 19 height 19
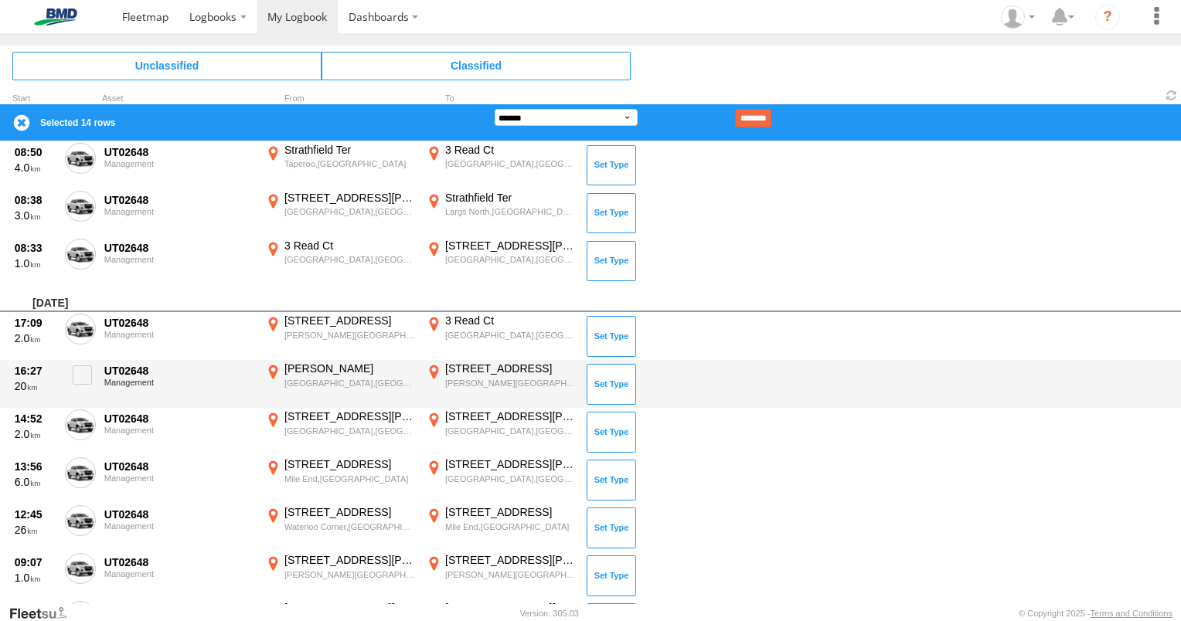
scroll to position [706, 0]
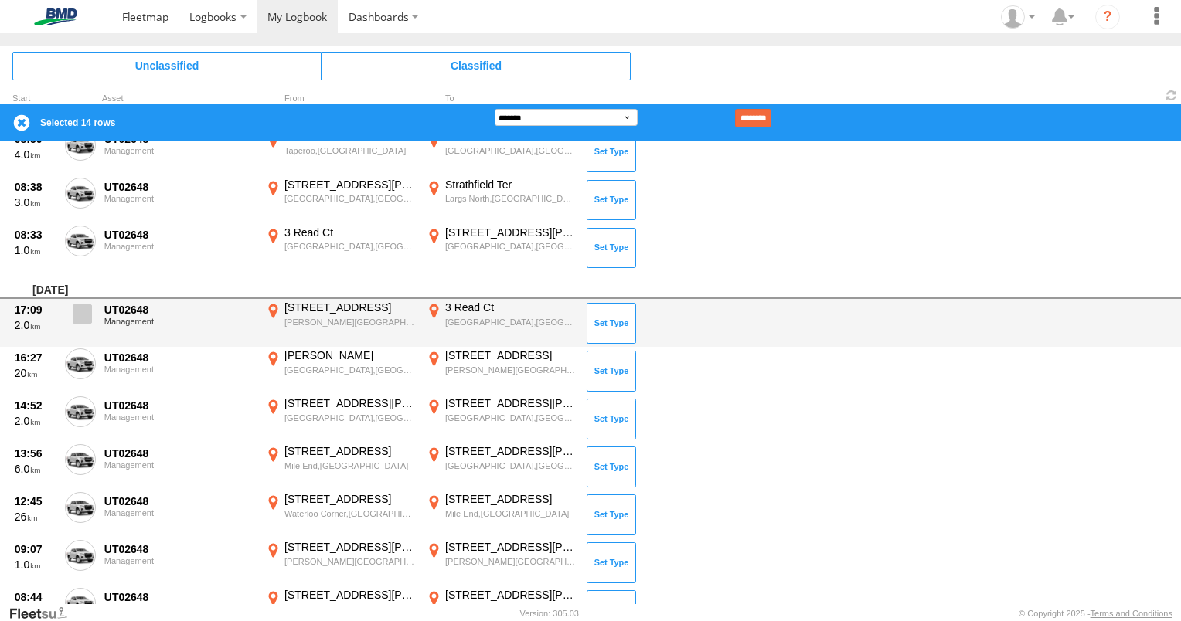
click at [92, 306] on label at bounding box center [80, 319] width 31 height 36
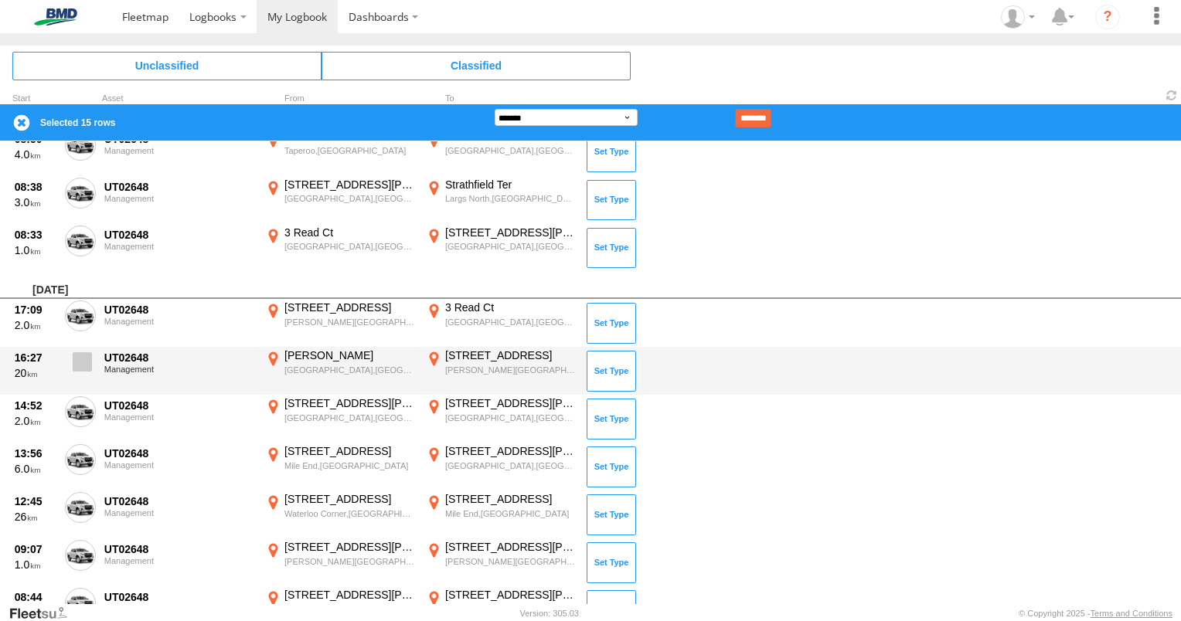
click at [82, 366] on span at bounding box center [82, 361] width 19 height 19
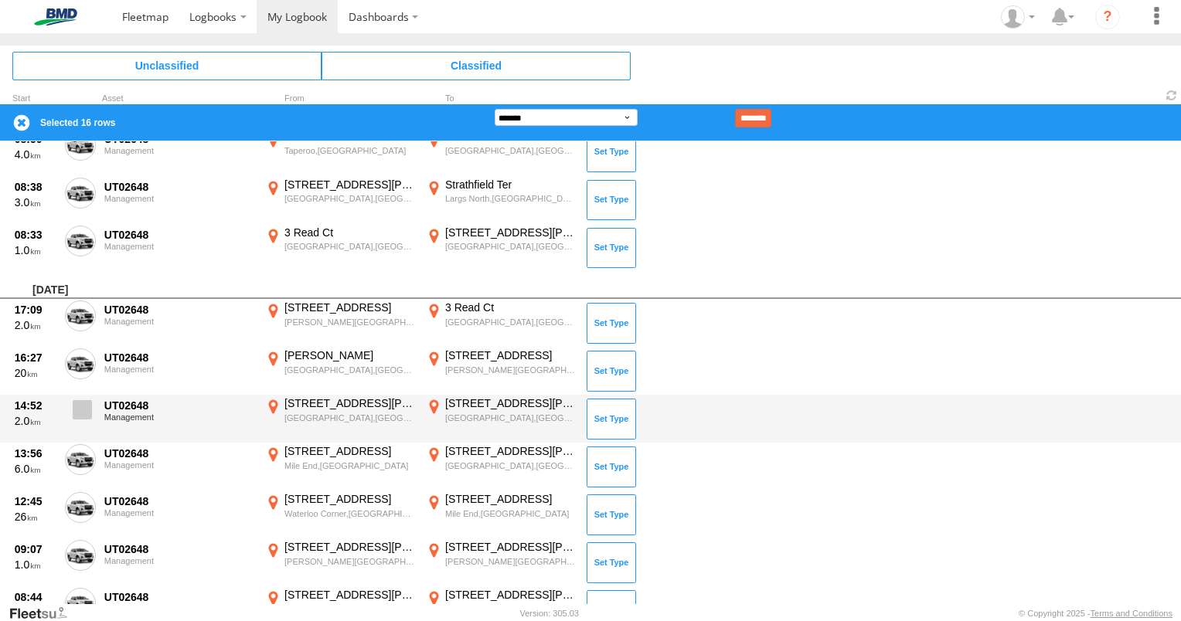
click at [78, 411] on span at bounding box center [82, 409] width 19 height 19
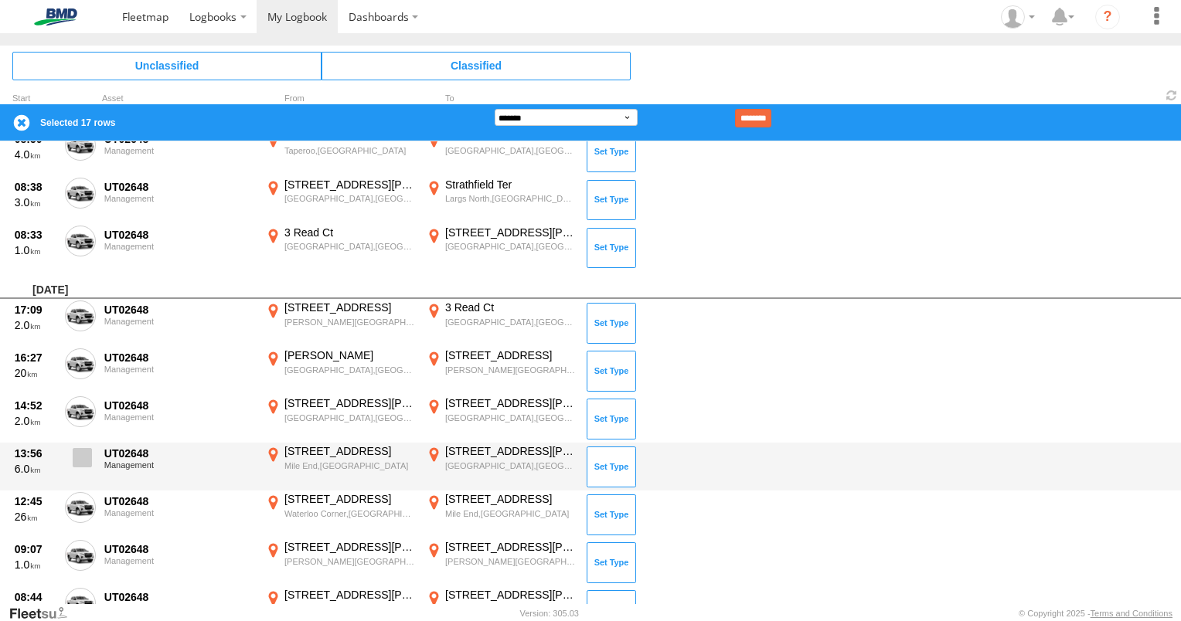
click at [83, 460] on span at bounding box center [82, 457] width 19 height 19
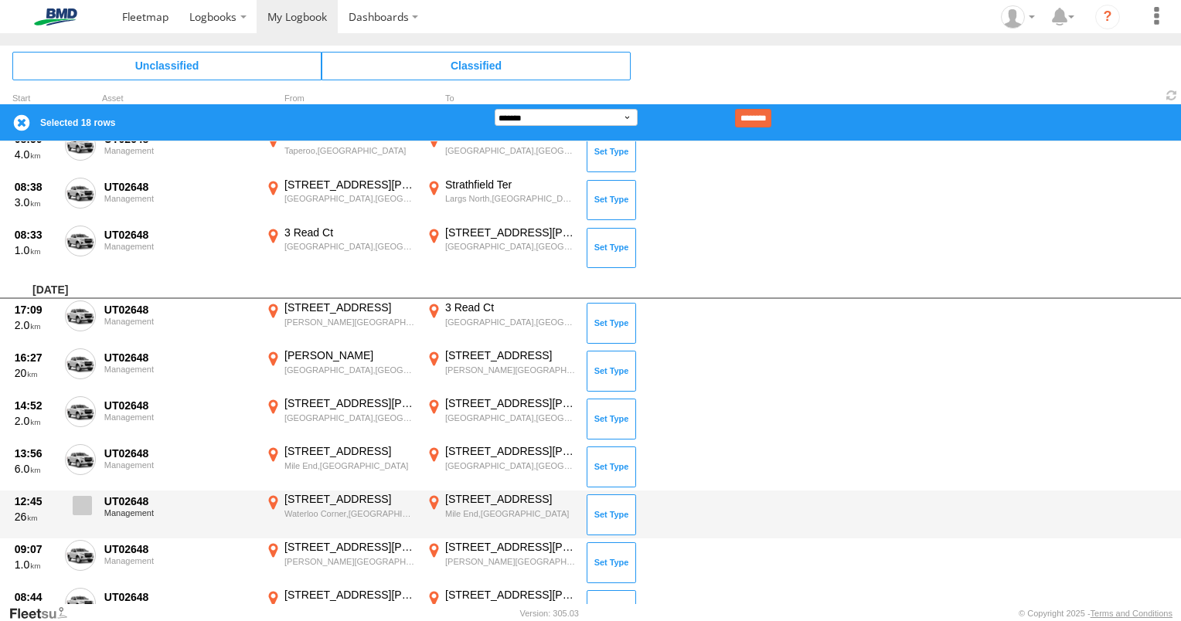
drag, startPoint x: 78, startPoint y: 508, endPoint x: 93, endPoint y: 518, distance: 17.8
click at [80, 508] on span at bounding box center [82, 505] width 19 height 19
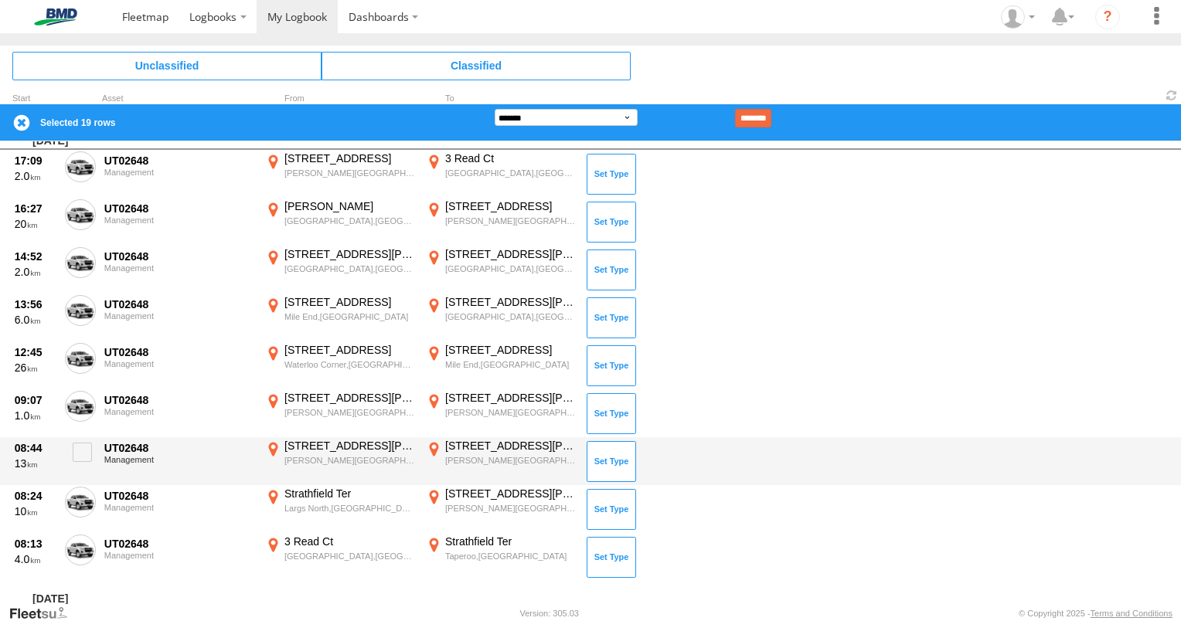
scroll to position [860, 0]
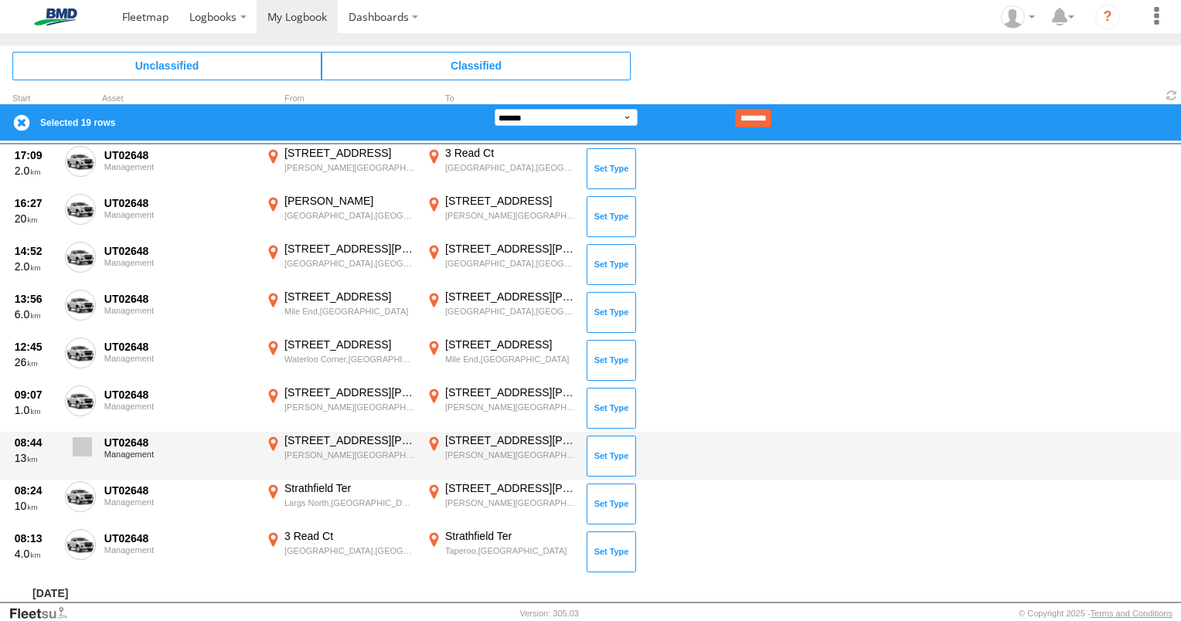
drag, startPoint x: 83, startPoint y: 395, endPoint x: 76, endPoint y: 436, distance: 41.7
click at [0, 0] on span at bounding box center [0, 0] width 0 height 0
click at [74, 454] on span at bounding box center [82, 446] width 19 height 19
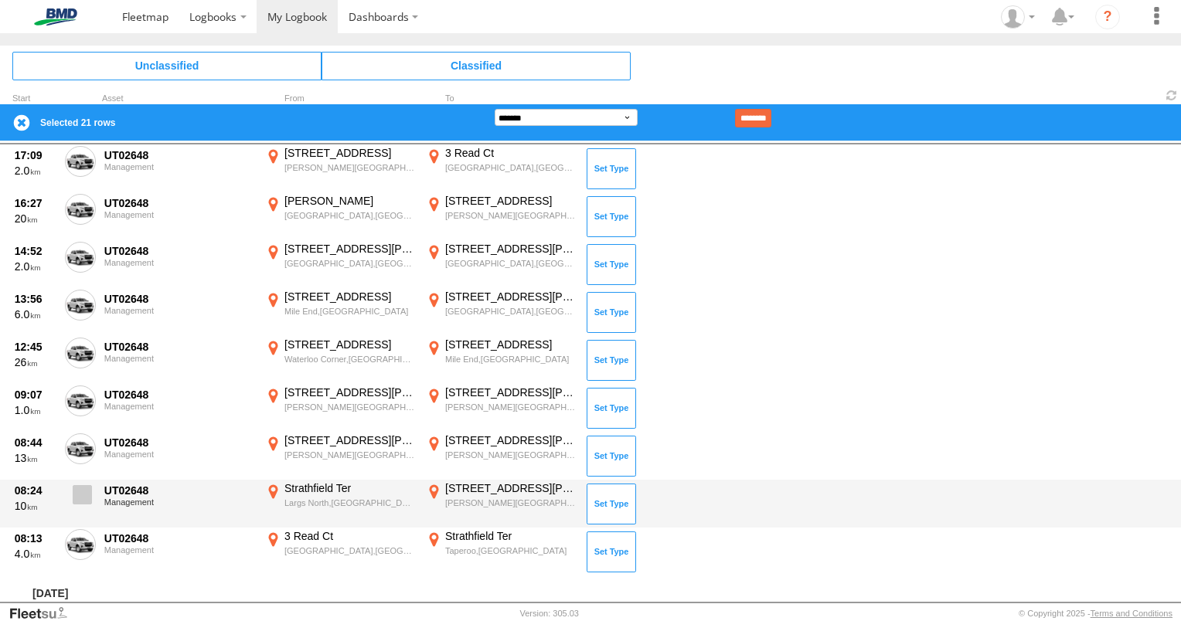
click at [83, 494] on span at bounding box center [82, 494] width 19 height 19
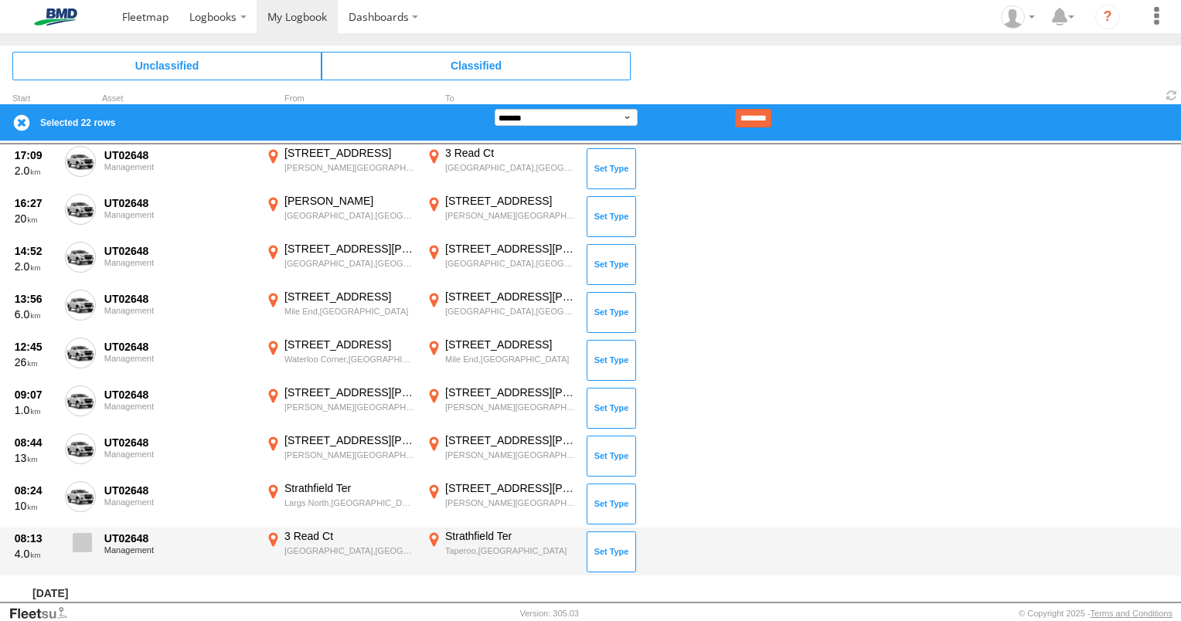
click at [83, 544] on span at bounding box center [82, 542] width 19 height 19
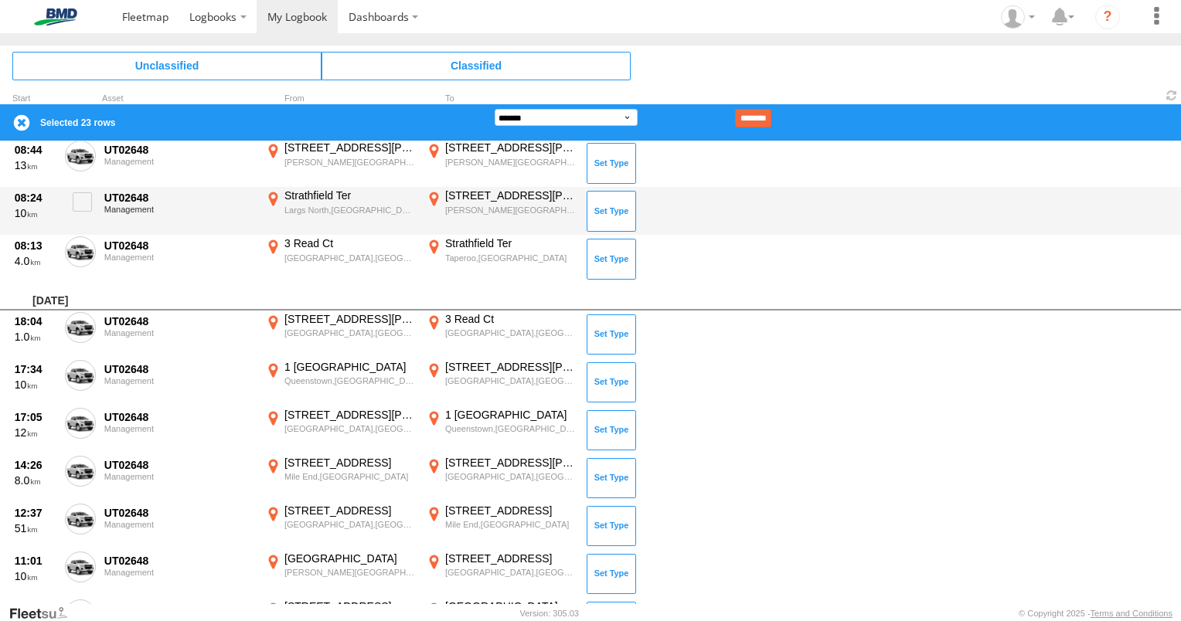
scroll to position [1247, 0]
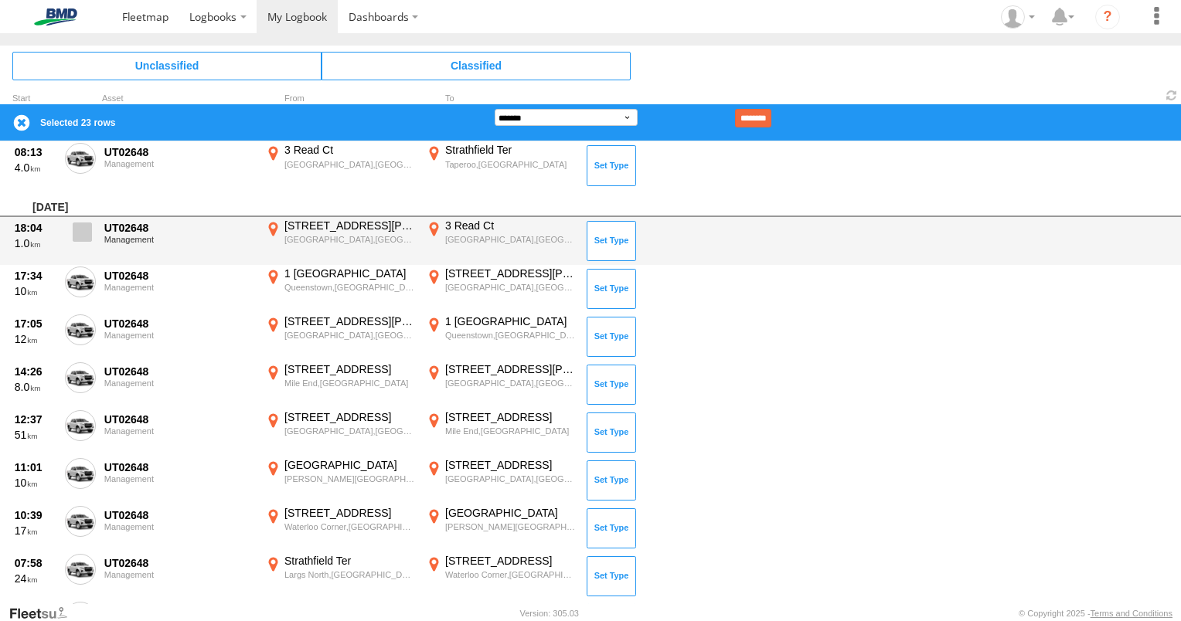
click at [85, 229] on span at bounding box center [82, 232] width 19 height 19
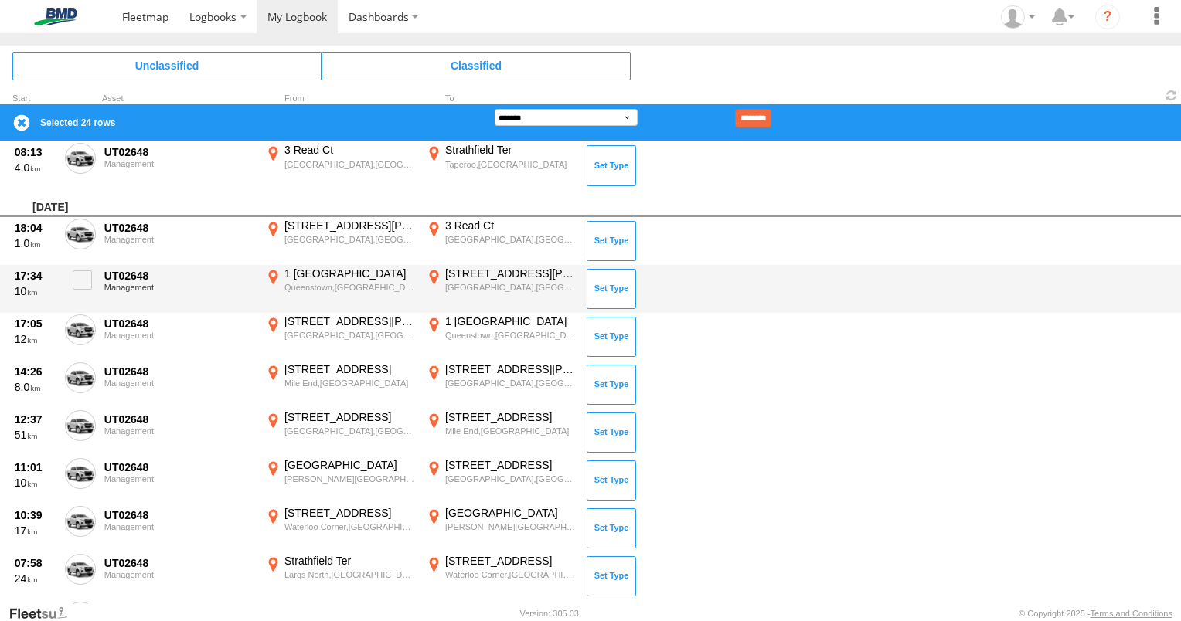
drag, startPoint x: 90, startPoint y: 291, endPoint x: 90, endPoint y: 306, distance: 15.5
click at [90, 291] on label at bounding box center [80, 285] width 31 height 36
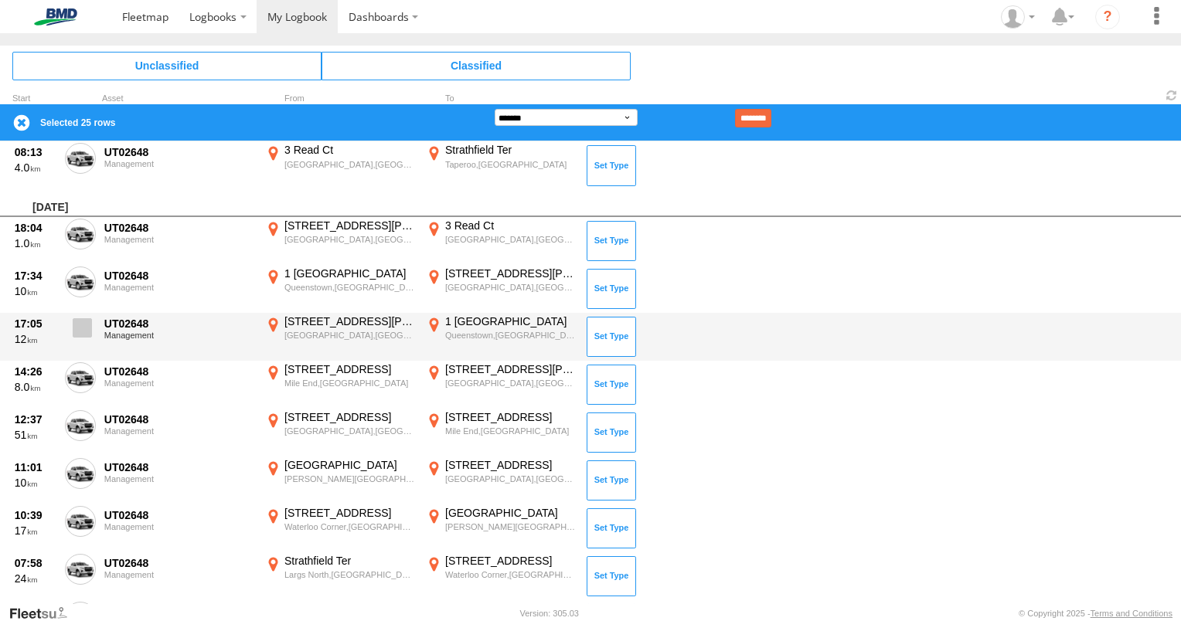
click at [87, 325] on span at bounding box center [82, 327] width 19 height 19
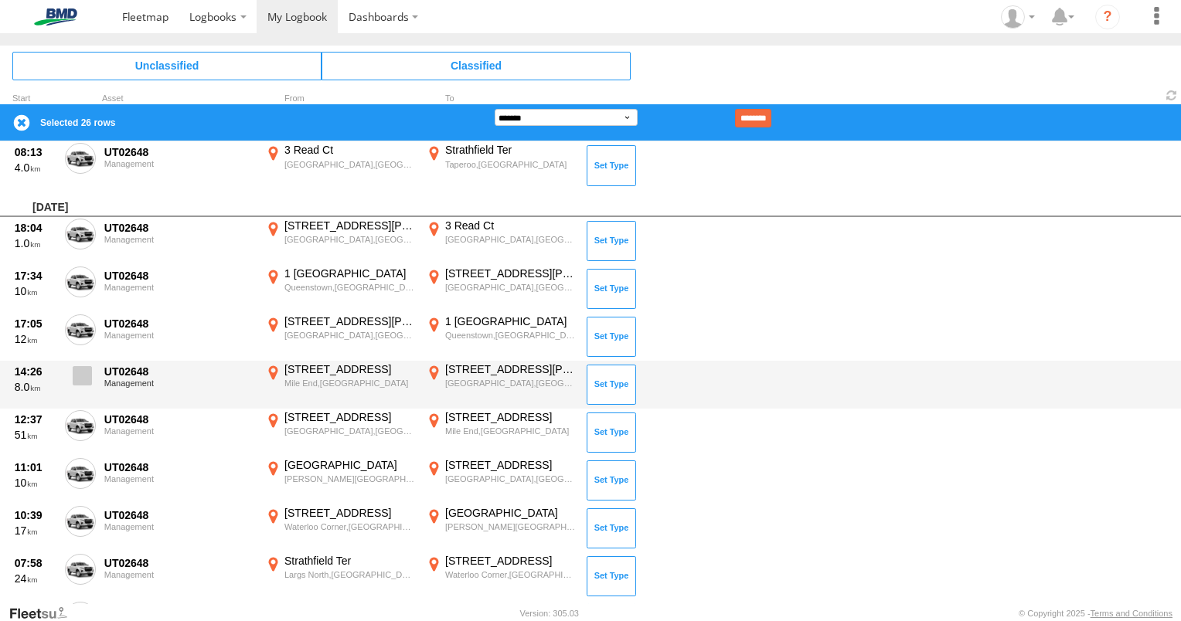
click at [84, 376] on span at bounding box center [82, 375] width 19 height 19
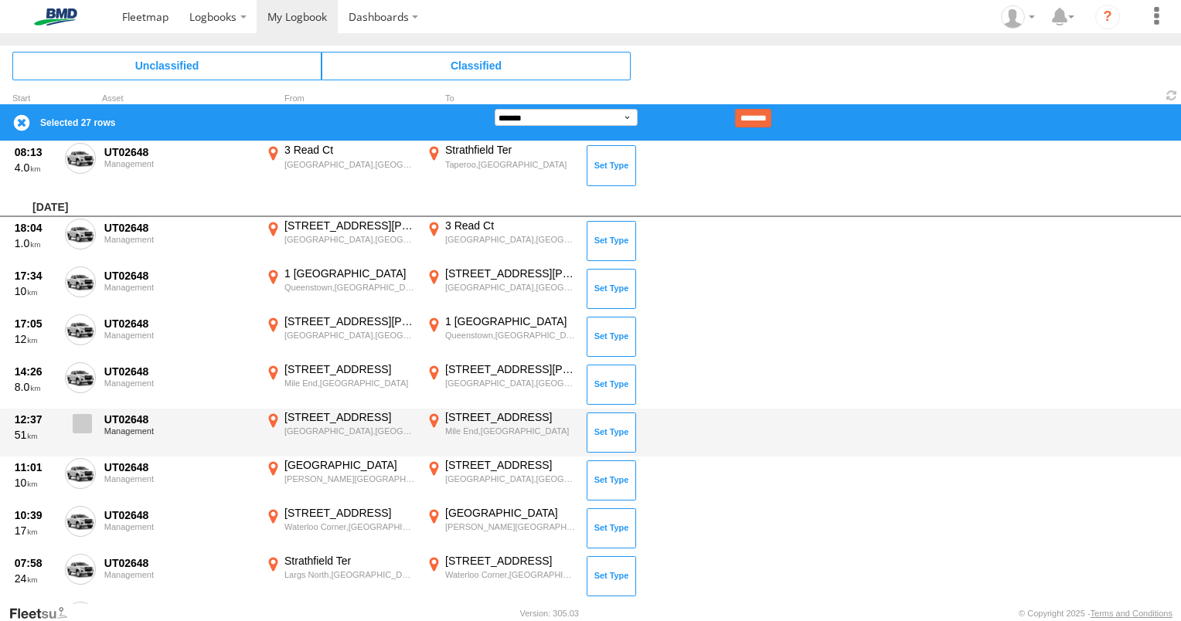
drag, startPoint x: 77, startPoint y: 425, endPoint x: 77, endPoint y: 434, distance: 9.3
click at [78, 427] on span at bounding box center [82, 423] width 19 height 19
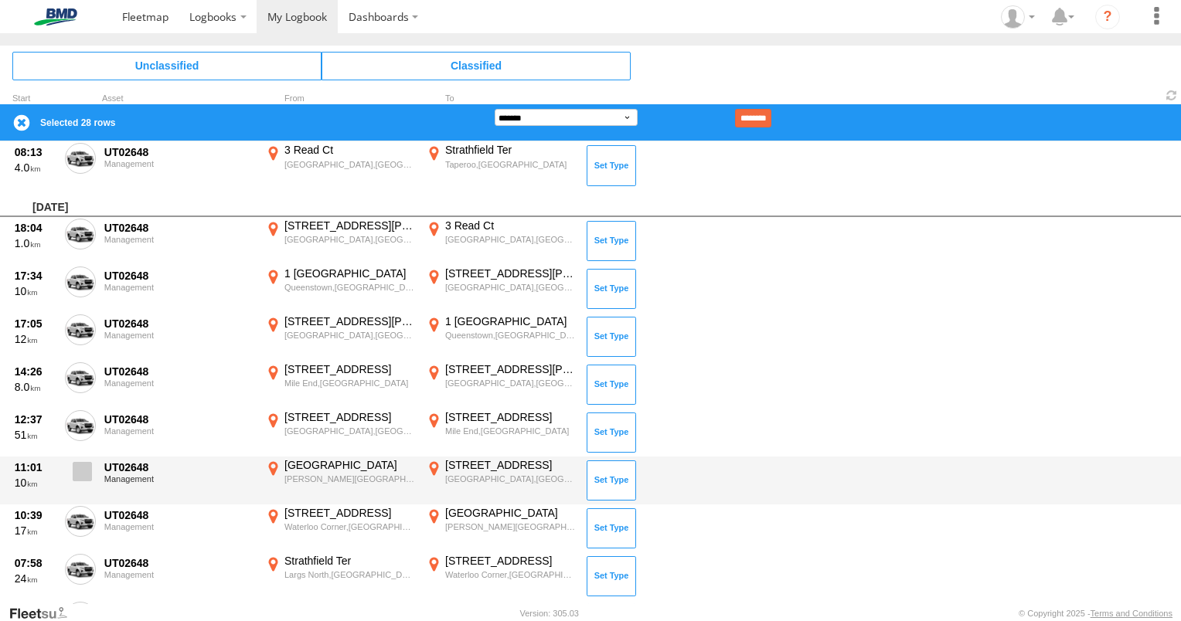
drag, startPoint x: 80, startPoint y: 471, endPoint x: 83, endPoint y: 481, distance: 10.3
click at [83, 473] on span at bounding box center [82, 471] width 19 height 19
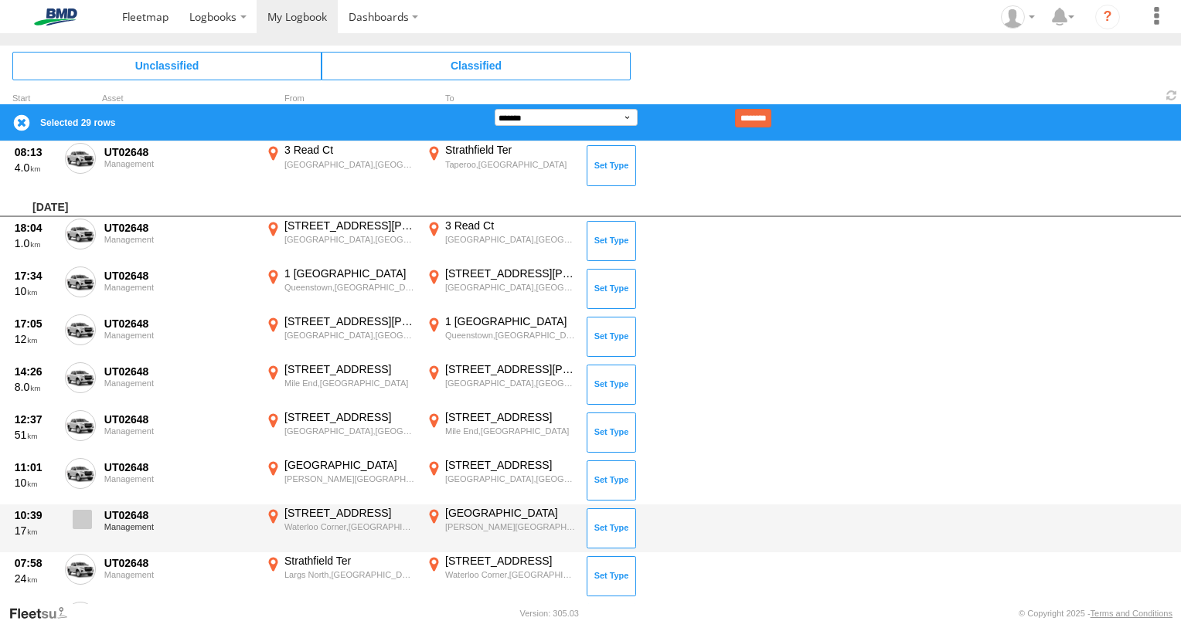
drag, startPoint x: 83, startPoint y: 516, endPoint x: 85, endPoint y: 524, distance: 8.1
click at [86, 522] on span at bounding box center [82, 519] width 19 height 19
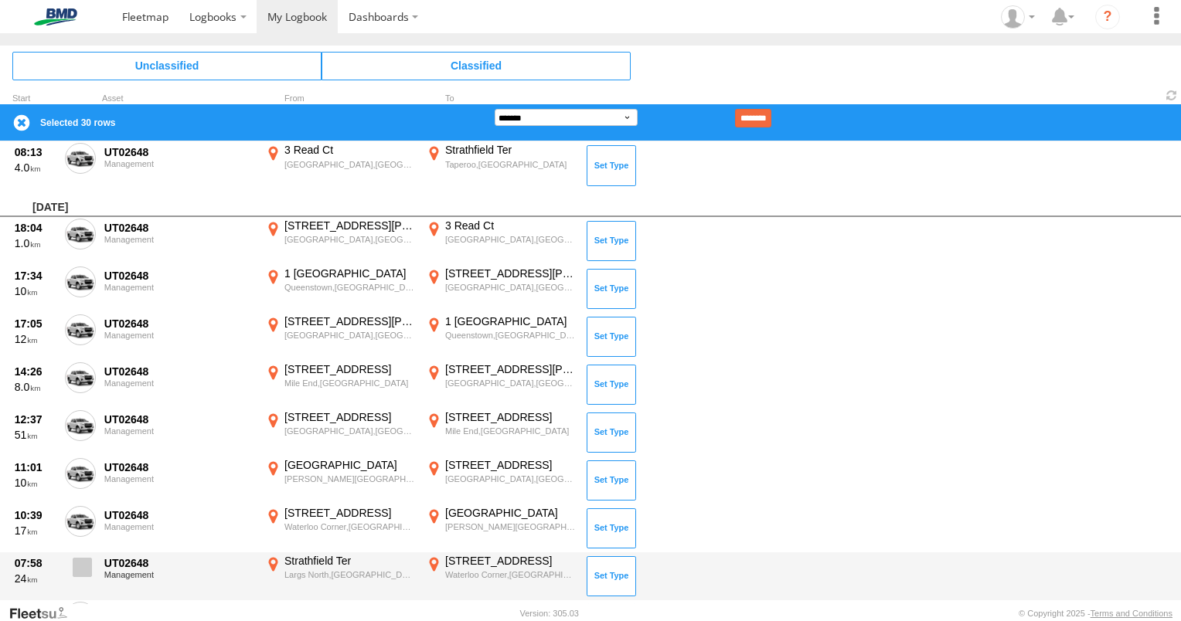
click at [83, 558] on span at bounding box center [82, 567] width 19 height 19
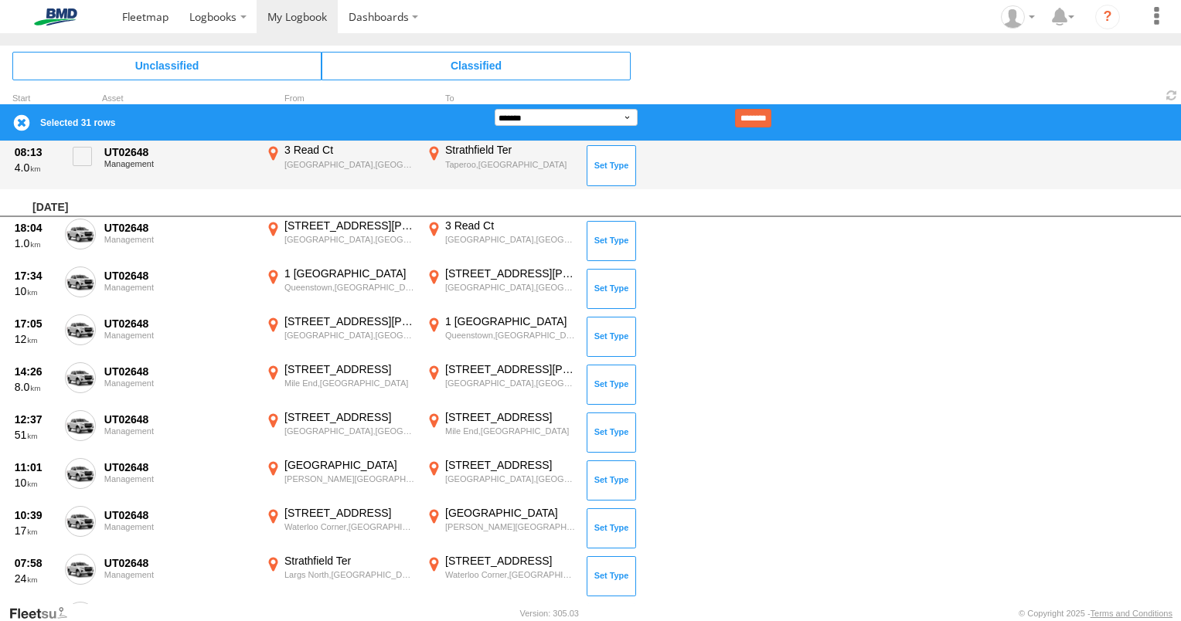
click at [771, 117] on input "********" at bounding box center [753, 118] width 36 height 19
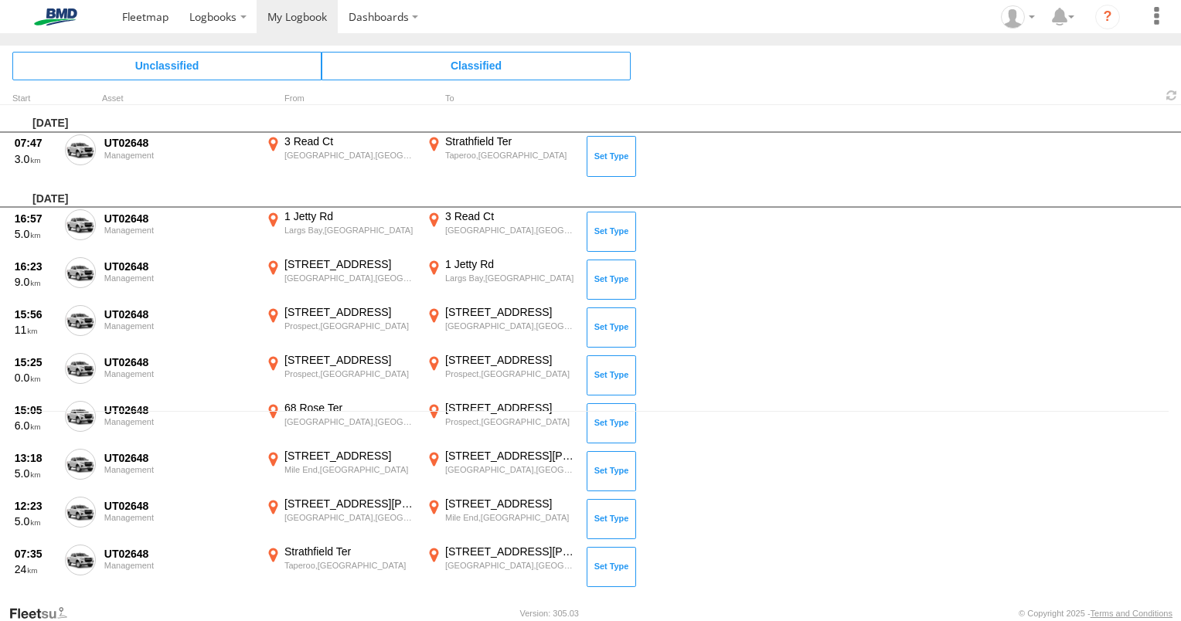
scroll to position [145, 0]
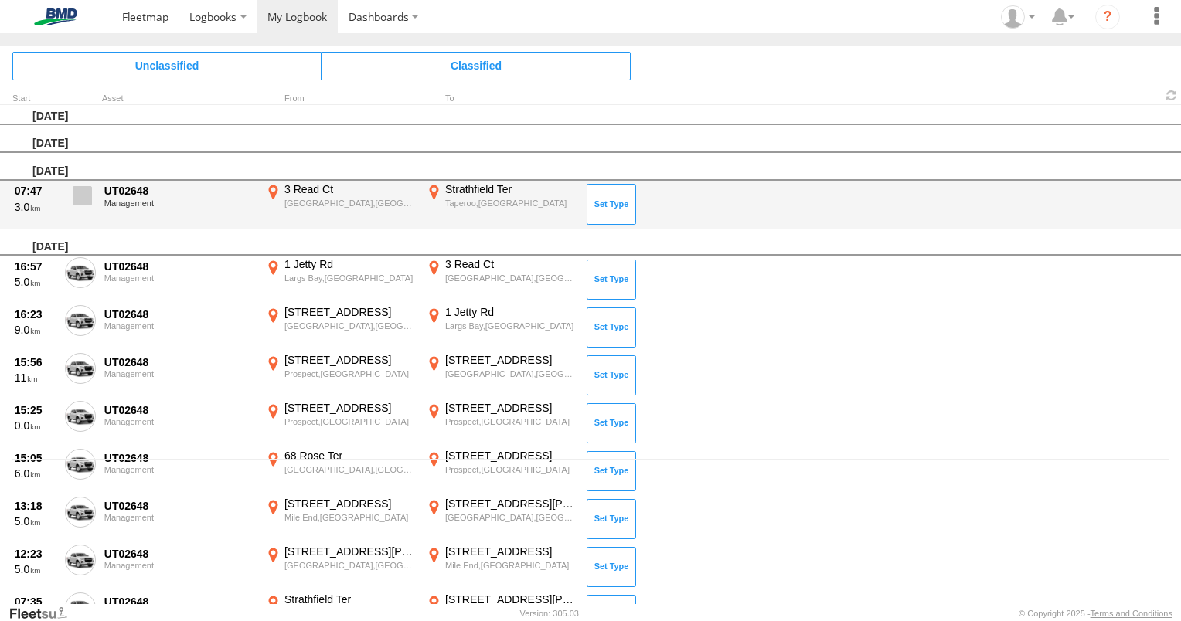
click at [90, 189] on span at bounding box center [82, 195] width 19 height 19
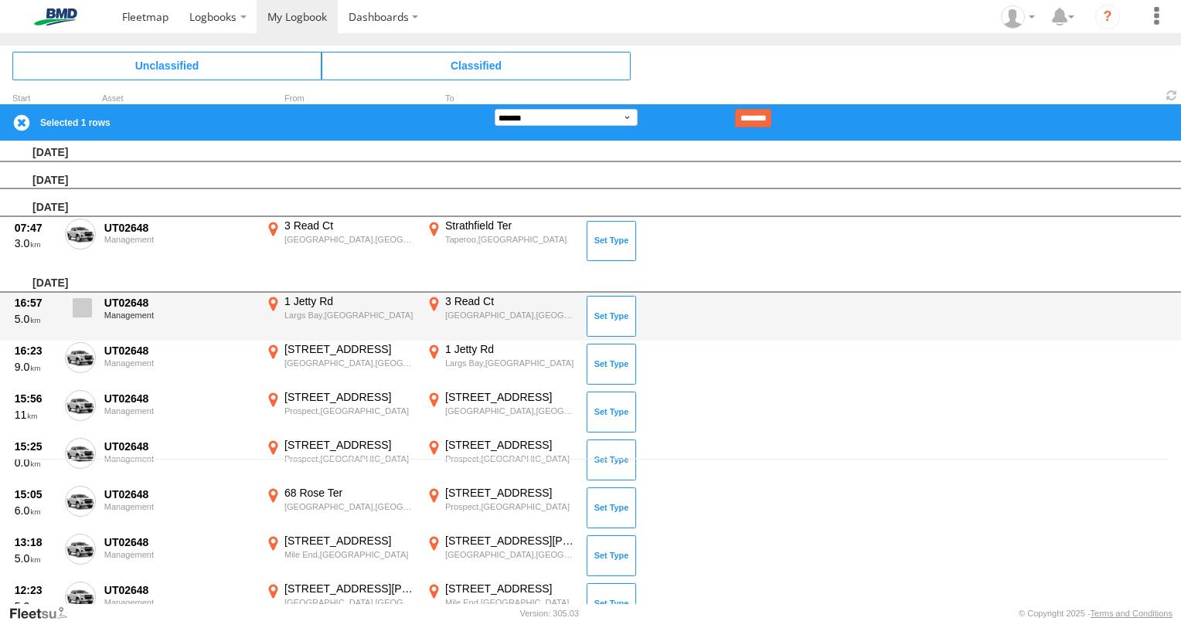
click at [83, 303] on span at bounding box center [82, 307] width 19 height 19
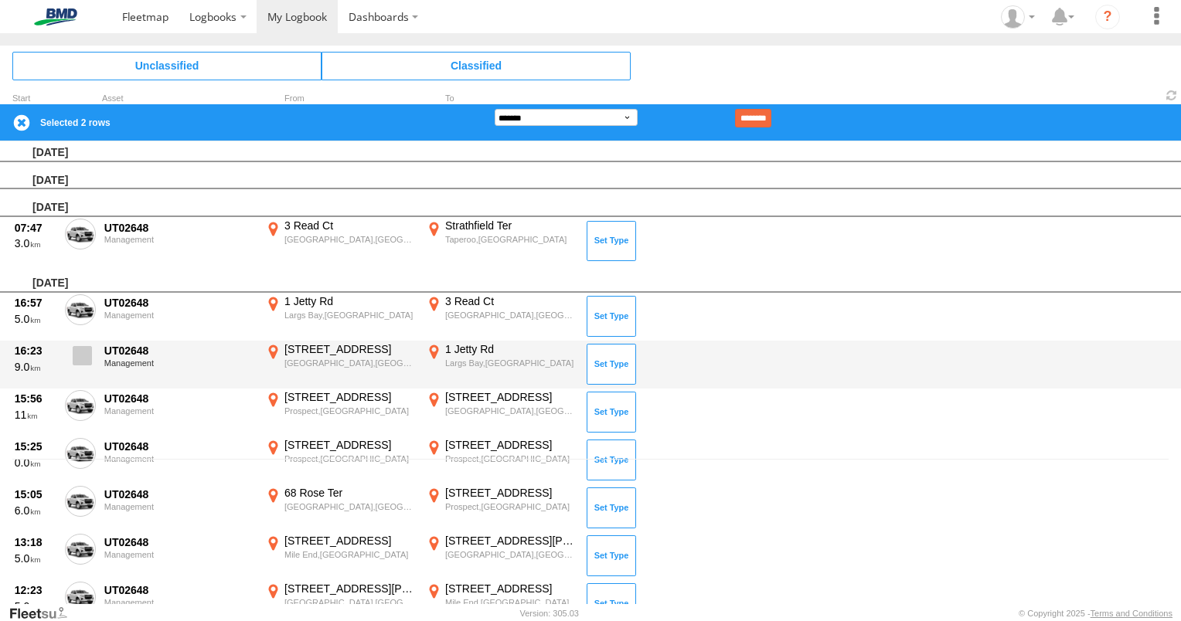
click at [83, 357] on span at bounding box center [82, 355] width 19 height 19
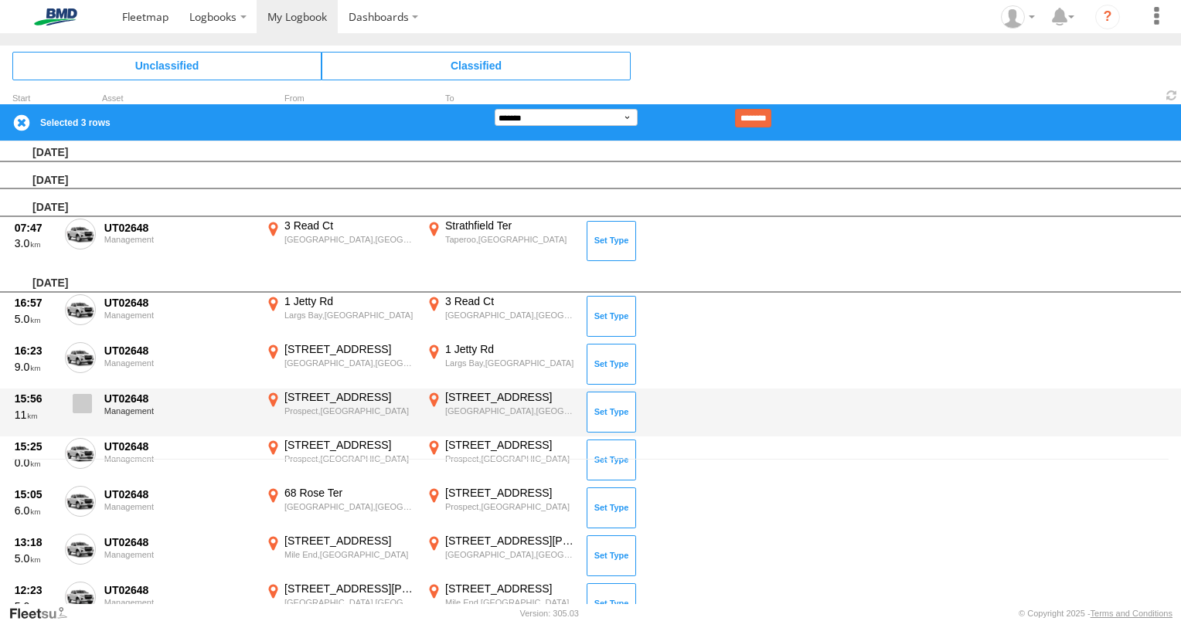
click at [83, 400] on span at bounding box center [82, 403] width 19 height 19
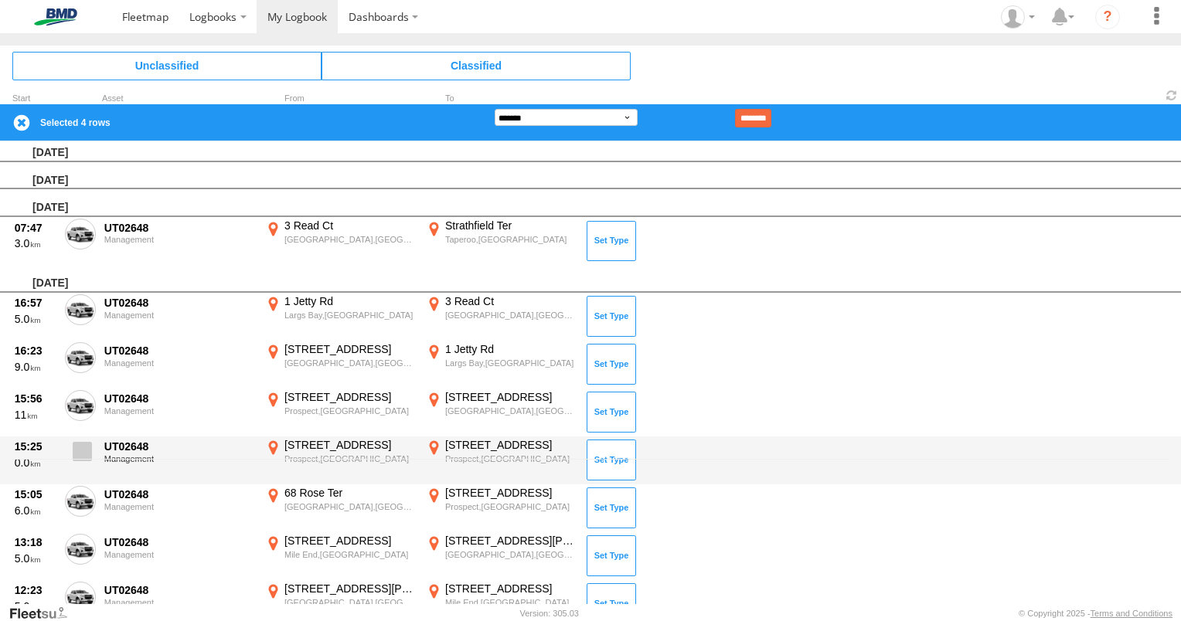
drag, startPoint x: 87, startPoint y: 450, endPoint x: 86, endPoint y: 458, distance: 7.8
click at [87, 451] on span at bounding box center [82, 451] width 19 height 19
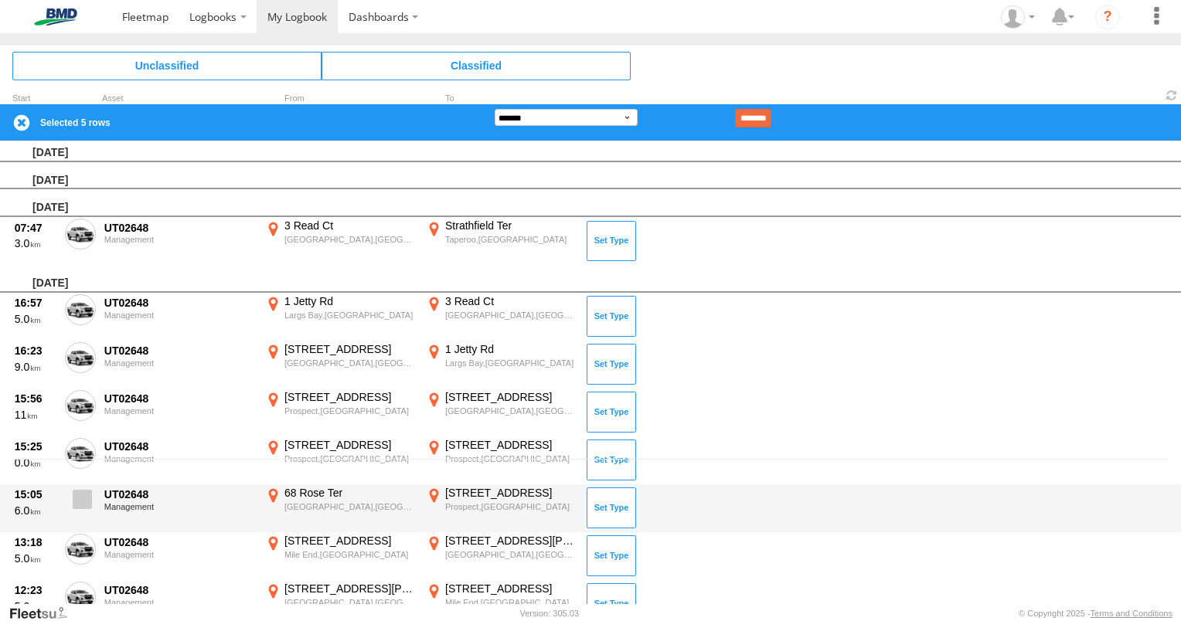
drag, startPoint x: 95, startPoint y: 495, endPoint x: 94, endPoint y: 510, distance: 15.5
click at [94, 497] on label at bounding box center [80, 504] width 31 height 36
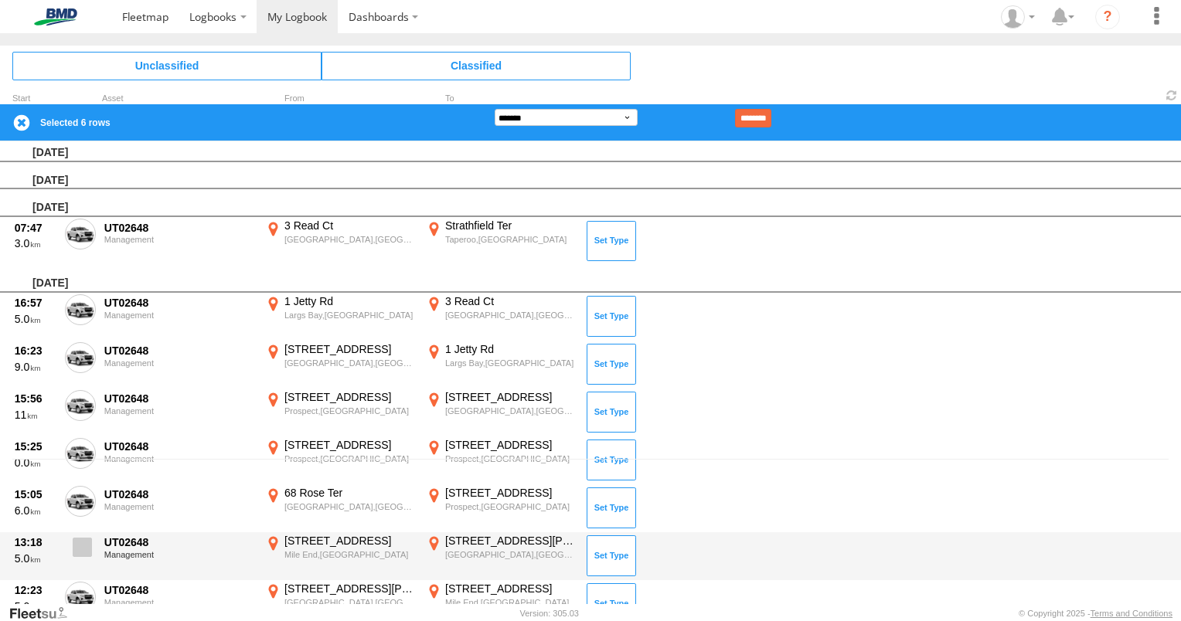
click at [87, 545] on span at bounding box center [82, 547] width 19 height 19
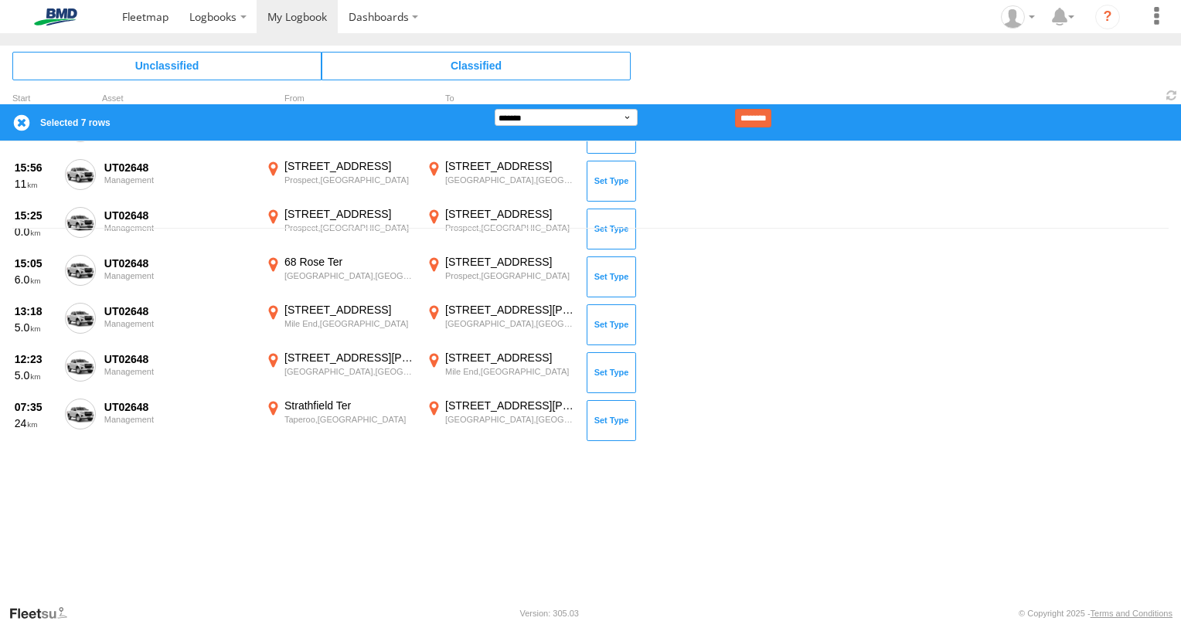
scroll to position [376, 0]
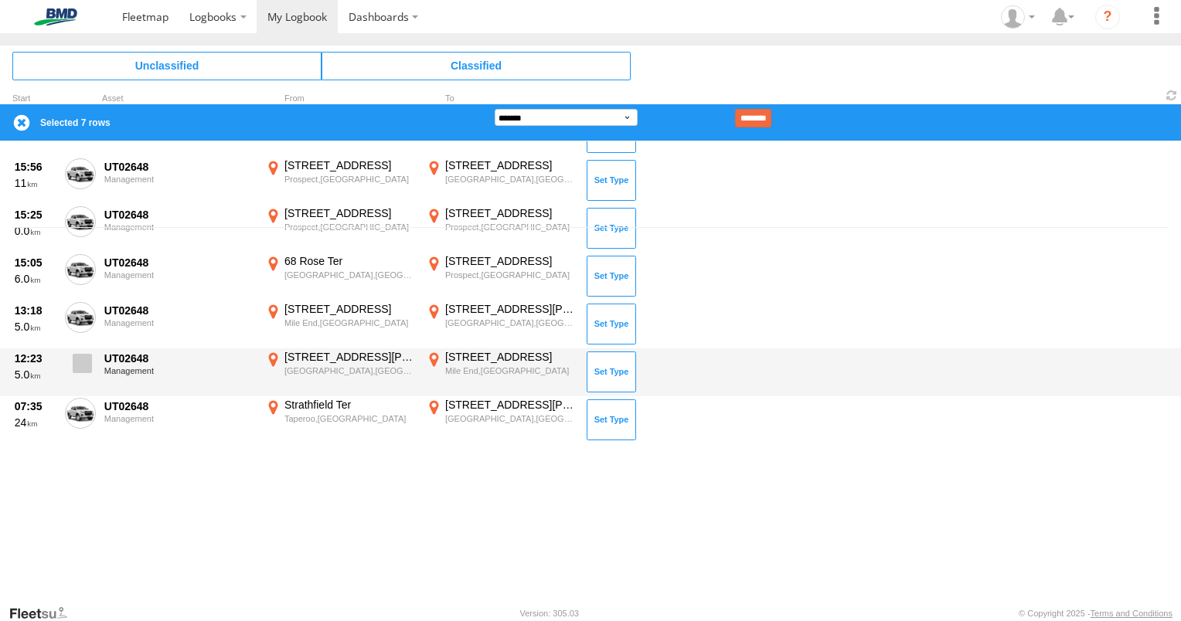
click at [87, 362] on span at bounding box center [82, 363] width 19 height 19
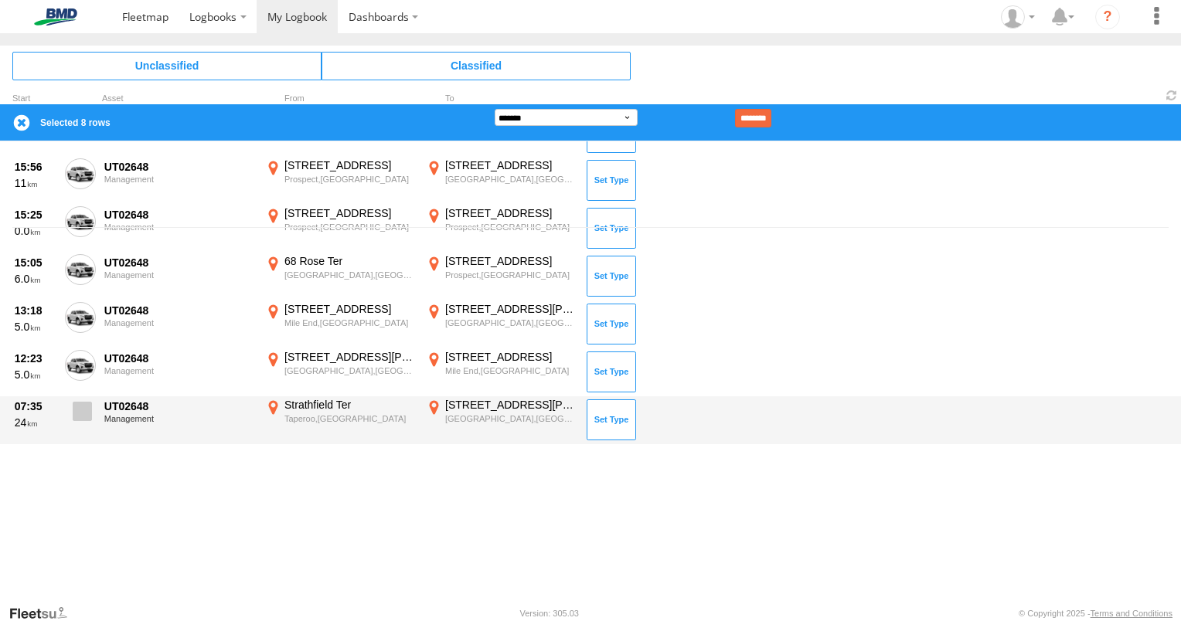
click at [86, 416] on span at bounding box center [82, 411] width 19 height 19
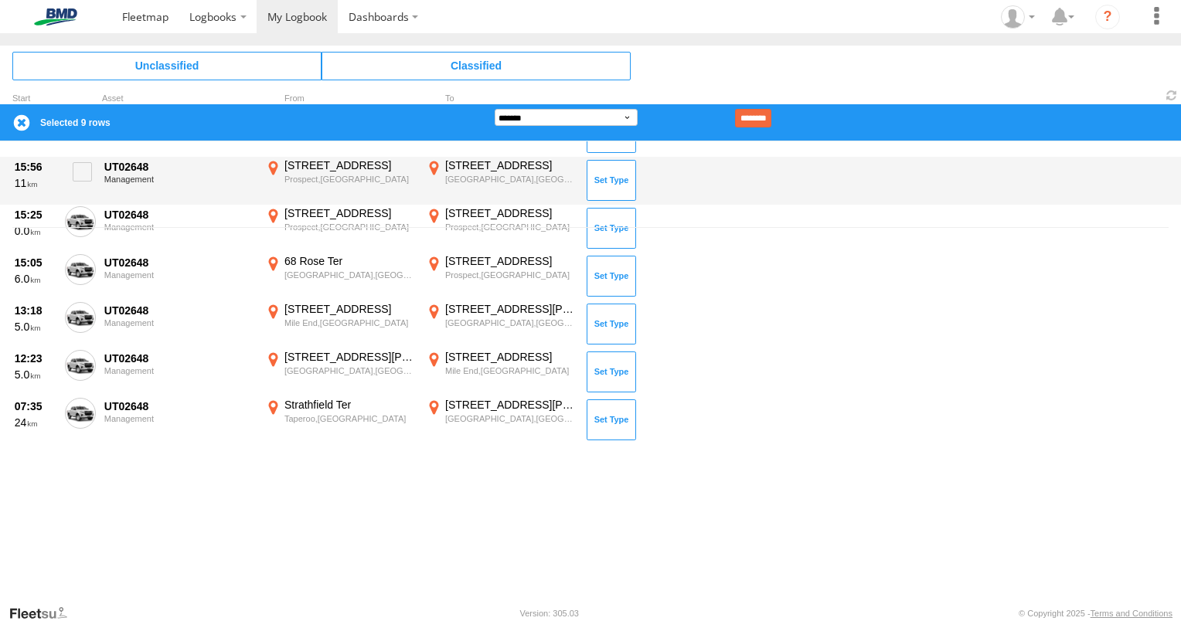
click at [771, 117] on input "********" at bounding box center [753, 118] width 36 height 19
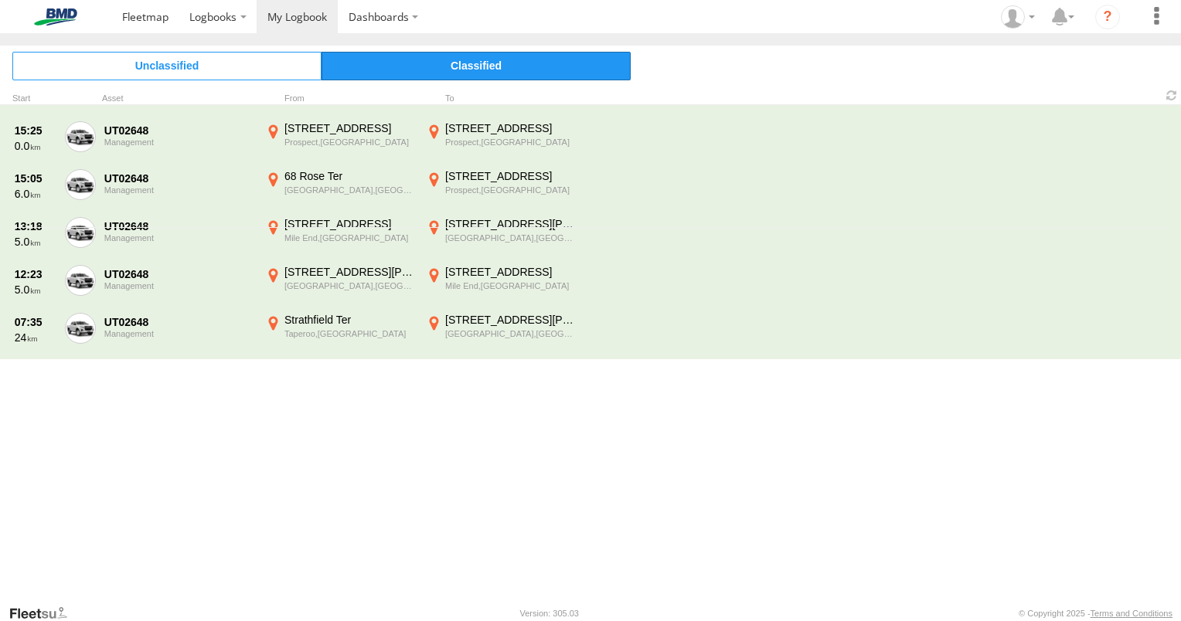
scroll to position [328, 0]
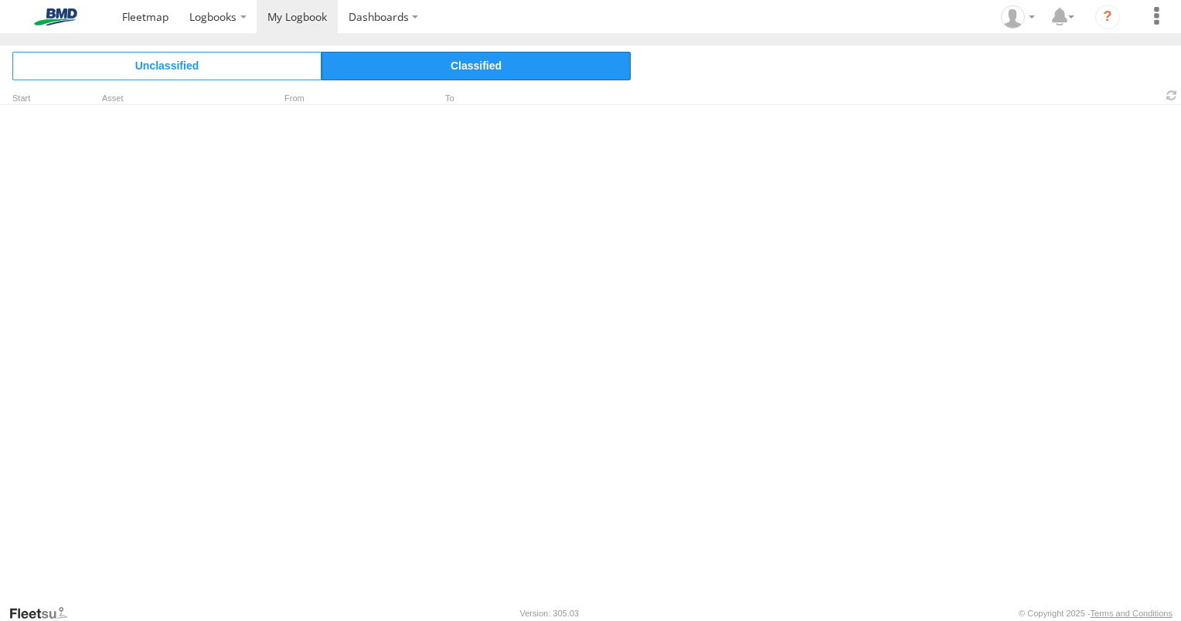
click at [442, 57] on span "Classified" at bounding box center [476, 66] width 309 height 28
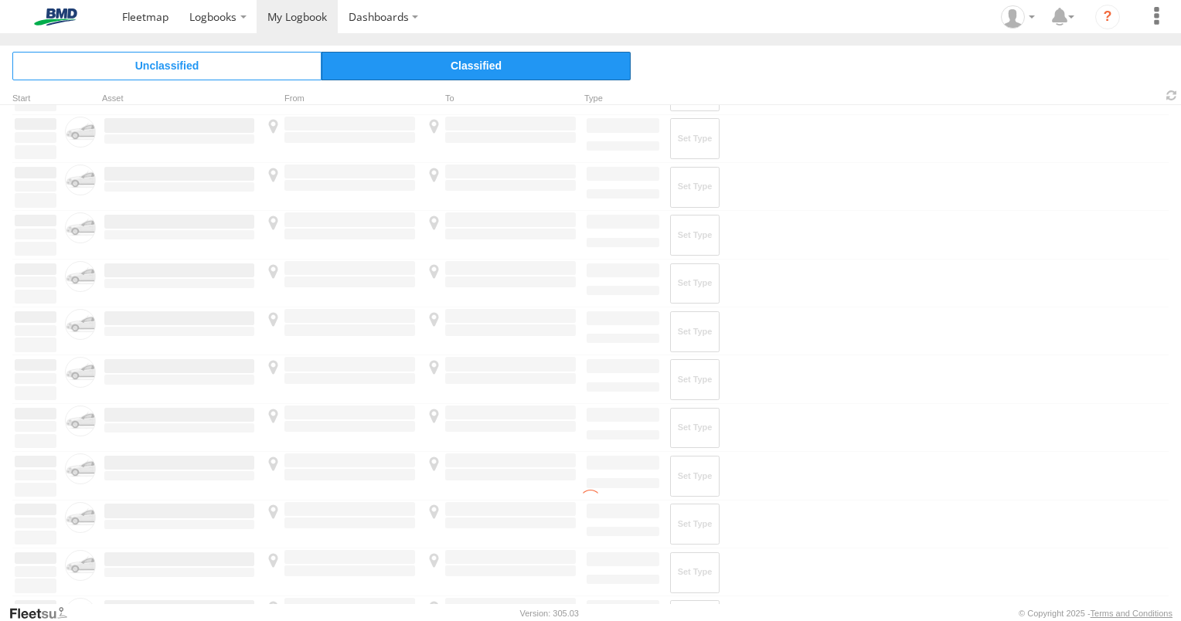
scroll to position [0, 0]
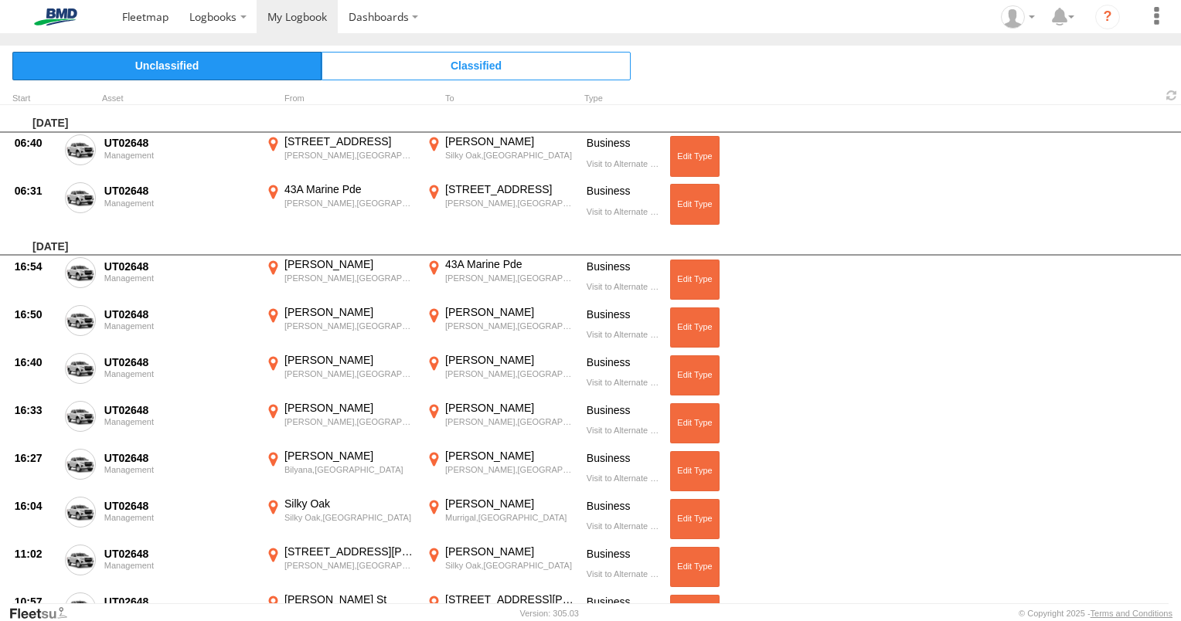
click at [160, 68] on span "Unclassified" at bounding box center [166, 66] width 309 height 28
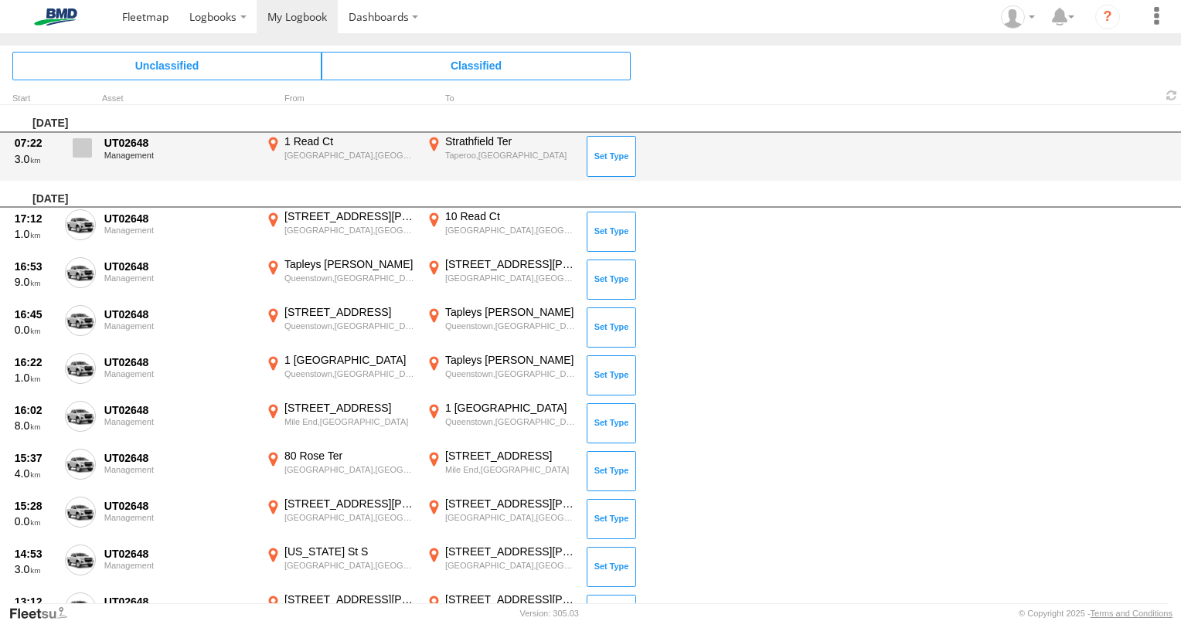
drag, startPoint x: 76, startPoint y: 148, endPoint x: 87, endPoint y: 192, distance: 44.6
click at [76, 148] on span at bounding box center [82, 147] width 19 height 19
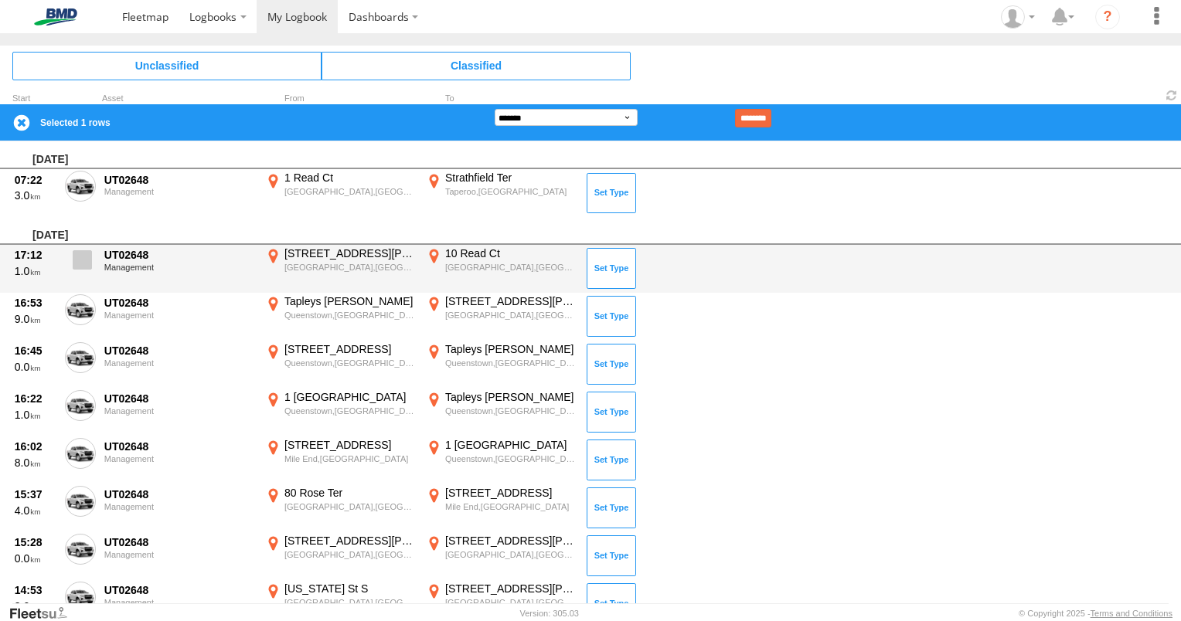
drag, startPoint x: 81, startPoint y: 264, endPoint x: 77, endPoint y: 315, distance: 51.2
click at [80, 270] on label at bounding box center [80, 265] width 31 height 36
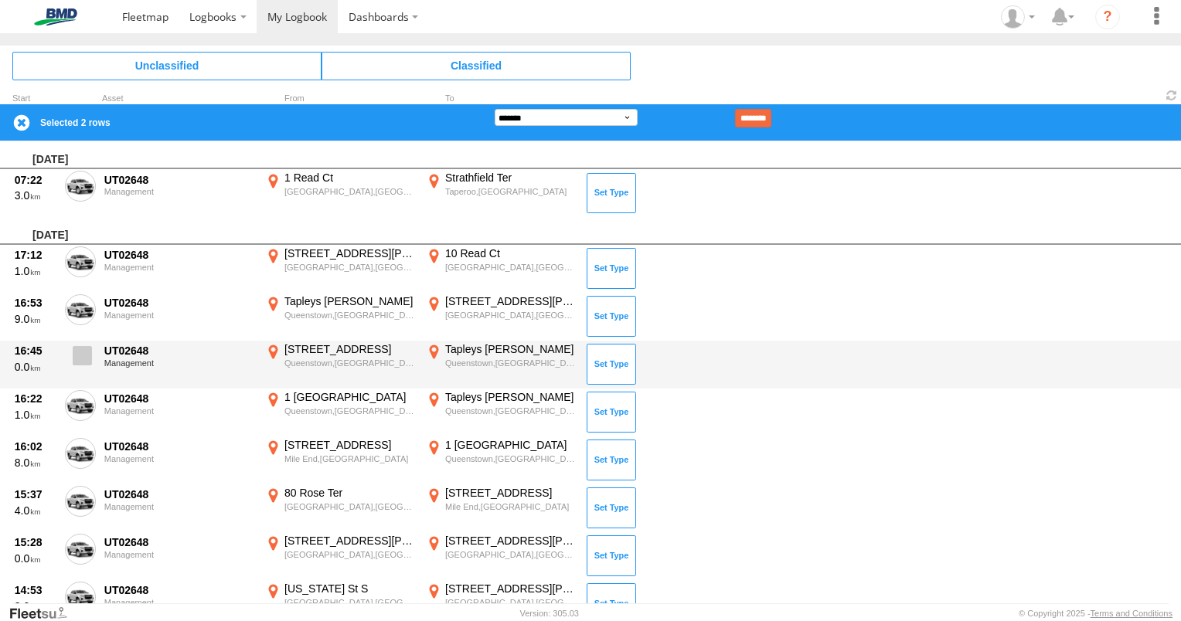
drag, startPoint x: 78, startPoint y: 309, endPoint x: 83, endPoint y: 352, distance: 43.6
click at [0, 0] on span at bounding box center [0, 0] width 0 height 0
click at [80, 372] on label at bounding box center [80, 360] width 31 height 36
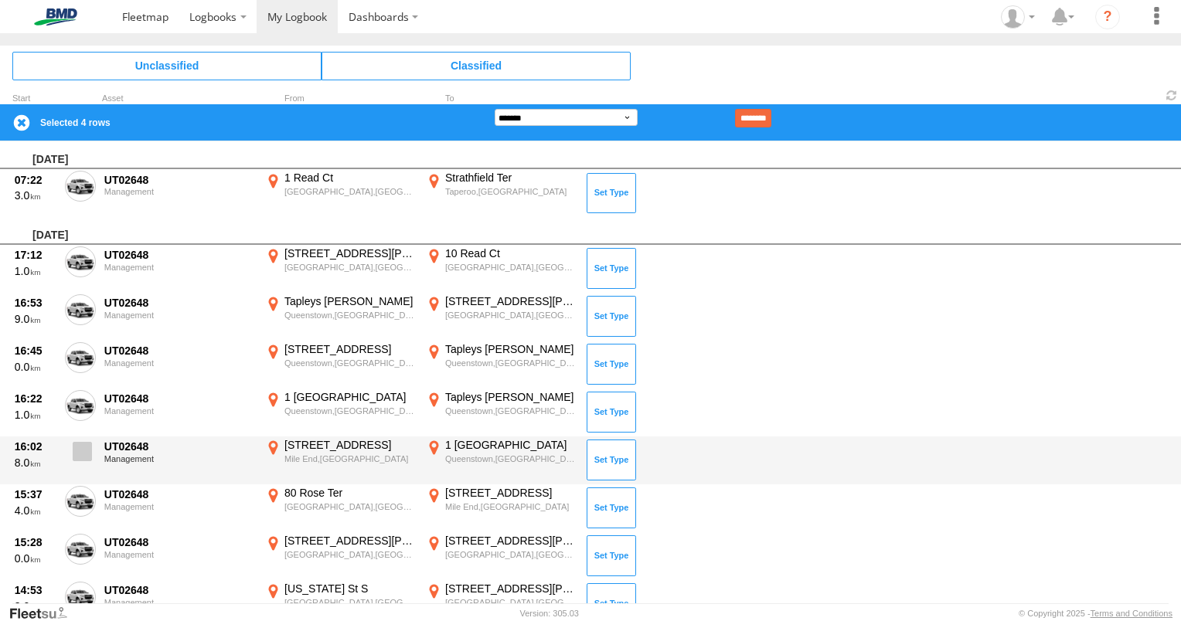
drag, startPoint x: 80, startPoint y: 408, endPoint x: 80, endPoint y: 450, distance: 41.7
click at [0, 0] on span at bounding box center [0, 0] width 0 height 0
drag, startPoint x: 80, startPoint y: 457, endPoint x: 83, endPoint y: 481, distance: 24.9
click at [80, 458] on span at bounding box center [82, 451] width 19 height 19
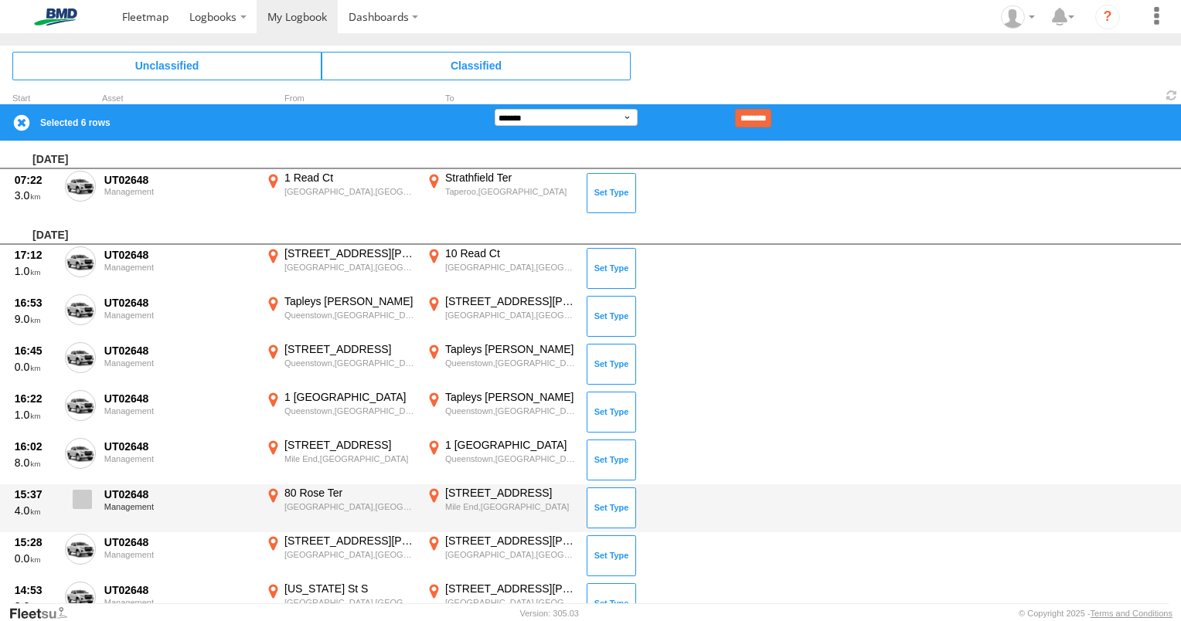
drag, startPoint x: 91, startPoint y: 500, endPoint x: 104, endPoint y: 512, distance: 17.5
click at [90, 501] on span at bounding box center [82, 499] width 19 height 19
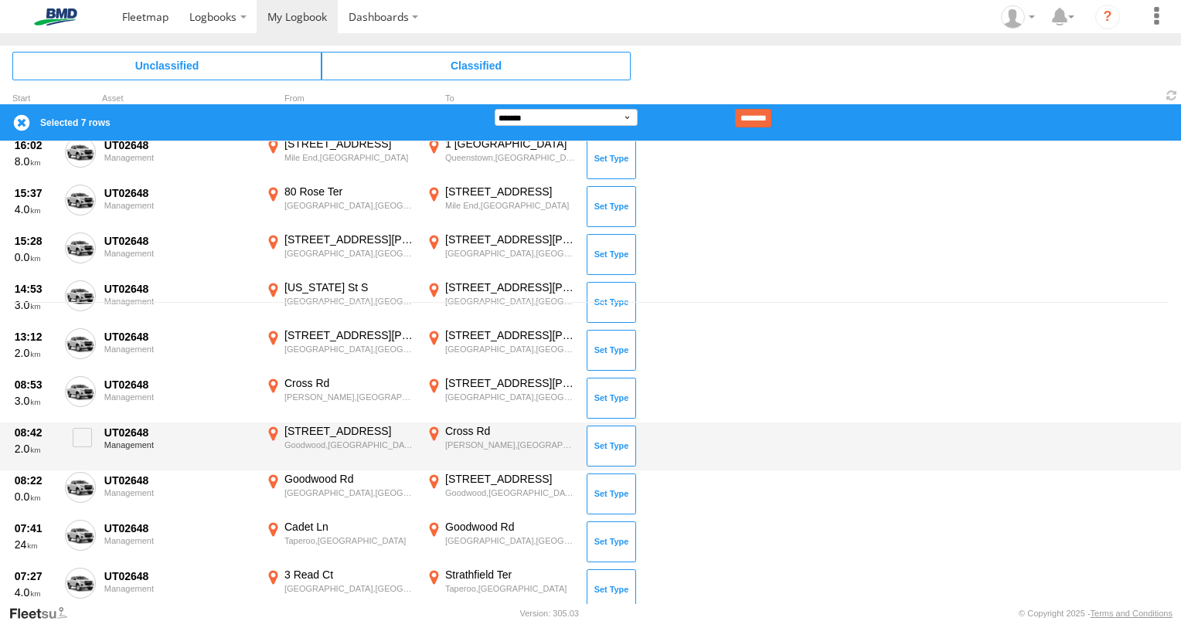
scroll to position [309, 0]
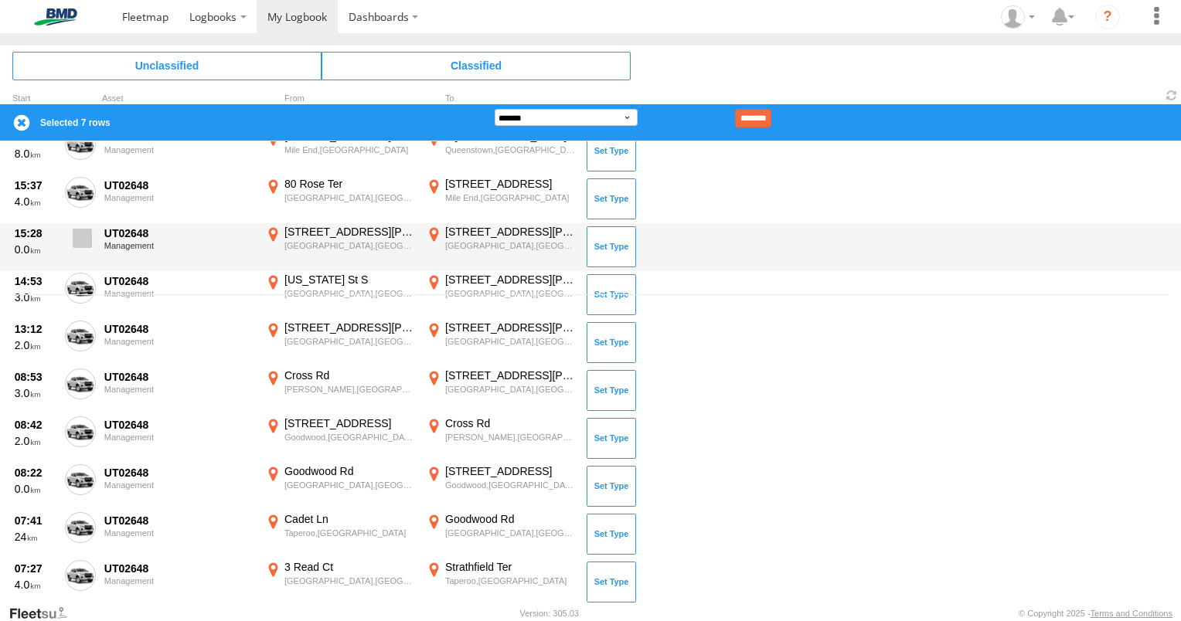
click at [85, 241] on span at bounding box center [82, 238] width 19 height 19
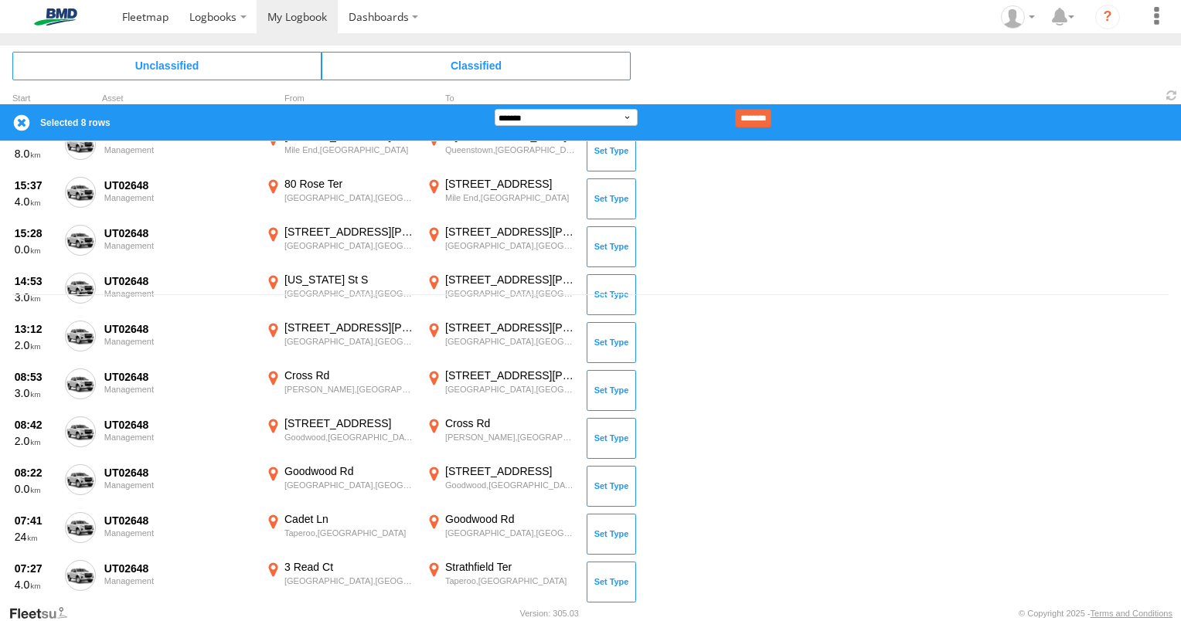
drag, startPoint x: 79, startPoint y: 301, endPoint x: 80, endPoint y: 294, distance: 7.9
click at [80, 294] on div "[DATE] 07:22 3.0 UT02648 Management 1 Read [GEOGRAPHIC_DATA],[GEOGRAPHIC_DATA] …" at bounding box center [590, 372] width 1181 height 463
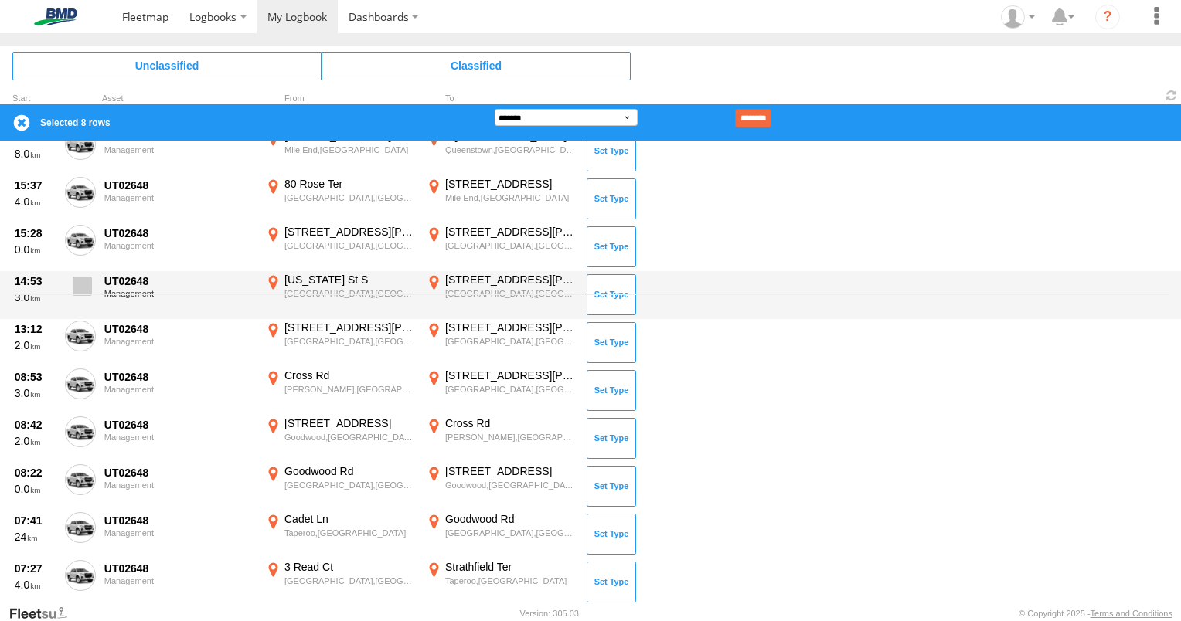
click at [87, 288] on span at bounding box center [82, 286] width 19 height 19
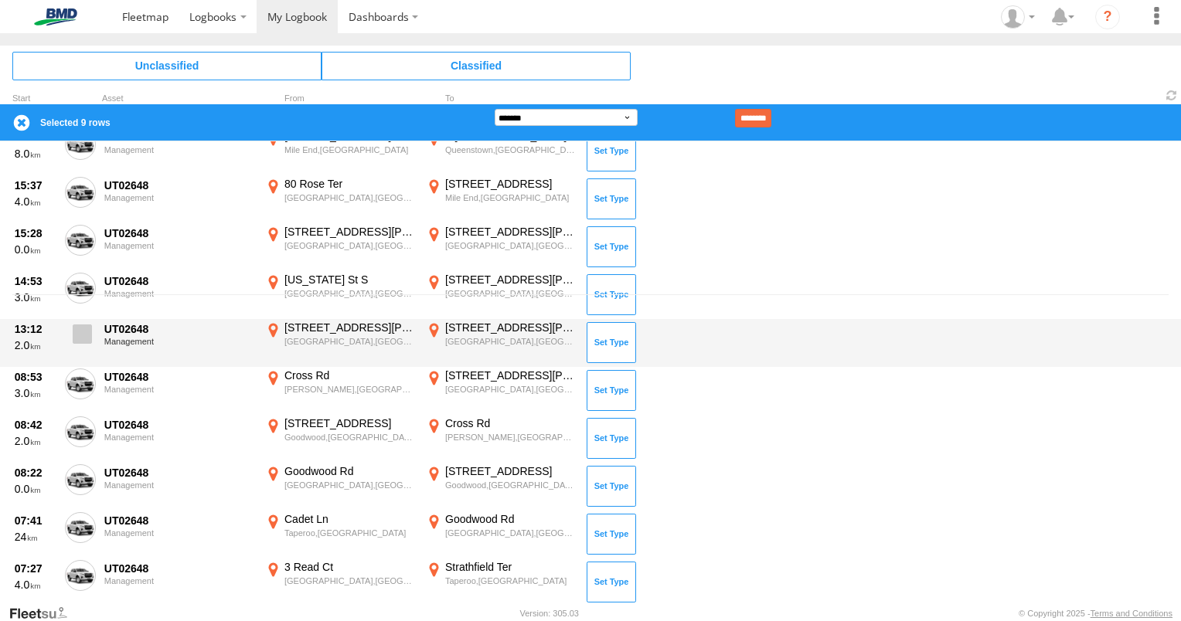
click at [92, 330] on label at bounding box center [80, 339] width 31 height 36
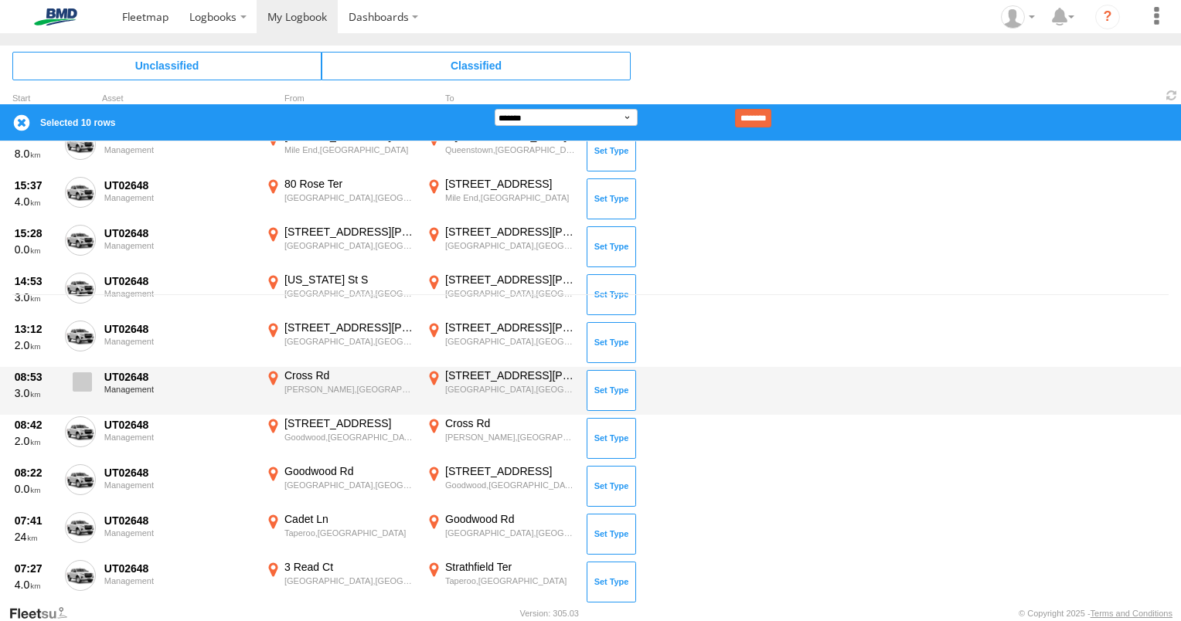
click at [85, 383] on span at bounding box center [82, 382] width 19 height 19
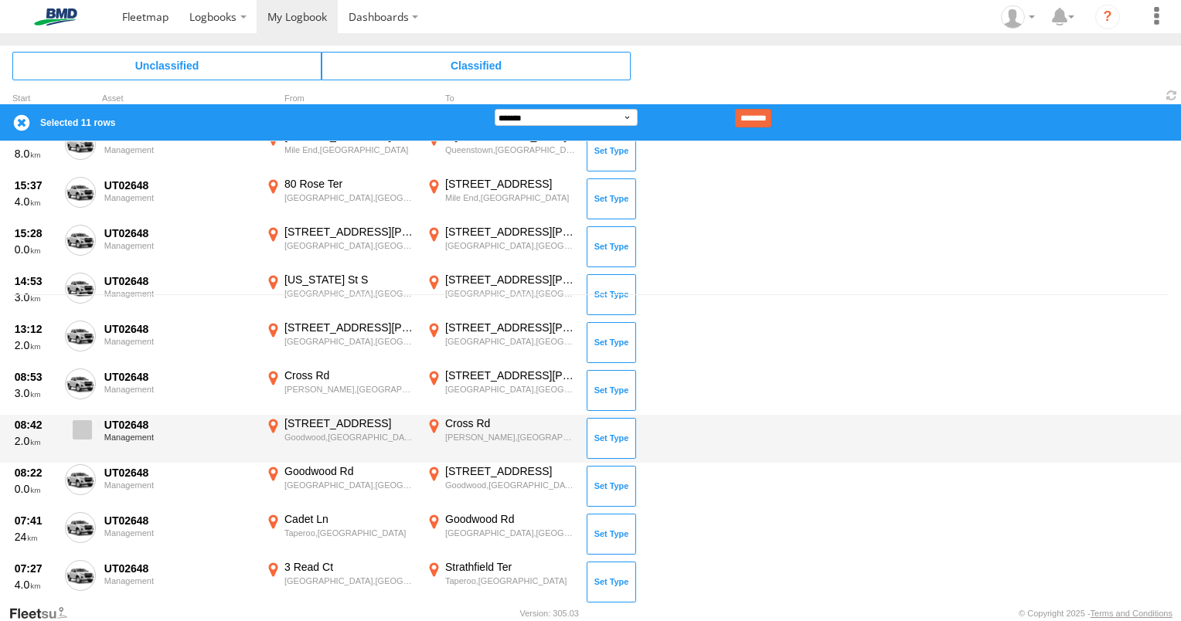
click at [86, 436] on span at bounding box center [82, 429] width 19 height 19
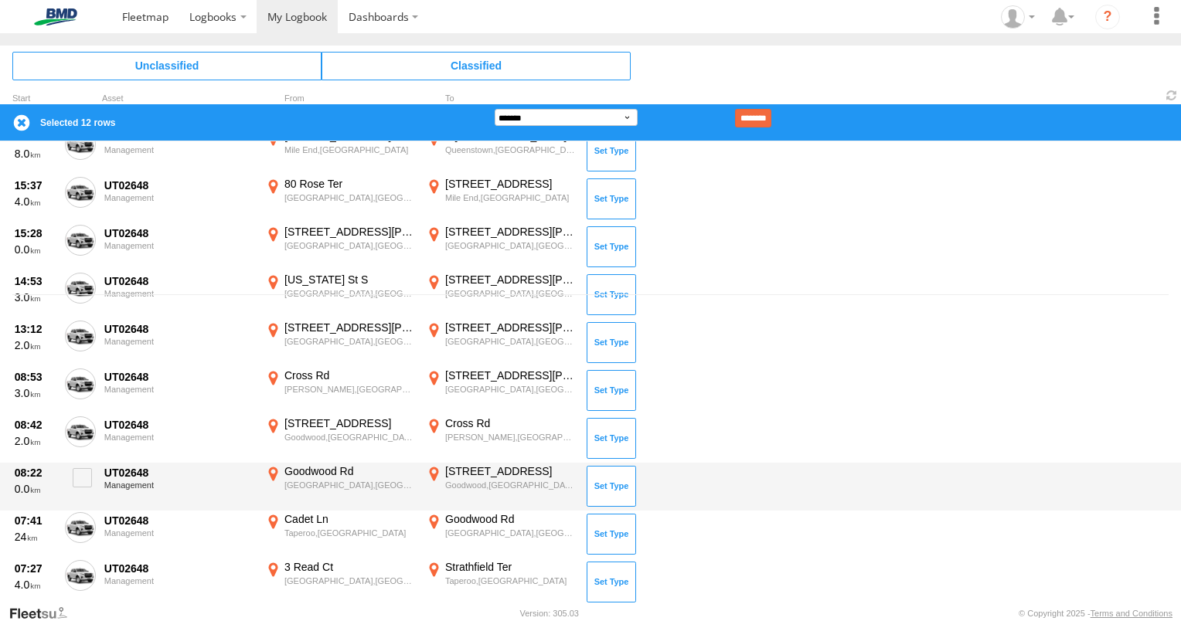
drag, startPoint x: 80, startPoint y: 476, endPoint x: 78, endPoint y: 502, distance: 26.4
click at [80, 478] on span at bounding box center [82, 477] width 19 height 19
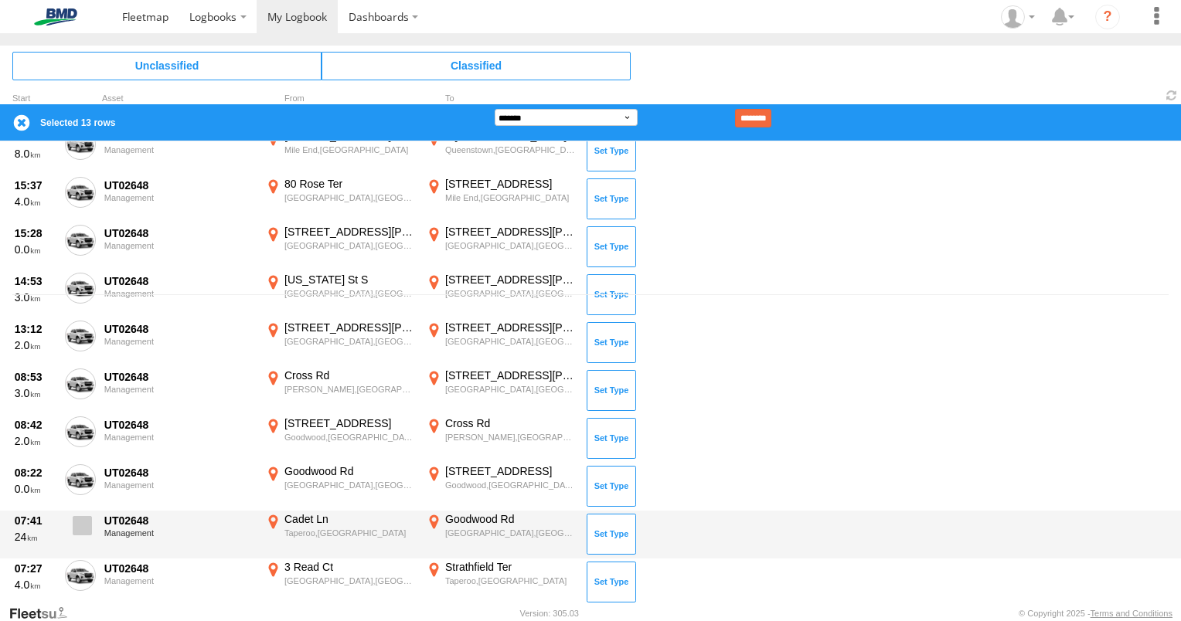
click at [77, 527] on span at bounding box center [82, 525] width 19 height 19
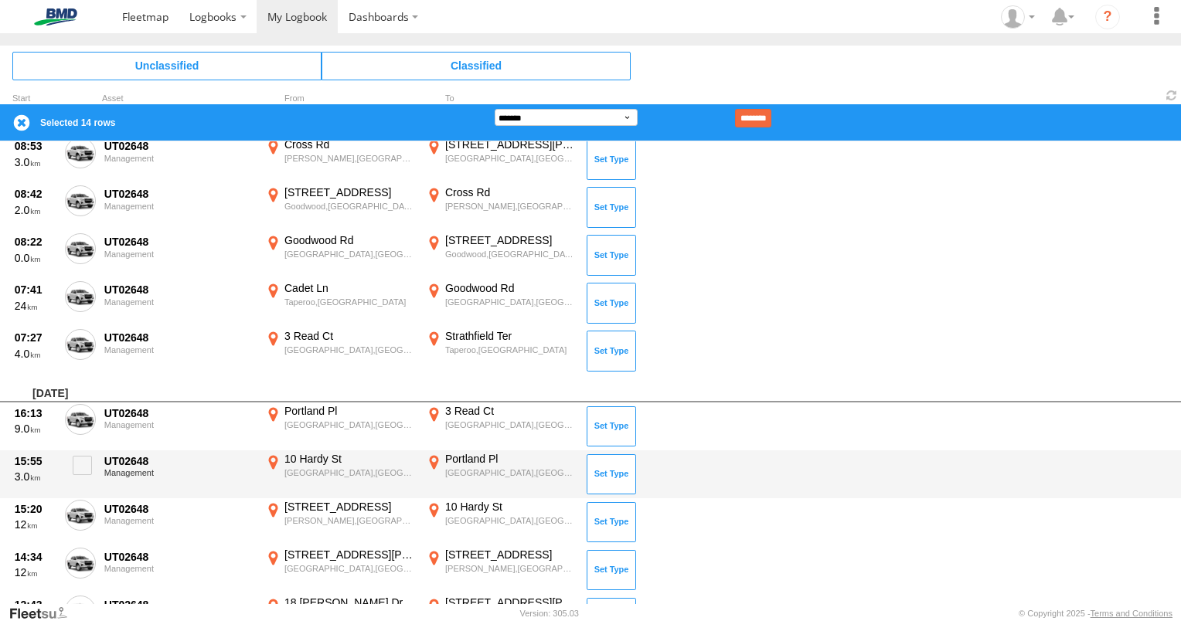
scroll to position [541, 0]
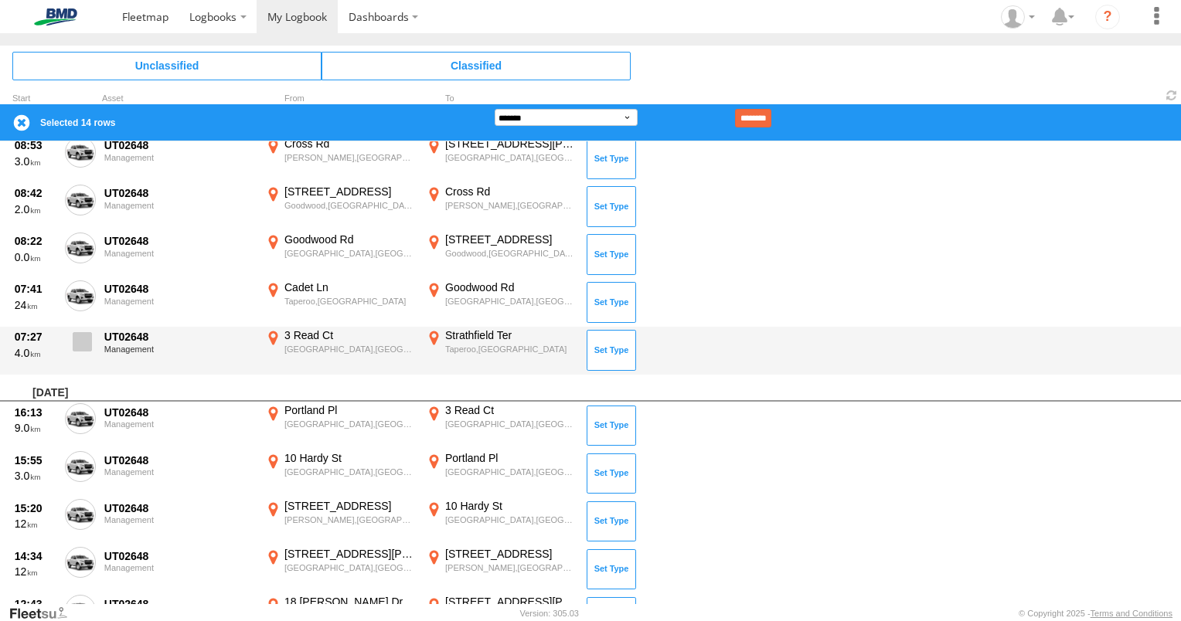
click at [89, 342] on span at bounding box center [82, 341] width 19 height 19
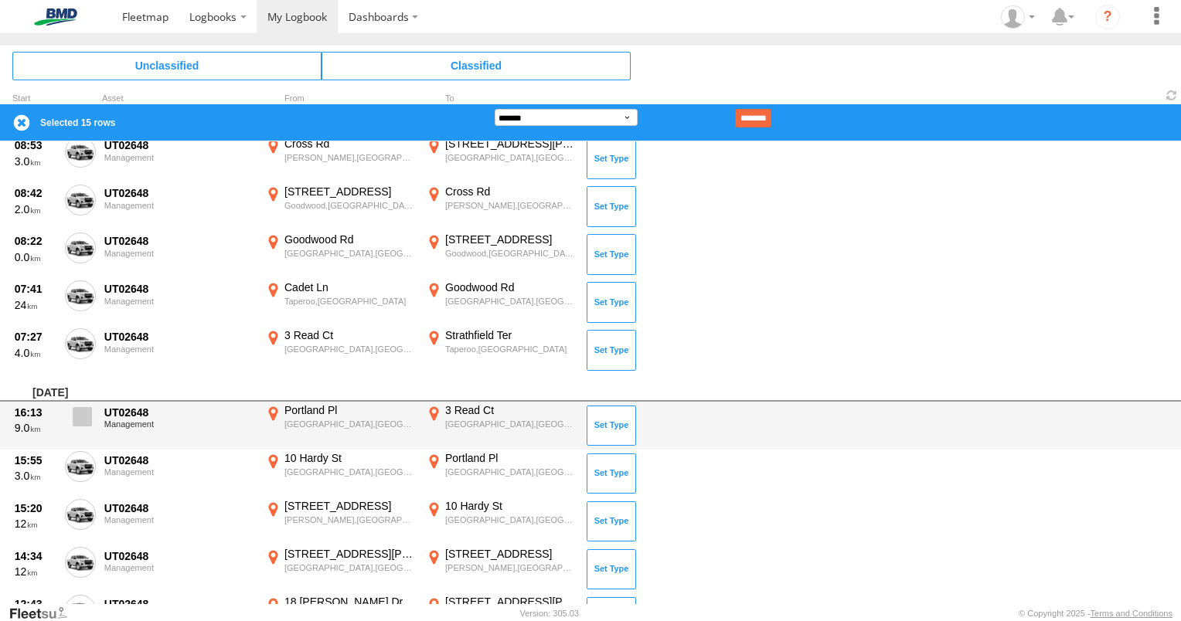
click at [83, 417] on span at bounding box center [82, 416] width 19 height 19
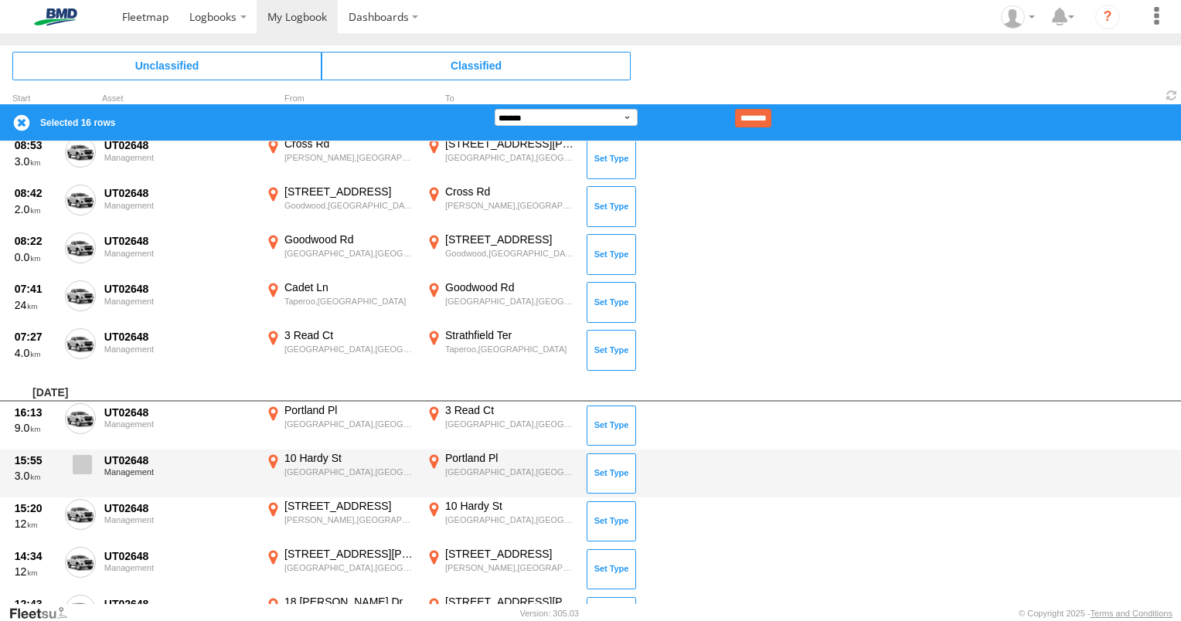
click at [84, 459] on span at bounding box center [82, 464] width 19 height 19
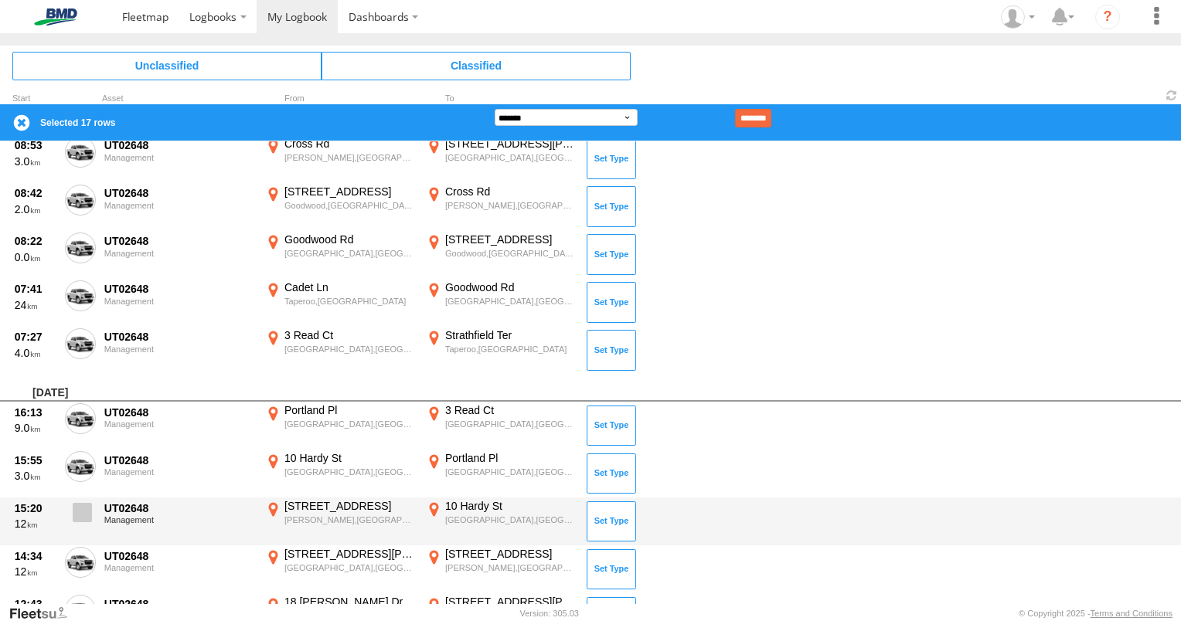
click at [76, 511] on span at bounding box center [82, 512] width 19 height 19
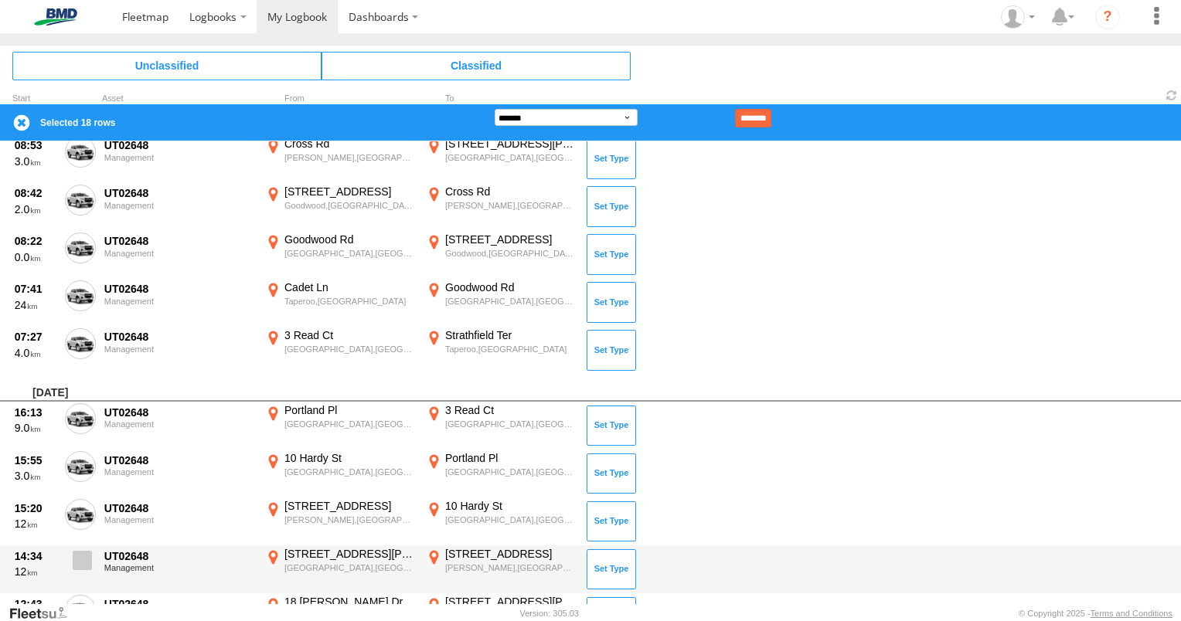
click at [78, 549] on label at bounding box center [80, 565] width 31 height 36
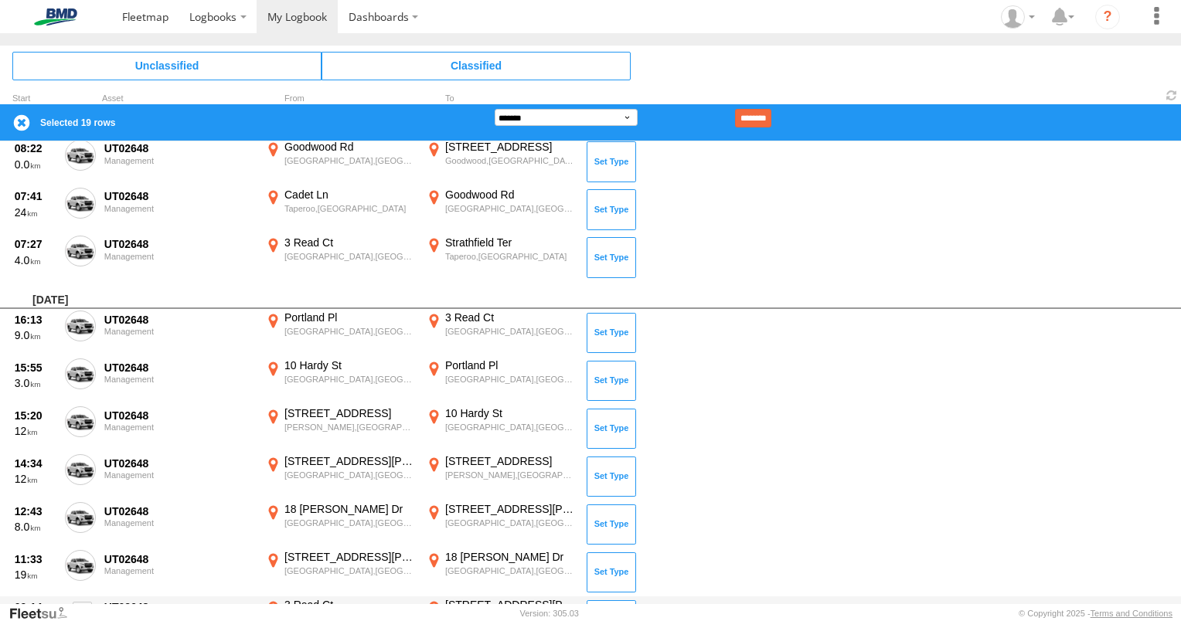
scroll to position [773, 0]
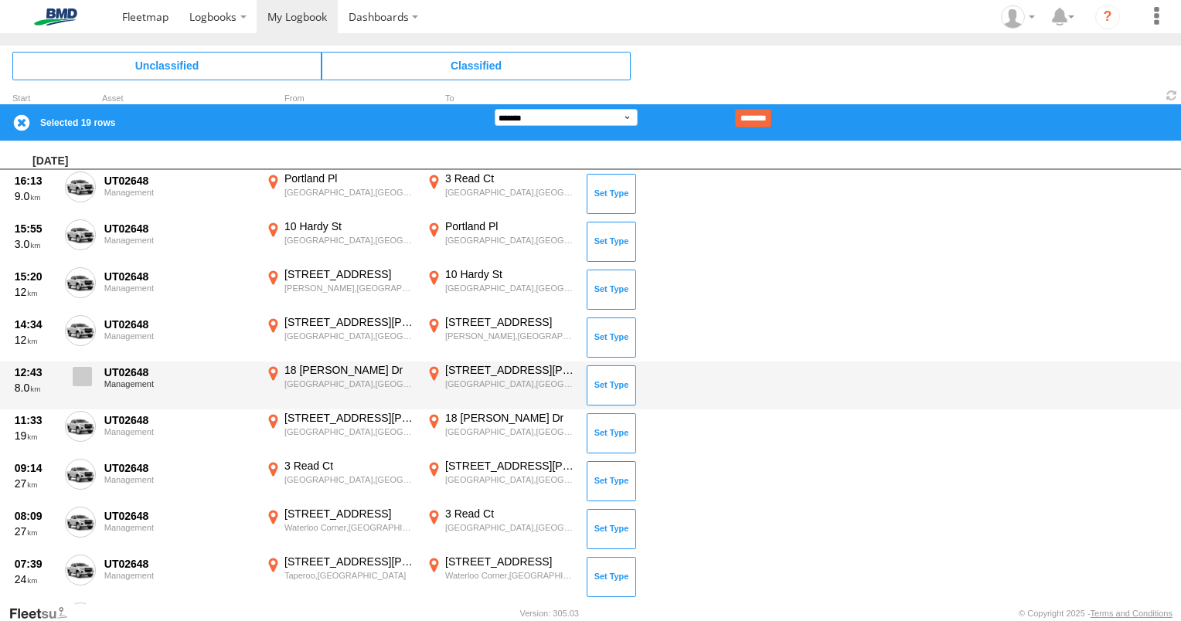
click at [84, 379] on span at bounding box center [82, 376] width 19 height 19
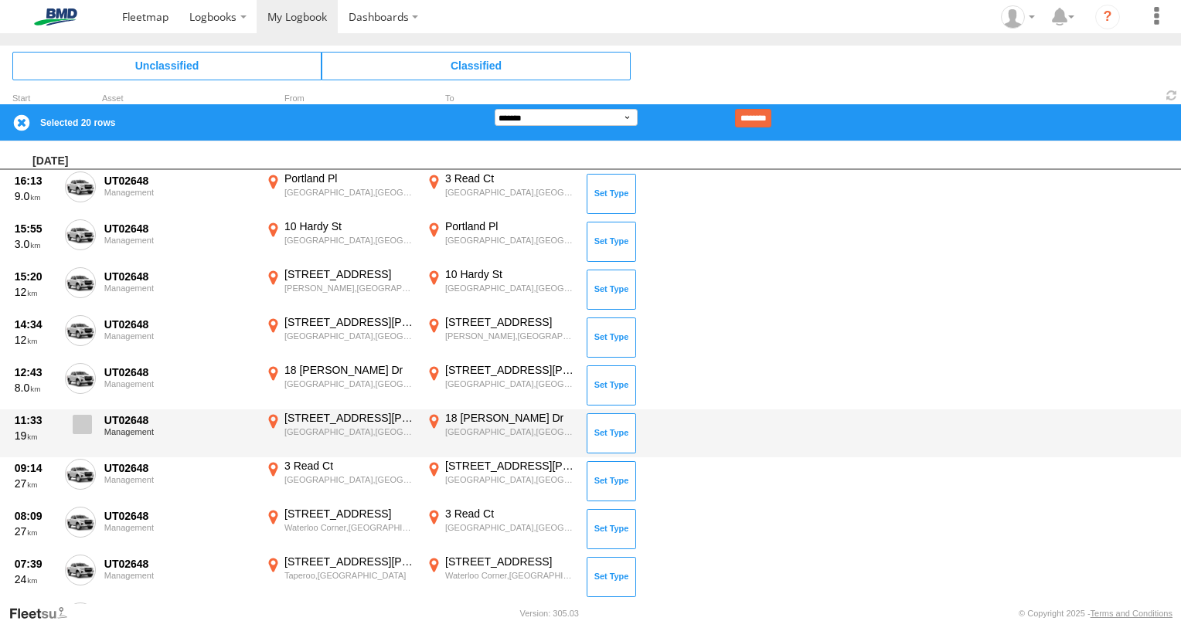
click at [90, 420] on span at bounding box center [82, 424] width 19 height 19
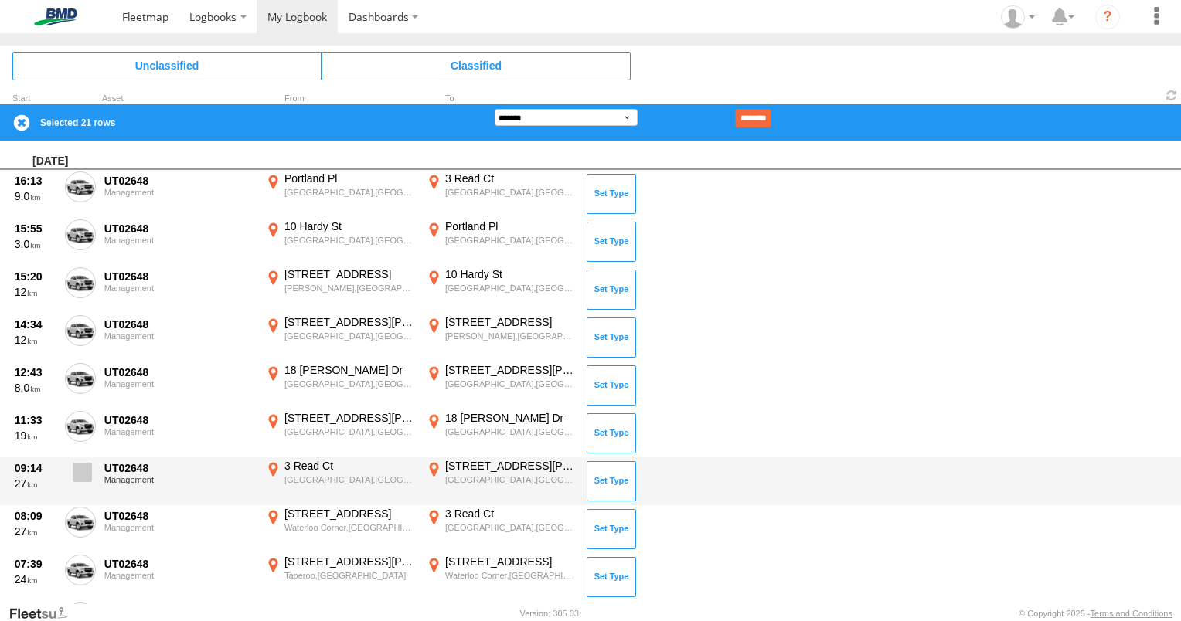
click at [83, 463] on span at bounding box center [82, 472] width 19 height 19
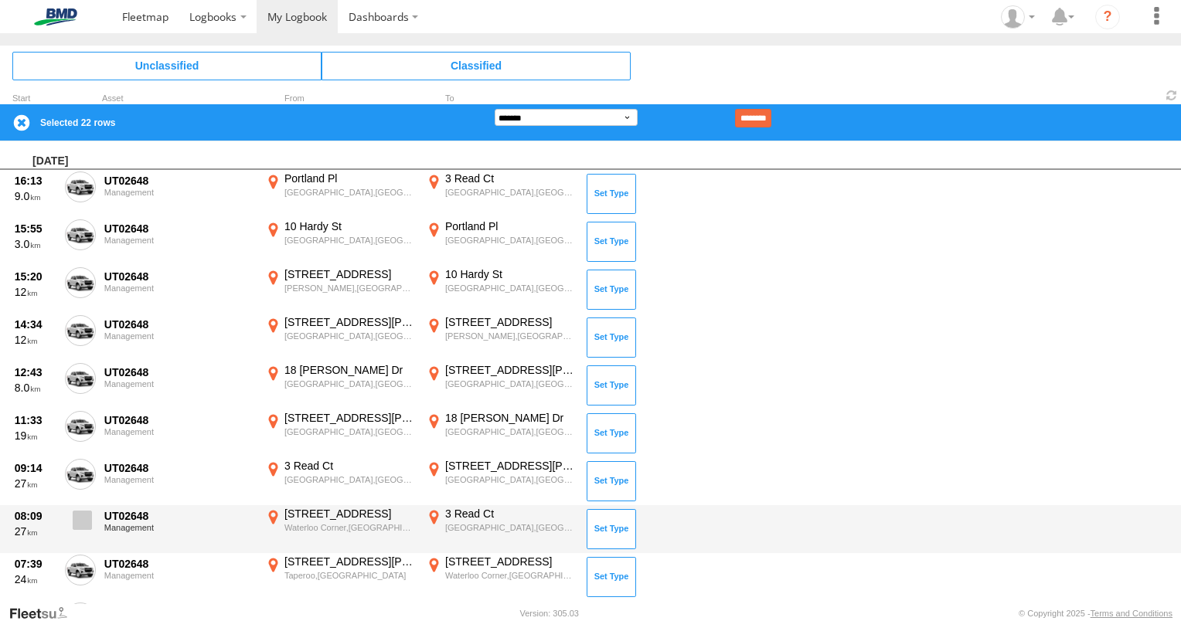
drag, startPoint x: 81, startPoint y: 516, endPoint x: 87, endPoint y: 526, distance: 10.7
click at [82, 516] on span at bounding box center [82, 520] width 19 height 19
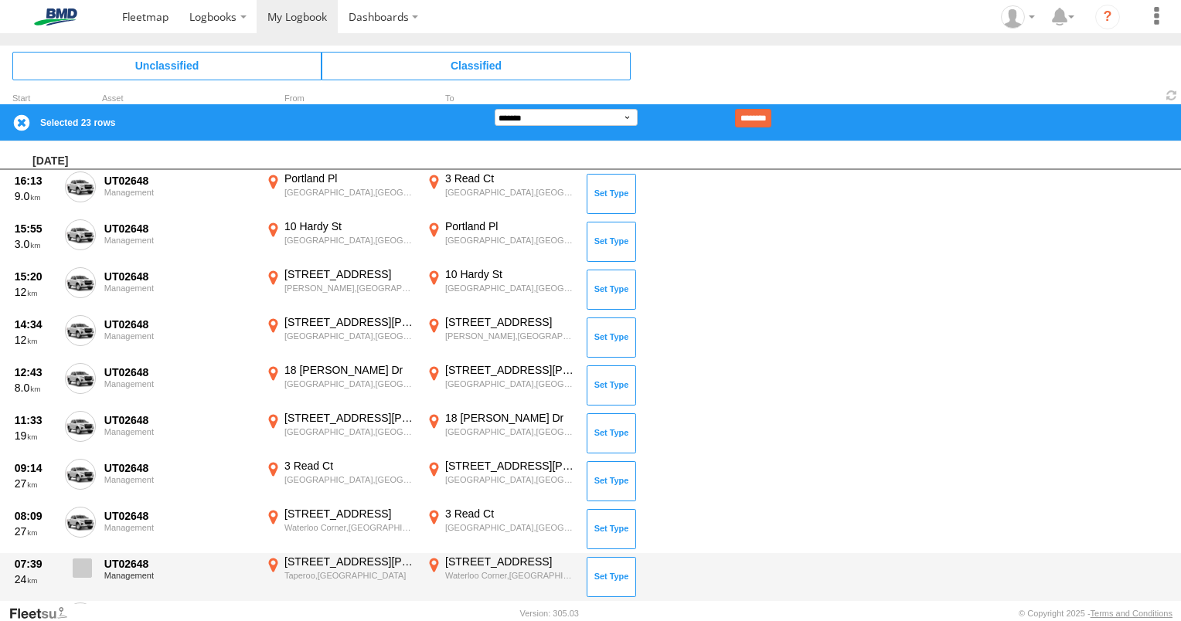
click at [90, 563] on span at bounding box center [82, 568] width 19 height 19
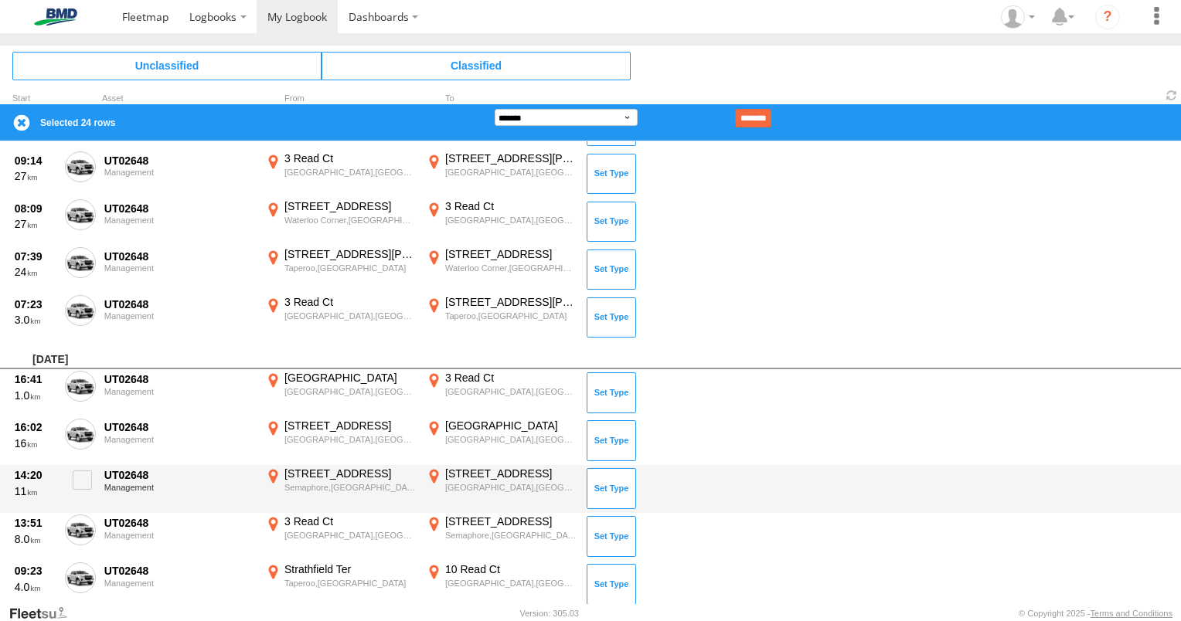
scroll to position [1082, 0]
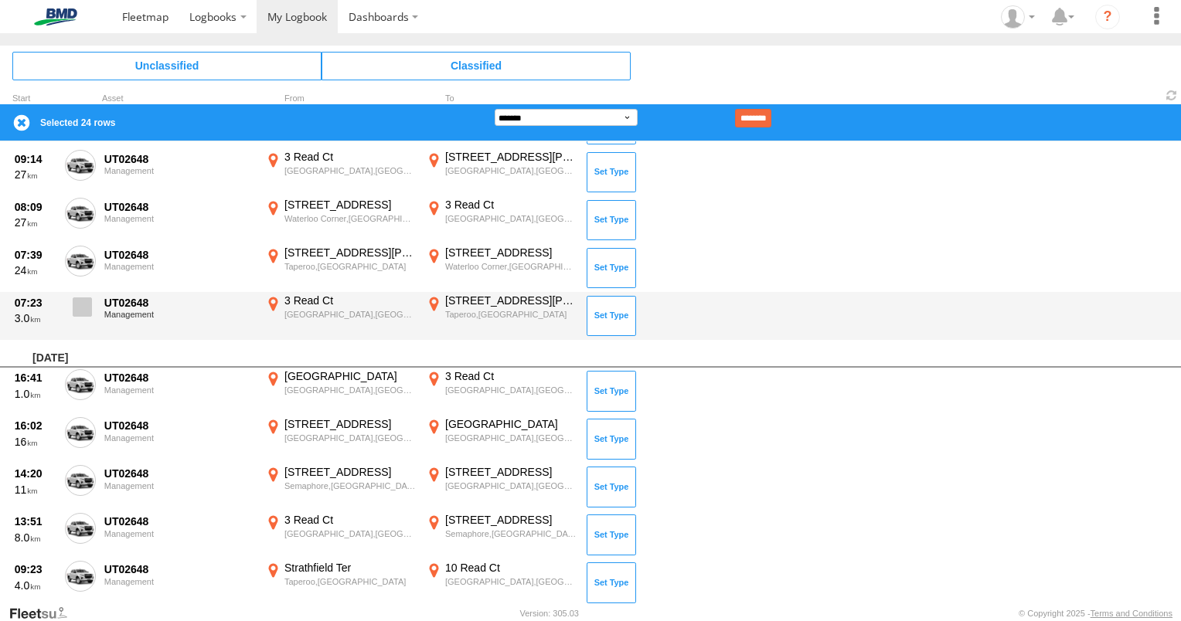
click at [88, 311] on span at bounding box center [82, 307] width 19 height 19
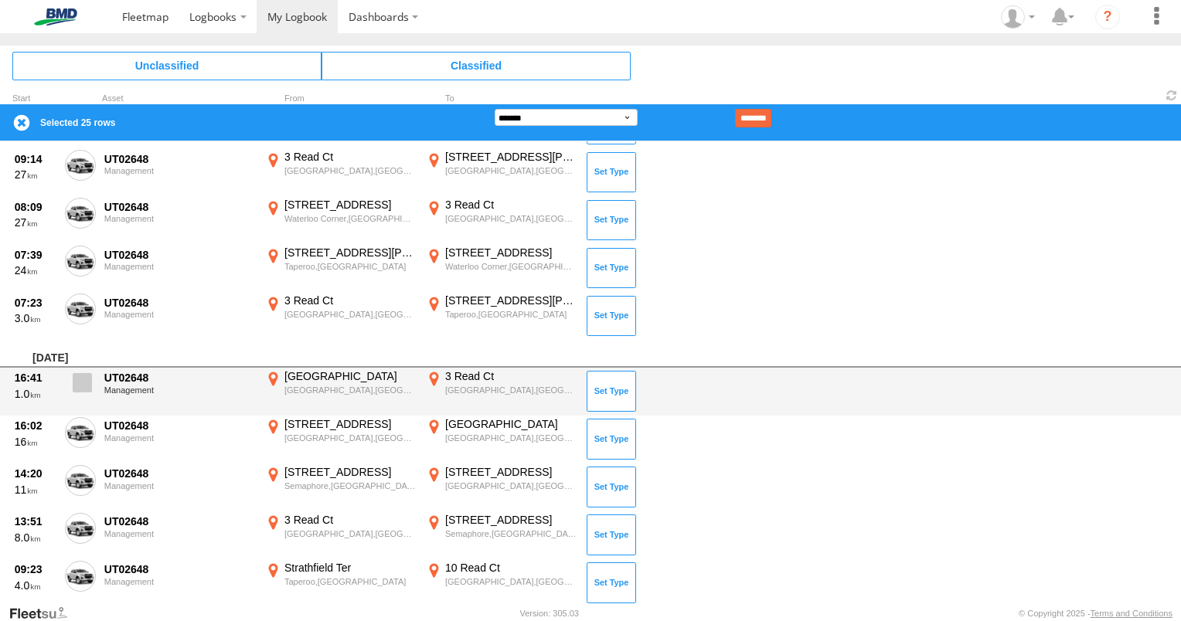
drag, startPoint x: 87, startPoint y: 376, endPoint x: 83, endPoint y: 396, distance: 20.3
click at [87, 377] on span at bounding box center [82, 382] width 19 height 19
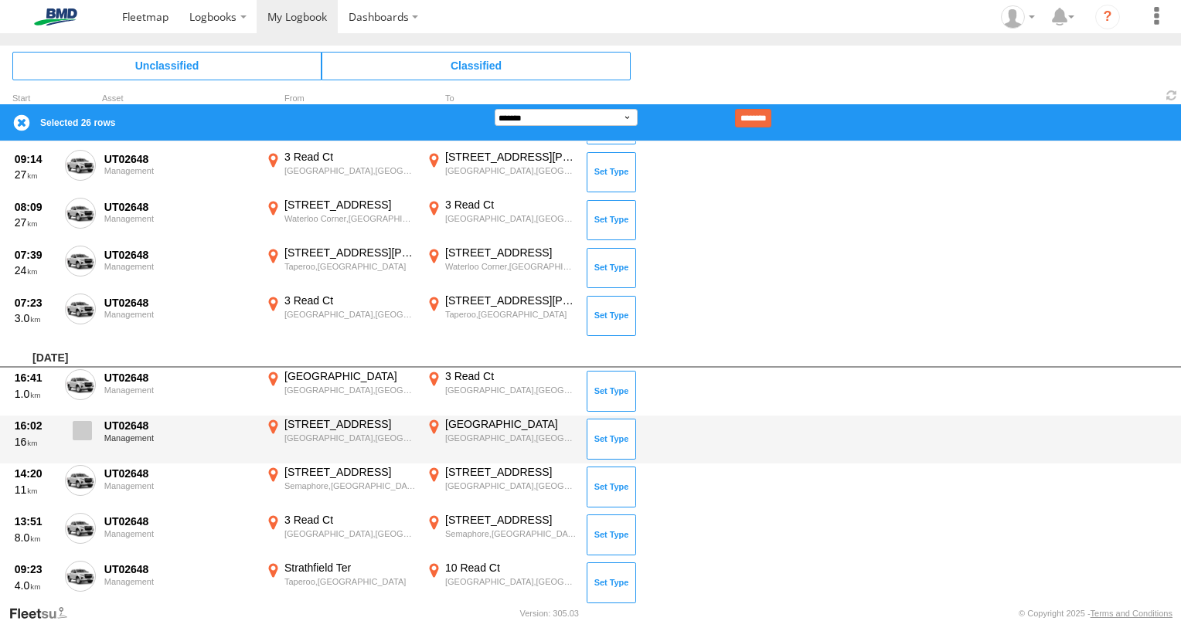
click at [77, 445] on label at bounding box center [80, 435] width 31 height 36
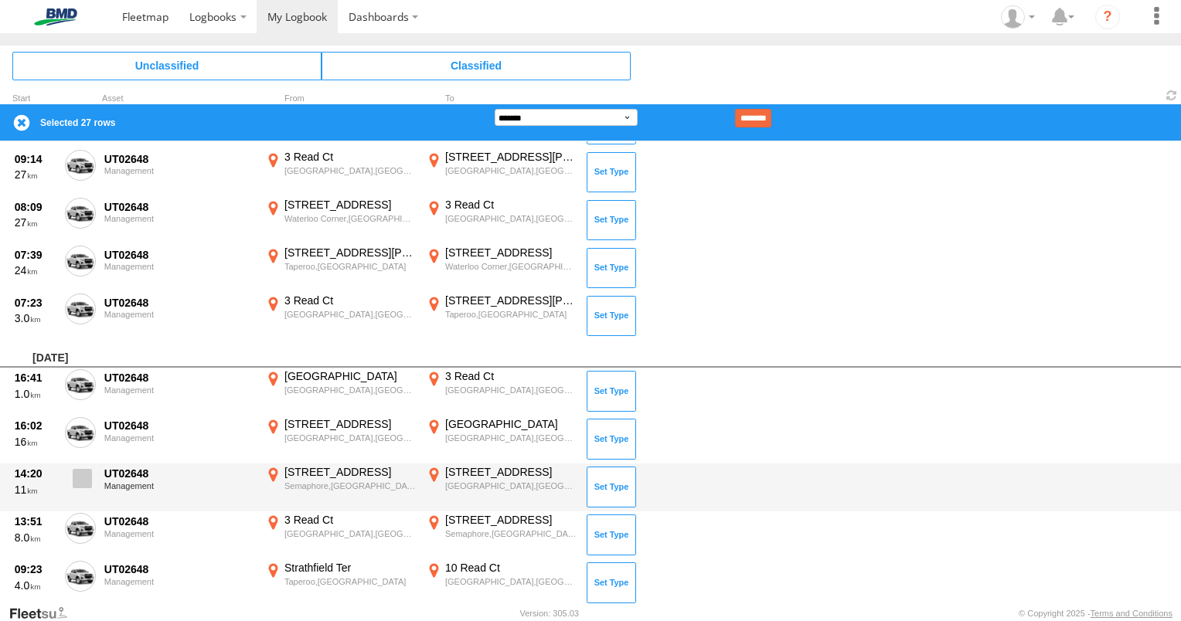
click at [78, 478] on span at bounding box center [82, 478] width 19 height 19
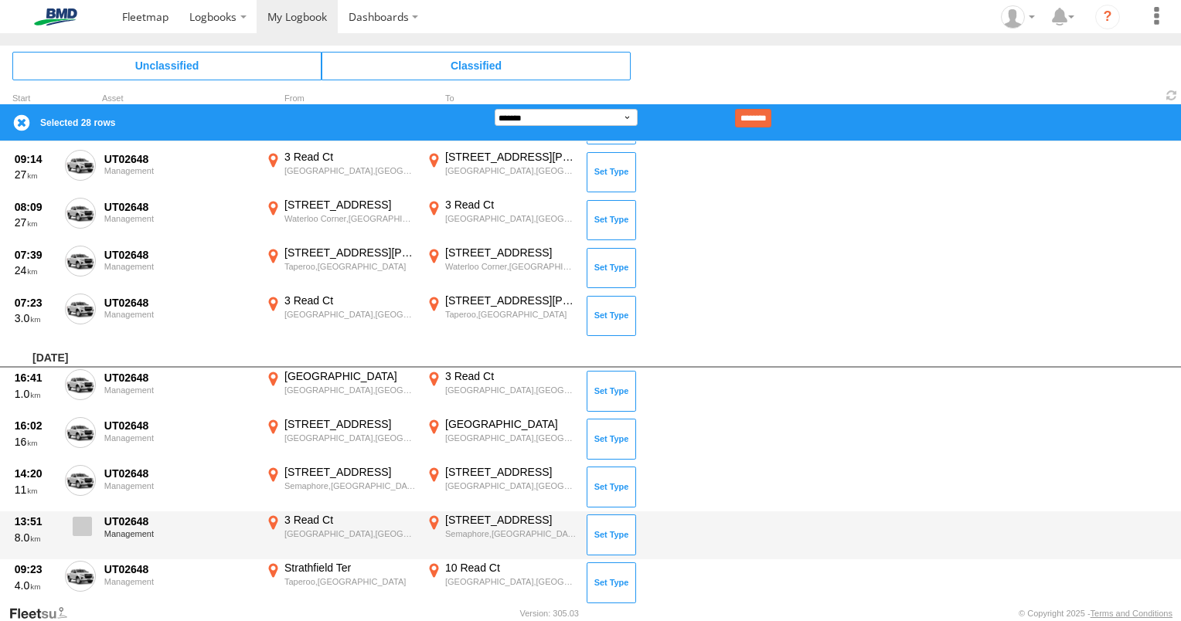
click at [87, 517] on span at bounding box center [82, 526] width 19 height 19
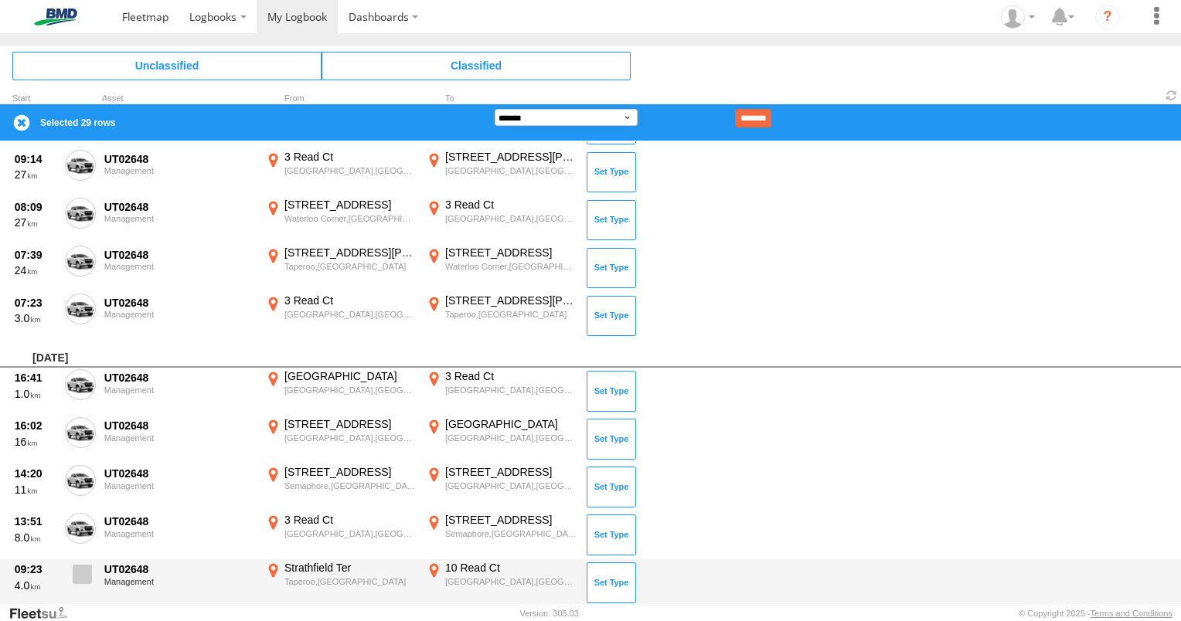
click at [87, 569] on span at bounding box center [82, 574] width 19 height 19
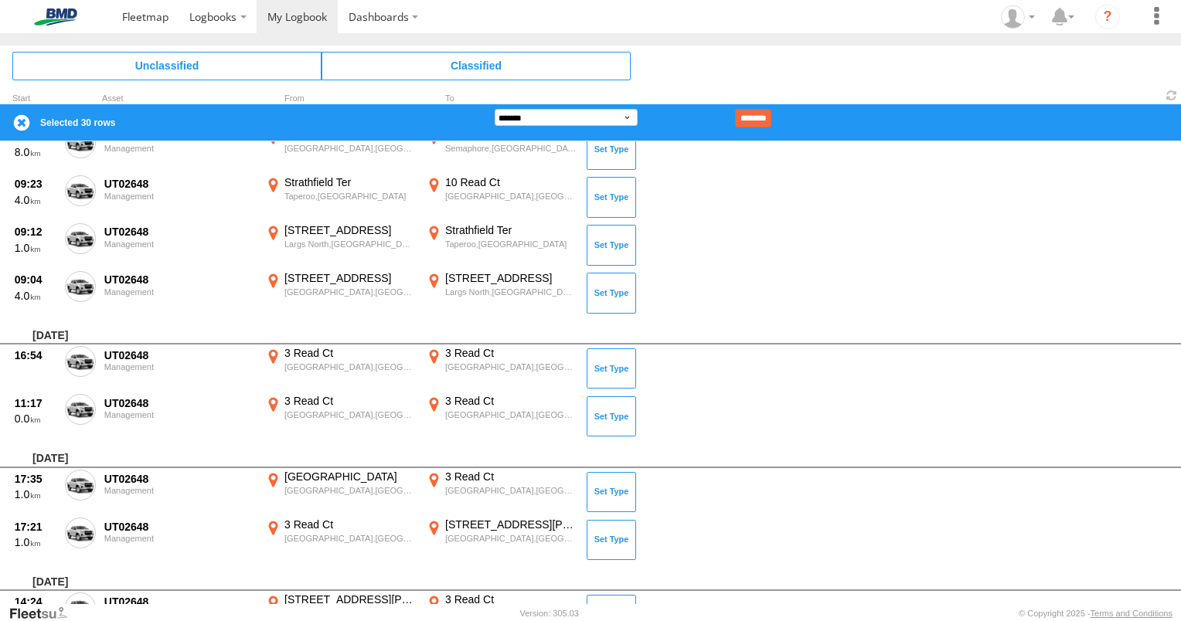
scroll to position [1468, 0]
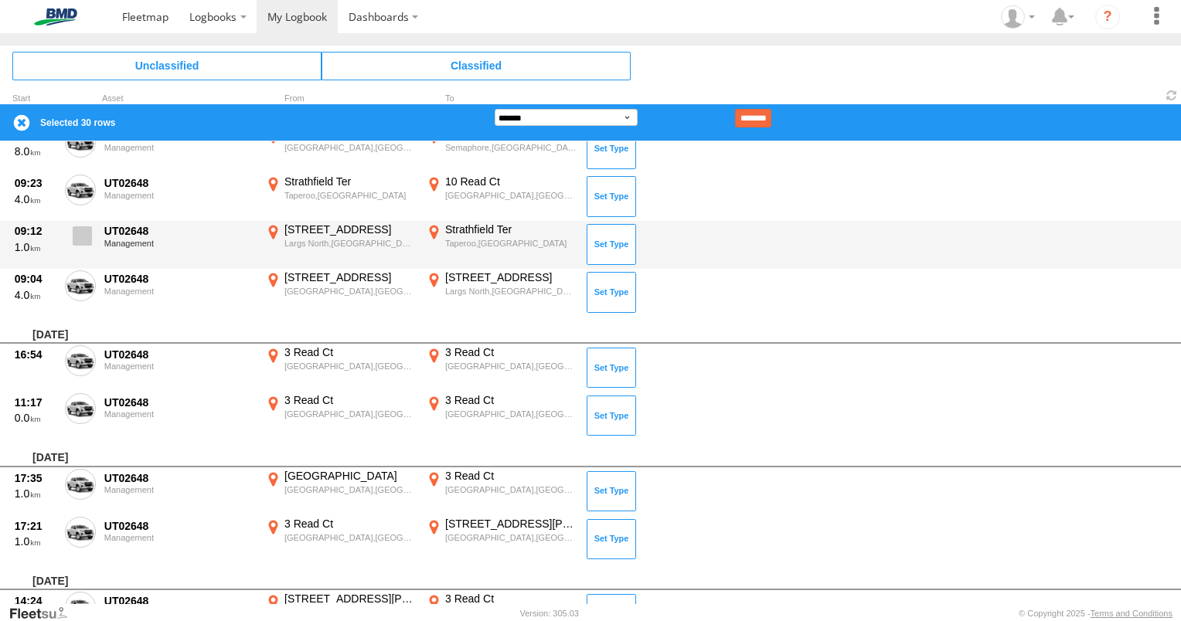
click at [80, 240] on span at bounding box center [82, 235] width 19 height 19
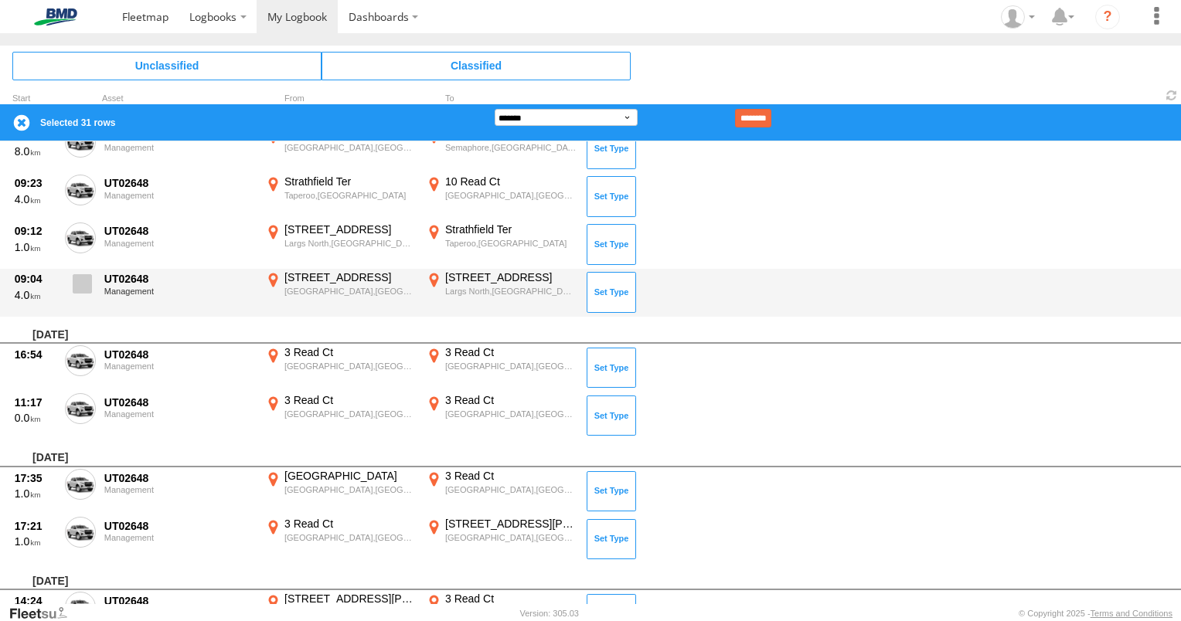
click at [80, 278] on span at bounding box center [82, 283] width 19 height 19
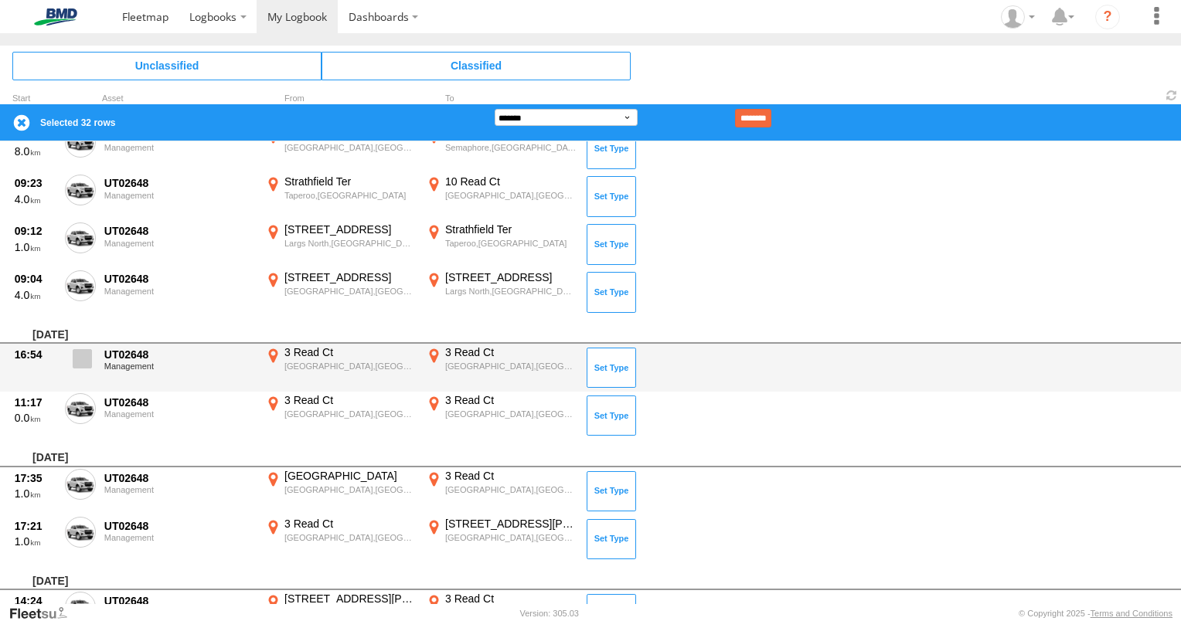
click at [76, 359] on span at bounding box center [82, 358] width 19 height 19
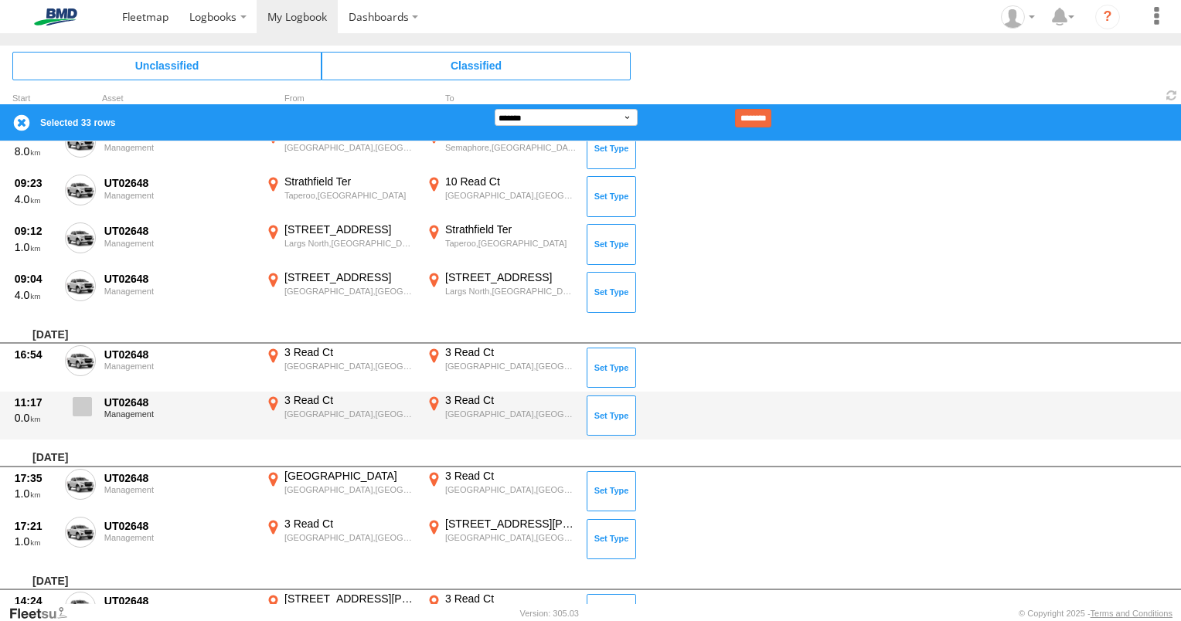
click at [80, 408] on span at bounding box center [82, 406] width 19 height 19
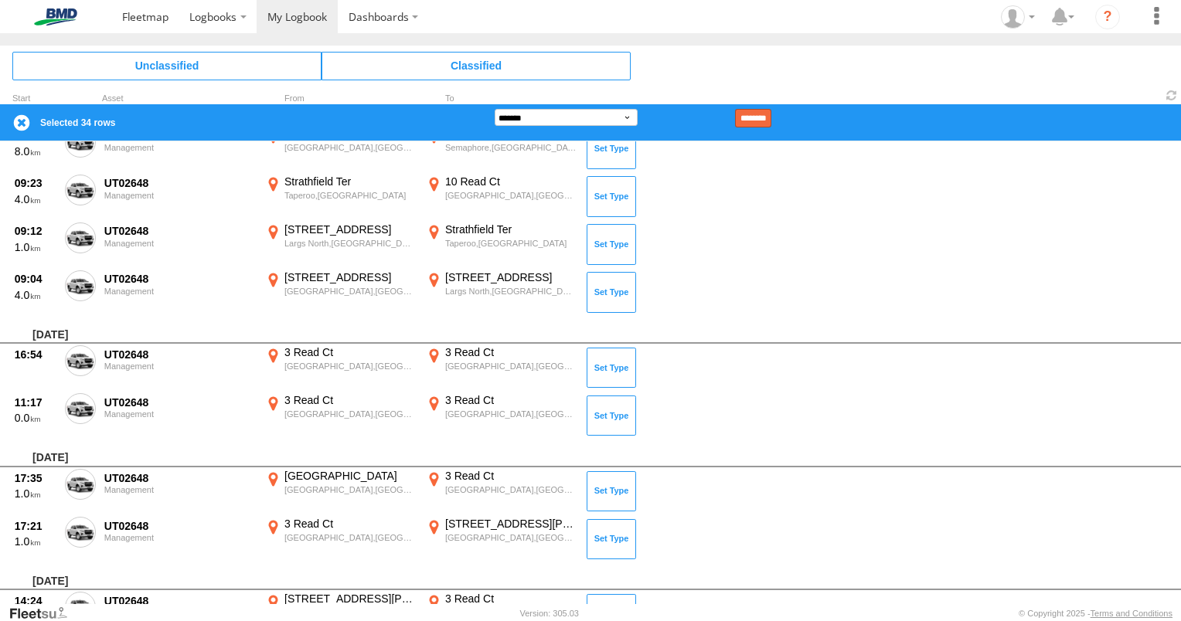
click at [771, 117] on input "********" at bounding box center [753, 118] width 36 height 19
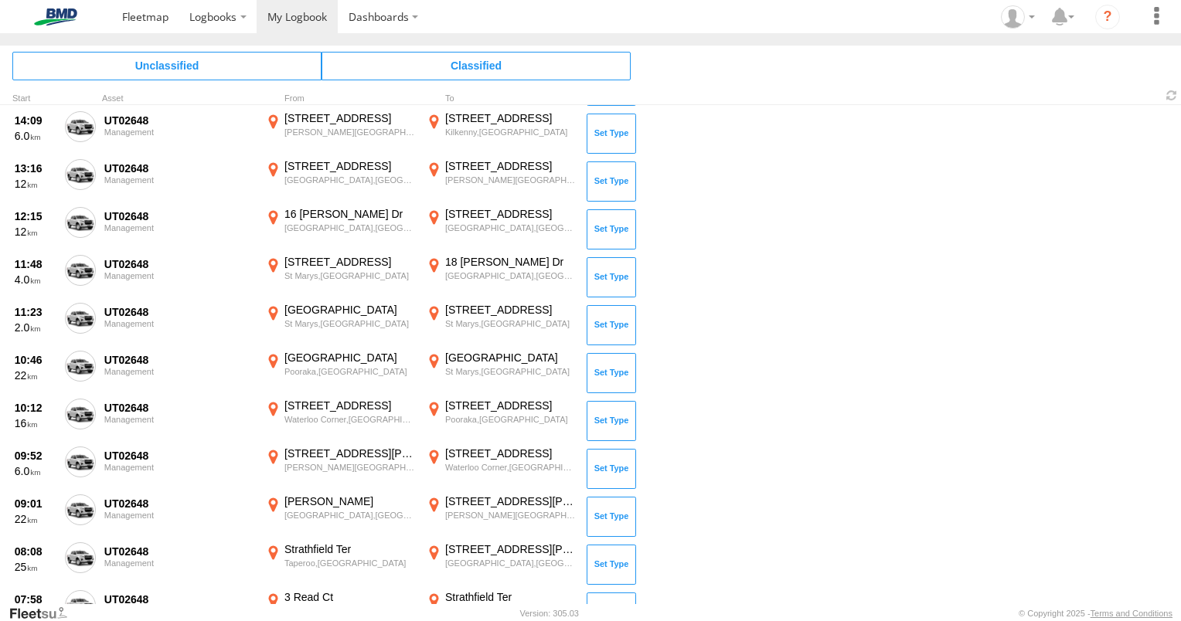
scroll to position [0, 0]
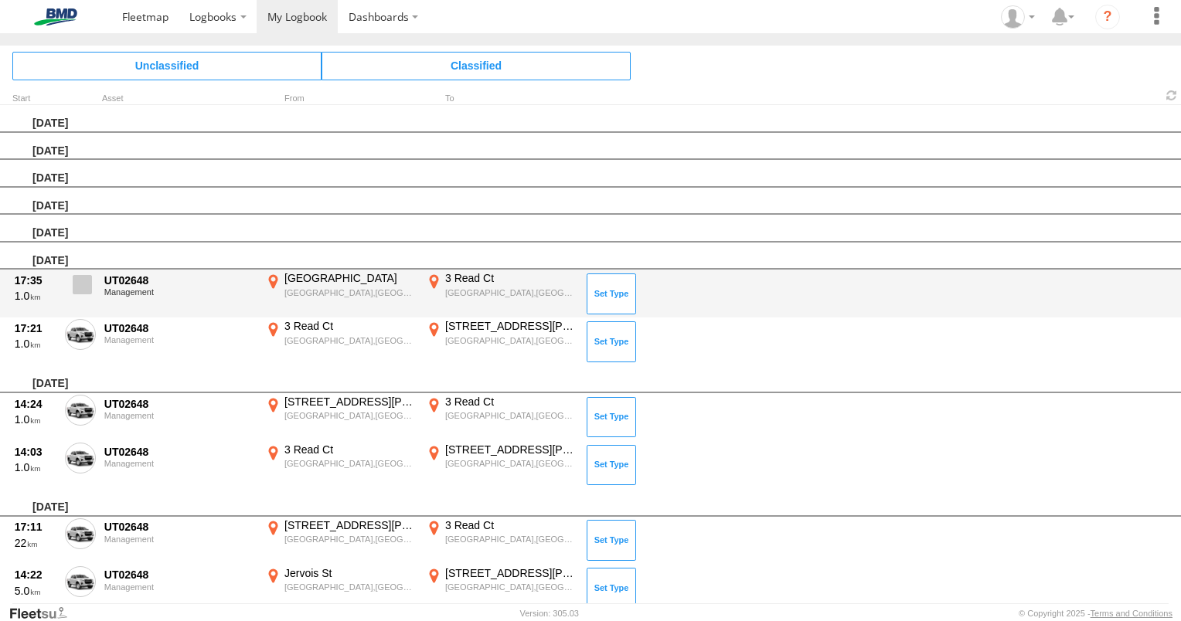
click at [76, 281] on span at bounding box center [82, 284] width 19 height 19
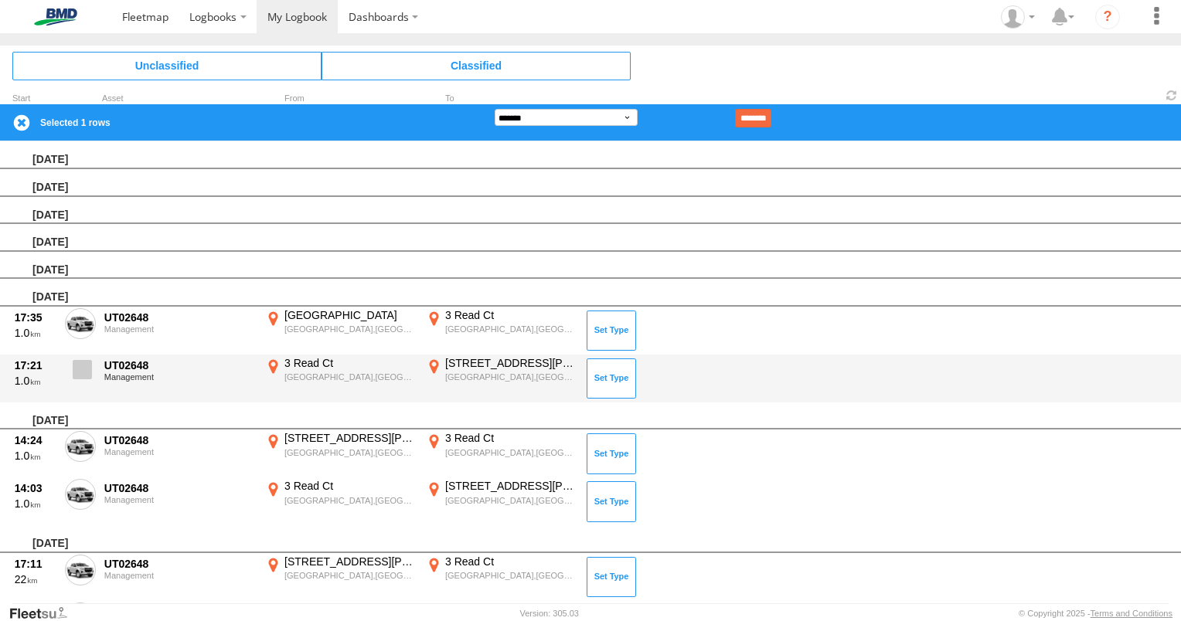
click at [90, 384] on label at bounding box center [80, 374] width 31 height 36
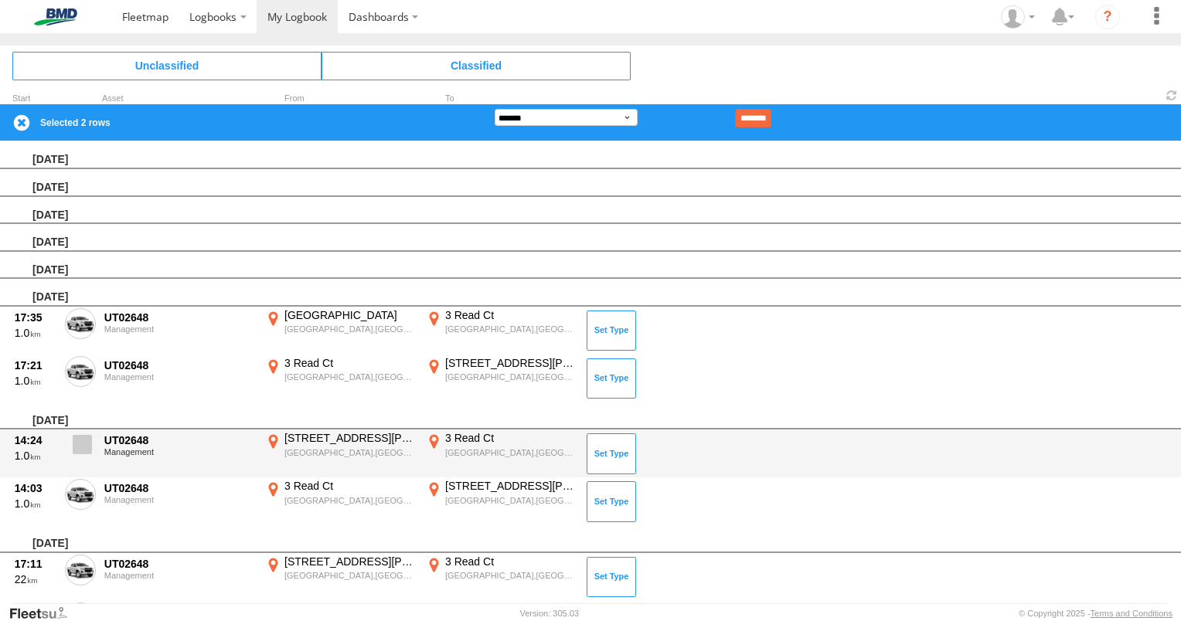
click at [83, 445] on span at bounding box center [82, 444] width 19 height 19
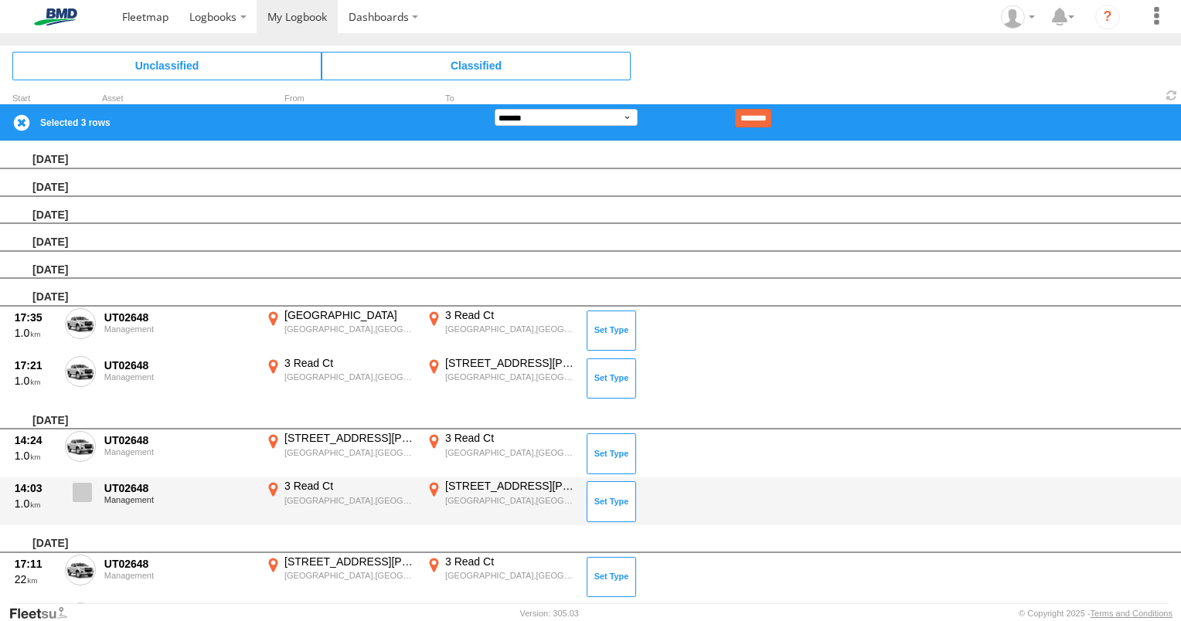
click at [83, 492] on span at bounding box center [82, 492] width 19 height 19
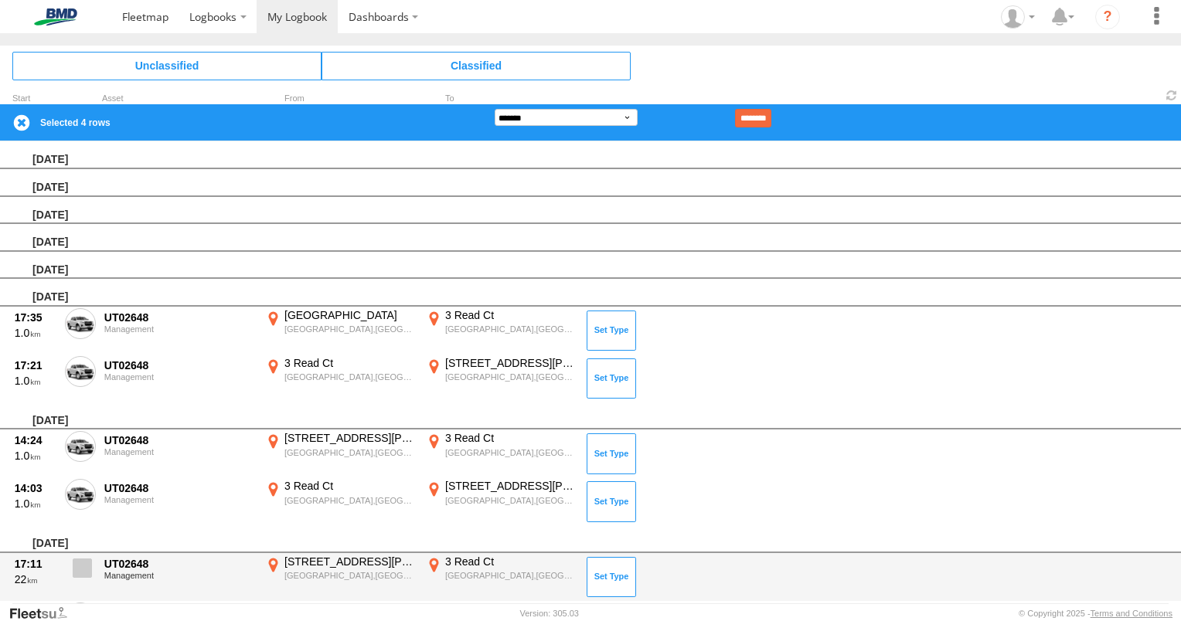
click at [86, 564] on span at bounding box center [82, 568] width 19 height 19
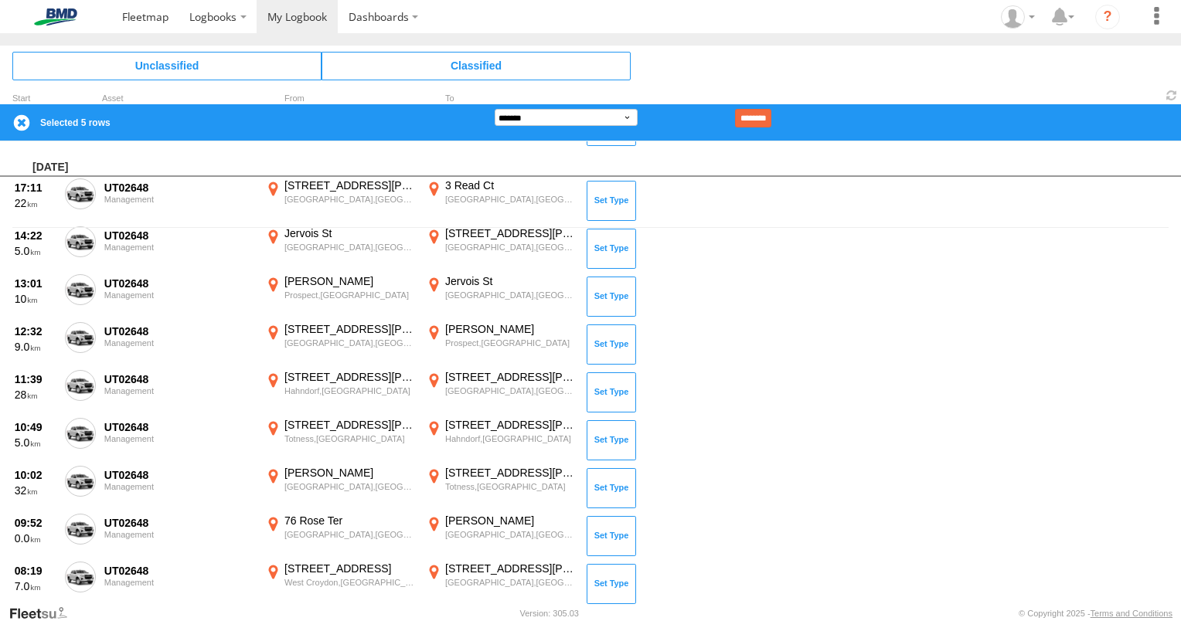
scroll to position [393, 0]
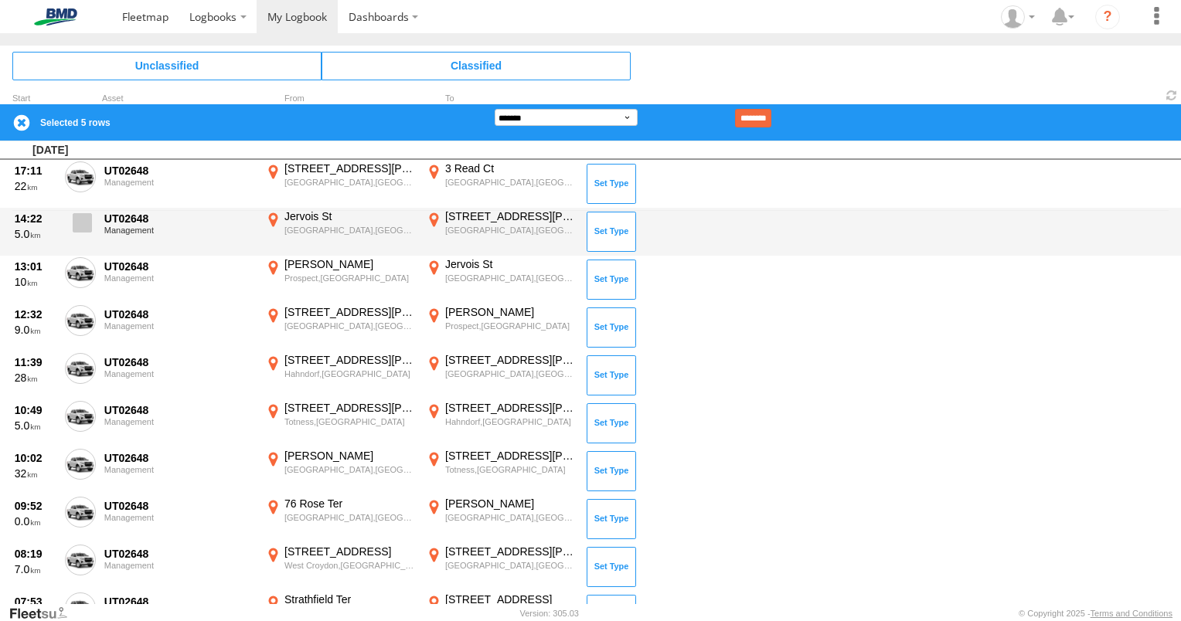
click at [80, 213] on span at bounding box center [82, 222] width 19 height 19
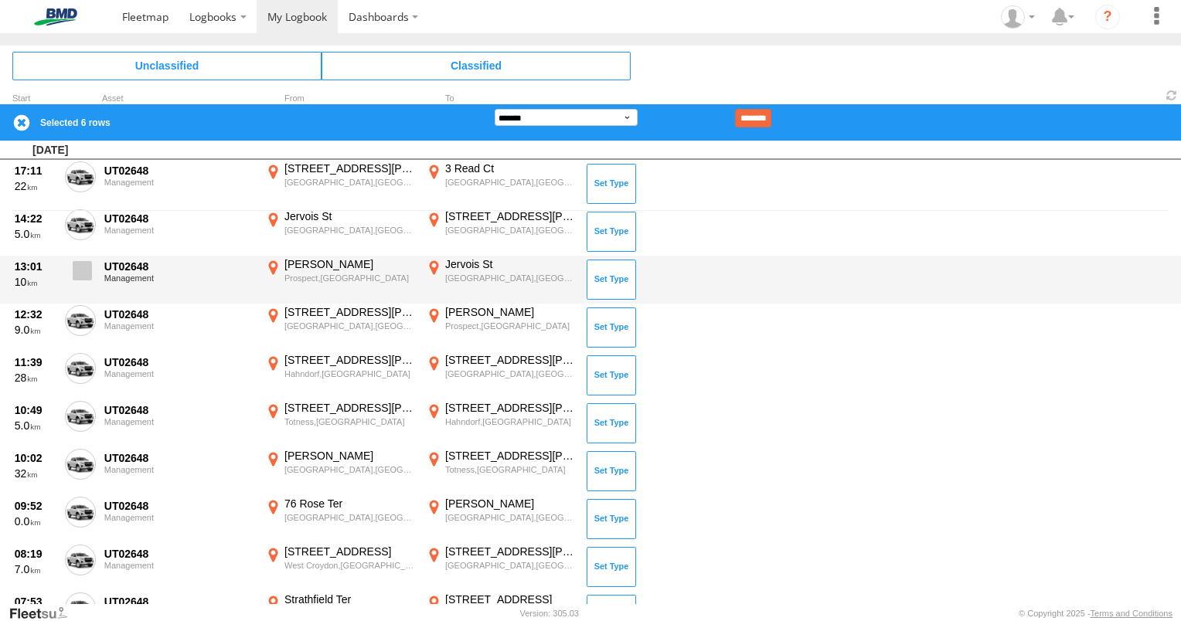
click at [80, 276] on span at bounding box center [82, 270] width 19 height 19
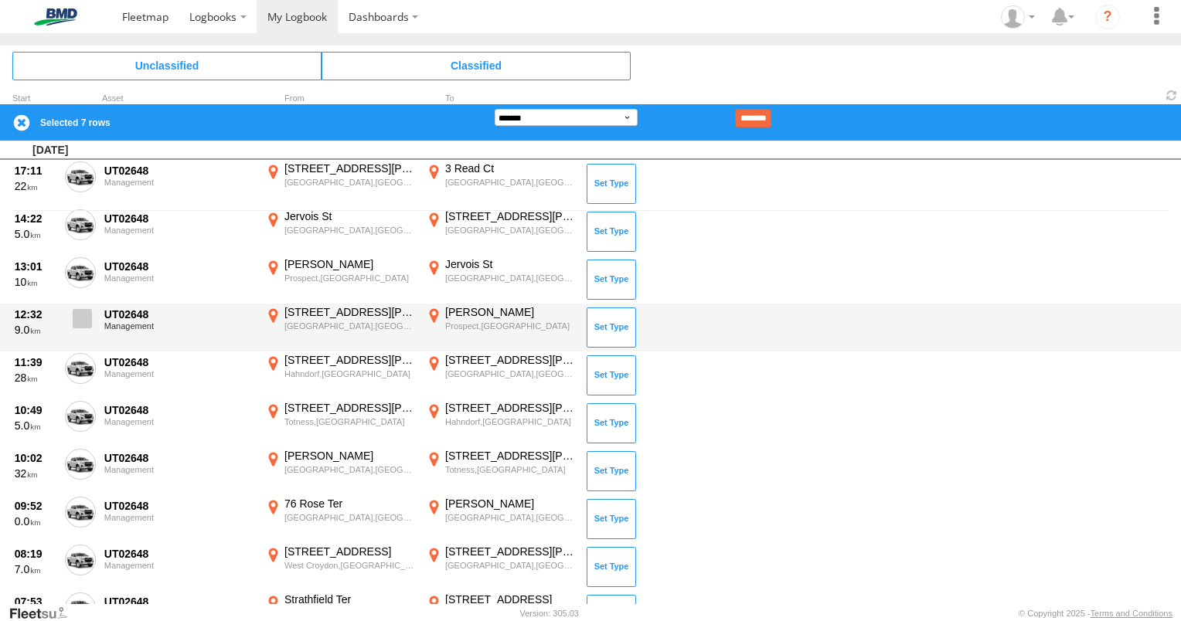
drag, startPoint x: 63, startPoint y: 325, endPoint x: 75, endPoint y: 322, distance: 12.2
click at [68, 325] on div "12:32 9.0 UT02648 Management [STREET_ADDRESS][PERSON_NAME] 138.59113 [PERSON_NA…" at bounding box center [590, 328] width 1181 height 48
click at [83, 317] on span at bounding box center [82, 318] width 19 height 19
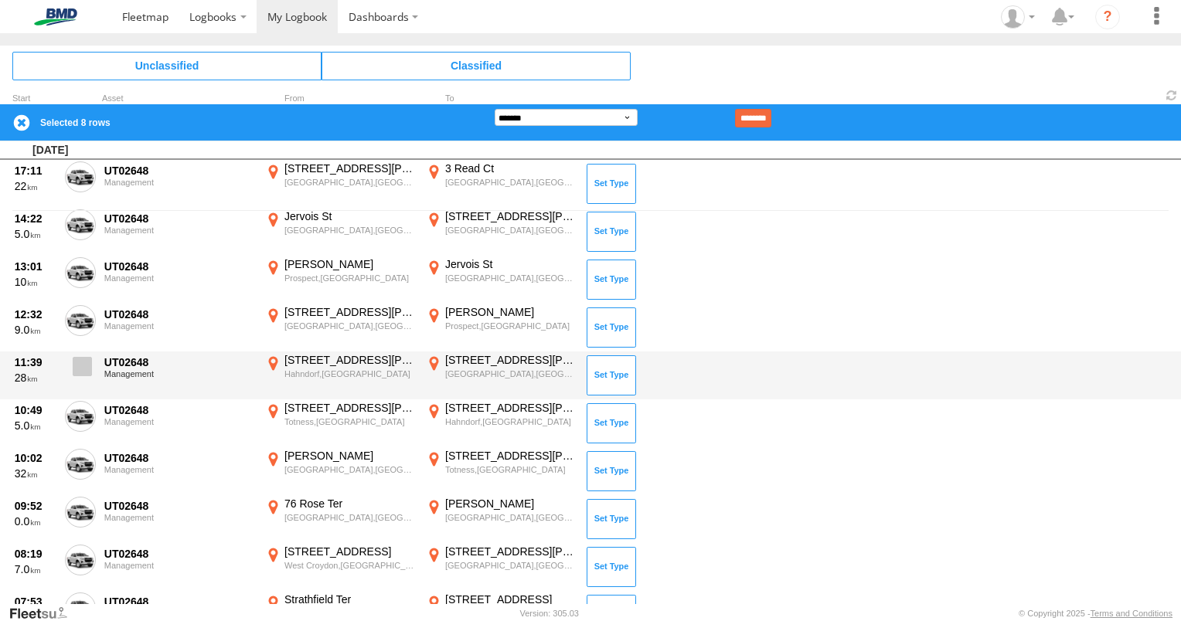
click at [80, 362] on span at bounding box center [82, 366] width 19 height 19
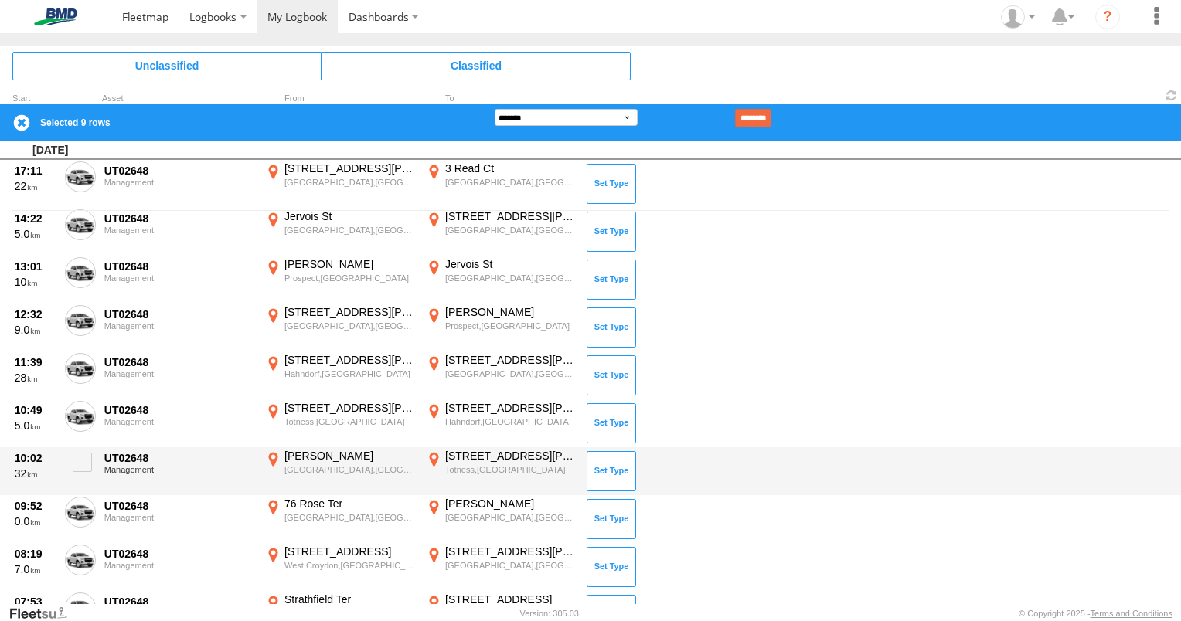
drag, startPoint x: 83, startPoint y: 413, endPoint x: 56, endPoint y: 484, distance: 75.4
click at [0, 0] on span at bounding box center [0, 0] width 0 height 0
click at [81, 458] on span at bounding box center [82, 462] width 19 height 19
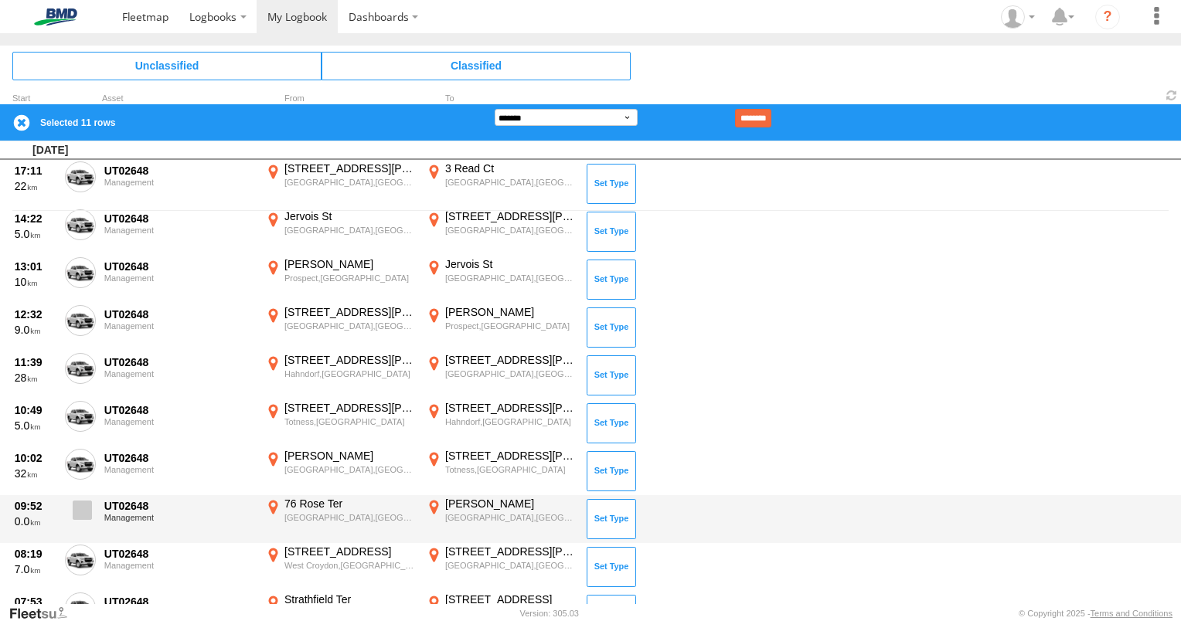
drag, startPoint x: 85, startPoint y: 502, endPoint x: 88, endPoint y: 526, distance: 23.4
click at [86, 503] on span at bounding box center [82, 510] width 19 height 19
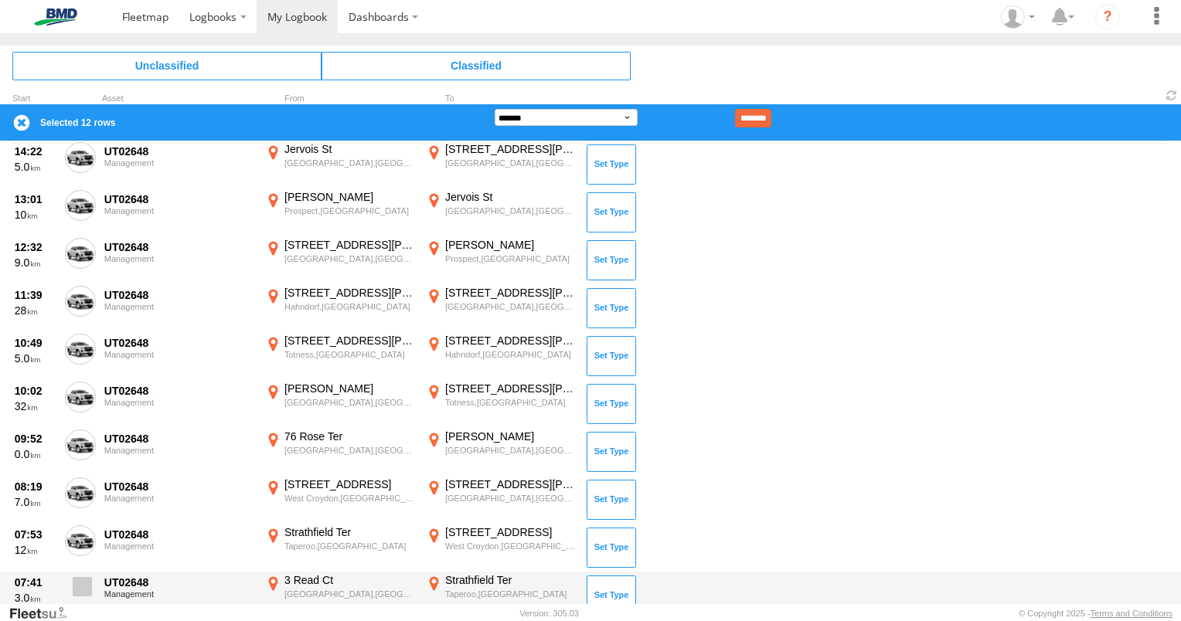
scroll to position [548, 0]
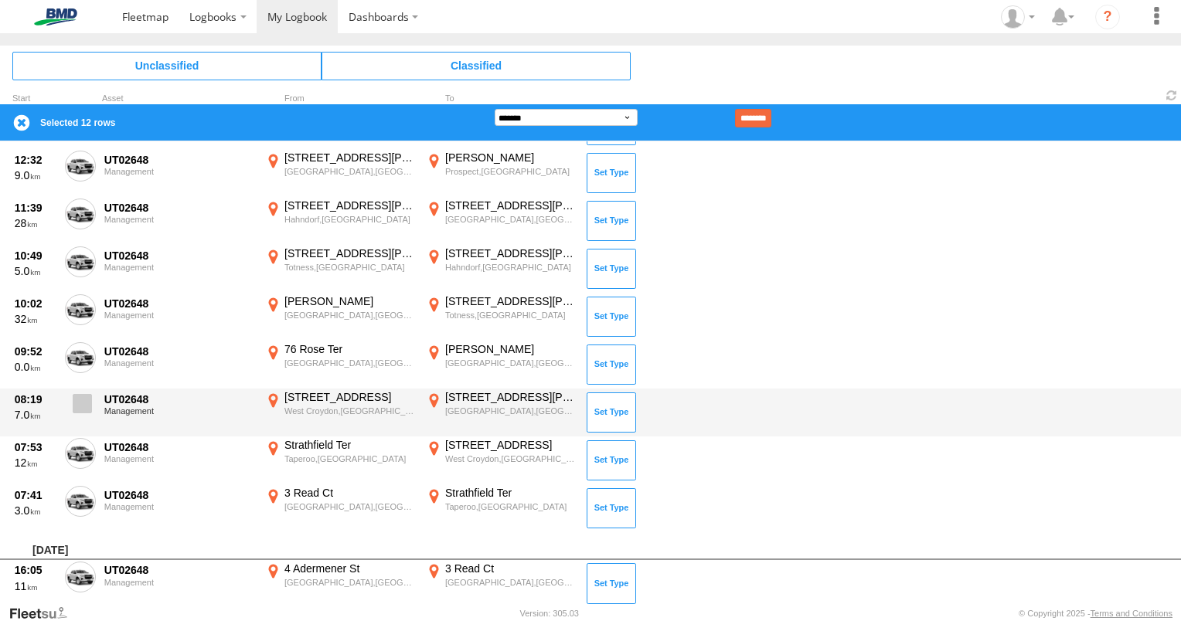
click at [86, 400] on span at bounding box center [82, 403] width 19 height 19
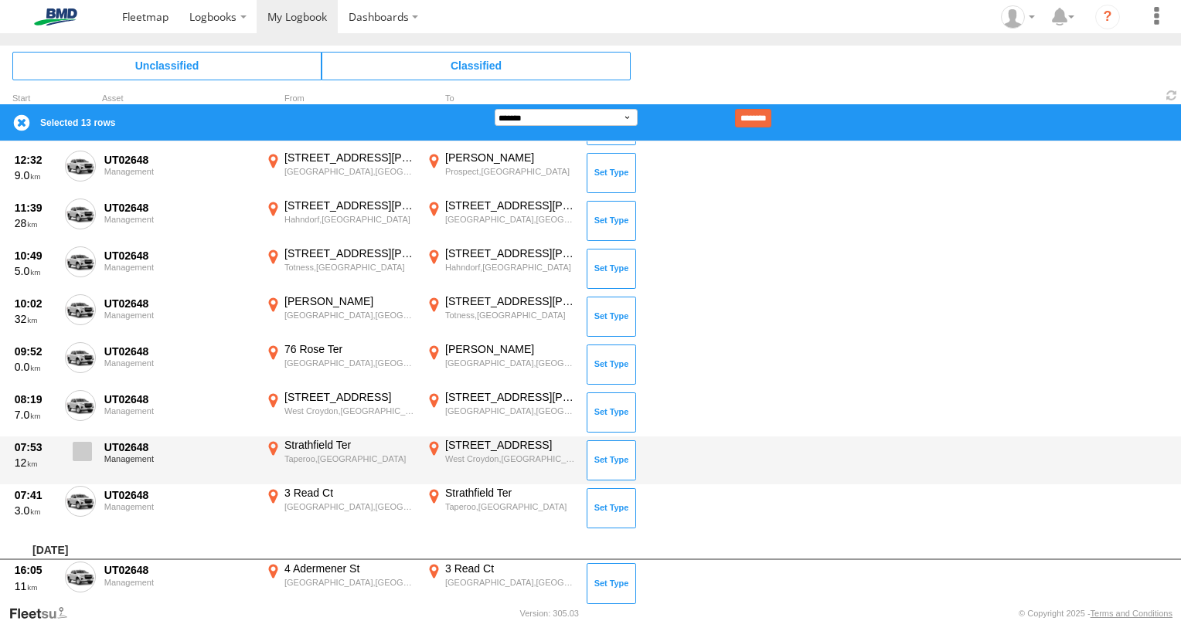
click at [83, 455] on label at bounding box center [80, 456] width 31 height 36
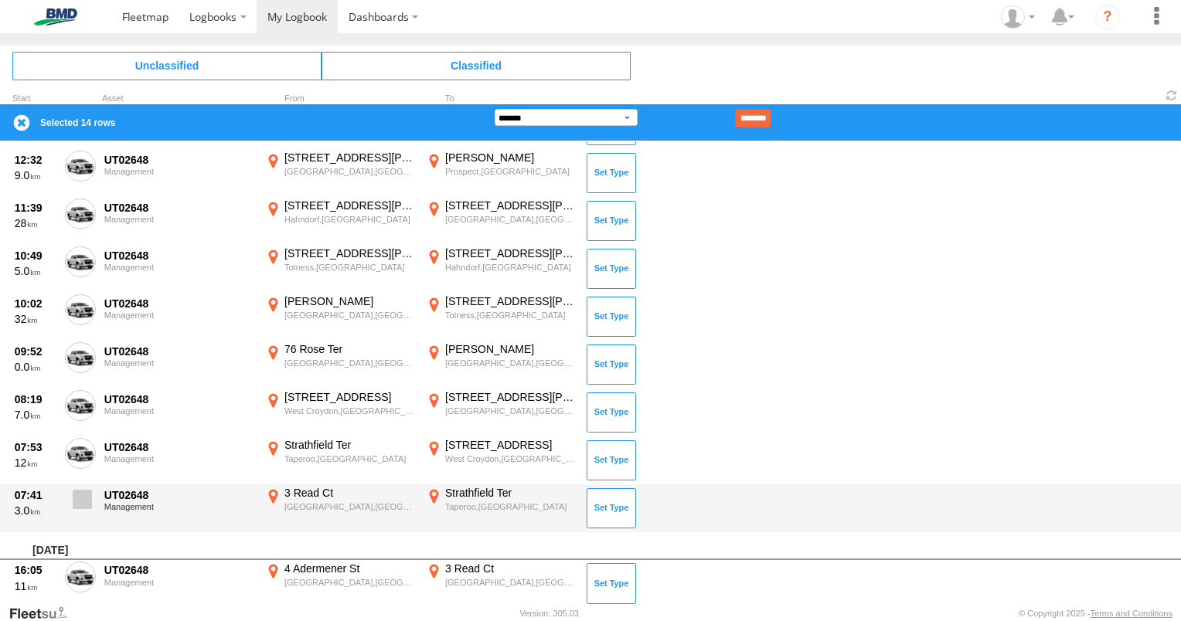
click at [87, 495] on span at bounding box center [82, 499] width 19 height 19
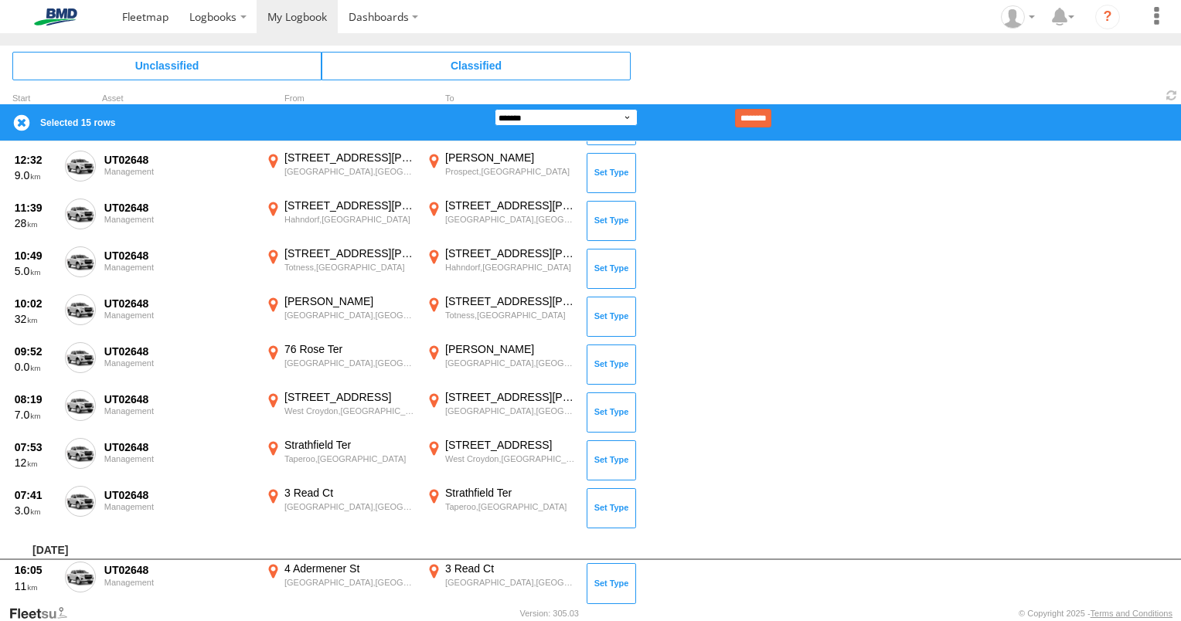
click at [627, 117] on select "**********" at bounding box center [566, 117] width 143 height 17
select select "**"
click at [495, 109] on select "**********" at bounding box center [566, 117] width 143 height 17
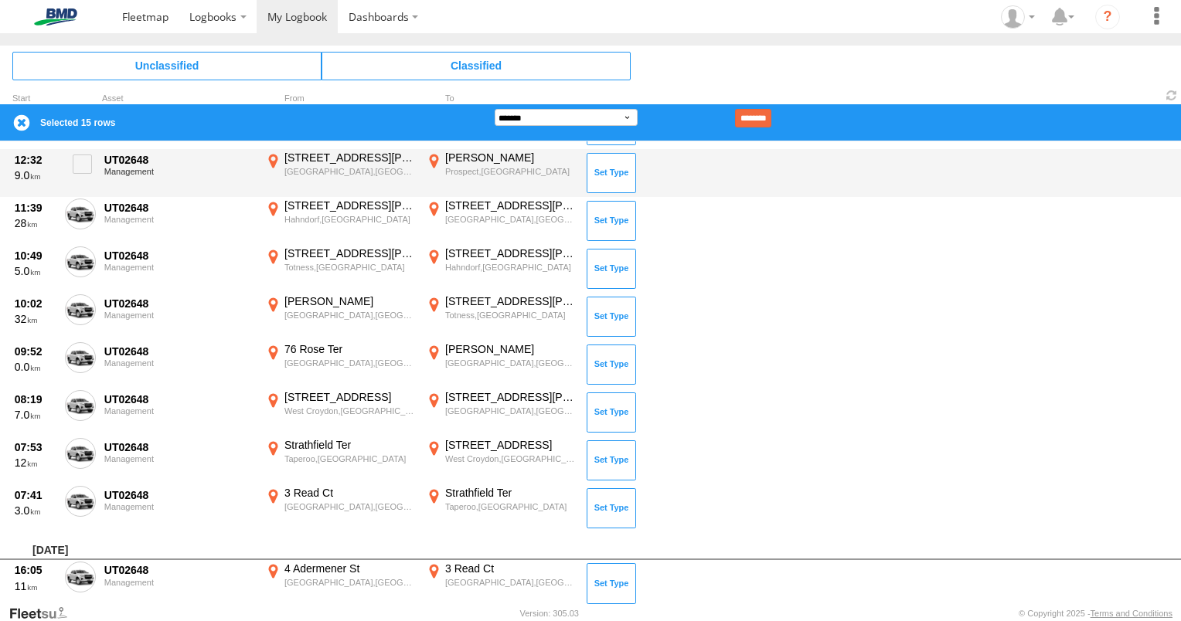
click at [771, 118] on input "********" at bounding box center [753, 118] width 36 height 19
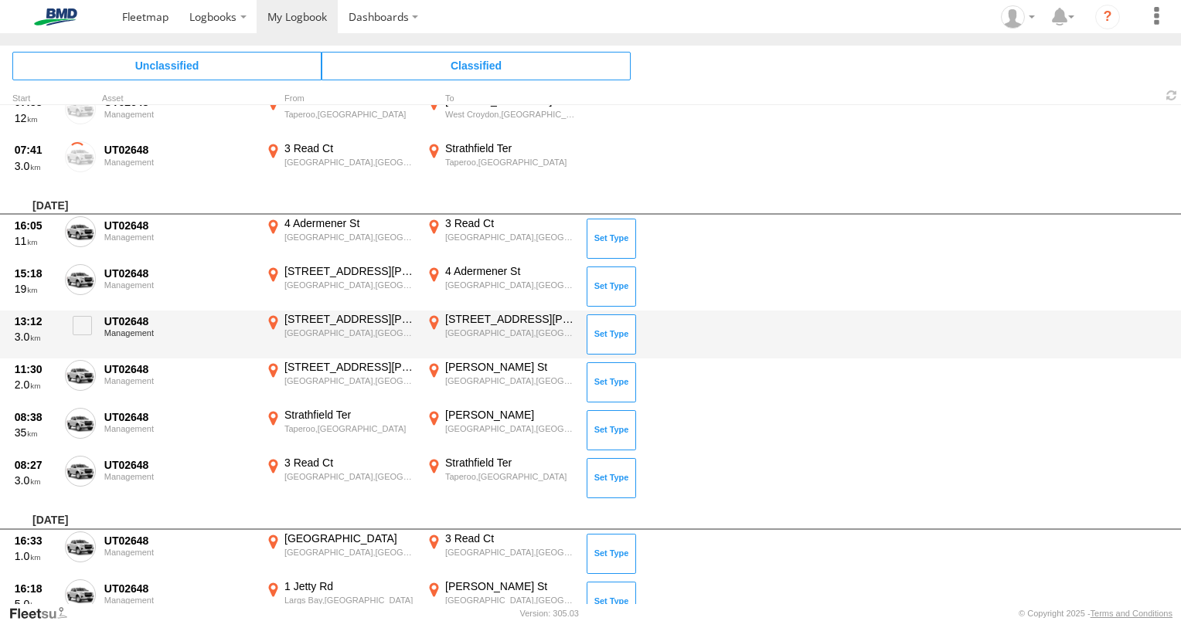
scroll to position [857, 0]
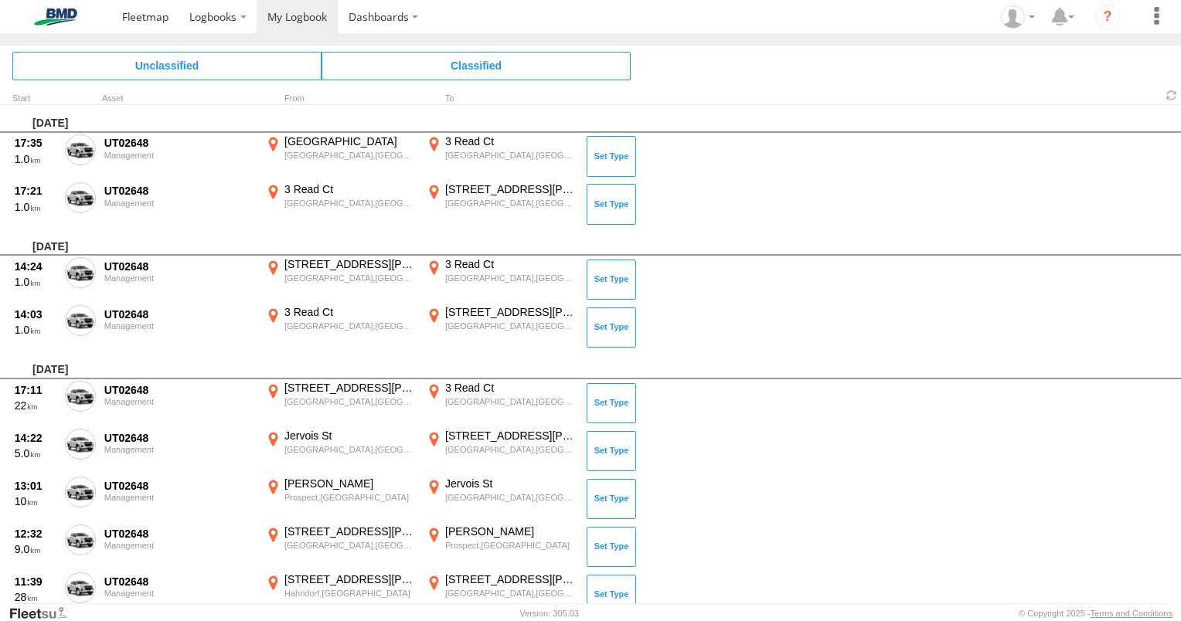
click at [0, 0] on span at bounding box center [0, 0] width 0 height 0
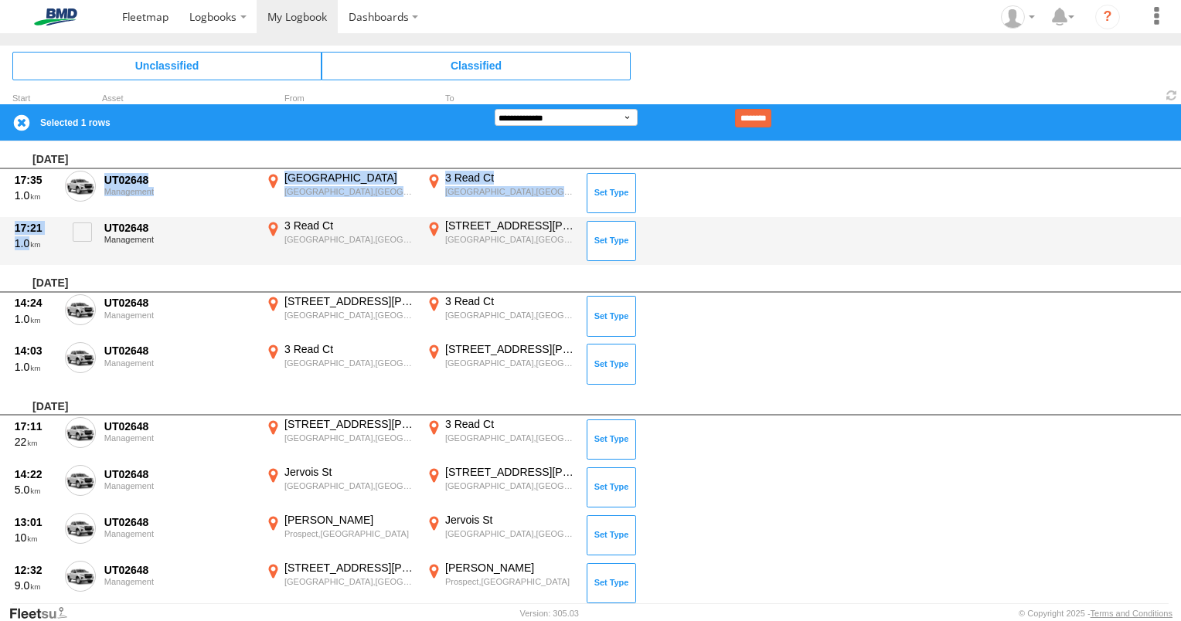
drag, startPoint x: 82, startPoint y: 216, endPoint x: 81, endPoint y: 235, distance: 18.6
click at [81, 235] on label at bounding box center [80, 237] width 31 height 36
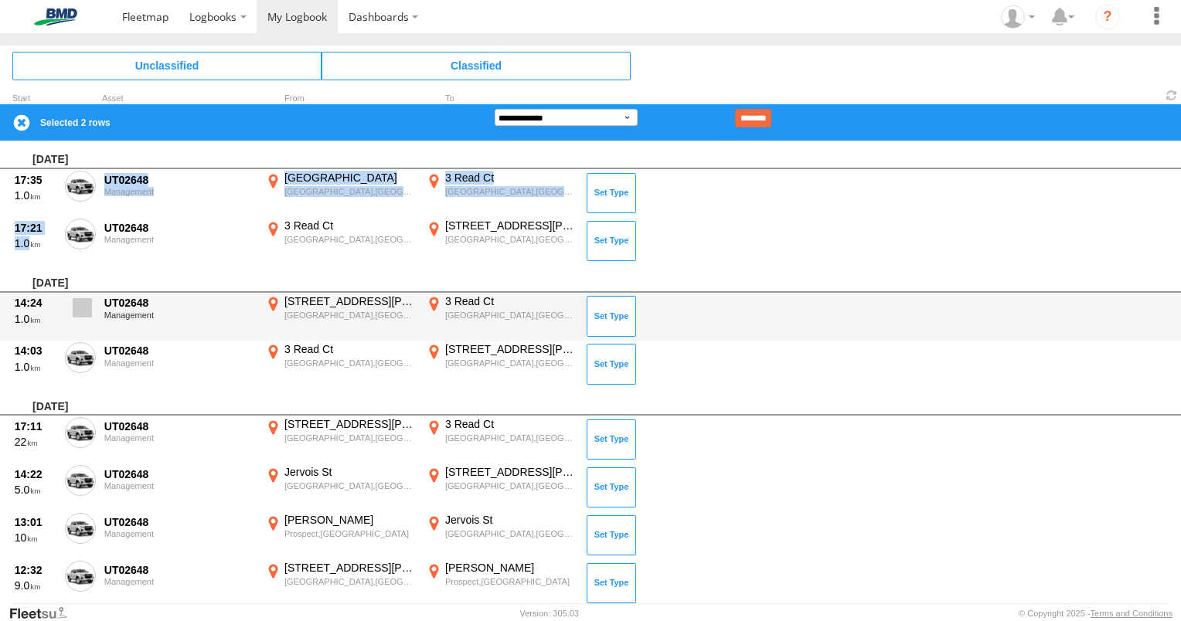
click at [79, 304] on span at bounding box center [82, 307] width 19 height 19
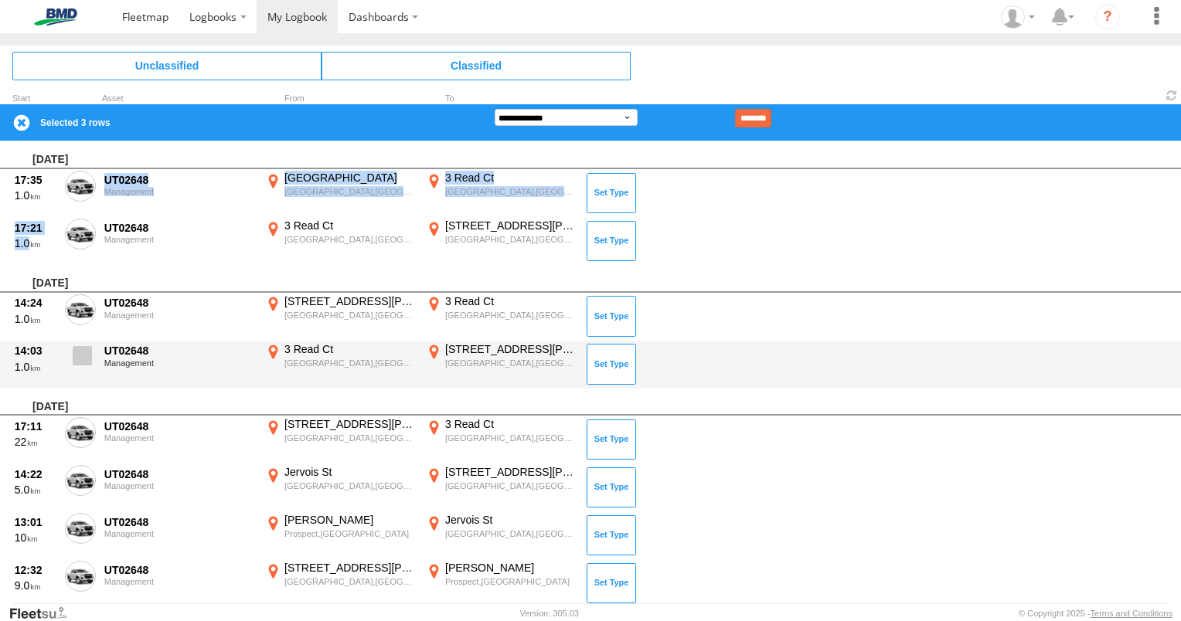
click at [77, 360] on span at bounding box center [82, 355] width 19 height 19
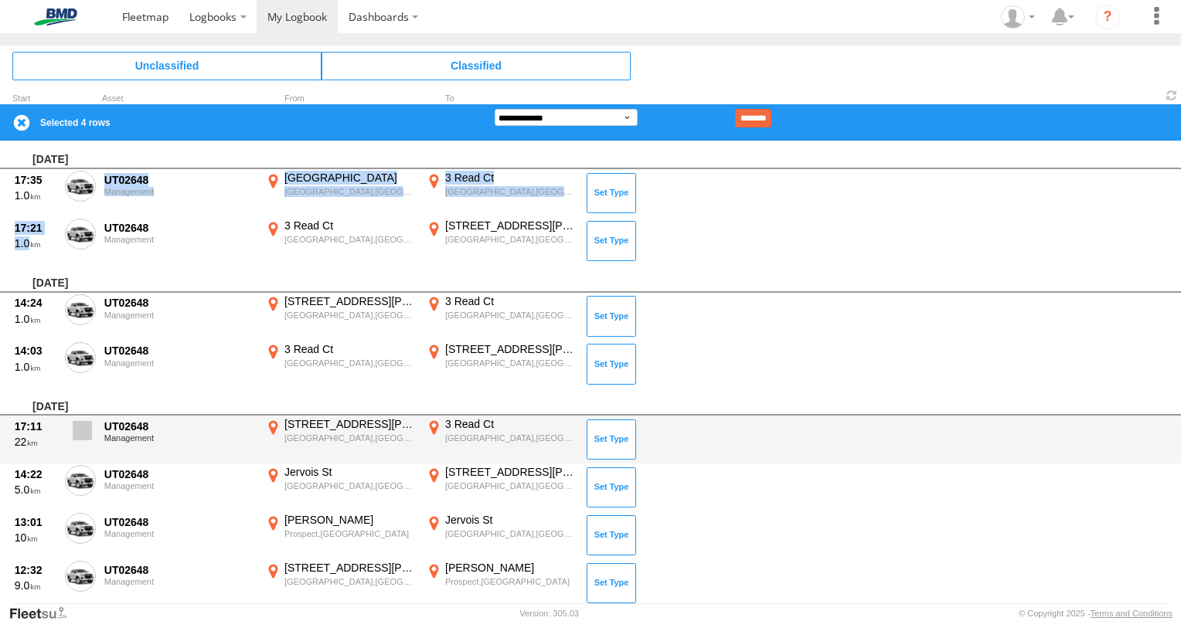
click at [78, 423] on span at bounding box center [82, 430] width 19 height 19
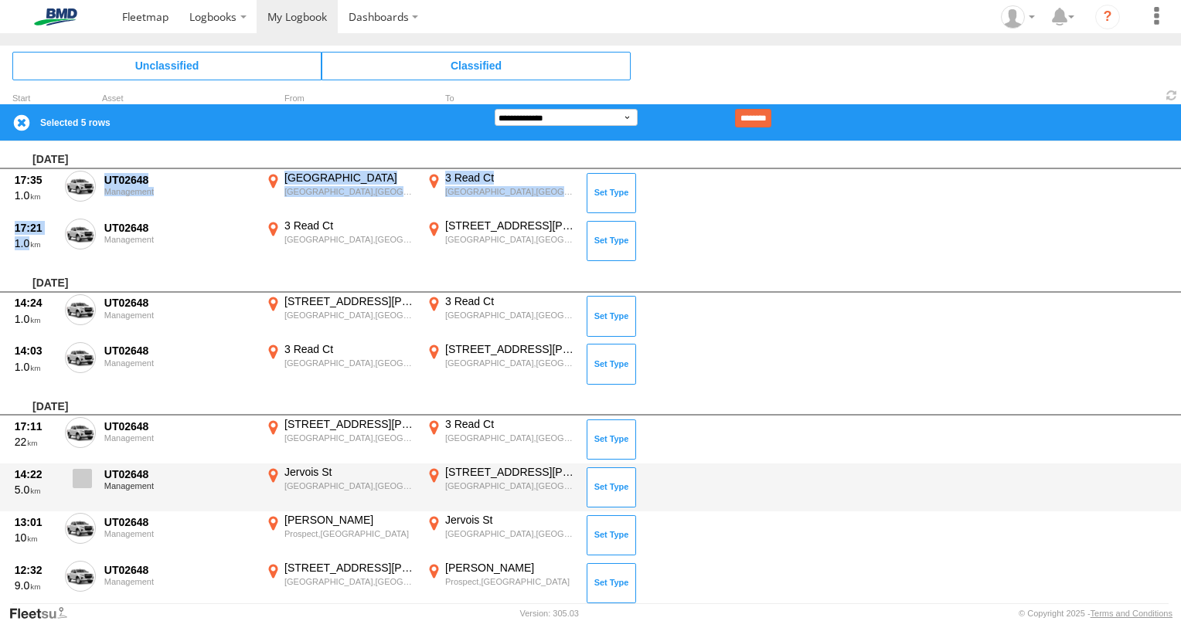
drag, startPoint x: 76, startPoint y: 475, endPoint x: 87, endPoint y: 488, distance: 17.0
click at [77, 475] on span at bounding box center [82, 478] width 19 height 19
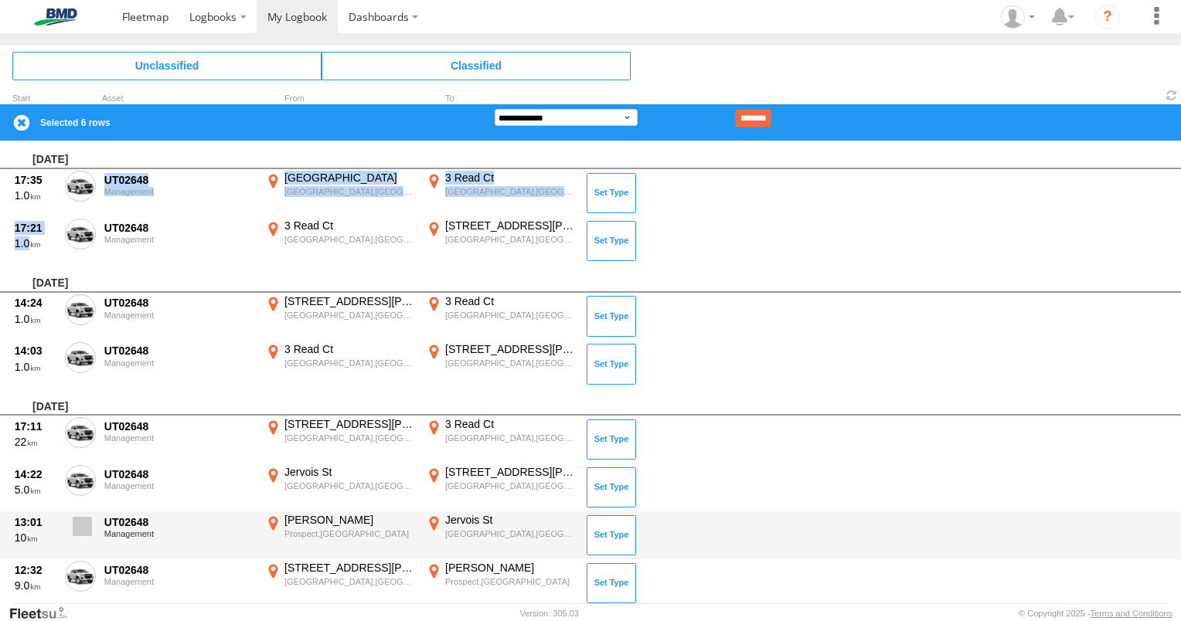
click at [79, 523] on span at bounding box center [82, 526] width 19 height 19
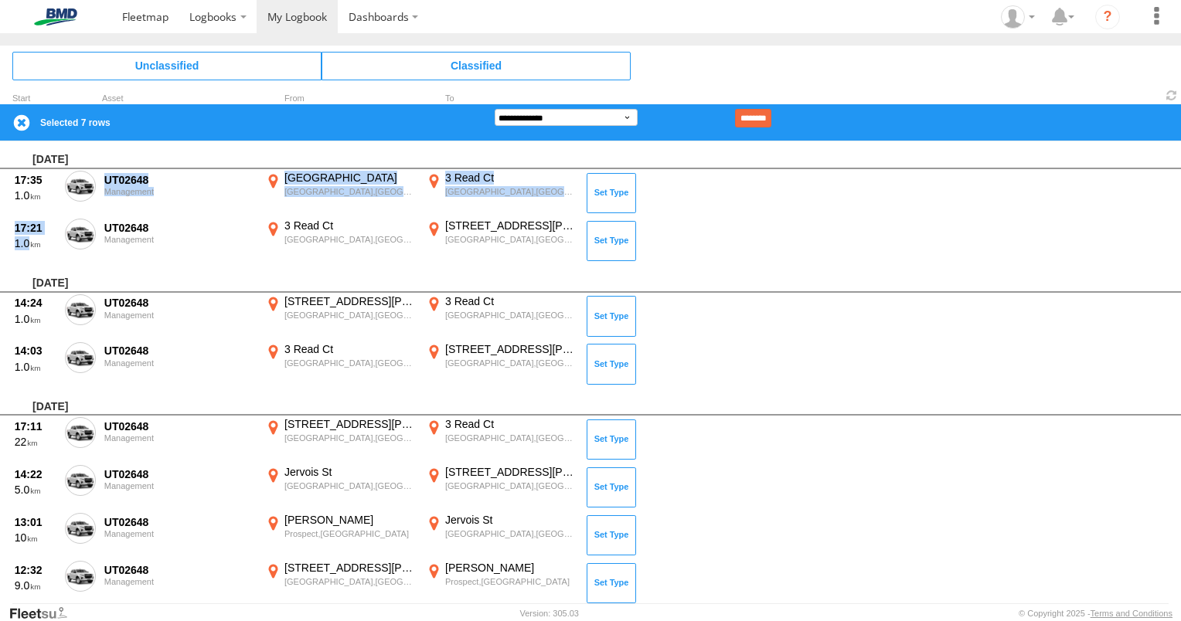
scroll to position [232, 0]
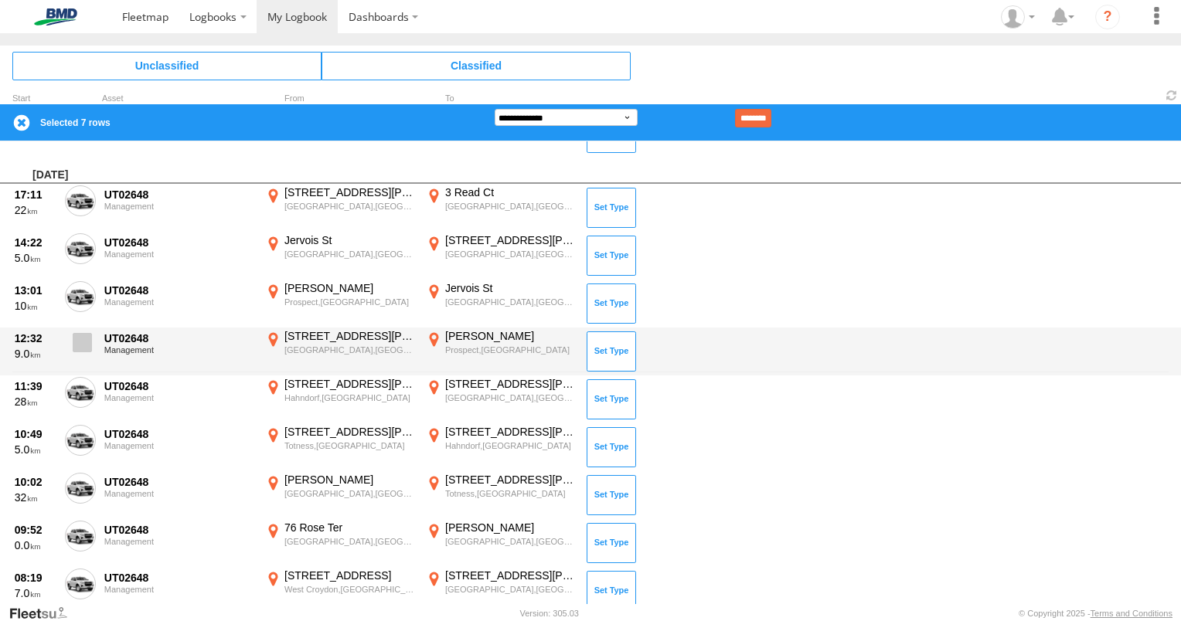
click at [86, 342] on span at bounding box center [82, 342] width 19 height 19
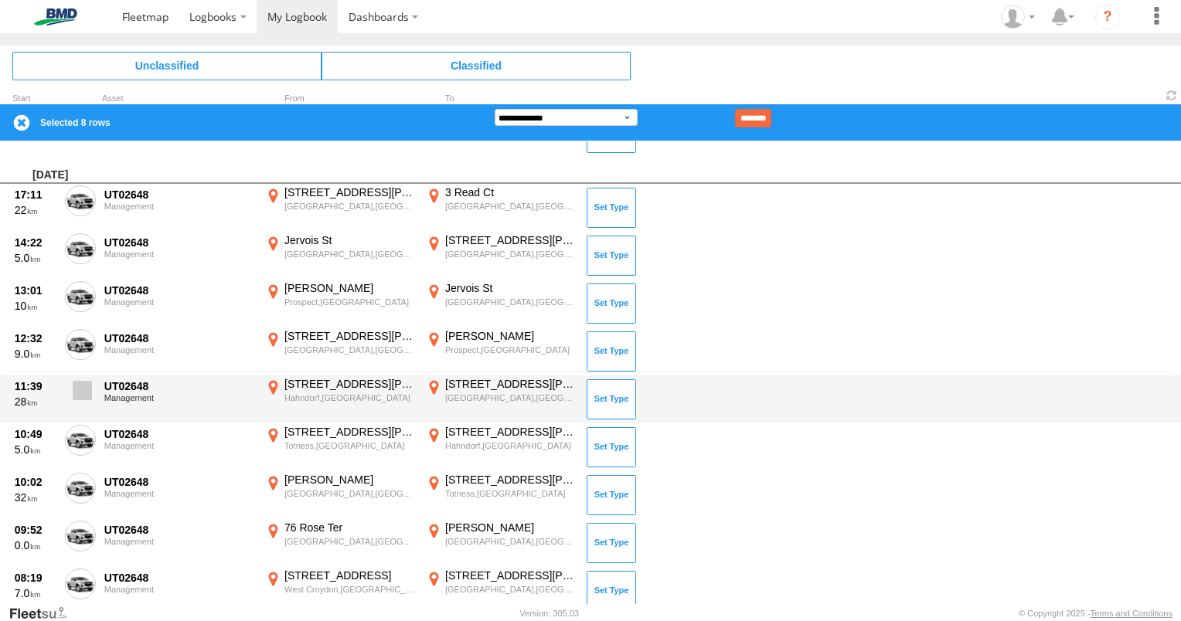
click at [80, 385] on span at bounding box center [82, 390] width 19 height 19
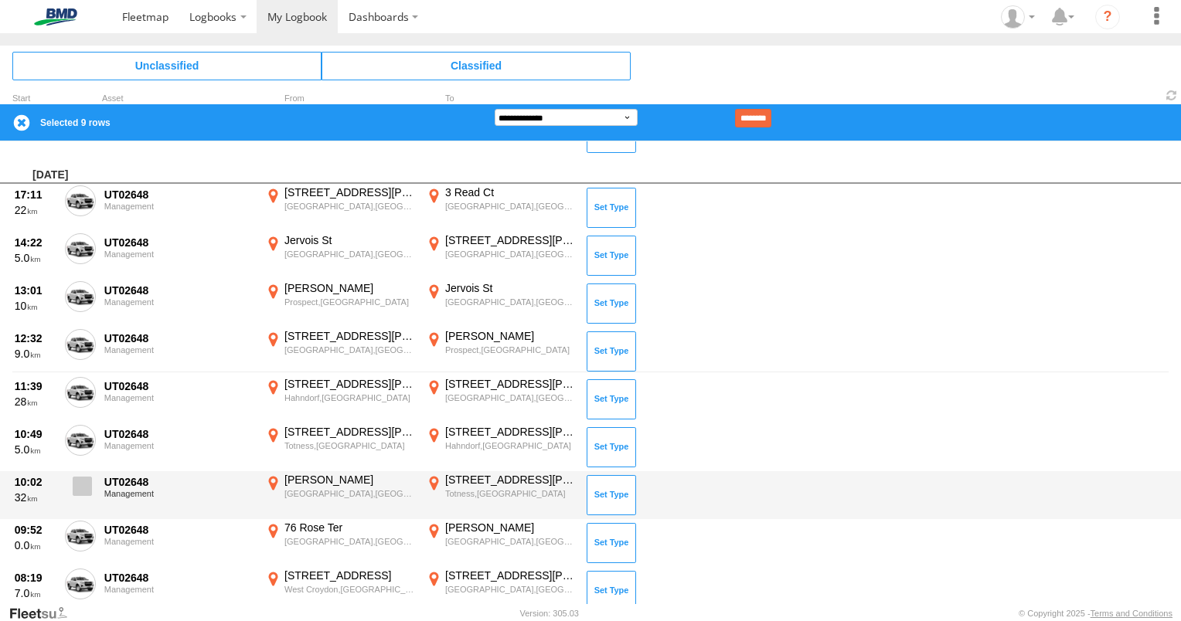
drag, startPoint x: 76, startPoint y: 437, endPoint x: 78, endPoint y: 475, distance: 37.9
click at [0, 0] on span at bounding box center [0, 0] width 0 height 0
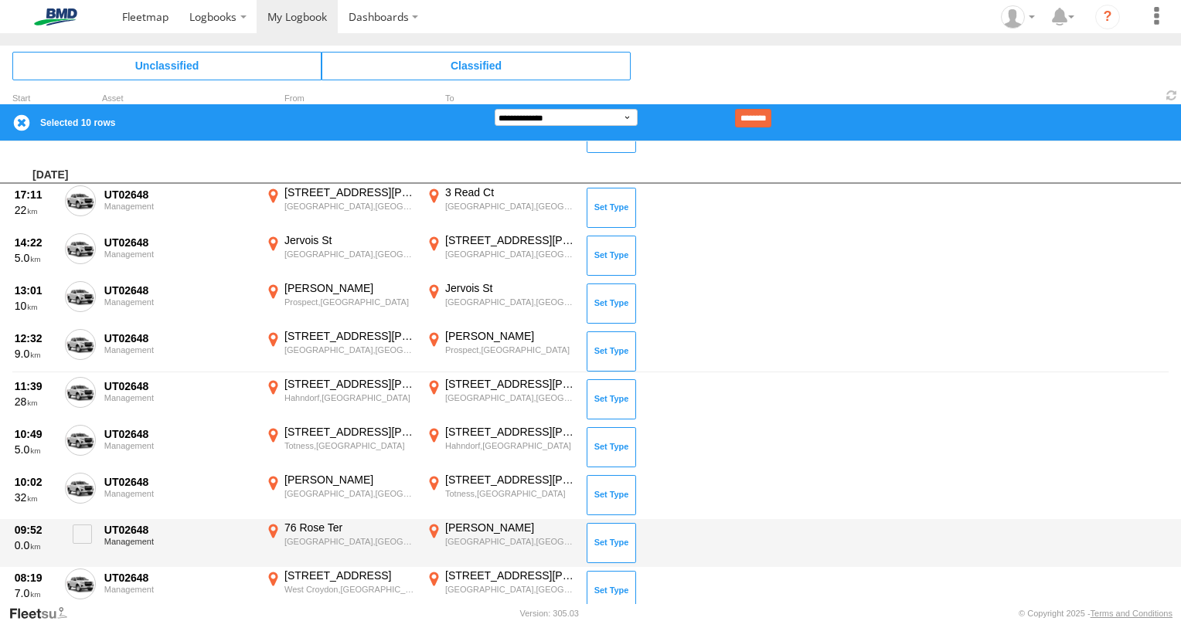
drag, startPoint x: 81, startPoint y: 487, endPoint x: 74, endPoint y: 556, distance: 69.9
click at [0, 0] on span at bounding box center [0, 0] width 0 height 0
click at [82, 536] on span at bounding box center [82, 534] width 19 height 19
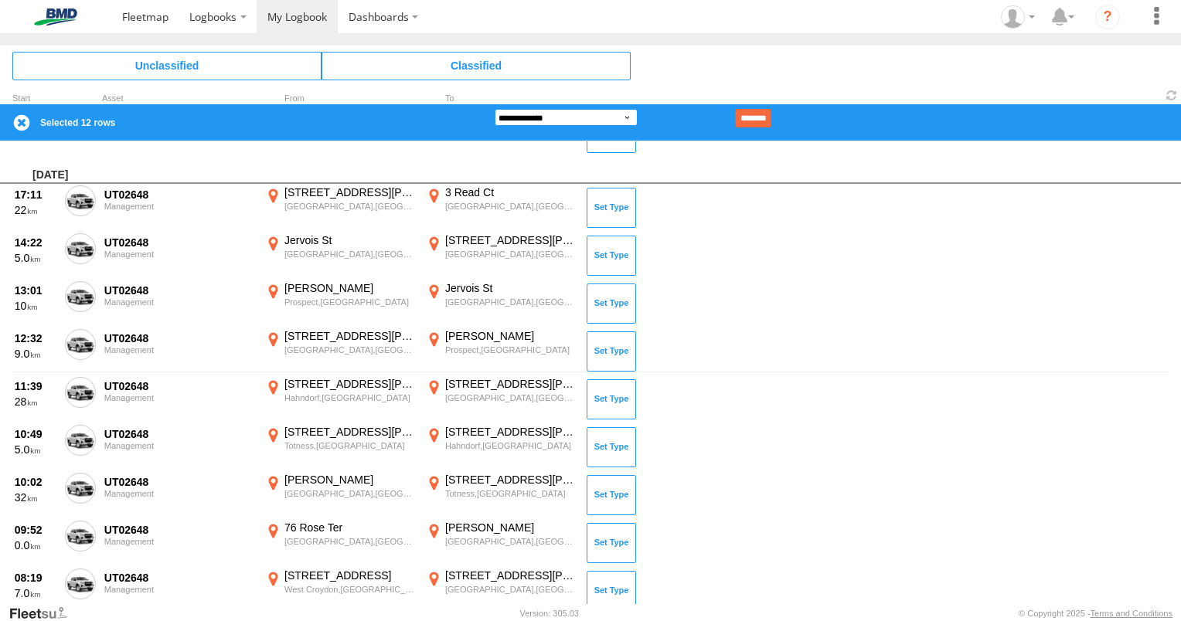
click at [627, 114] on select "**********" at bounding box center [566, 117] width 143 height 17
click at [495, 109] on select "**********" at bounding box center [566, 117] width 143 height 17
click at [771, 112] on input "********" at bounding box center [753, 118] width 36 height 19
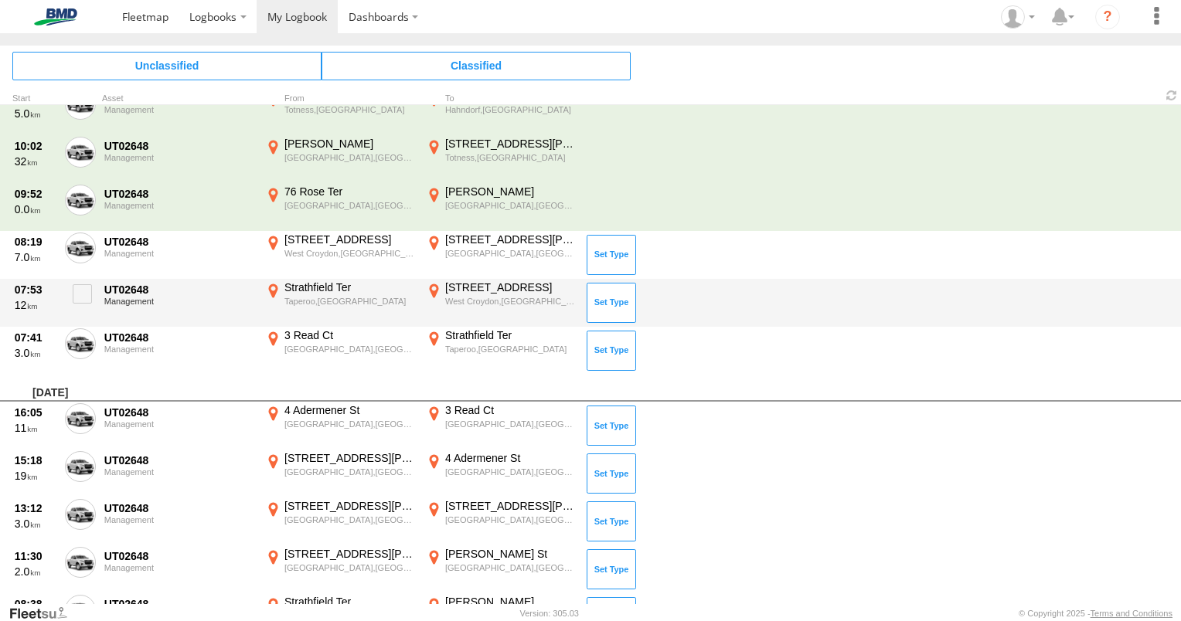
scroll to position [541, 0]
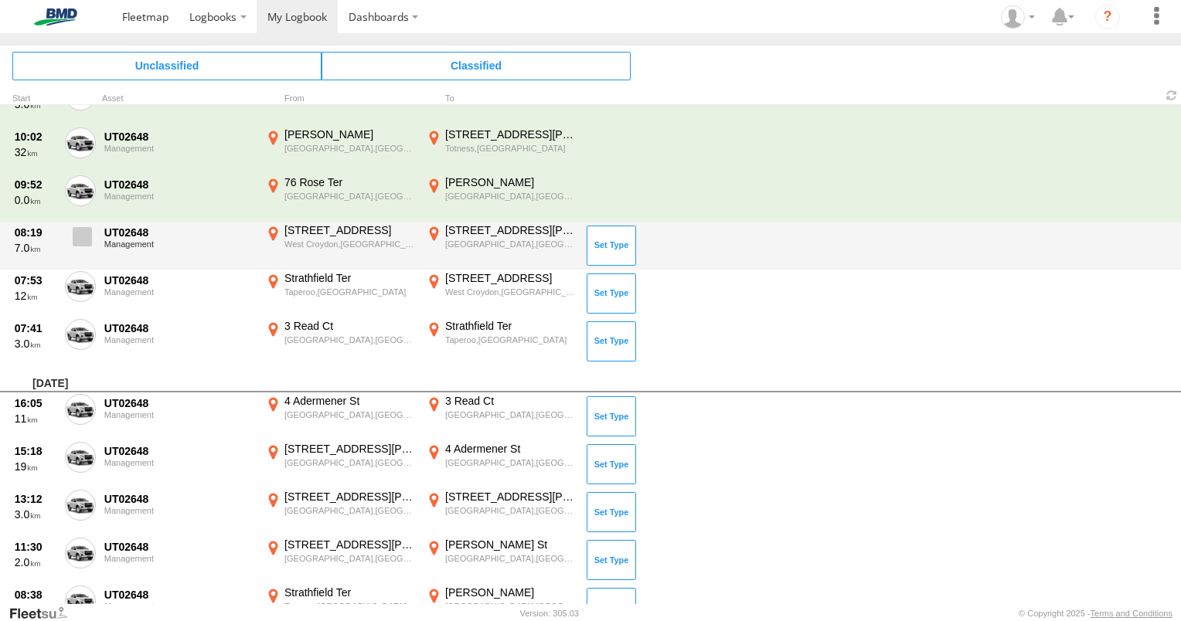
click at [83, 232] on span at bounding box center [82, 236] width 19 height 19
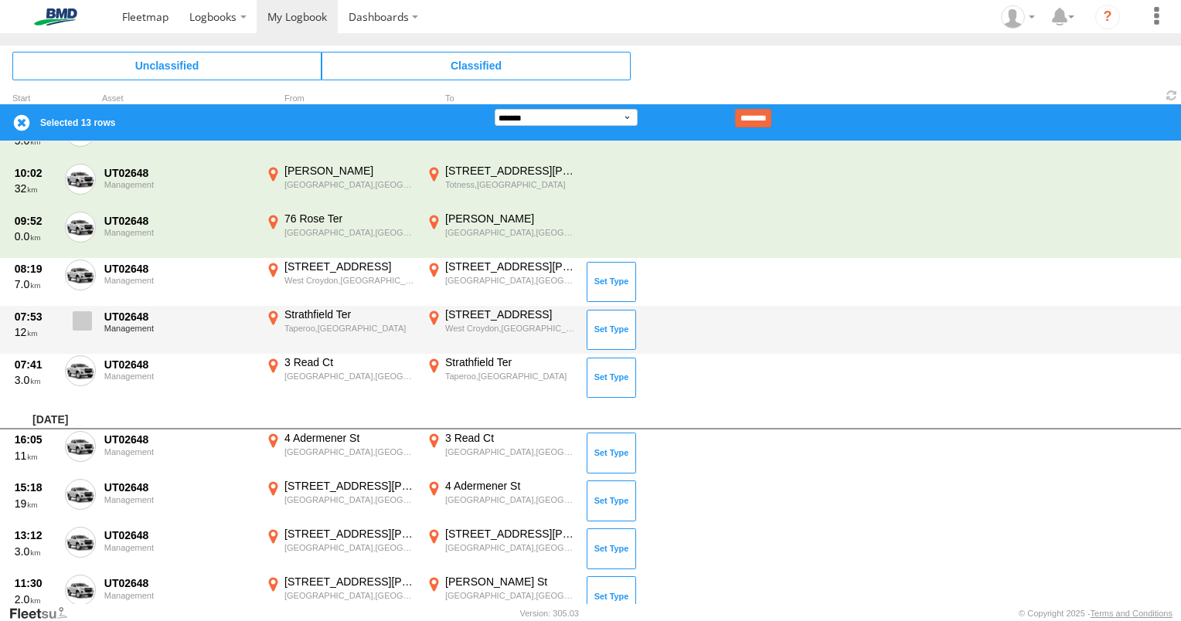
drag, startPoint x: 83, startPoint y: 320, endPoint x: 85, endPoint y: 328, distance: 7.9
click at [83, 322] on span at bounding box center [82, 320] width 19 height 19
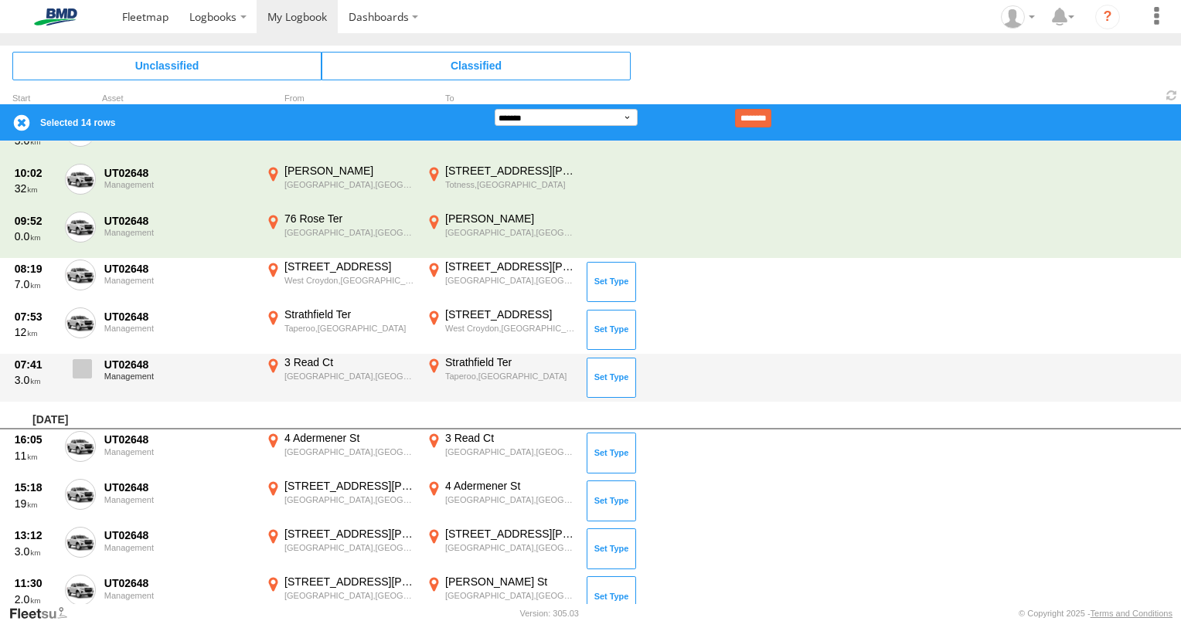
drag, startPoint x: 79, startPoint y: 366, endPoint x: 87, endPoint y: 396, distance: 31.1
click at [80, 369] on span at bounding box center [82, 368] width 19 height 19
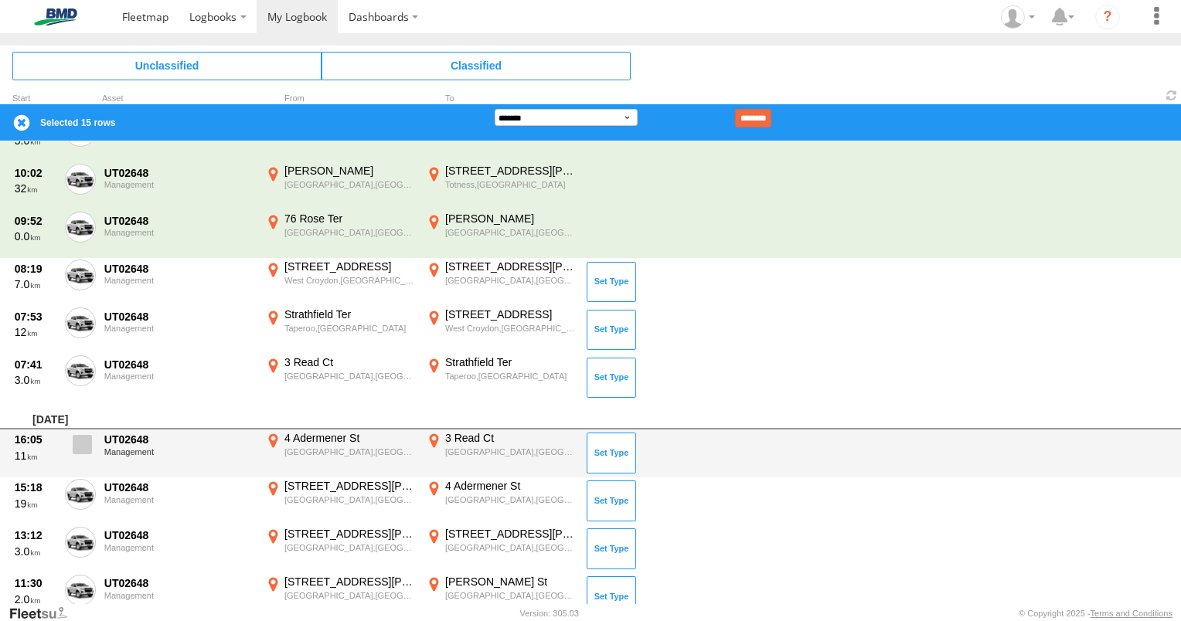
drag, startPoint x: 86, startPoint y: 441, endPoint x: 87, endPoint y: 448, distance: 7.8
click at [86, 442] on span at bounding box center [82, 444] width 19 height 19
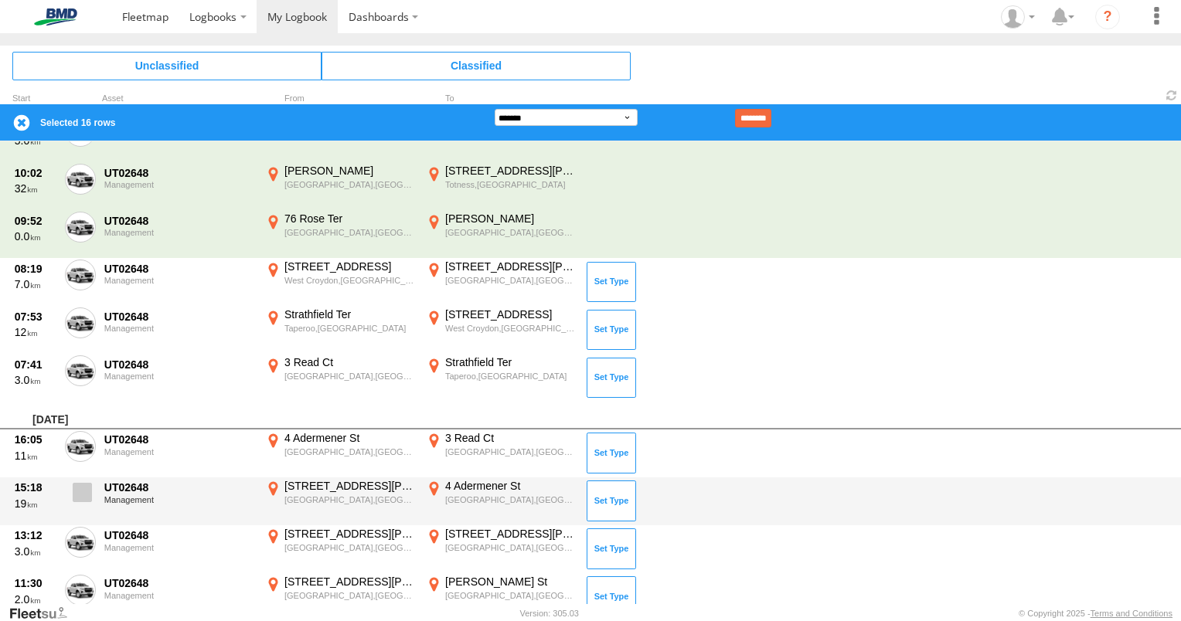
click at [84, 502] on label at bounding box center [80, 497] width 31 height 36
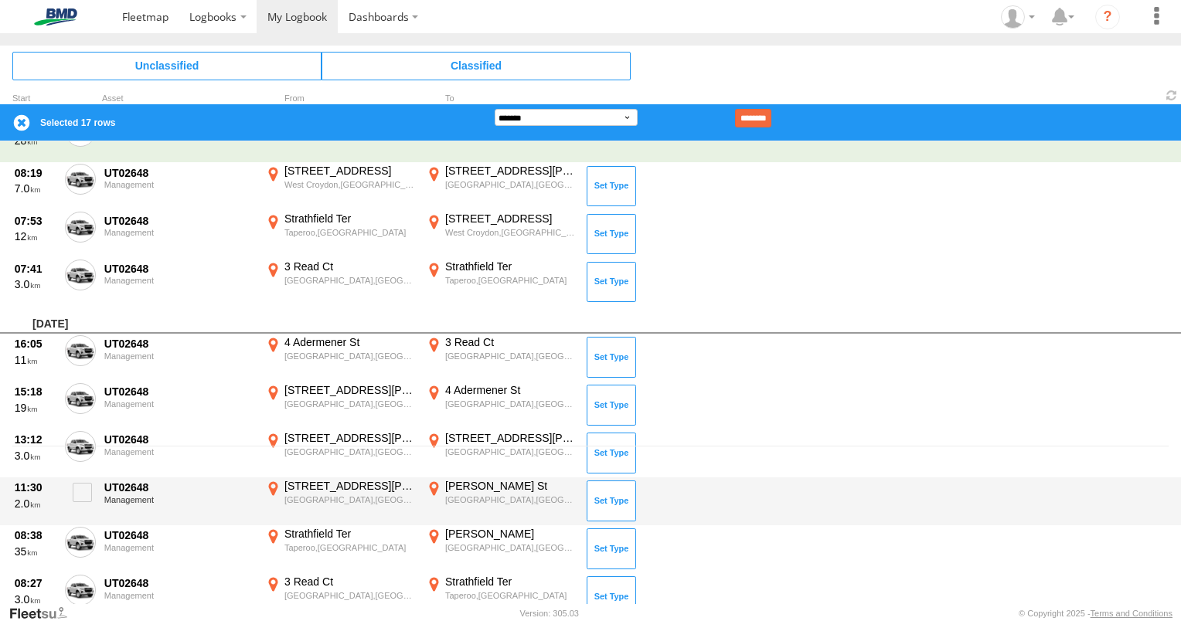
drag, startPoint x: 77, startPoint y: 546, endPoint x: 111, endPoint y: 522, distance: 42.0
click at [0, 0] on span at bounding box center [0, 0] width 0 height 0
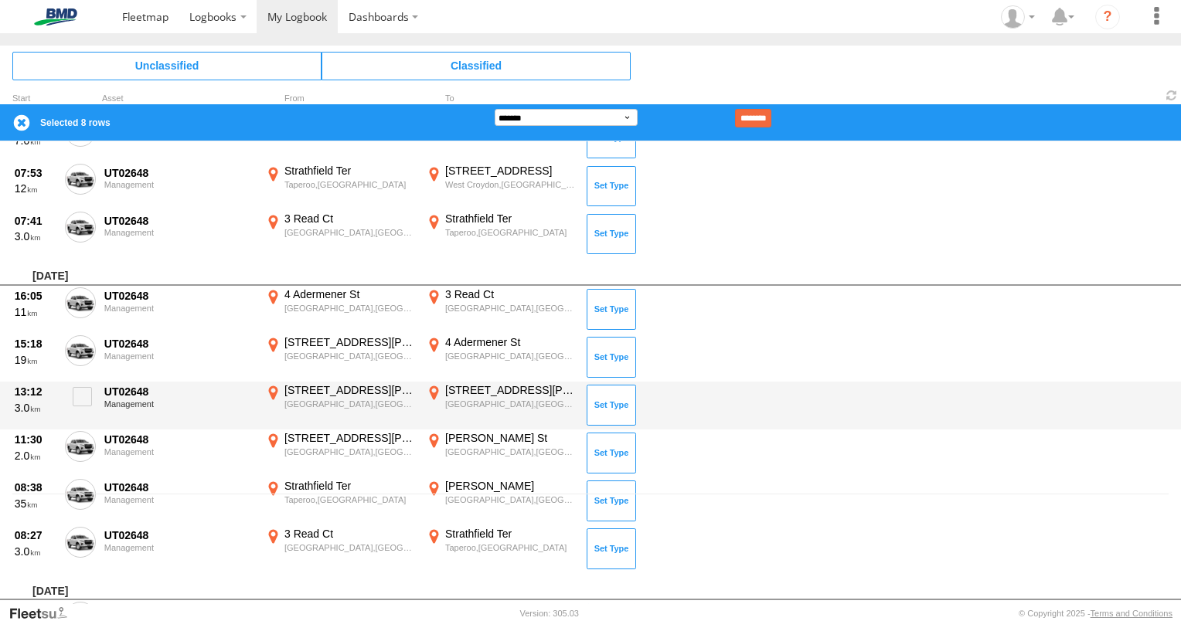
scroll to position [62, 0]
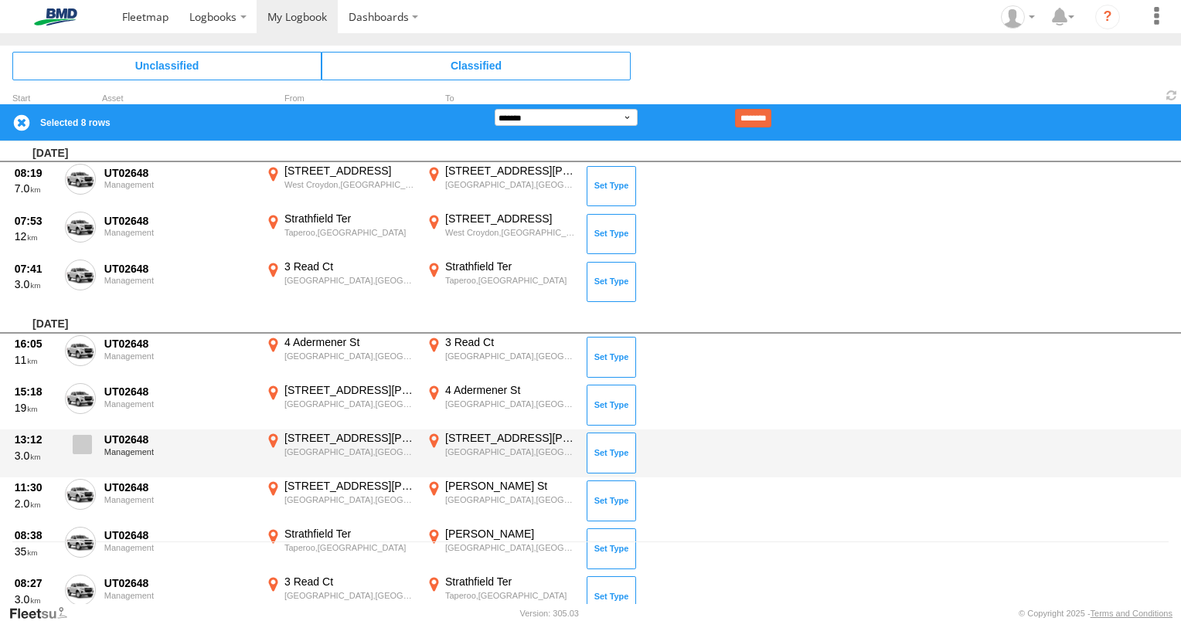
click at [86, 439] on span at bounding box center [82, 444] width 19 height 19
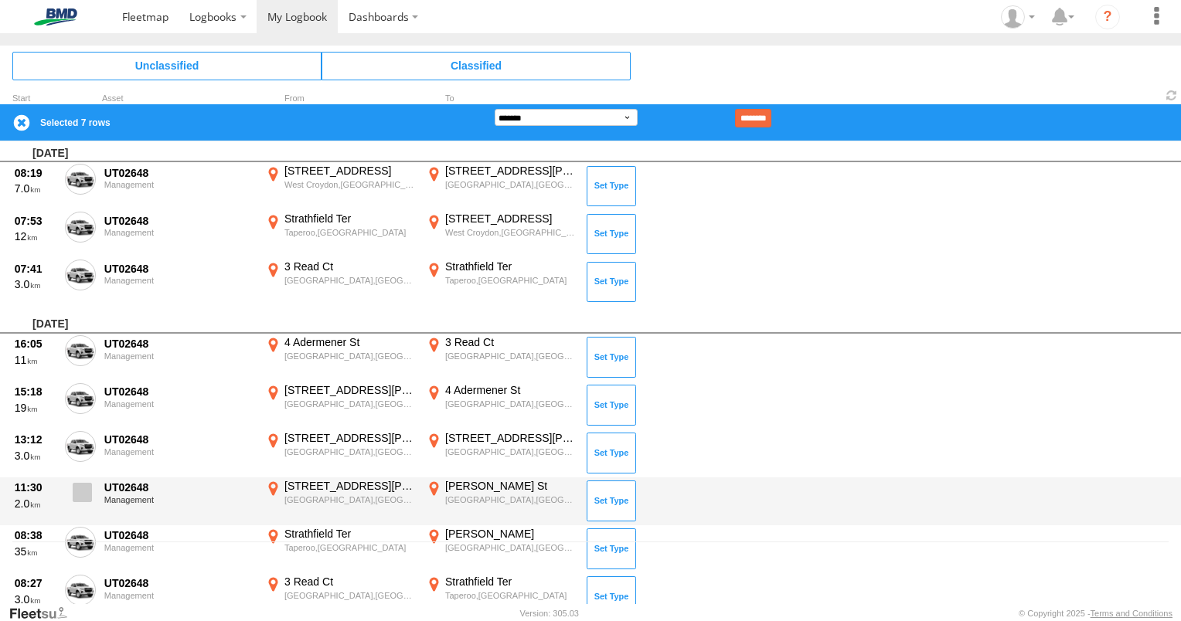
click at [77, 489] on span at bounding box center [82, 492] width 19 height 19
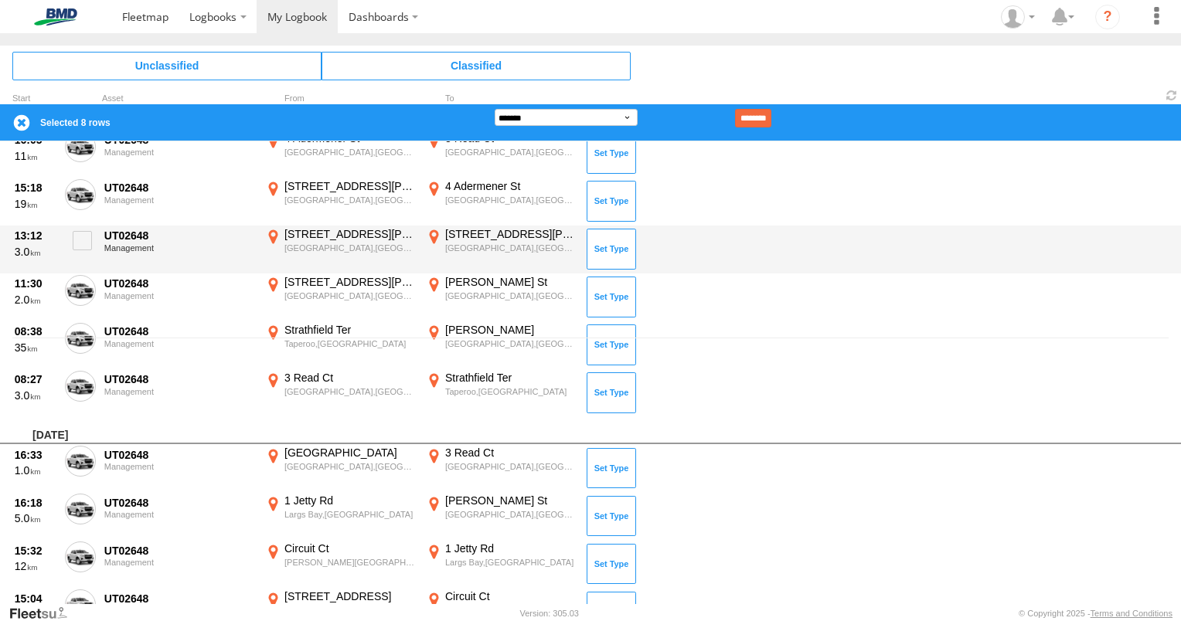
scroll to position [294, 0]
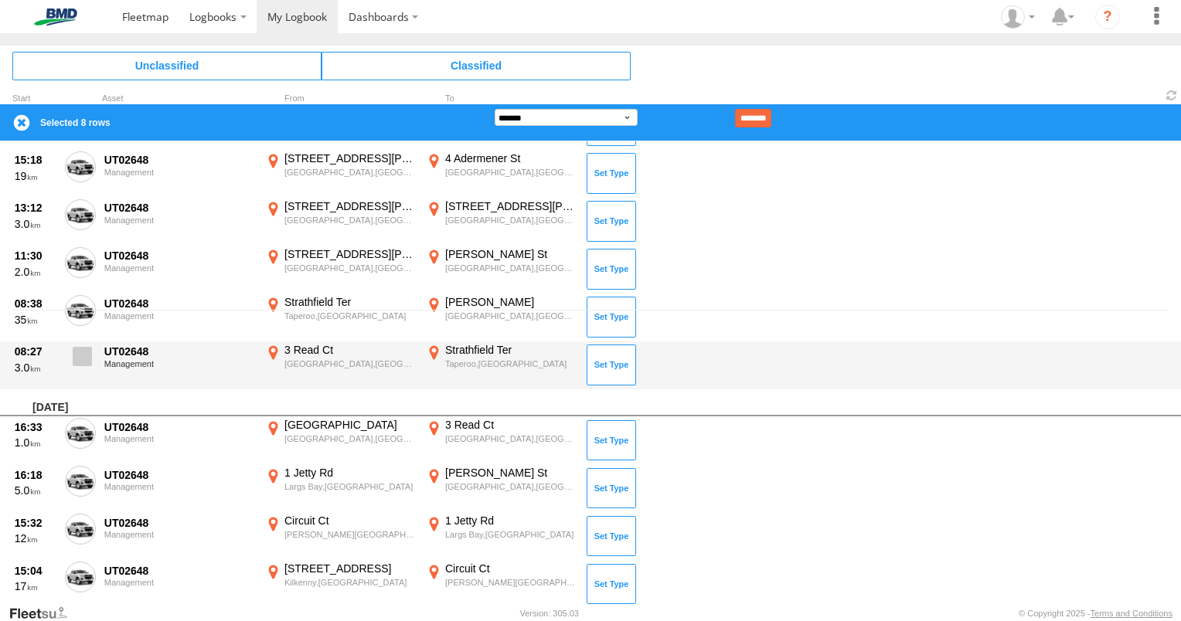
click at [90, 362] on span at bounding box center [82, 356] width 19 height 19
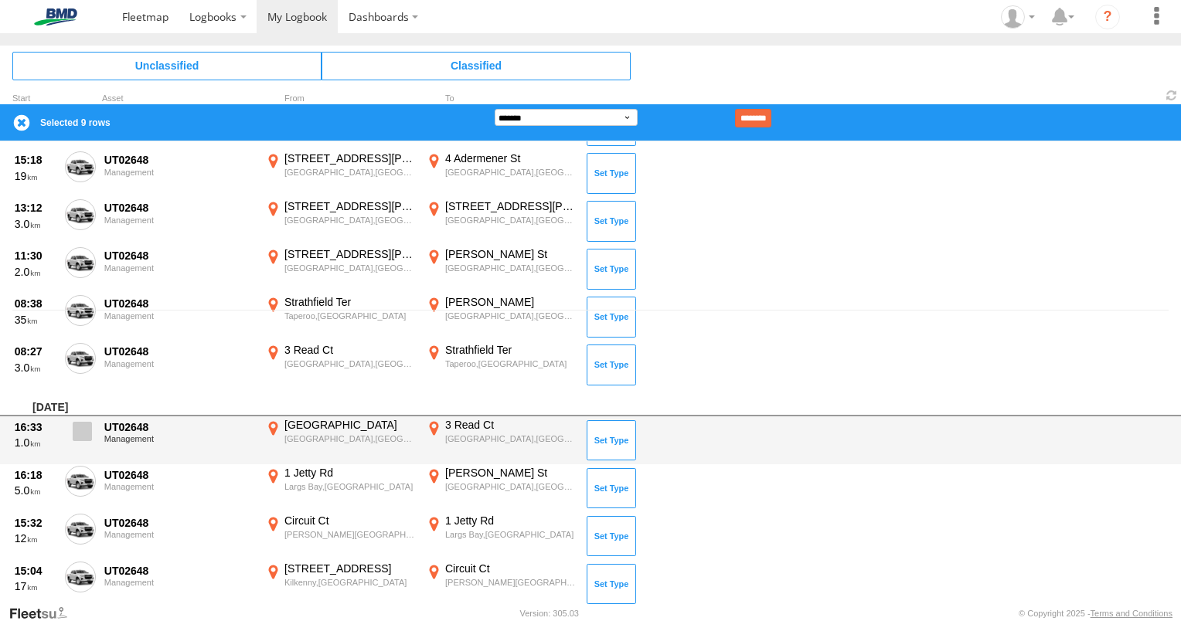
click at [87, 427] on span at bounding box center [82, 431] width 19 height 19
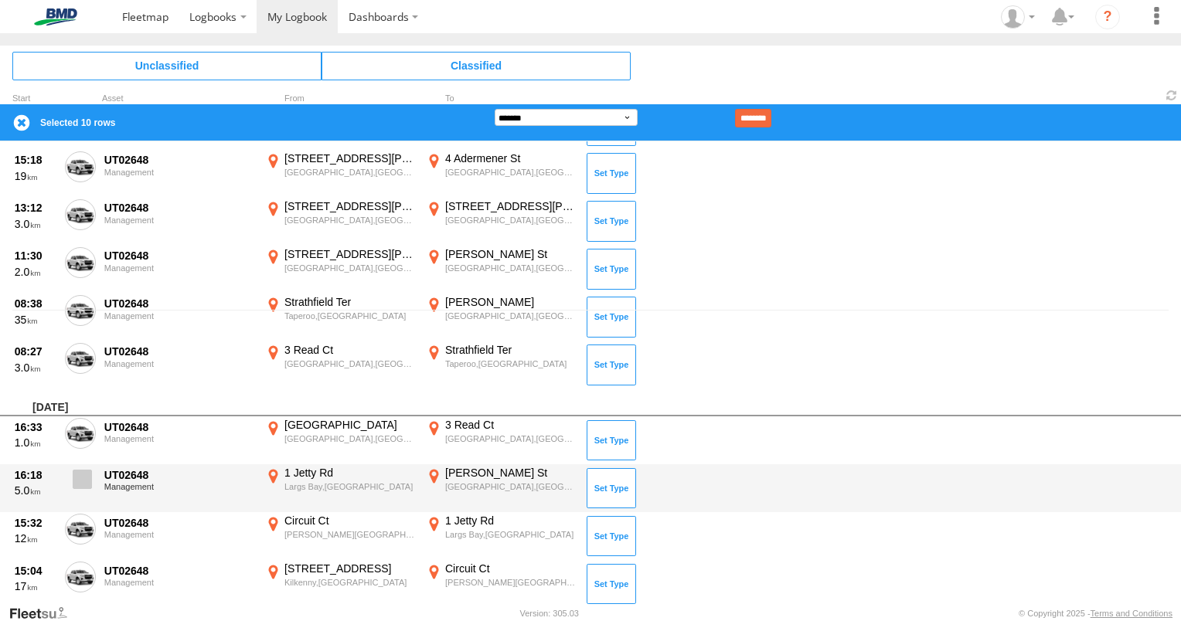
click at [82, 472] on span at bounding box center [82, 479] width 19 height 19
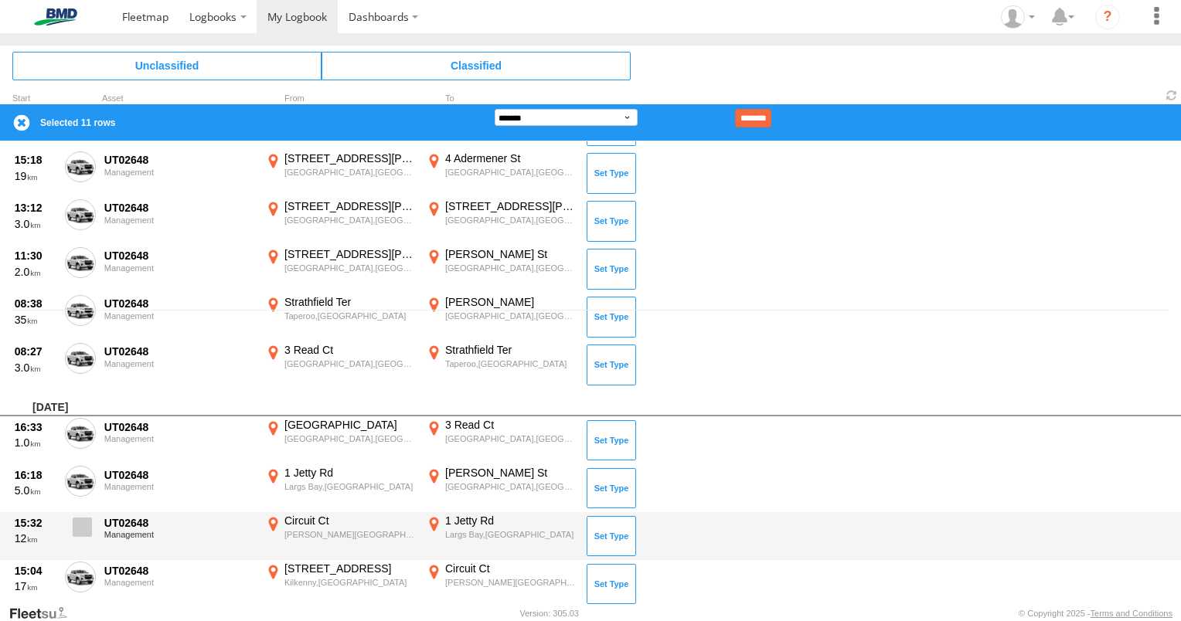
click at [80, 527] on span at bounding box center [82, 527] width 19 height 19
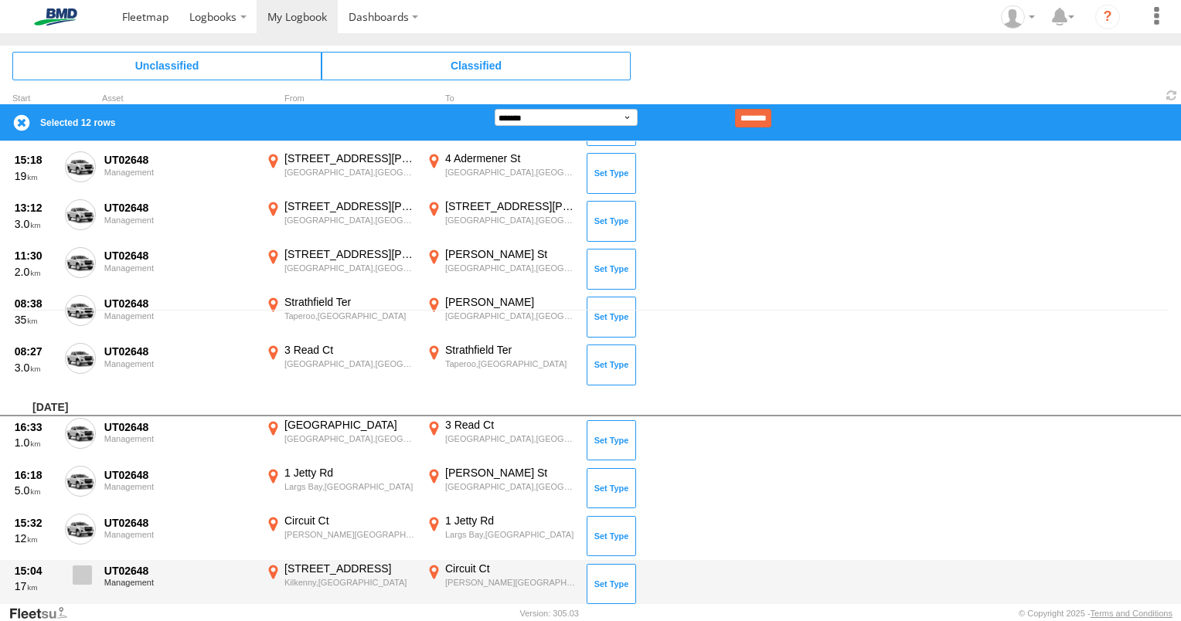
click at [87, 573] on span at bounding box center [82, 575] width 19 height 19
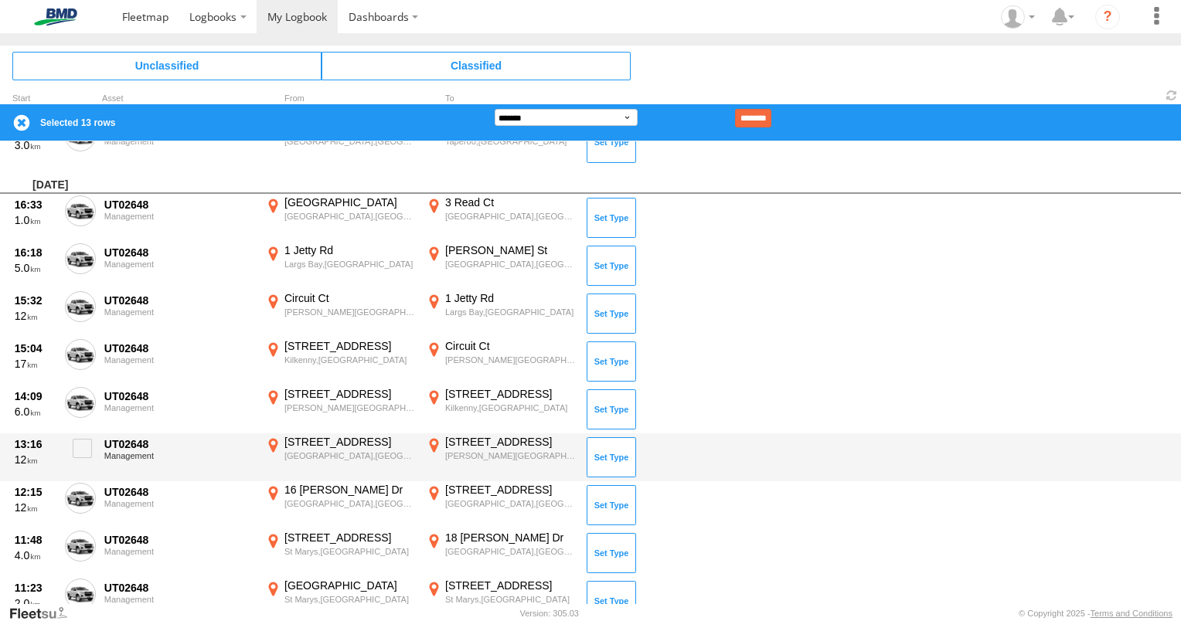
scroll to position [526, 0]
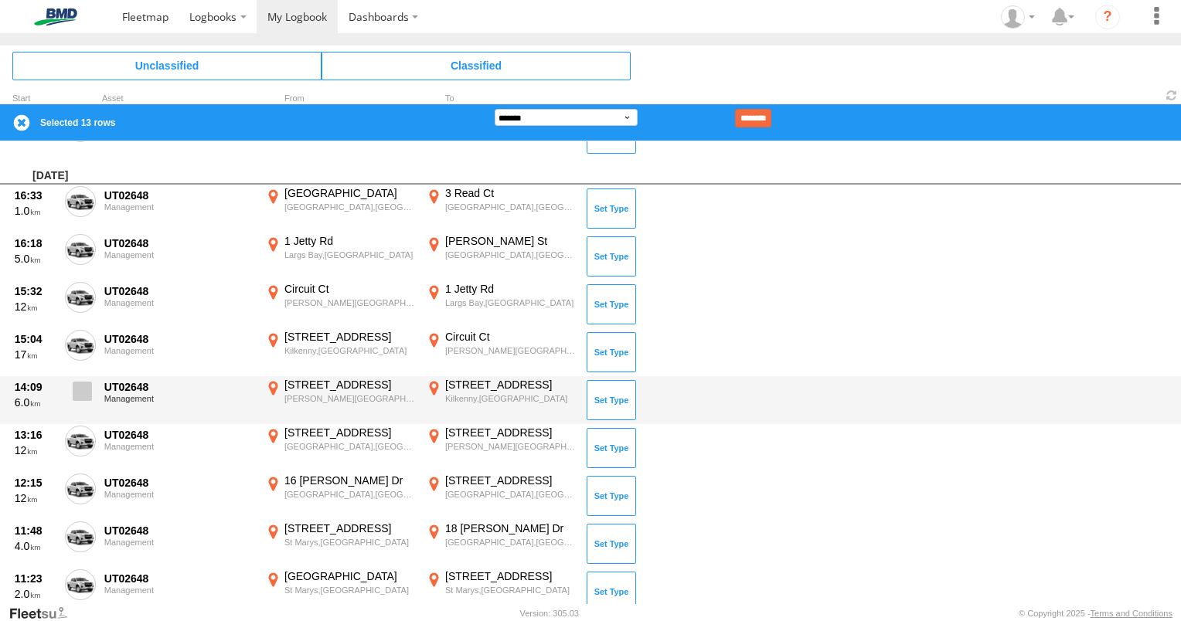
click at [86, 386] on span at bounding box center [82, 391] width 19 height 19
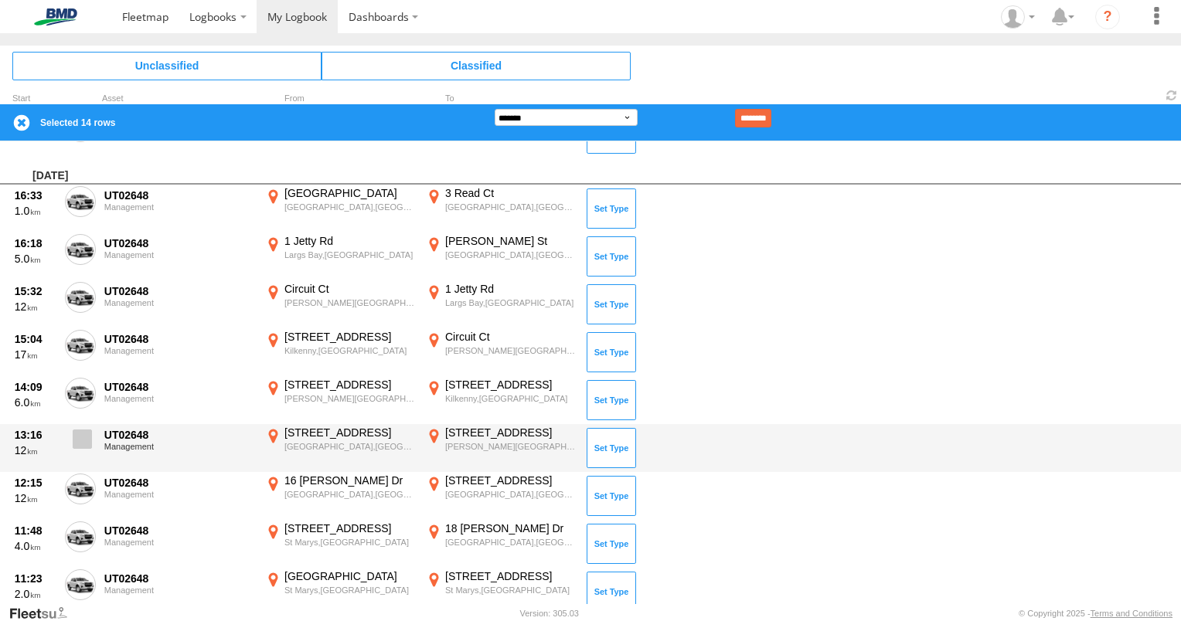
click at [86, 437] on span at bounding box center [82, 439] width 19 height 19
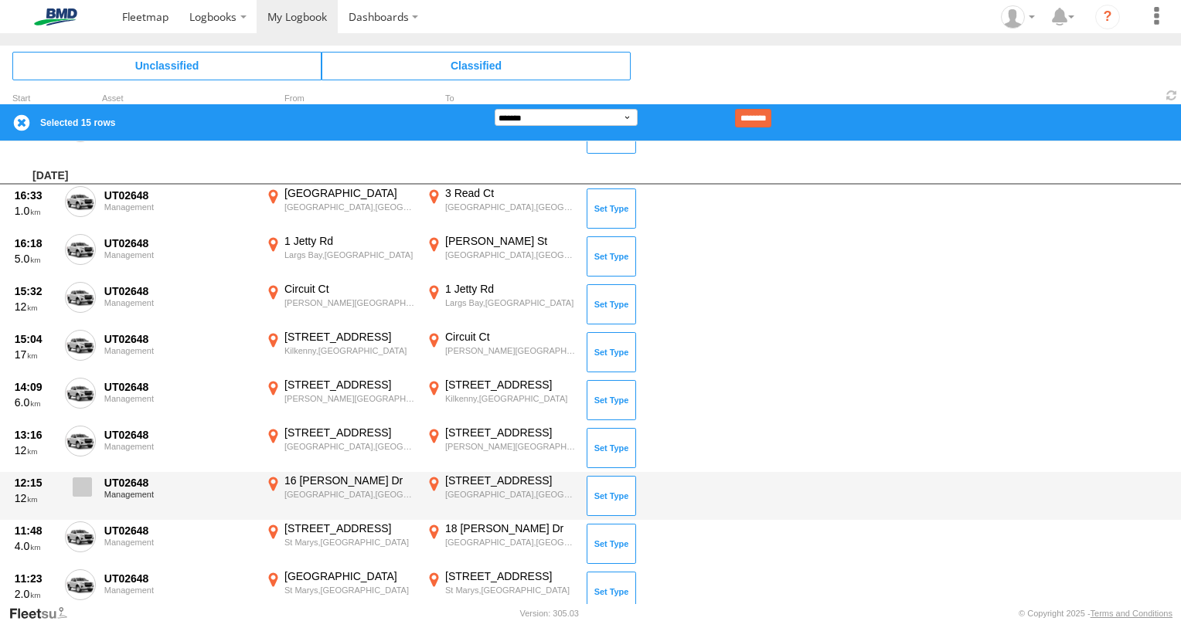
click at [83, 478] on span at bounding box center [82, 487] width 19 height 19
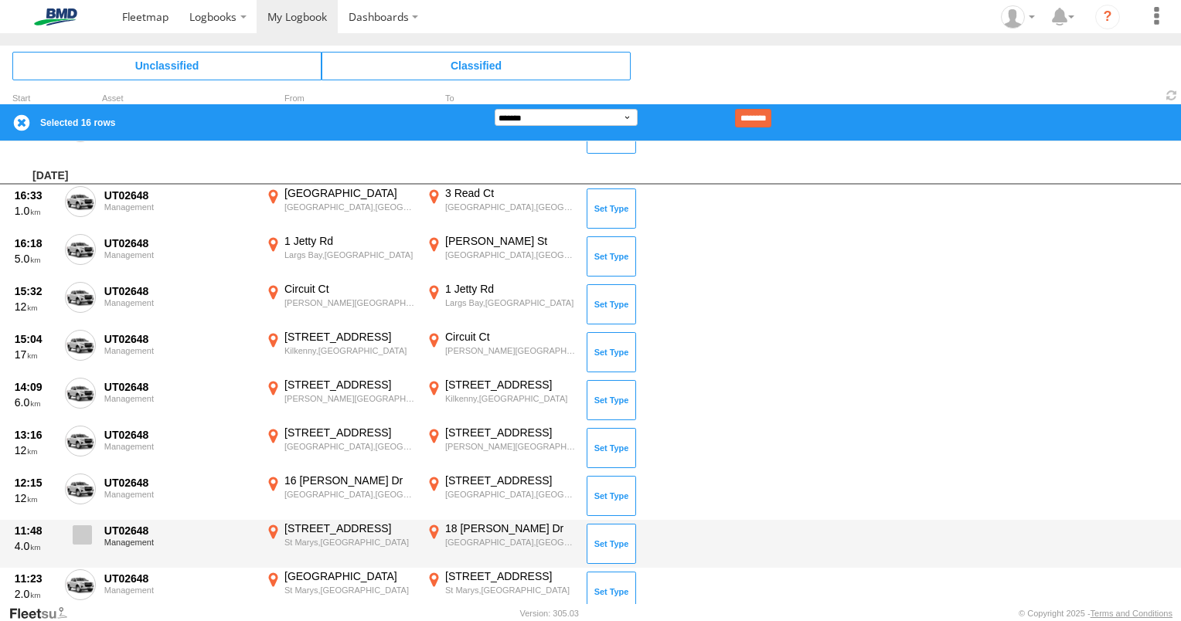
click at [89, 533] on span at bounding box center [82, 535] width 19 height 19
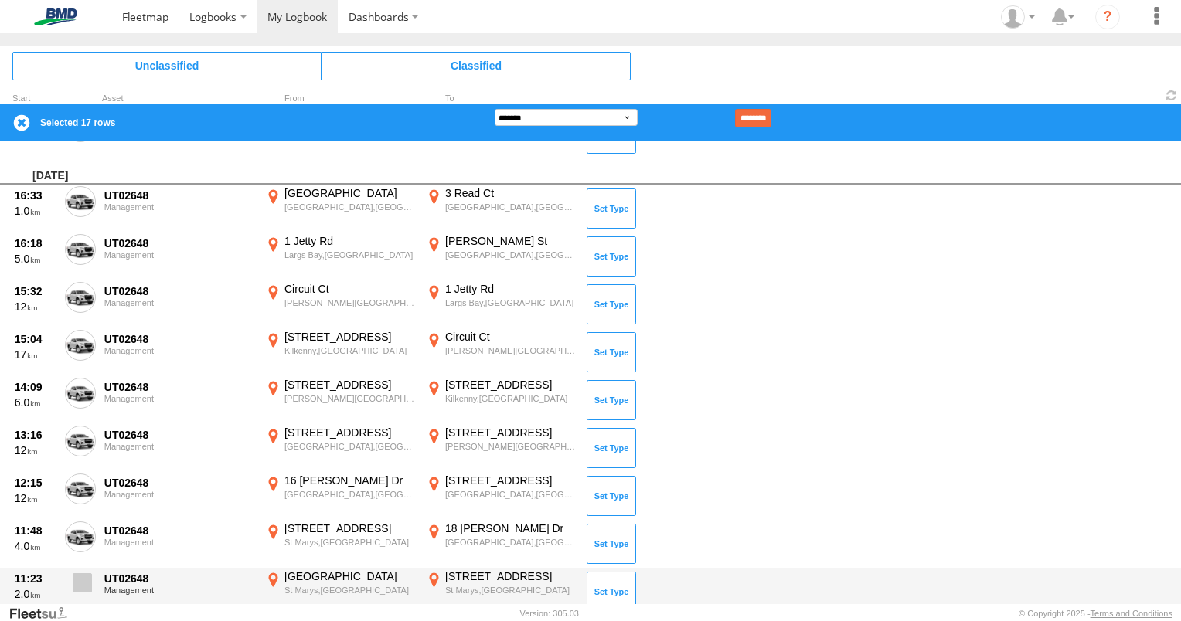
click at [83, 584] on span at bounding box center [82, 582] width 19 height 19
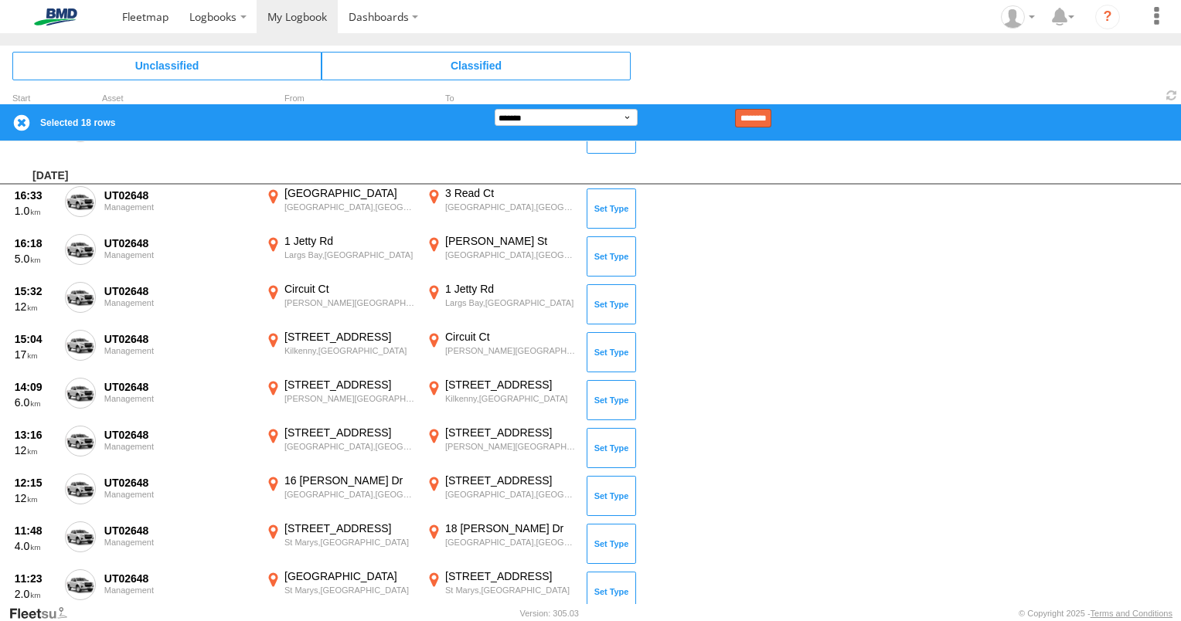
click at [771, 117] on input "********" at bounding box center [753, 118] width 36 height 19
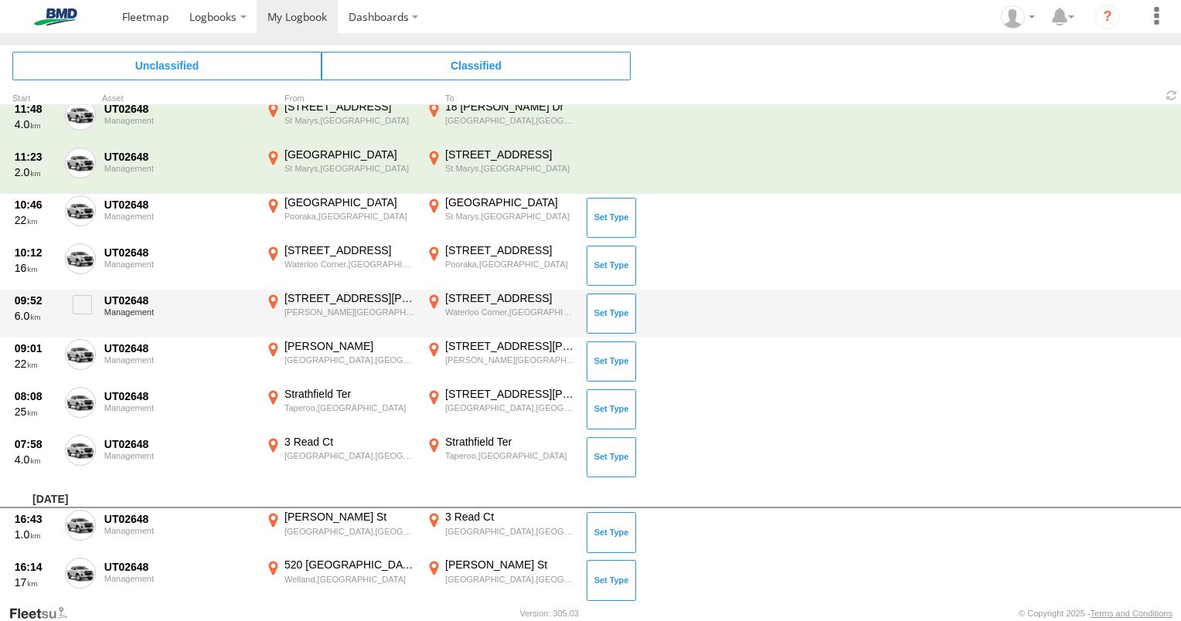
scroll to position [912, 0]
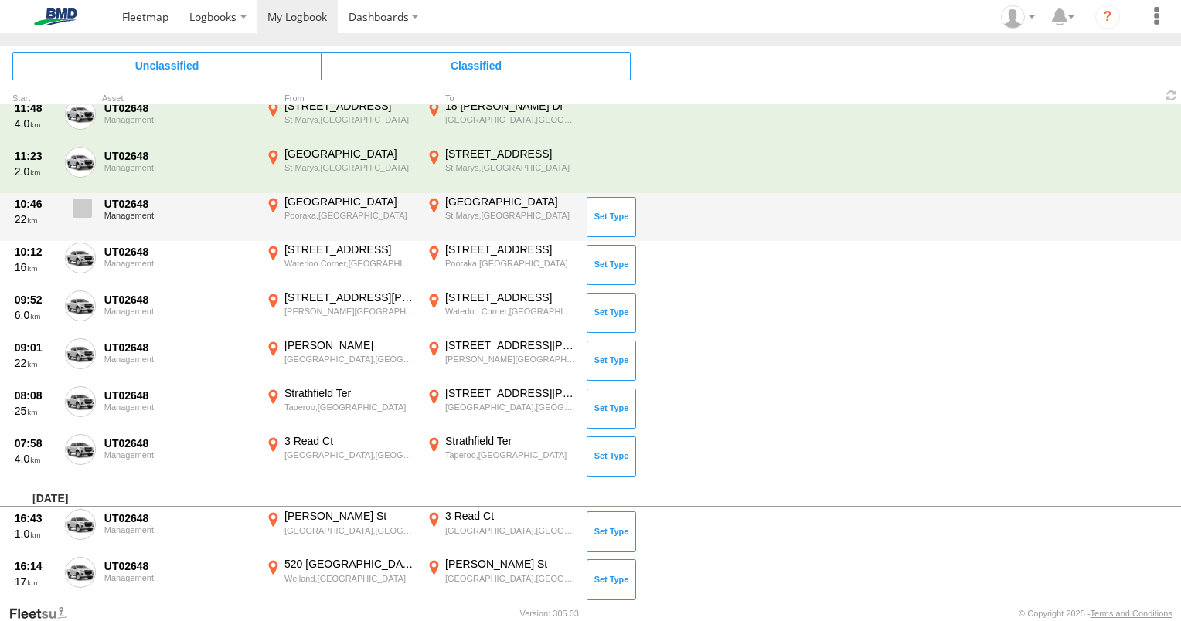
click at [86, 202] on span at bounding box center [82, 208] width 19 height 19
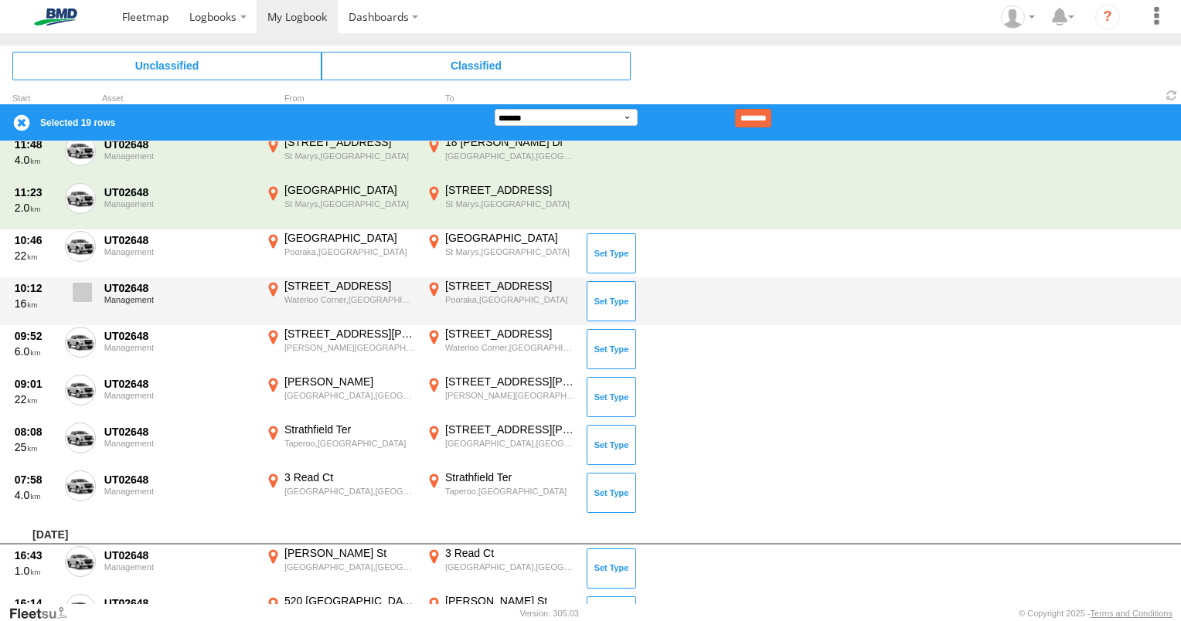
click at [87, 298] on span at bounding box center [82, 292] width 19 height 19
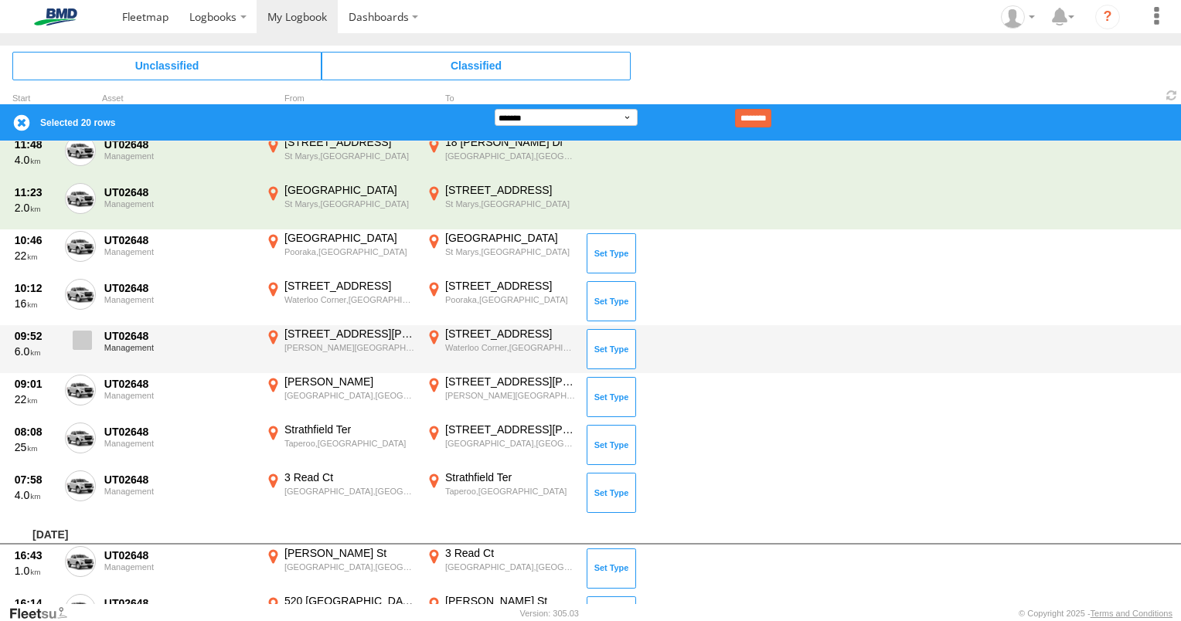
drag, startPoint x: 85, startPoint y: 334, endPoint x: 84, endPoint y: 346, distance: 12.4
click at [85, 335] on span at bounding box center [82, 340] width 19 height 19
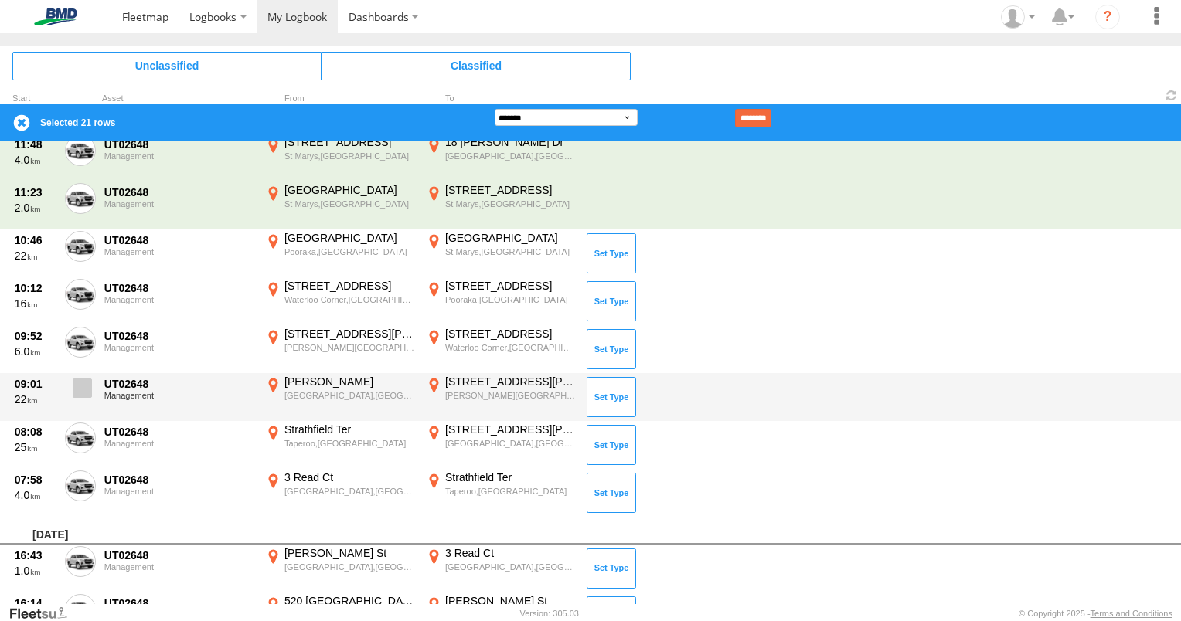
click at [80, 393] on span at bounding box center [82, 388] width 19 height 19
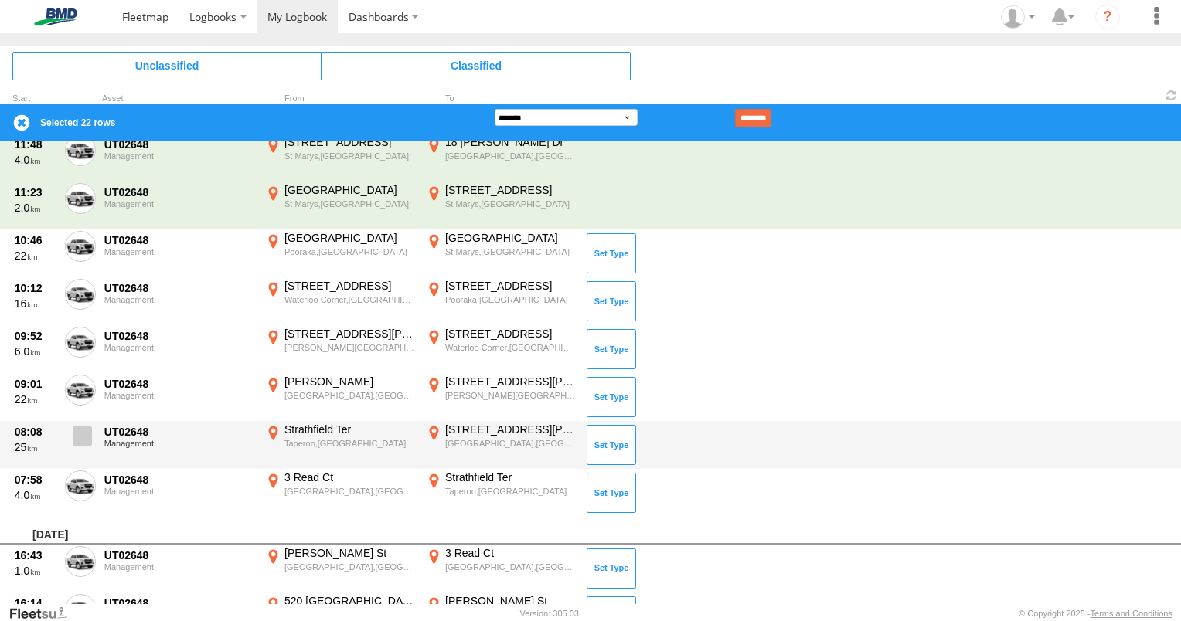
click at [83, 427] on span at bounding box center [82, 436] width 19 height 19
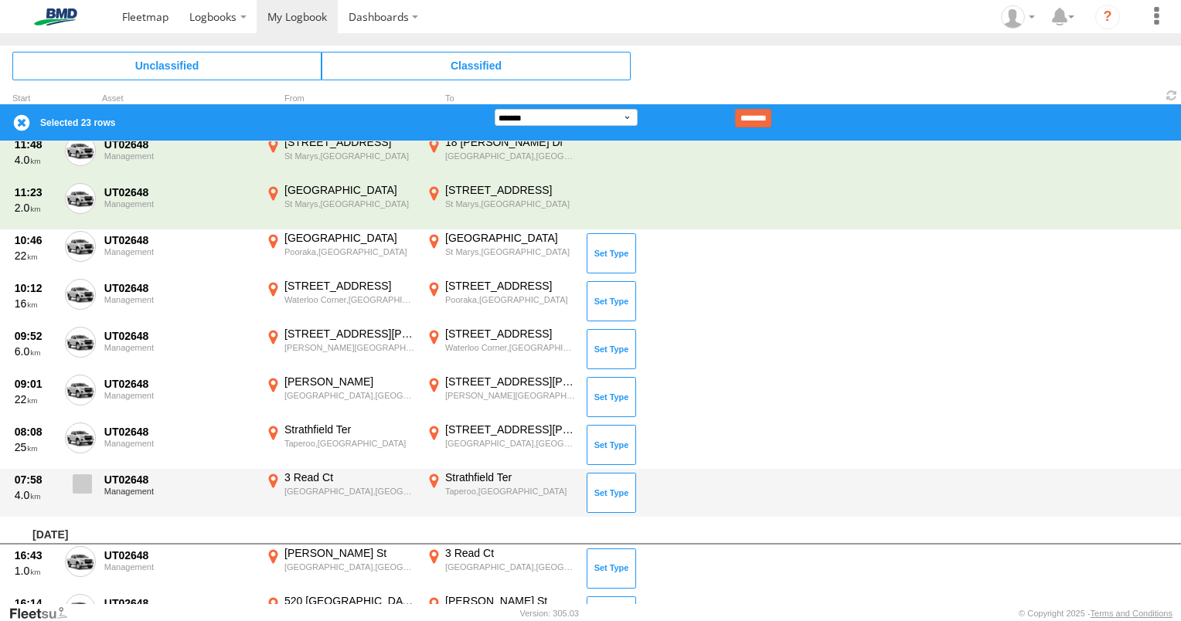
click at [90, 484] on span at bounding box center [82, 484] width 19 height 19
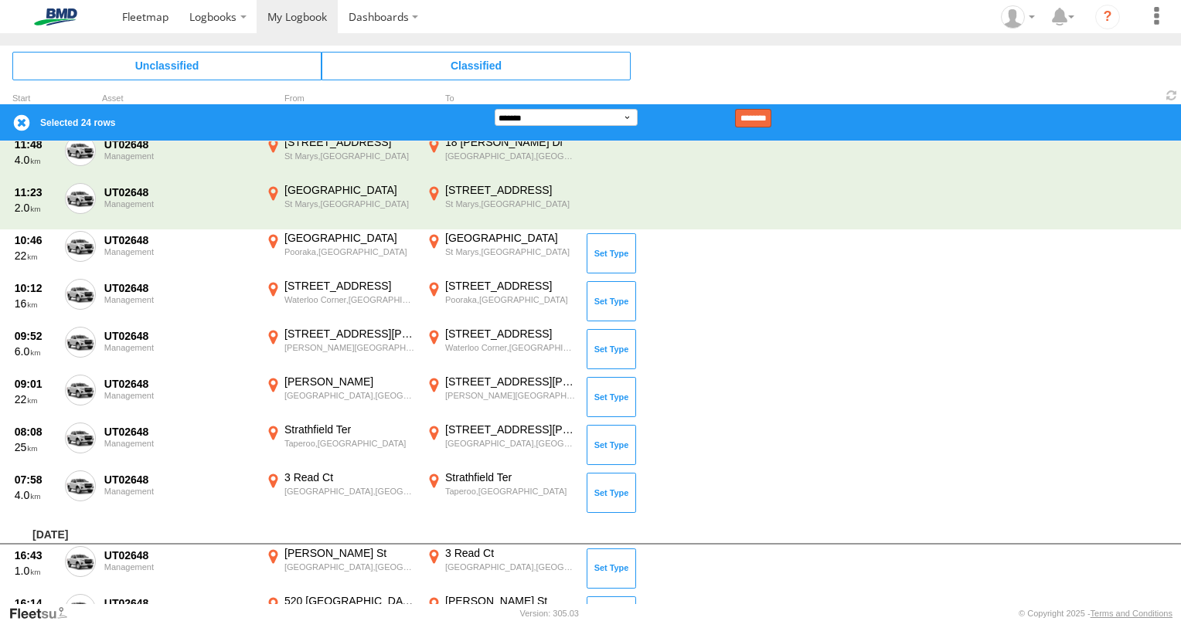
click at [771, 117] on input "********" at bounding box center [753, 118] width 36 height 19
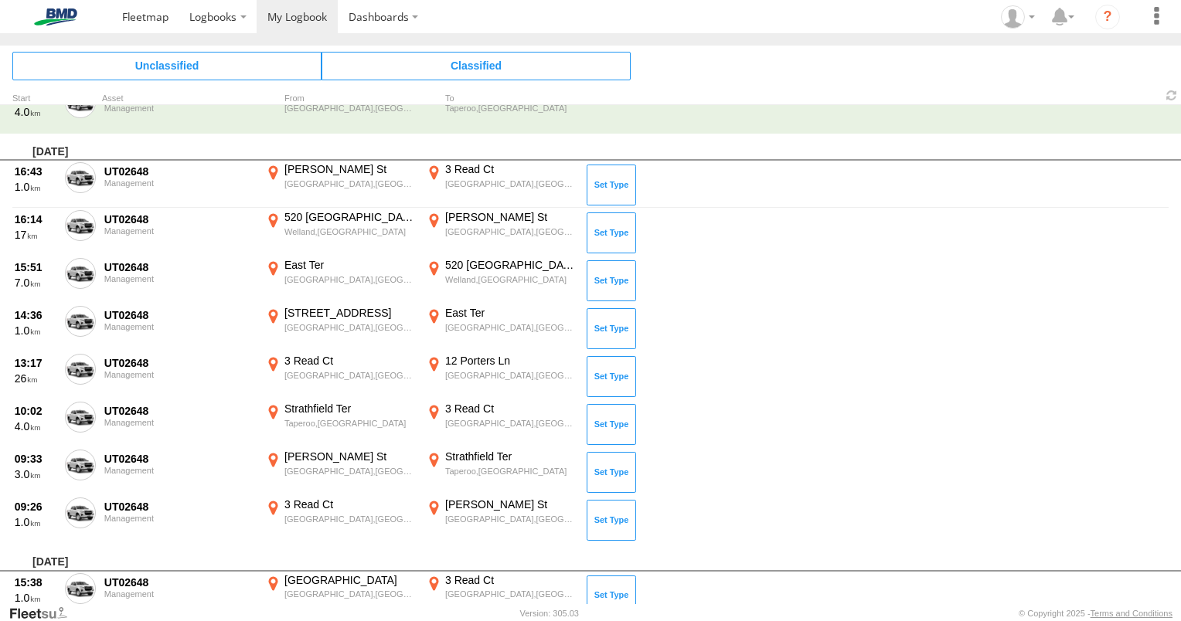
scroll to position [309, 0]
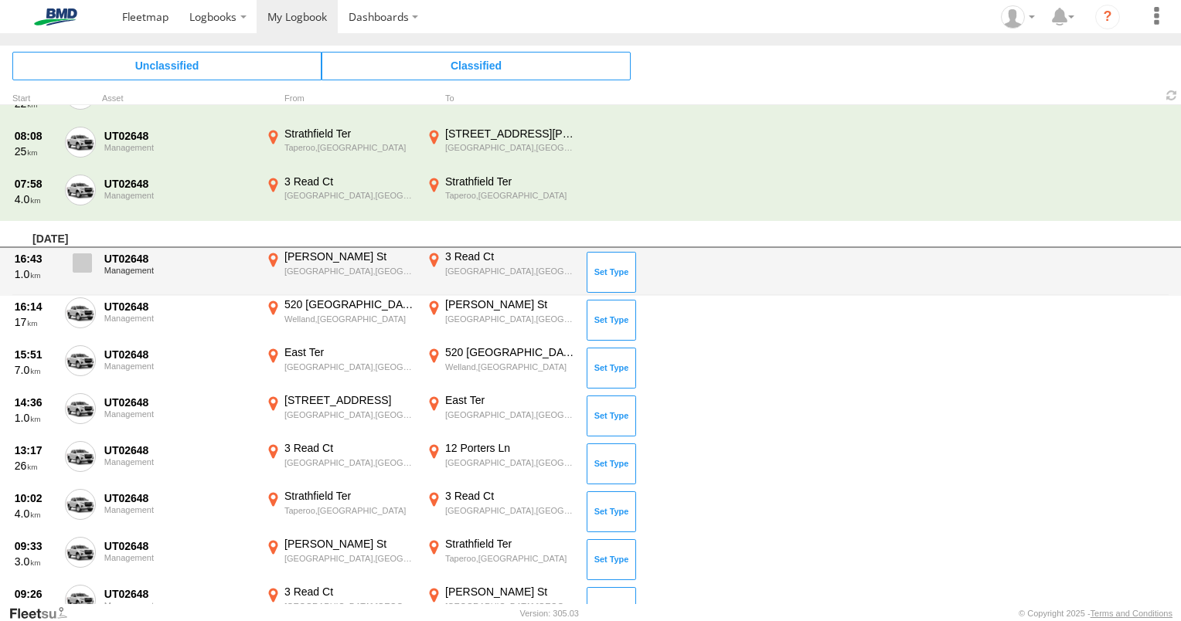
click at [83, 258] on span at bounding box center [82, 262] width 19 height 19
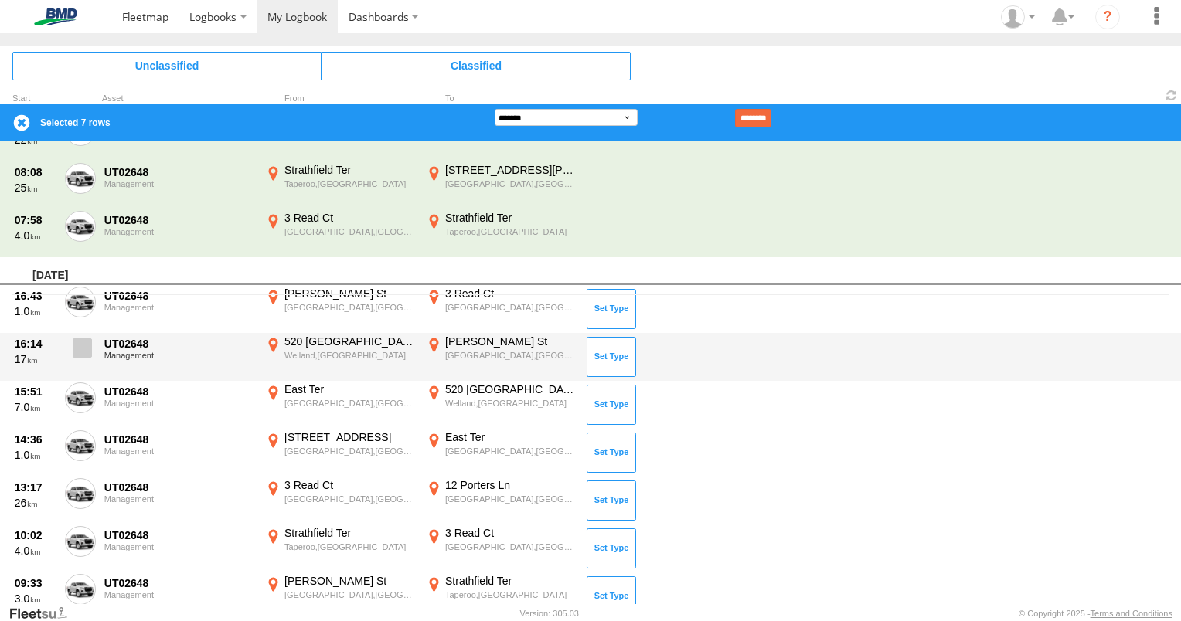
click at [80, 352] on span at bounding box center [82, 348] width 19 height 19
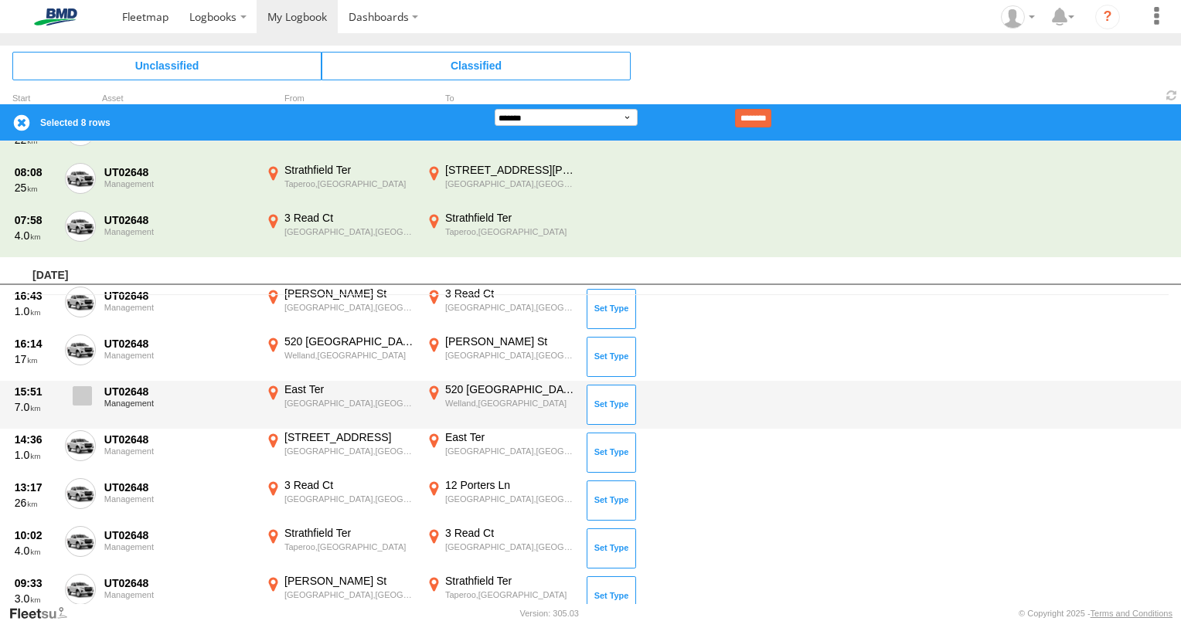
click at [80, 391] on span at bounding box center [82, 395] width 19 height 19
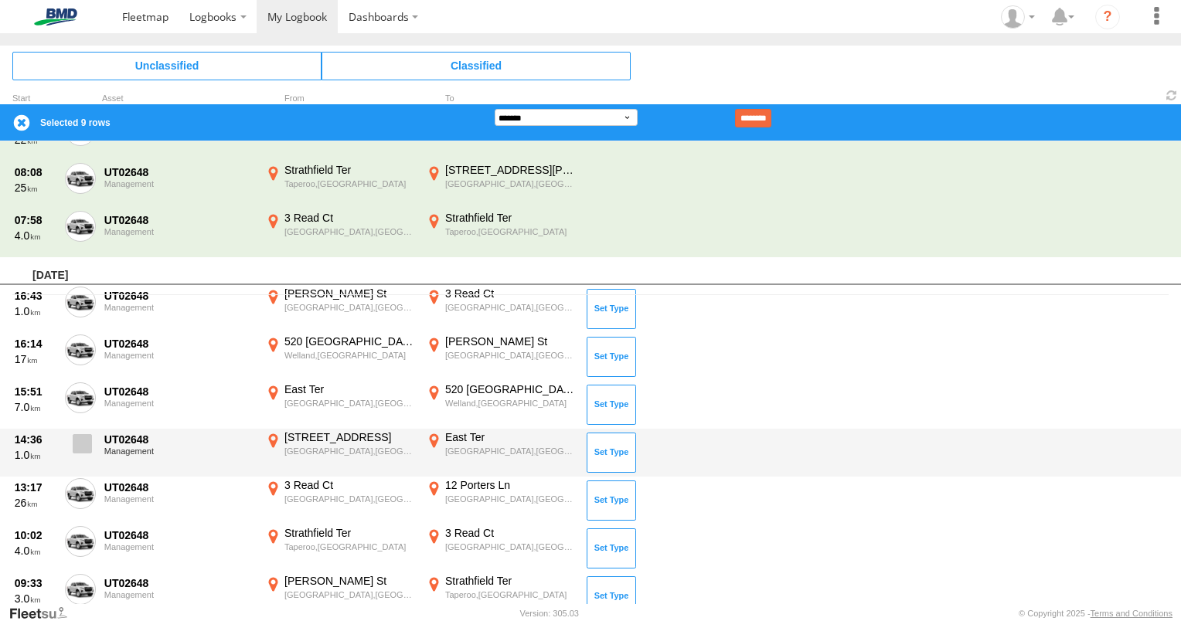
click at [80, 441] on span at bounding box center [82, 443] width 19 height 19
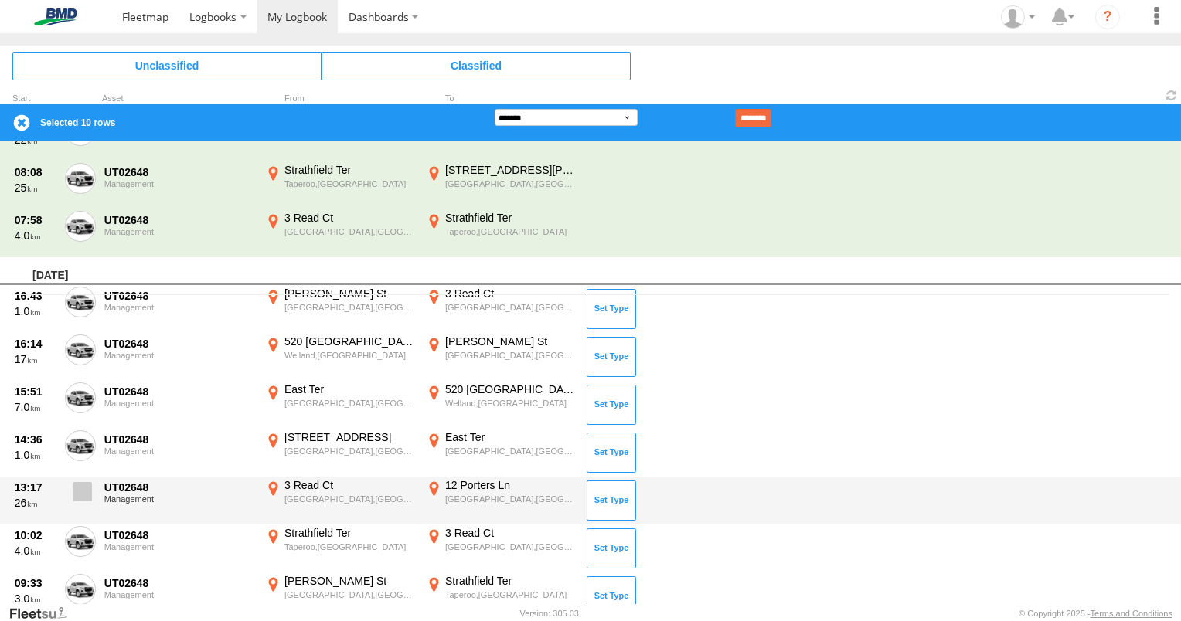
click at [86, 482] on span at bounding box center [82, 491] width 19 height 19
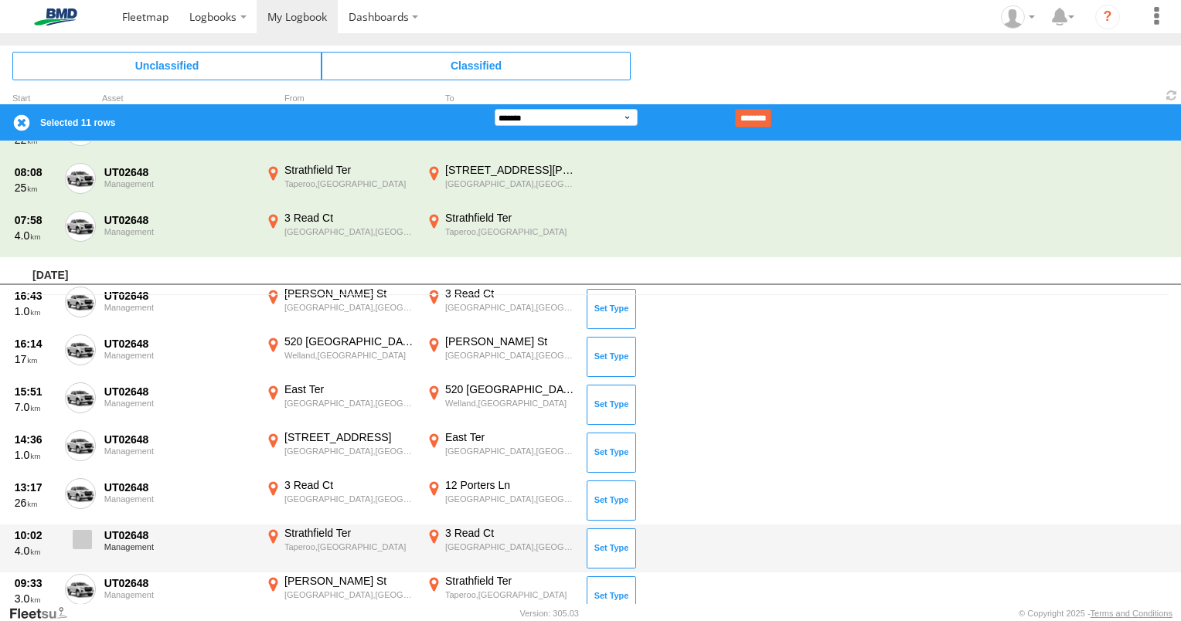
click at [83, 535] on span at bounding box center [82, 539] width 19 height 19
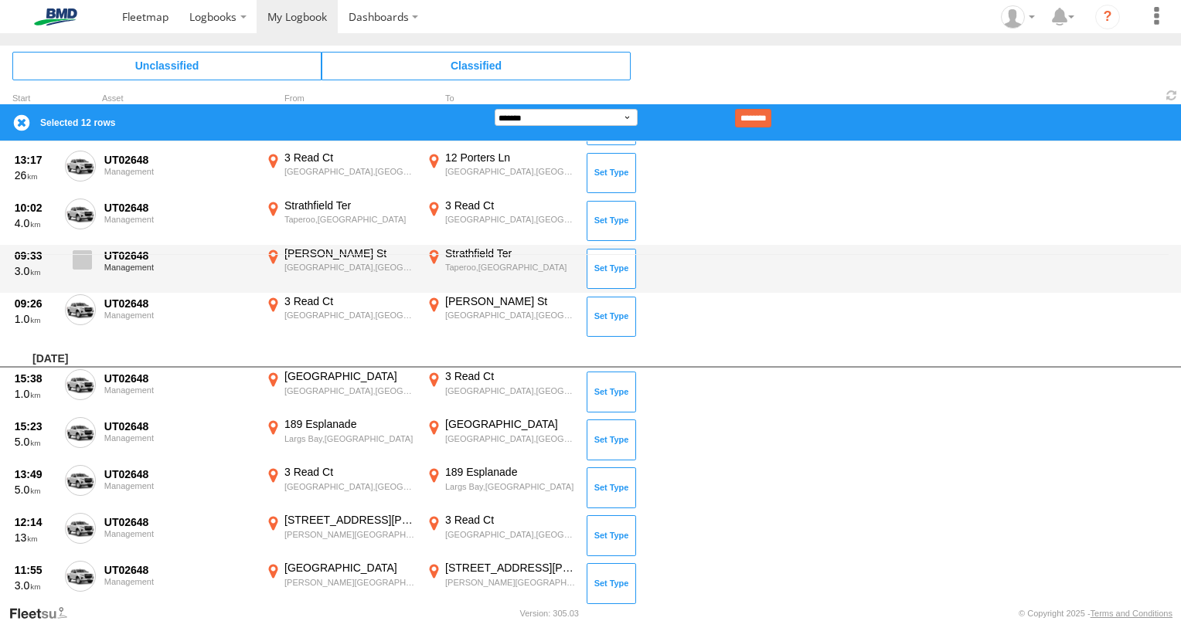
scroll to position [253, 0]
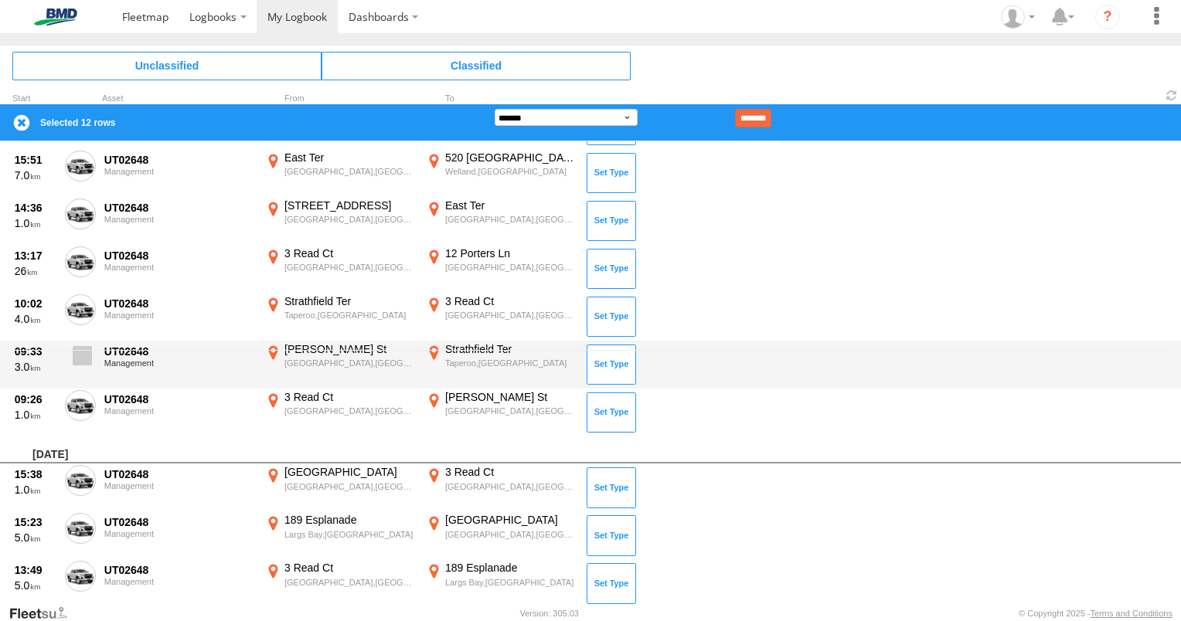
click at [90, 354] on span at bounding box center [82, 355] width 19 height 19
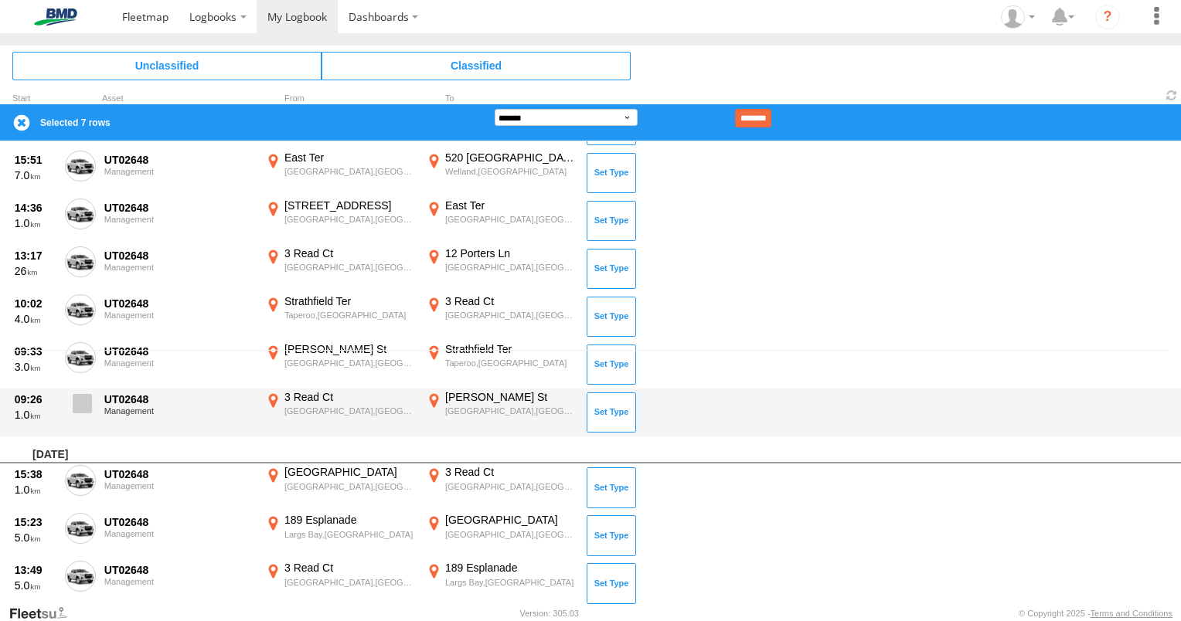
click at [90, 400] on span at bounding box center [82, 403] width 19 height 19
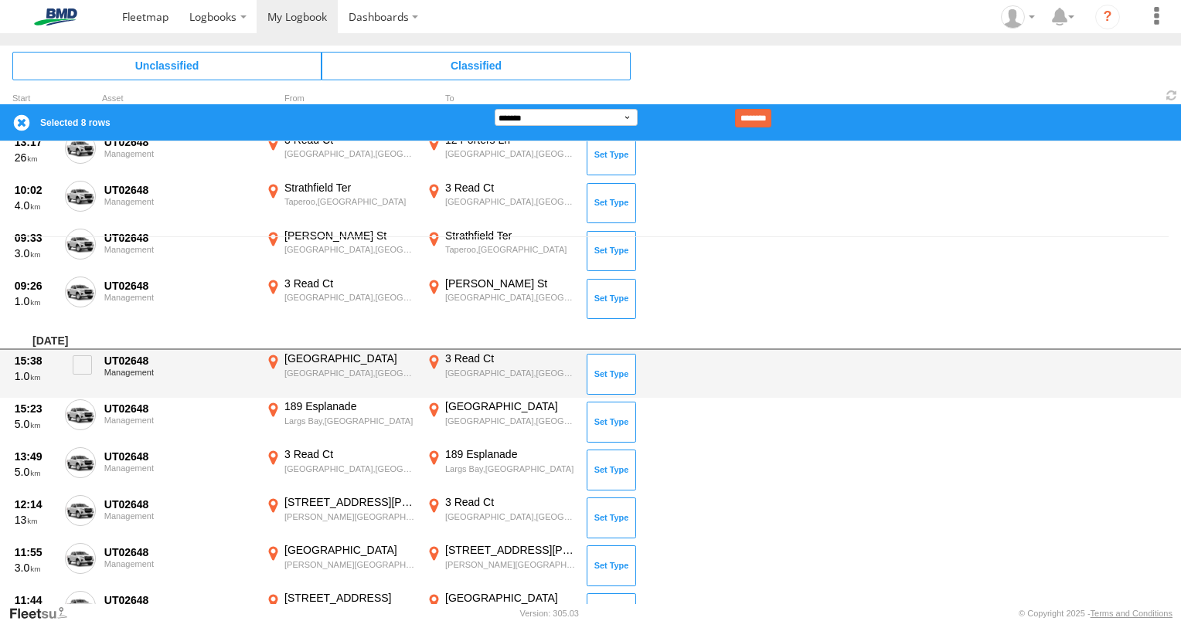
scroll to position [386, 0]
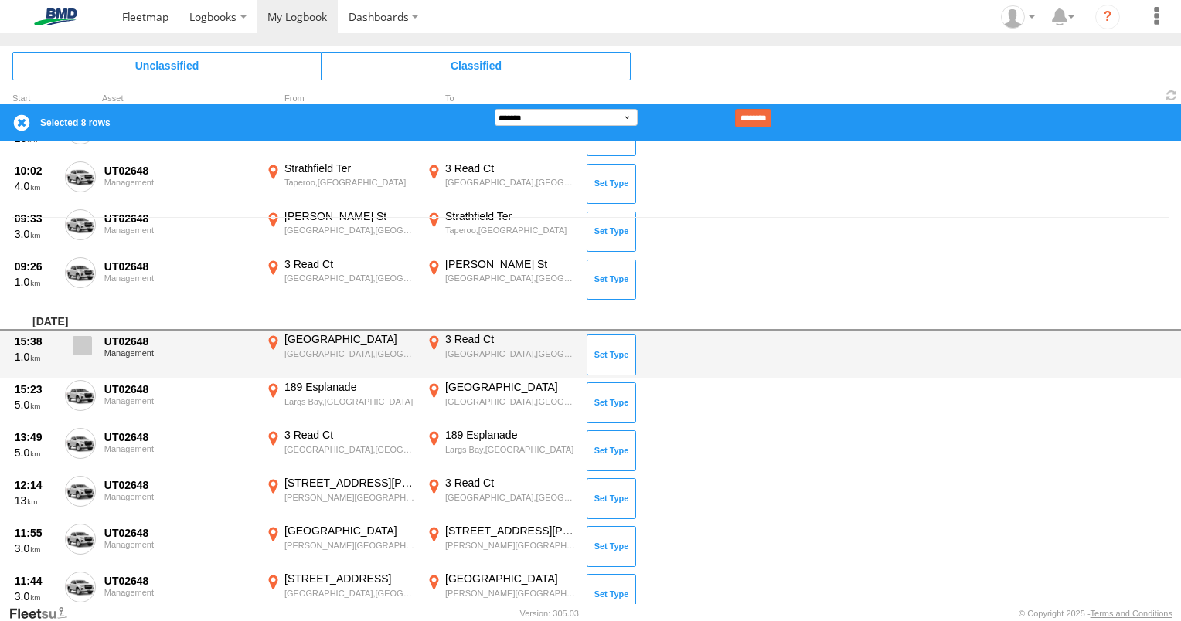
click at [77, 339] on span at bounding box center [82, 345] width 19 height 19
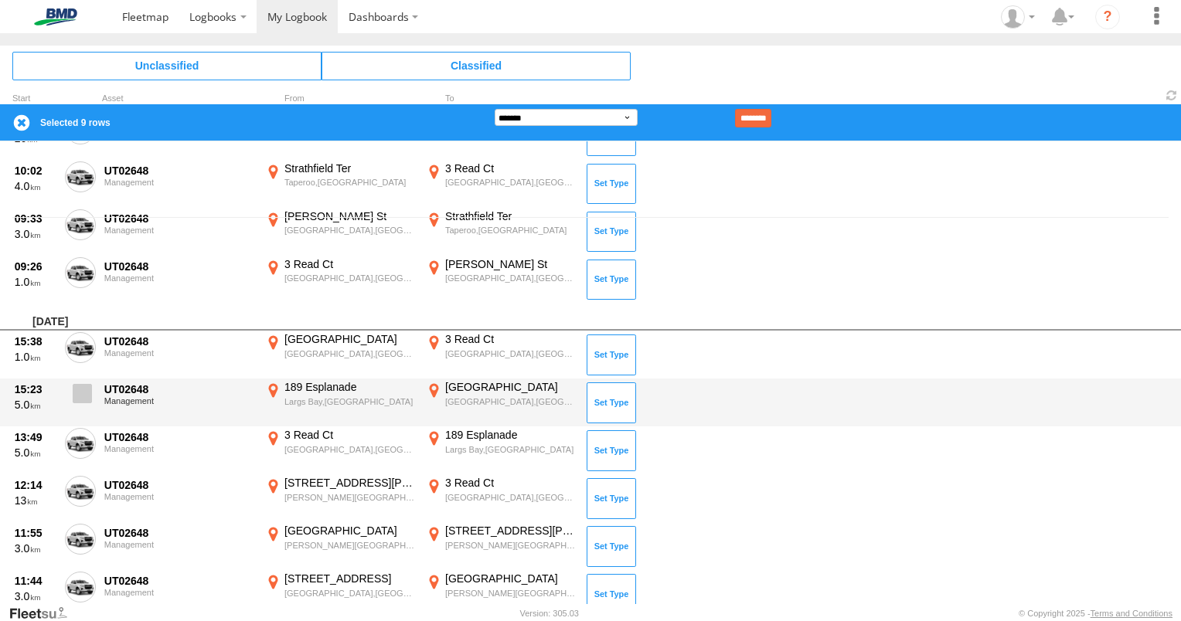
click at [89, 391] on span at bounding box center [82, 393] width 19 height 19
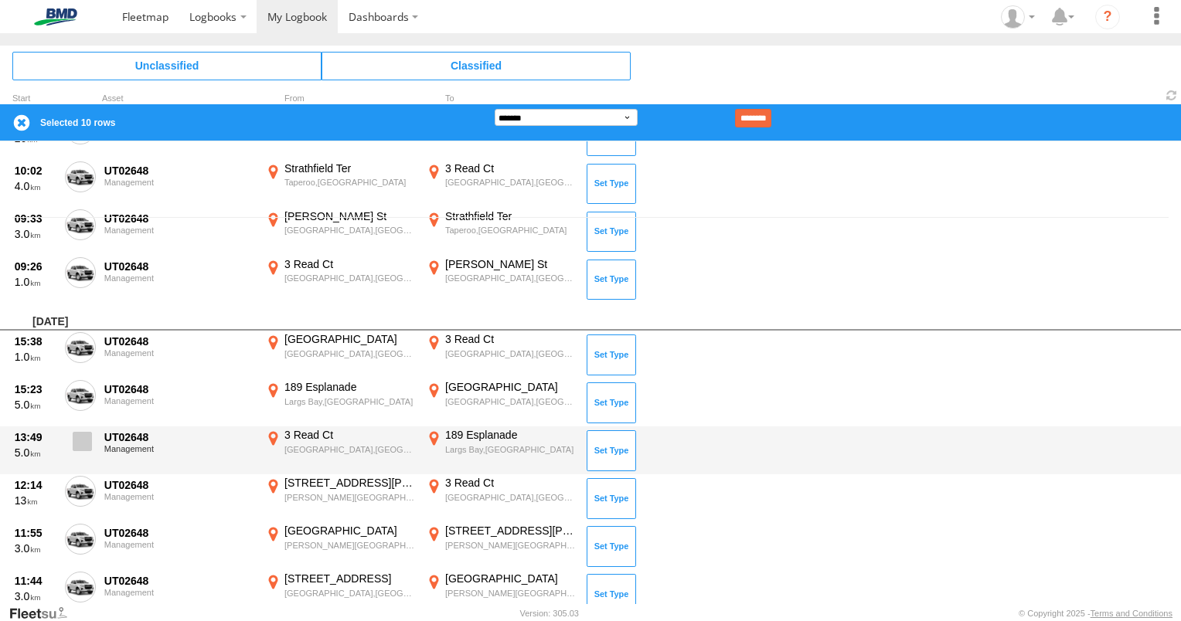
click at [82, 436] on span at bounding box center [82, 441] width 19 height 19
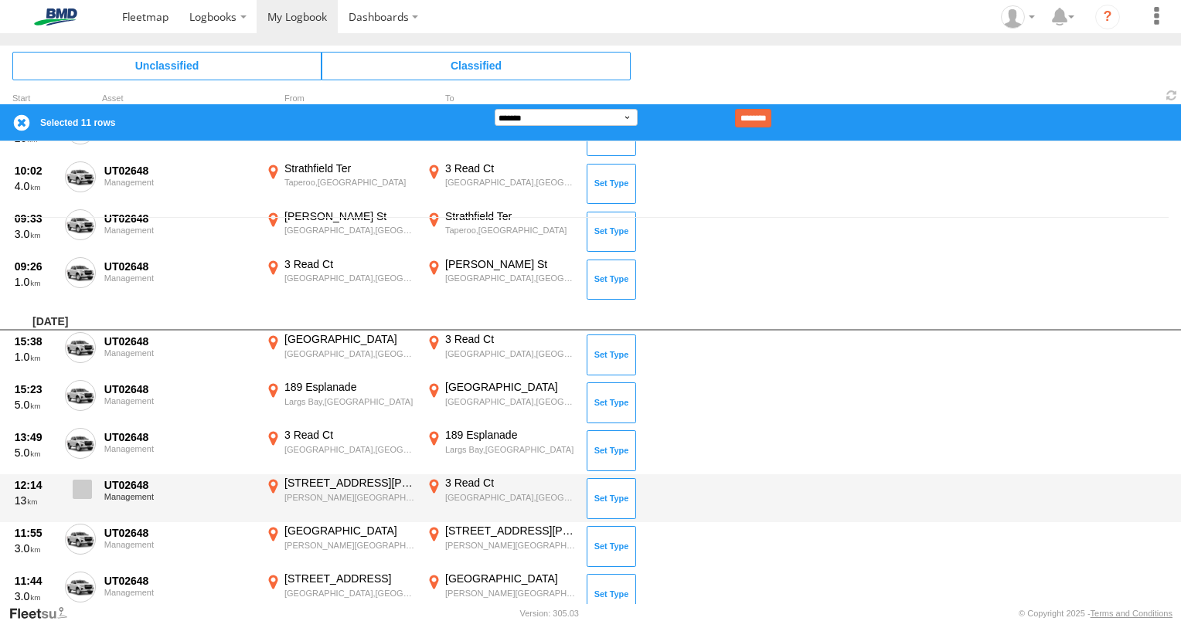
click at [83, 480] on span at bounding box center [82, 489] width 19 height 19
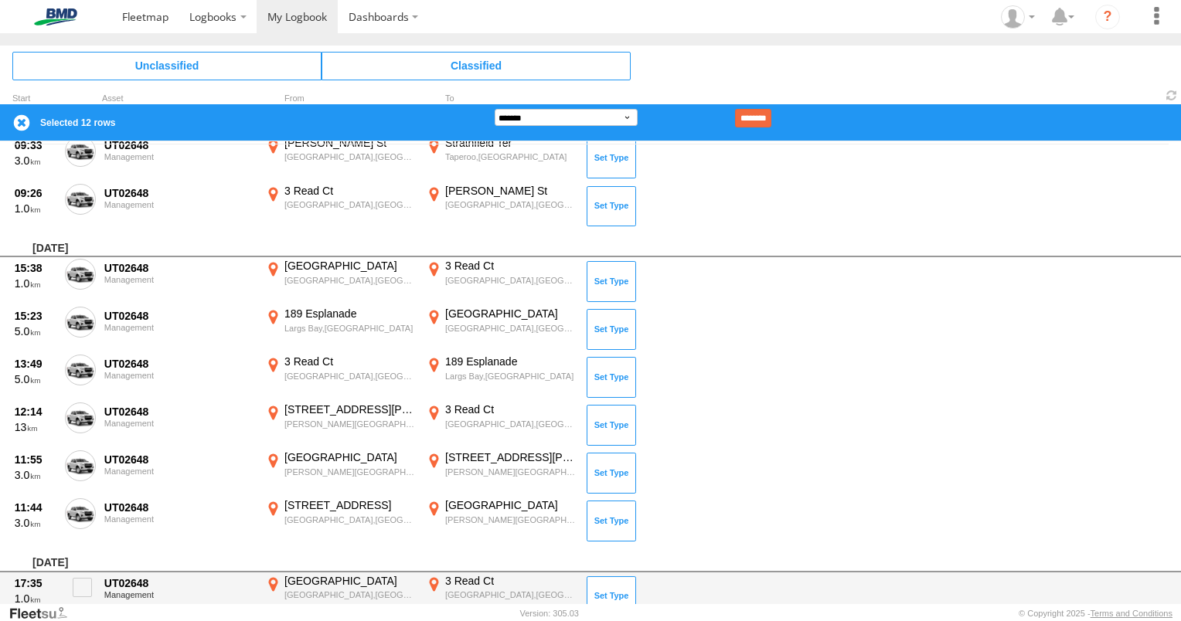
scroll to position [618, 0]
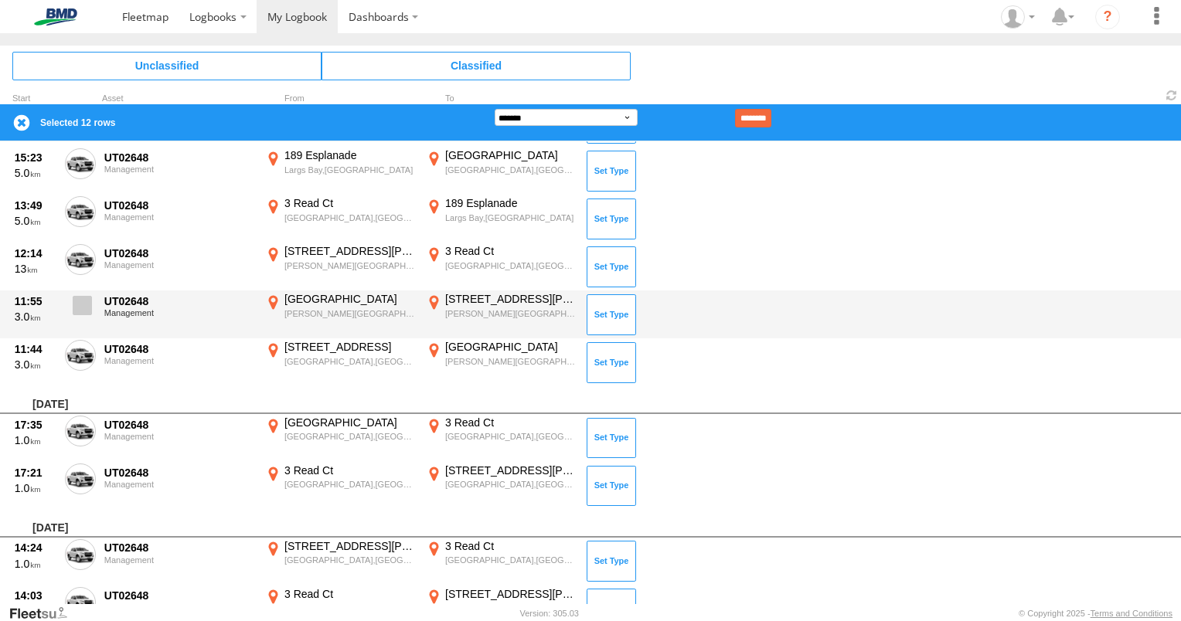
drag, startPoint x: 85, startPoint y: 308, endPoint x: 87, endPoint y: 339, distance: 31.7
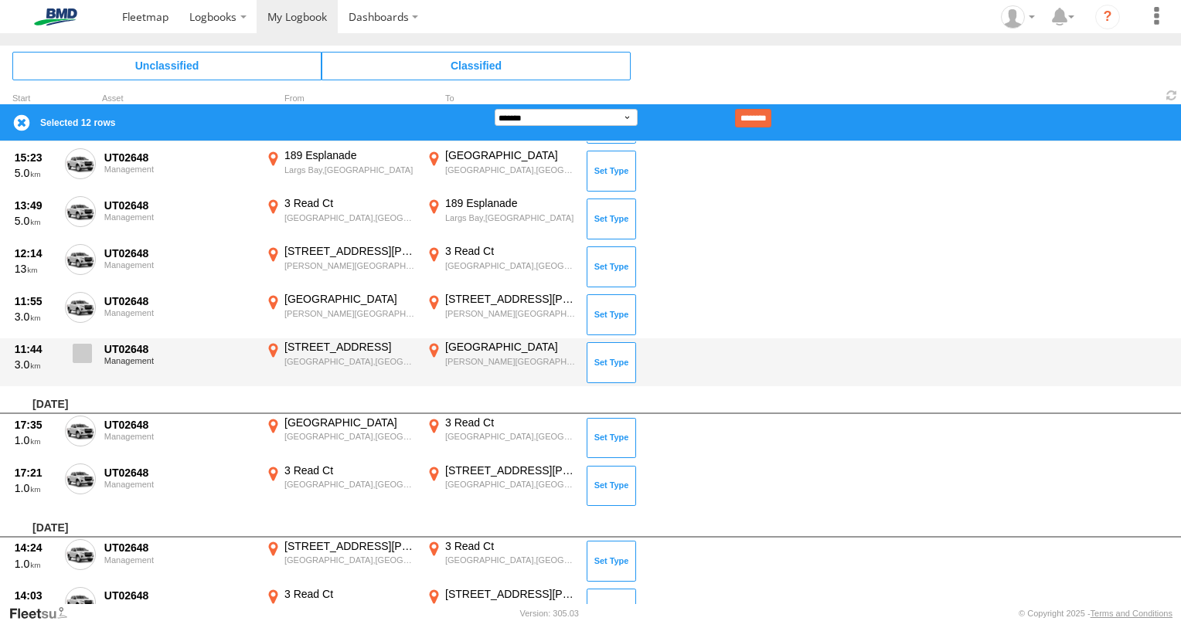
click at [0, 0] on span at bounding box center [0, 0] width 0 height 0
drag, startPoint x: 89, startPoint y: 352, endPoint x: 87, endPoint y: 360, distance: 8.8
click at [88, 352] on span at bounding box center [82, 353] width 19 height 19
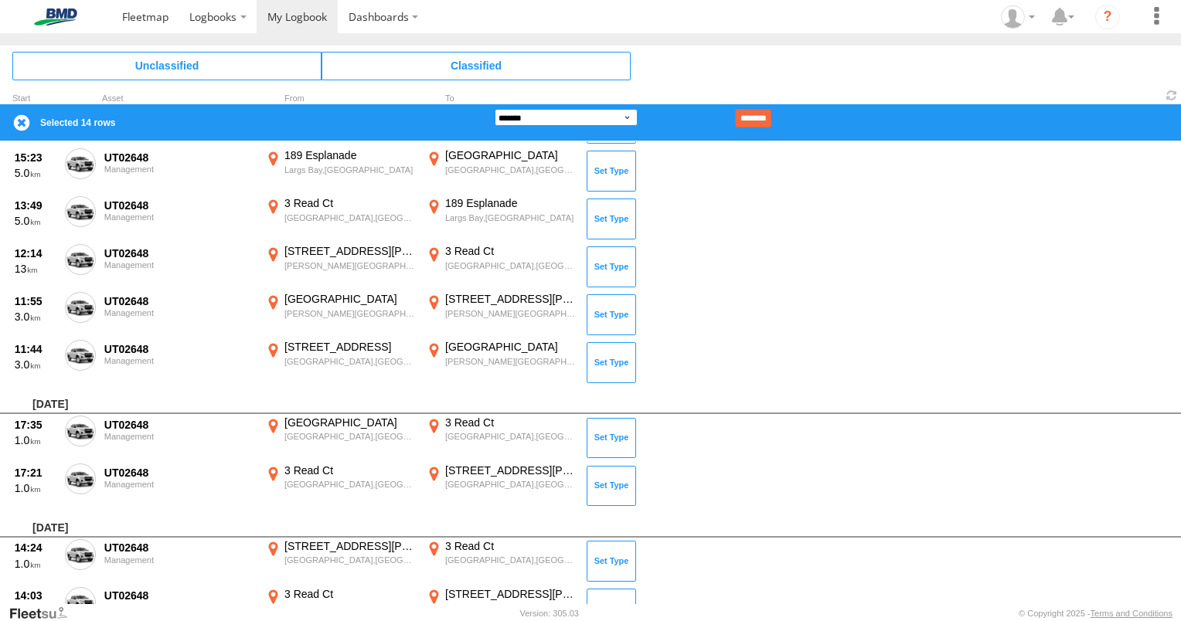
click at [634, 112] on select "**********" at bounding box center [566, 117] width 143 height 17
click at [495, 109] on select "**********" at bounding box center [566, 117] width 143 height 17
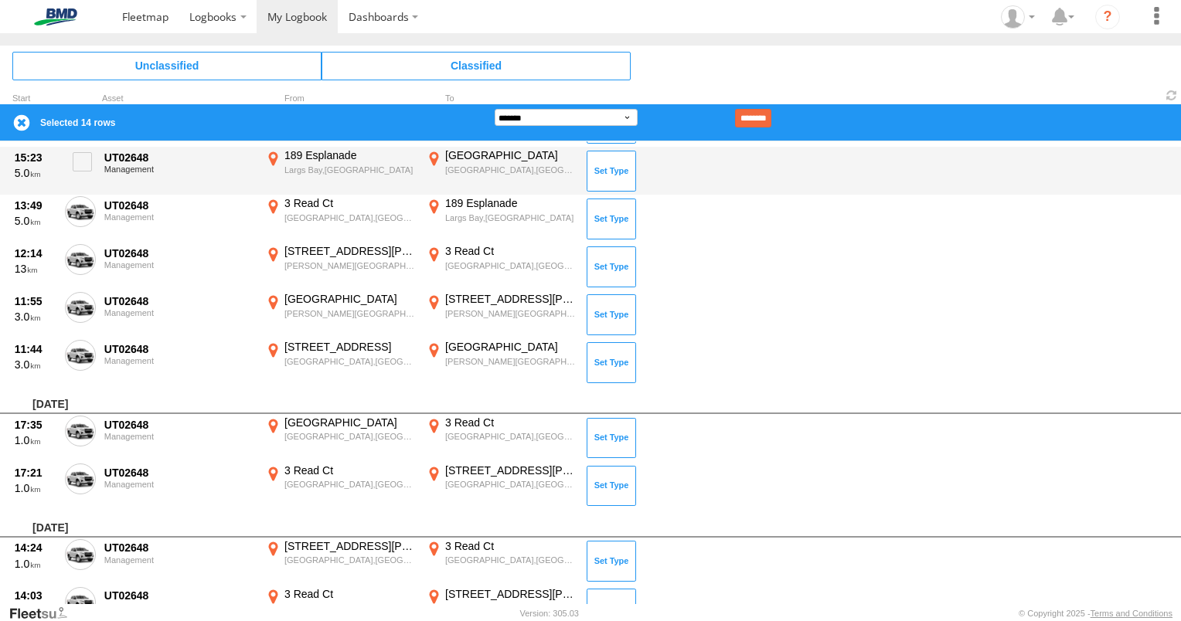
click at [771, 114] on input "********" at bounding box center [753, 118] width 36 height 19
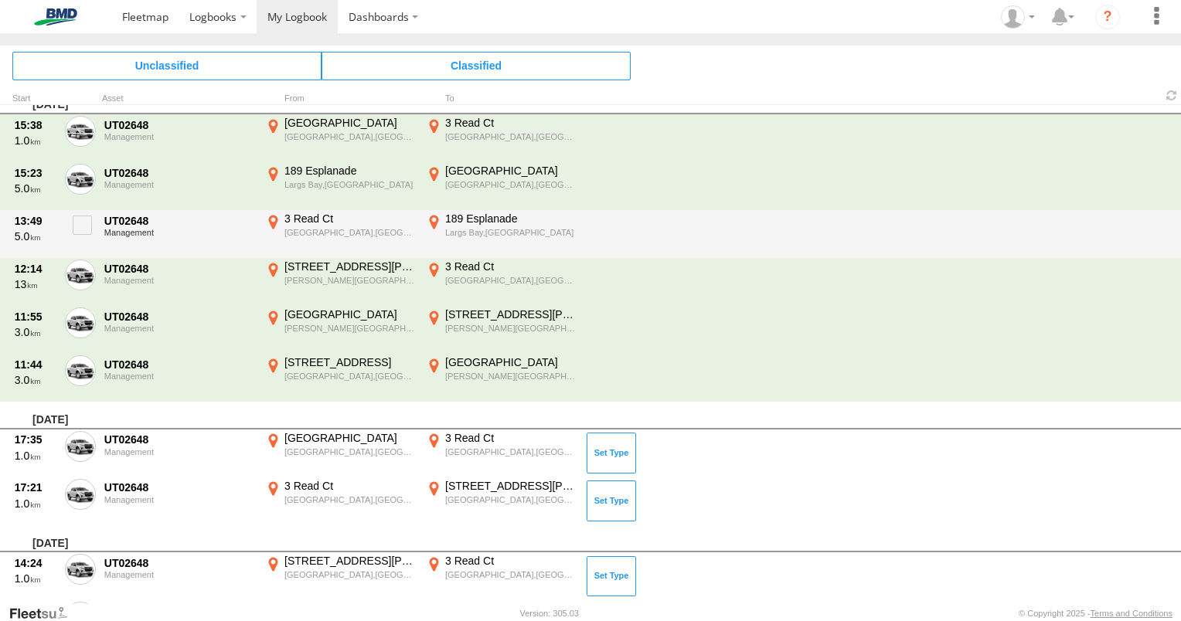
scroll to position [80, 0]
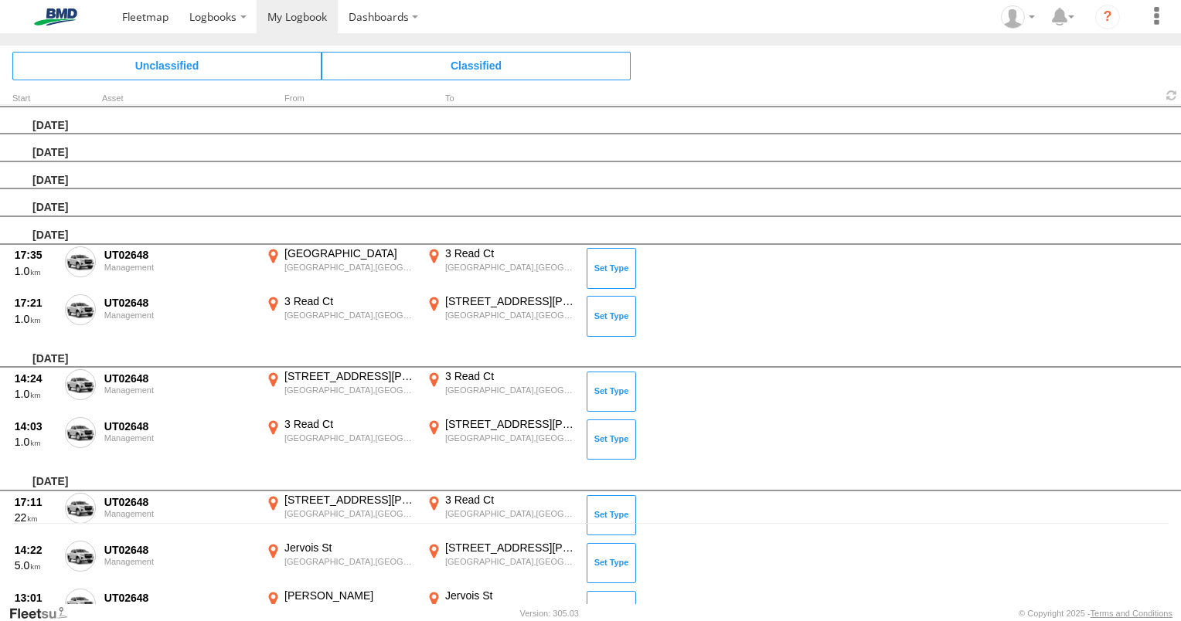
drag, startPoint x: 89, startPoint y: 253, endPoint x: 99, endPoint y: 272, distance: 21.1
click at [0, 0] on span at bounding box center [0, 0] width 0 height 0
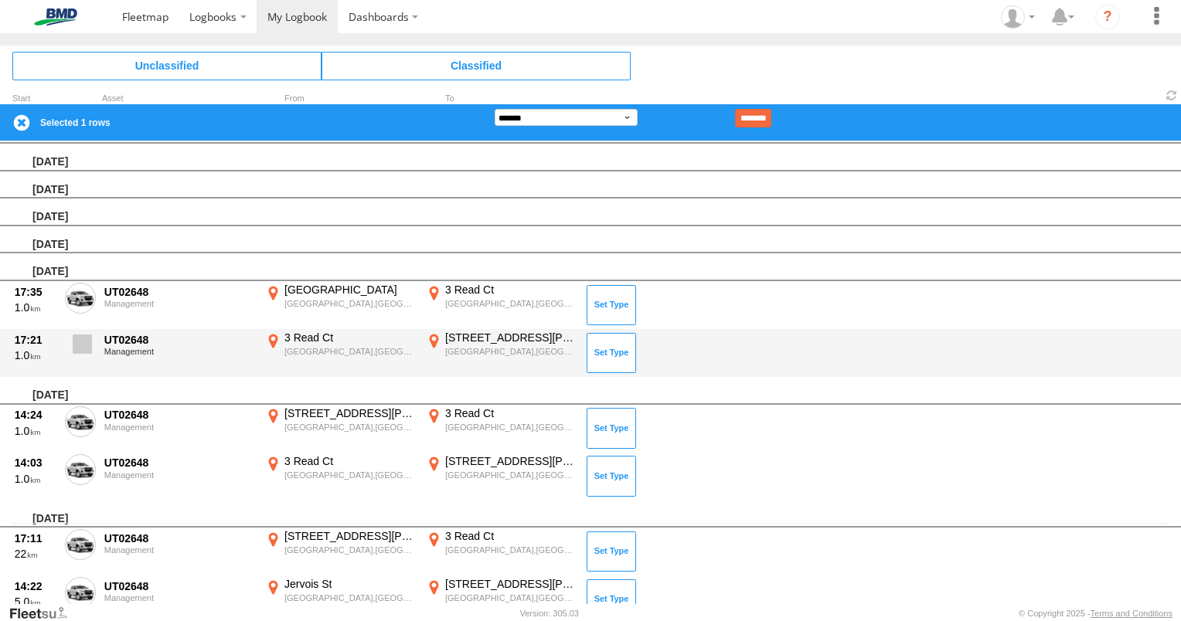
click at [77, 343] on span at bounding box center [82, 344] width 19 height 19
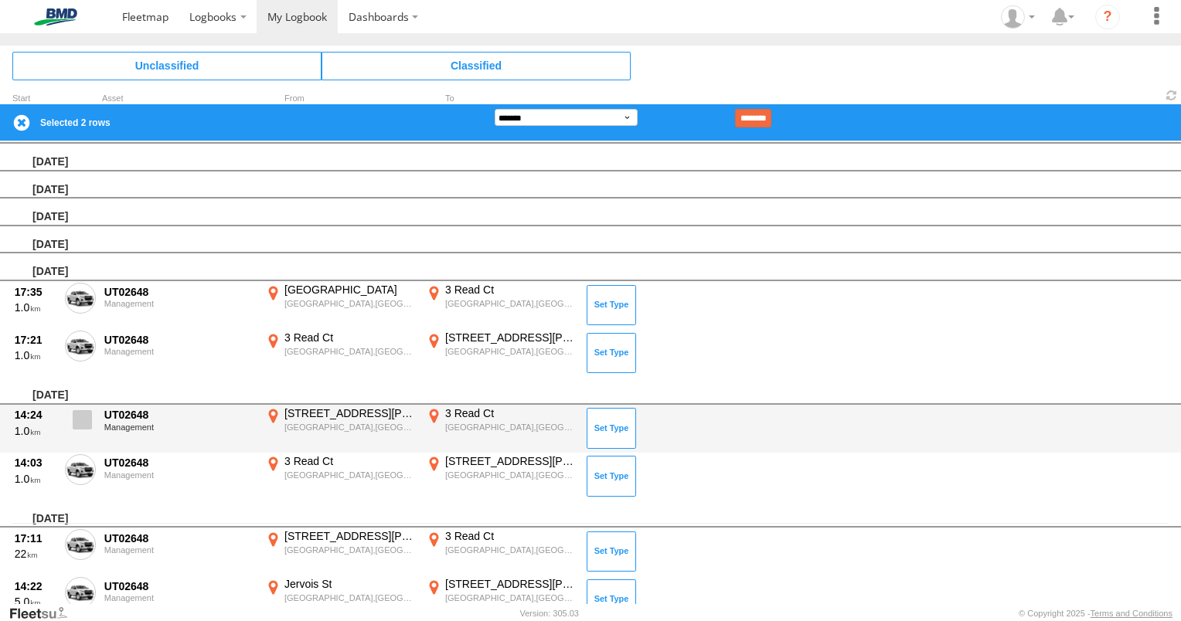
click at [83, 429] on label at bounding box center [80, 425] width 31 height 36
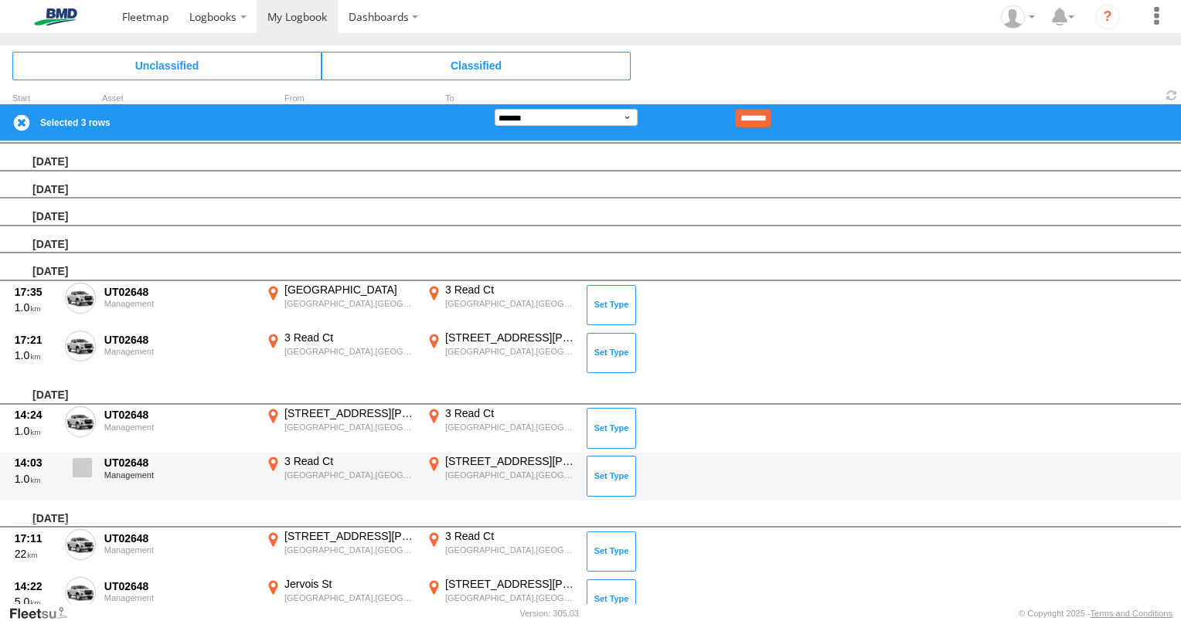
click at [83, 465] on span at bounding box center [82, 467] width 19 height 19
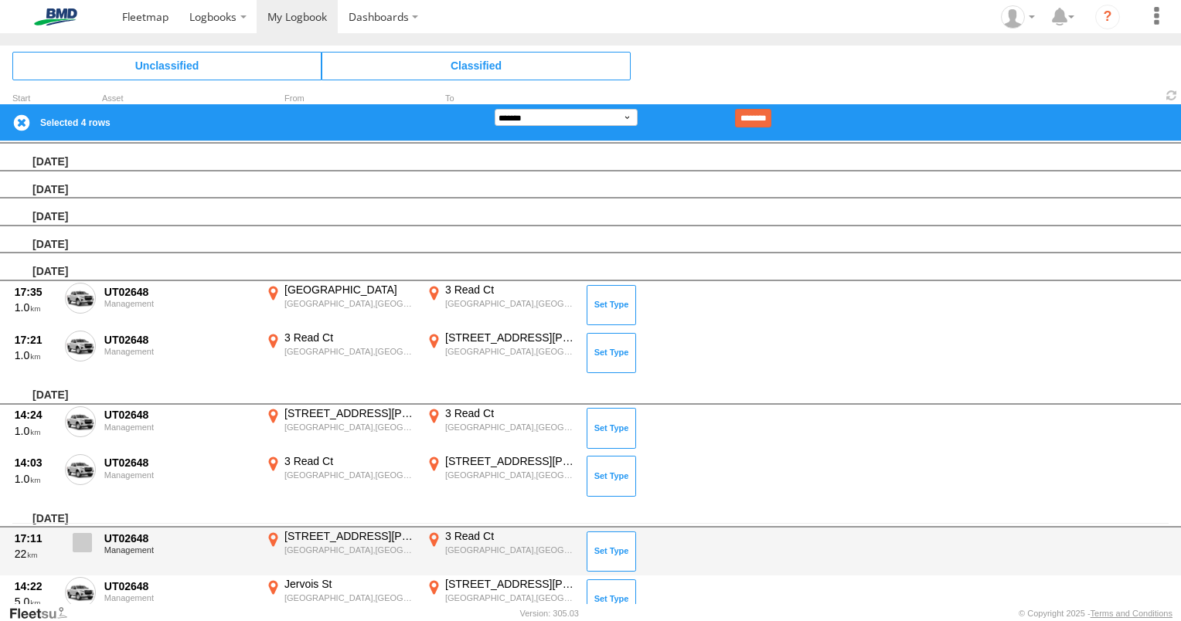
click at [75, 538] on span at bounding box center [82, 542] width 19 height 19
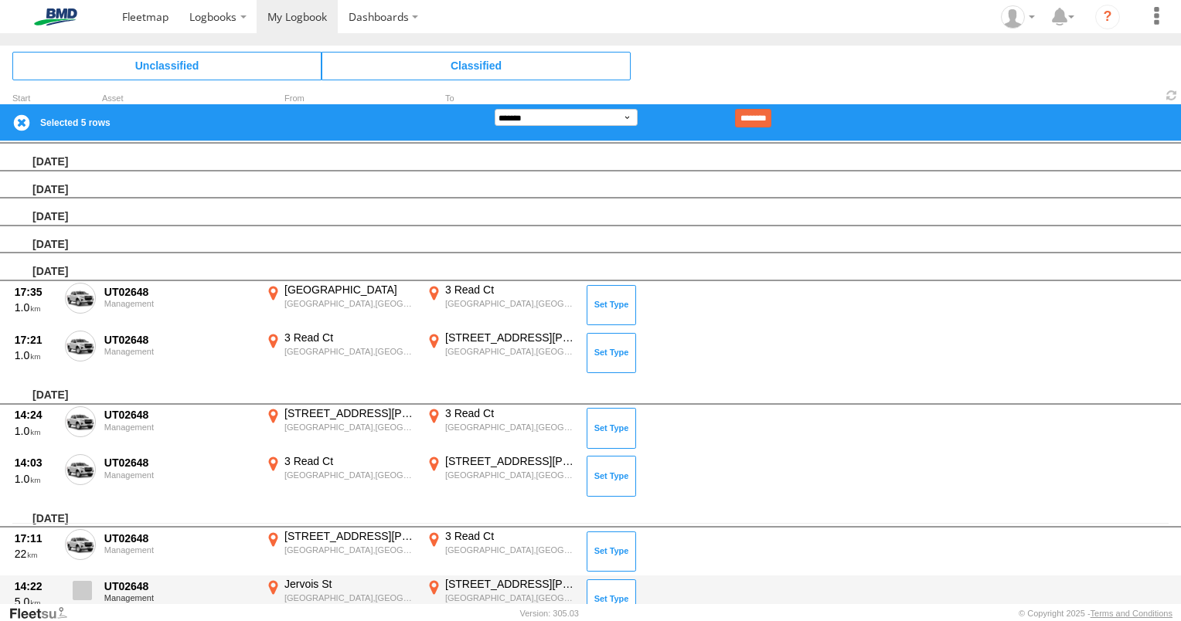
click at [82, 588] on span at bounding box center [82, 590] width 19 height 19
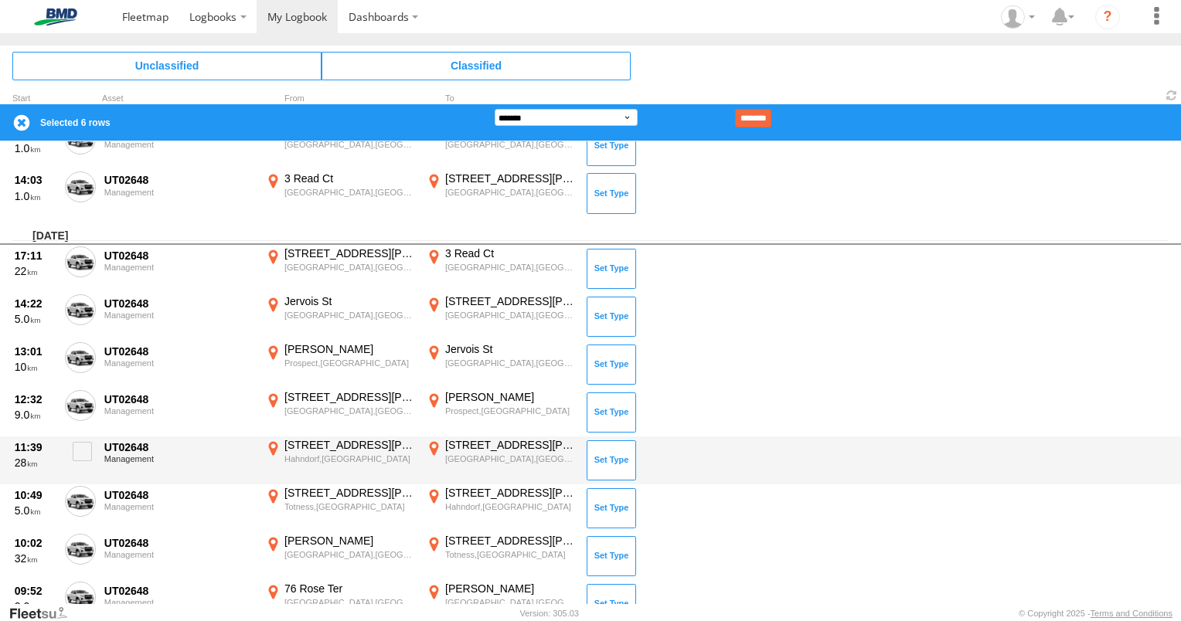
scroll to position [390, 0]
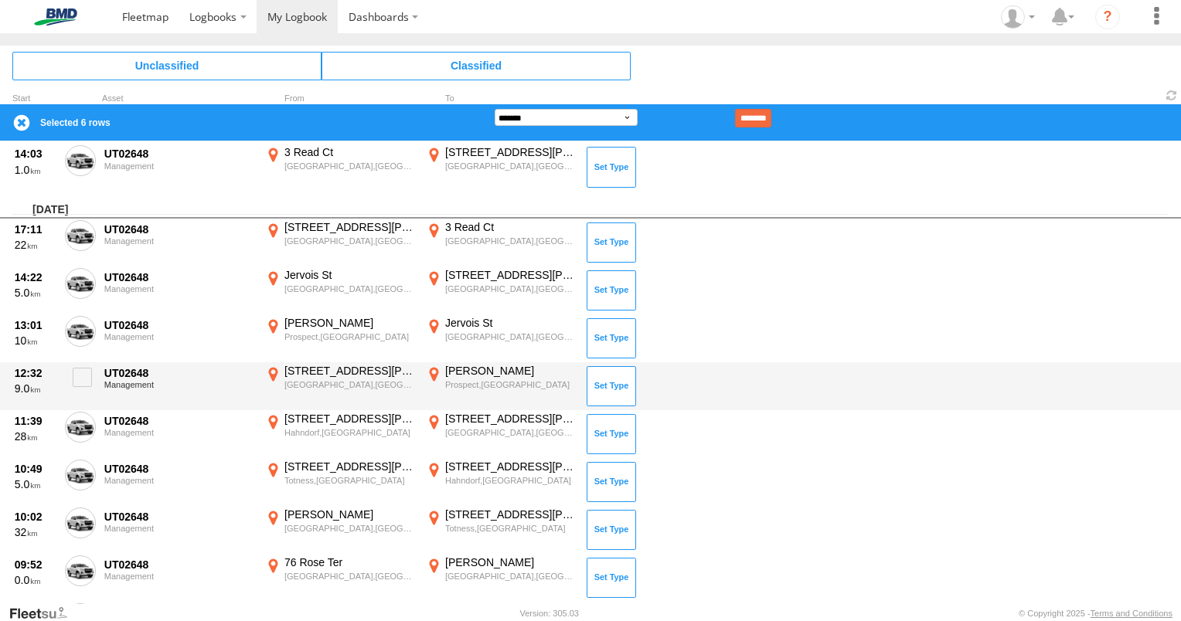
drag, startPoint x: 85, startPoint y: 322, endPoint x: 69, endPoint y: 359, distance: 40.5
click at [0, 0] on span at bounding box center [0, 0] width 0 height 0
click at [74, 373] on span at bounding box center [82, 377] width 19 height 19
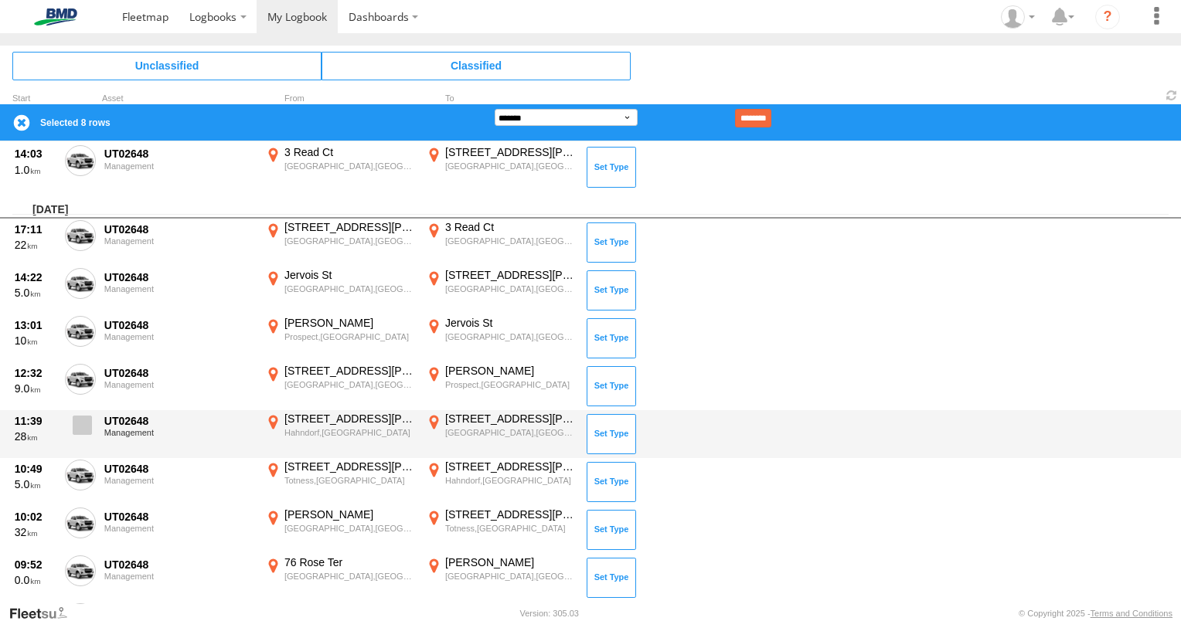
click at [94, 420] on label at bounding box center [80, 430] width 31 height 36
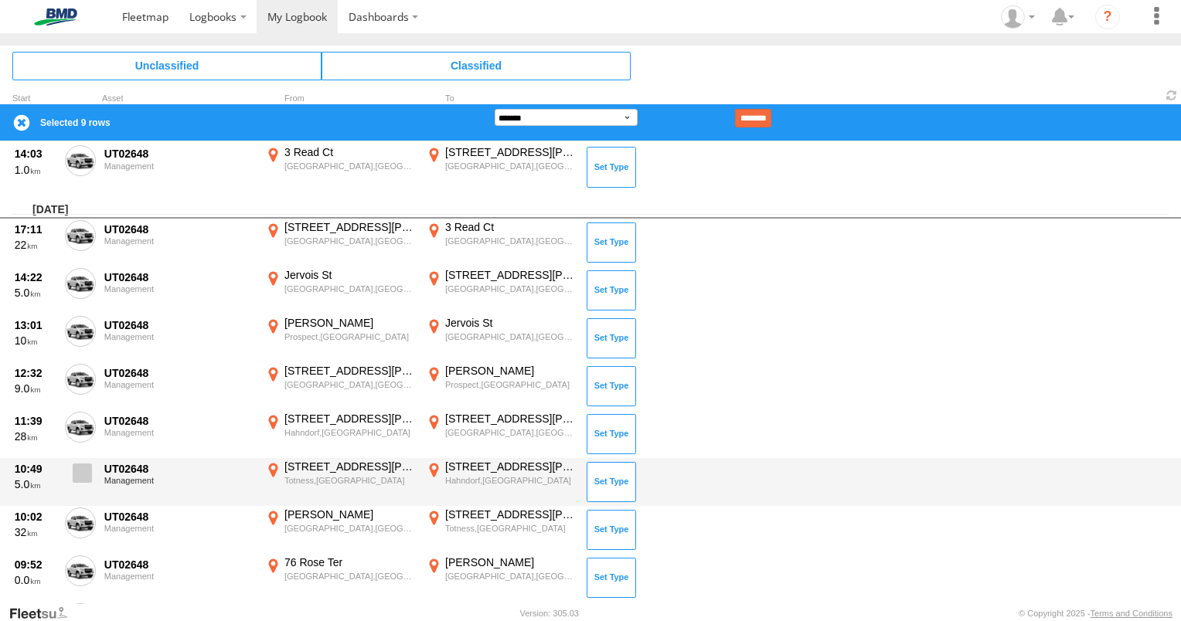
drag, startPoint x: 79, startPoint y: 462, endPoint x: 71, endPoint y: 485, distance: 24.4
click at [79, 467] on span at bounding box center [82, 473] width 19 height 19
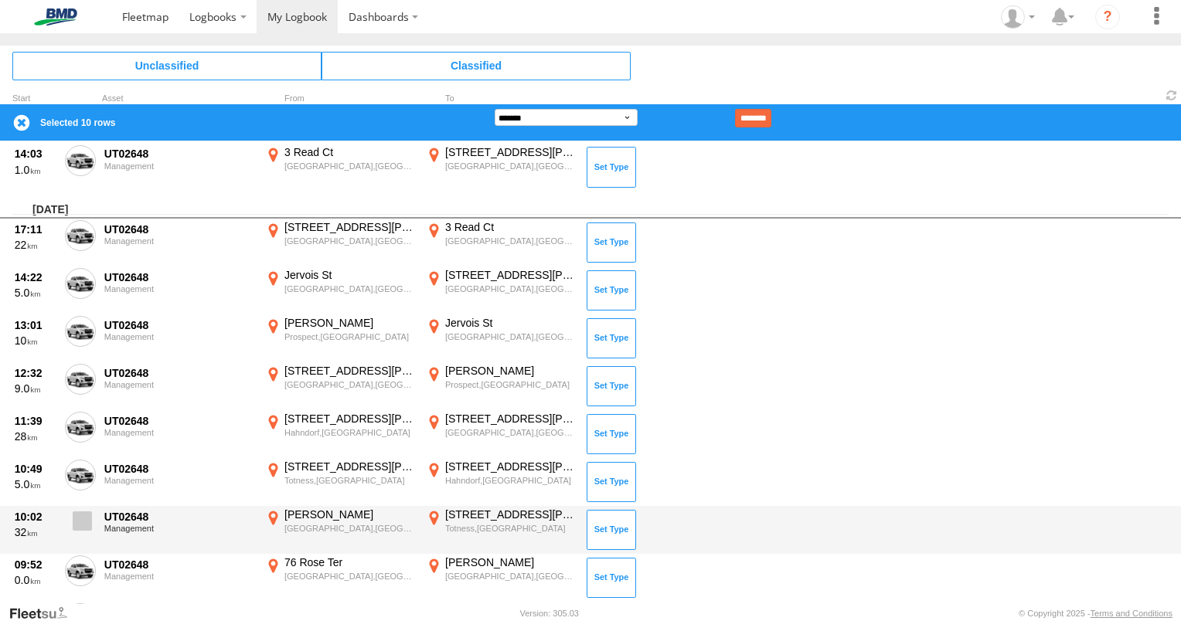
click at [87, 519] on span at bounding box center [82, 521] width 19 height 19
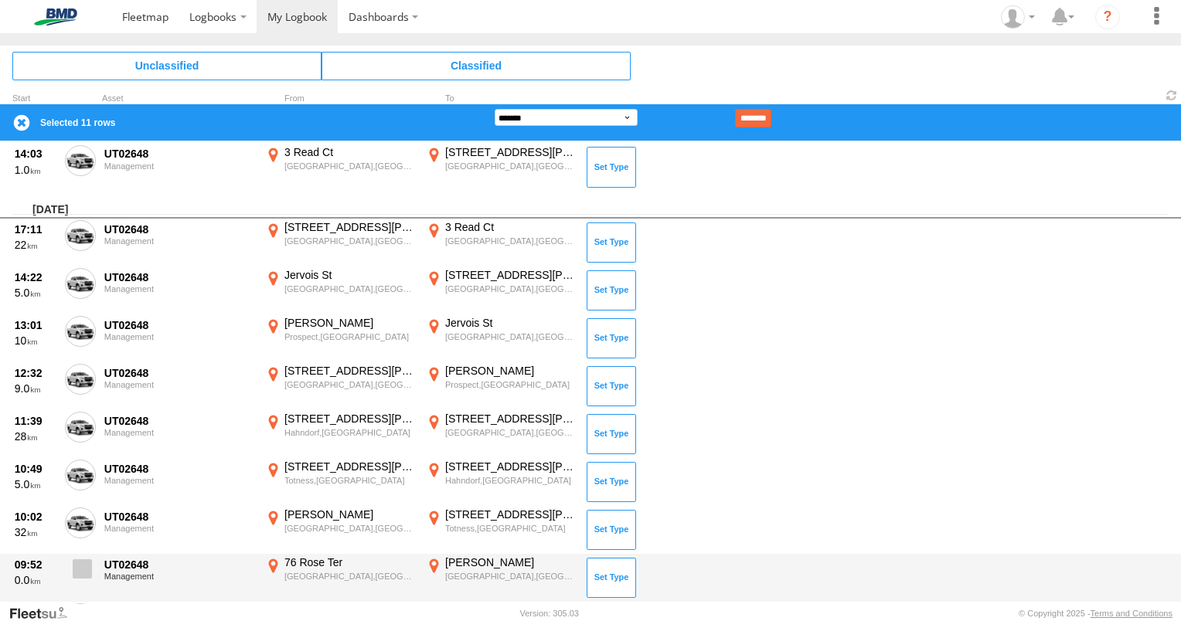
click at [81, 574] on span at bounding box center [82, 569] width 19 height 19
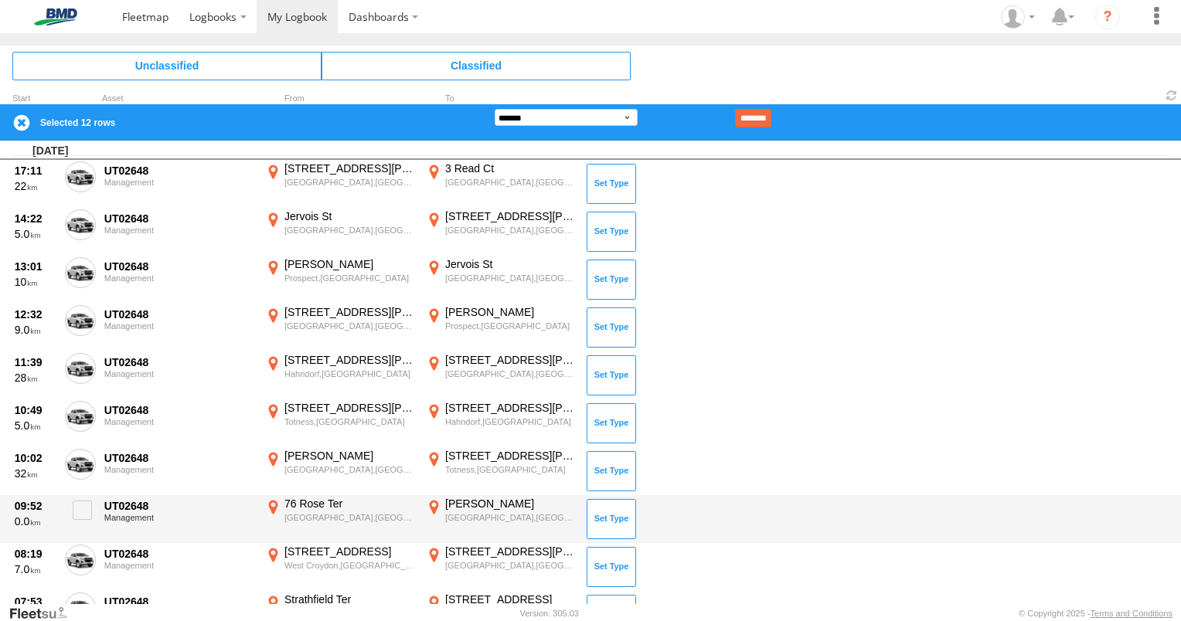
scroll to position [621, 0]
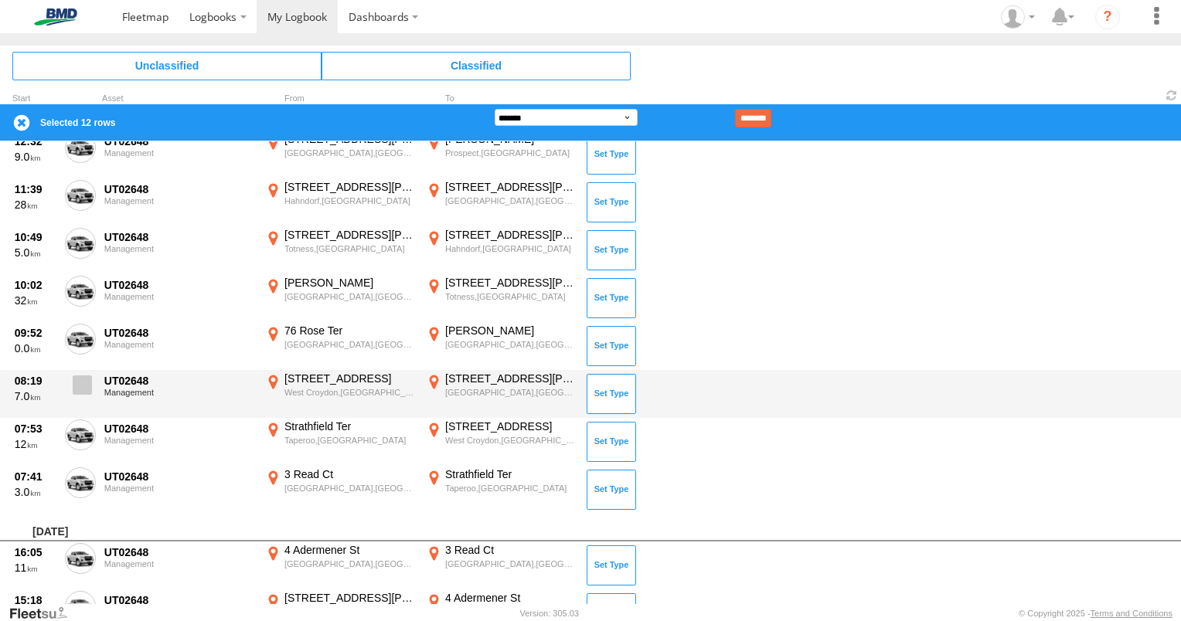
click at [77, 379] on span at bounding box center [82, 385] width 19 height 19
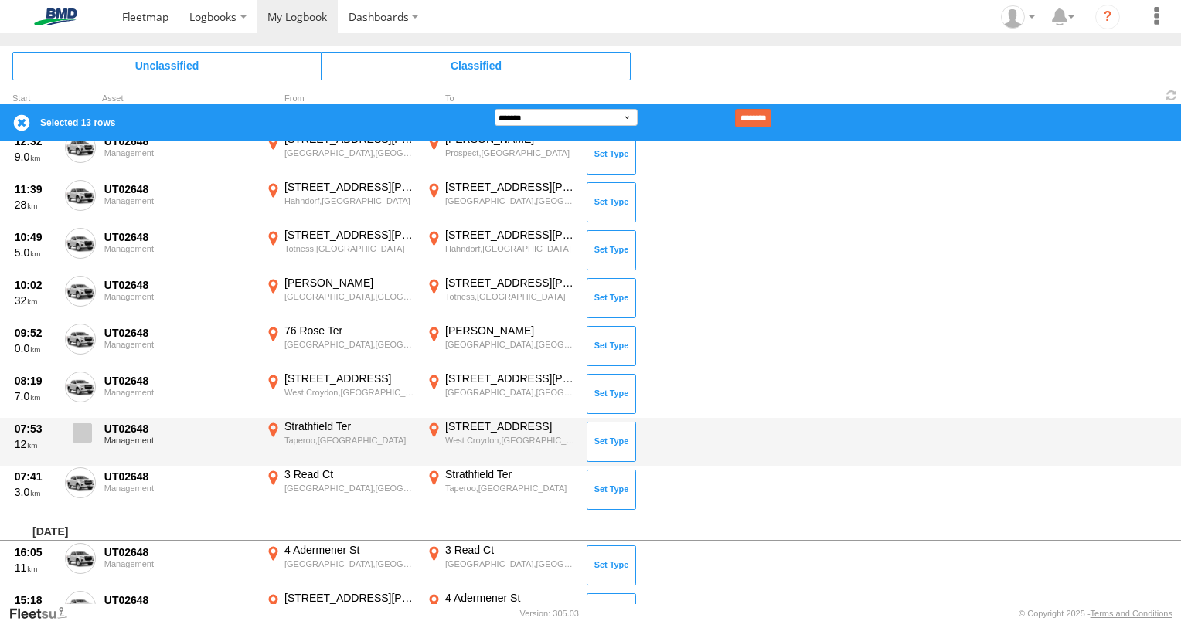
click at [83, 424] on span at bounding box center [82, 433] width 19 height 19
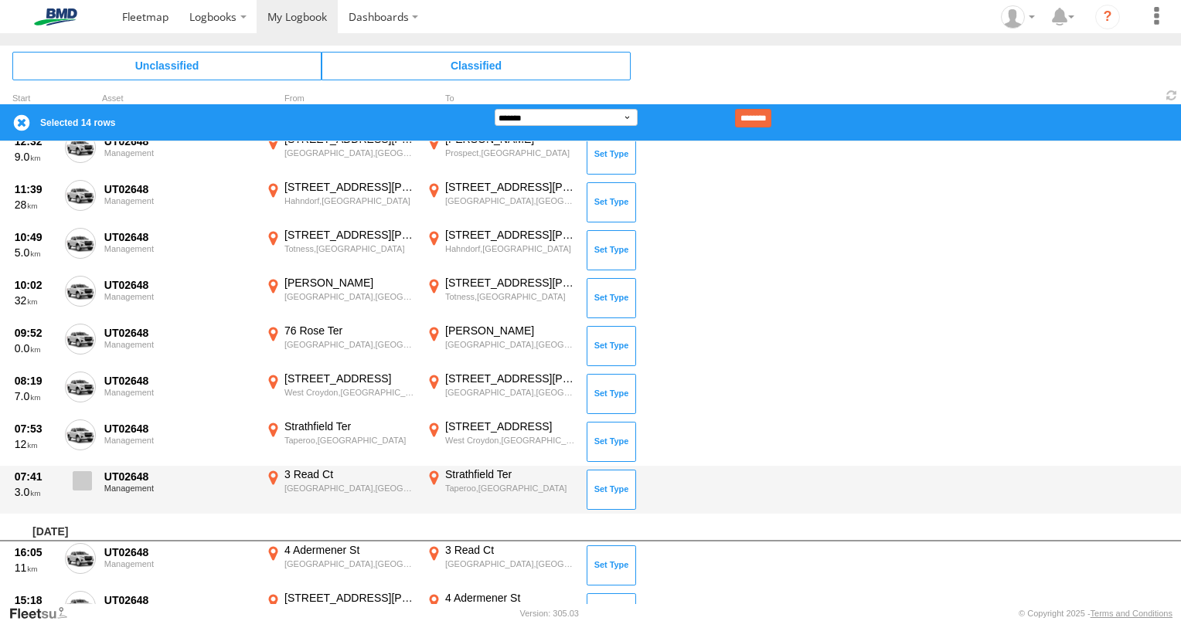
click at [83, 473] on span at bounding box center [82, 480] width 19 height 19
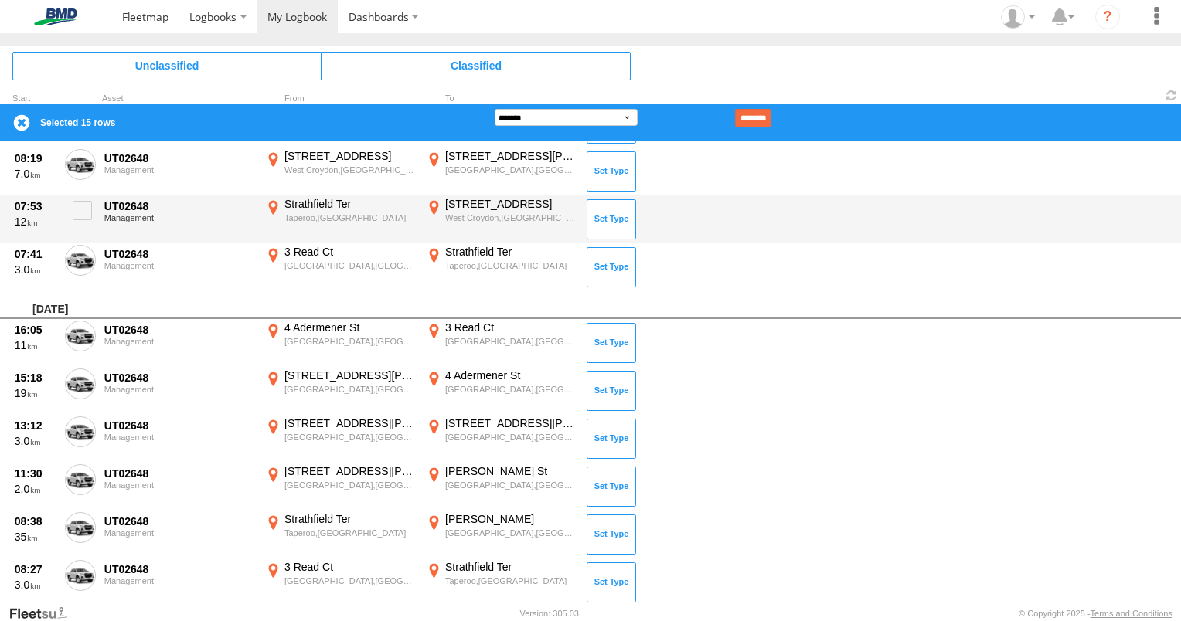
scroll to position [853, 0]
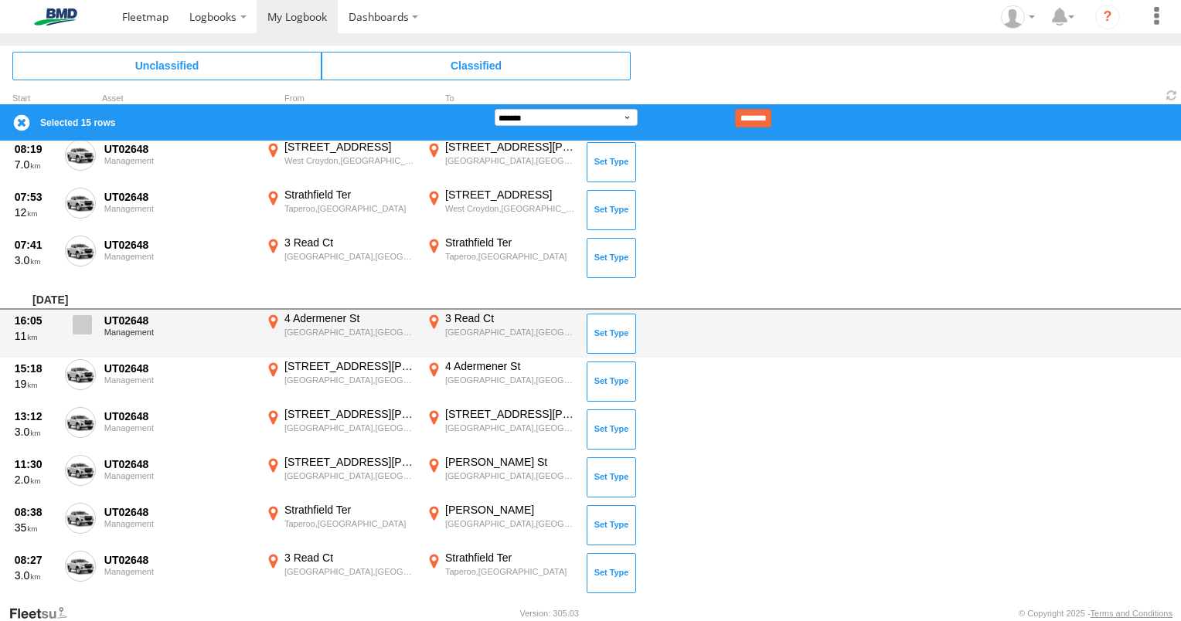
click at [79, 318] on span at bounding box center [82, 324] width 19 height 19
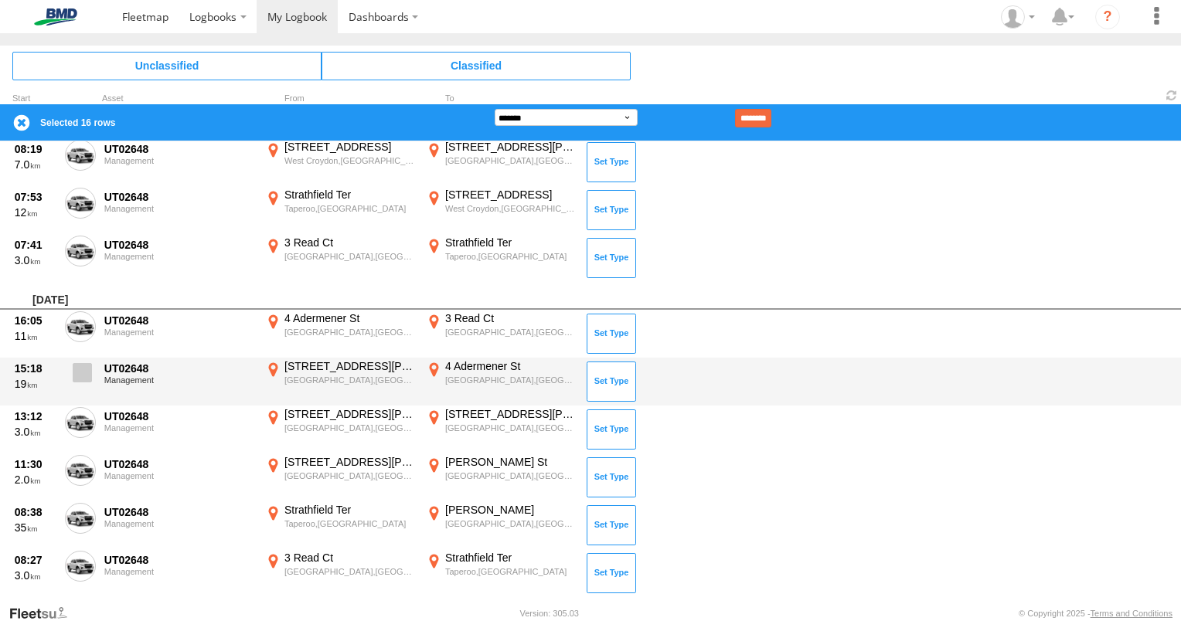
drag, startPoint x: 85, startPoint y: 369, endPoint x: 78, endPoint y: 387, distance: 19.8
click at [85, 370] on span at bounding box center [82, 372] width 19 height 19
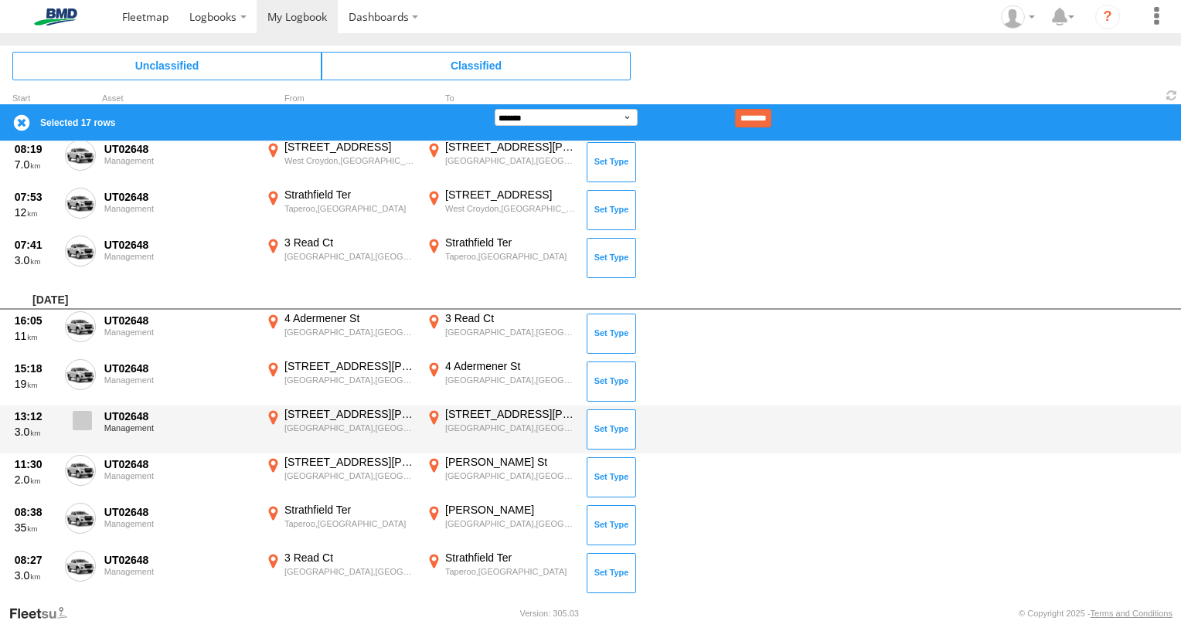
click at [77, 424] on span at bounding box center [82, 420] width 19 height 19
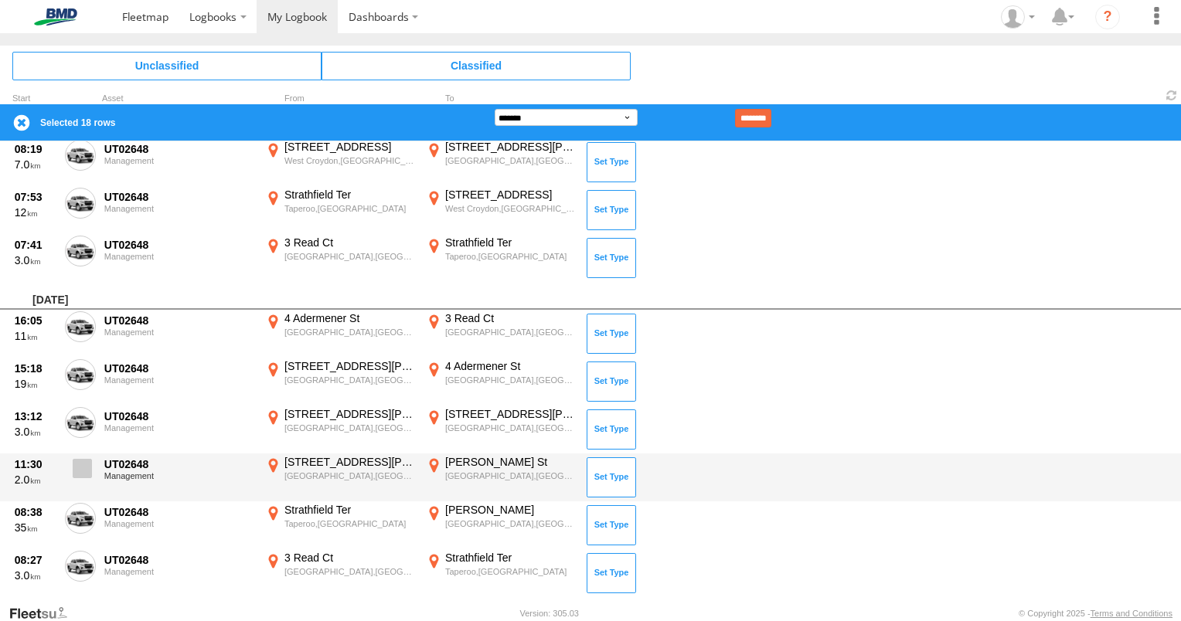
click at [83, 459] on span at bounding box center [82, 468] width 19 height 19
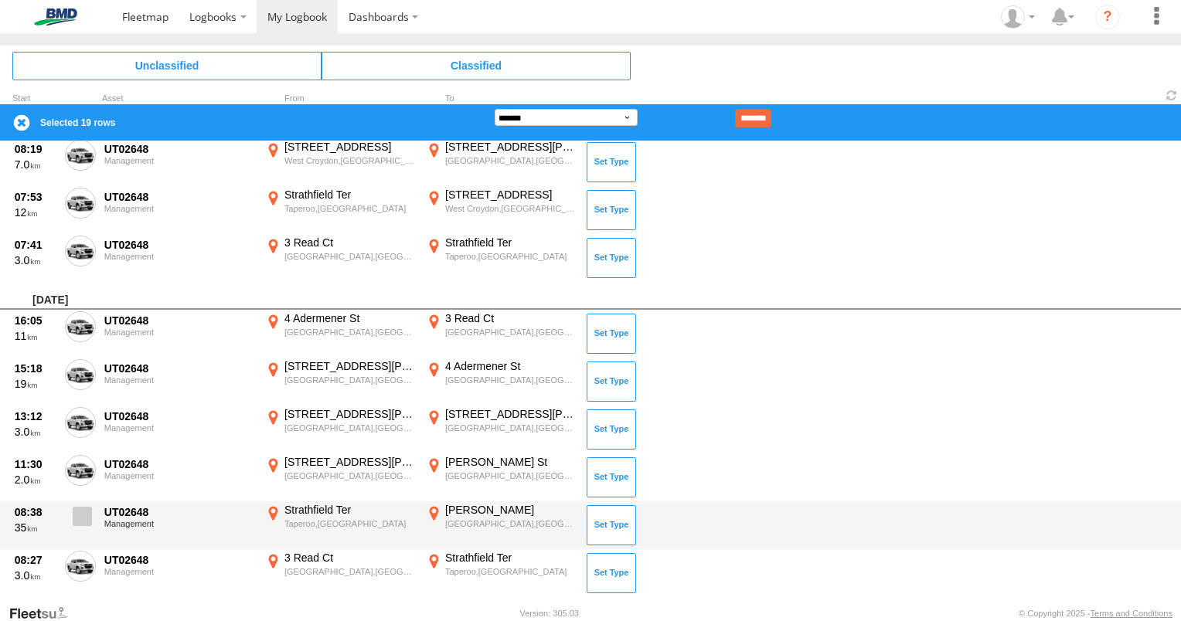
click at [85, 511] on span at bounding box center [82, 516] width 19 height 19
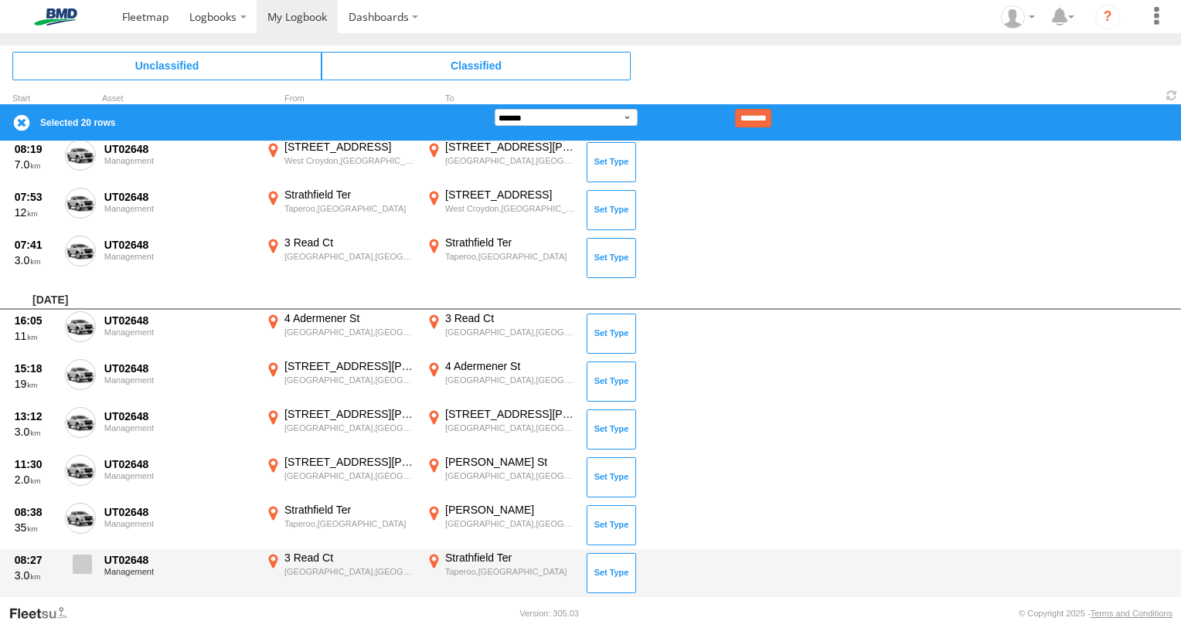
click at [87, 564] on span at bounding box center [82, 564] width 19 height 19
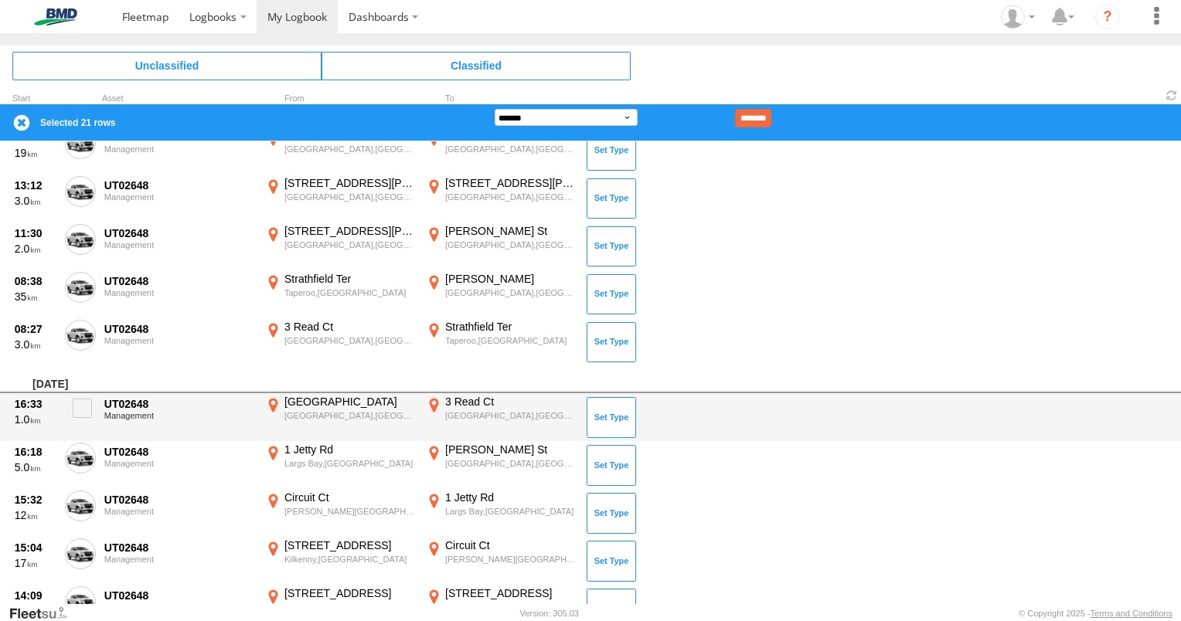
scroll to position [1085, 0]
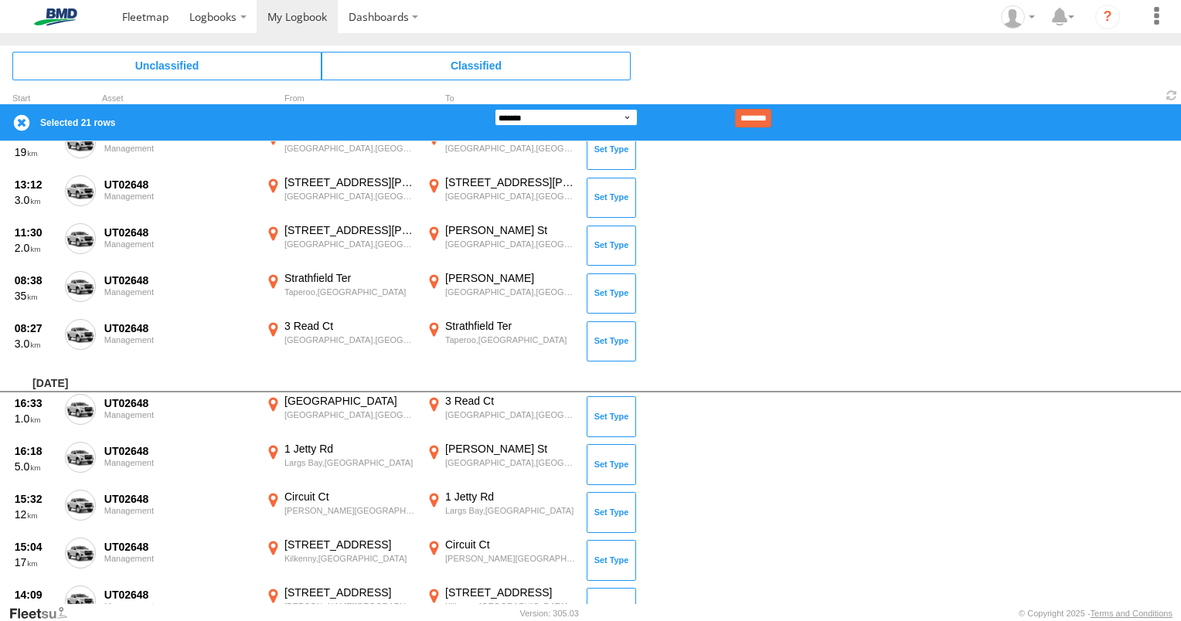
click at [627, 112] on select "**********" at bounding box center [566, 117] width 143 height 17
click at [495, 109] on select "**********" at bounding box center [566, 117] width 143 height 17
click at [771, 114] on input "********" at bounding box center [753, 118] width 36 height 19
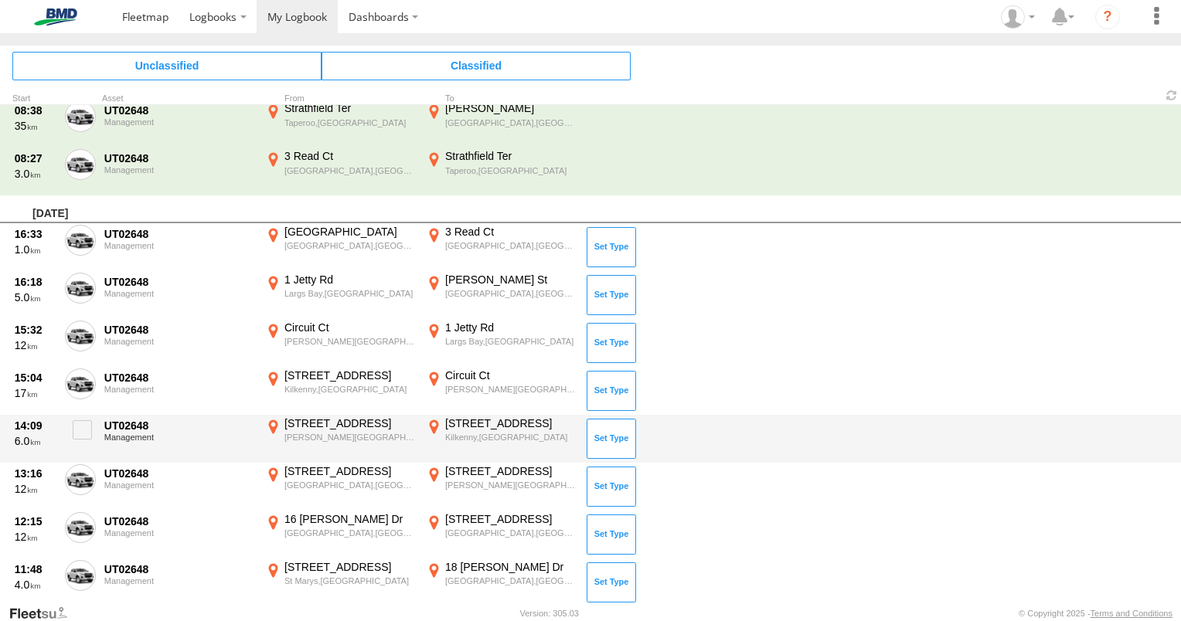
scroll to position [1240, 0]
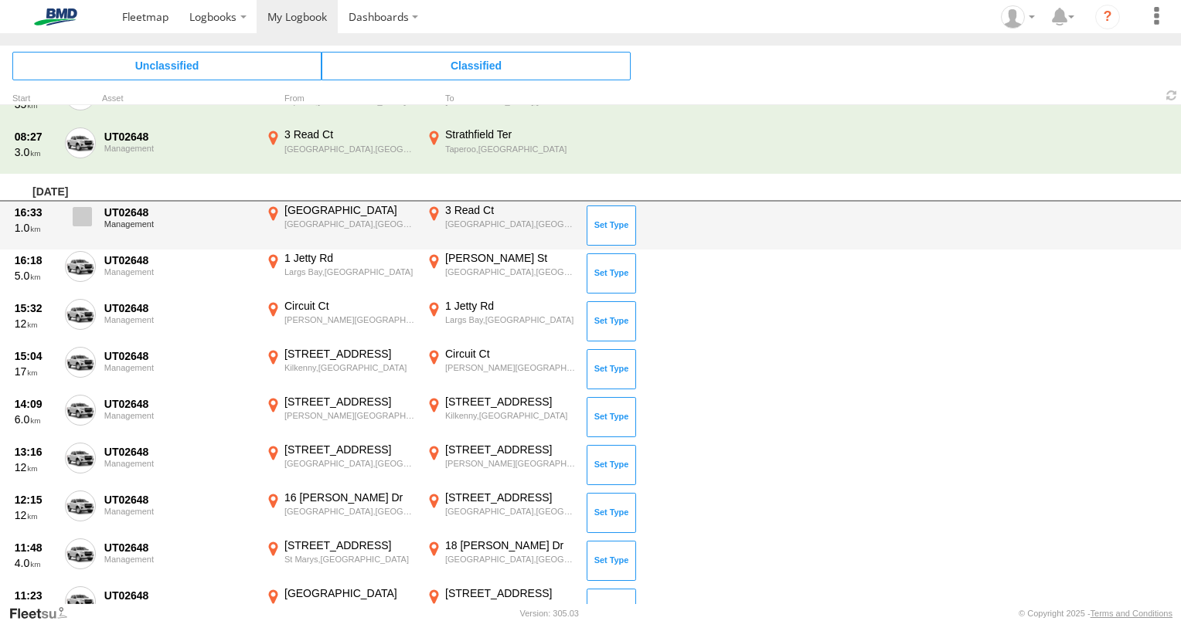
click at [83, 213] on span at bounding box center [82, 216] width 19 height 19
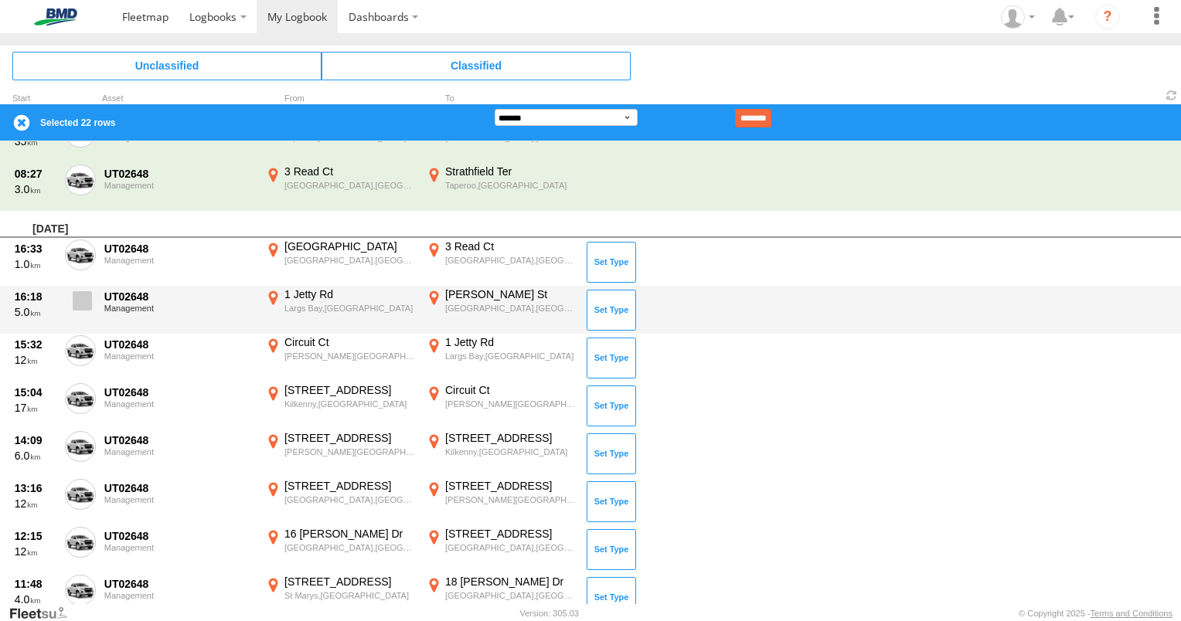
click at [83, 299] on span at bounding box center [82, 300] width 19 height 19
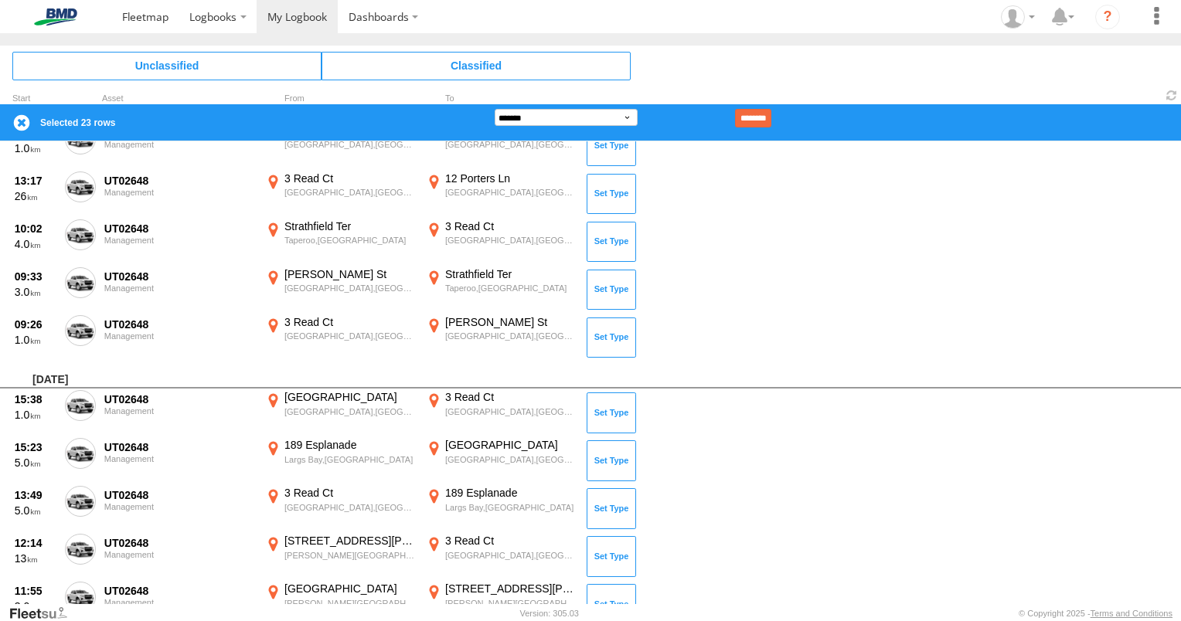
scroll to position [233, 0]
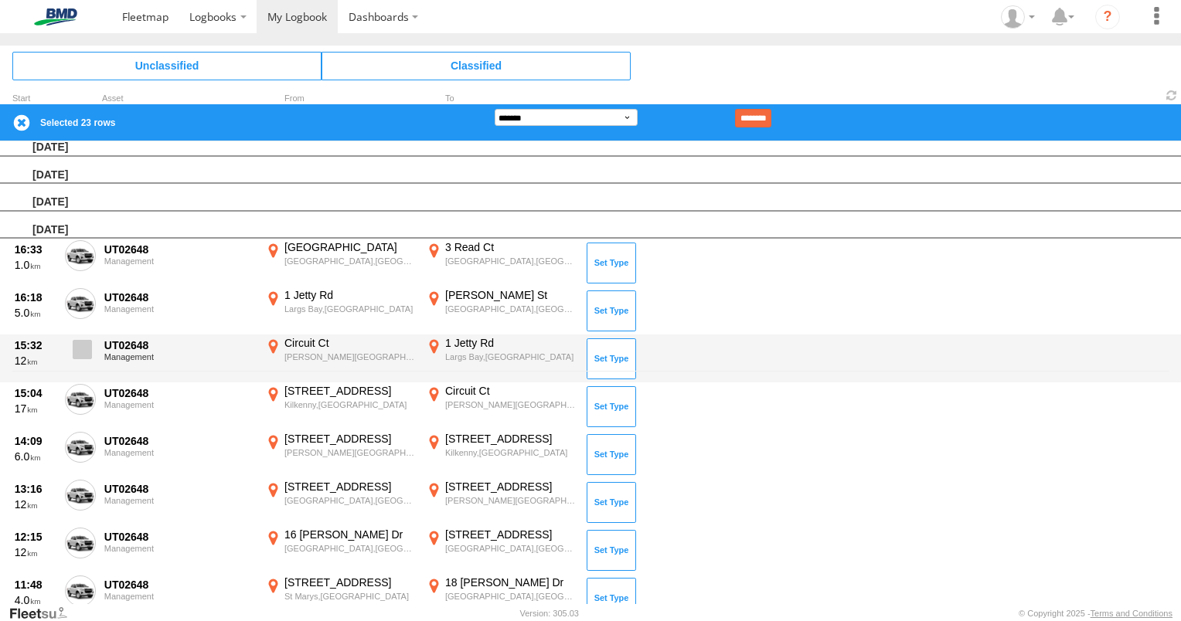
drag, startPoint x: 92, startPoint y: 337, endPoint x: 90, endPoint y: 345, distance: 7.9
click at [91, 337] on label at bounding box center [80, 354] width 31 height 36
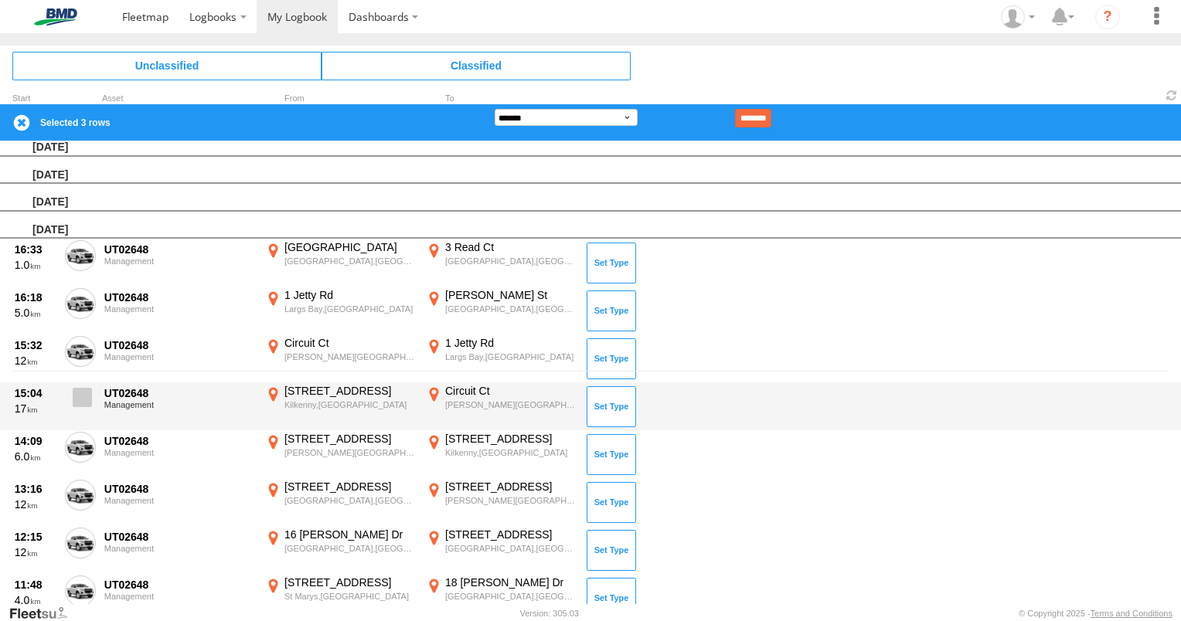
click at [83, 388] on span at bounding box center [82, 397] width 19 height 19
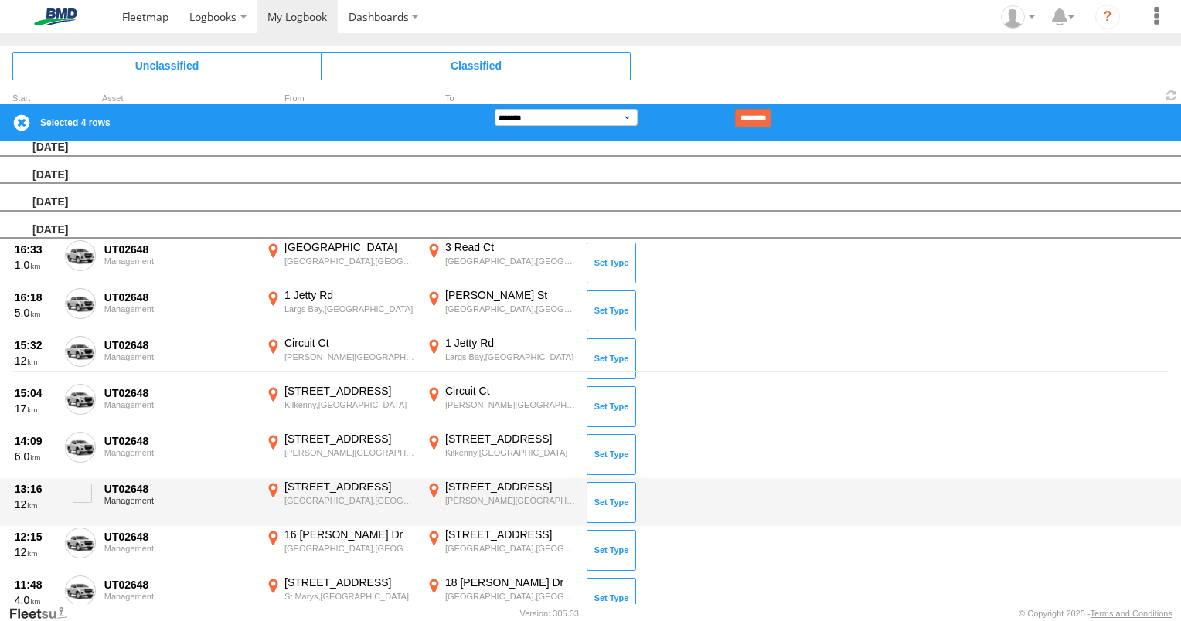
drag, startPoint x: 83, startPoint y: 447, endPoint x: 88, endPoint y: 517, distance: 69.7
click at [0, 0] on span at bounding box center [0, 0] width 0 height 0
click at [80, 484] on span at bounding box center [82, 493] width 19 height 19
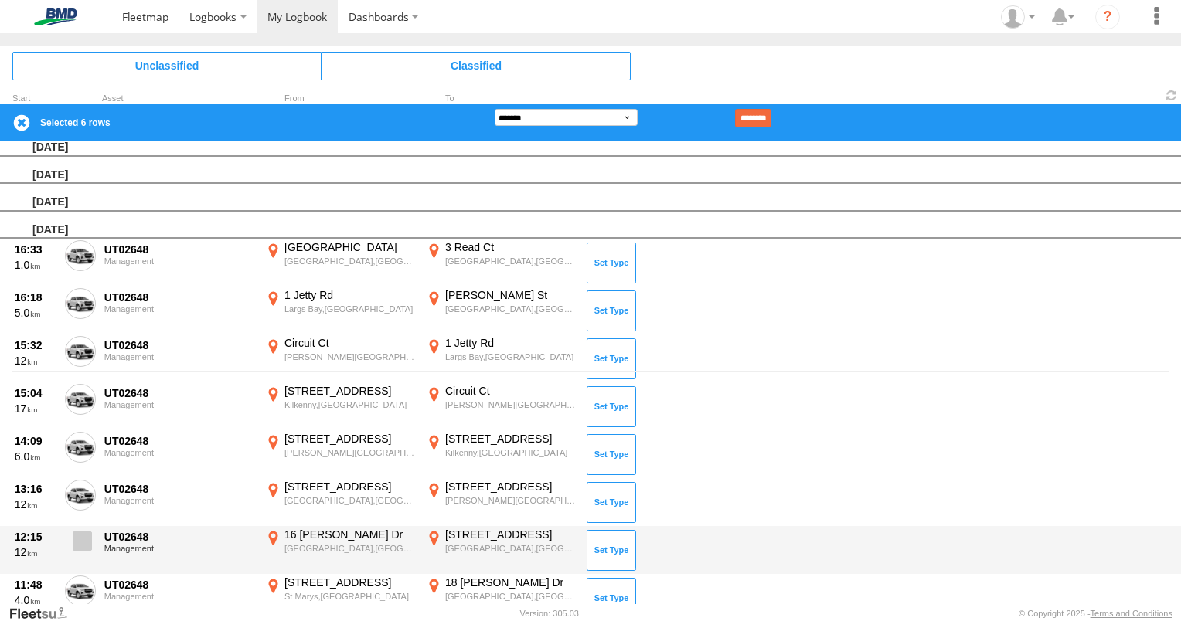
click at [80, 536] on span at bounding box center [82, 541] width 19 height 19
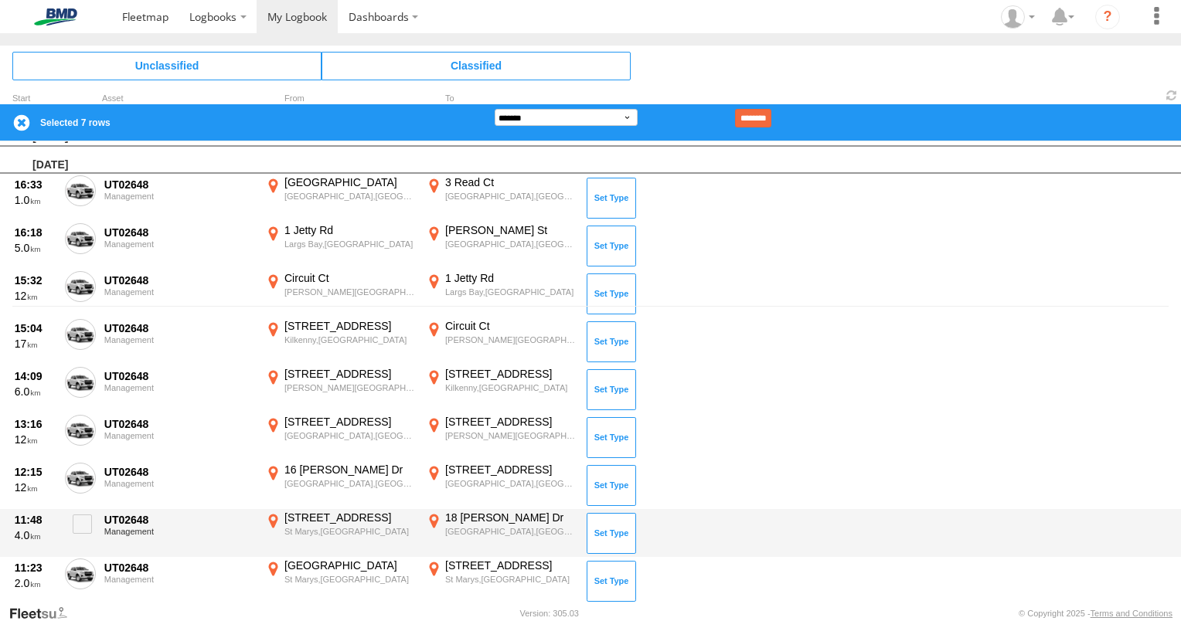
scroll to position [387, 0]
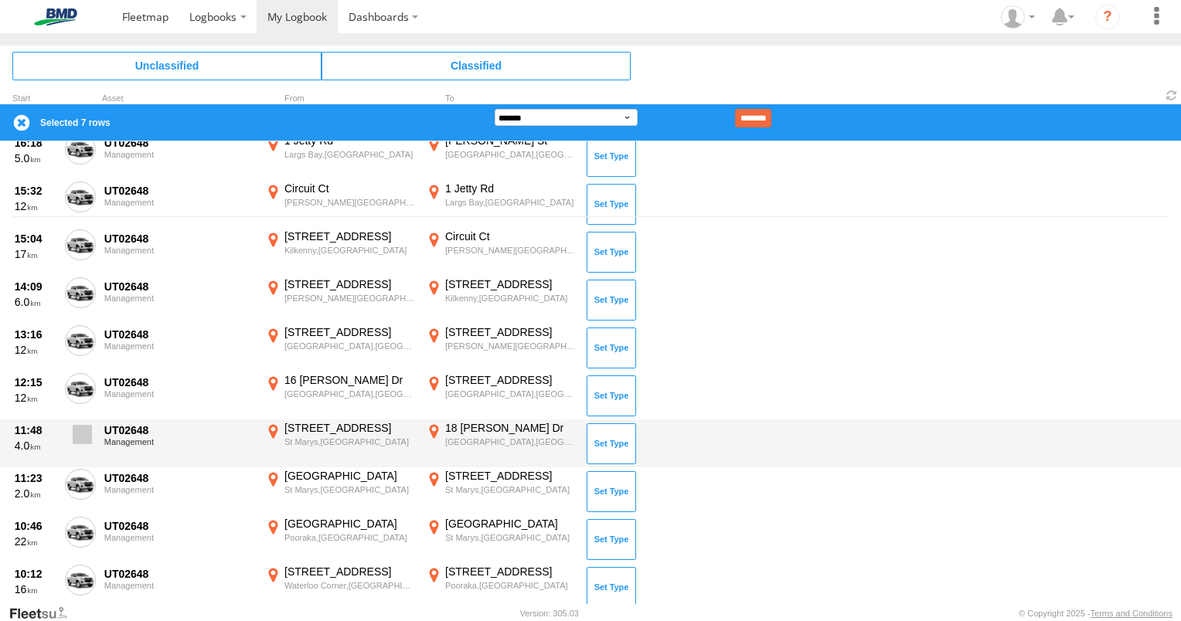
click at [87, 435] on span at bounding box center [82, 434] width 19 height 19
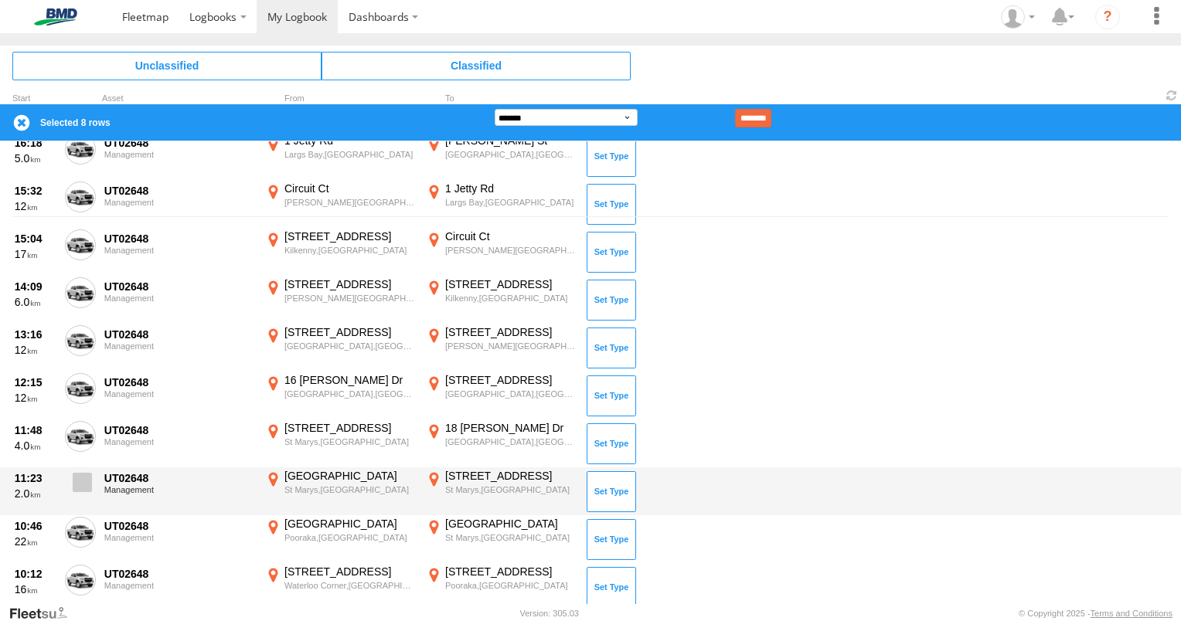
click at [83, 482] on span at bounding box center [82, 482] width 19 height 19
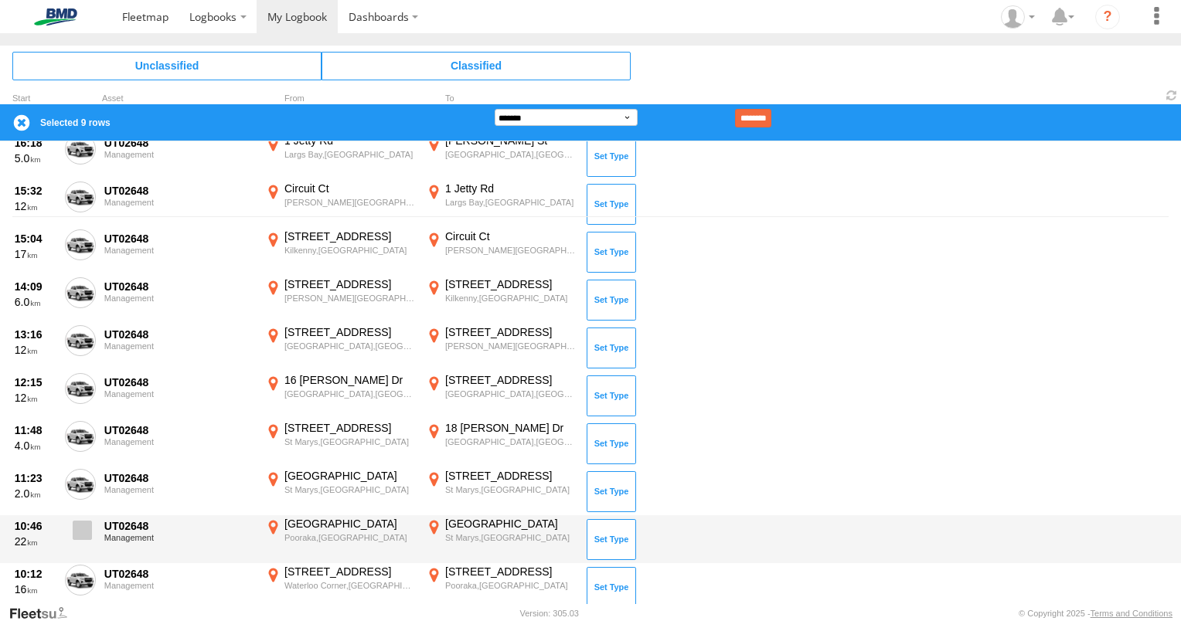
click at [77, 524] on span at bounding box center [82, 530] width 19 height 19
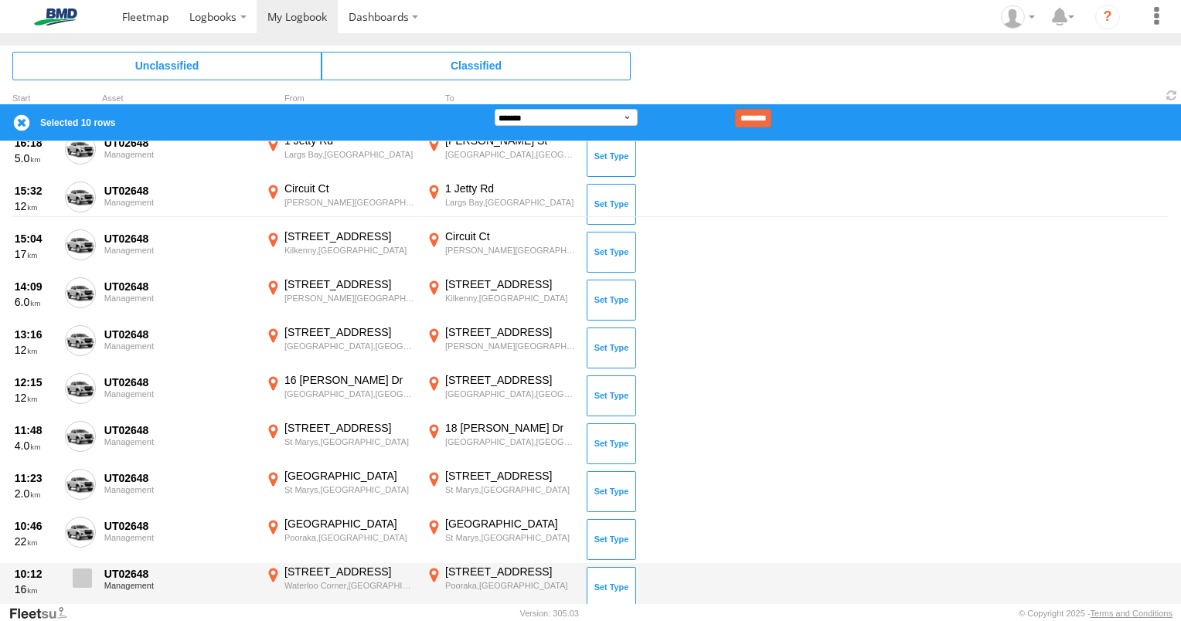
click at [87, 572] on span at bounding box center [82, 578] width 19 height 19
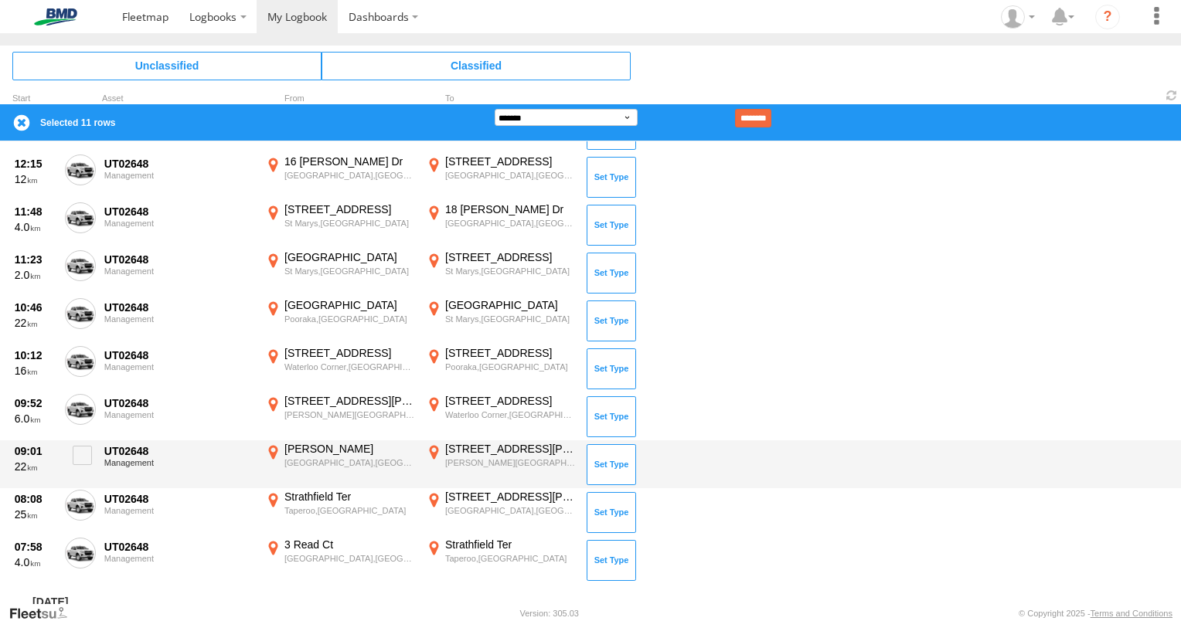
scroll to position [619, 0]
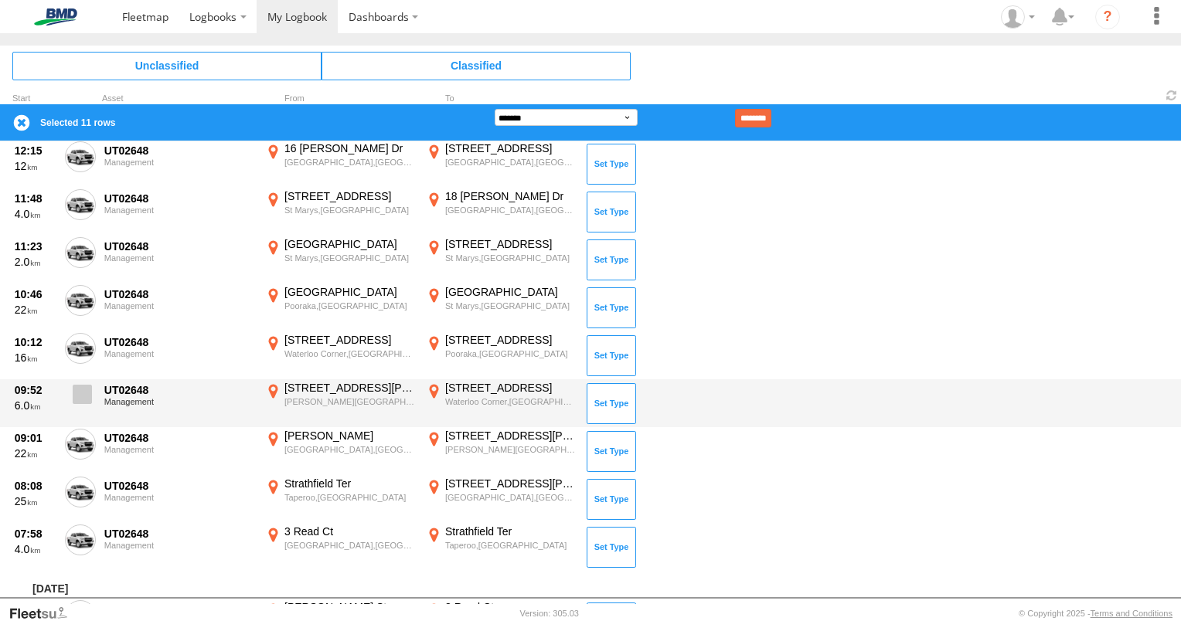
click at [79, 385] on span at bounding box center [82, 394] width 19 height 19
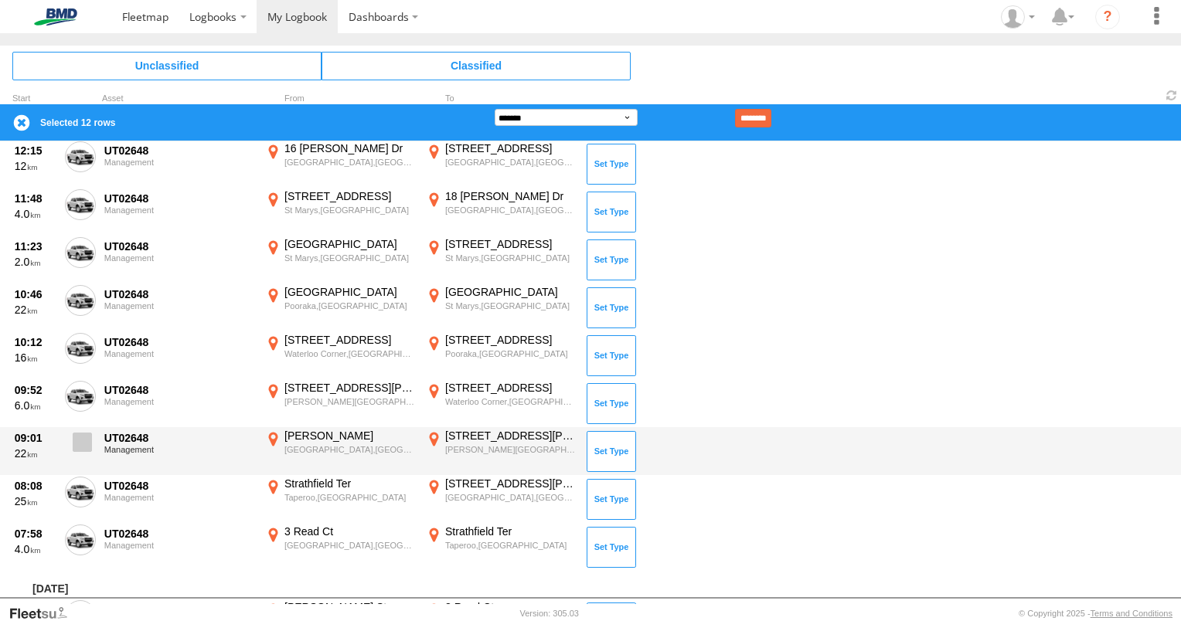
drag, startPoint x: 84, startPoint y: 439, endPoint x: 88, endPoint y: 448, distance: 10.0
click at [85, 439] on span at bounding box center [82, 442] width 19 height 19
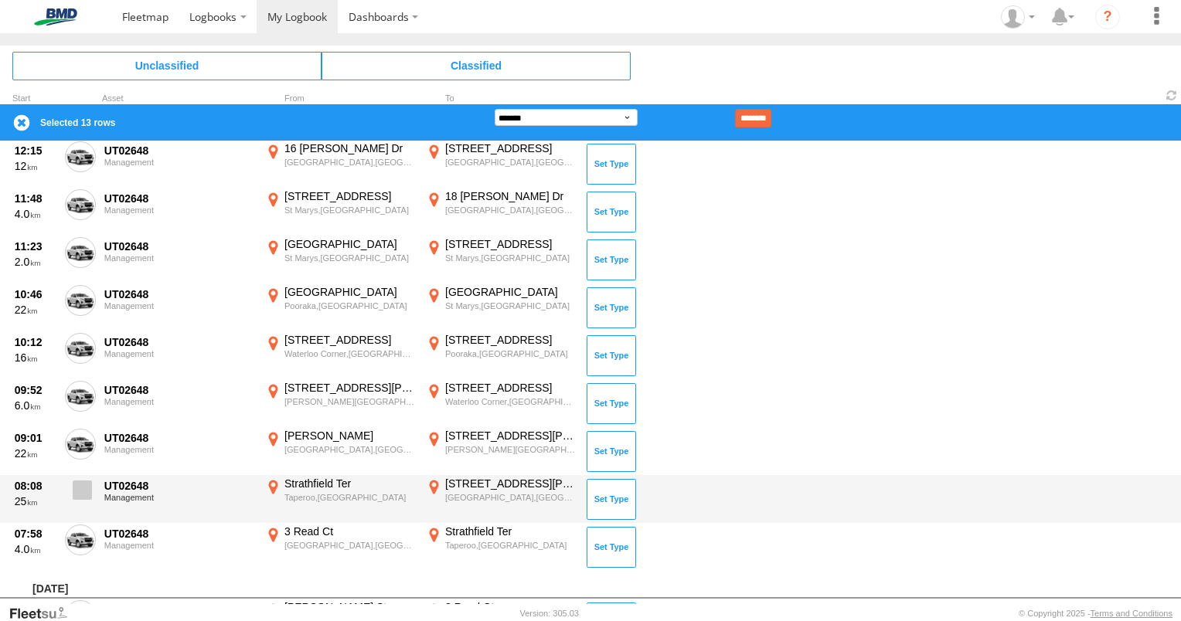
drag, startPoint x: 82, startPoint y: 481, endPoint x: 83, endPoint y: 492, distance: 10.8
click at [82, 481] on span at bounding box center [82, 490] width 19 height 19
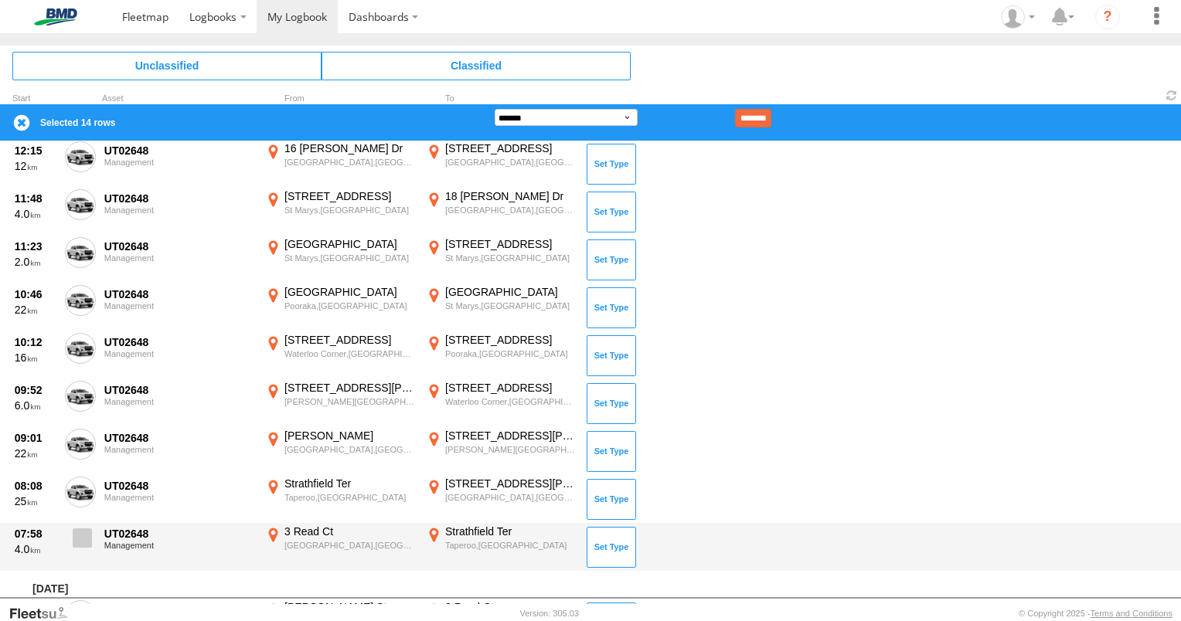
click at [87, 529] on span at bounding box center [82, 538] width 19 height 19
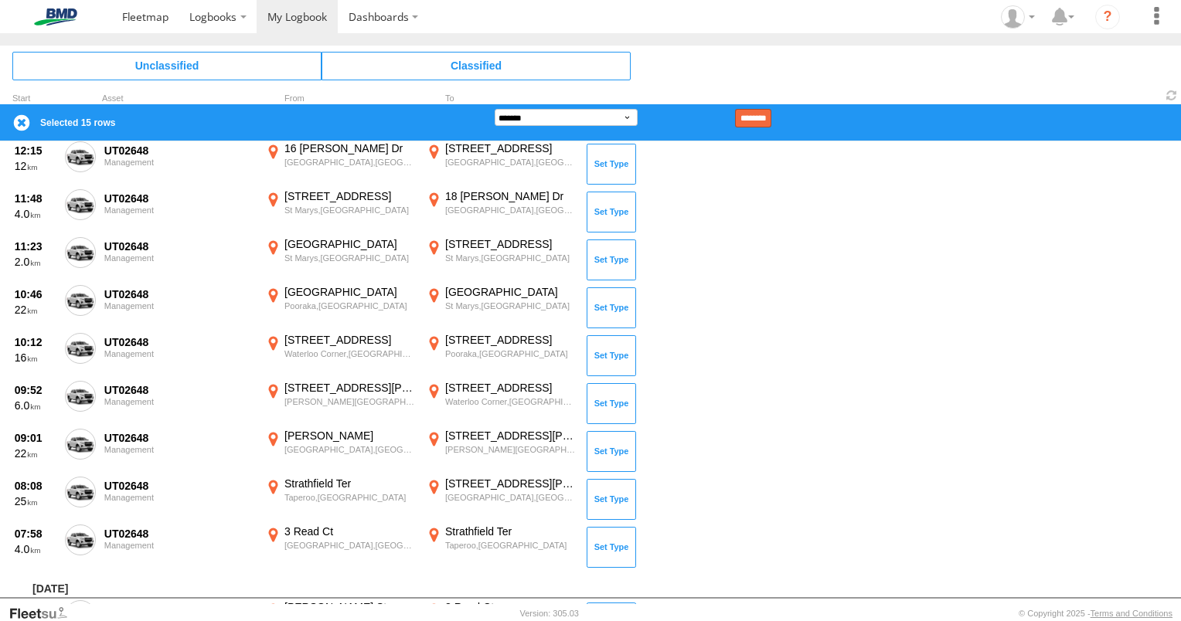
click at [771, 115] on input "********" at bounding box center [753, 118] width 36 height 19
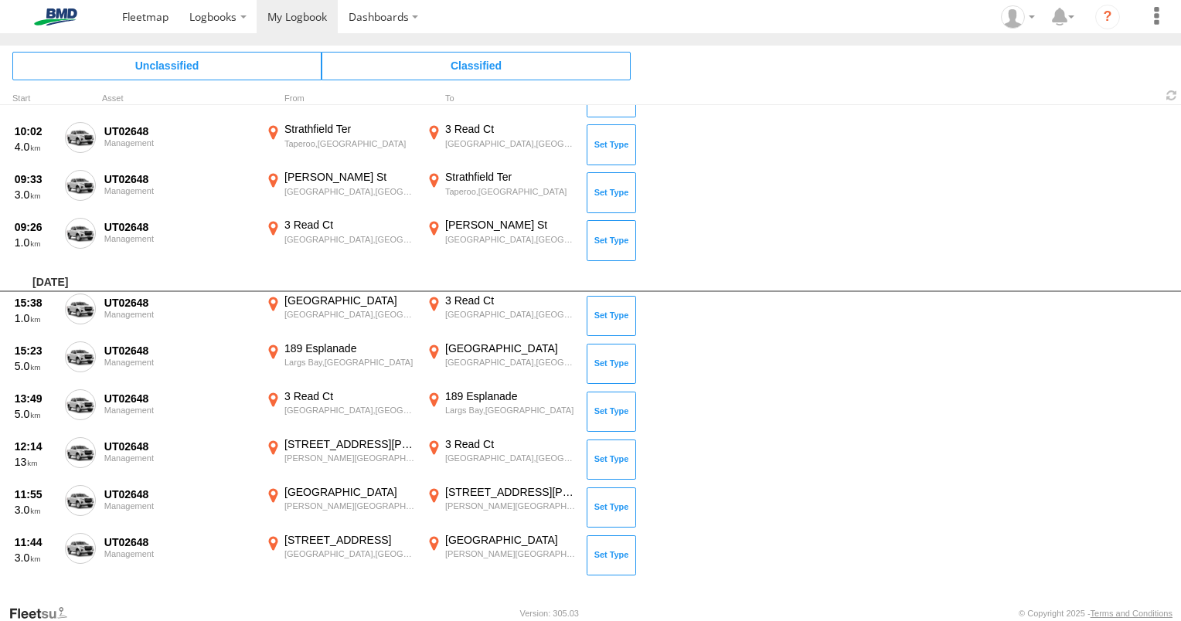
scroll to position [287, 0]
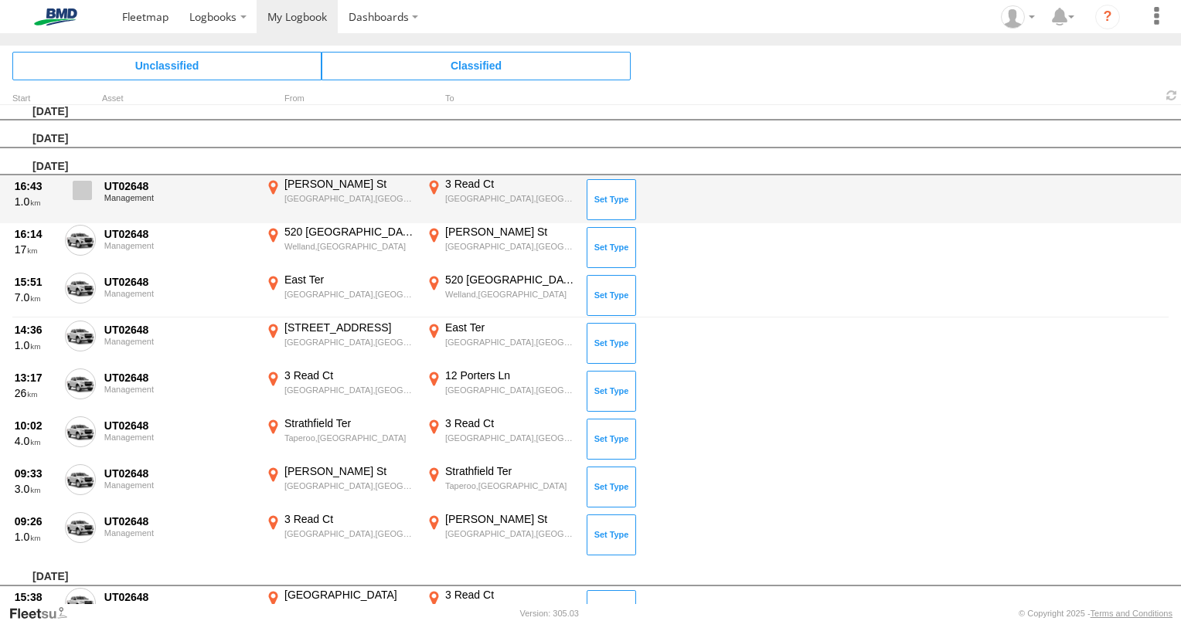
click at [77, 195] on span at bounding box center [82, 190] width 19 height 19
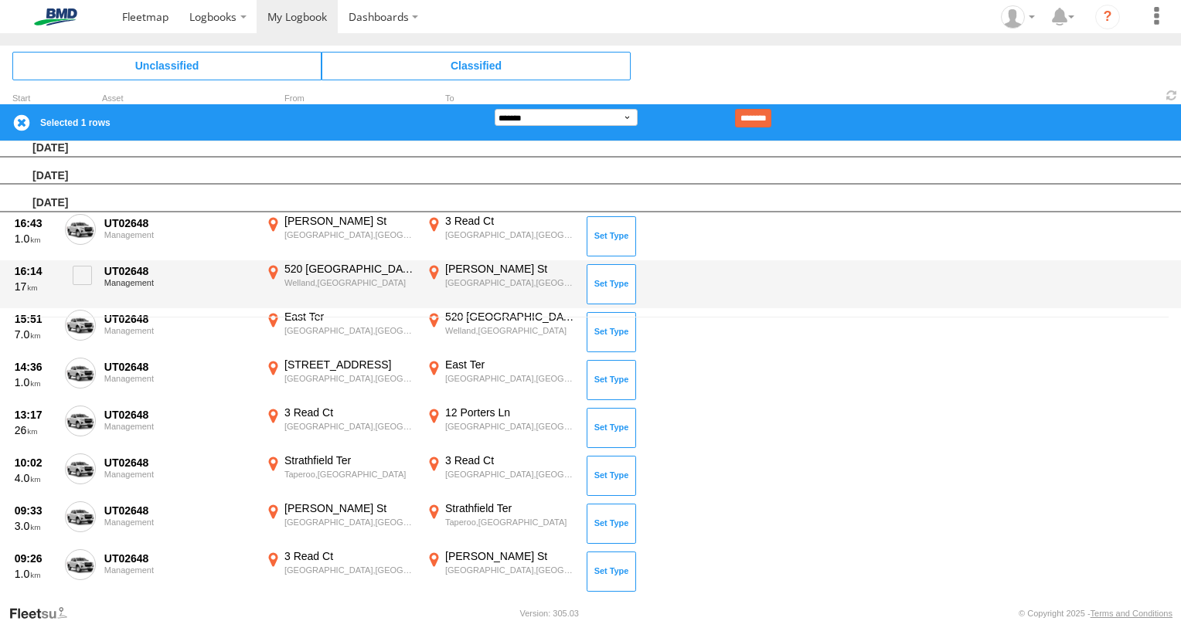
drag, startPoint x: 83, startPoint y: 280, endPoint x: 83, endPoint y: 300, distance: 20.1
click at [83, 284] on label at bounding box center [80, 280] width 31 height 36
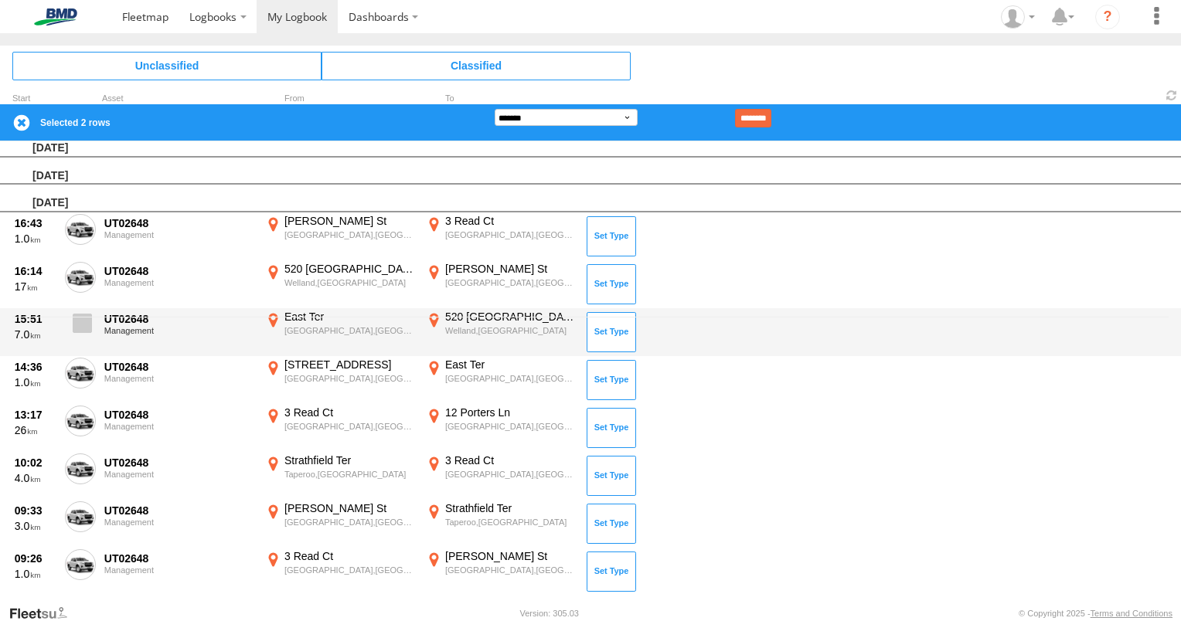
drag, startPoint x: 83, startPoint y: 310, endPoint x: 77, endPoint y: 337, distance: 27.6
click at [81, 315] on span at bounding box center [82, 323] width 19 height 19
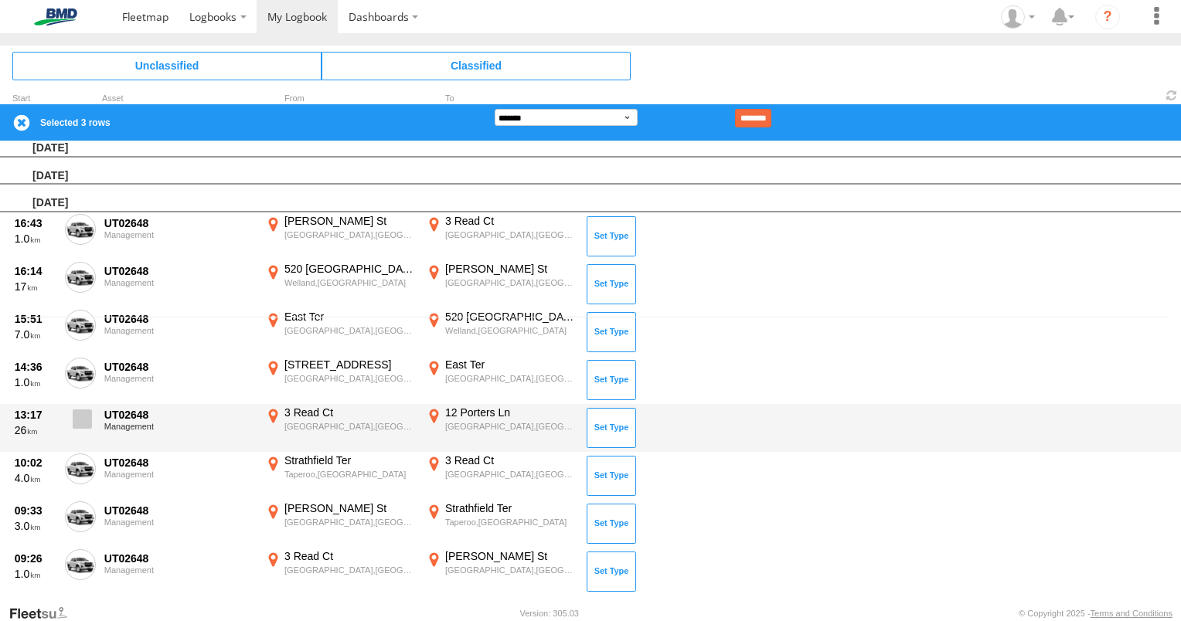
drag, startPoint x: 80, startPoint y: 374, endPoint x: 77, endPoint y: 430, distance: 55.7
click at [82, 376] on label at bounding box center [80, 376] width 31 height 36
click at [78, 420] on span at bounding box center [82, 419] width 19 height 19
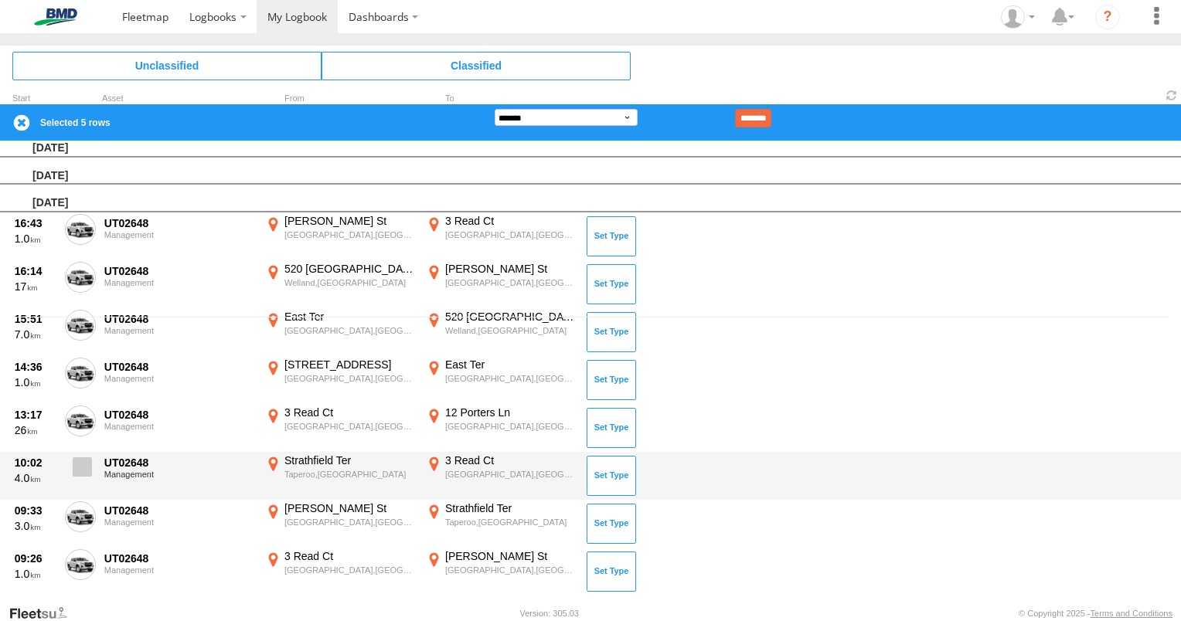
click at [87, 454] on label at bounding box center [80, 472] width 31 height 36
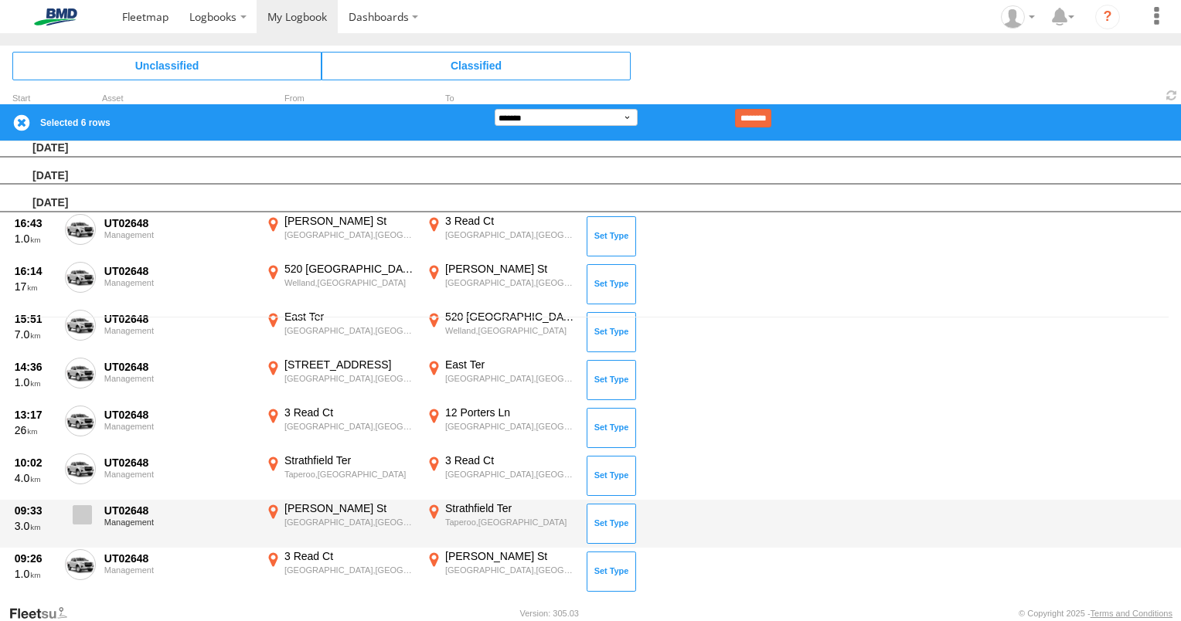
click at [78, 508] on span at bounding box center [82, 514] width 19 height 19
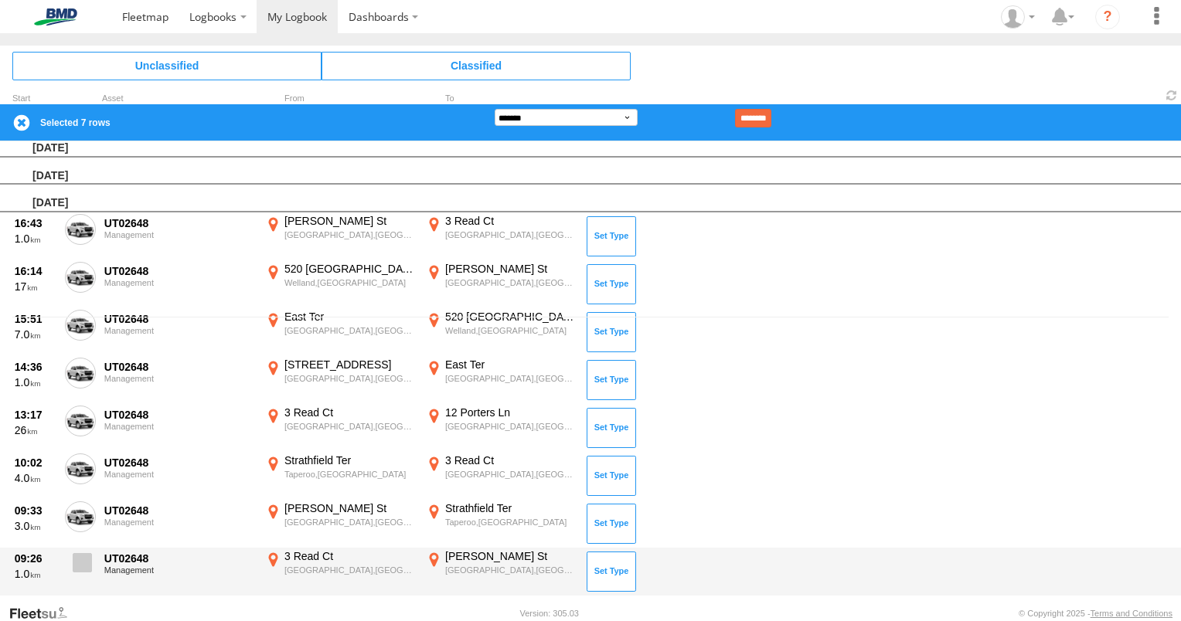
click at [87, 563] on span at bounding box center [82, 562] width 19 height 19
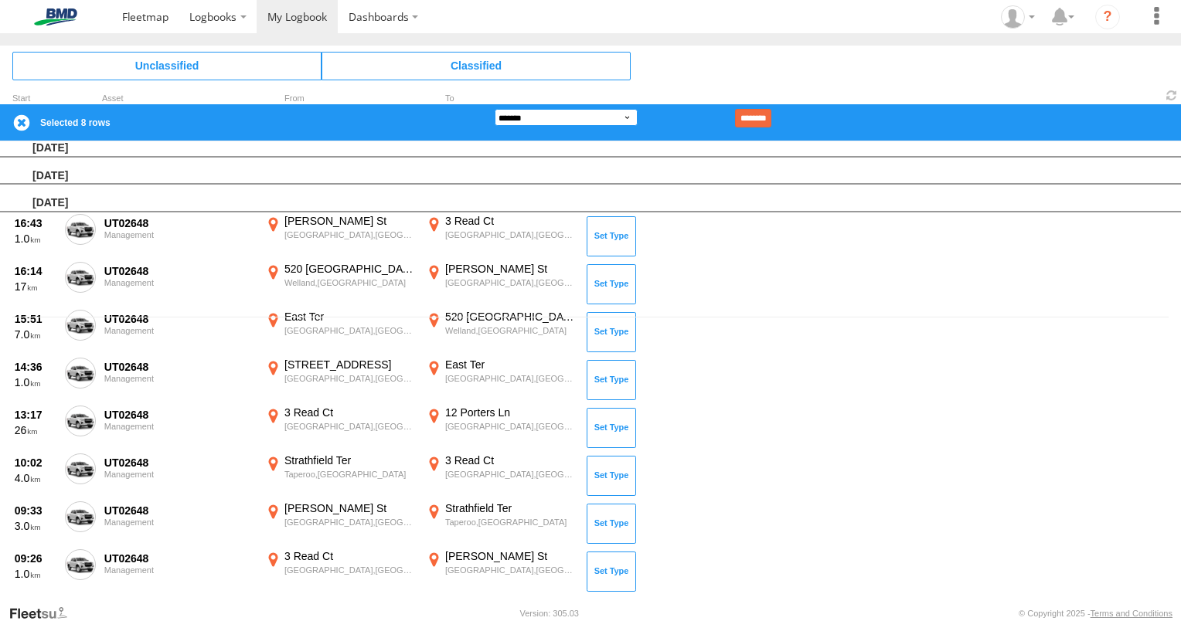
click at [621, 120] on select "**********" at bounding box center [566, 117] width 143 height 17
select select "**"
click at [495, 109] on select "**********" at bounding box center [566, 117] width 143 height 17
click at [767, 114] on input "********" at bounding box center [753, 118] width 36 height 19
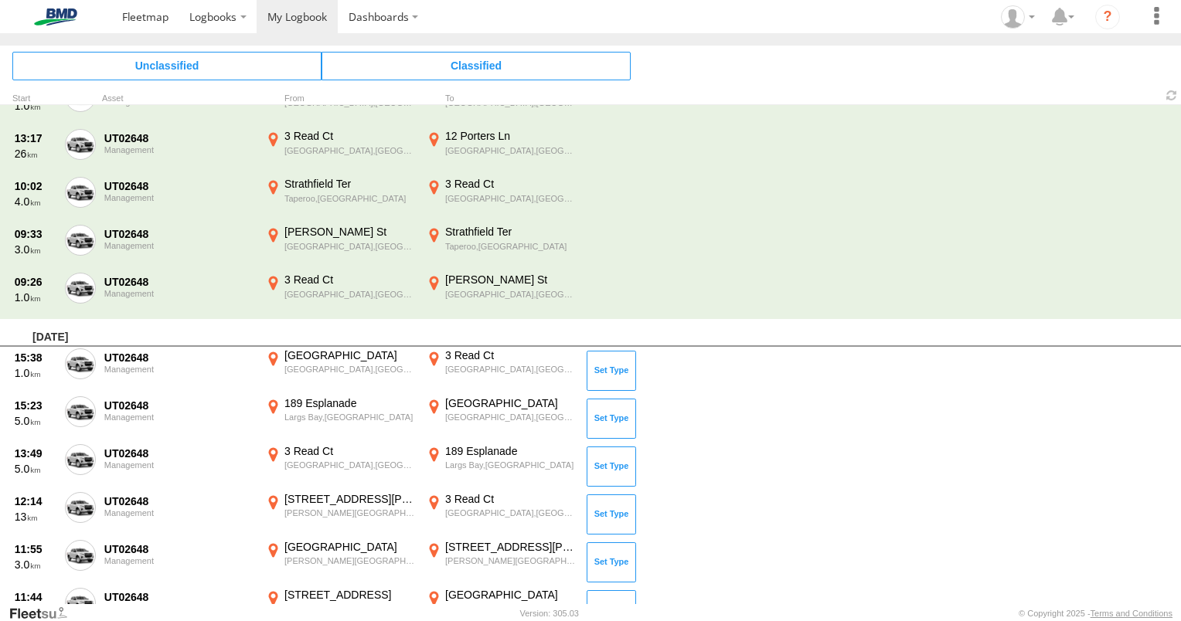
scroll to position [576, 0]
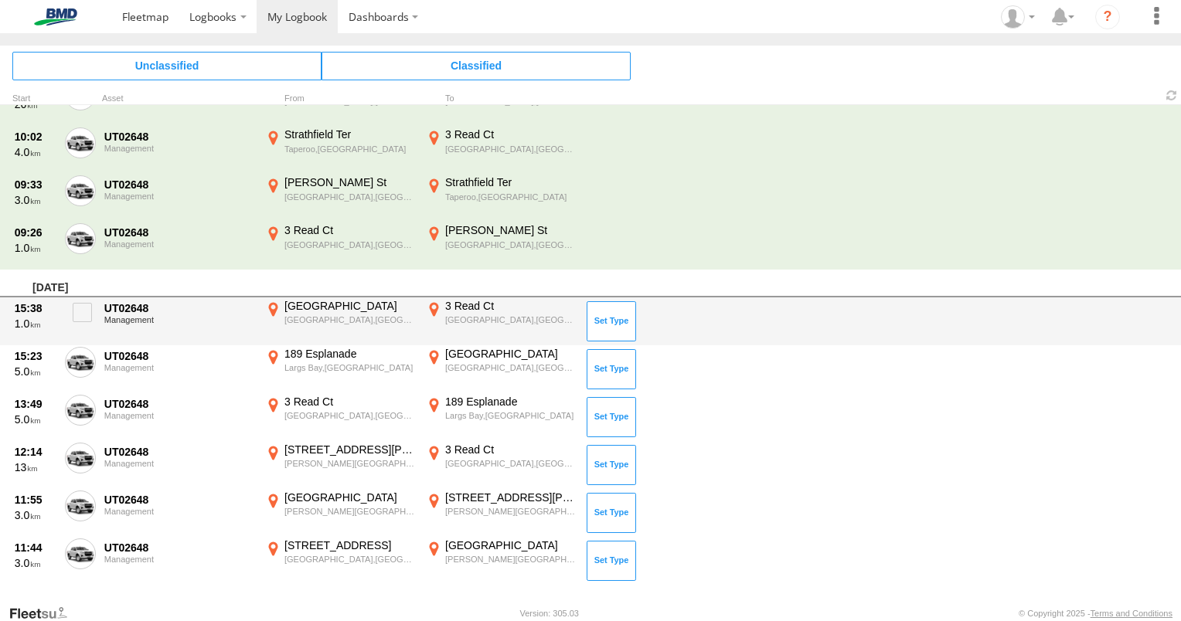
drag, startPoint x: 84, startPoint y: 306, endPoint x: 98, endPoint y: 364, distance: 59.6
click at [85, 307] on span at bounding box center [82, 312] width 19 height 19
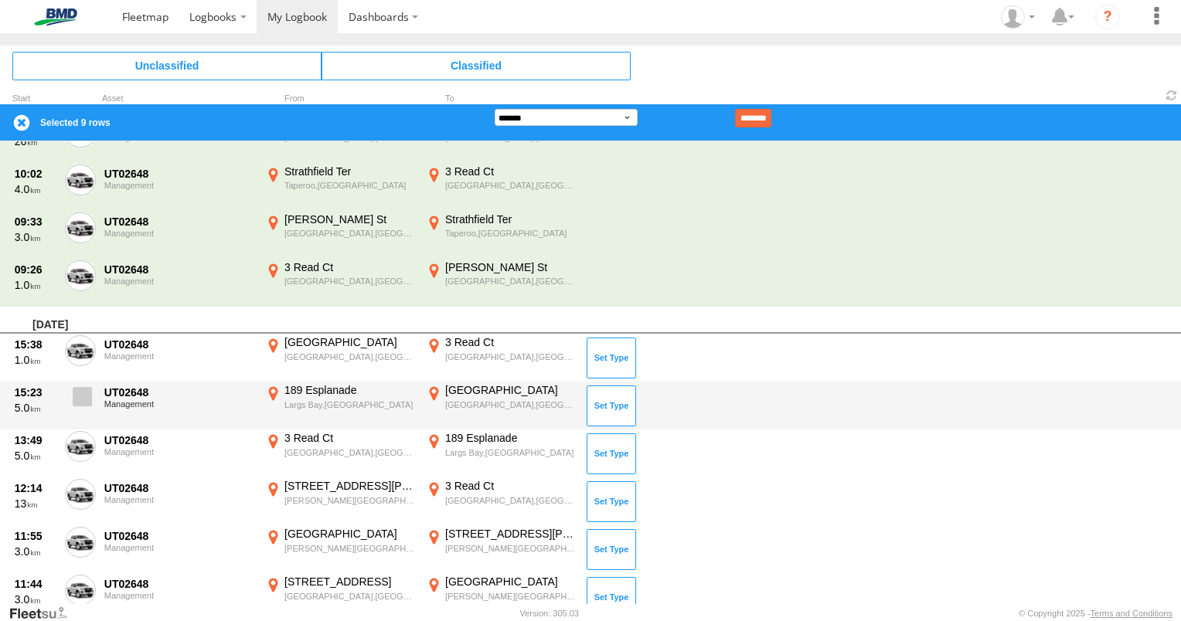
click at [81, 396] on span at bounding box center [82, 396] width 19 height 19
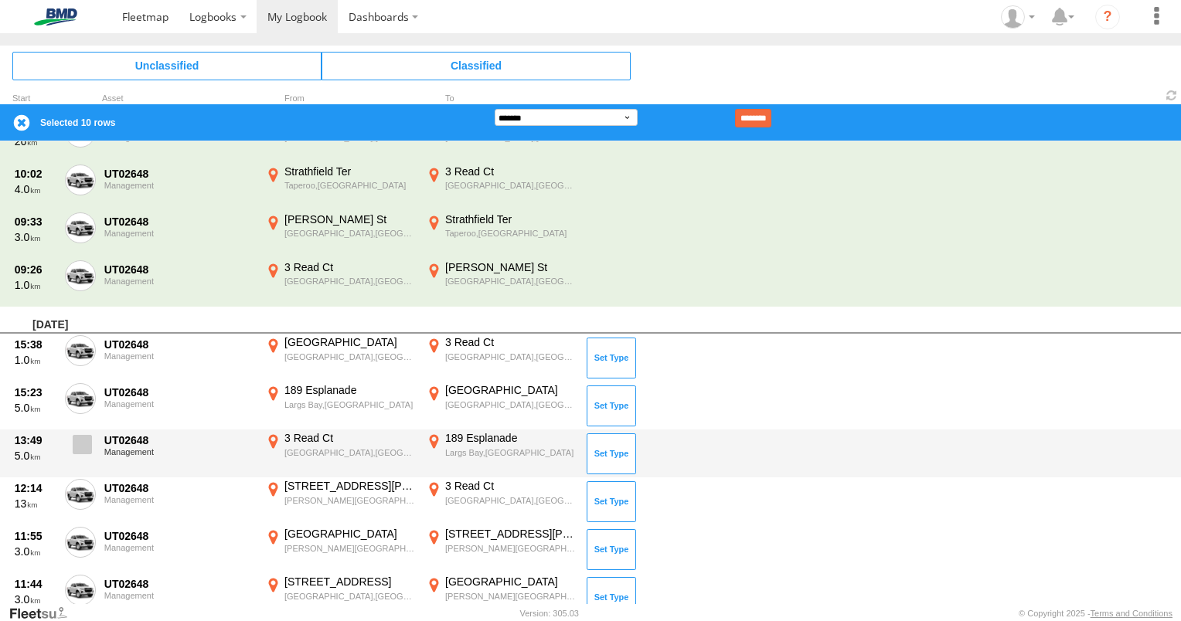
click at [87, 435] on span at bounding box center [82, 444] width 19 height 19
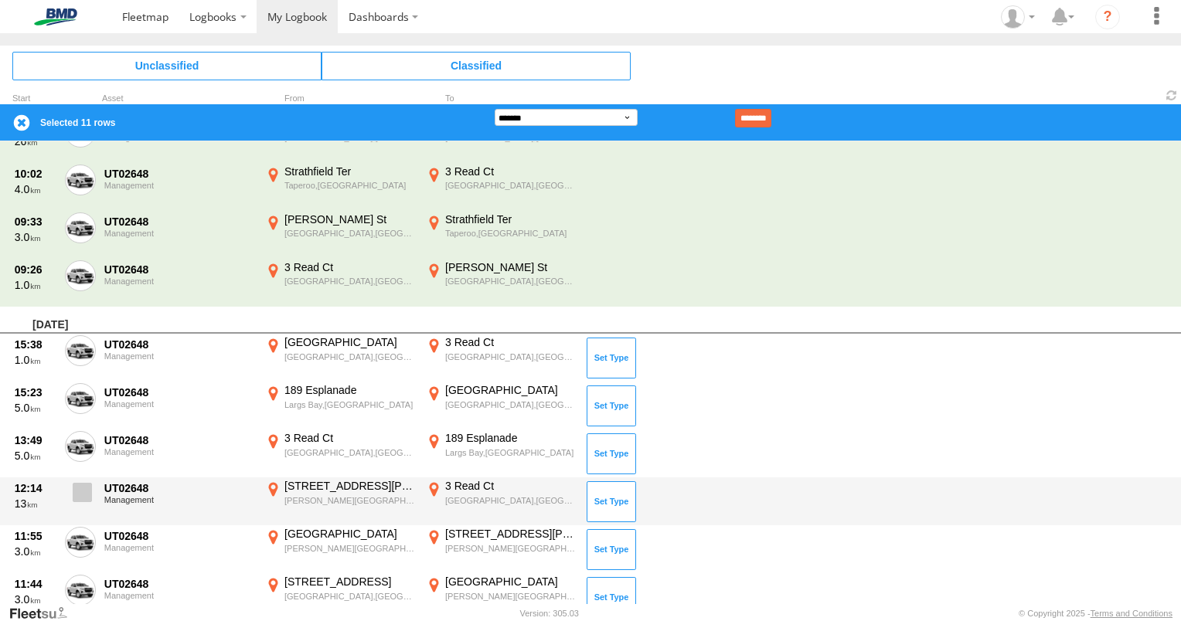
click at [83, 483] on span at bounding box center [82, 492] width 19 height 19
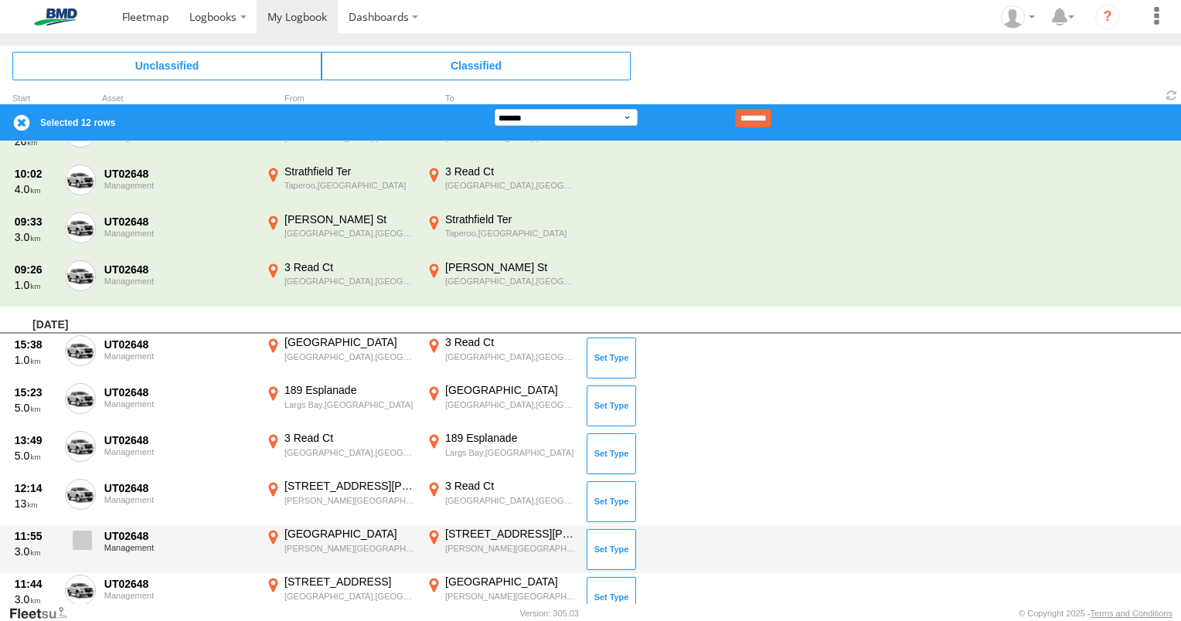
drag, startPoint x: 89, startPoint y: 523, endPoint x: 93, endPoint y: 543, distance: 19.7
click at [89, 527] on label at bounding box center [80, 545] width 31 height 36
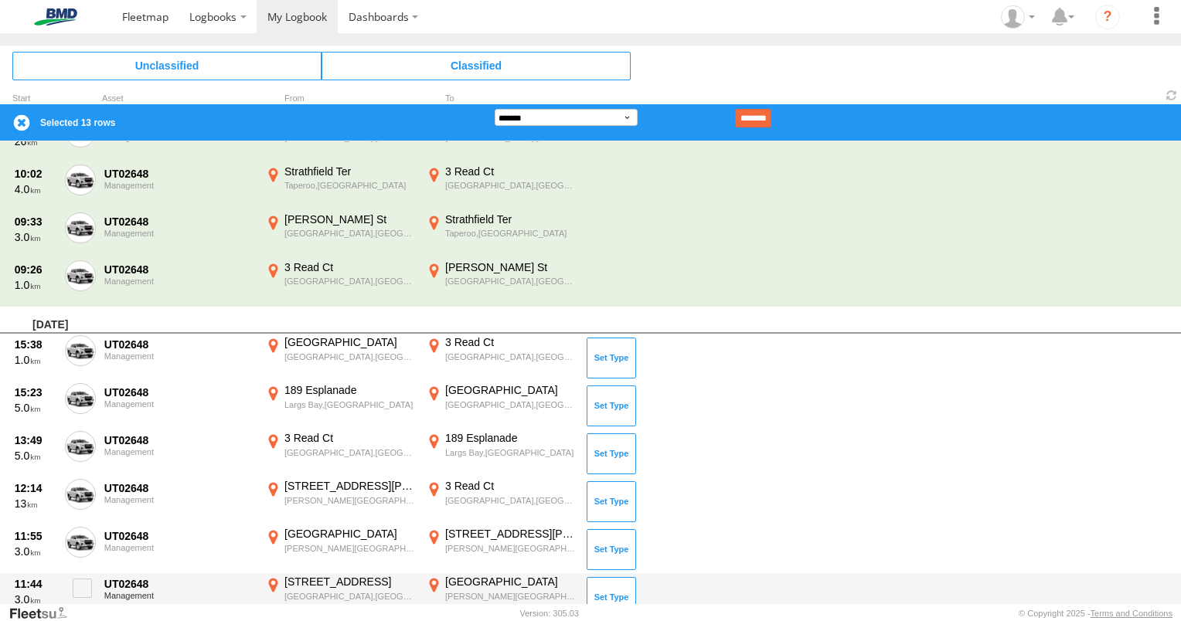
click at [96, 574] on div "11:44 3.0 UT02648 Management 248 Grand Junction Rd Athol Park,SA -34.85101 138.…" at bounding box center [590, 597] width 1181 height 48
click at [83, 588] on span at bounding box center [82, 588] width 19 height 19
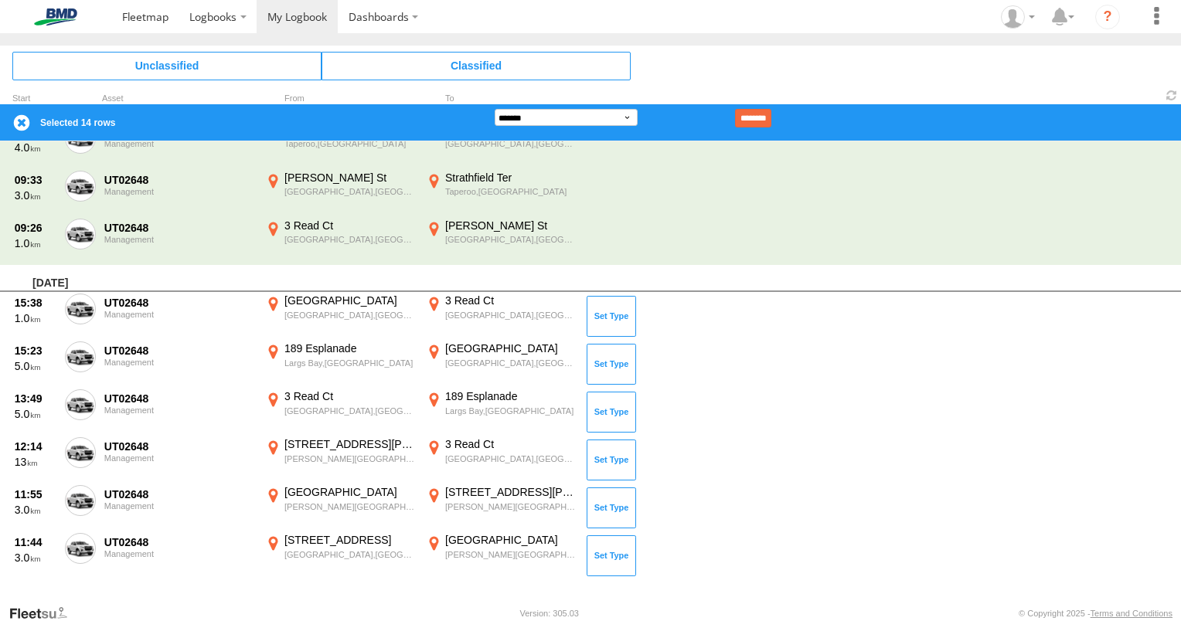
scroll to position [192, 0]
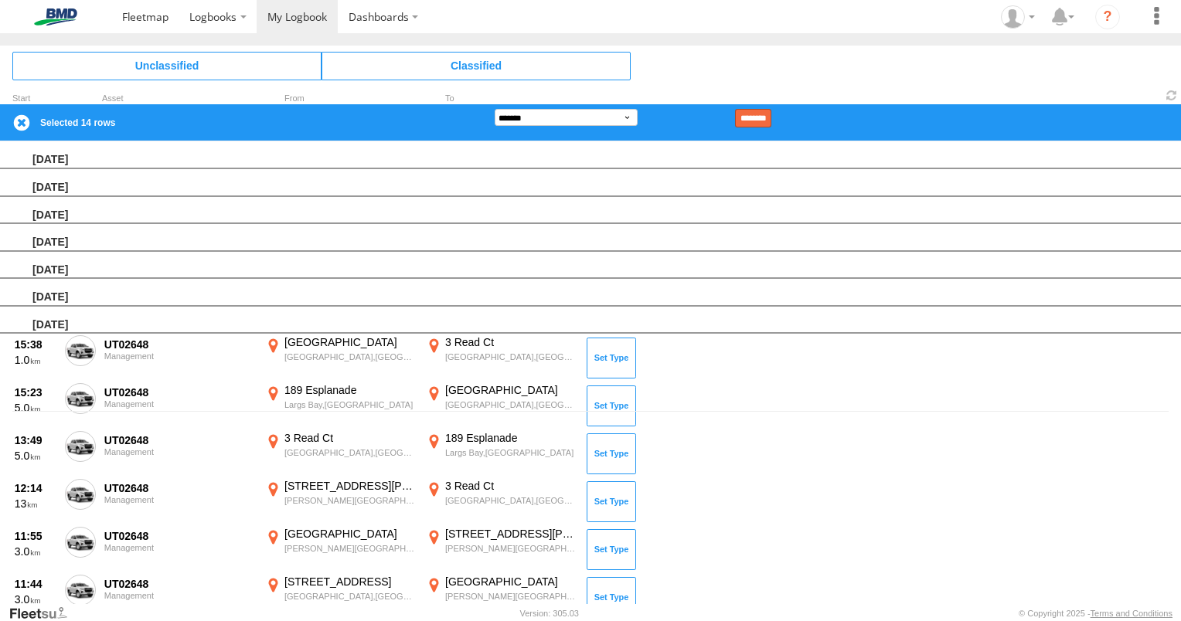
click at [771, 109] on input "********" at bounding box center [753, 118] width 36 height 19
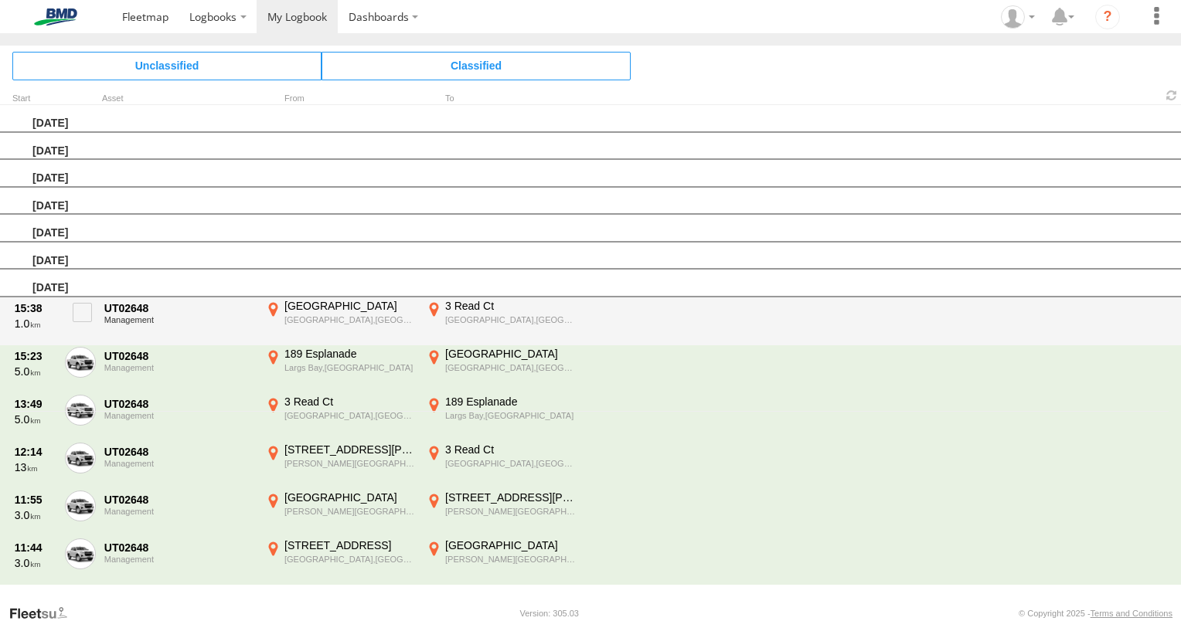
scroll to position [0, 0]
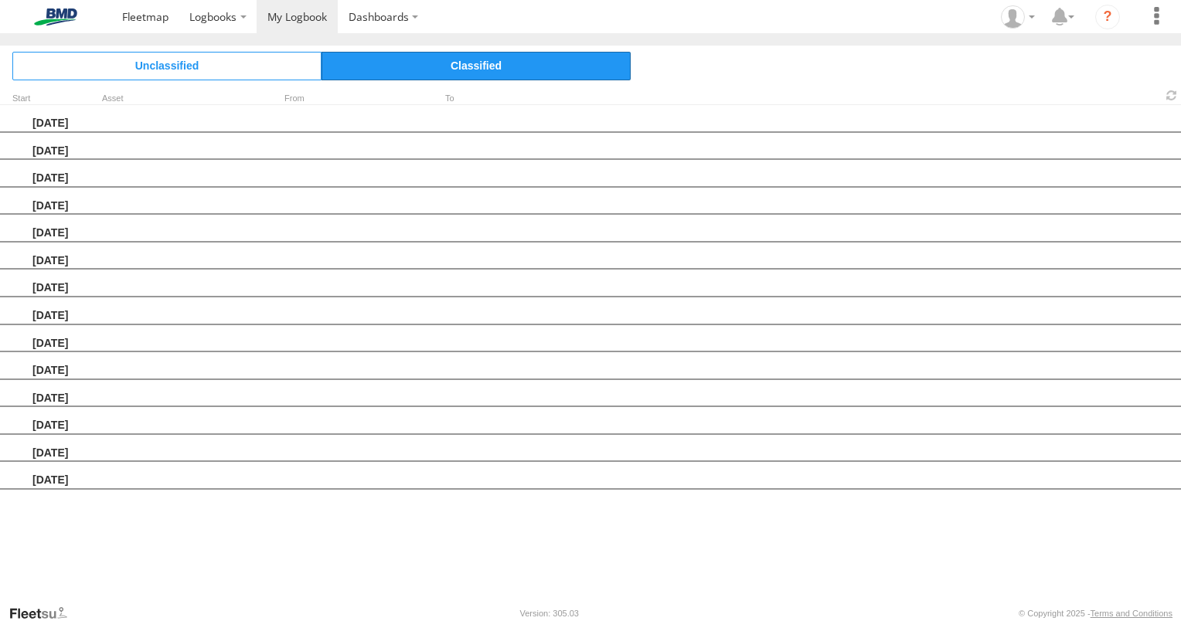
click at [489, 67] on span "Classified" at bounding box center [476, 66] width 309 height 28
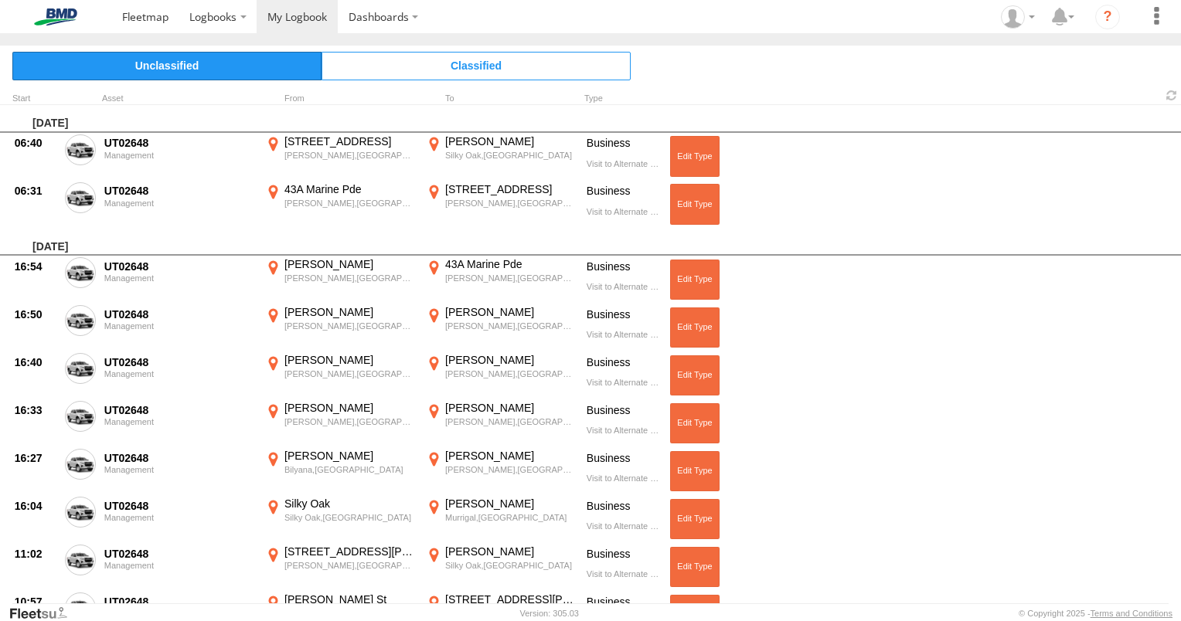
click at [188, 64] on span "Unclassified" at bounding box center [166, 66] width 309 height 28
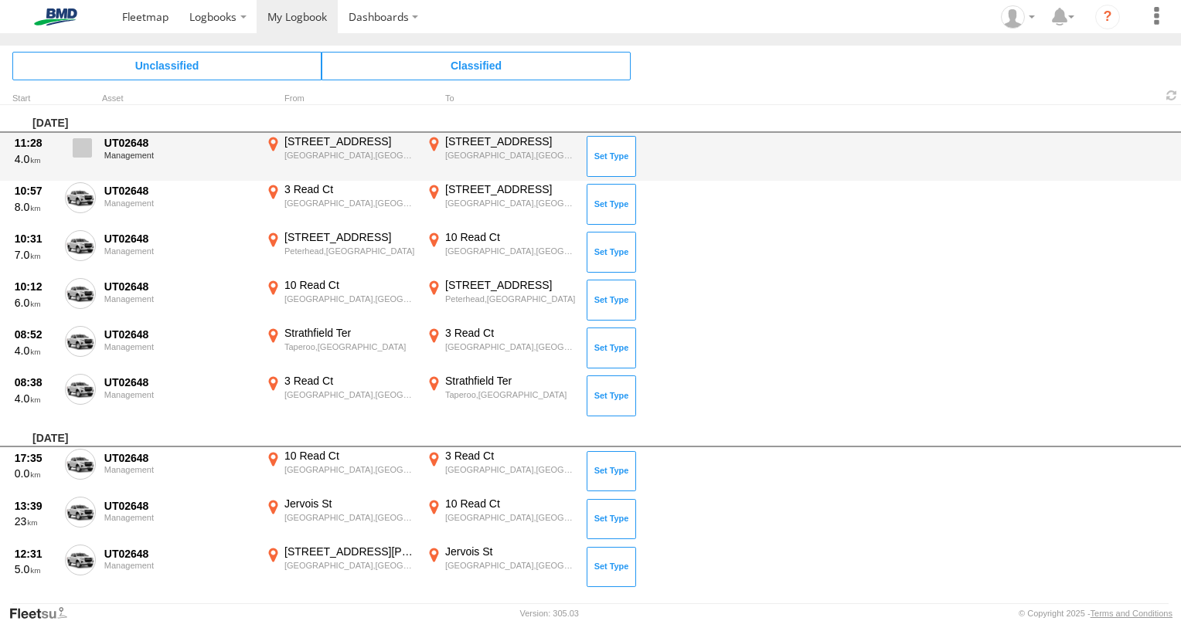
click at [87, 147] on span at bounding box center [82, 147] width 19 height 19
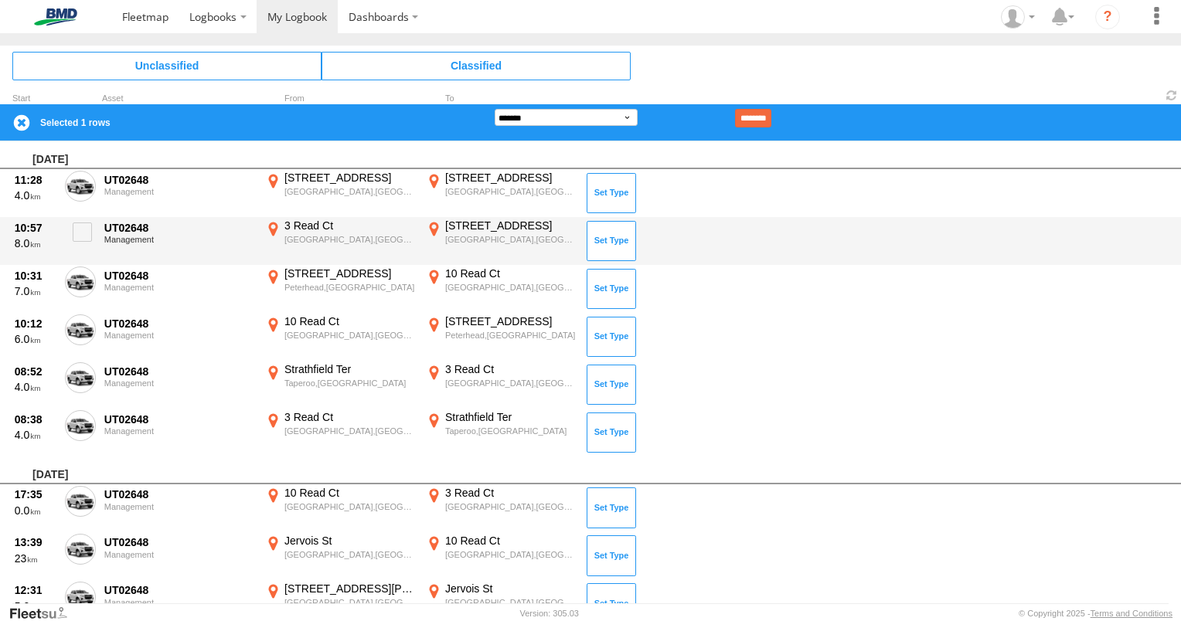
drag, startPoint x: 88, startPoint y: 236, endPoint x: 87, endPoint y: 257, distance: 20.2
click at [88, 245] on label at bounding box center [80, 237] width 31 height 36
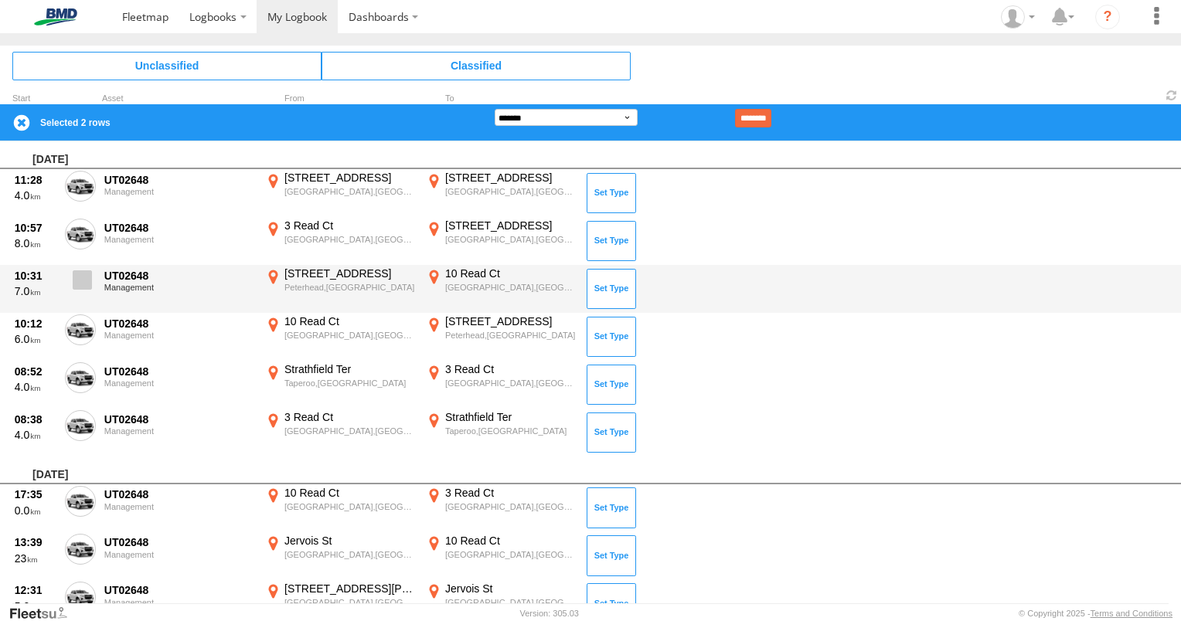
drag, startPoint x: 83, startPoint y: 284, endPoint x: 83, endPoint y: 294, distance: 10.1
click at [83, 288] on span at bounding box center [82, 280] width 19 height 19
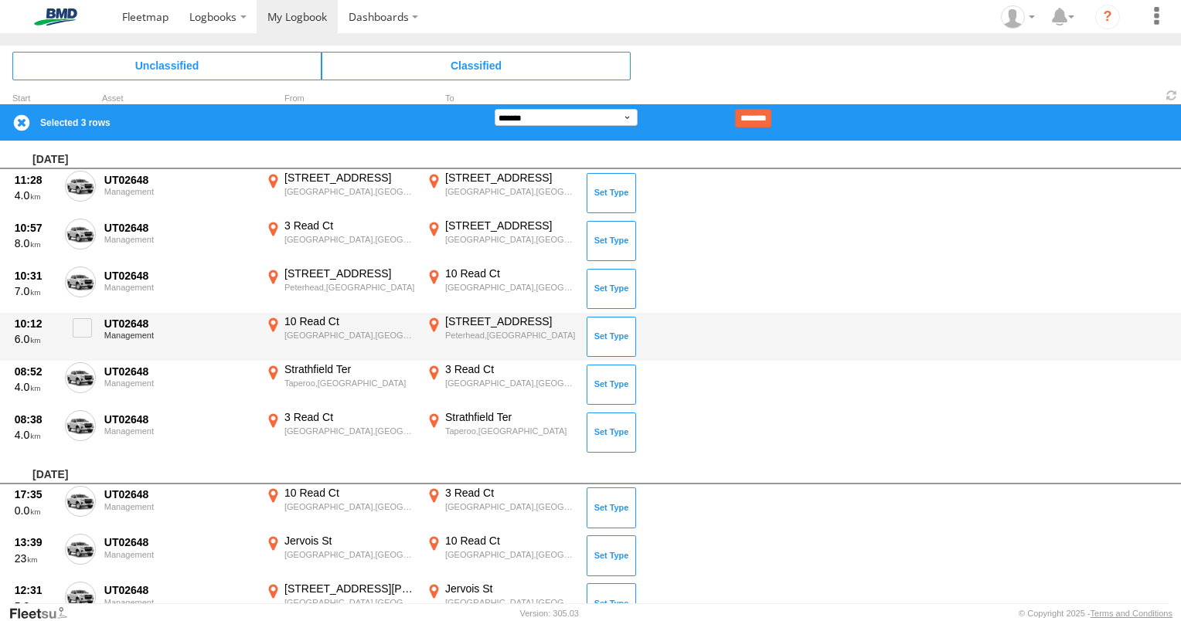
drag, startPoint x: 86, startPoint y: 328, endPoint x: 81, endPoint y: 357, distance: 29.7
click at [84, 335] on span at bounding box center [82, 327] width 19 height 19
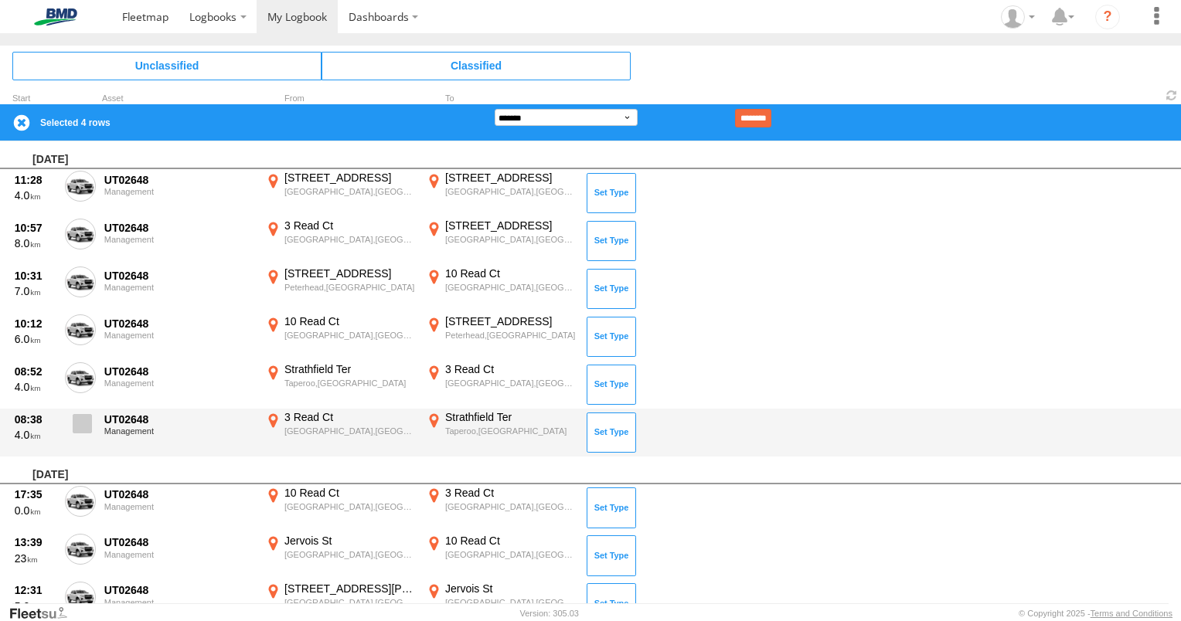
drag, startPoint x: 87, startPoint y: 376, endPoint x: 83, endPoint y: 415, distance: 39.5
click at [83, 386] on label at bounding box center [80, 380] width 31 height 36
click at [86, 426] on span at bounding box center [82, 423] width 19 height 19
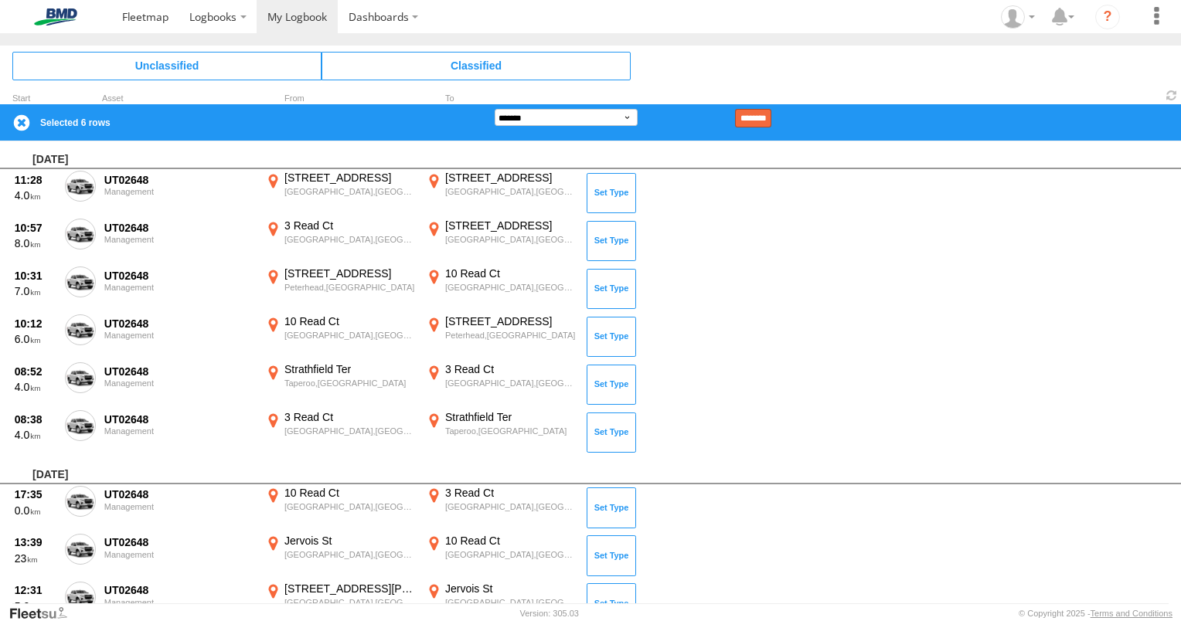
click at [763, 114] on input "********" at bounding box center [753, 118] width 36 height 19
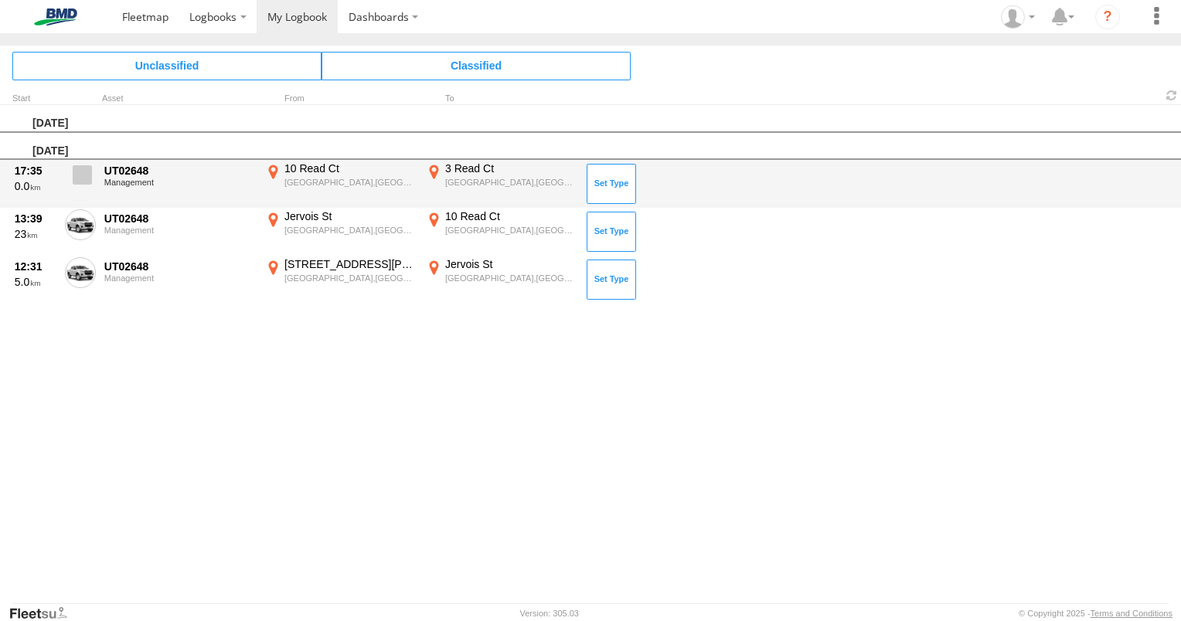
click at [90, 174] on span at bounding box center [82, 174] width 19 height 19
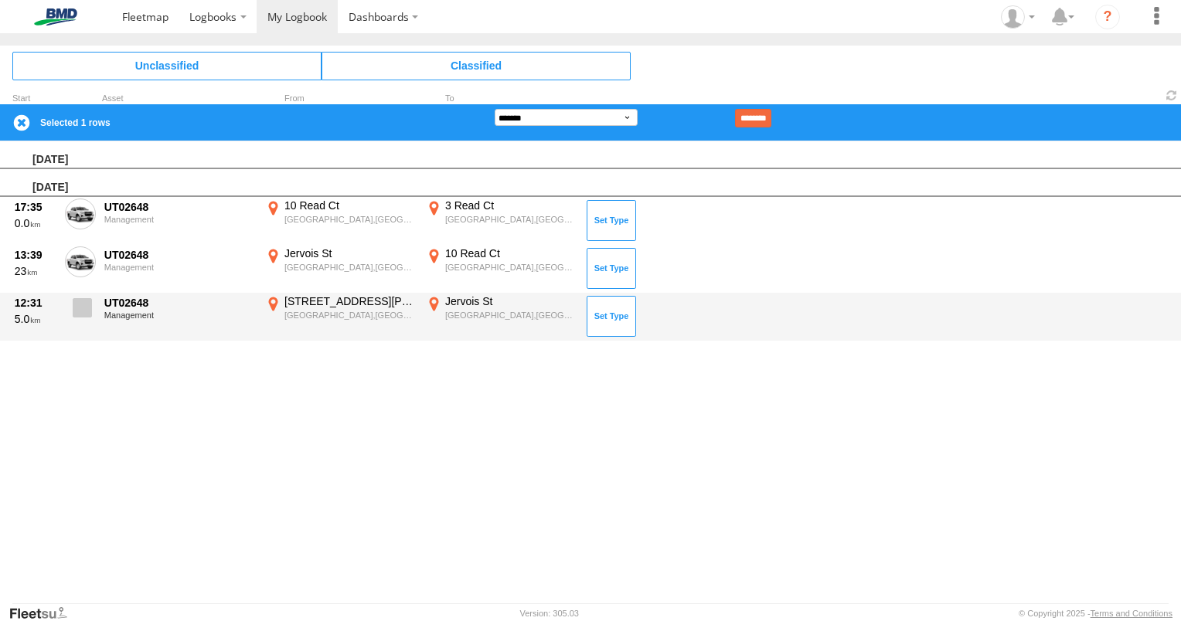
drag, startPoint x: 87, startPoint y: 263, endPoint x: 82, endPoint y: 303, distance: 40.5
click at [0, 0] on span at bounding box center [0, 0] width 0 height 0
click at [84, 312] on span at bounding box center [82, 307] width 19 height 19
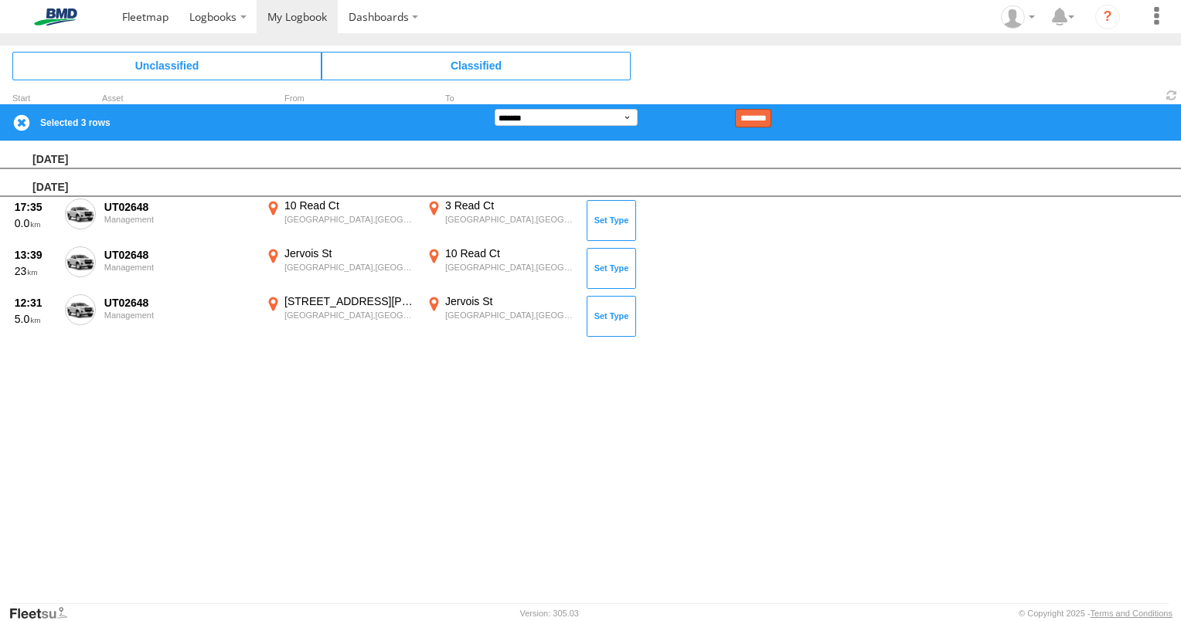
click at [764, 110] on input "********" at bounding box center [753, 118] width 36 height 19
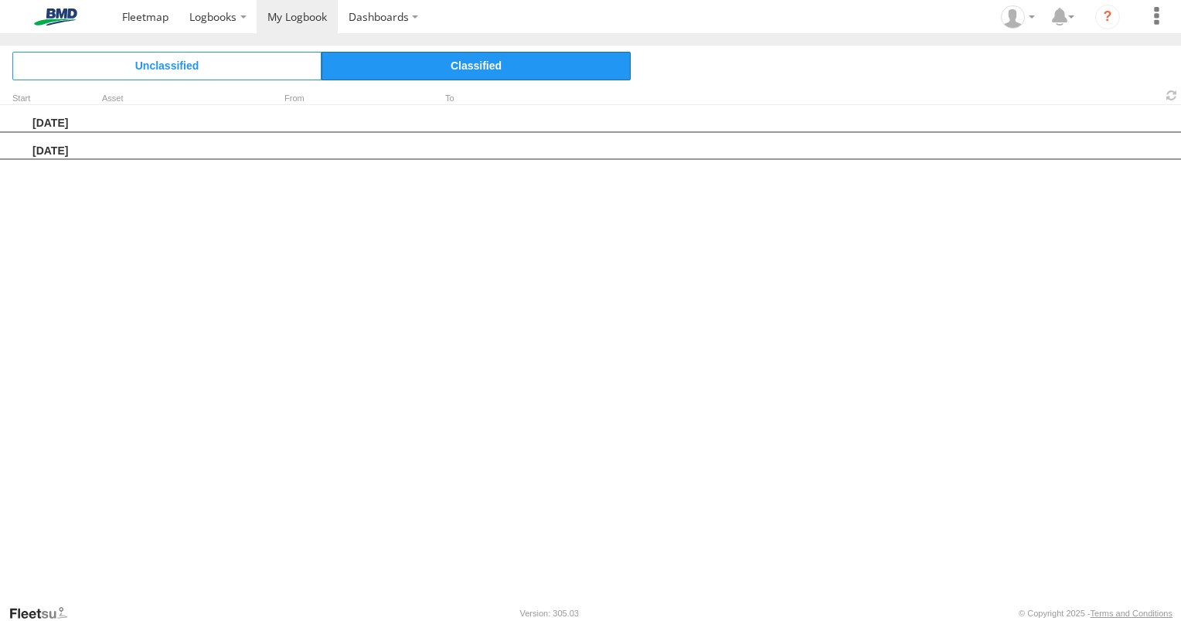
click at [477, 56] on span "Classified" at bounding box center [476, 66] width 309 height 28
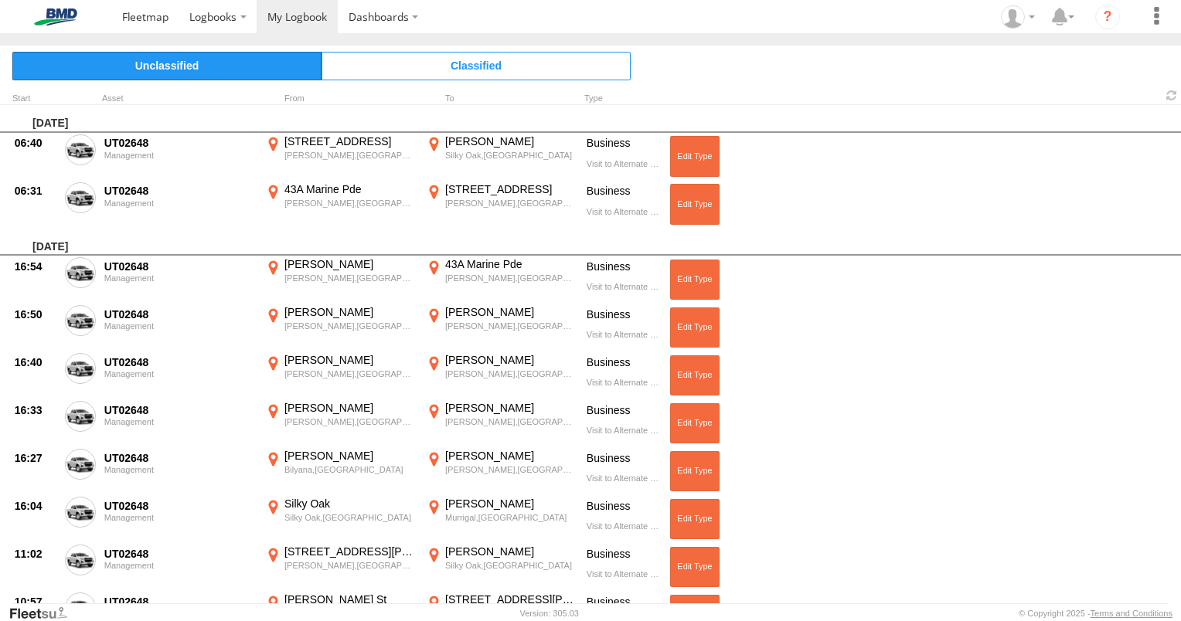
click at [187, 71] on span "Unclassified" at bounding box center [166, 66] width 309 height 28
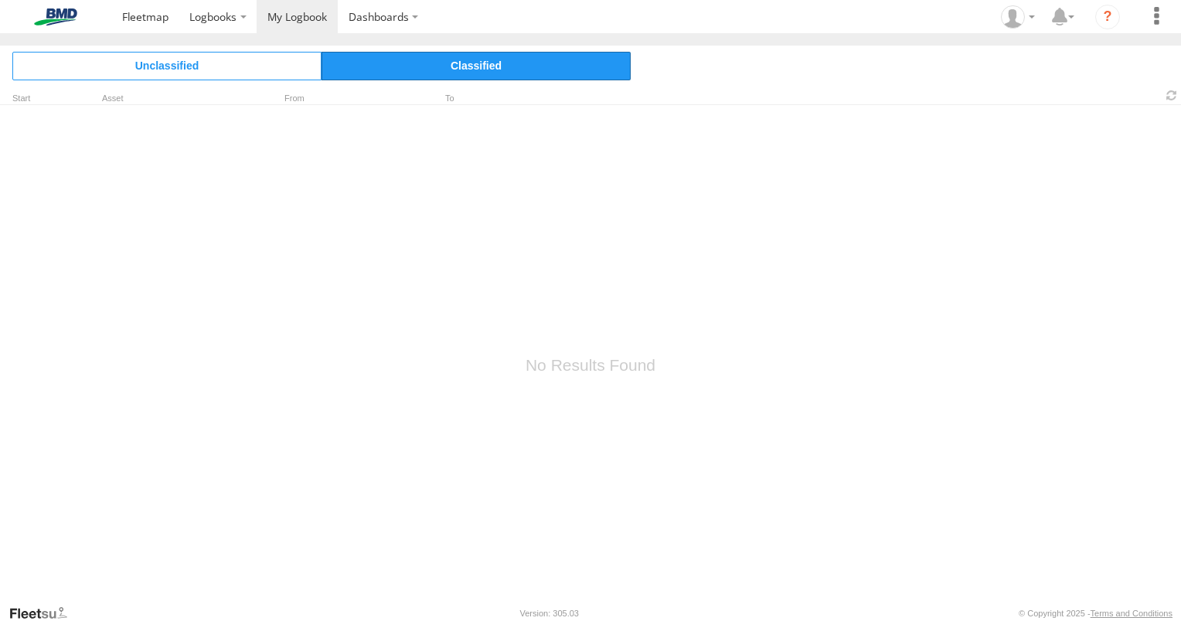
click at [434, 71] on span "Classified" at bounding box center [476, 66] width 309 height 28
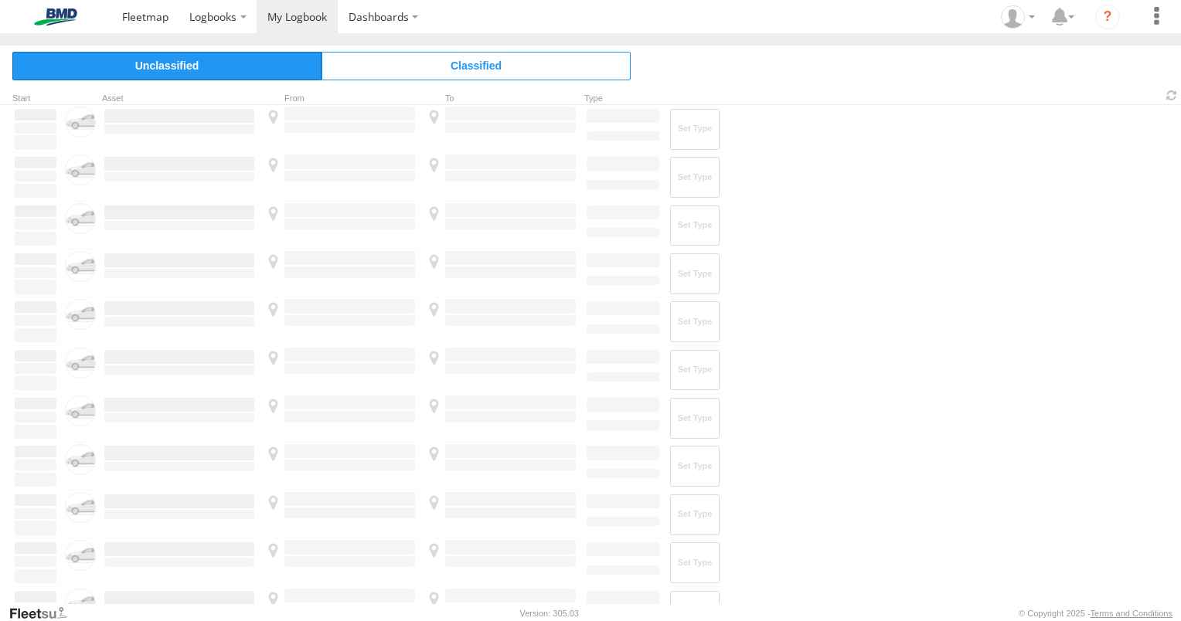
click at [253, 73] on span "Unclassified" at bounding box center [166, 66] width 309 height 28
